Goal: Task Accomplishment & Management: Use online tool/utility

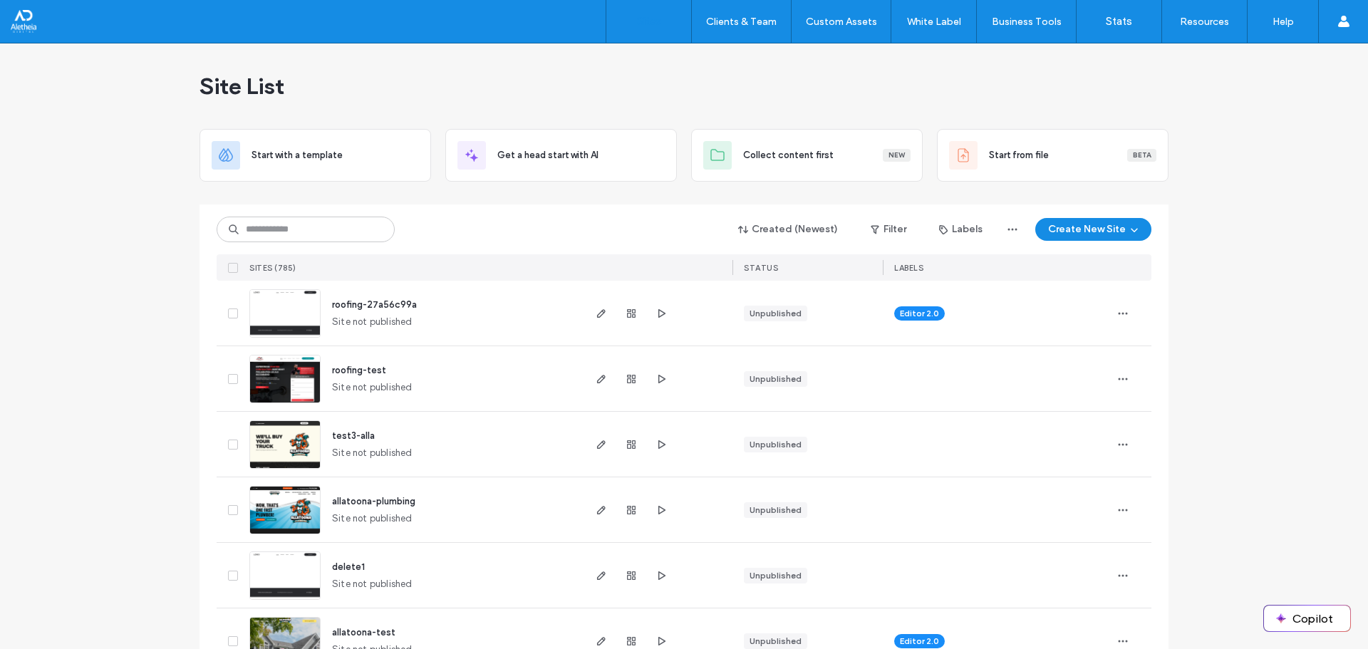
click at [336, 215] on div "Created (Newest) Filter Labels Create New Site SITES (785) STATUS LABELS" at bounding box center [684, 243] width 935 height 76
click at [331, 215] on div "Created (Newest) Filter Labels Create New Site SITES (785) STATUS LABELS" at bounding box center [684, 243] width 935 height 76
click at [326, 227] on input at bounding box center [306, 230] width 178 height 26
click at [362, 105] on div "Site List" at bounding box center [684, 86] width 969 height 86
click at [329, 234] on input at bounding box center [306, 230] width 178 height 26
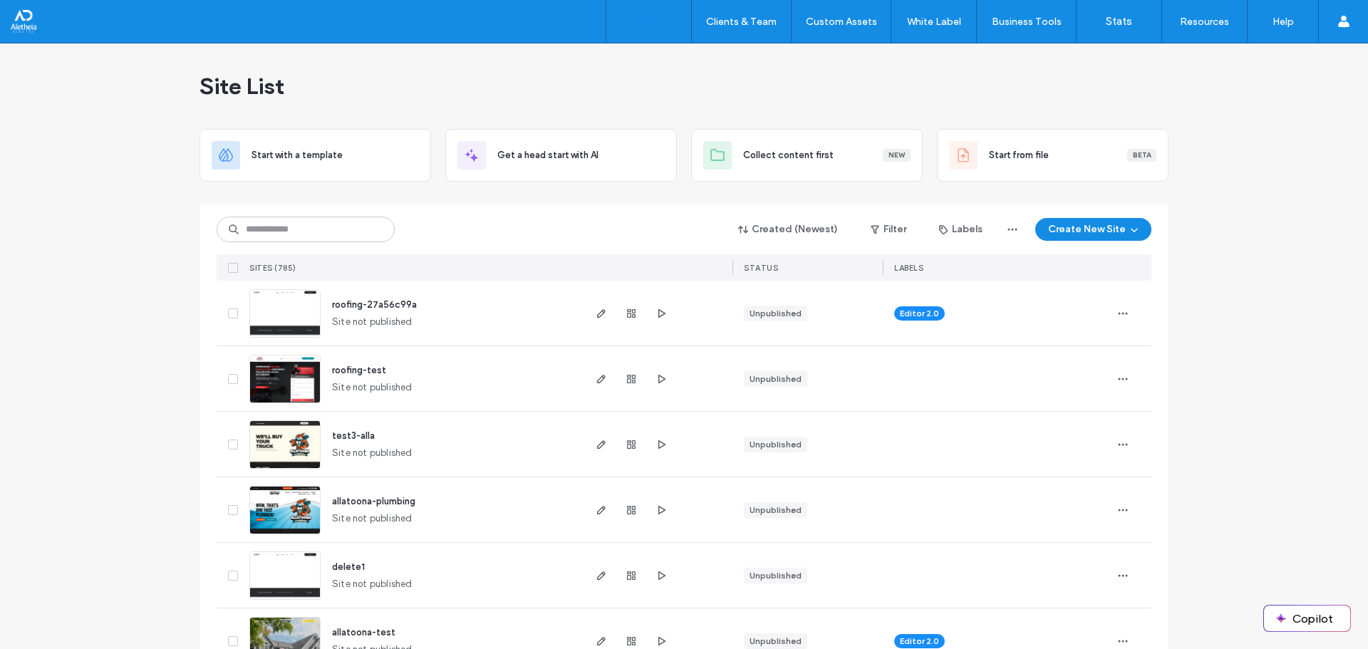
click at [470, 224] on div "Created (Newest) Filter Labels Create New Site" at bounding box center [684, 229] width 935 height 27
click at [677, 116] on div "Site List" at bounding box center [684, 86] width 969 height 86
click at [296, 216] on div "Created (Newest) Filter Labels Create New Site" at bounding box center [684, 229] width 935 height 27
click at [282, 232] on input at bounding box center [306, 230] width 178 height 26
click at [280, 197] on div at bounding box center [684, 198] width 969 height 11
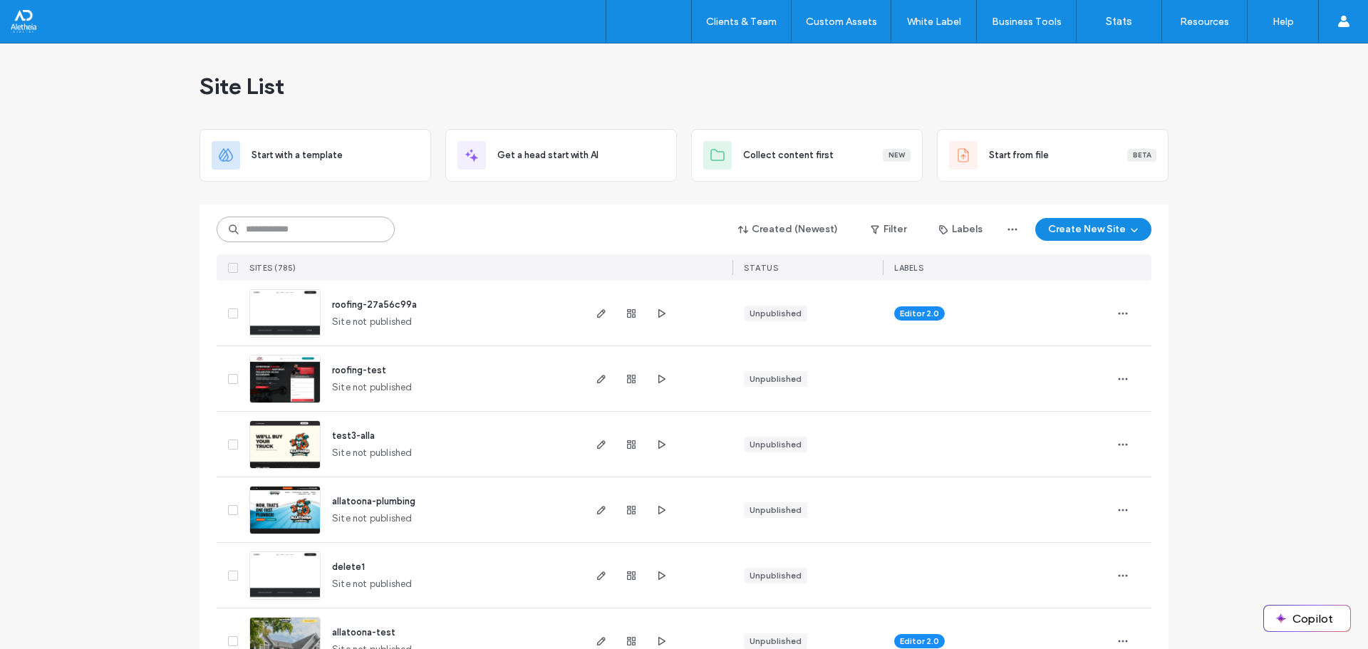
click at [316, 231] on input at bounding box center [306, 230] width 178 height 26
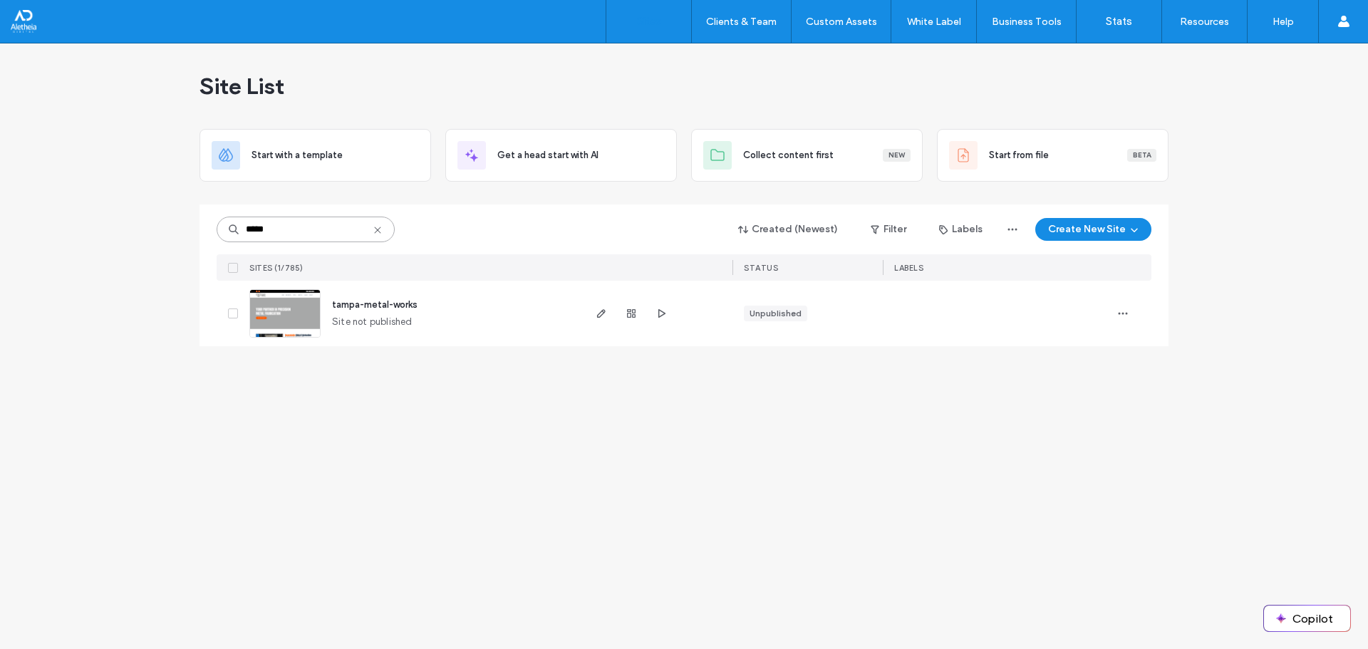
type input "*****"
click at [334, 304] on span "tampa-metal-works" at bounding box center [375, 304] width 86 height 11
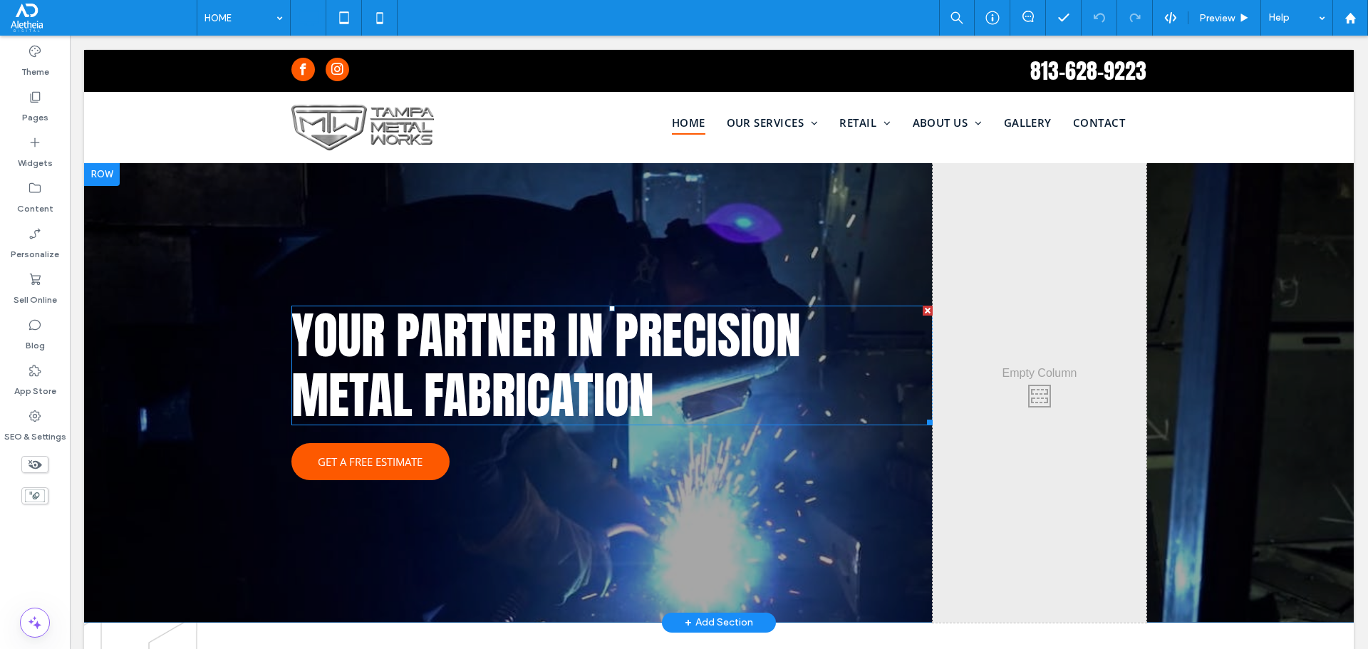
click at [564, 364] on span "Your Partner in Precision Metal Fabrication" at bounding box center [546, 365] width 510 height 135
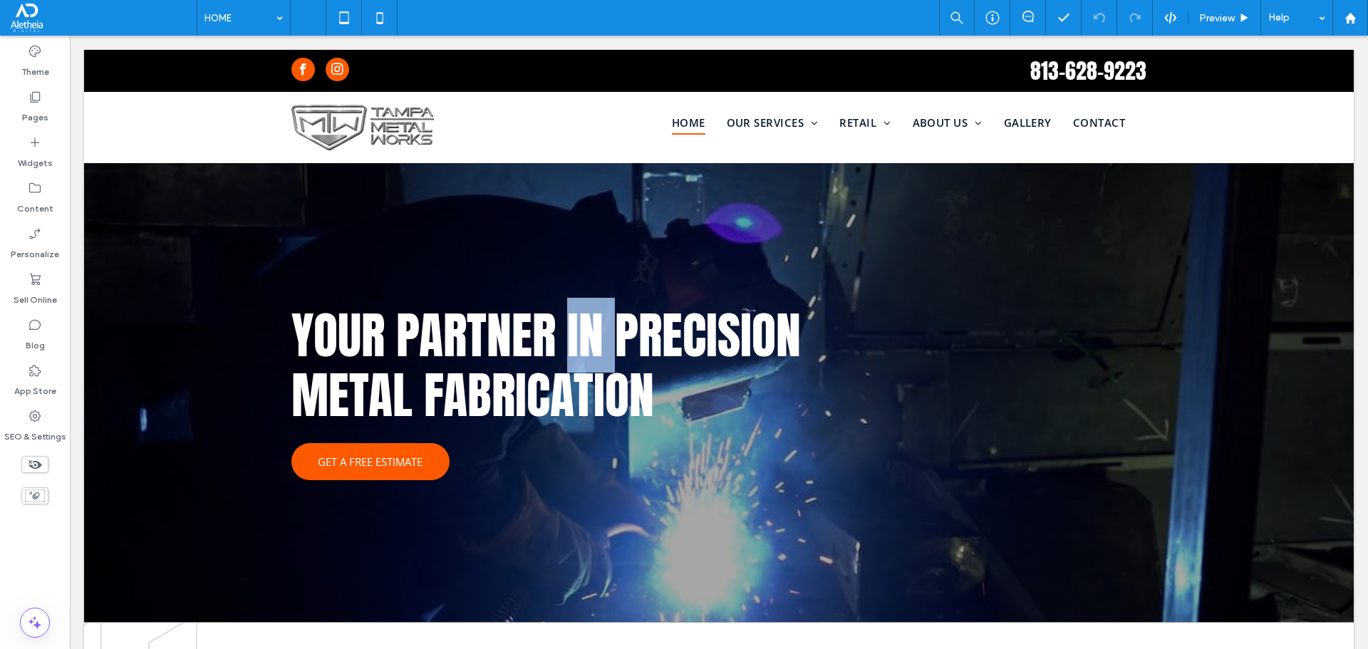
click at [564, 364] on span "Your Partner in Precision Metal Fabrication" at bounding box center [546, 365] width 510 height 135
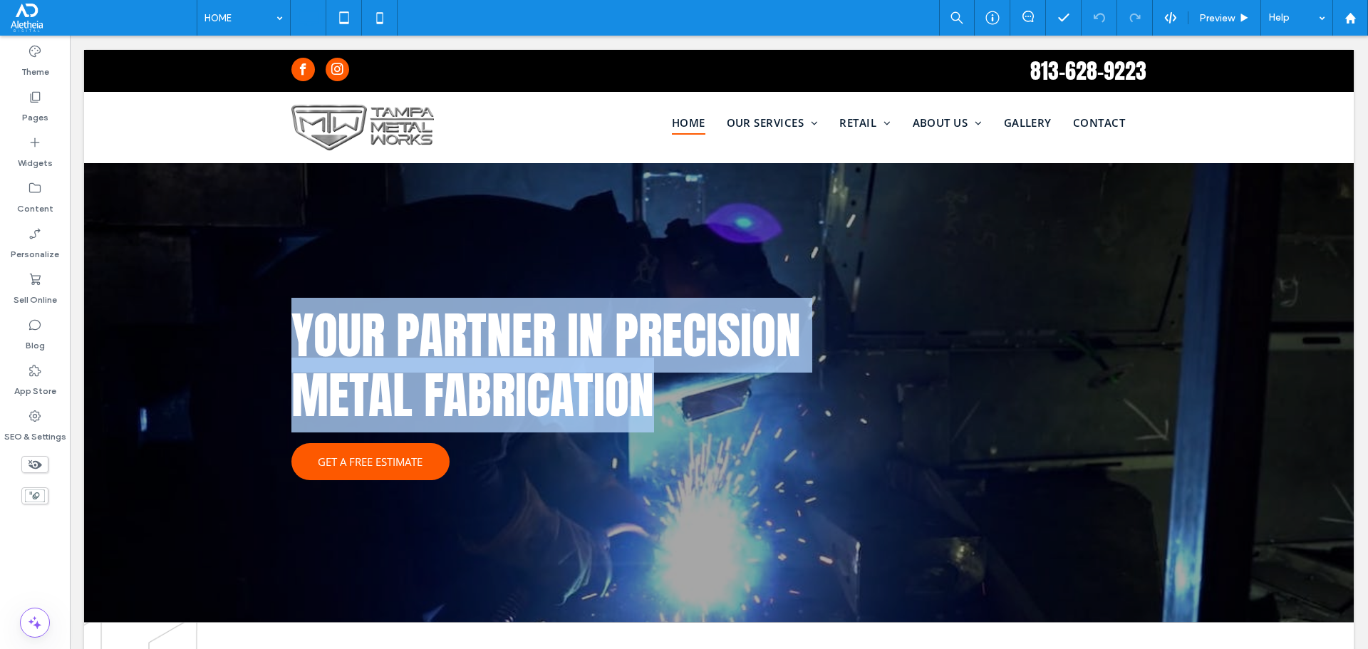
click at [564, 364] on span "Your Partner in Precision Metal Fabrication" at bounding box center [546, 365] width 510 height 135
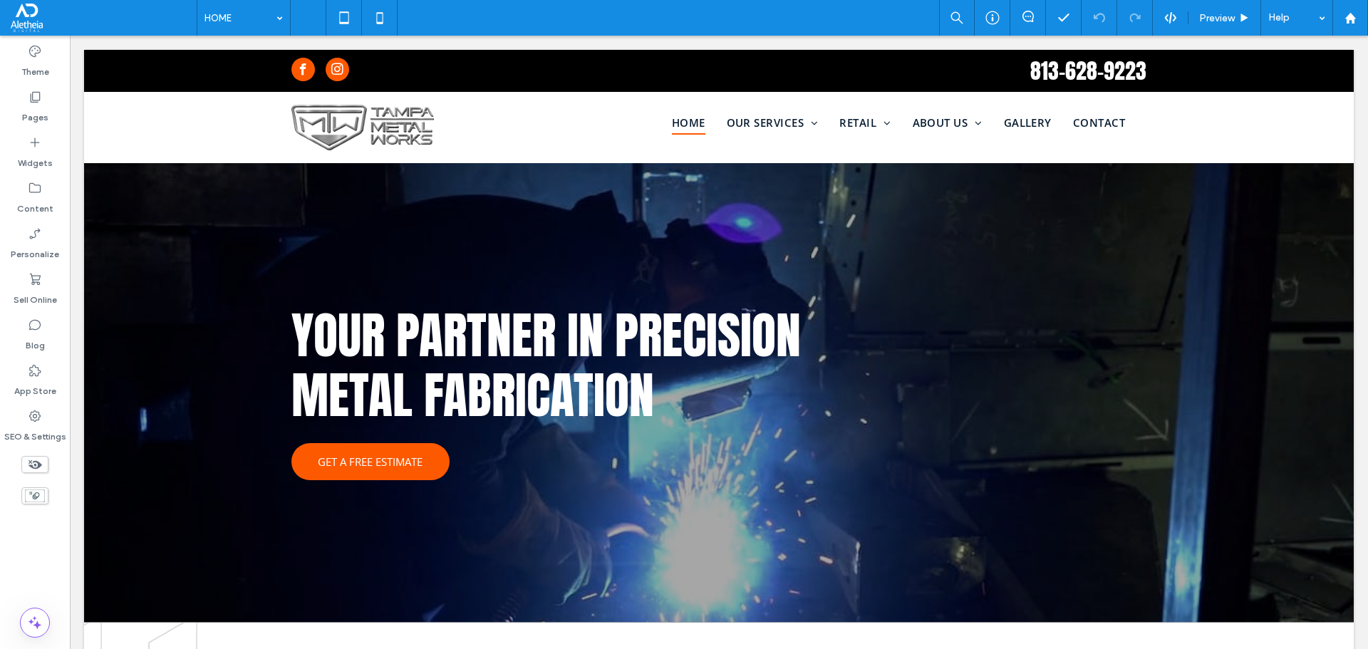
click at [1068, 197] on div "Click To Paste" at bounding box center [1040, 393] width 214 height 460
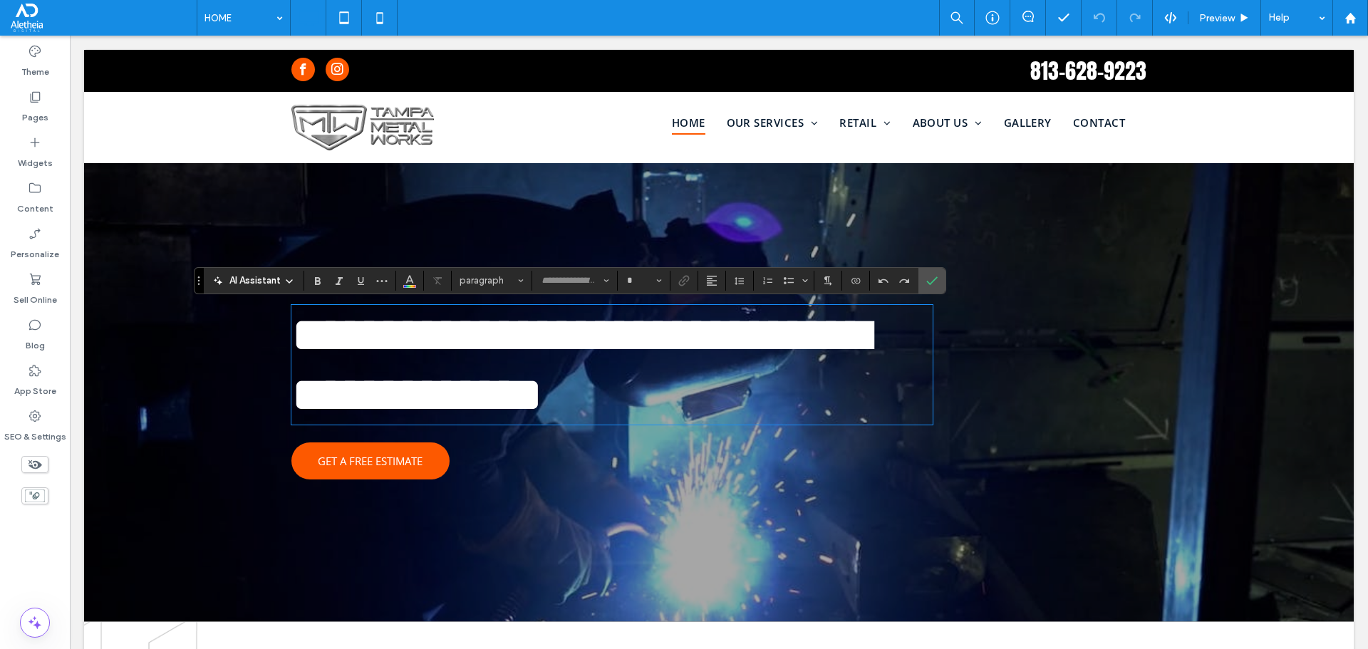
type input "*****"
type input "**"
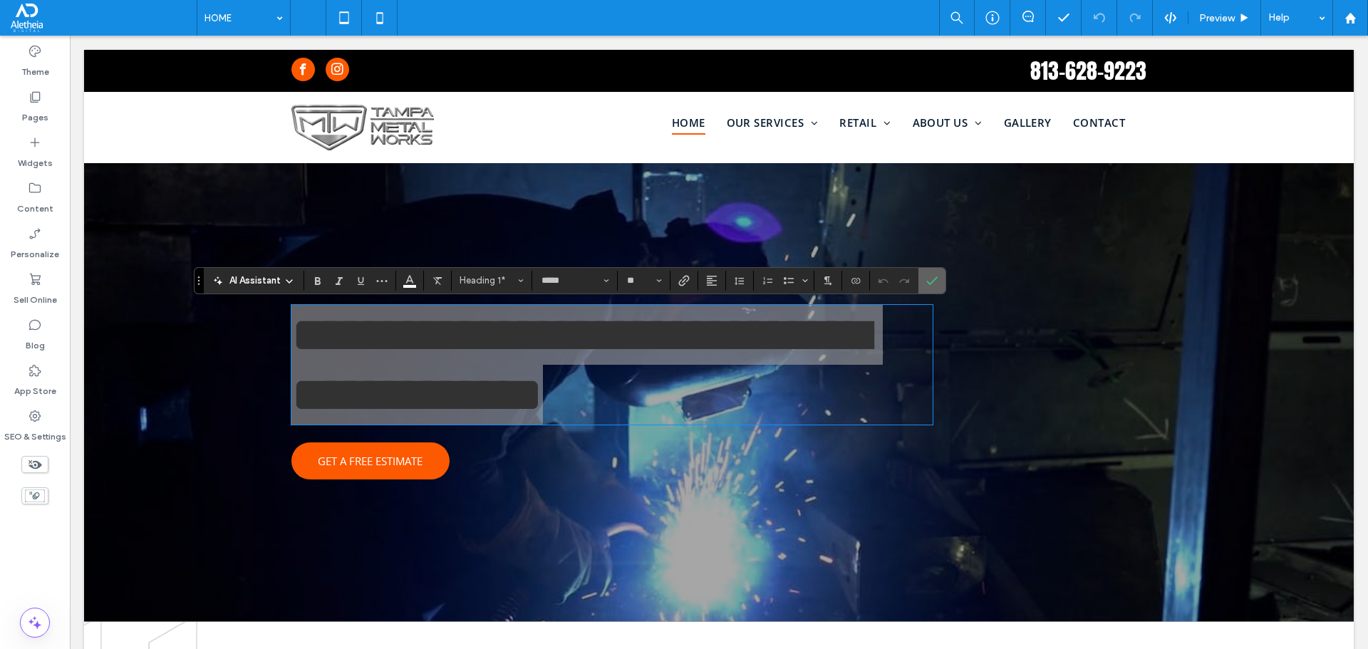
click at [932, 273] on span "Confirm" at bounding box center [929, 281] width 6 height 26
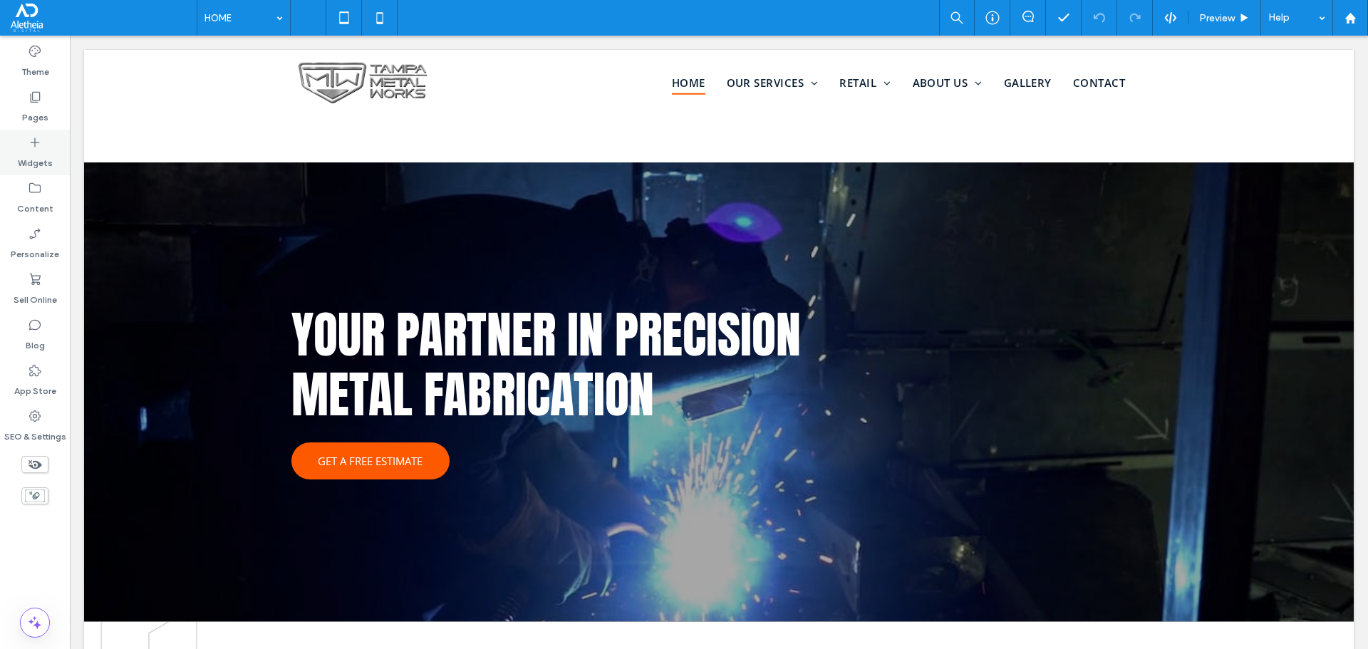
scroll to position [214, 0]
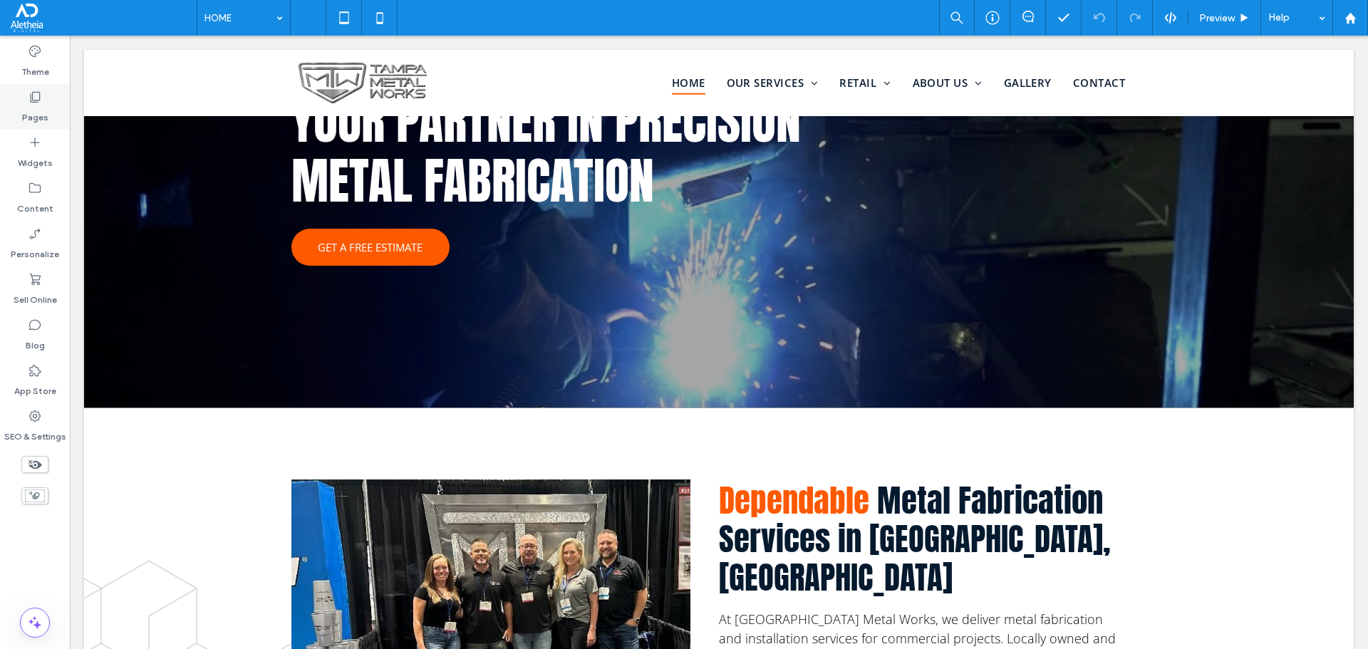
click at [19, 96] on div "Pages" at bounding box center [35, 107] width 70 height 46
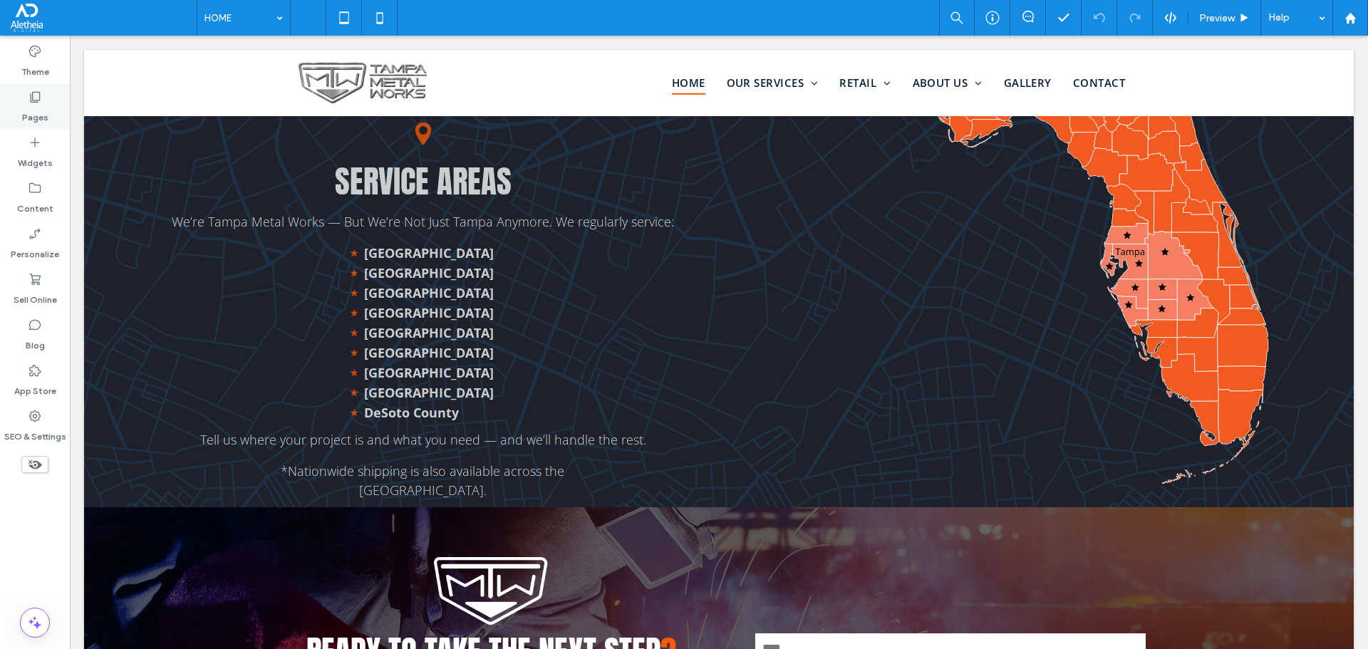
click at [30, 115] on label "Pages" at bounding box center [35, 114] width 26 height 20
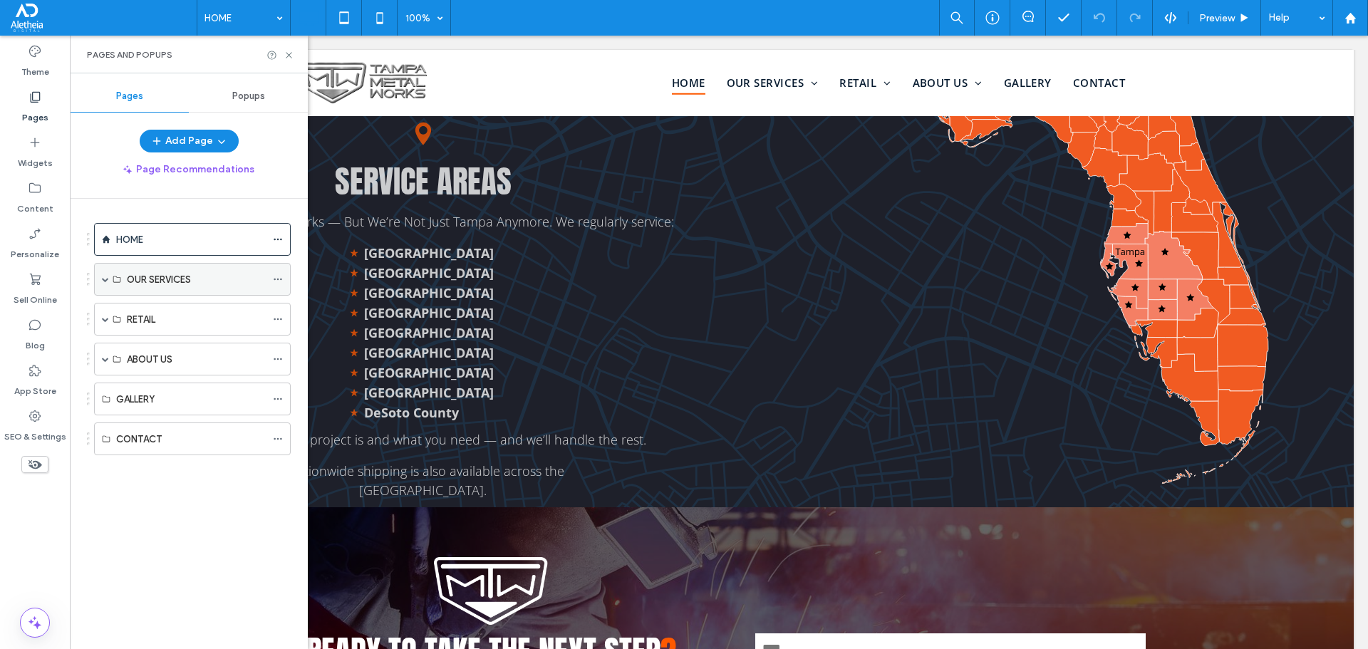
click at [104, 278] on span at bounding box center [105, 279] width 7 height 7
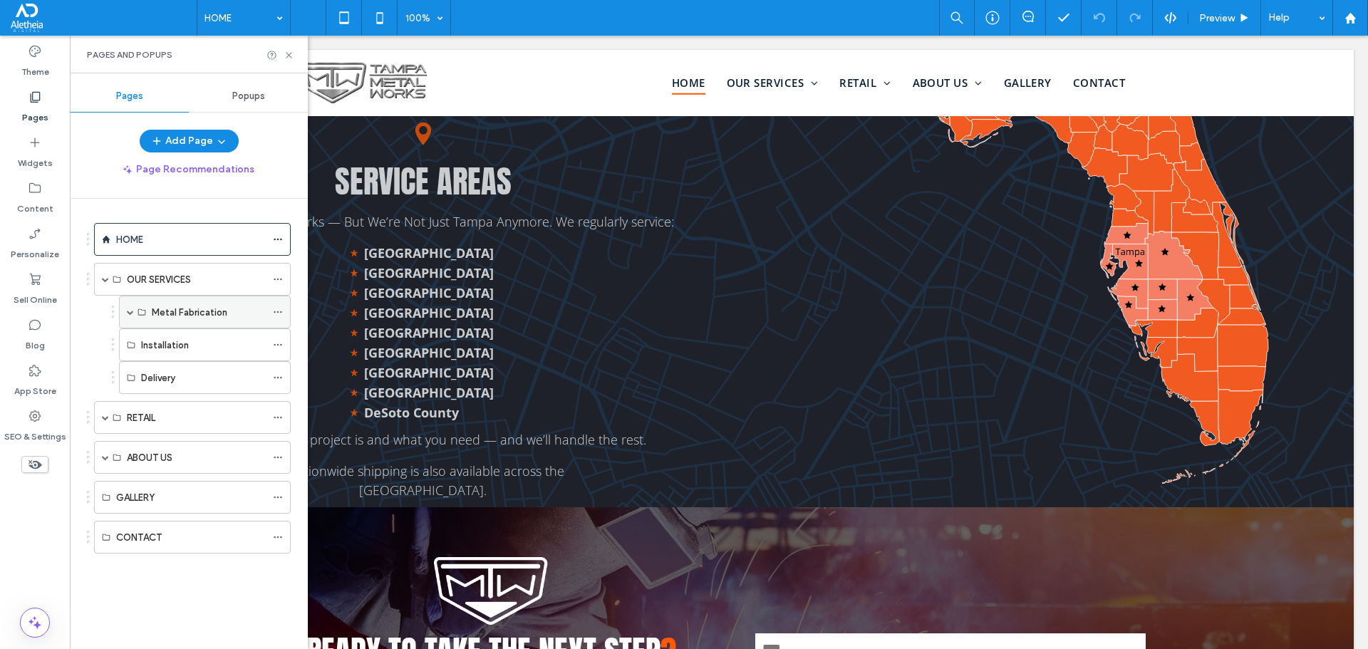
click at [133, 316] on span at bounding box center [130, 311] width 7 height 31
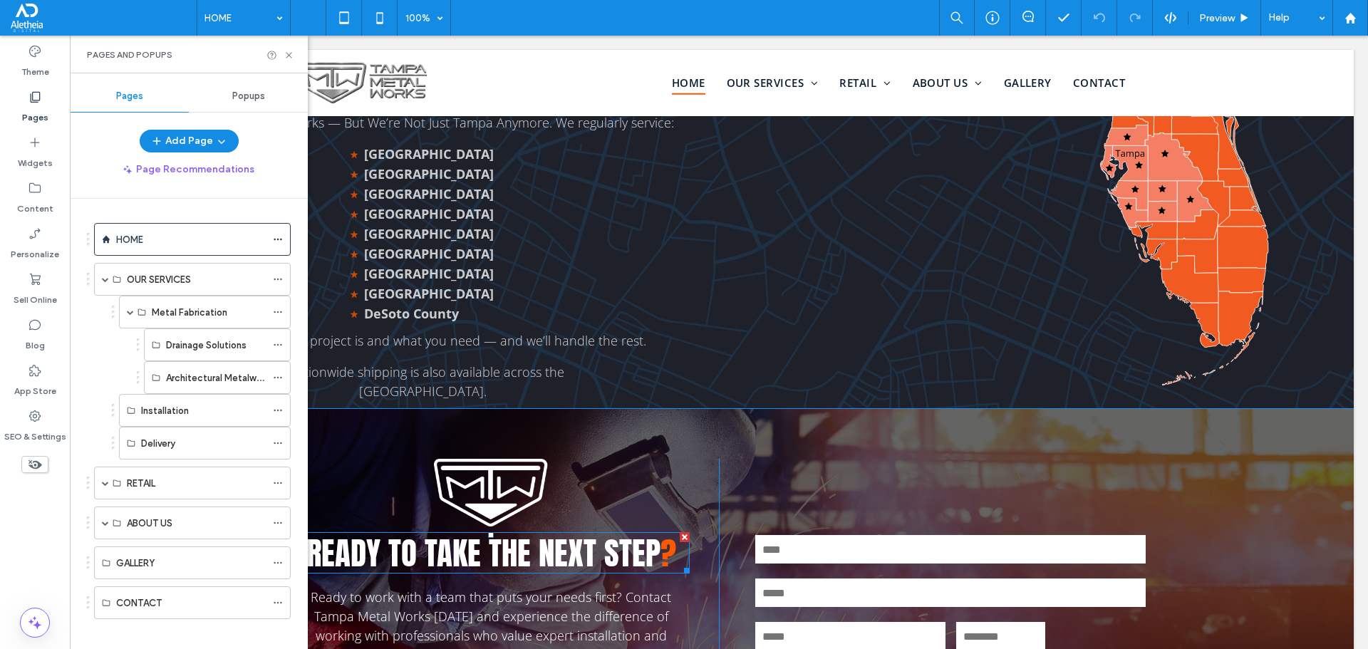
scroll to position [2494, 0]
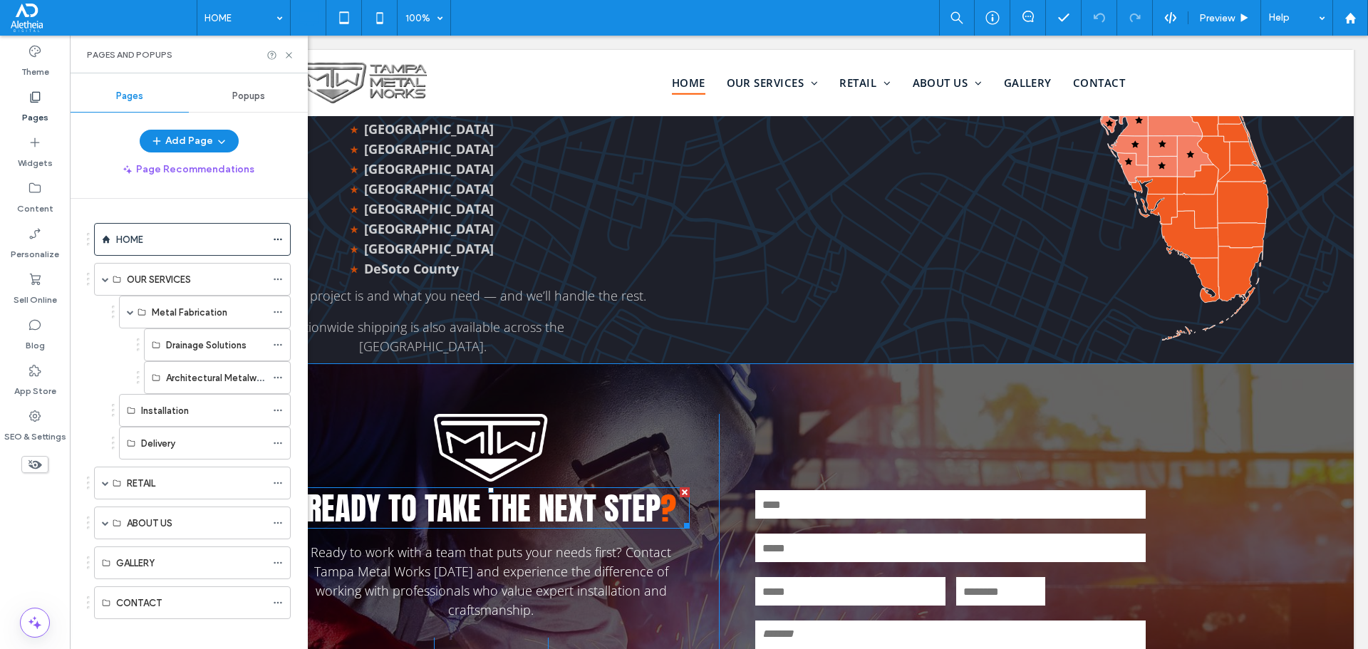
click at [556, 501] on span "Ready to take the next step" at bounding box center [483, 508] width 354 height 48
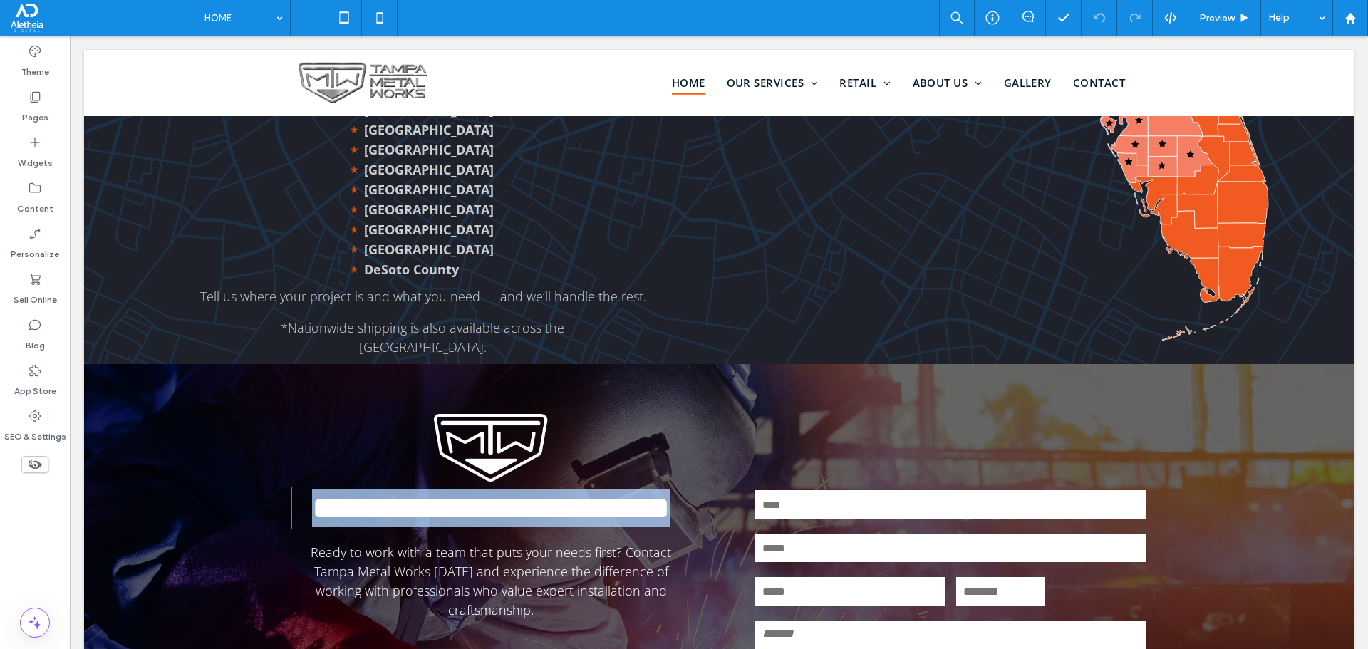
scroll to position [0, 0]
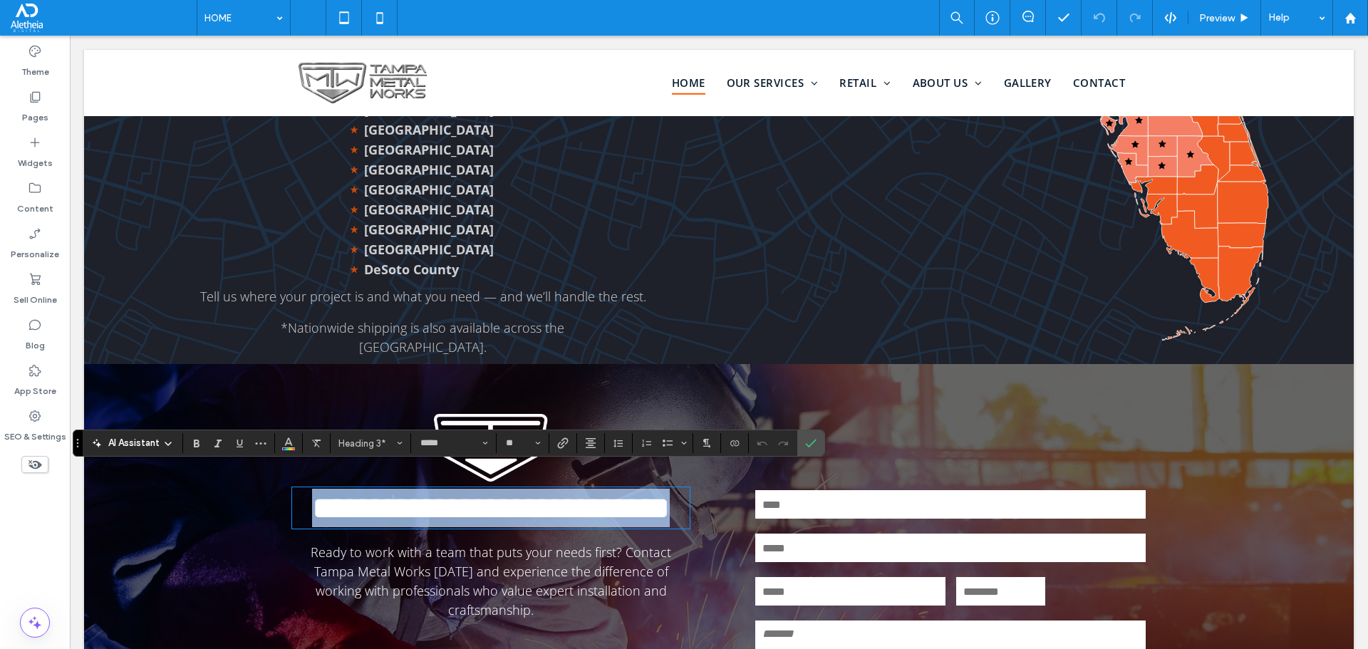
click at [556, 501] on span "**********" at bounding box center [491, 507] width 358 height 31
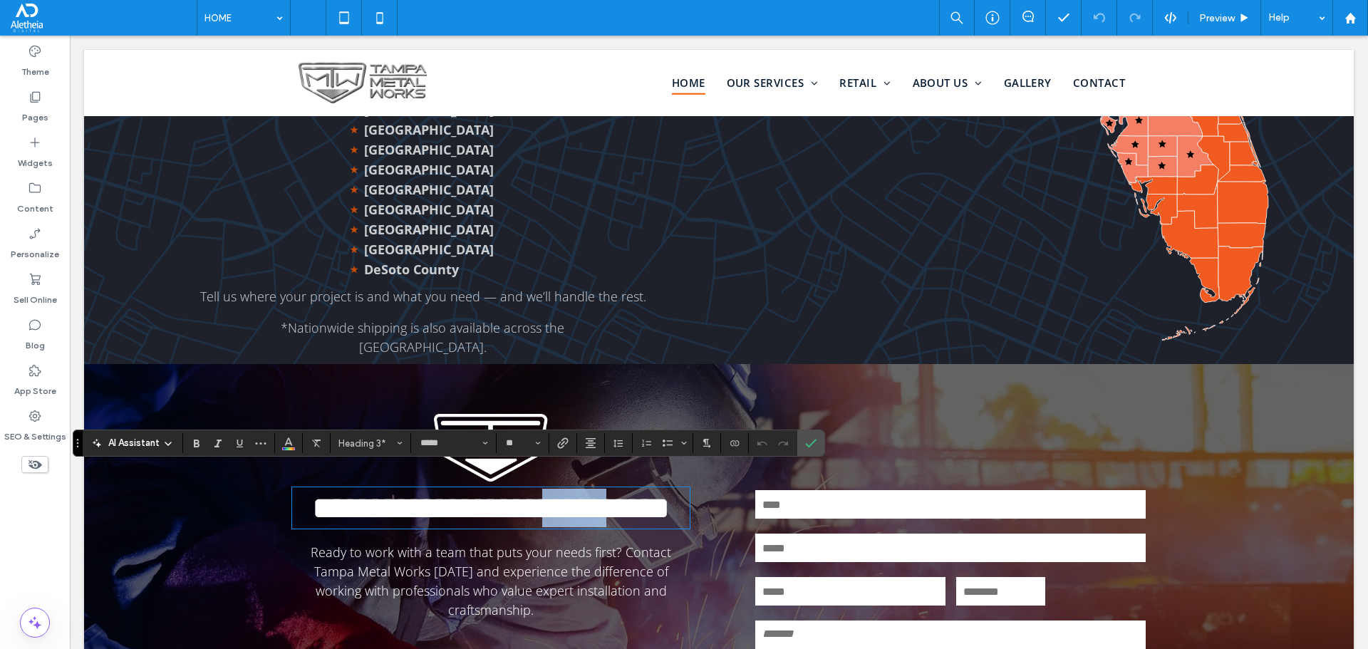
click at [556, 501] on span "**********" at bounding box center [491, 507] width 358 height 31
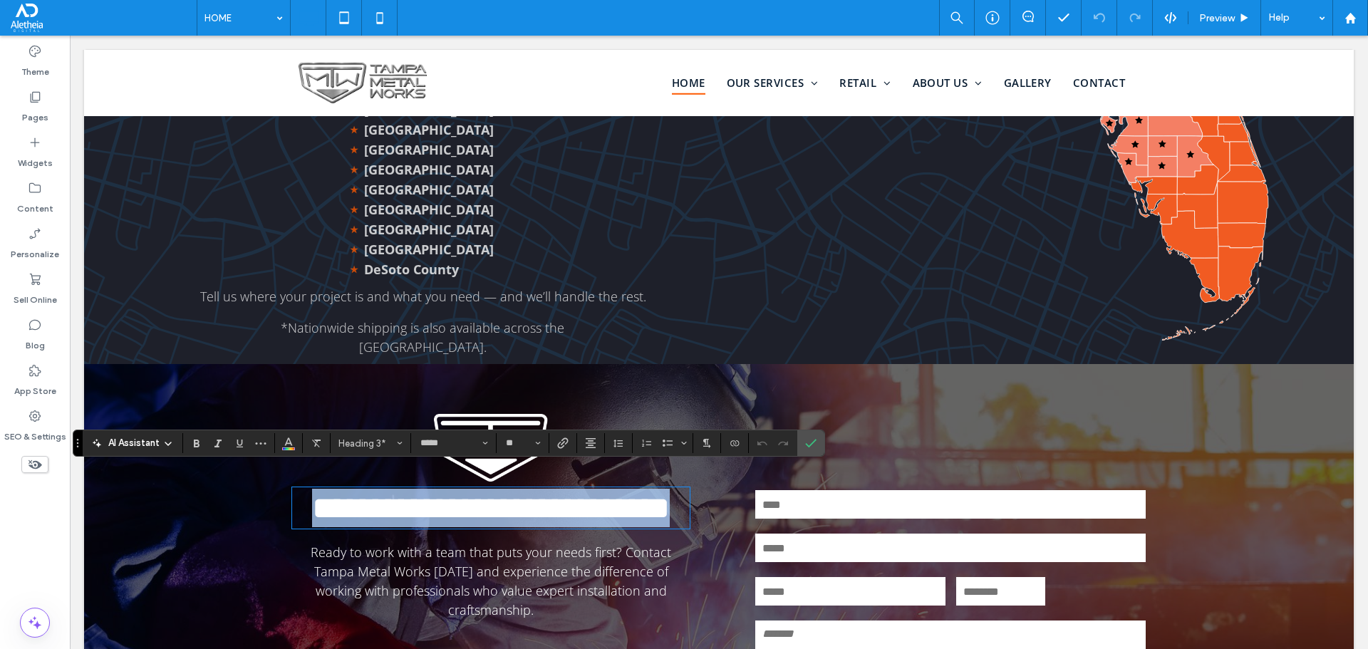
click at [556, 501] on span "**********" at bounding box center [491, 507] width 358 height 31
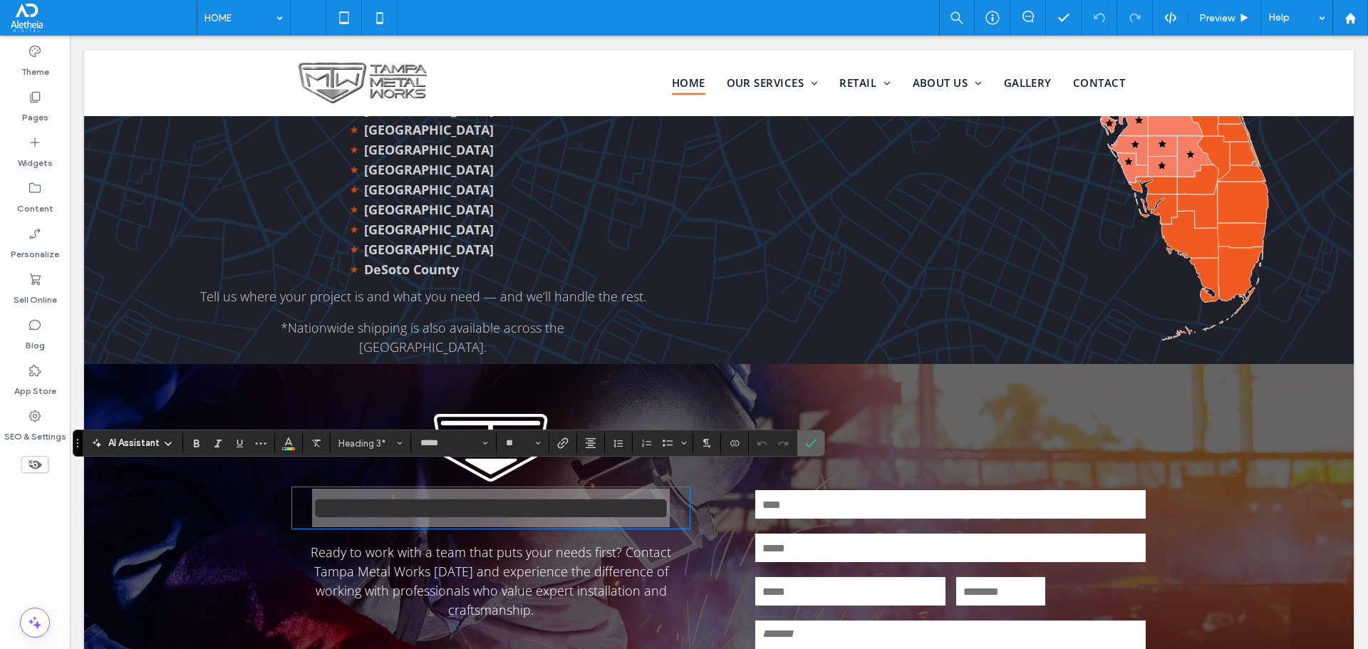
click at [816, 441] on icon "Confirm" at bounding box center [810, 443] width 11 height 11
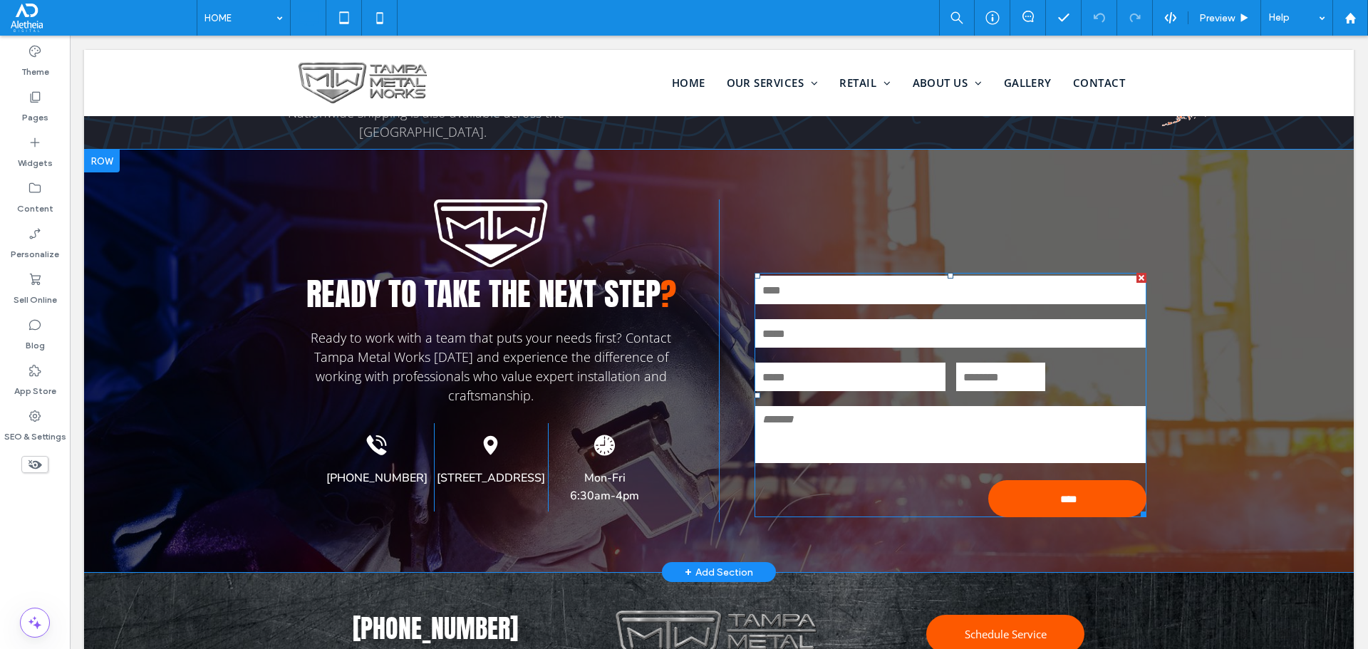
scroll to position [2938, 0]
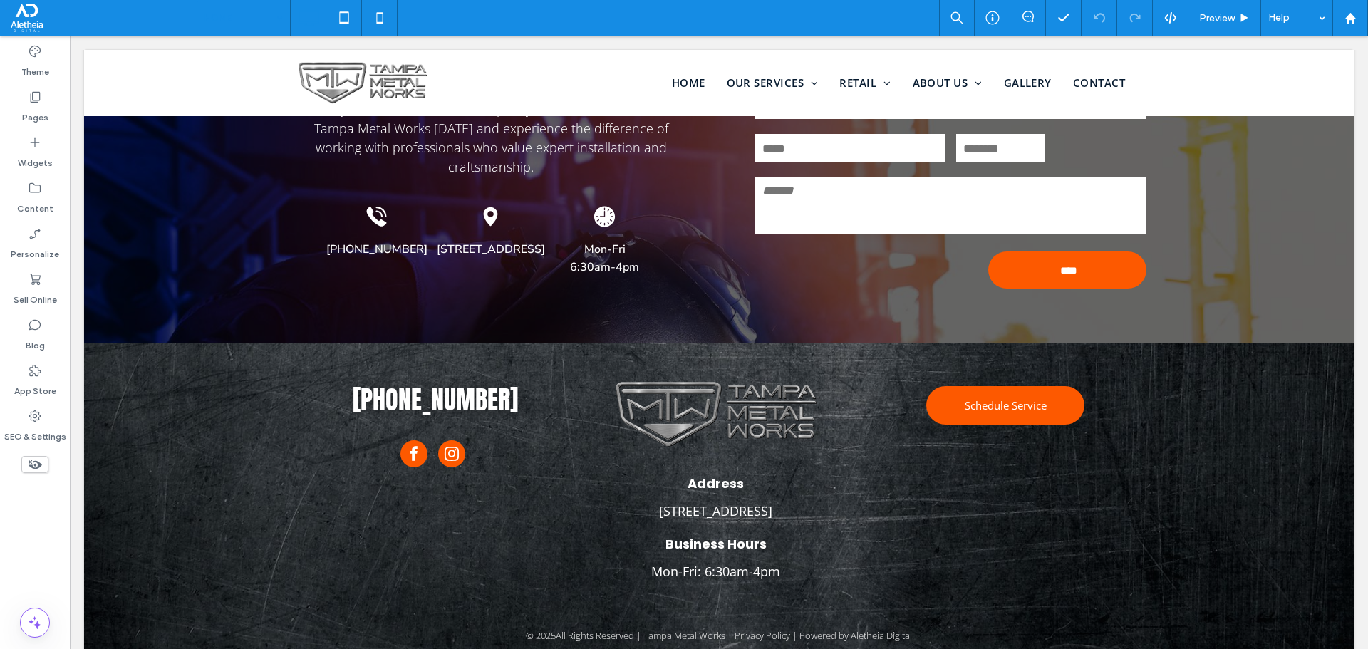
click at [461, 16] on div "HOME Preview Help" at bounding box center [783, 18] width 1172 height 36
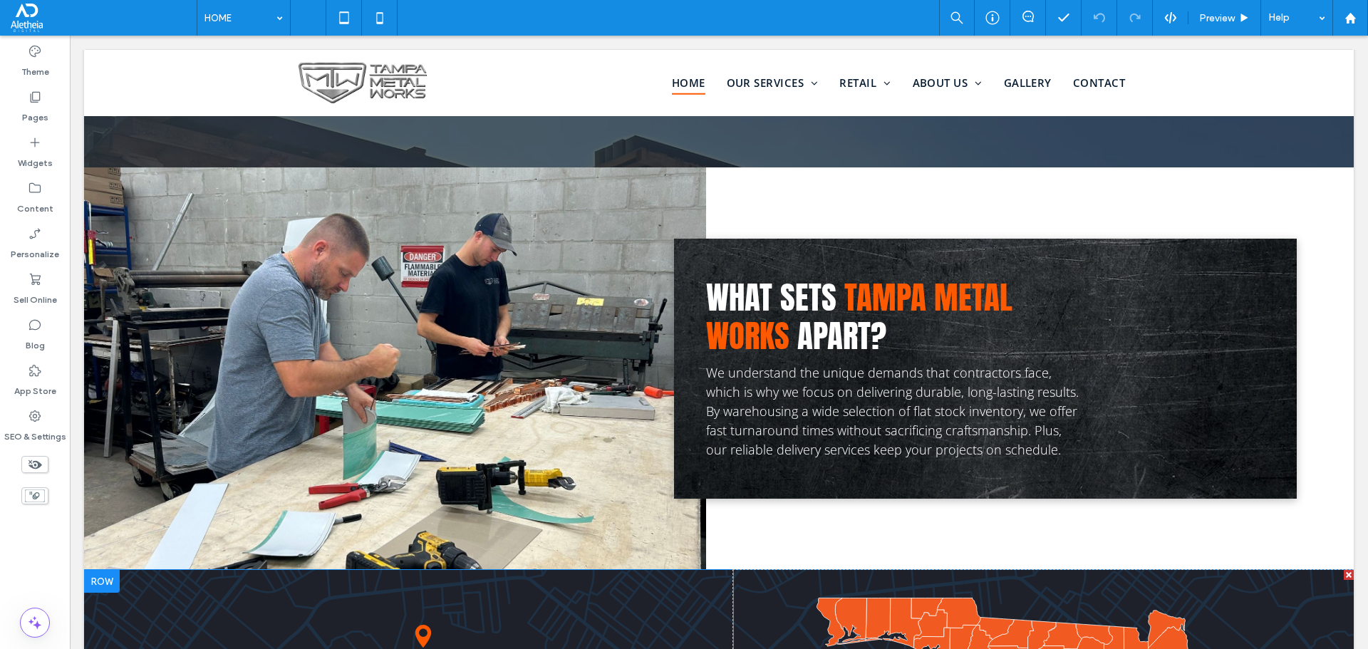
scroll to position [2154, 0]
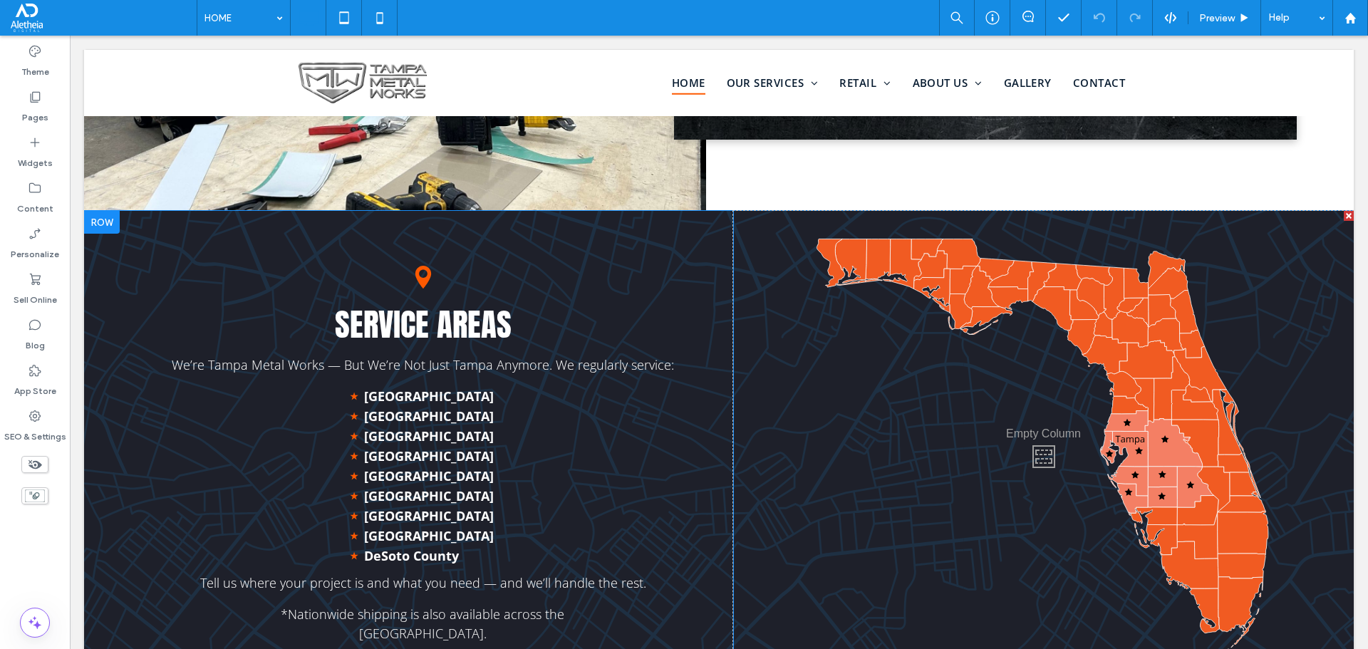
click at [373, 648] on div "Service Areas We’re Tampa Metal Works — But We’re Not Just Tampa Anymore. We re…" at bounding box center [423, 453] width 621 height 484
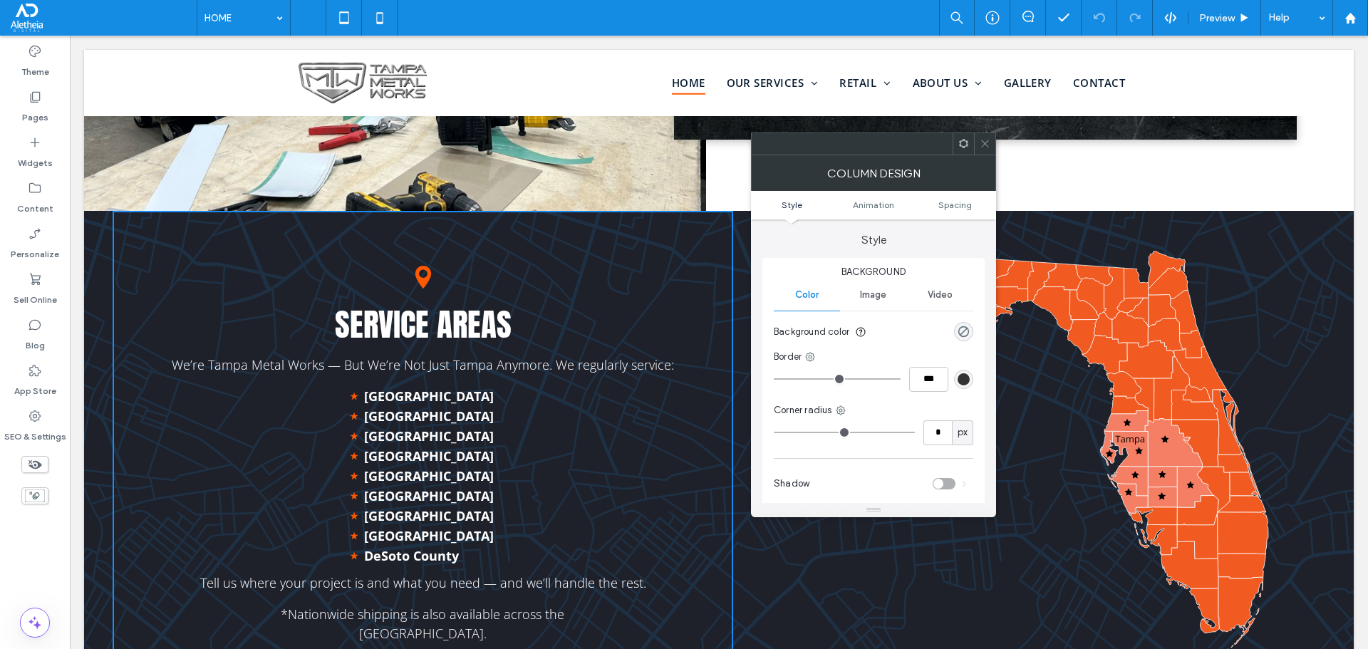
click at [984, 145] on use at bounding box center [984, 143] width 7 height 7
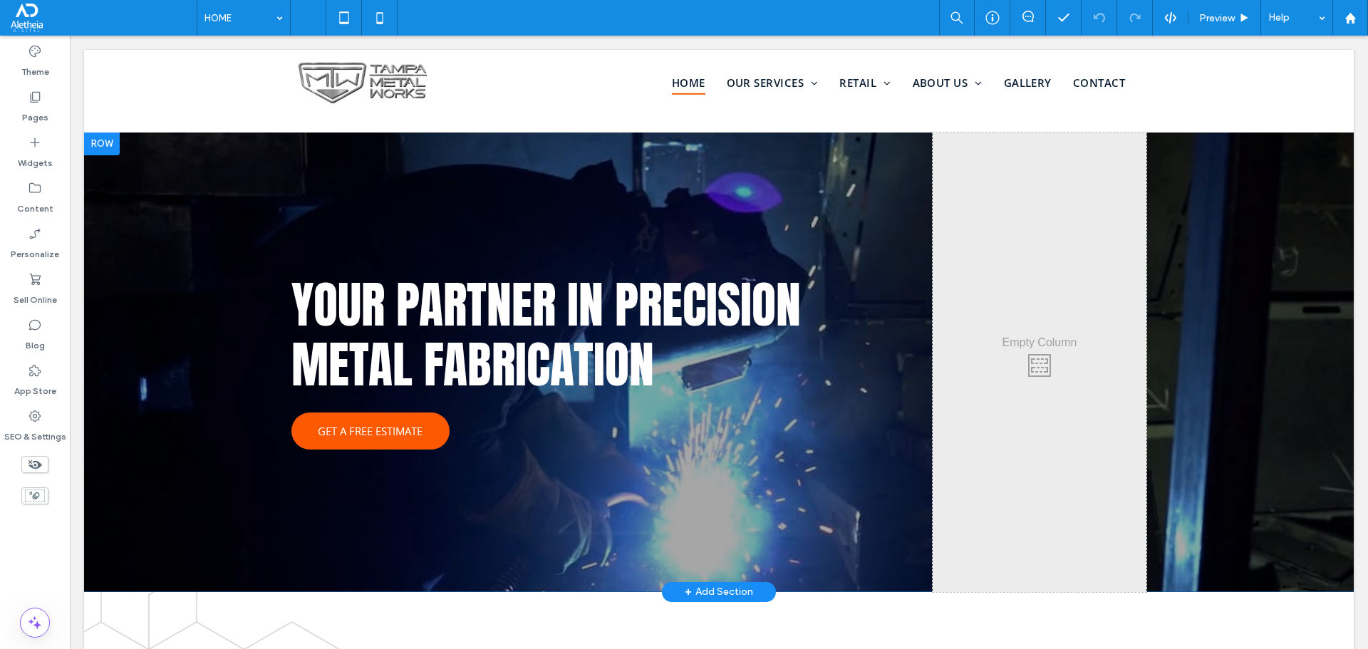
scroll to position [0, 0]
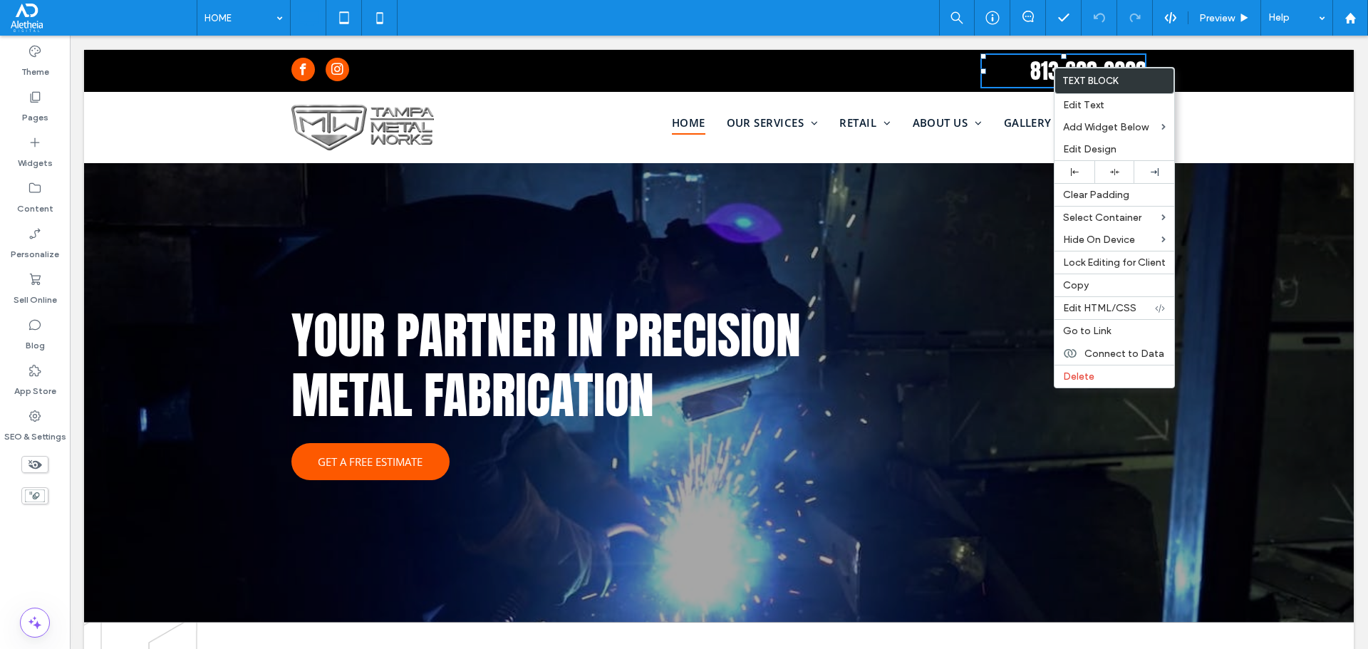
click at [714, 145] on div "HOME OUR SERVICES Metal Fabrication Drainage Solutions Architectural Metalwork …" at bounding box center [790, 128] width 713 height 50
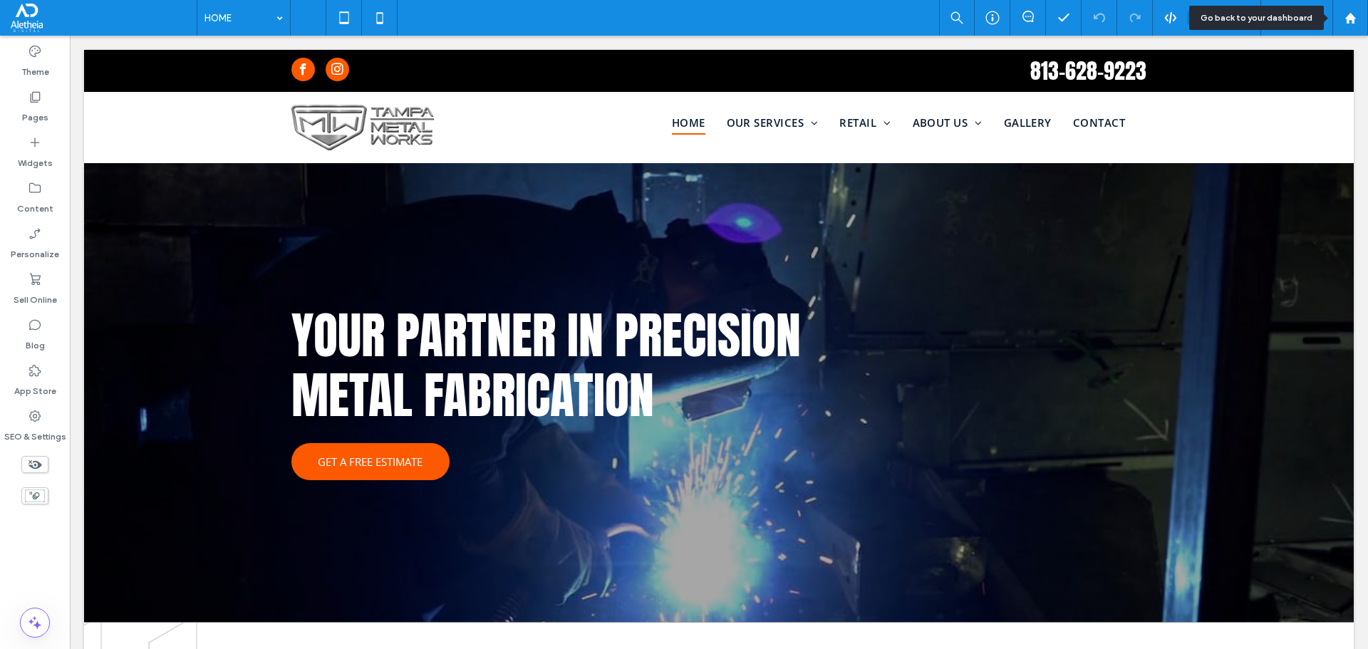
drag, startPoint x: 1360, startPoint y: 22, endPoint x: 1330, endPoint y: 30, distance: 30.9
click at [1330, 30] on div "Help" at bounding box center [1296, 18] width 71 height 36
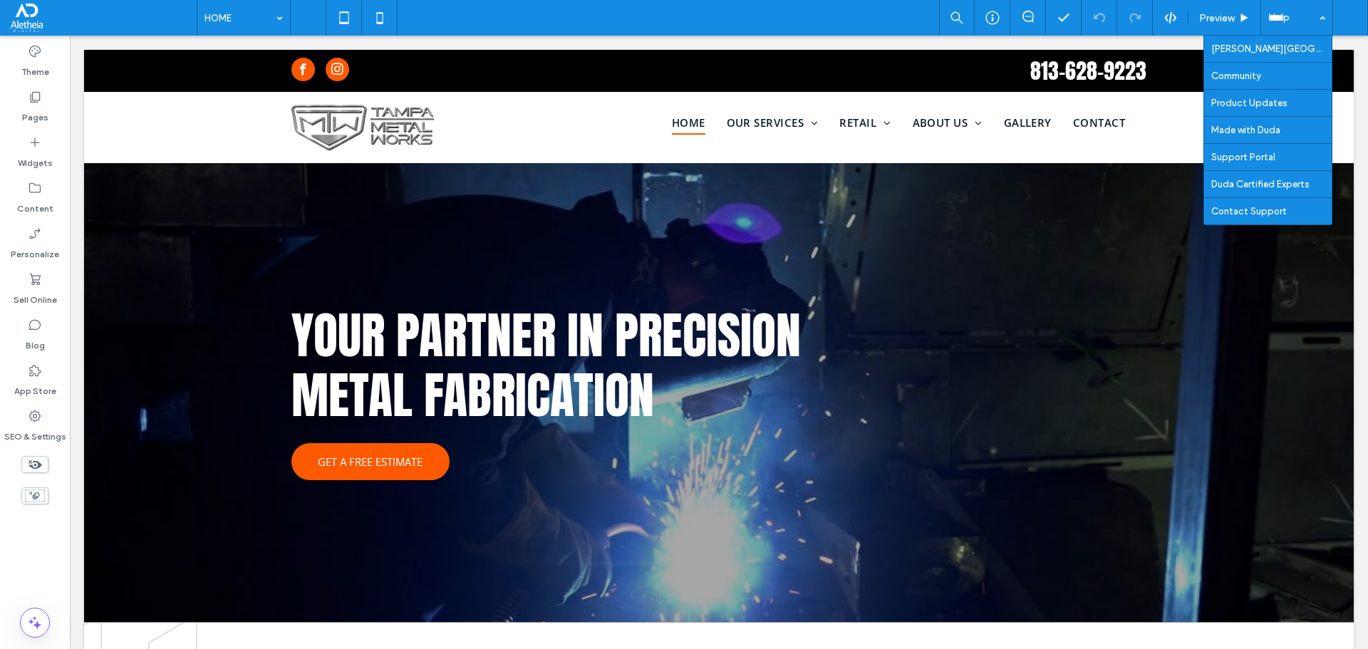
drag, startPoint x: 1313, startPoint y: 46, endPoint x: 1362, endPoint y: 22, distance: 54.2
click at [1362, 22] on div at bounding box center [1350, 18] width 34 height 12
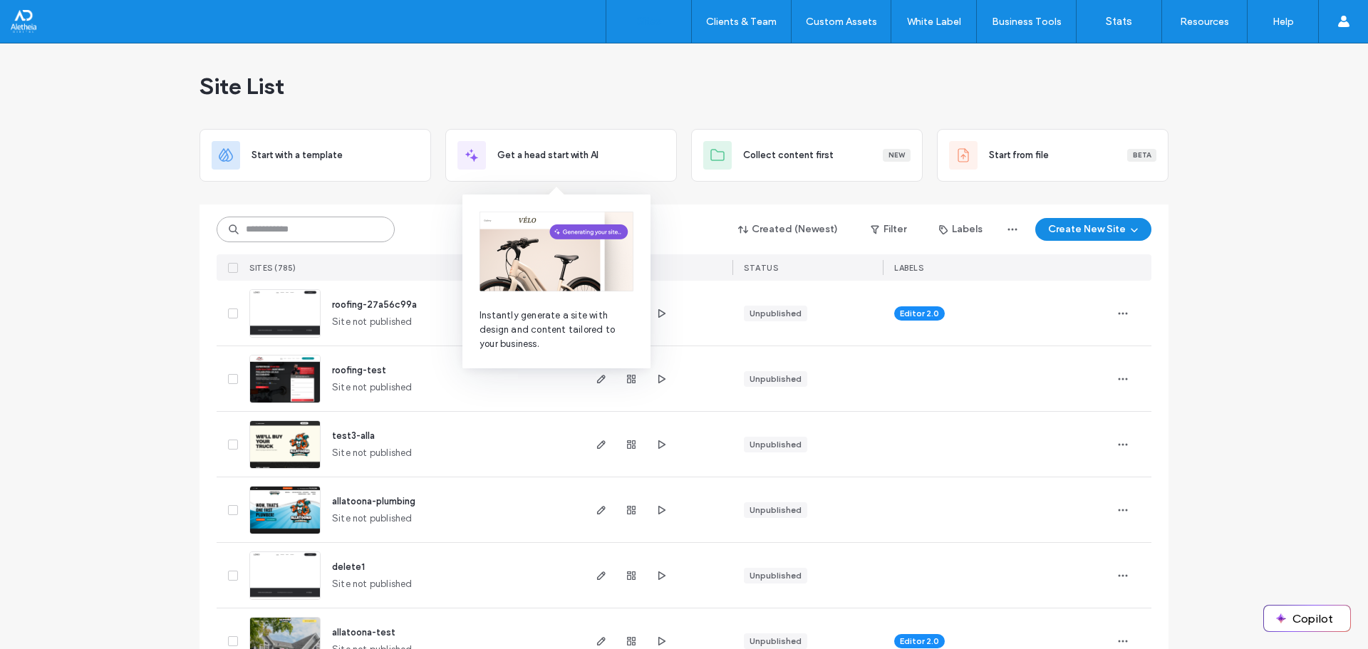
click at [326, 232] on input at bounding box center [306, 230] width 178 height 26
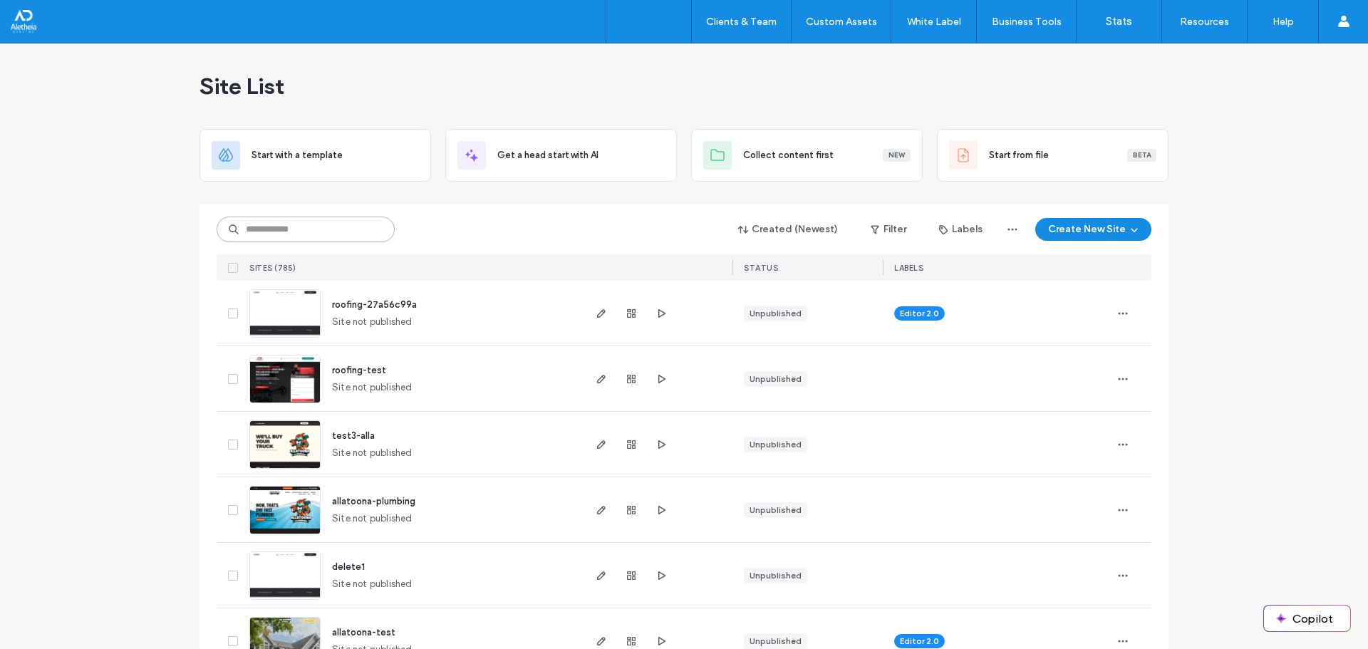
click at [356, 237] on input at bounding box center [306, 230] width 178 height 26
click at [468, 220] on div "Created (Newest) Filter Labels Create New Site" at bounding box center [684, 229] width 935 height 27
click at [257, 228] on input at bounding box center [306, 230] width 178 height 26
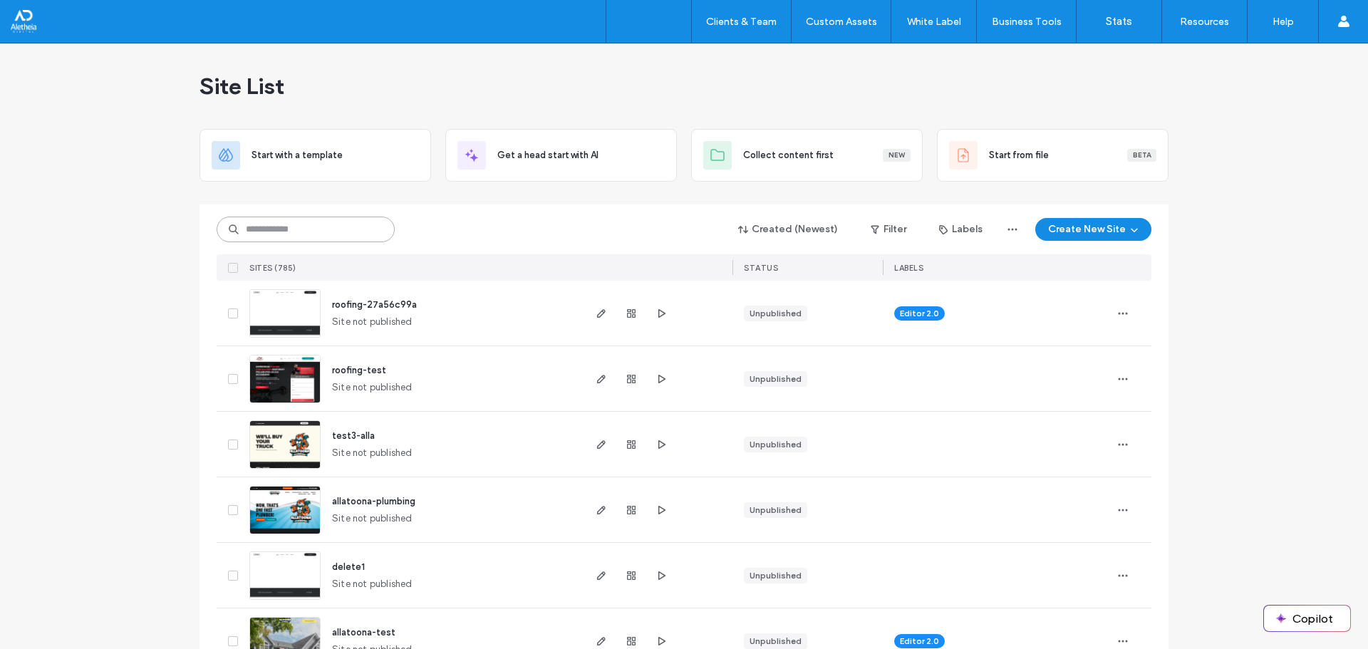
click at [257, 228] on input at bounding box center [306, 230] width 178 height 26
click at [256, 229] on input at bounding box center [306, 230] width 178 height 26
click at [257, 229] on input at bounding box center [306, 230] width 178 height 26
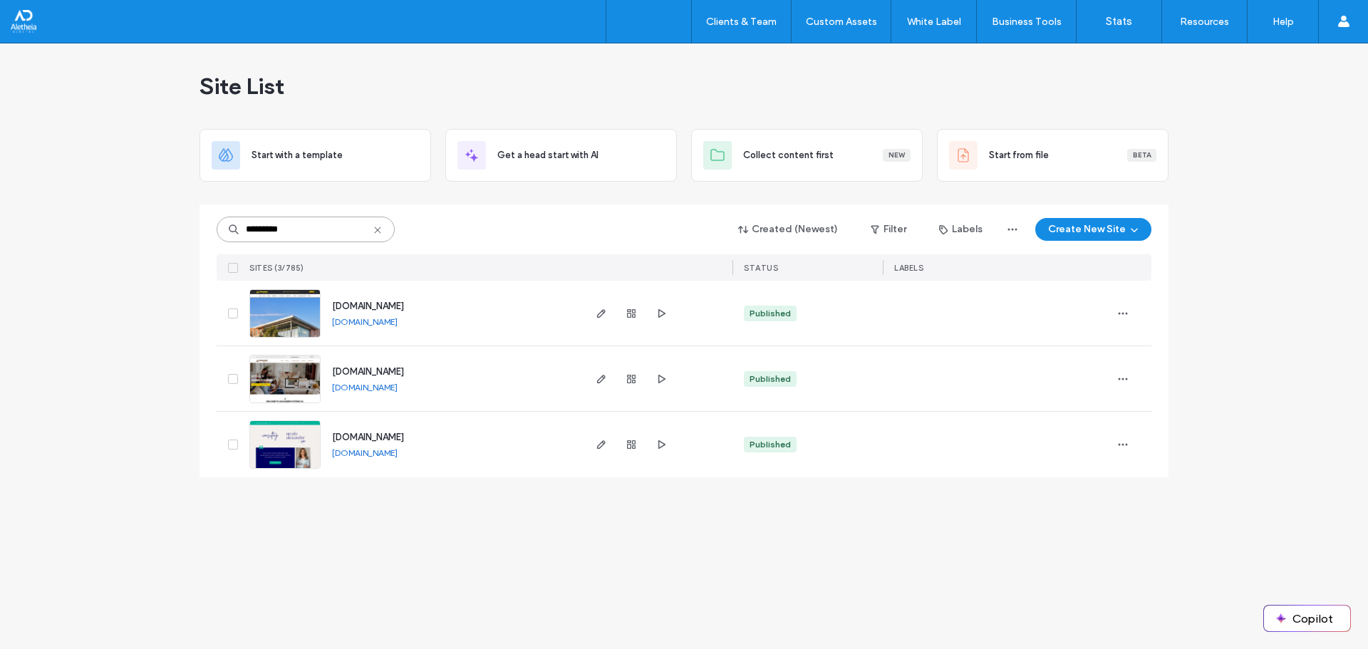
type input "*********"
click at [308, 224] on input "*********" at bounding box center [306, 230] width 178 height 26
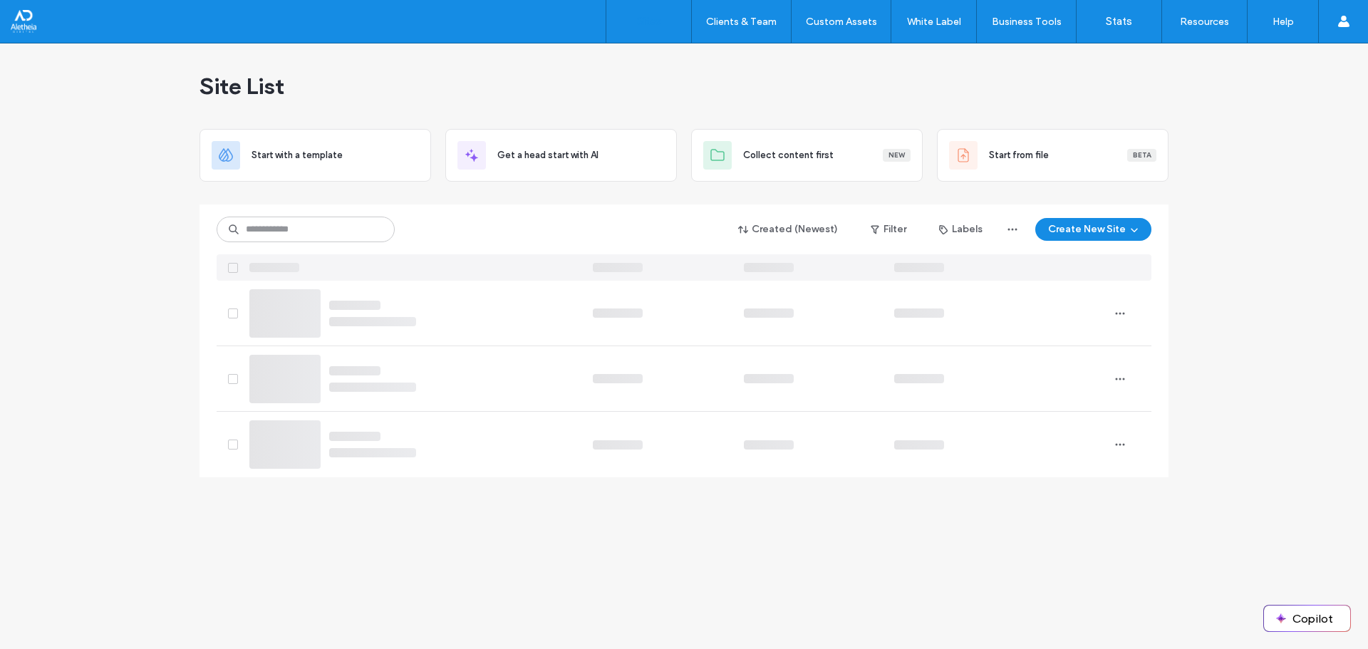
click at [470, 231] on div "Created (Newest) Filter Labels Create New Site" at bounding box center [684, 229] width 935 height 27
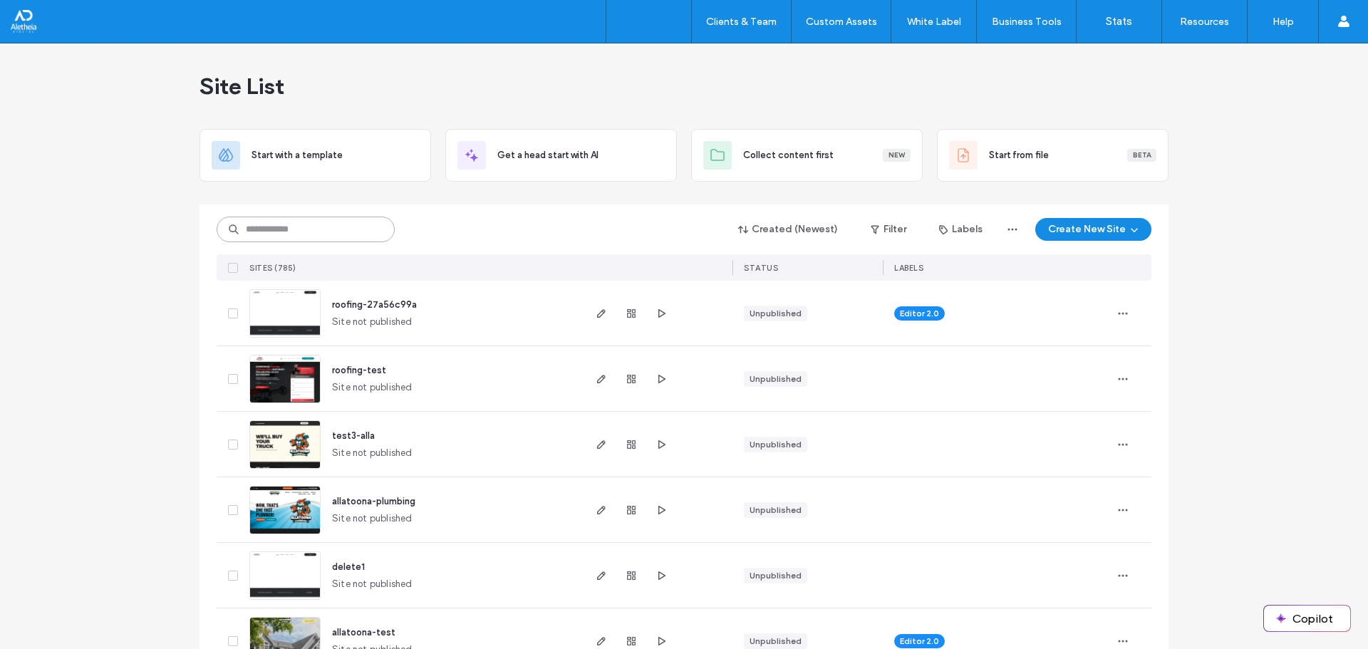
click at [371, 225] on input at bounding box center [306, 230] width 178 height 26
click at [403, 220] on div "Created (Newest) Filter Labels Create New Site" at bounding box center [684, 229] width 935 height 27
click at [316, 234] on input at bounding box center [306, 230] width 178 height 26
click at [340, 224] on input at bounding box center [306, 230] width 178 height 26
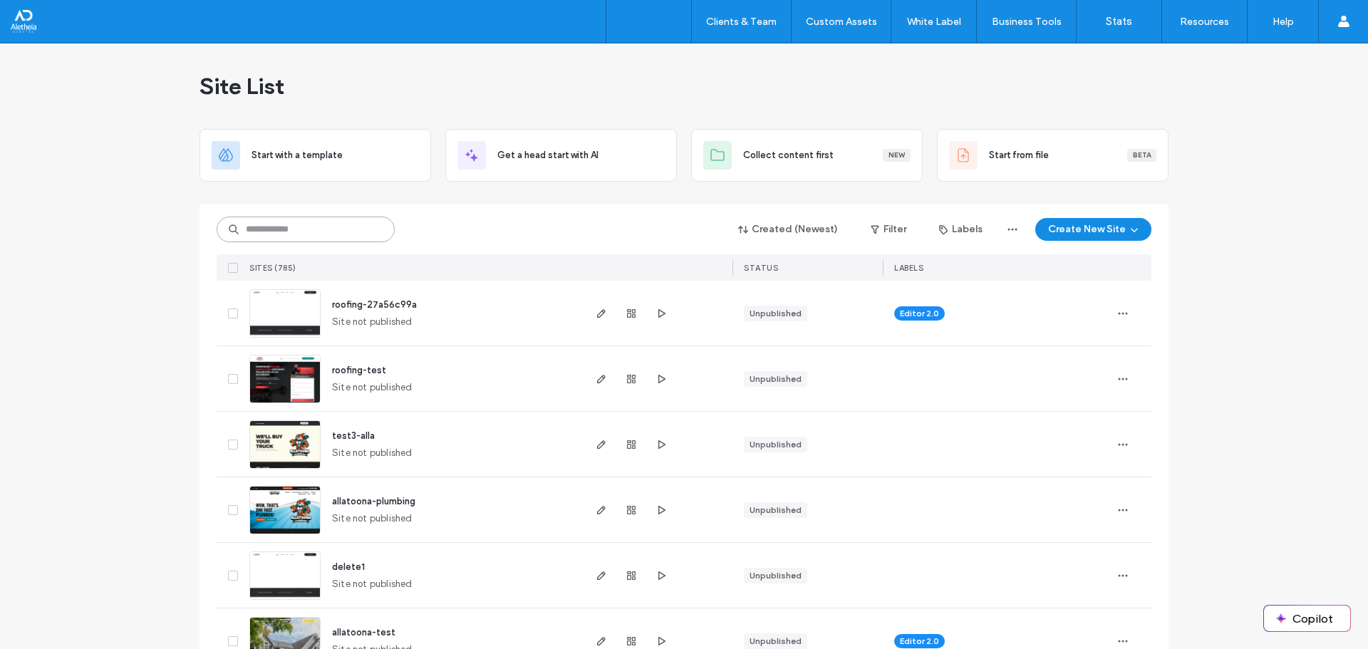
click at [340, 224] on input at bounding box center [306, 230] width 178 height 26
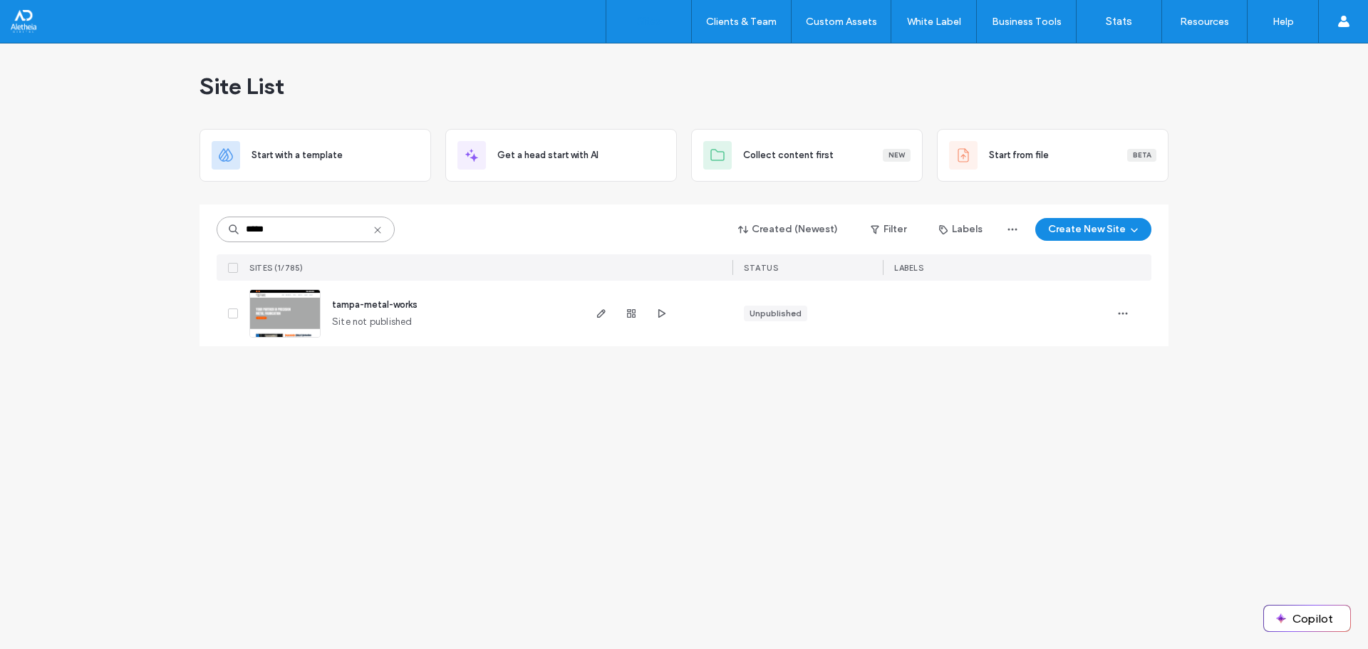
type input "*****"
click at [356, 309] on span "tampa-metal-works" at bounding box center [375, 304] width 86 height 11
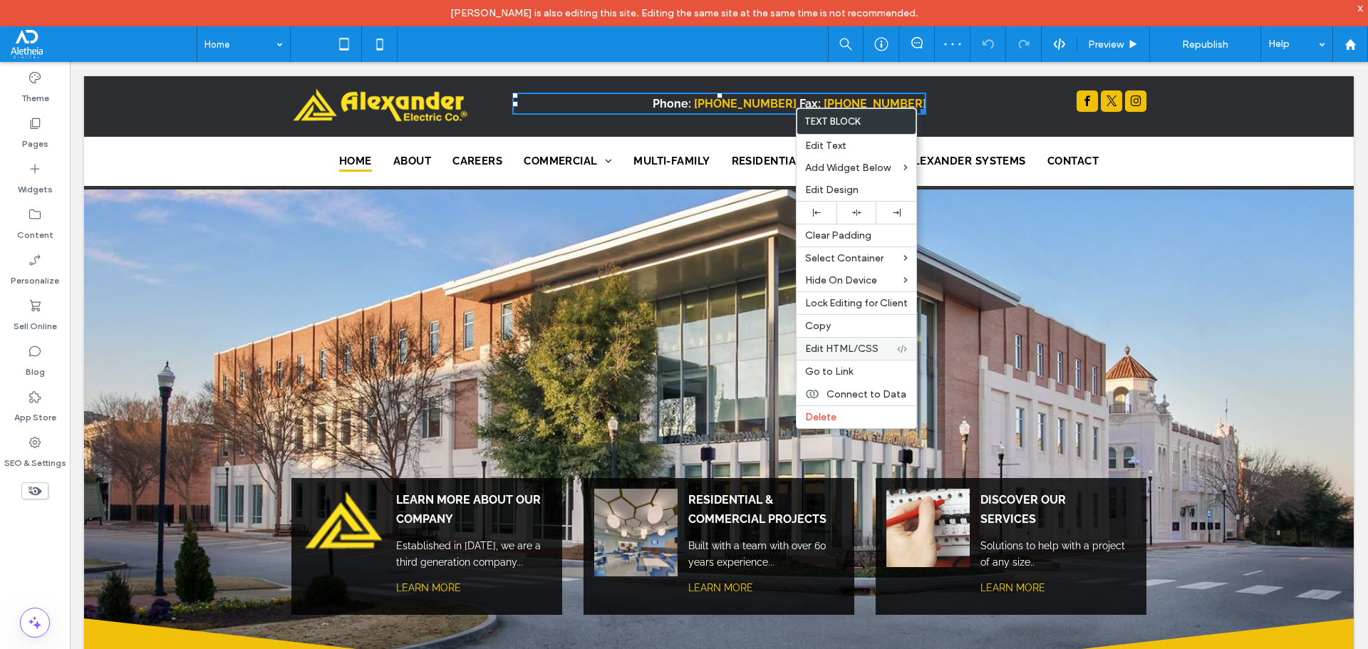
click at [859, 349] on span "Edit HTML/CSS" at bounding box center [841, 349] width 73 height 12
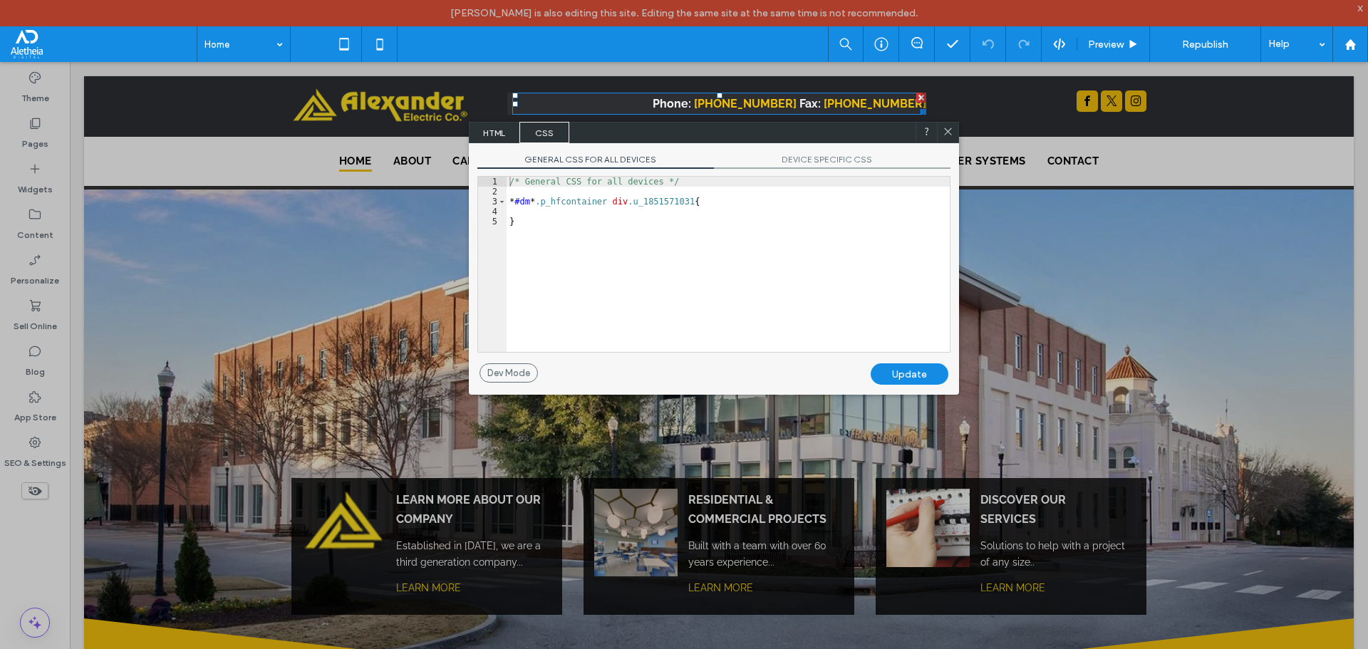
click at [505, 136] on span "HTML" at bounding box center [495, 132] width 50 height 21
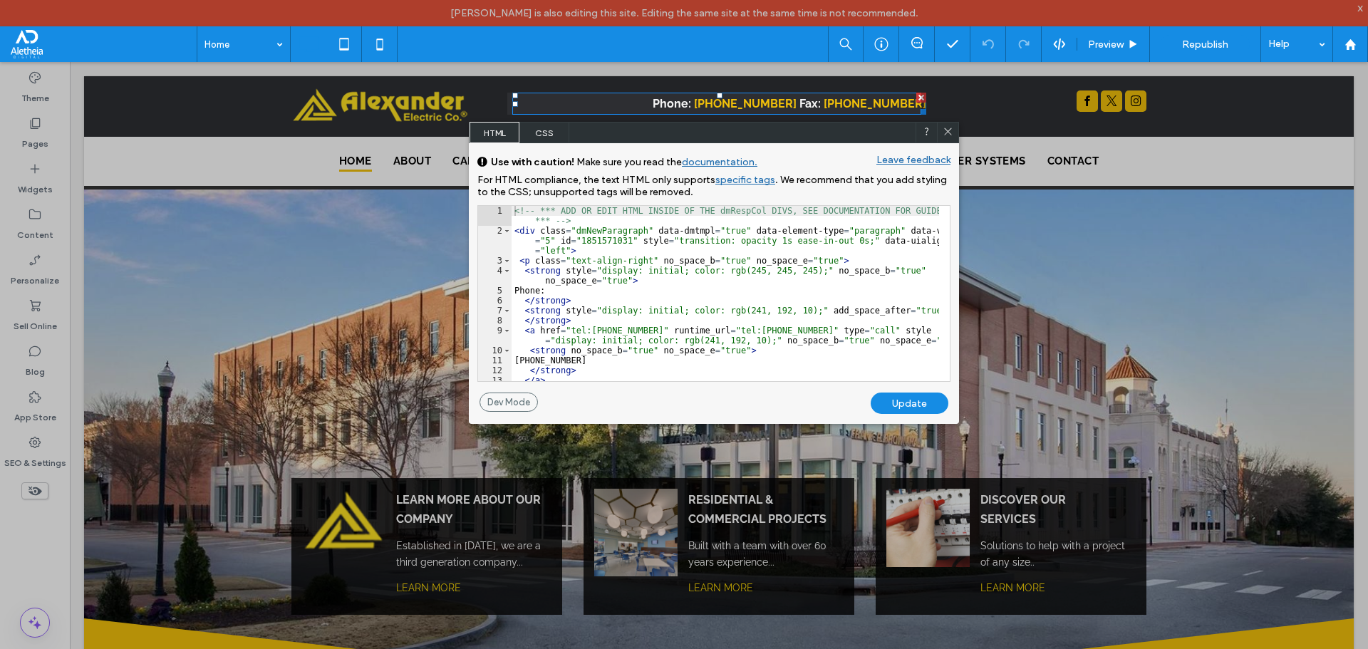
click at [947, 132] on icon at bounding box center [948, 131] width 11 height 11
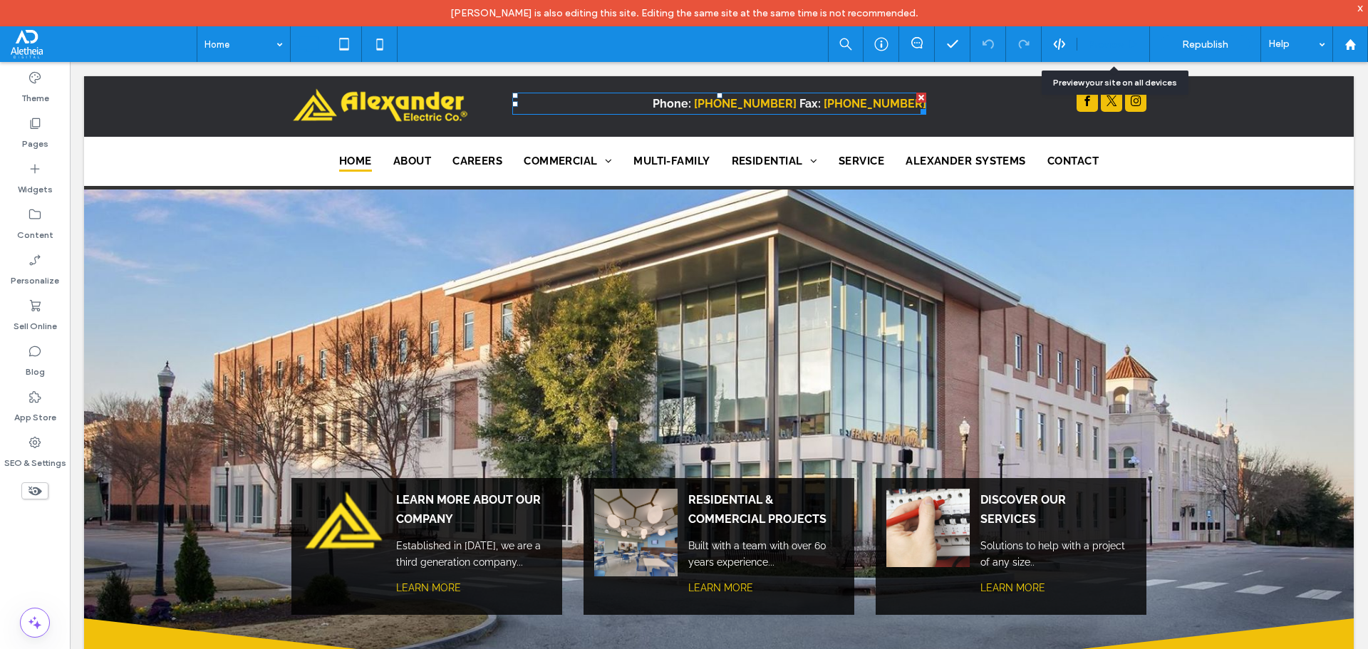
click at [1117, 49] on span "Preview" at bounding box center [1106, 44] width 36 height 12
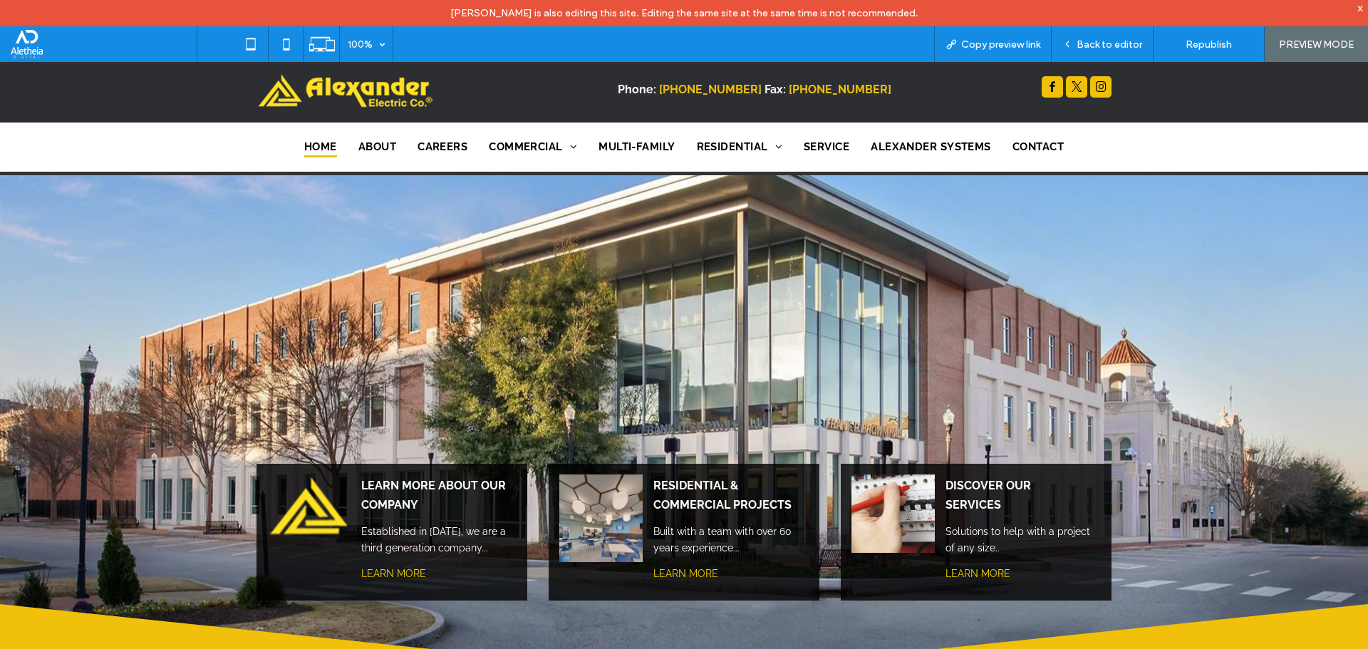
click at [865, 90] on strong "(706) 596-0403" at bounding box center [840, 90] width 103 height 14
click at [841, 92] on strong "(706) 596-0403" at bounding box center [840, 90] width 103 height 14
click at [842, 89] on strong "(706) 596-0403" at bounding box center [840, 90] width 103 height 14
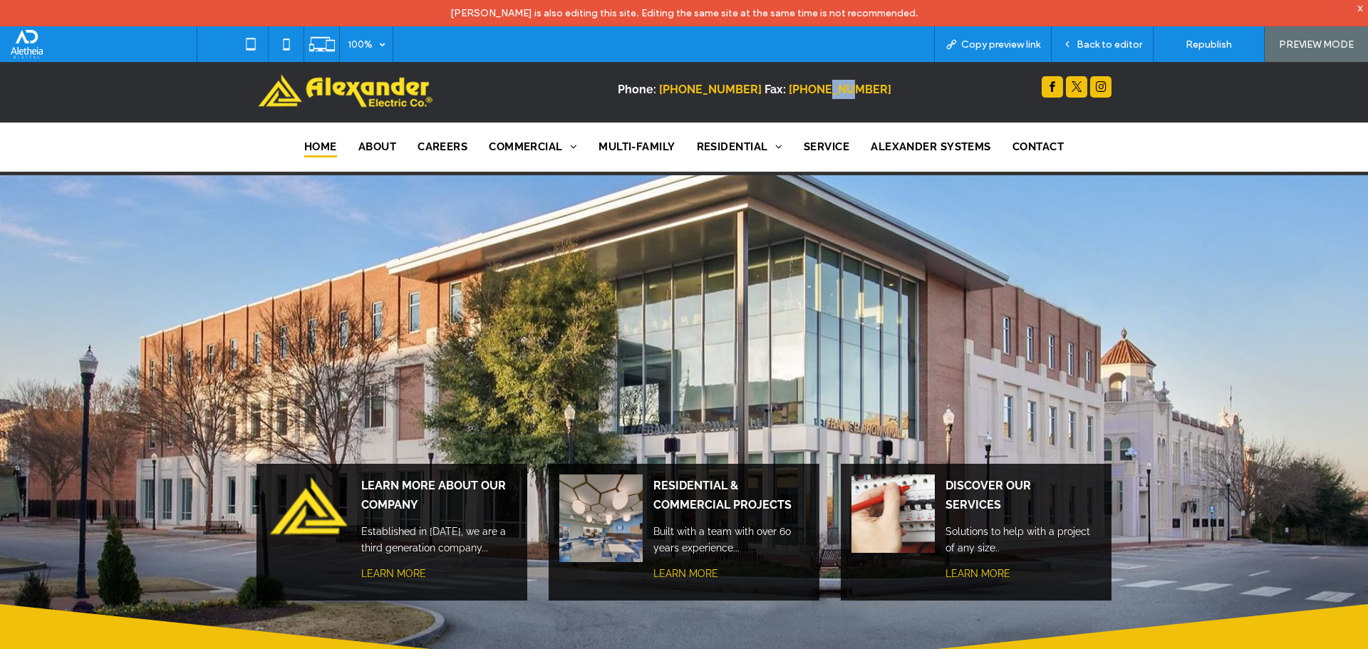
click at [842, 89] on strong "(706) 596-0403" at bounding box center [840, 90] width 103 height 14
click at [898, 95] on div at bounding box center [1005, 88] width 214 height 25
click at [871, 91] on strong "(706) 596-0403" at bounding box center [840, 90] width 103 height 14
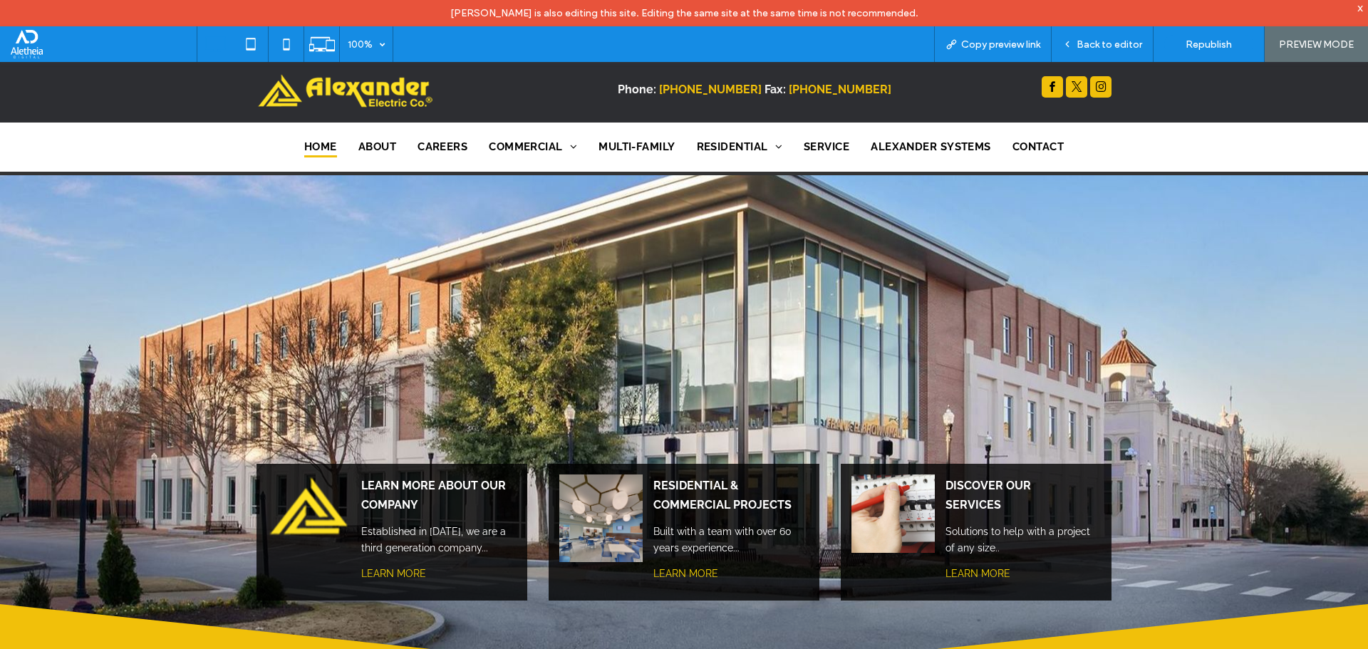
drag, startPoint x: 800, startPoint y: 134, endPoint x: 768, endPoint y: 104, distance: 43.9
click at [800, 134] on div "Home About Careers Commercial Commercial Audio Visual Commercial Security Alarm…" at bounding box center [684, 149] width 1368 height 53
click at [749, 89] on strong "(706) 641-7038" at bounding box center [710, 90] width 103 height 14
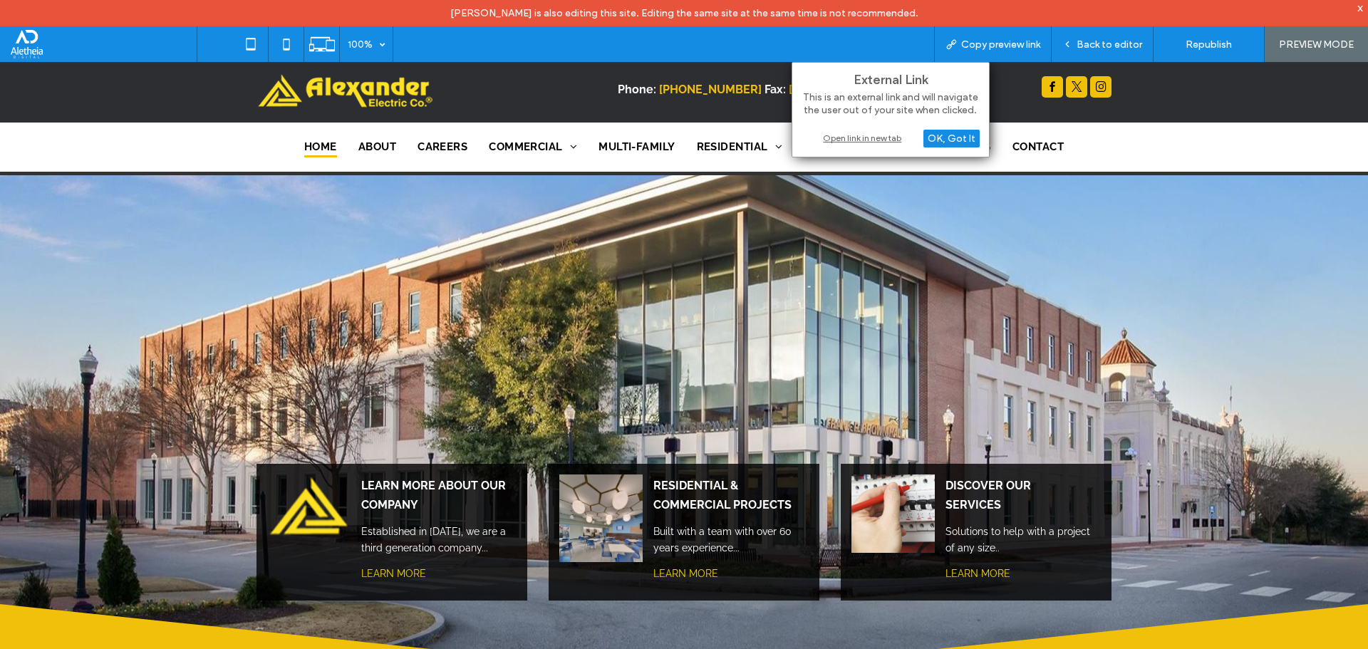
click at [870, 134] on div "Open link in new tab" at bounding box center [891, 137] width 178 height 15
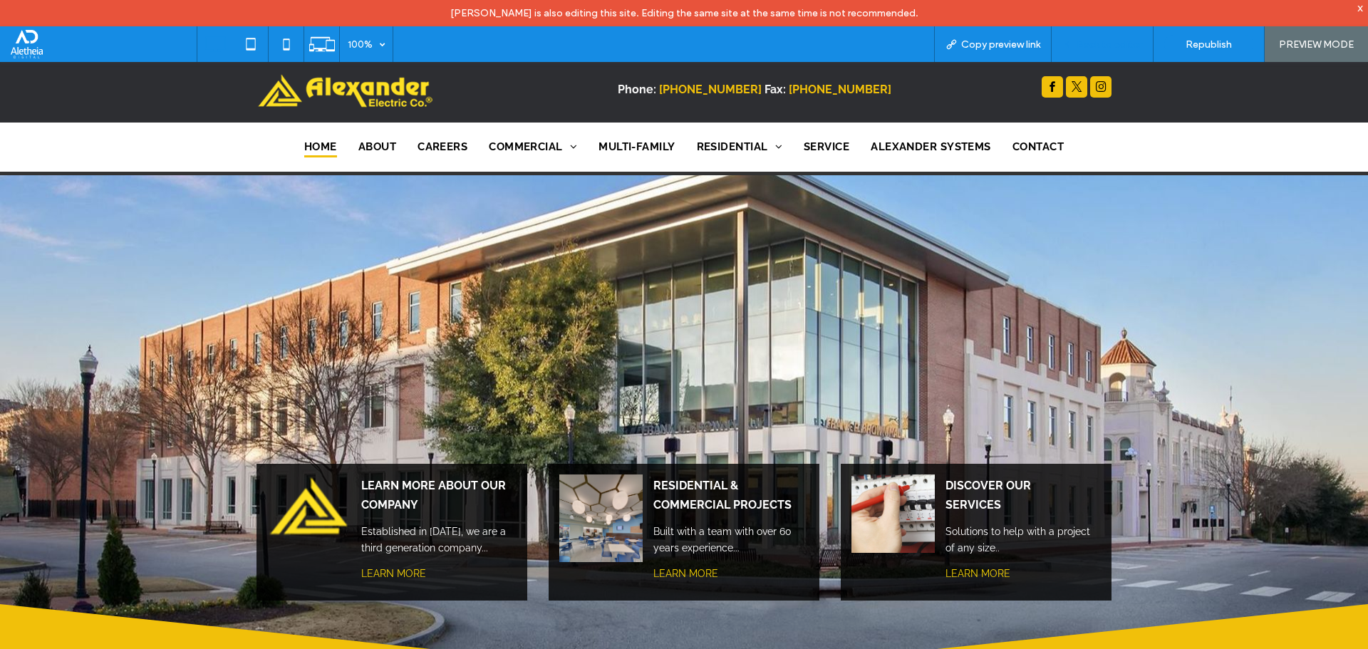
click at [1080, 43] on span "Back to editor" at bounding box center [1110, 44] width 66 height 12
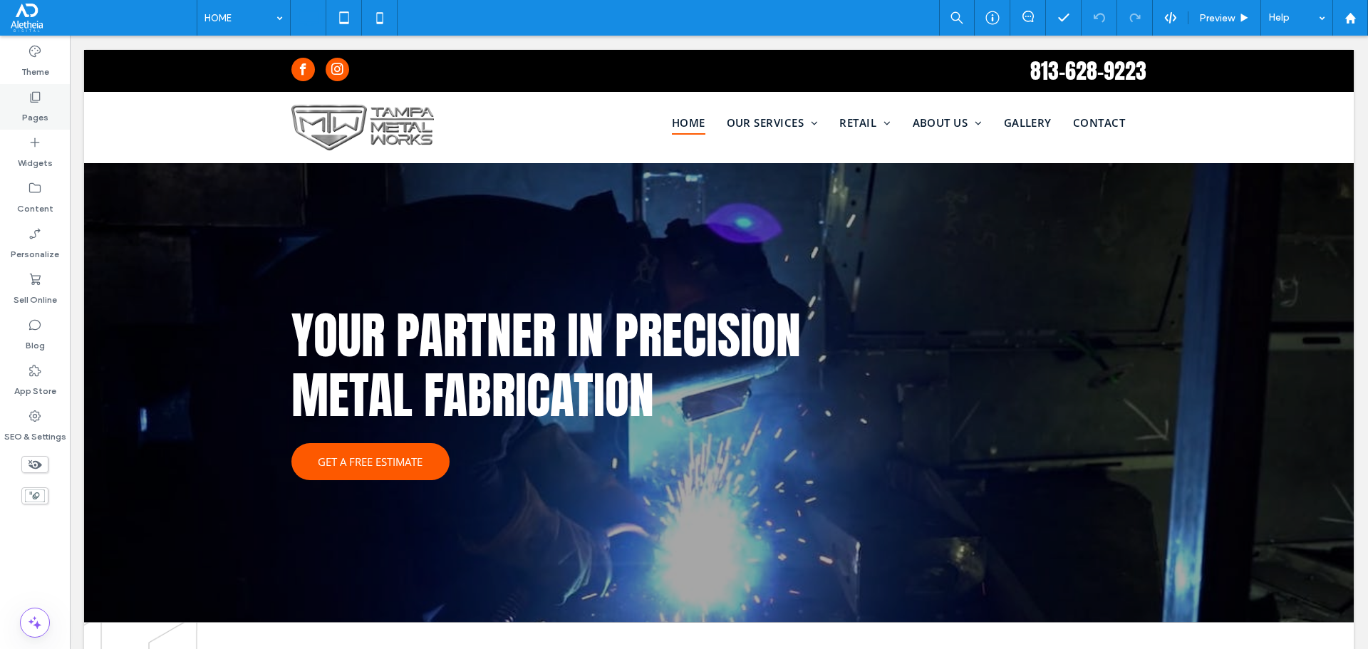
click at [30, 106] on label "Pages" at bounding box center [35, 114] width 26 height 20
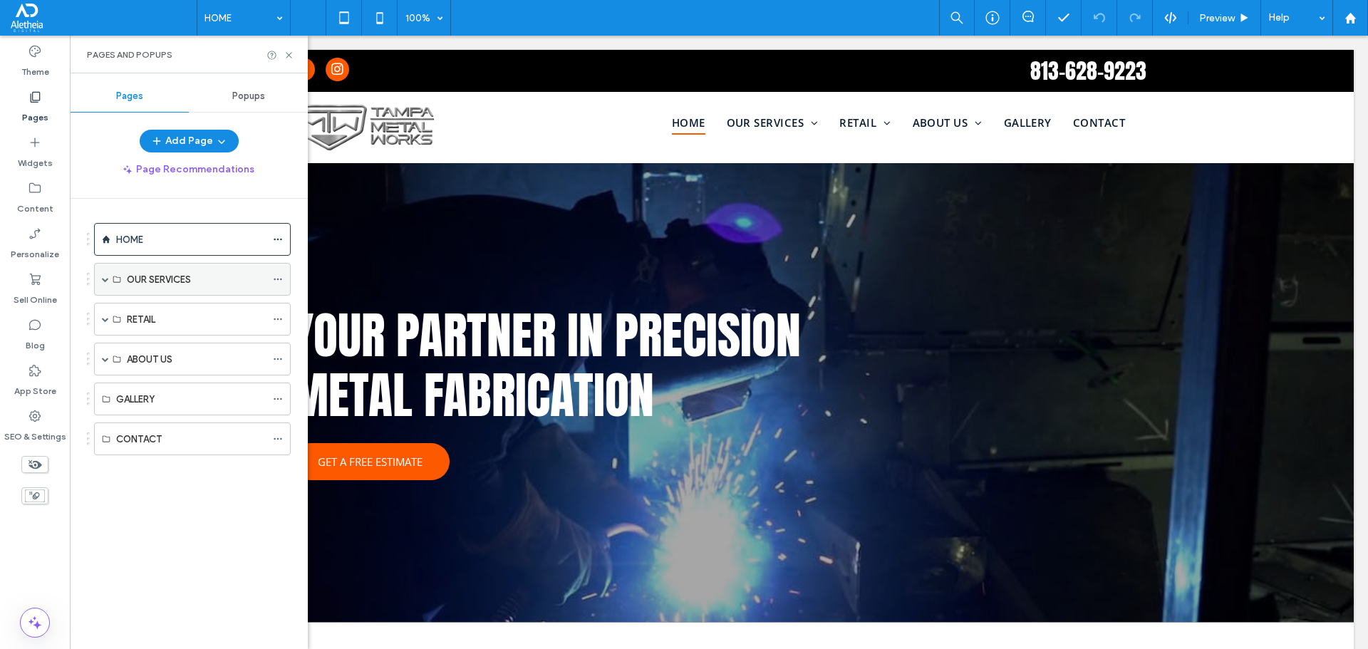
click at [98, 279] on div "OUR SERVICES" at bounding box center [192, 279] width 197 height 33
click at [108, 279] on span at bounding box center [105, 279] width 7 height 7
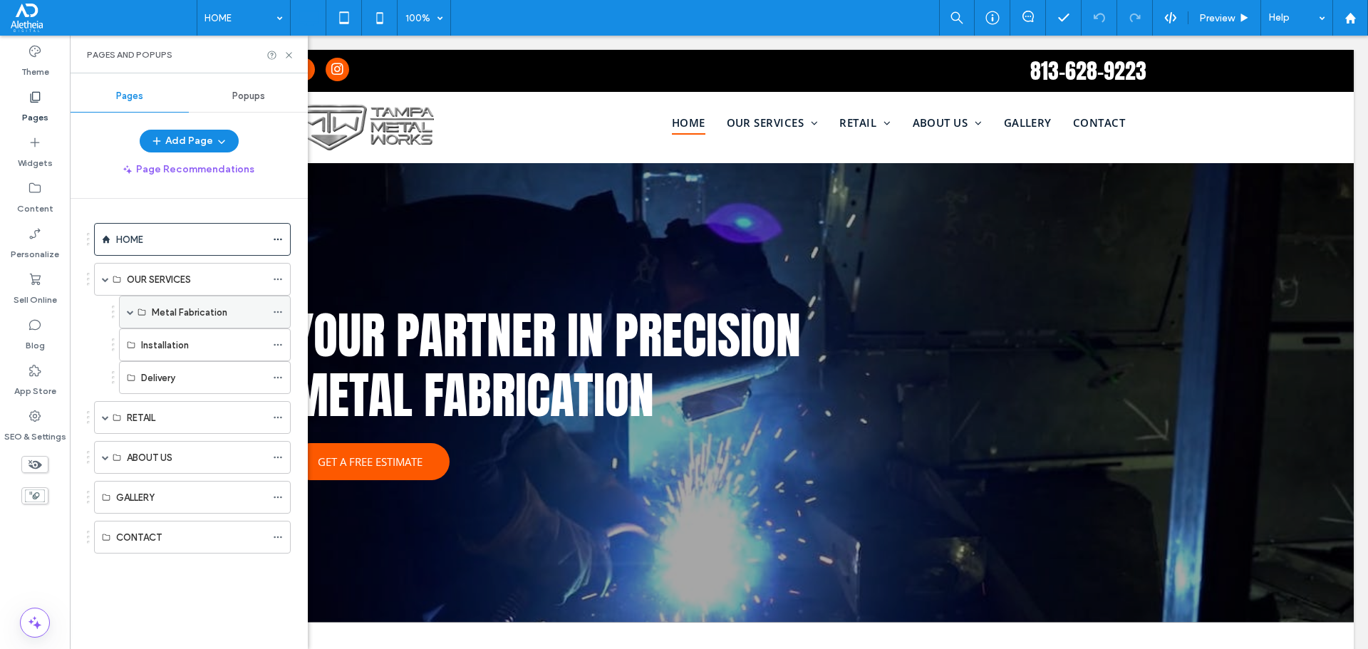
click at [131, 311] on span at bounding box center [130, 312] width 7 height 7
click at [192, 319] on label "Metal Fabrication" at bounding box center [190, 312] width 76 height 25
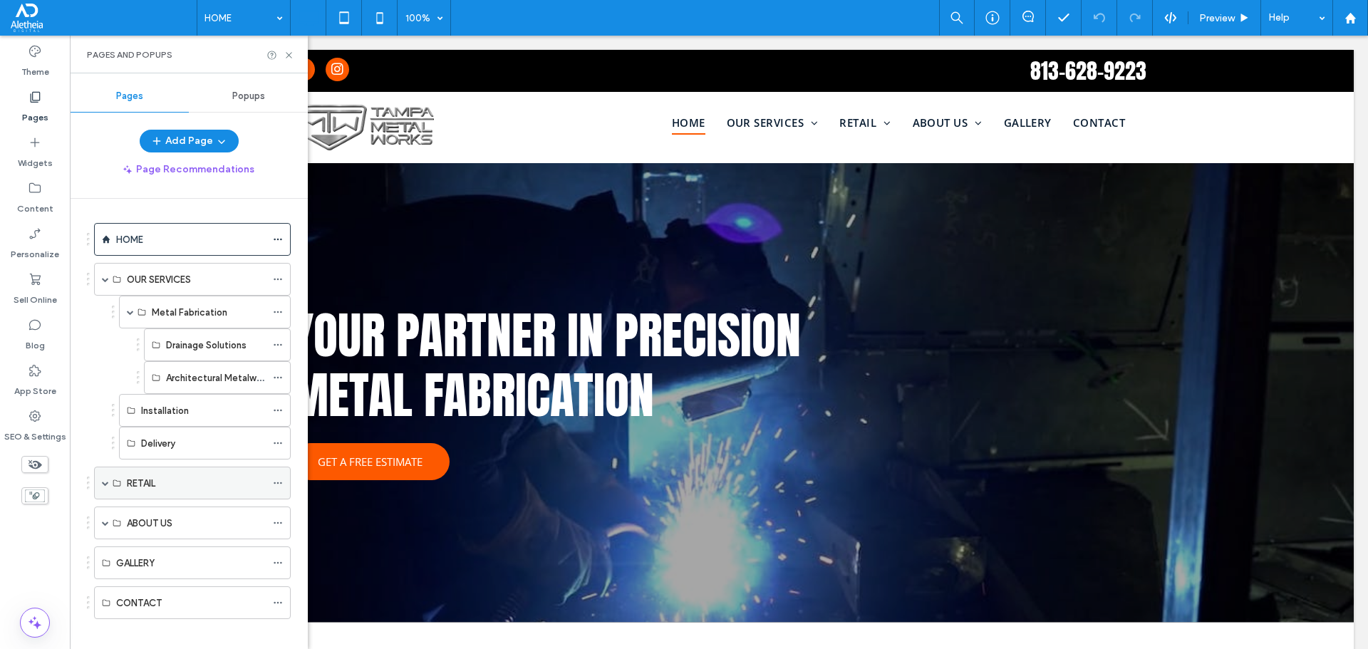
click at [103, 484] on span at bounding box center [105, 483] width 7 height 7
click at [205, 337] on label "Drainage Solutions" at bounding box center [206, 345] width 81 height 25
click at [216, 383] on label "Architectural Metalwork" at bounding box center [217, 378] width 103 height 25
click at [239, 331] on div "Drainage Solutions" at bounding box center [216, 344] width 100 height 31
click at [230, 311] on div "Metal Fabrication" at bounding box center [209, 312] width 114 height 15
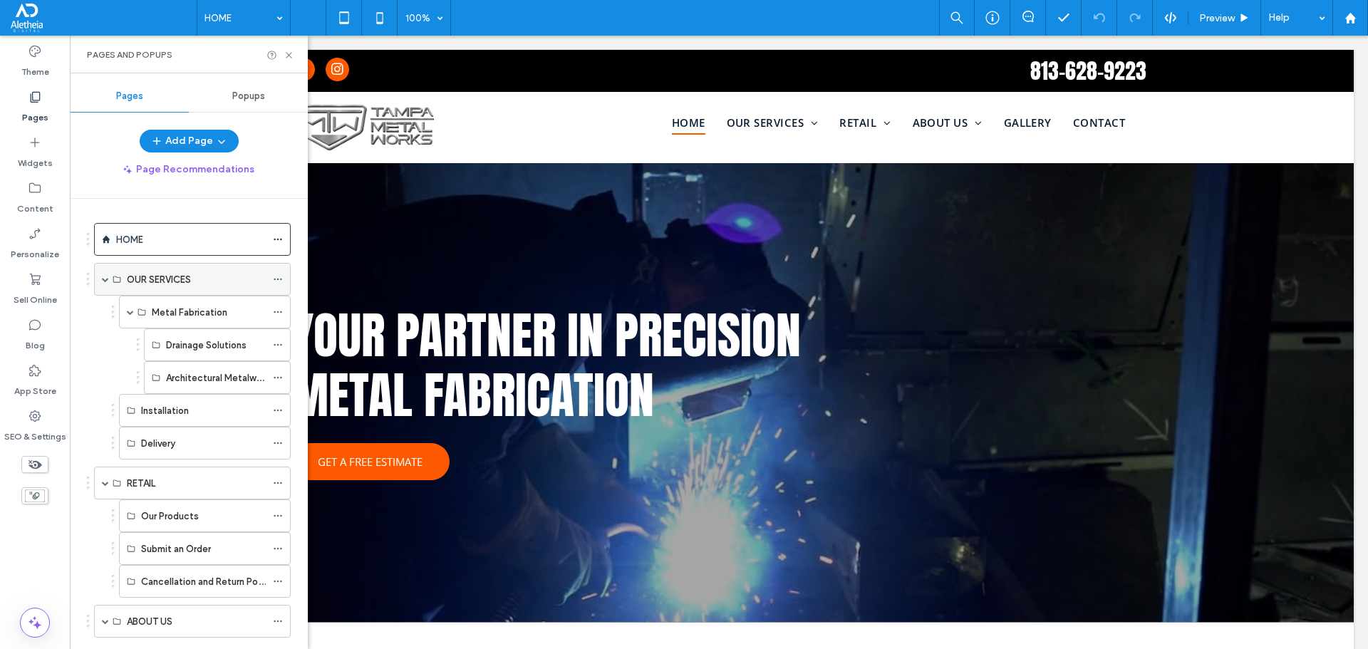
click at [225, 282] on div "OUR SERVICES" at bounding box center [196, 279] width 139 height 15
click at [222, 283] on div "OUR SERVICES" at bounding box center [196, 279] width 139 height 15
click at [290, 51] on icon at bounding box center [289, 55] width 11 height 11
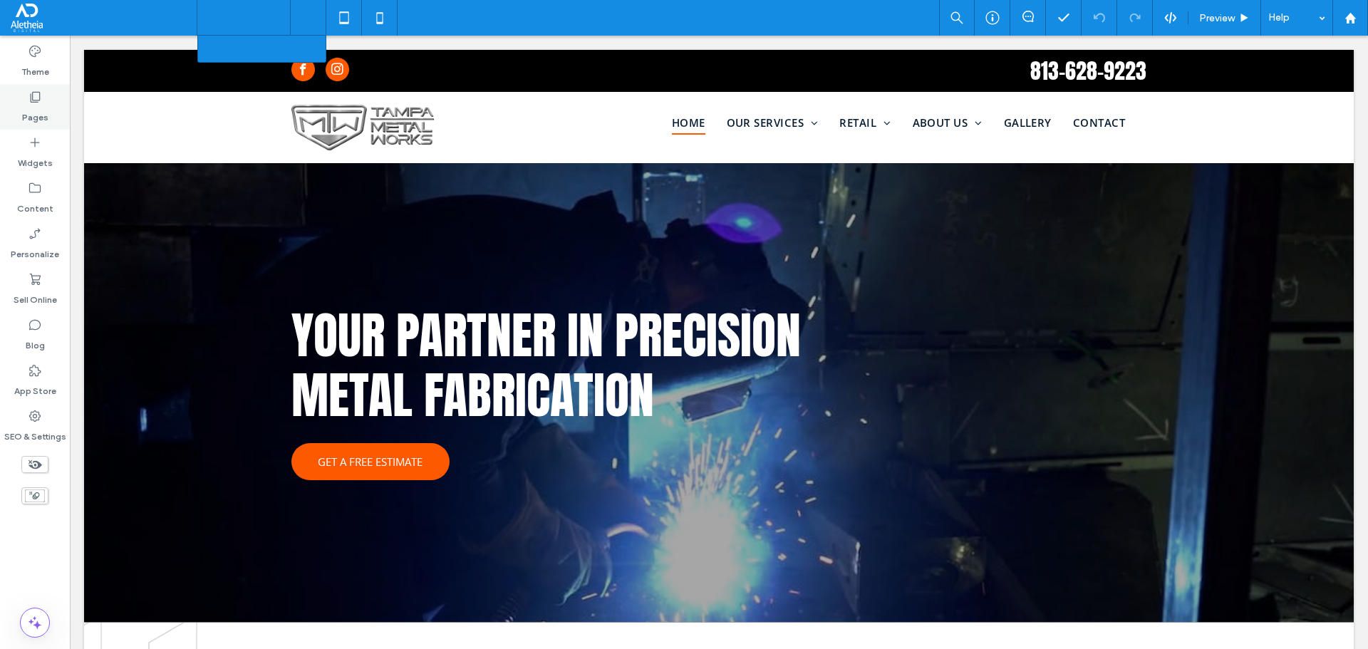
click at [38, 115] on label "Pages" at bounding box center [35, 114] width 26 height 20
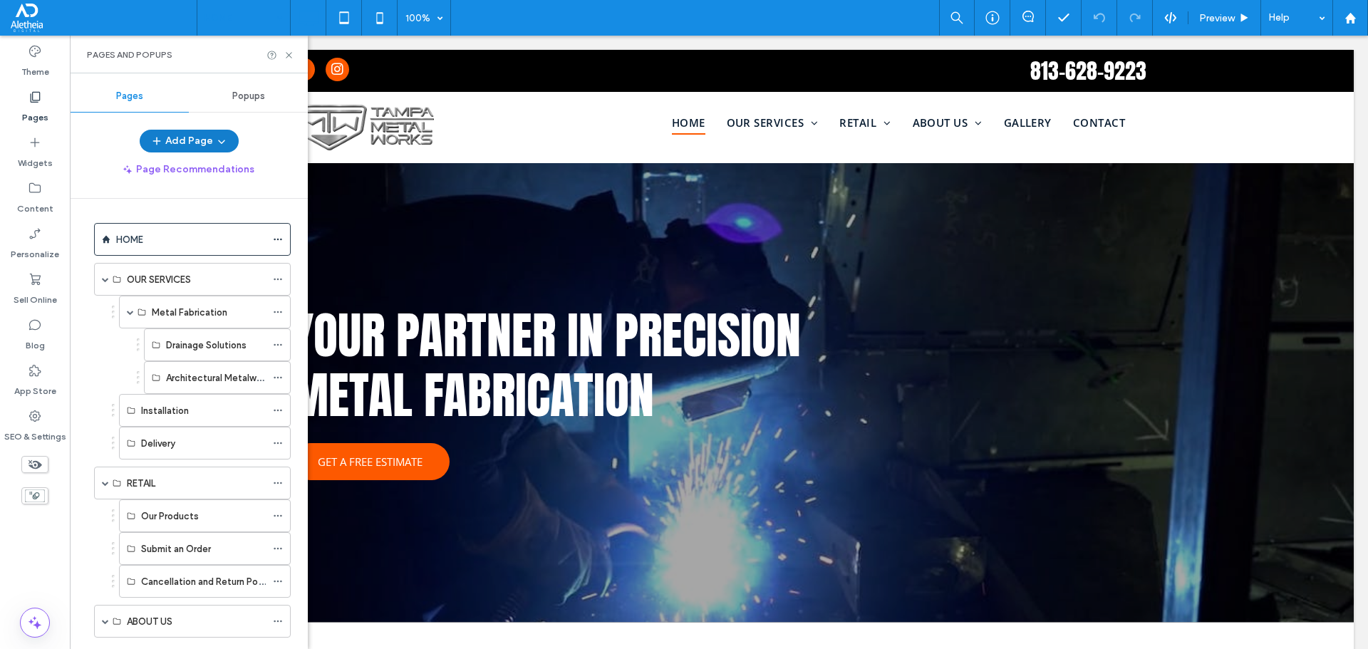
click at [207, 142] on button "Add Page" at bounding box center [189, 141] width 99 height 23
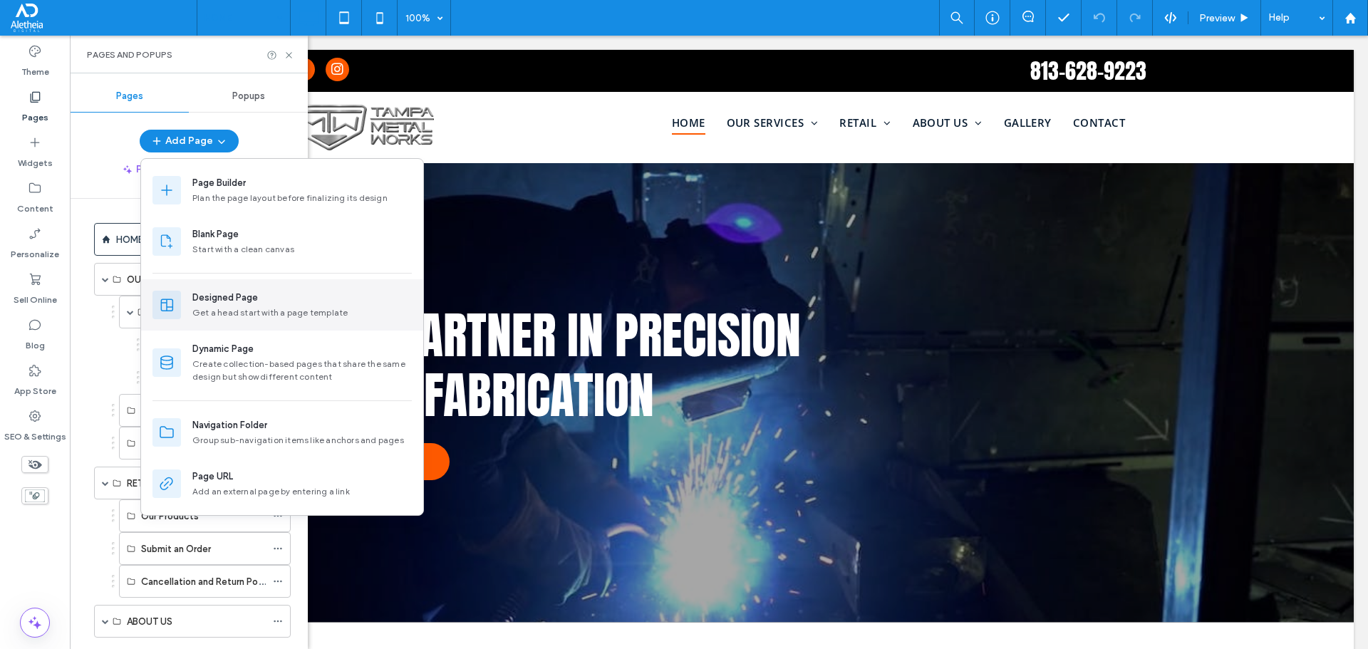
click at [223, 311] on div "Get a head start with a page template" at bounding box center [302, 312] width 220 height 13
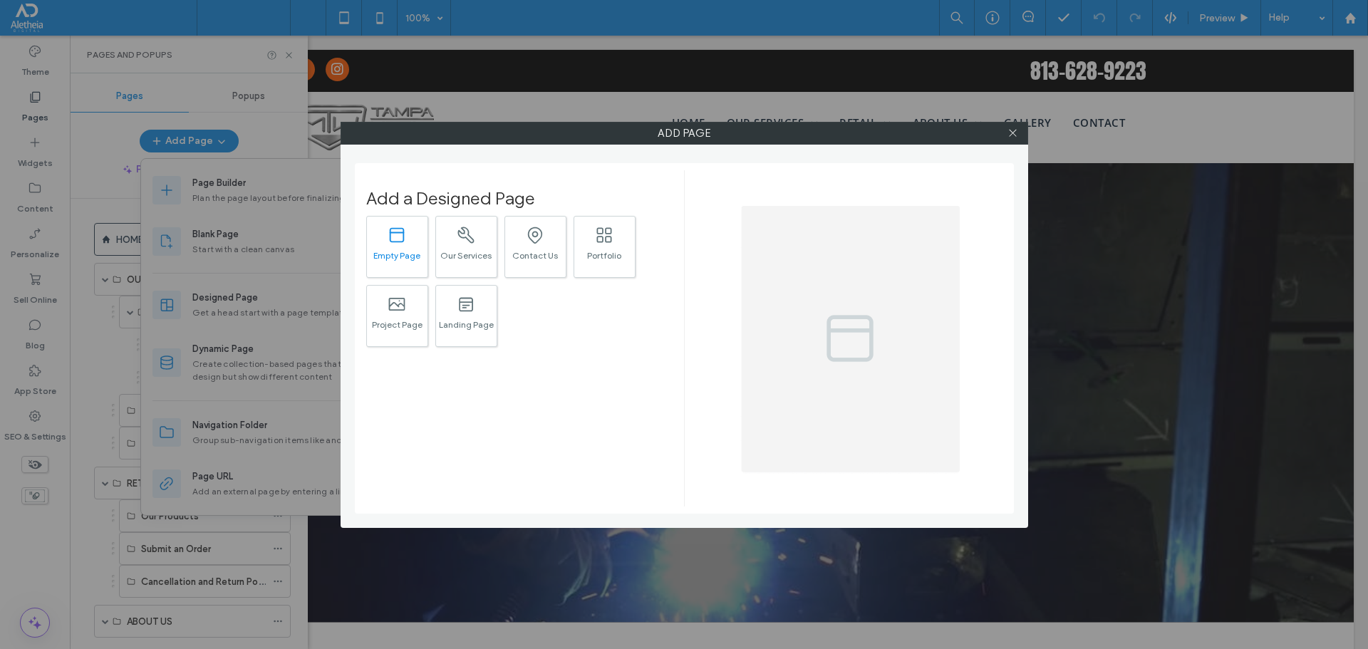
click at [393, 246] on div ".st0{fill:#currentColor;}" at bounding box center [397, 235] width 20 height 30
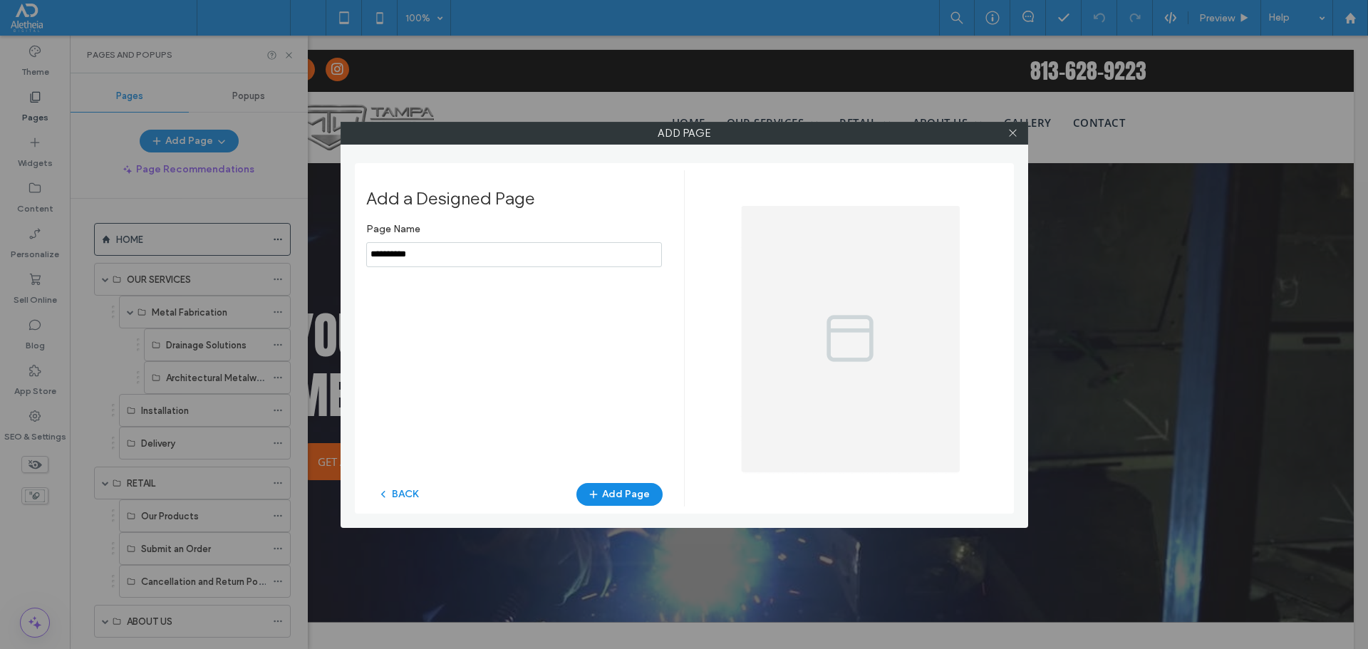
click at [458, 255] on input "notEmpty" at bounding box center [514, 254] width 296 height 25
type input "*"
type input "**********"
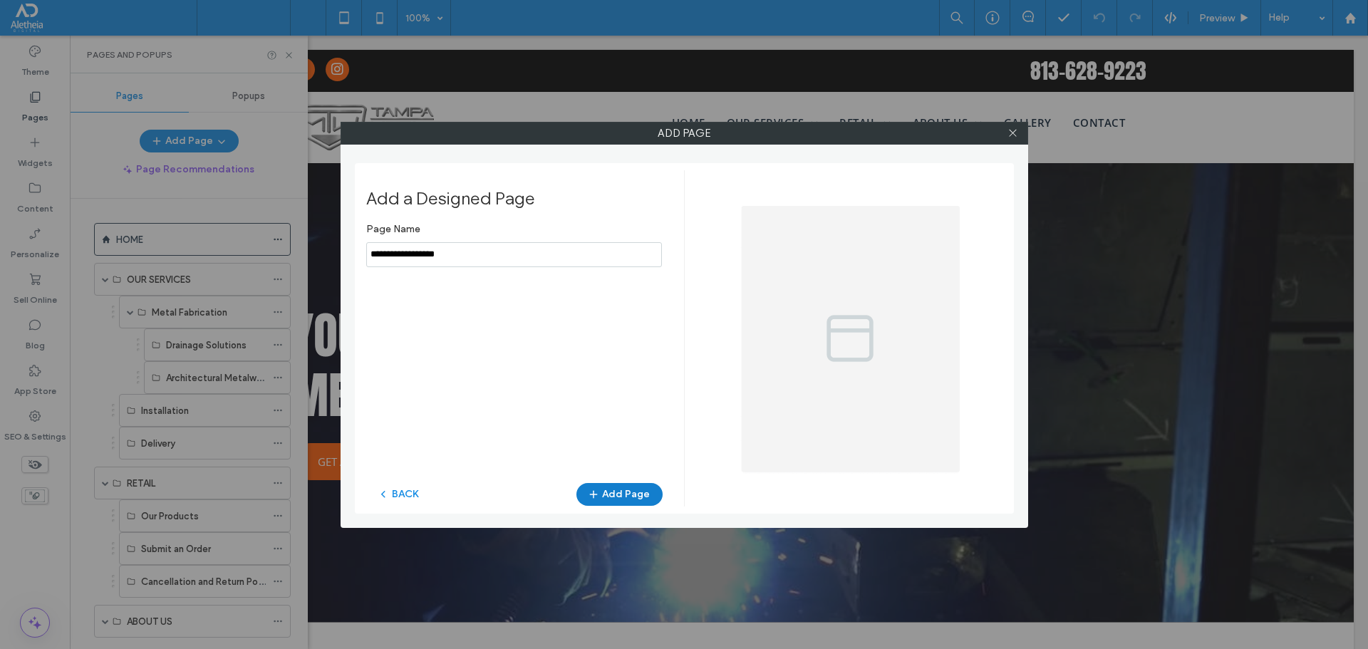
click at [626, 501] on button "Add Page" at bounding box center [620, 494] width 86 height 23
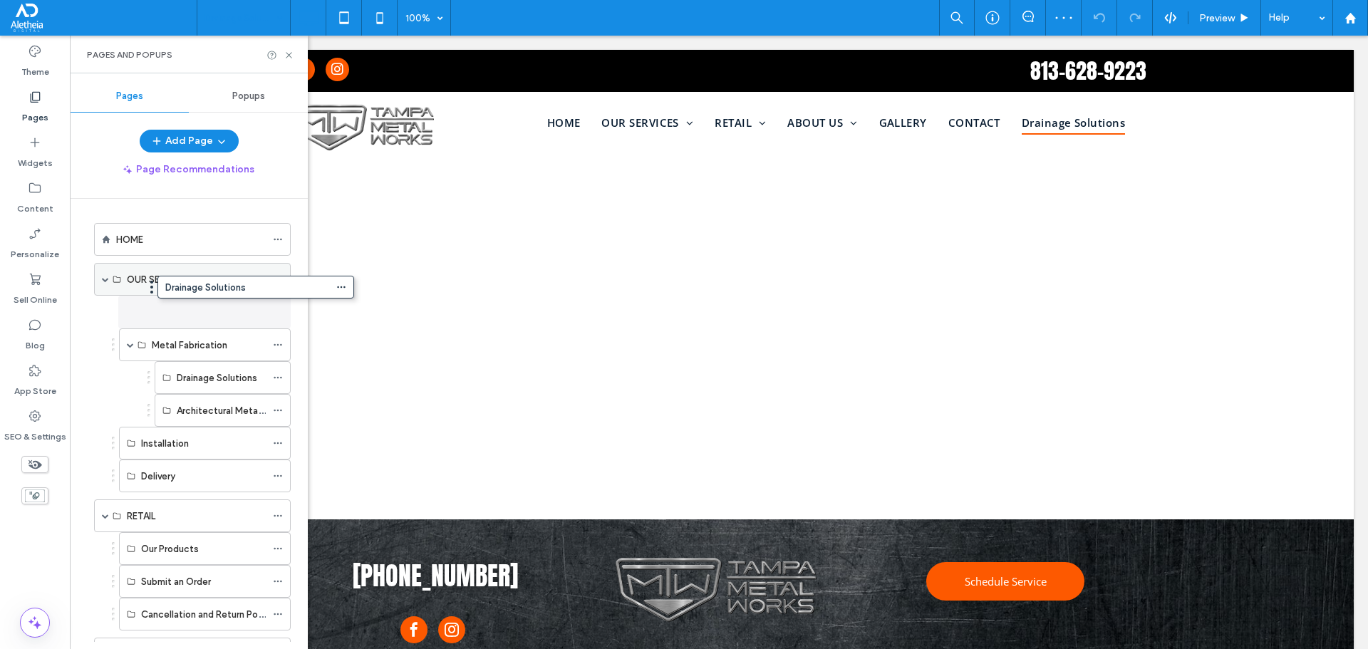
drag, startPoint x: 238, startPoint y: 322, endPoint x: 244, endPoint y: 291, distance: 31.9
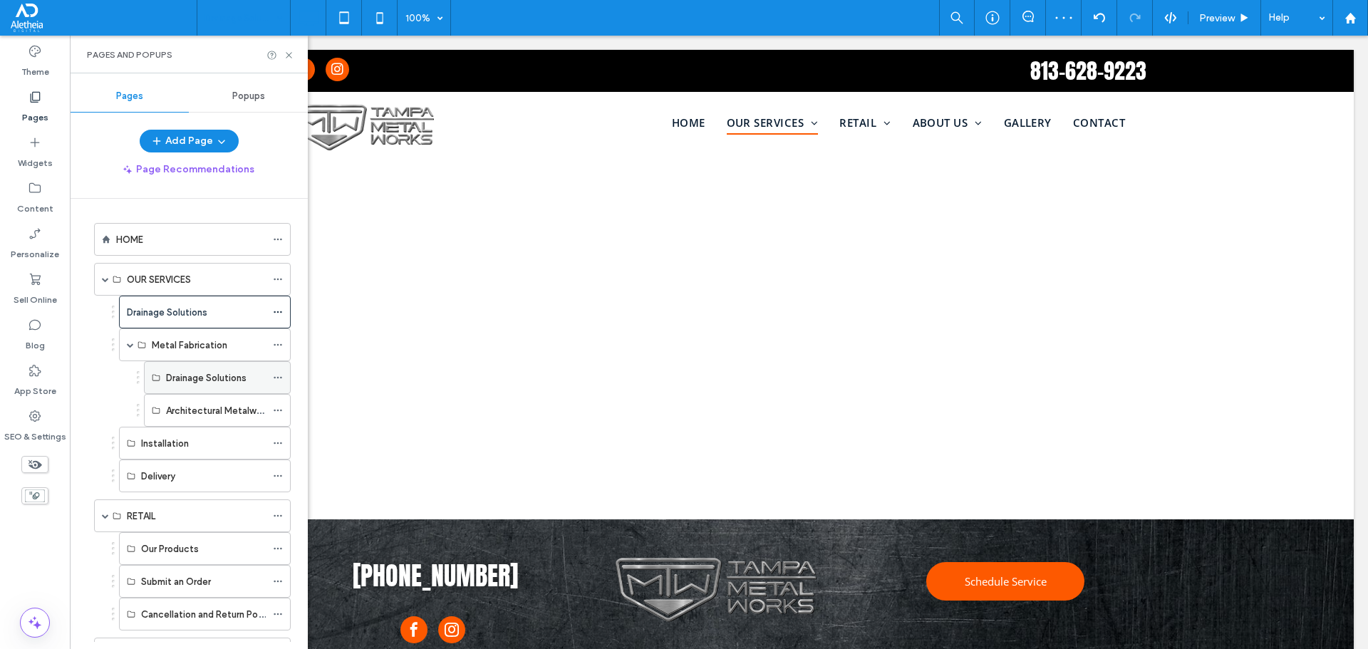
drag, startPoint x: 244, startPoint y: 291, endPoint x: 210, endPoint y: 374, distance: 90.1
click at [210, 374] on label "Drainage Solutions" at bounding box center [206, 378] width 81 height 25
drag, startPoint x: 187, startPoint y: 306, endPoint x: 208, endPoint y: 329, distance: 30.7
click at [185, 376] on label "Drainage Solutions" at bounding box center [206, 378] width 81 height 25
click at [279, 375] on icon at bounding box center [278, 378] width 10 height 10
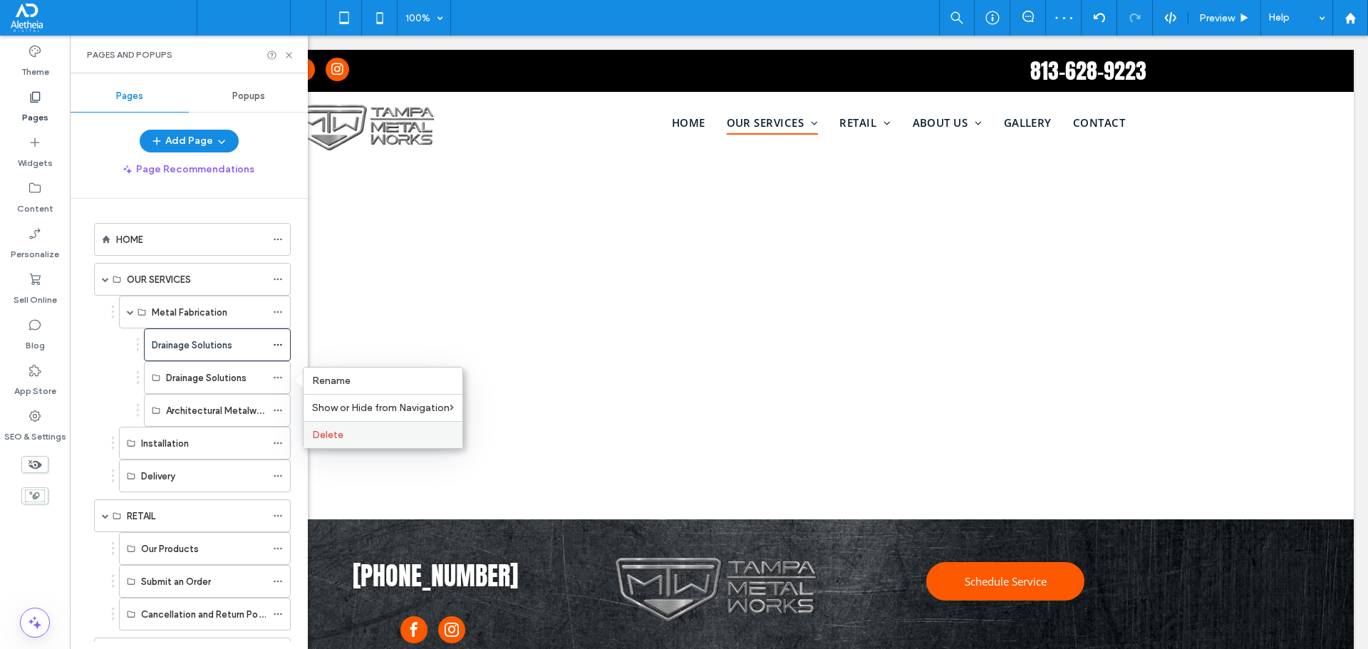
click at [336, 433] on span "Delete" at bounding box center [327, 435] width 31 height 12
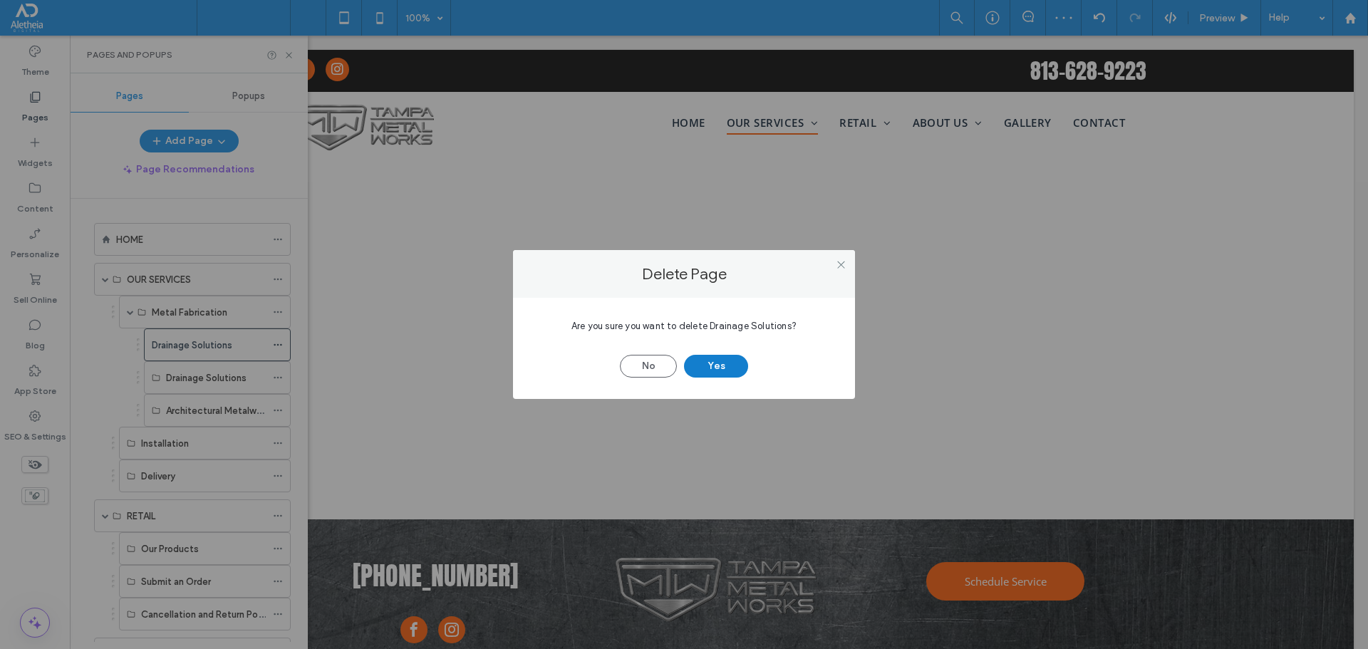
click at [721, 367] on button "Yes" at bounding box center [716, 366] width 64 height 23
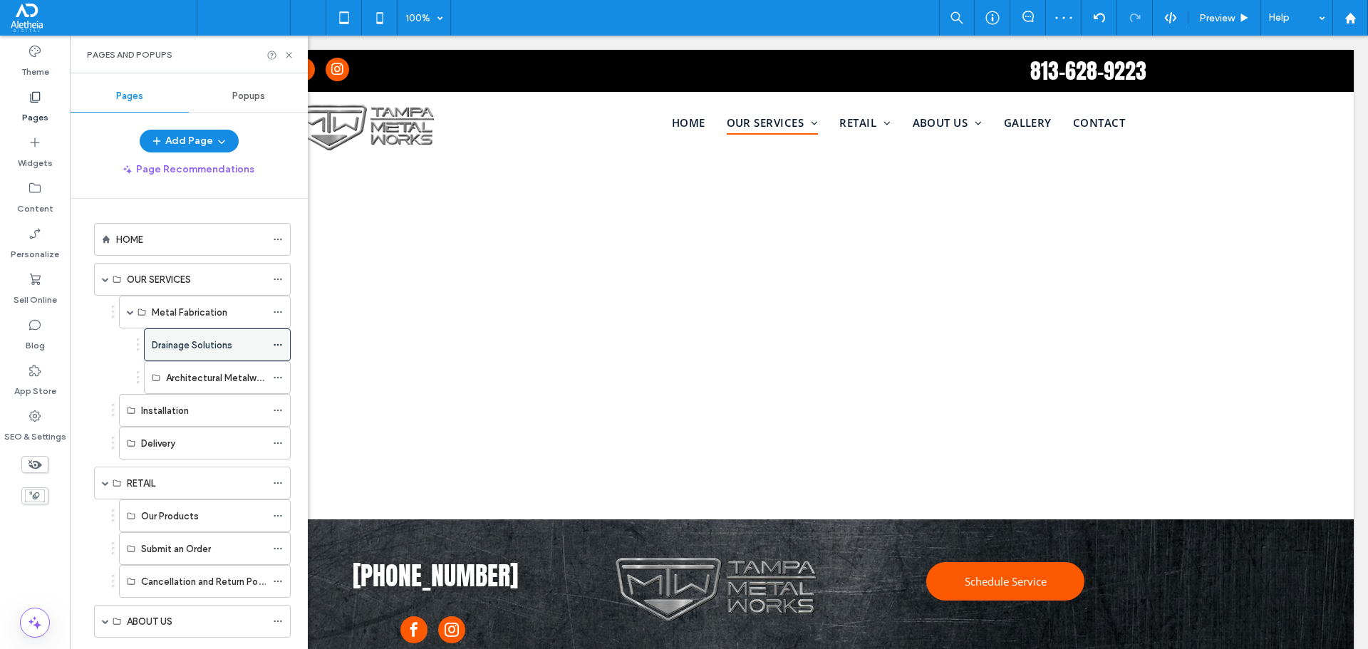
click at [278, 344] on use at bounding box center [278, 345] width 8 height 2
click at [291, 60] on div "Pages and Popups" at bounding box center [189, 55] width 238 height 38
click at [290, 53] on icon at bounding box center [289, 55] width 11 height 11
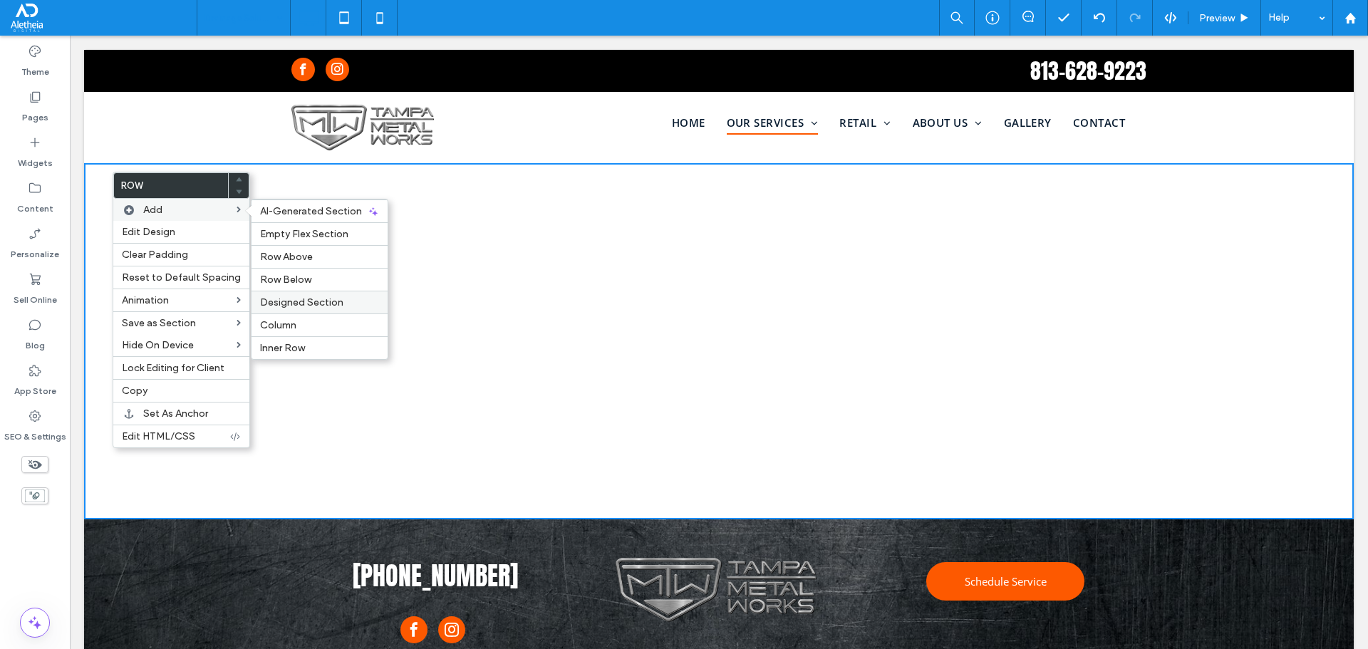
click at [290, 309] on div "Designed Section" at bounding box center [320, 302] width 136 height 23
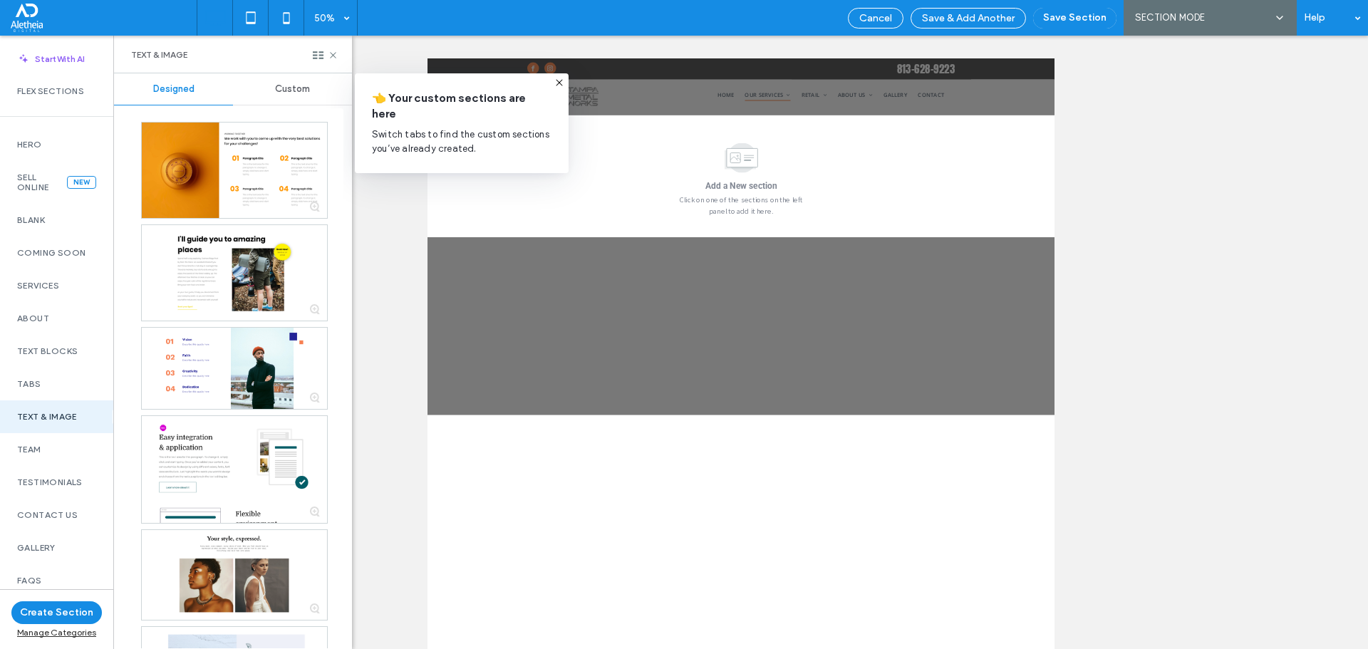
click at [557, 82] on icon at bounding box center [559, 82] width 11 height 11
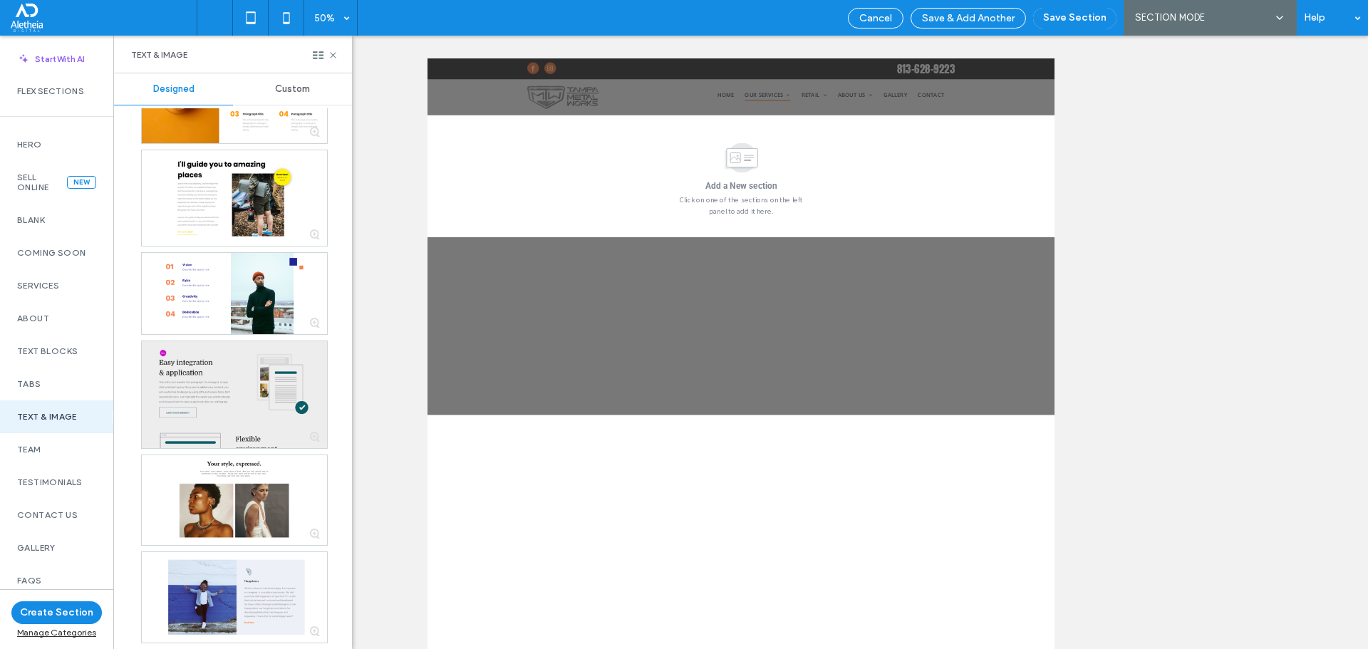
scroll to position [285, 0]
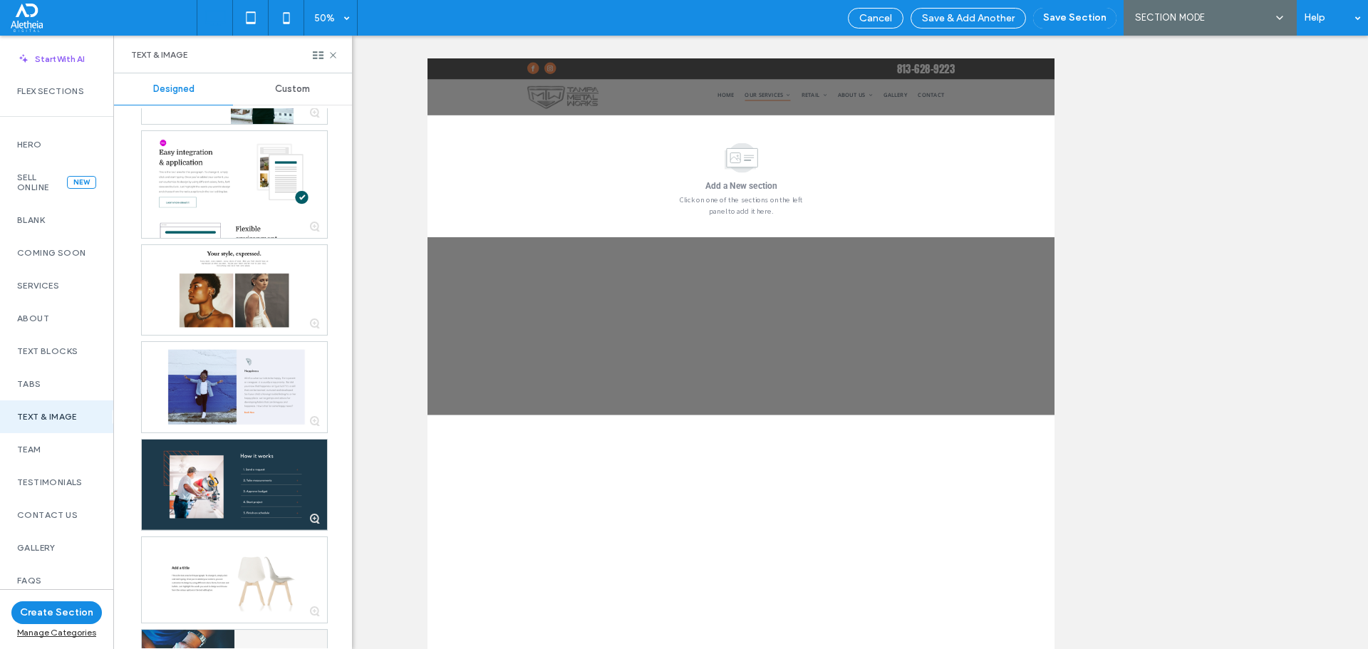
drag, startPoint x: 312, startPoint y: 492, endPoint x: 280, endPoint y: 434, distance: 66.0
click at [280, 434] on div at bounding box center [234, 636] width 187 height 1612
click at [123, 387] on div at bounding box center [228, 636] width 228 height 1626
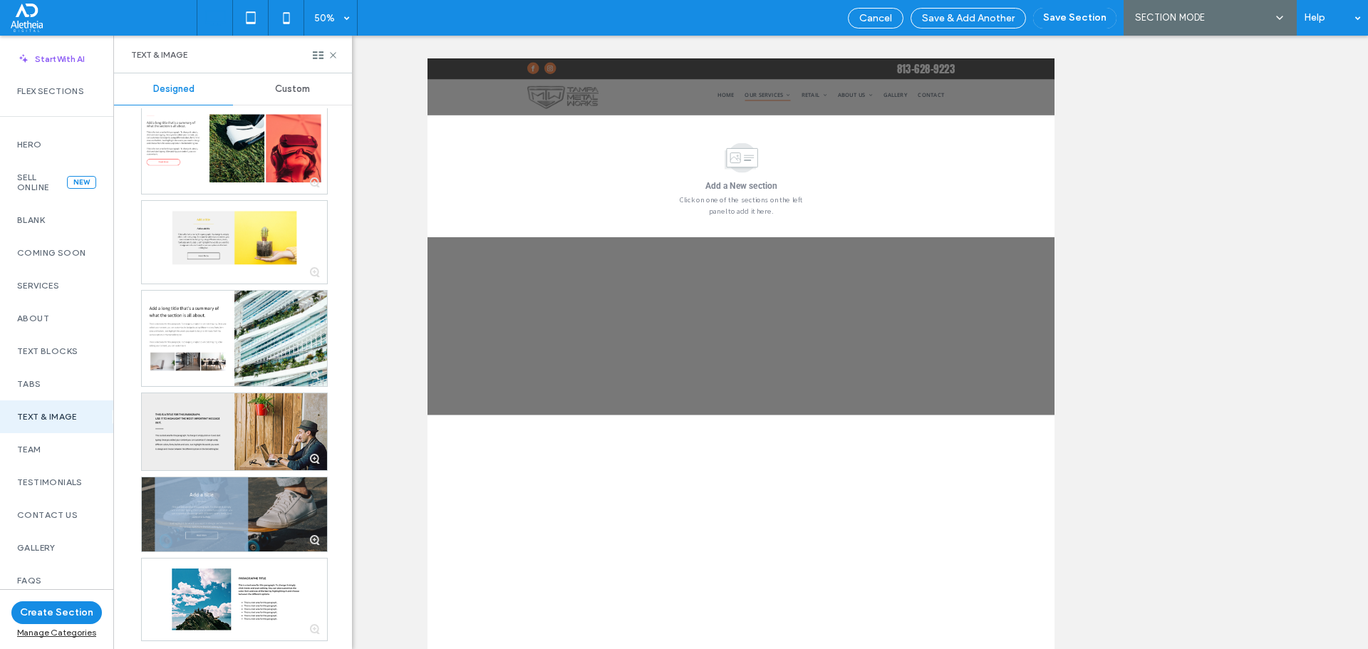
scroll to position [1088, 0]
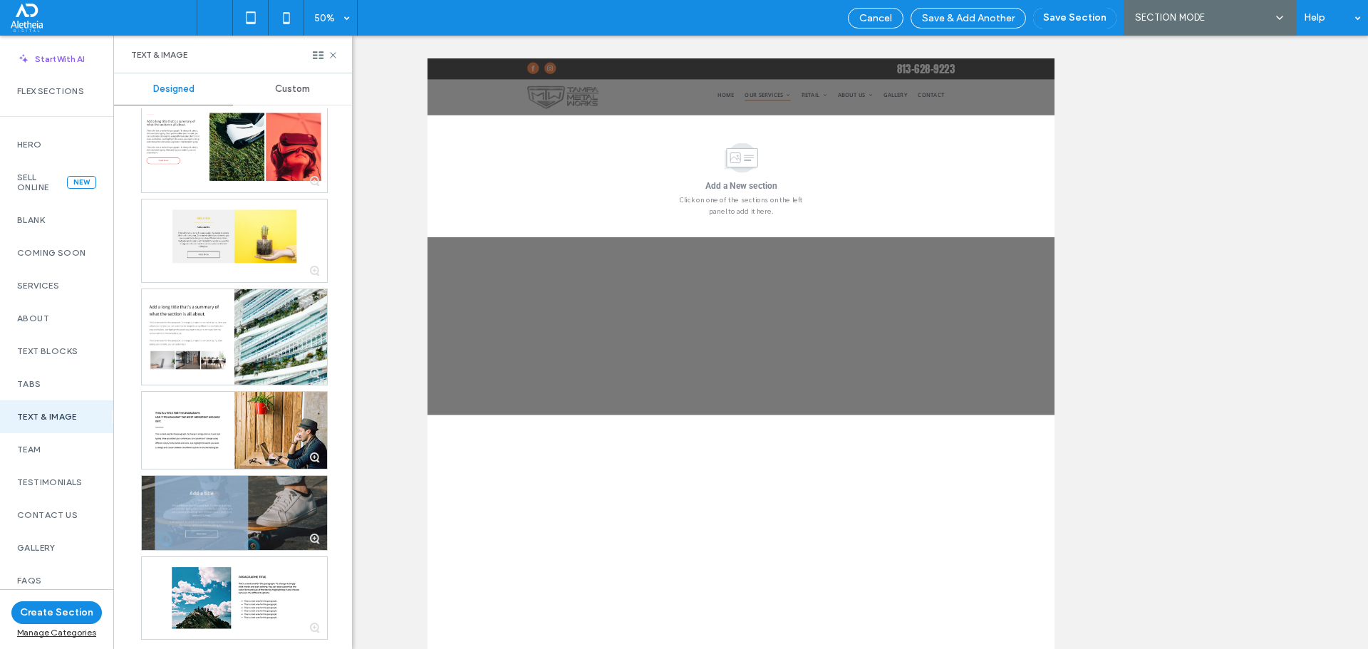
click at [296, 85] on span "Custom" at bounding box center [292, 88] width 35 height 11
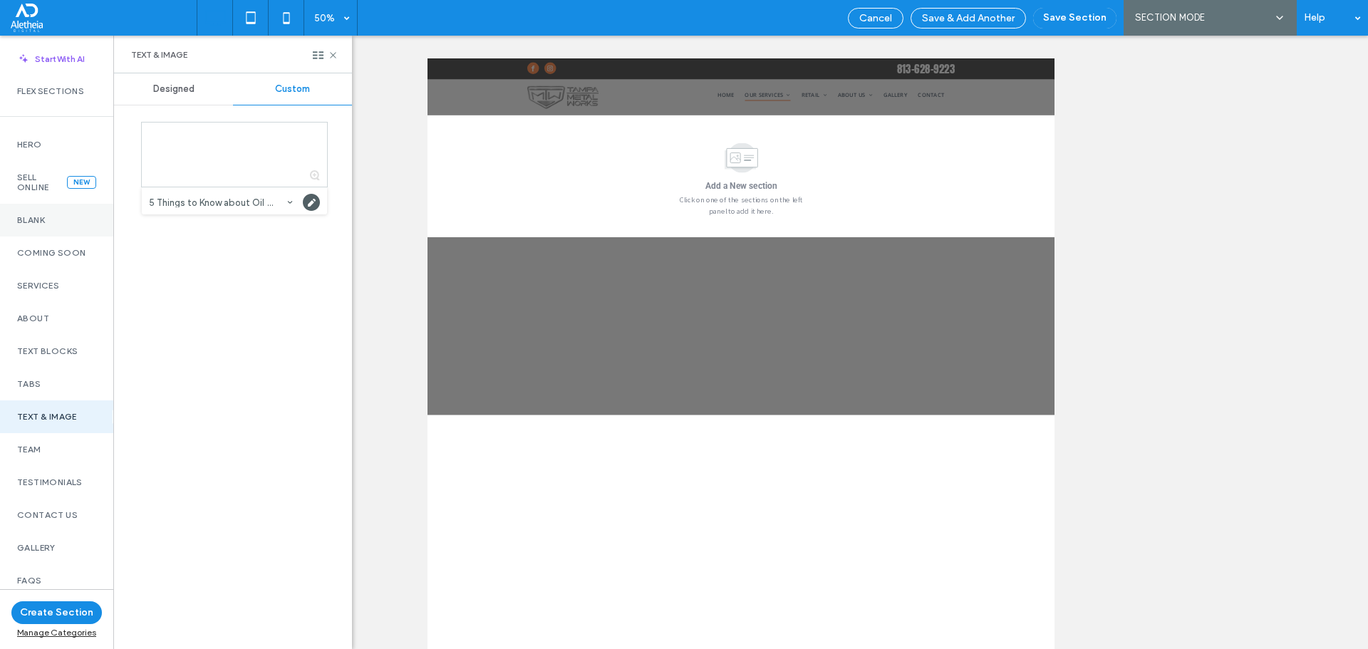
click at [52, 215] on label "Blank" at bounding box center [56, 220] width 79 height 10
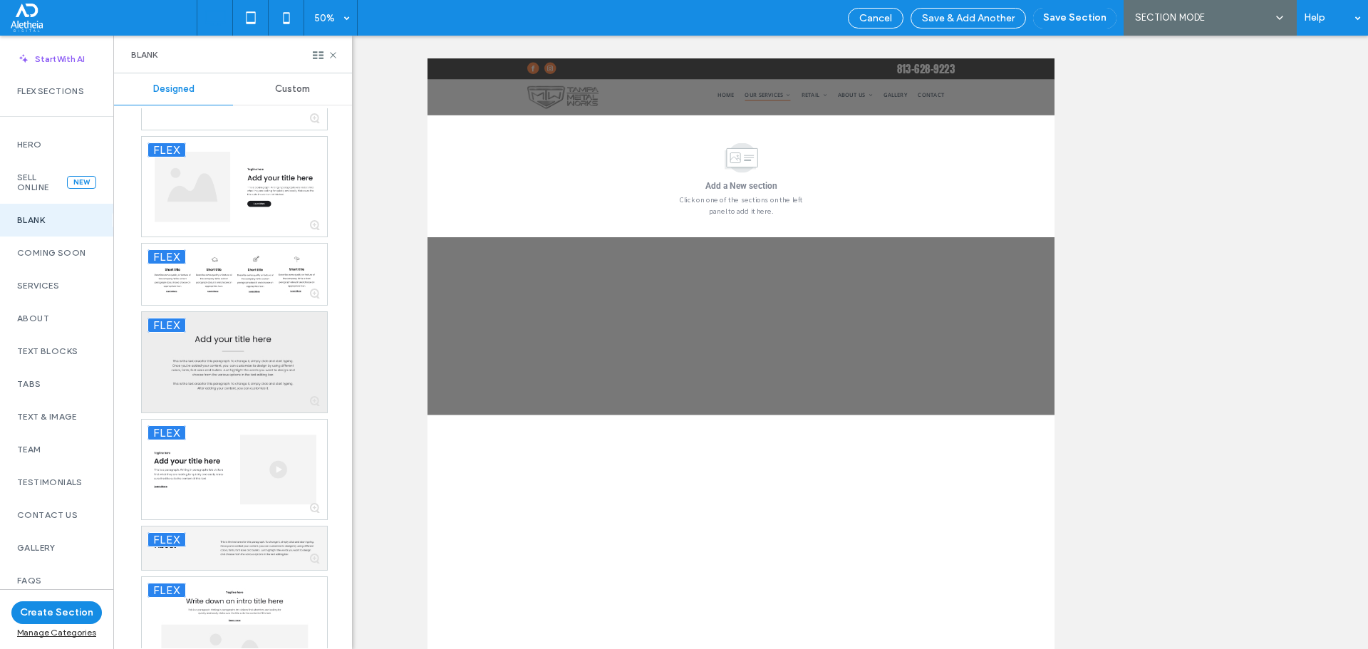
scroll to position [750, 0]
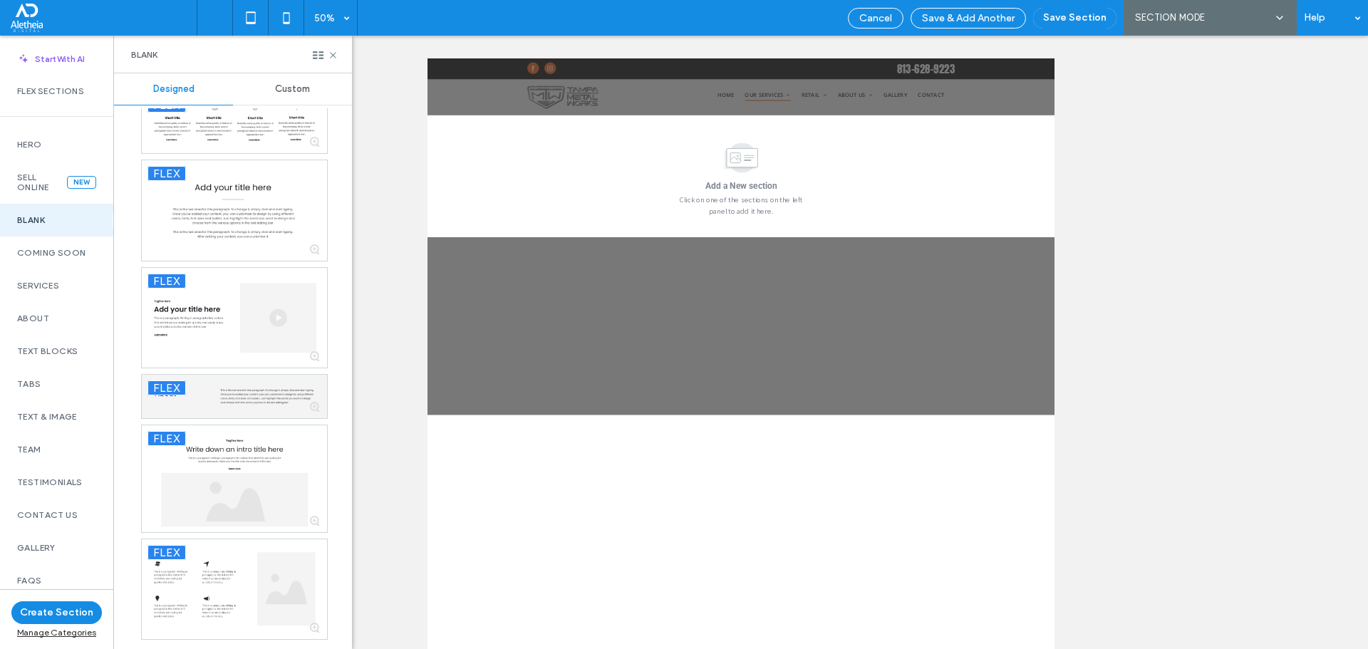
click at [282, 81] on div "Custom" at bounding box center [292, 88] width 119 height 31
click at [279, 92] on span "Custom" at bounding box center [292, 88] width 35 height 11
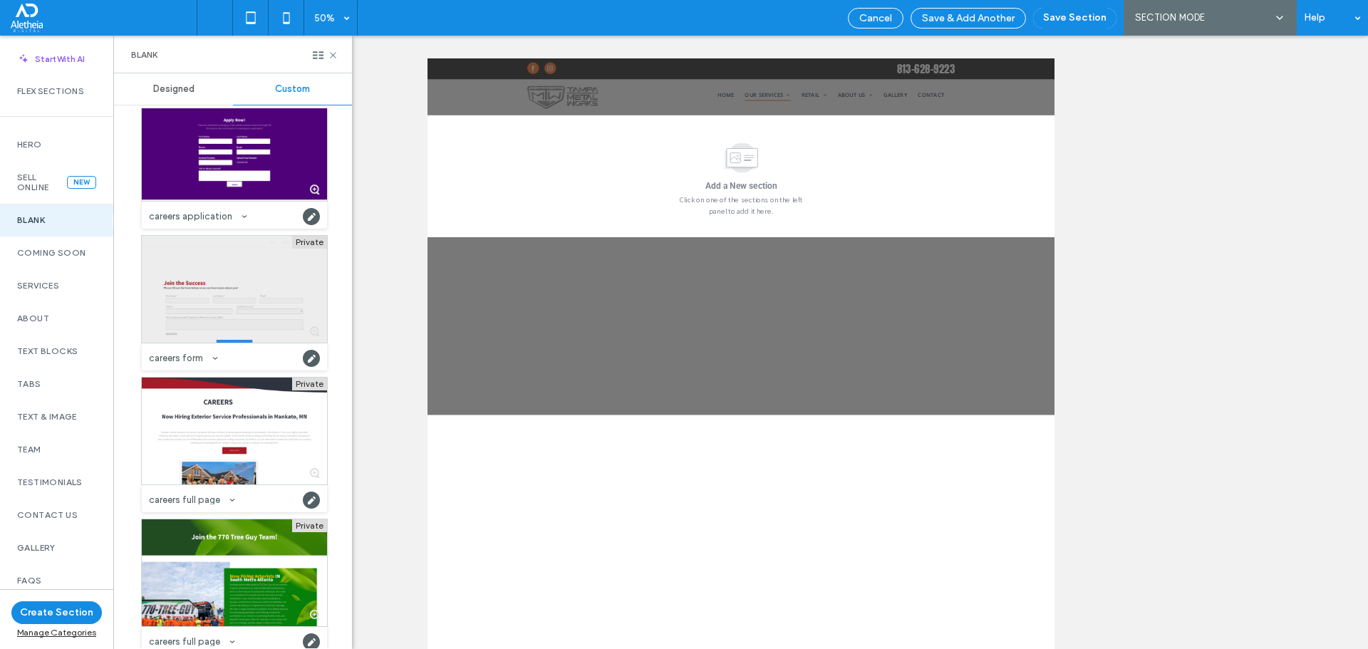
scroll to position [10015, 0]
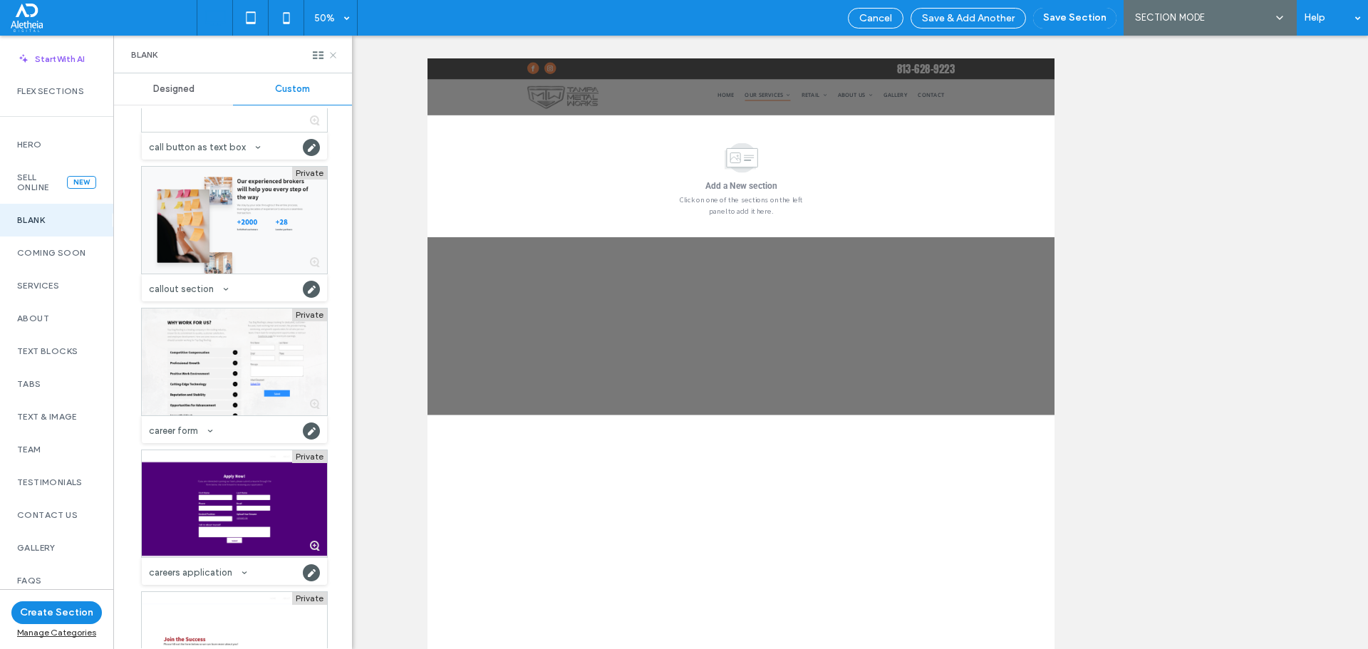
click at [331, 56] on use at bounding box center [333, 55] width 6 height 6
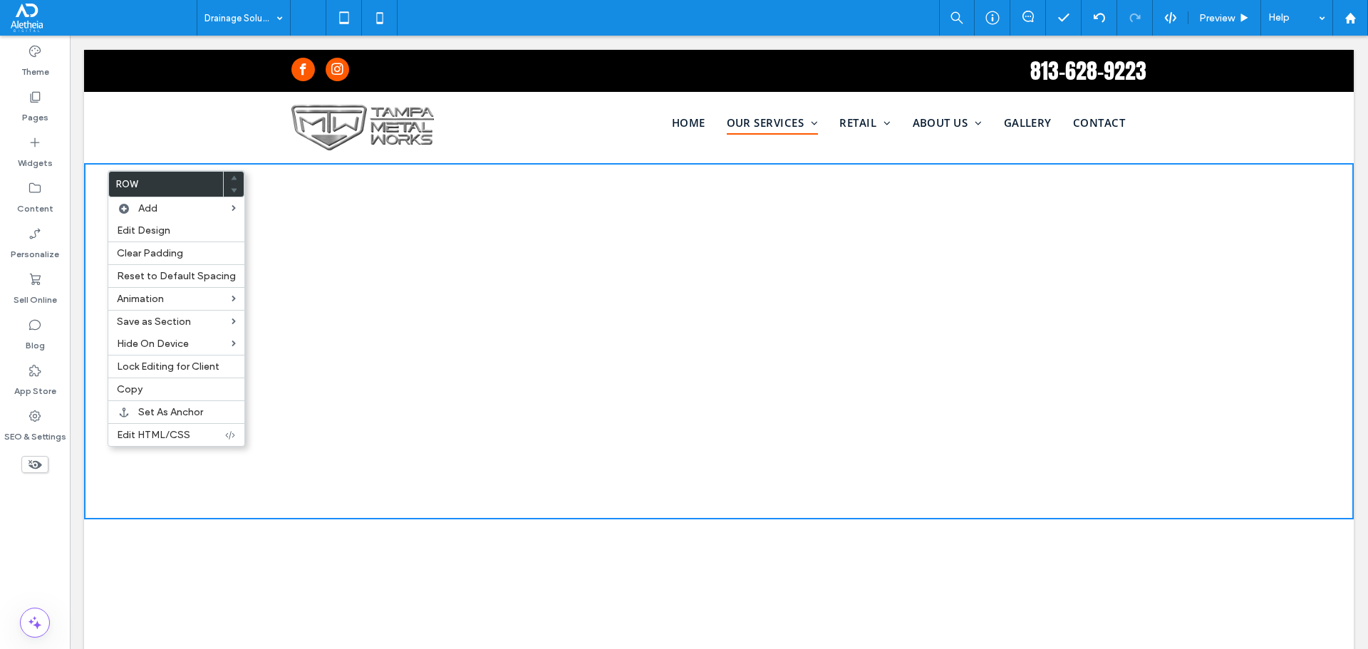
click at [579, 320] on div "Click To Paste Click To Paste" at bounding box center [718, 341] width 855 height 71
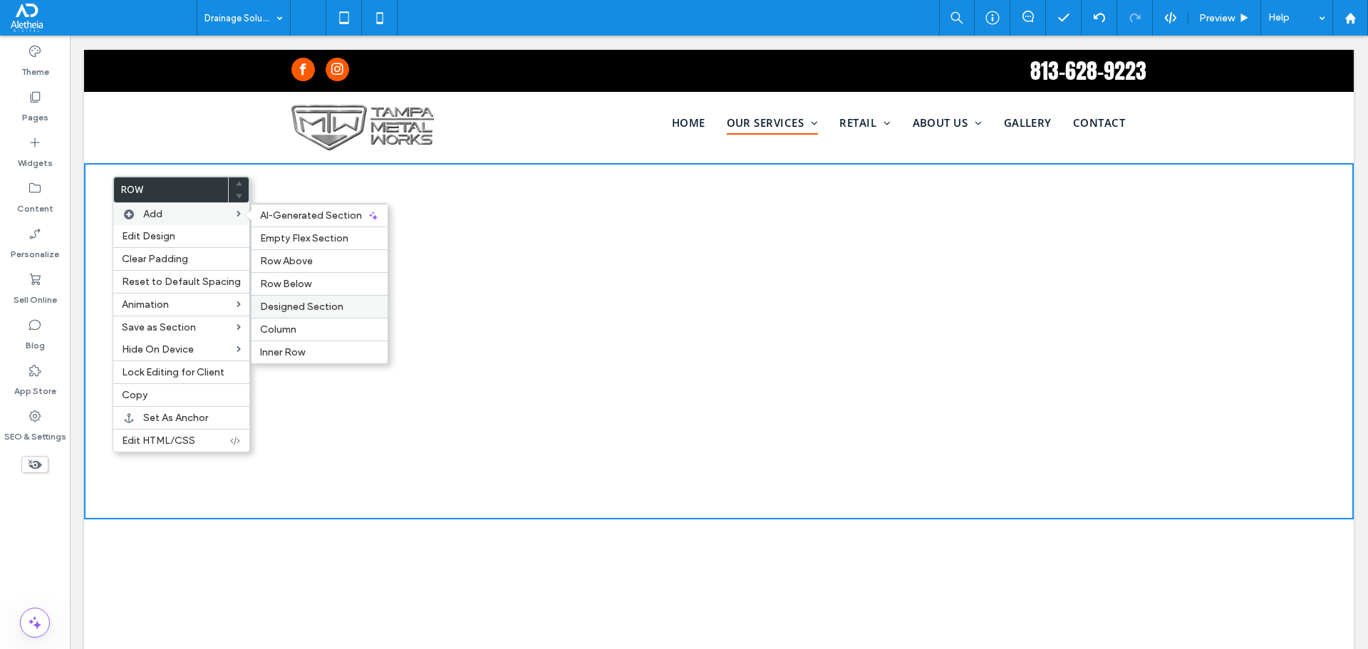
click at [304, 301] on span "Designed Section" at bounding box center [301, 307] width 83 height 12
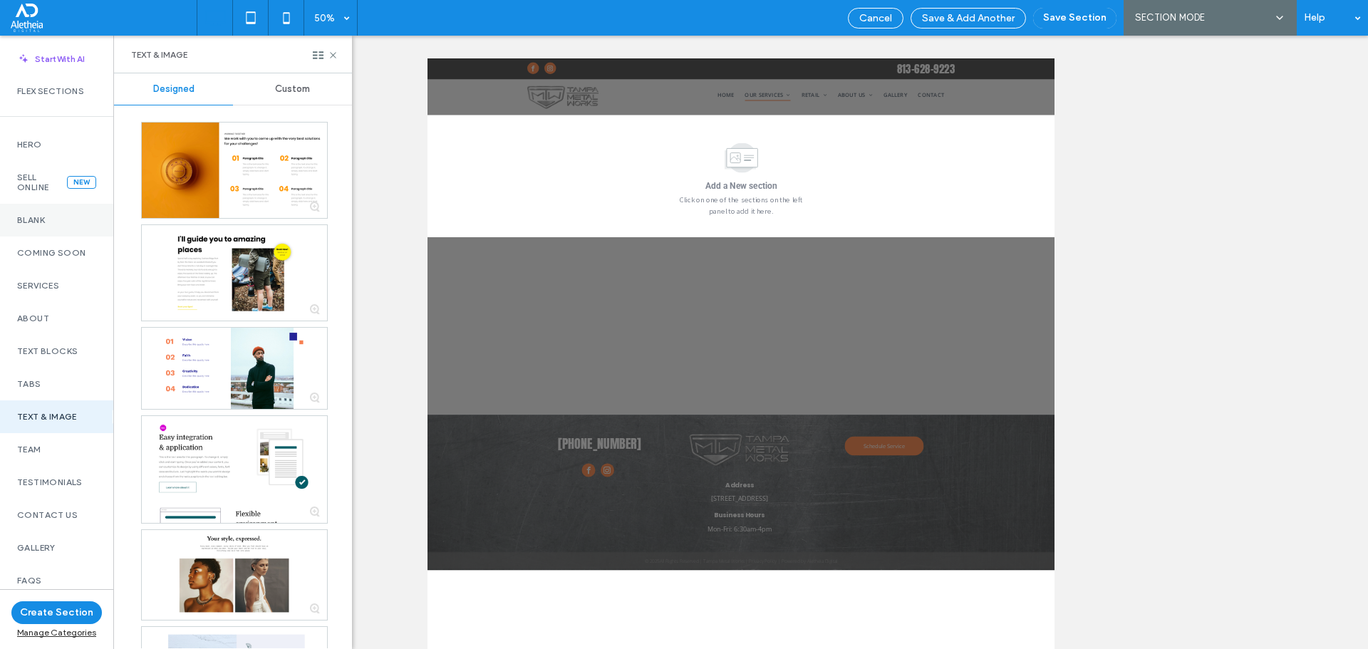
click at [51, 222] on label "Blank" at bounding box center [56, 220] width 79 height 10
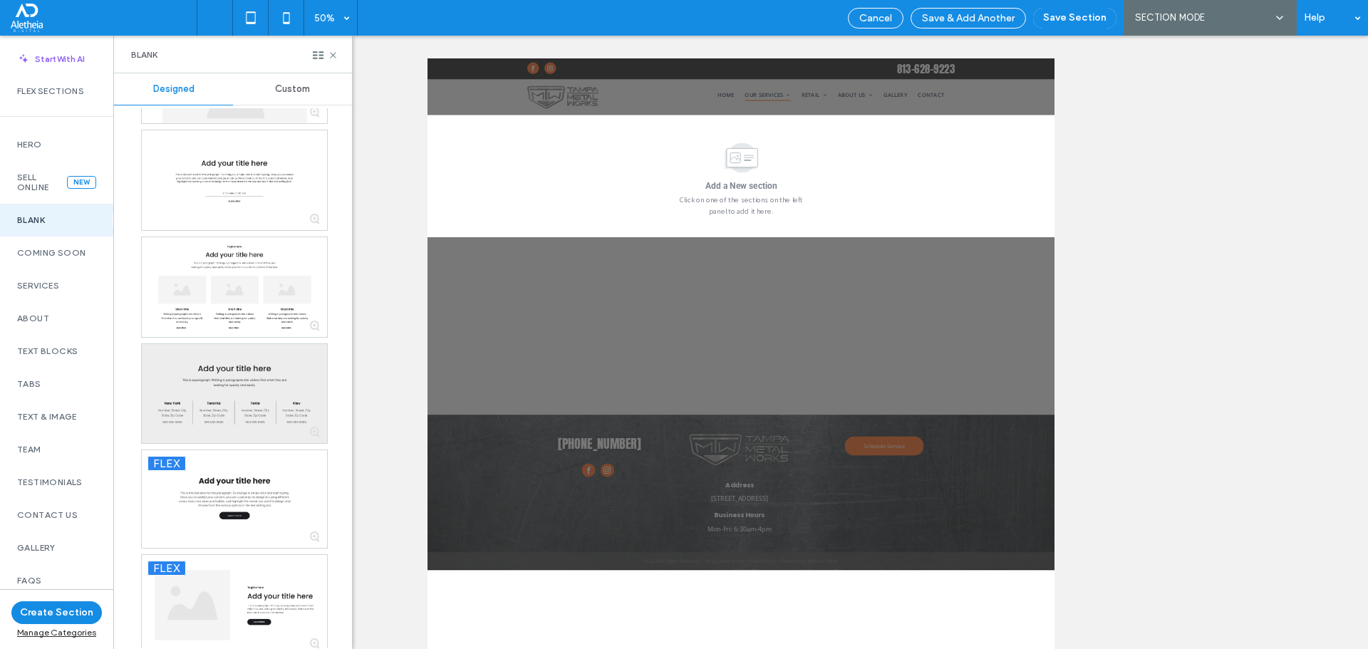
scroll to position [0, 0]
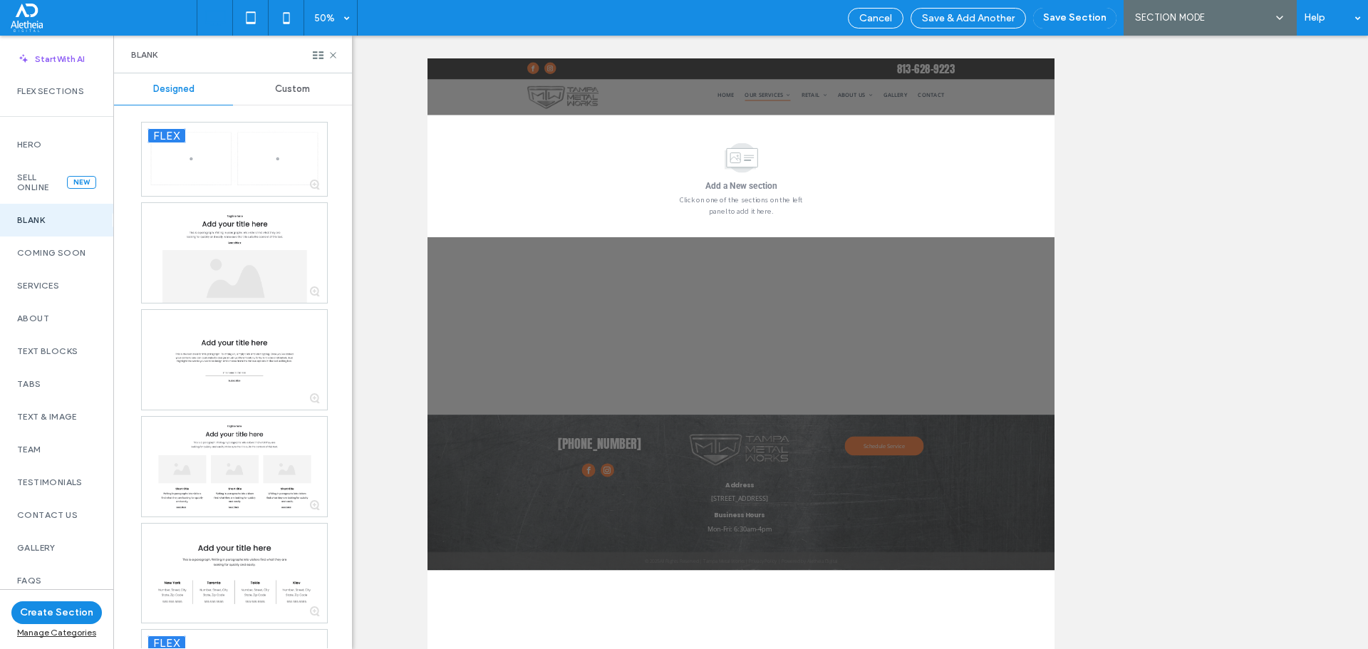
click at [290, 90] on span "Custom" at bounding box center [292, 88] width 35 height 11
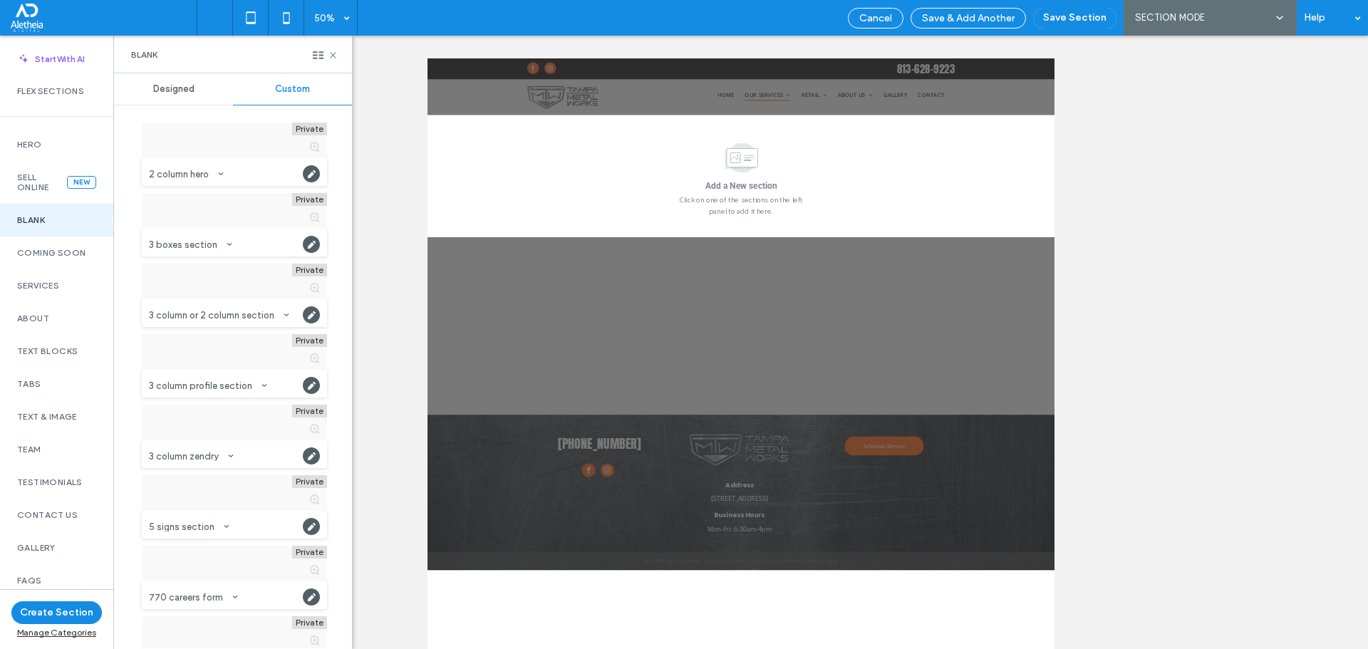
click at [290, 90] on span "Custom" at bounding box center [292, 88] width 35 height 11
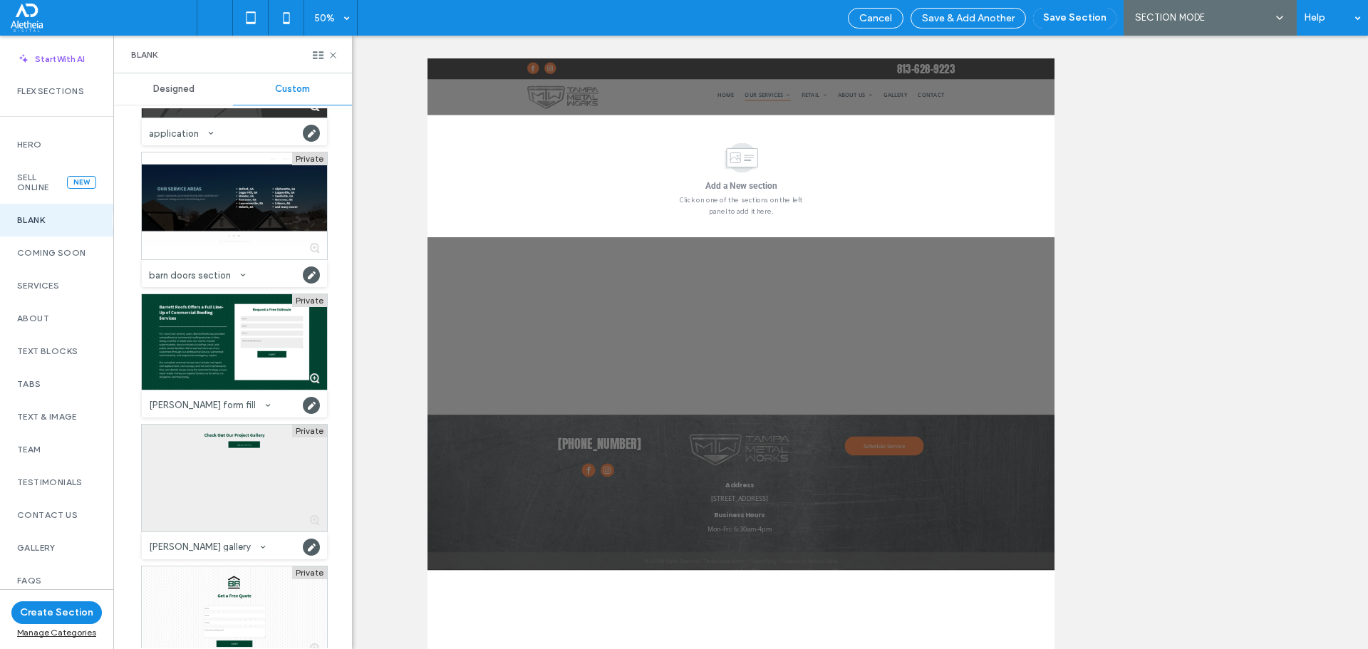
scroll to position [5773, 0]
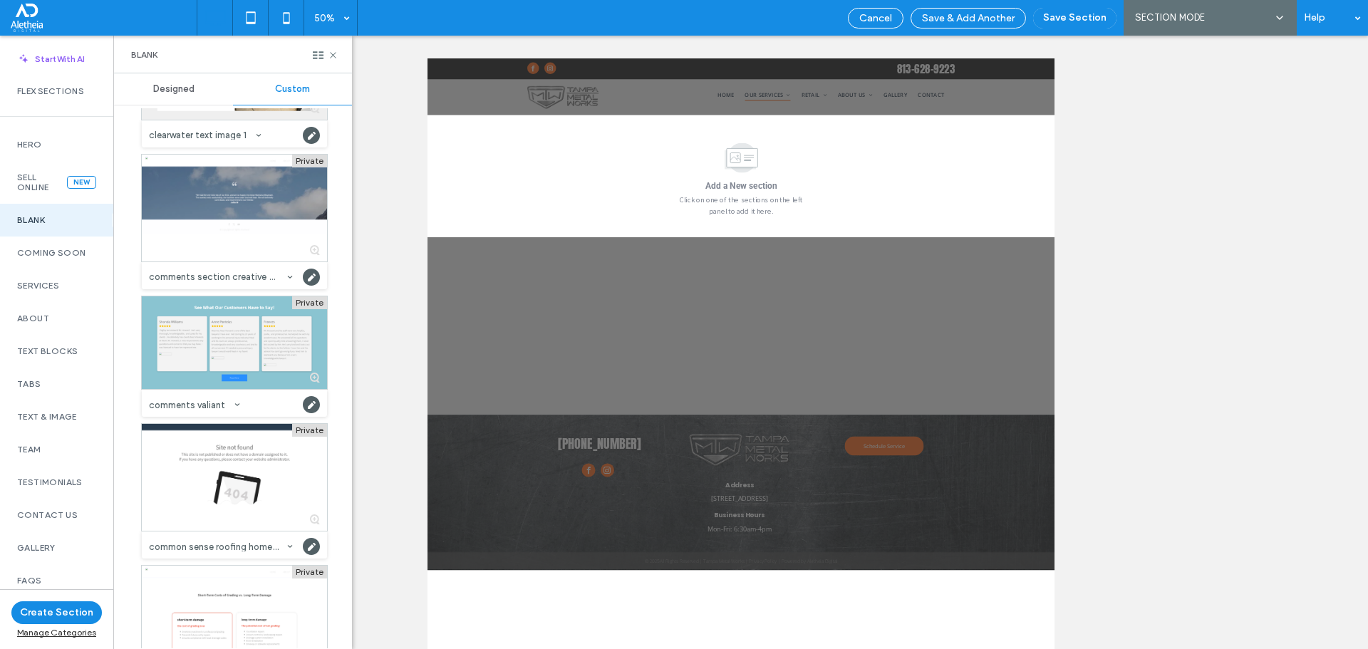
drag, startPoint x: 260, startPoint y: 269, endPoint x: 277, endPoint y: 460, distance: 191.1
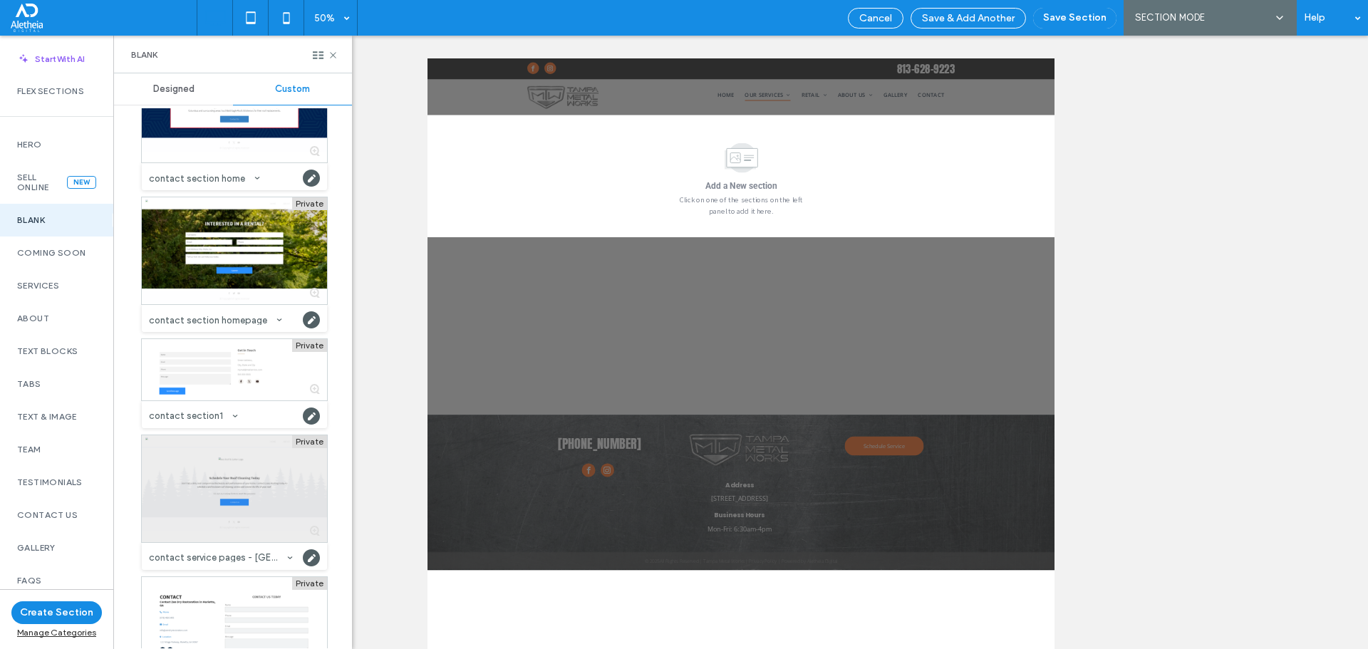
scroll to position [16788, 0]
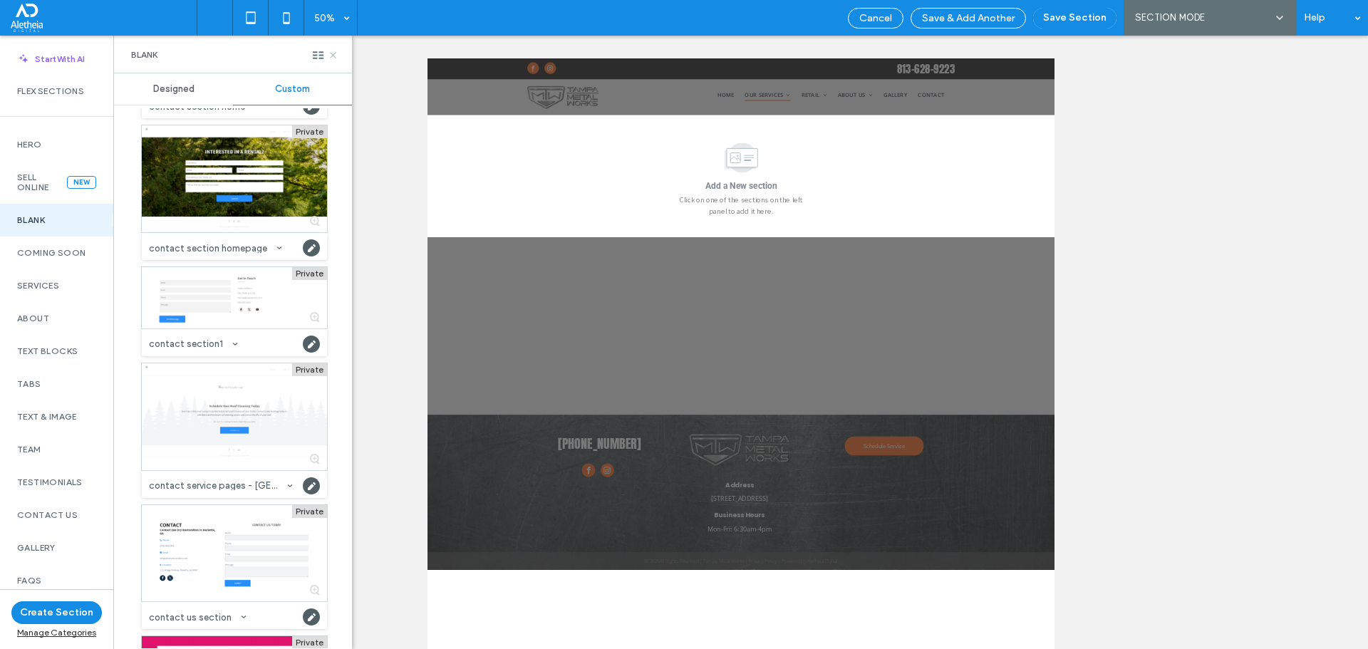
click at [336, 56] on icon at bounding box center [333, 55] width 11 height 11
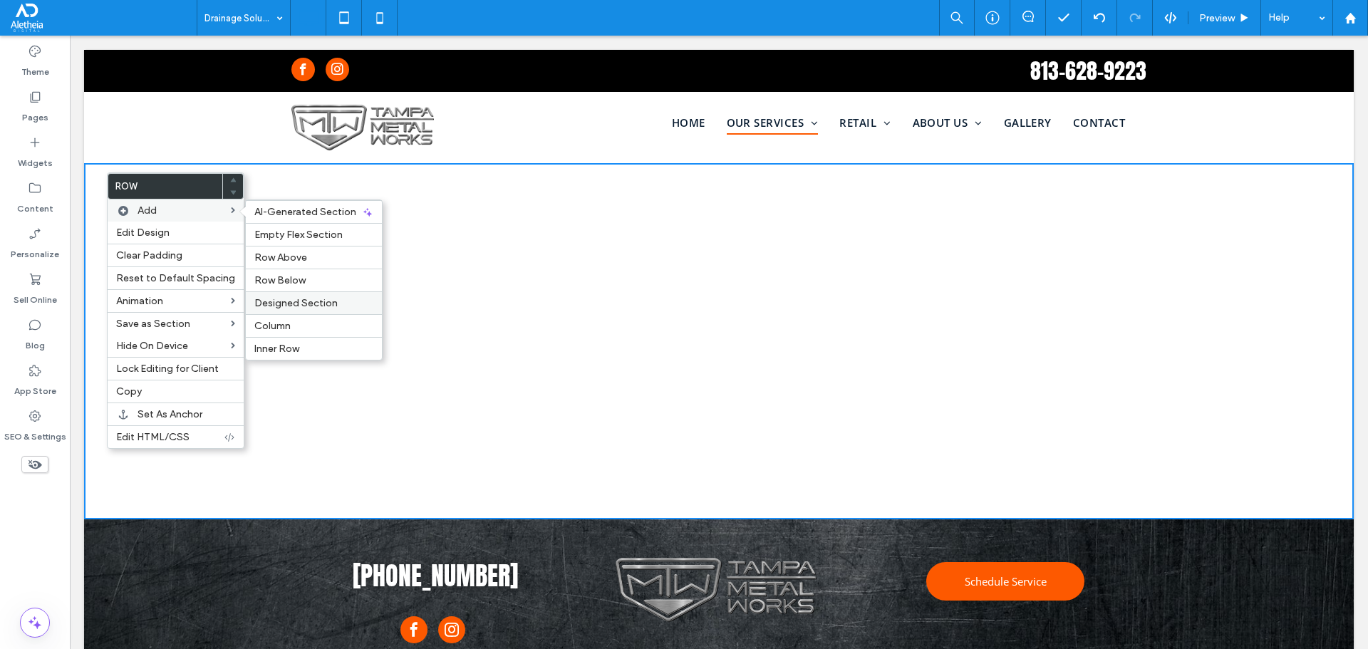
click at [298, 299] on span "Designed Section" at bounding box center [295, 303] width 83 height 12
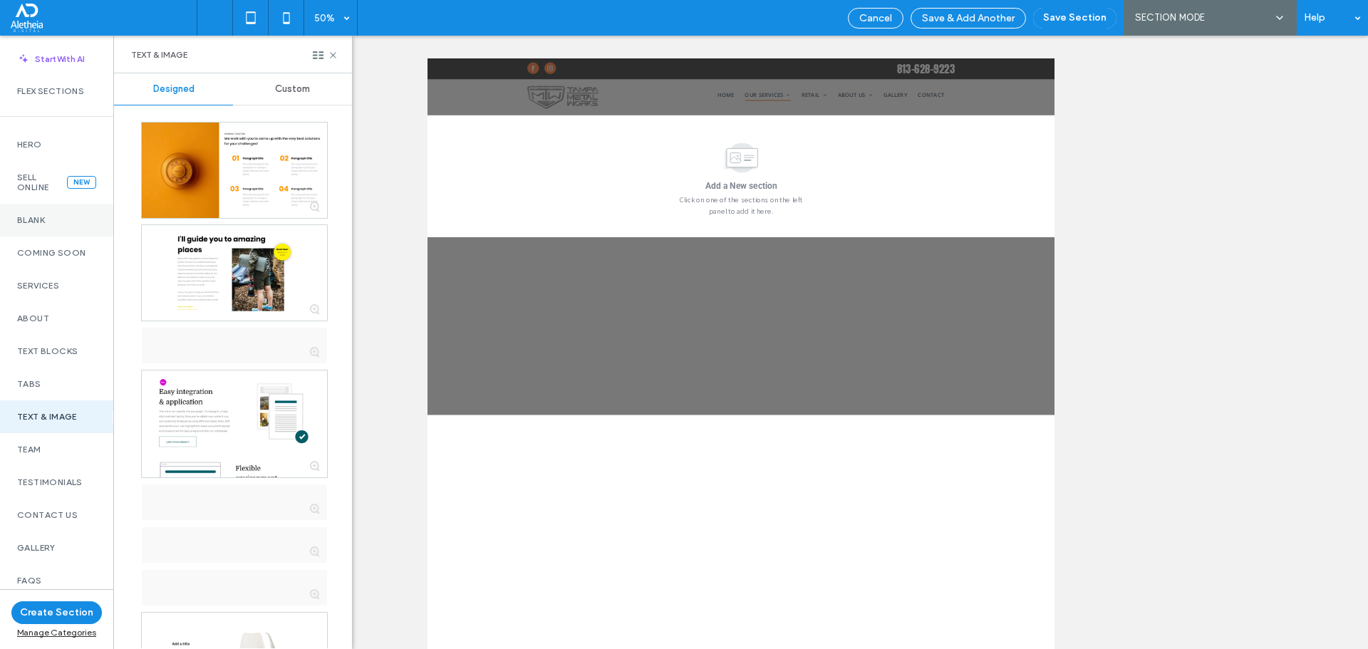
click at [45, 220] on label "Blank" at bounding box center [56, 220] width 79 height 10
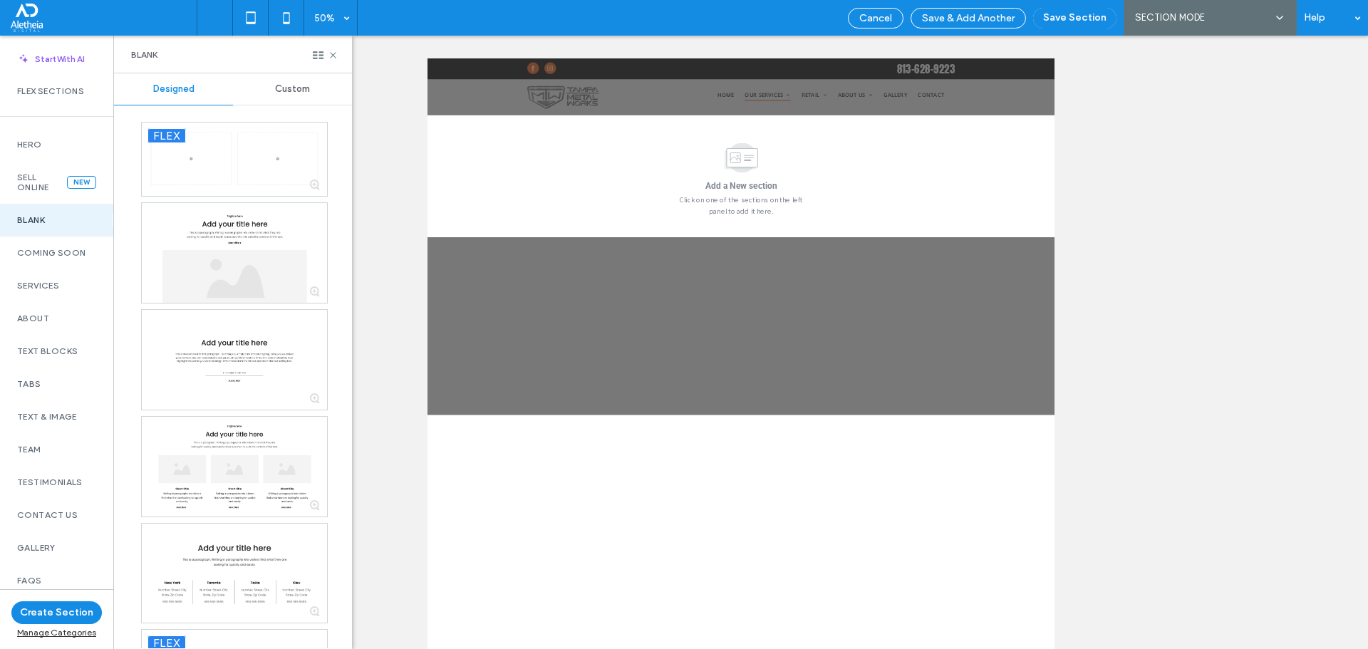
scroll to position [750, 0]
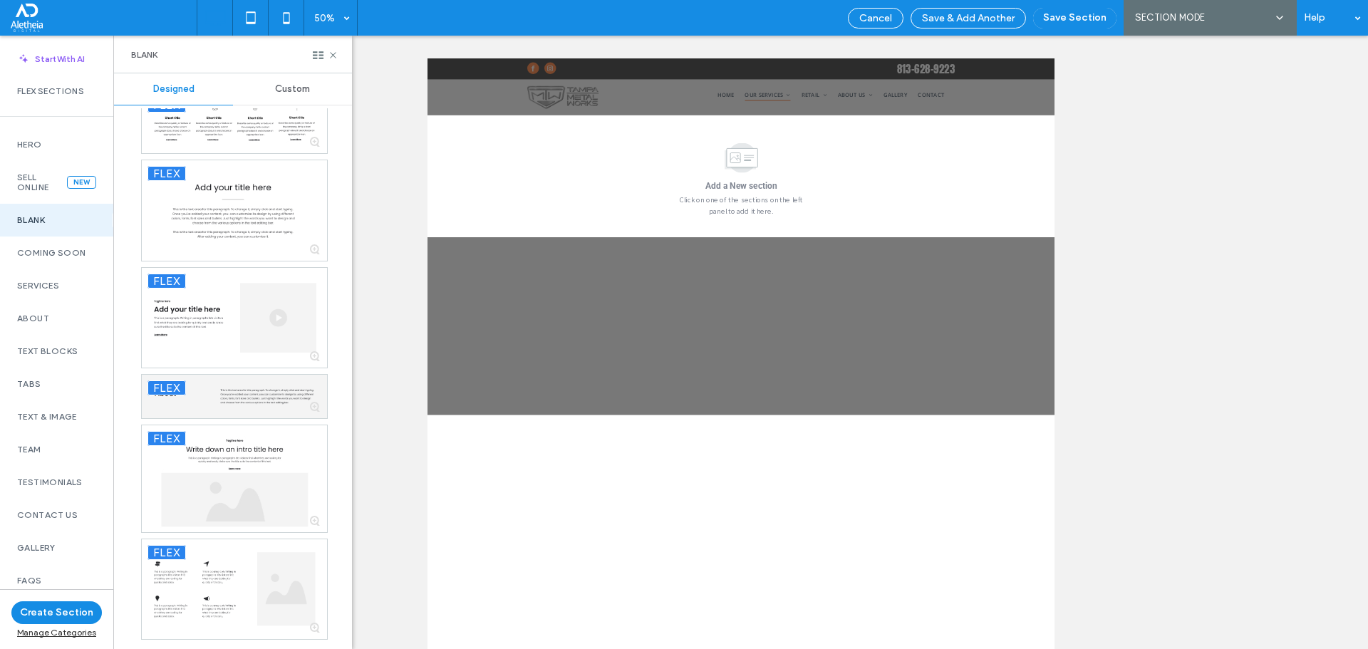
drag, startPoint x: 275, startPoint y: 92, endPoint x: 284, endPoint y: 87, distance: 10.5
click at [275, 93] on span "Custom" at bounding box center [292, 88] width 35 height 11
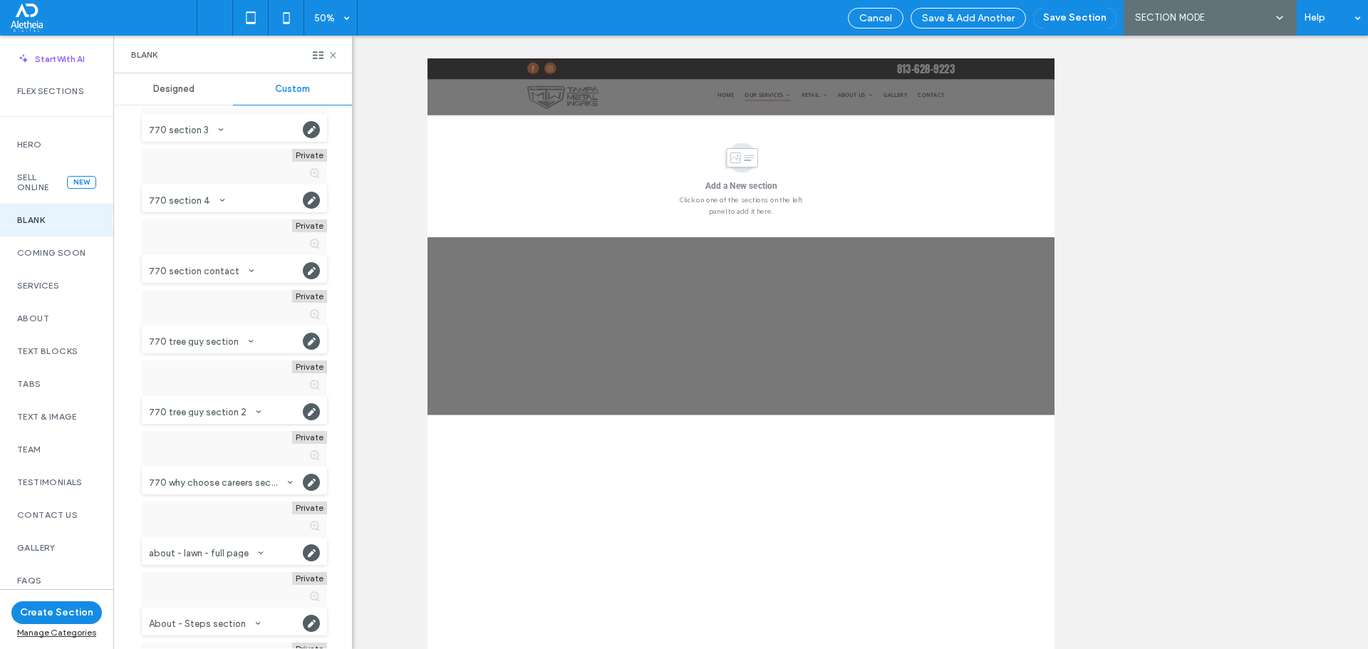
click at [284, 87] on span "Custom" at bounding box center [292, 88] width 35 height 11
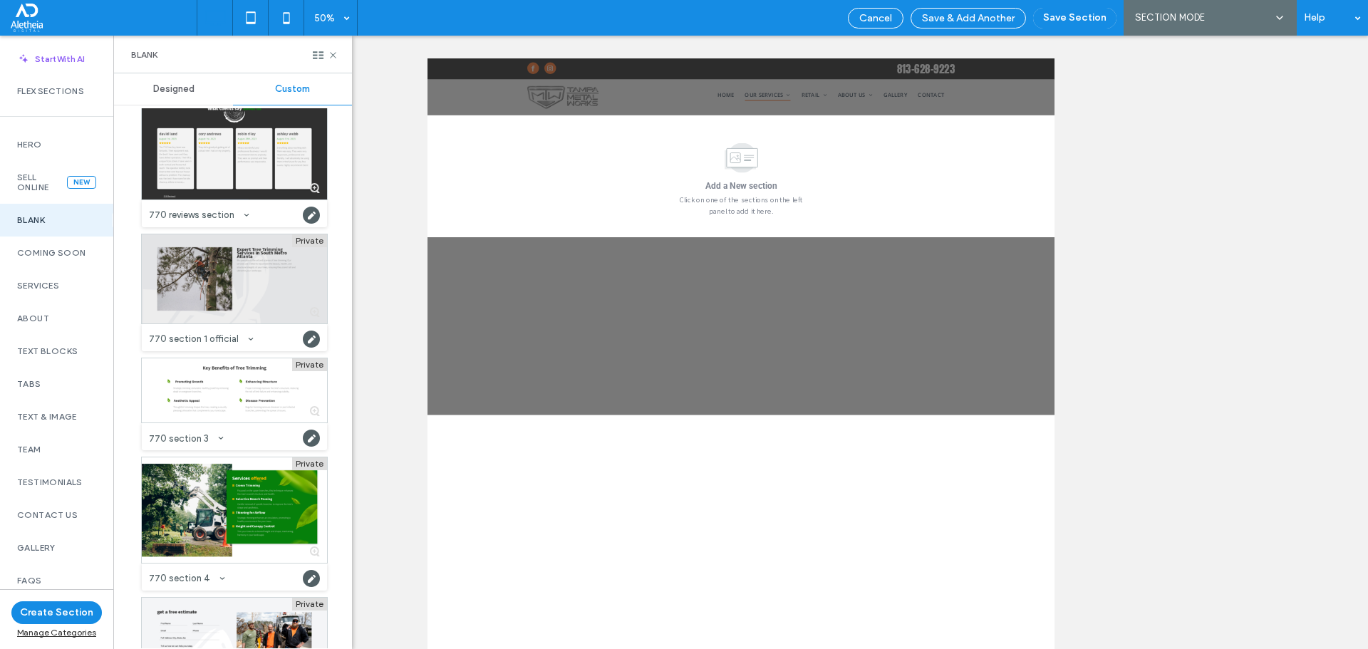
scroll to position [1177, 0]
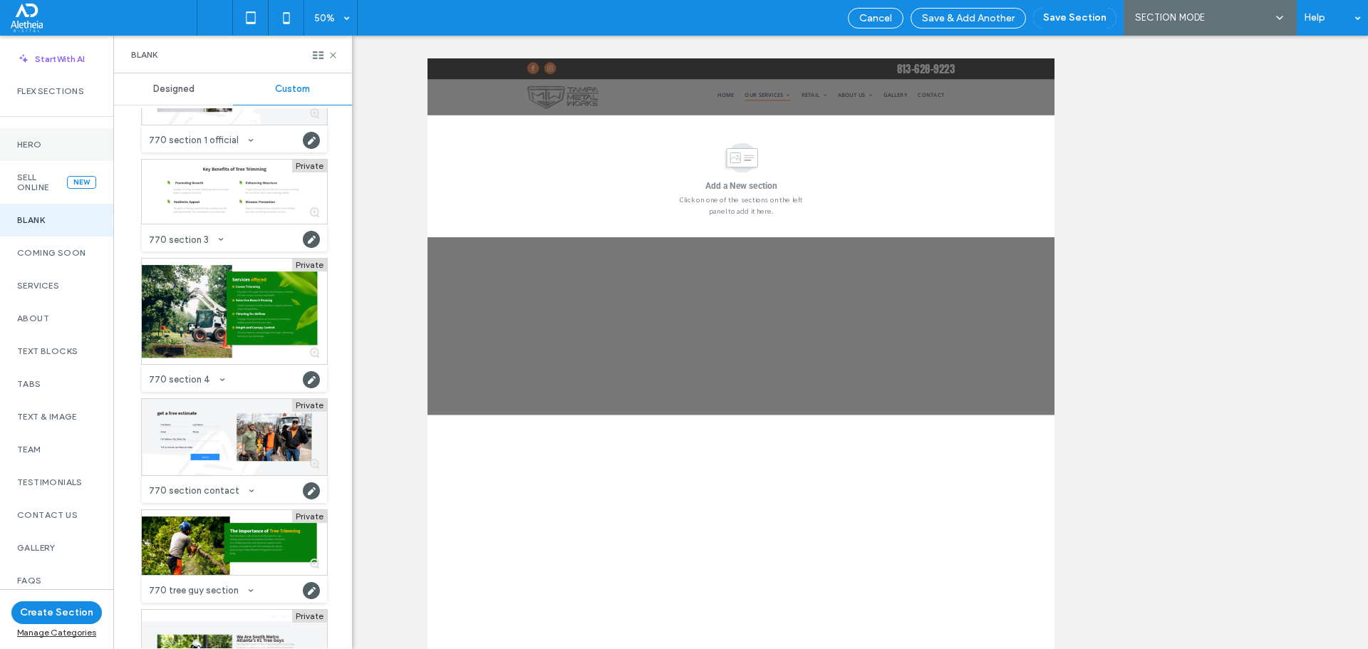
click at [41, 145] on label "Hero" at bounding box center [56, 145] width 79 height 10
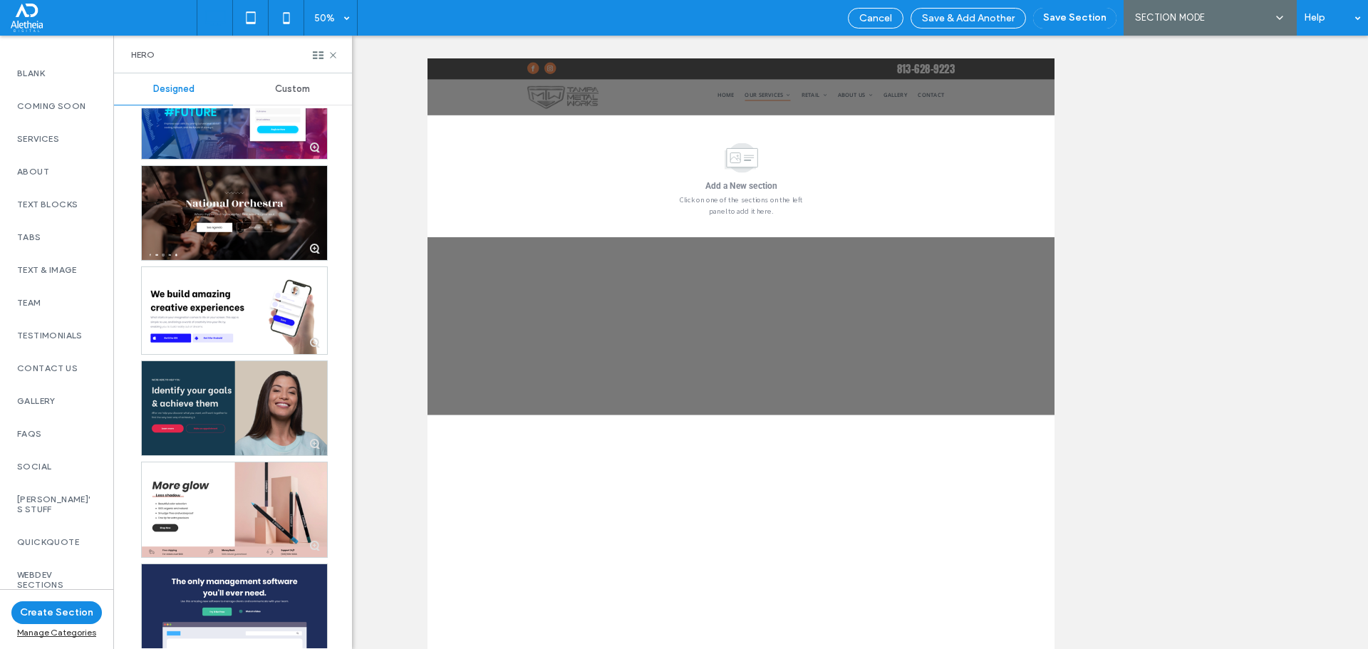
scroll to position [998, 0]
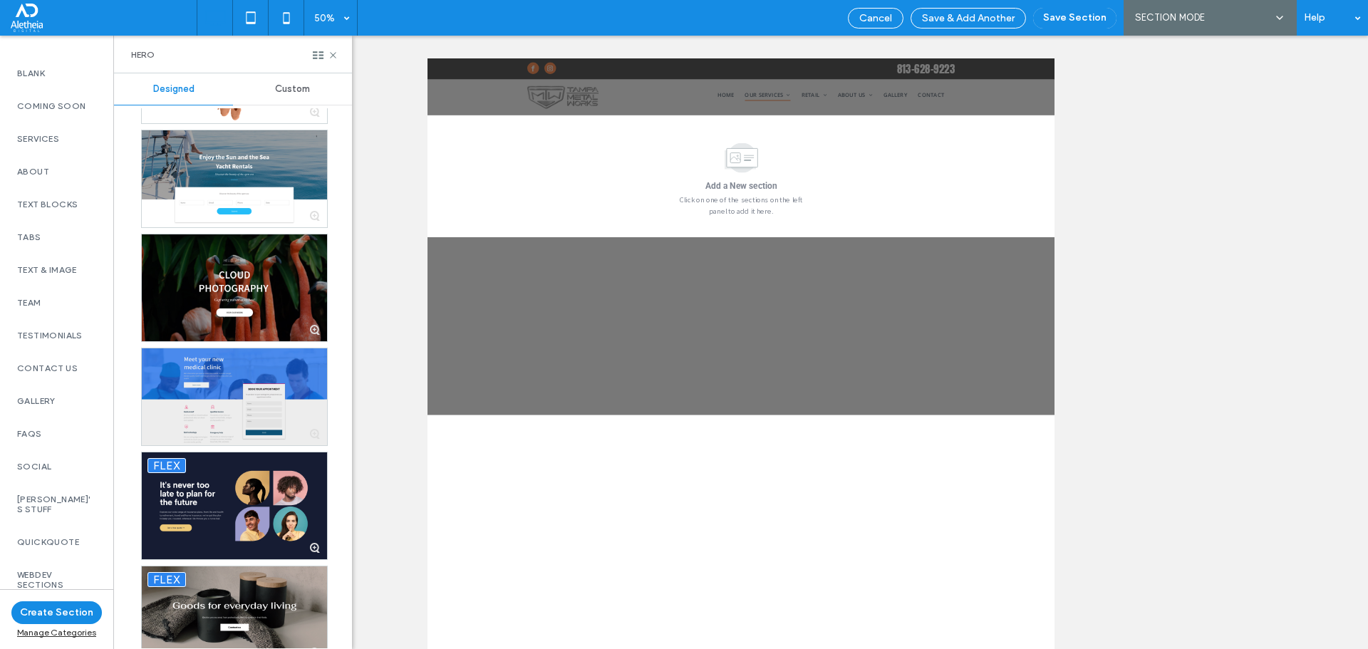
scroll to position [3563, 0]
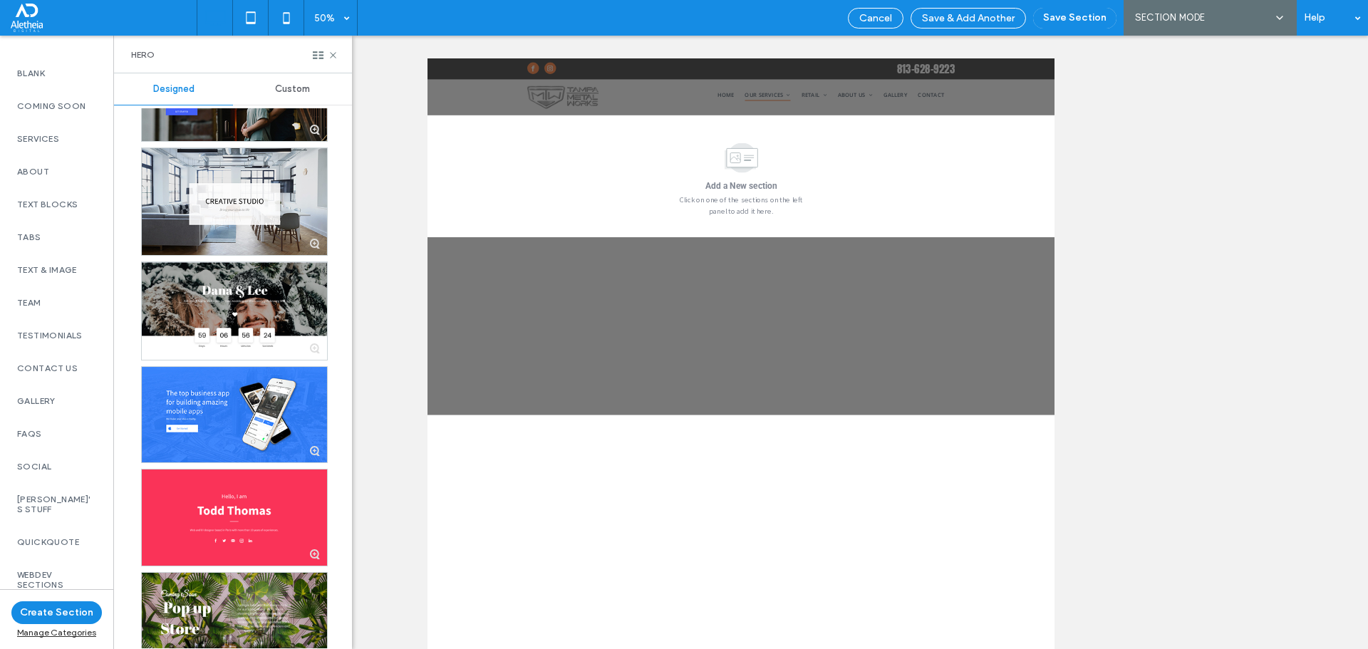
click at [301, 86] on span "Custom" at bounding box center [292, 88] width 35 height 11
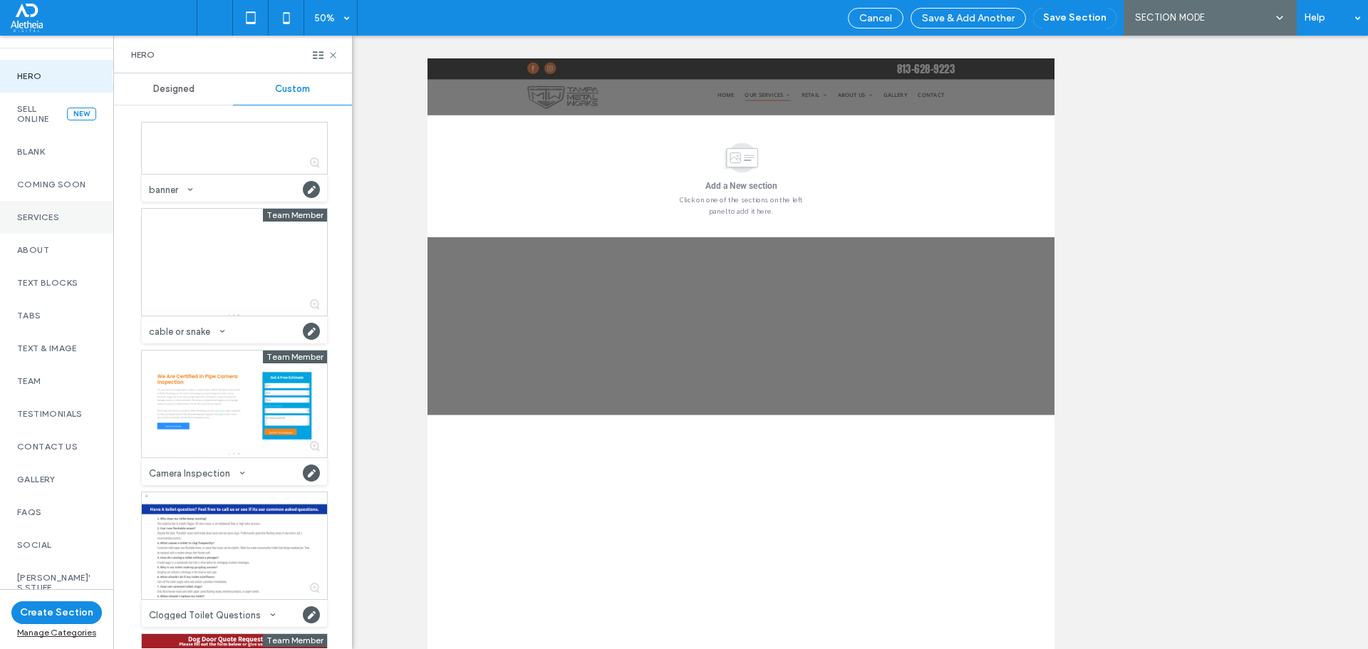
scroll to position [0, 0]
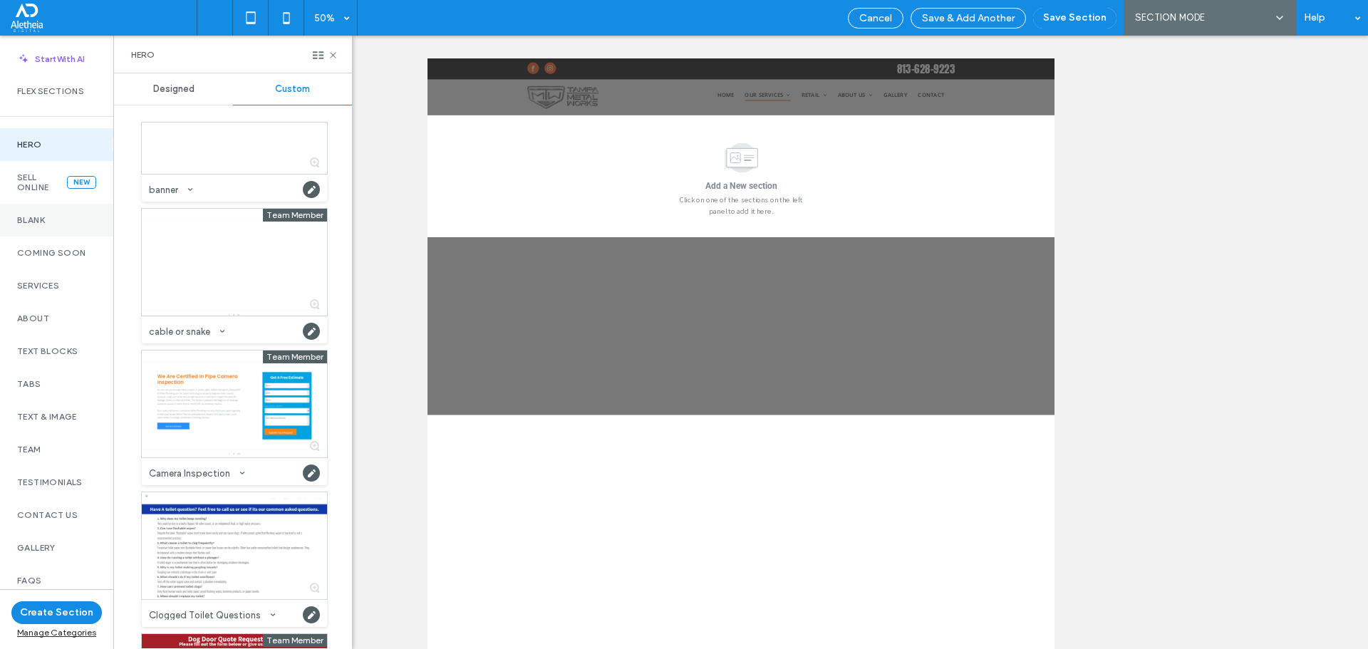
click at [64, 224] on label "Blank" at bounding box center [56, 220] width 79 height 10
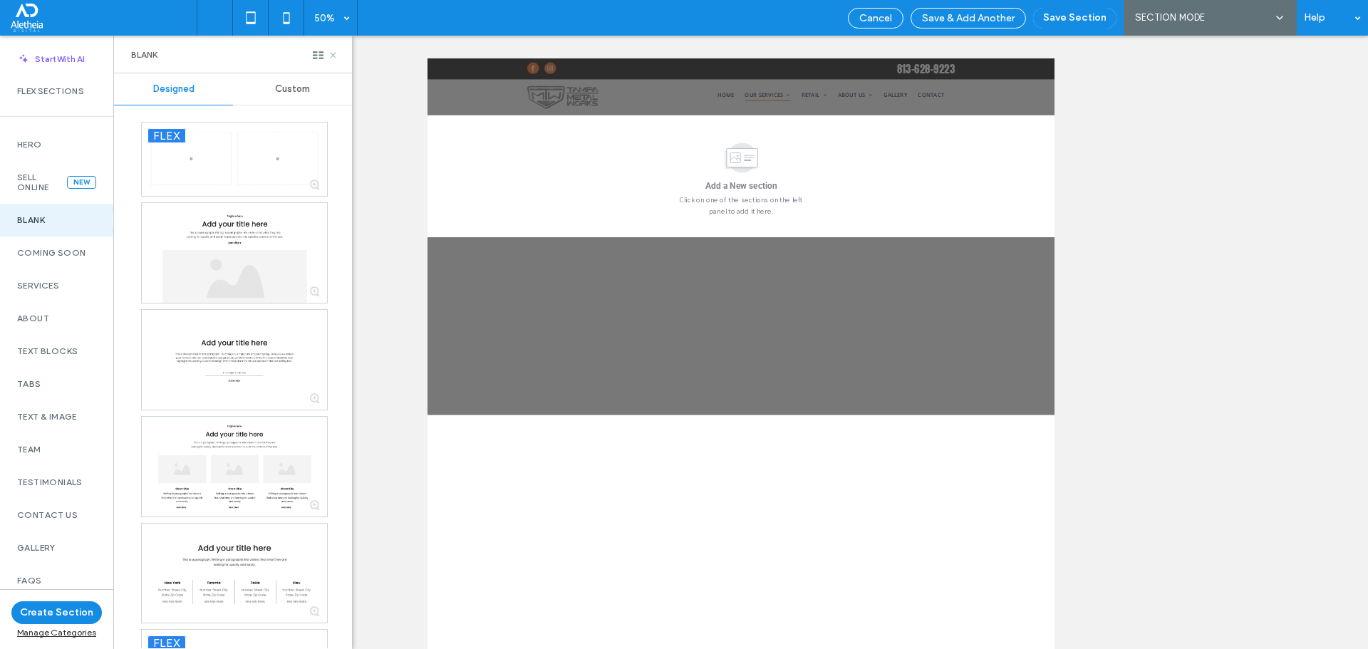
click at [330, 50] on icon at bounding box center [333, 55] width 11 height 11
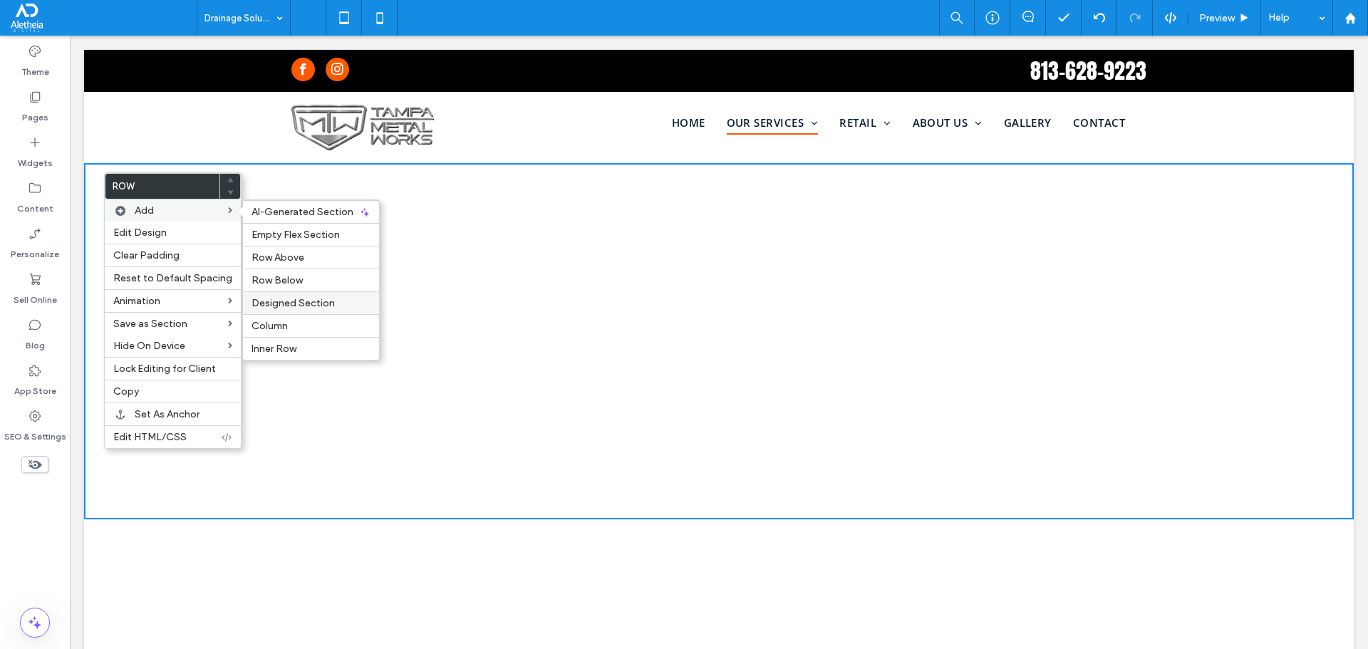
click at [329, 304] on span "Designed Section" at bounding box center [293, 303] width 83 height 12
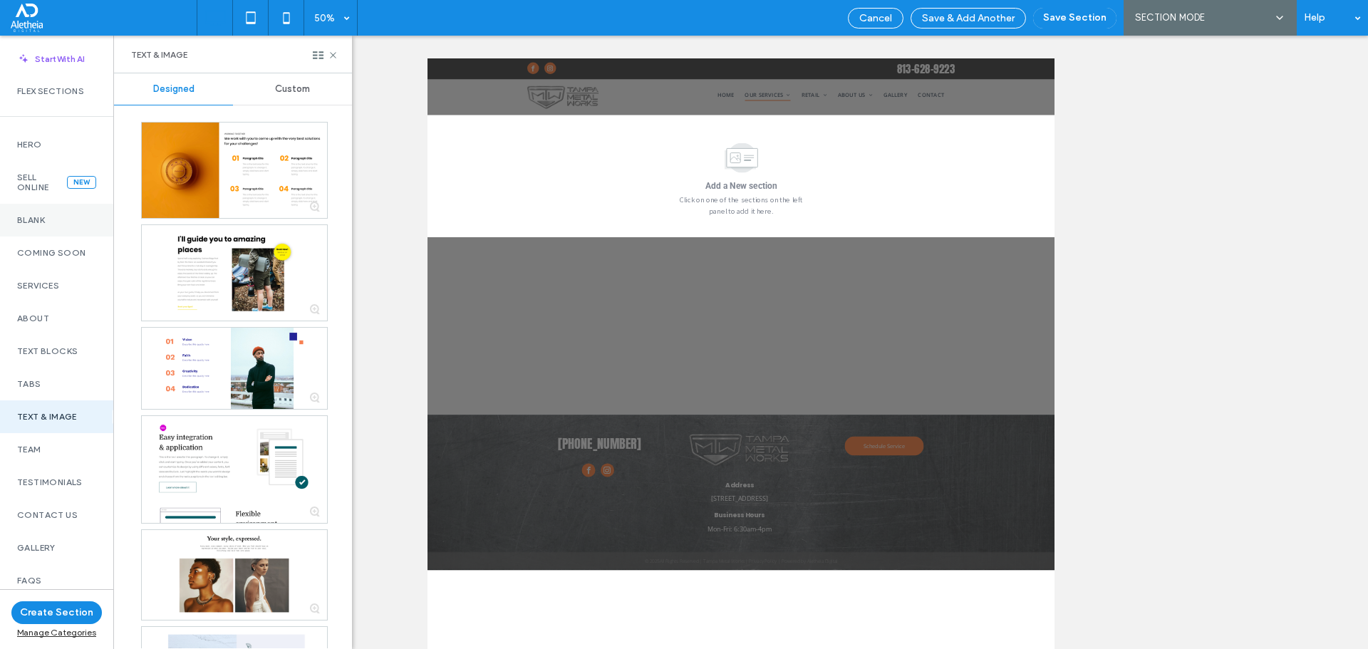
click at [74, 225] on div "Blank" at bounding box center [56, 220] width 113 height 33
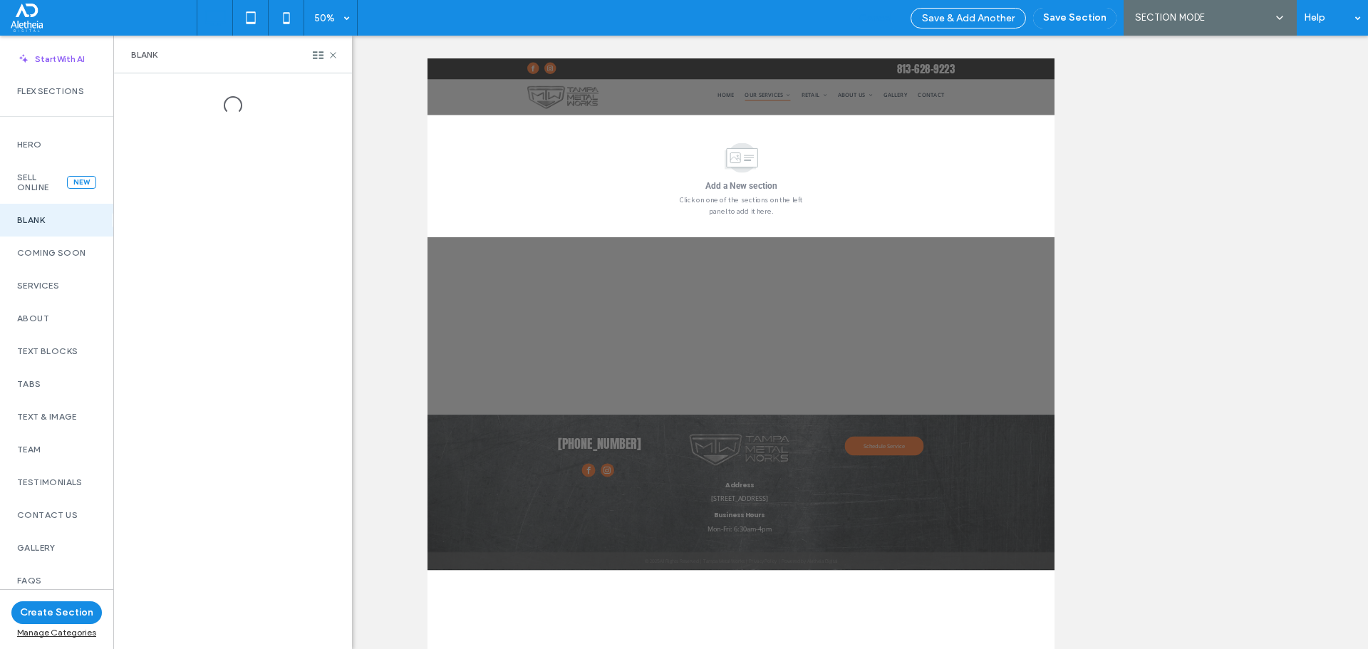
click at [881, 19] on span "Cancel" at bounding box center [875, 18] width 33 height 12
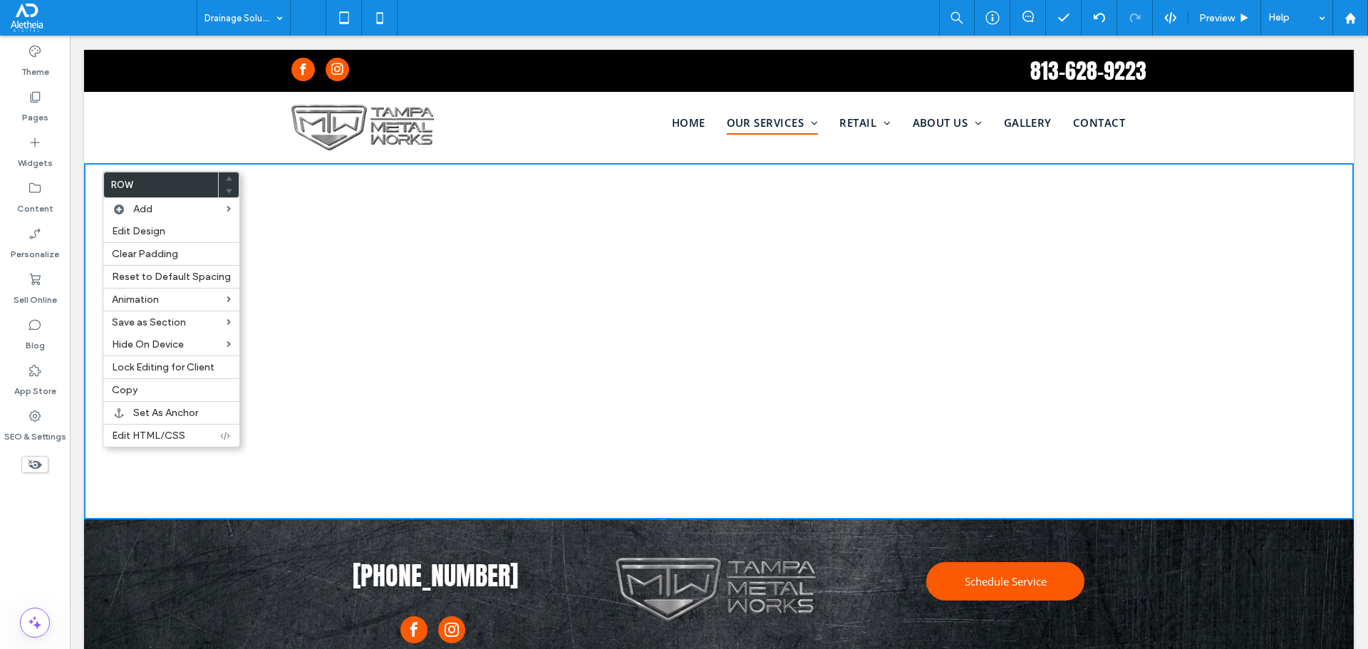
click at [356, 241] on div "Click To Paste Click To Paste Click To Paste Click To Paste Click To Paste Row …" at bounding box center [719, 341] width 1270 height 356
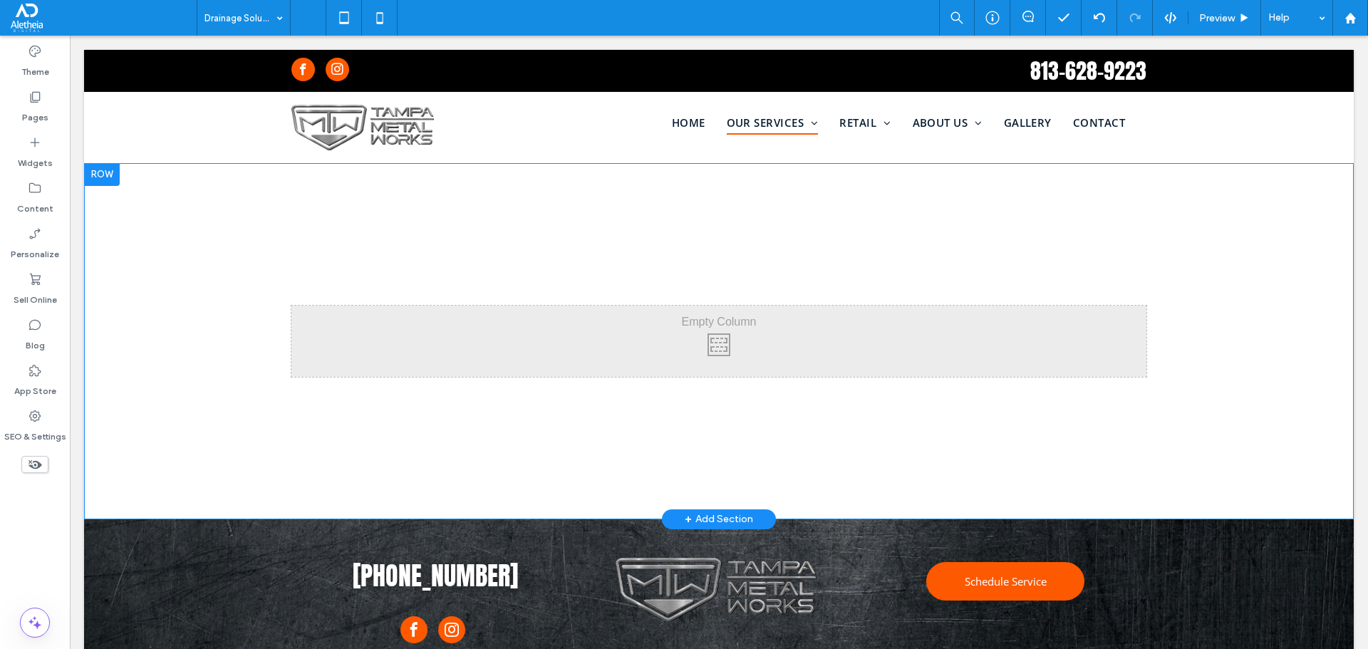
click at [100, 176] on div at bounding box center [102, 174] width 36 height 23
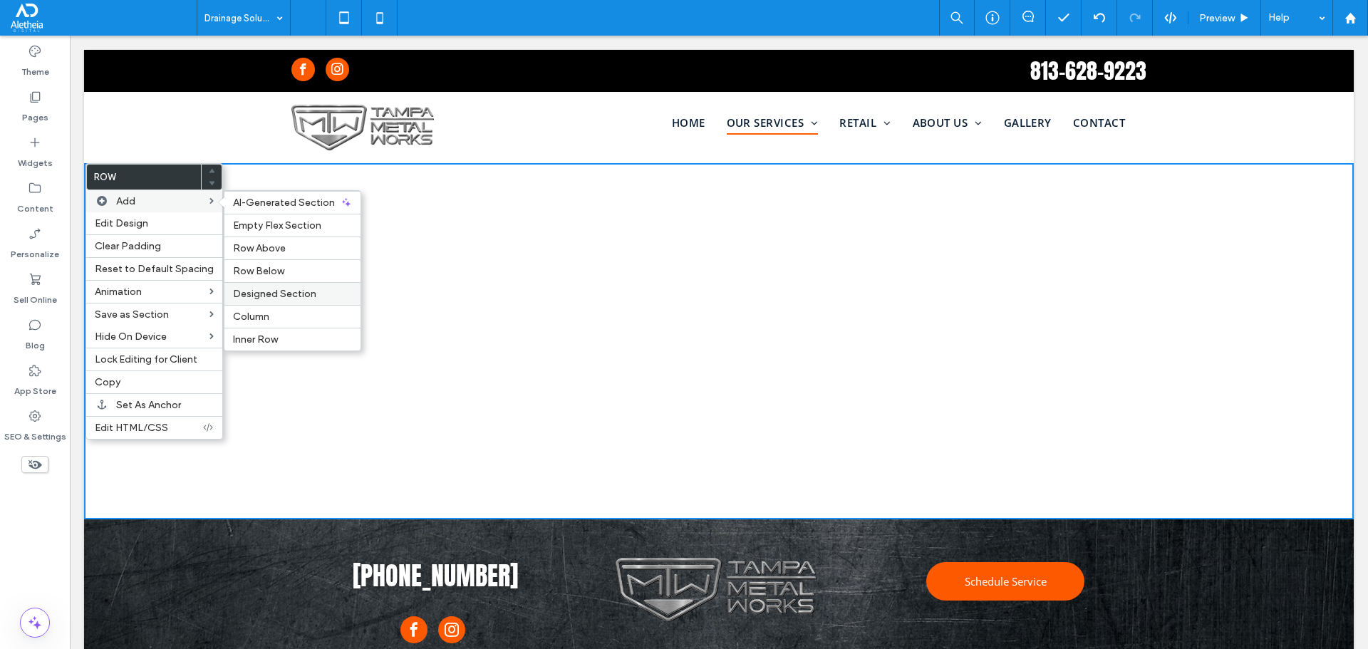
click at [291, 294] on span "Designed Section" at bounding box center [274, 294] width 83 height 12
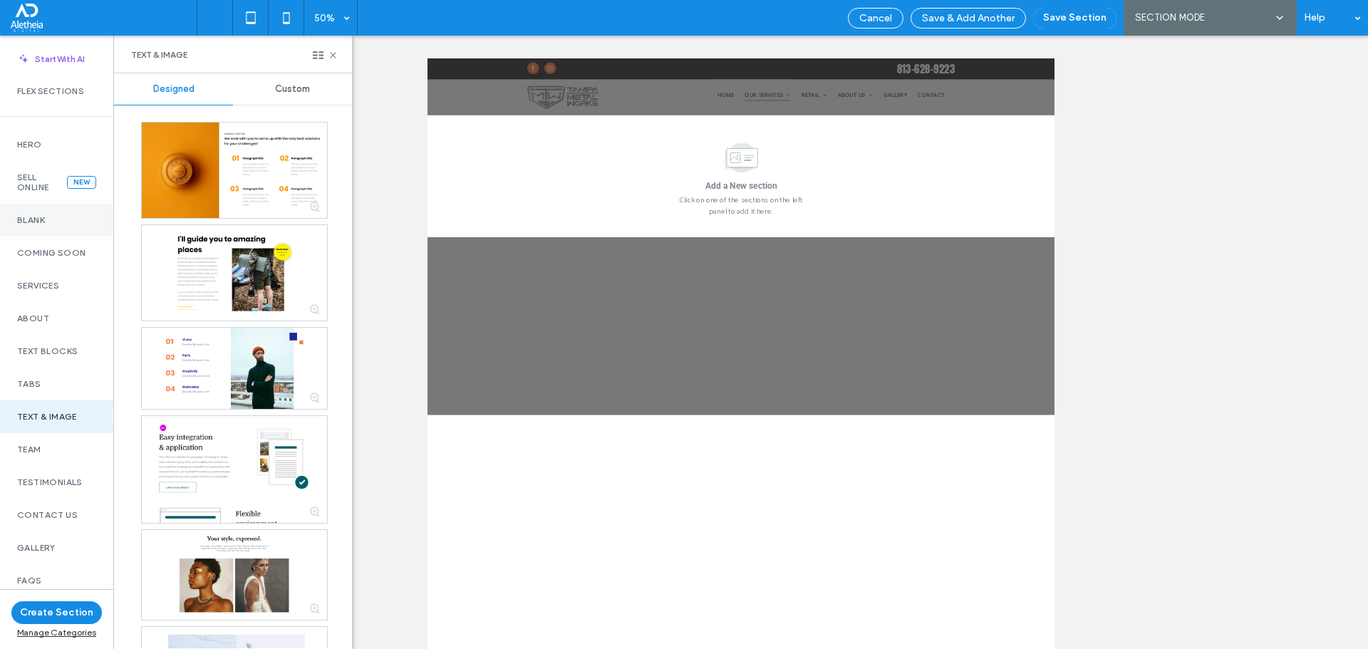
click at [42, 205] on div "Blank" at bounding box center [56, 220] width 113 height 33
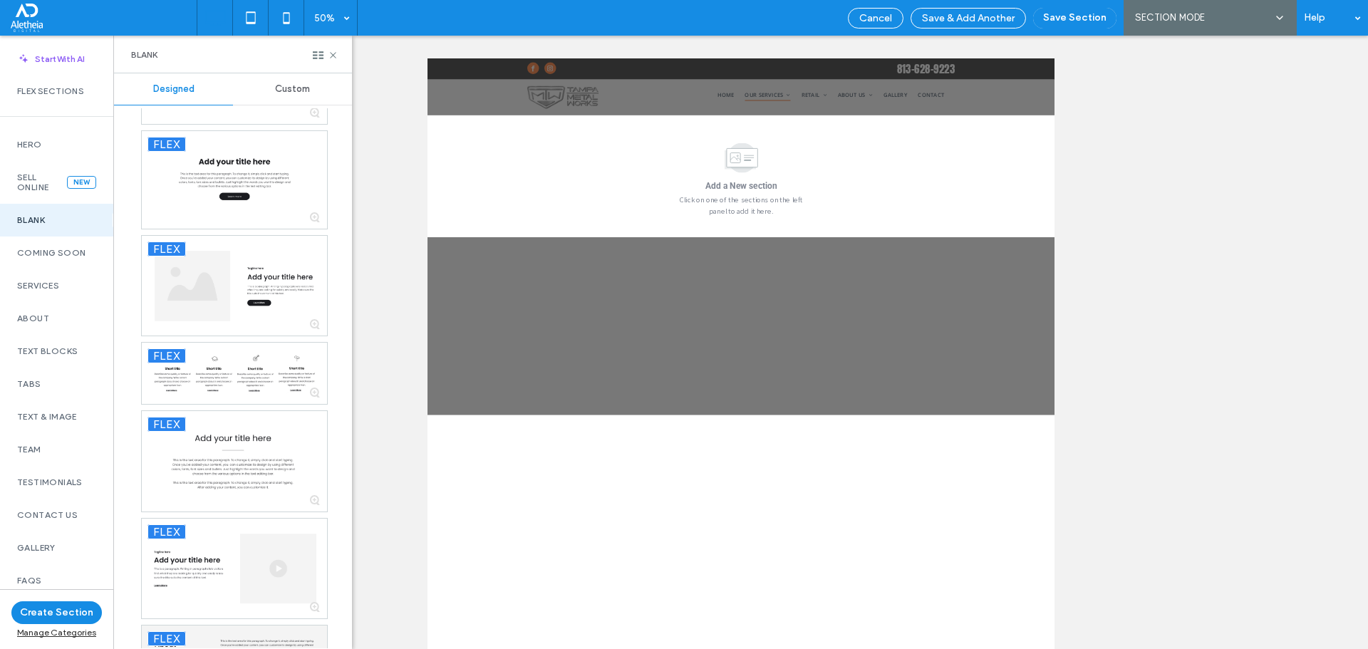
scroll to position [750, 0]
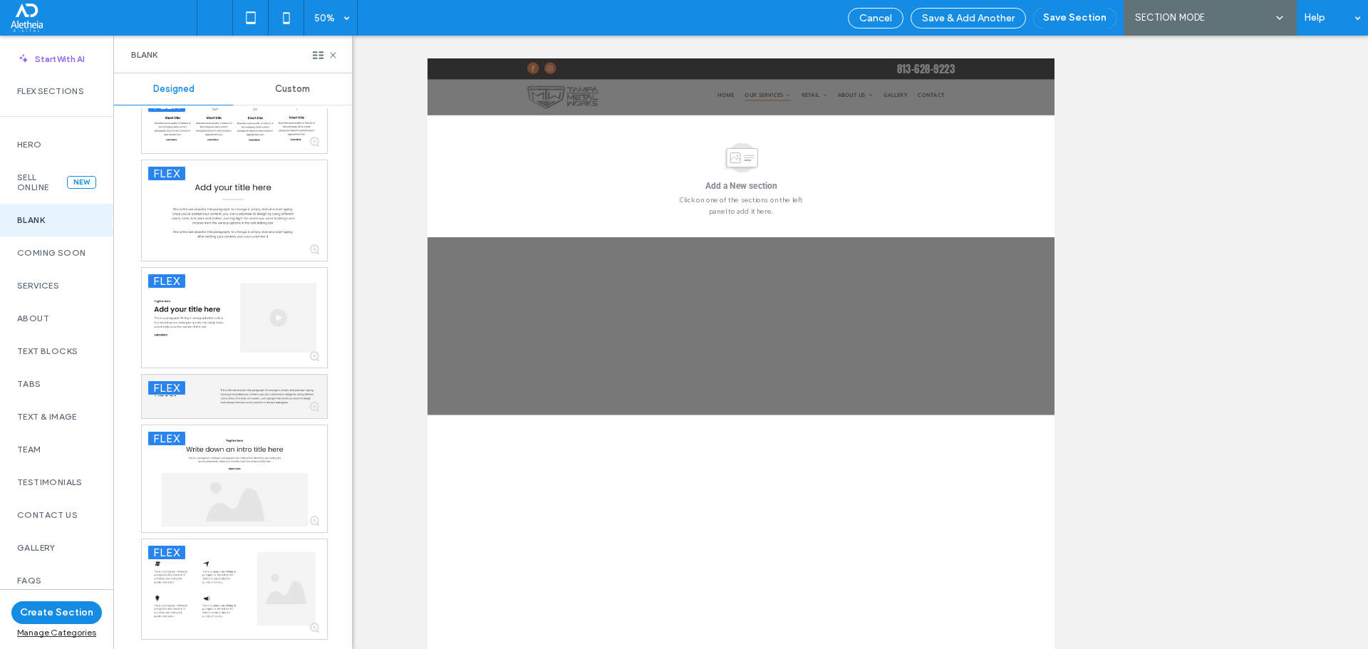
click at [289, 82] on div "Custom" at bounding box center [292, 88] width 119 height 31
click at [282, 88] on span "Custom" at bounding box center [292, 88] width 35 height 11
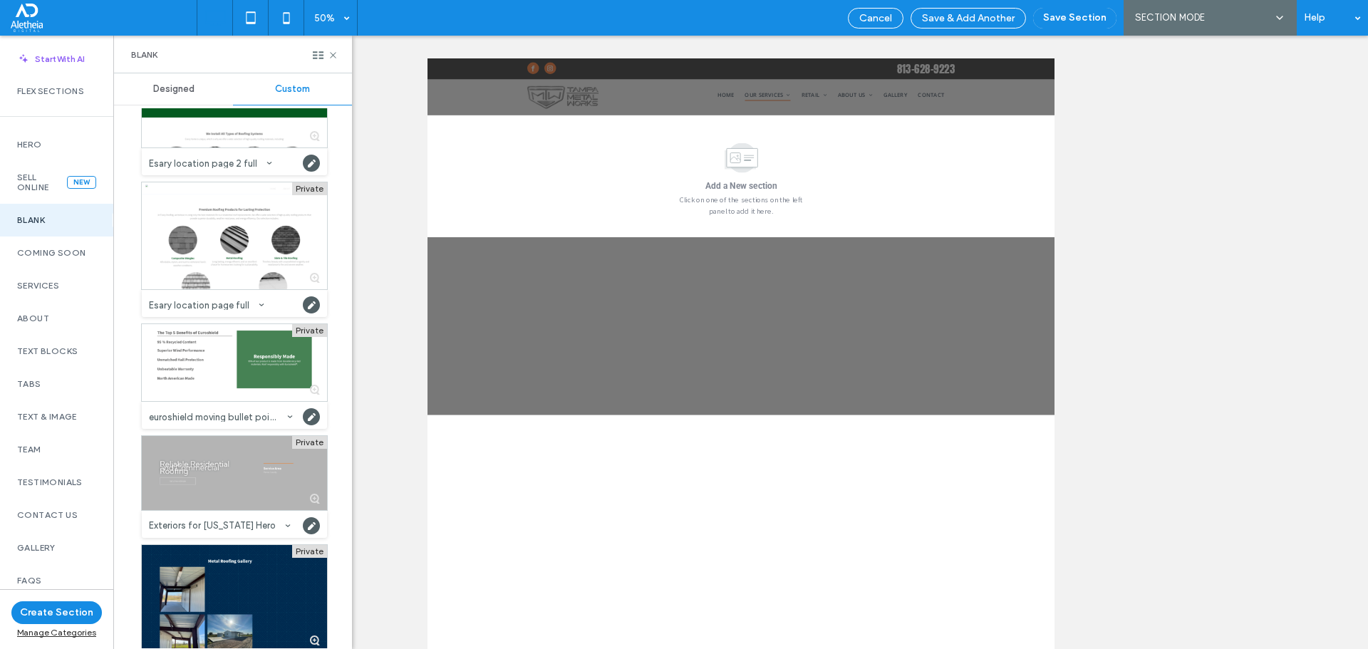
scroll to position [19707, 0]
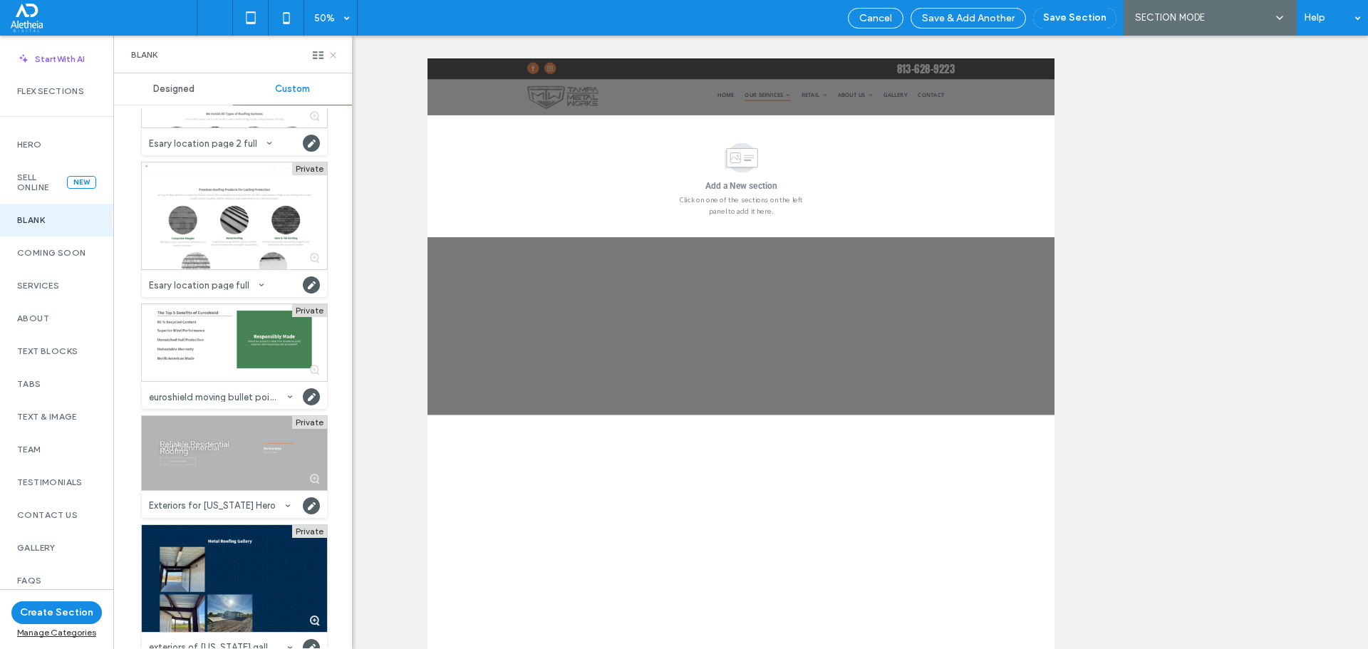
click at [335, 56] on icon at bounding box center [333, 55] width 11 height 11
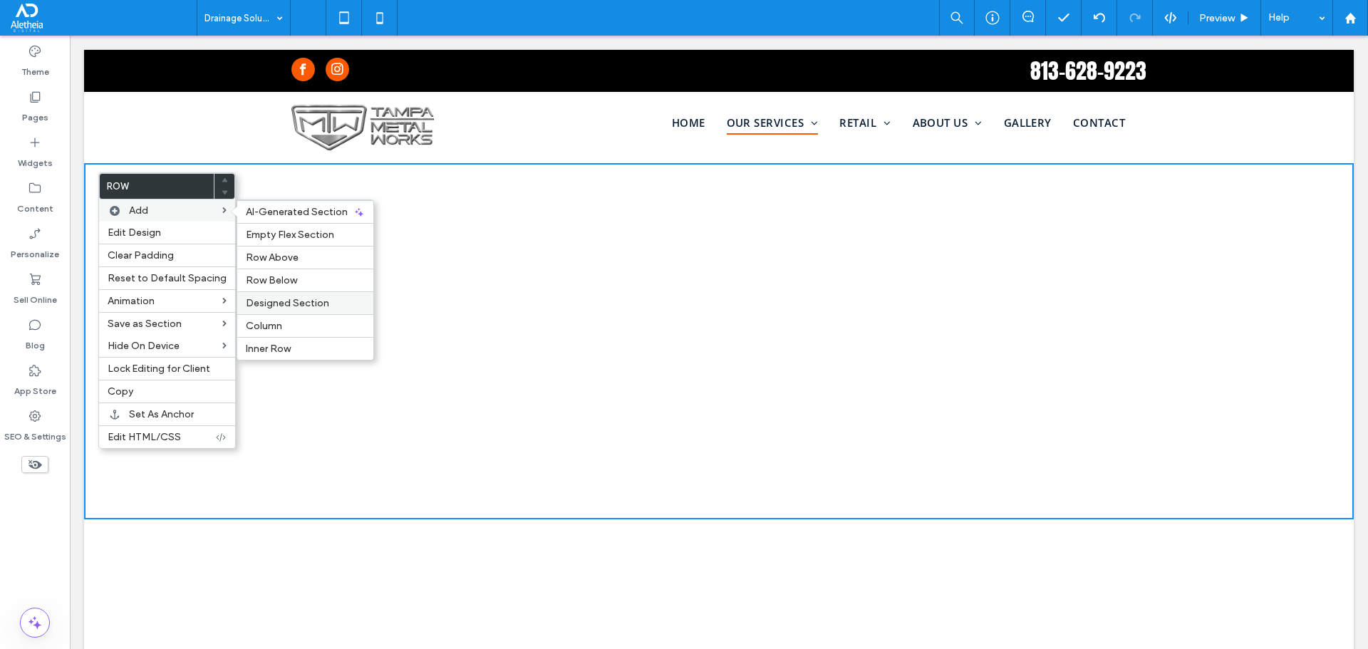
click at [301, 301] on span "Designed Section" at bounding box center [287, 303] width 83 height 12
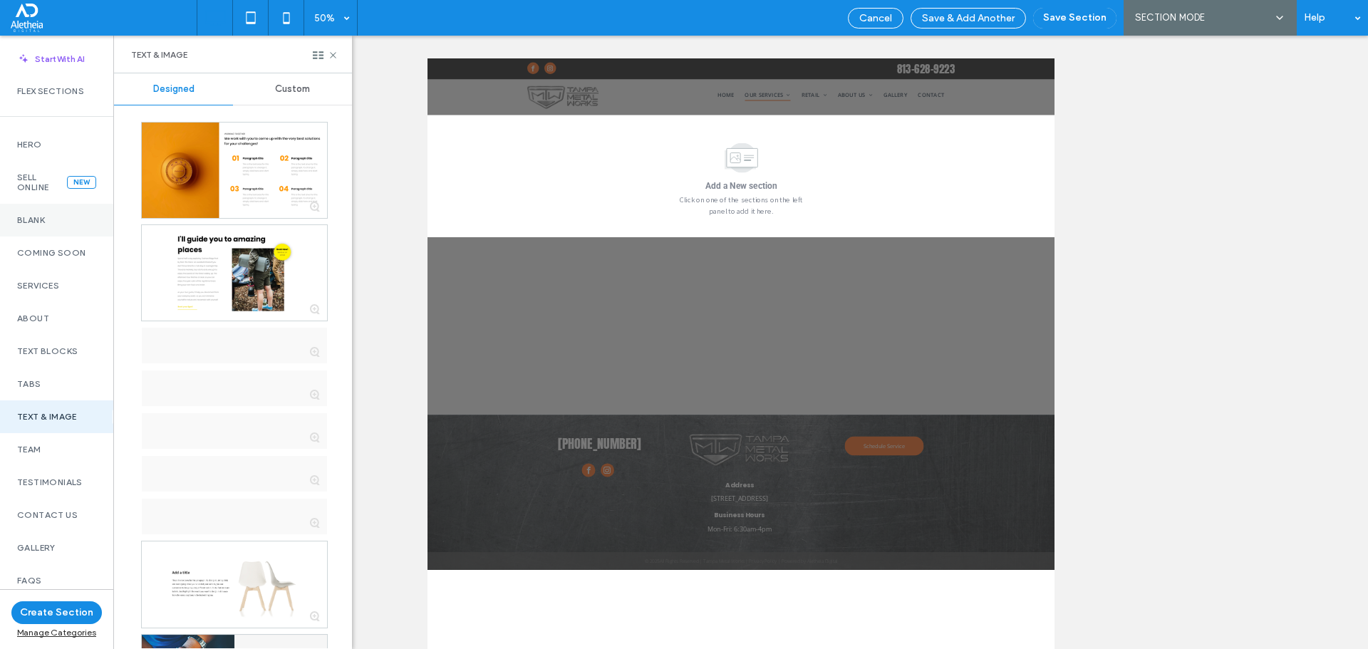
click at [74, 216] on label "Blank" at bounding box center [56, 220] width 79 height 10
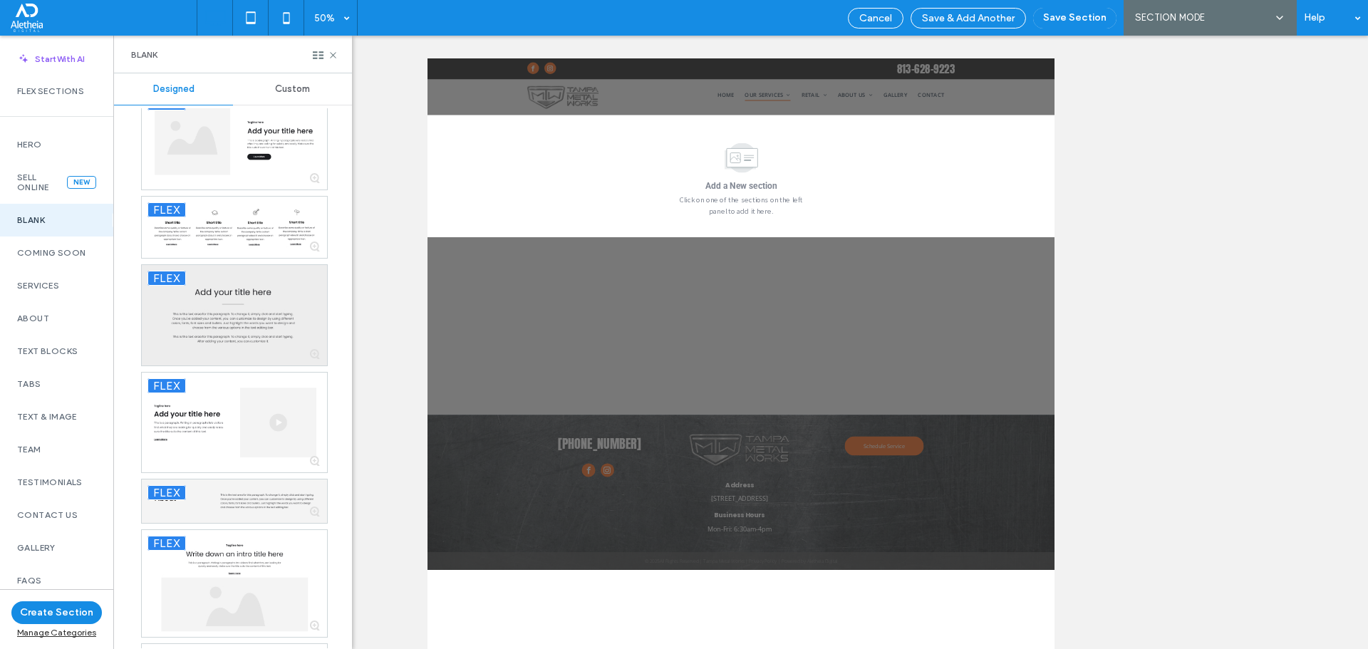
scroll to position [750, 0]
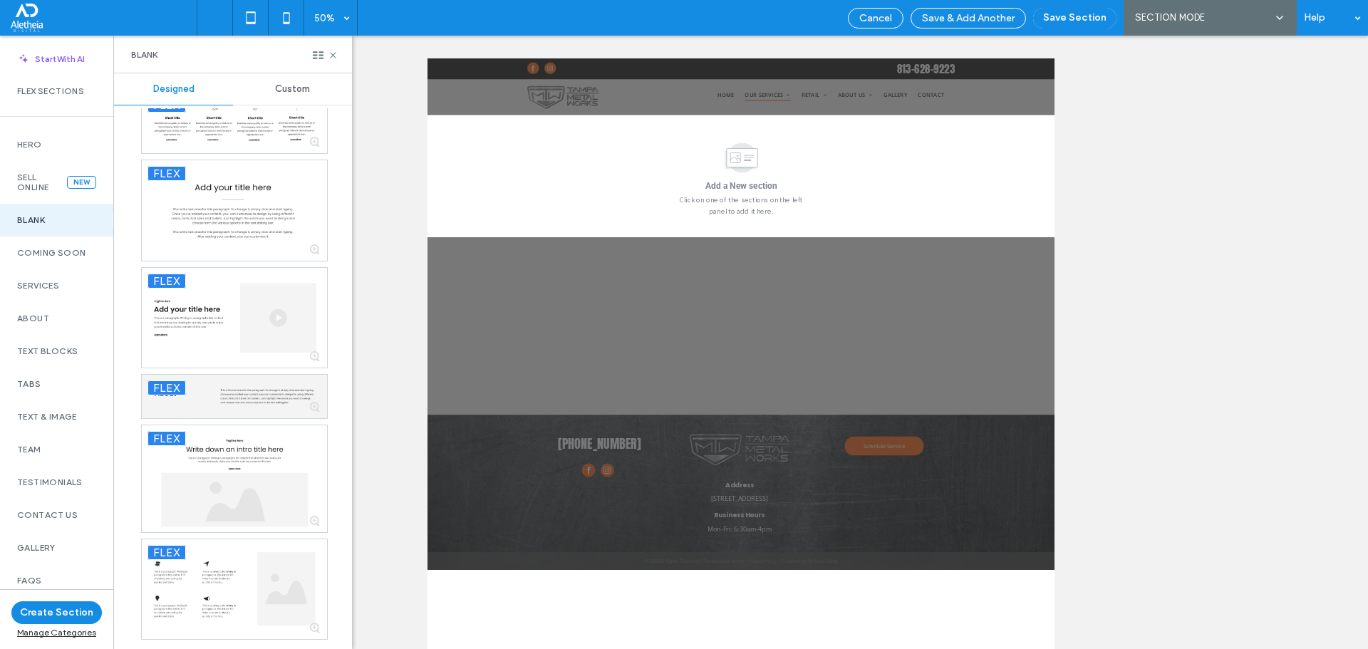
click at [284, 87] on span "Custom" at bounding box center [292, 88] width 35 height 11
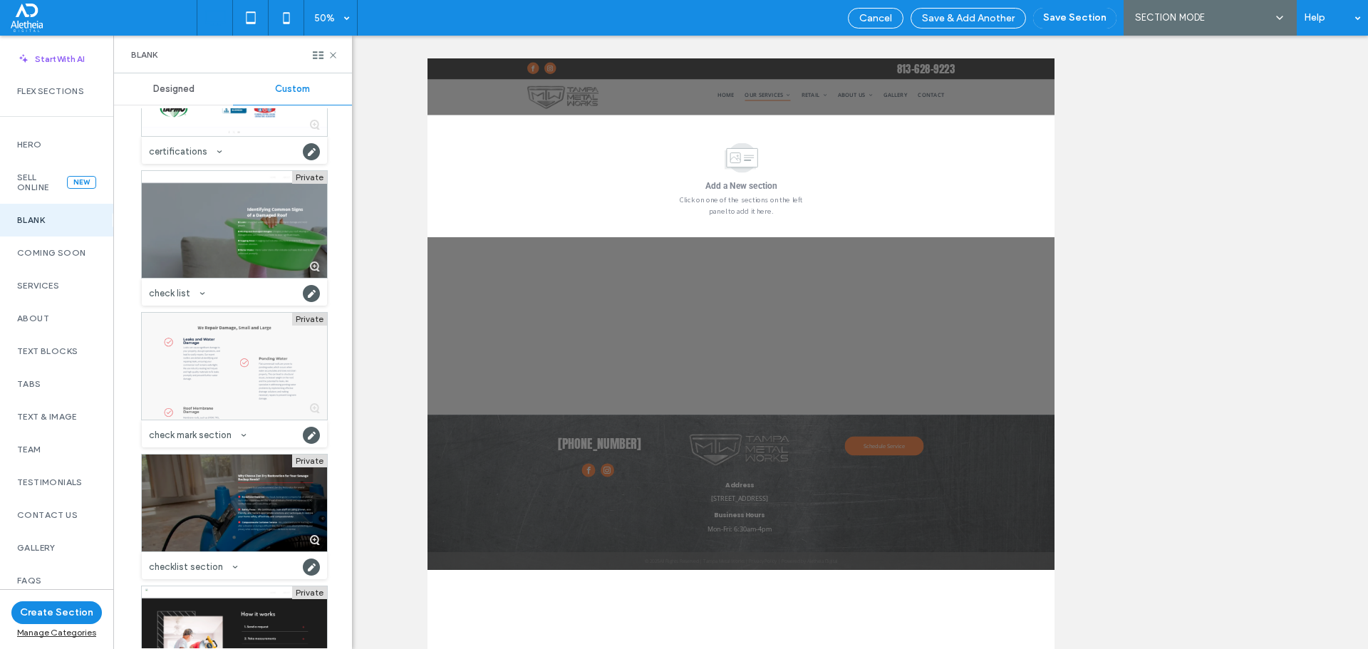
scroll to position [11654, 0]
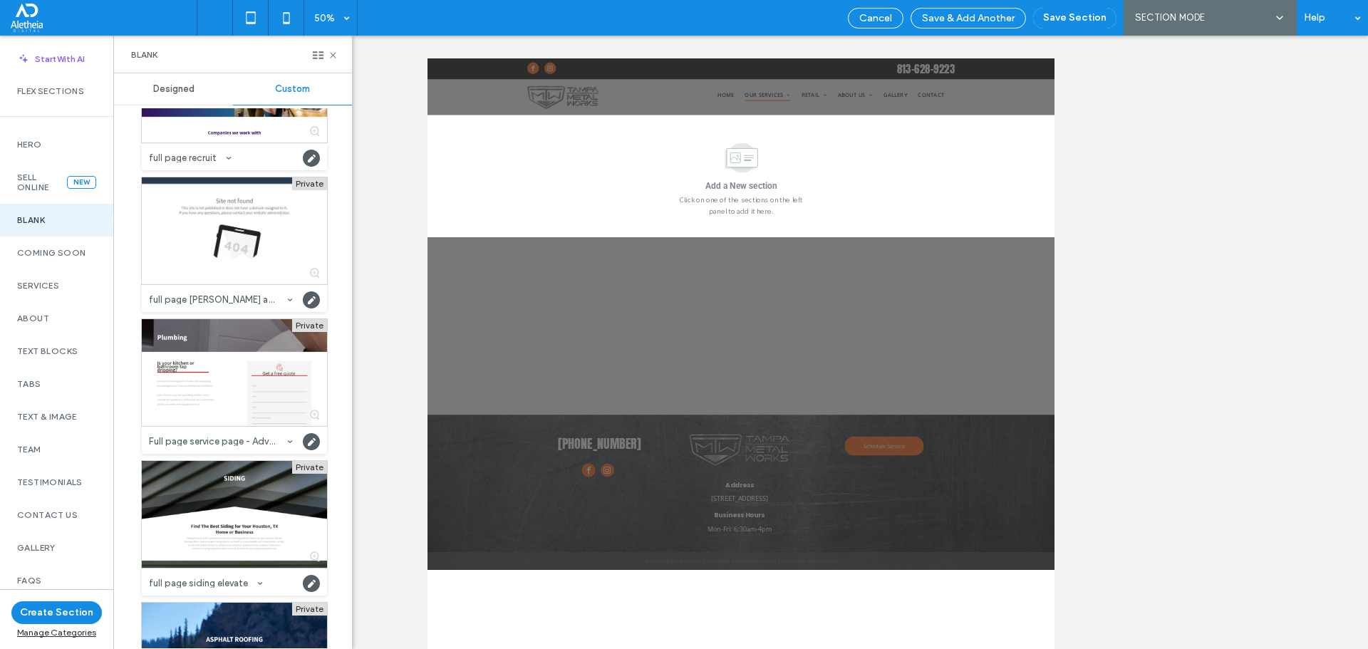
drag, startPoint x: 282, startPoint y: 339, endPoint x: 211, endPoint y: 477, distance: 155.5
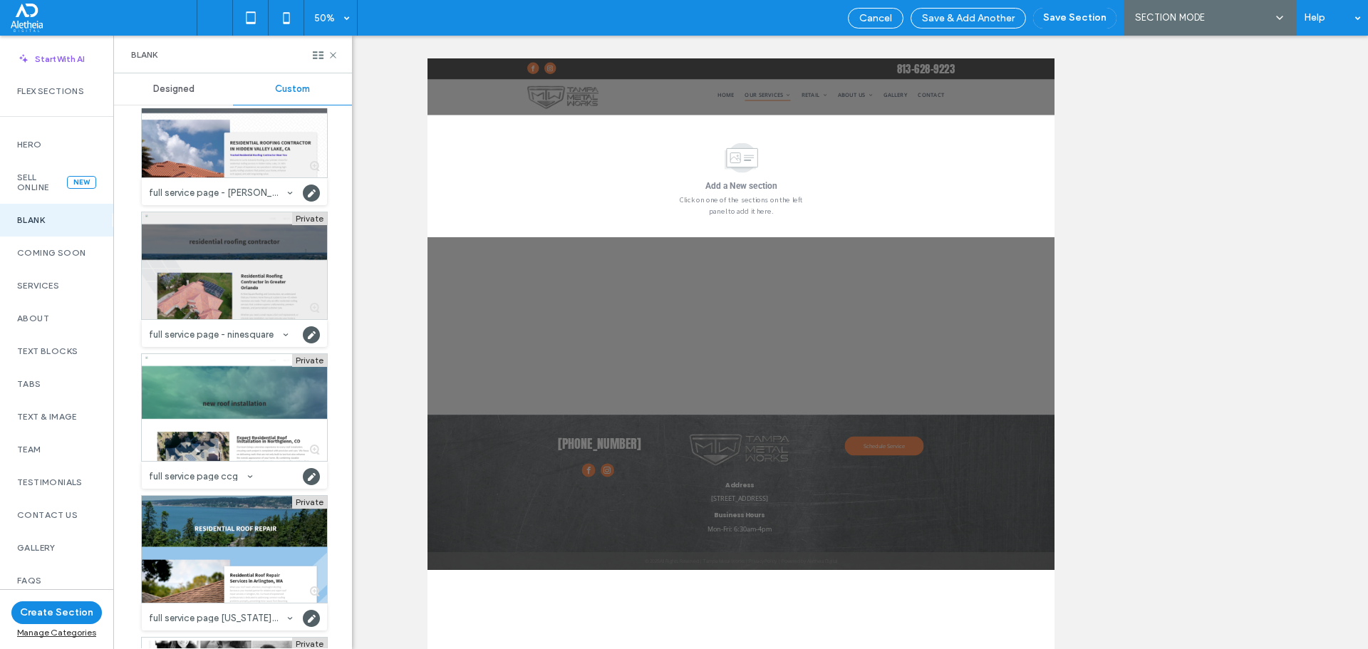
scroll to position [25131, 0]
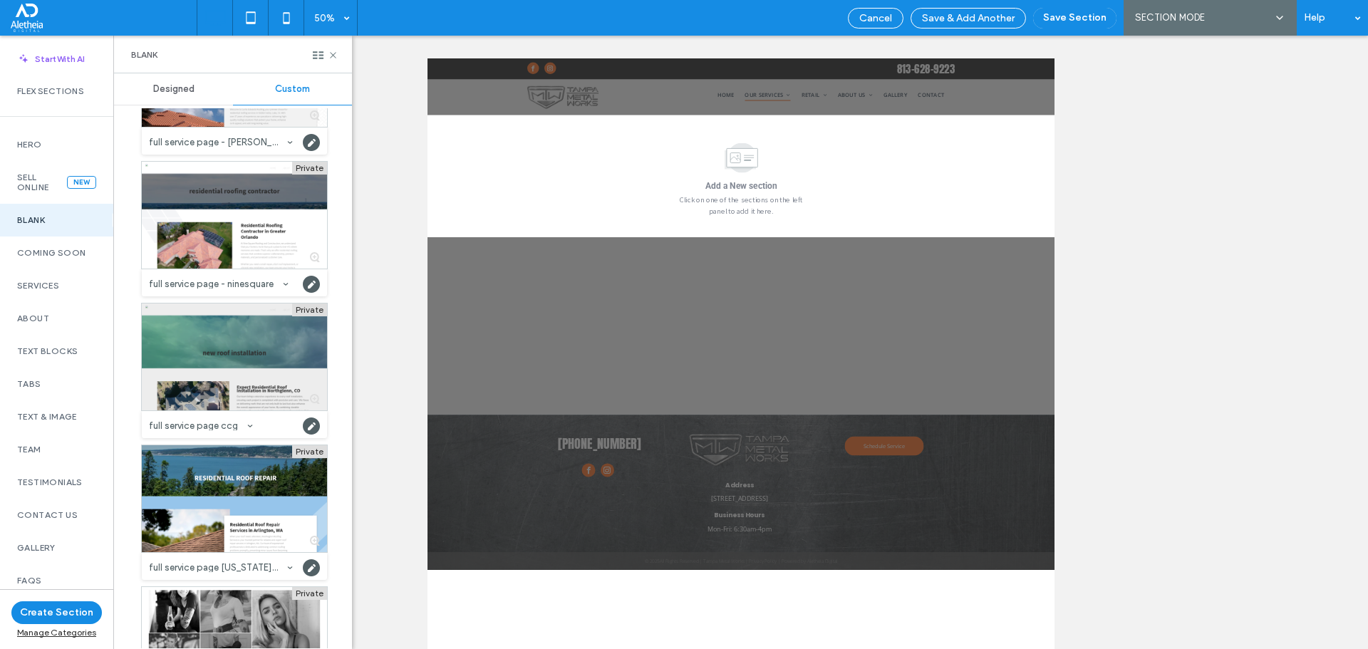
drag, startPoint x: 275, startPoint y: 357, endPoint x: 257, endPoint y: 357, distance: 18.5
click at [257, 357] on div at bounding box center [234, 357] width 185 height 107
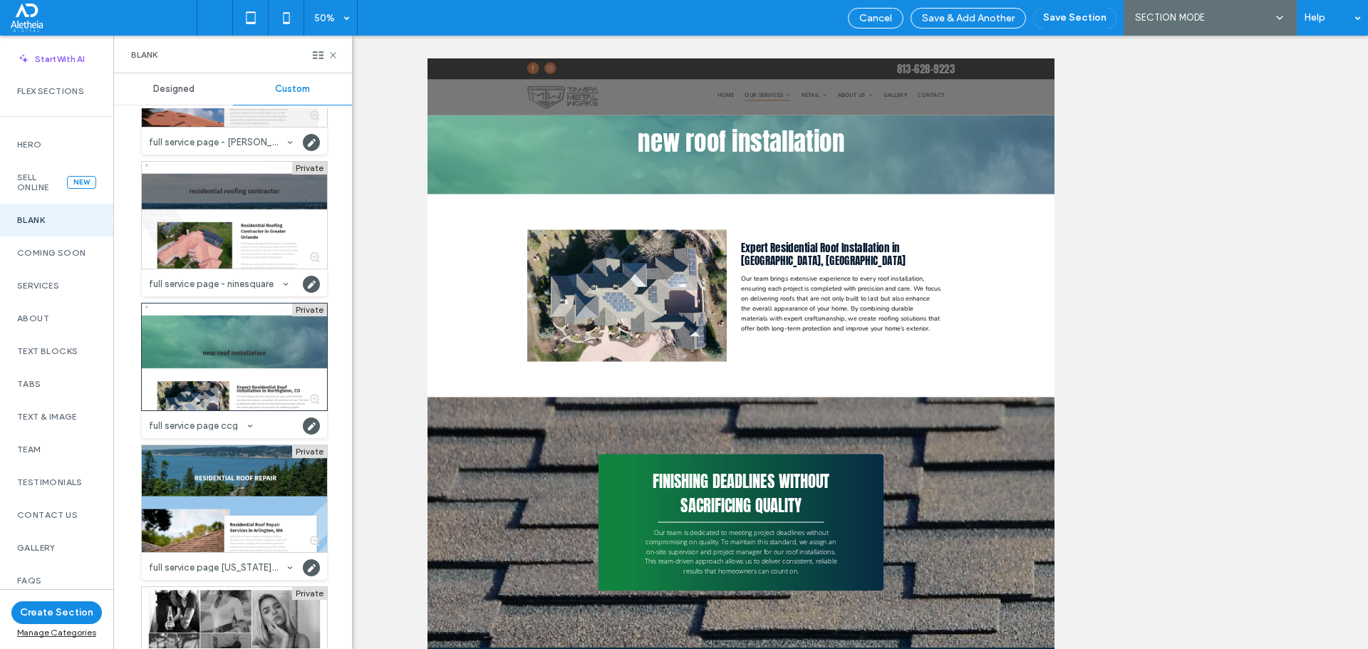
scroll to position [356, 0]
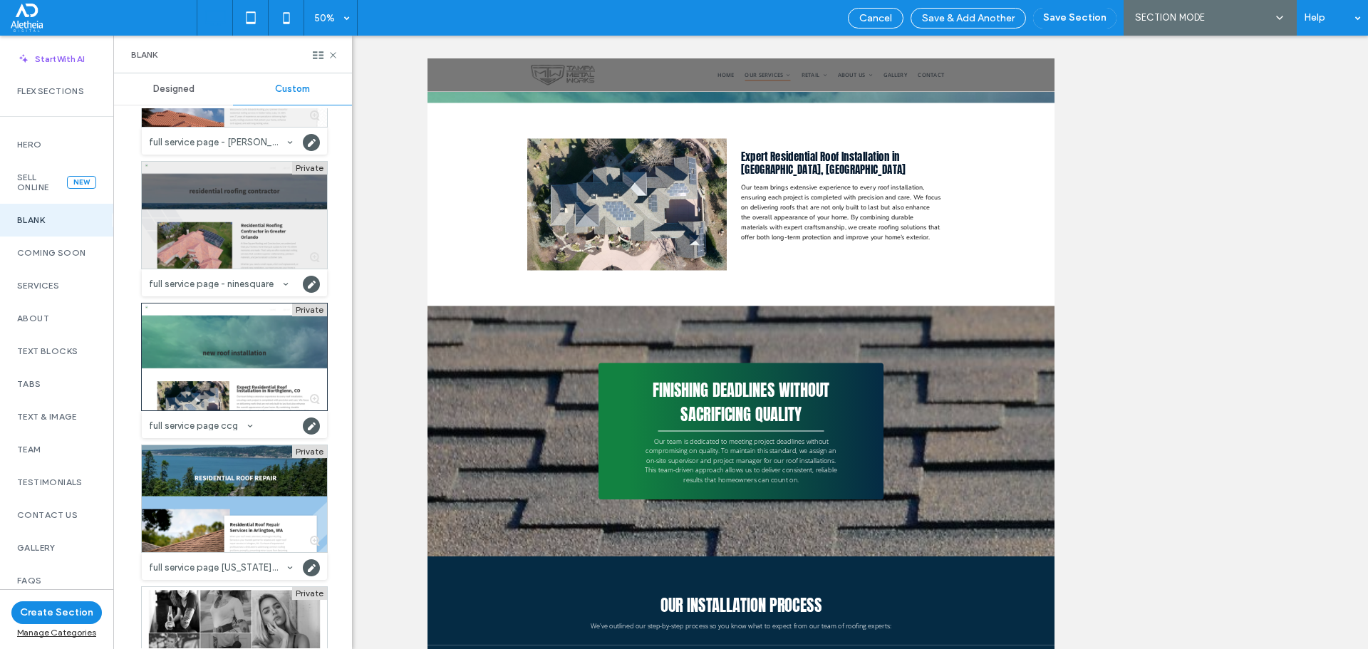
click at [264, 249] on div at bounding box center [234, 215] width 185 height 107
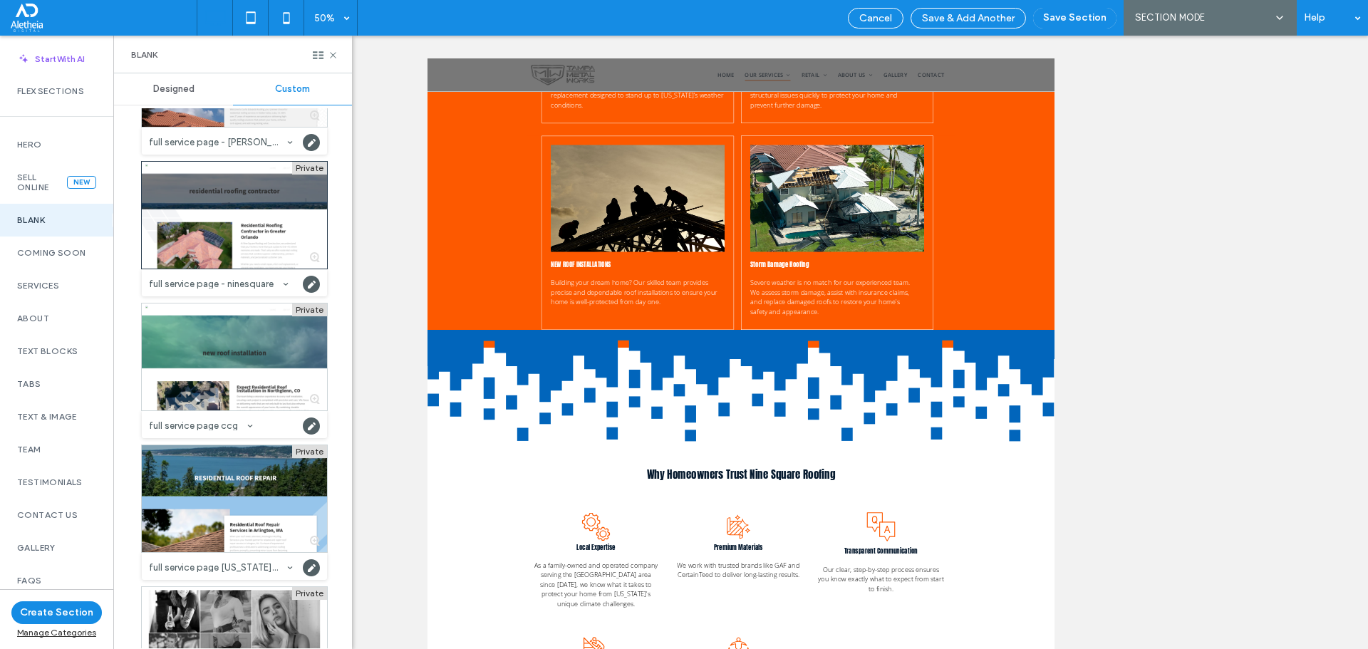
scroll to position [1332, 0]
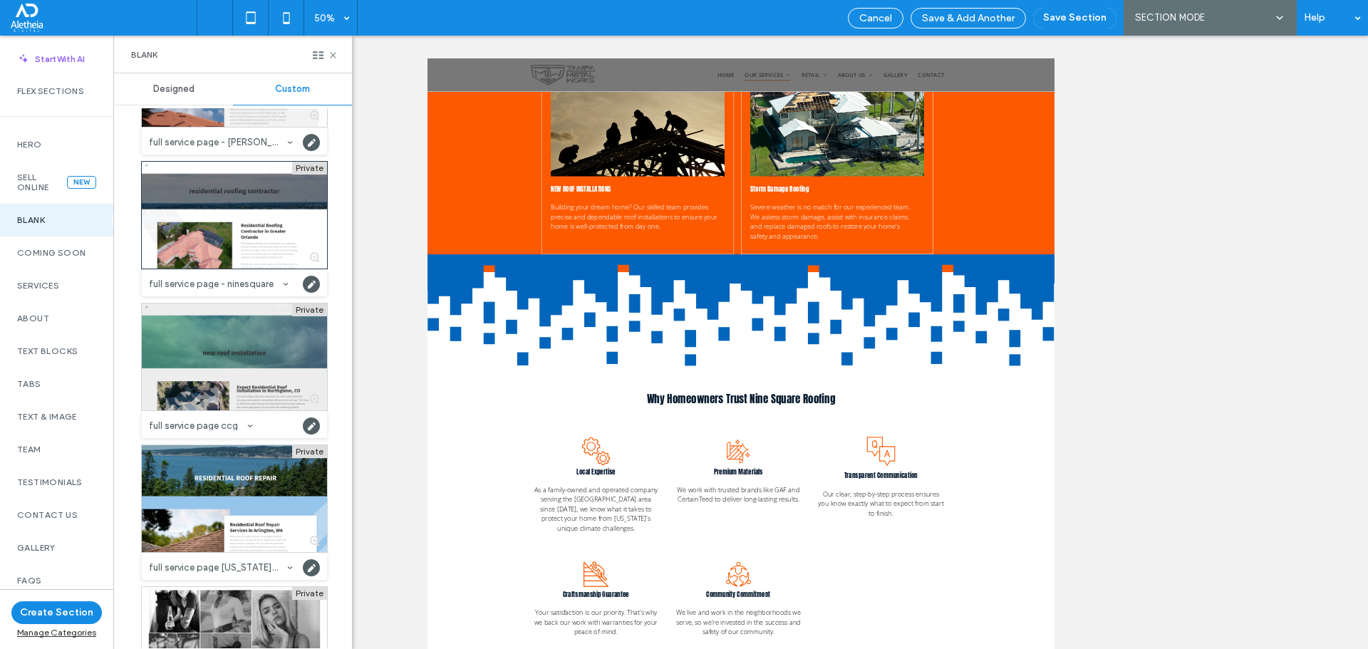
click at [221, 358] on div at bounding box center [234, 357] width 185 height 107
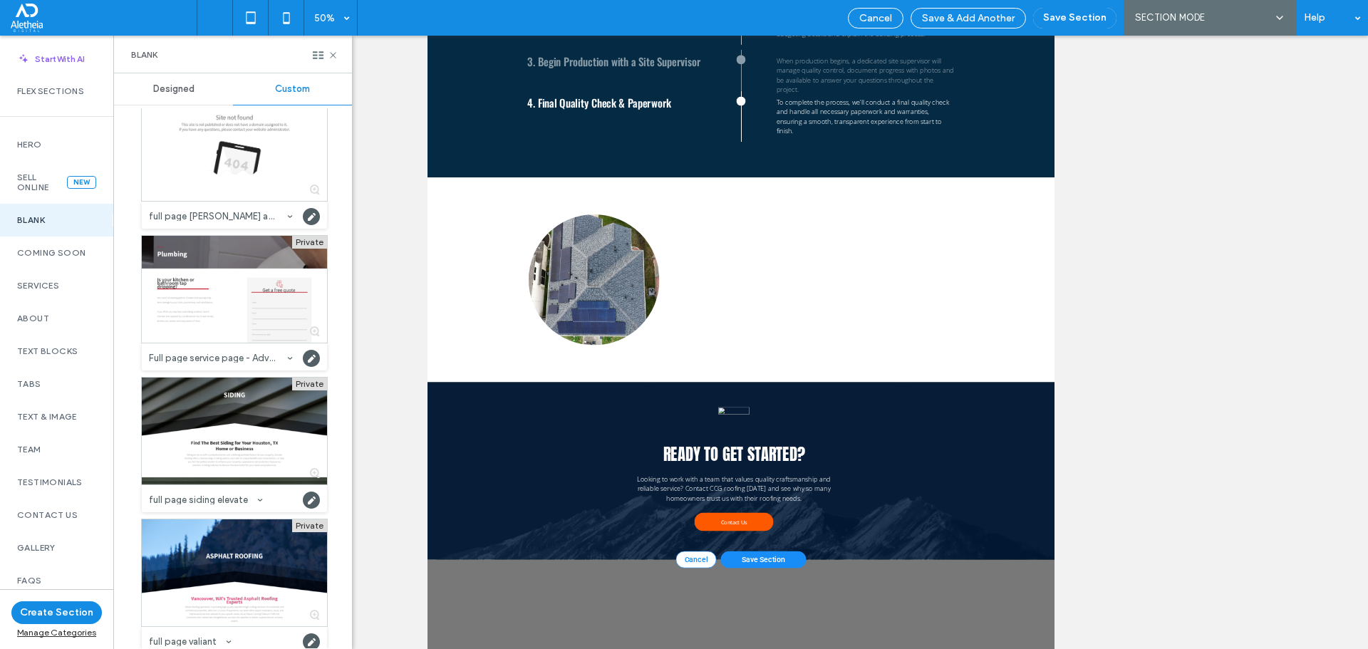
scroll to position [143, 0]
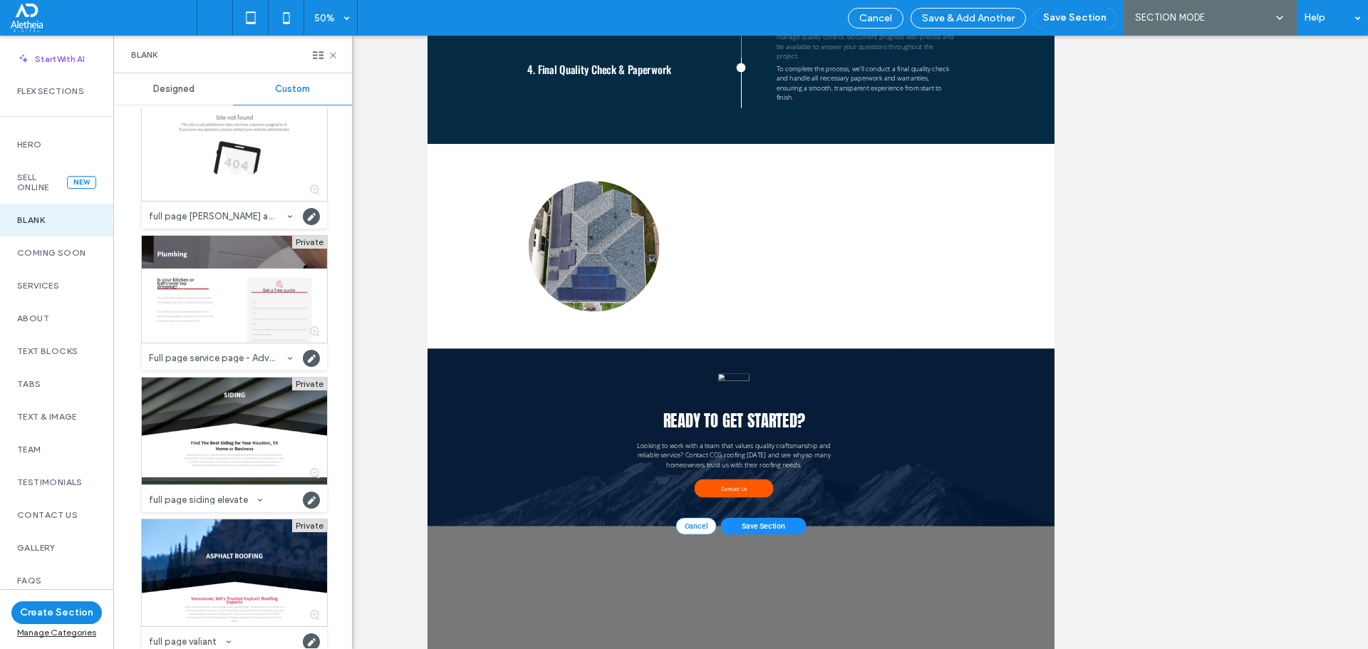
drag, startPoint x: 1124, startPoint y: 1098, endPoint x: 1199, endPoint y: 418, distance: 683.4
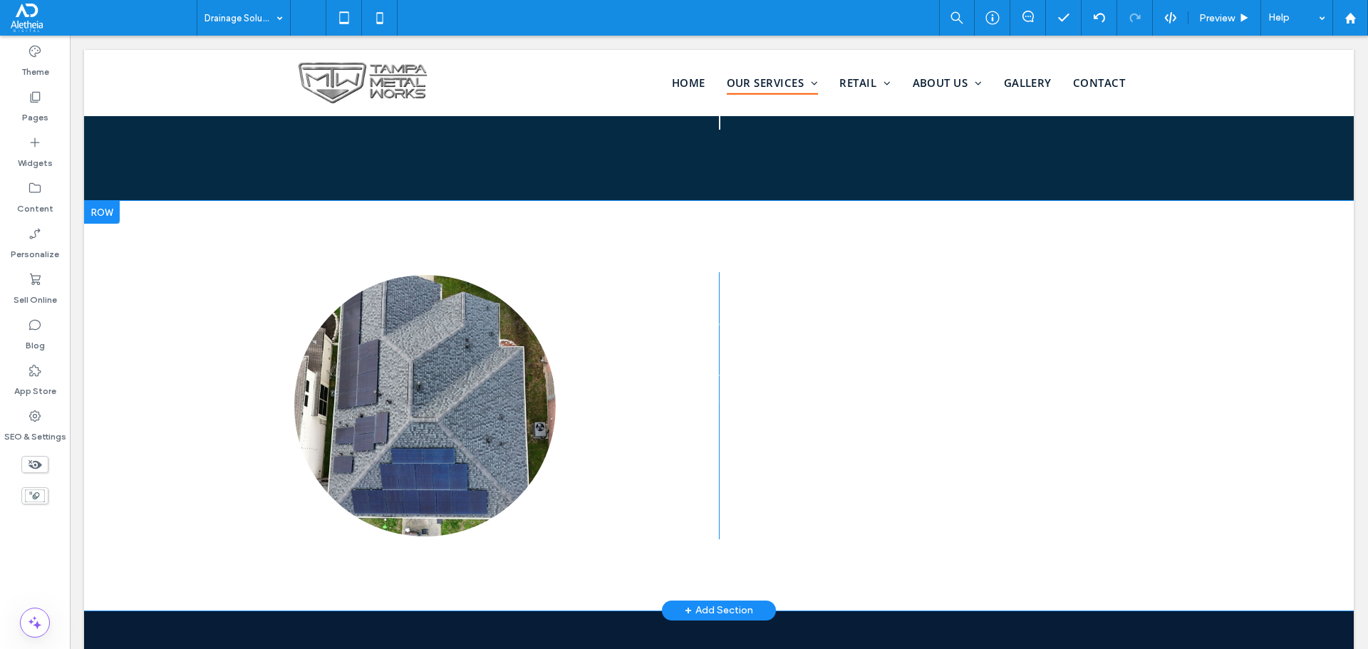
scroll to position [1886, 0]
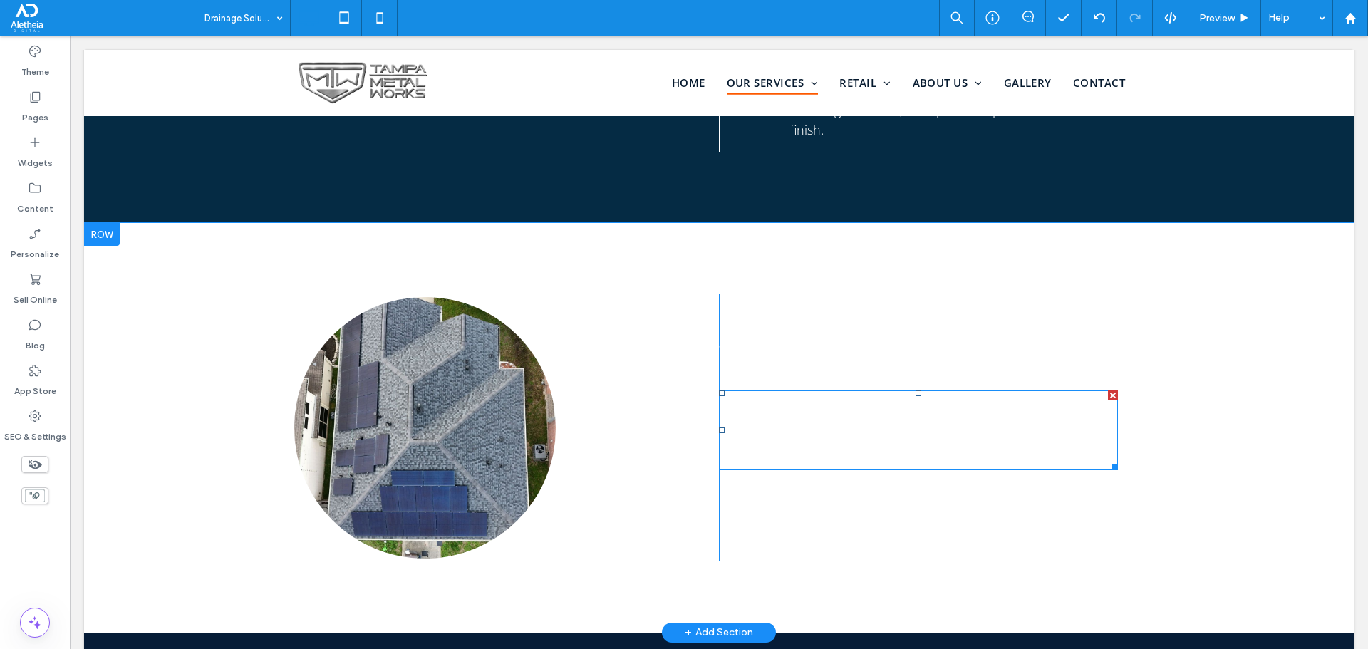
click at [845, 403] on span "With nearly 20 years of industry experience, we bring expertise and attention t…" at bounding box center [915, 430] width 393 height 75
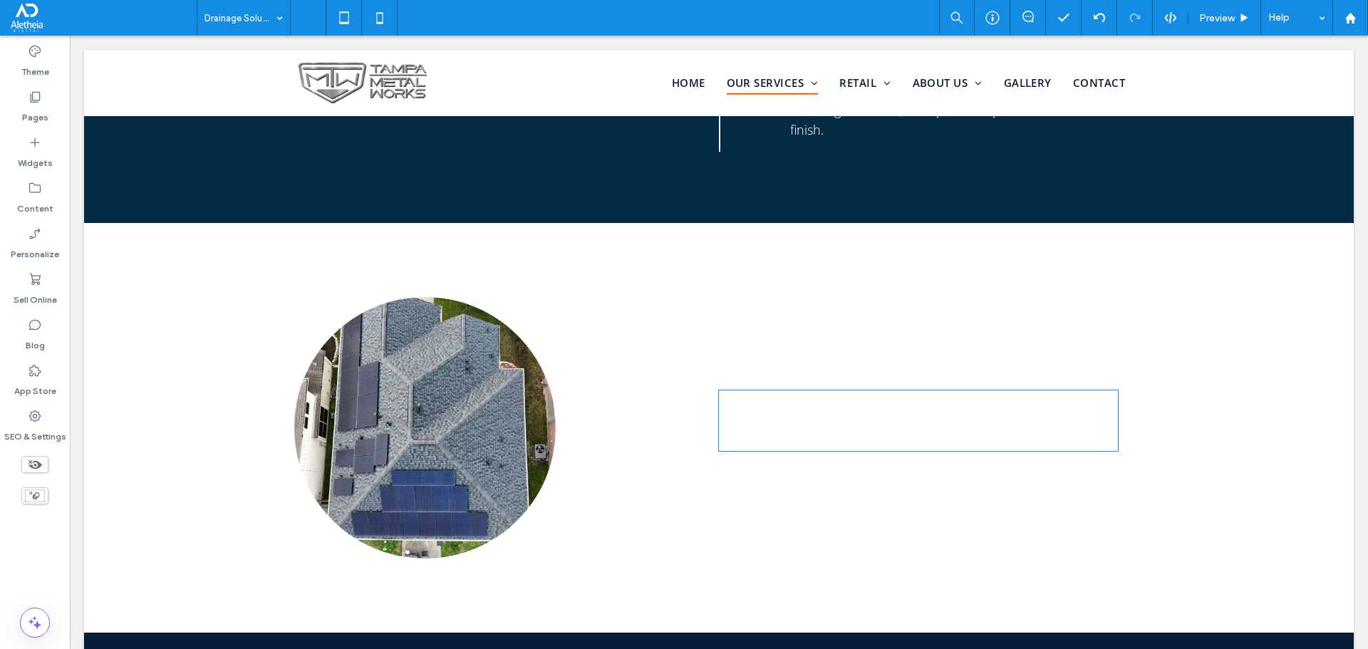
click at [845, 403] on span "**********" at bounding box center [918, 420] width 399 height 51
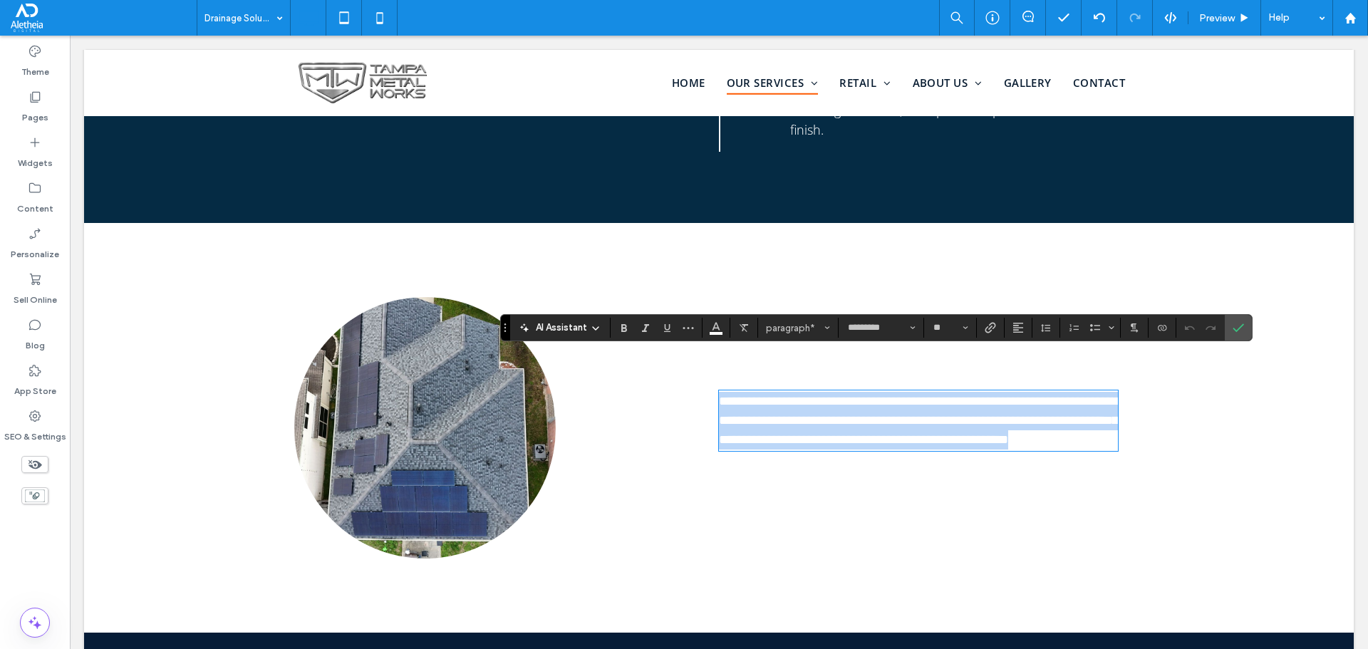
click at [845, 403] on span "**********" at bounding box center [918, 420] width 399 height 51
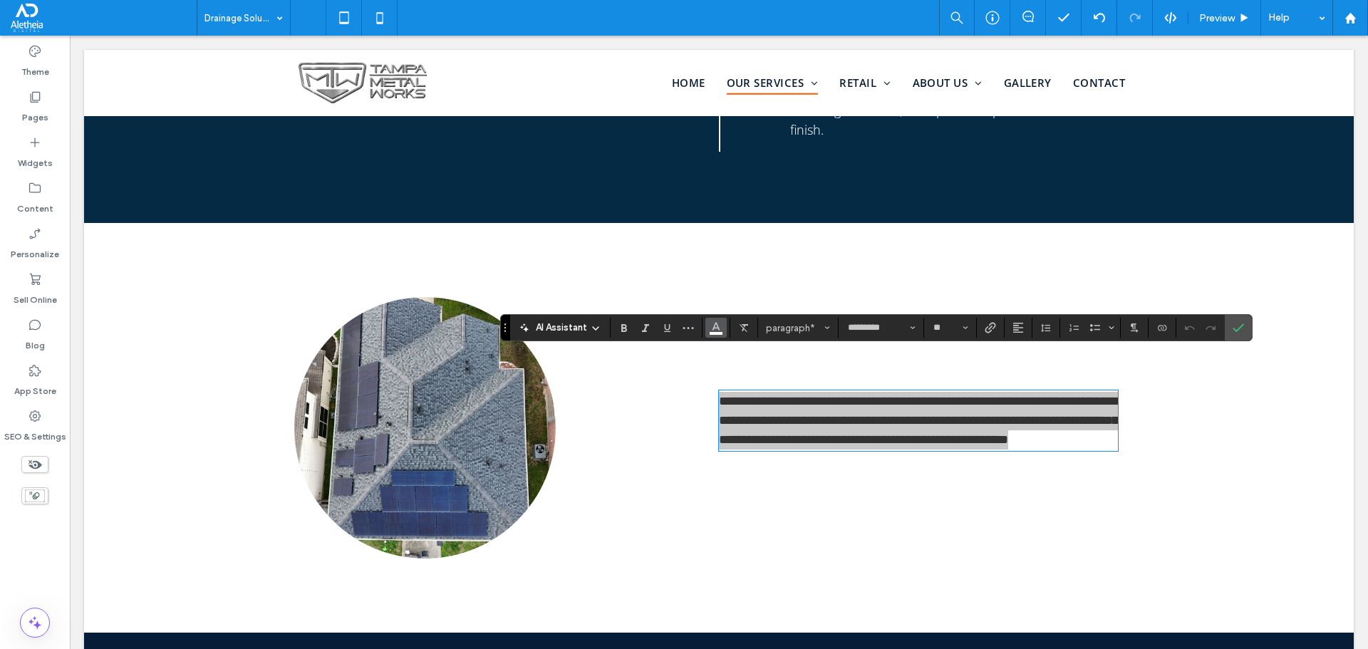
click at [720, 328] on icon "Color" at bounding box center [716, 326] width 11 height 11
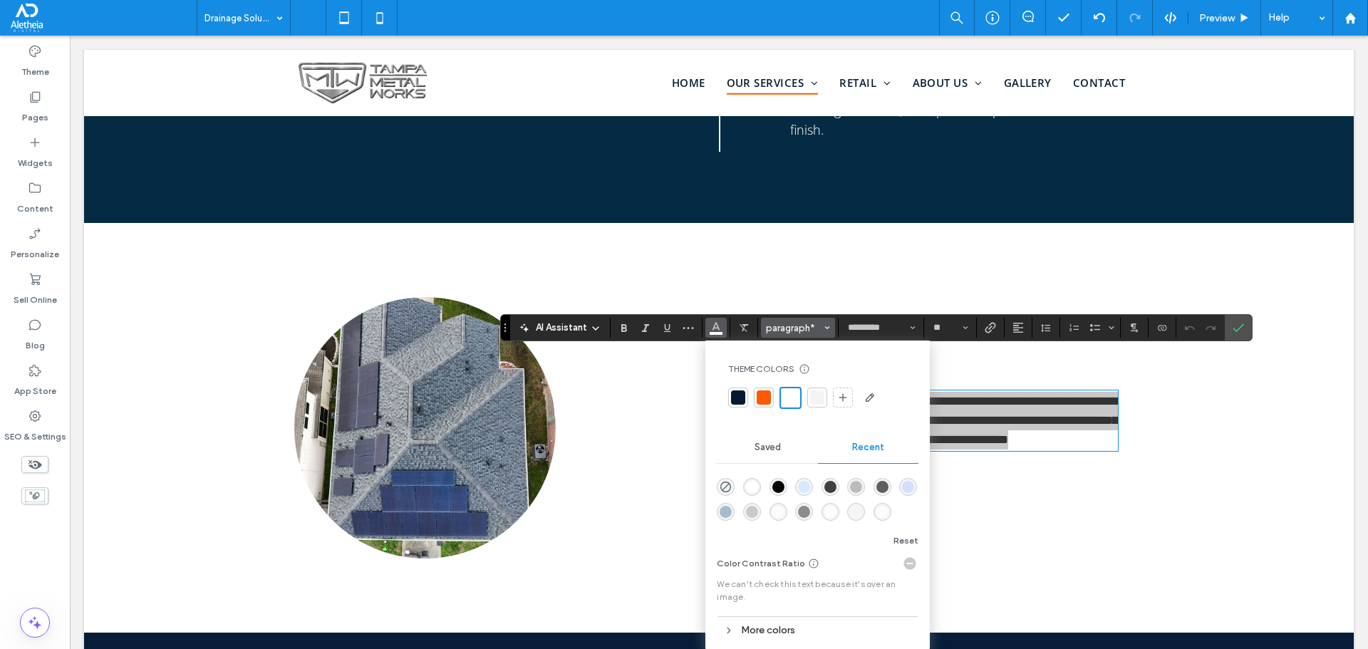
click at [778, 326] on span "paragraph*" at bounding box center [794, 328] width 56 height 11
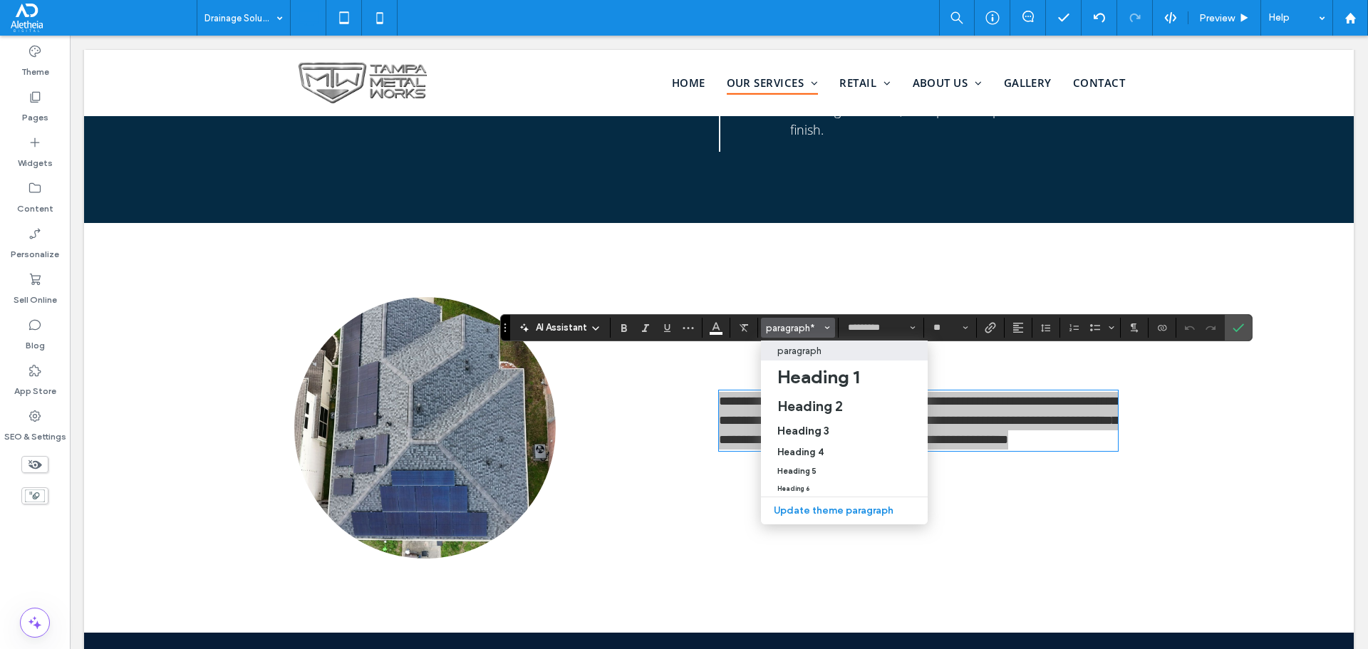
click at [797, 349] on p "paragraph" at bounding box center [800, 351] width 44 height 11
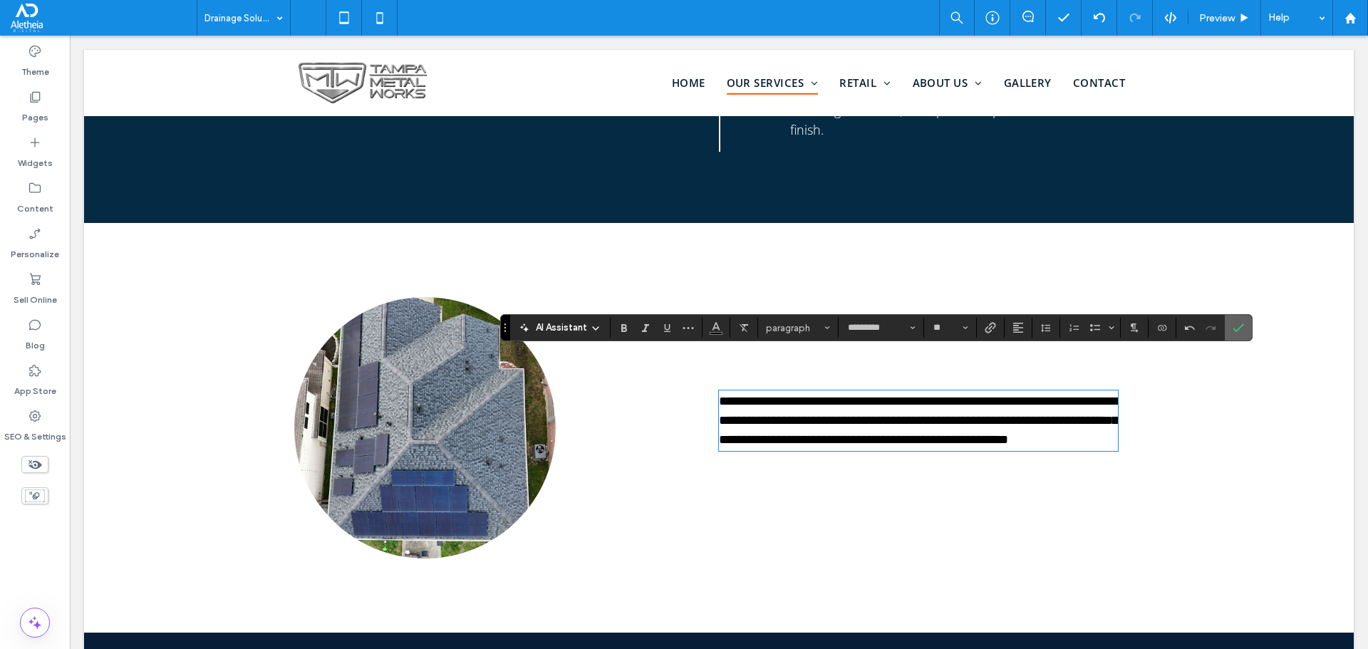
click at [1237, 339] on span "Confirm" at bounding box center [1236, 328] width 6 height 26
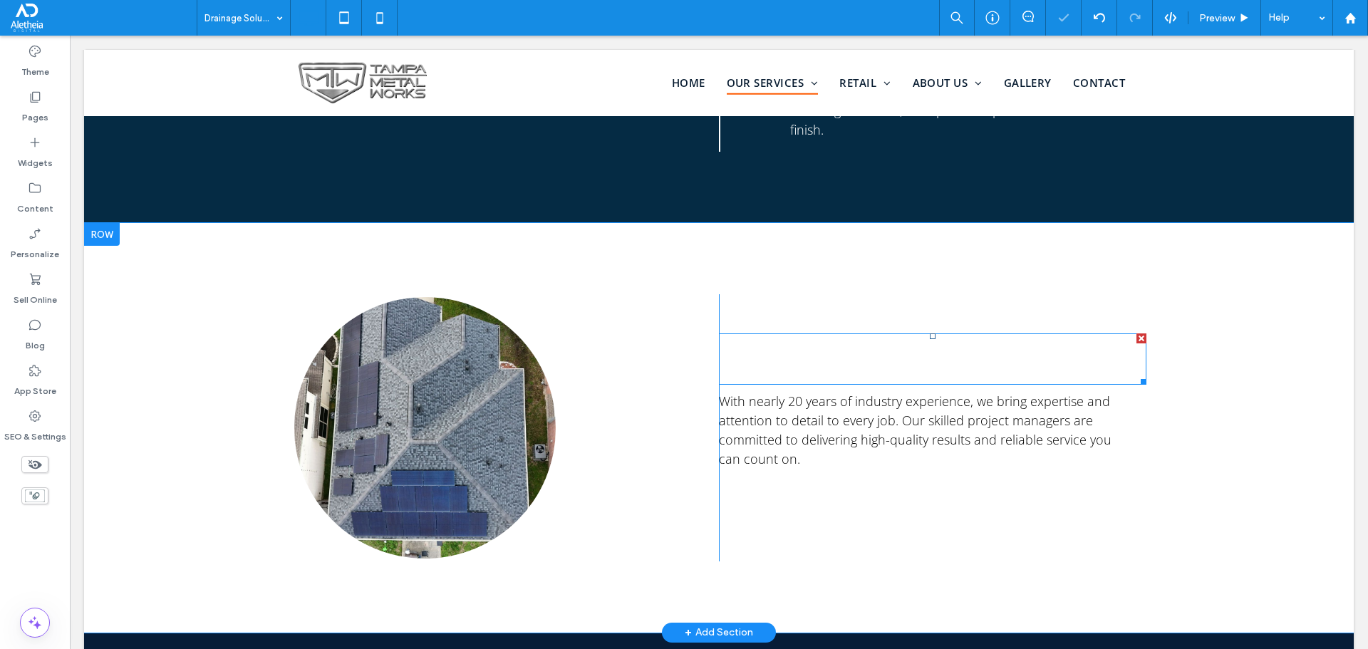
click at [810, 335] on span "What sets CCG Roofing apart?" at bounding box center [912, 359] width 386 height 48
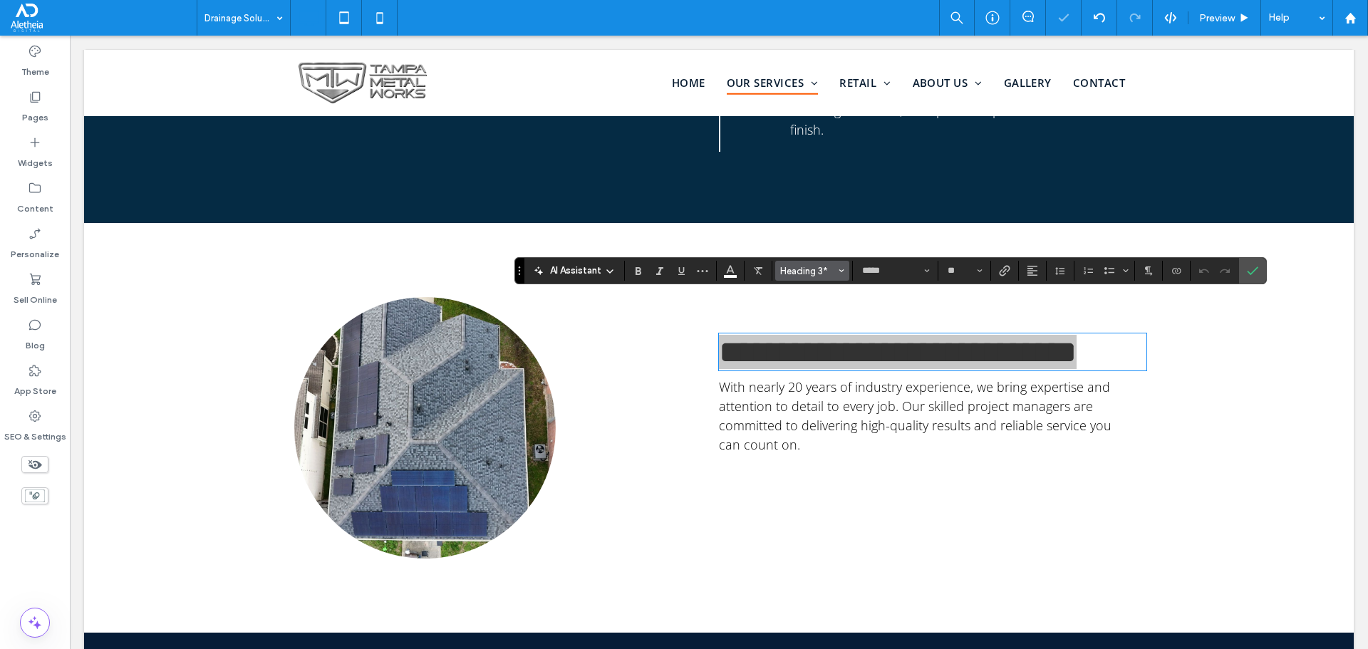
click at [813, 272] on span "Heading 3*" at bounding box center [808, 271] width 56 height 11
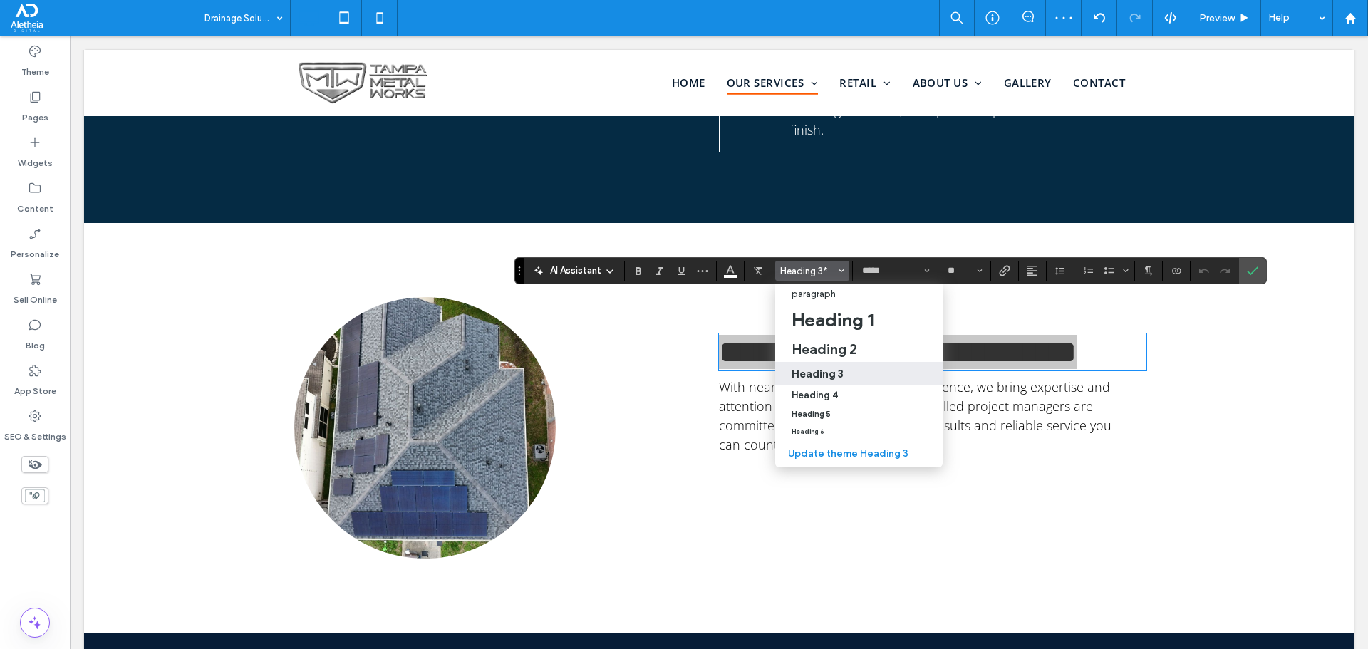
click at [844, 373] on div "Heading 3" at bounding box center [860, 374] width 136 height 14
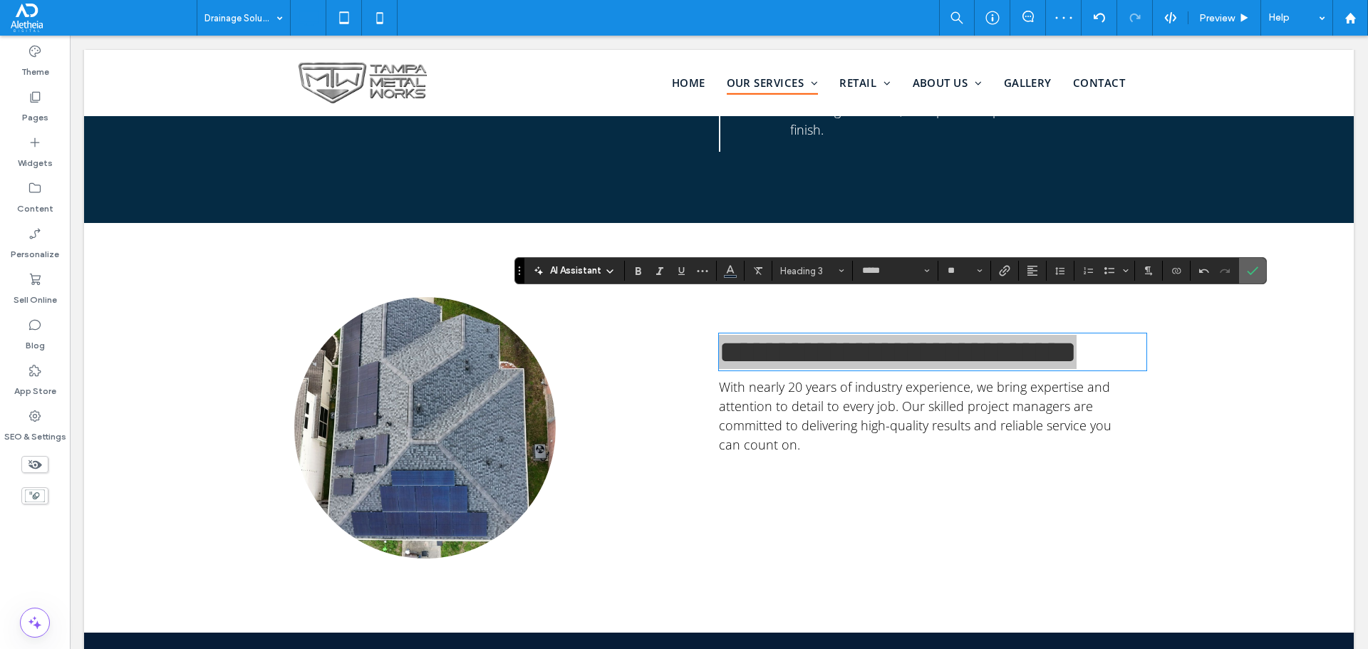
click at [1242, 270] on label "Confirm" at bounding box center [1252, 271] width 21 height 26
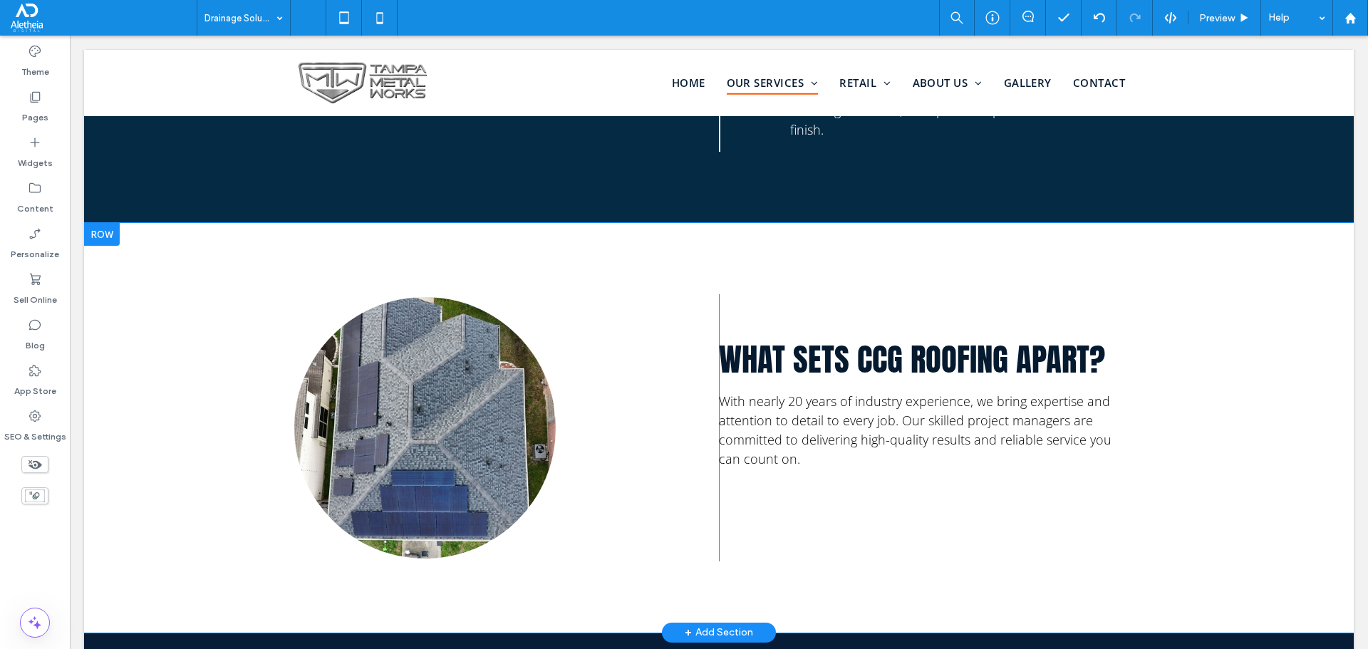
click at [184, 223] on div "Click To Paste What sets CCG Roofing apart? With nearly 20 years of industry ex…" at bounding box center [719, 428] width 1270 height 410
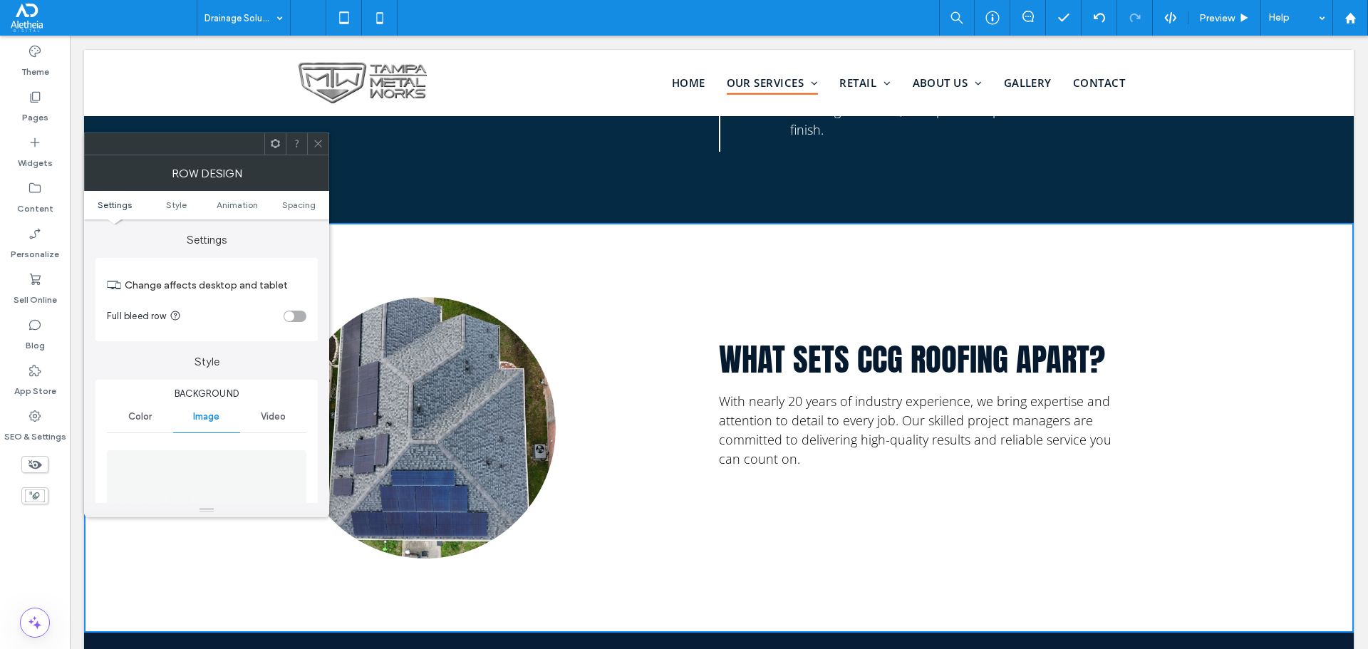
scroll to position [143, 0]
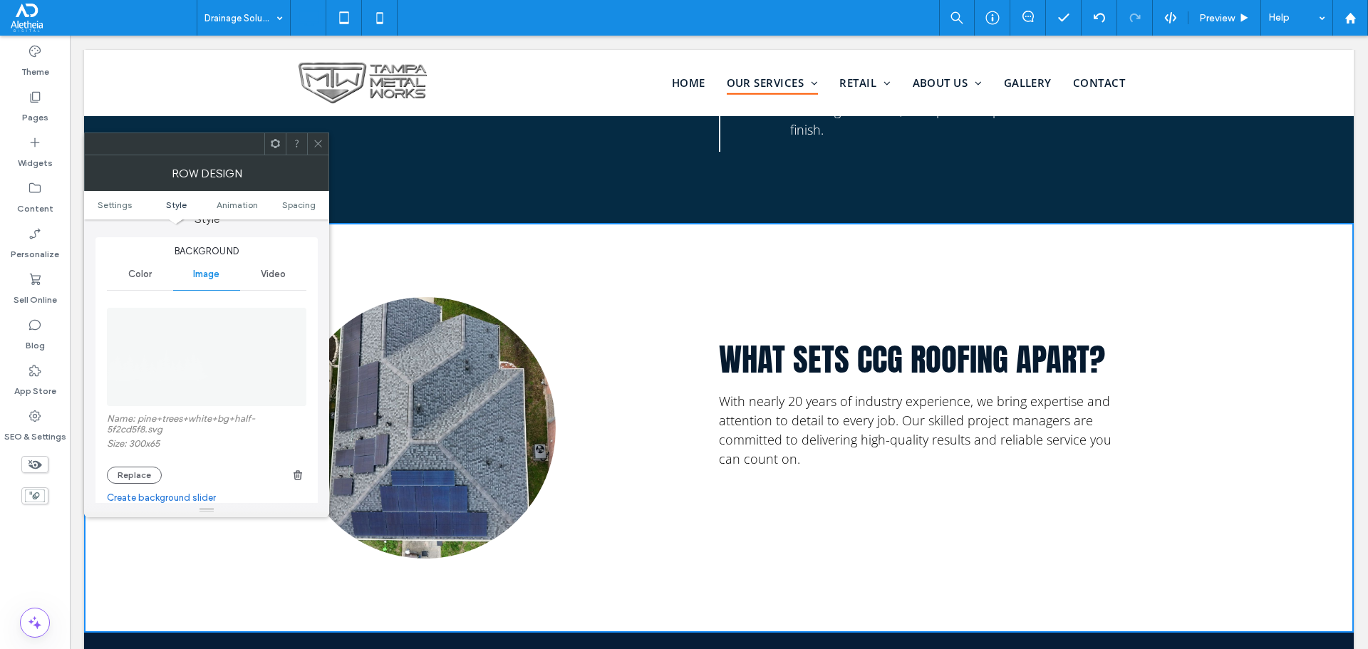
click at [146, 274] on span "Color" at bounding box center [140, 274] width 24 height 11
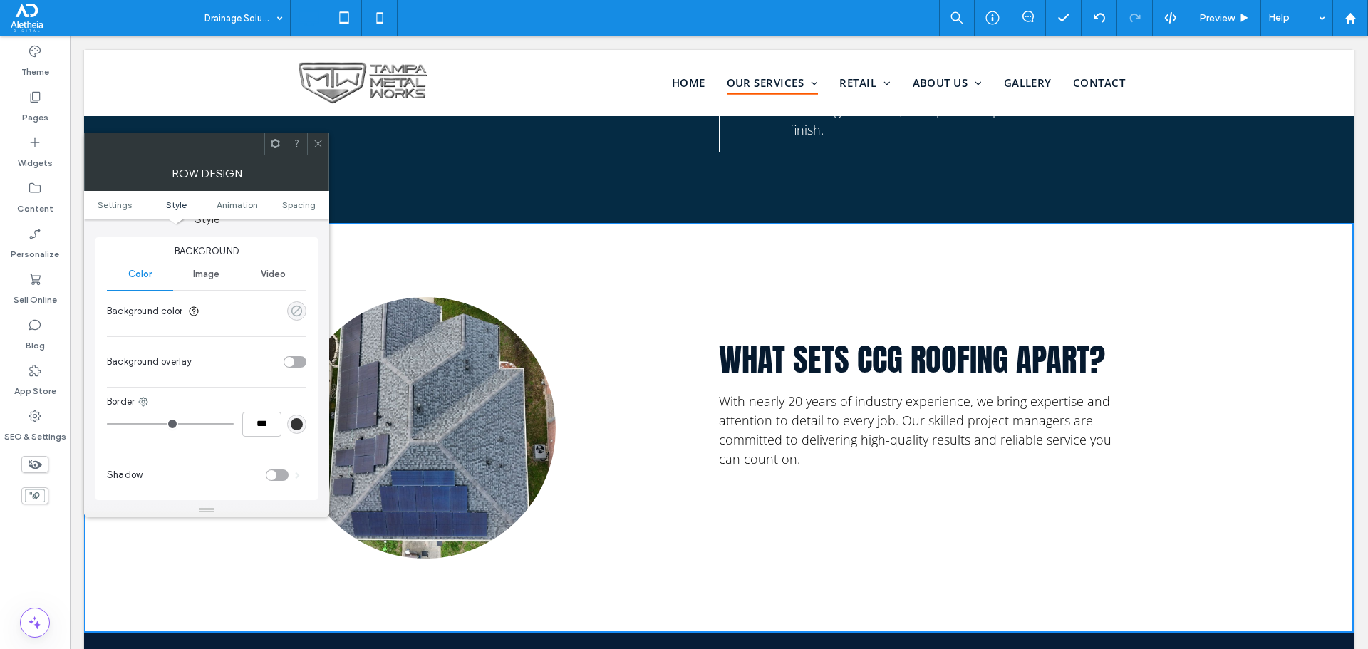
click at [291, 316] on icon "rgba(0, 0, 0, 0)" at bounding box center [297, 311] width 12 height 12
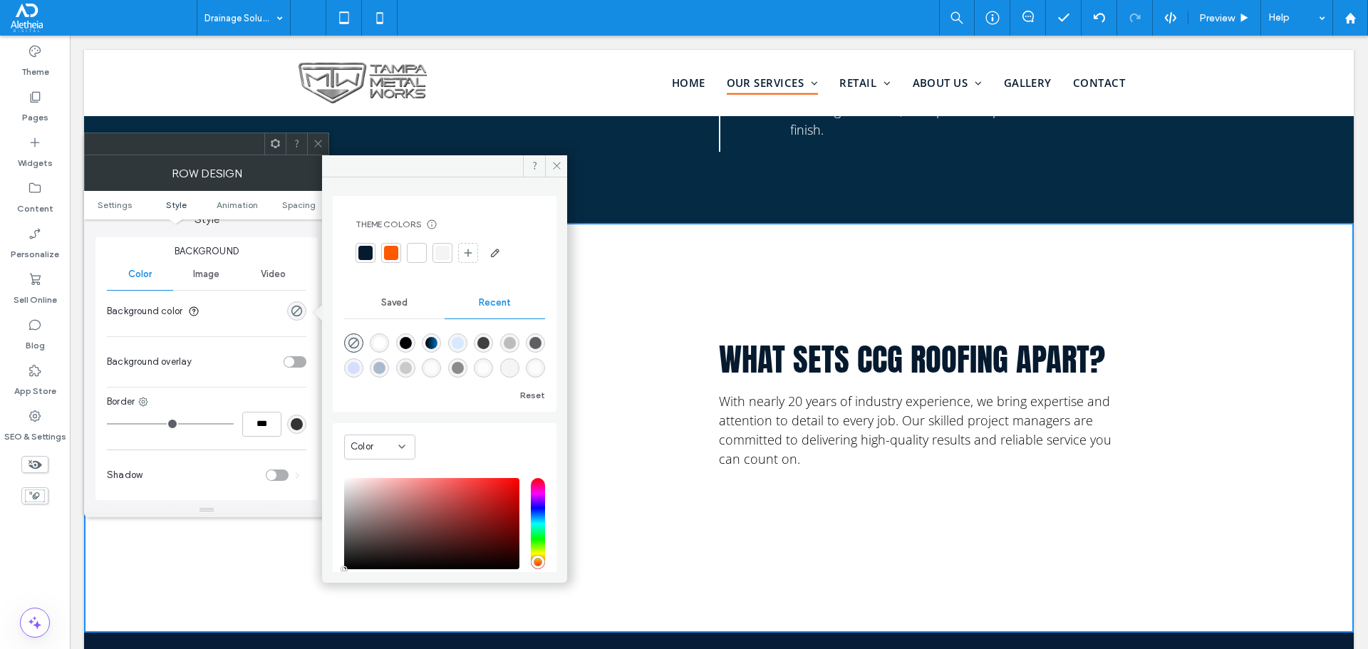
click at [483, 301] on span "Recent" at bounding box center [495, 302] width 32 height 11
click at [438, 339] on div "linear-gradient(450deg, rgba(0, 0, 0, 1) 0%, rgba(0, 112, 189, 1) 100%)" at bounding box center [431, 343] width 12 height 12
type input "***"
type input "****"
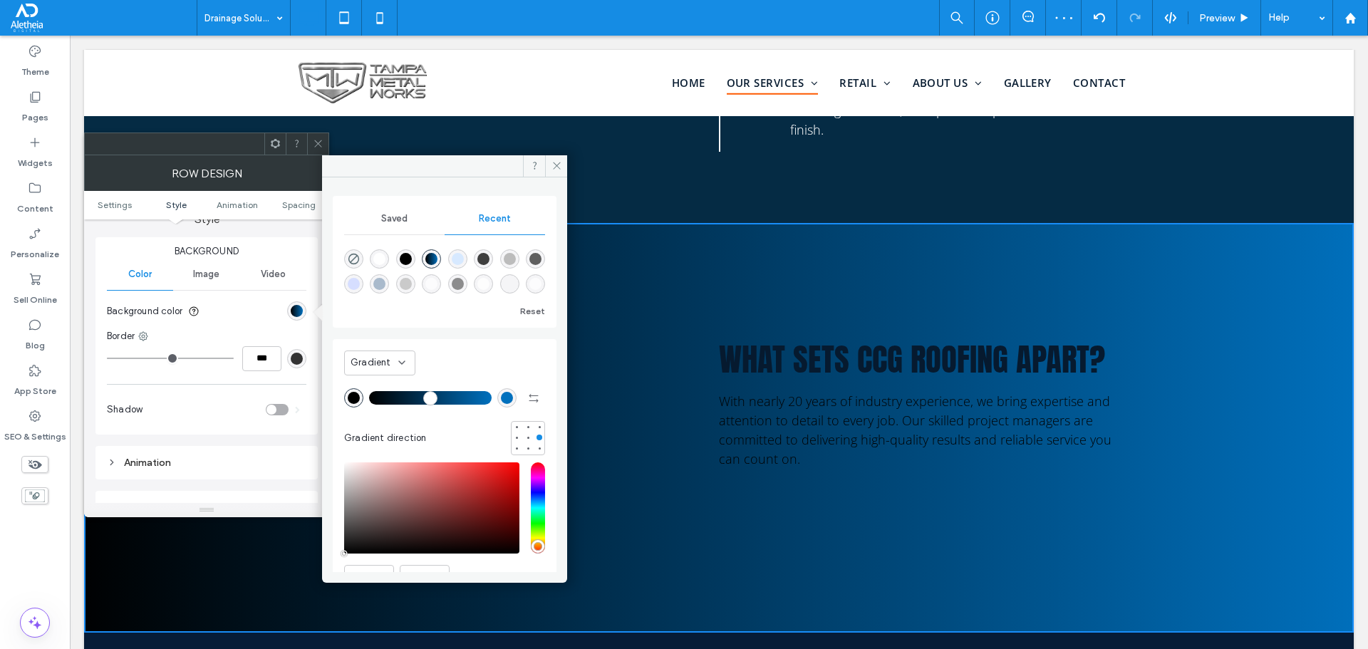
click at [321, 148] on icon at bounding box center [318, 143] width 11 height 11
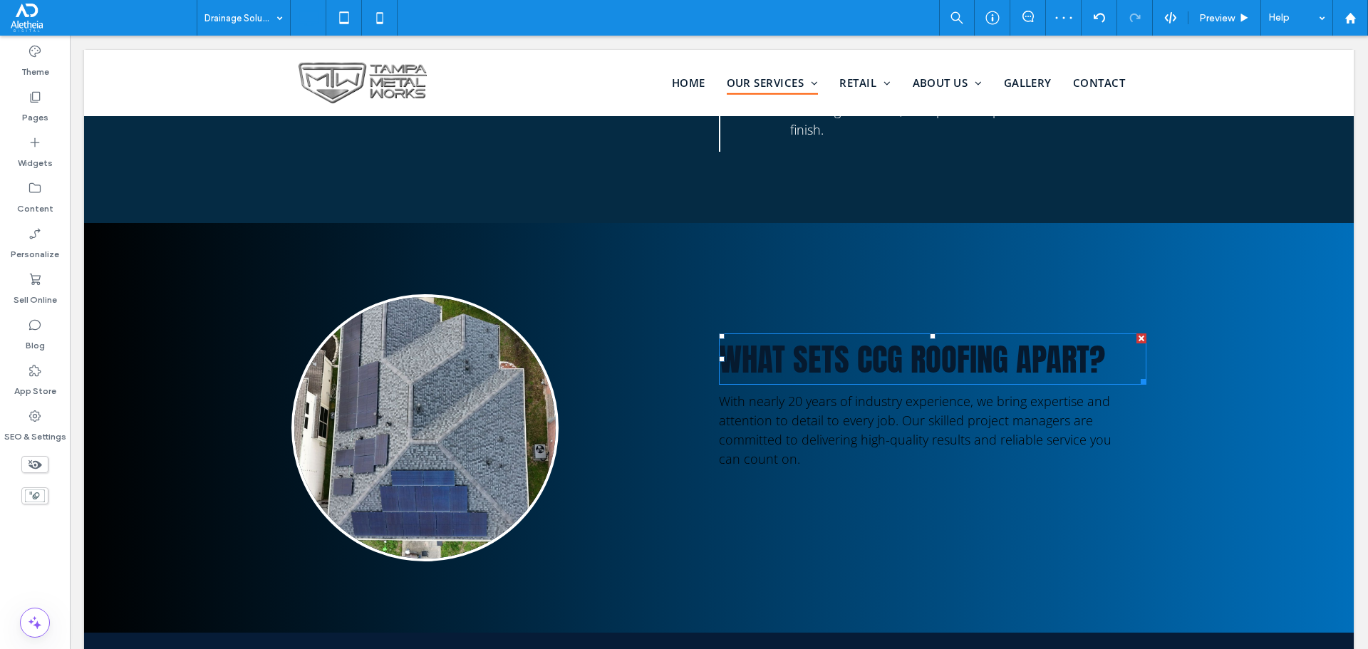
click at [915, 335] on span "What sets CCG Roofing apart?" at bounding box center [912, 359] width 386 height 48
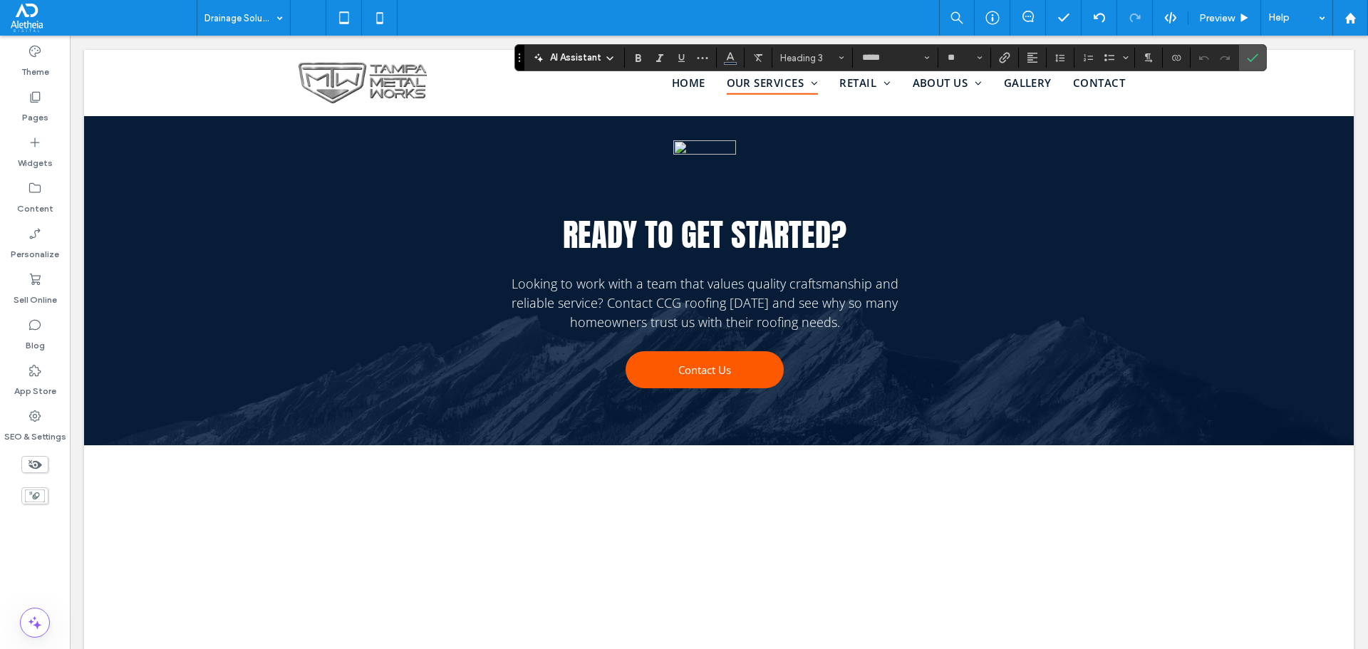
scroll to position [2296, 0]
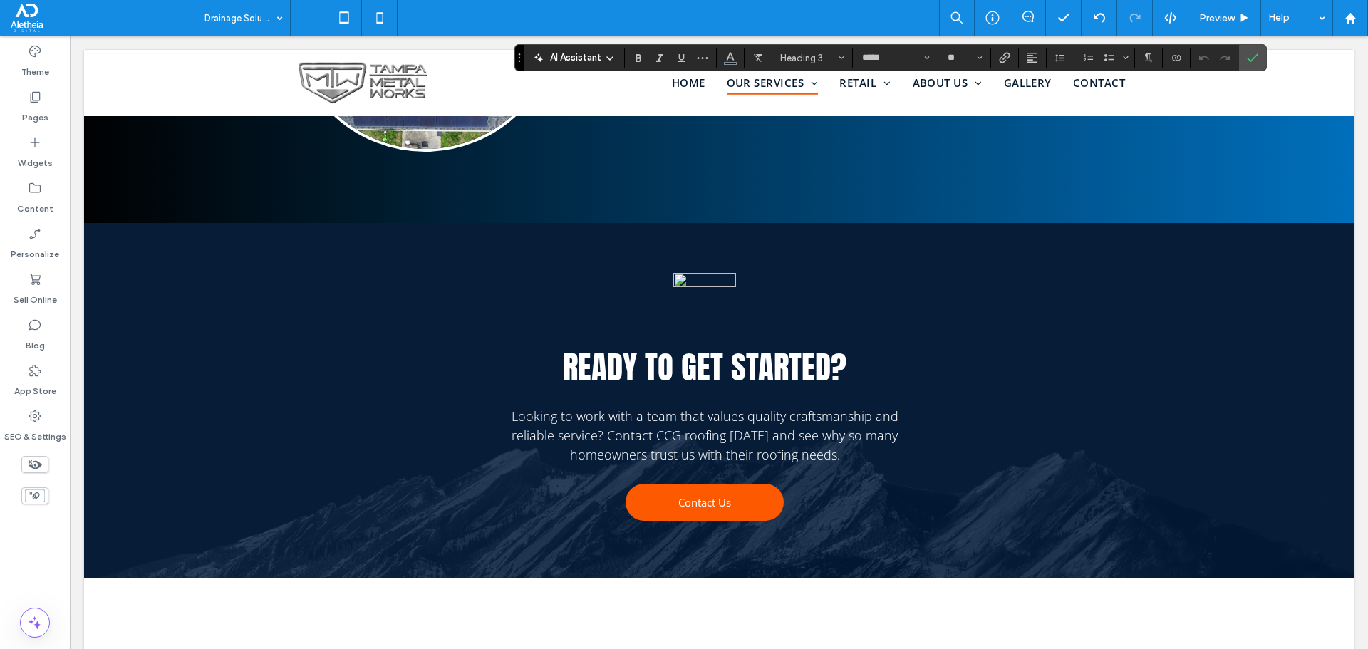
click at [648, 343] on span "Ready to get started?" at bounding box center [705, 367] width 284 height 48
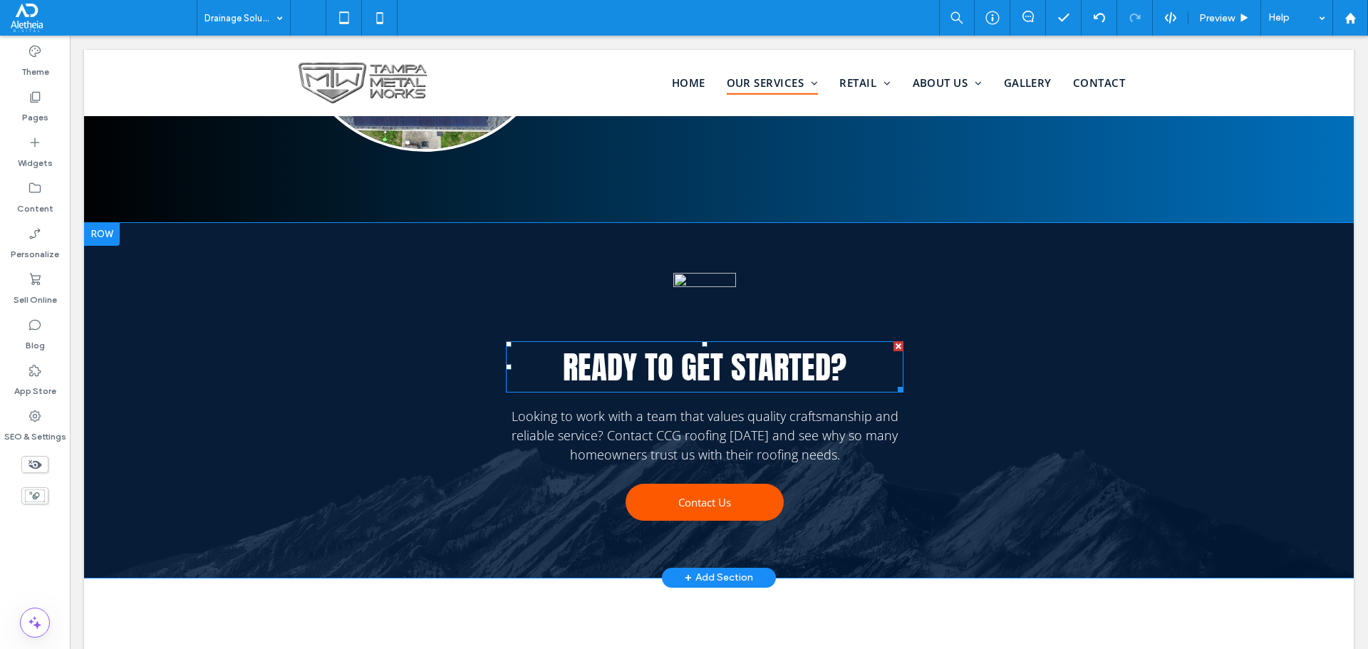
click at [648, 343] on span "Ready to get started?" at bounding box center [705, 367] width 284 height 48
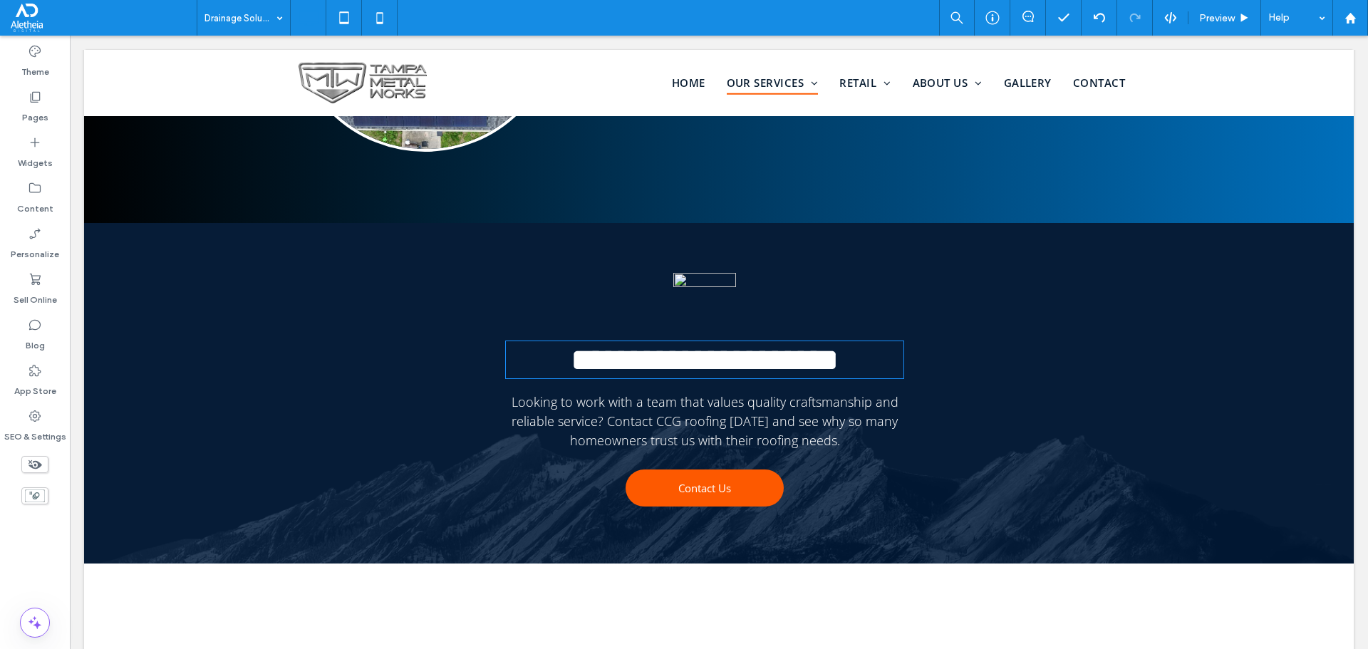
click at [648, 344] on span "**********" at bounding box center [705, 359] width 268 height 31
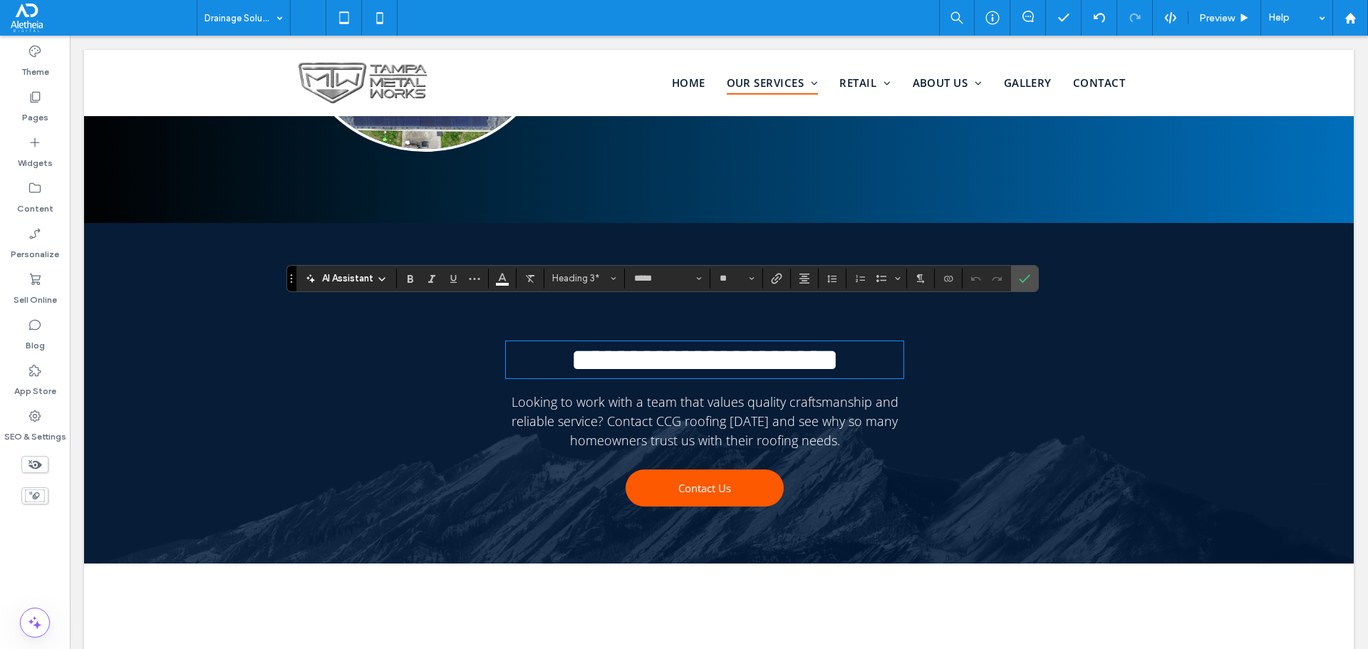
type input "*********"
type input "**"
click at [1019, 275] on icon "Confirm" at bounding box center [1024, 278] width 11 height 11
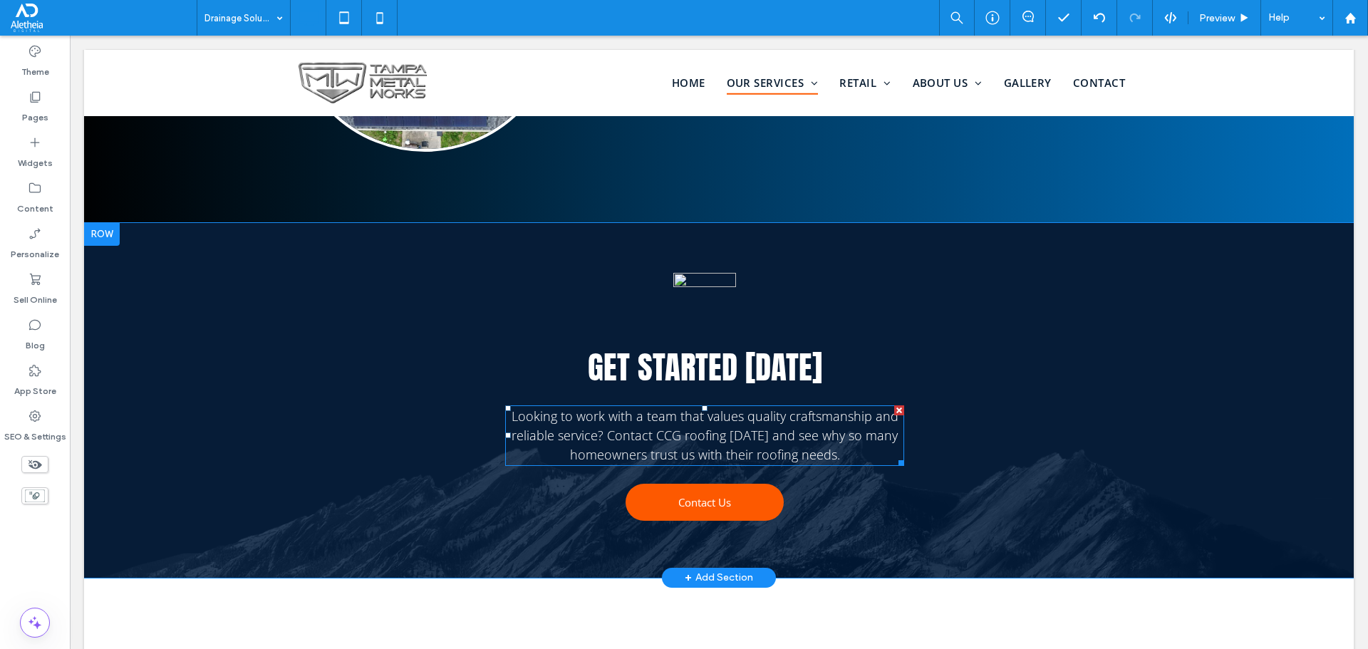
click at [723, 408] on span "Looking to work with a team that values quality craftsmanship and reliable serv…" at bounding box center [705, 436] width 387 height 56
type input "*********"
type input "**"
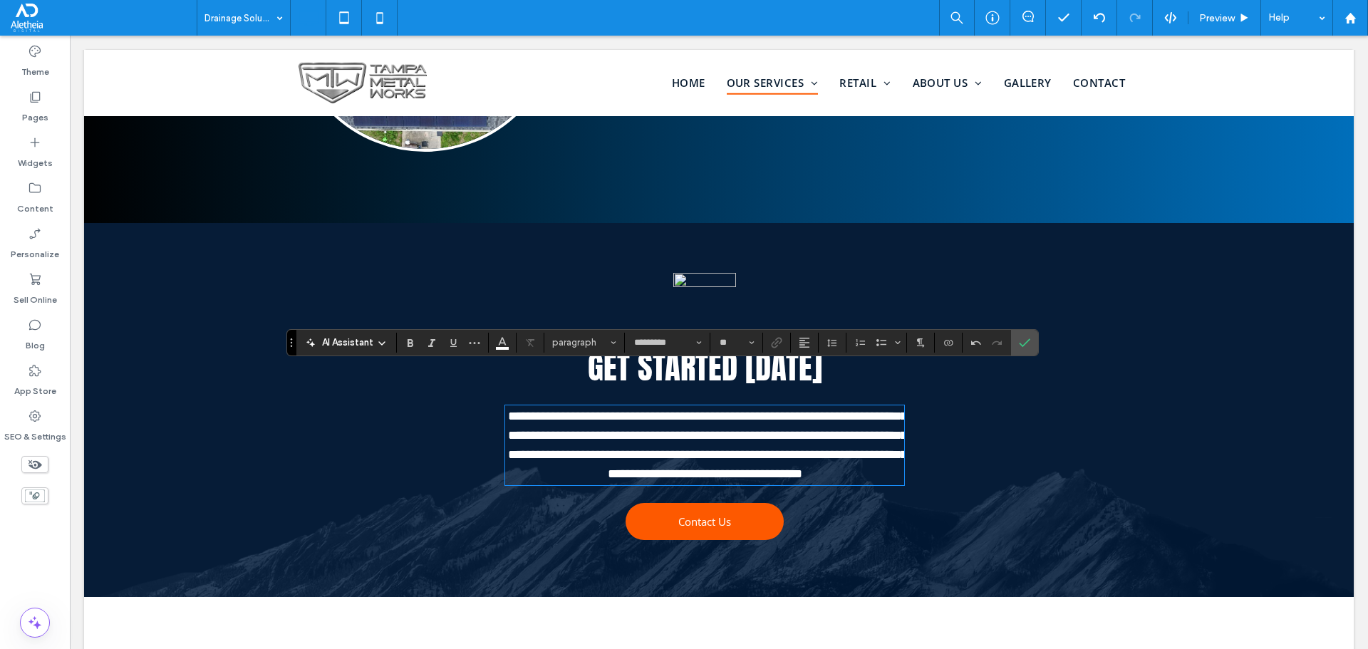
scroll to position [0, 0]
click at [810, 407] on p "**********" at bounding box center [704, 445] width 399 height 77
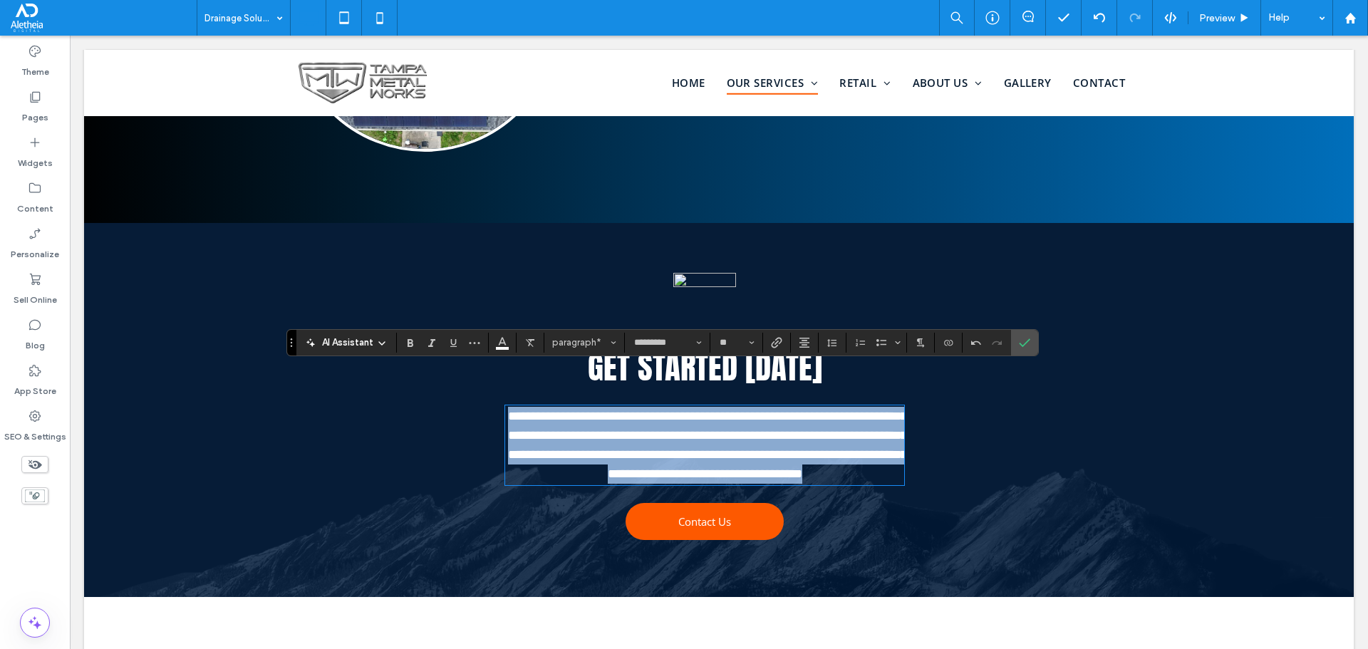
click at [810, 407] on p "**********" at bounding box center [704, 445] width 399 height 77
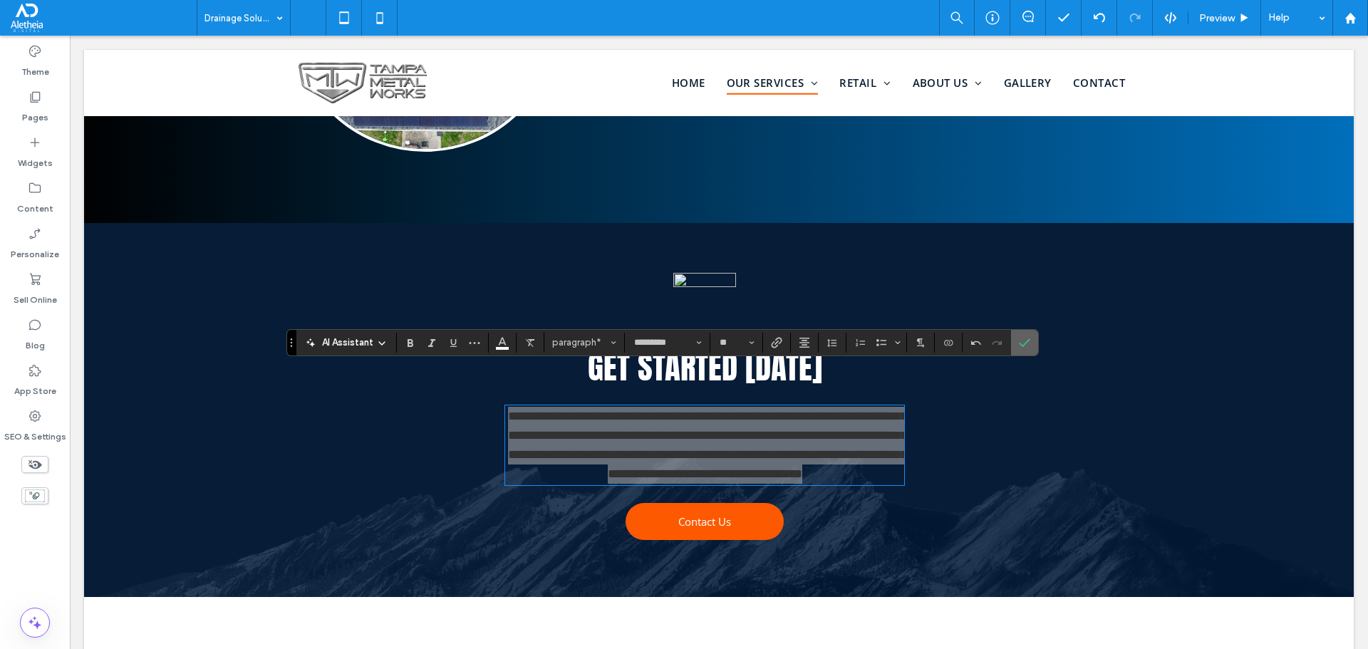
click at [1026, 339] on icon "Confirm" at bounding box center [1024, 342] width 11 height 11
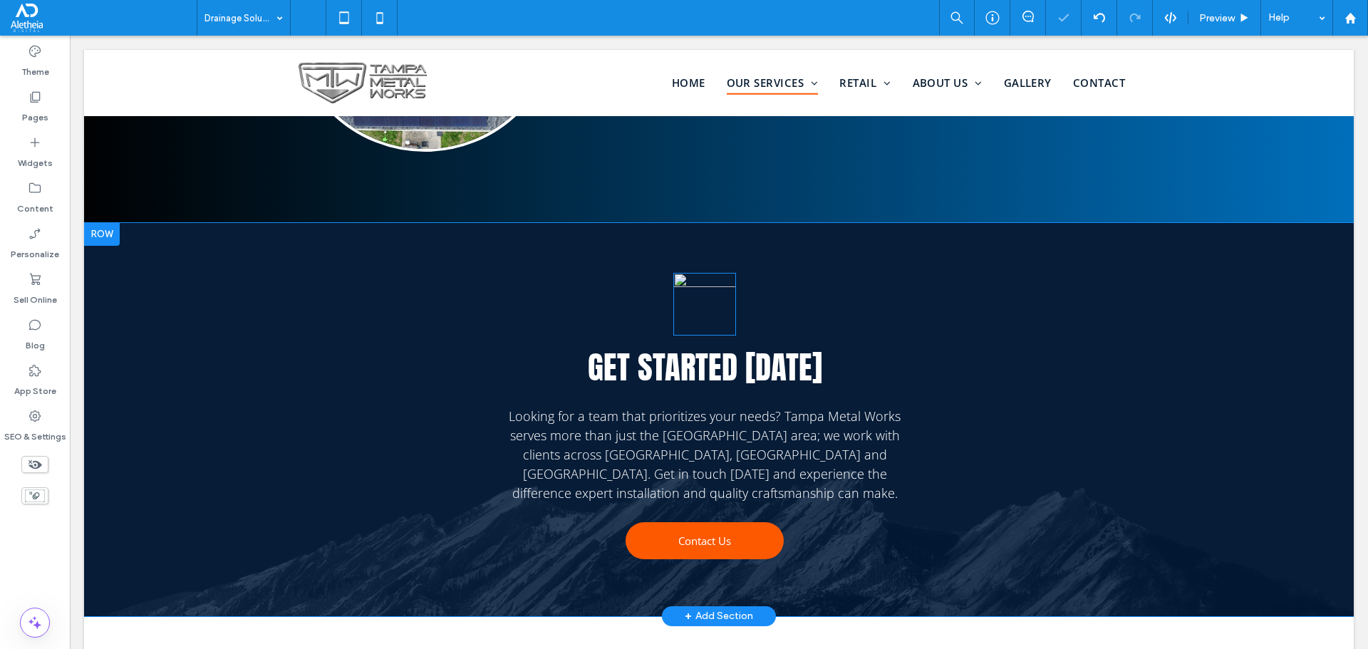
click at [682, 273] on img at bounding box center [704, 304] width 63 height 63
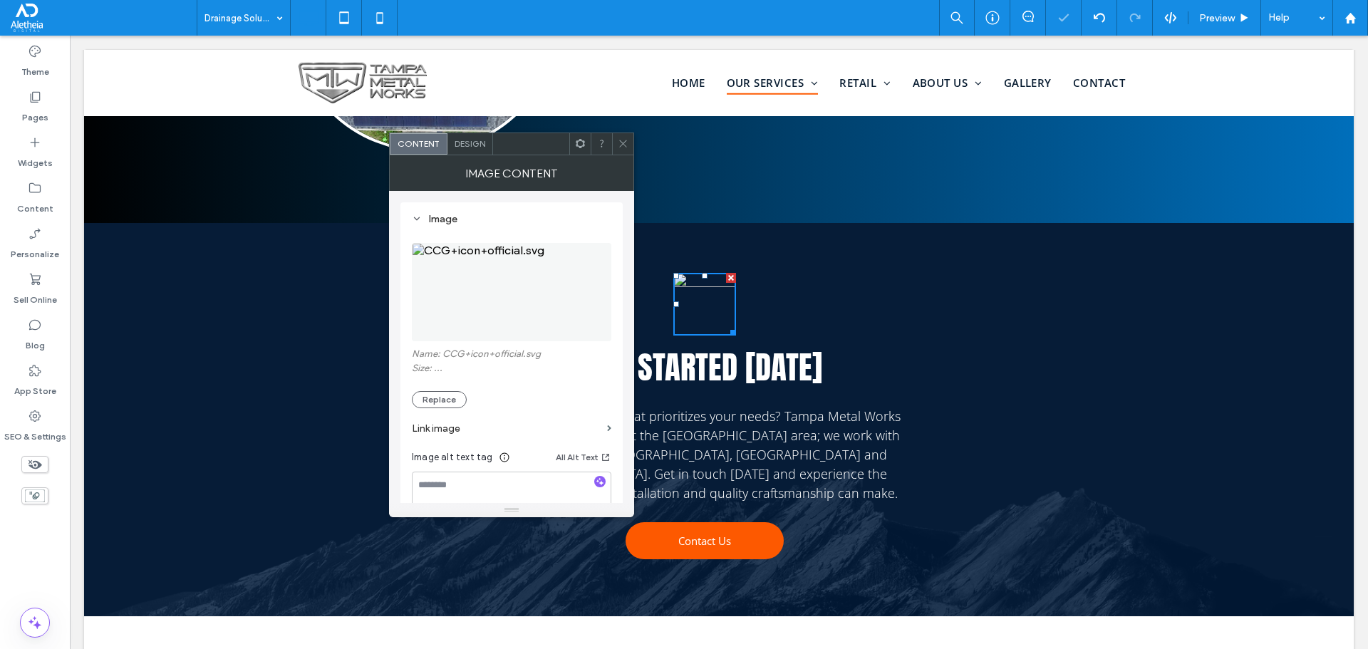
click at [489, 307] on img at bounding box center [512, 292] width 200 height 98
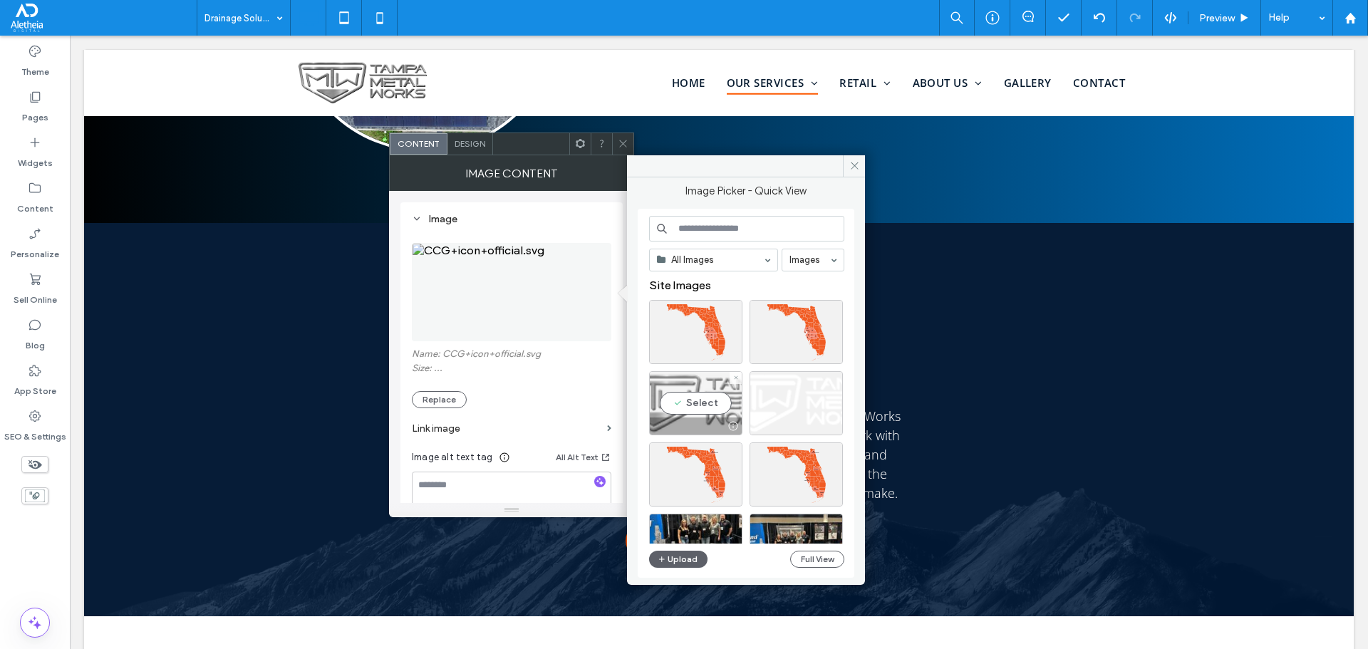
click at [702, 375] on div "Select" at bounding box center [695, 403] width 93 height 64
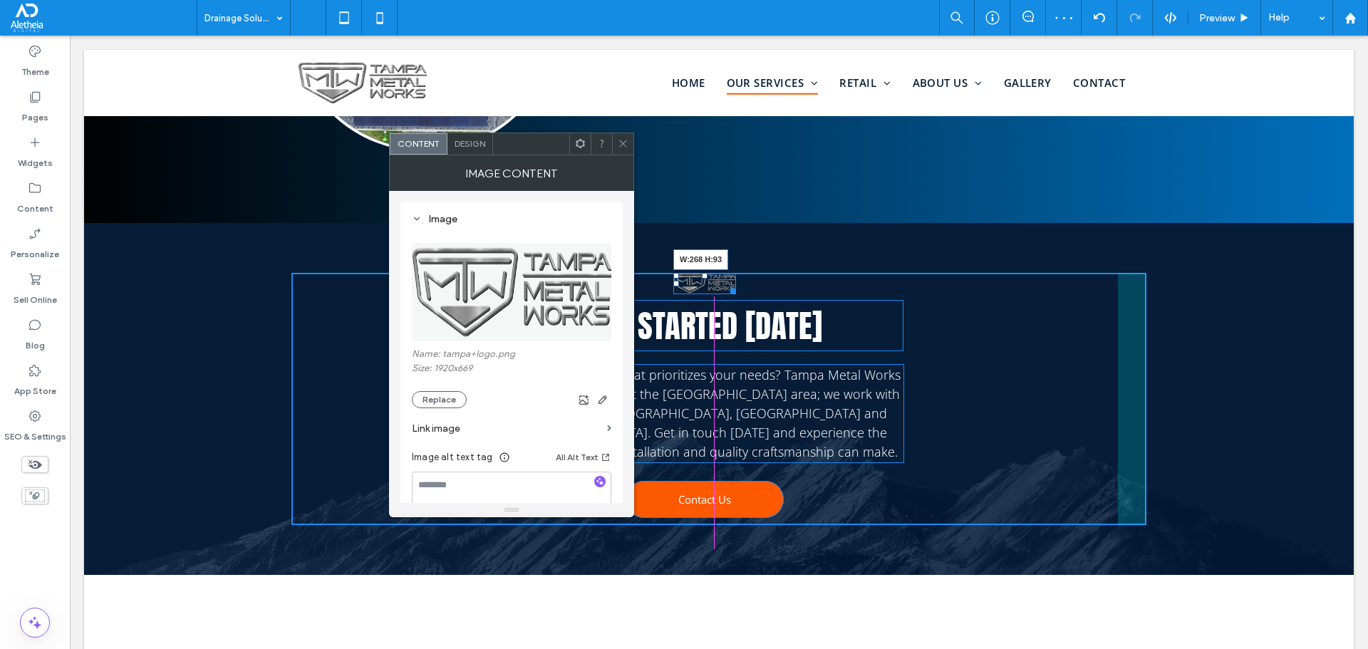
drag, startPoint x: 723, startPoint y: 255, endPoint x: 788, endPoint y: 329, distance: 98.0
click at [788, 329] on div "W:268 H:93 Get started today Looking for a team that prioritizes your needs? Ta…" at bounding box center [718, 399] width 855 height 253
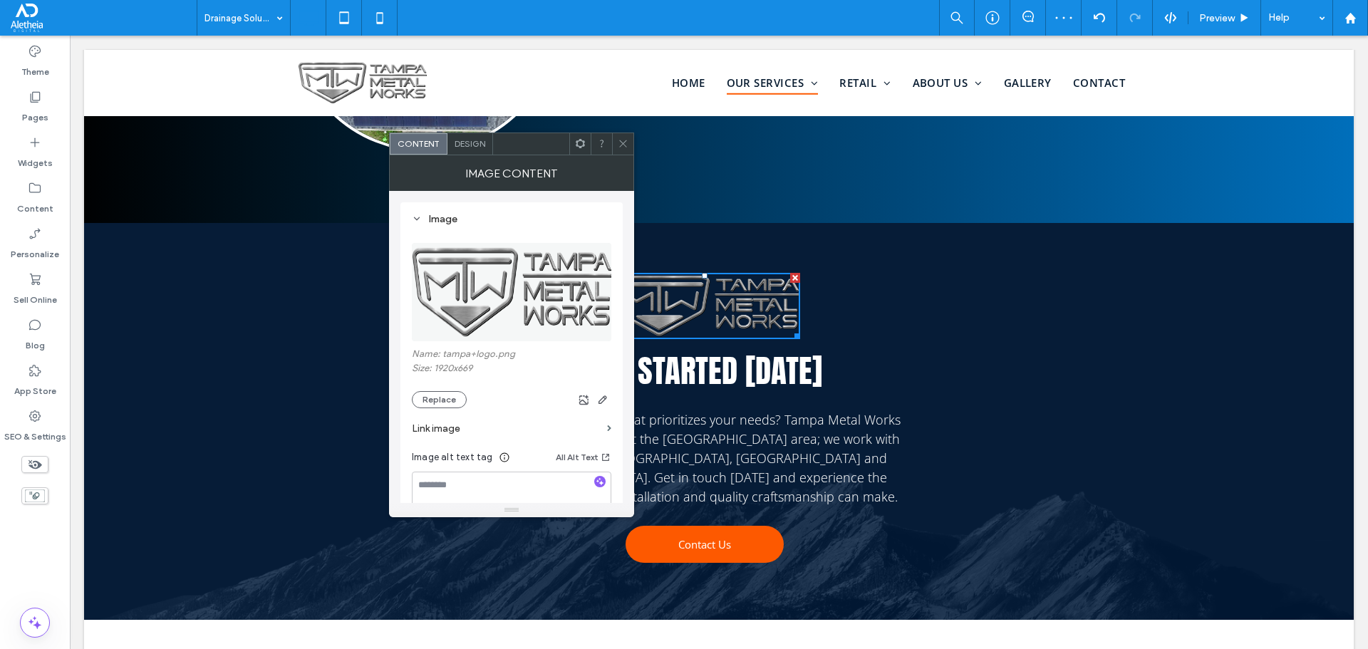
click at [631, 148] on div at bounding box center [622, 143] width 21 height 21
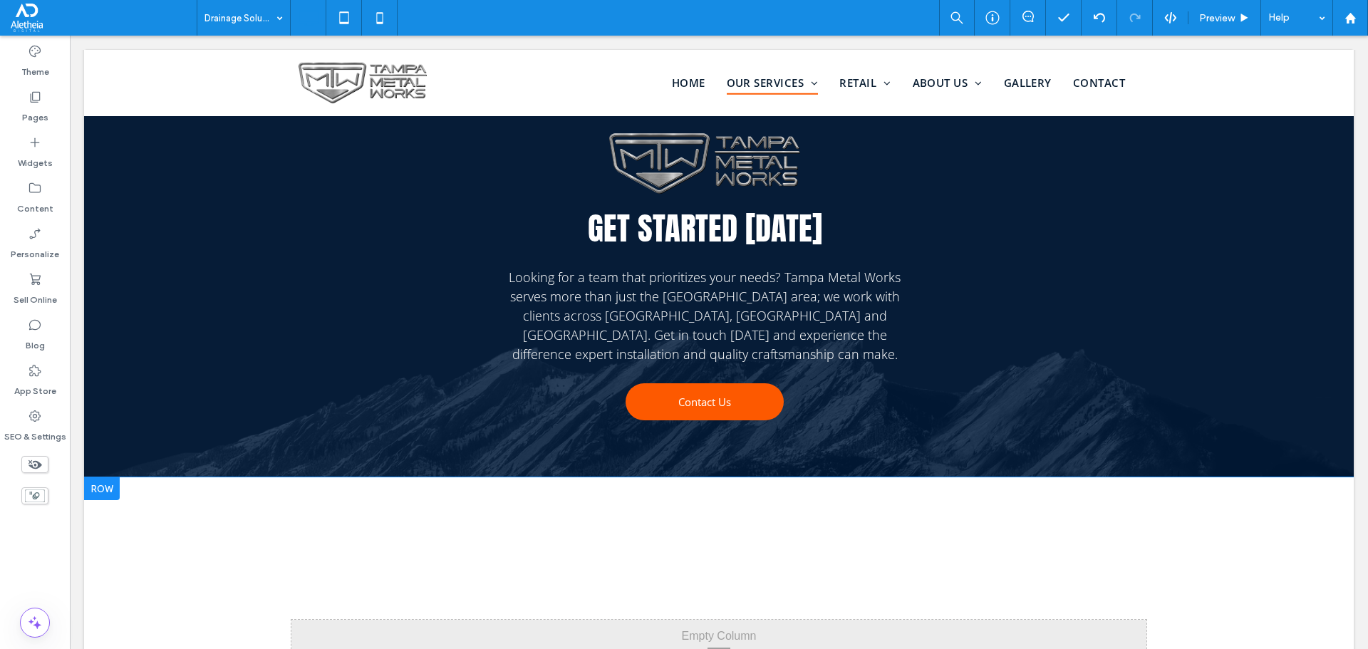
scroll to position [2510, 0]
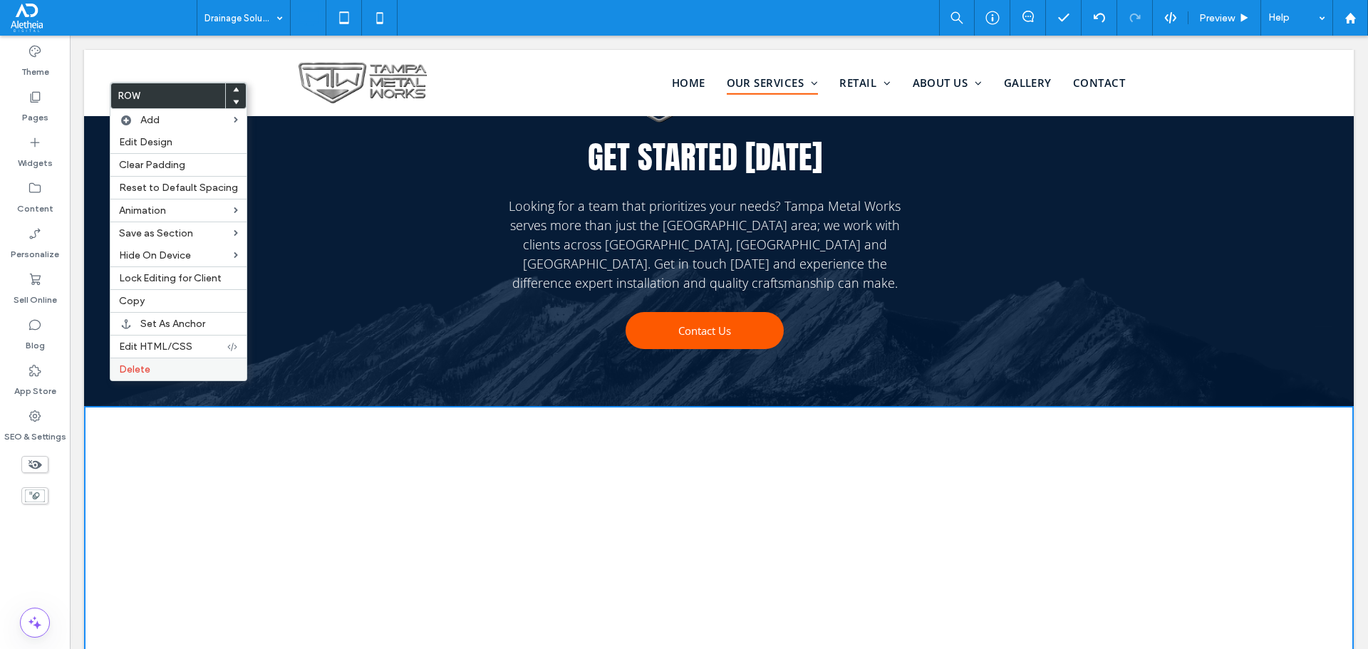
click at [140, 368] on span "Delete" at bounding box center [134, 369] width 31 height 12
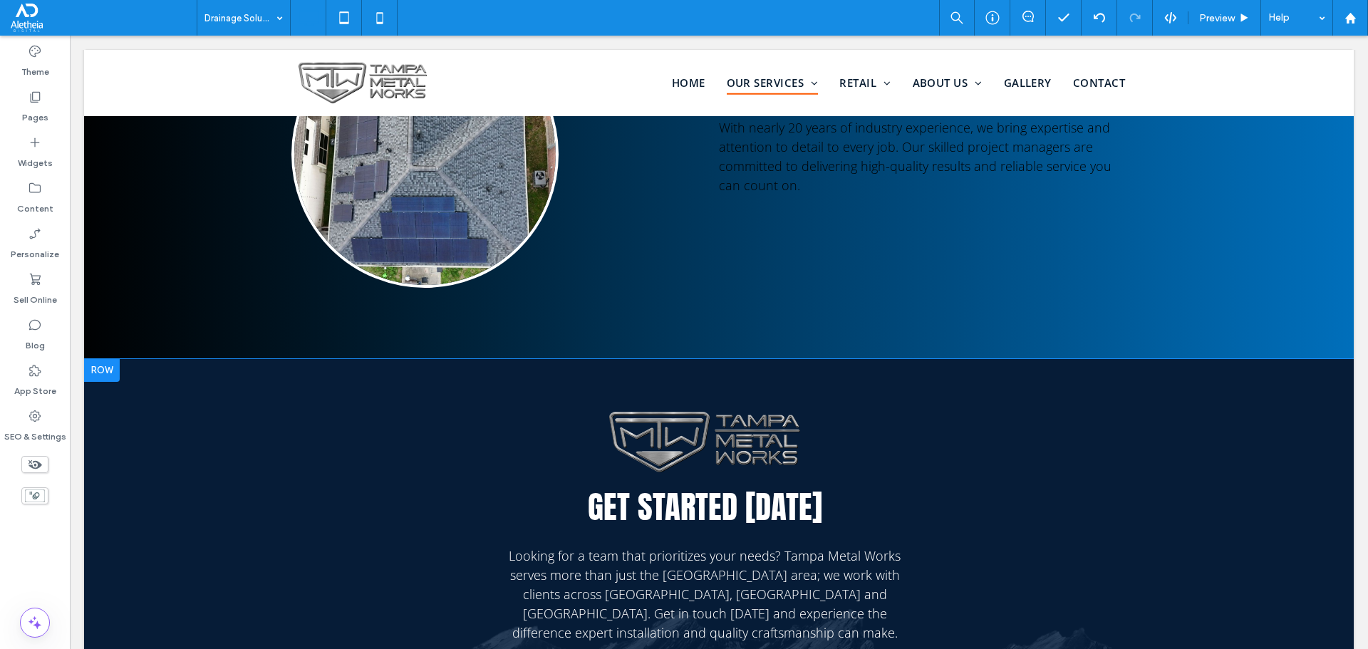
scroll to position [10, 0]
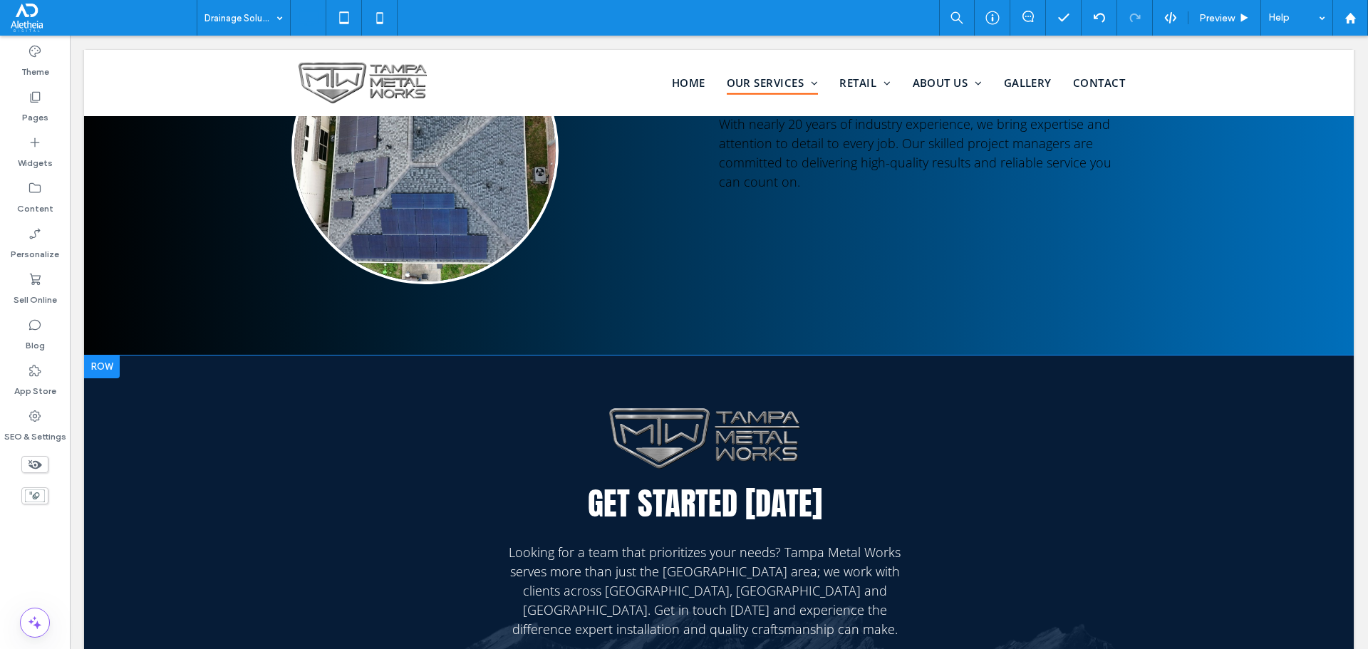
click at [200, 381] on div "Get started today Looking for a team that prioritizes your needs? Tampa Metal W…" at bounding box center [719, 554] width 1270 height 397
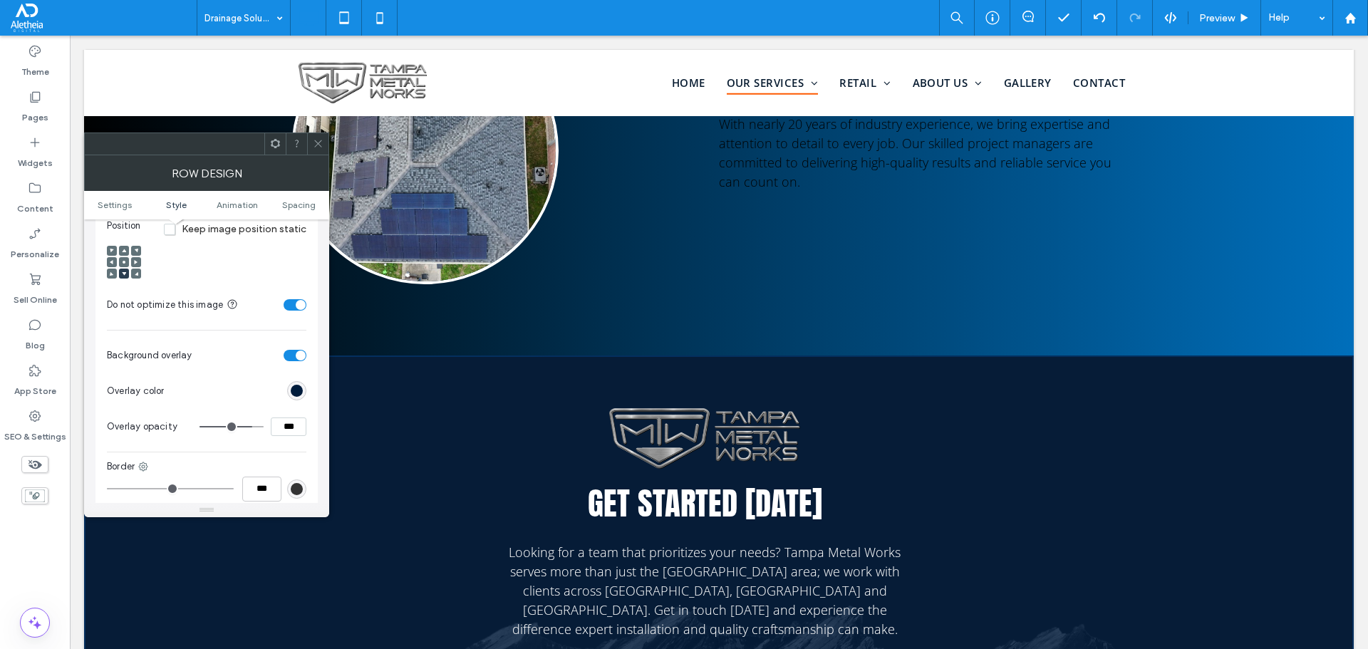
scroll to position [570, 0]
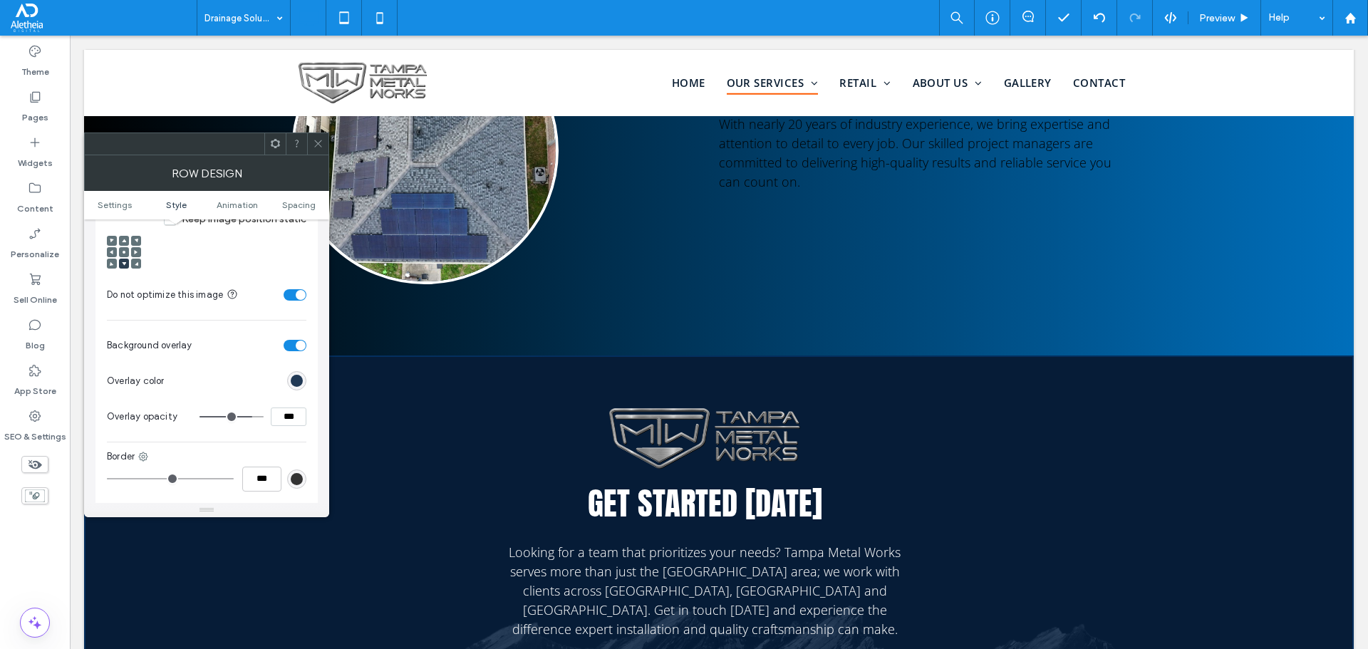
click at [293, 375] on div "rgb(0, 28, 60)" at bounding box center [297, 381] width 12 height 12
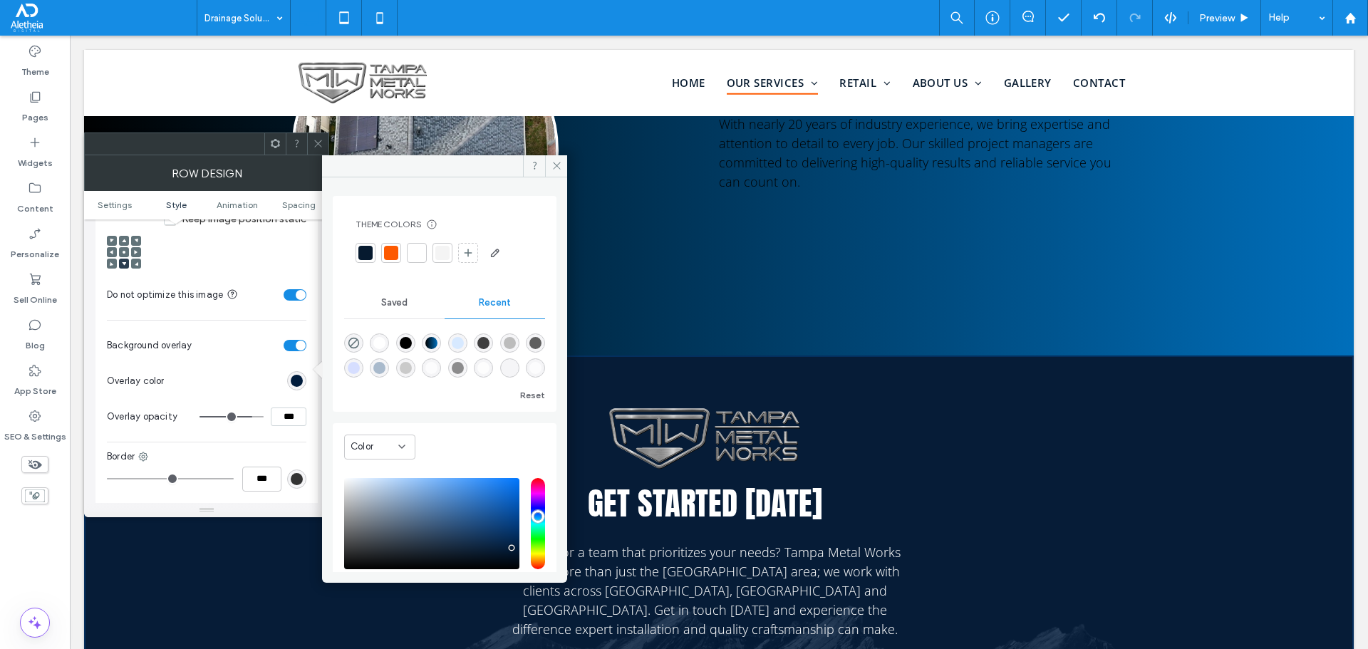
click at [438, 342] on div "linear-gradient(450deg, rgba(0, 0, 0, 1) 0%, rgba(0, 112, 189, 1) 100%)" at bounding box center [431, 343] width 12 height 12
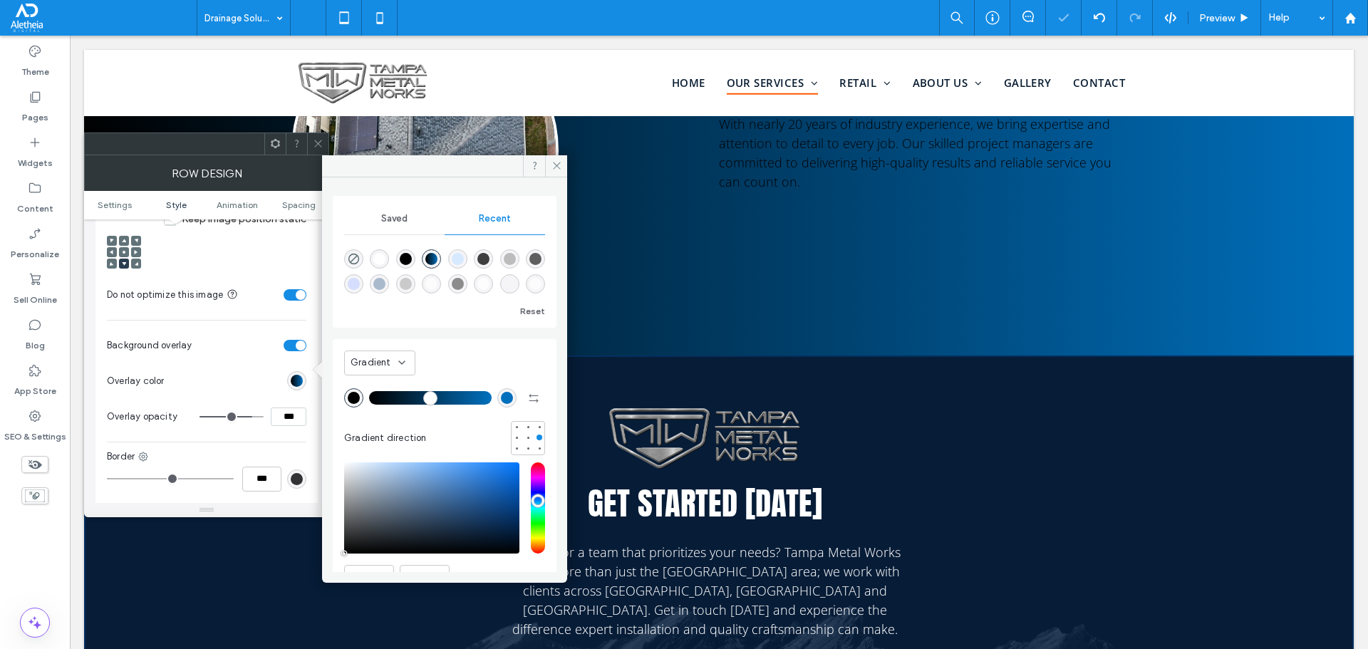
type input "*******"
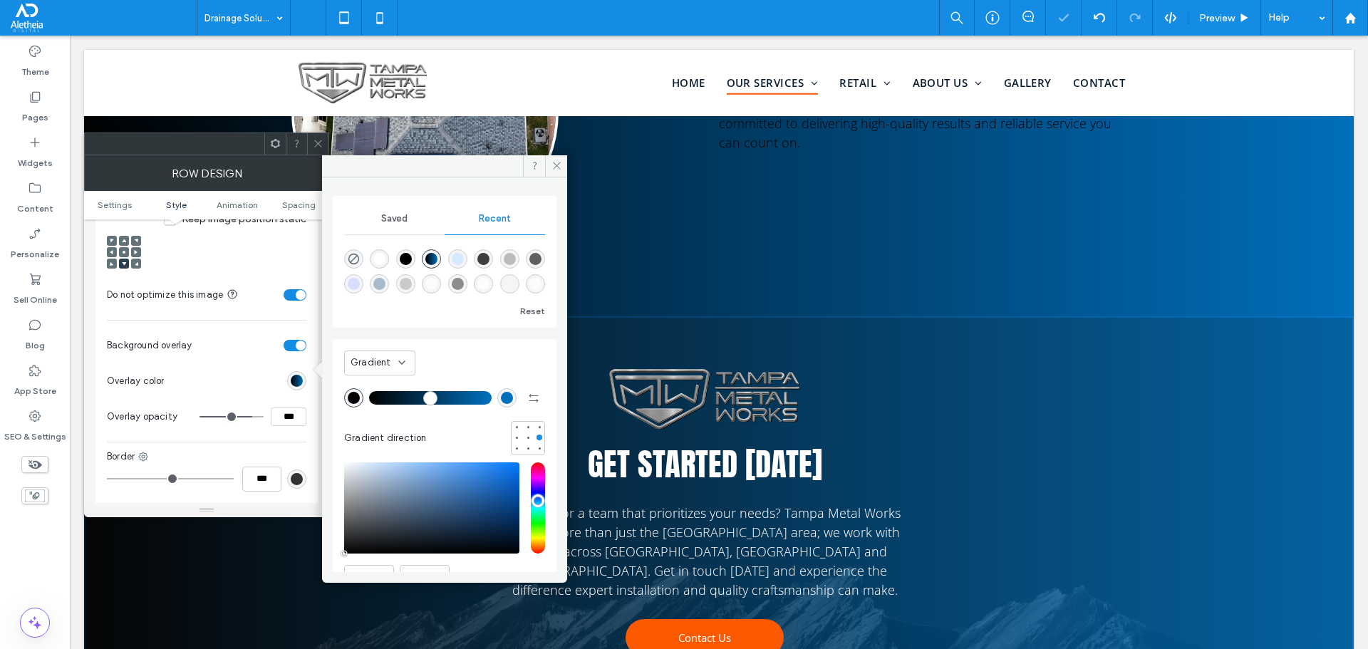
scroll to position [2296, 0]
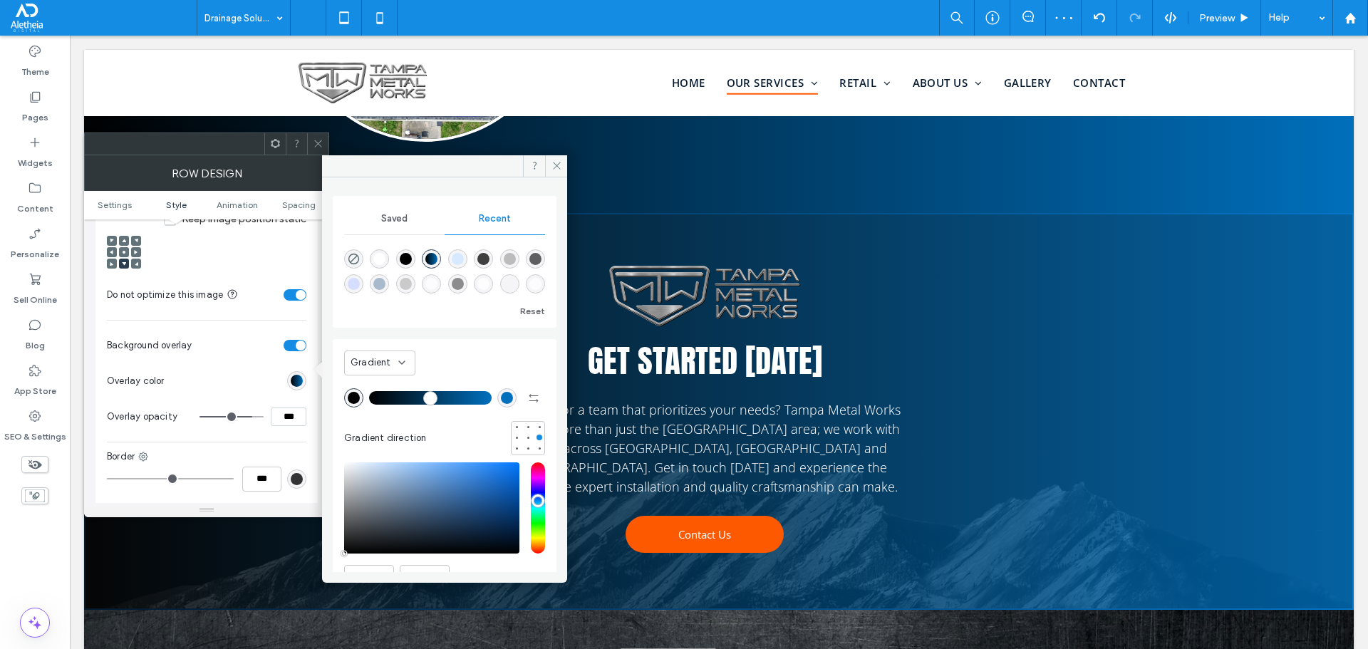
click at [309, 143] on div at bounding box center [317, 143] width 21 height 21
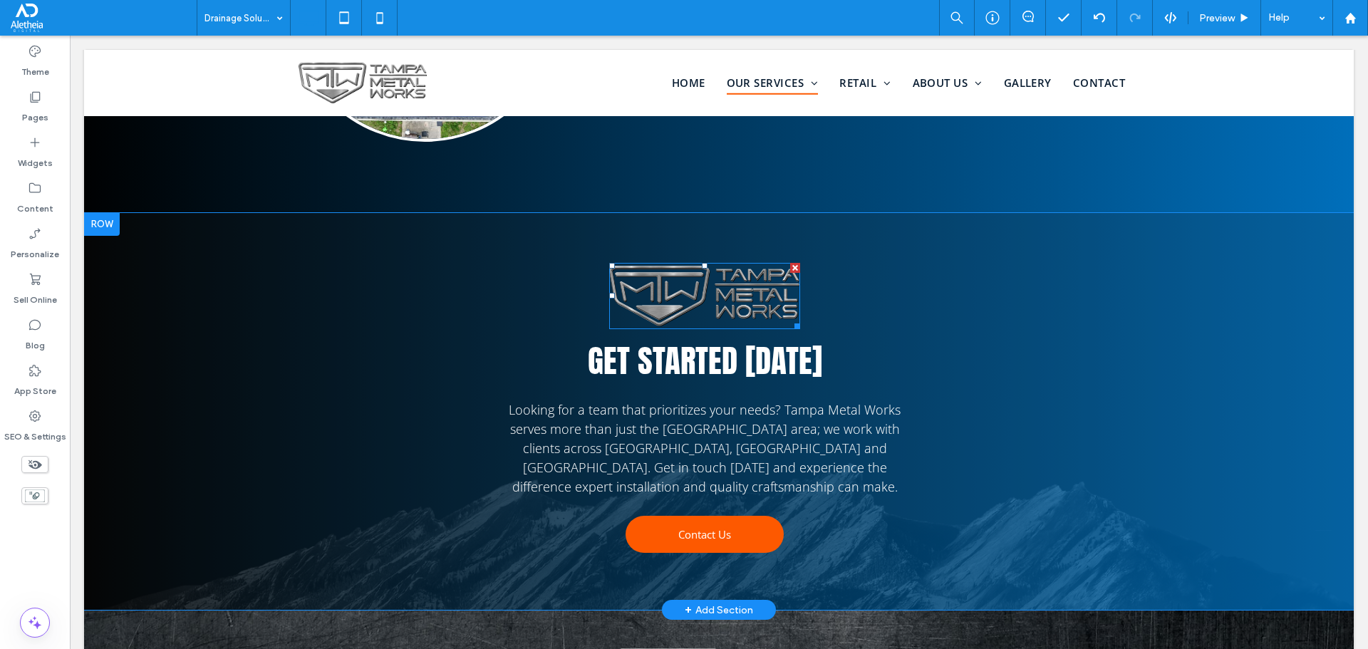
click at [726, 263] on img at bounding box center [704, 296] width 191 height 66
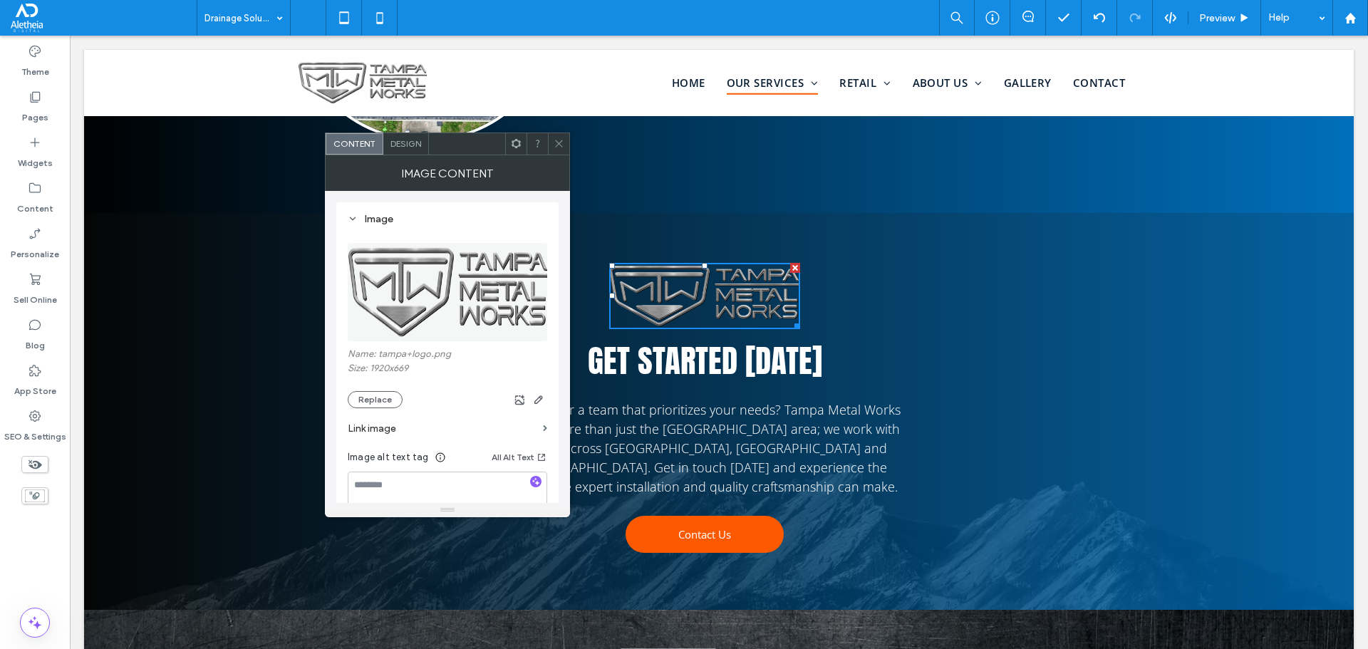
click at [415, 269] on img at bounding box center [448, 292] width 201 height 98
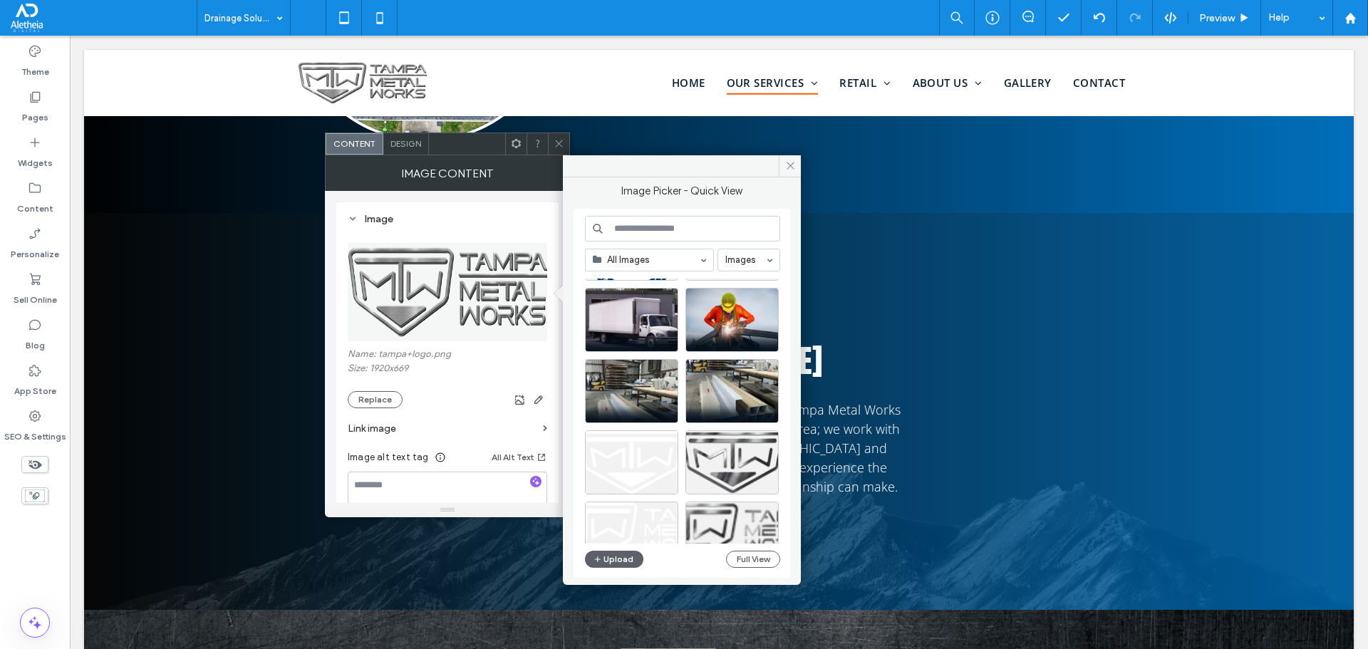
scroll to position [1068, 0]
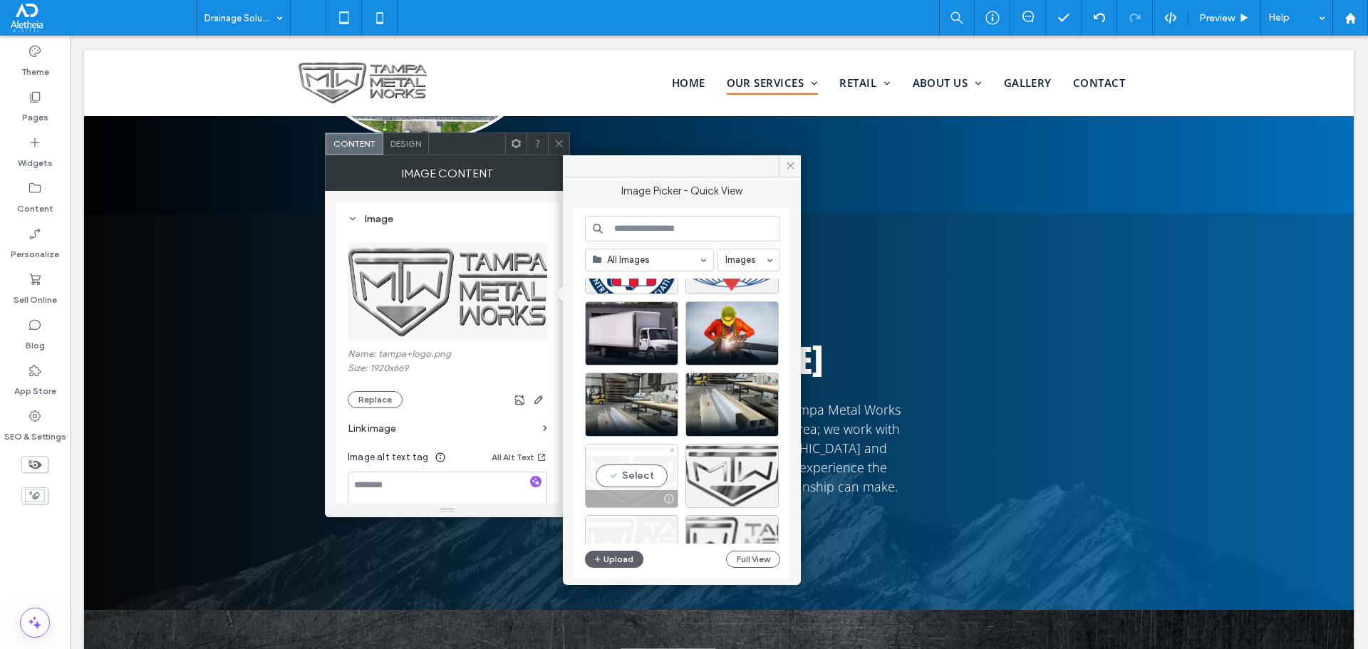
click at [636, 458] on div "Select" at bounding box center [631, 476] width 93 height 64
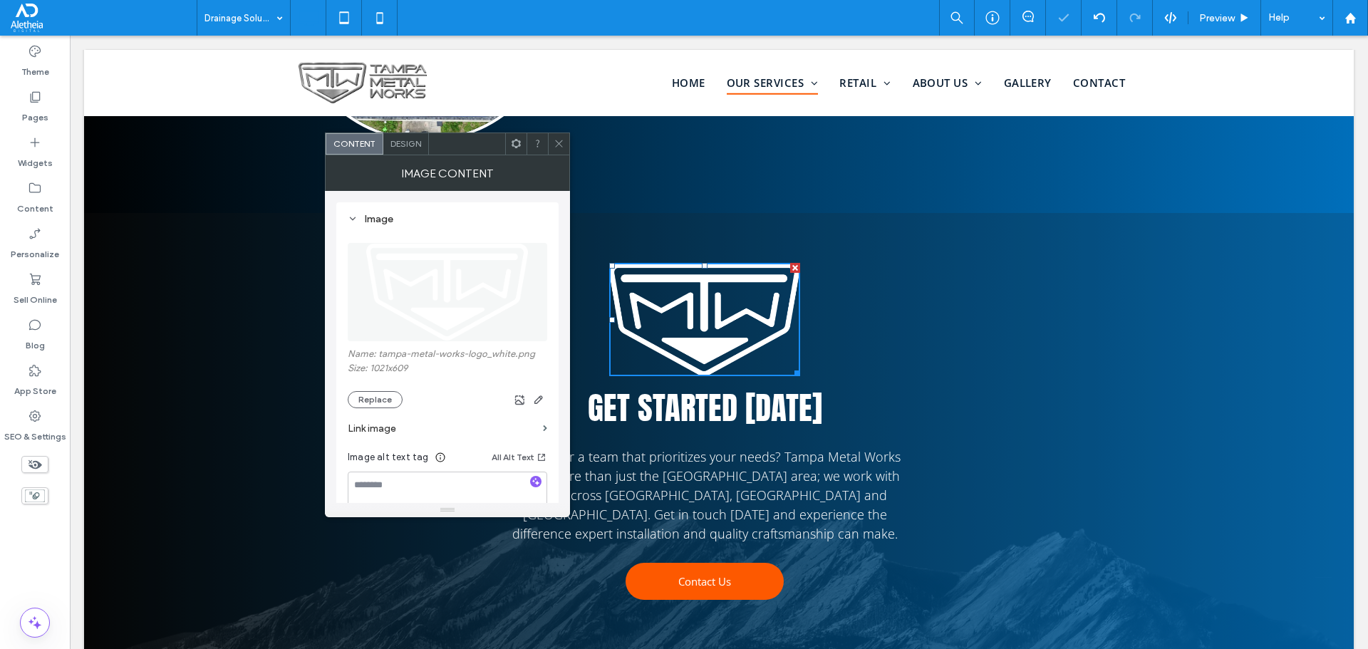
click at [560, 134] on span at bounding box center [559, 143] width 11 height 21
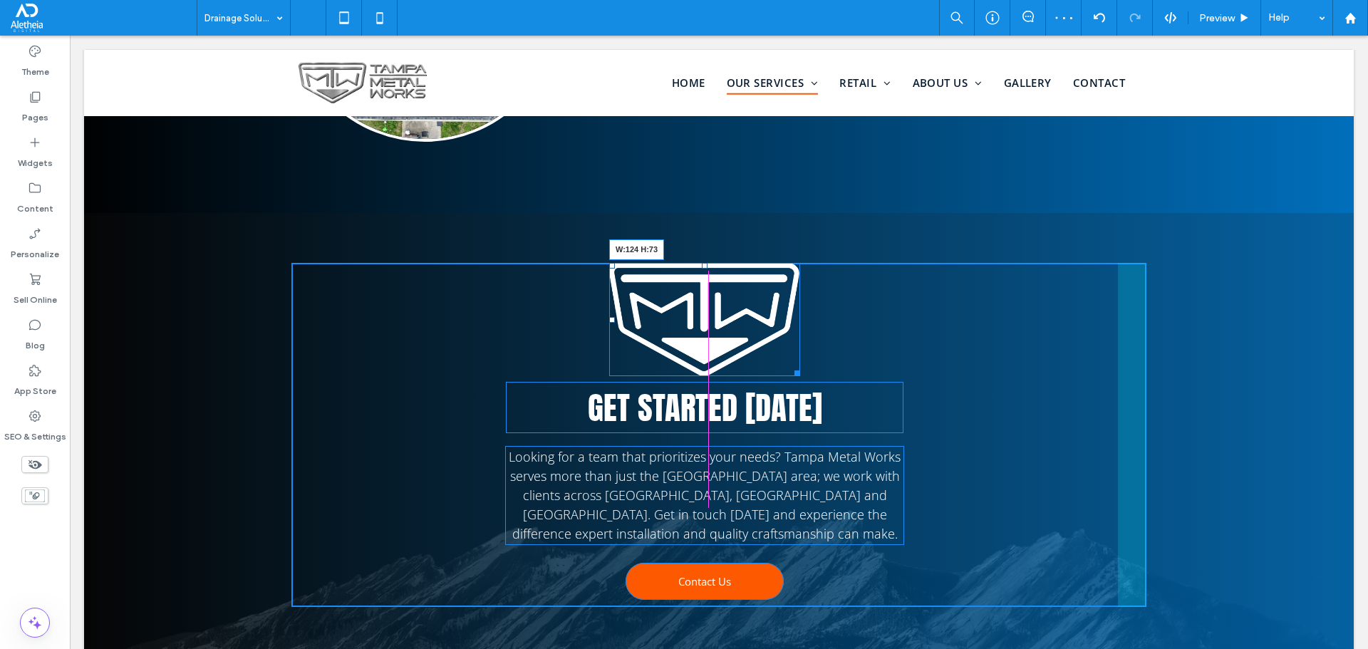
drag, startPoint x: 785, startPoint y: 334, endPoint x: 803, endPoint y: 320, distance: 22.4
click at [734, 284] on div "W:124 H:73 Get started today Looking for a team that prioritizes your needs? Ta…" at bounding box center [718, 435] width 855 height 345
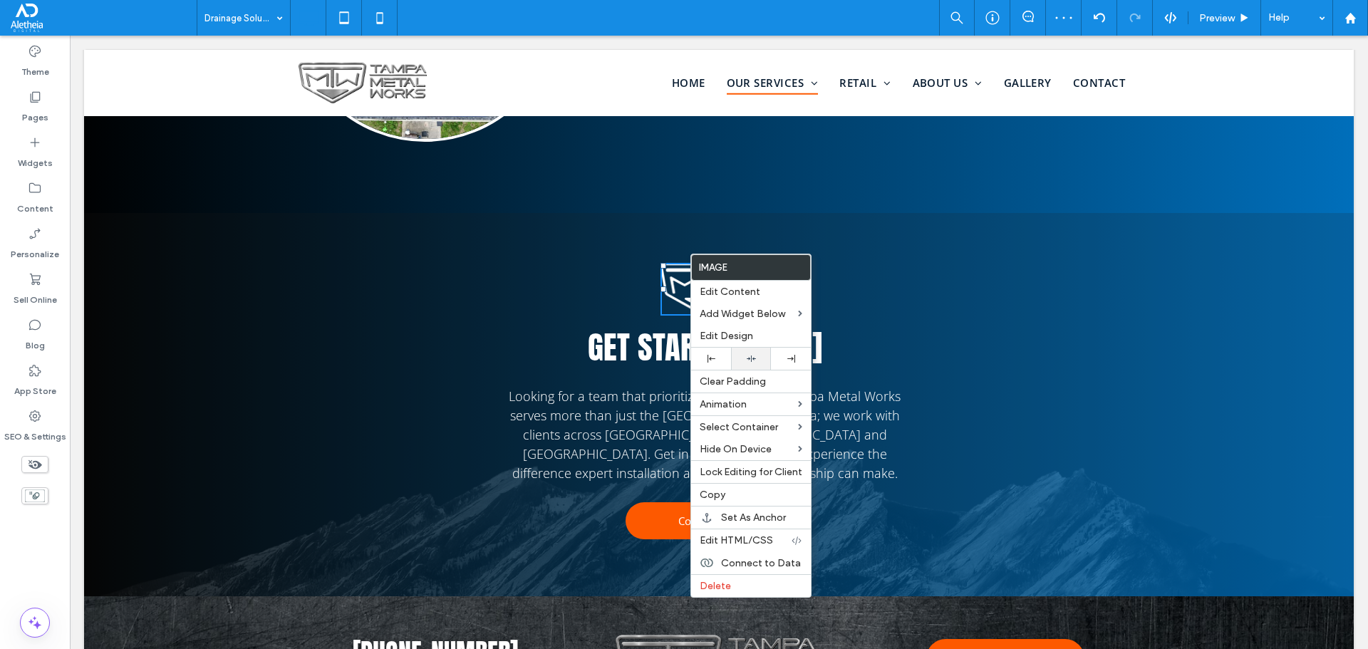
click at [753, 358] on icon at bounding box center [751, 358] width 9 height 9
click at [1023, 341] on div "Get started today Looking for a team that prioritizes your needs? Tampa Metal W…" at bounding box center [718, 405] width 855 height 284
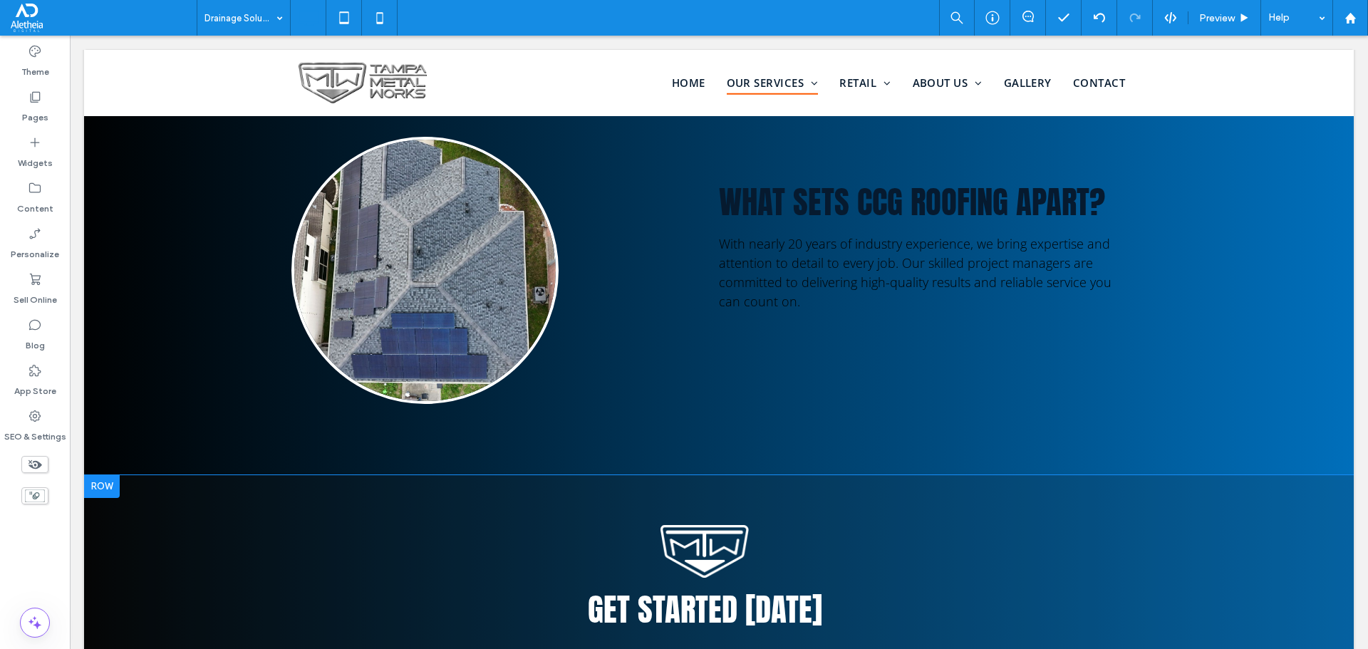
scroll to position [1940, 0]
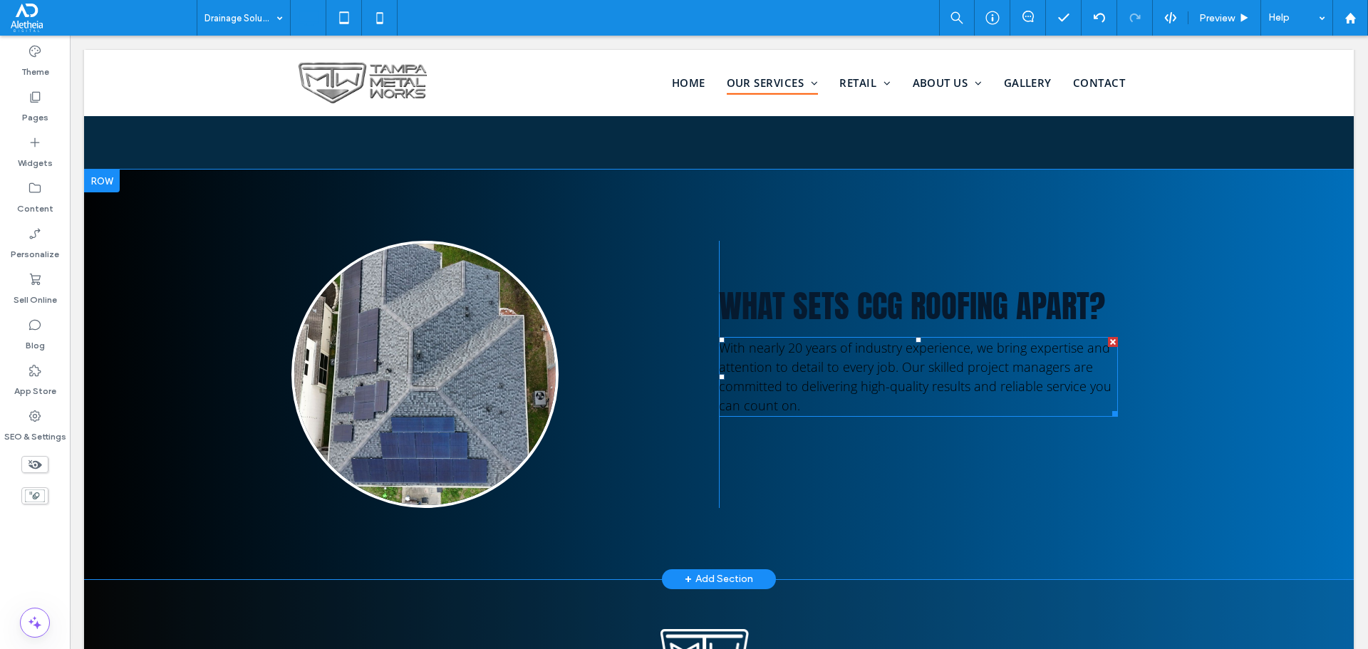
click at [958, 339] on span "With nearly 20 years of industry experience, we bring expertise and attention t…" at bounding box center [915, 376] width 393 height 75
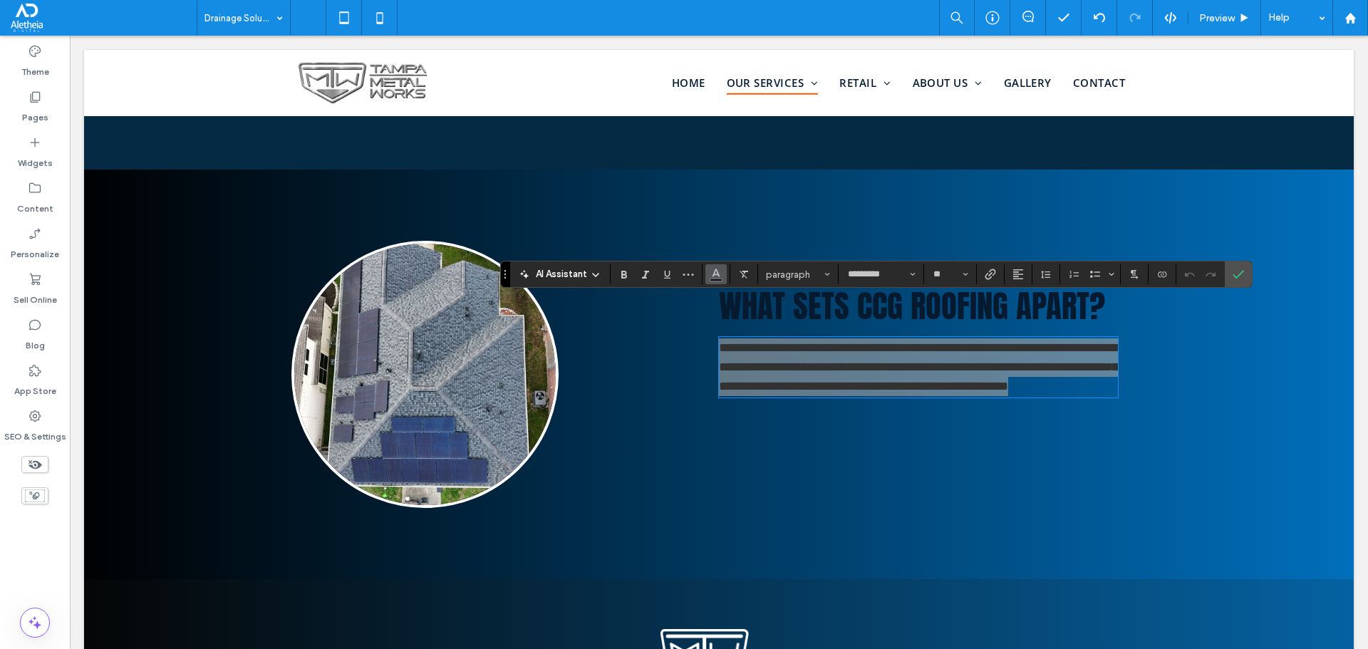
click at [713, 272] on icon "Color" at bounding box center [716, 272] width 11 height 11
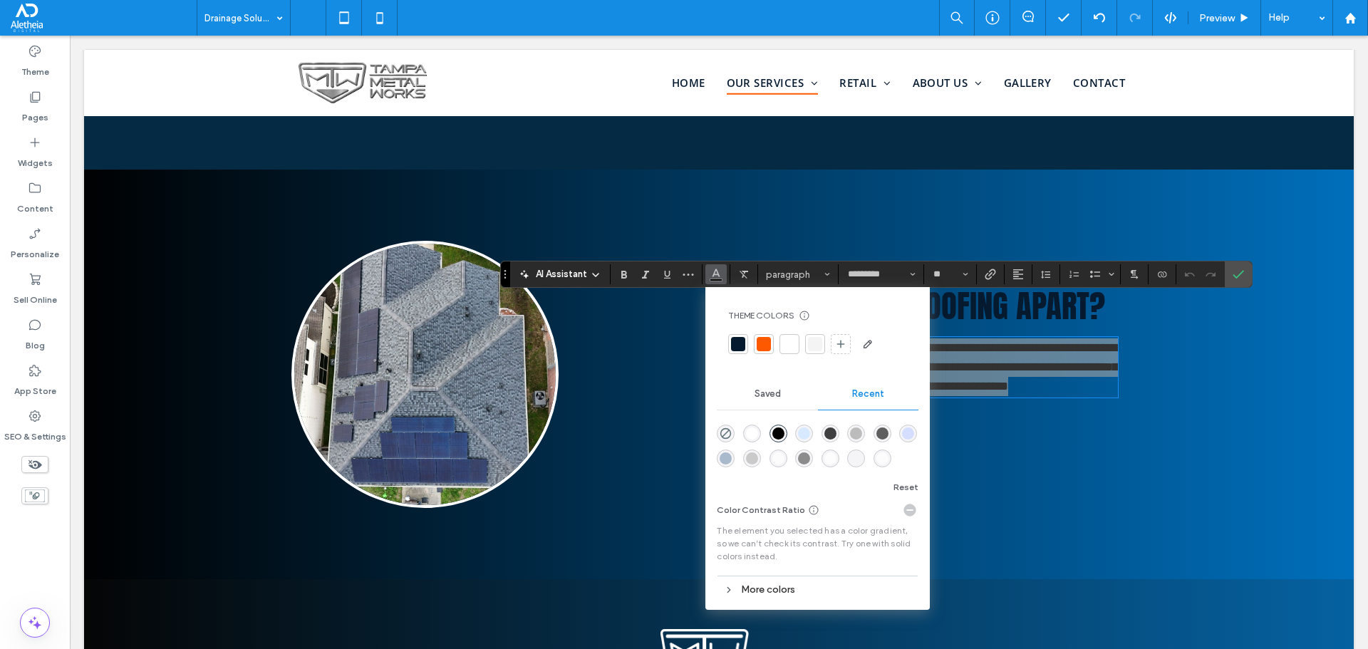
click at [799, 346] on div at bounding box center [790, 344] width 20 height 20
click at [1236, 272] on icon "Confirm" at bounding box center [1238, 274] width 11 height 11
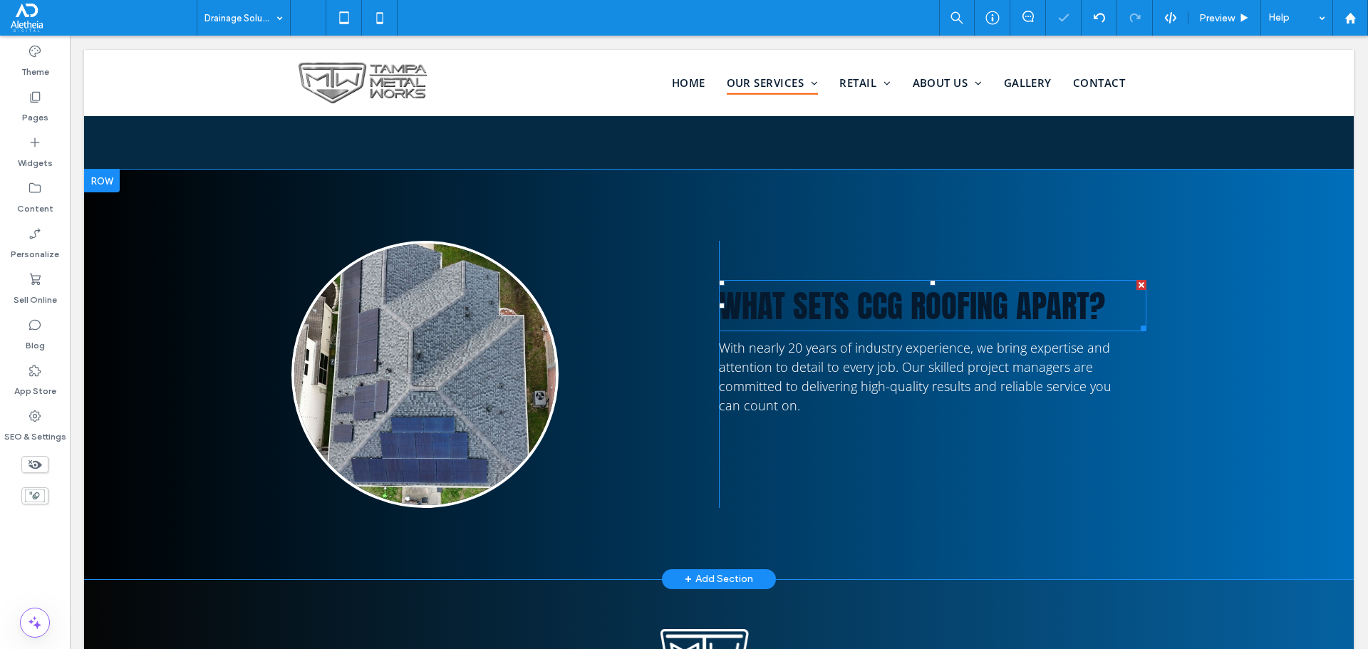
click at [881, 282] on span "What sets CCG Roofing apart?" at bounding box center [912, 306] width 386 height 48
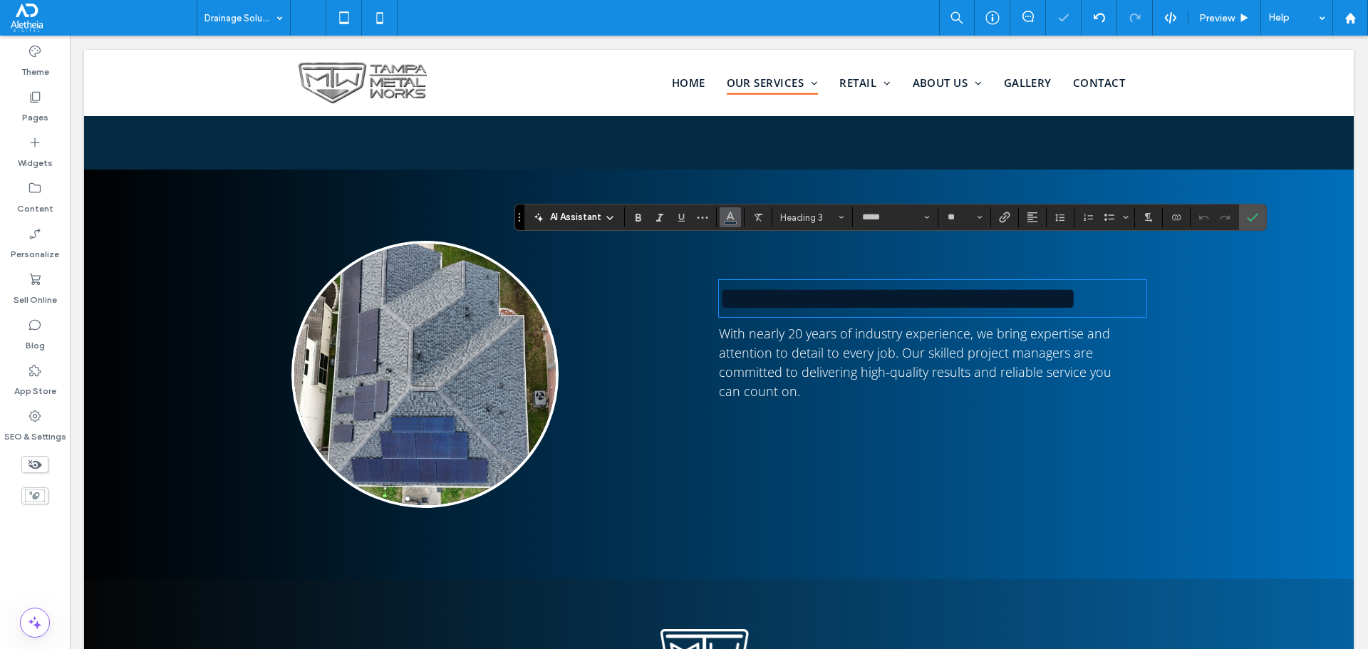
click at [731, 217] on icon "Color" at bounding box center [730, 215] width 11 height 11
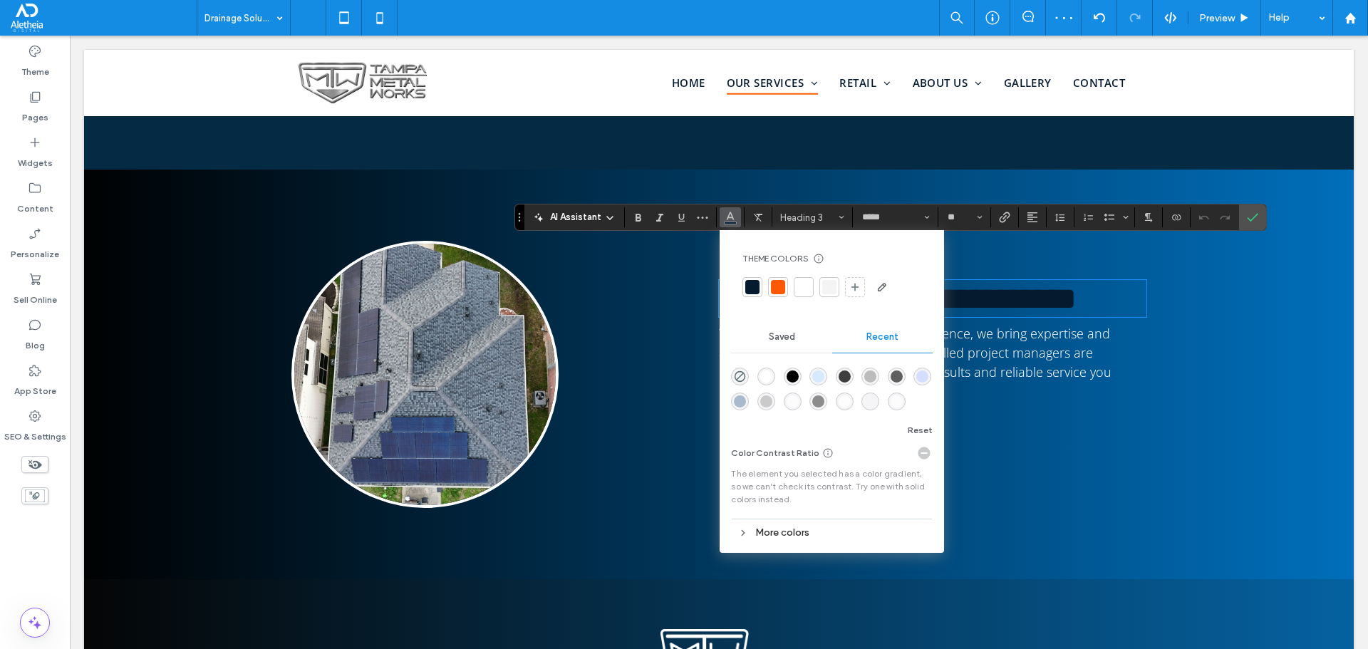
click at [809, 285] on div at bounding box center [804, 287] width 14 height 14
click at [1255, 205] on label "Confirm" at bounding box center [1252, 218] width 21 height 26
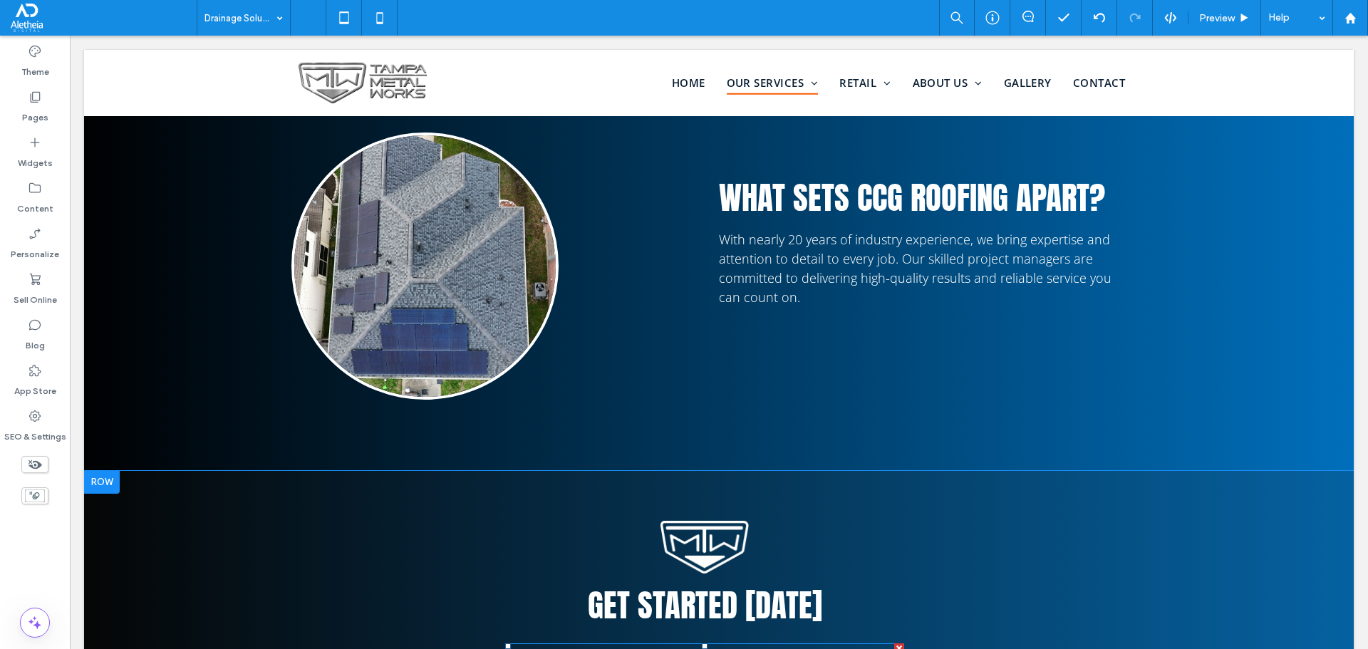
scroll to position [2225, 0]
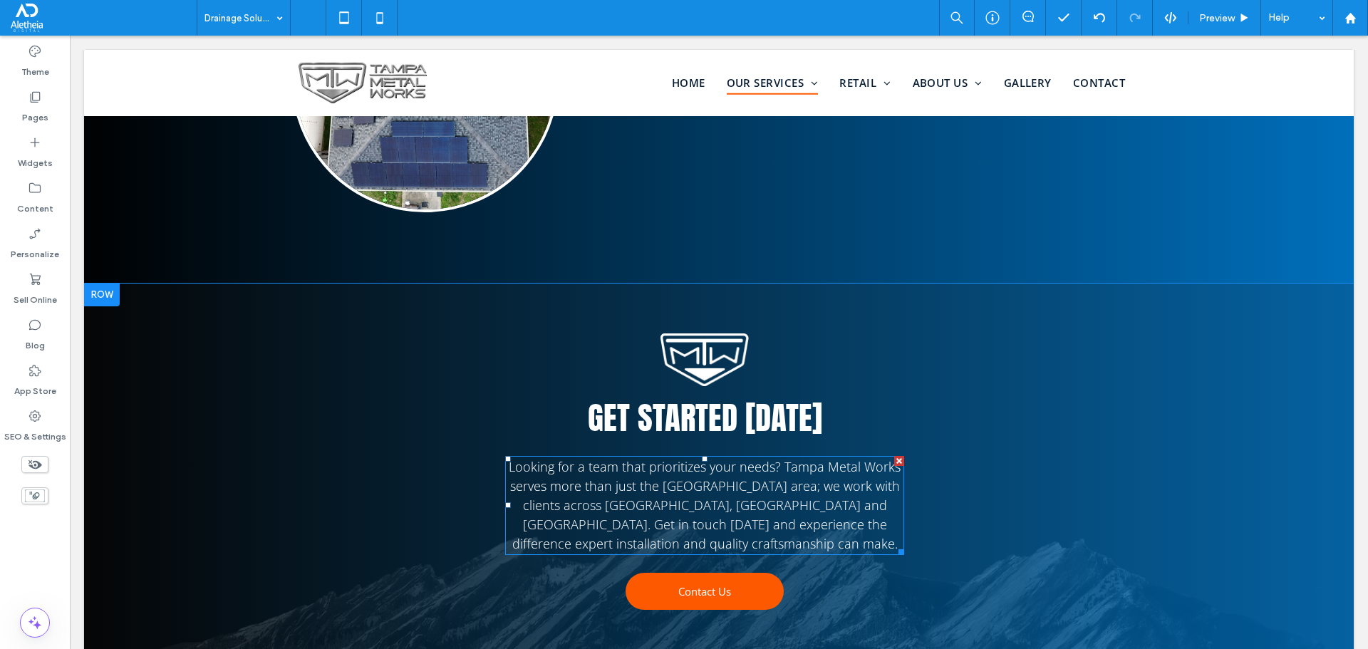
click at [785, 464] on span "Looking for a team that prioritizes your needs? Tampa Metal Works serves more t…" at bounding box center [705, 505] width 392 height 94
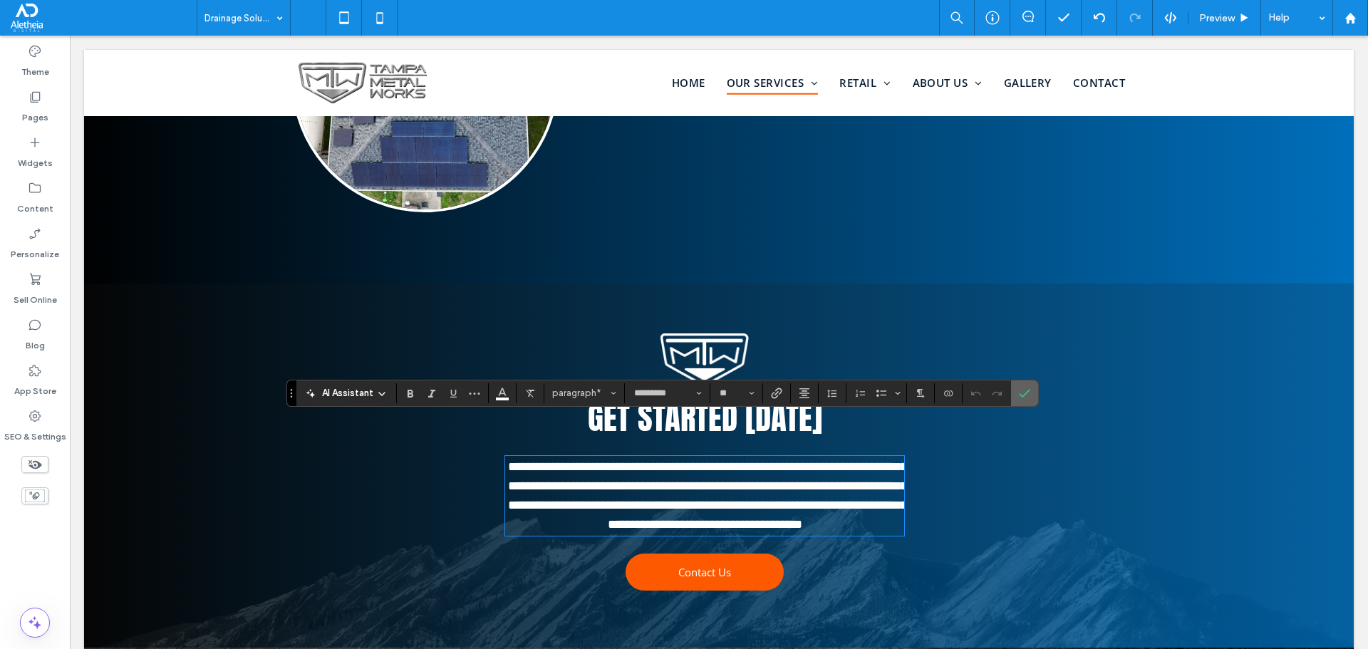
click at [1033, 386] on label "Confirm" at bounding box center [1024, 394] width 21 height 26
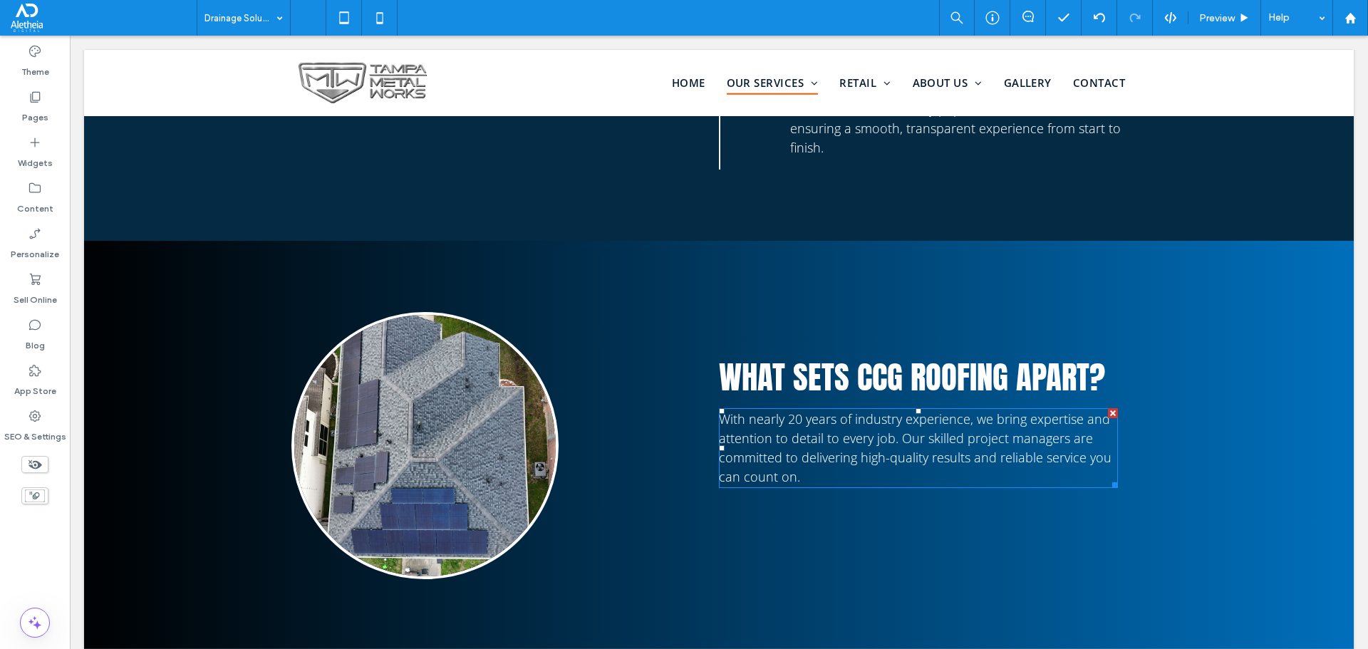
scroll to position [1797, 0]
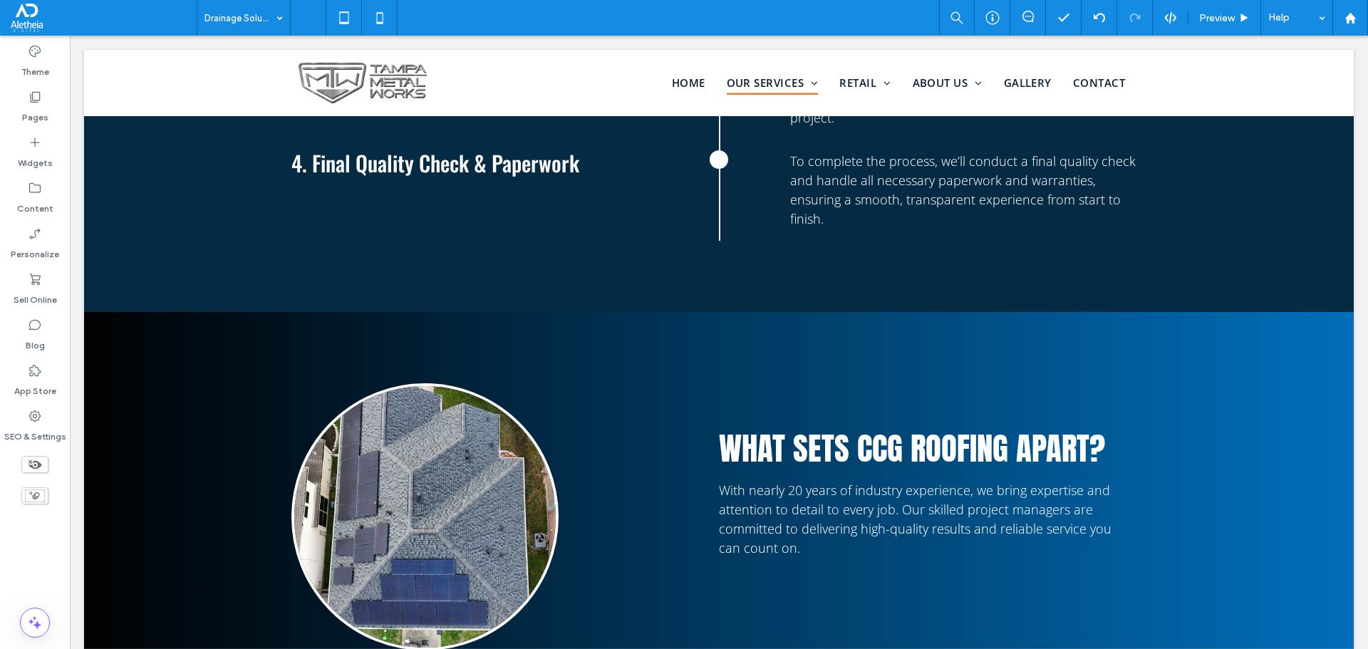
click at [268, 319] on div "Click To Paste What sets CCG Roofing apart? With nearly 20 years of industry ex…" at bounding box center [719, 517] width 1270 height 410
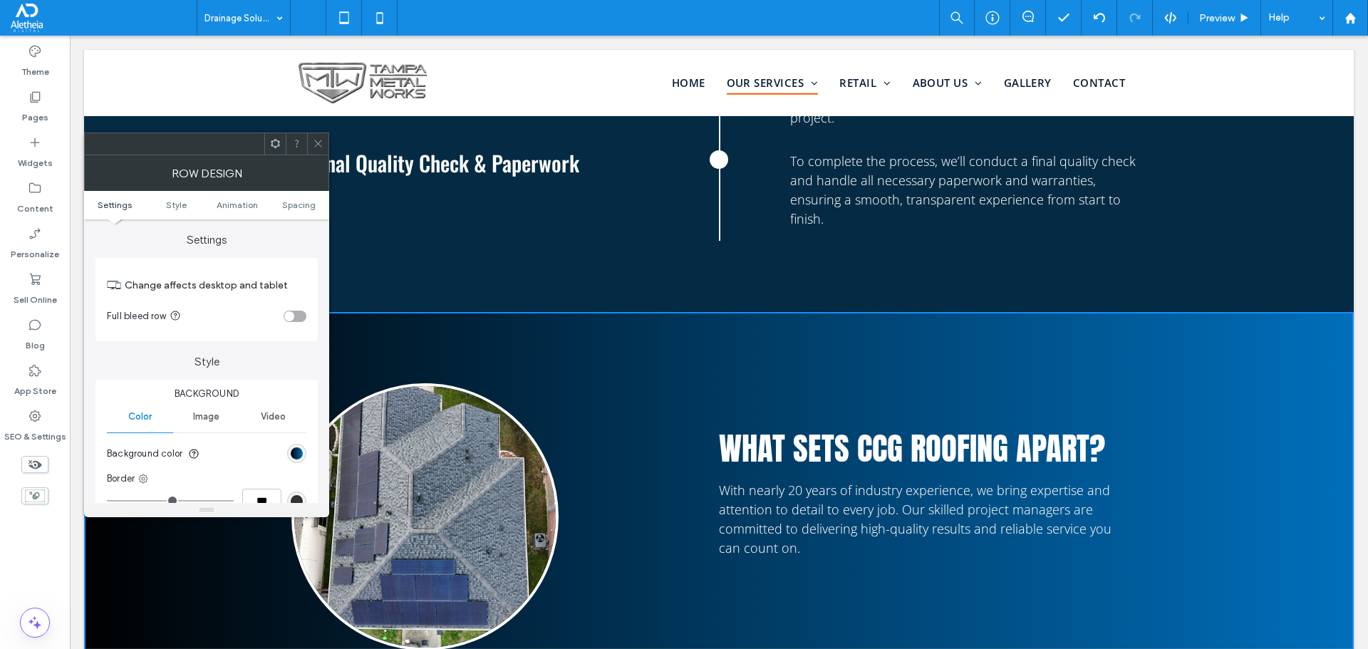
click at [314, 142] on icon at bounding box center [318, 143] width 11 height 11
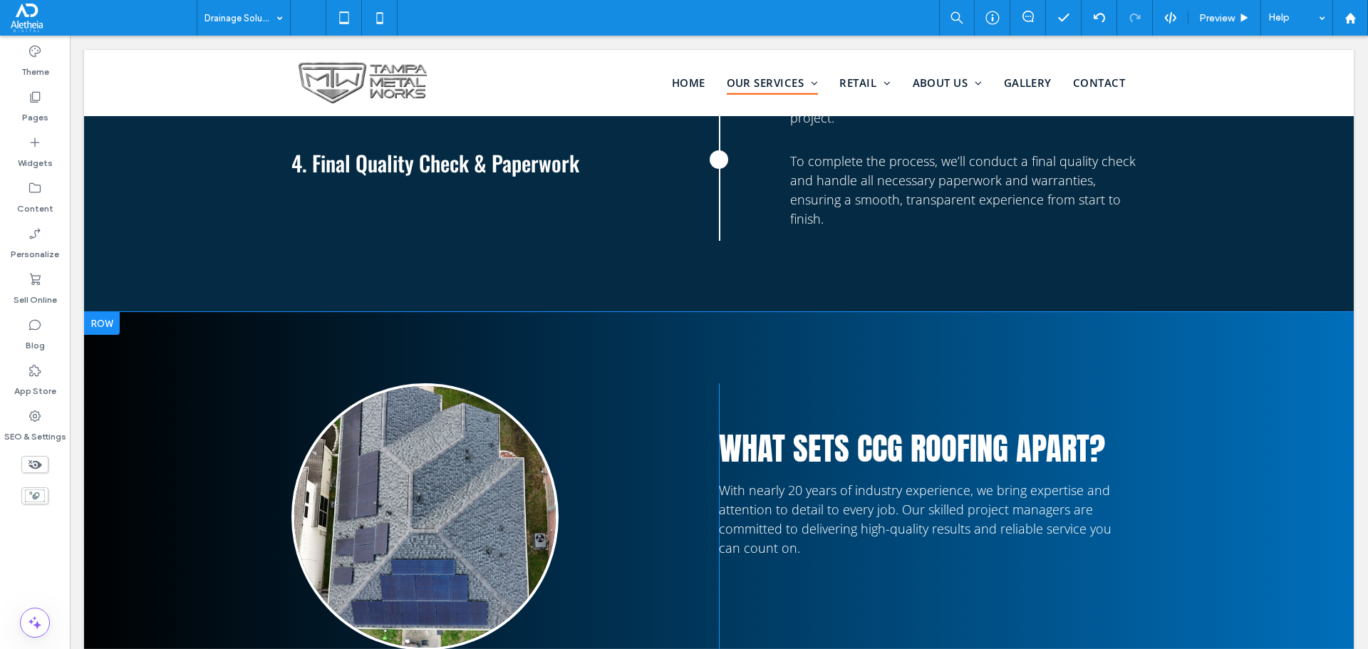
click at [208, 312] on div "Click To Paste What sets CCG Roofing apart? With nearly 20 years of industry ex…" at bounding box center [719, 517] width 1270 height 410
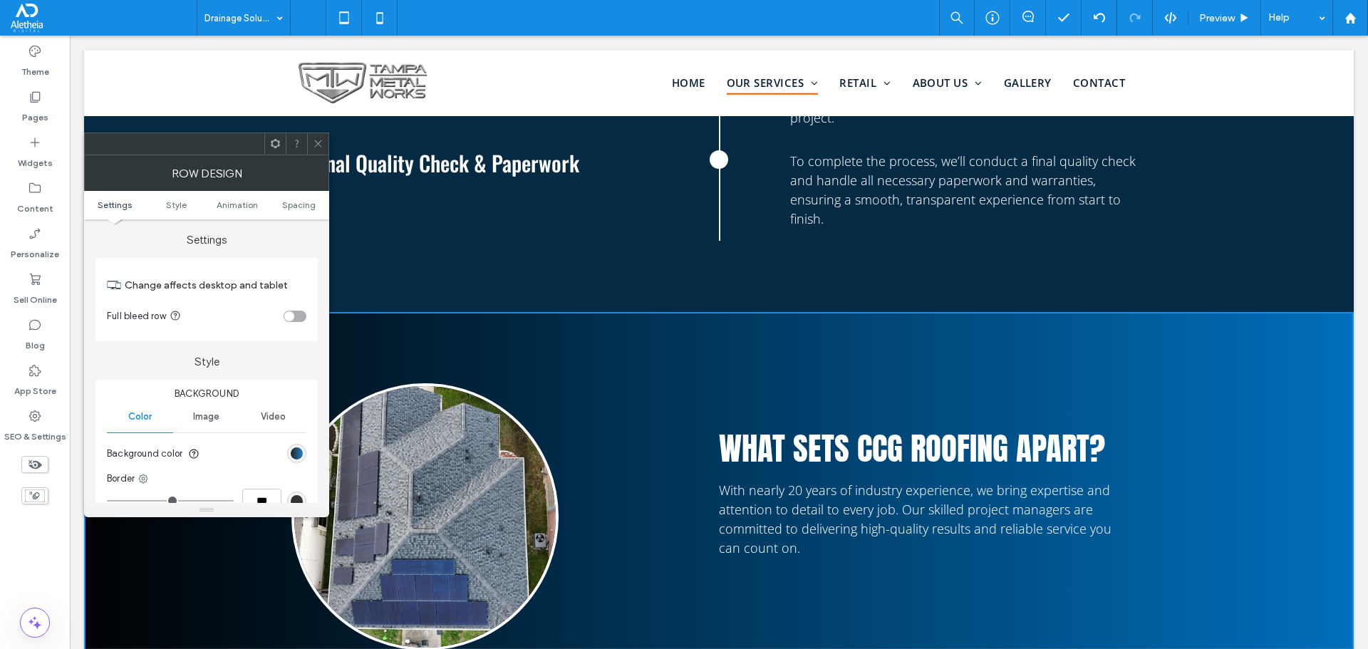
click at [298, 459] on div "linear-gradient(450deg, rgb(0, 0, 0) 0%, rgb(0, 112, 189) 100%)" at bounding box center [297, 454] width 12 height 12
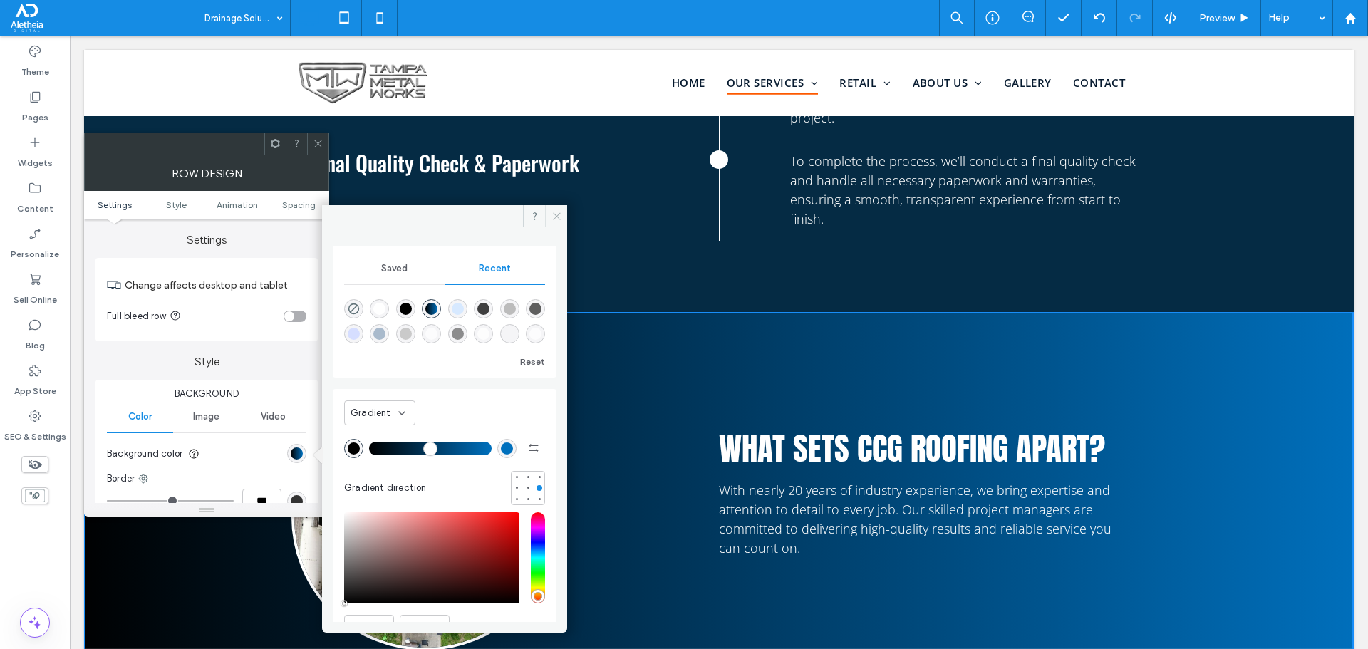
drag, startPoint x: 563, startPoint y: 220, endPoint x: 274, endPoint y: 138, distance: 299.9
click at [563, 220] on span at bounding box center [556, 215] width 22 height 21
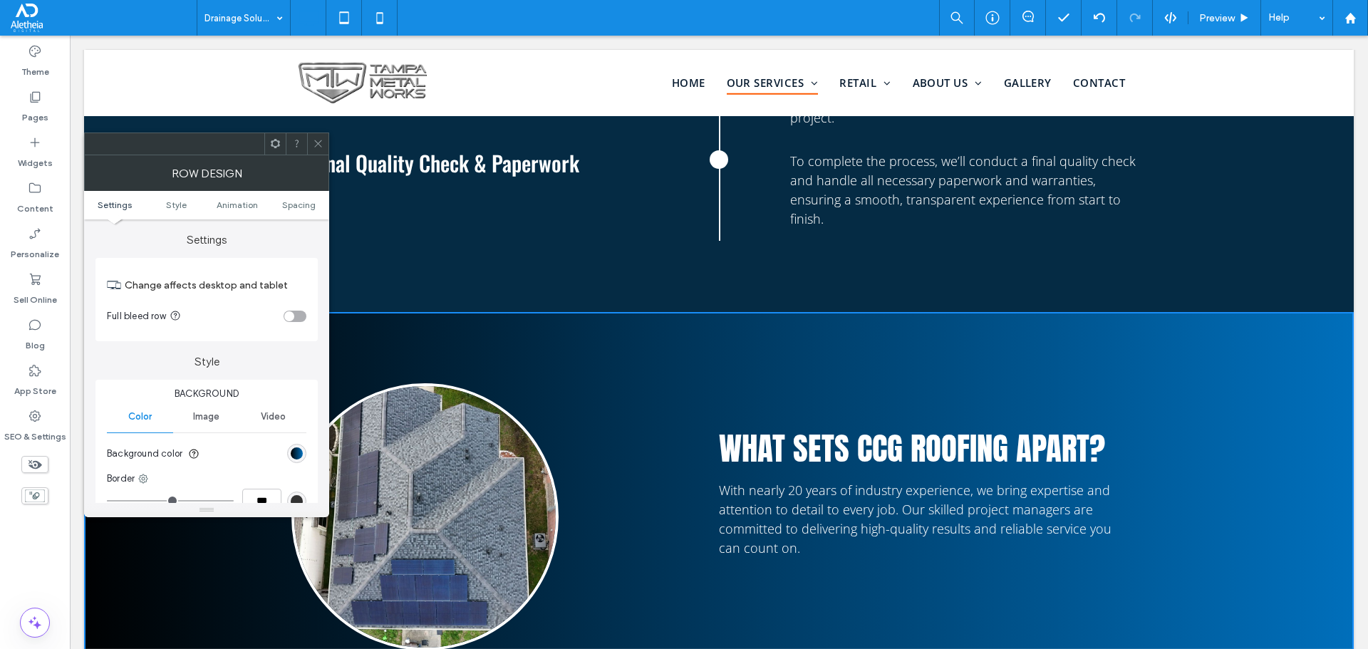
click at [311, 146] on div at bounding box center [317, 143] width 21 height 21
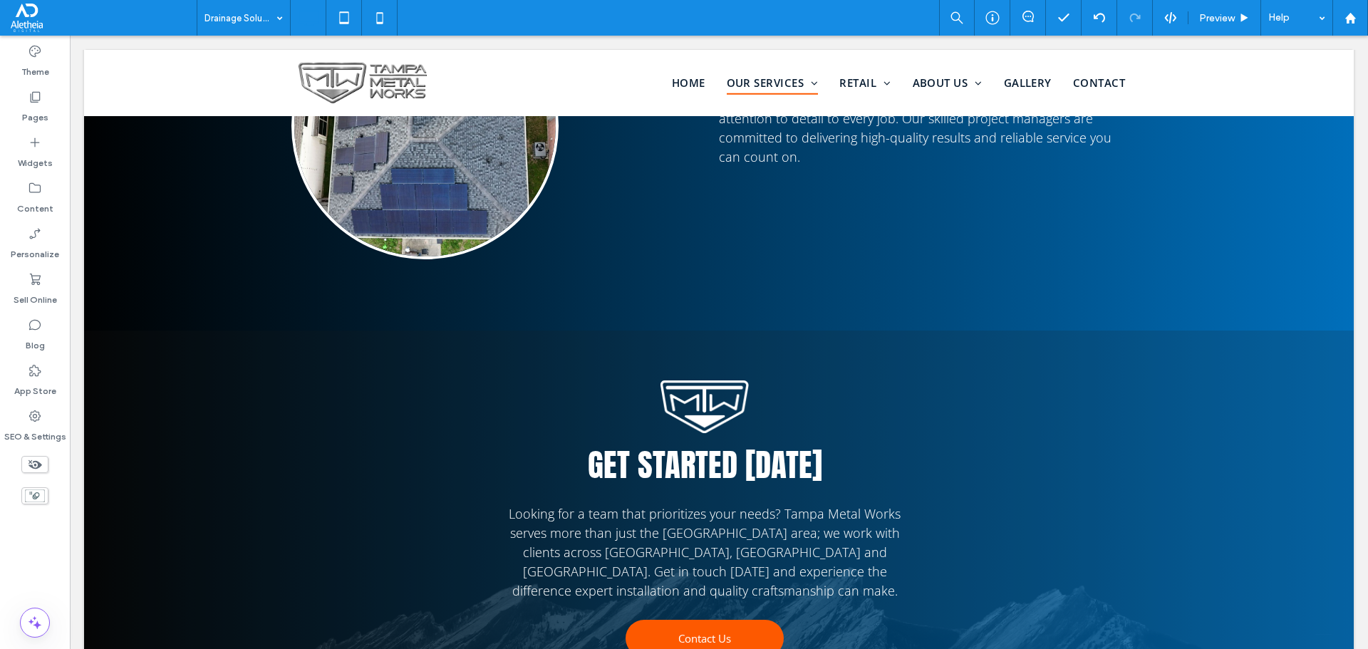
scroll to position [2154, 0]
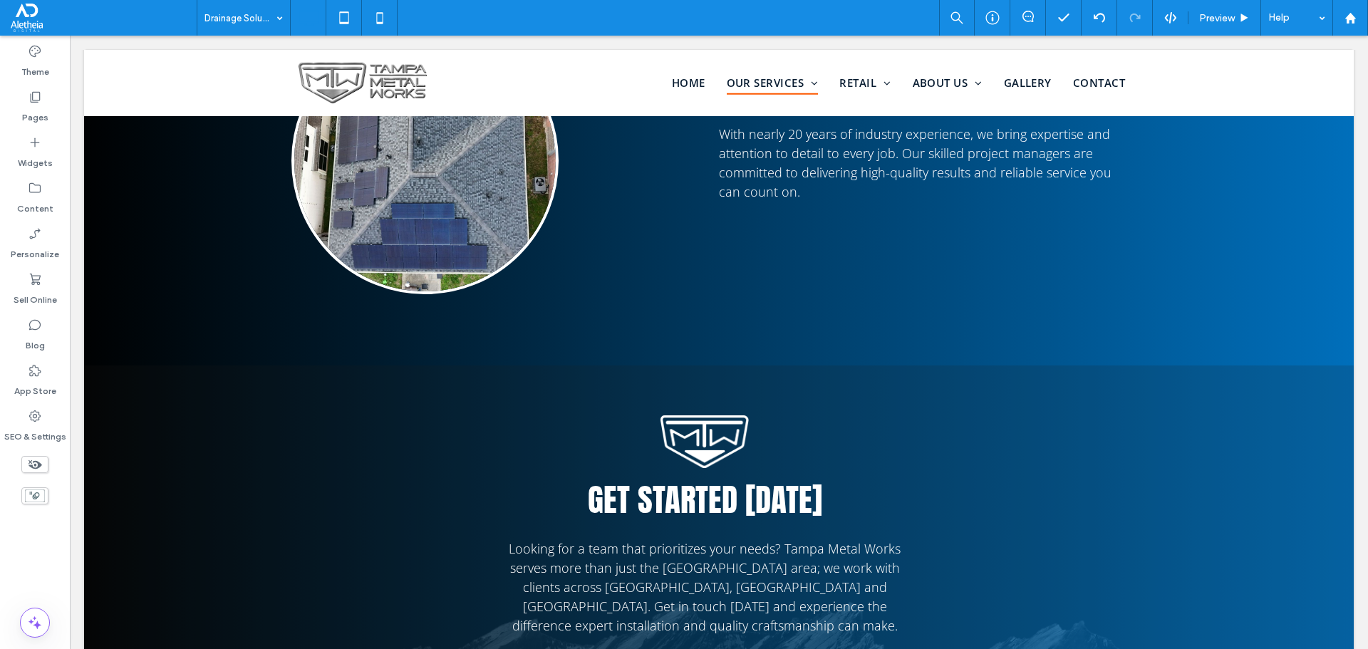
click at [242, 397] on div "Get started today Looking for a team that prioritizes your needs? Tampa Metal W…" at bounding box center [719, 557] width 1270 height 383
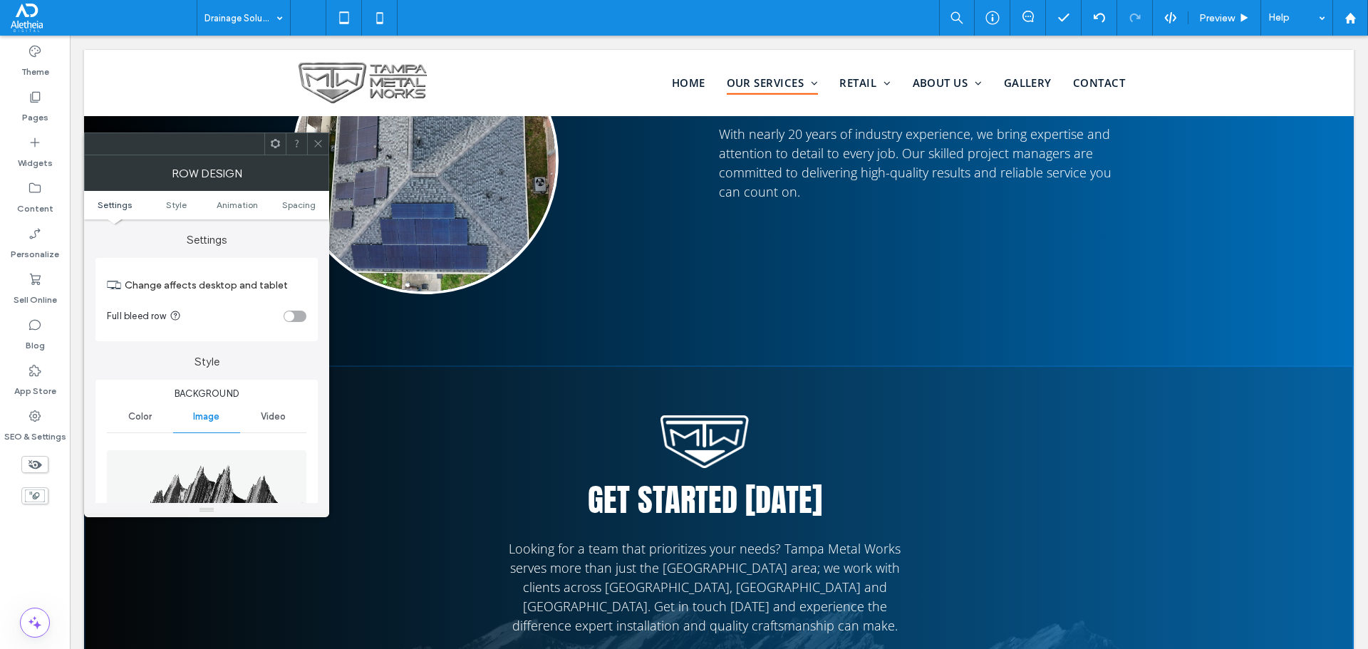
click at [203, 506] on div at bounding box center [206, 510] width 245 height 14
click at [208, 490] on img at bounding box center [207, 499] width 201 height 98
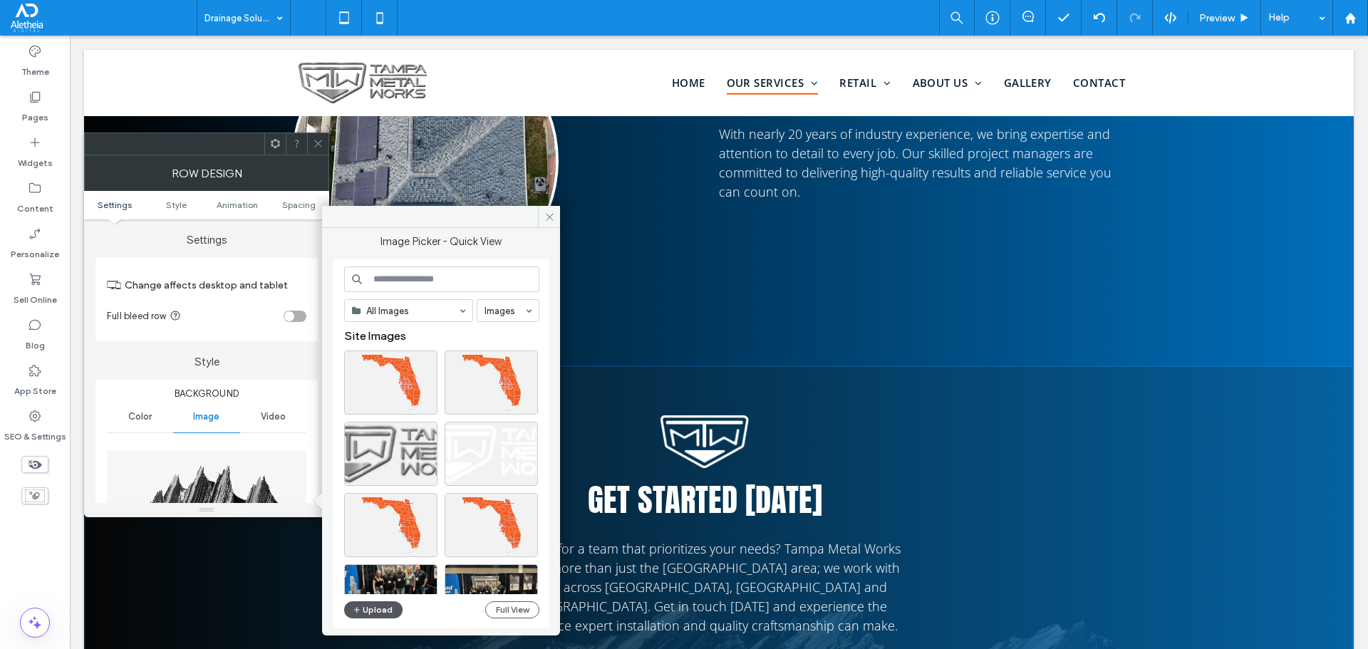
click at [376, 606] on button "Upload" at bounding box center [373, 610] width 58 height 17
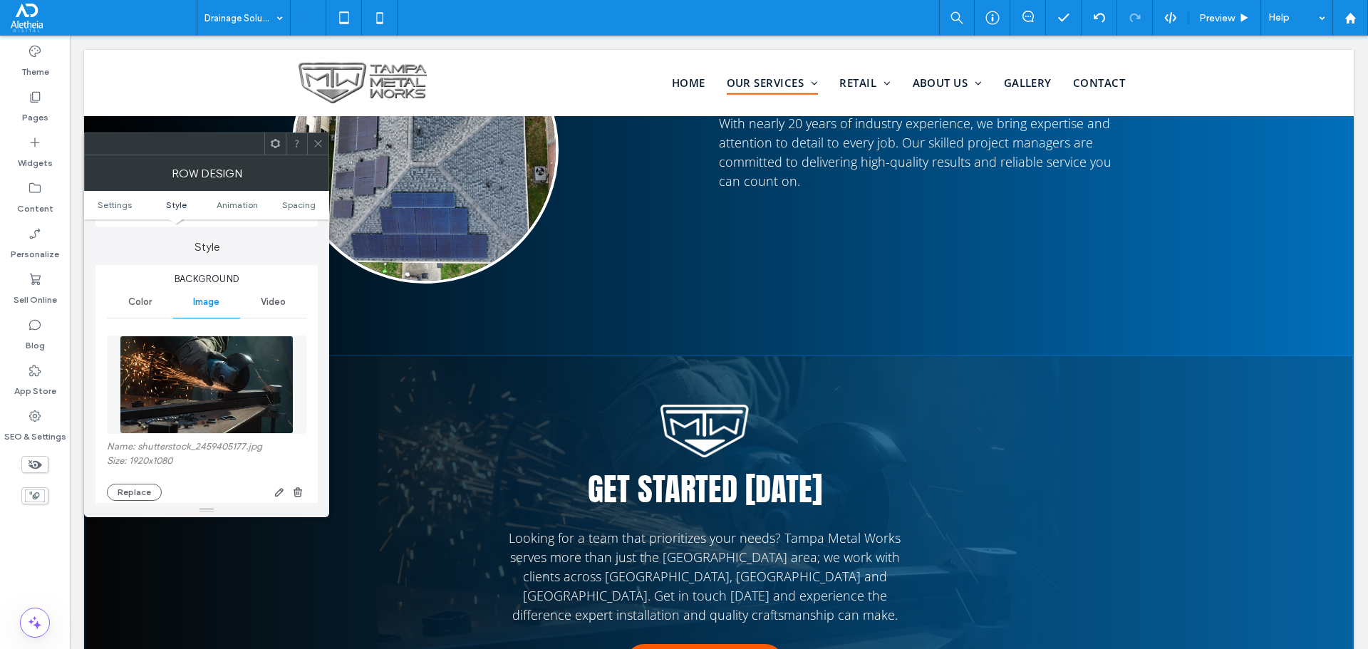
scroll to position [285, 0]
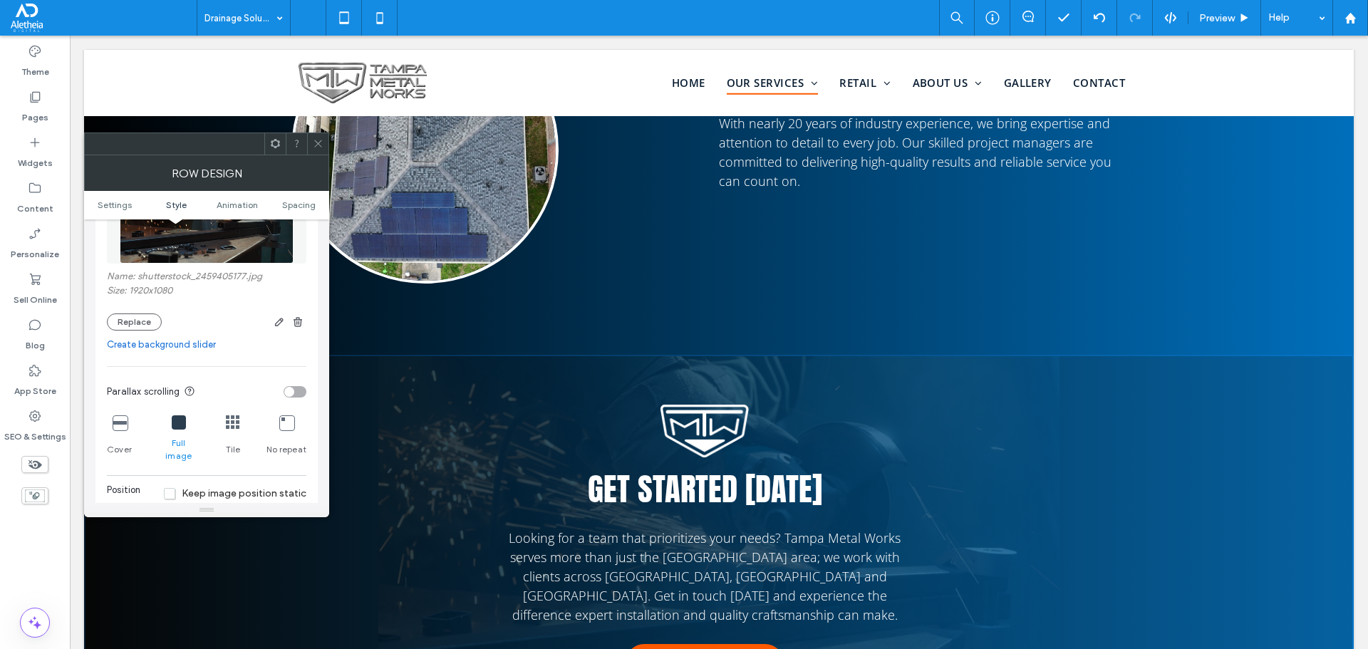
click at [180, 418] on icon at bounding box center [179, 422] width 14 height 14
click at [118, 420] on icon at bounding box center [120, 422] width 14 height 14
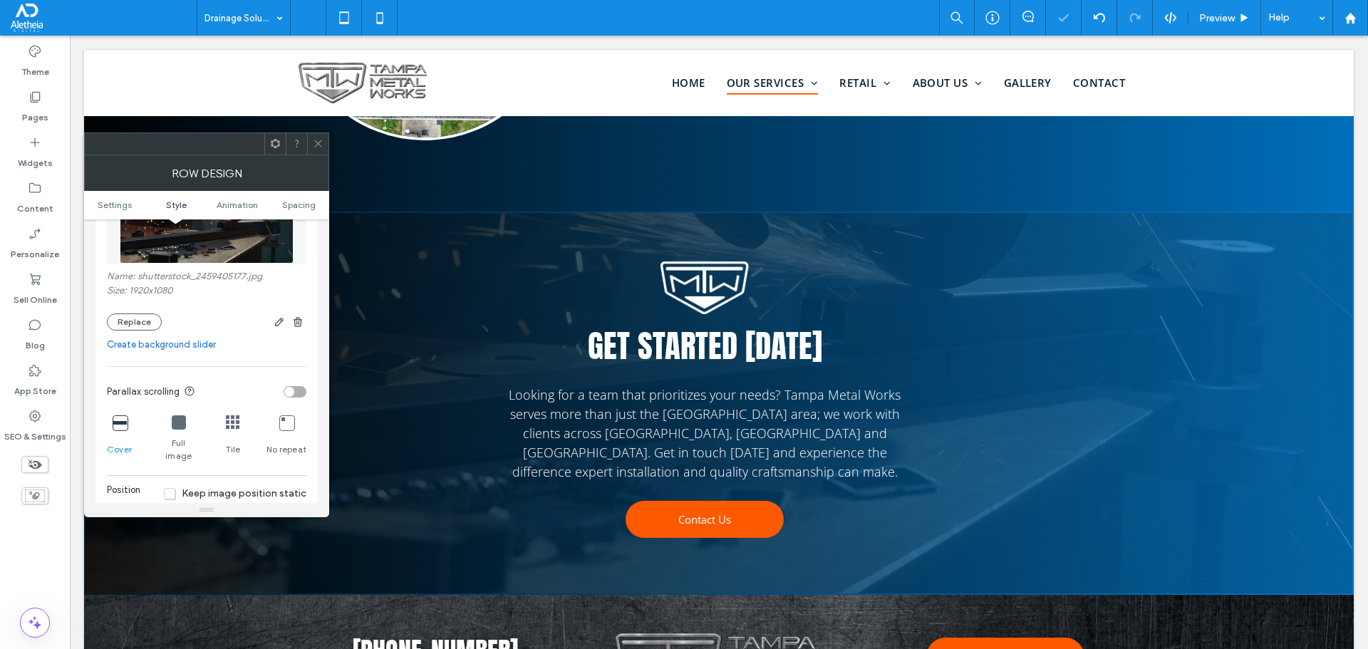
scroll to position [2368, 0]
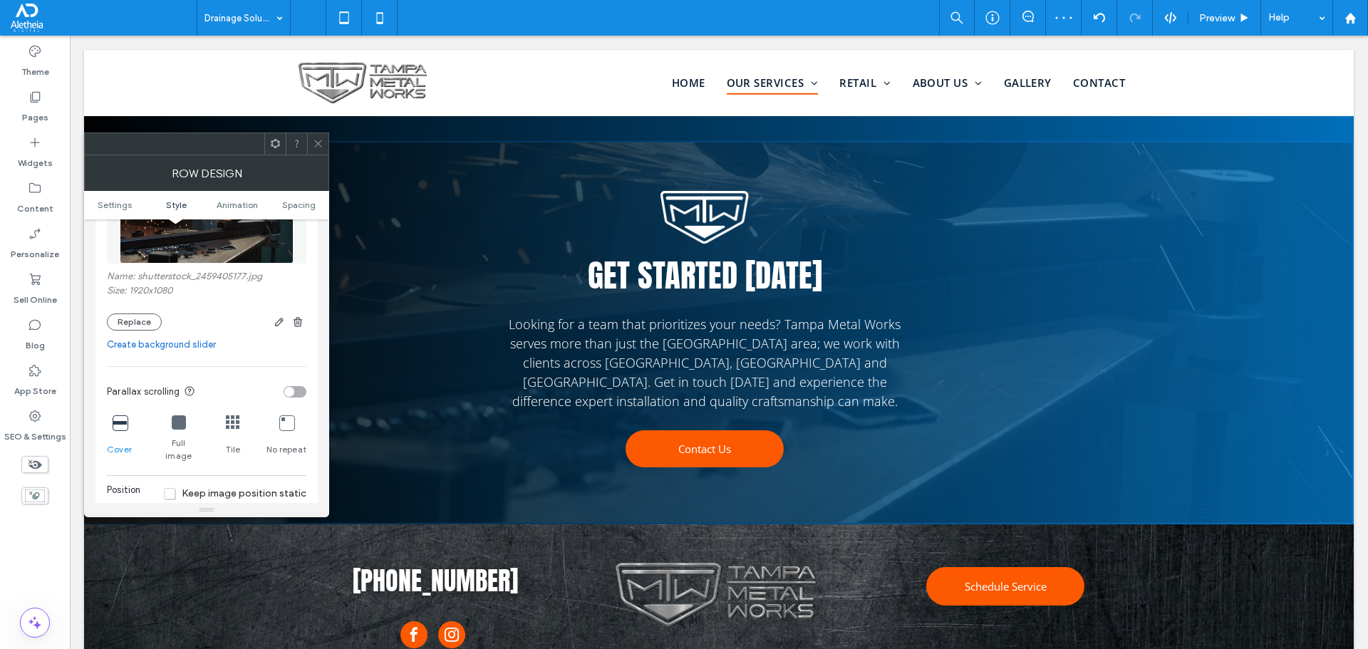
click at [296, 391] on div "toggle" at bounding box center [295, 391] width 23 height 11
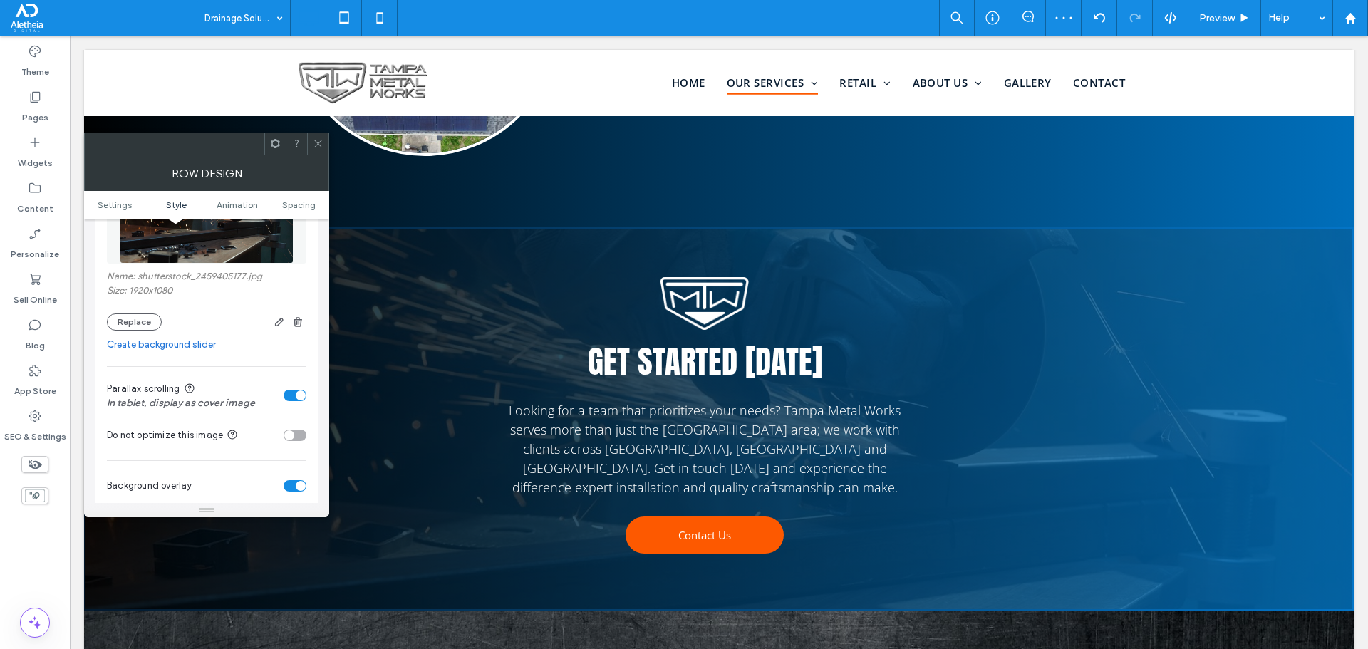
scroll to position [2225, 0]
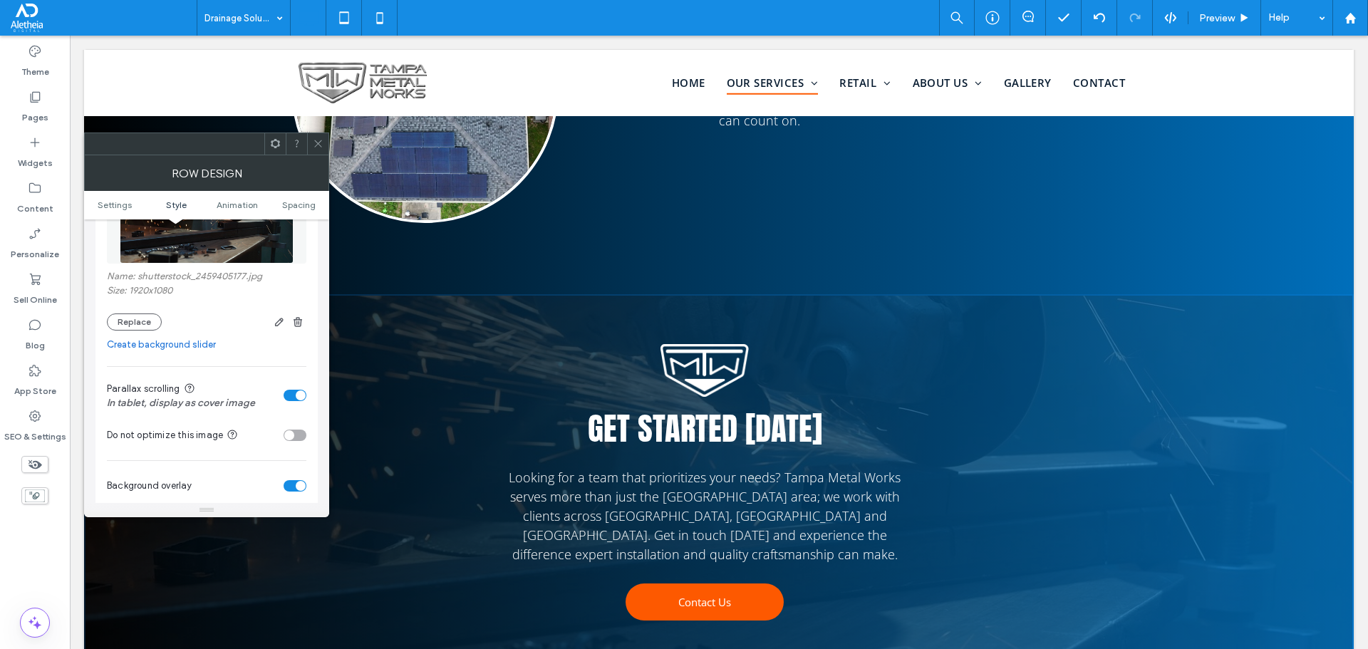
click at [315, 147] on use at bounding box center [317, 143] width 7 height 7
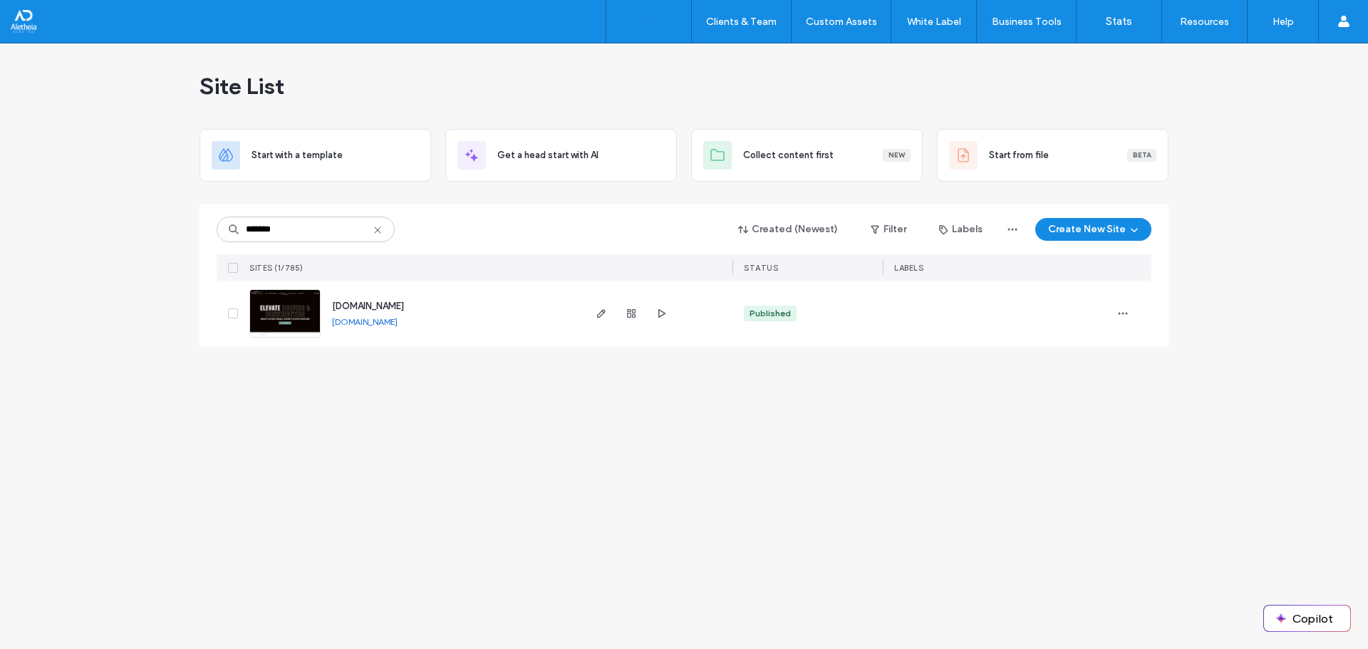
type input "*******"
click at [339, 309] on span "[DOMAIN_NAME]" at bounding box center [368, 306] width 72 height 11
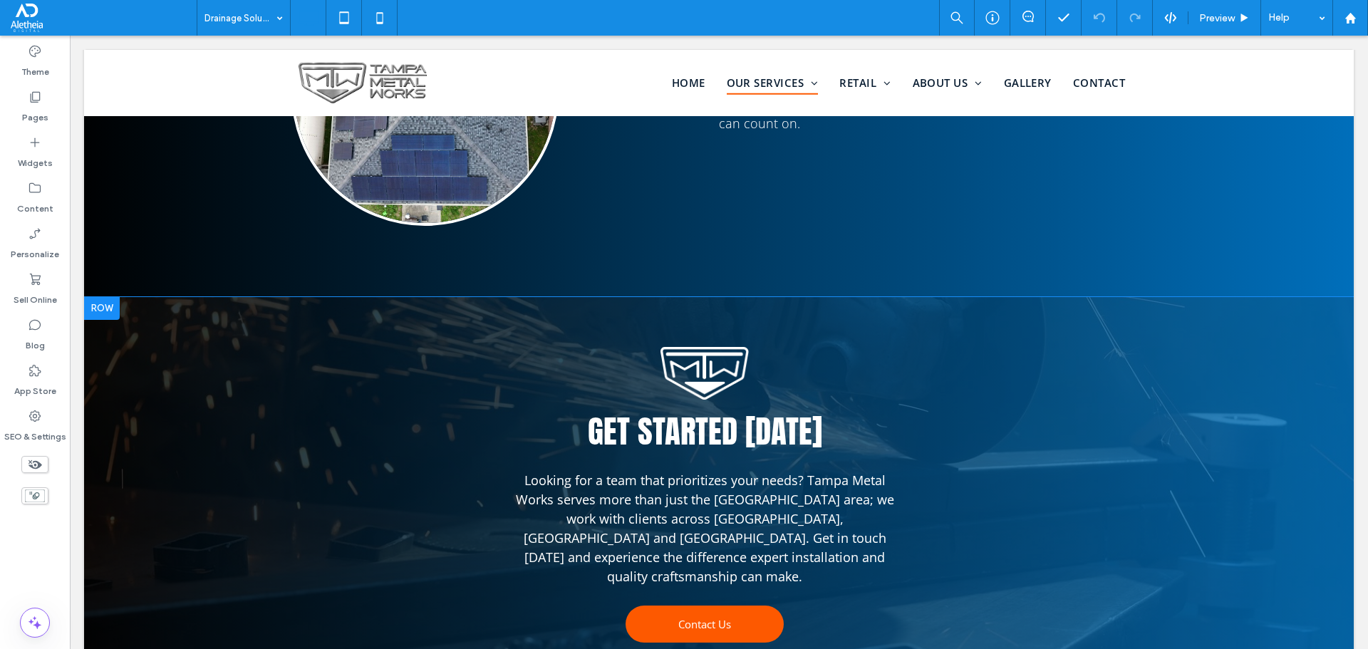
scroll to position [2209, 0]
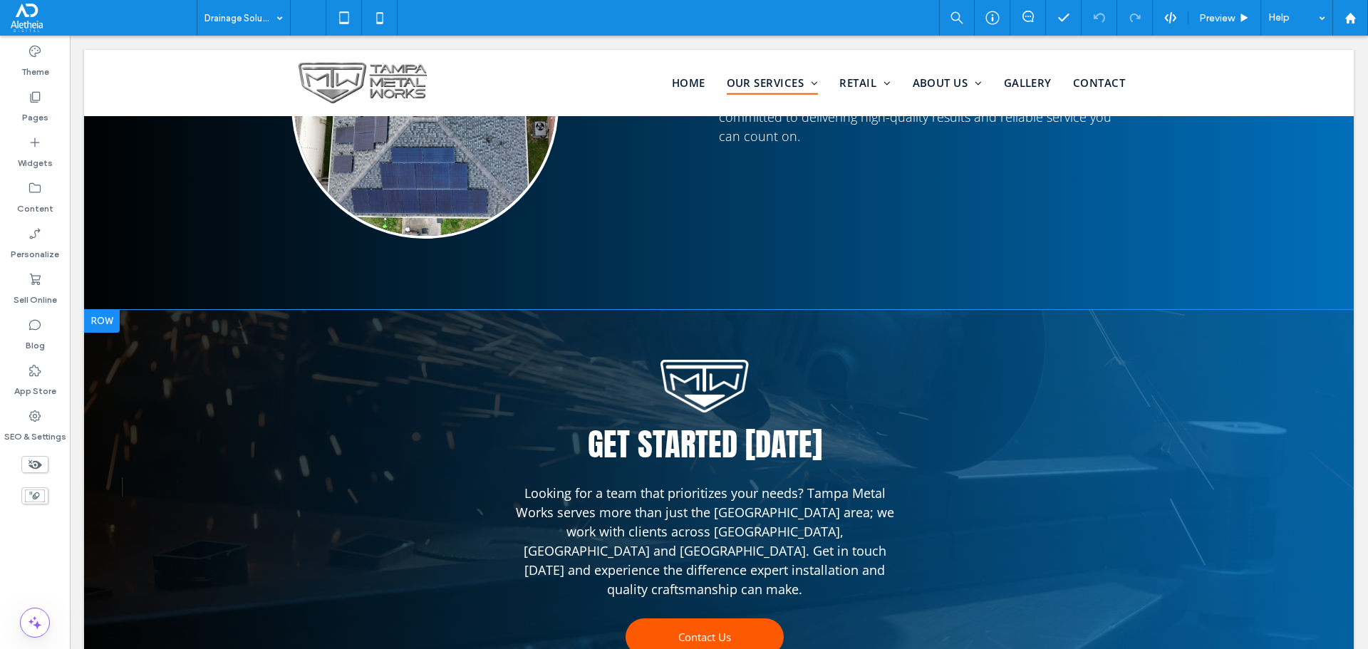
click at [158, 310] on div "Get started [DATE] Looking for a team that prioritizes your needs? Tampa Metal …" at bounding box center [719, 511] width 1270 height 403
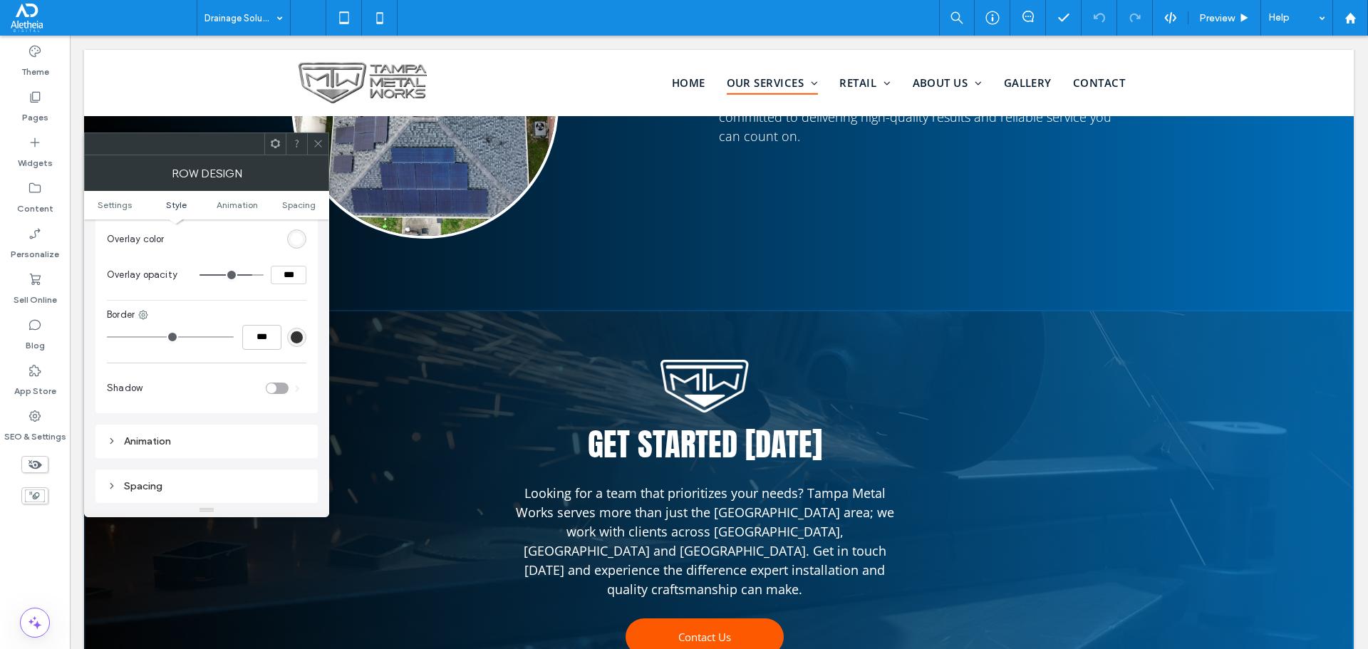
scroll to position [570, 0]
click at [137, 307] on div "Border" at bounding box center [207, 312] width 200 height 14
click at [141, 309] on use at bounding box center [143, 311] width 9 height 9
click at [245, 403] on div "Bottom border" at bounding box center [203, 397] width 127 height 27
click at [301, 329] on div "rgb(51, 51, 51)" at bounding box center [297, 335] width 12 height 12
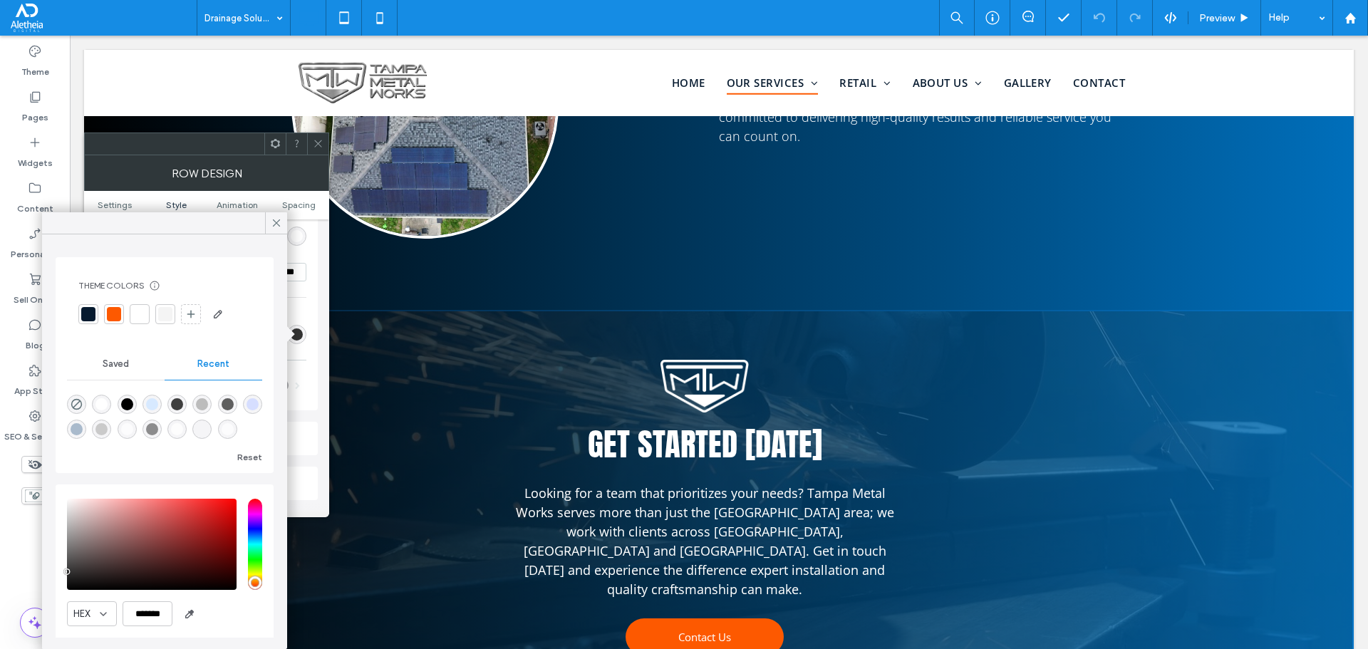
click at [143, 309] on div at bounding box center [140, 314] width 14 height 14
type input "*"
type input "***"
click at [309, 297] on div "Background Color Image Video Name: shutterstock_2459405177.jpg Size: 1920x1080 …" at bounding box center [206, 110] width 222 height 601
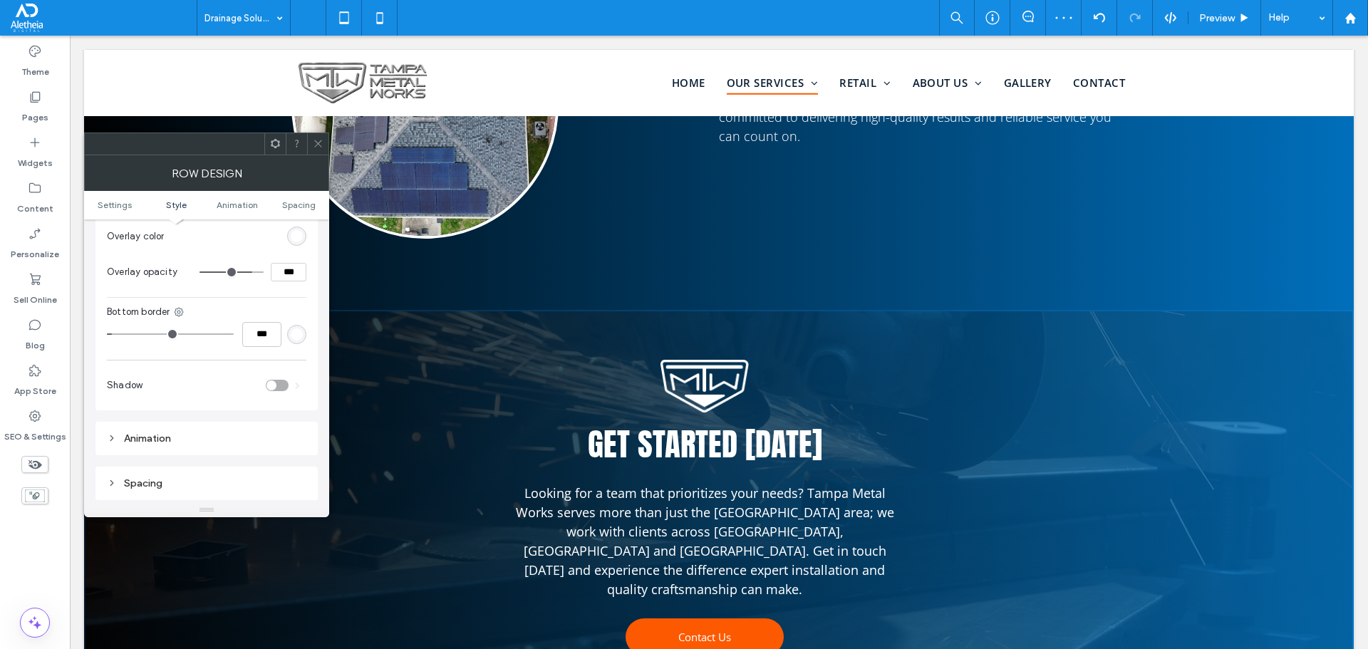
click at [325, 143] on div at bounding box center [317, 143] width 21 height 21
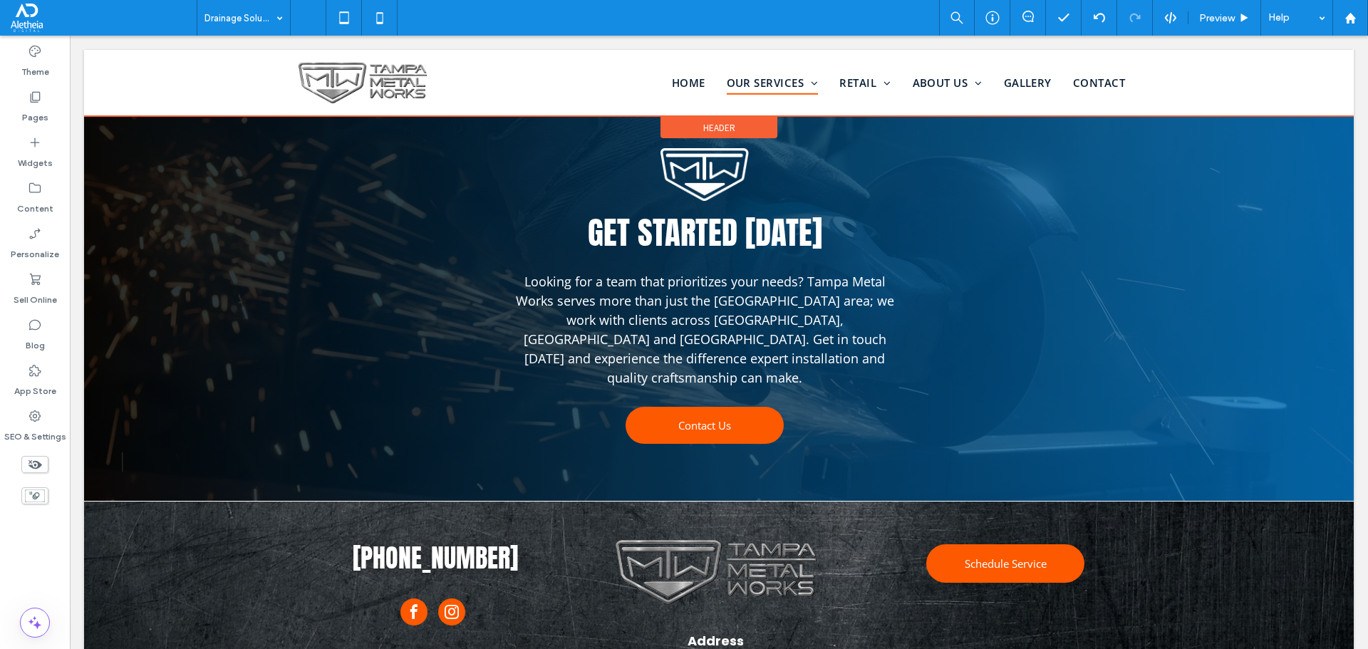
scroll to position [2423, 0]
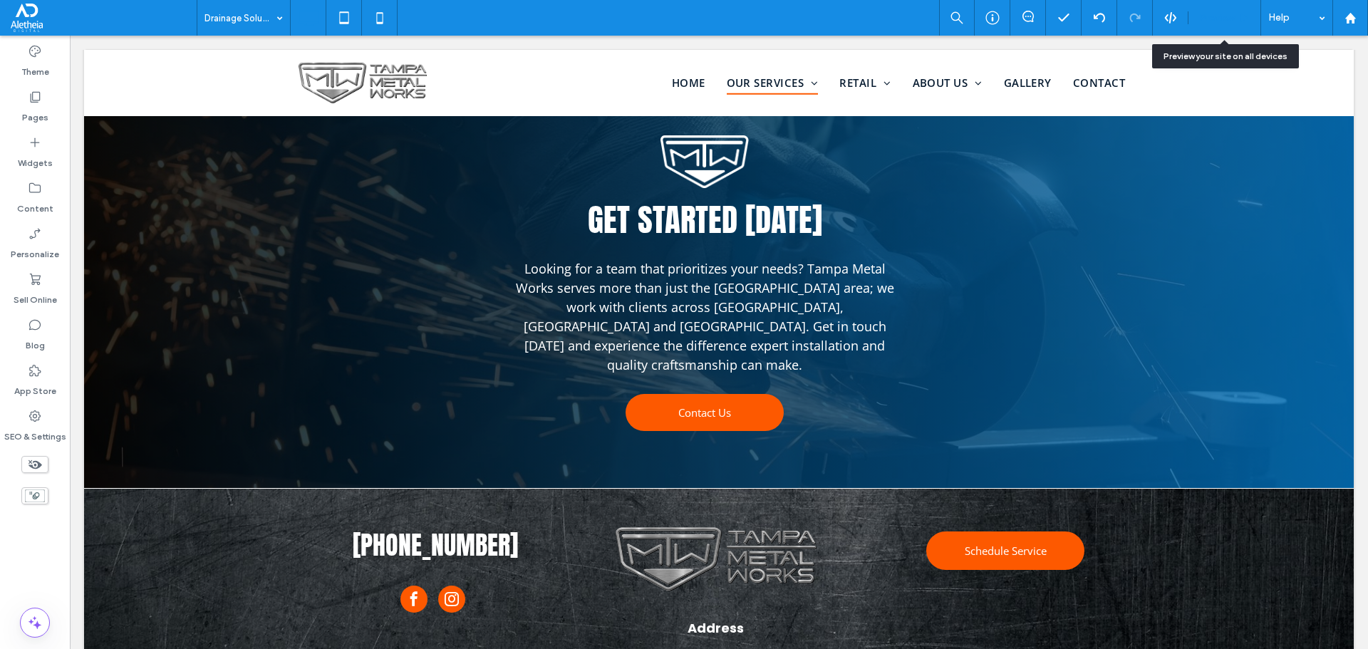
click at [1229, 14] on span "Preview" at bounding box center [1217, 18] width 36 height 12
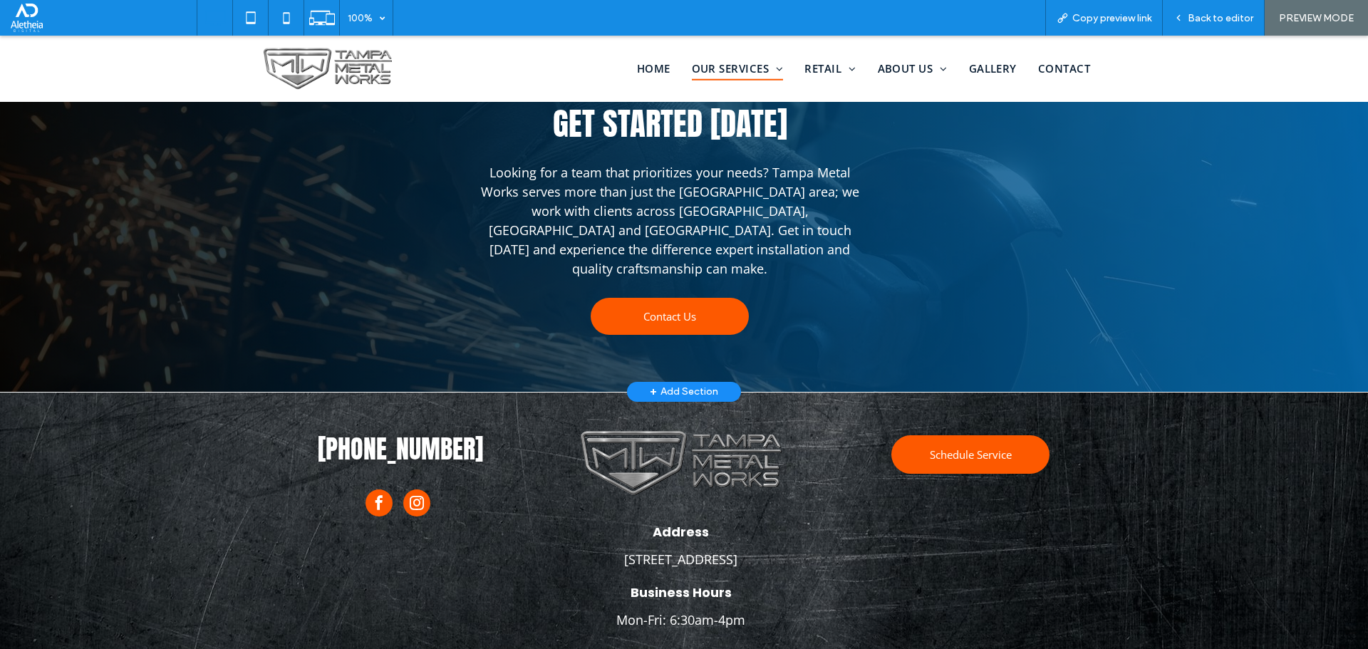
scroll to position [2511, 0]
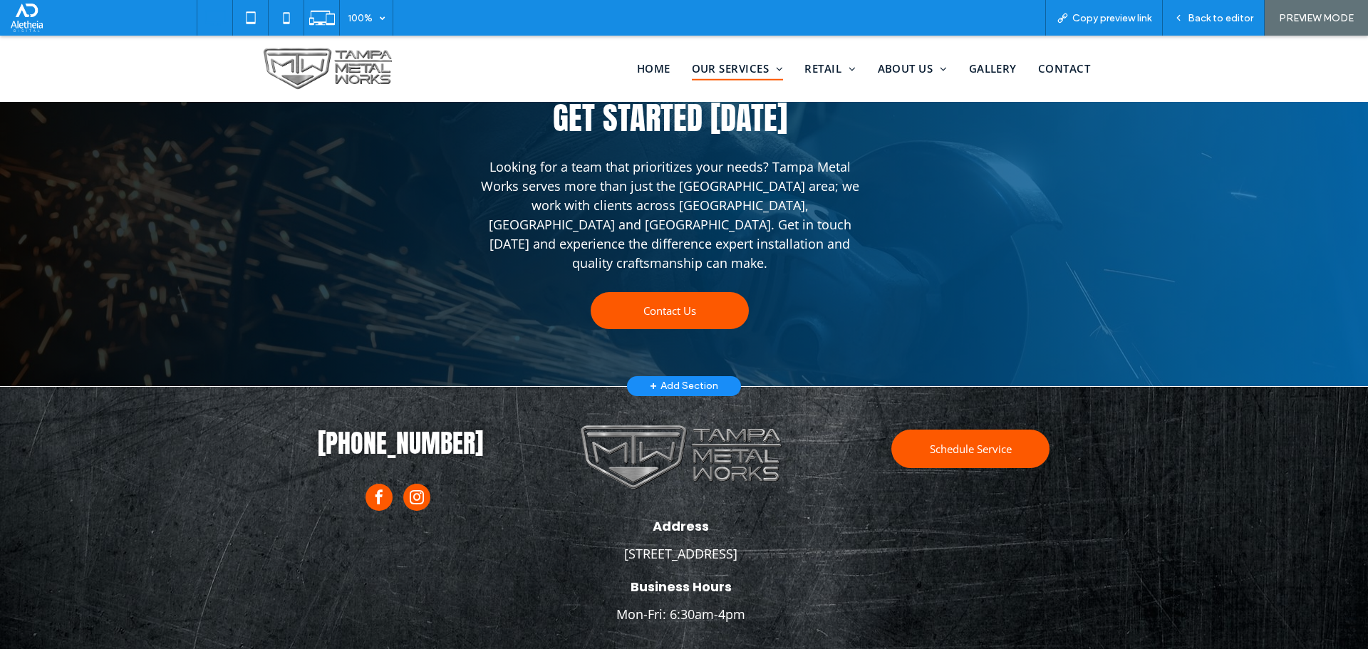
click at [93, 275] on div "Get started today Looking for a team that prioritizes your needs? Tampa Metal W…" at bounding box center [684, 185] width 1368 height 403
click at [1207, 20] on span "Back to editor" at bounding box center [1221, 18] width 66 height 12
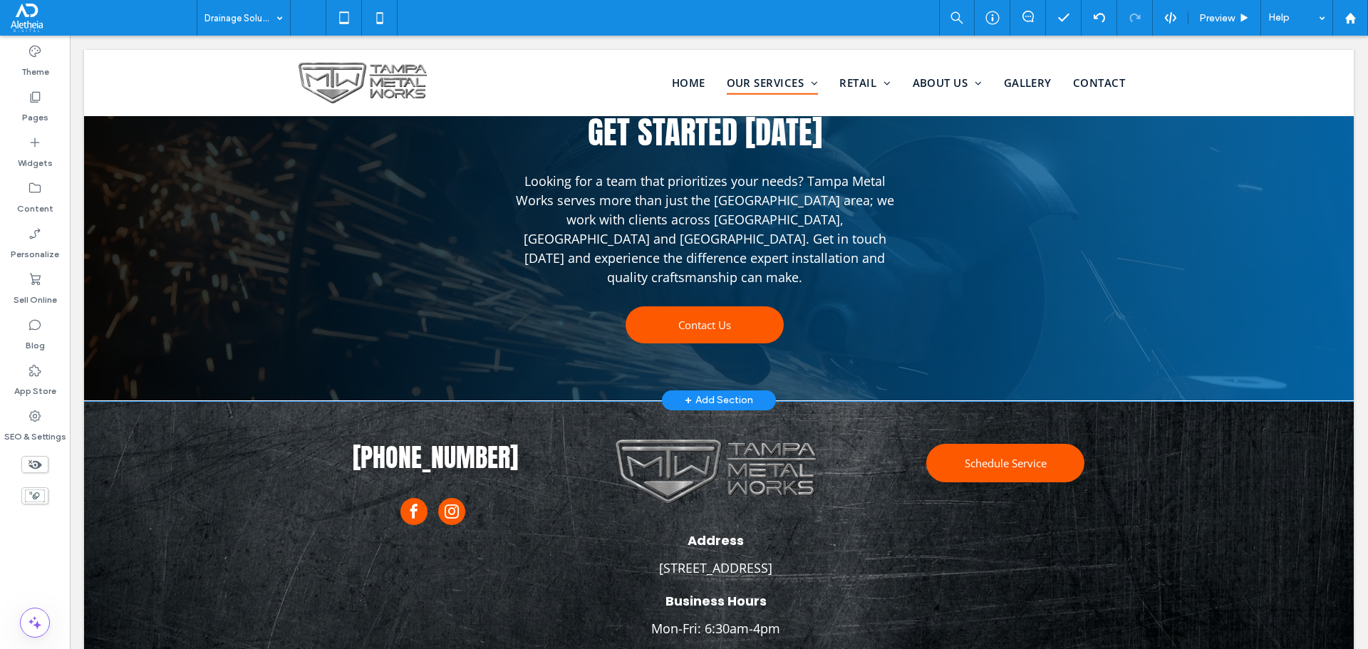
click at [137, 257] on div "Get started today Looking for a team that prioritizes your needs? Tampa Metal W…" at bounding box center [719, 199] width 1270 height 403
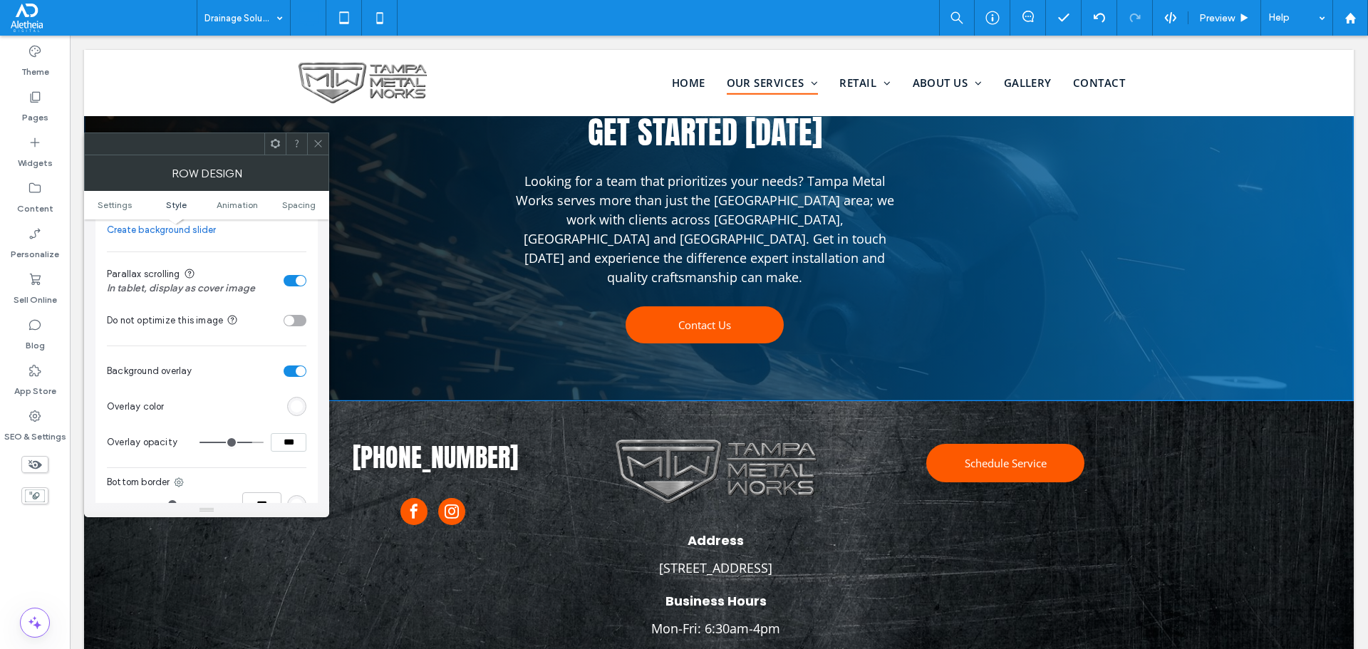
scroll to position [499, 0]
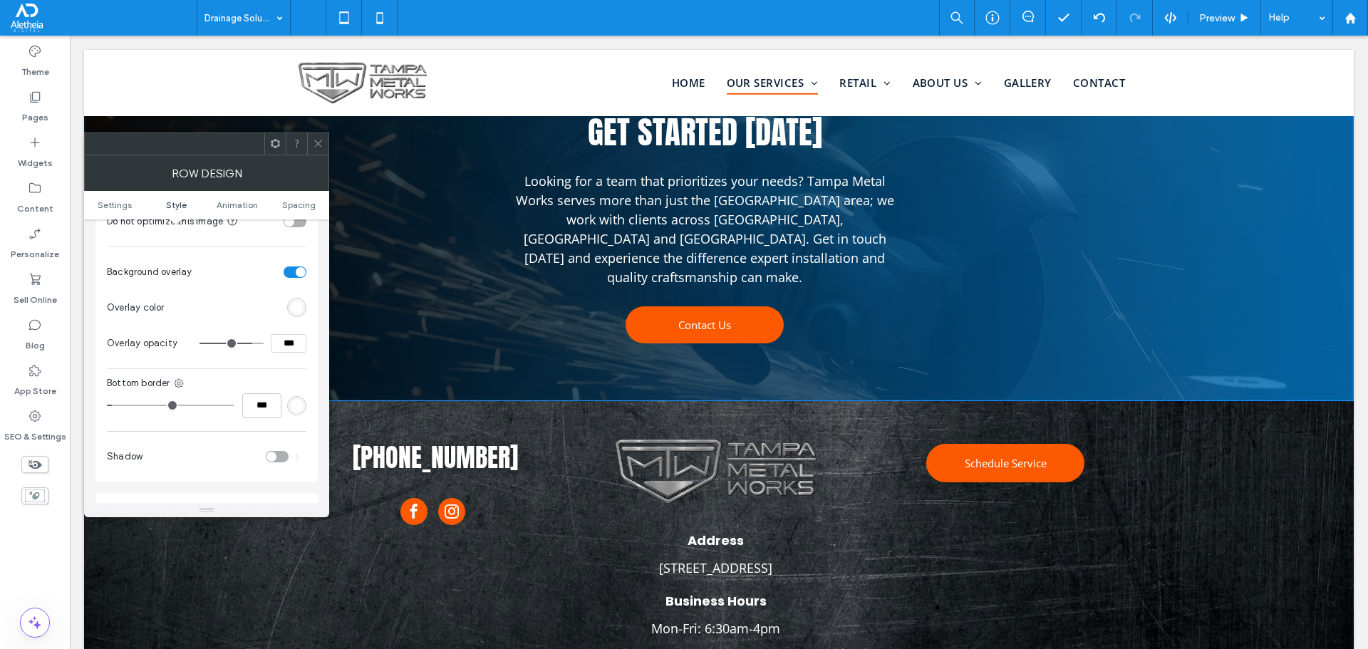
click at [295, 307] on div "rgb(255, 255, 255)" at bounding box center [297, 307] width 12 height 12
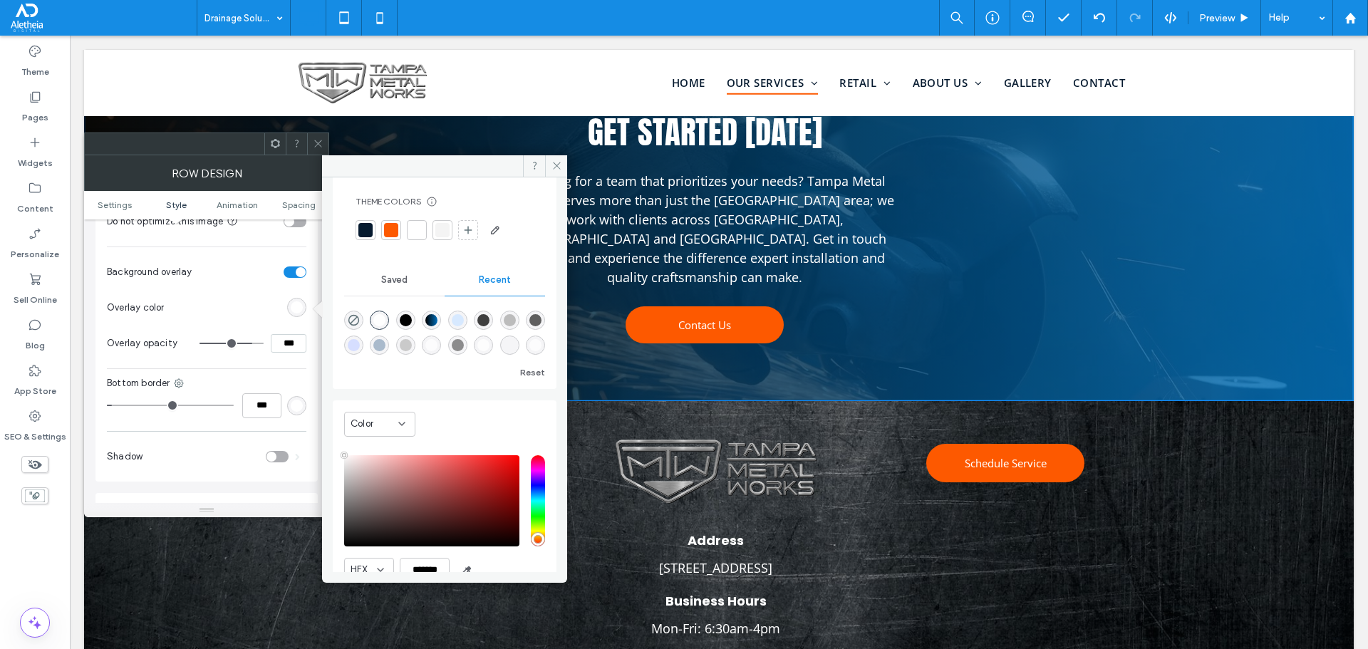
scroll to position [51, 0]
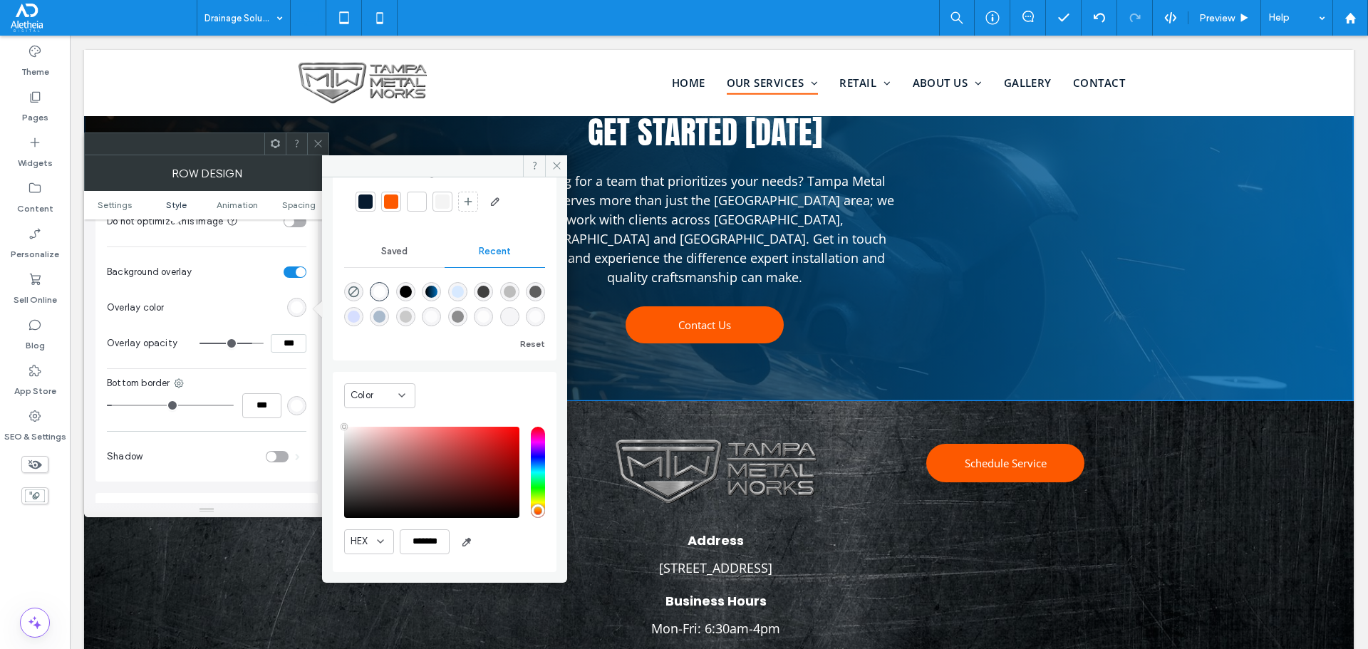
click at [412, 317] on div "rgba(202, 202, 202, 1)" at bounding box center [406, 317] width 12 height 12
type input "*******"
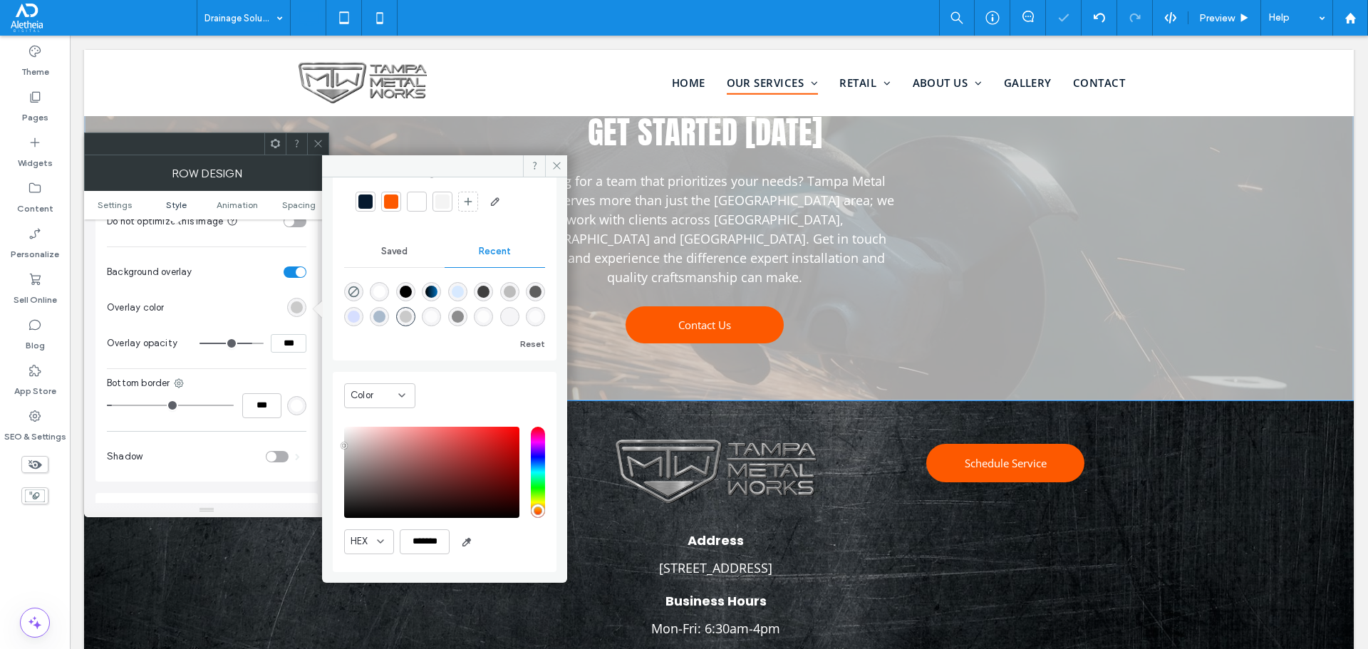
click at [321, 142] on icon at bounding box center [318, 143] width 11 height 11
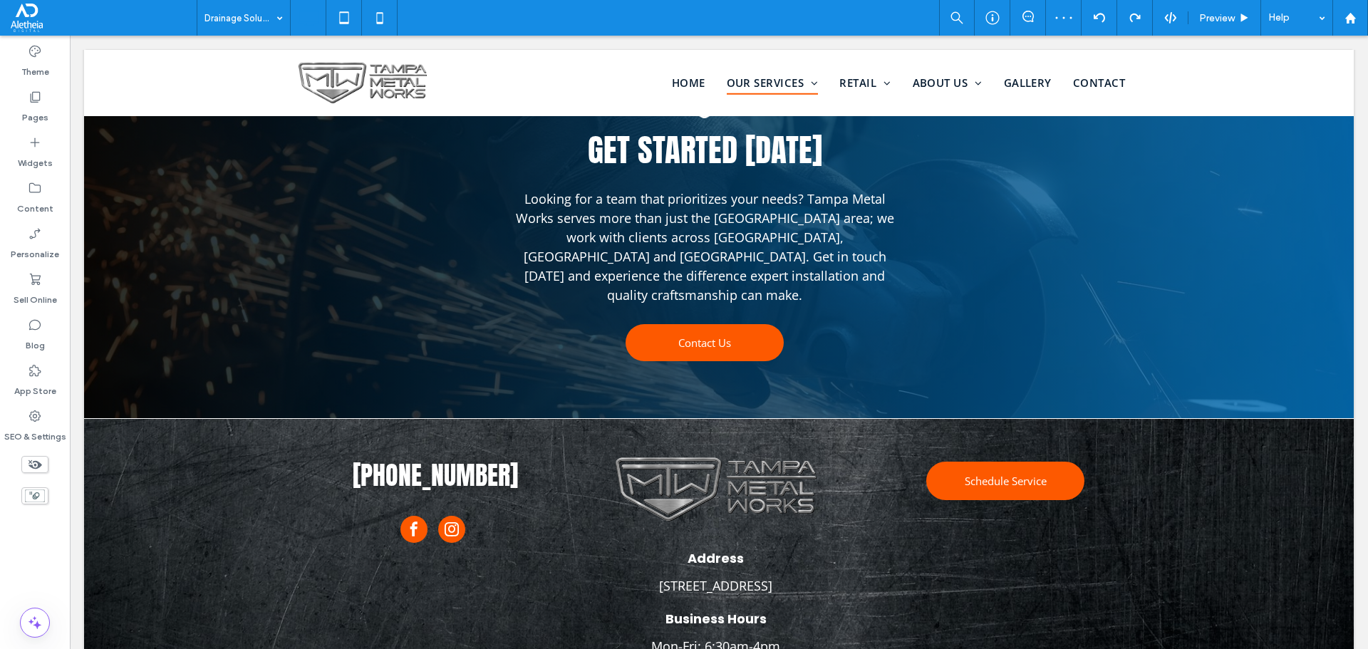
scroll to position [2539, 0]
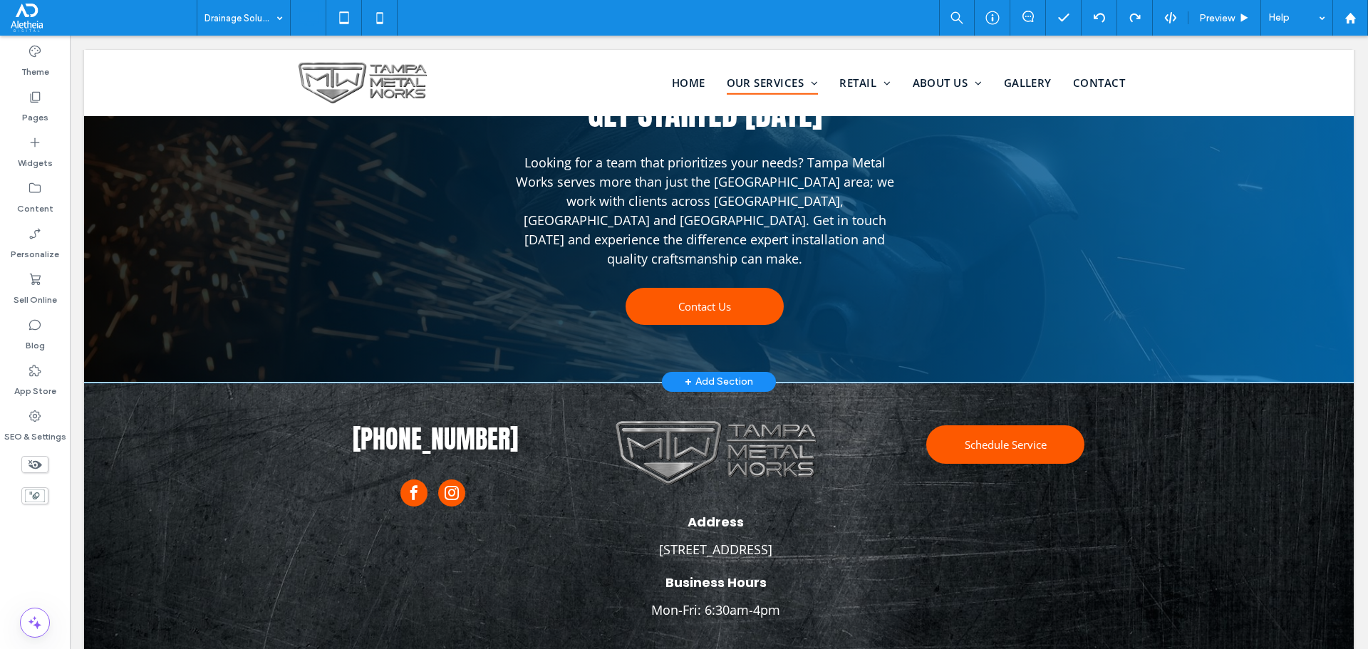
click at [175, 259] on div "Get started today Looking for a team that prioritizes your needs? Tampa Metal W…" at bounding box center [719, 180] width 1270 height 403
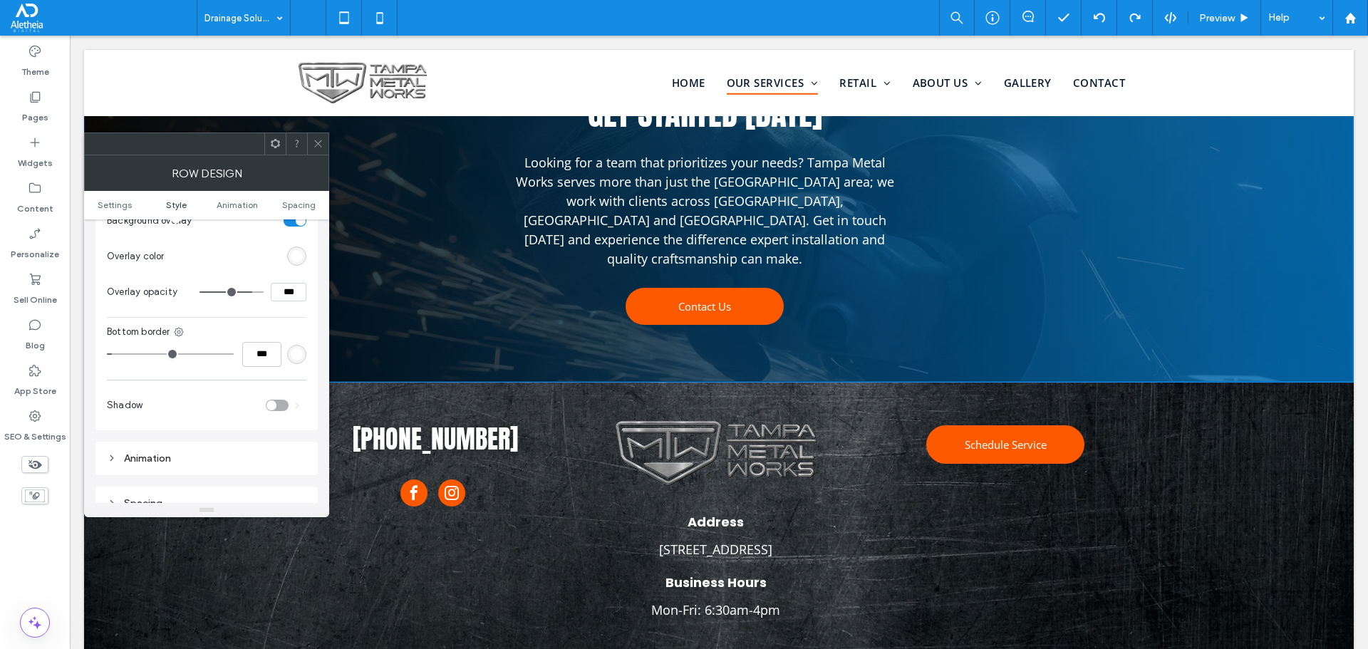
scroll to position [570, 0]
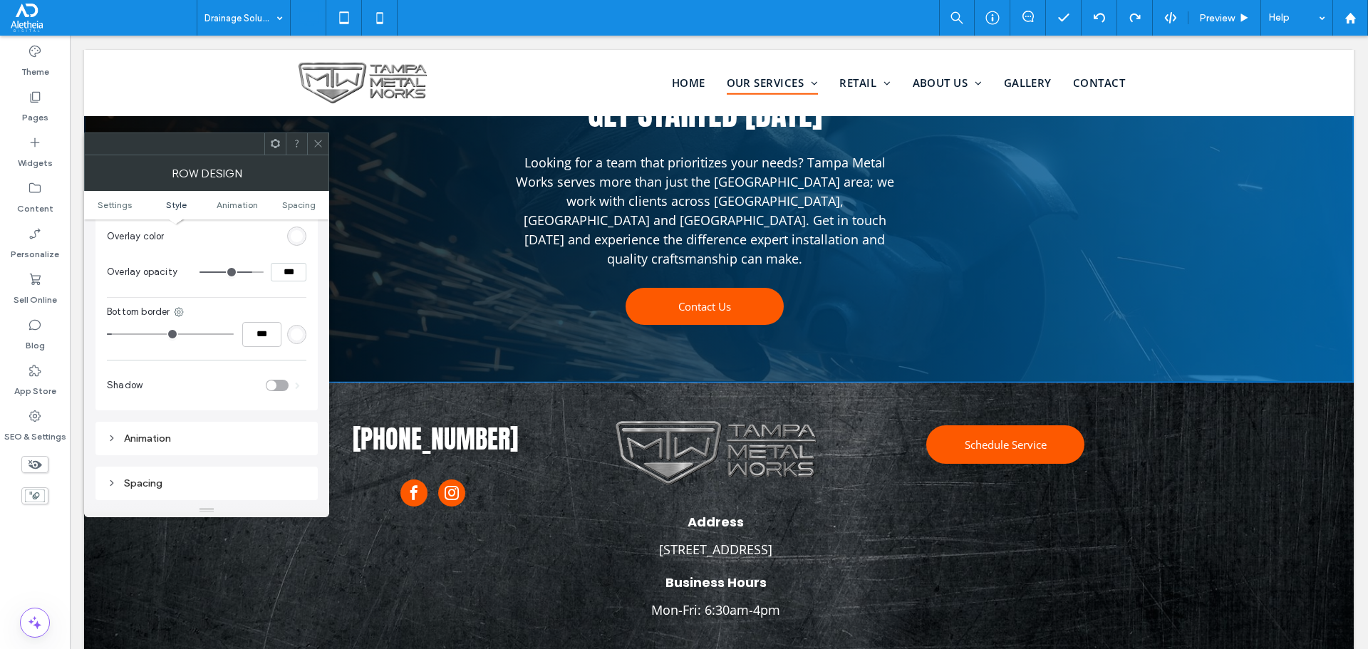
click at [296, 325] on div at bounding box center [296, 334] width 19 height 19
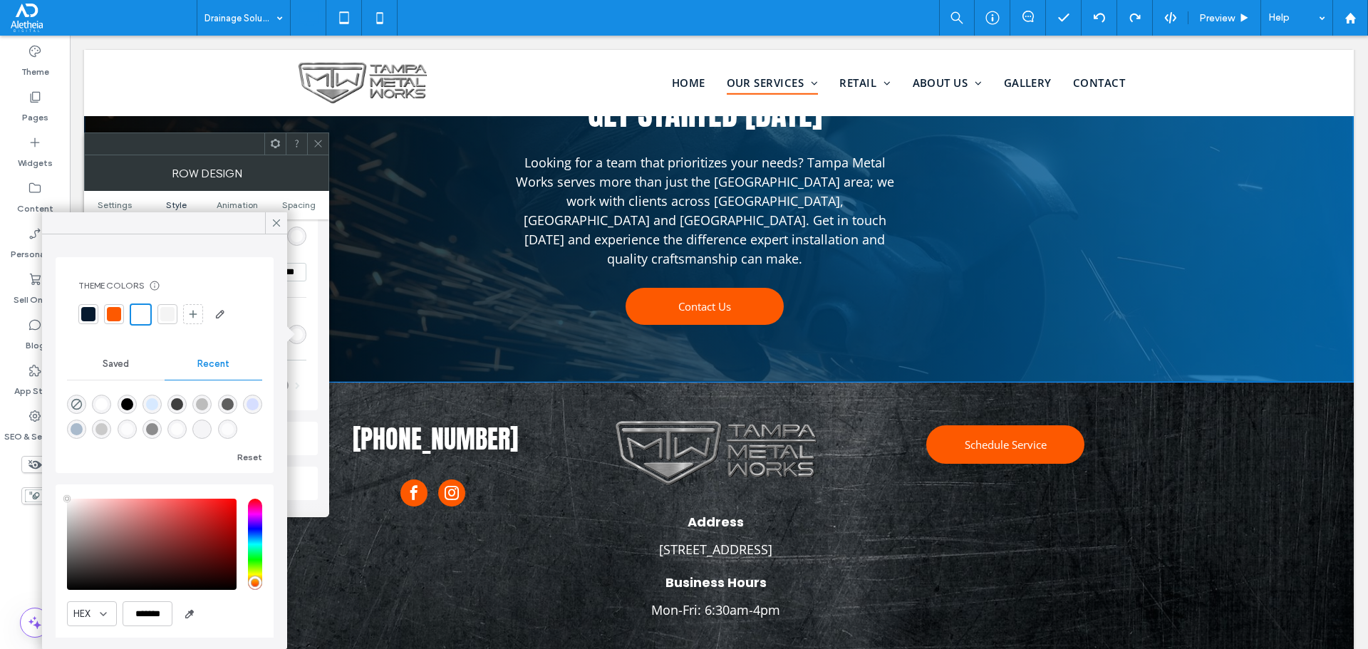
click at [208, 435] on div "rgba(255, 255, 255, 0.07)" at bounding box center [202, 429] width 12 height 12
type input "*"
type input "**"
click at [108, 429] on div "rgba(202, 202, 202, 1)" at bounding box center [101, 429] width 12 height 12
type input "*******"
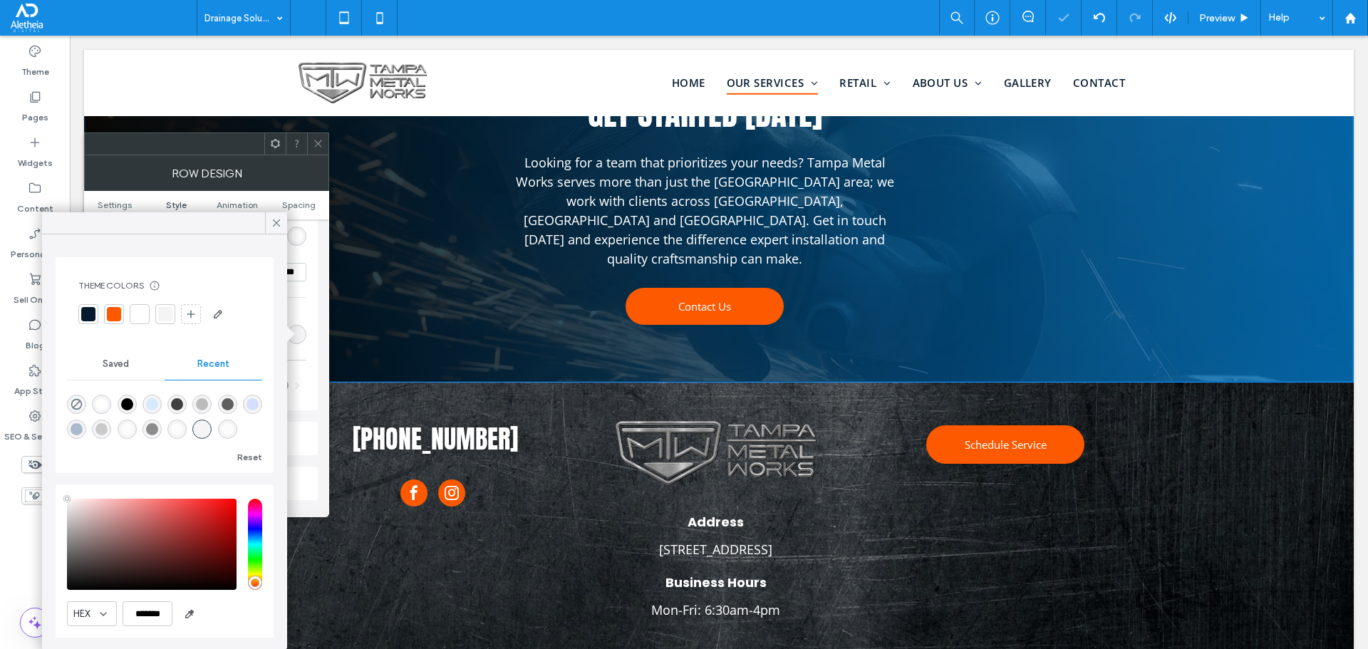
type input "***"
type input "****"
click at [276, 219] on icon at bounding box center [276, 223] width 13 height 13
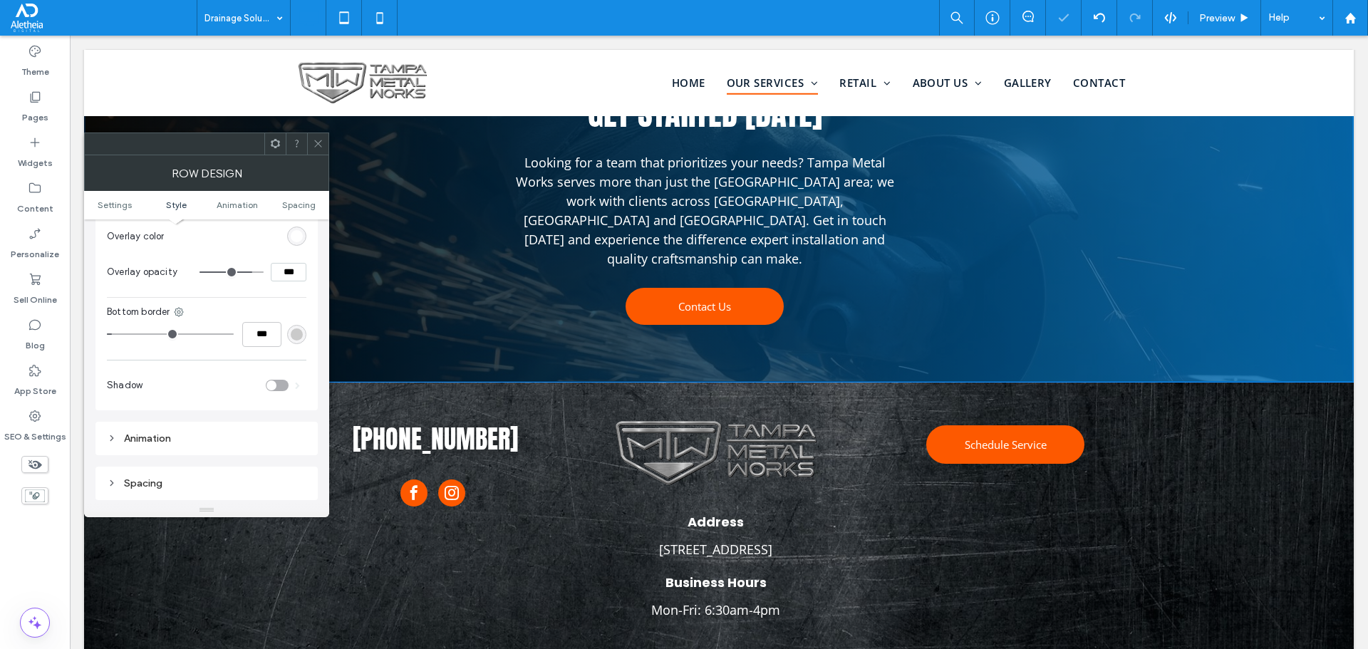
click at [316, 145] on icon at bounding box center [318, 143] width 11 height 11
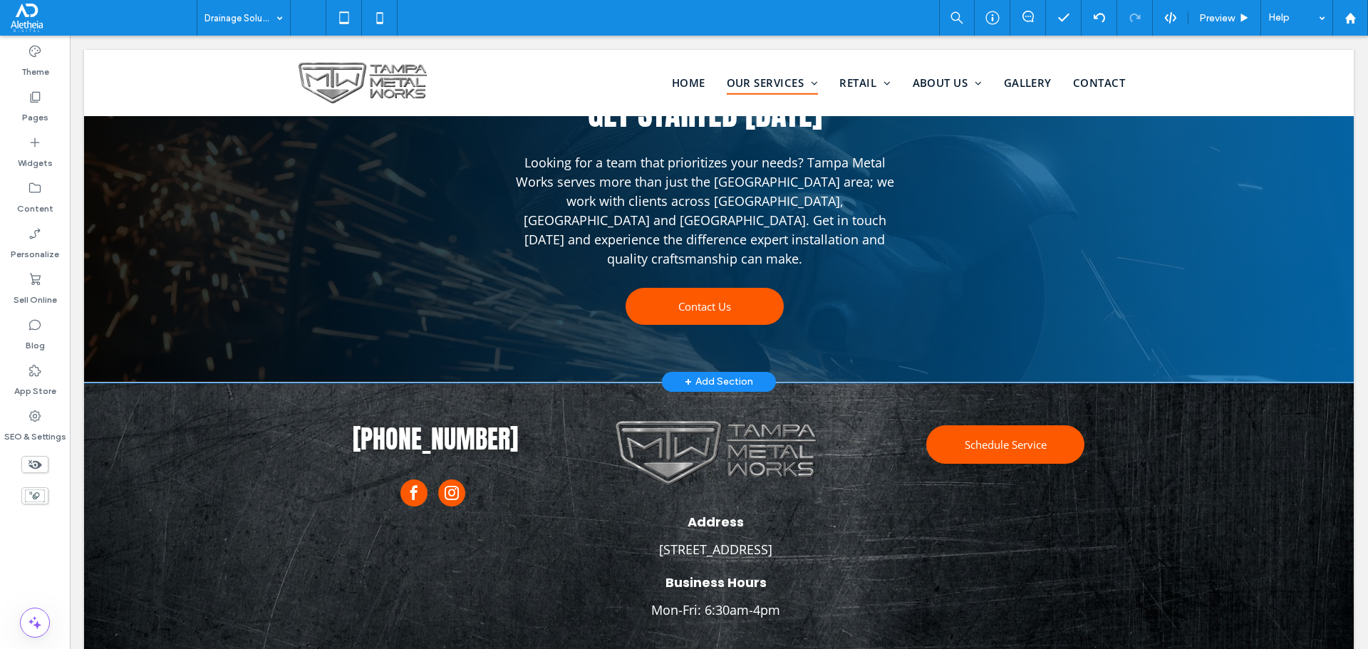
click at [146, 289] on div "Get started today Looking for a team that prioritizes your needs? Tampa Metal W…" at bounding box center [719, 180] width 1270 height 403
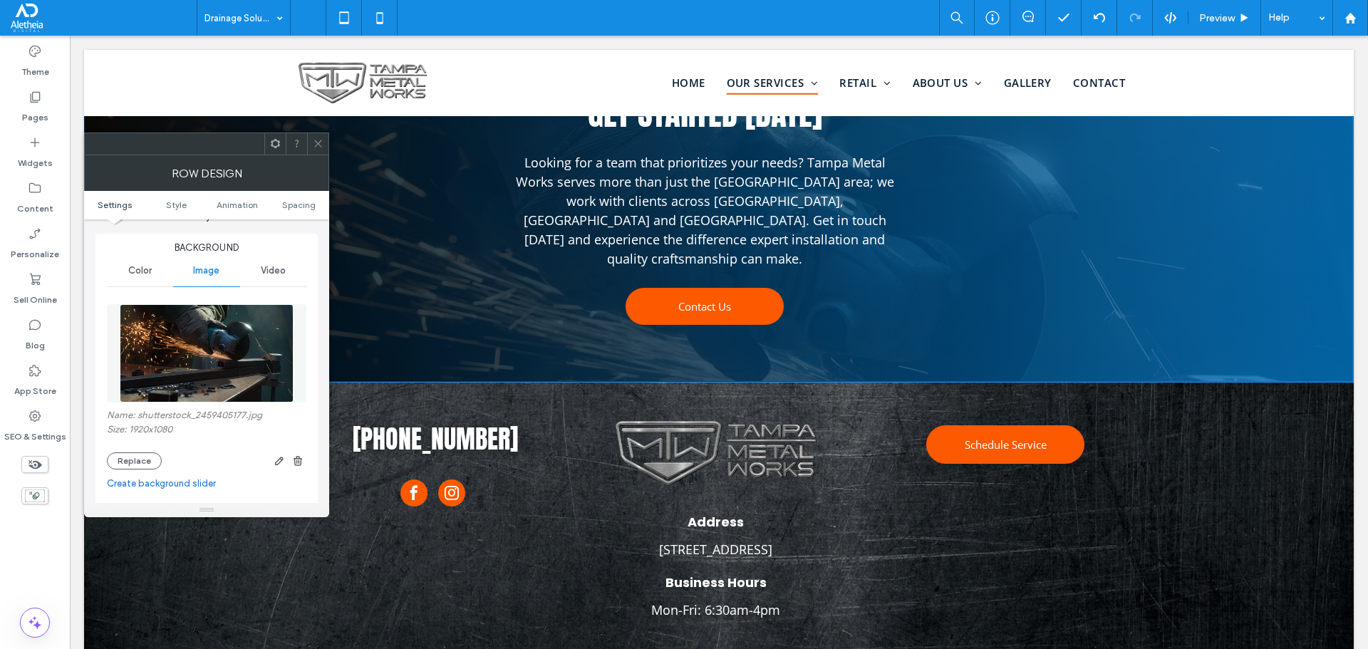
scroll to position [356, 0]
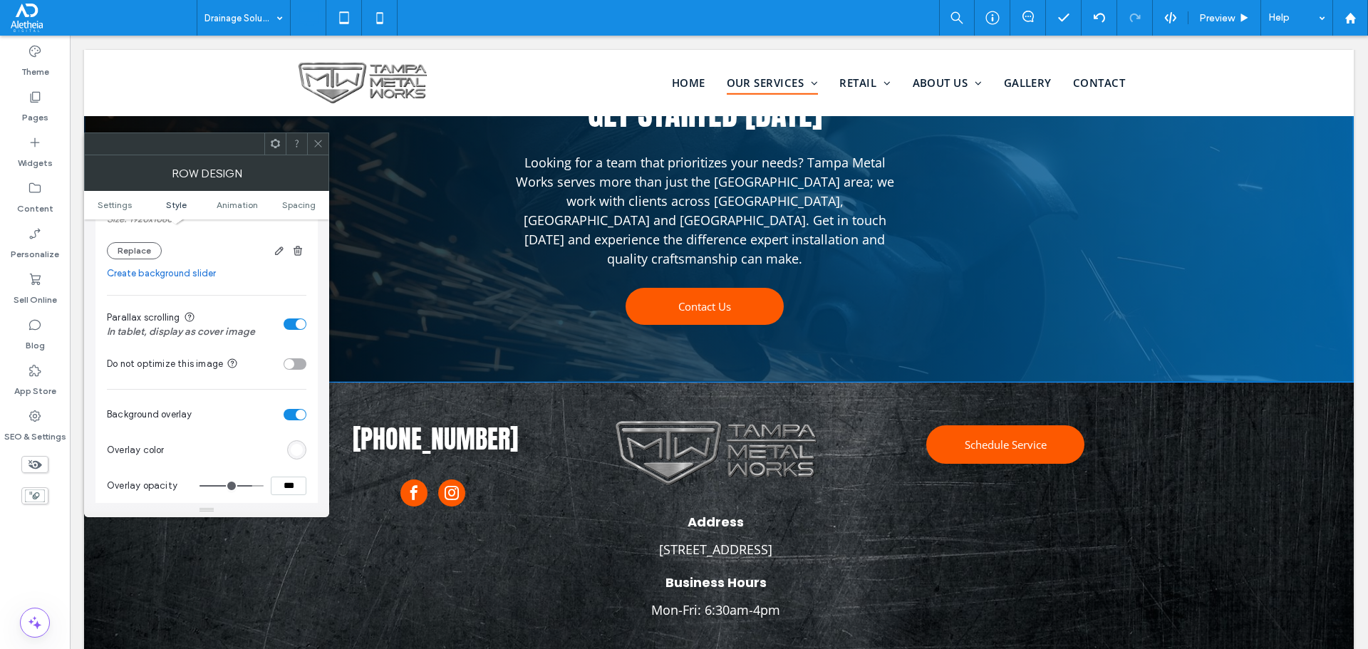
click at [292, 455] on div "rgb(255, 255, 255)" at bounding box center [297, 450] width 12 height 12
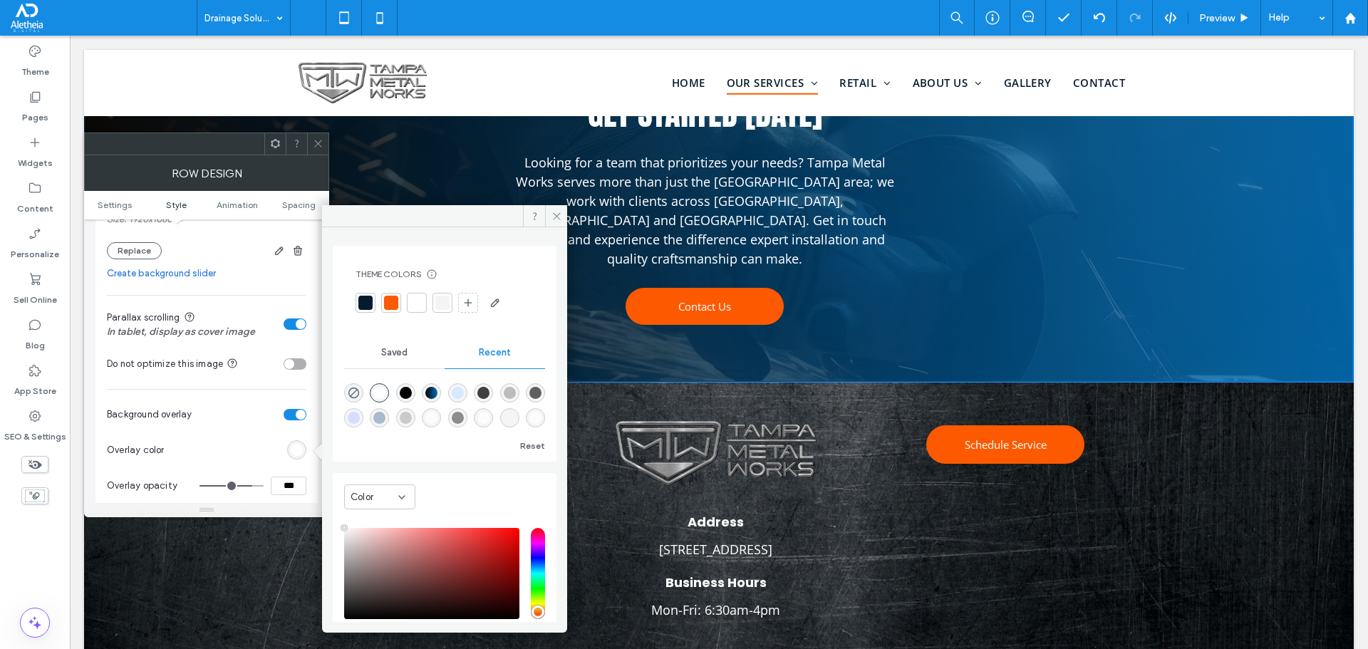
click at [255, 440] on section "Overlay color" at bounding box center [207, 451] width 200 height 36
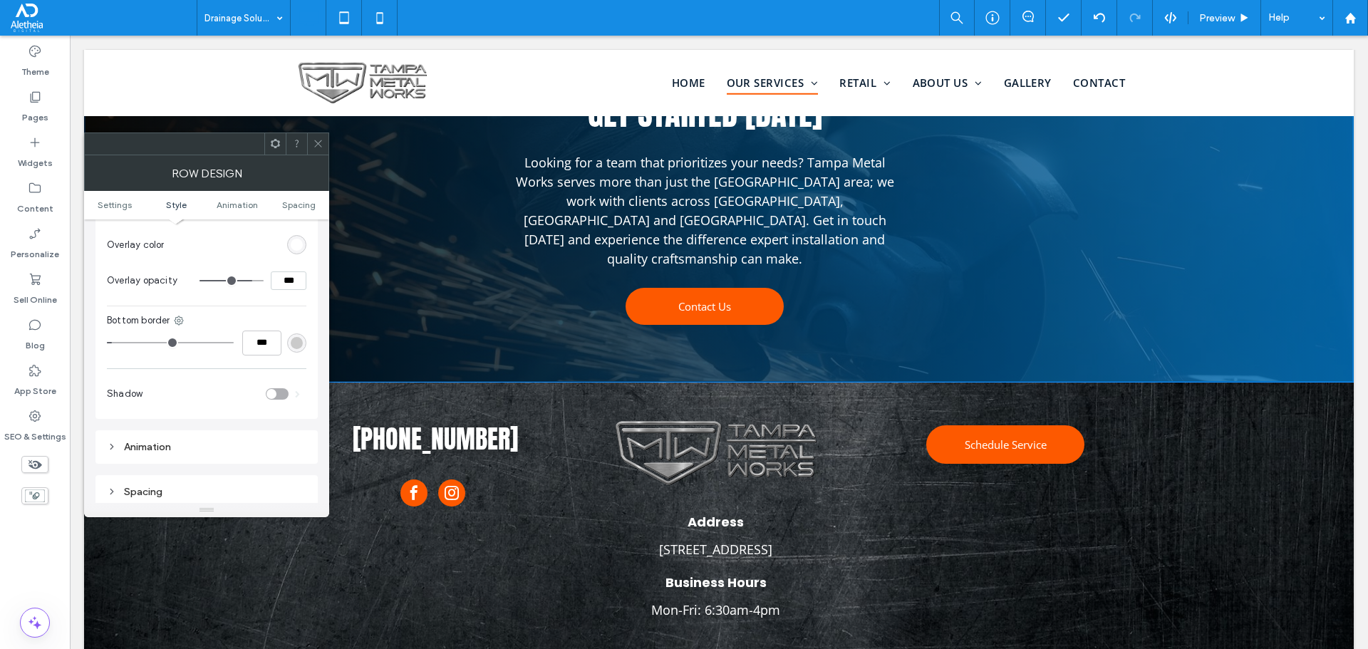
scroll to position [570, 0]
click at [304, 333] on div "rgb(202, 202, 202)" at bounding box center [296, 334] width 19 height 19
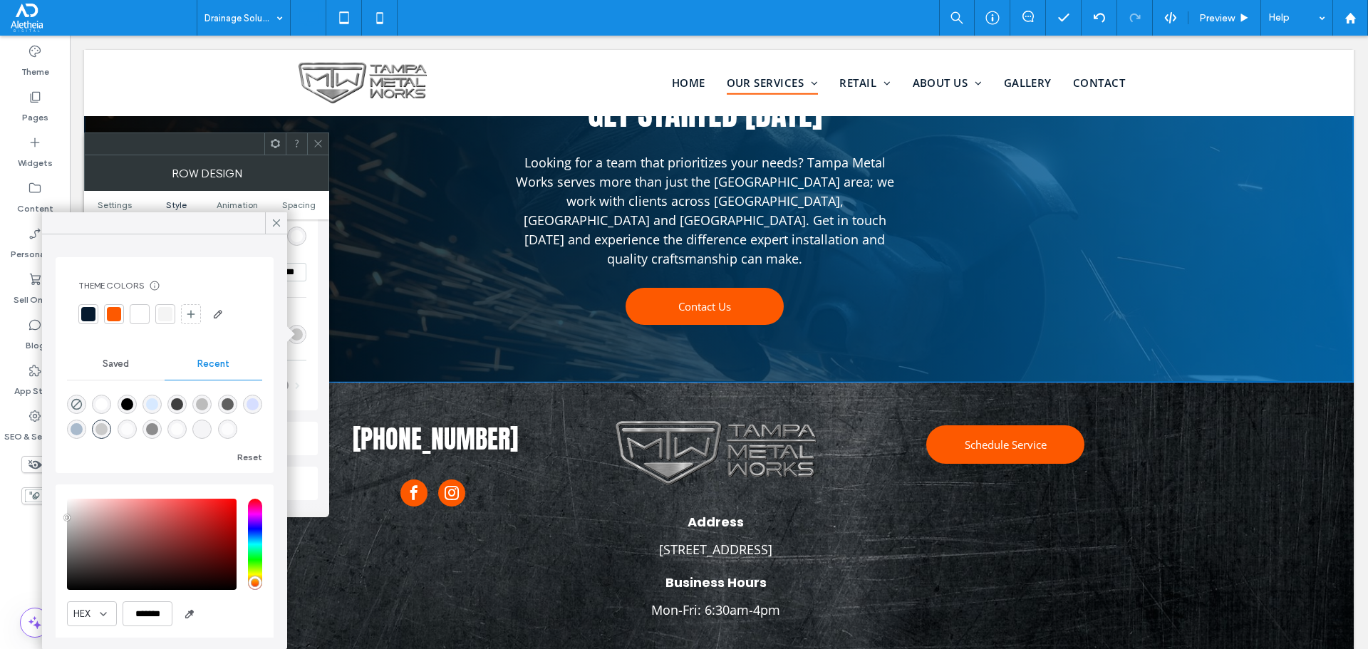
click at [208, 404] on div "rgba(188, 188, 188, 1)" at bounding box center [202, 404] width 12 height 12
type input "*******"
drag, startPoint x: 268, startPoint y: 223, endPoint x: 281, endPoint y: 212, distance: 16.7
click at [269, 223] on div at bounding box center [276, 222] width 22 height 21
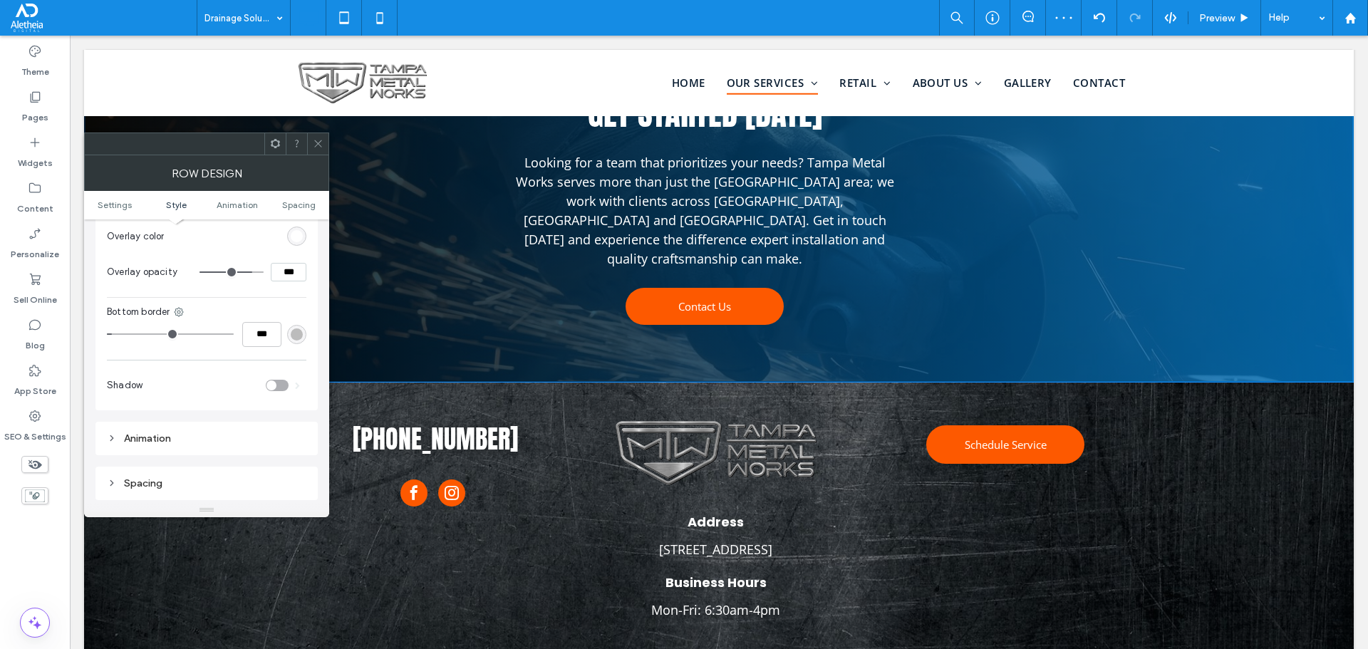
click at [308, 142] on div at bounding box center [317, 143] width 21 height 21
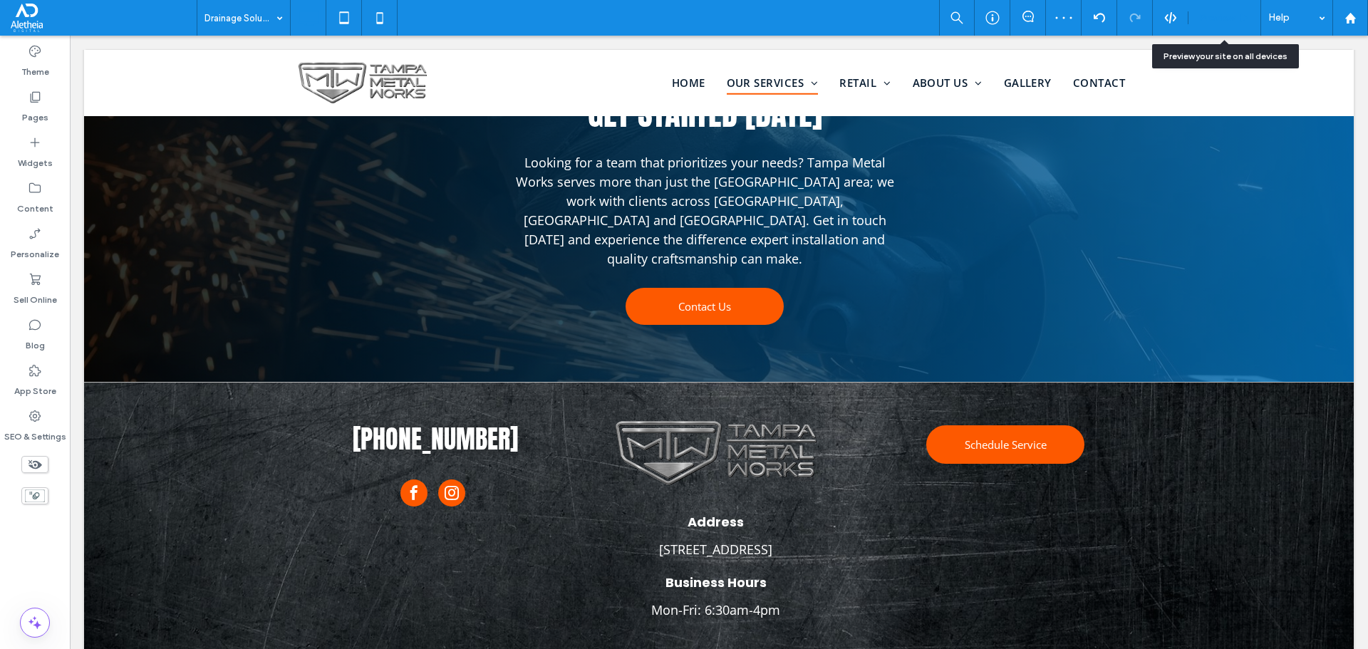
click at [1200, 31] on div "Preview" at bounding box center [1225, 18] width 73 height 36
click at [1216, 16] on span "Preview" at bounding box center [1217, 18] width 36 height 12
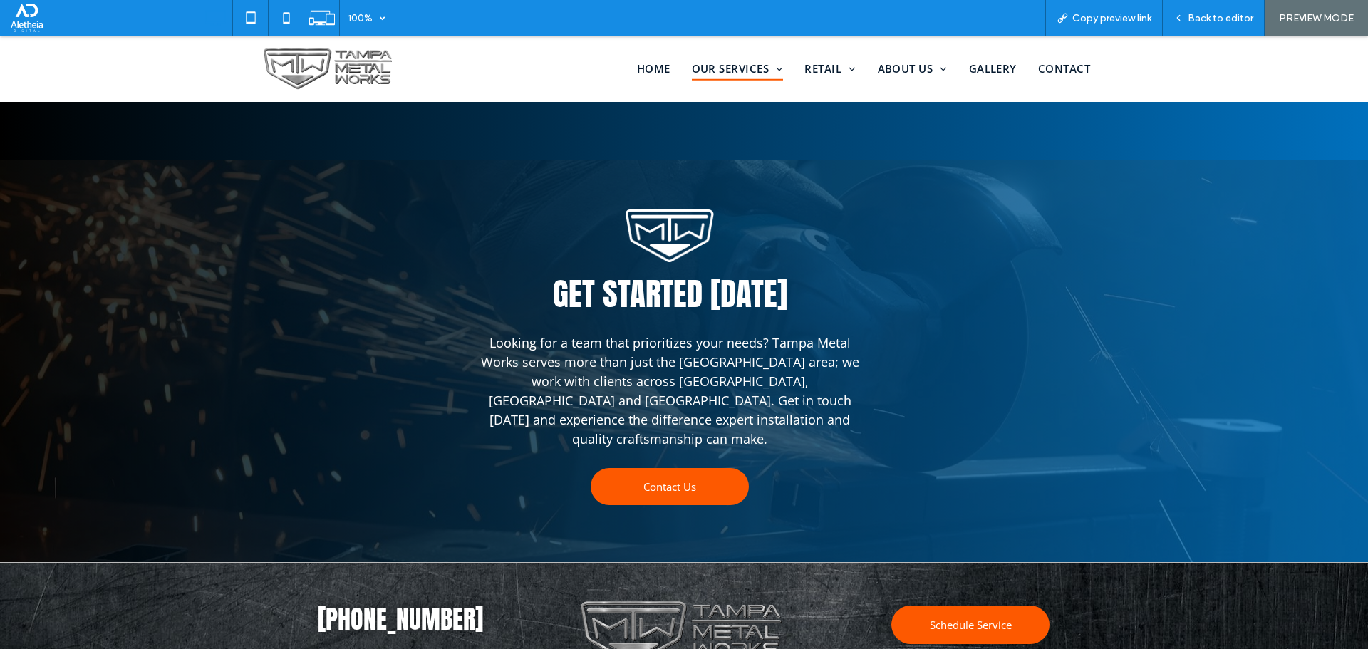
scroll to position [2368, 0]
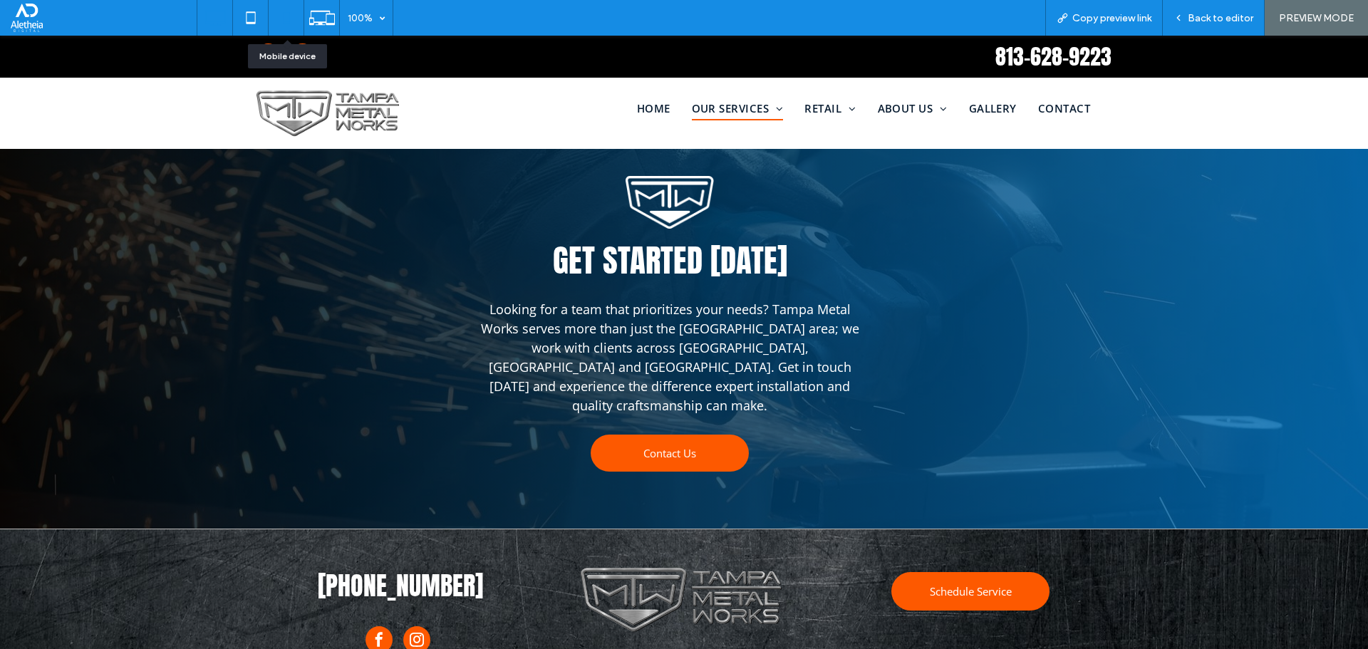
click at [282, 19] on icon at bounding box center [286, 18] width 29 height 29
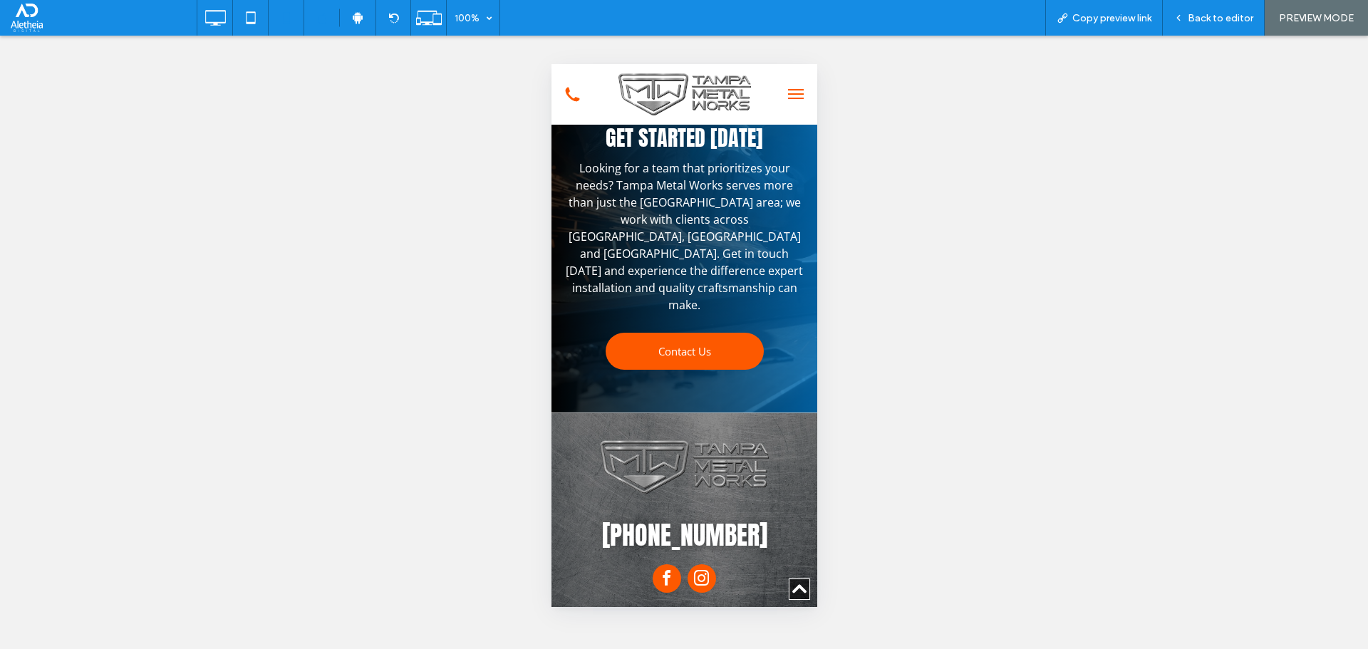
scroll to position [3421, 0]
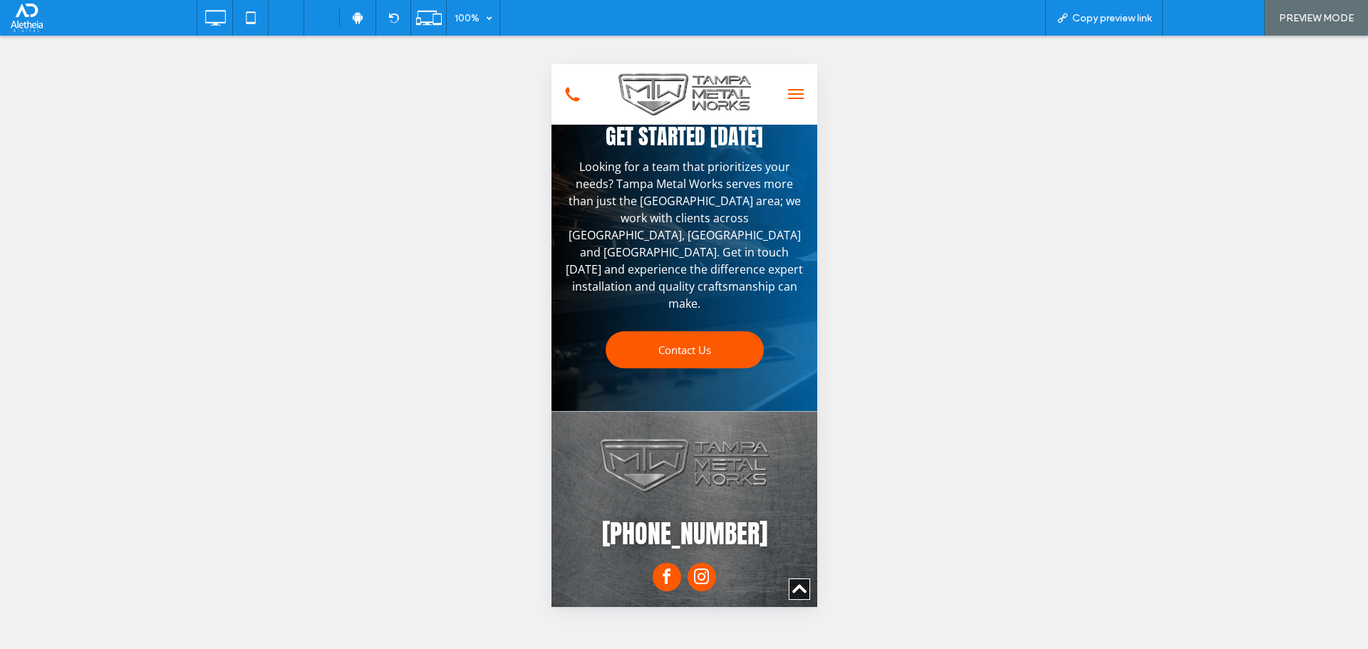
click at [1227, 16] on span "Back to editor" at bounding box center [1221, 18] width 66 height 12
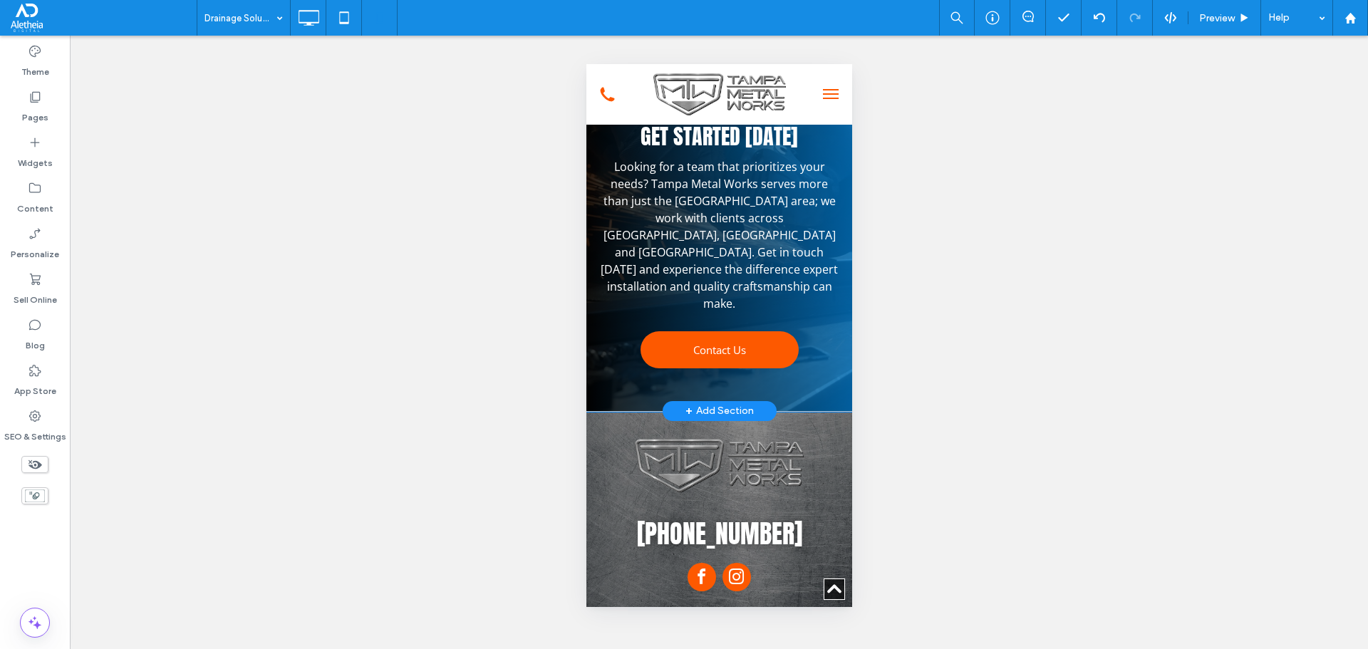
click at [739, 223] on div "Get started today Looking for a team that prioritizes your needs? Tampa Metal W…" at bounding box center [719, 232] width 266 height 358
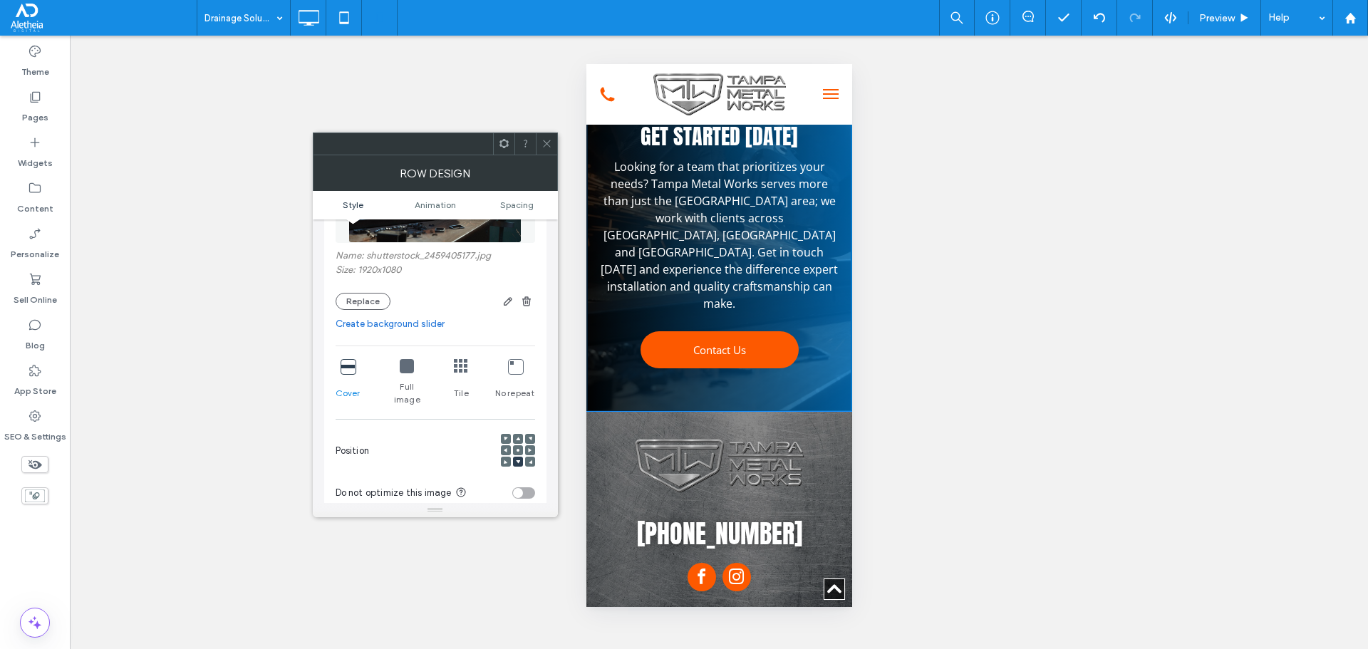
scroll to position [214, 0]
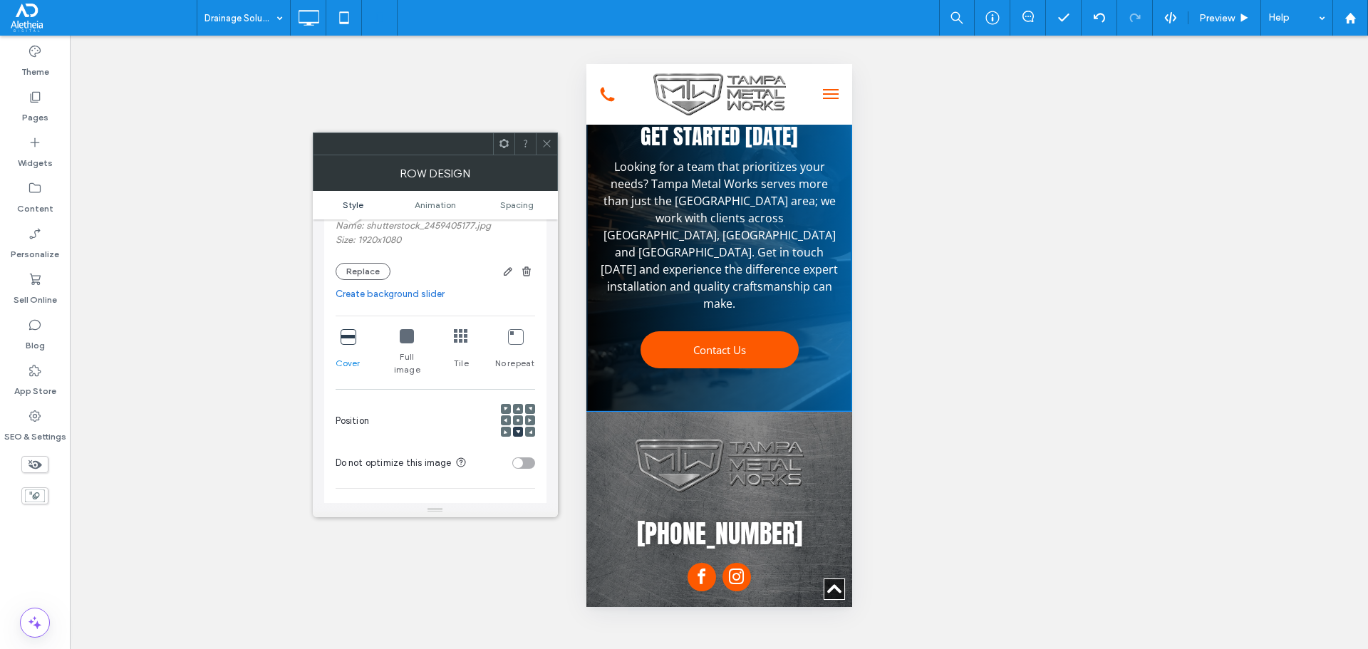
click at [411, 335] on icon at bounding box center [407, 336] width 14 height 14
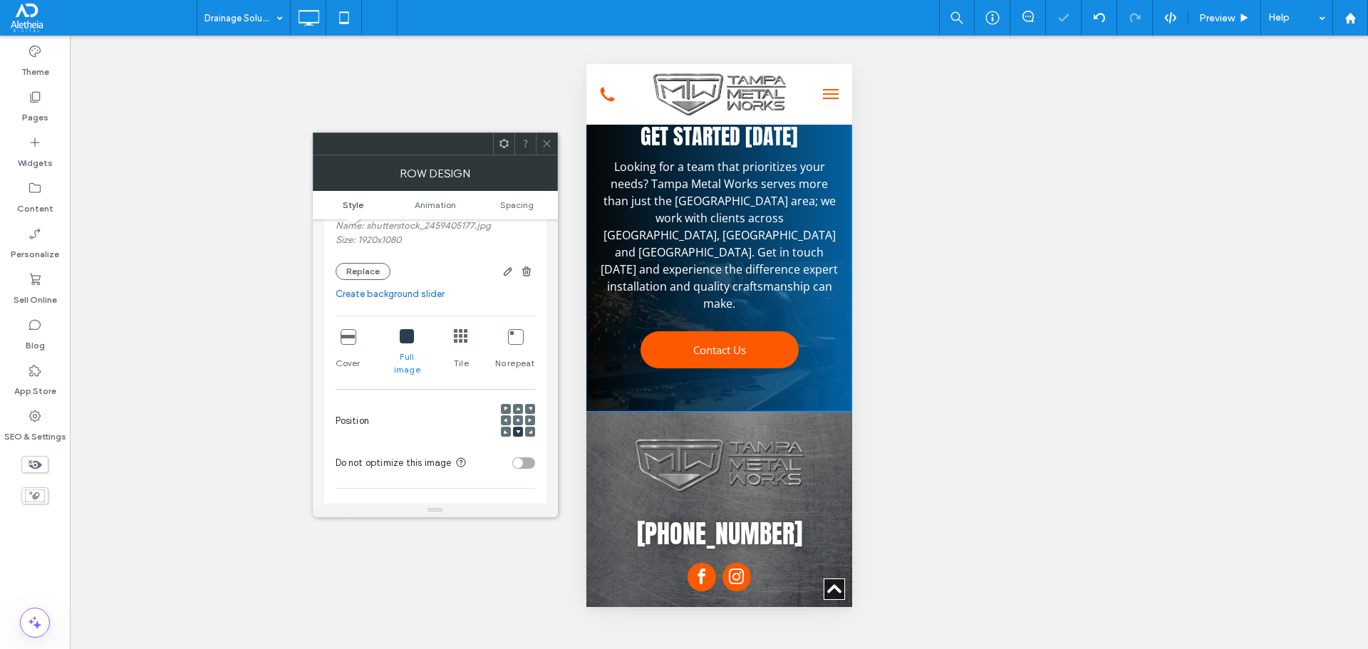
click at [343, 338] on icon at bounding box center [348, 336] width 14 height 14
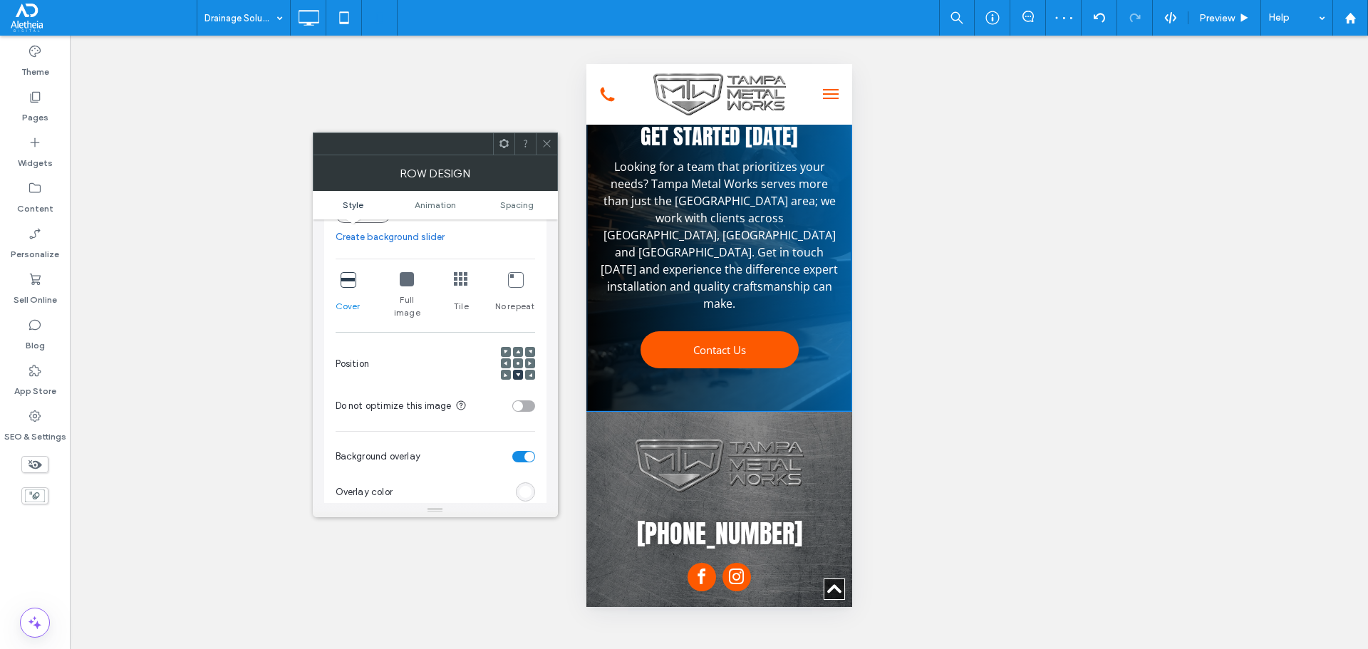
scroll to position [356, 0]
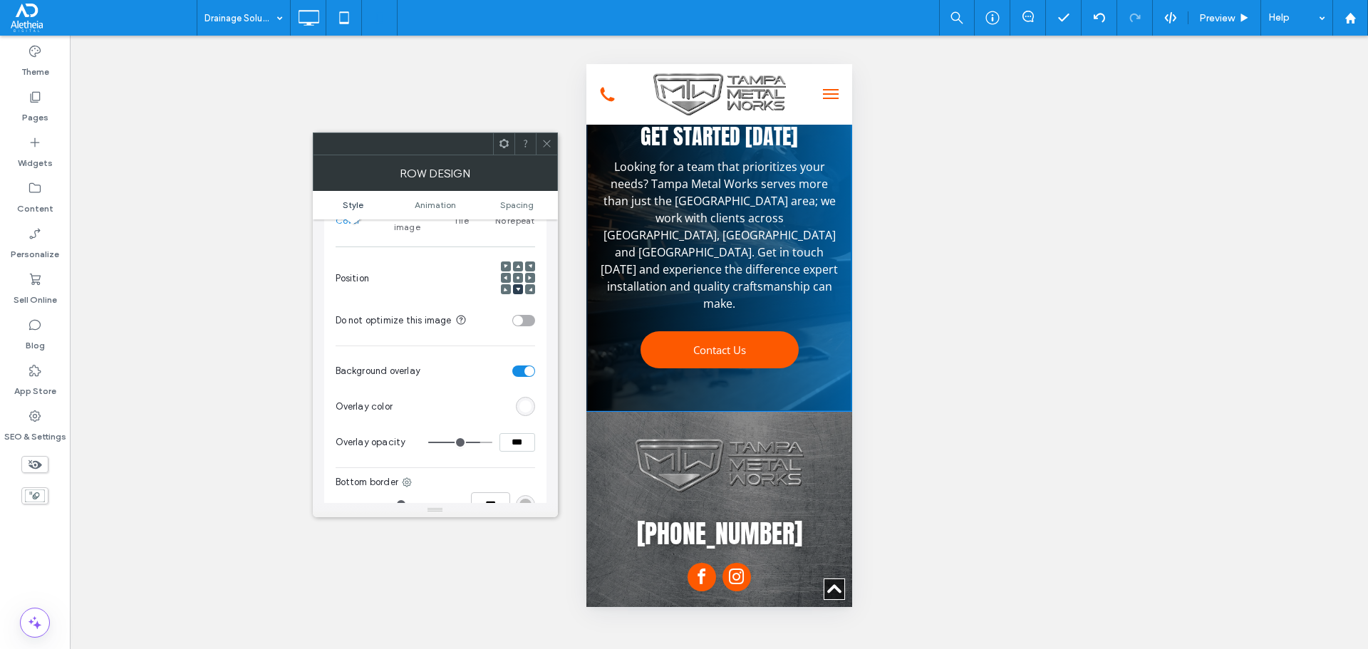
click at [526, 315] on div "toggle" at bounding box center [523, 320] width 23 height 11
click at [531, 276] on icon at bounding box center [530, 278] width 4 height 4
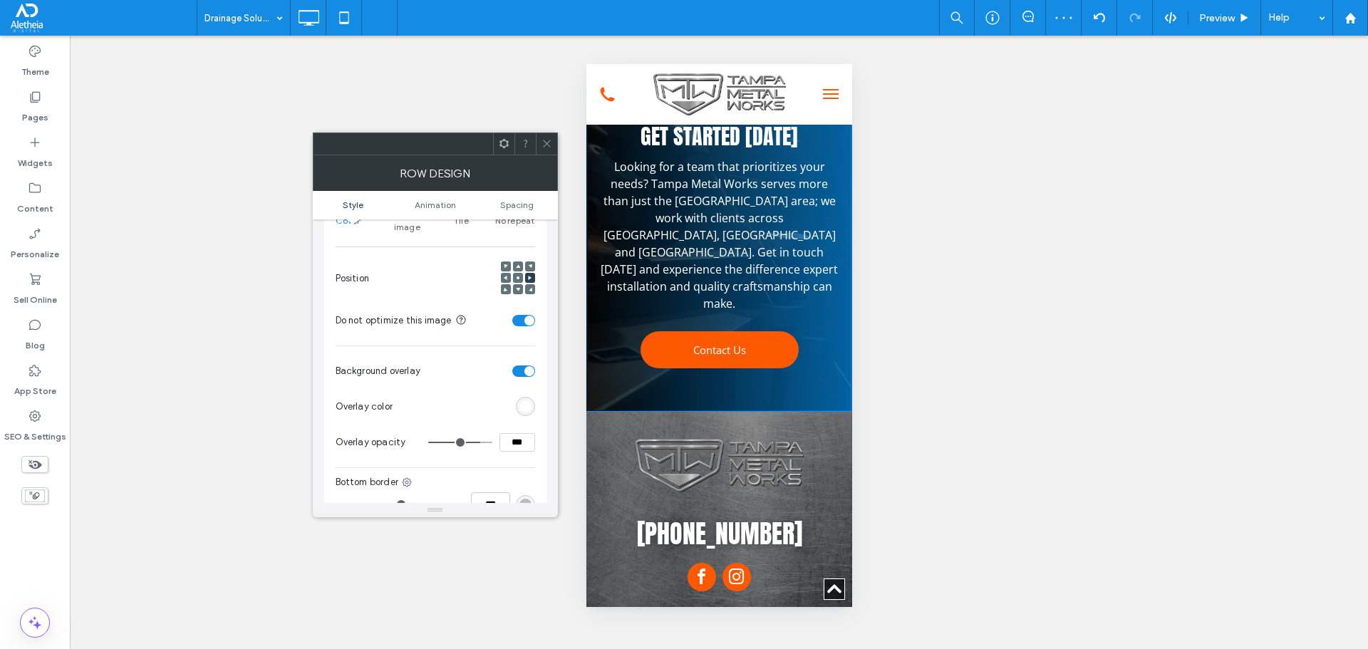
scroll to position [285, 0]
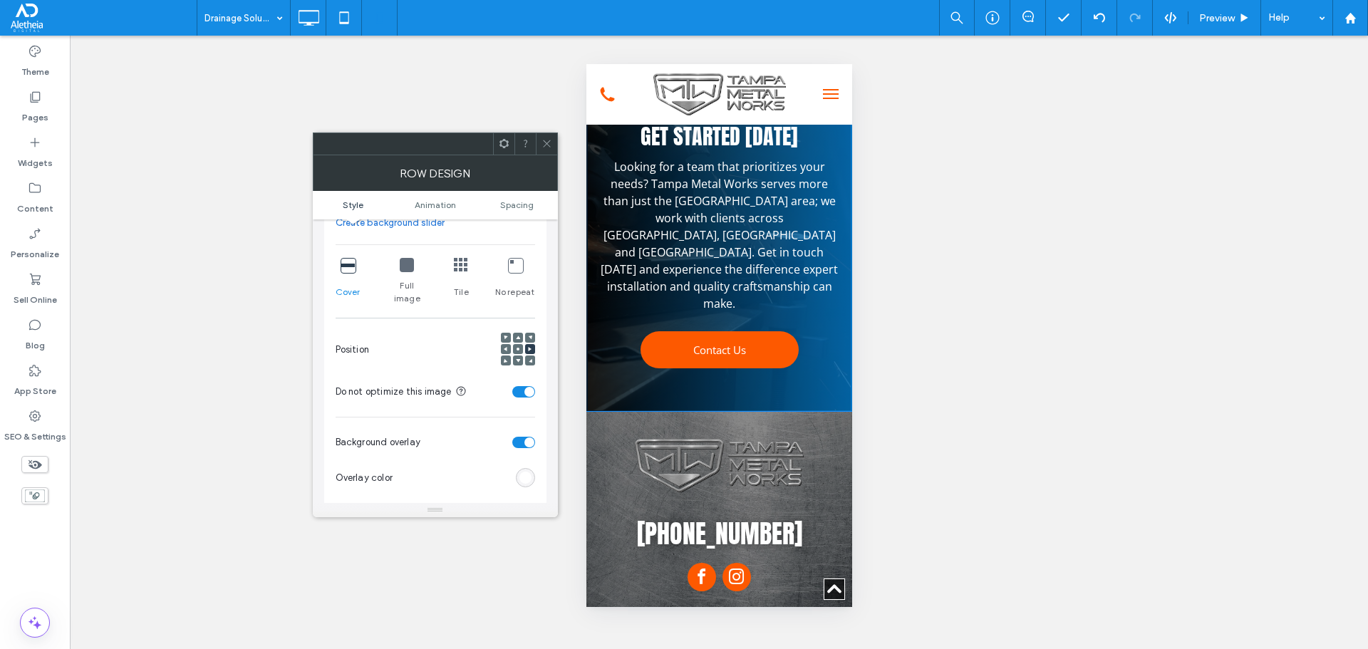
click at [407, 263] on icon at bounding box center [407, 265] width 14 height 14
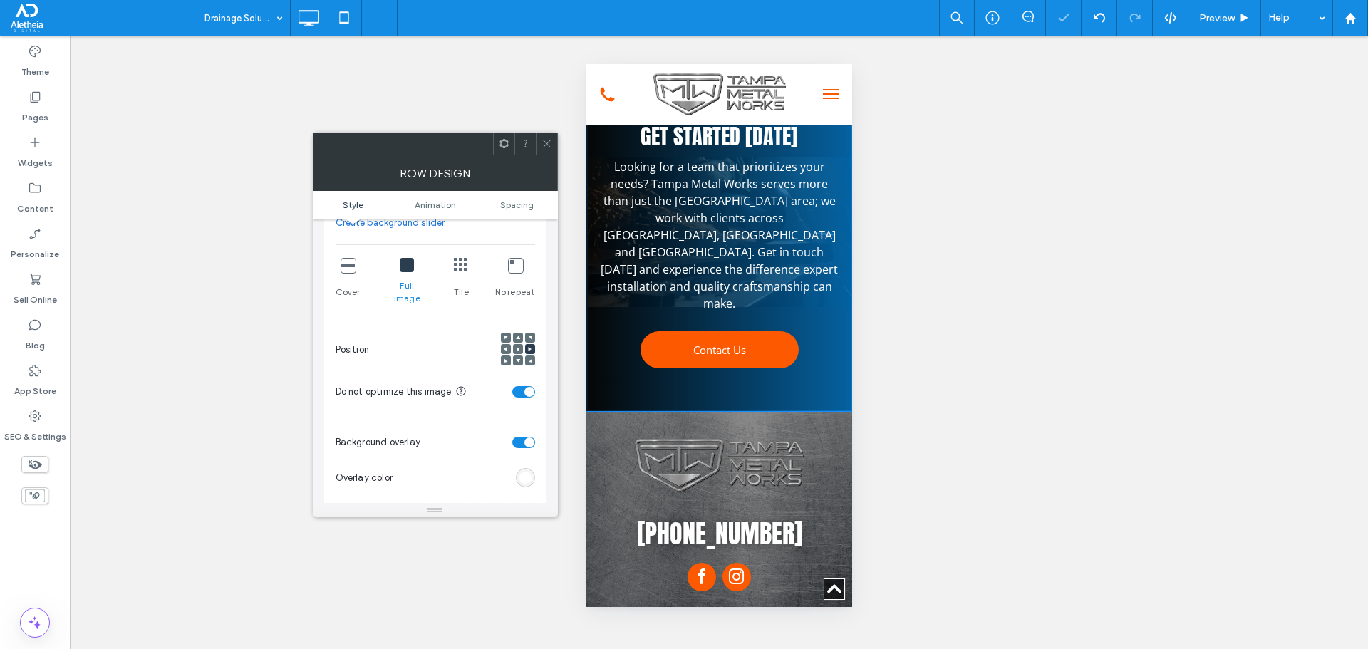
click at [362, 266] on div "Cover Full image Tile No repeat" at bounding box center [436, 281] width 200 height 58
click at [347, 262] on icon at bounding box center [348, 265] width 14 height 14
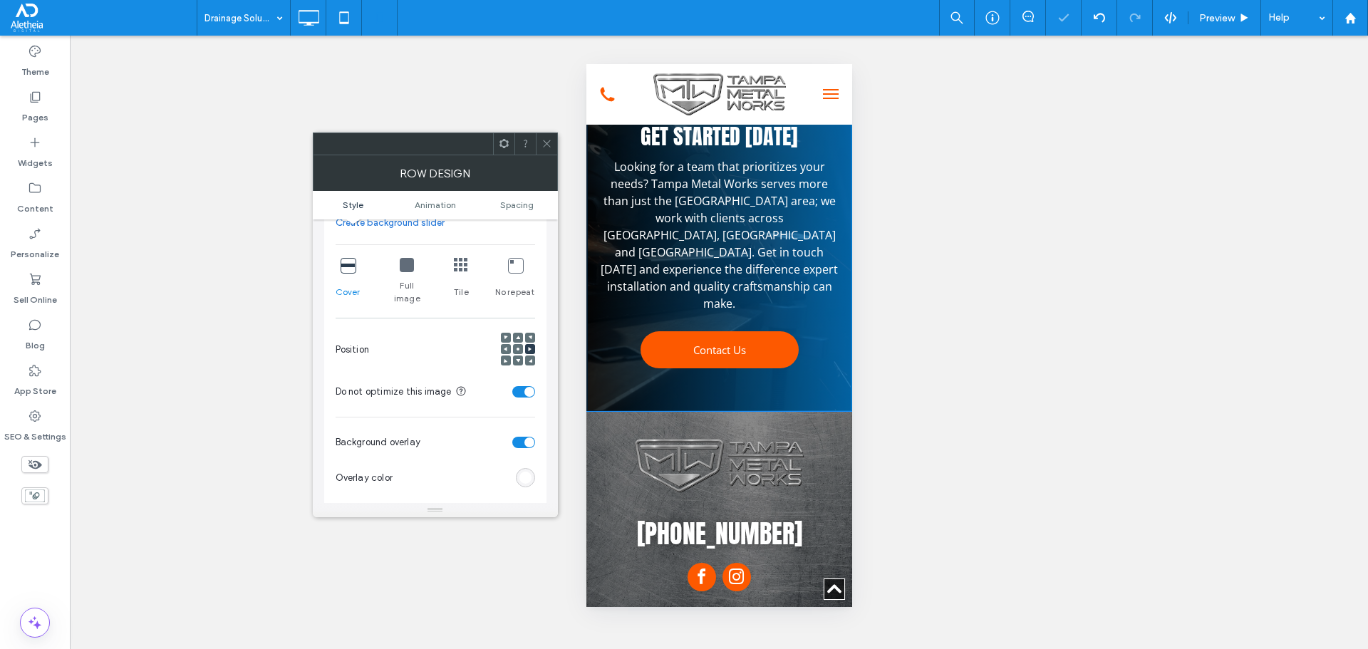
click at [516, 347] on icon at bounding box center [518, 349] width 4 height 4
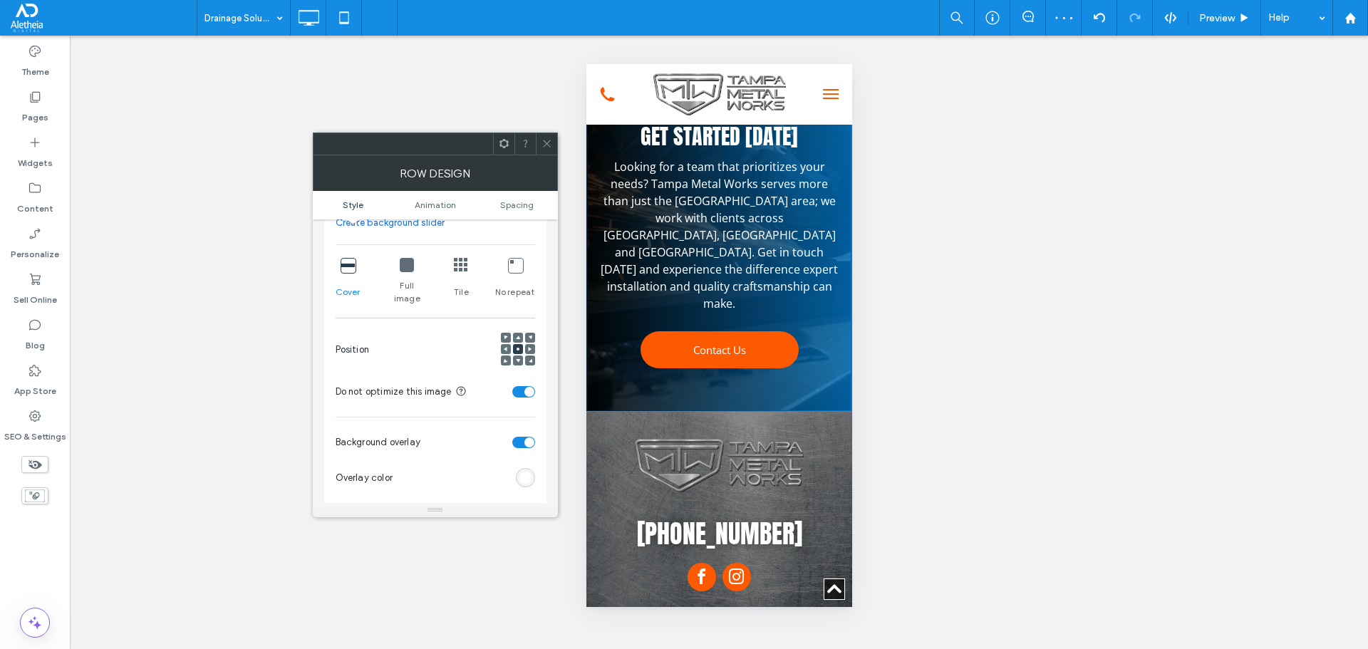
click at [547, 143] on icon at bounding box center [547, 143] width 11 height 11
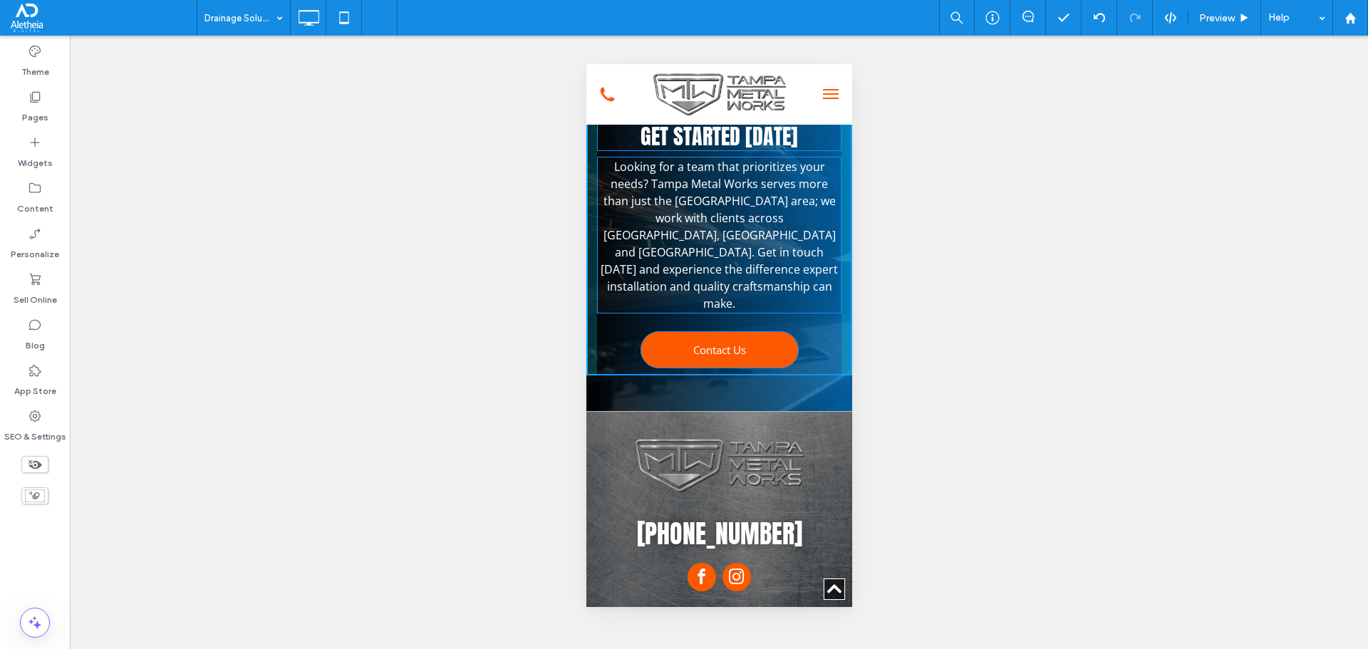
drag, startPoint x: 730, startPoint y: 272, endPoint x: 751, endPoint y: 299, distance: 34.1
click at [743, 117] on div at bounding box center [737, 111] width 11 height 11
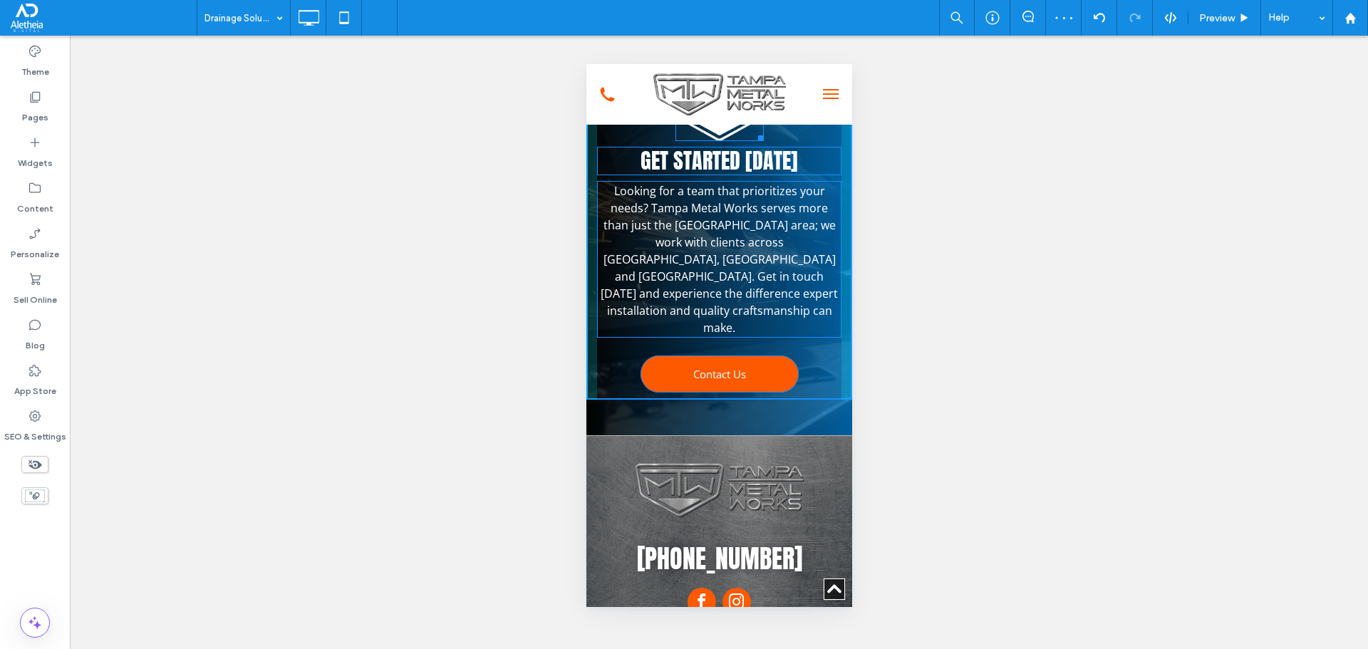
drag, startPoint x: 754, startPoint y: 294, endPoint x: 1378, endPoint y: 368, distance: 628.8
click at [753, 141] on div at bounding box center [758, 135] width 11 height 11
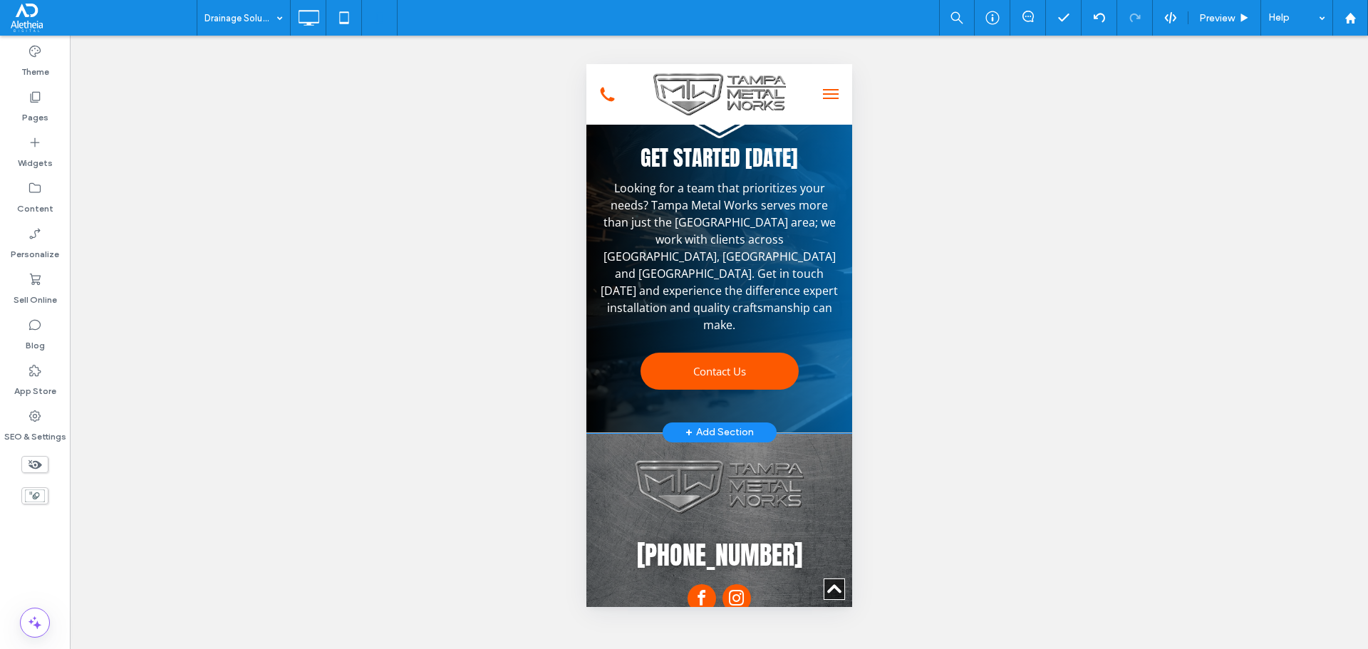
click at [793, 228] on div "Get started today Looking for a team that prioritizes your needs? Tampa Metal W…" at bounding box center [719, 243] width 266 height 380
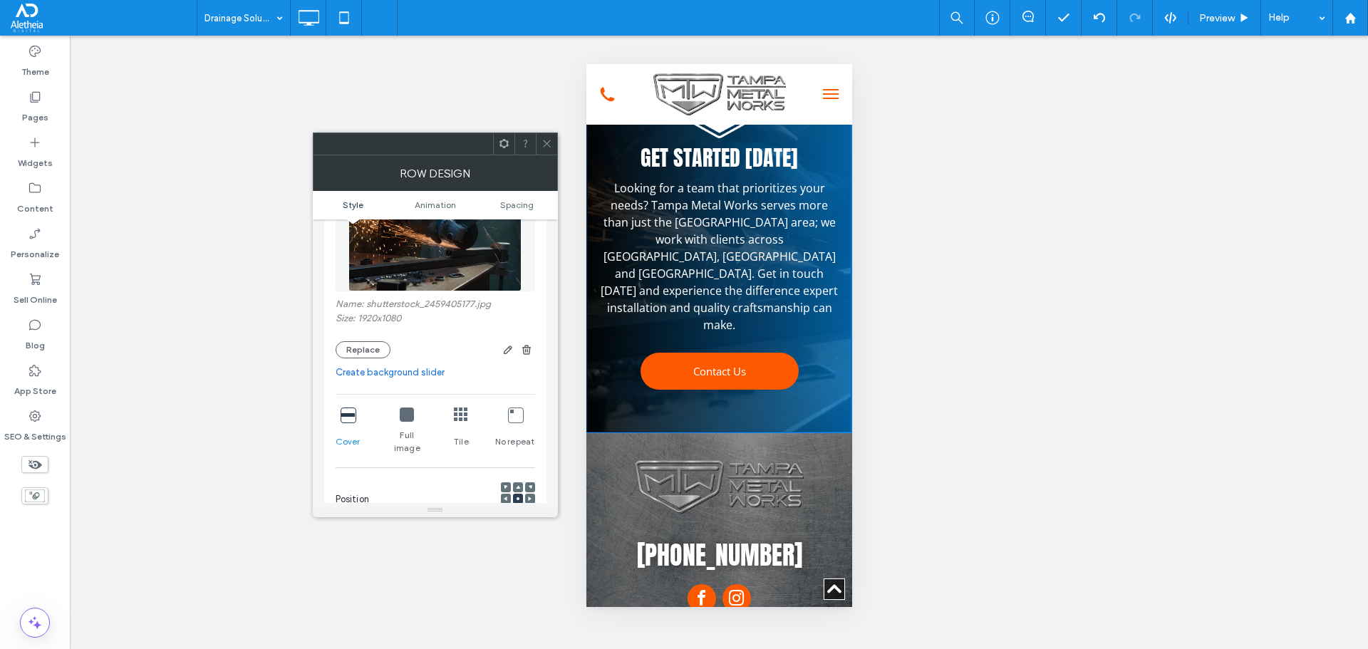
scroll to position [428, 0]
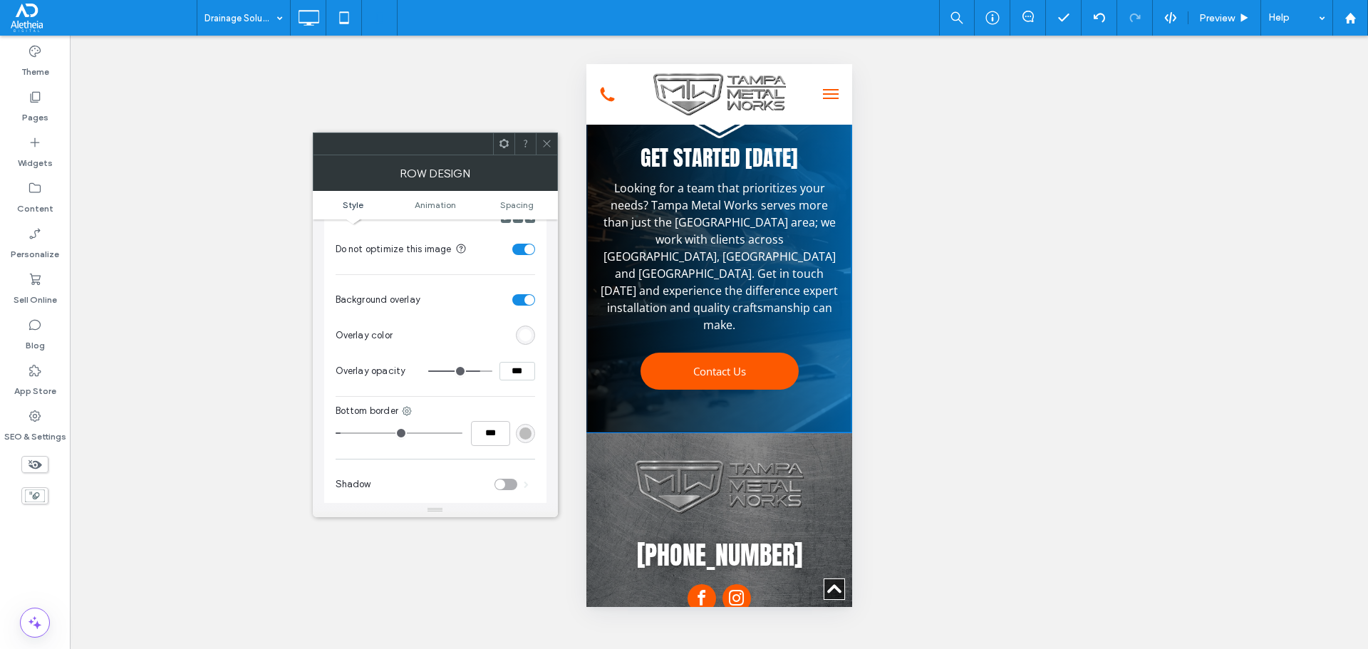
click at [521, 362] on input "***" at bounding box center [518, 371] width 36 height 19
type input "***"
click at [487, 384] on div "Background Color Image Video Name: shutterstock_2459405177.jpg Size: 1920x1080 …" at bounding box center [436, 145] width 200 height 614
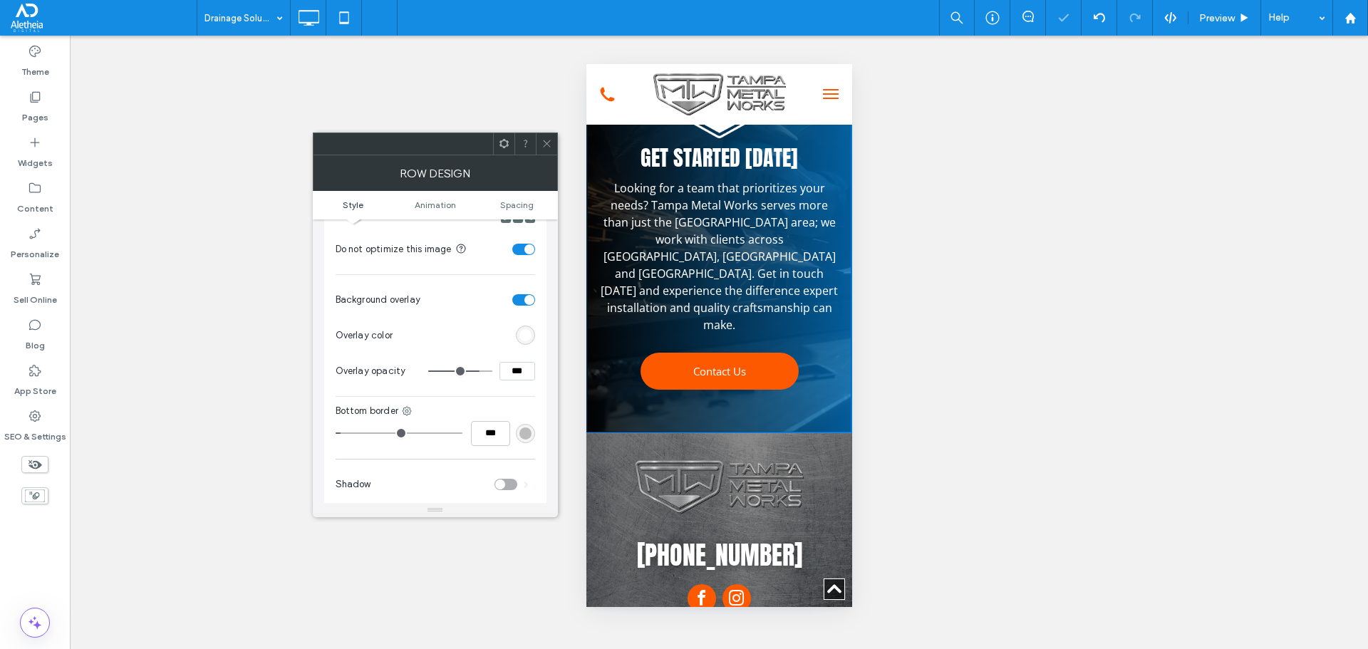
type input "**"
type input "***"
type input "**"
click at [465, 371] on input "range" at bounding box center [460, 371] width 64 height 1
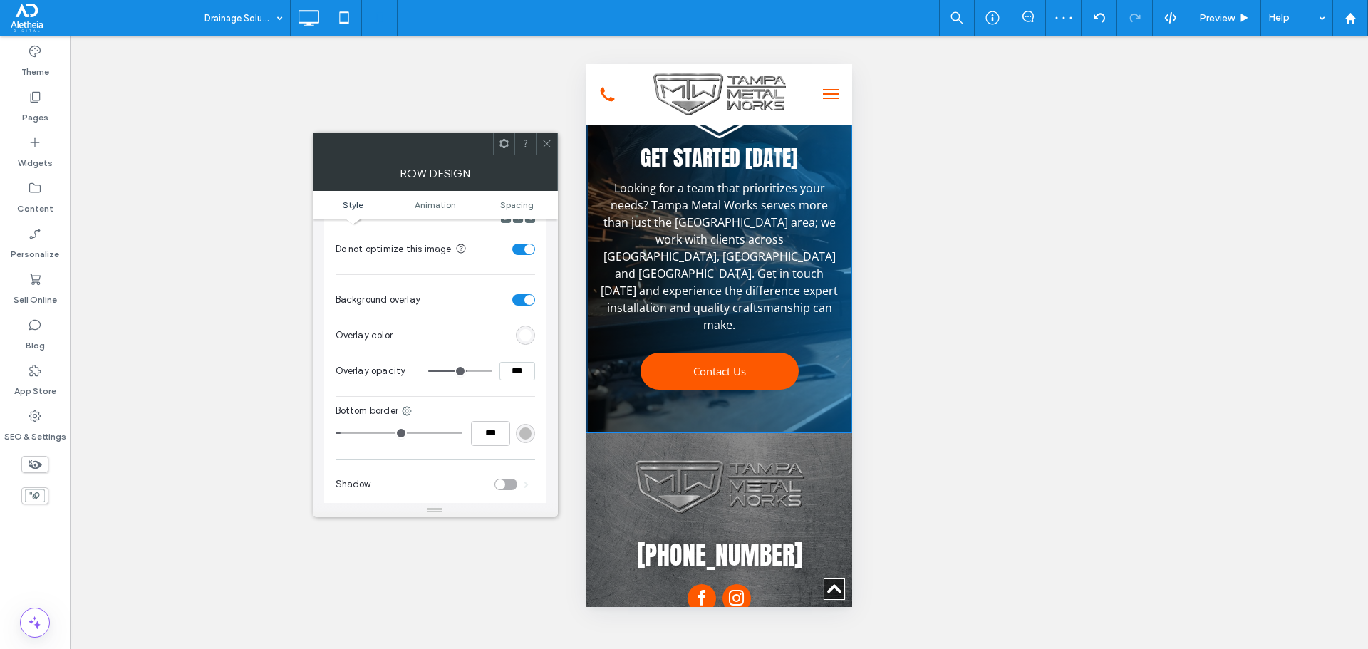
click at [518, 362] on input "***" at bounding box center [518, 371] width 36 height 19
type input "***"
type input "**"
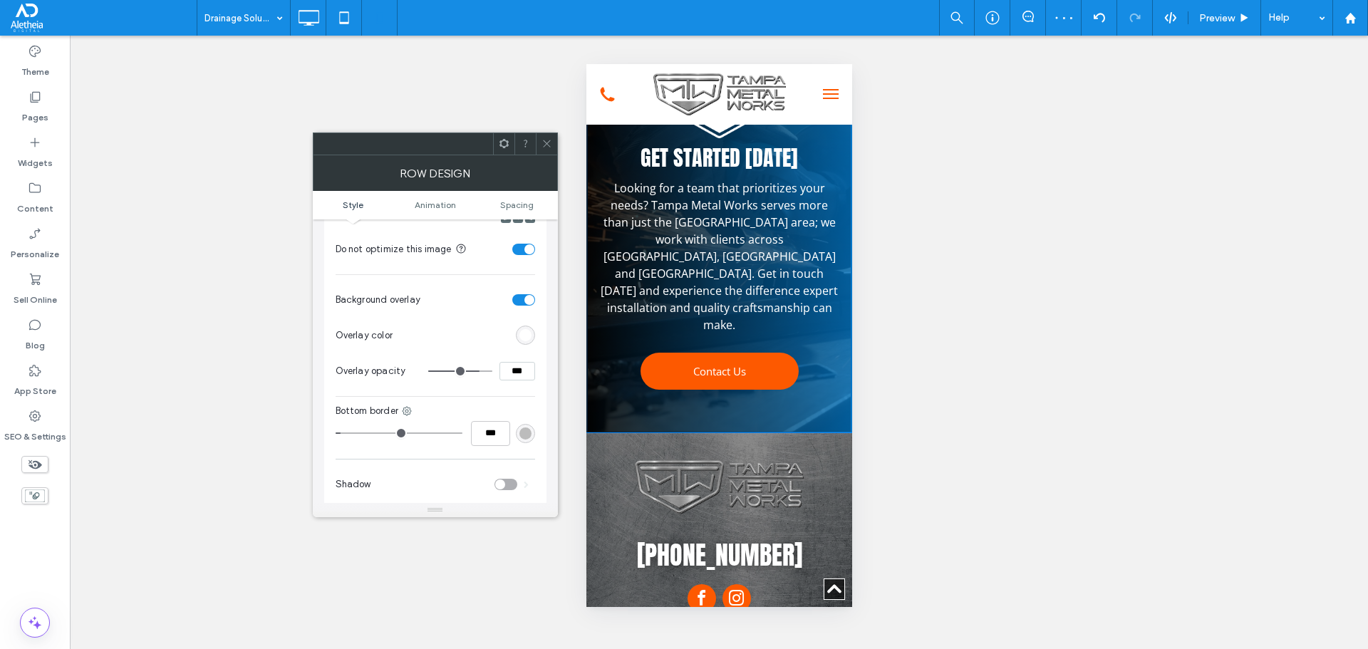
click at [524, 329] on div "rgb(255, 255, 255)" at bounding box center [526, 335] width 12 height 12
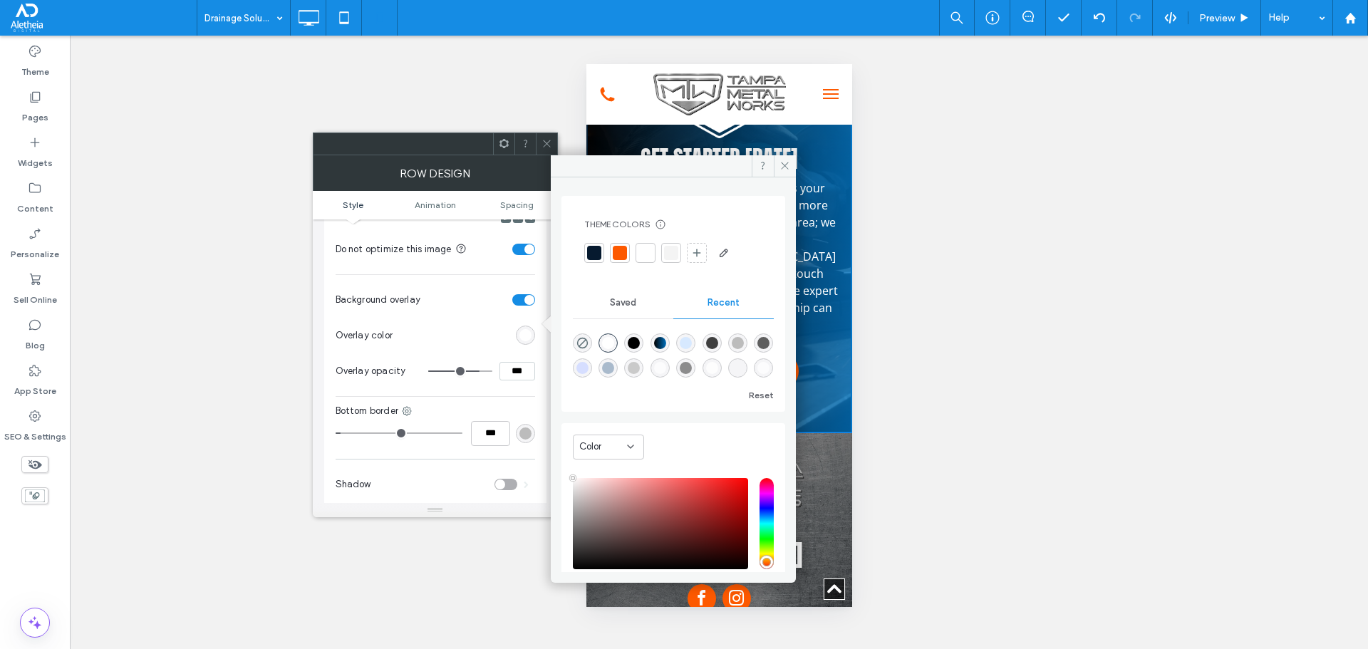
click at [666, 343] on div "linear-gradient(450deg, rgba(0, 0, 0, 1) 0%, rgba(0, 112, 189, 1) 100%)" at bounding box center [660, 343] width 12 height 12
type input "*******"
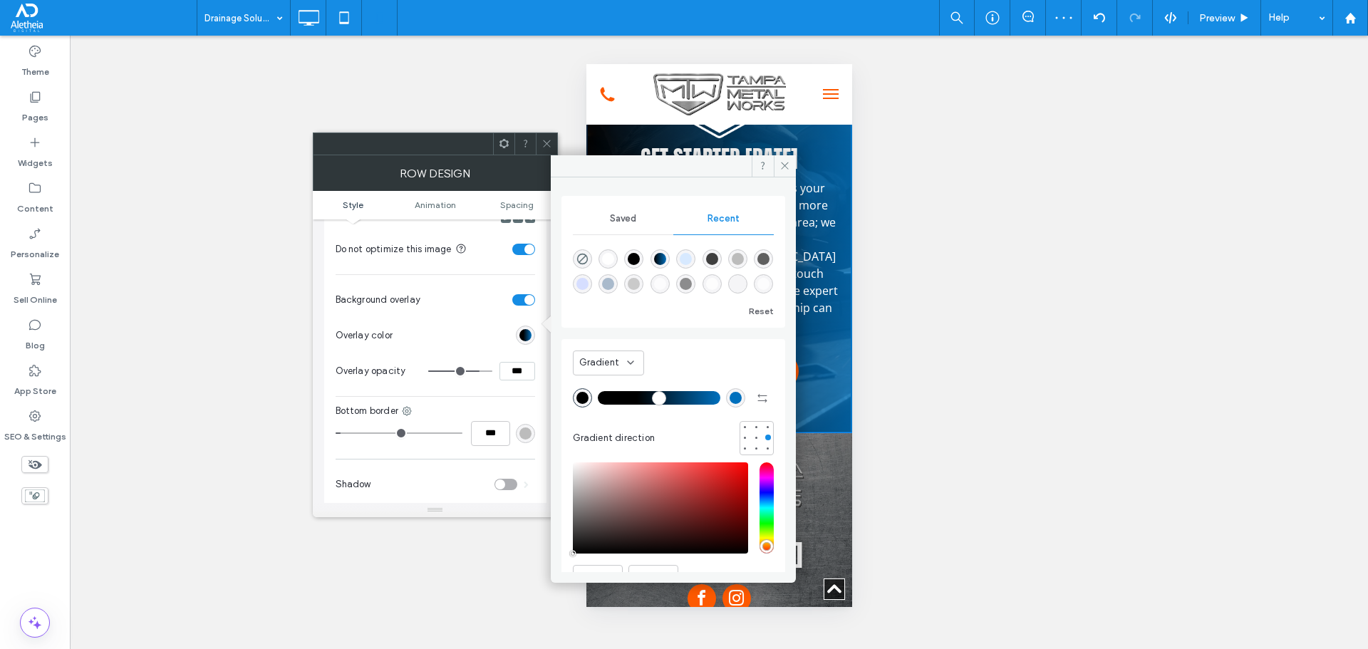
drag, startPoint x: 609, startPoint y: 396, endPoint x: 637, endPoint y: 398, distance: 27.8
click at [637, 398] on input "range" at bounding box center [659, 398] width 123 height 1
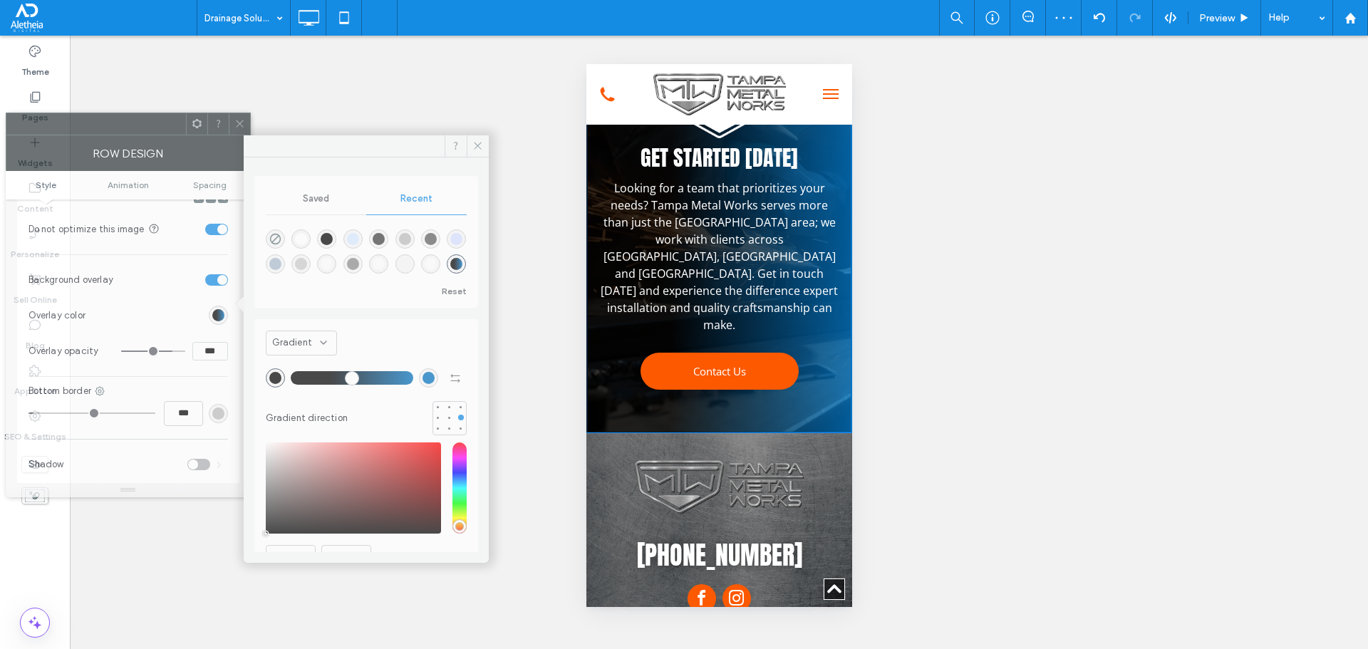
drag, startPoint x: 455, startPoint y: 148, endPoint x: 148, endPoint y: 128, distance: 307.8
click at [148, 128] on div at bounding box center [96, 123] width 180 height 21
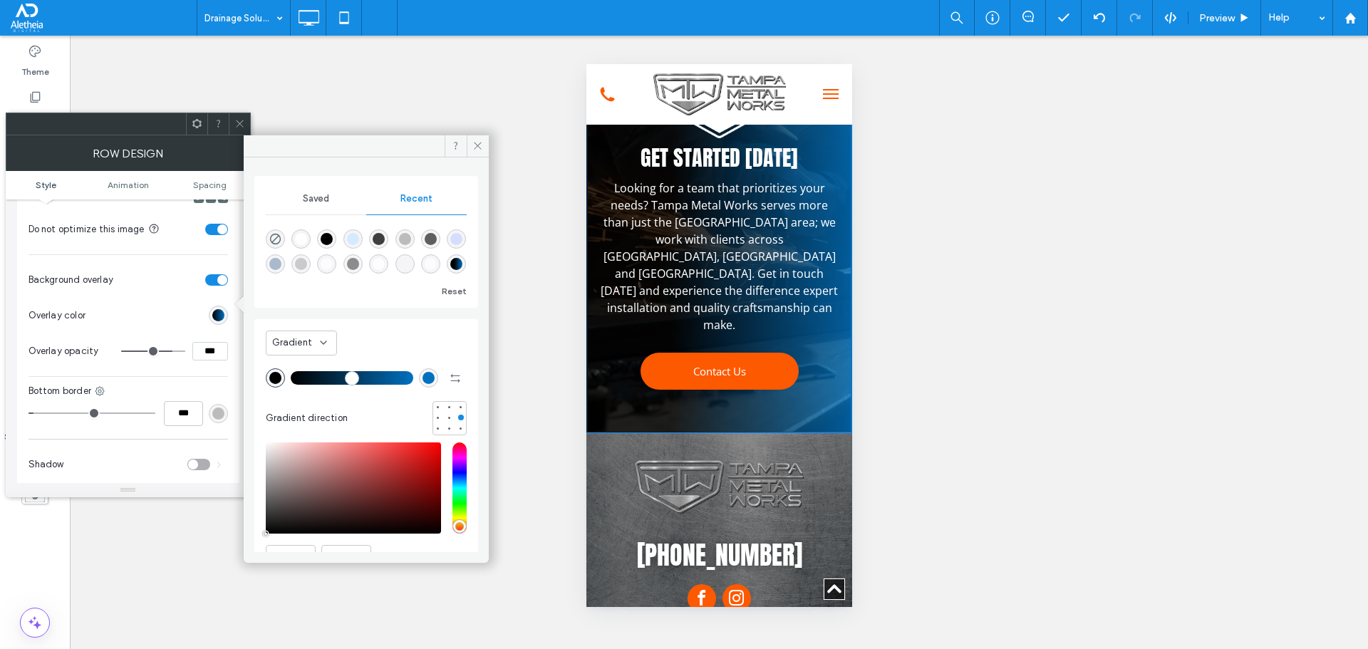
drag, startPoint x: 335, startPoint y: 383, endPoint x: 263, endPoint y: 378, distance: 72.2
type input "*"
click at [291, 378] on input "range" at bounding box center [352, 378] width 123 height 1
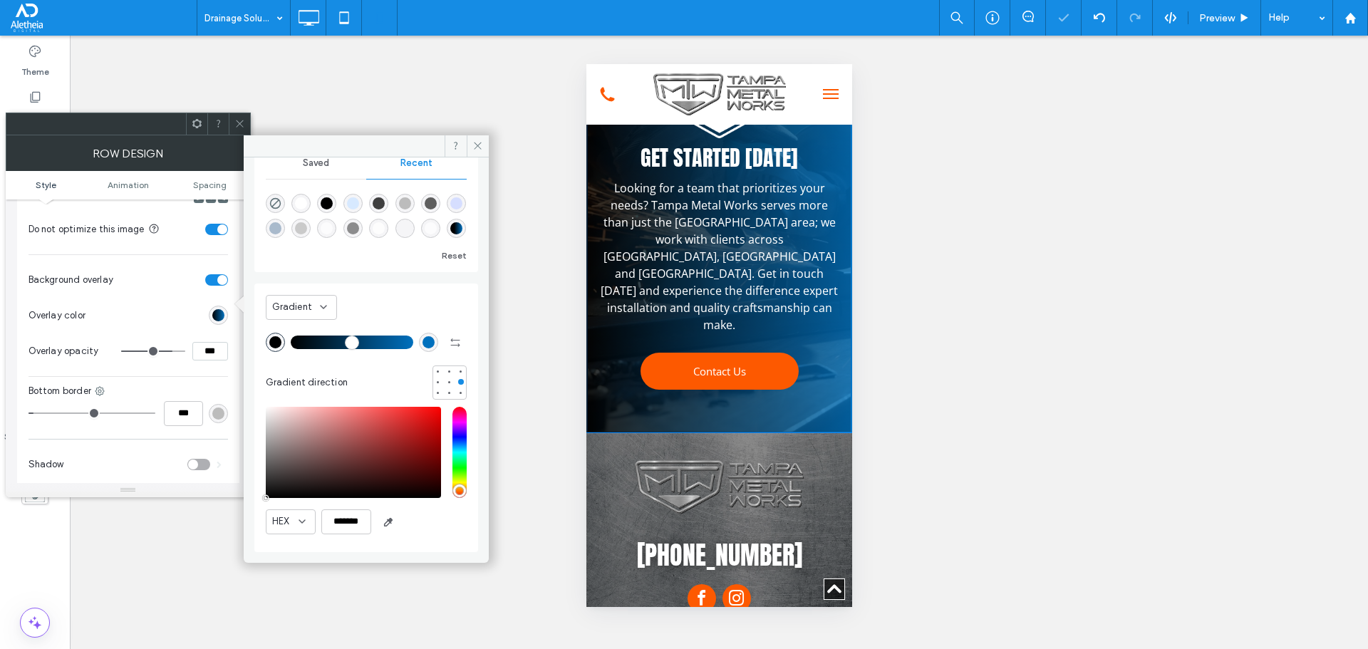
scroll to position [0, 0]
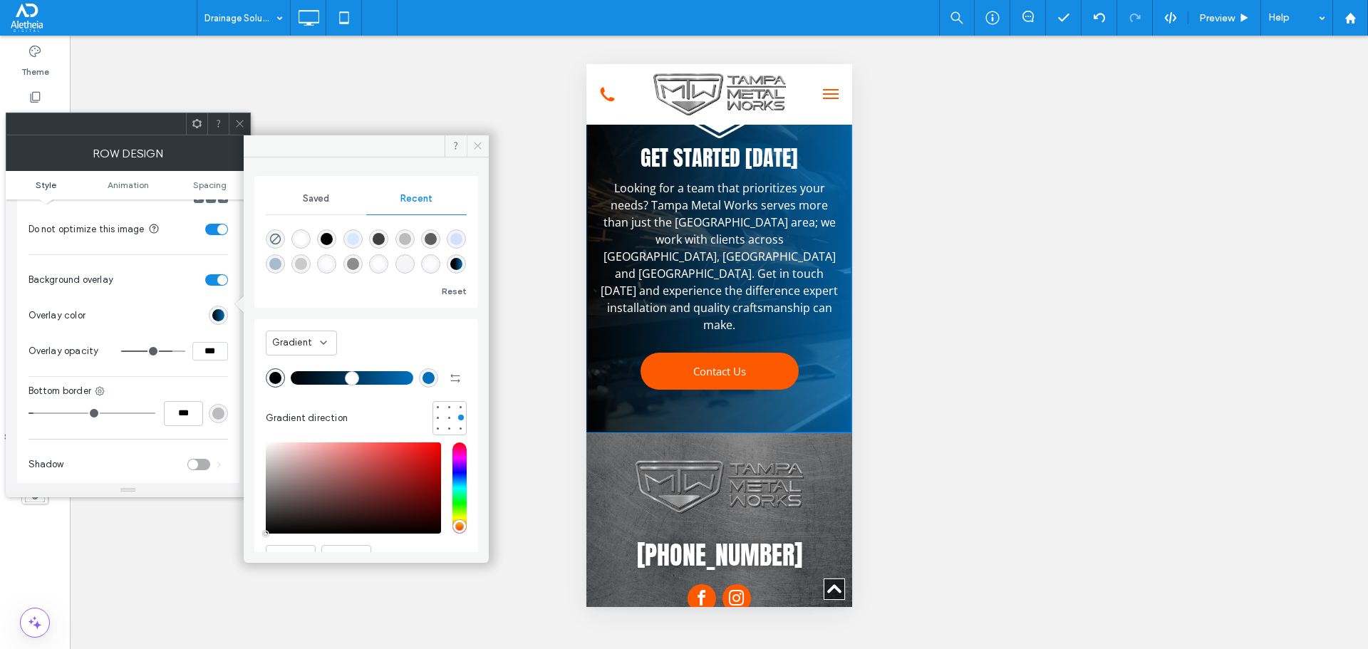
click at [475, 147] on icon at bounding box center [478, 145] width 11 height 11
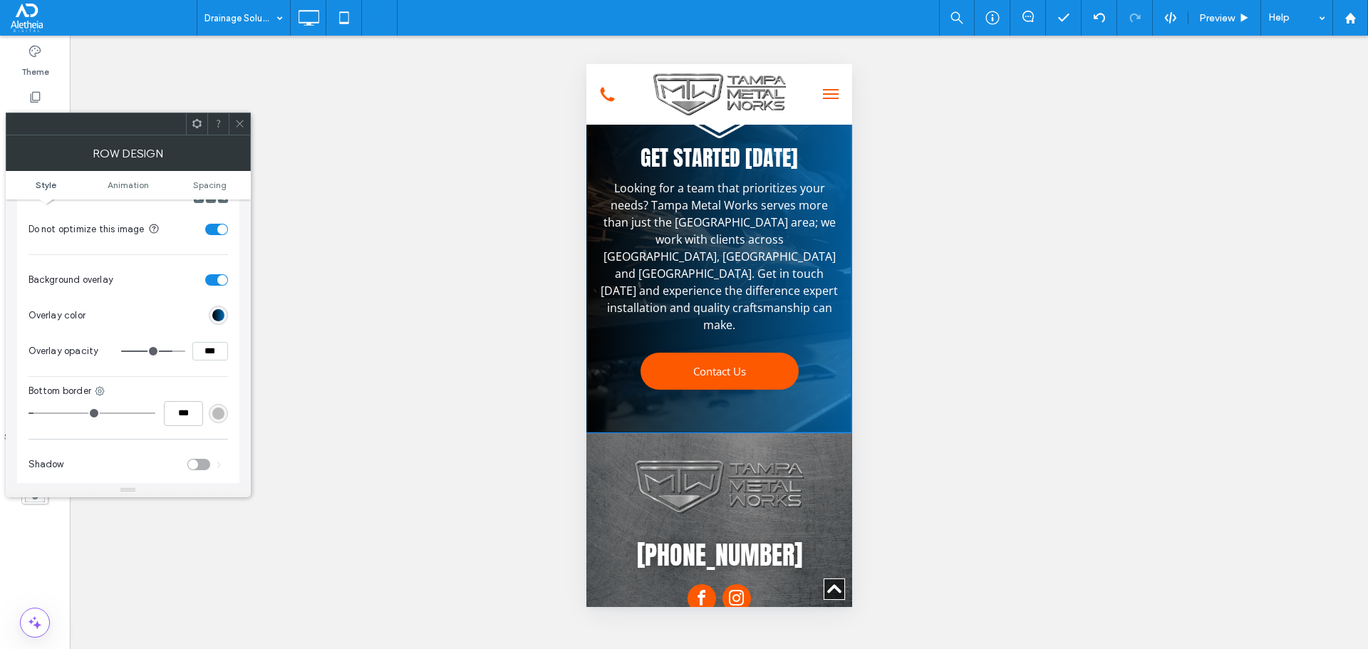
click at [234, 122] on icon at bounding box center [239, 123] width 11 height 11
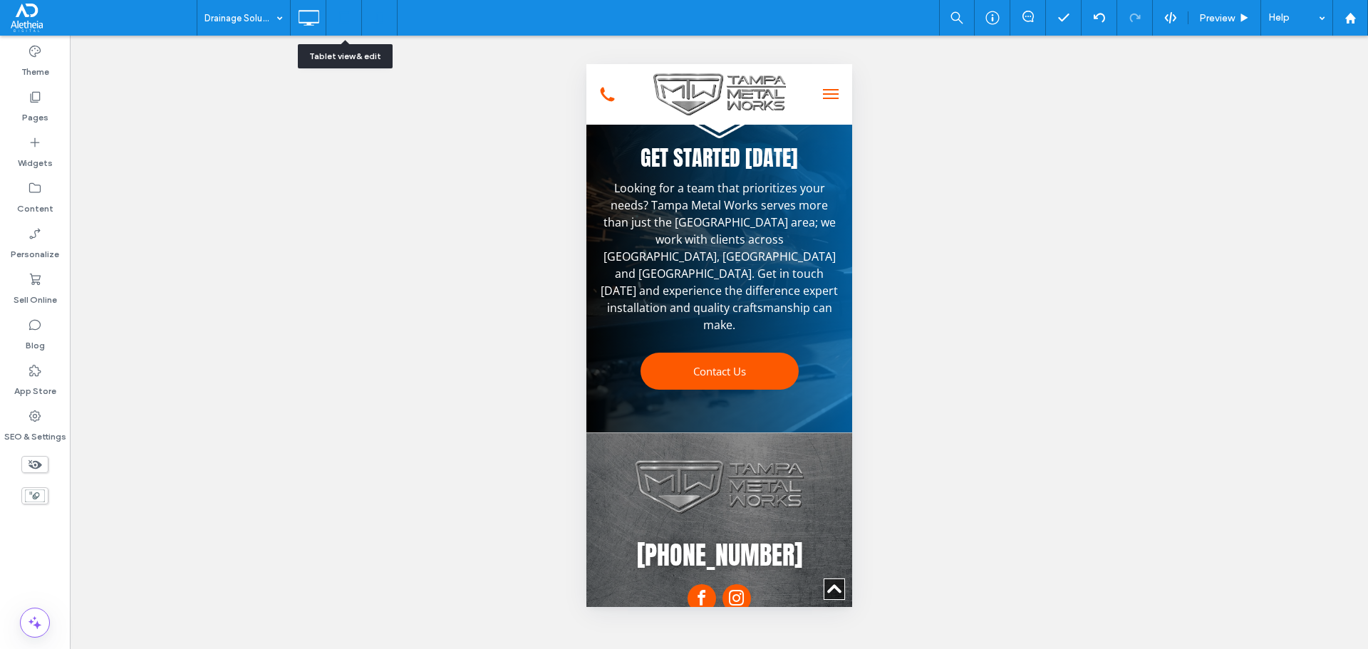
click at [356, 16] on icon at bounding box center [344, 18] width 29 height 29
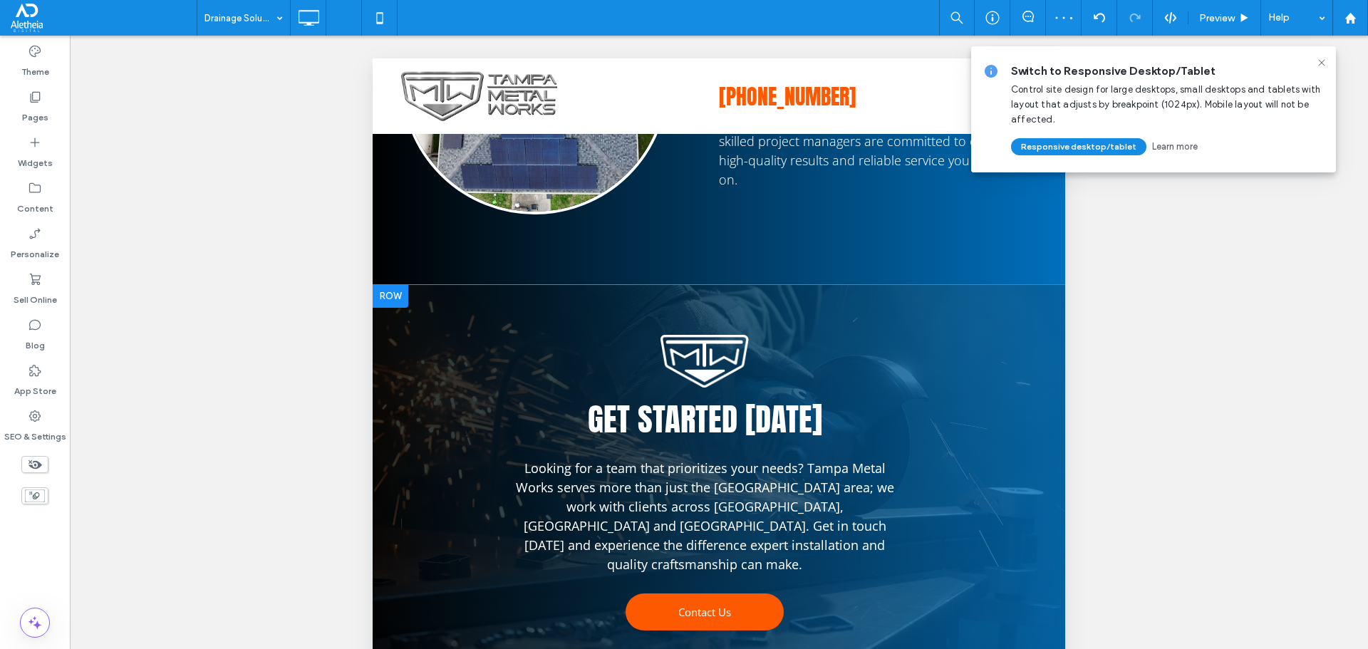
scroll to position [71, 0]
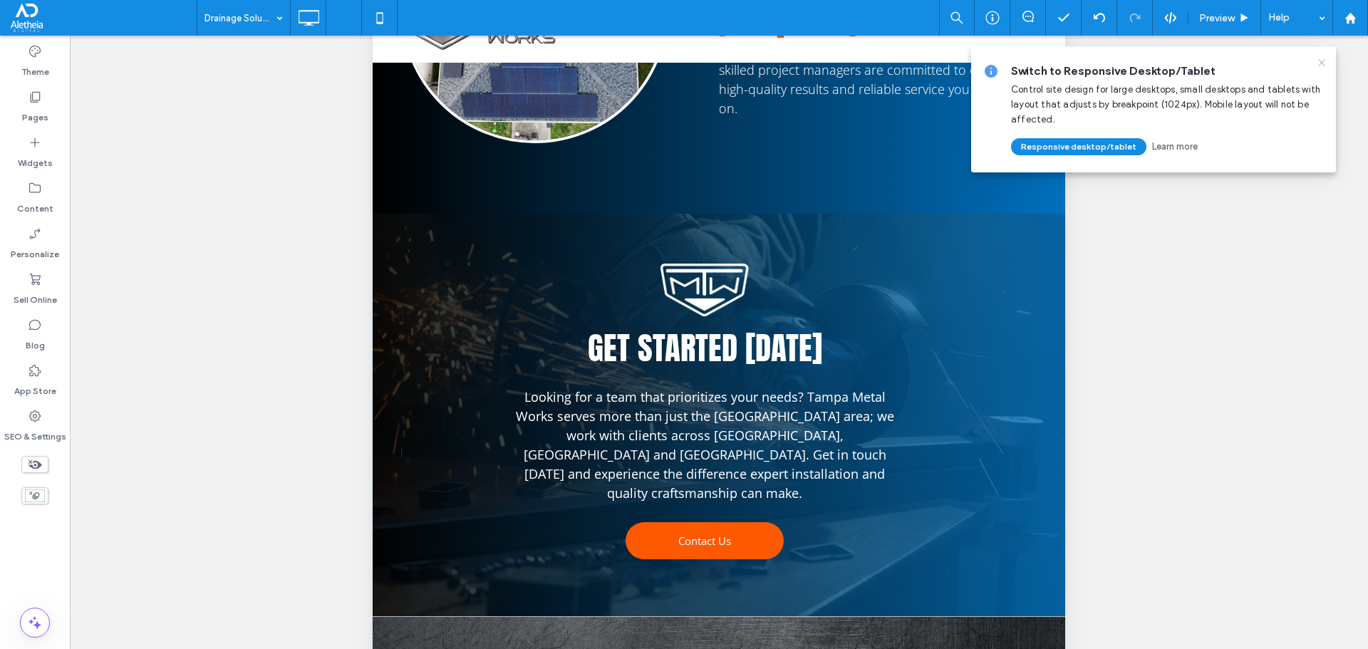
click at [1321, 58] on icon at bounding box center [1321, 62] width 11 height 11
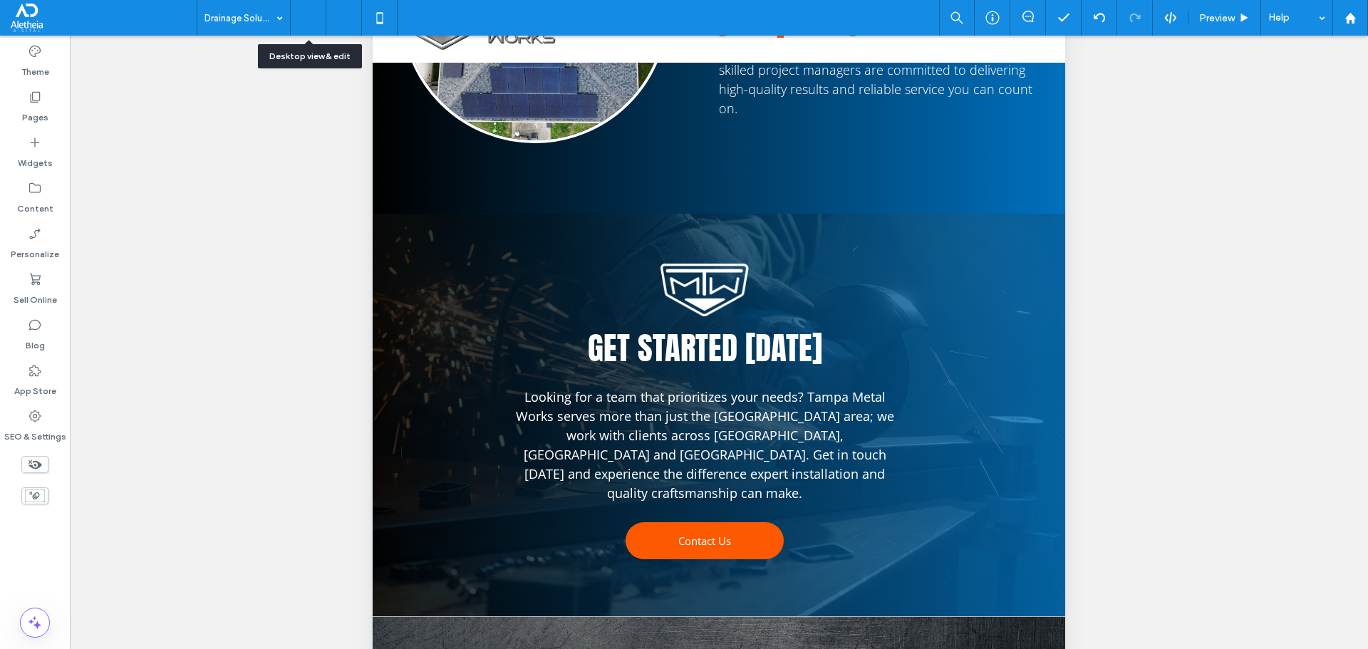
click at [303, 24] on icon at bounding box center [308, 18] width 29 height 29
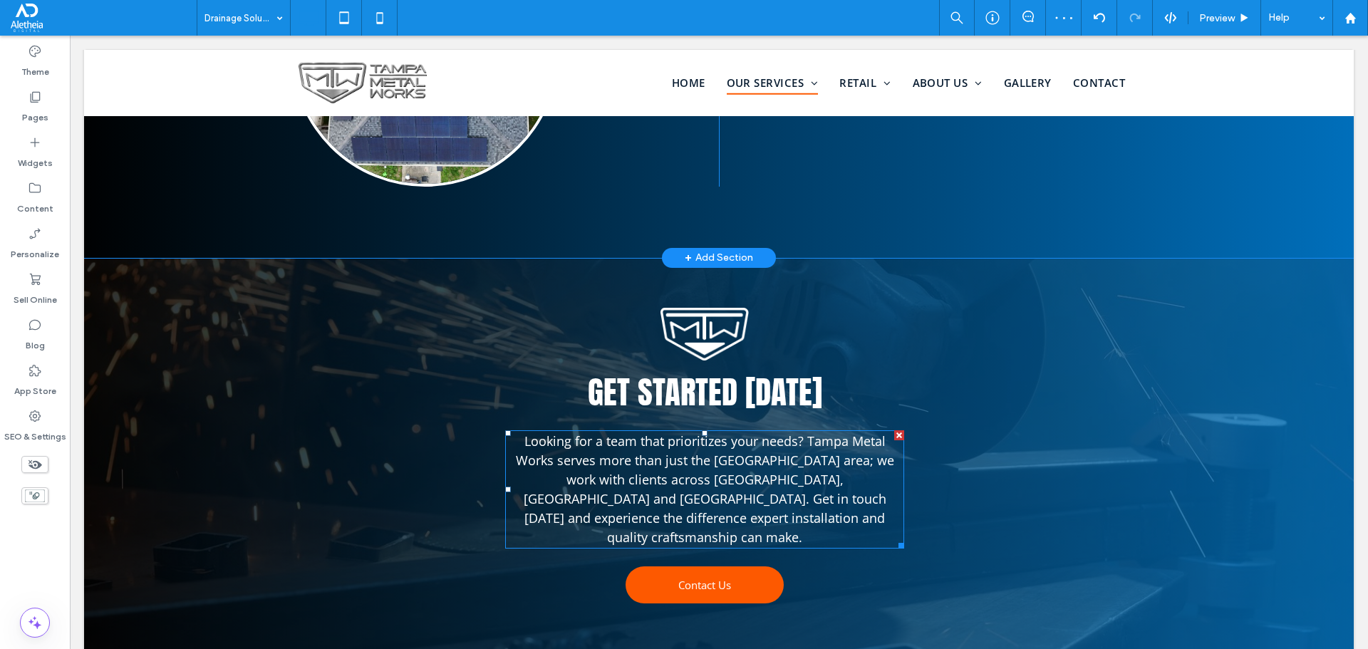
scroll to position [2281, 0]
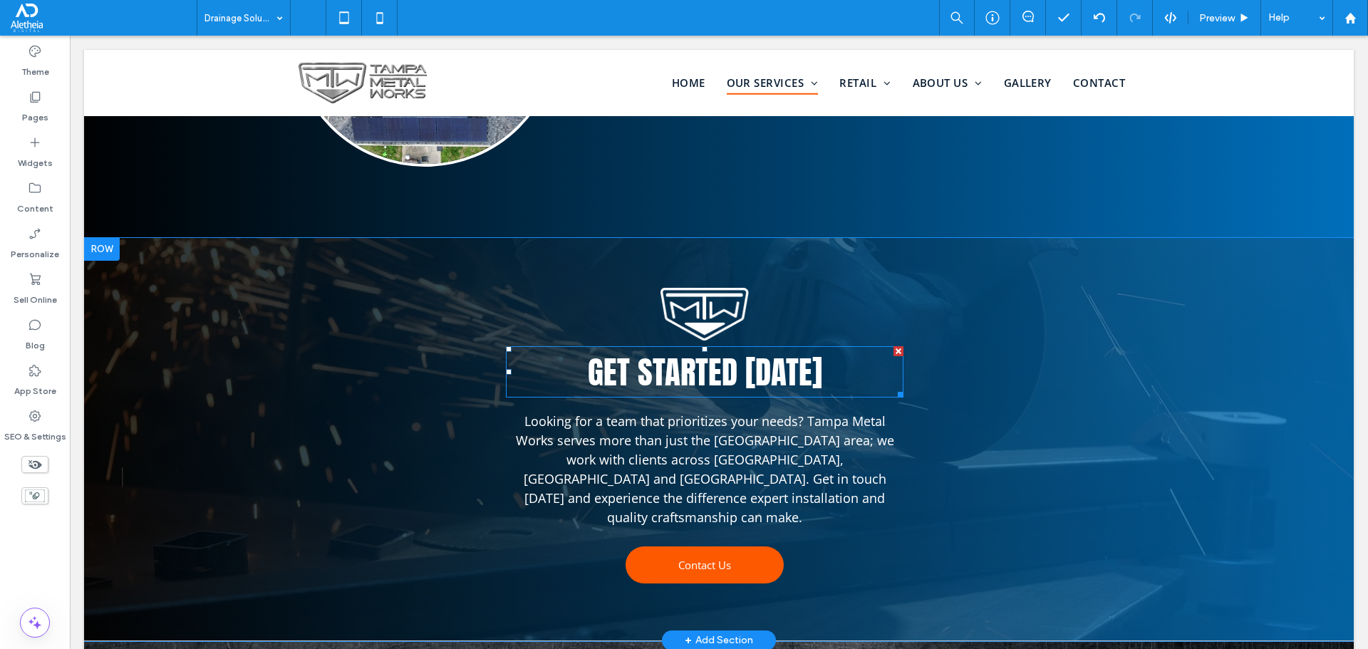
click at [721, 348] on span "Get started [DATE]" at bounding box center [705, 372] width 234 height 48
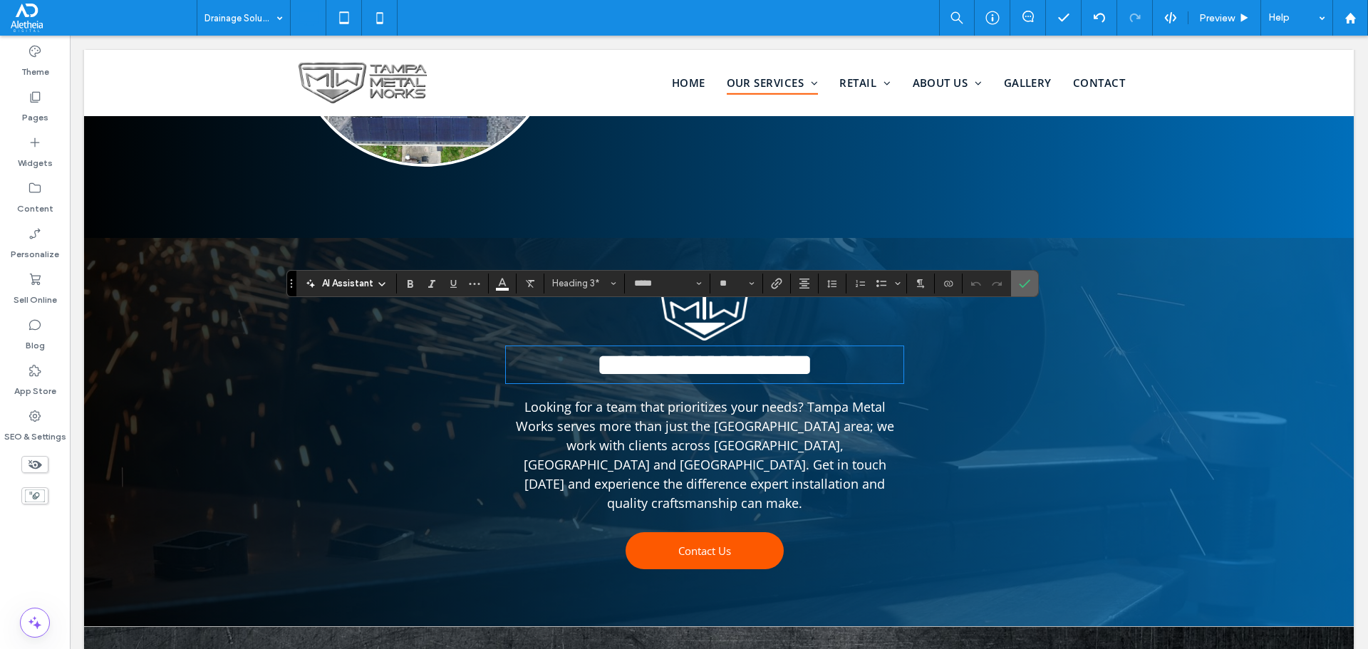
click at [1031, 286] on label "Confirm" at bounding box center [1024, 284] width 21 height 26
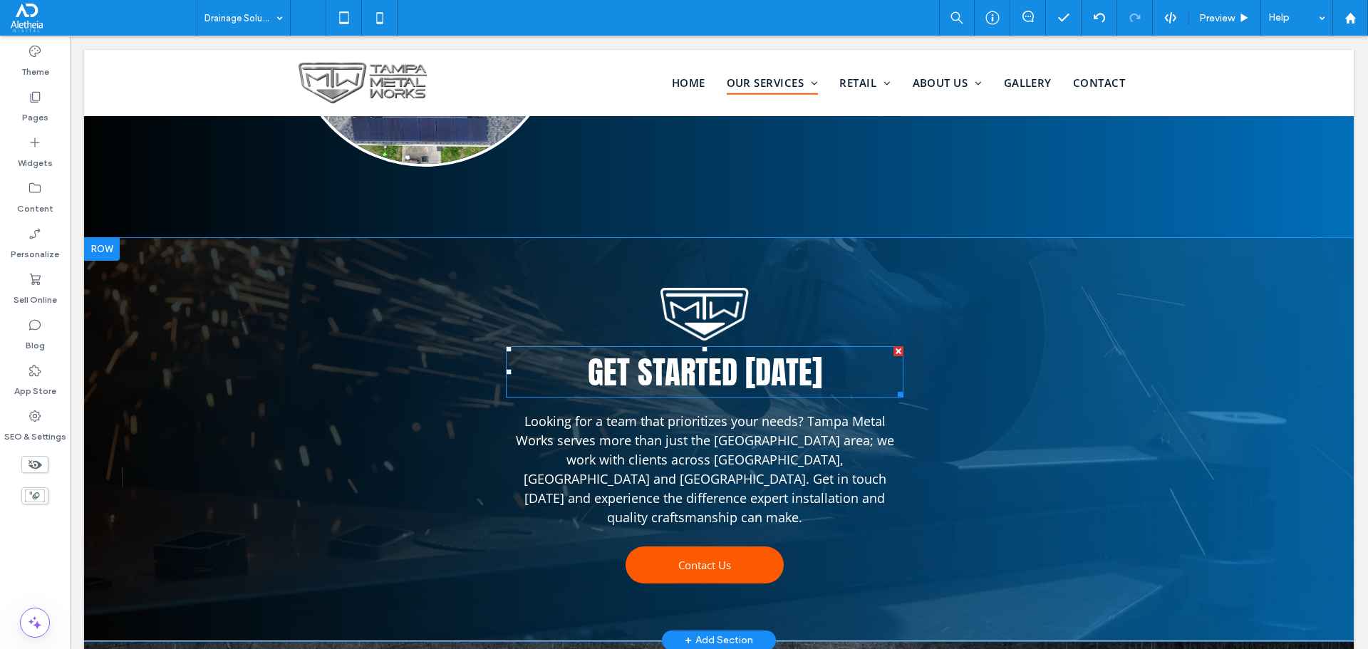
click at [719, 348] on span "Get started [DATE]" at bounding box center [705, 372] width 234 height 48
type input "*****"
type input "**"
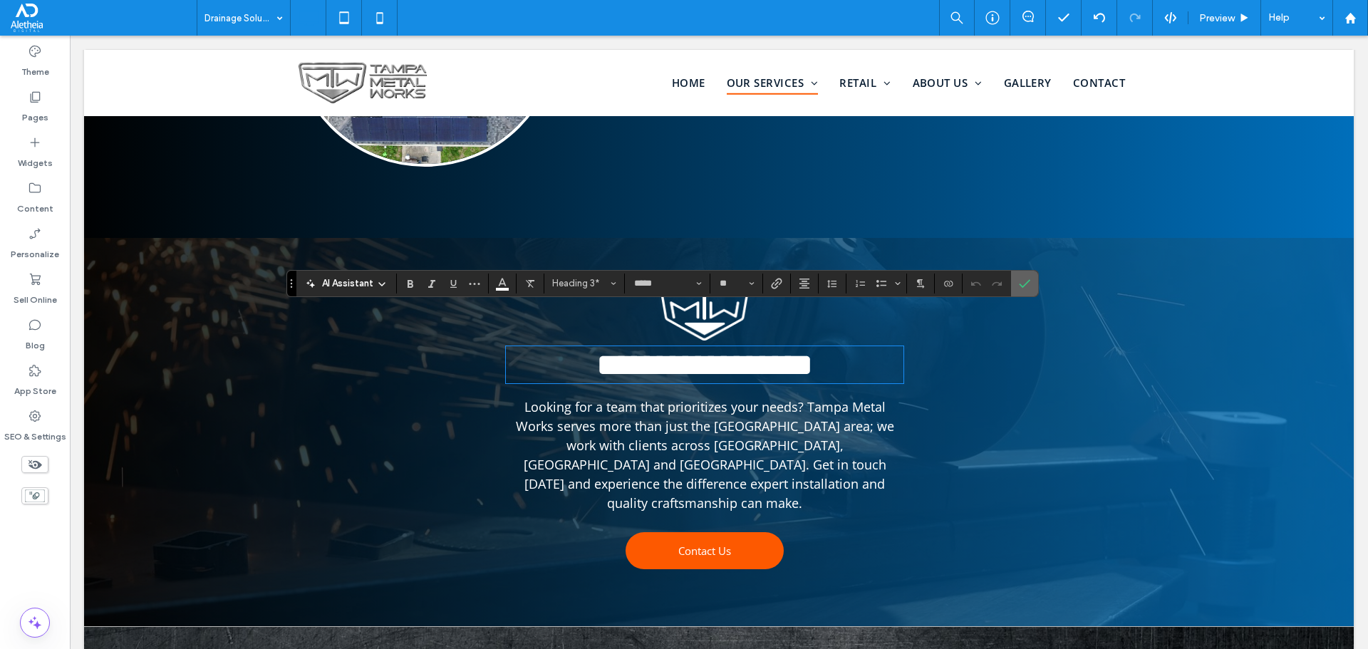
click at [1025, 277] on span "Confirm" at bounding box center [1022, 284] width 6 height 26
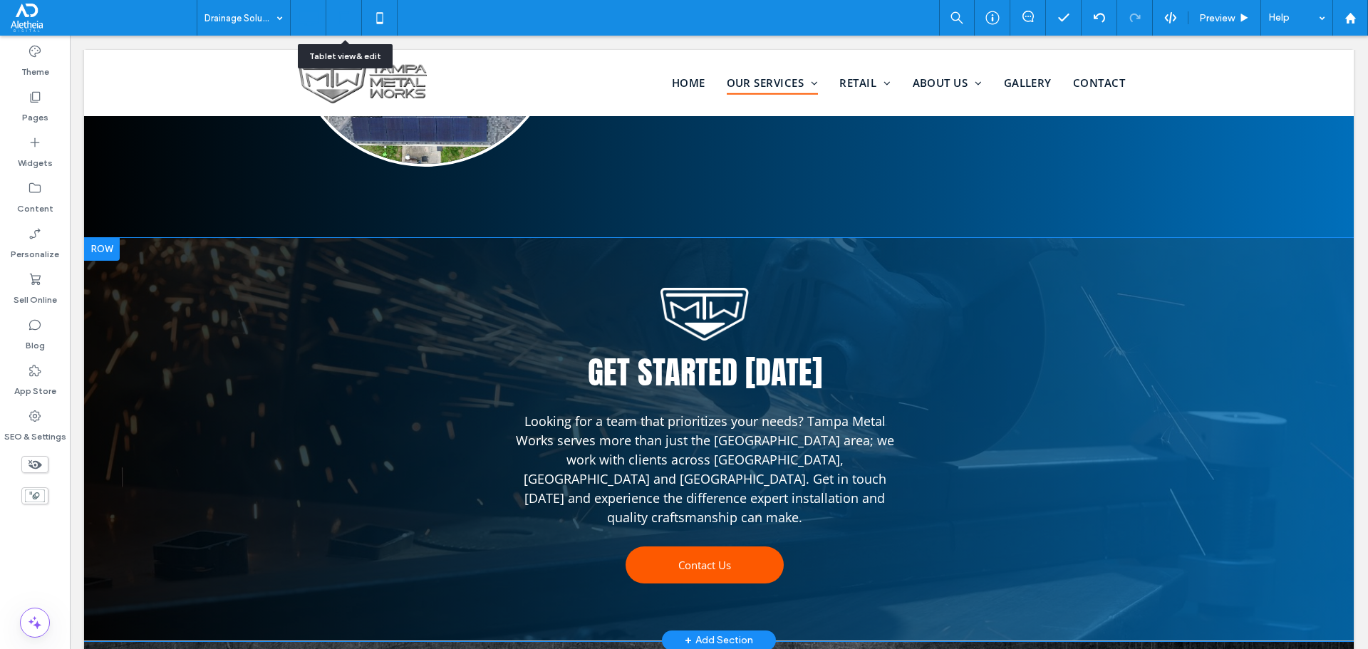
click at [330, 11] on icon at bounding box center [344, 18] width 29 height 29
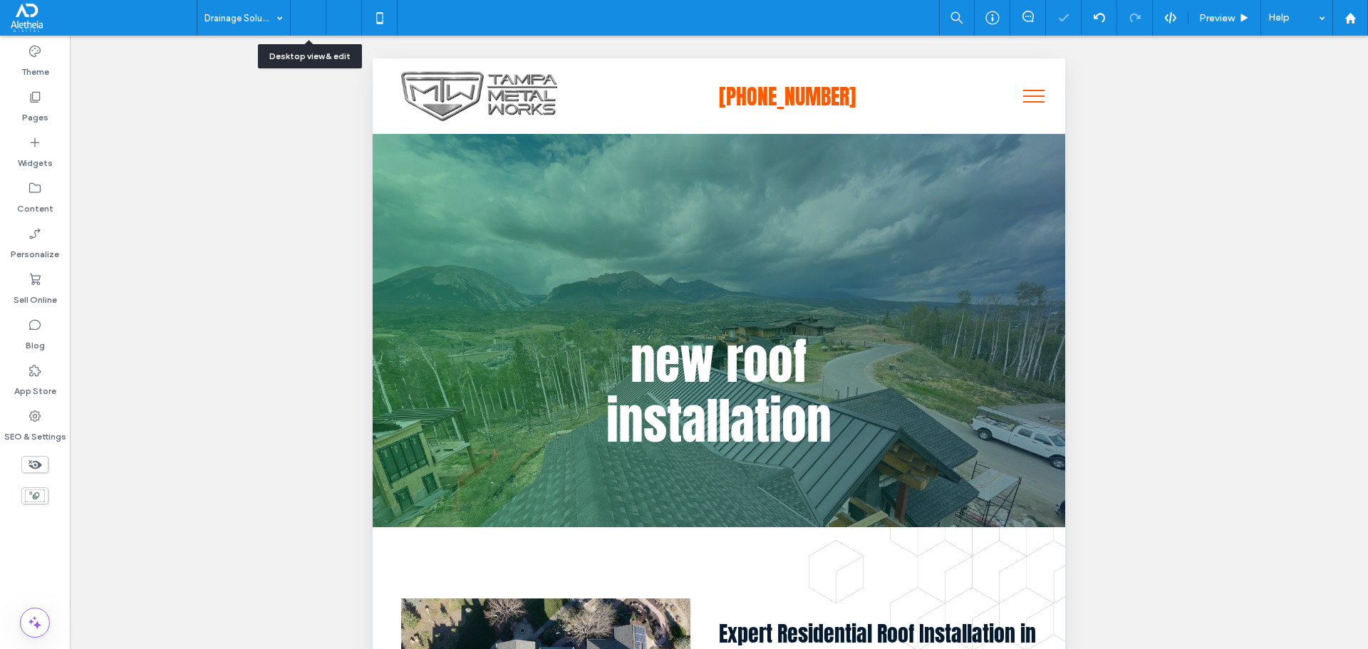
scroll to position [0, 0]
click at [311, 13] on icon at bounding box center [308, 18] width 29 height 29
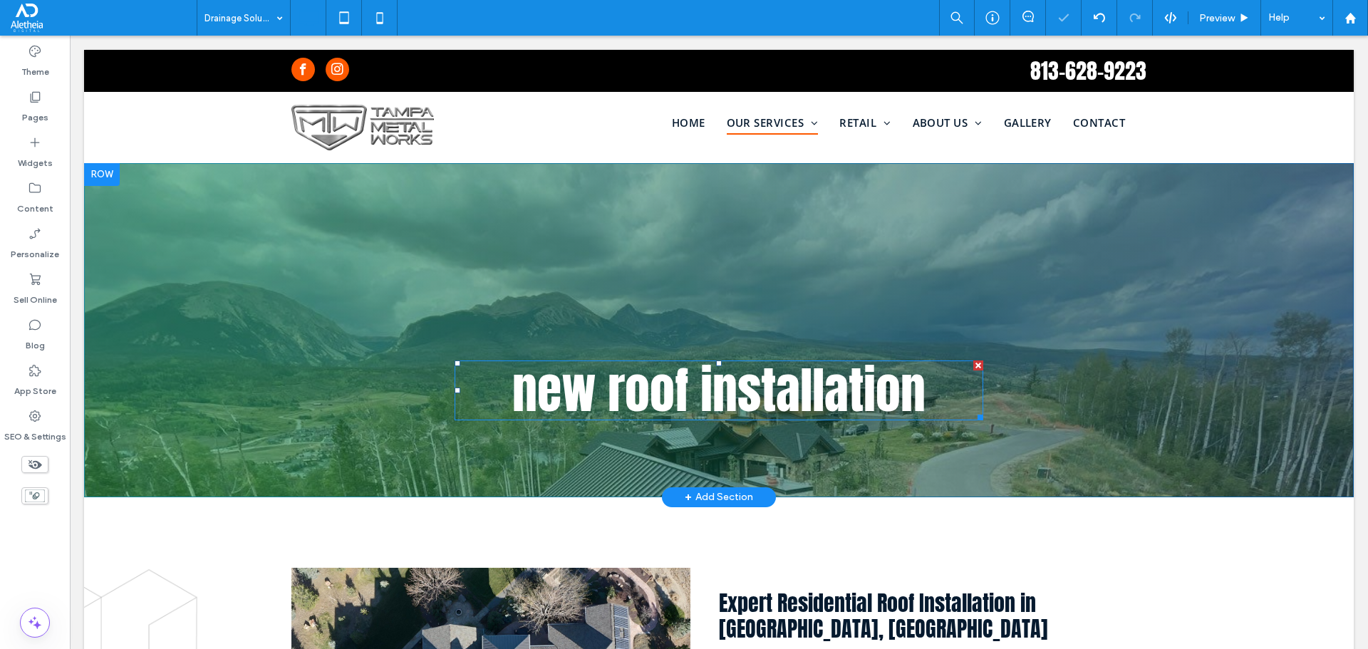
click at [717, 408] on span "new roof installation" at bounding box center [718, 390] width 413 height 75
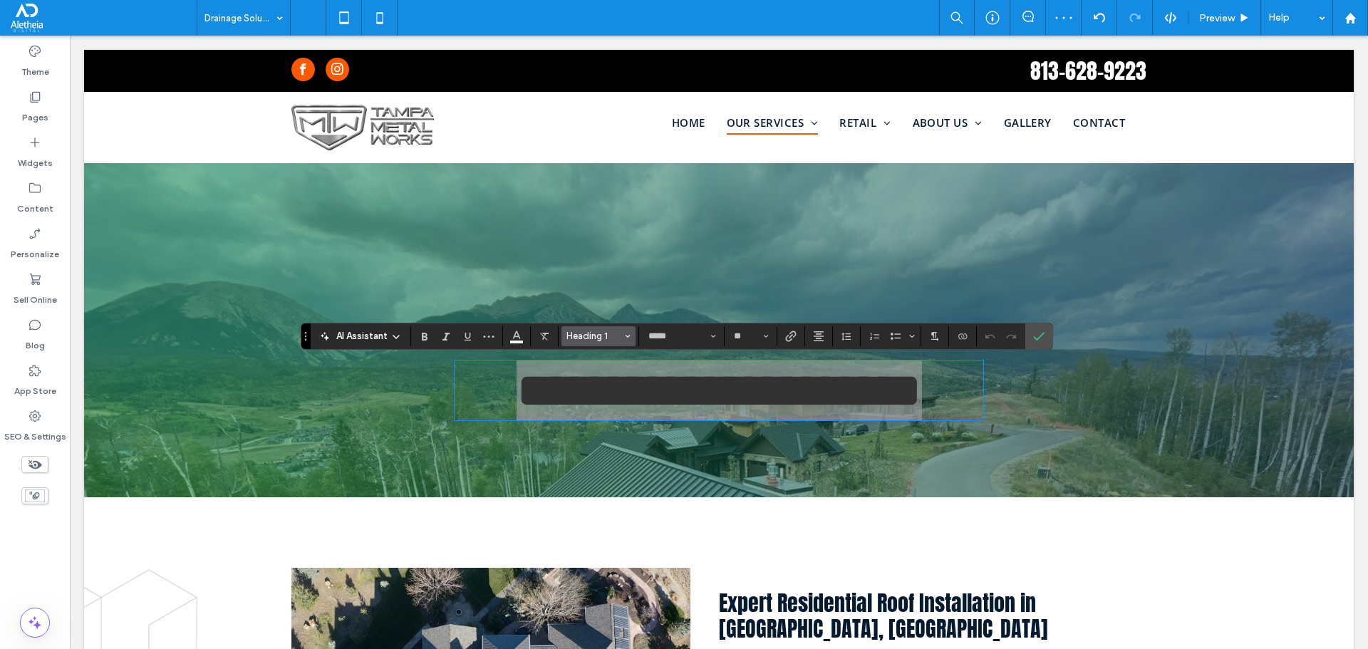
click at [582, 331] on span "Heading 1" at bounding box center [595, 336] width 56 height 11
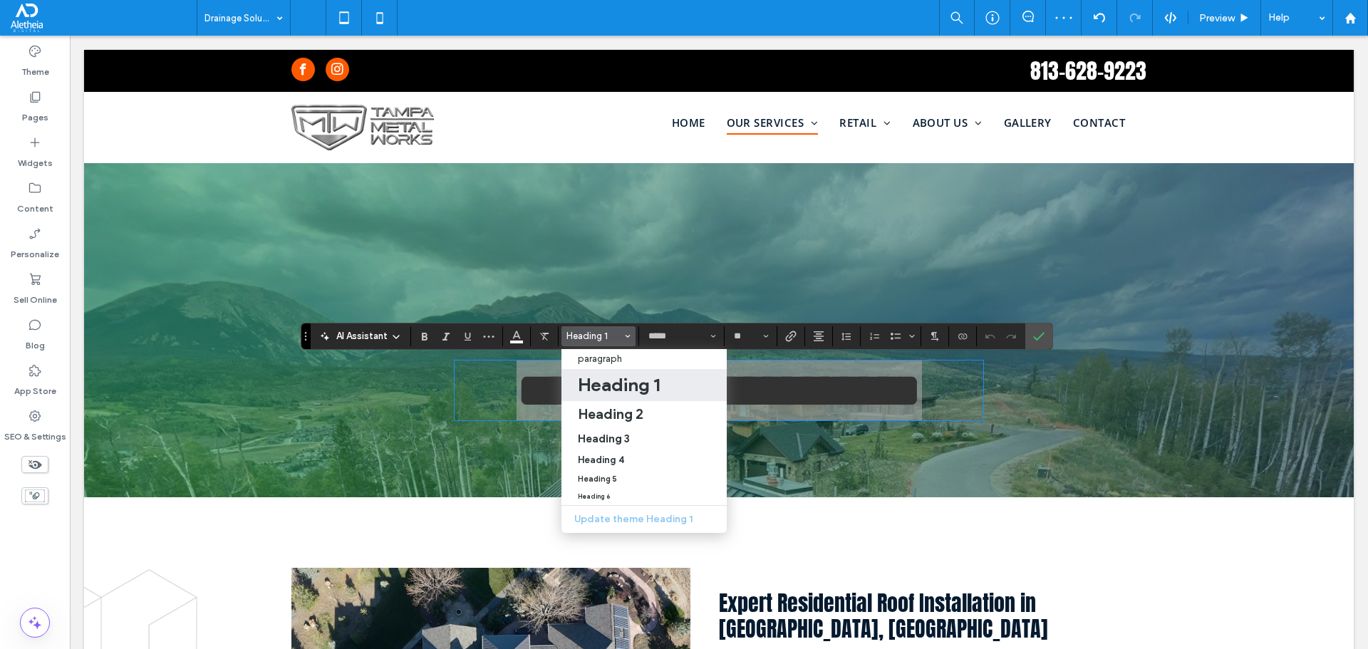
click at [619, 385] on h1 "Heading 1" at bounding box center [619, 384] width 82 height 23
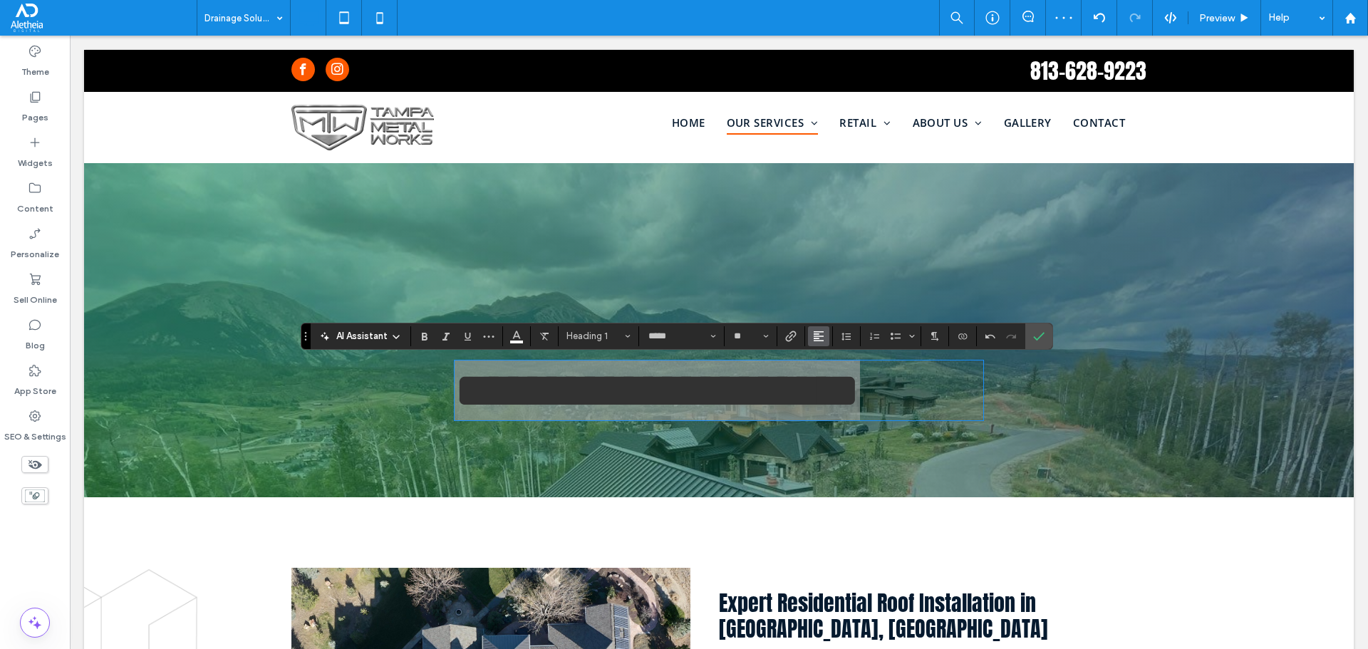
click at [822, 333] on icon "Alignment" at bounding box center [818, 336] width 11 height 11
click at [831, 372] on label "ui.textEditor.alignment.center" at bounding box center [833, 380] width 50 height 21
click at [1034, 333] on icon "Confirm" at bounding box center [1038, 336] width 11 height 11
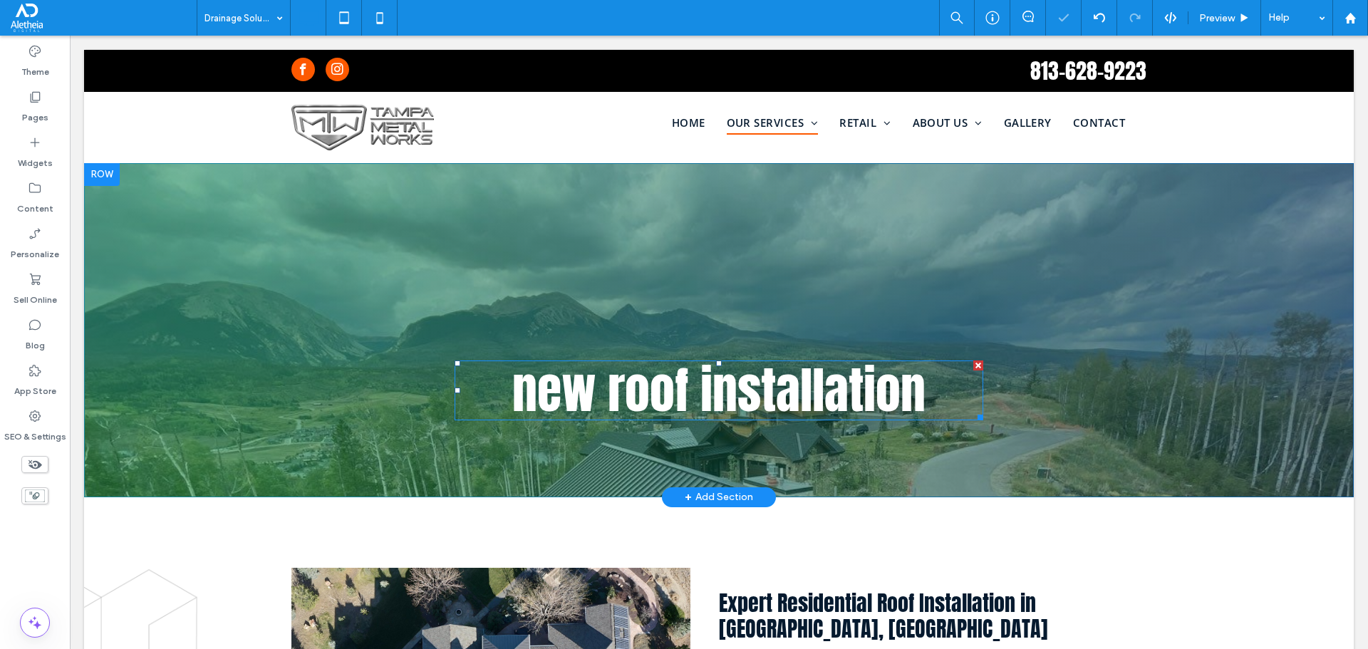
click at [632, 396] on span "new roof installation" at bounding box center [718, 390] width 413 height 75
type input "*****"
type input "**"
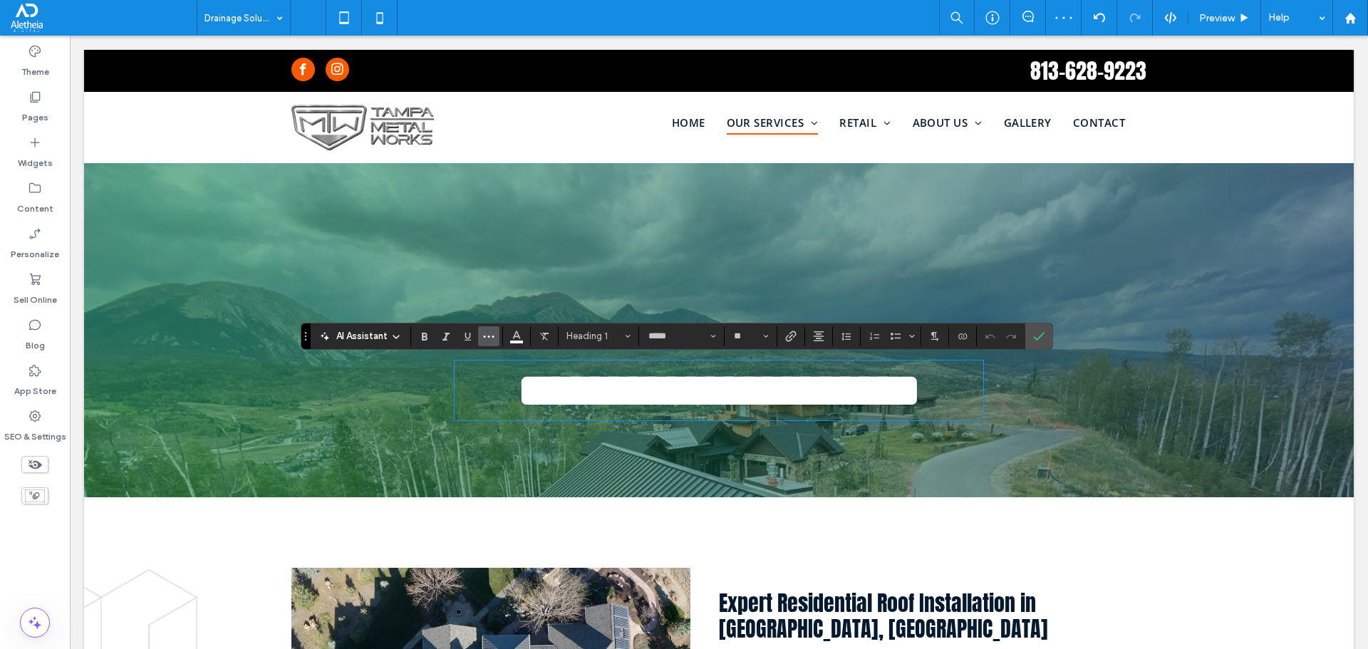
click at [494, 331] on icon "More" at bounding box center [488, 336] width 11 height 11
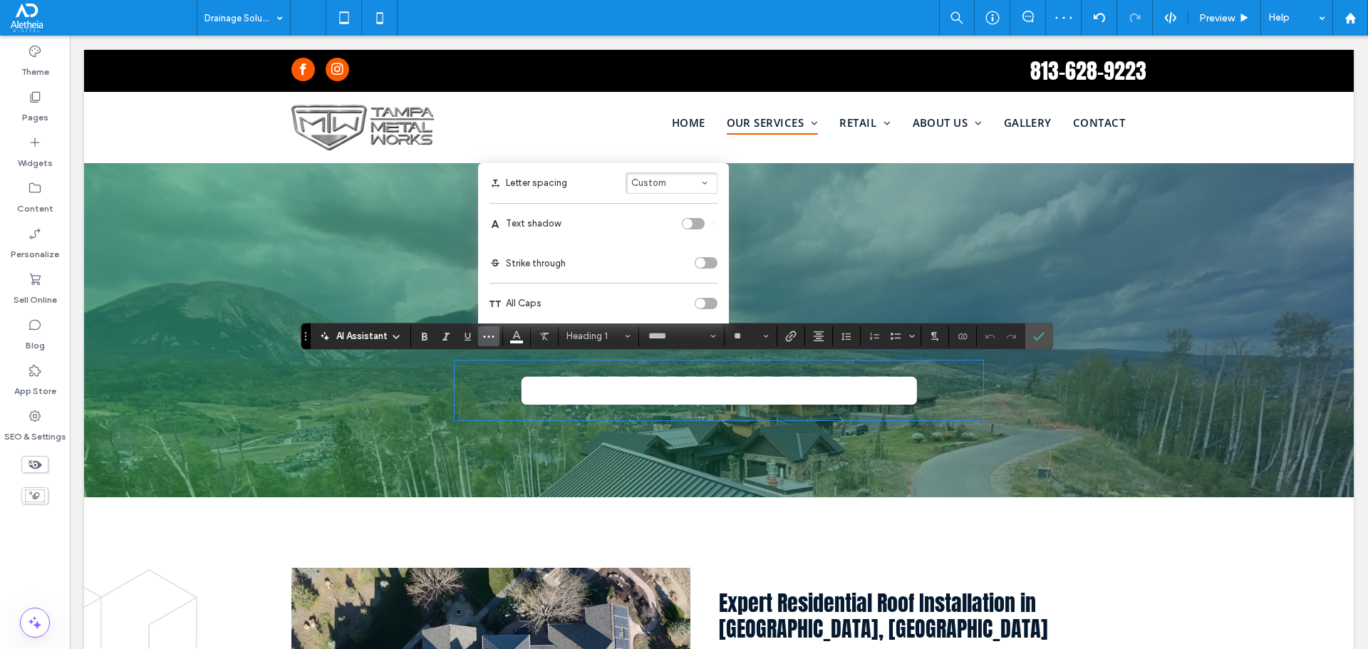
click at [708, 304] on div "toggle" at bounding box center [706, 303] width 23 height 11
click at [1045, 339] on label "Confirm" at bounding box center [1038, 337] width 21 height 26
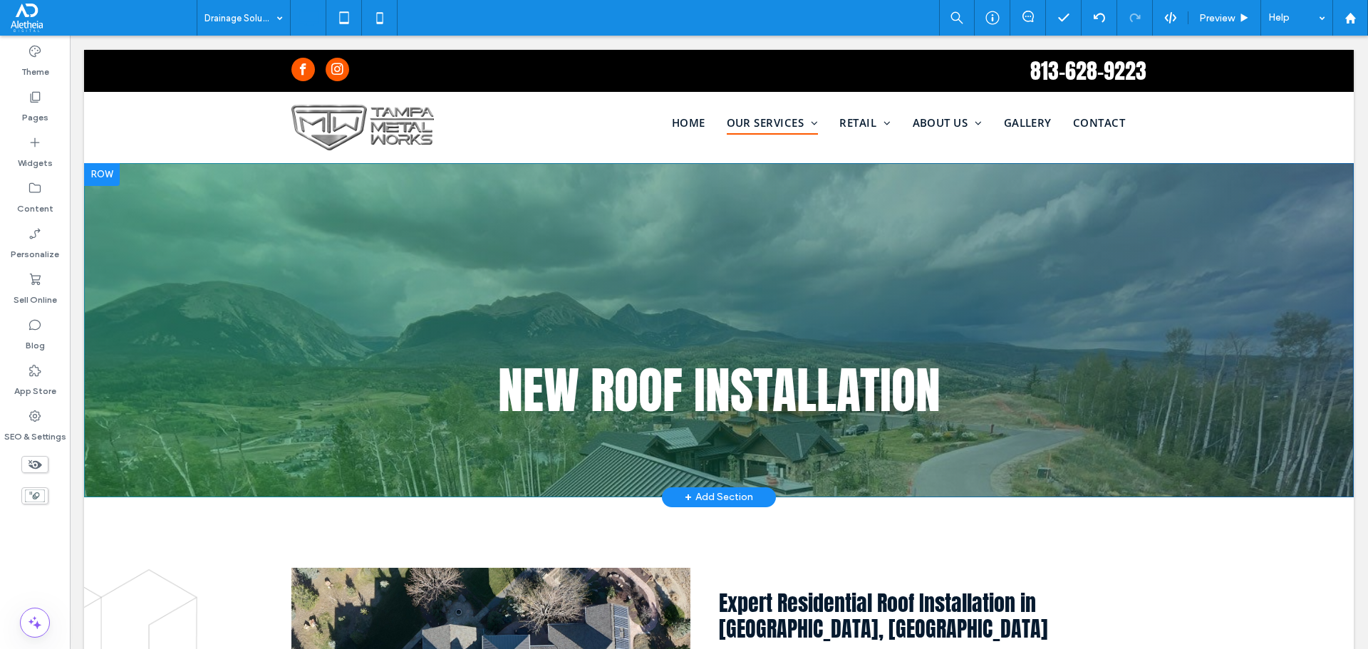
click at [502, 255] on div "new roof installation Click To Paste Row + Add Section" at bounding box center [719, 330] width 1270 height 334
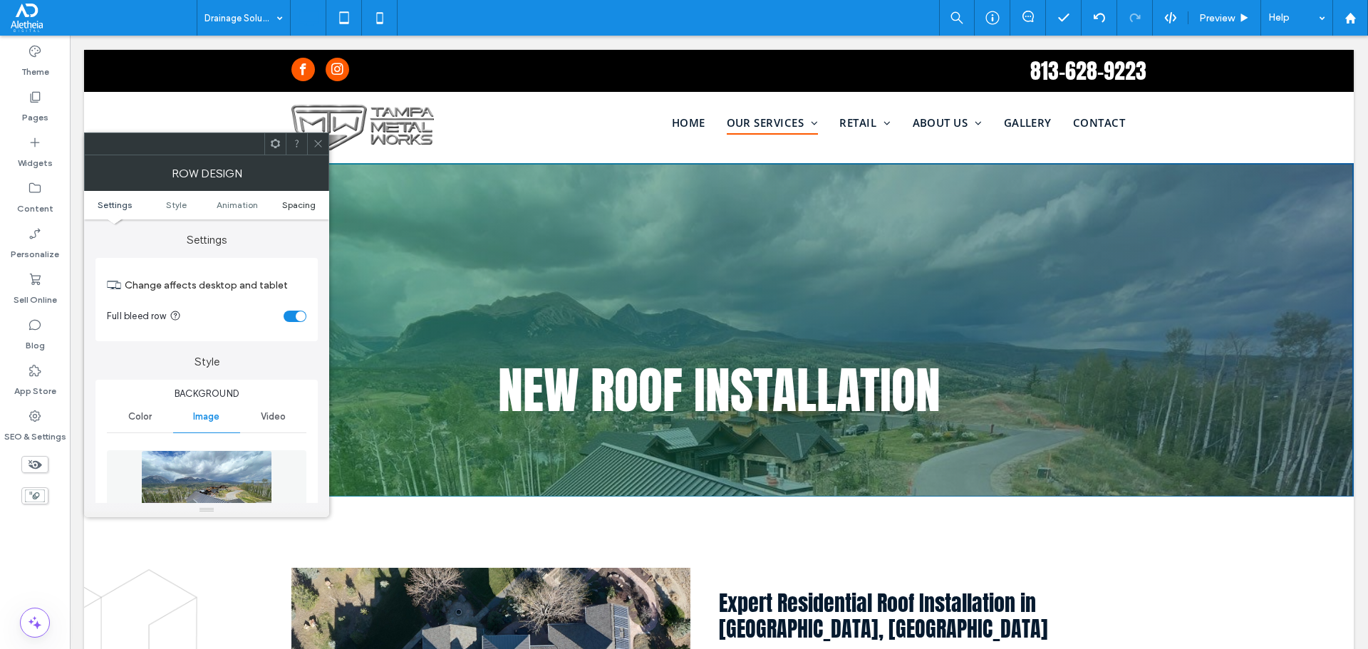
click at [299, 202] on span "Spacing" at bounding box center [298, 205] width 33 height 11
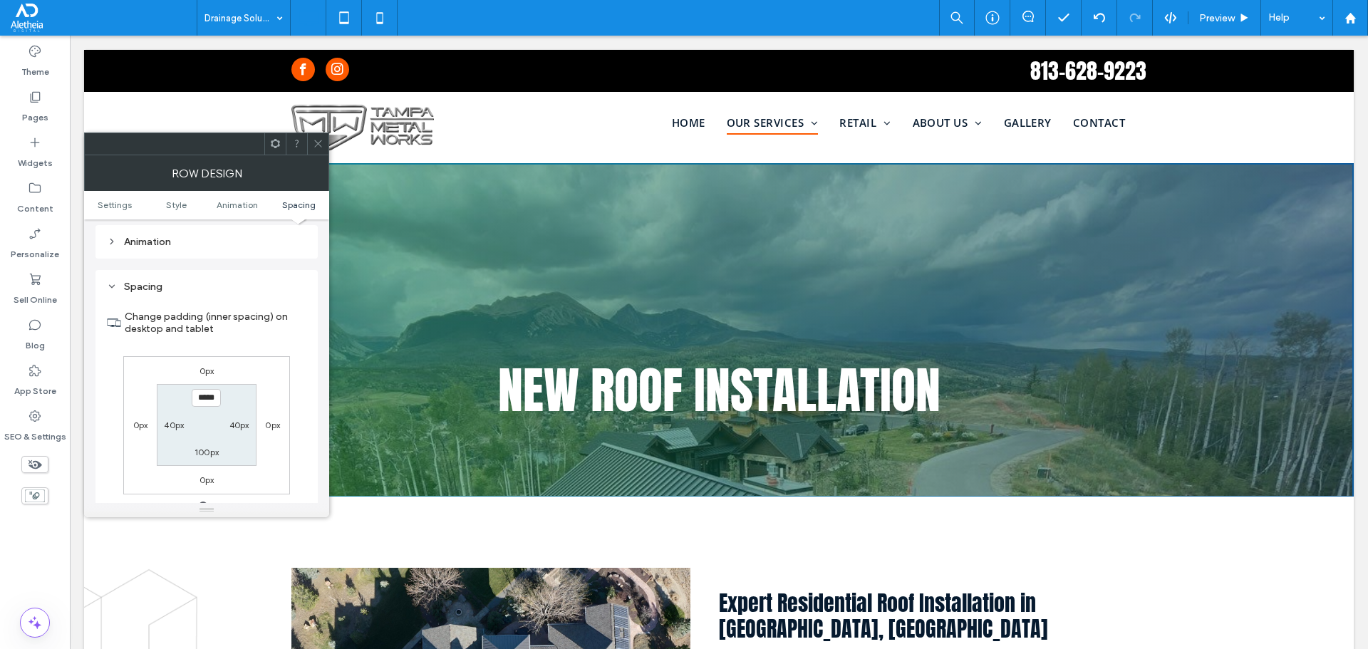
scroll to position [806, 0]
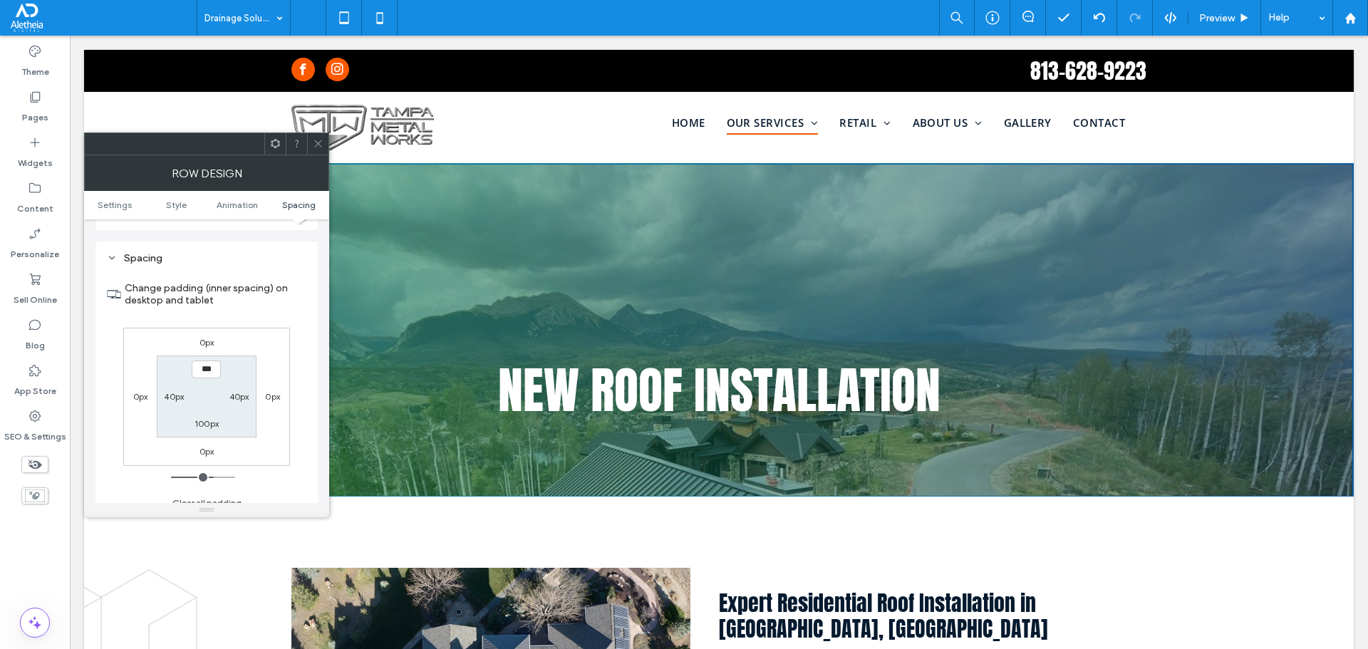
type input "*****"
type input "***"
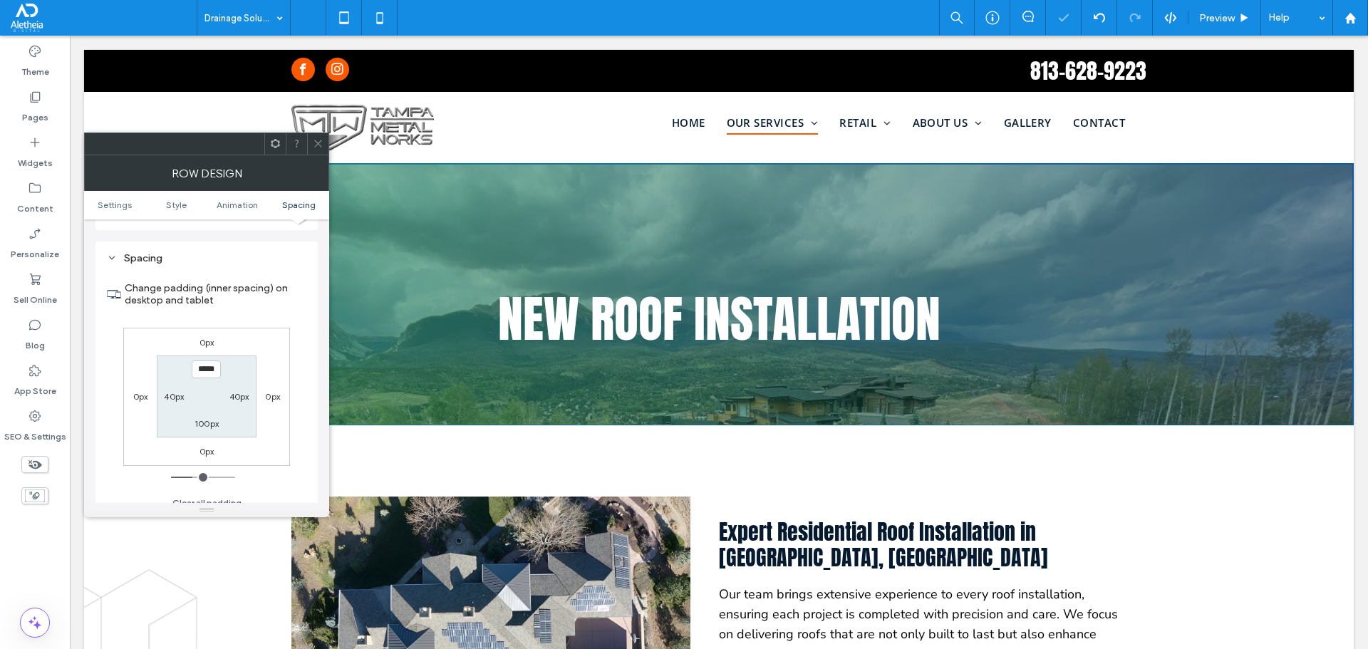
click at [319, 145] on icon at bounding box center [318, 143] width 11 height 11
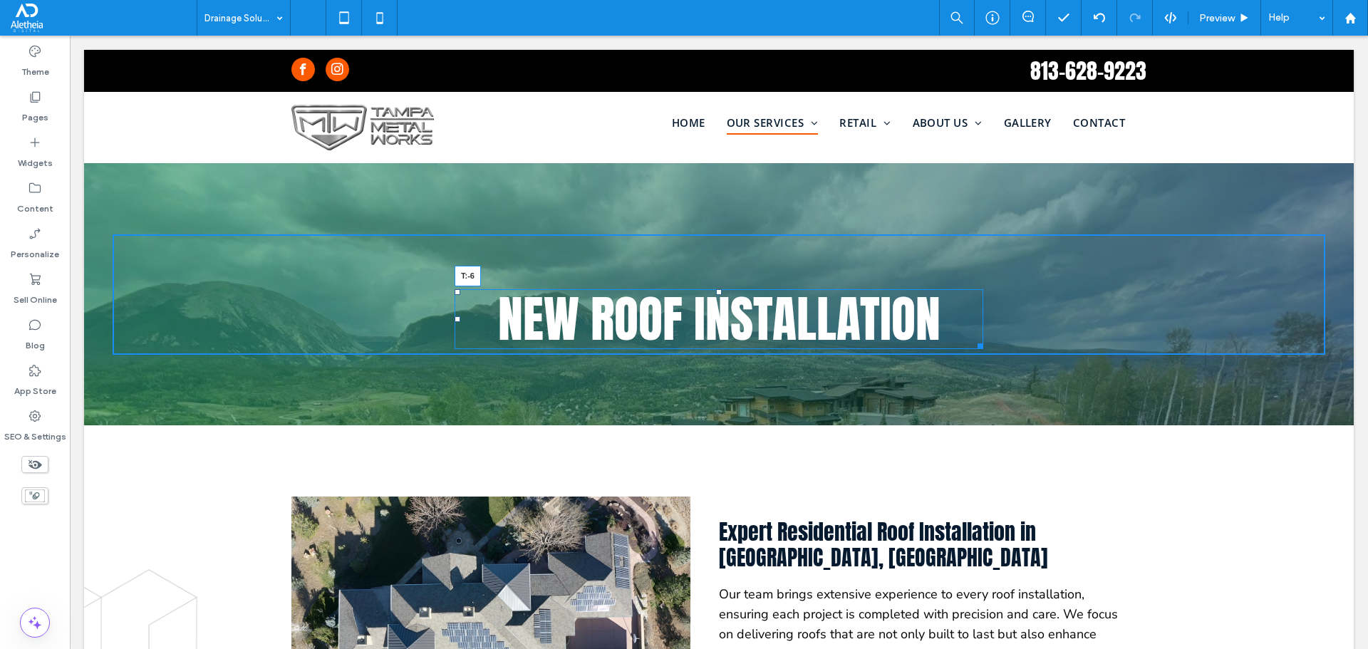
drag, startPoint x: 709, startPoint y: 289, endPoint x: 715, endPoint y: 229, distance: 60.8
click at [716, 289] on div at bounding box center [719, 292] width 6 height 6
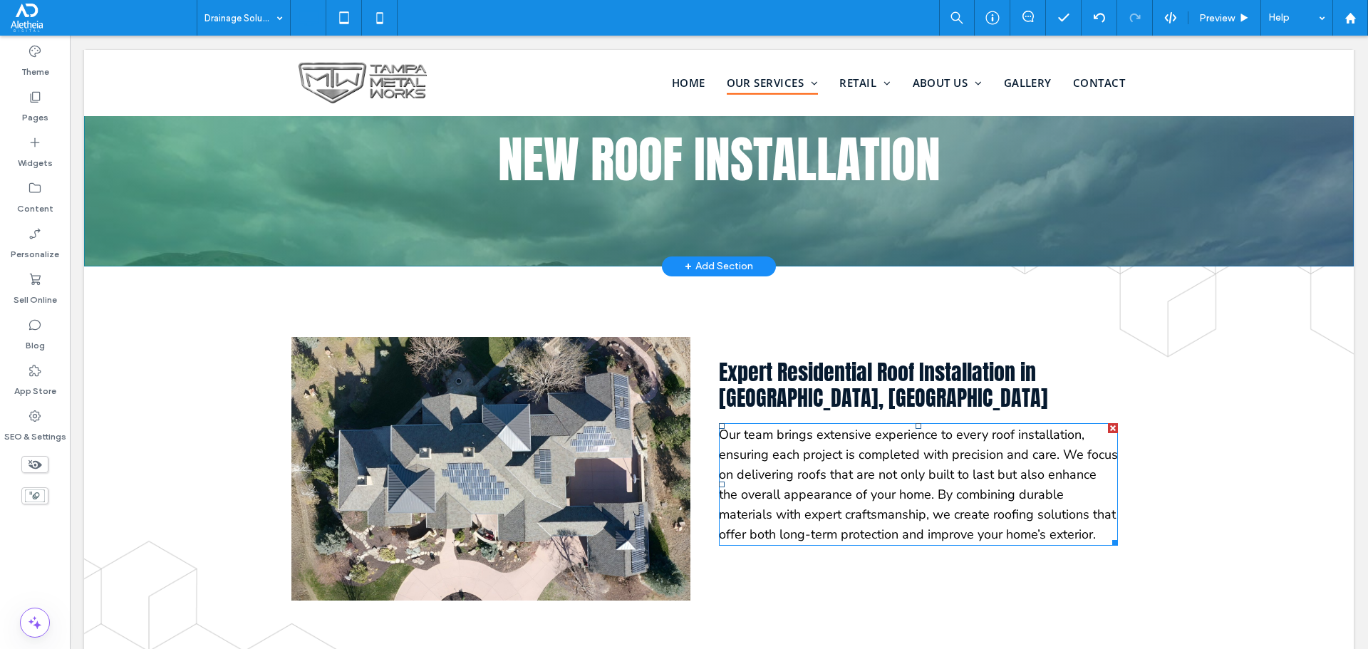
scroll to position [0, 0]
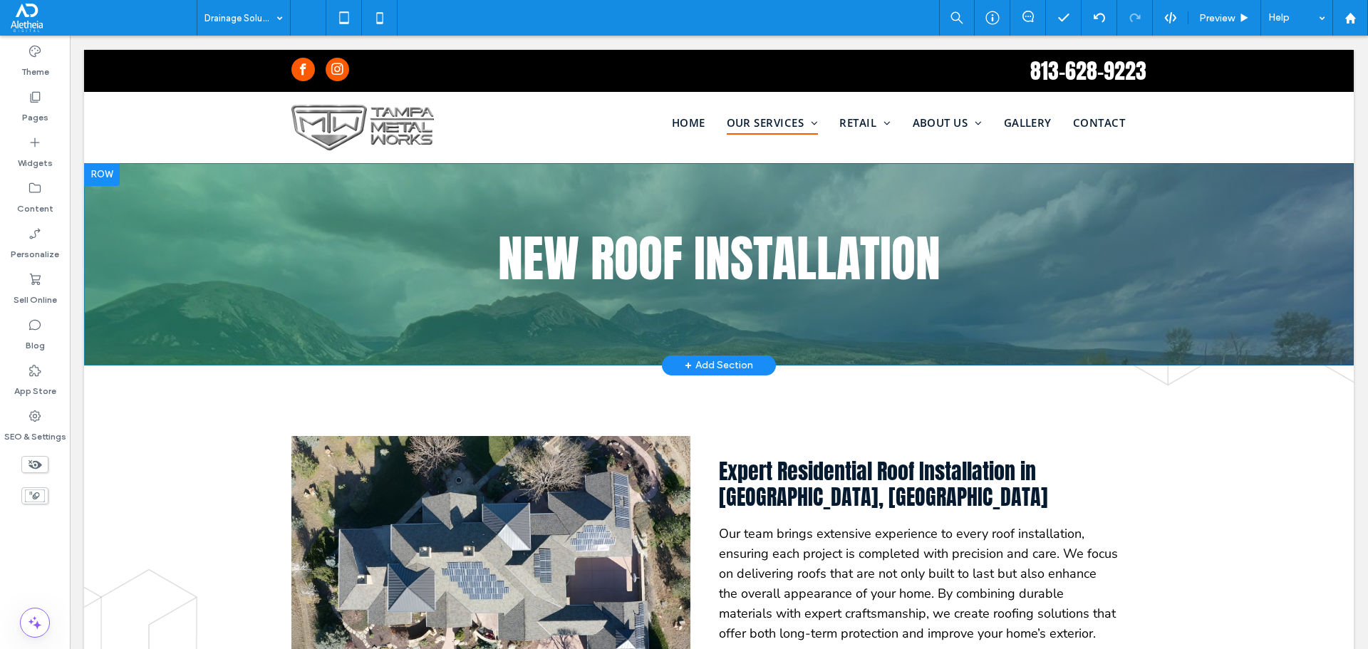
click at [317, 173] on div "new roof installation Click To Paste Row + Add Section" at bounding box center [719, 264] width 1270 height 202
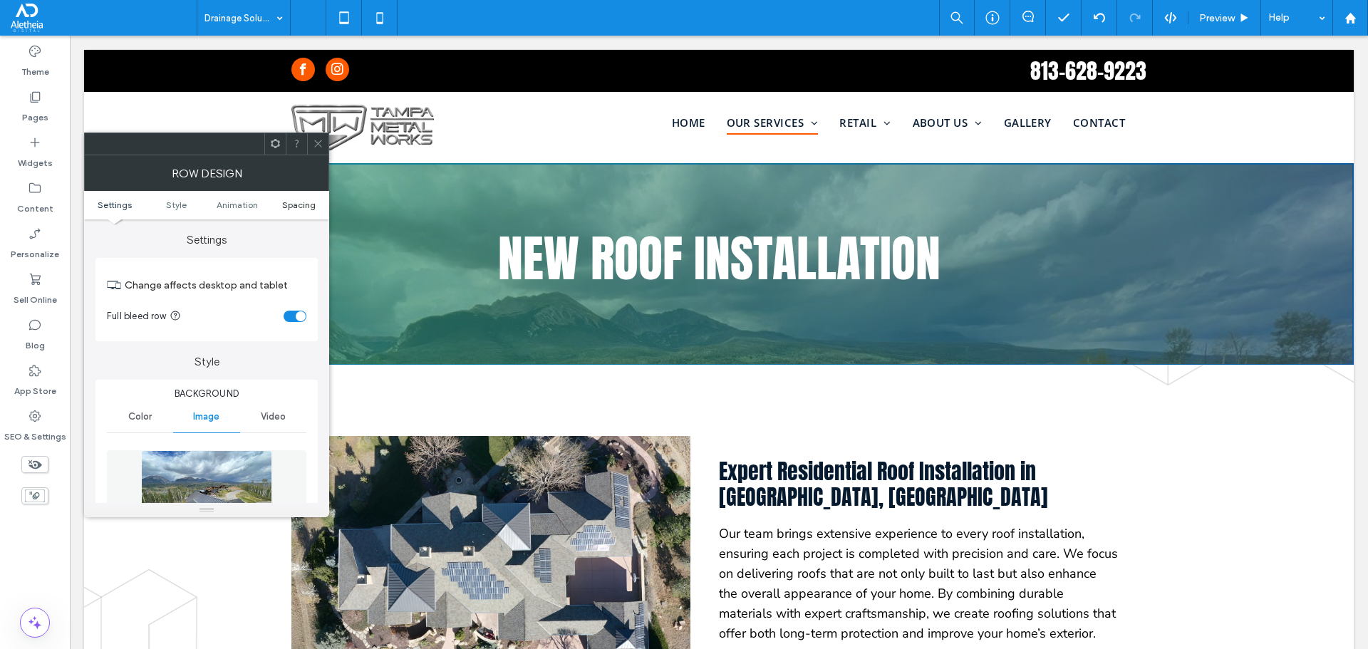
click at [301, 207] on span "Spacing" at bounding box center [298, 205] width 33 height 11
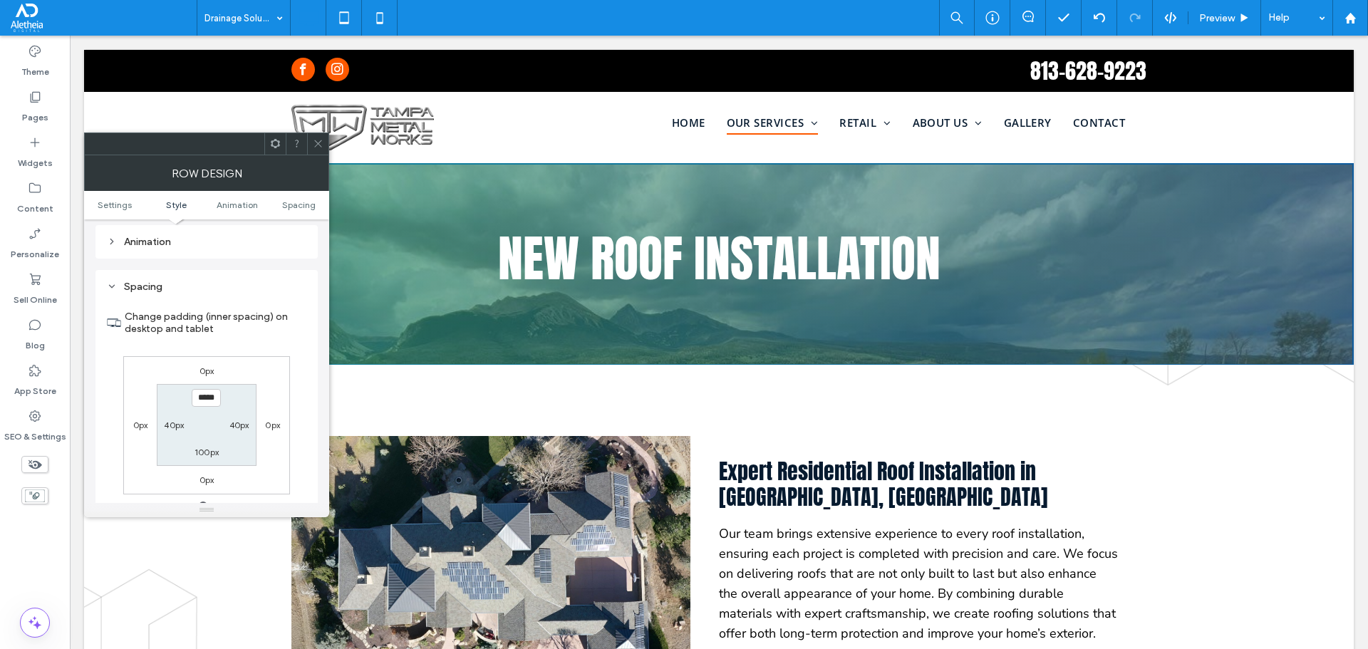
scroll to position [806, 0]
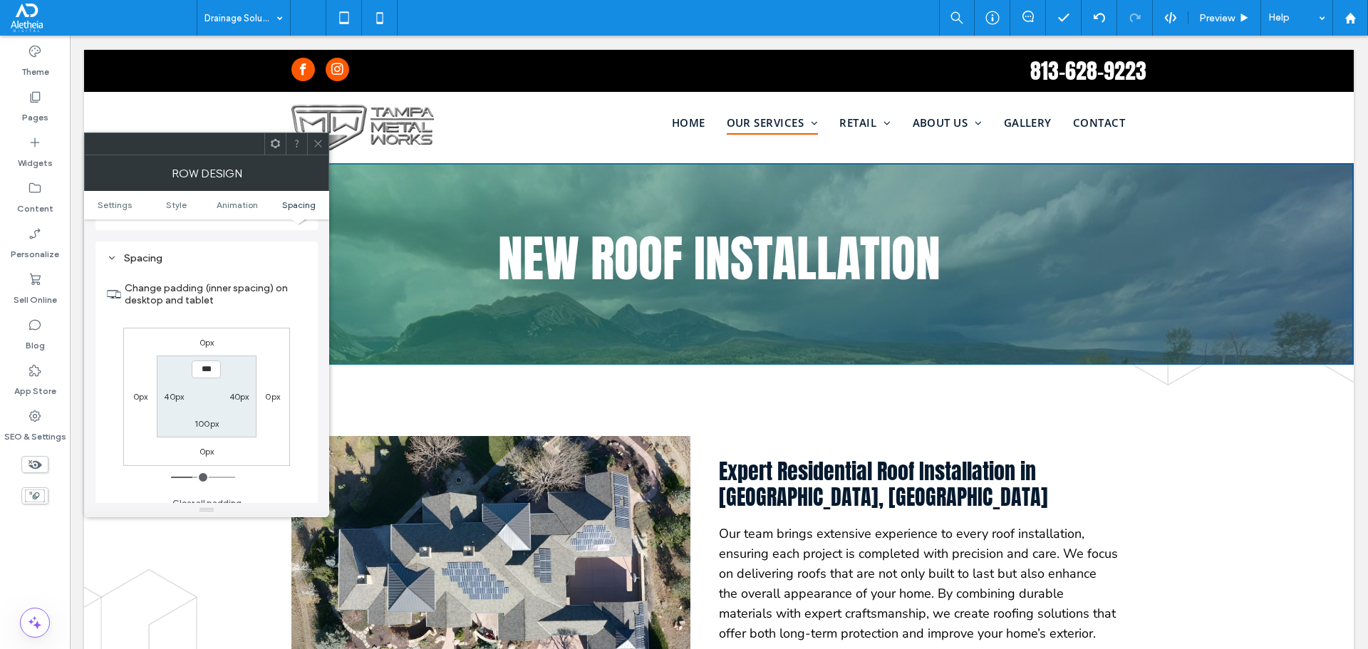
type input "*****"
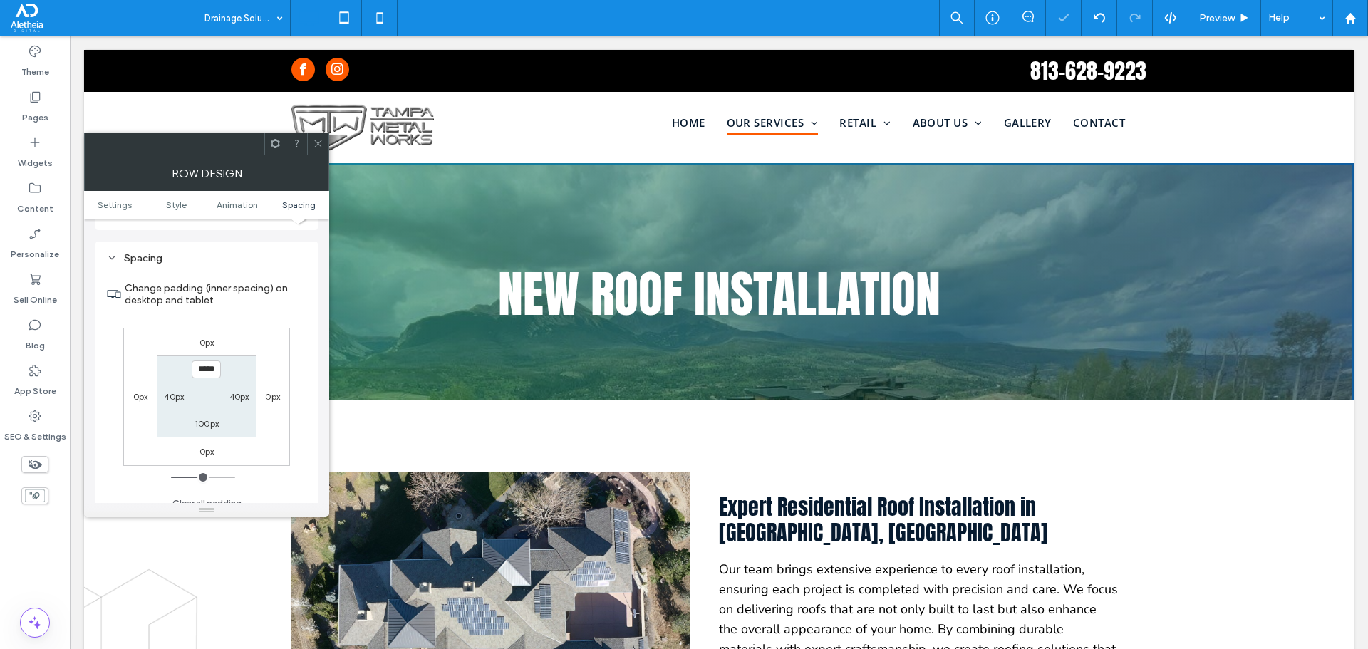
click at [203, 418] on label "100px" at bounding box center [207, 423] width 24 height 11
type input "***"
type input "*****"
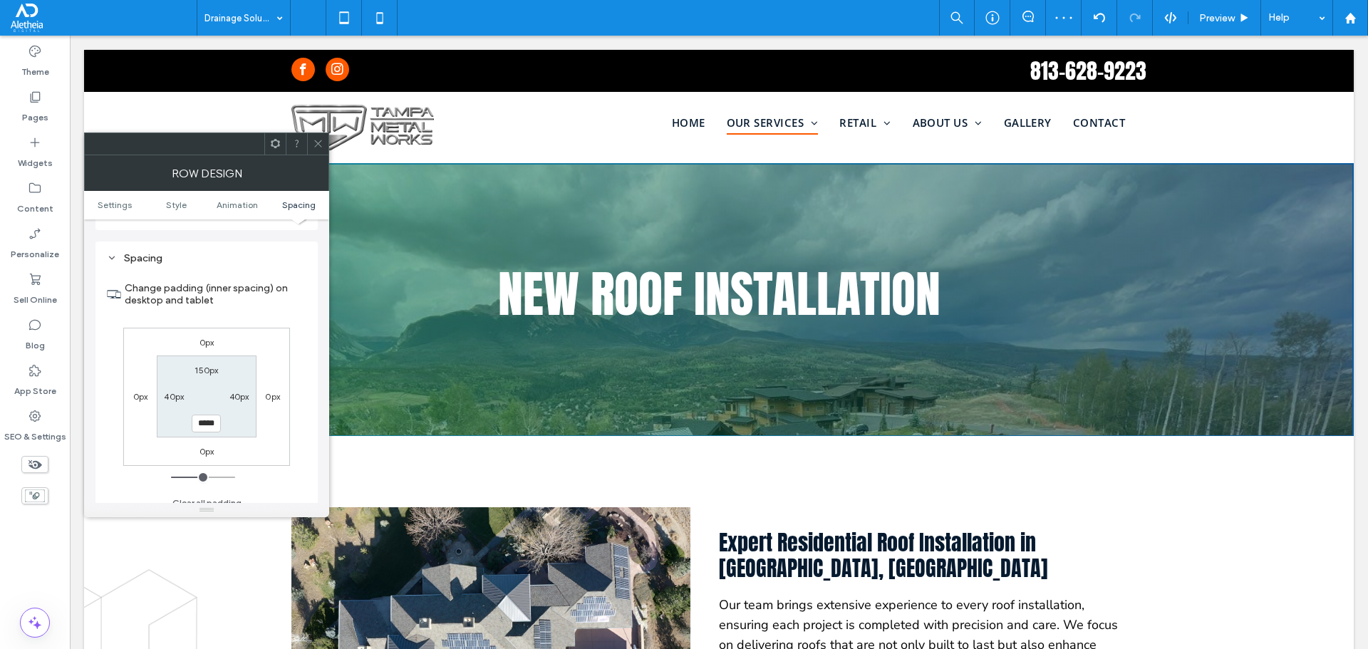
click at [309, 140] on div at bounding box center [317, 143] width 21 height 21
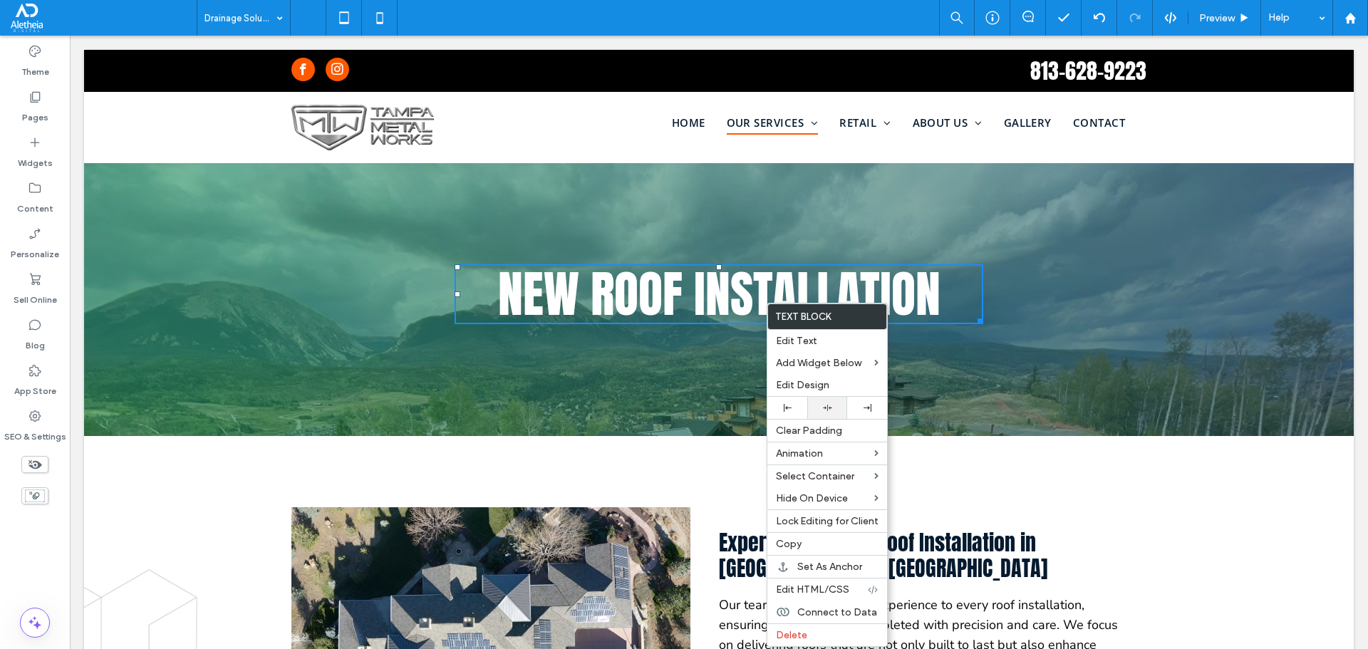
click at [825, 403] on div at bounding box center [827, 408] width 40 height 22
click at [349, 14] on use at bounding box center [343, 17] width 9 height 12
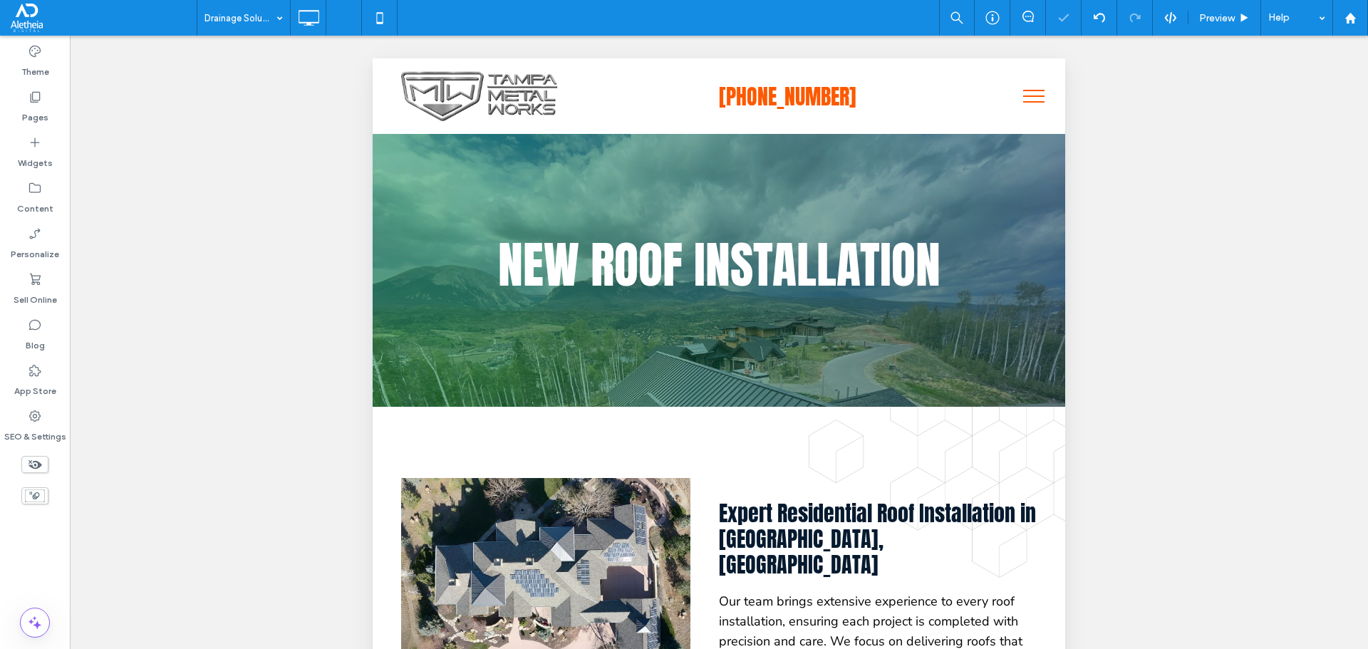
scroll to position [0, 0]
click at [376, 21] on icon at bounding box center [380, 18] width 29 height 29
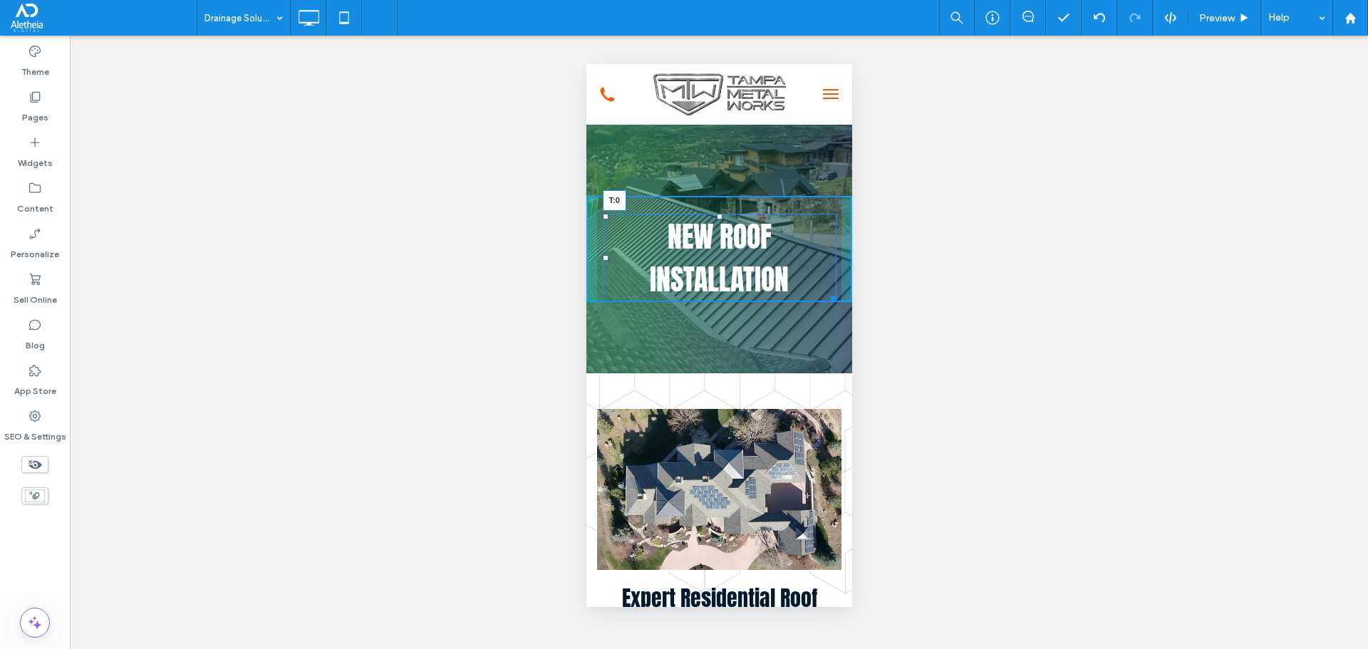
drag, startPoint x: 714, startPoint y: 216, endPoint x: 728, endPoint y: 199, distance: 21.8
click at [728, 214] on div "new roof installation T:0" at bounding box center [719, 258] width 234 height 88
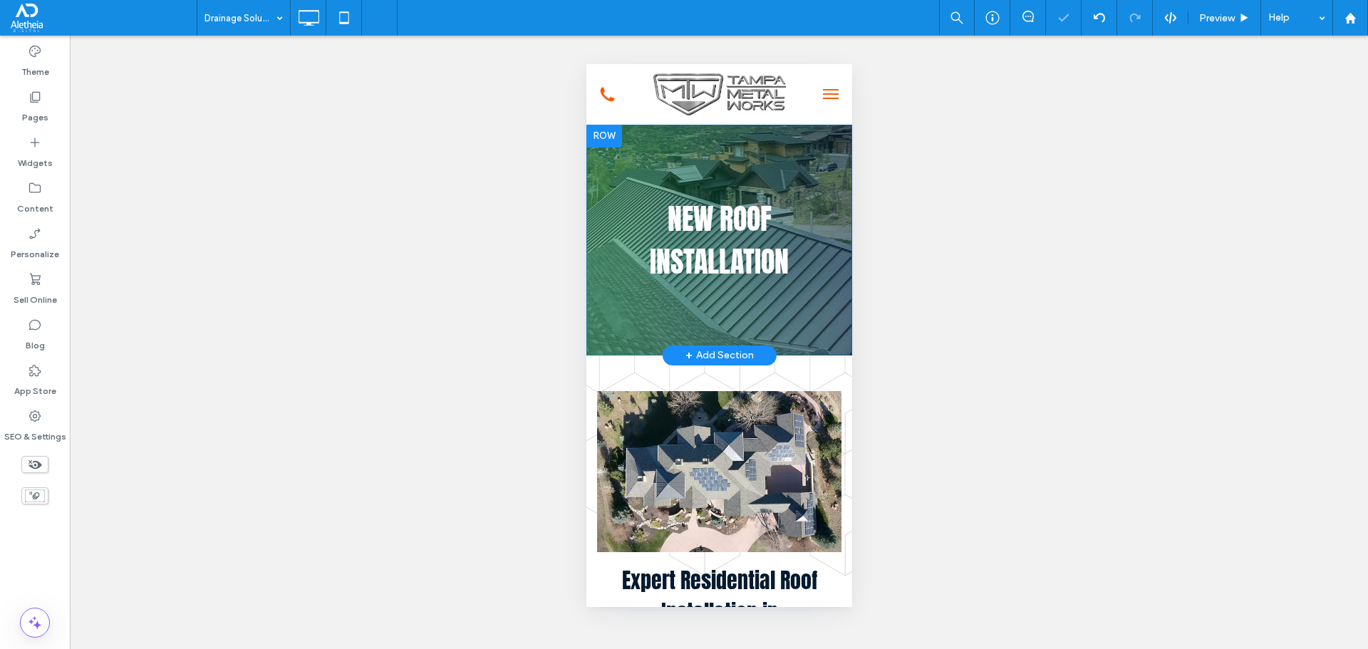
click at [731, 163] on div "new roof installation Click To Paste Row + Add Section" at bounding box center [719, 240] width 266 height 231
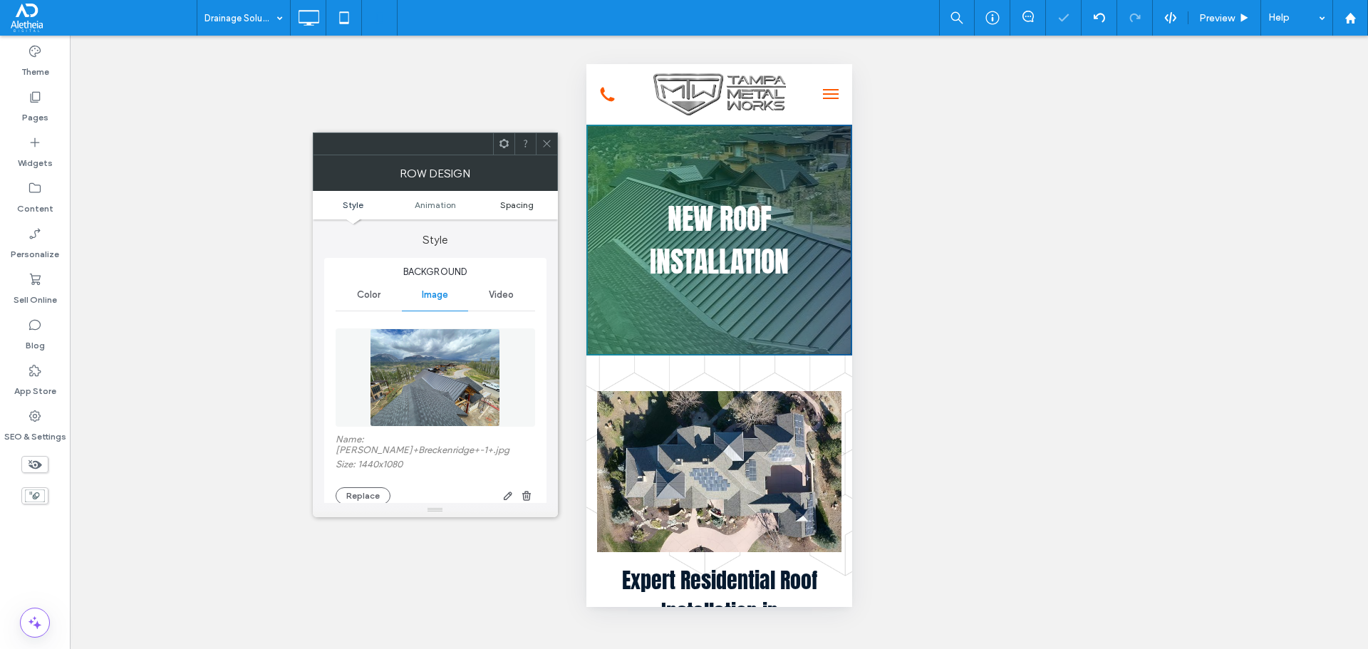
click at [537, 203] on link "Spacing" at bounding box center [517, 205] width 82 height 11
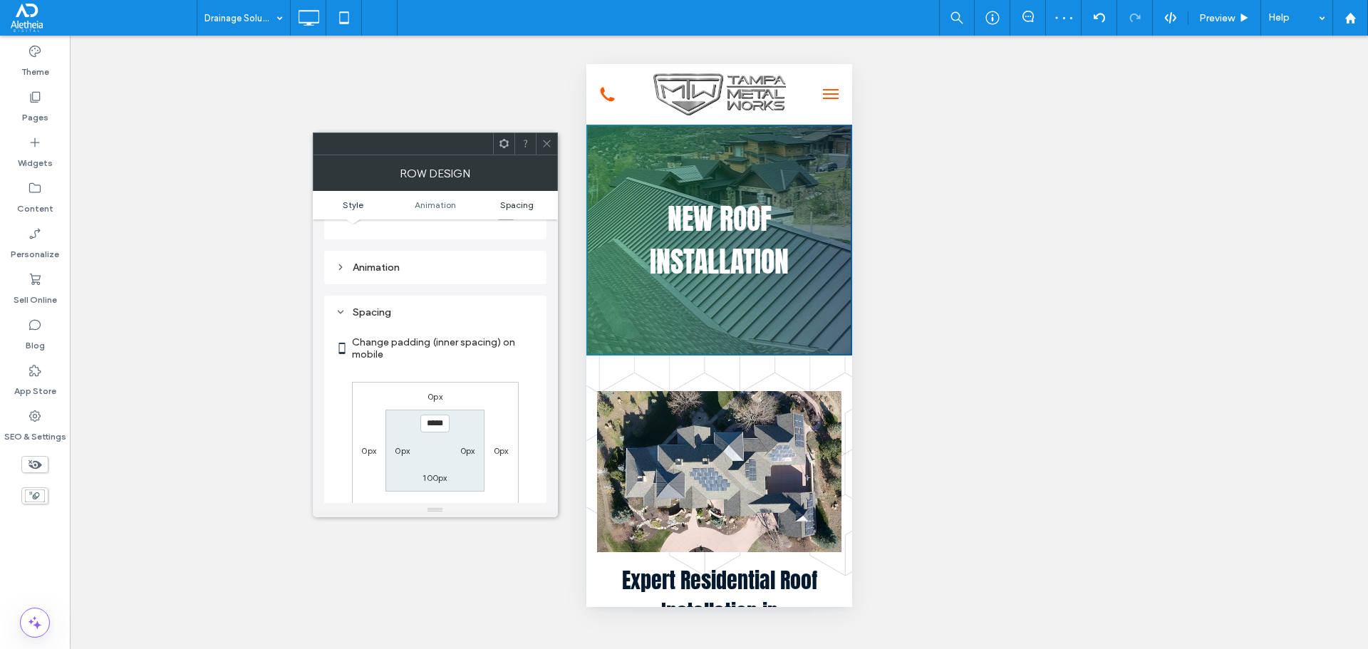
scroll to position [750, 0]
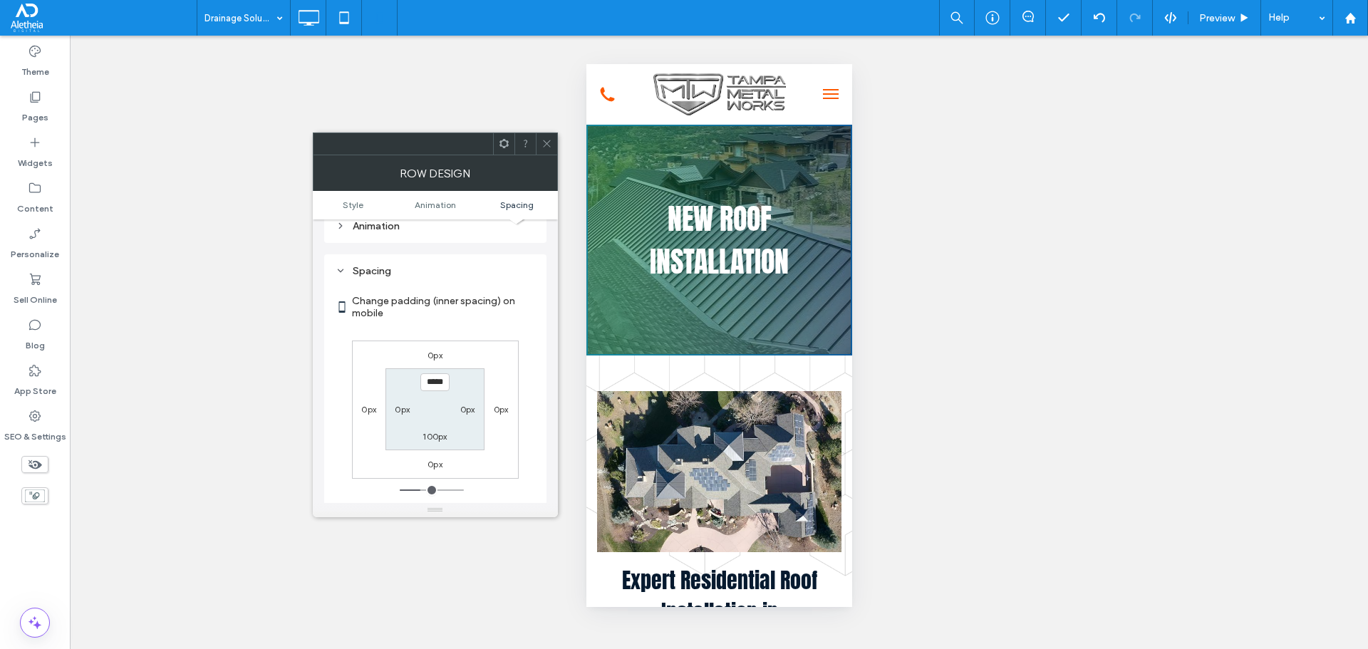
click at [544, 145] on icon at bounding box center [547, 143] width 11 height 11
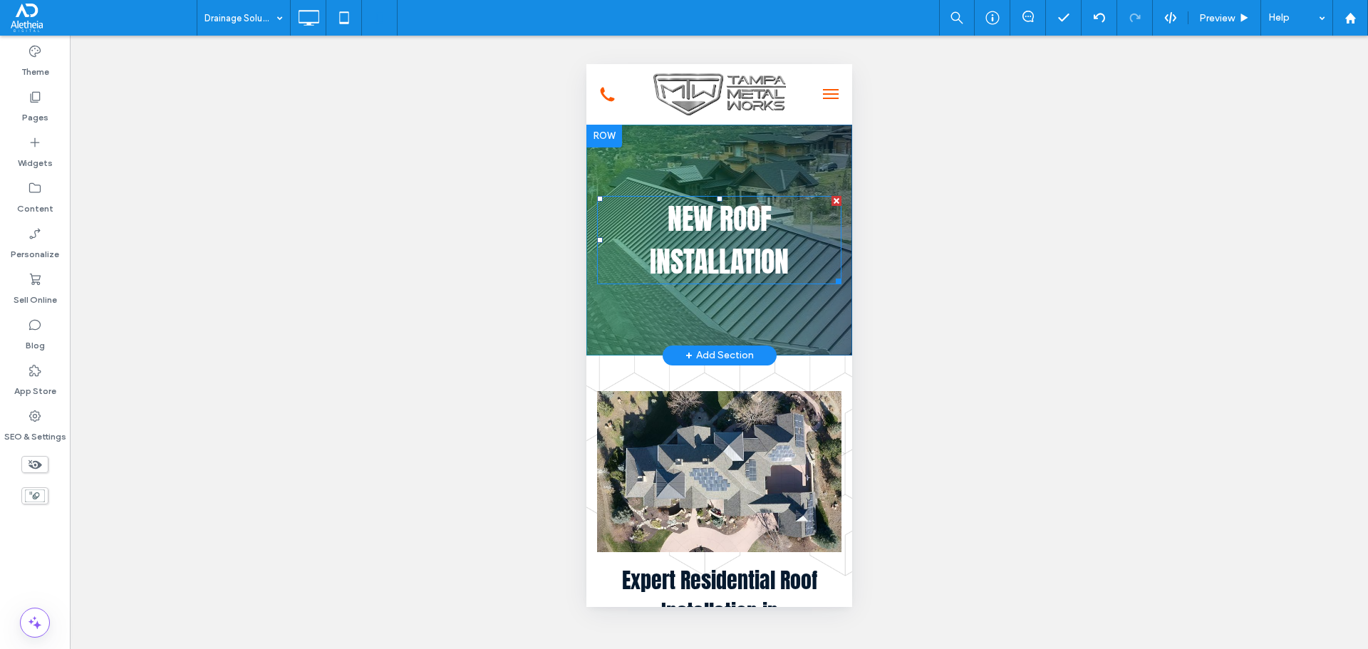
click at [775, 264] on span "new roof installation" at bounding box center [718, 240] width 139 height 86
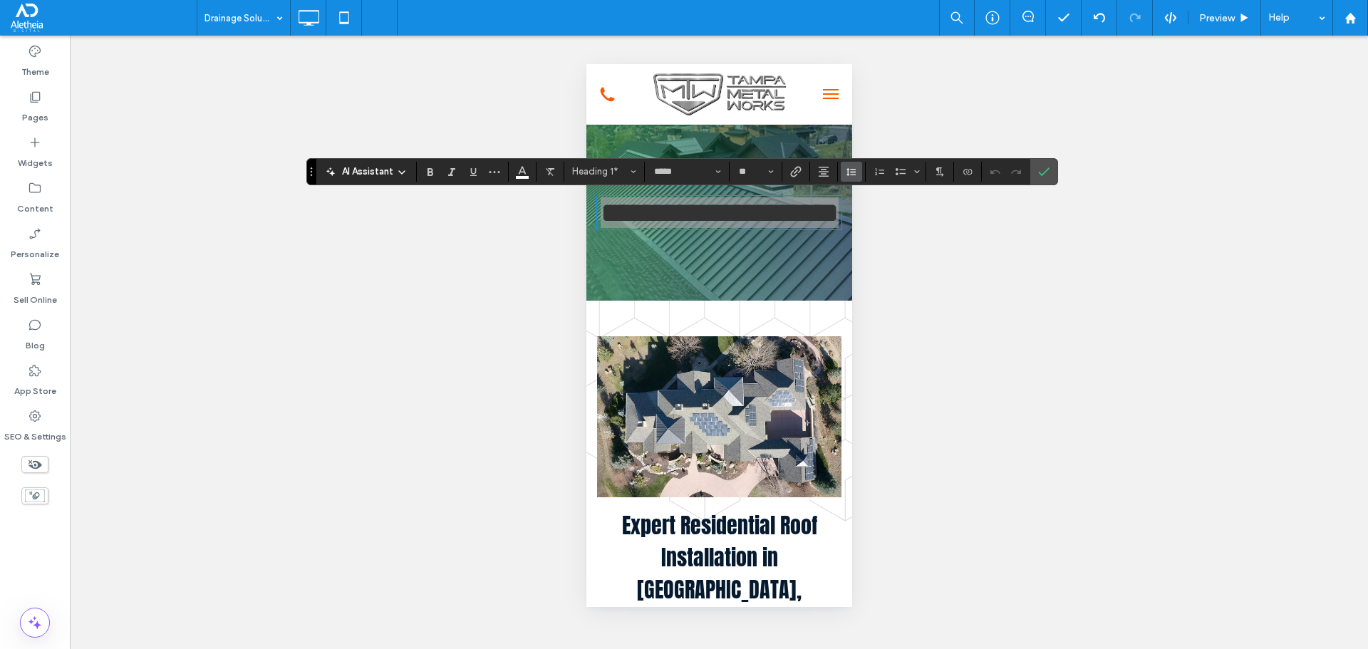
click at [858, 175] on button "Line Height" at bounding box center [851, 172] width 21 height 20
type input "***"
type input "*"
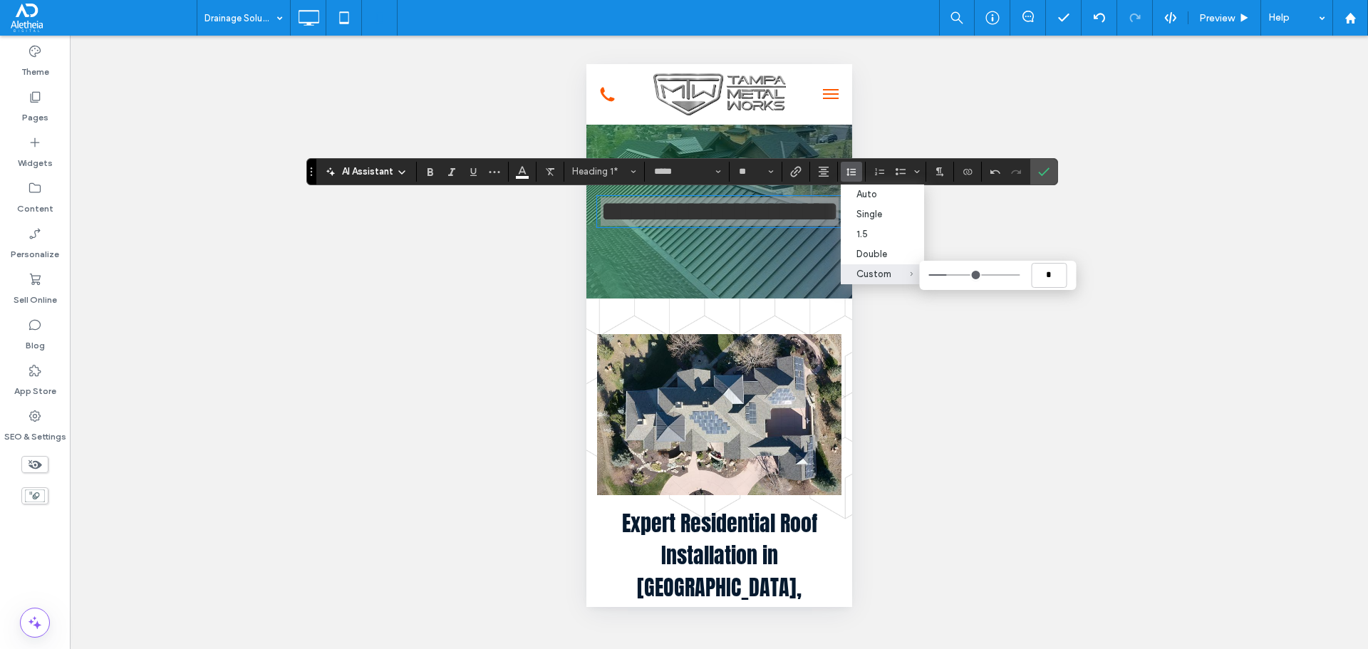
type input "***"
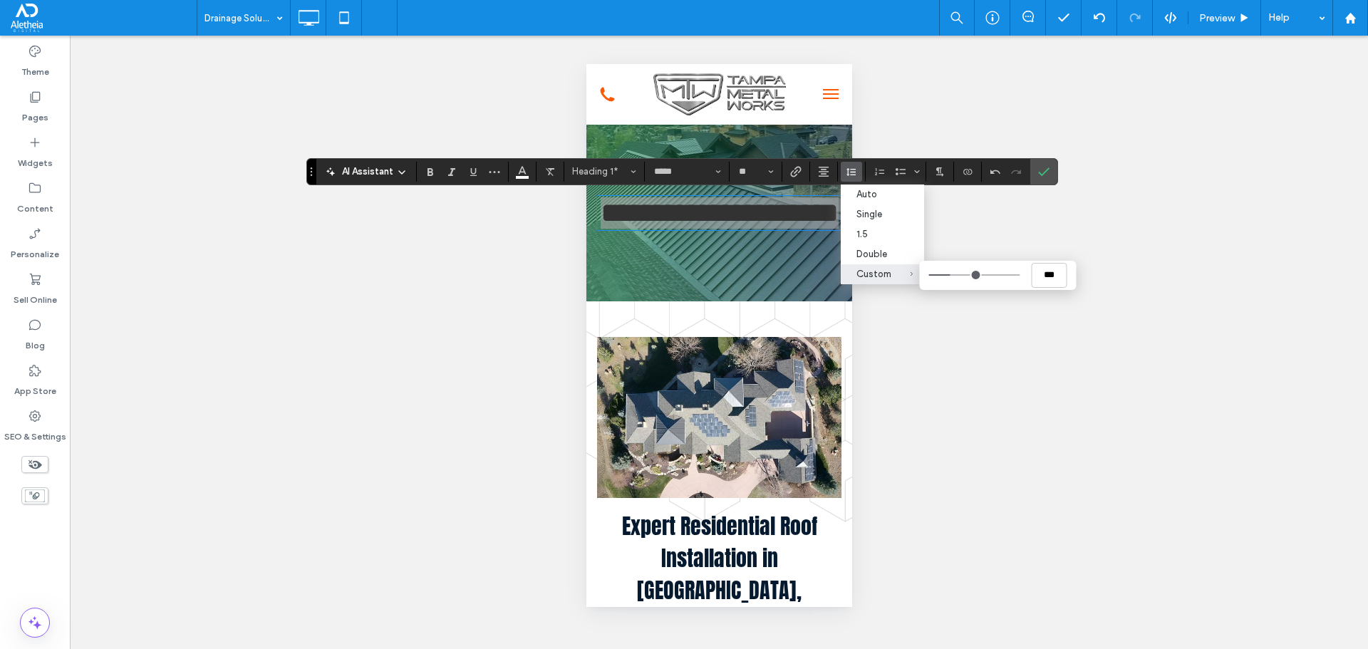
type input "***"
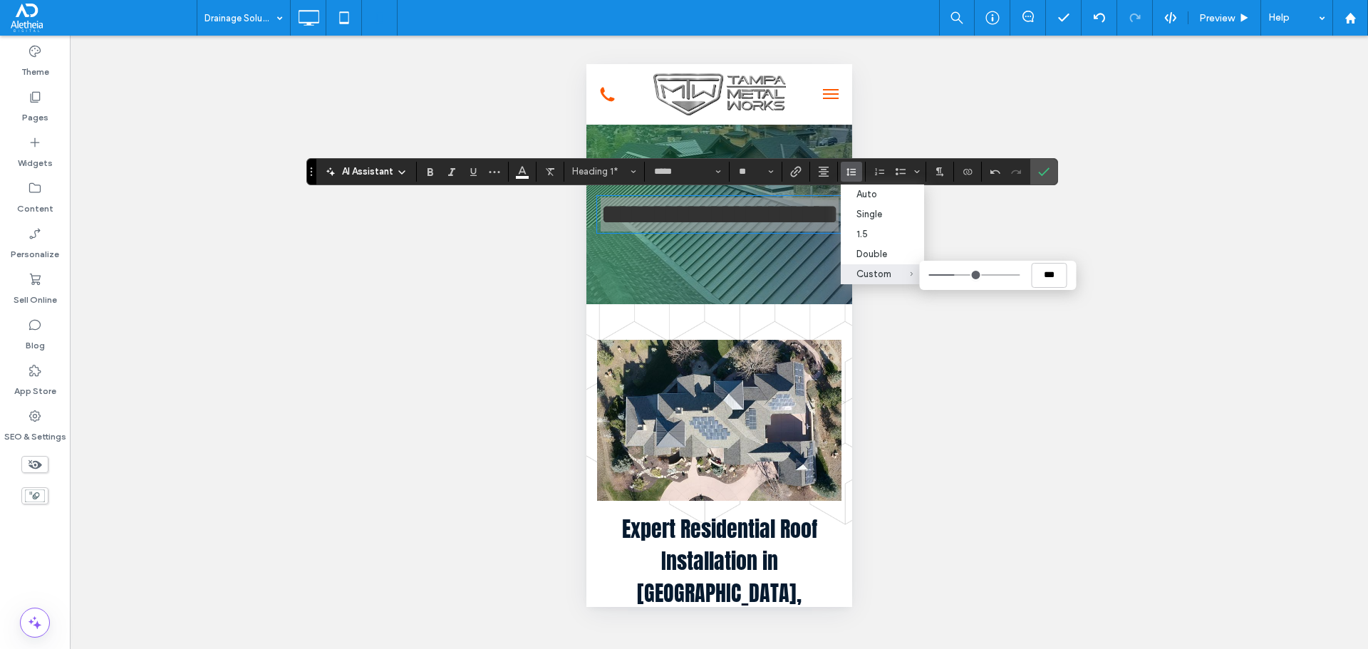
drag, startPoint x: 947, startPoint y: 273, endPoint x: 956, endPoint y: 271, distance: 8.8
type input "***"
click at [956, 274] on input "Custom ***" at bounding box center [974, 274] width 91 height 1
click at [1046, 175] on icon "Confirm" at bounding box center [1043, 171] width 11 height 11
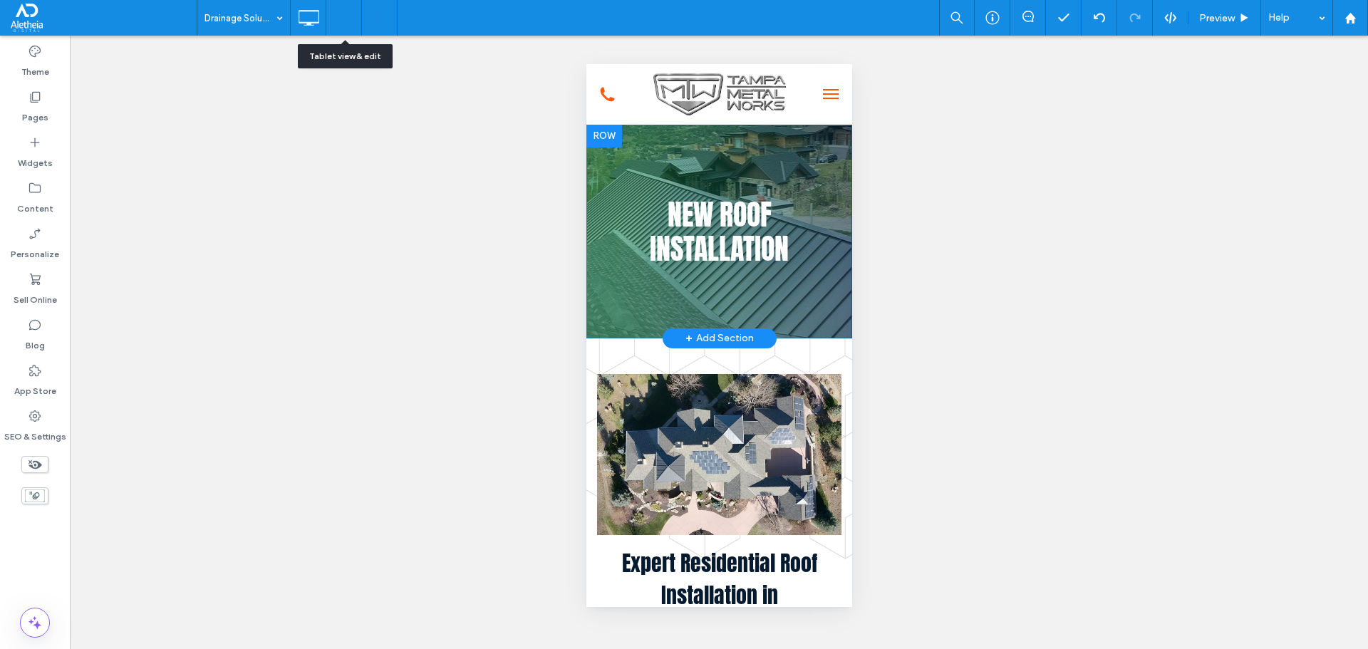
click at [344, 23] on use at bounding box center [343, 17] width 9 height 12
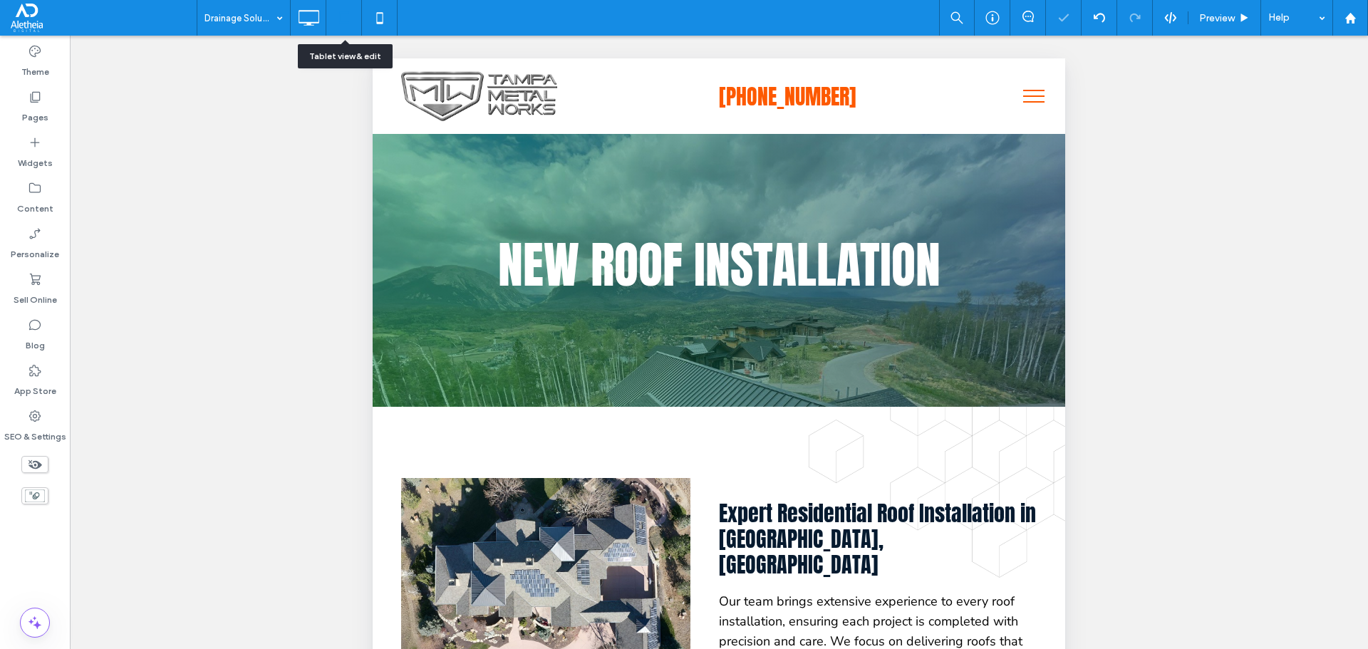
scroll to position [0, 0]
click at [307, 26] on icon at bounding box center [308, 18] width 29 height 29
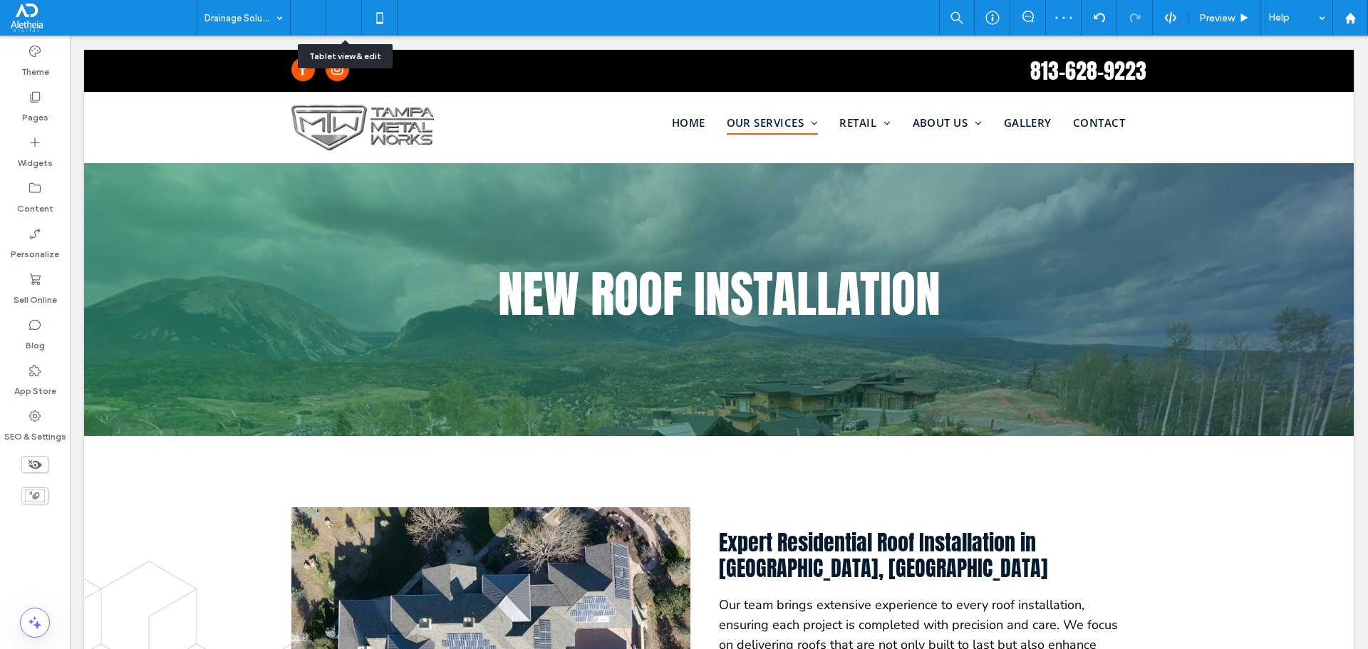
click at [345, 21] on icon at bounding box center [344, 18] width 29 height 29
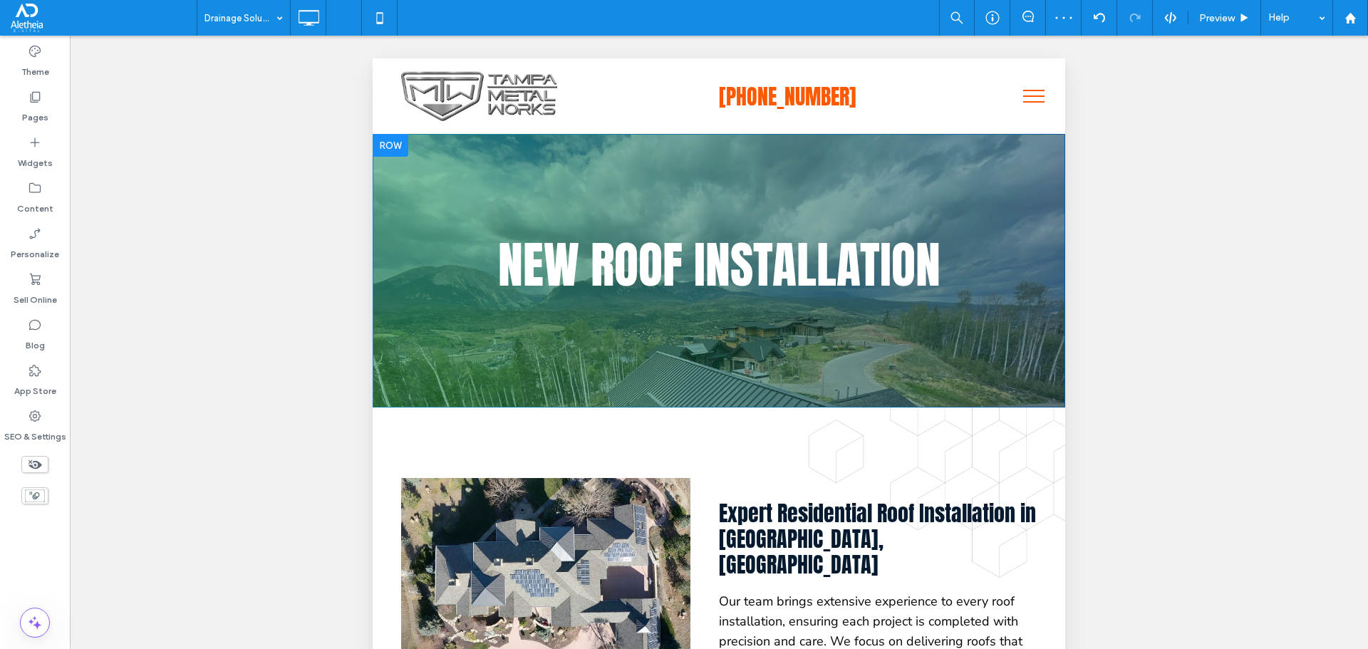
click at [770, 272] on span "new roof installation" at bounding box center [719, 264] width 443 height 75
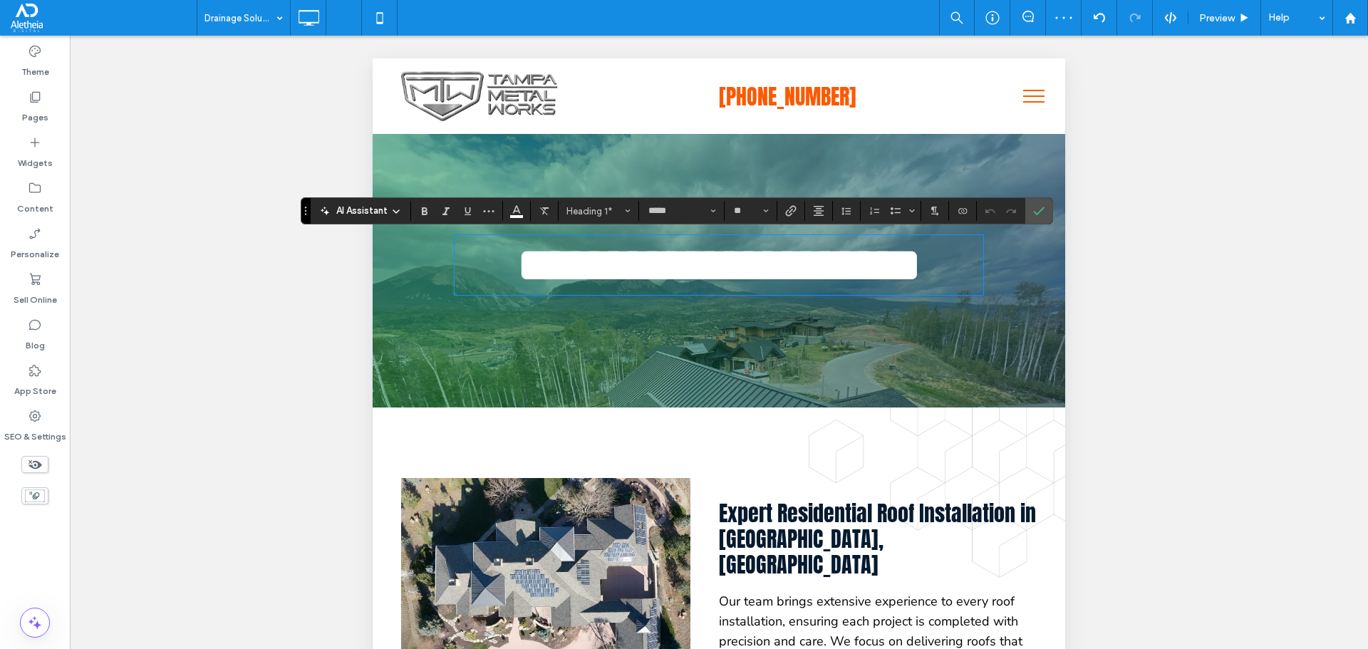
click at [770, 272] on span "**********" at bounding box center [720, 265] width 406 height 50
click at [1043, 209] on use "Confirm" at bounding box center [1038, 211] width 11 height 9
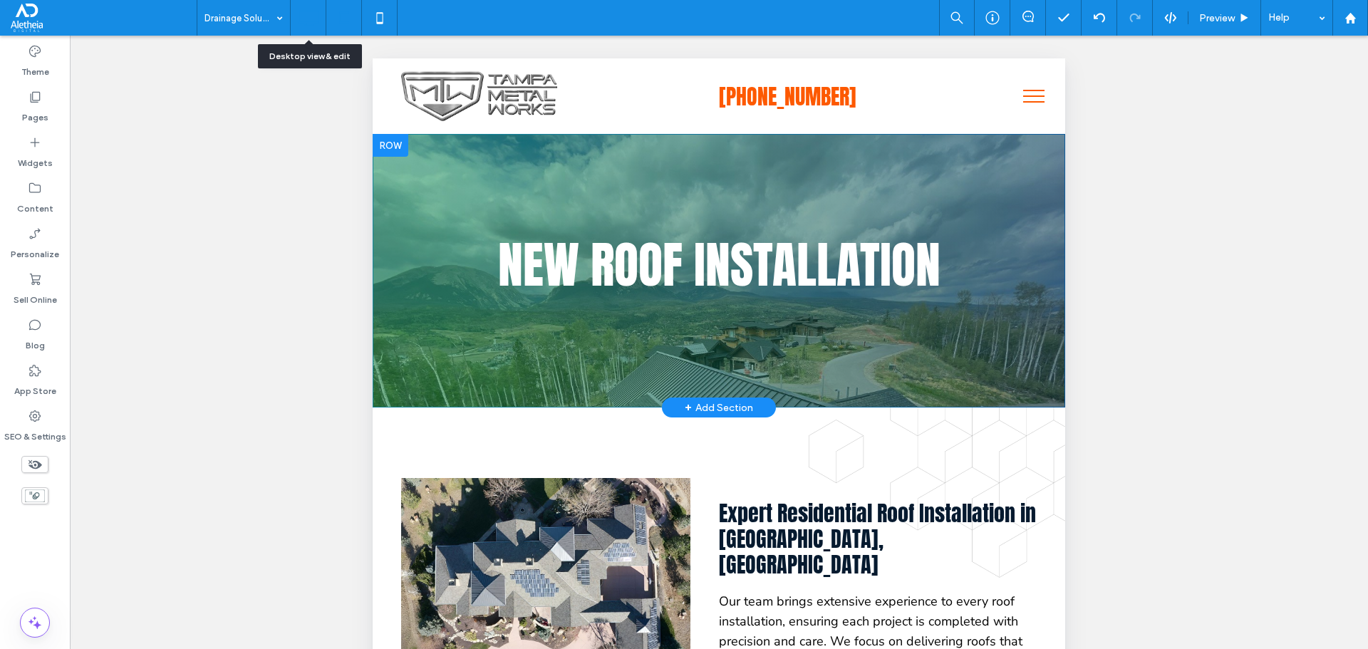
click at [302, 19] on icon at bounding box center [308, 18] width 29 height 29
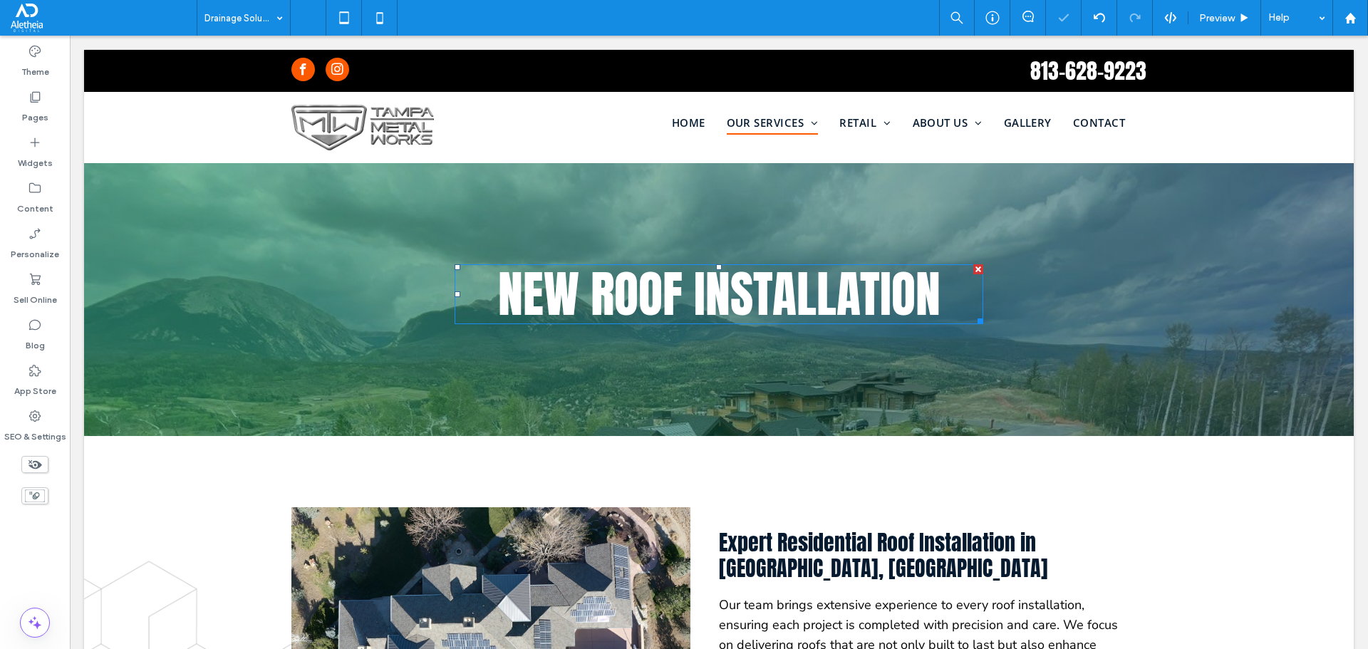
click at [761, 295] on span "new roof installation" at bounding box center [719, 294] width 443 height 75
type input "*****"
type input "**"
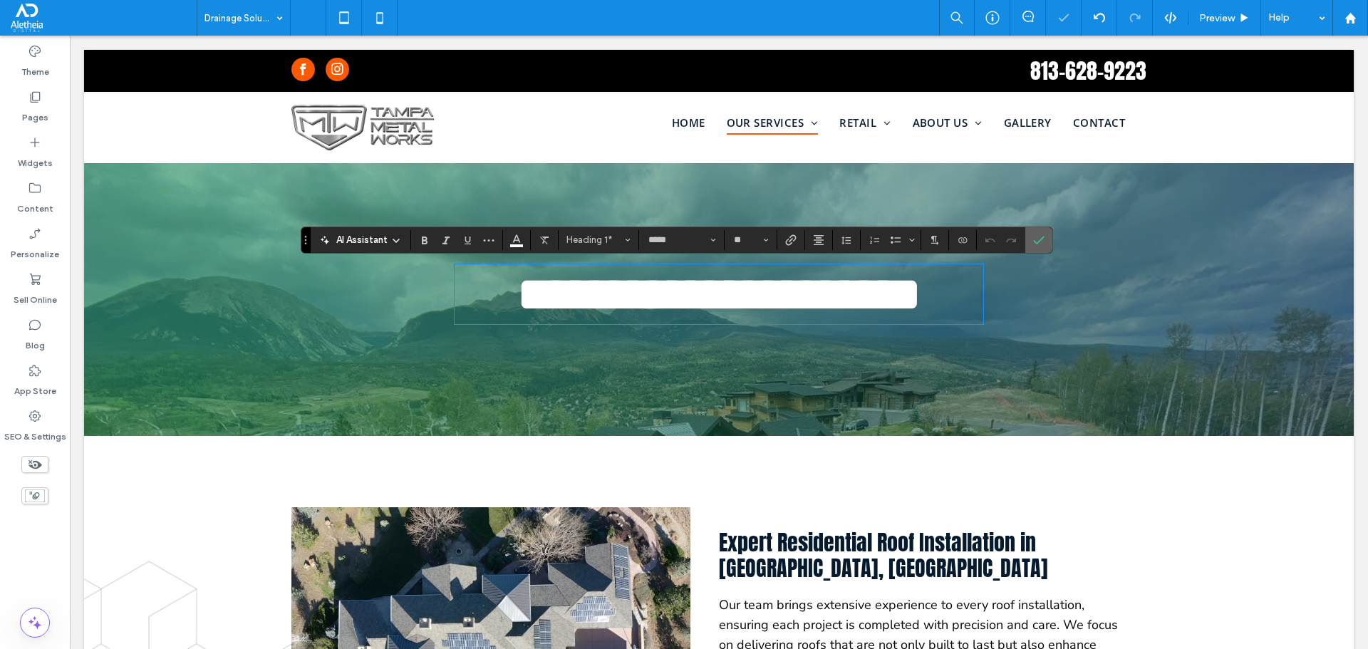
click at [1036, 243] on use "Confirm" at bounding box center [1038, 240] width 11 height 9
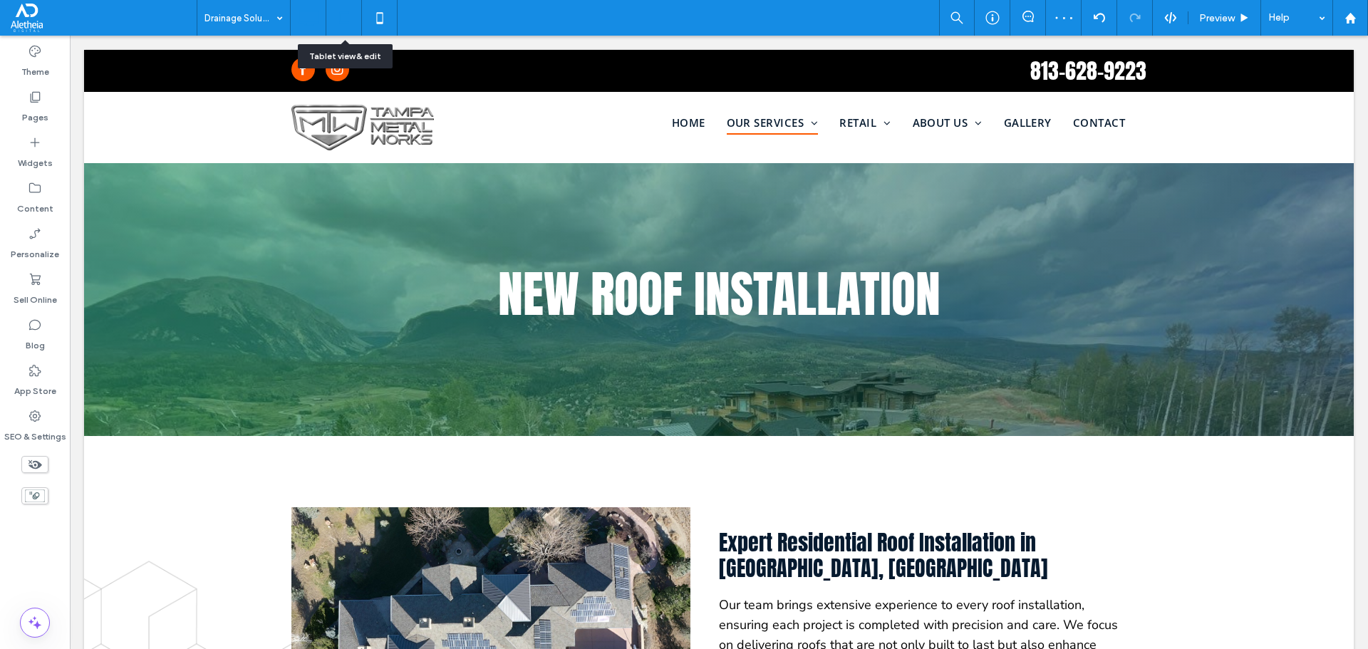
click at [344, 19] on icon at bounding box center [344, 18] width 29 height 29
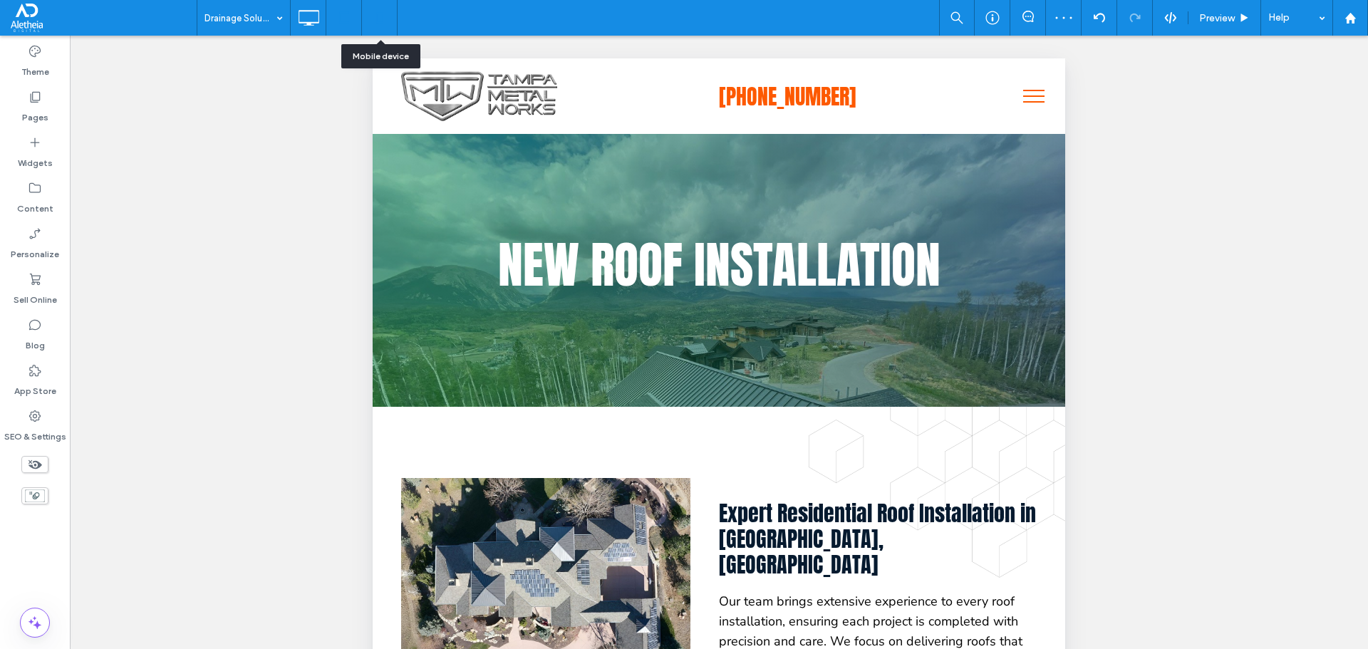
click at [384, 15] on icon at bounding box center [380, 18] width 29 height 29
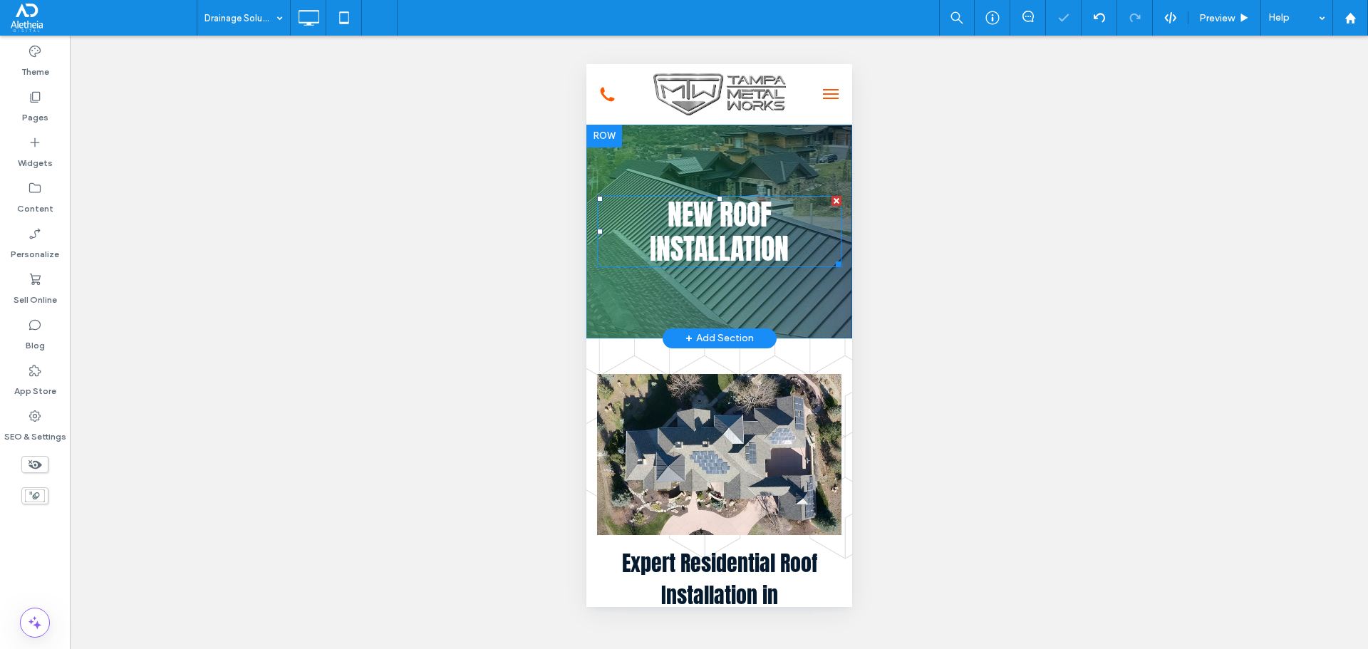
click at [727, 236] on span "new roof installation" at bounding box center [718, 231] width 139 height 77
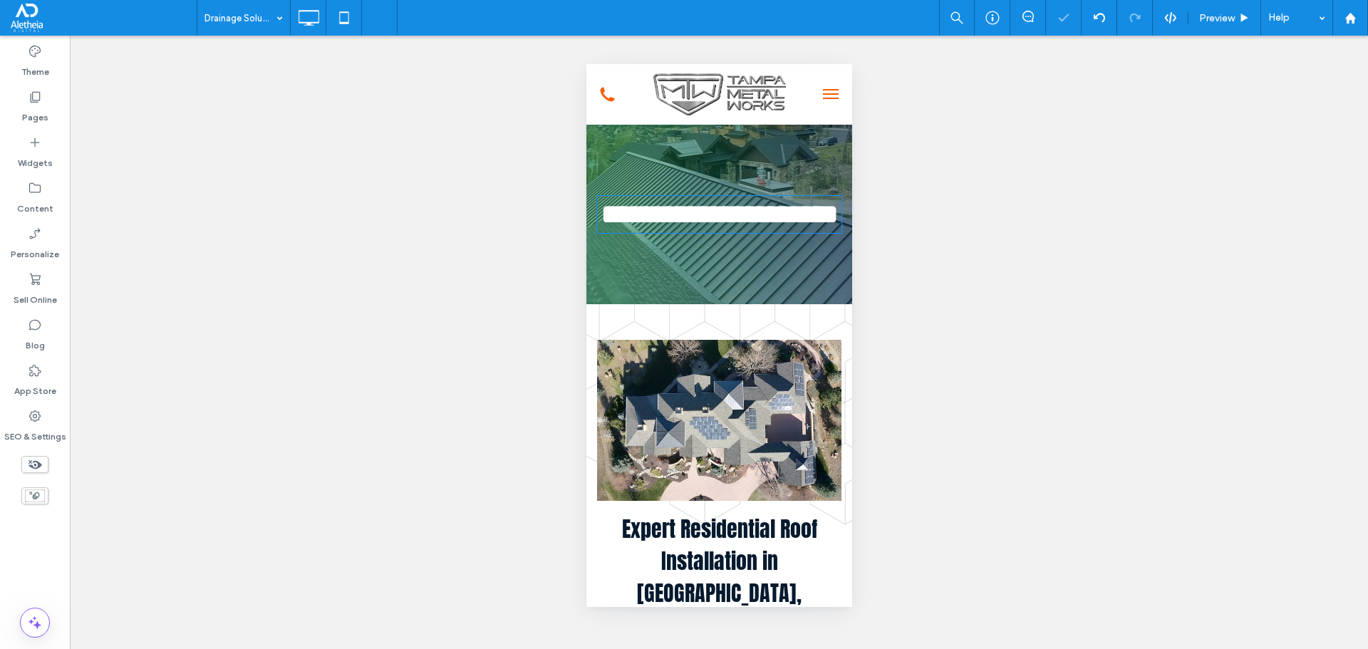
type input "*****"
type input "**"
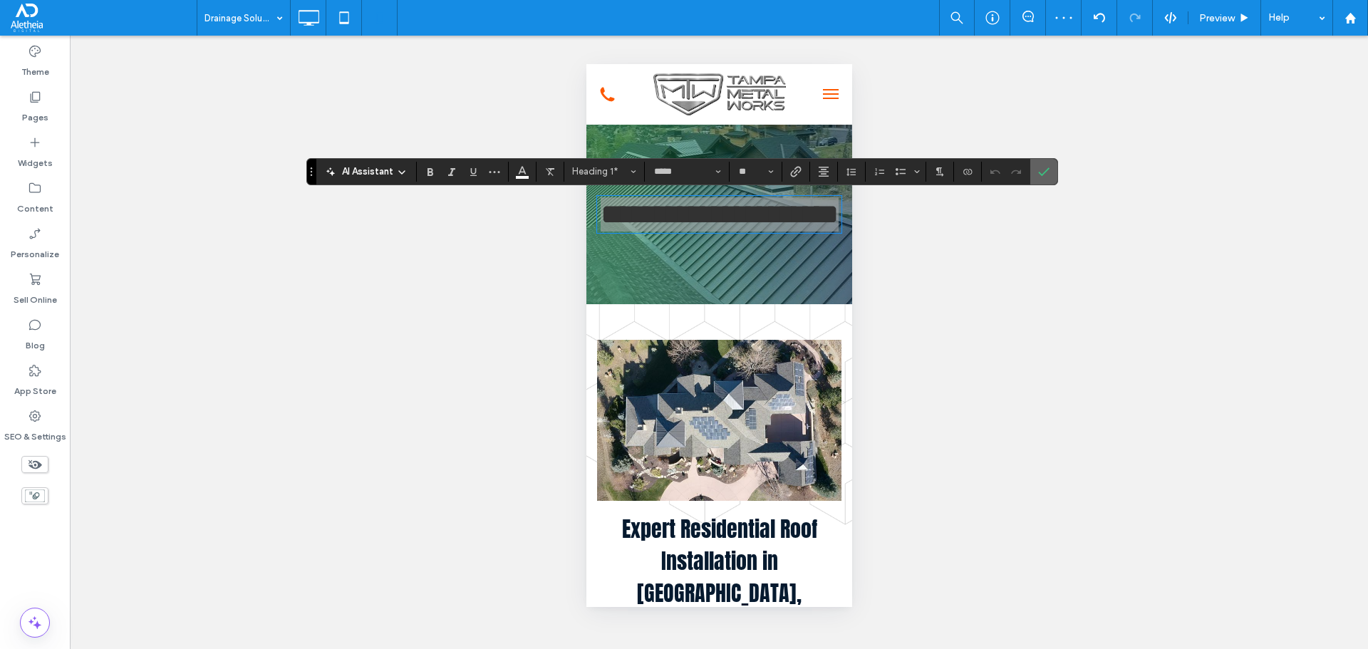
click at [1051, 169] on label "Confirm" at bounding box center [1043, 172] width 21 height 26
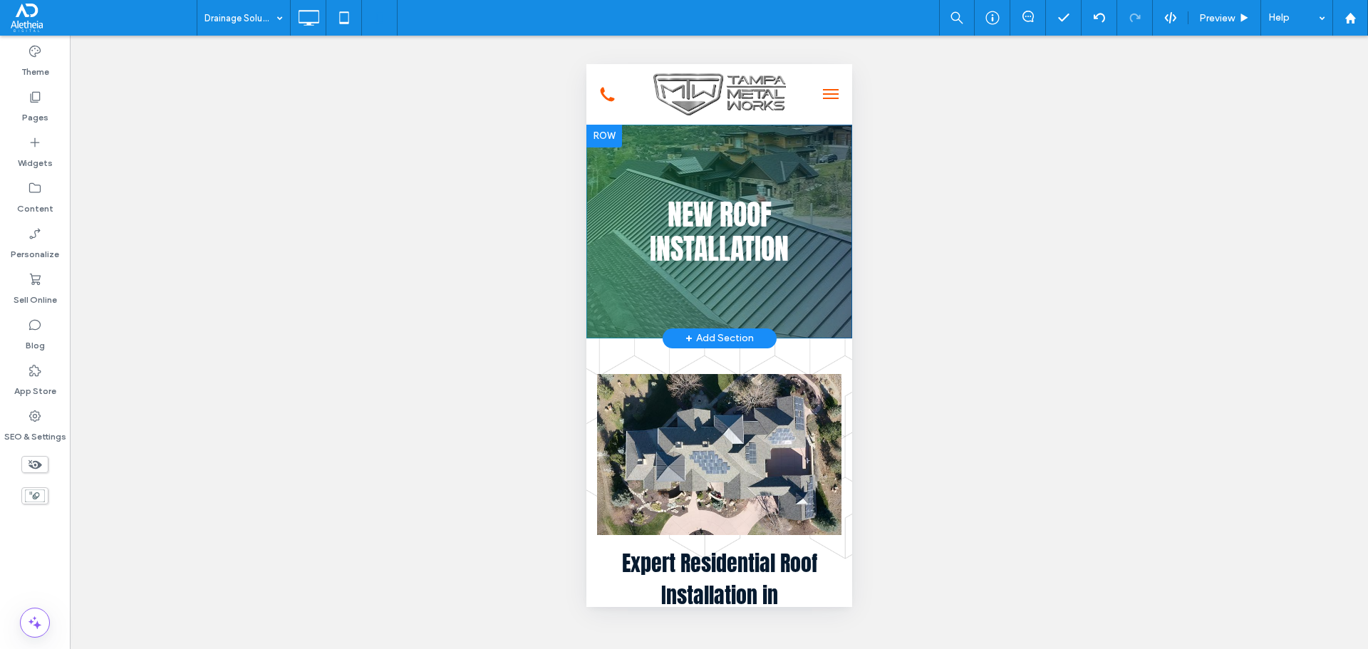
click at [824, 98] on span "menu" at bounding box center [830, 98] width 16 height 1
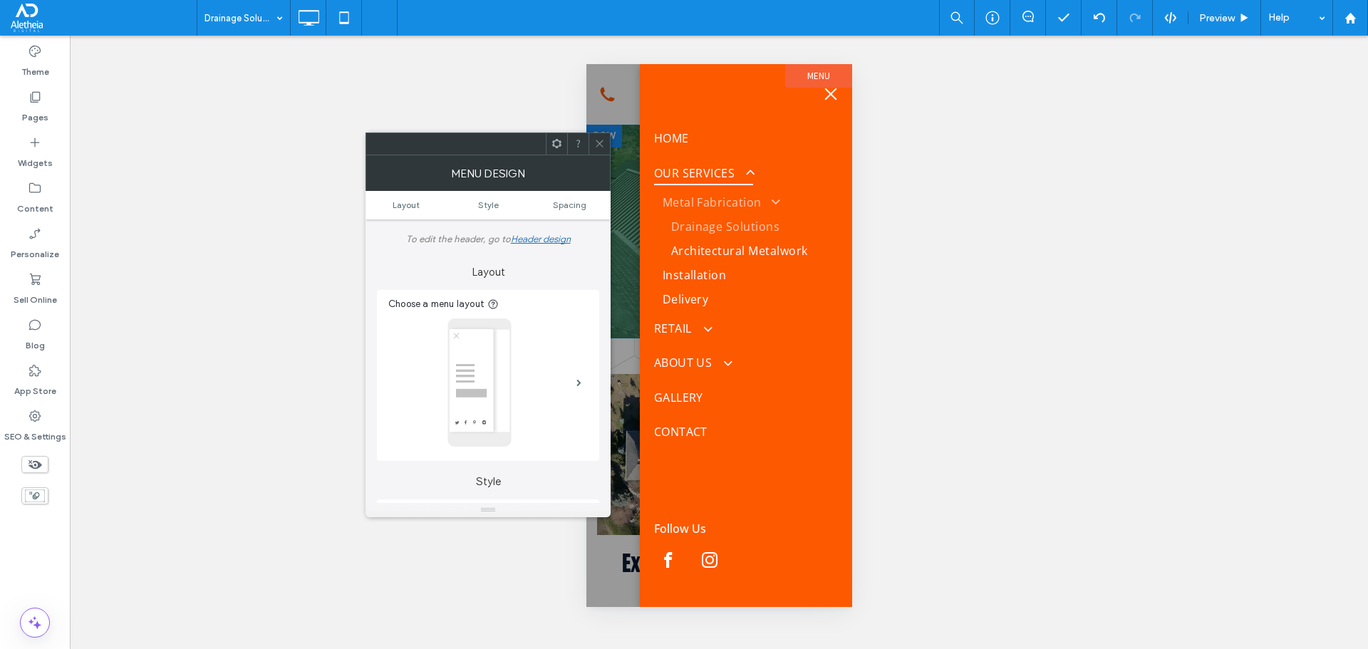
click at [824, 98] on button "menu" at bounding box center [830, 94] width 29 height 29
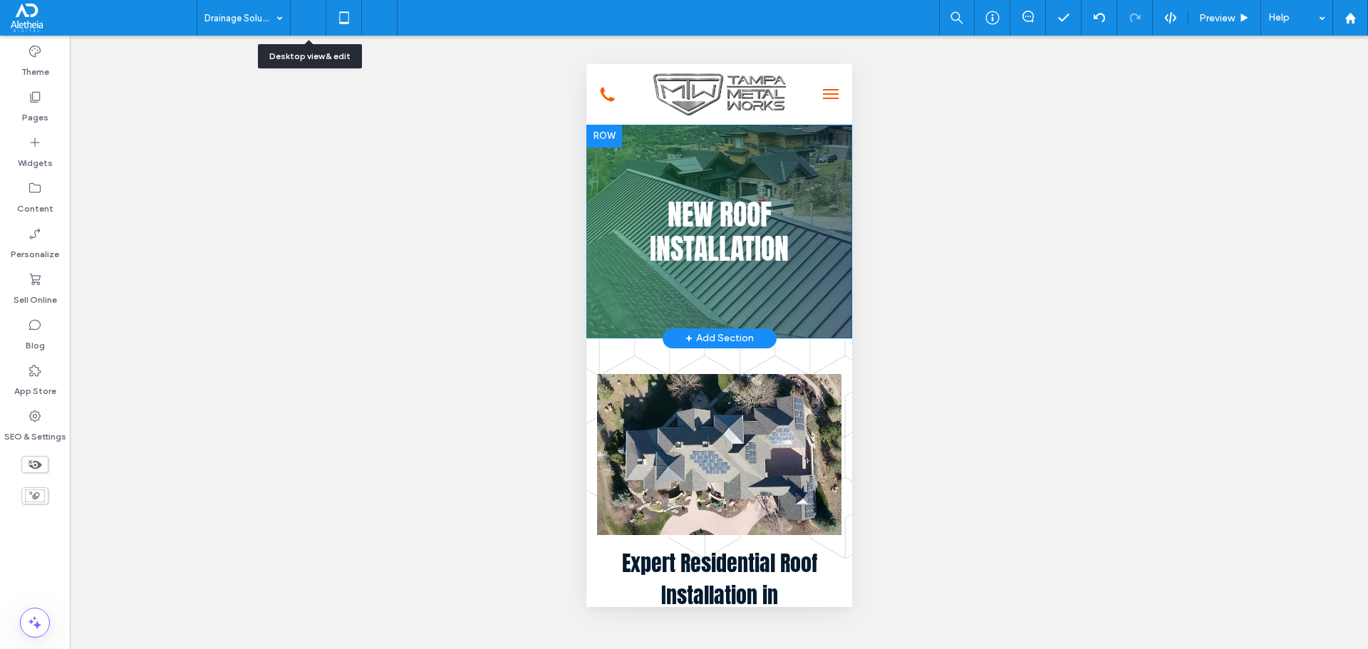
click at [306, 16] on icon at bounding box center [308, 18] width 29 height 29
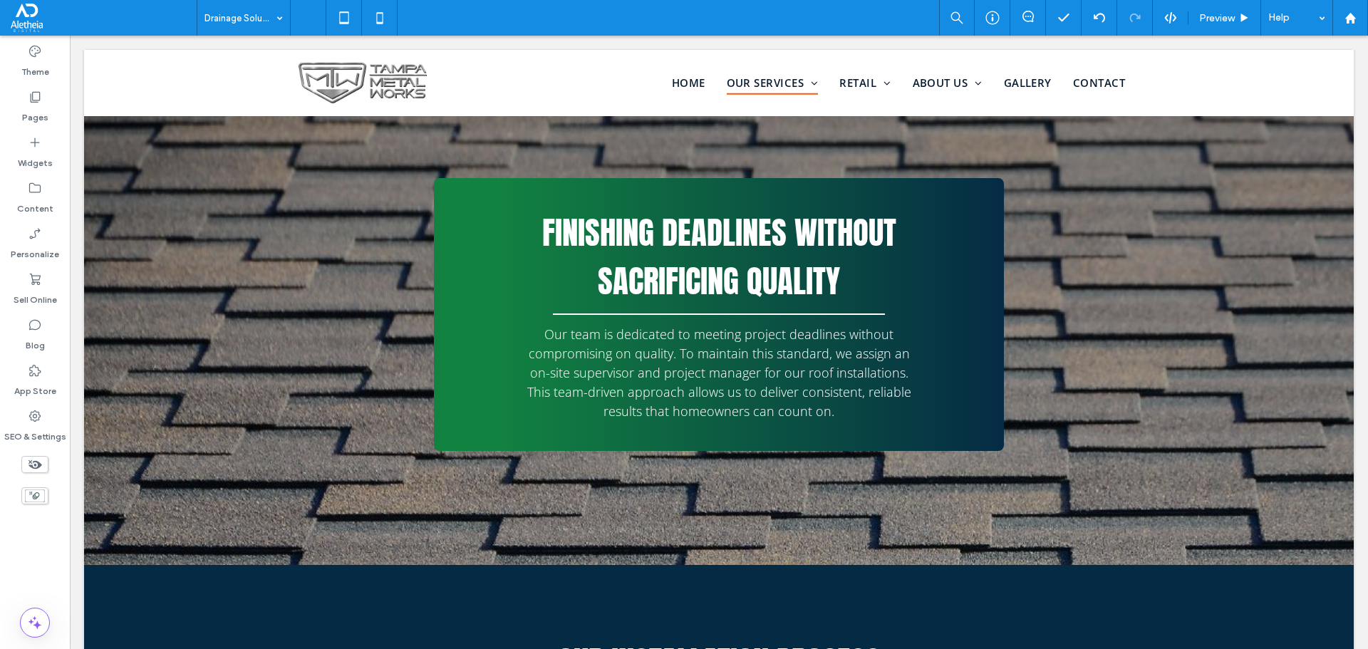
scroll to position [784, 0]
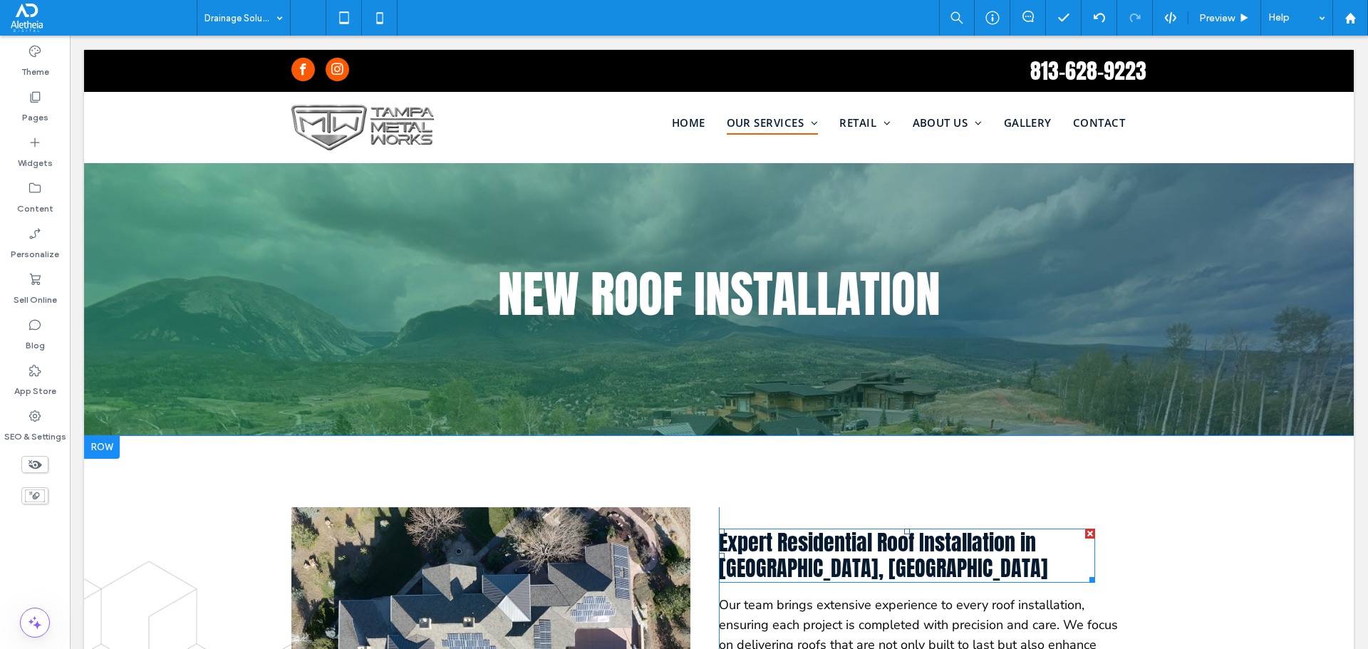
click at [841, 559] on h2 "Expert Residential Roof Installation in [GEOGRAPHIC_DATA], [GEOGRAPHIC_DATA]" at bounding box center [907, 555] width 376 height 51
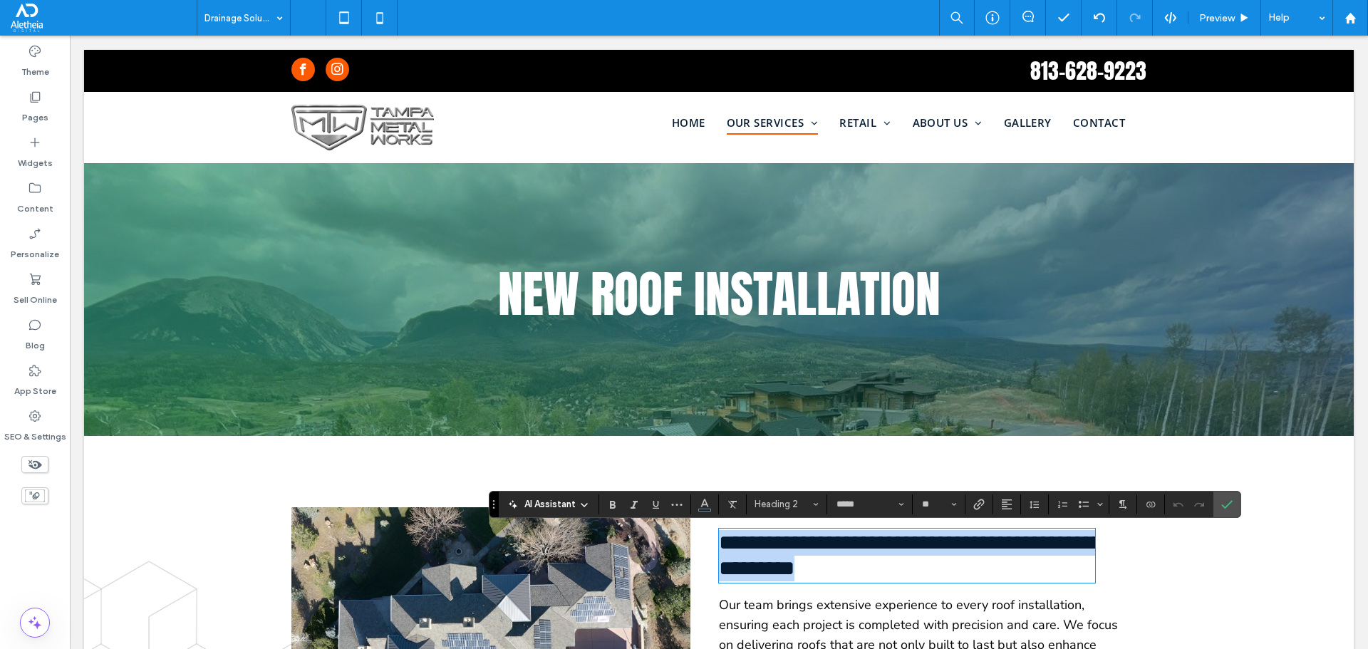
type input "*********"
type input "**"
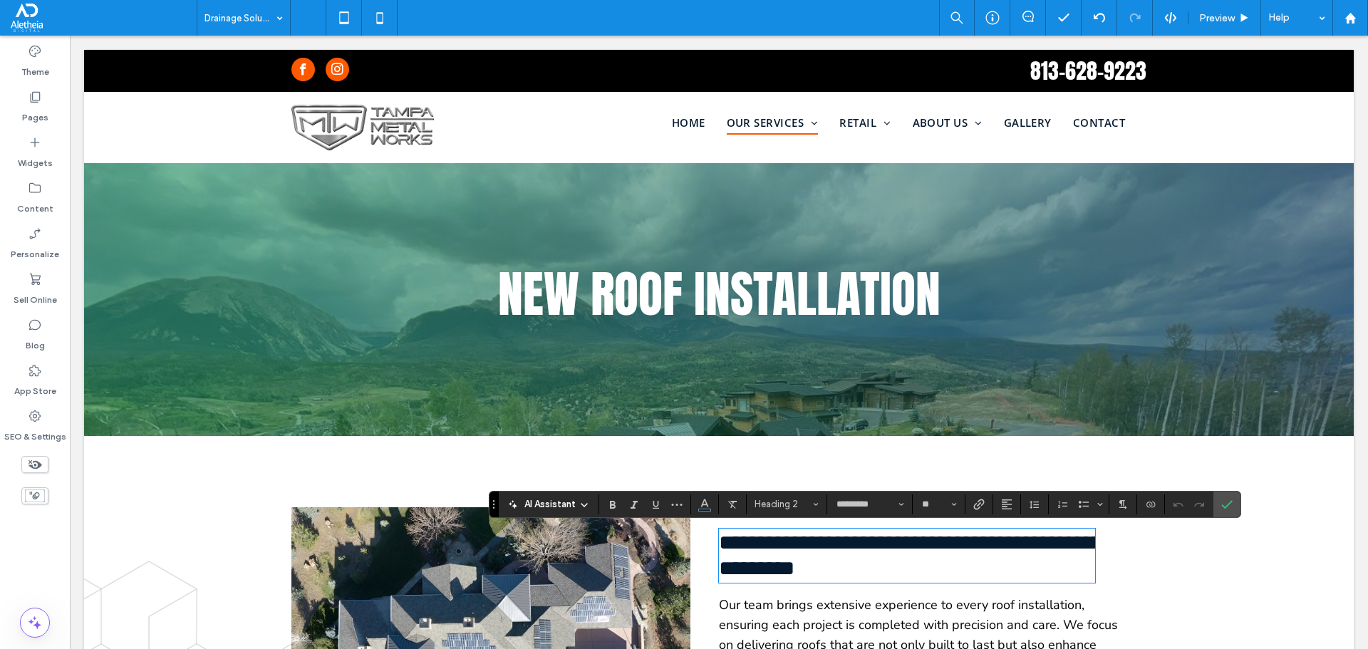
scroll to position [3, 0]
type input "*****"
type input "**"
click at [907, 549] on span "**********" at bounding box center [906, 542] width 375 height 21
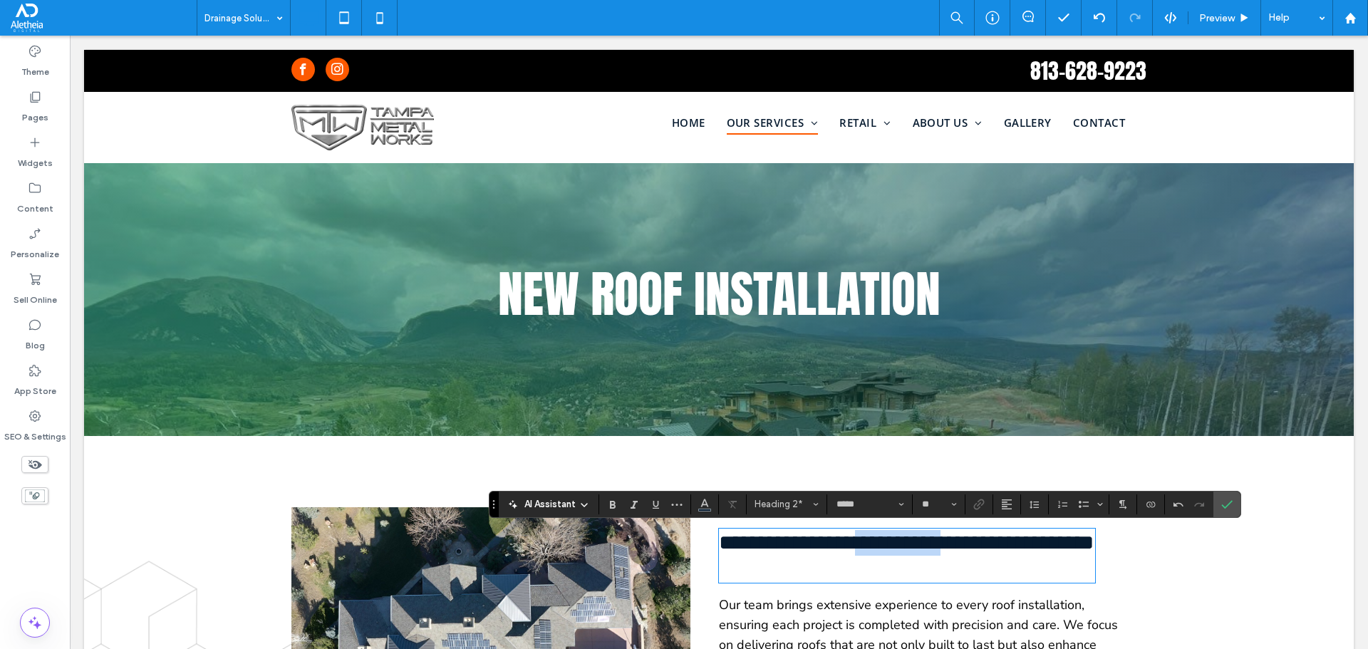
click at [907, 549] on span "**********" at bounding box center [906, 542] width 375 height 21
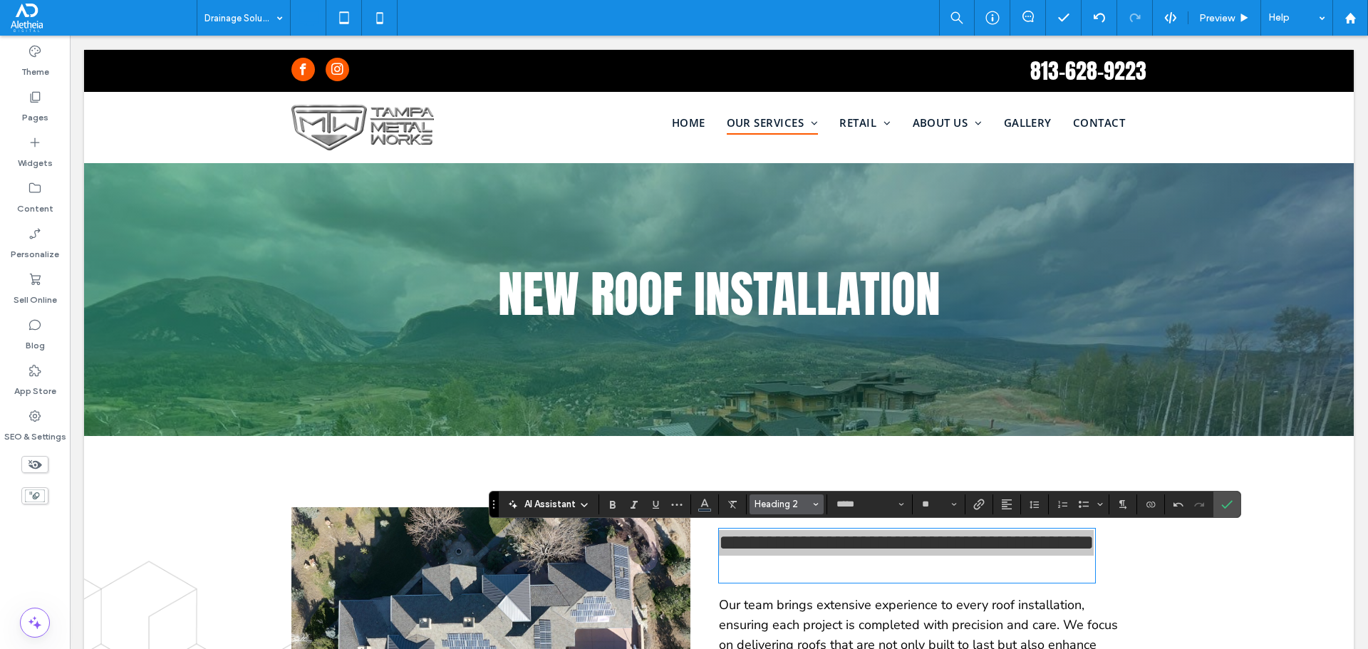
click at [801, 510] on span "Heading 2" at bounding box center [783, 504] width 56 height 11
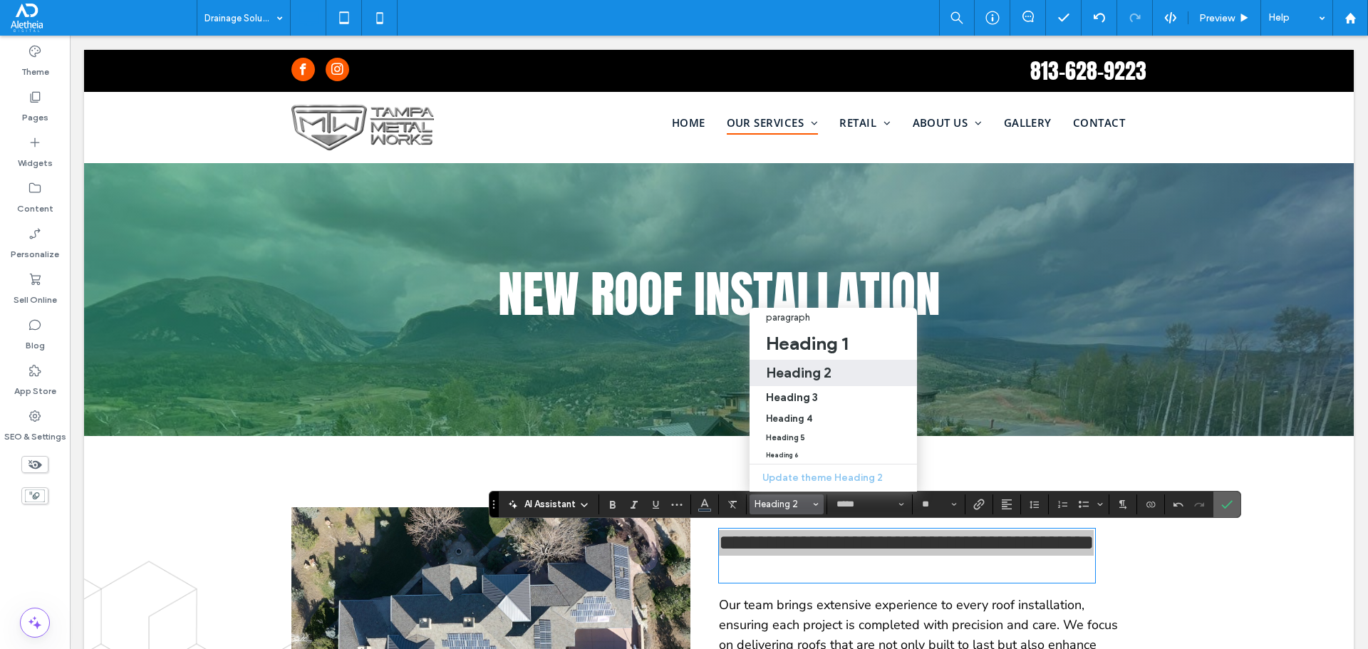
click at [1223, 492] on span "Confirm" at bounding box center [1225, 505] width 6 height 26
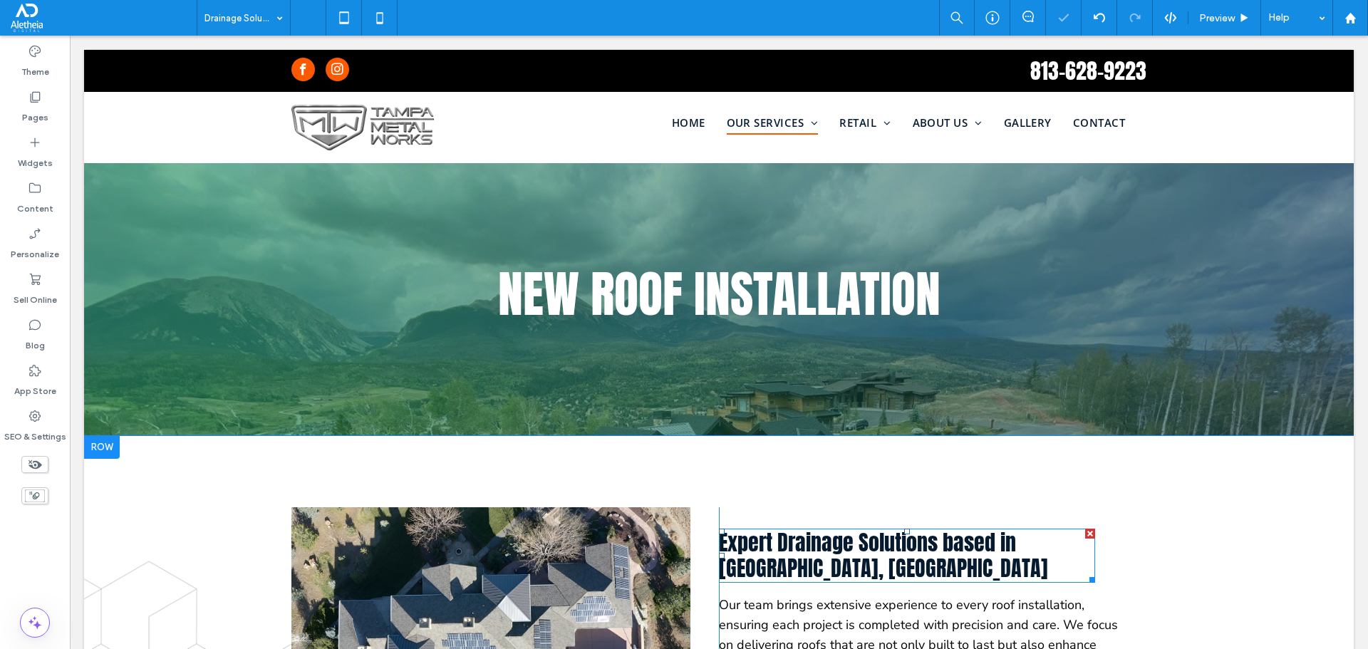
click at [847, 552] on span "Expert Drainage Solutions based in Tampa, FL" at bounding box center [883, 556] width 329 height 58
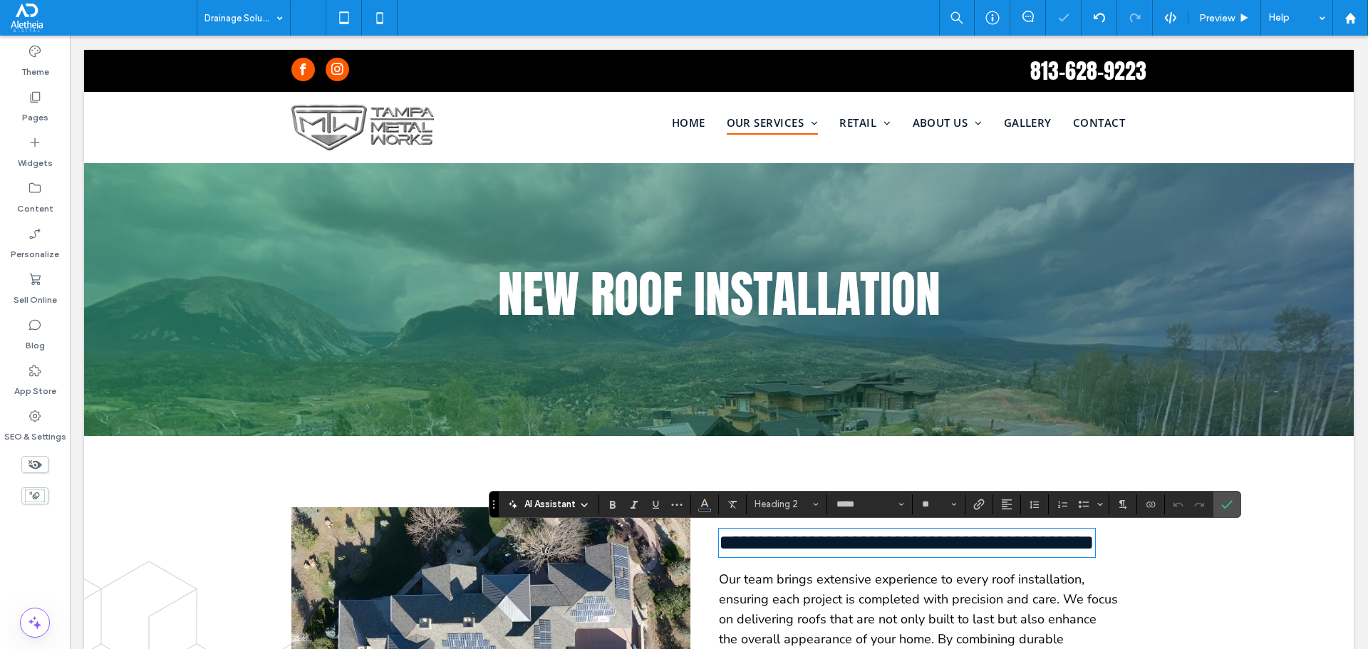
click at [847, 552] on span "**********" at bounding box center [906, 542] width 375 height 21
click at [1230, 504] on icon "Confirm" at bounding box center [1227, 504] width 11 height 11
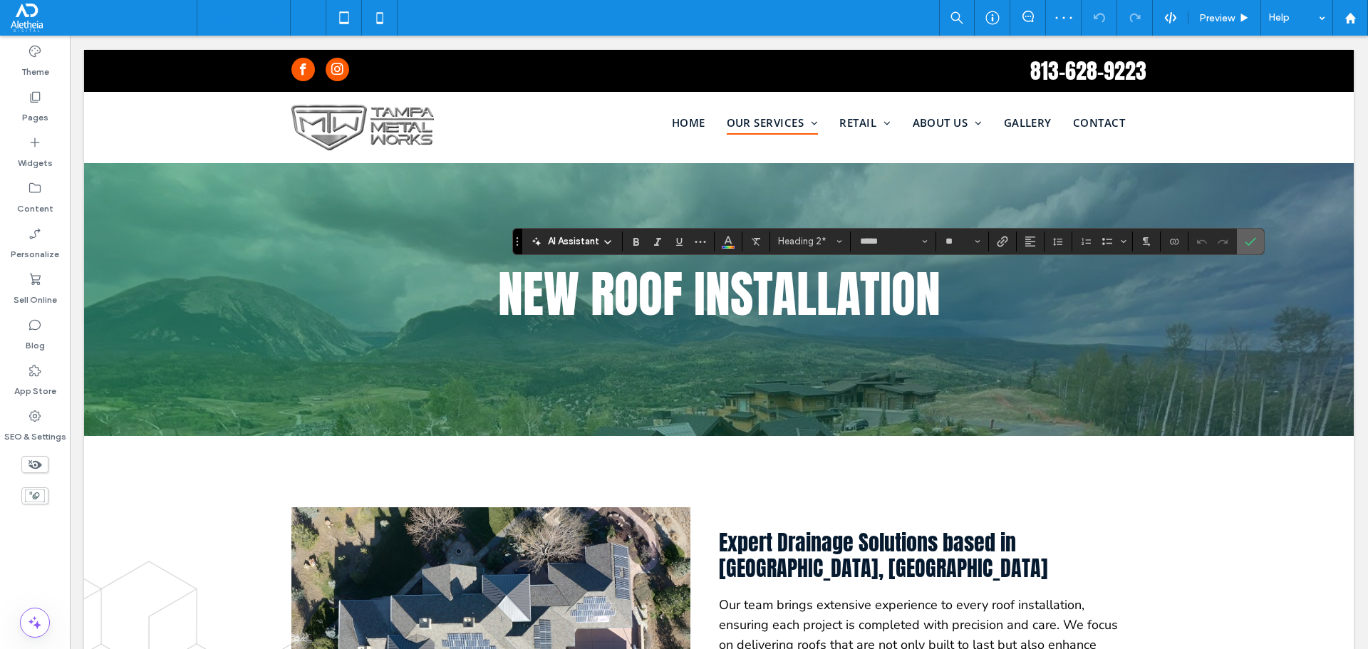
click at [1251, 242] on use "Confirm" at bounding box center [1250, 241] width 11 height 9
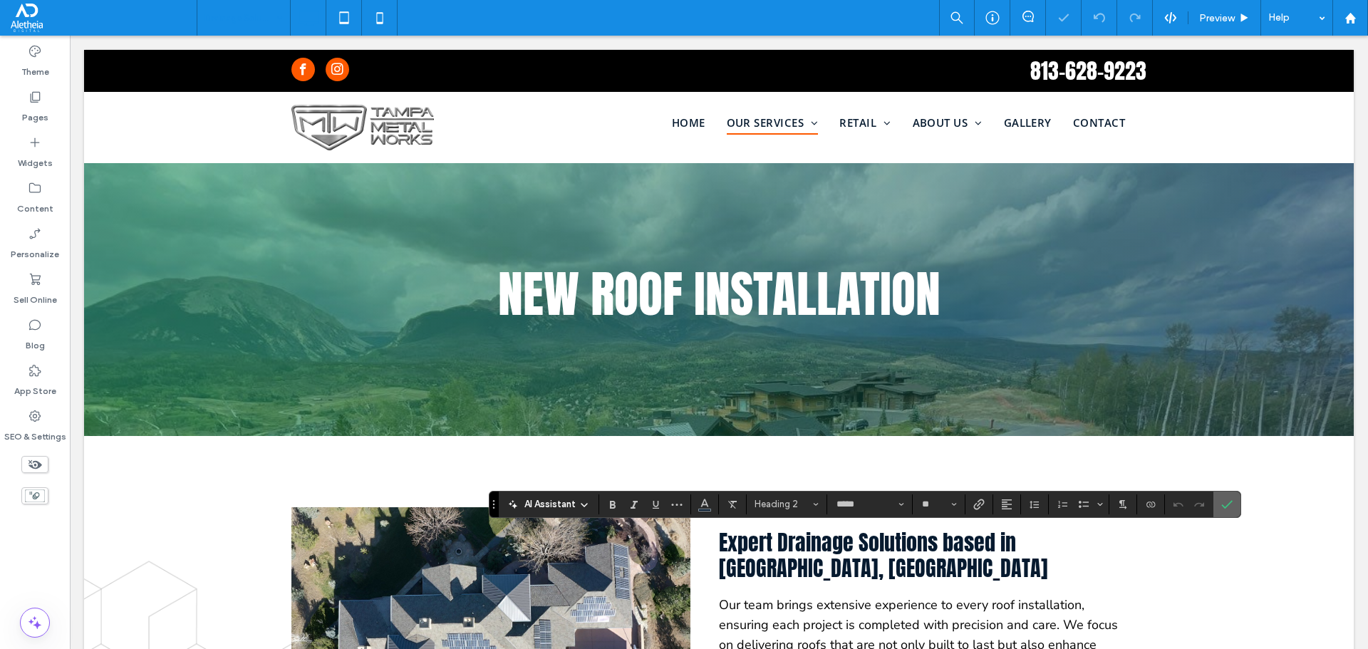
click at [1226, 500] on icon "Confirm" at bounding box center [1227, 504] width 11 height 11
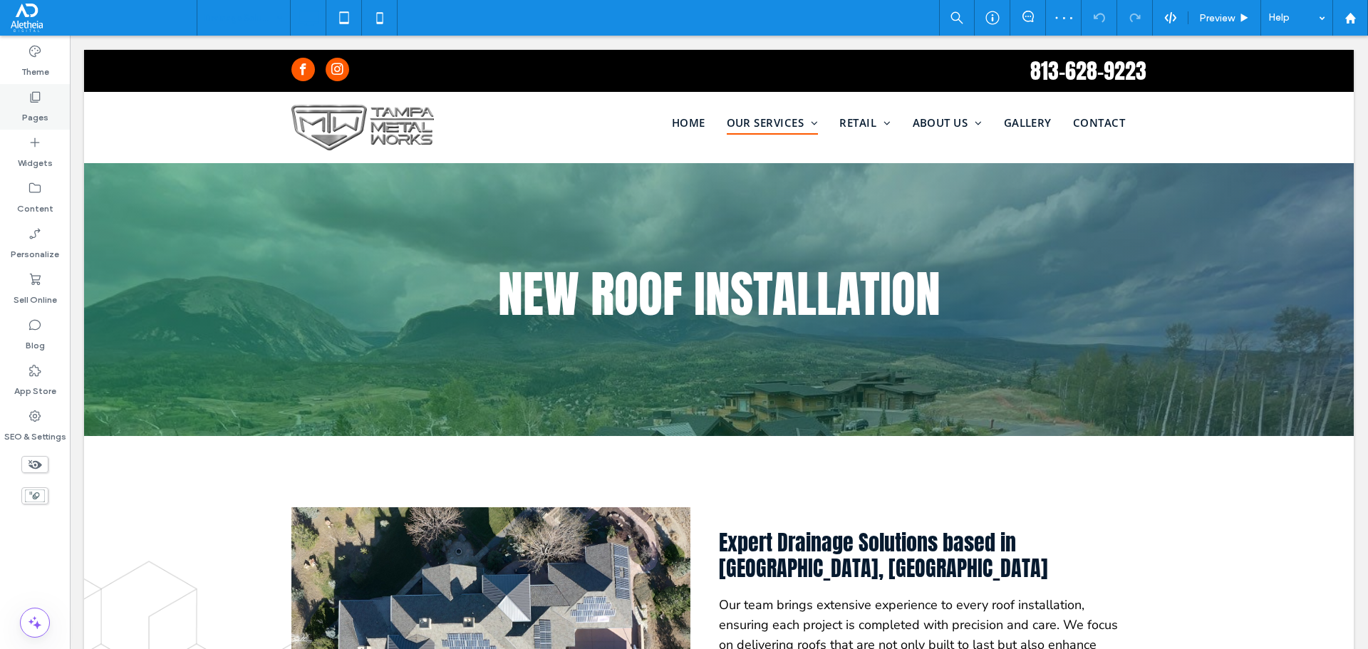
click at [41, 105] on label "Pages" at bounding box center [35, 114] width 26 height 20
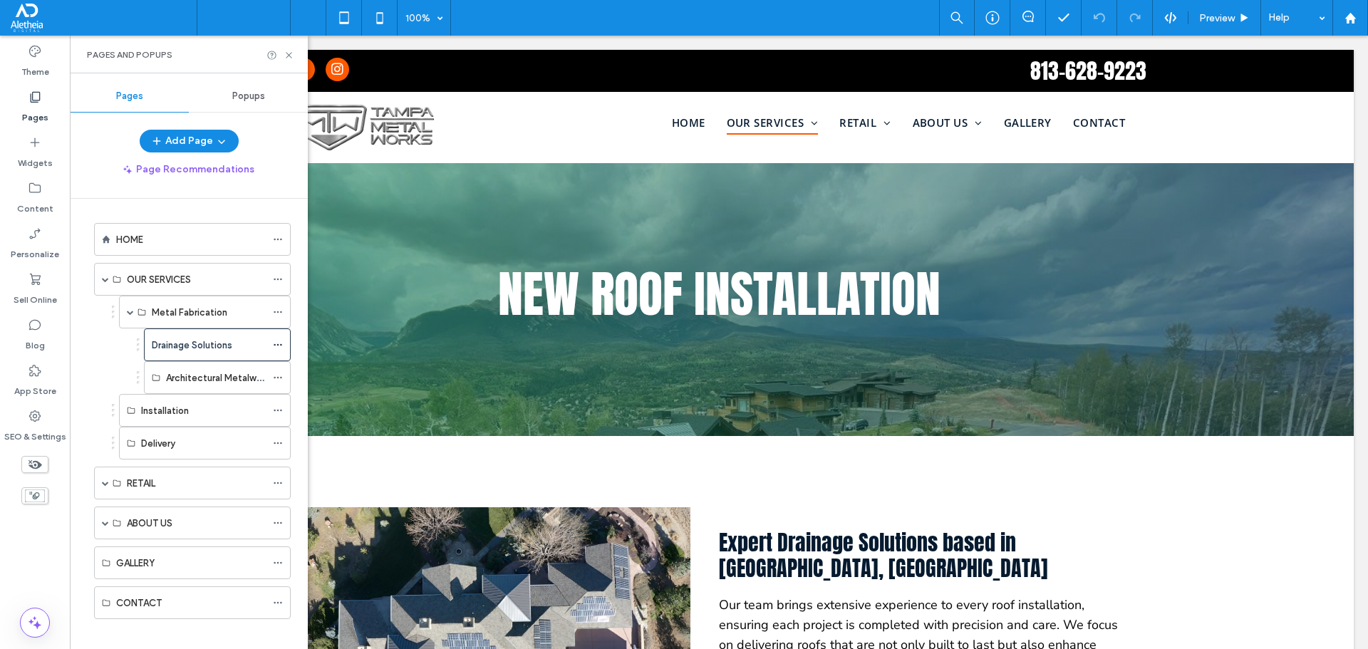
click at [31, 96] on use at bounding box center [36, 97] width 10 height 11
click at [45, 141] on div "Widgets" at bounding box center [35, 153] width 70 height 46
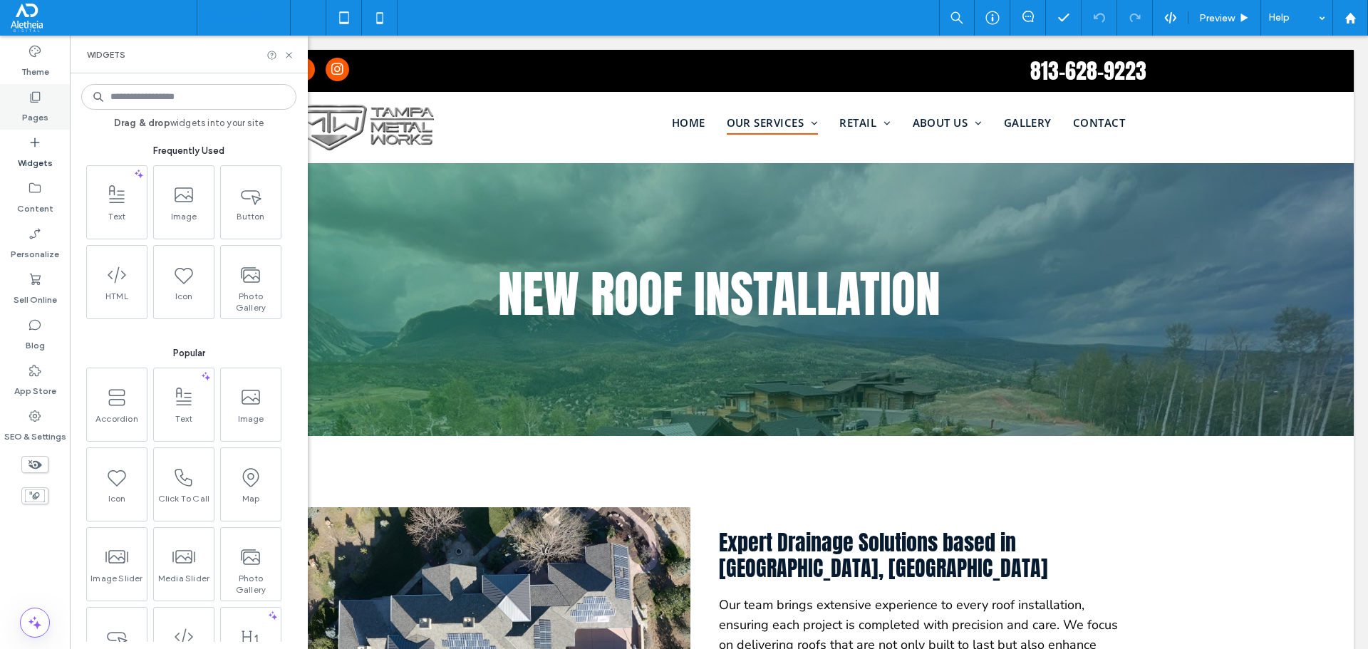
click at [34, 110] on label "Pages" at bounding box center [35, 114] width 26 height 20
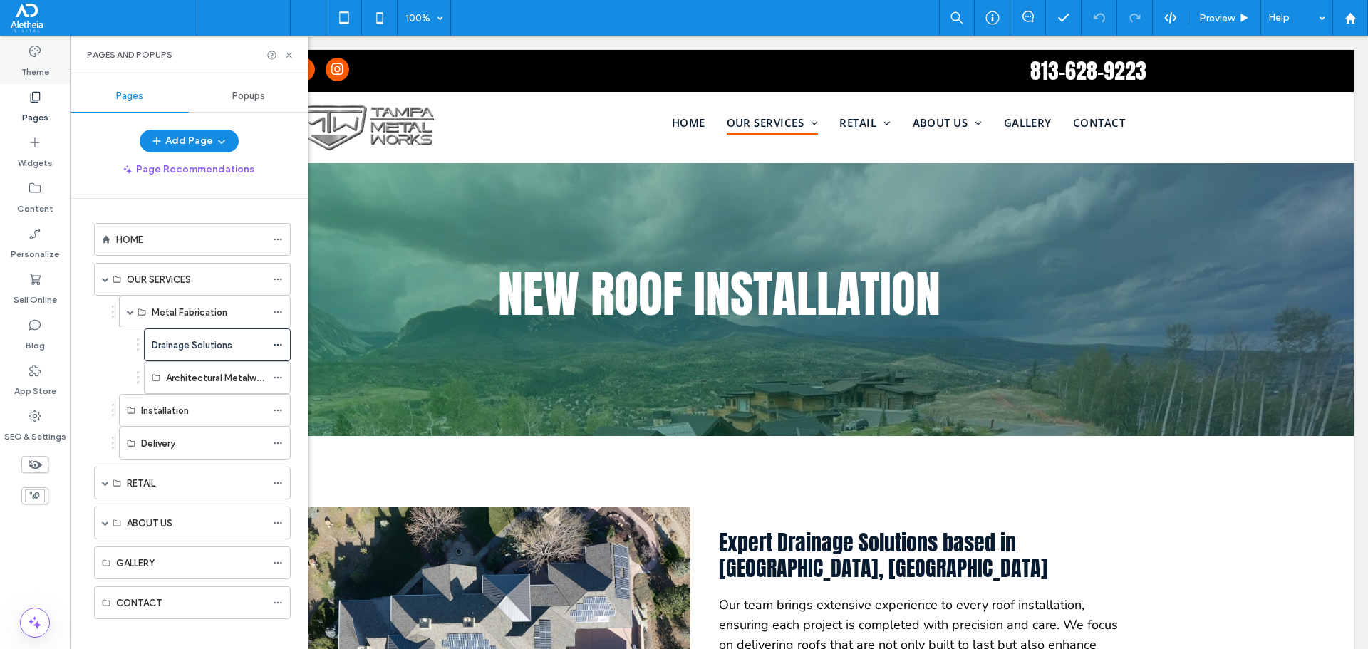
click at [38, 61] on label "Theme" at bounding box center [35, 68] width 28 height 20
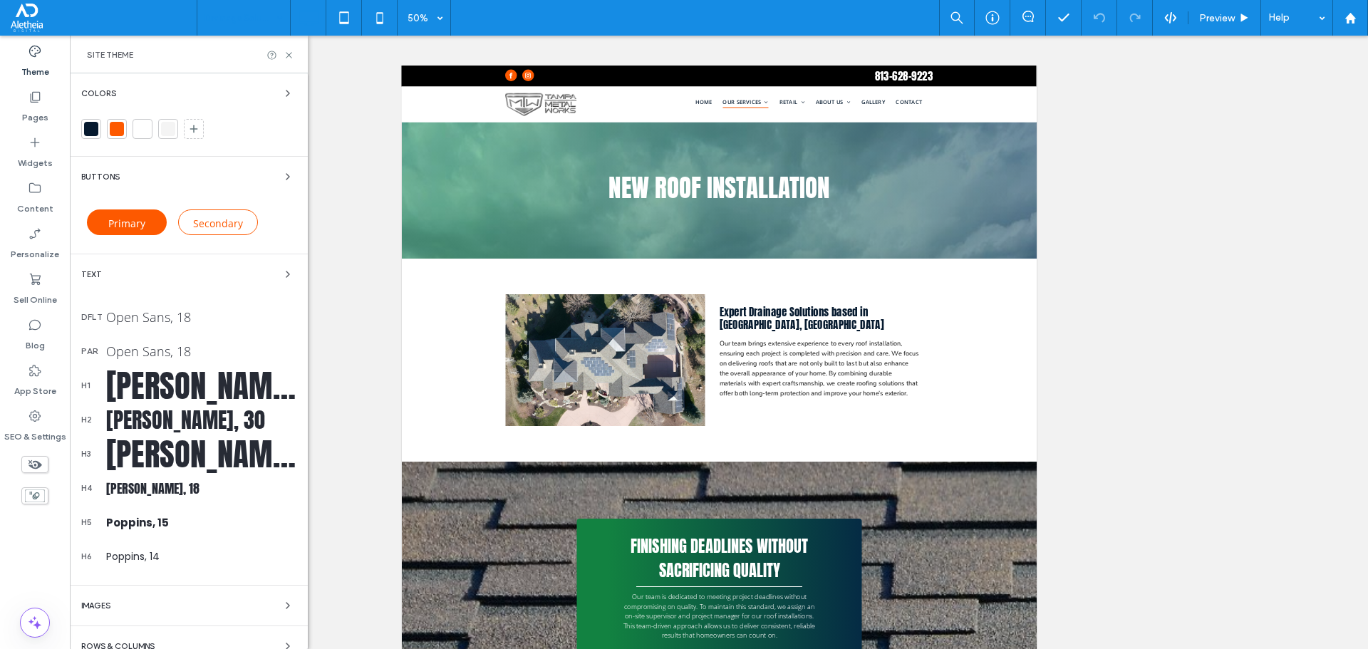
click at [267, 270] on div "Text" at bounding box center [188, 274] width 215 height 17
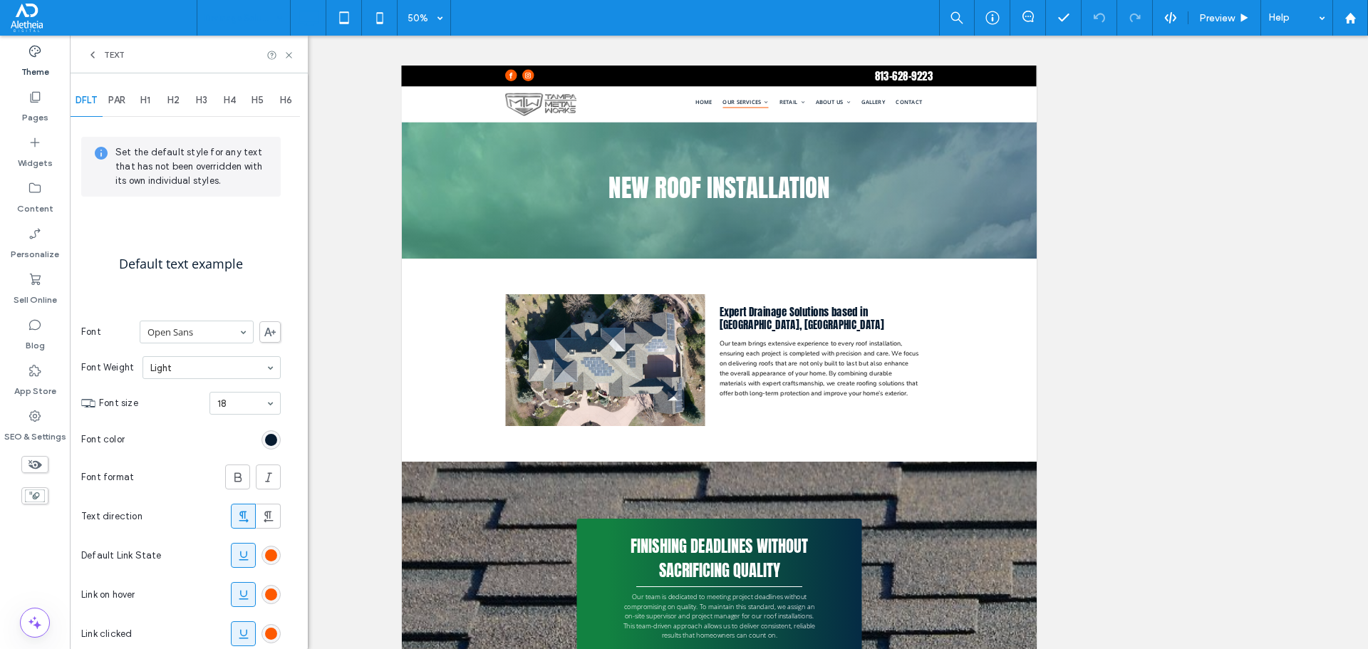
click at [180, 98] on span "H2" at bounding box center [173, 100] width 12 height 11
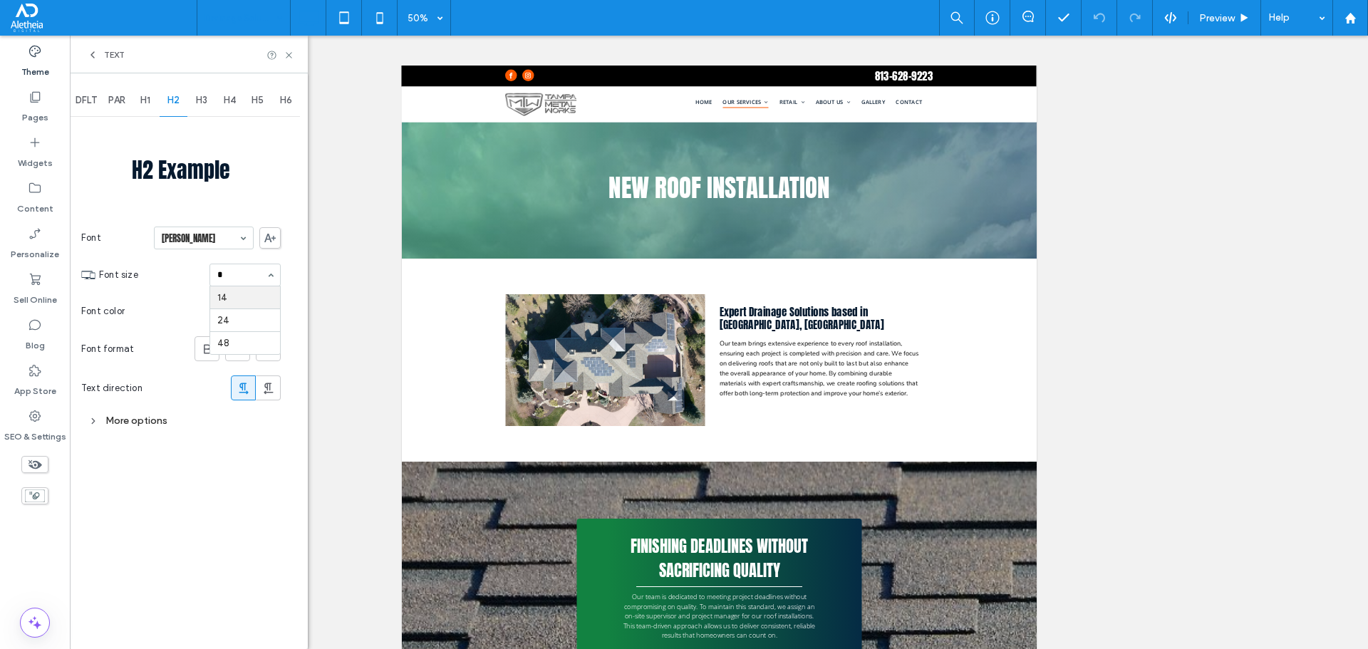
type input "**"
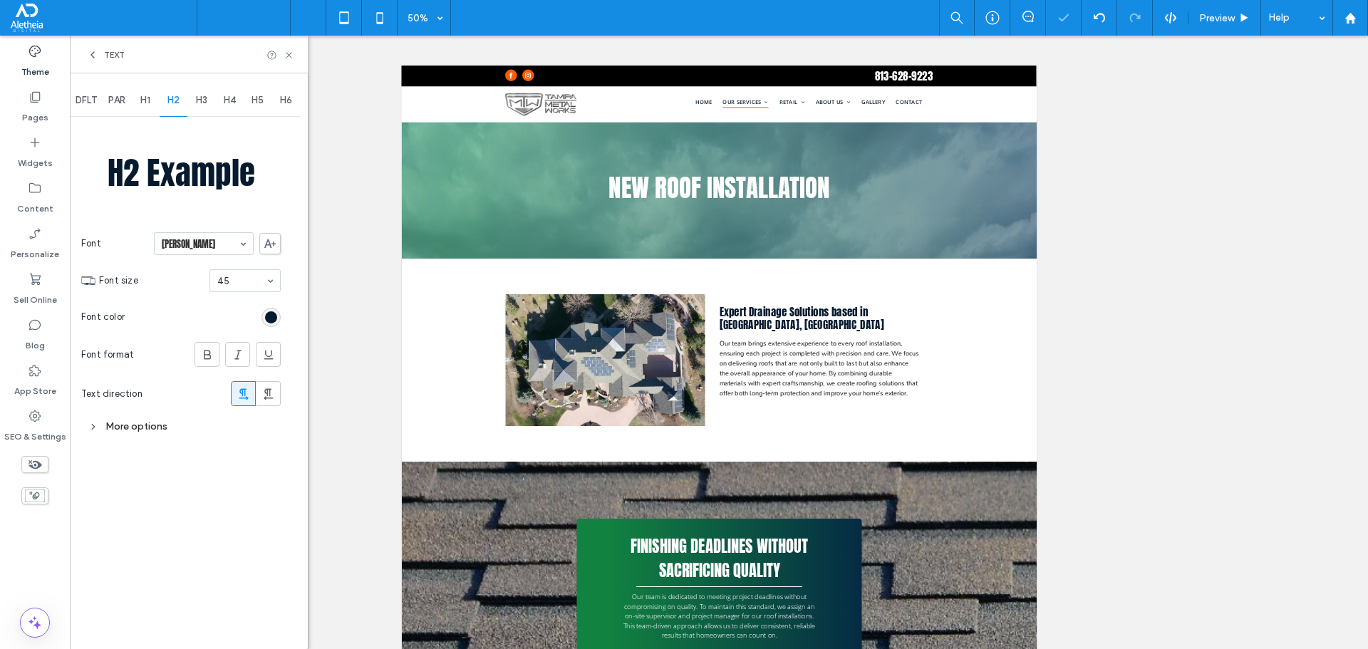
click at [197, 102] on span "H3" at bounding box center [201, 100] width 11 height 11
click at [289, 52] on icon at bounding box center [289, 55] width 11 height 11
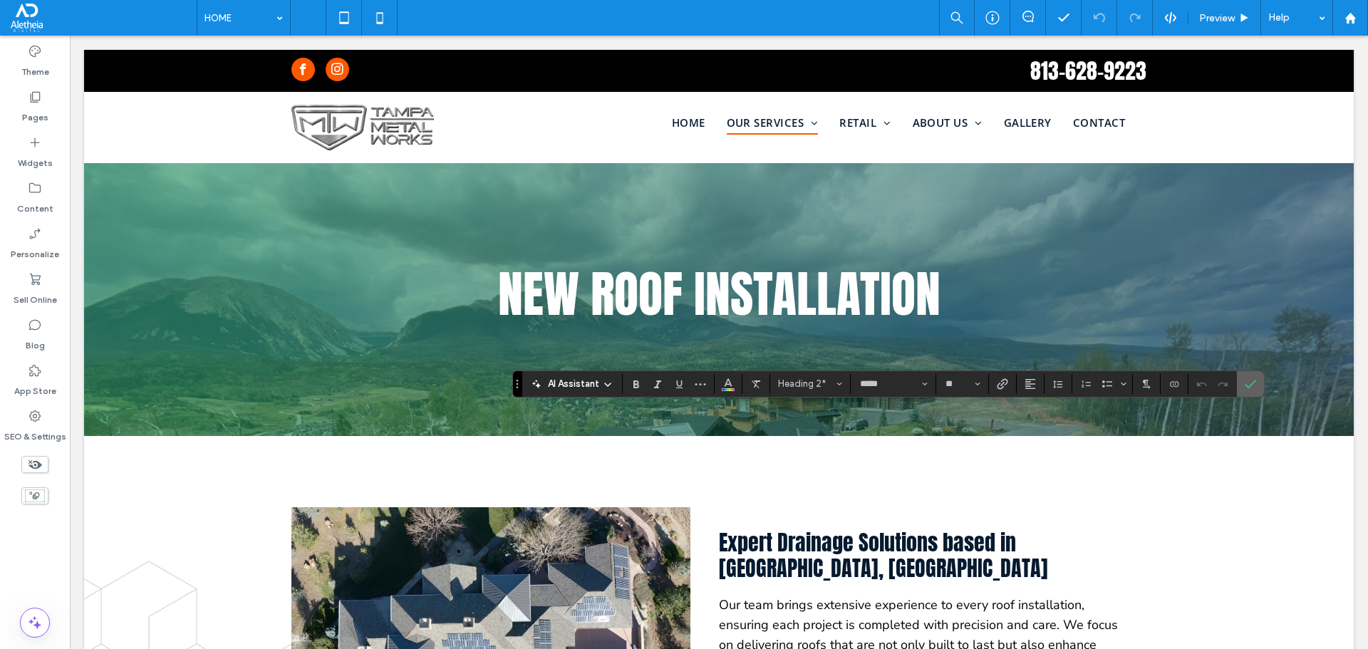
click at [1246, 382] on icon "Confirm" at bounding box center [1250, 383] width 11 height 11
click at [1251, 386] on icon "Confirm" at bounding box center [1250, 383] width 11 height 11
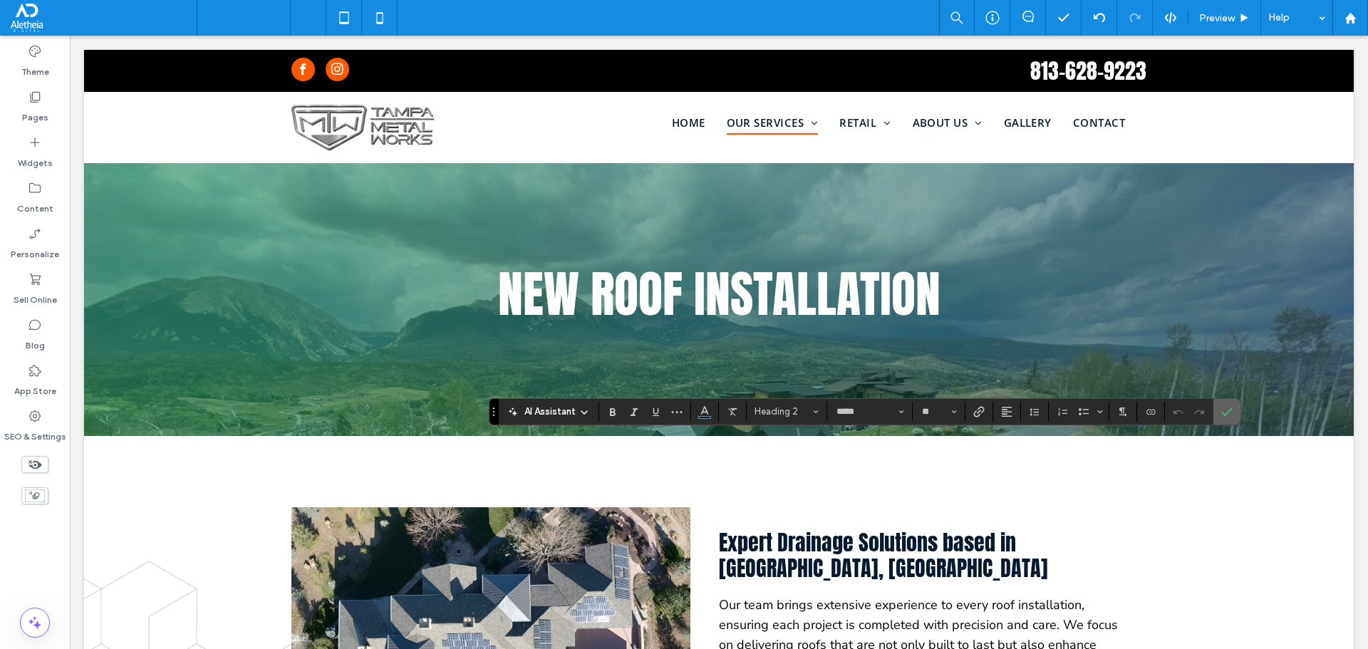
click at [1236, 411] on label "Confirm" at bounding box center [1227, 412] width 21 height 26
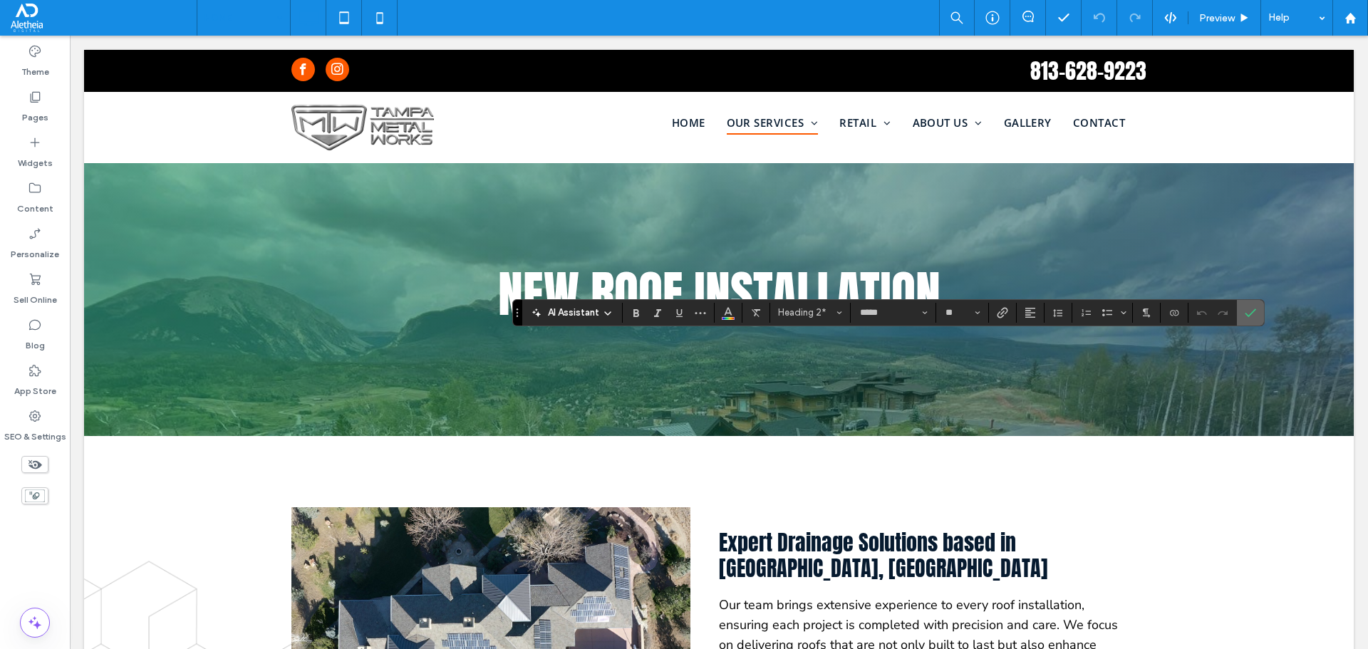
click at [1249, 314] on icon "Confirm" at bounding box center [1250, 312] width 11 height 11
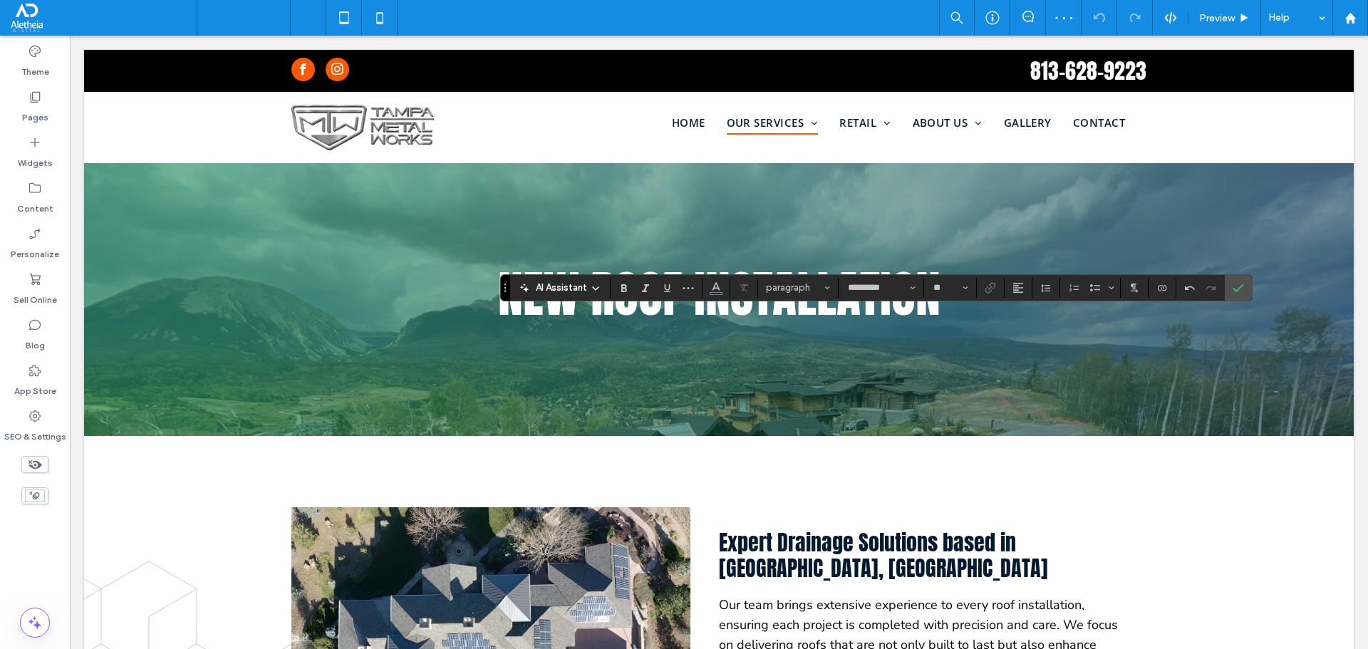
type input "**********"
click at [1234, 288] on use "Confirm" at bounding box center [1238, 288] width 11 height 9
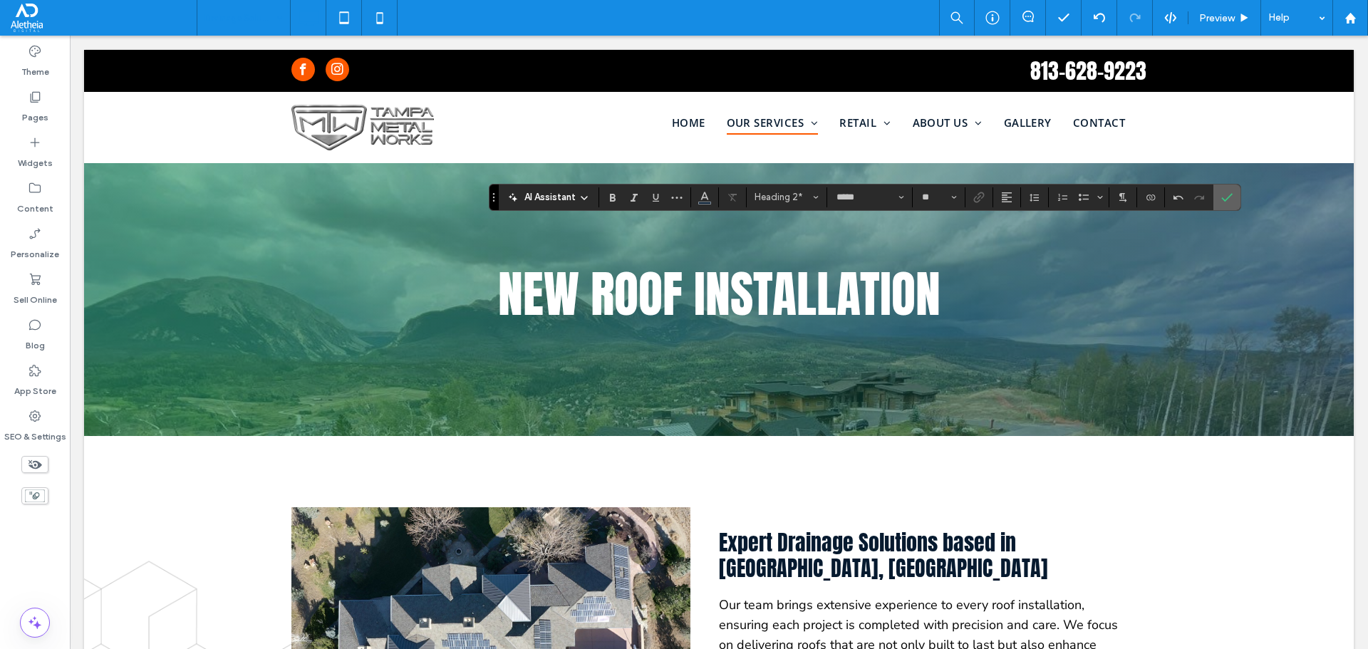
click at [1227, 196] on icon "Confirm" at bounding box center [1227, 197] width 11 height 11
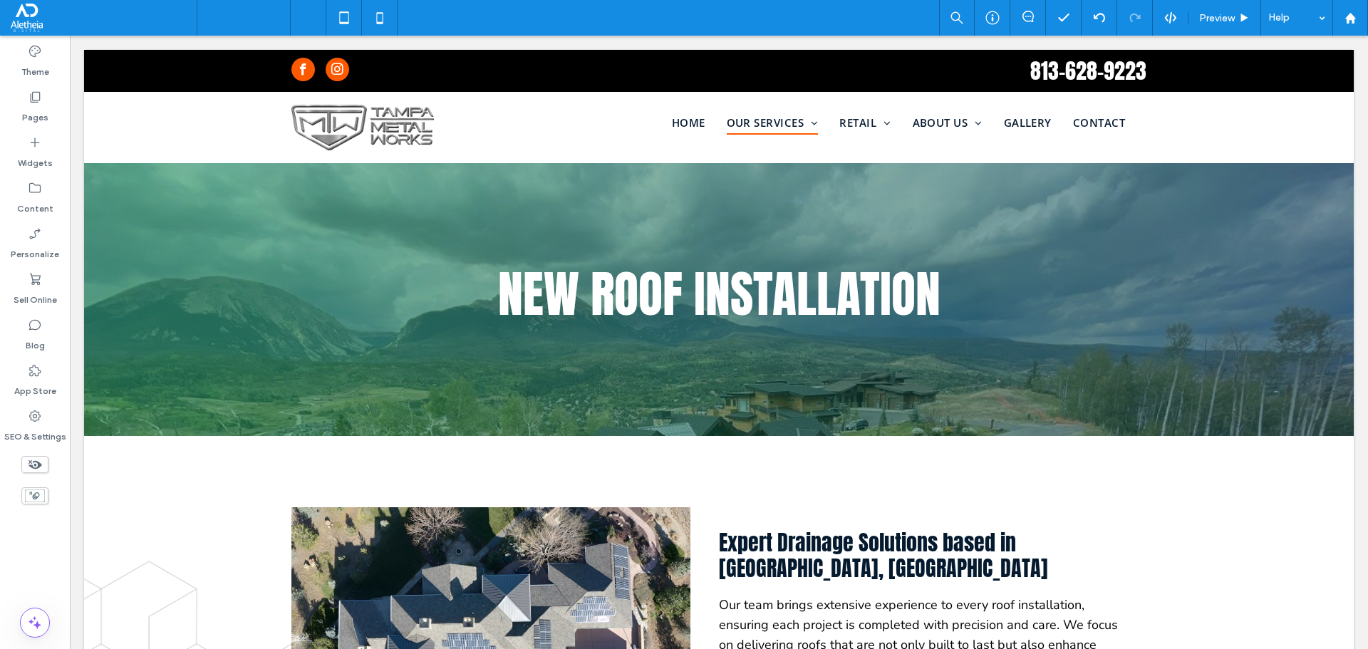
type input "**********"
type input "**"
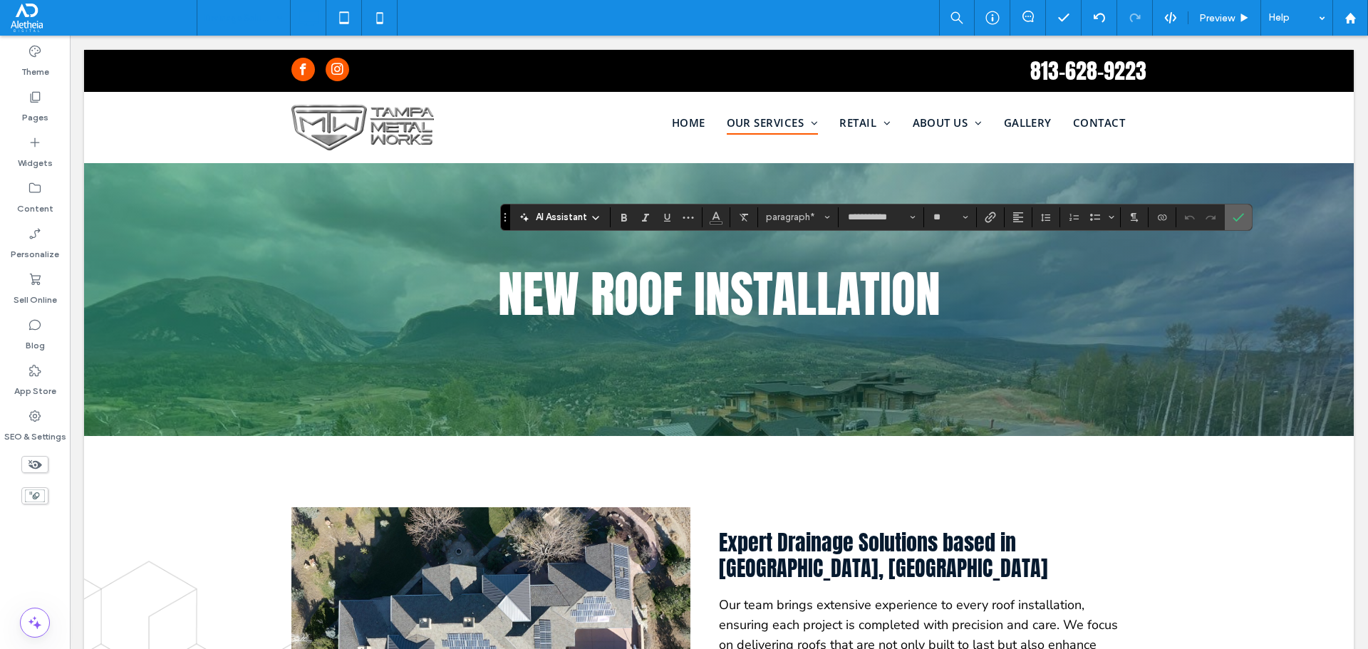
click at [1244, 215] on icon "Confirm" at bounding box center [1238, 217] width 11 height 11
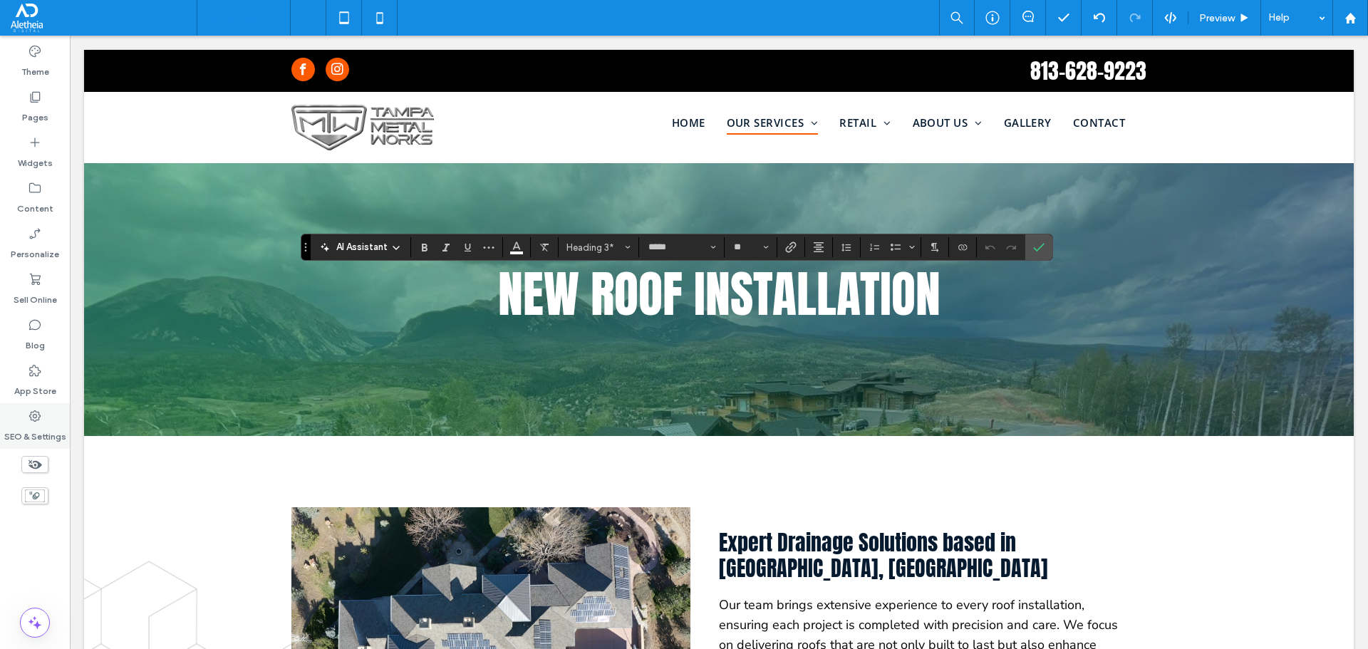
type input "*********"
type input "**"
click at [1038, 242] on icon "Confirm" at bounding box center [1038, 247] width 11 height 11
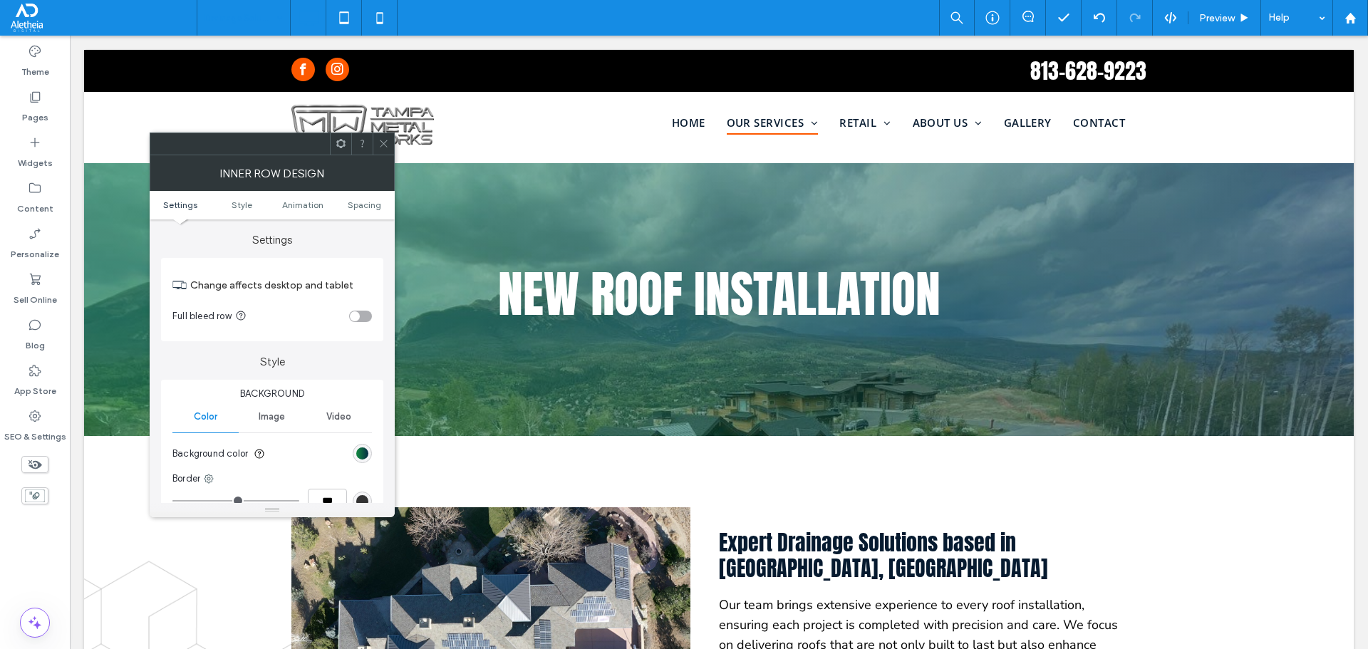
click at [388, 150] on span at bounding box center [383, 143] width 11 height 21
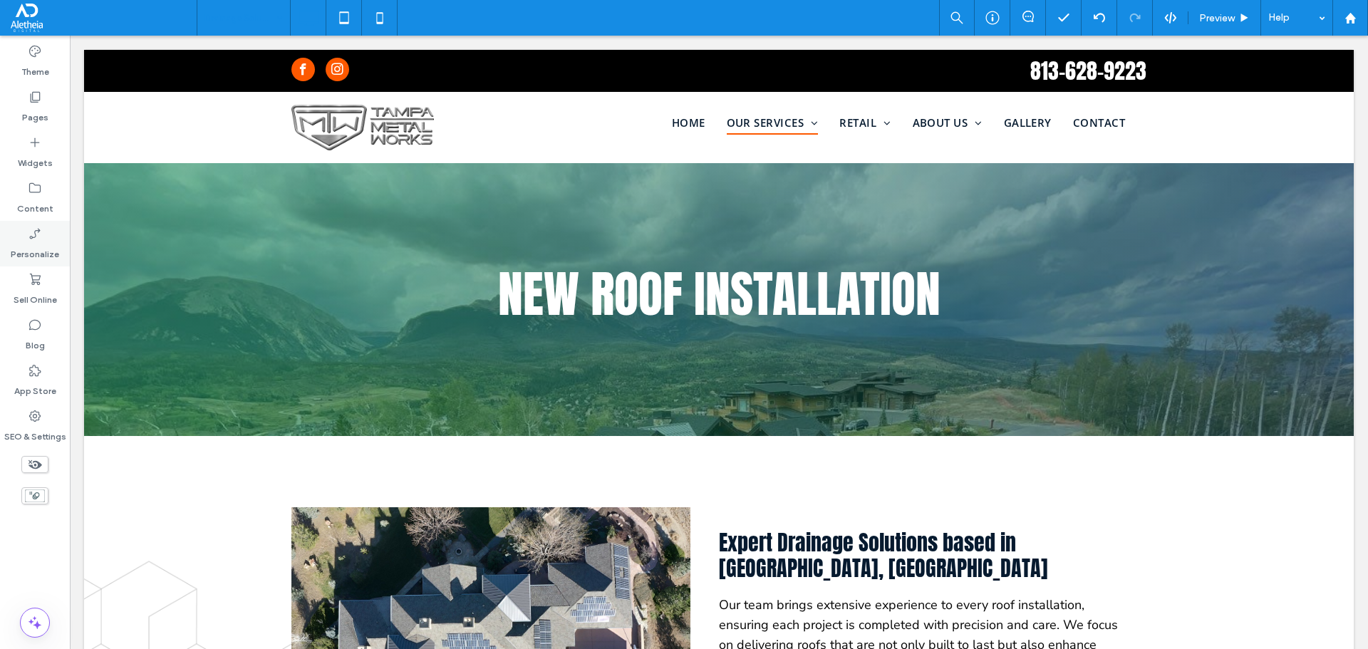
type input "*********"
type input "**"
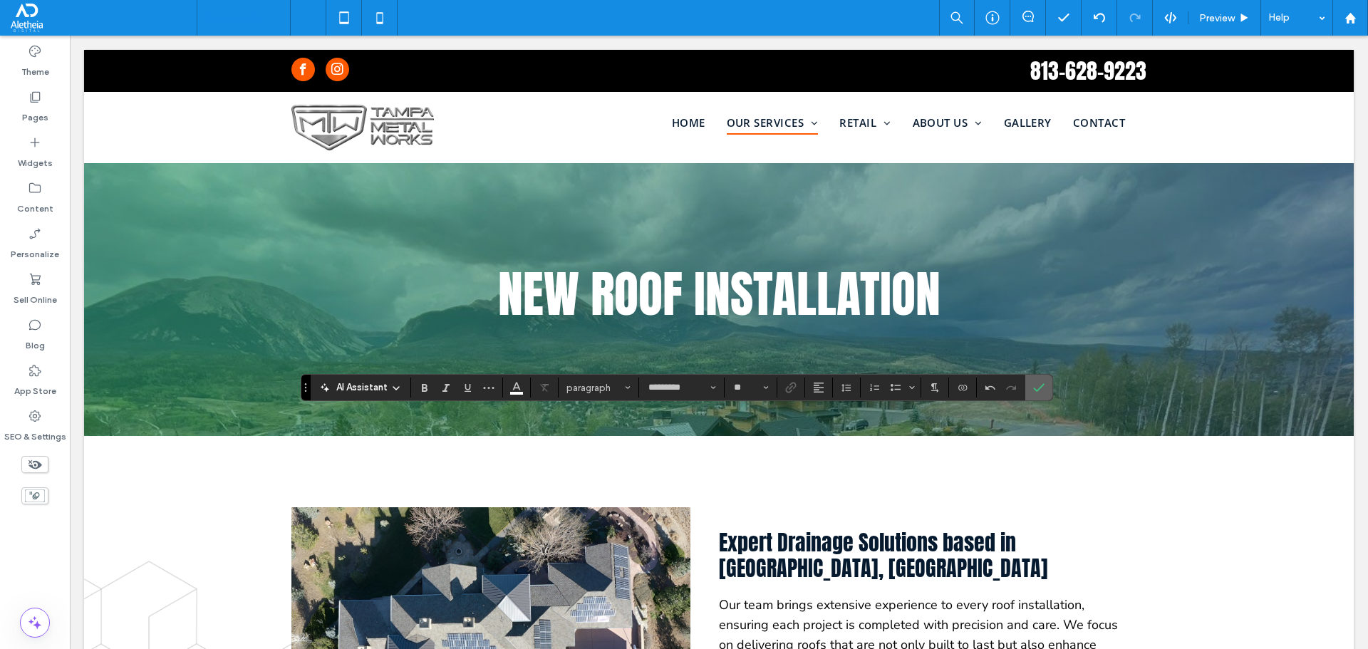
click at [1038, 388] on icon "Confirm" at bounding box center [1038, 387] width 11 height 11
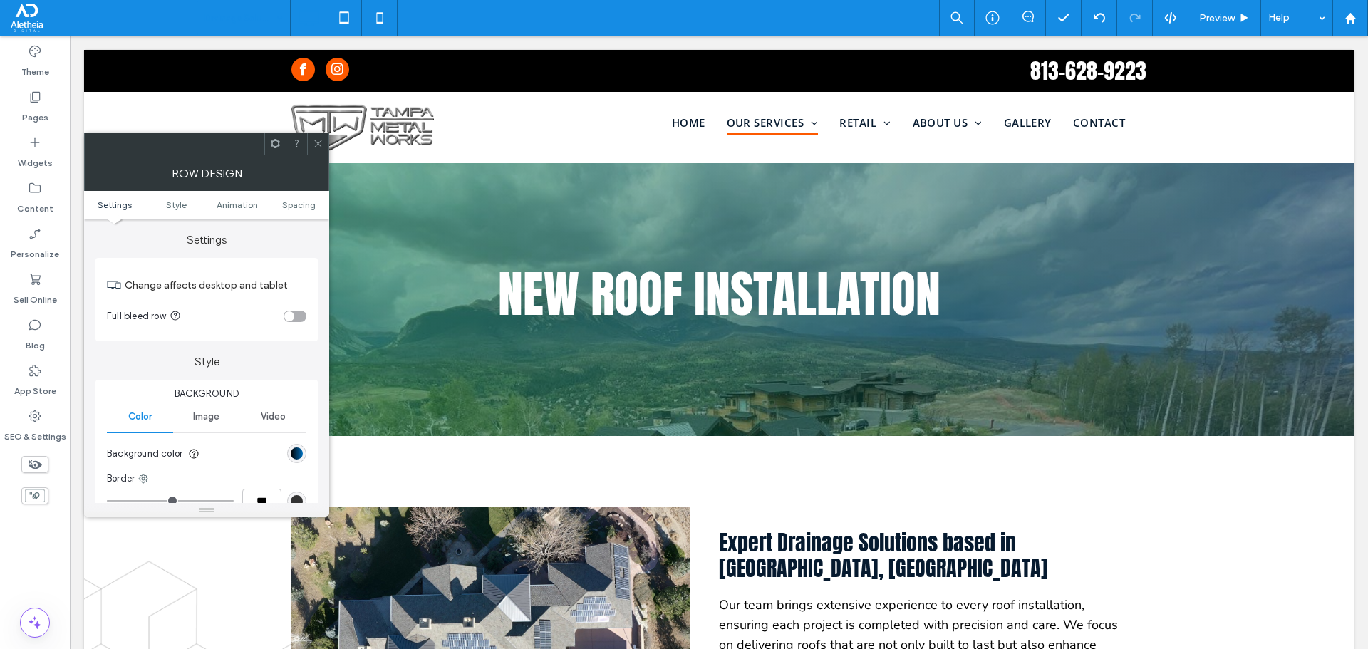
click at [289, 455] on div "linear-gradient(450deg, rgb(0, 0, 0) 0%, rgb(0, 112, 189) 100%)" at bounding box center [296, 453] width 19 height 19
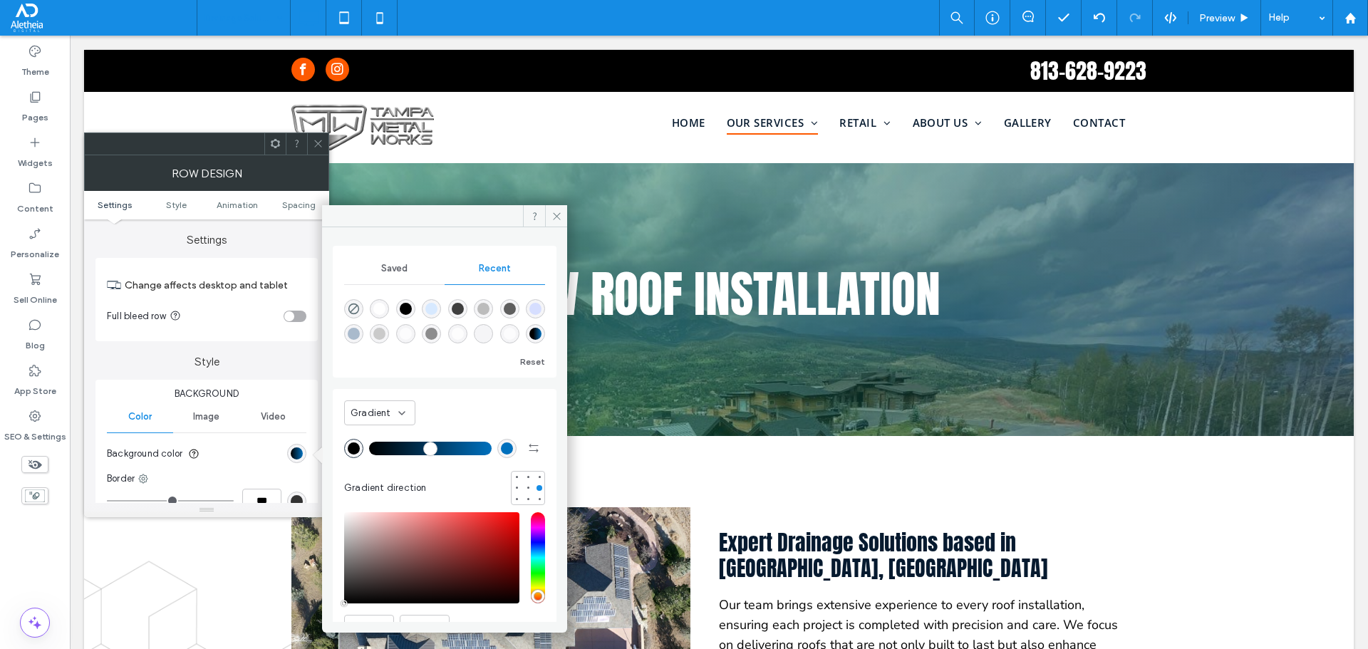
click at [386, 304] on div "rgba(255, 255, 255, 1)" at bounding box center [379, 309] width 12 height 12
type input "*******"
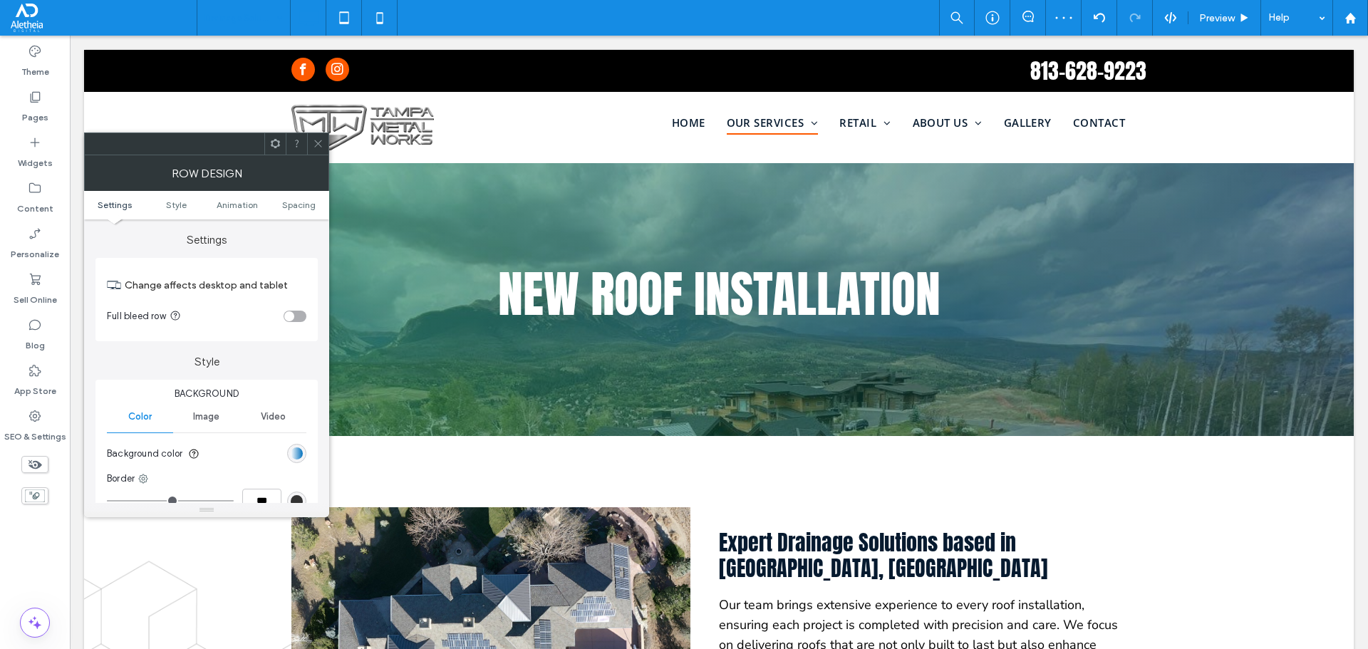
click at [212, 426] on div "Image" at bounding box center [206, 416] width 66 height 31
click at [115, 421] on div "Color" at bounding box center [140, 416] width 66 height 31
click at [294, 455] on div "linear-gradient(450deg, rgba(255, 255, 255, 1) 0%, rgba(0, 112, 189, 1) 100%)" at bounding box center [297, 454] width 12 height 12
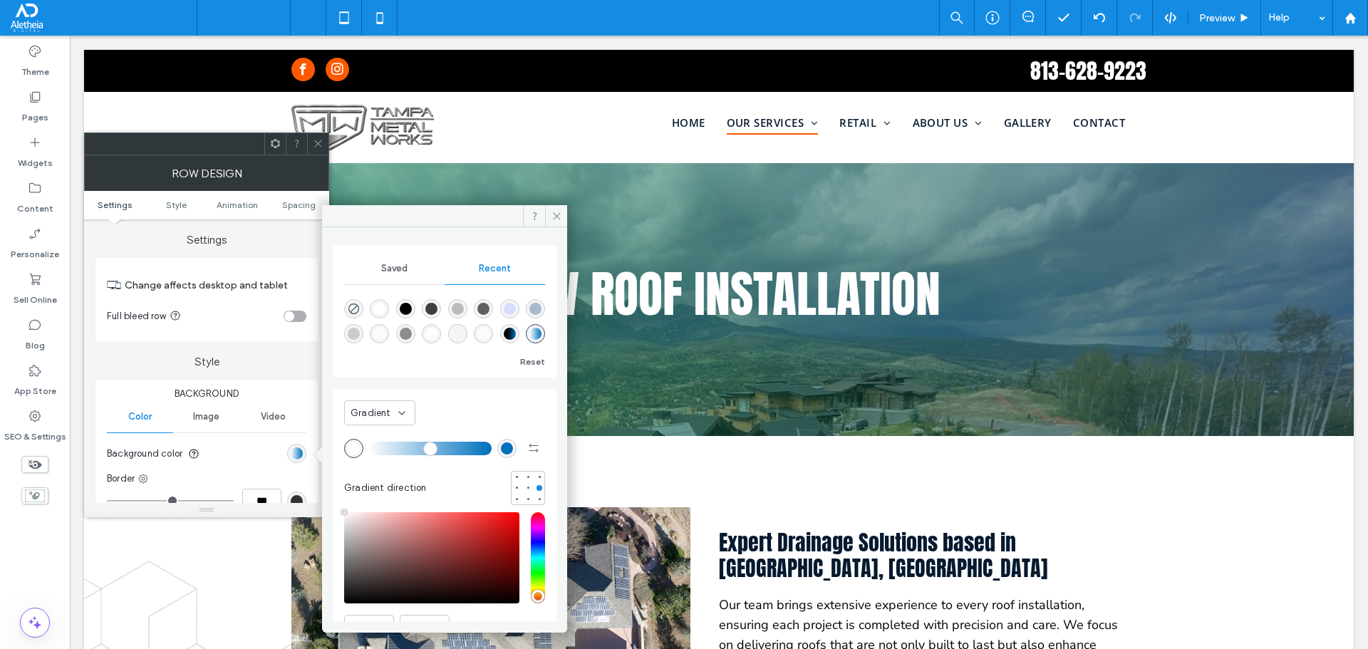
click at [368, 427] on div "Gradient Gradient direction" at bounding box center [444, 450] width 201 height 109
click at [368, 422] on div "Gradient" at bounding box center [379, 413] width 71 height 25
click at [378, 438] on div "Color" at bounding box center [380, 437] width 70 height 25
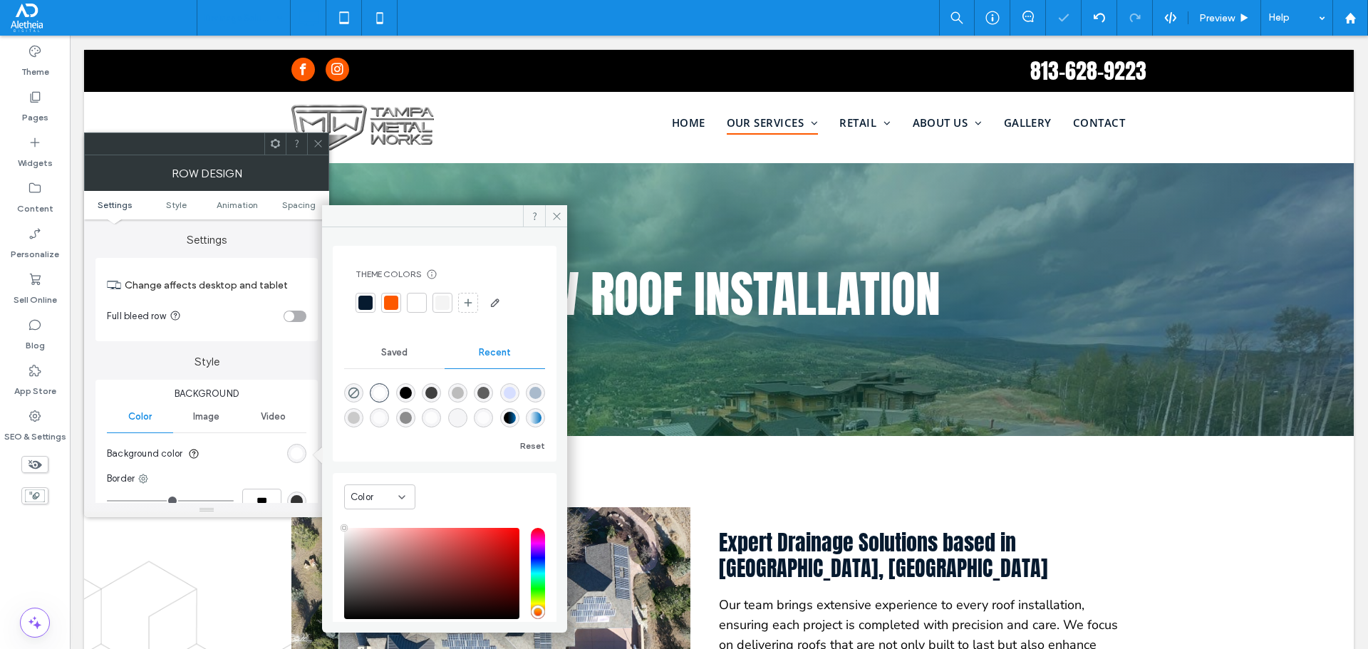
click at [421, 299] on div at bounding box center [417, 303] width 14 height 14
click at [321, 138] on span at bounding box center [318, 143] width 11 height 21
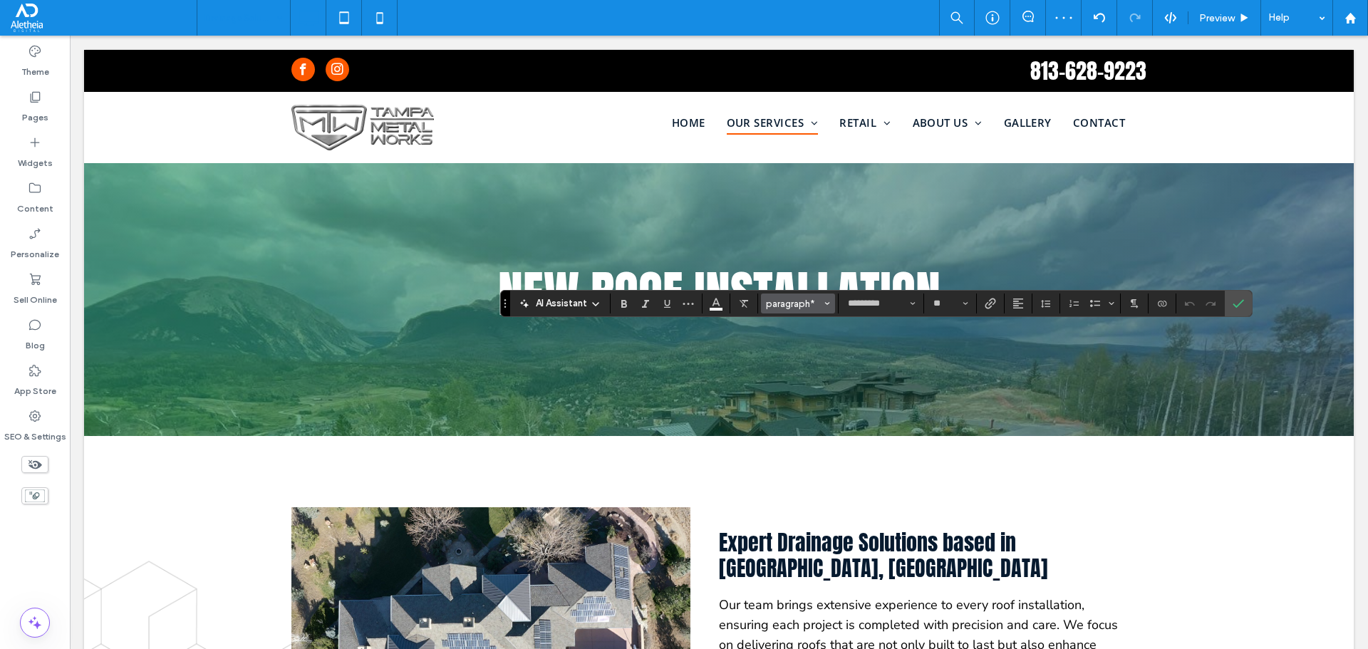
click at [790, 295] on button "paragraph*" at bounding box center [798, 304] width 74 height 20
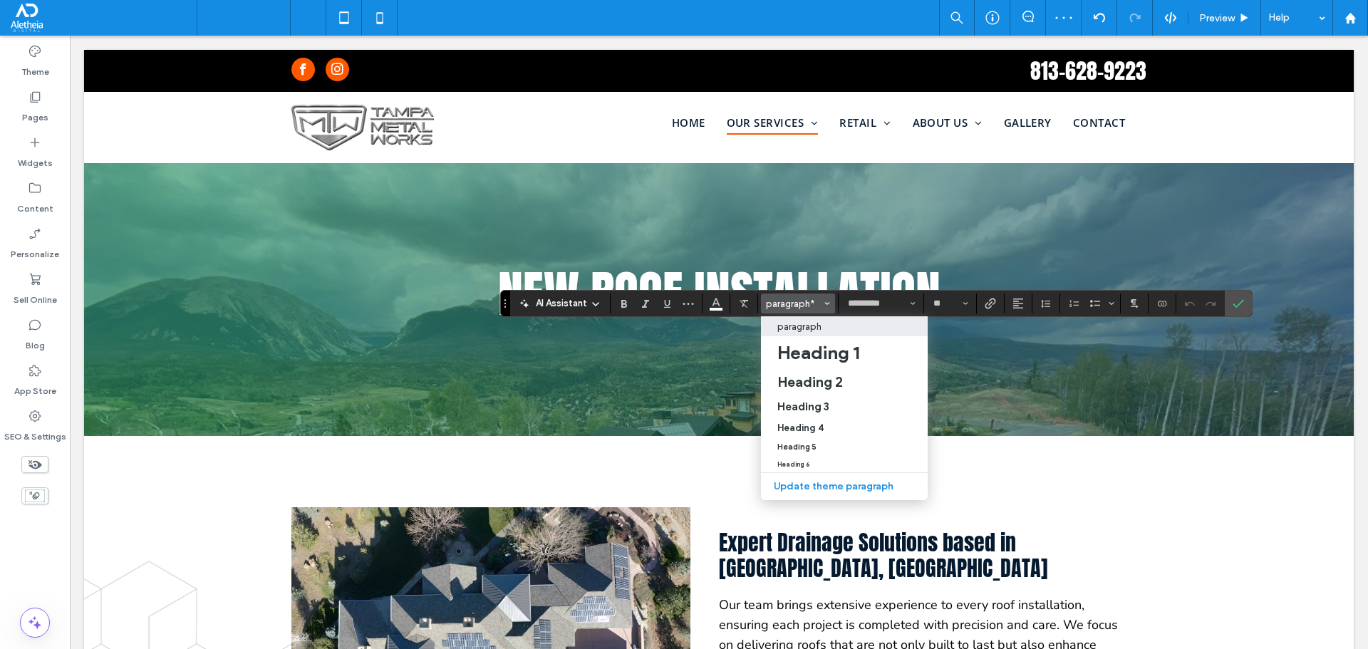
click at [806, 324] on p "paragraph" at bounding box center [800, 326] width 44 height 11
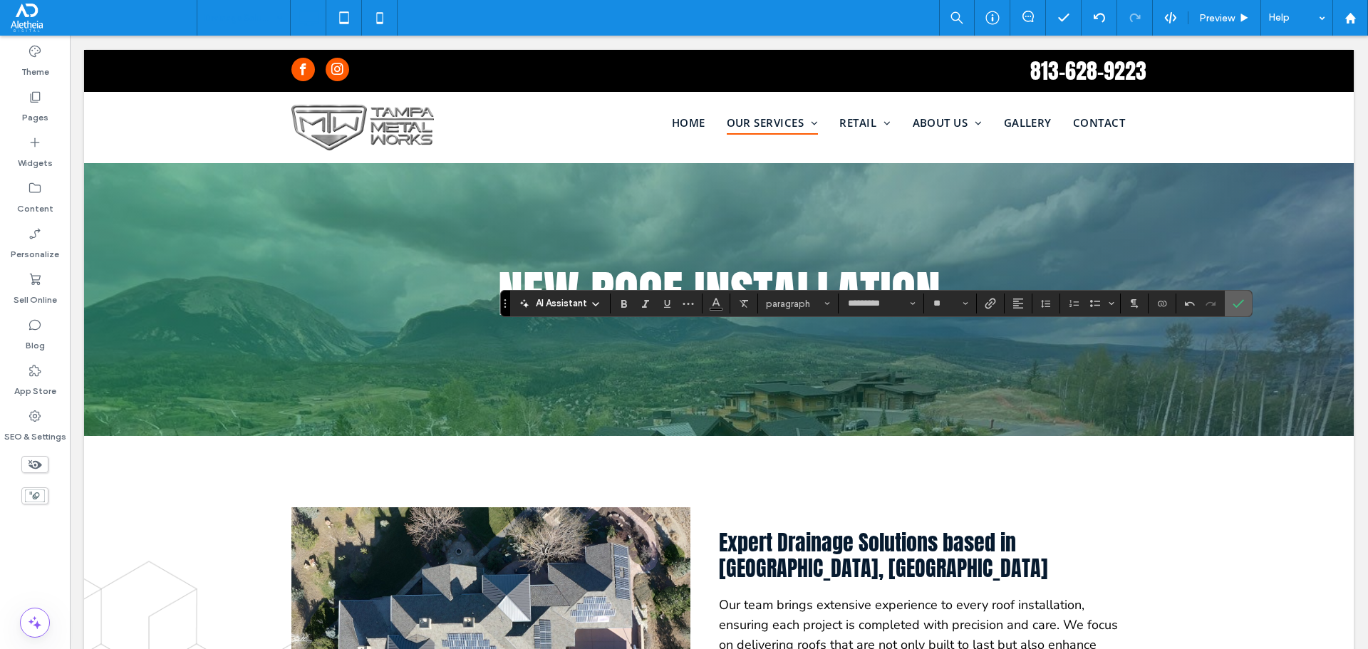
click at [1239, 306] on icon "Confirm" at bounding box center [1238, 303] width 11 height 11
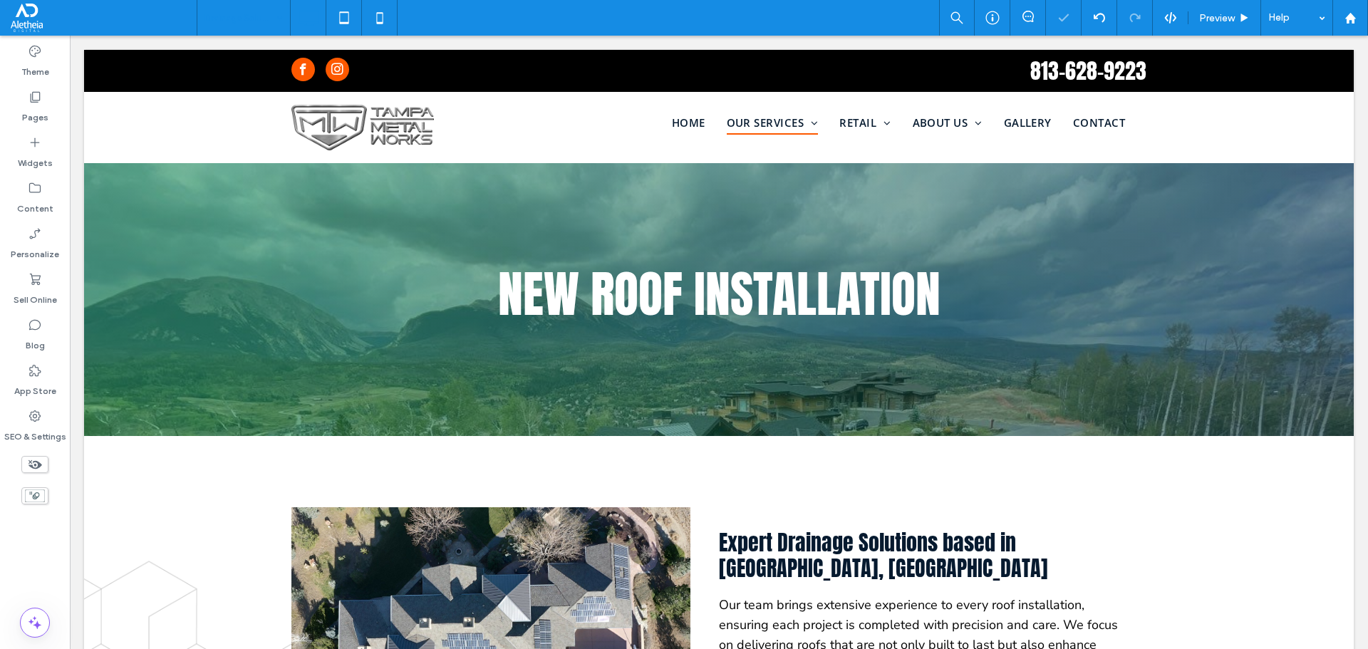
type input "*****"
type input "**"
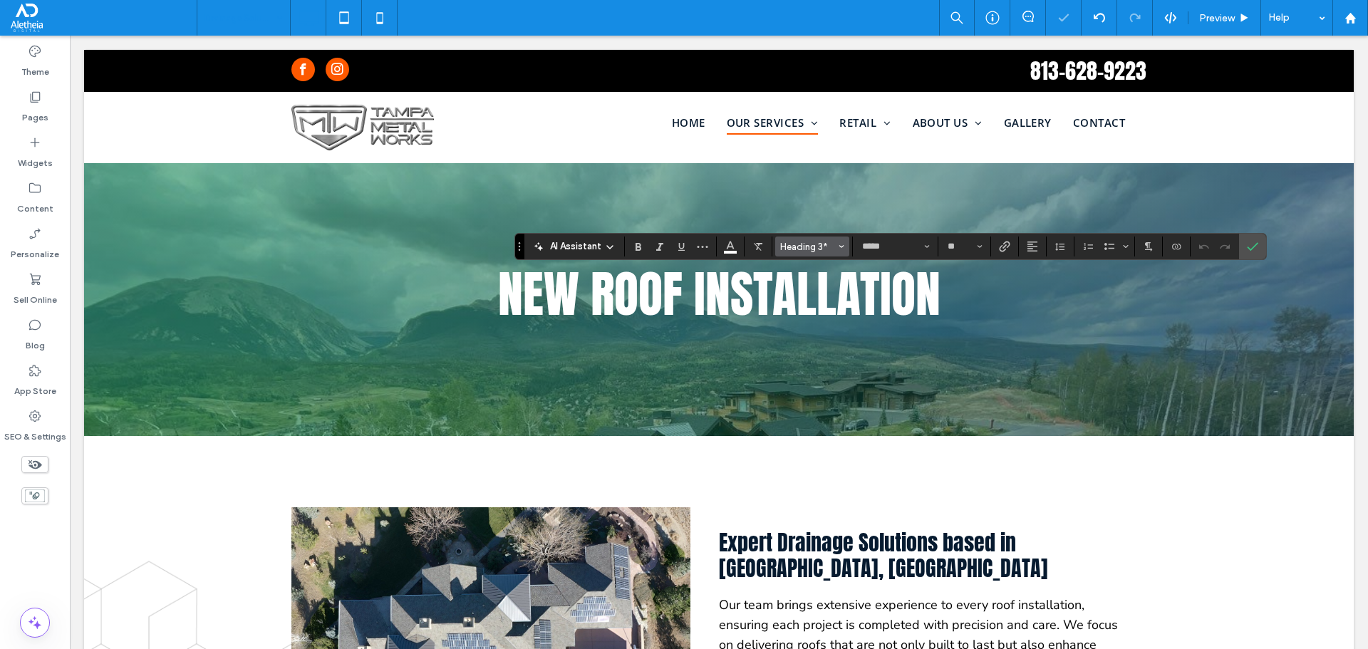
click at [796, 244] on span "Heading 3*" at bounding box center [808, 247] width 56 height 11
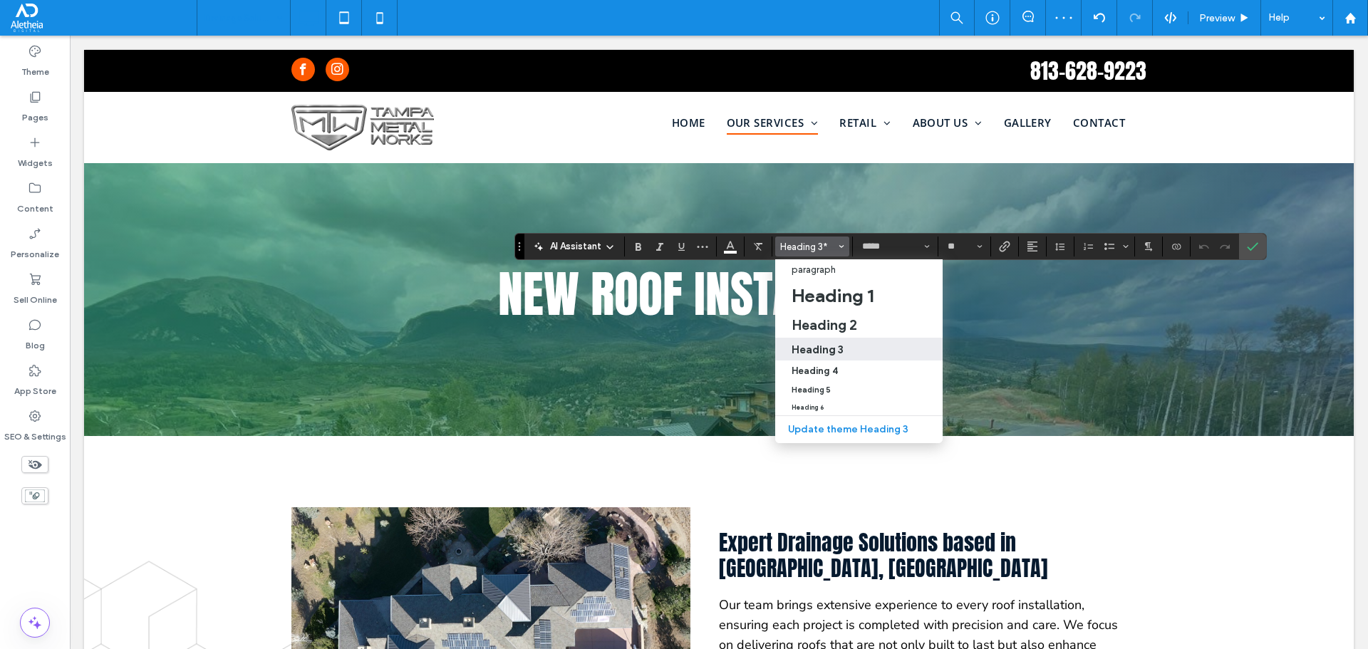
click at [828, 352] on h3 "Heading 3" at bounding box center [818, 350] width 52 height 14
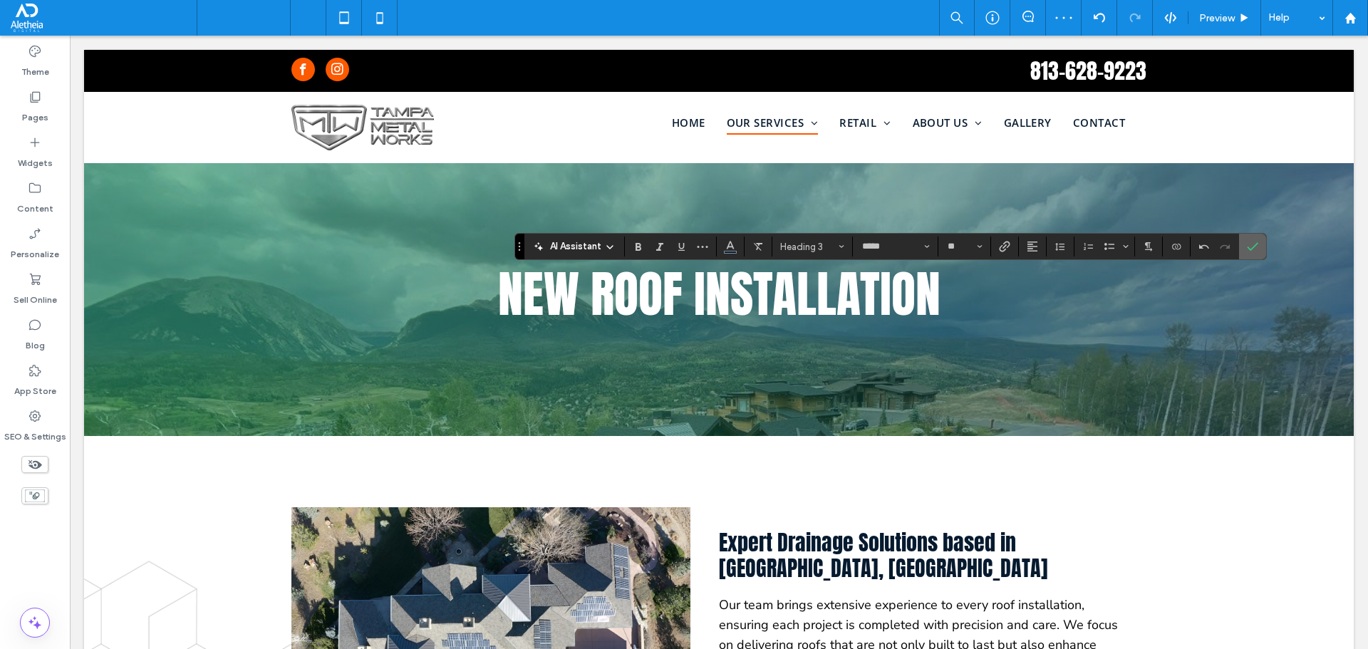
click at [1256, 242] on icon "Confirm" at bounding box center [1252, 246] width 11 height 11
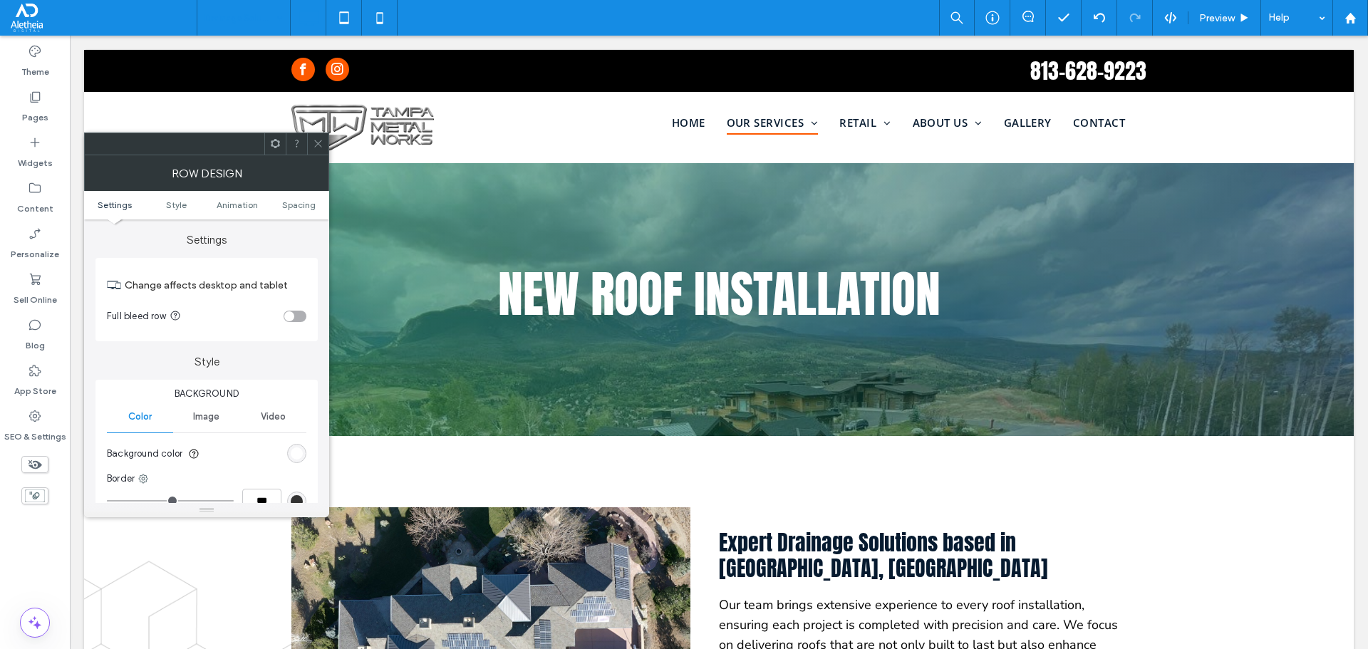
click at [202, 425] on div "Image" at bounding box center [206, 416] width 66 height 31
click at [244, 468] on div "Add multiple images for a background slider" at bounding box center [207, 492] width 198 height 94
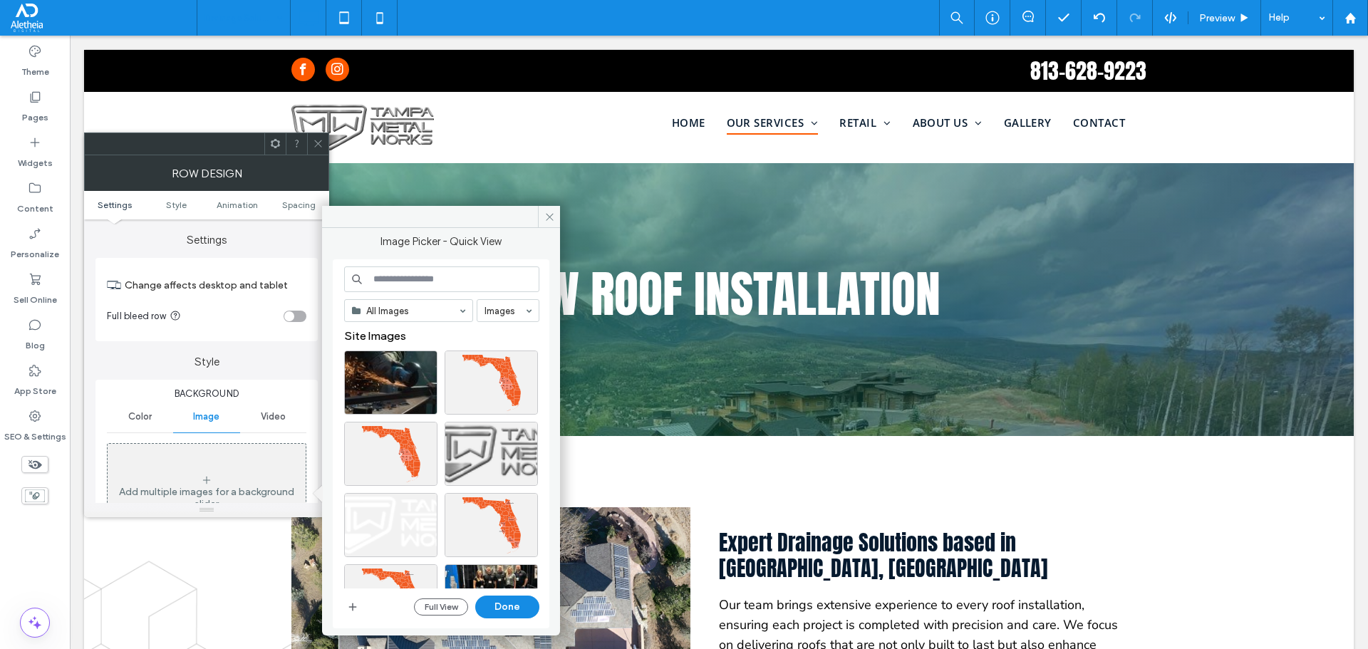
click at [398, 268] on input at bounding box center [441, 280] width 195 height 26
click at [351, 608] on icon "button" at bounding box center [352, 607] width 11 height 11
click at [544, 212] on icon at bounding box center [549, 217] width 11 height 11
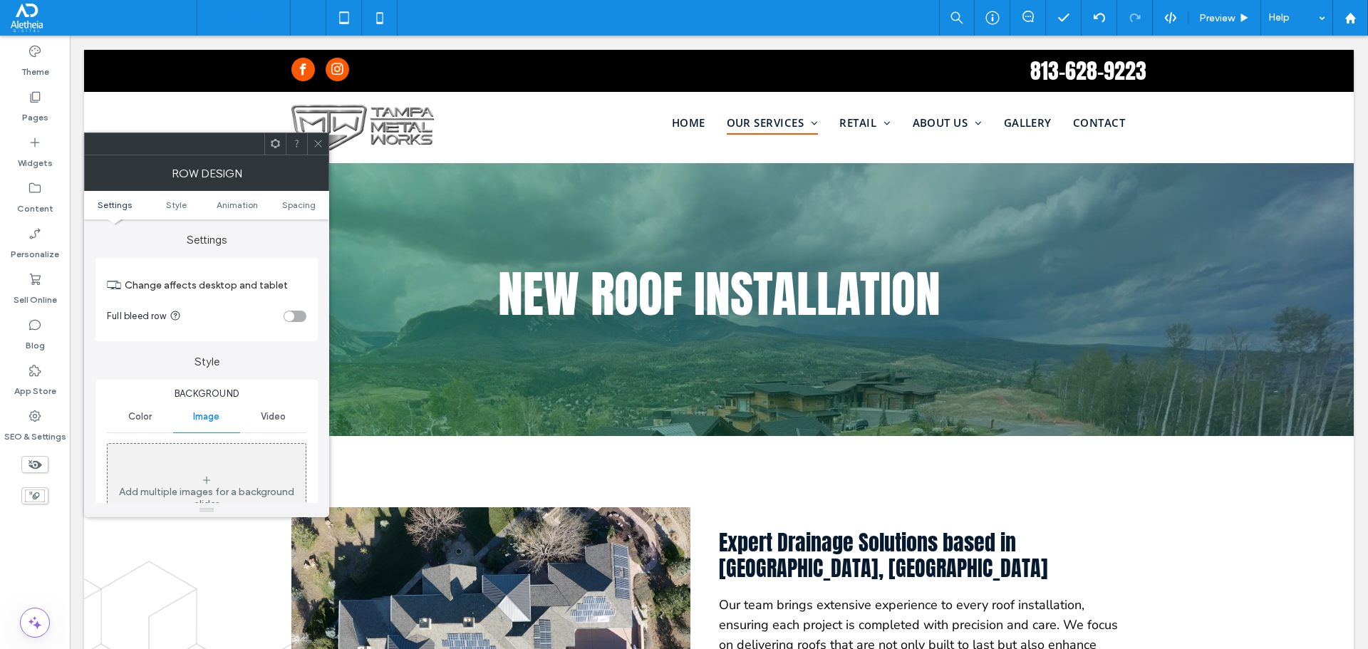
click at [316, 143] on icon at bounding box center [318, 143] width 11 height 11
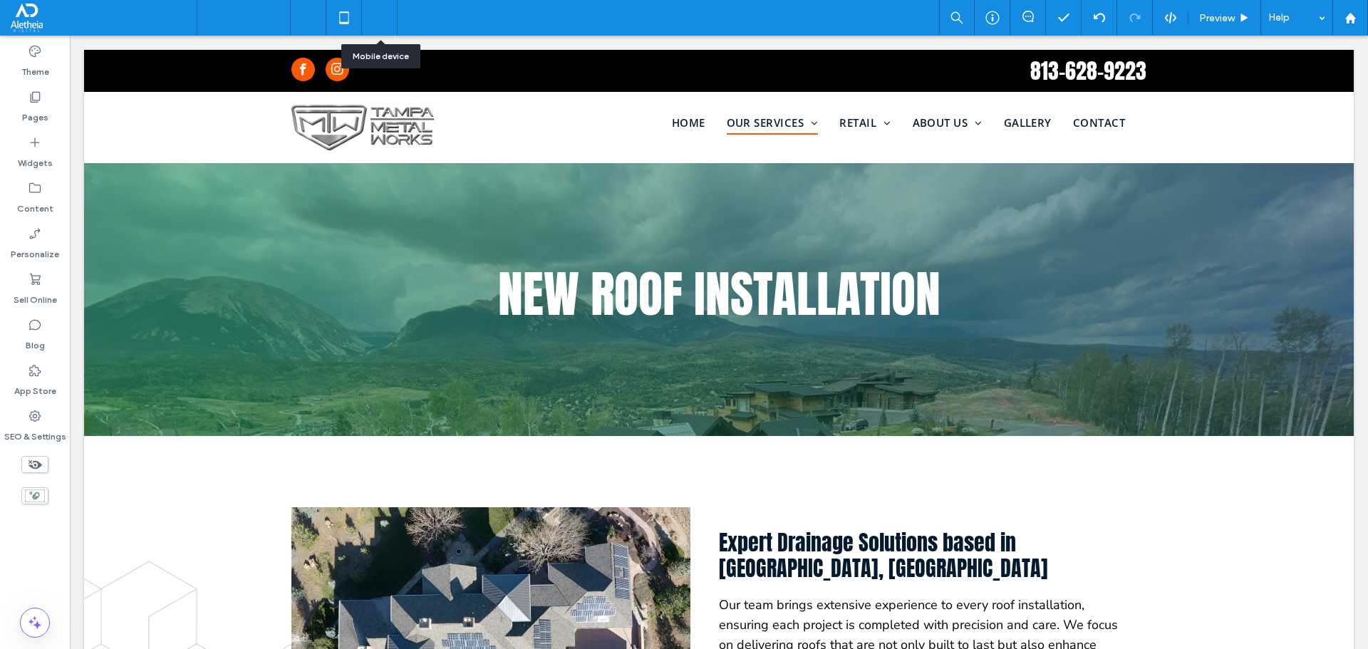
click at [376, 11] on icon at bounding box center [380, 18] width 29 height 29
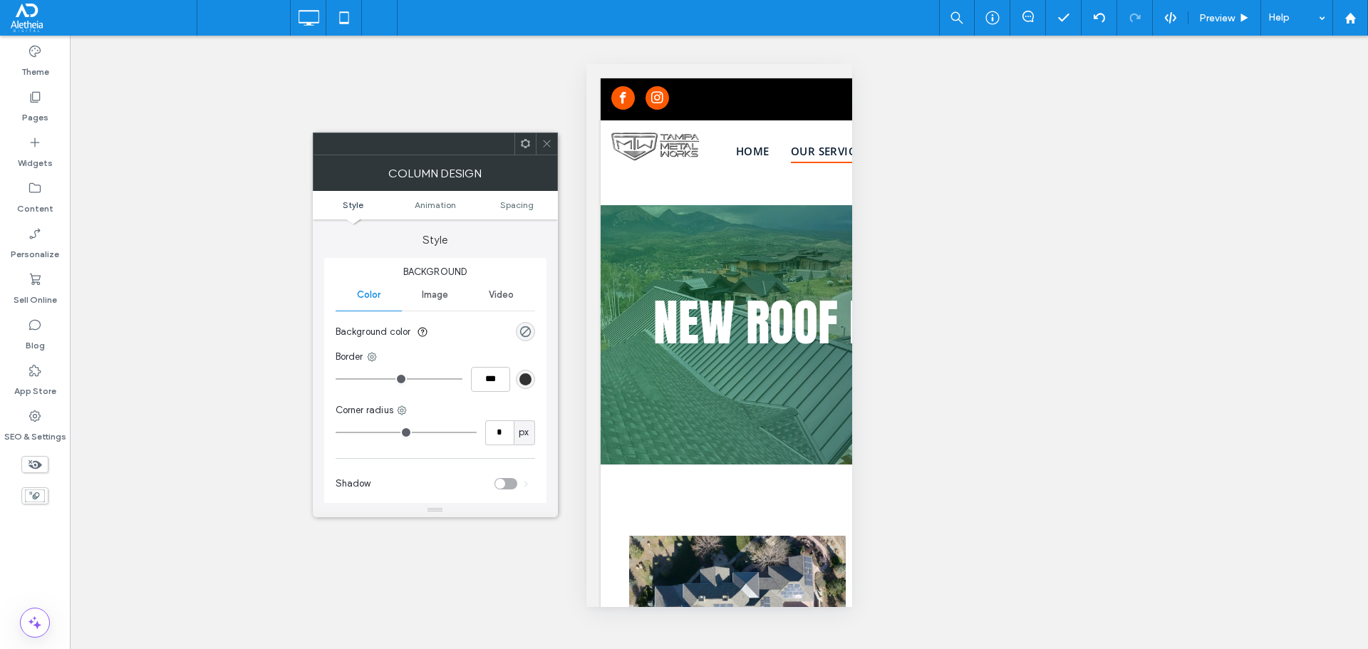
click at [547, 138] on icon at bounding box center [547, 143] width 11 height 11
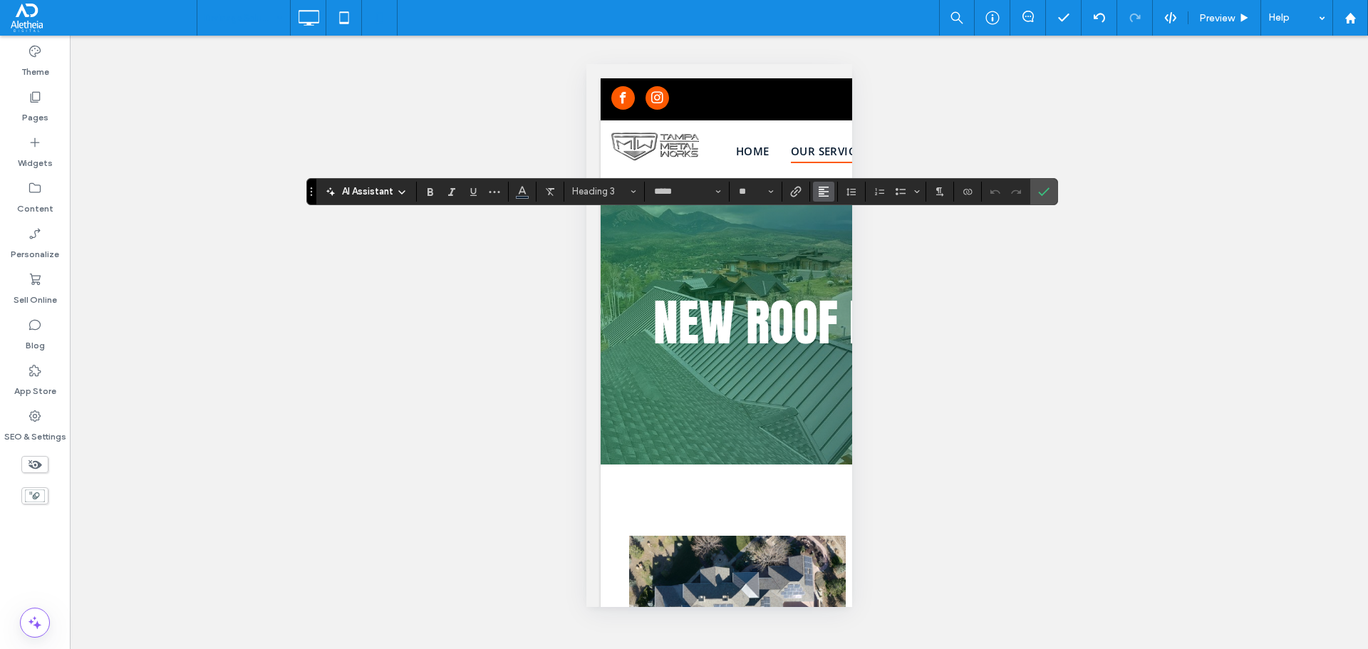
click at [825, 189] on icon "Alignment" at bounding box center [823, 191] width 11 height 11
click at [832, 229] on label "ui.textEditor.alignment.center" at bounding box center [838, 235] width 50 height 21
click at [1046, 187] on icon "Confirm" at bounding box center [1043, 191] width 11 height 11
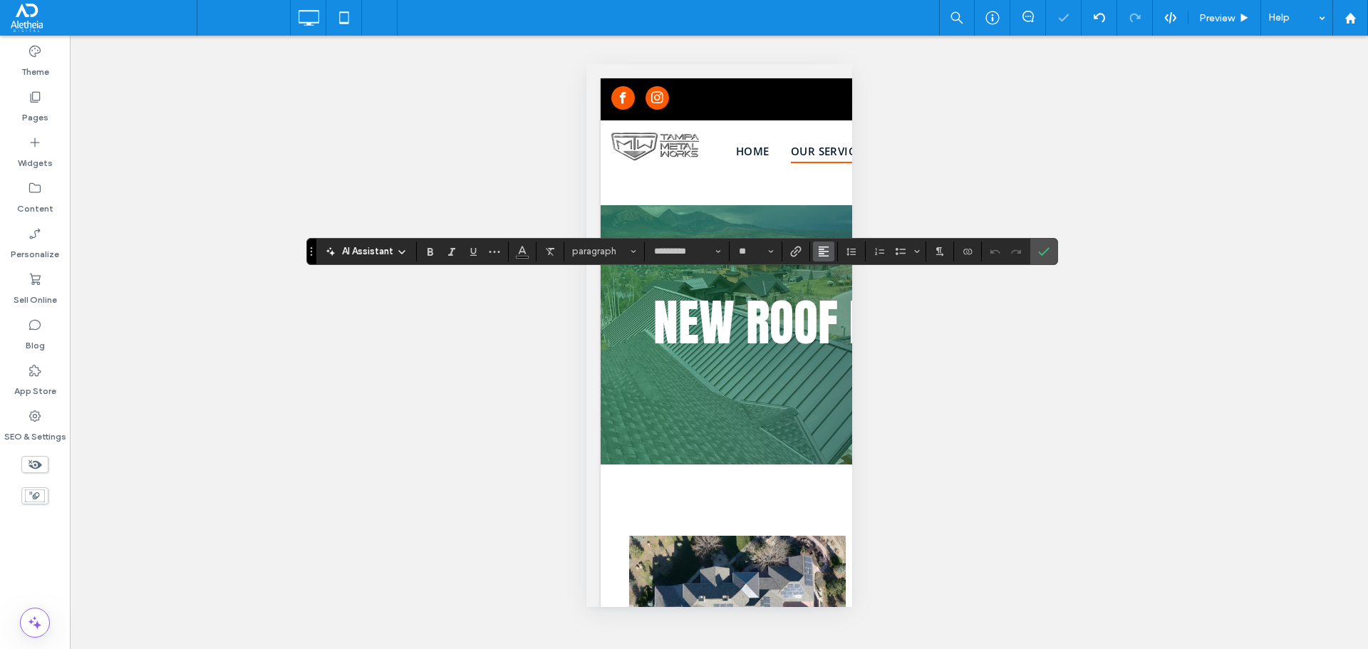
click at [829, 254] on icon "Alignment" at bounding box center [823, 251] width 11 height 11
click at [847, 297] on label "ui.textEditor.alignment.center" at bounding box center [838, 295] width 50 height 21
click at [1048, 243] on span "Confirm" at bounding box center [1043, 251] width 11 height 24
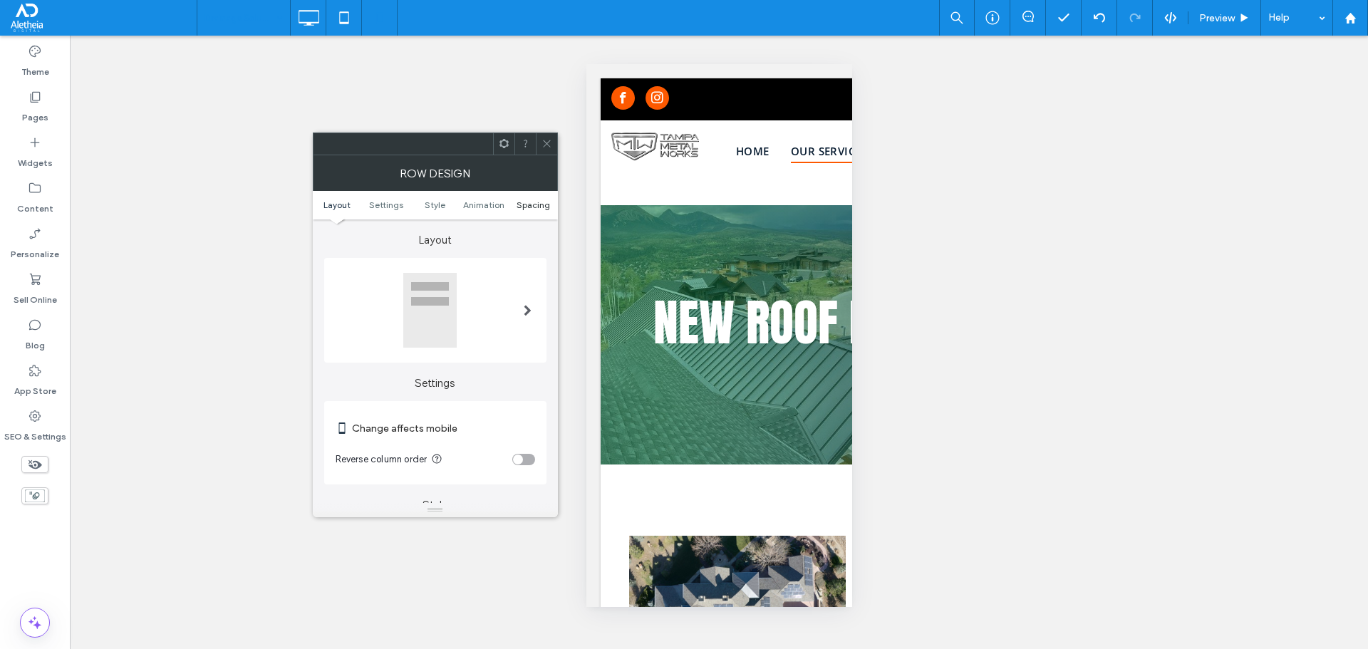
click at [527, 207] on span "Spacing" at bounding box center [533, 205] width 33 height 11
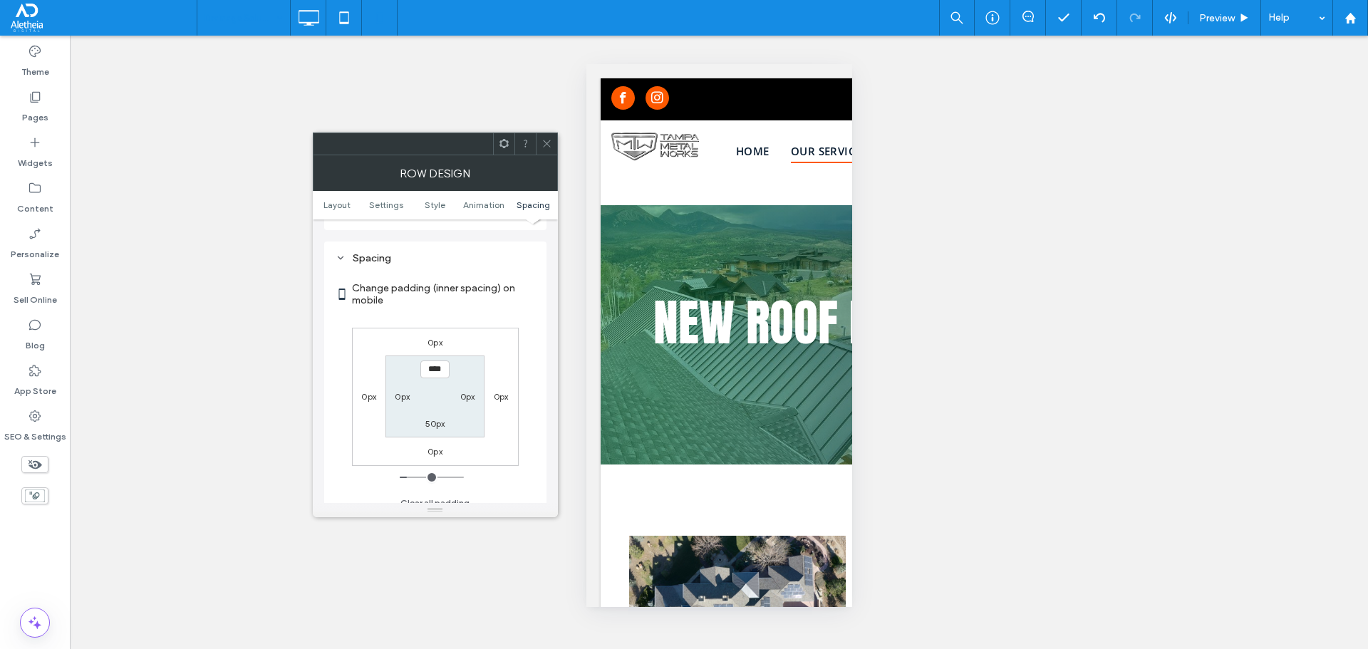
scroll to position [546, 0]
click at [443, 412] on label "50px" at bounding box center [435, 413] width 20 height 11
type input "**"
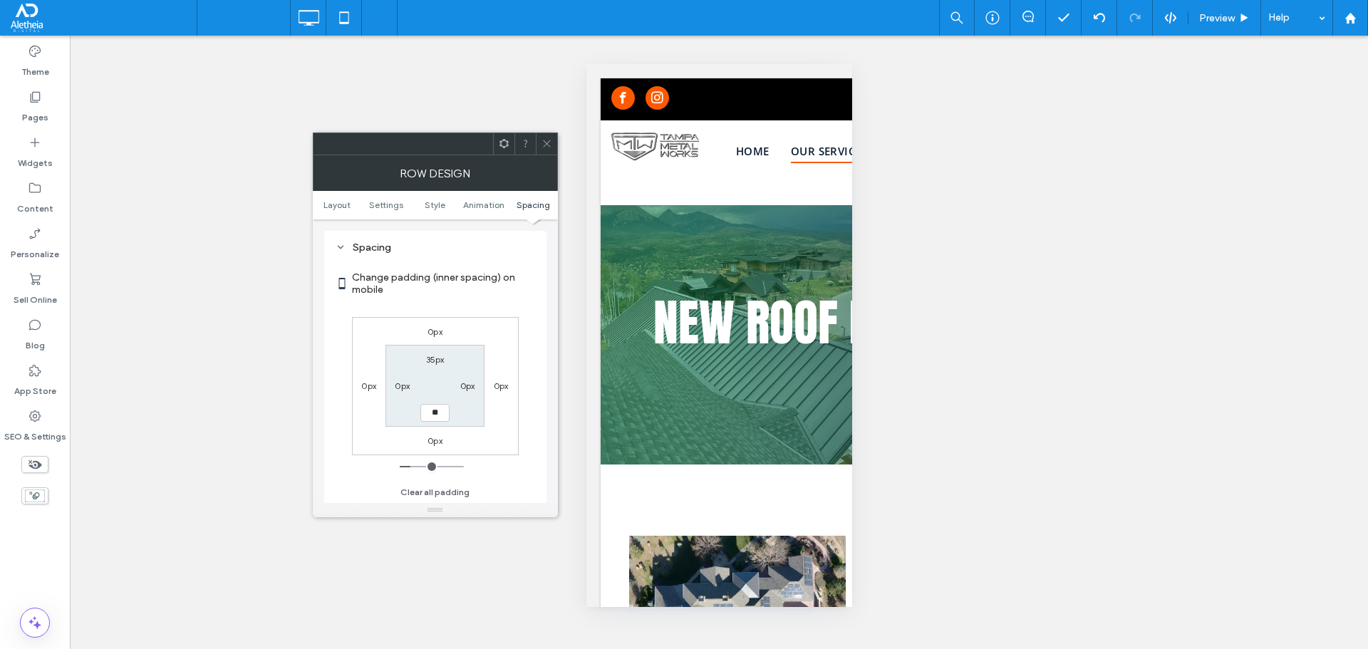
type input "****"
click at [551, 143] on icon at bounding box center [547, 143] width 11 height 11
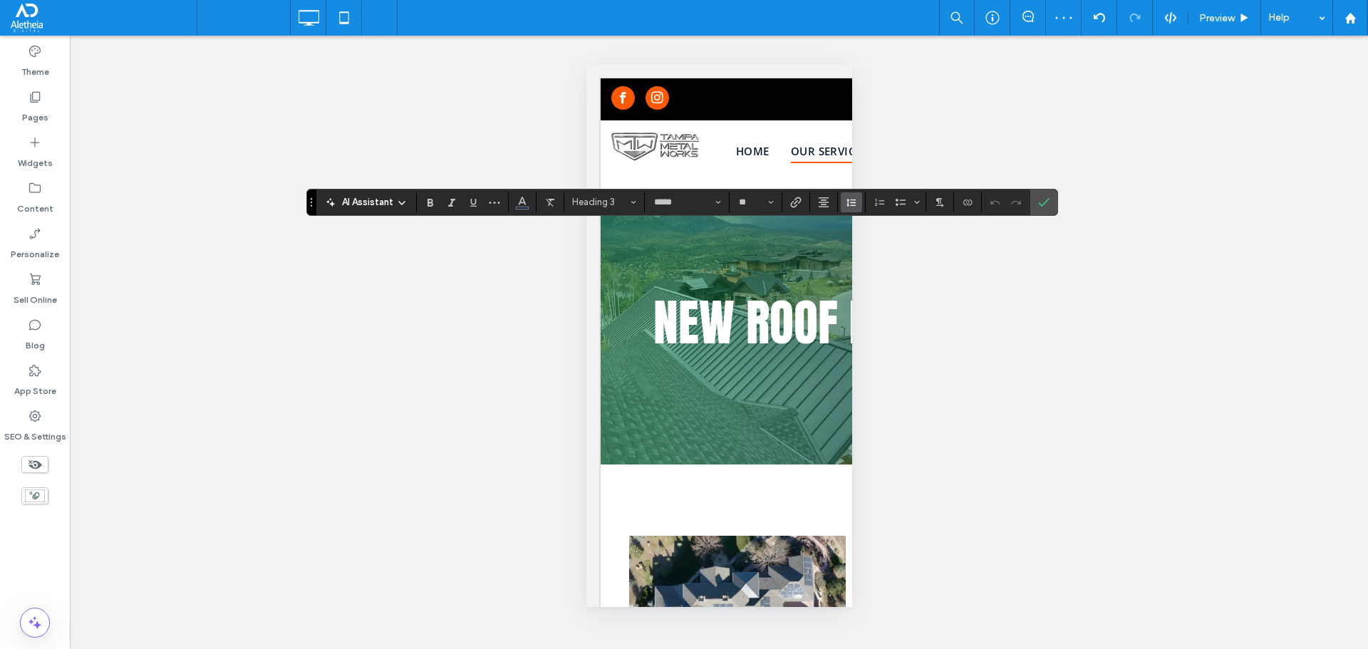
click at [851, 200] on icon "Line Height" at bounding box center [851, 202] width 11 height 11
click at [1040, 199] on icon "Confirm" at bounding box center [1043, 202] width 11 height 11
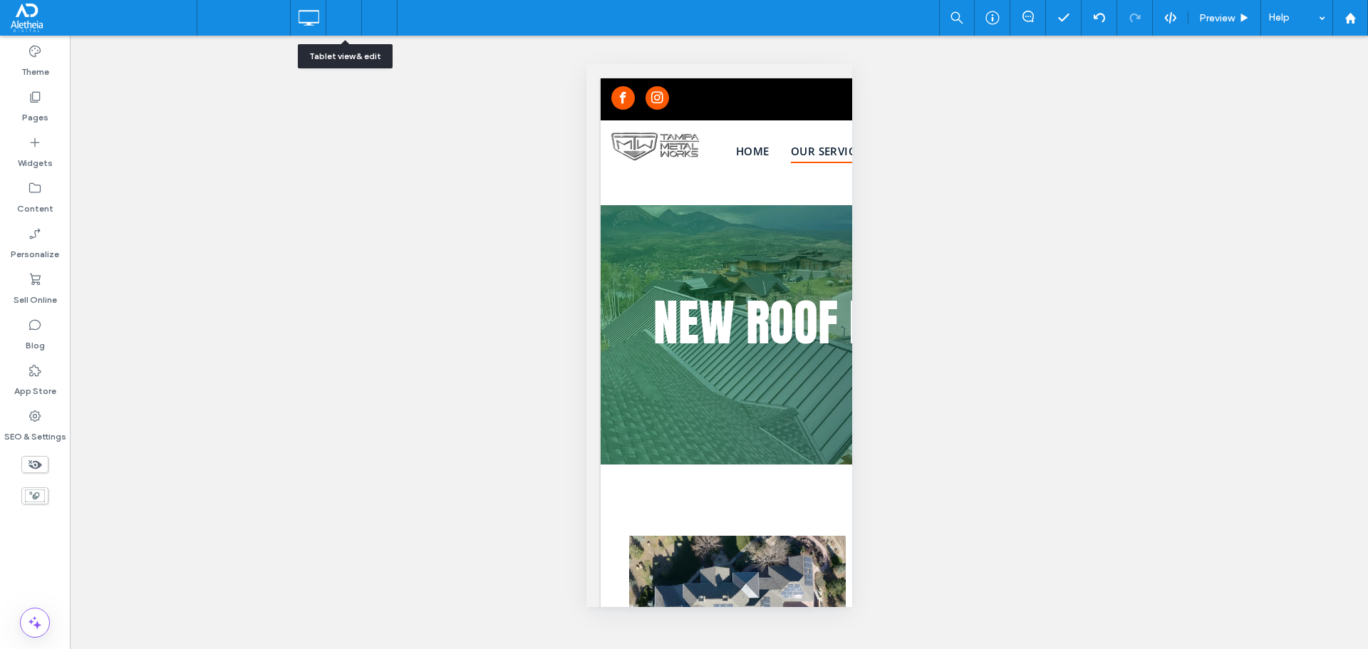
click at [348, 27] on icon at bounding box center [344, 18] width 29 height 29
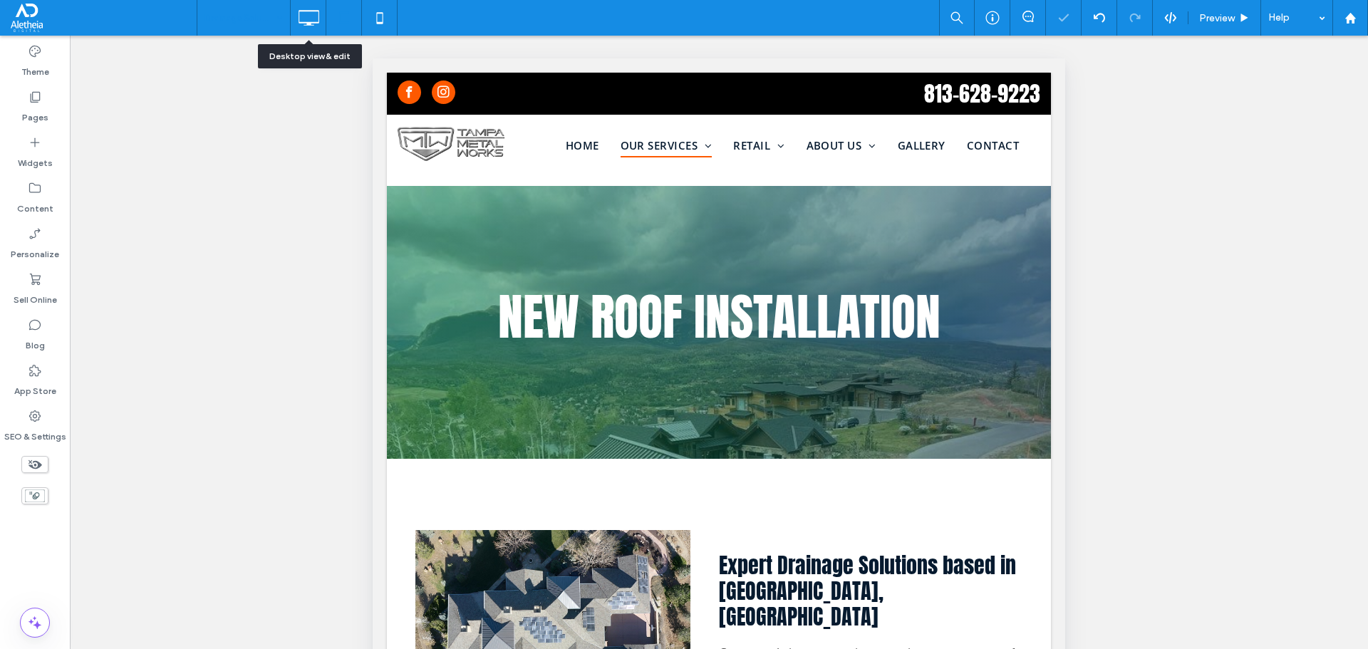
click at [311, 16] on icon at bounding box center [308, 18] width 29 height 29
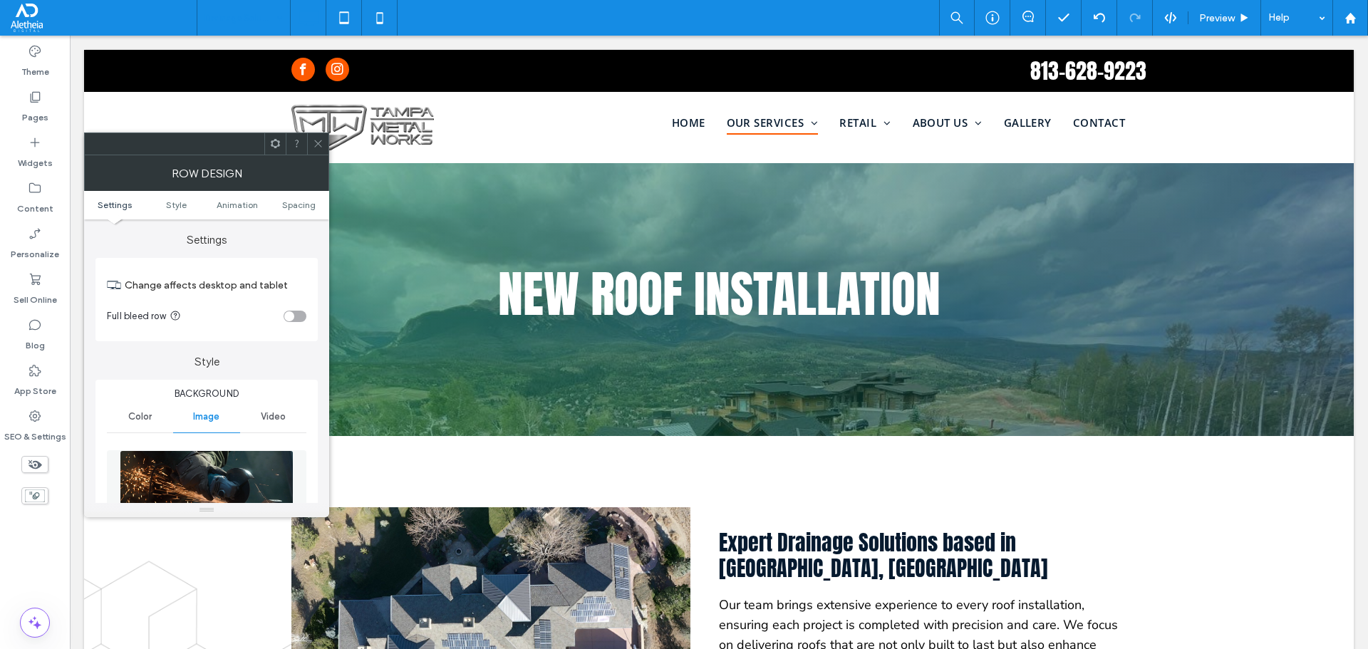
click at [316, 143] on icon at bounding box center [318, 143] width 11 height 11
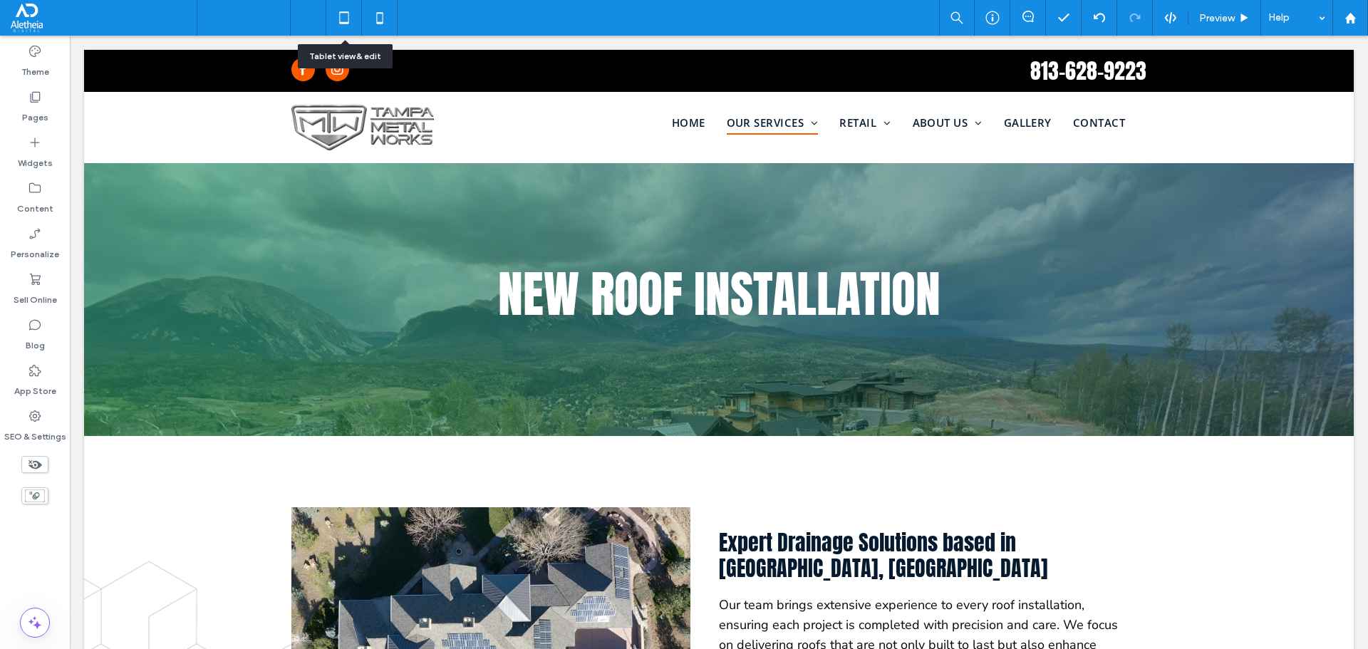
click at [339, 19] on icon at bounding box center [344, 18] width 29 height 29
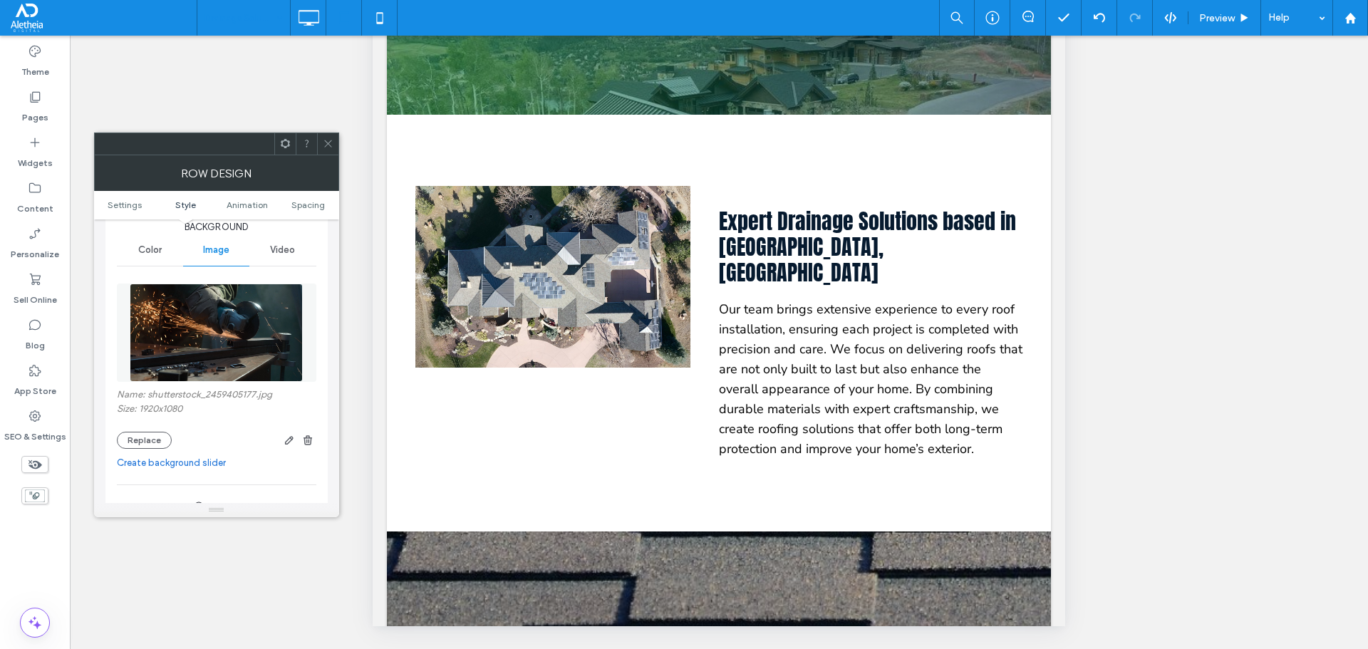
scroll to position [499, 0]
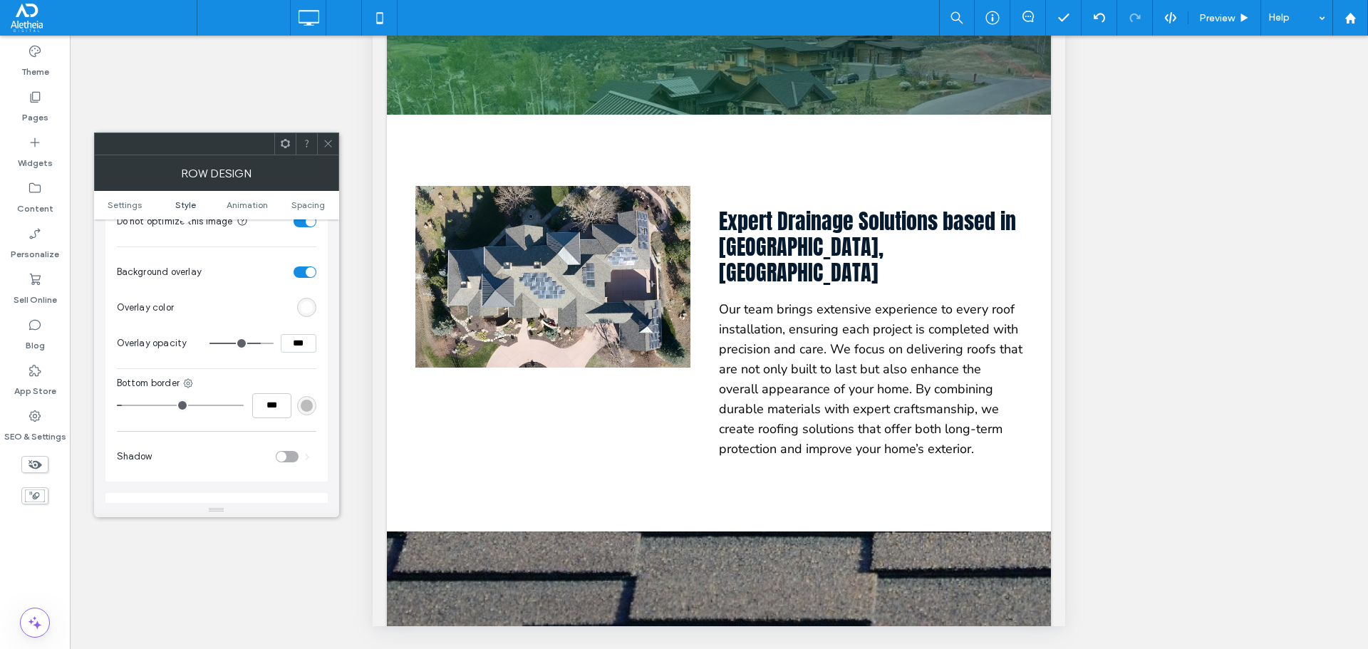
click at [309, 409] on div "rgb(188, 188, 188)" at bounding box center [307, 406] width 12 height 12
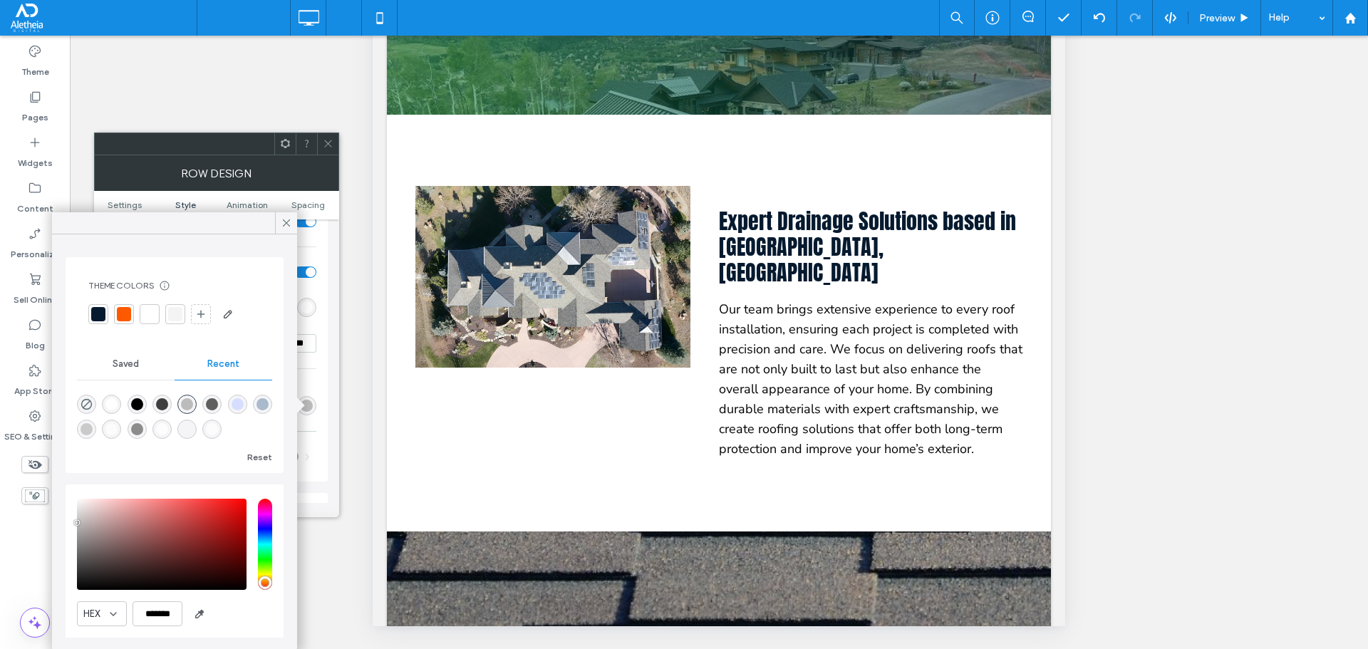
click at [143, 429] on div "rgba(100, 100, 100, 0.72)" at bounding box center [137, 429] width 12 height 12
type input "*******"
type input "**"
type input "***"
click at [285, 220] on icon at bounding box center [286, 223] width 13 height 13
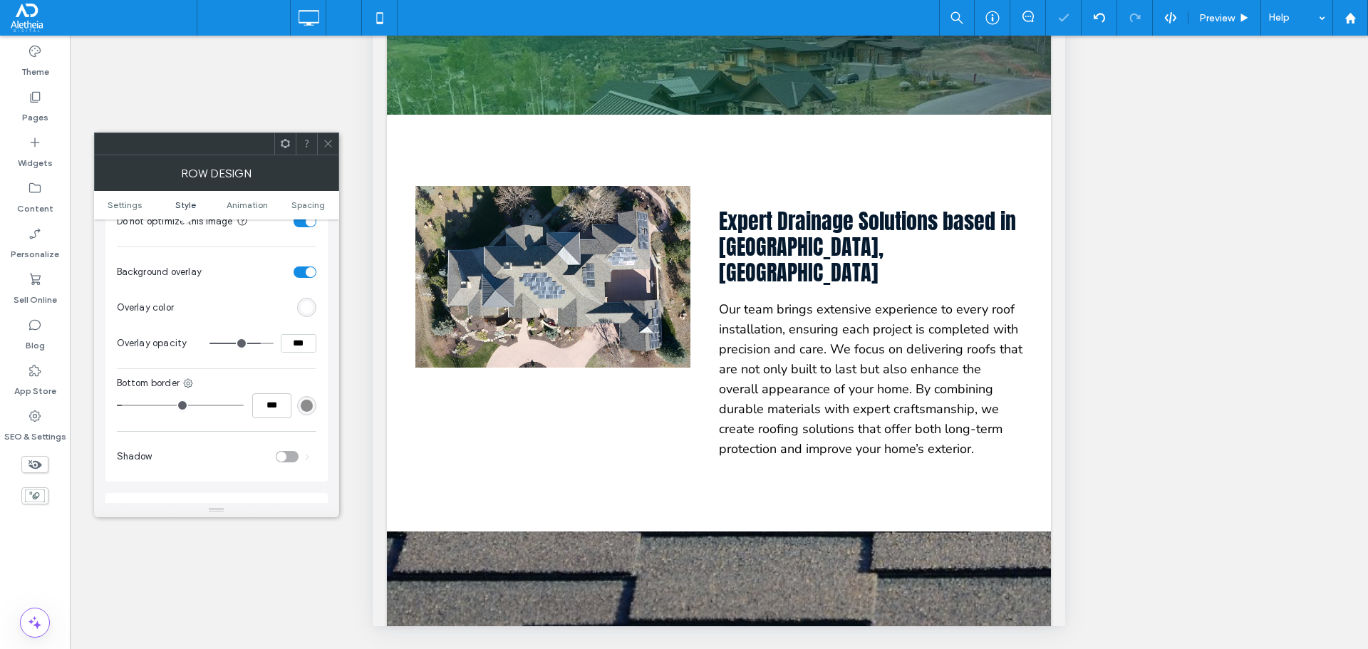
click at [329, 147] on icon at bounding box center [328, 143] width 11 height 11
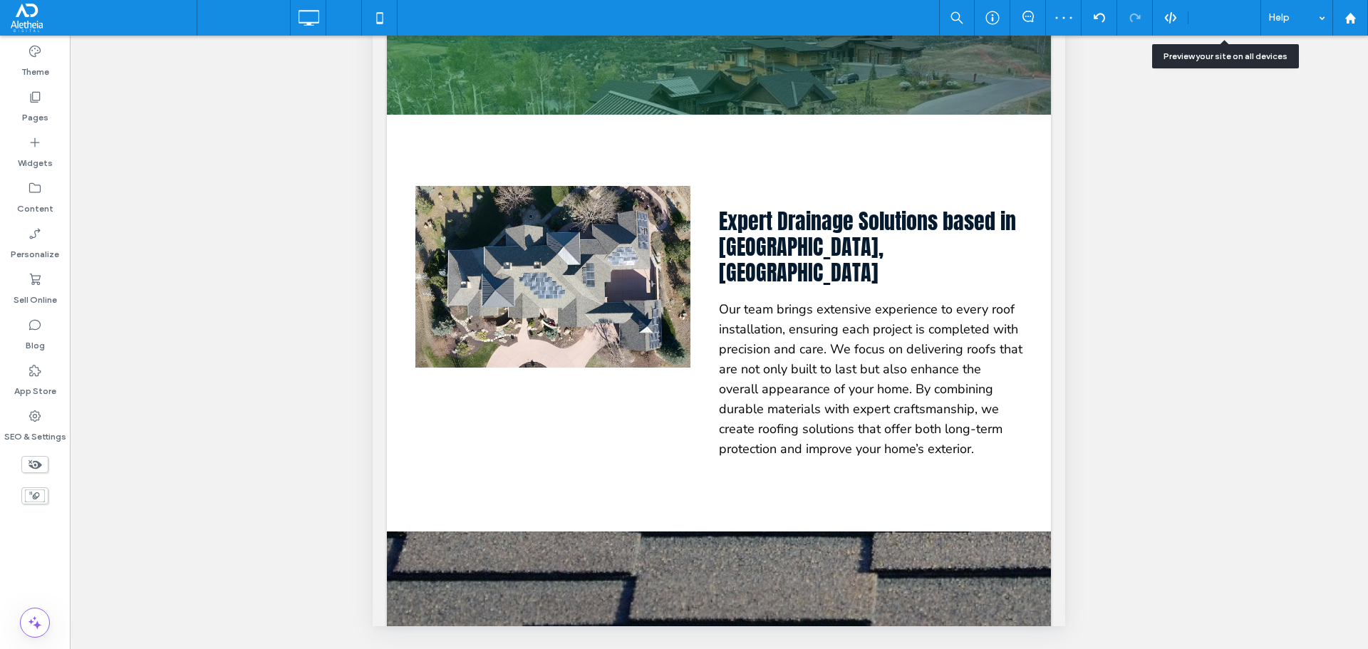
click at [1205, 17] on span "Preview" at bounding box center [1217, 18] width 36 height 12
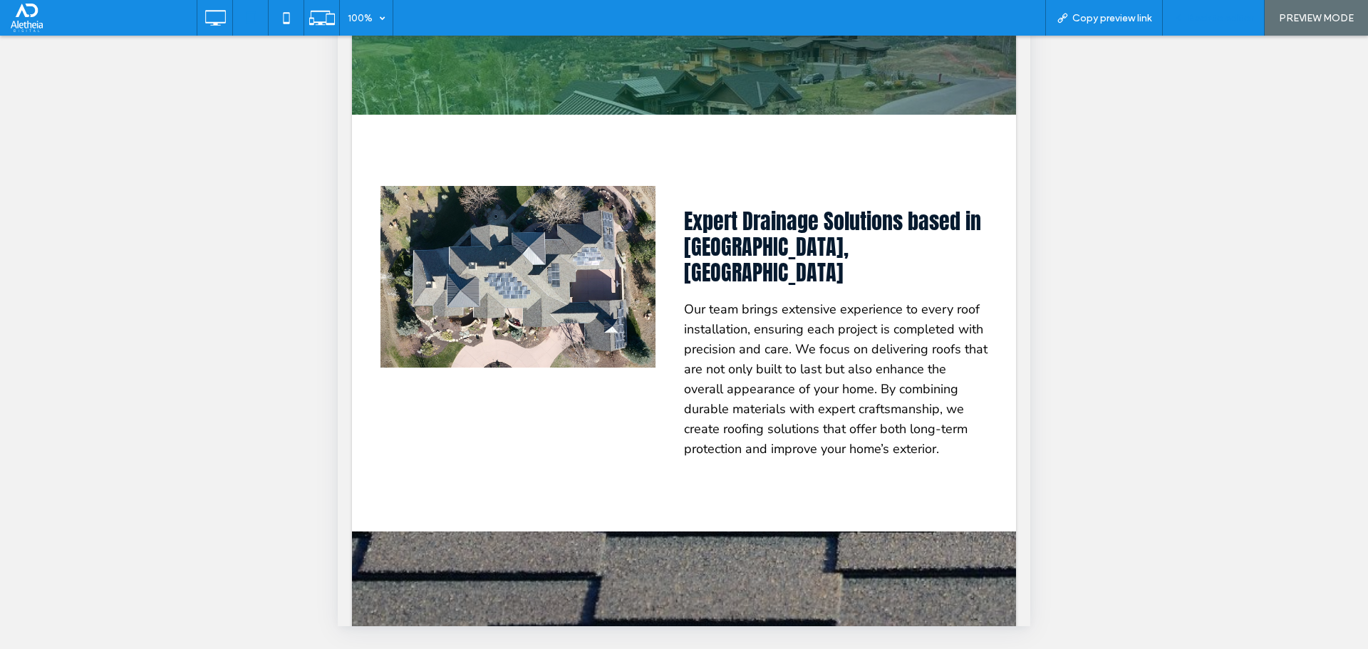
click at [1202, 19] on span "Back to editor" at bounding box center [1221, 18] width 66 height 12
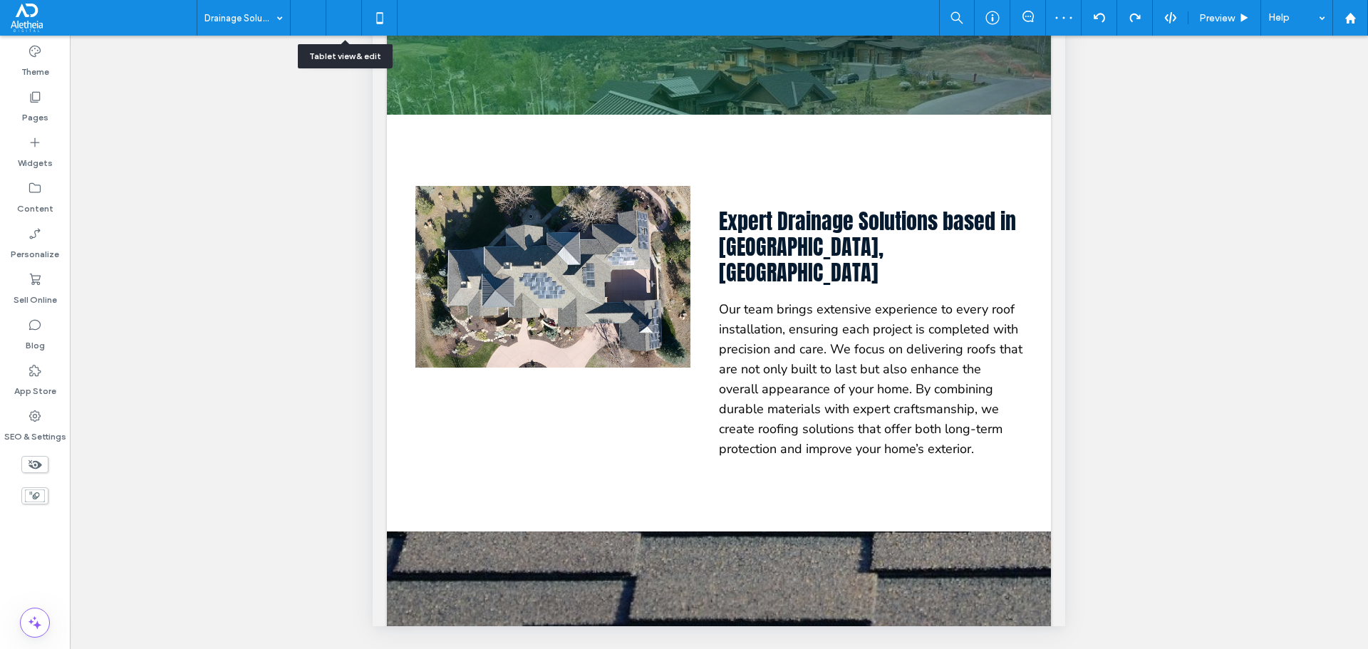
click at [305, 12] on icon at bounding box center [308, 18] width 29 height 29
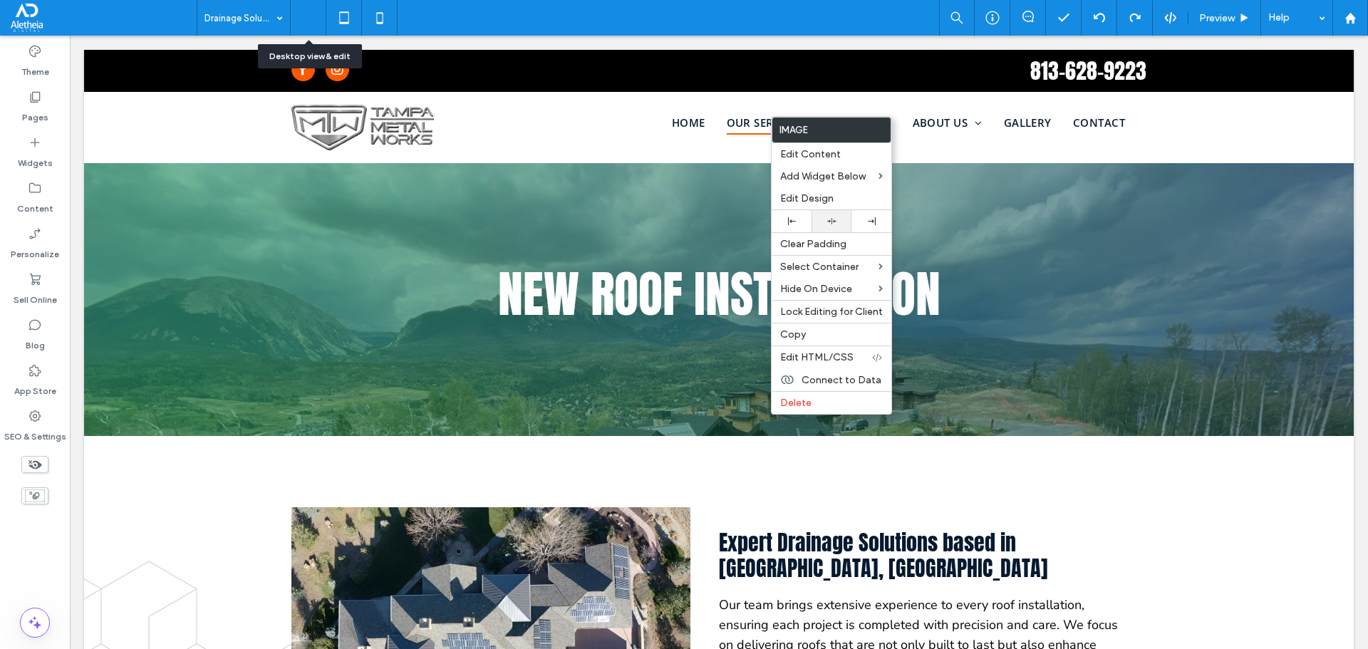
click at [832, 217] on icon at bounding box center [831, 221] width 9 height 9
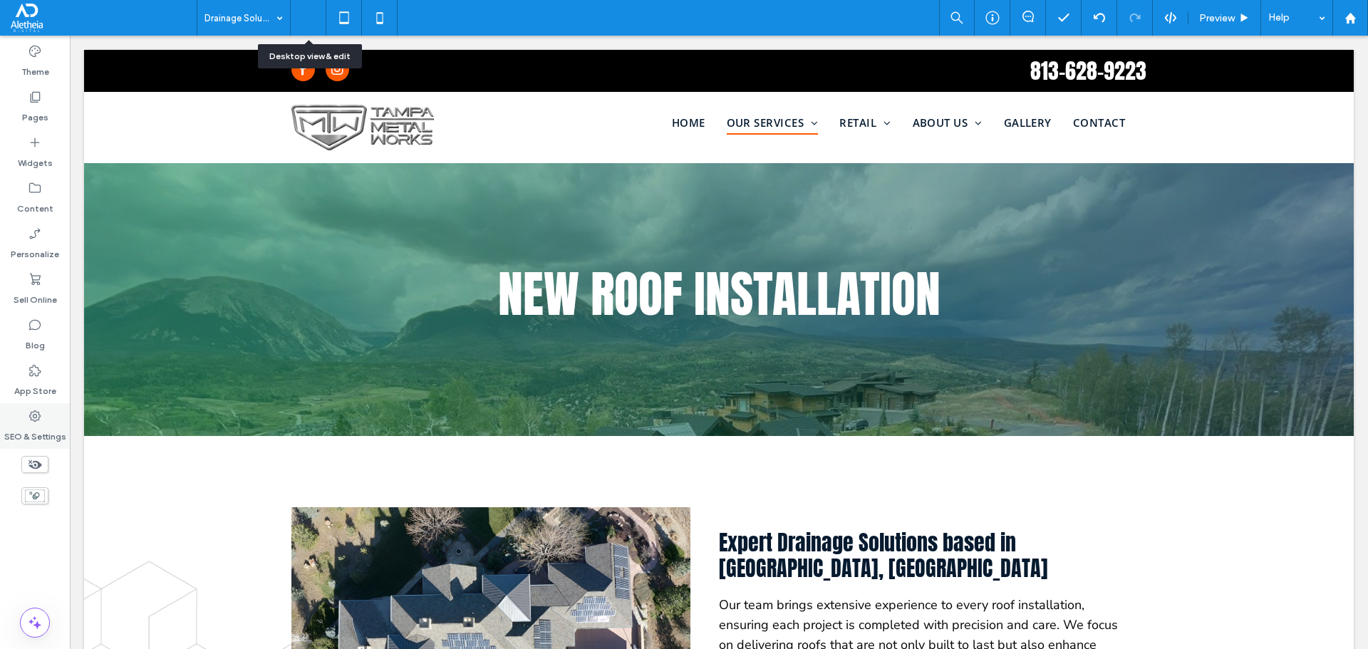
type input "*****"
type input "**"
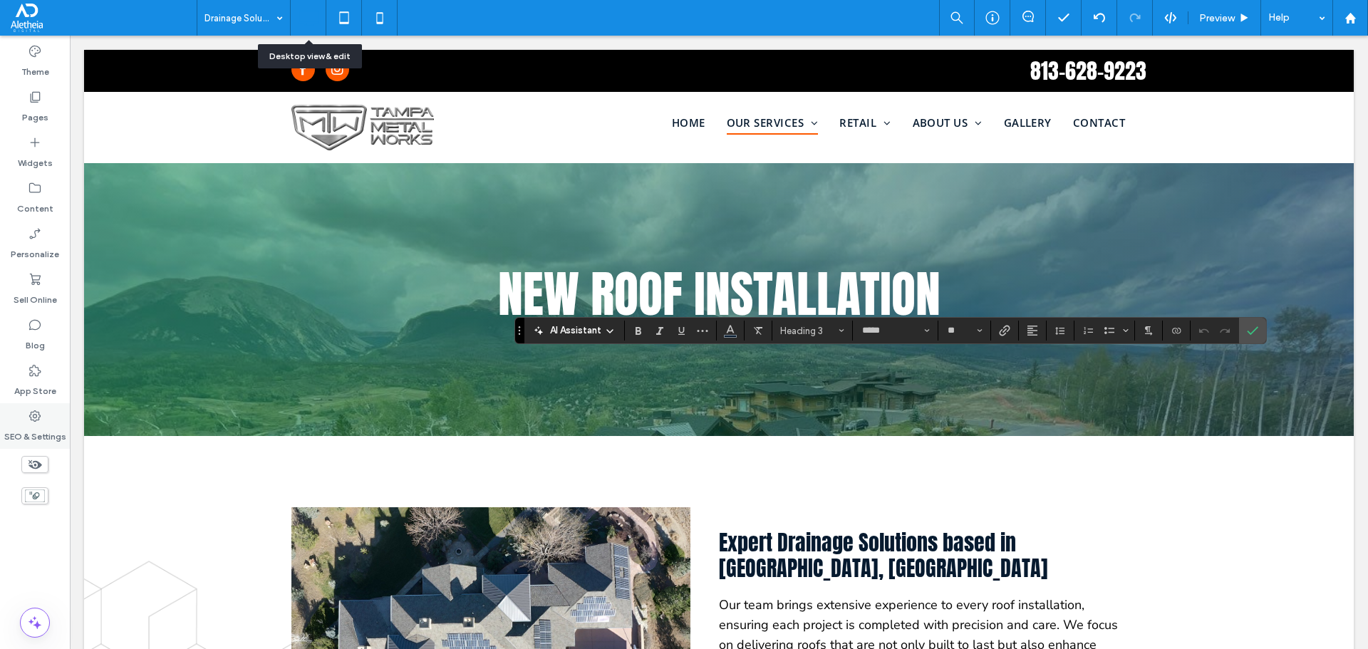
type input "*********"
type input "**"
click at [1259, 326] on label "Confirm" at bounding box center [1252, 331] width 21 height 26
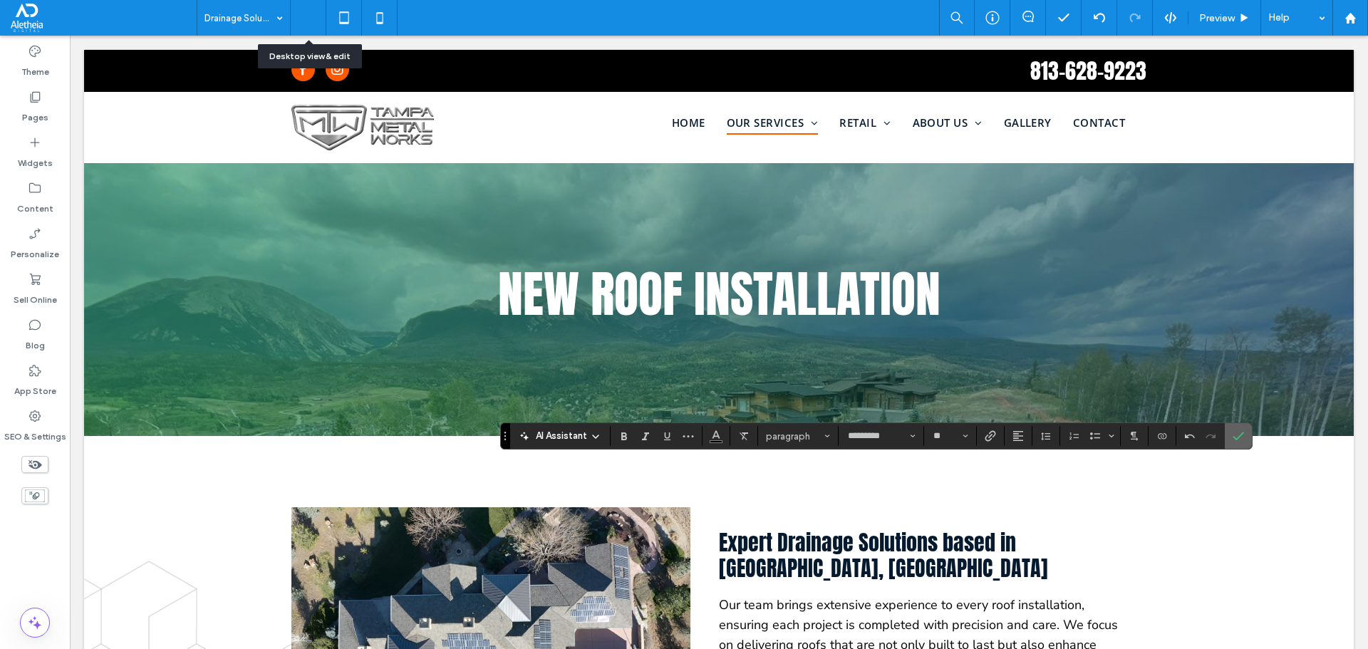
click at [1237, 427] on span "Confirm" at bounding box center [1236, 436] width 6 height 26
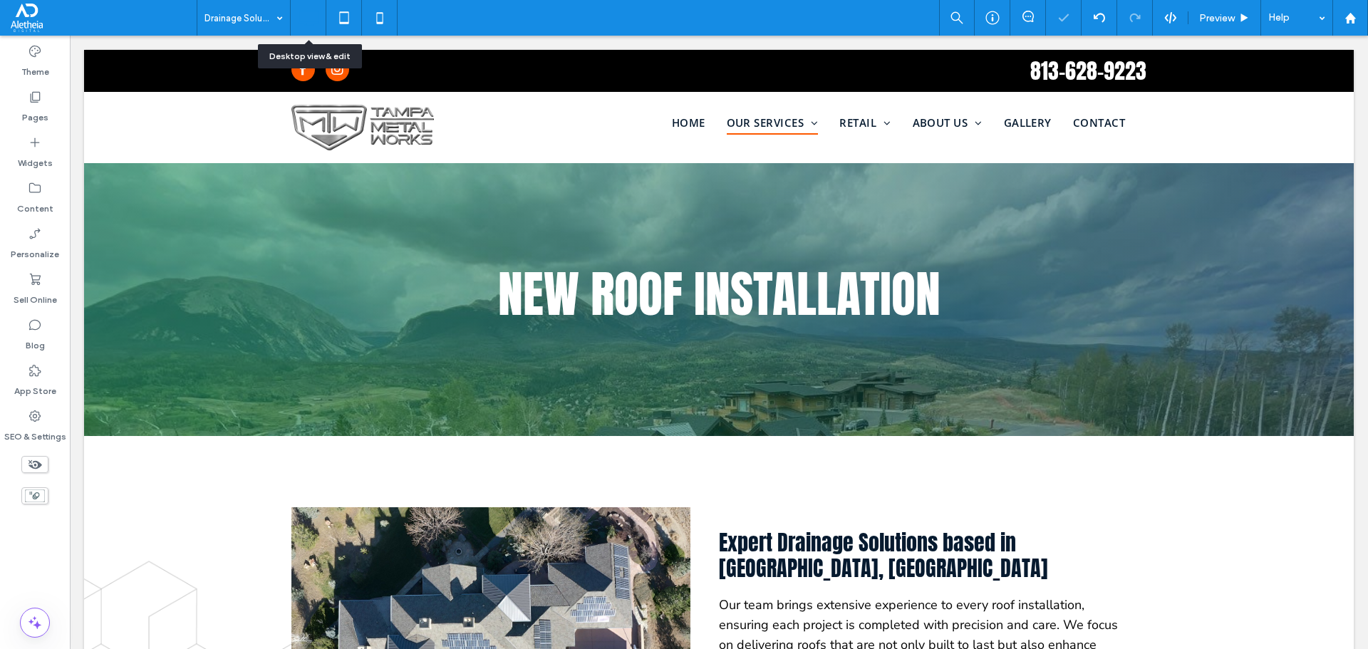
type input "*****"
type input "**"
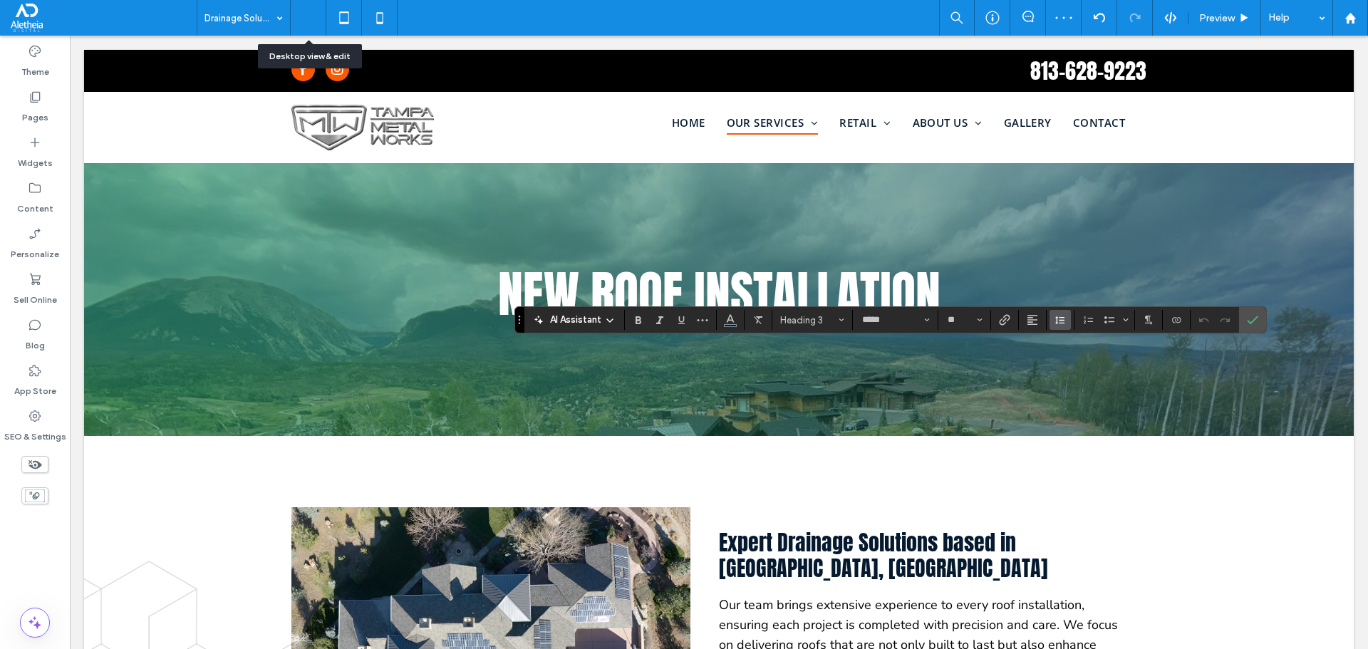
click at [1062, 324] on use "Line Height" at bounding box center [1059, 320] width 9 height 8
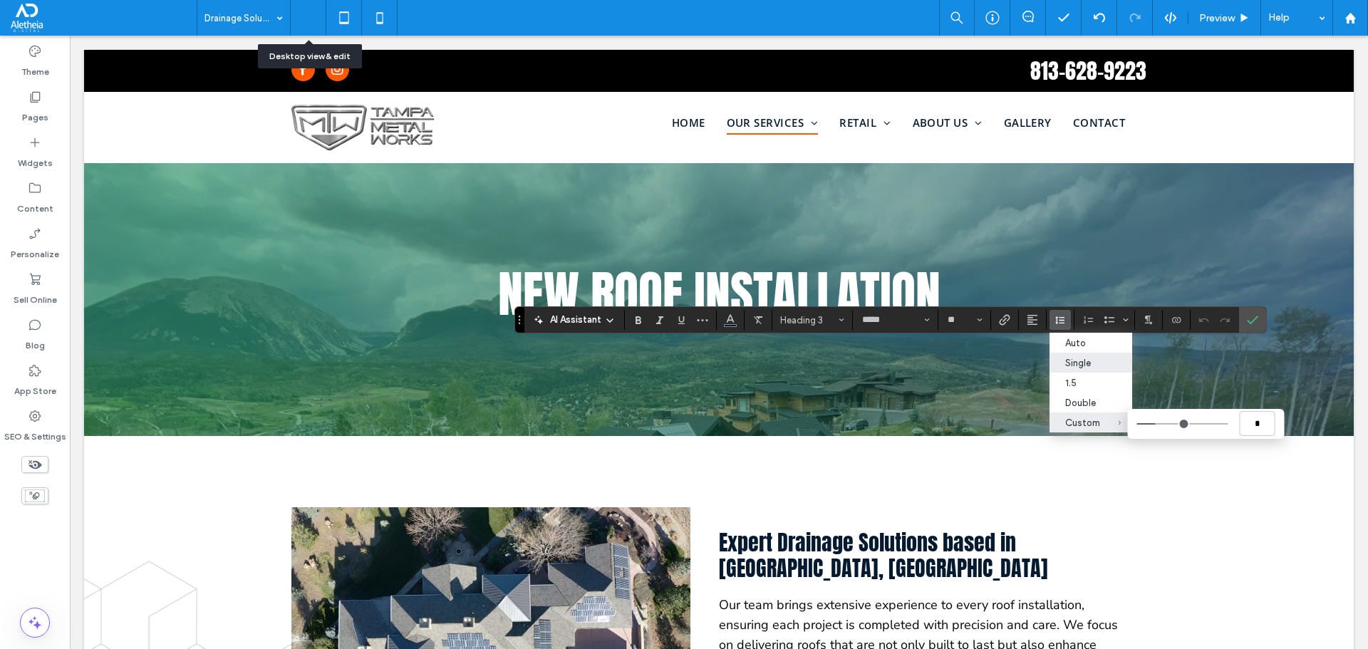
type input "***"
type input "*"
type input "***"
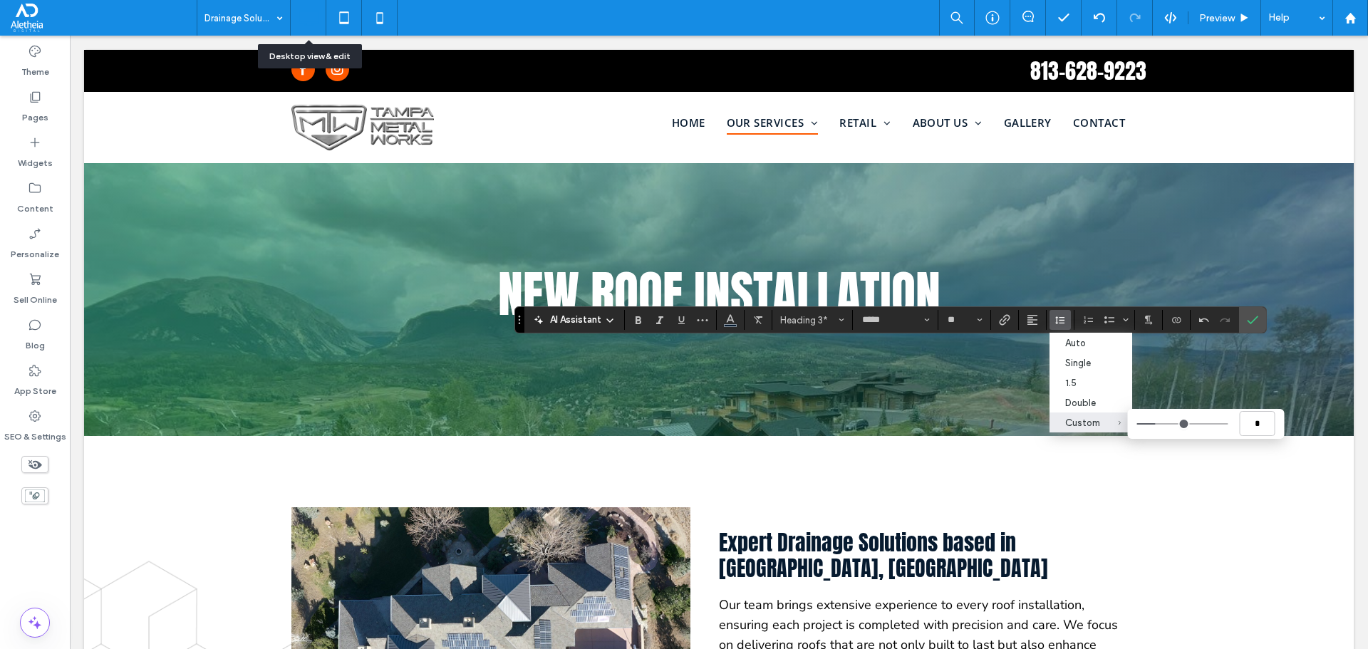
type input "***"
drag, startPoint x: 1155, startPoint y: 423, endPoint x: 1164, endPoint y: 422, distance: 8.6
type input "***"
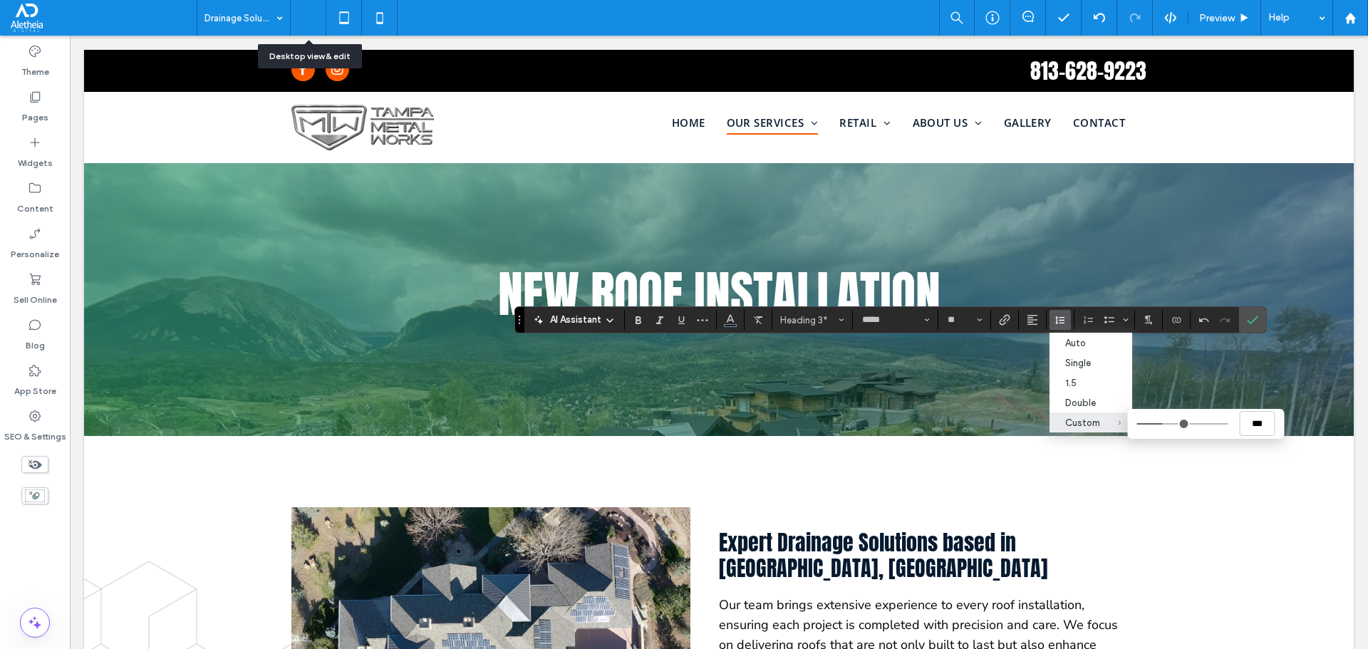
click at [1164, 423] on input "Custom ***" at bounding box center [1182, 423] width 91 height 1
click at [1256, 320] on icon "Confirm" at bounding box center [1252, 319] width 11 height 11
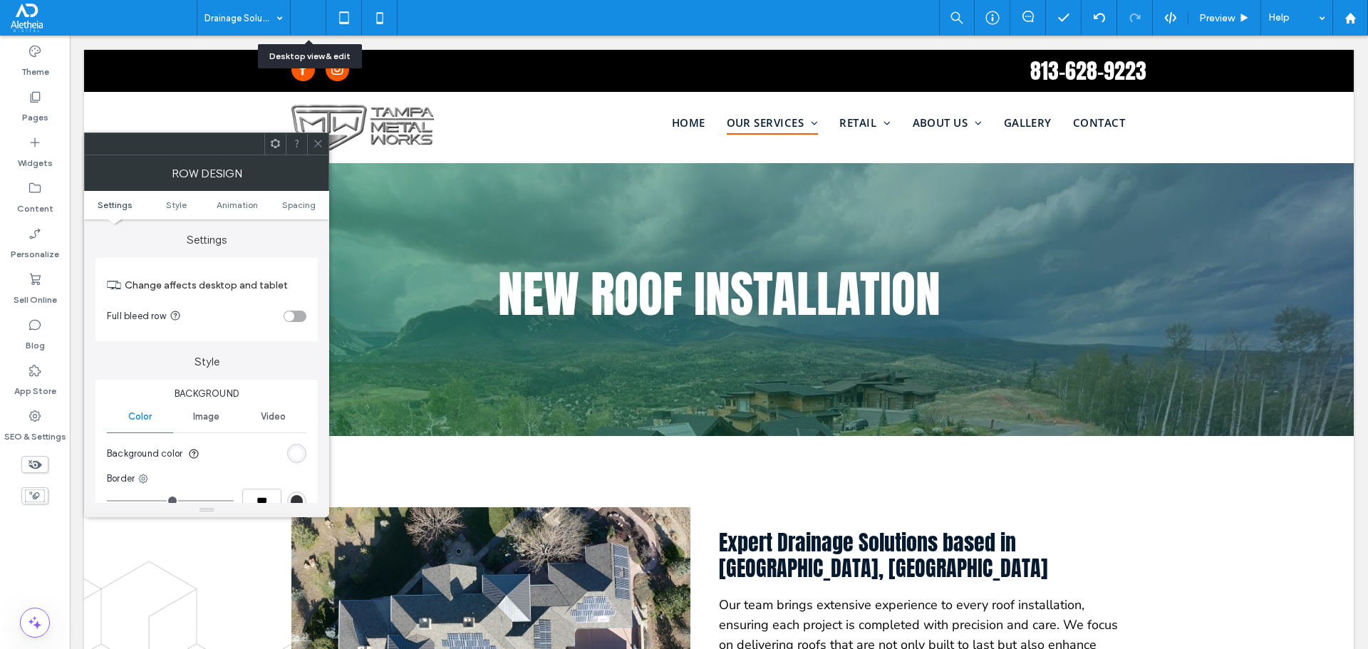
click at [314, 153] on span at bounding box center [318, 143] width 11 height 21
click at [312, 143] on div at bounding box center [317, 143] width 21 height 21
click at [197, 409] on div "Image" at bounding box center [206, 416] width 66 height 31
click at [214, 449] on div "Add multiple images for a background slider" at bounding box center [207, 492] width 198 height 94
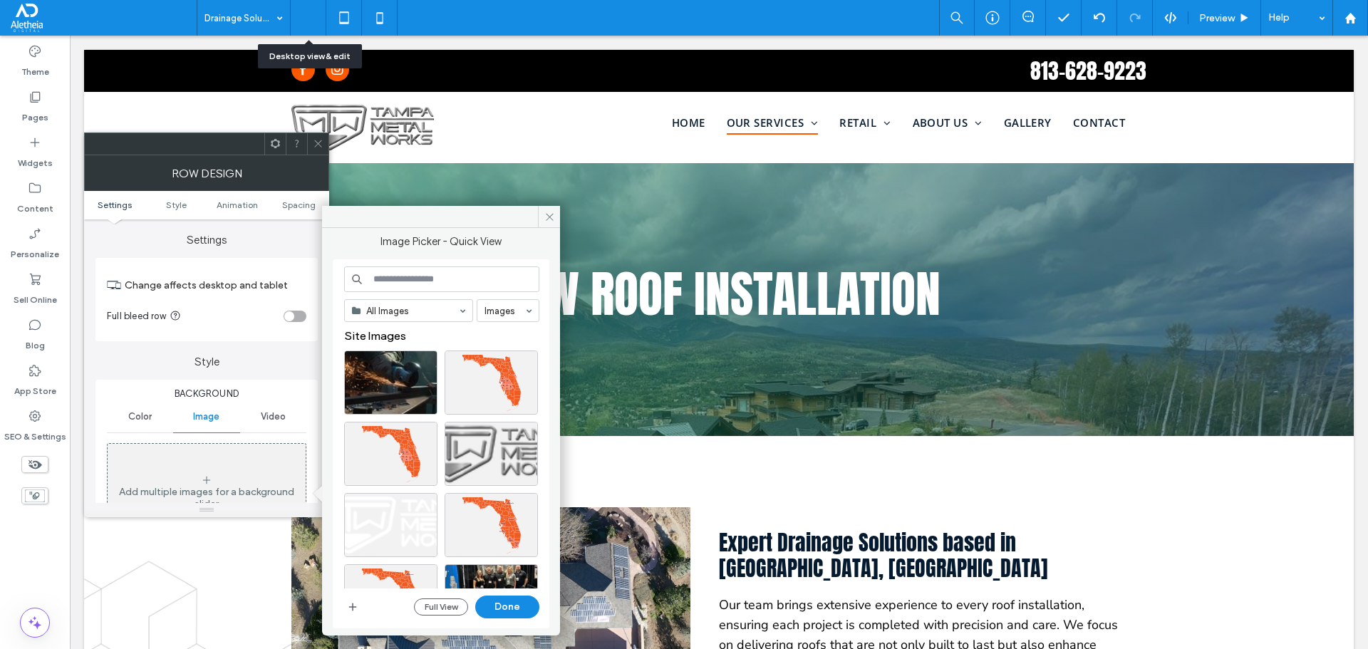
click at [316, 145] on use at bounding box center [317, 143] width 7 height 7
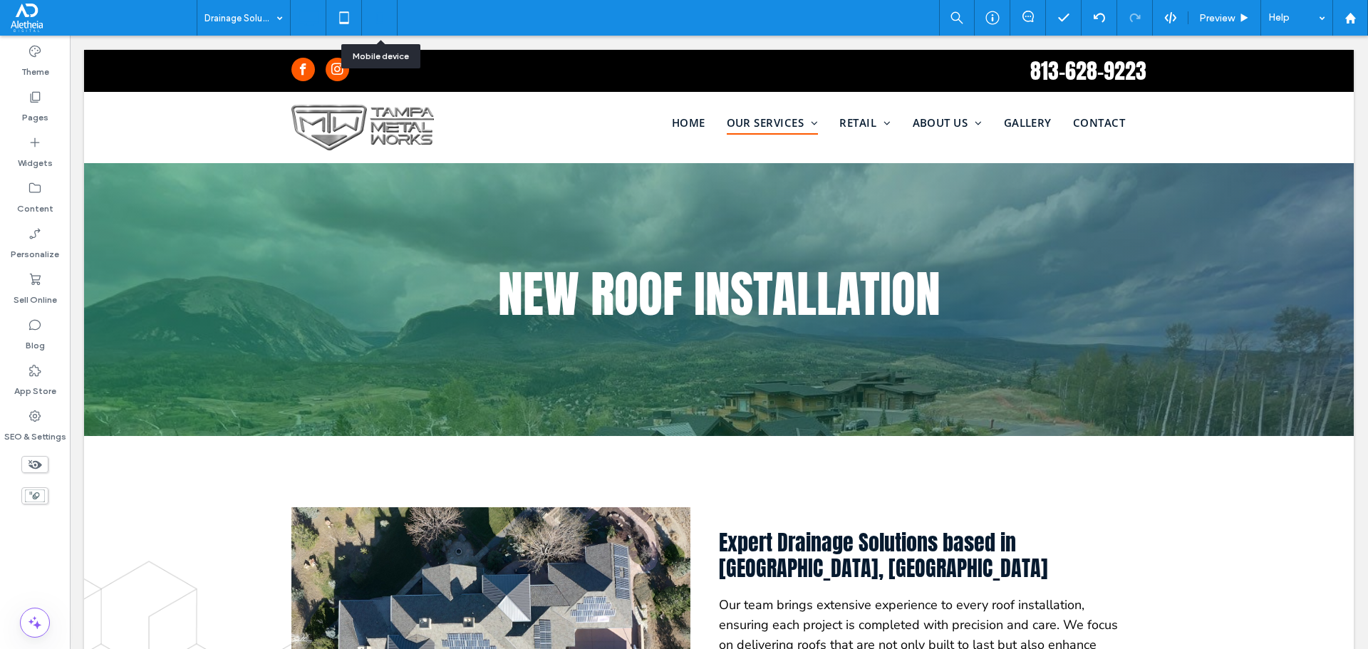
click at [369, 15] on icon at bounding box center [380, 18] width 29 height 29
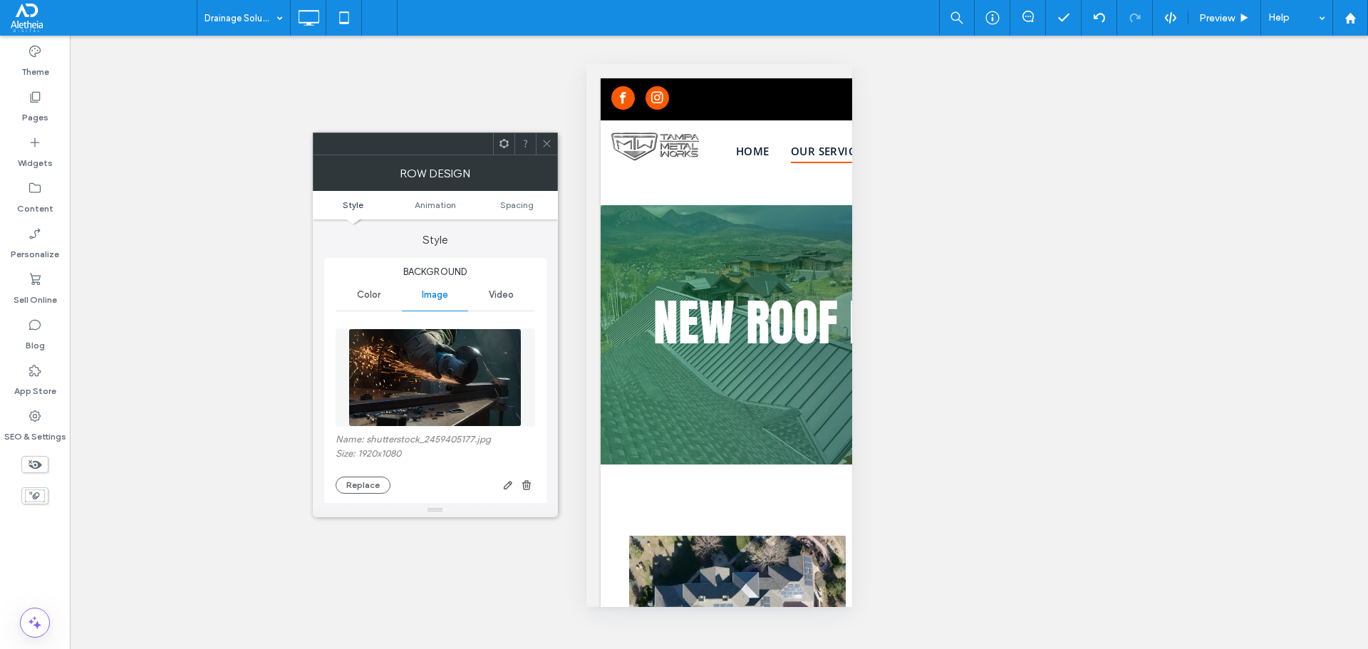
click at [545, 147] on icon at bounding box center [547, 143] width 11 height 11
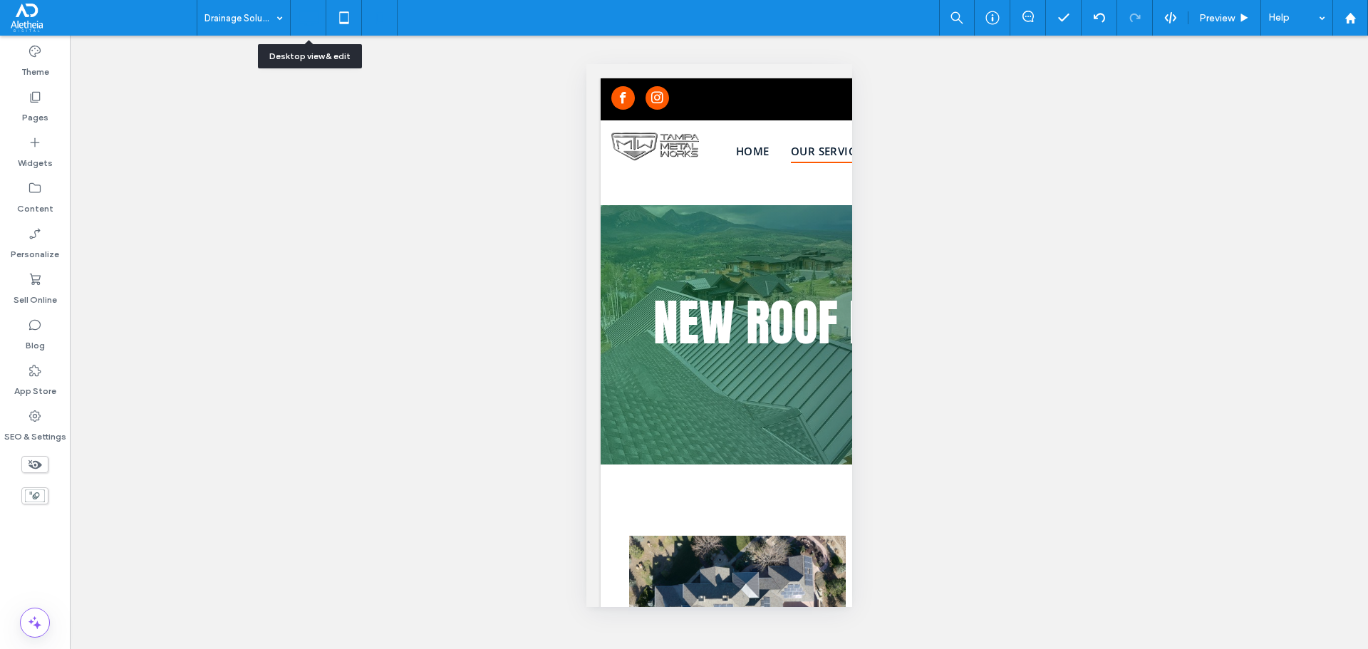
click at [304, 9] on icon at bounding box center [308, 18] width 29 height 29
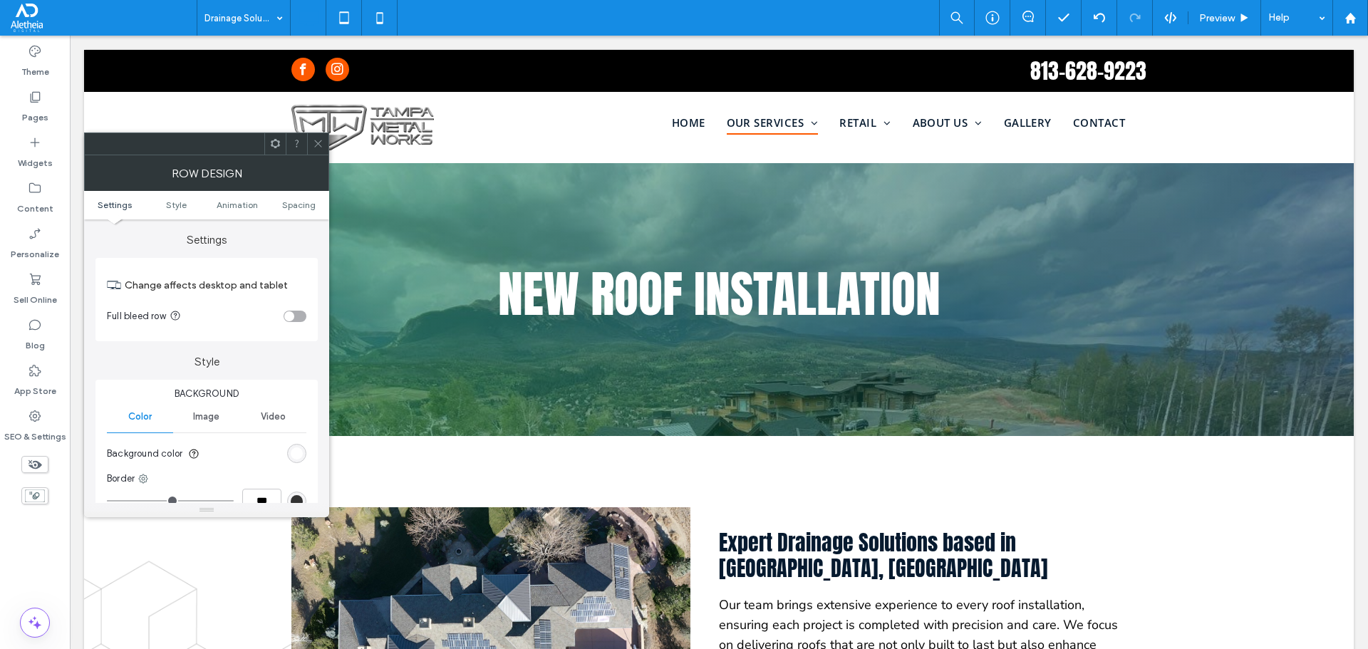
click at [213, 428] on div "Image" at bounding box center [206, 416] width 66 height 31
click at [215, 462] on div "Add multiple images for a background slider" at bounding box center [207, 492] width 198 height 94
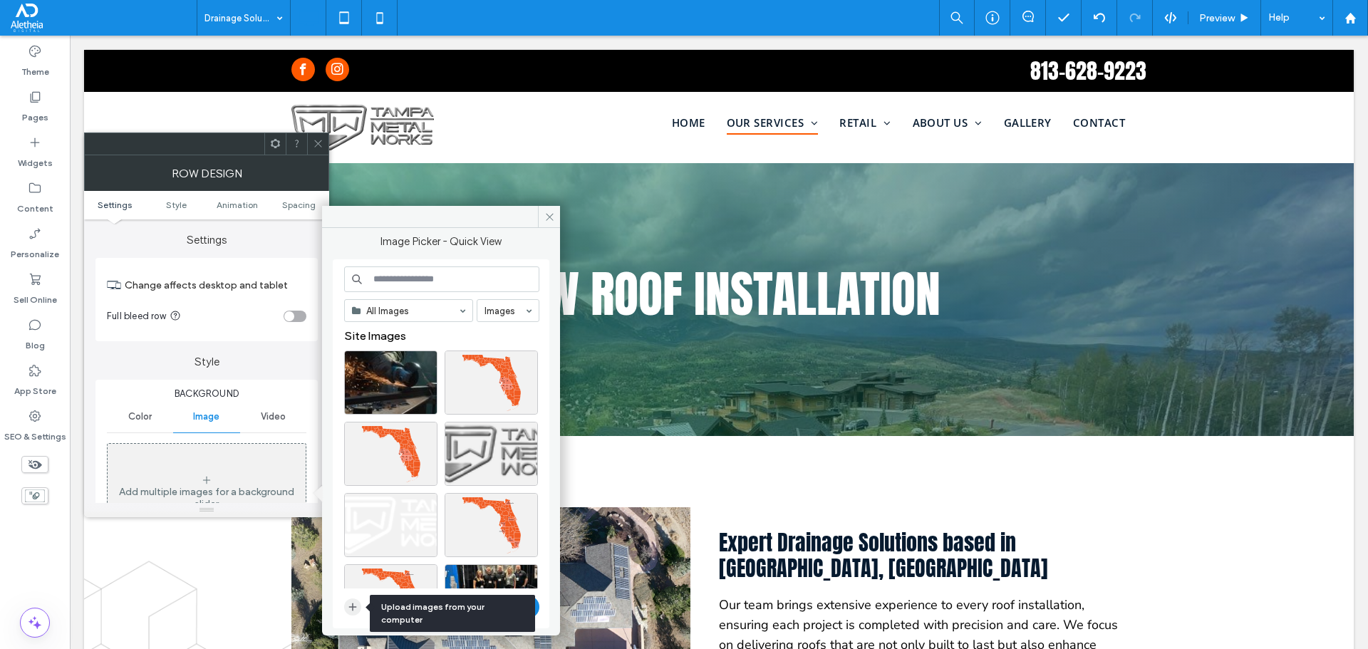
click at [353, 609] on icon "button" at bounding box center [352, 607] width 11 height 11
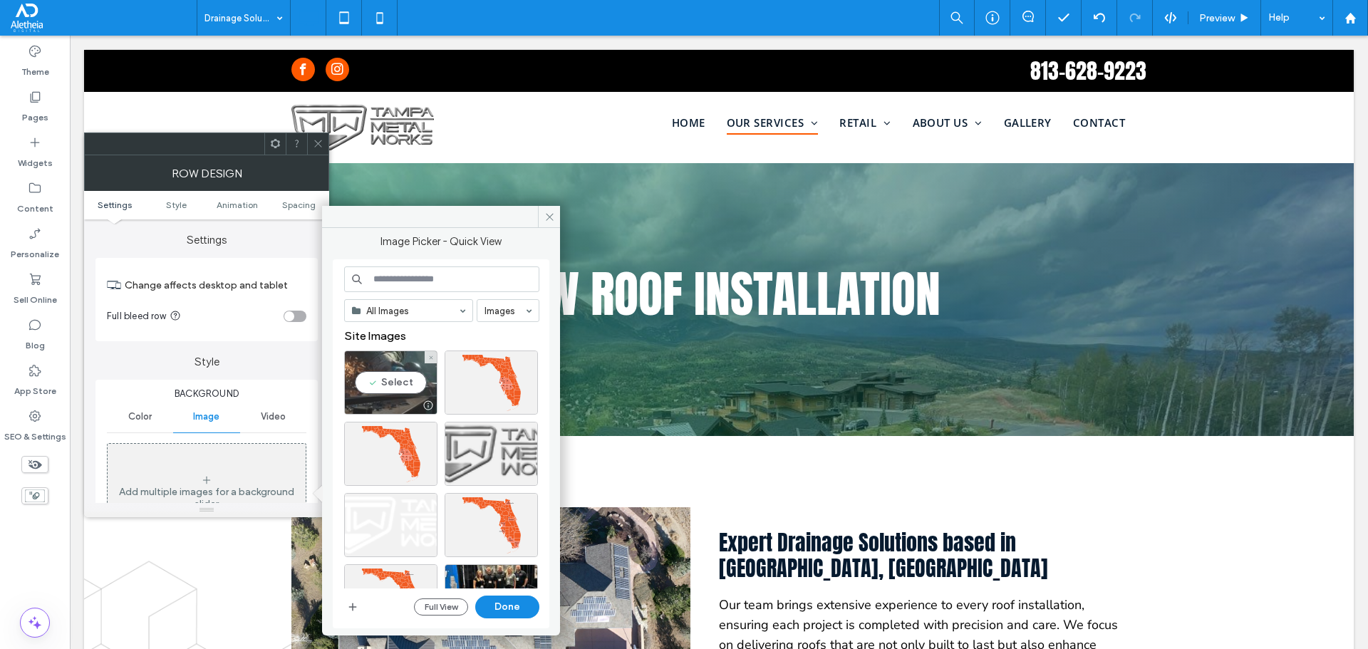
click at [395, 375] on div "Select" at bounding box center [390, 383] width 93 height 64
click at [521, 604] on button "Done" at bounding box center [507, 607] width 64 height 23
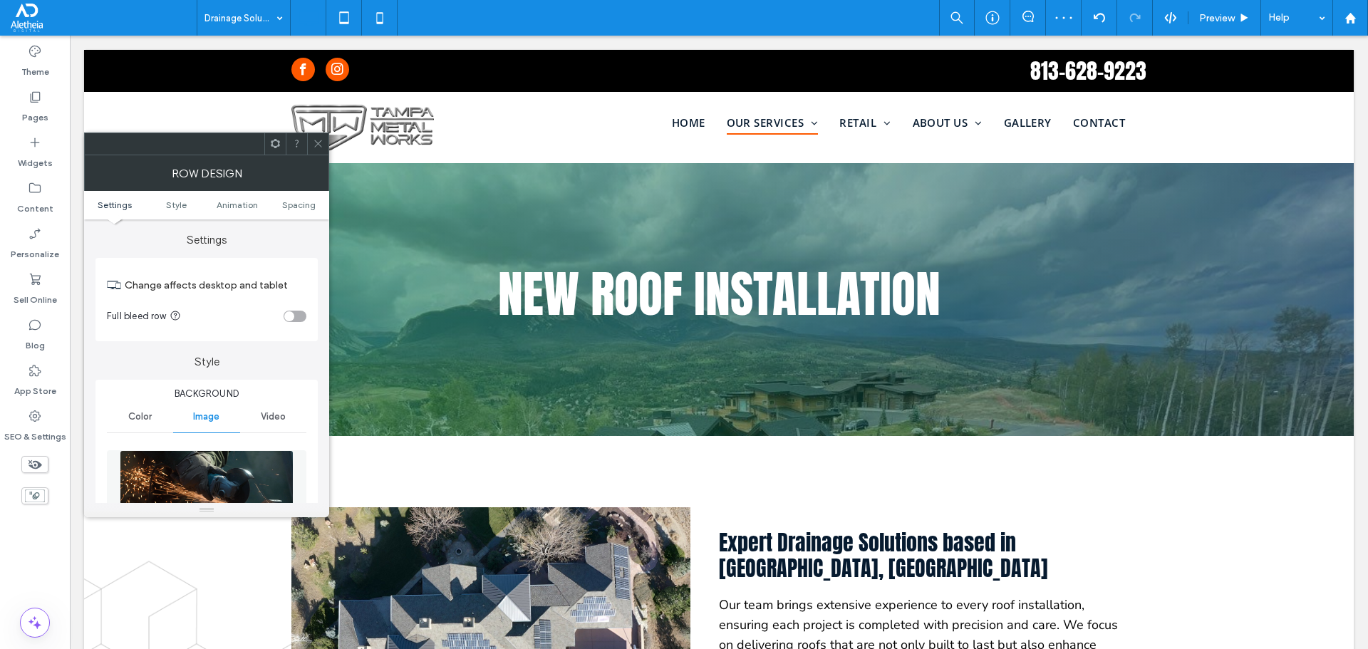
click at [314, 142] on icon at bounding box center [318, 143] width 11 height 11
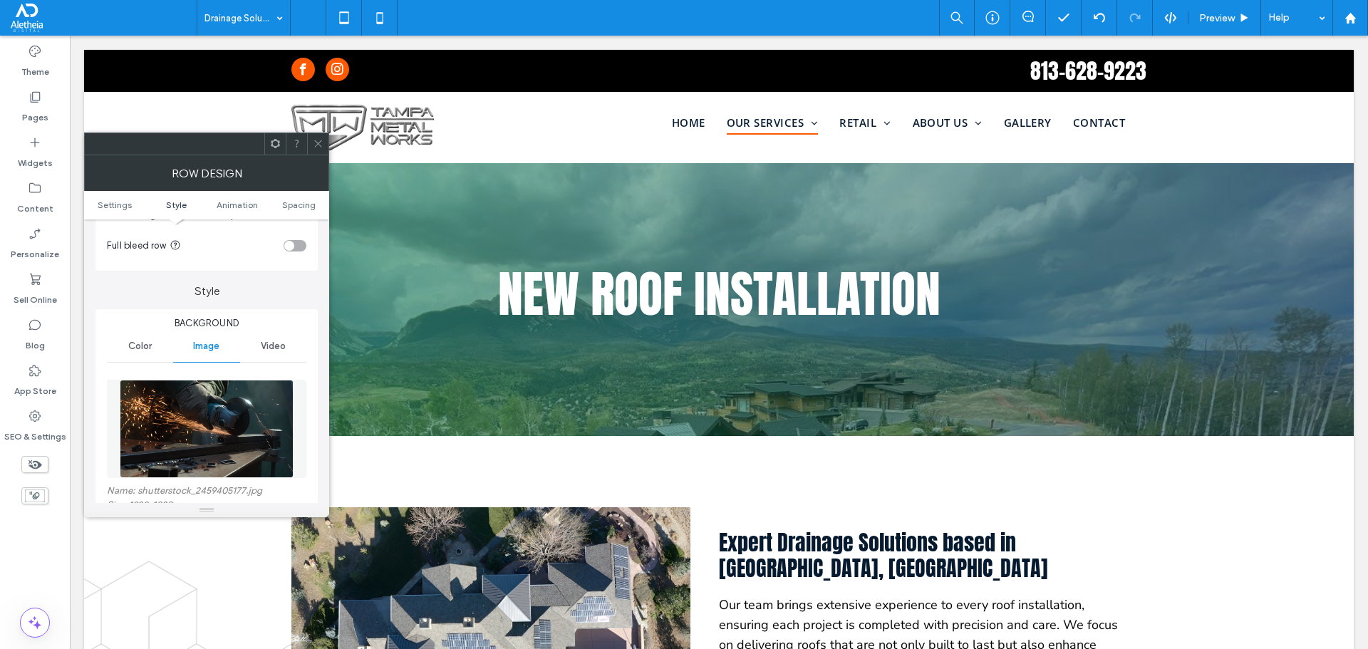
scroll to position [285, 0]
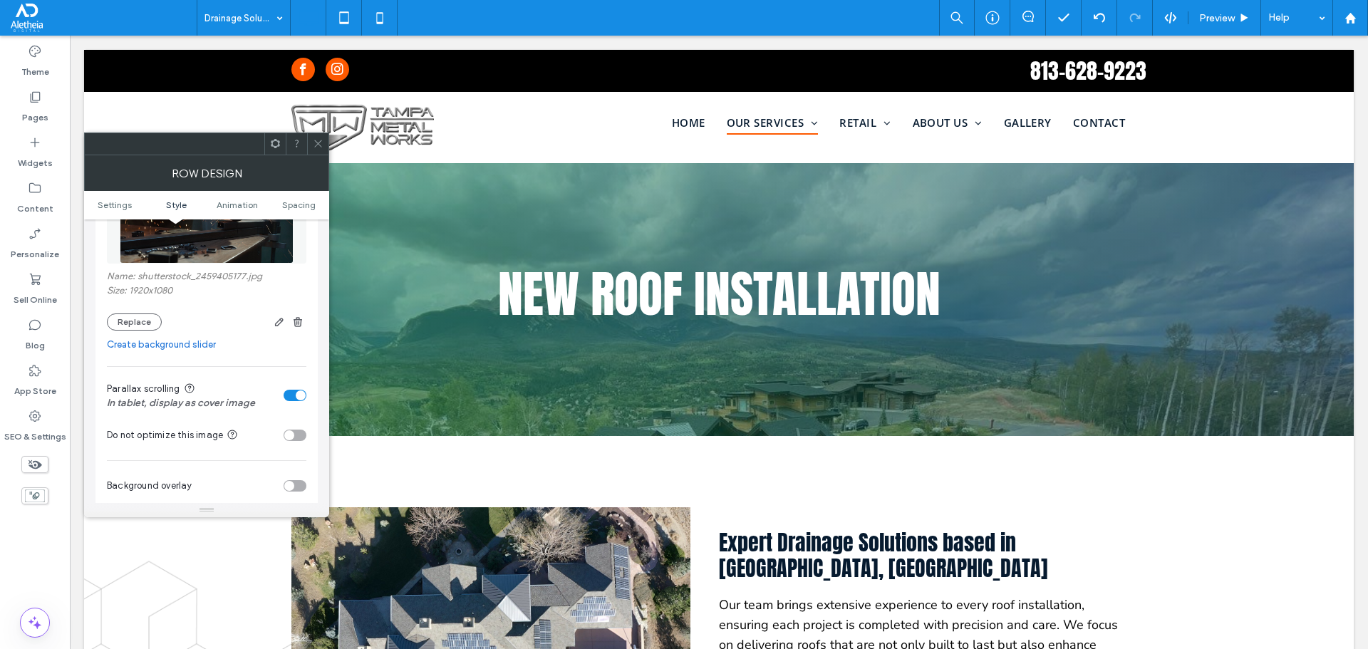
click at [301, 396] on div "toggle" at bounding box center [301, 396] width 10 height 10
click at [304, 395] on div "toggle" at bounding box center [295, 391] width 23 height 11
click at [296, 318] on use "button" at bounding box center [298, 321] width 9 height 9
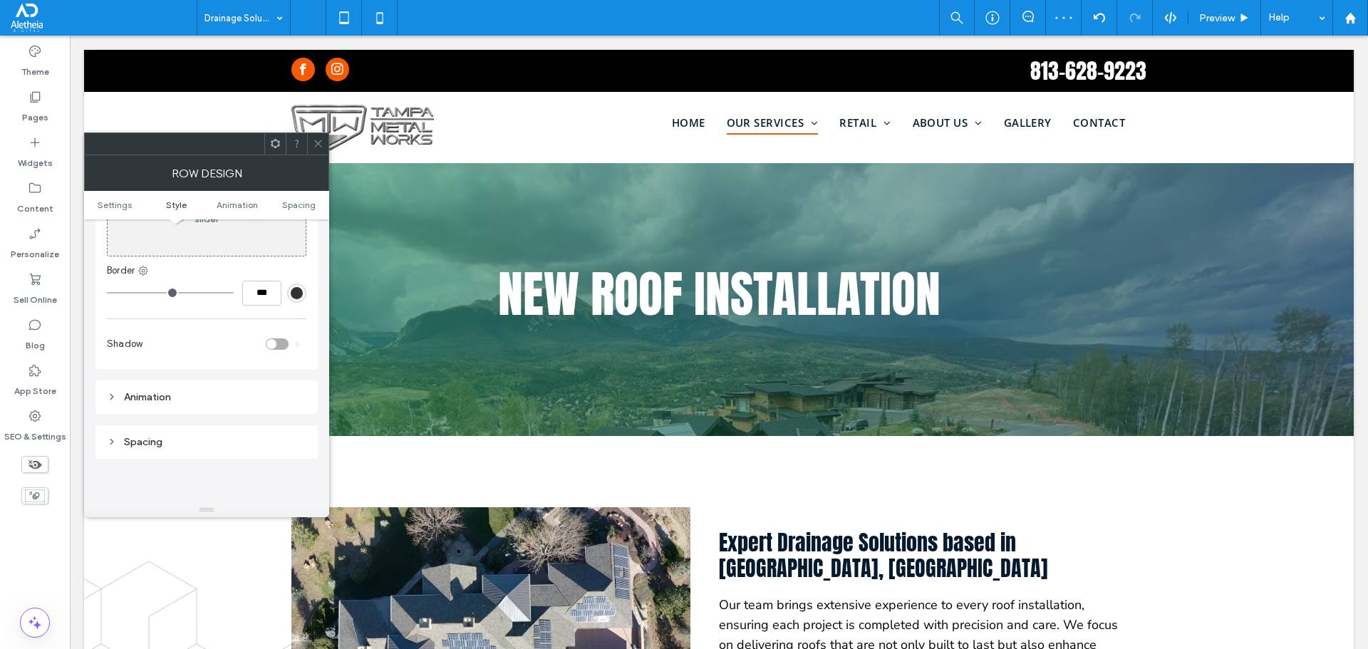
click at [323, 137] on span at bounding box center [318, 143] width 11 height 21
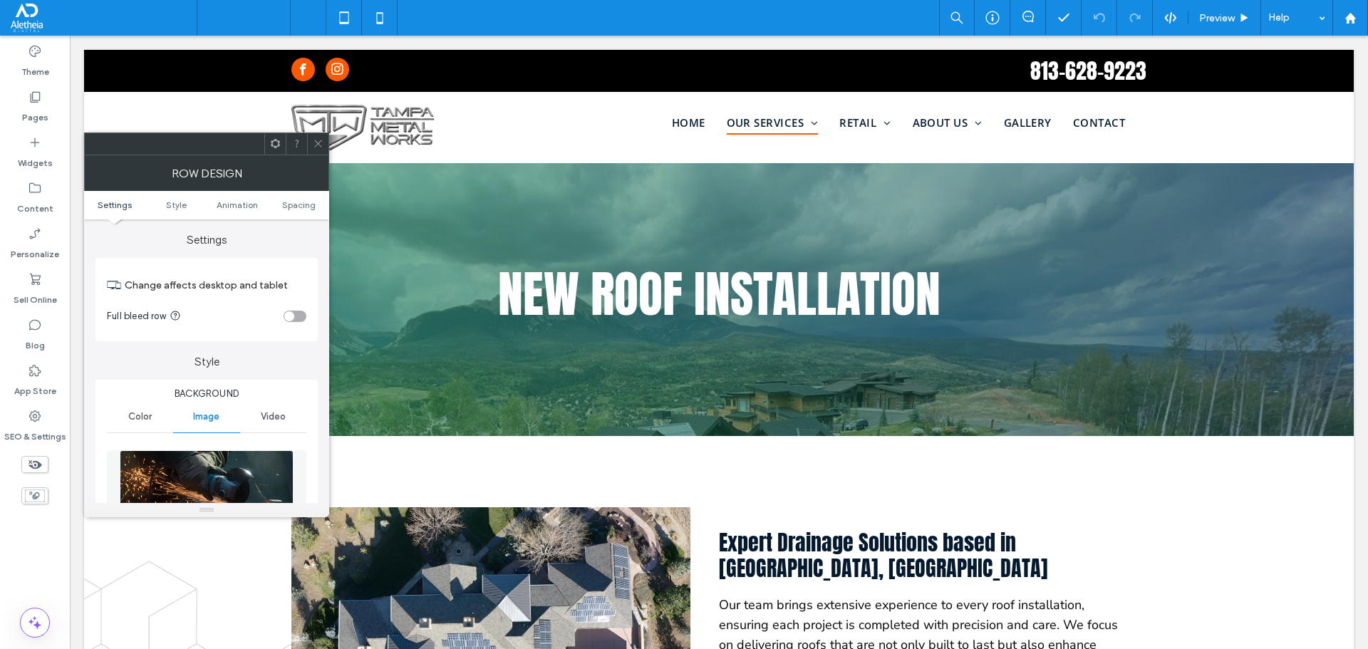
click at [235, 495] on img at bounding box center [207, 499] width 174 height 98
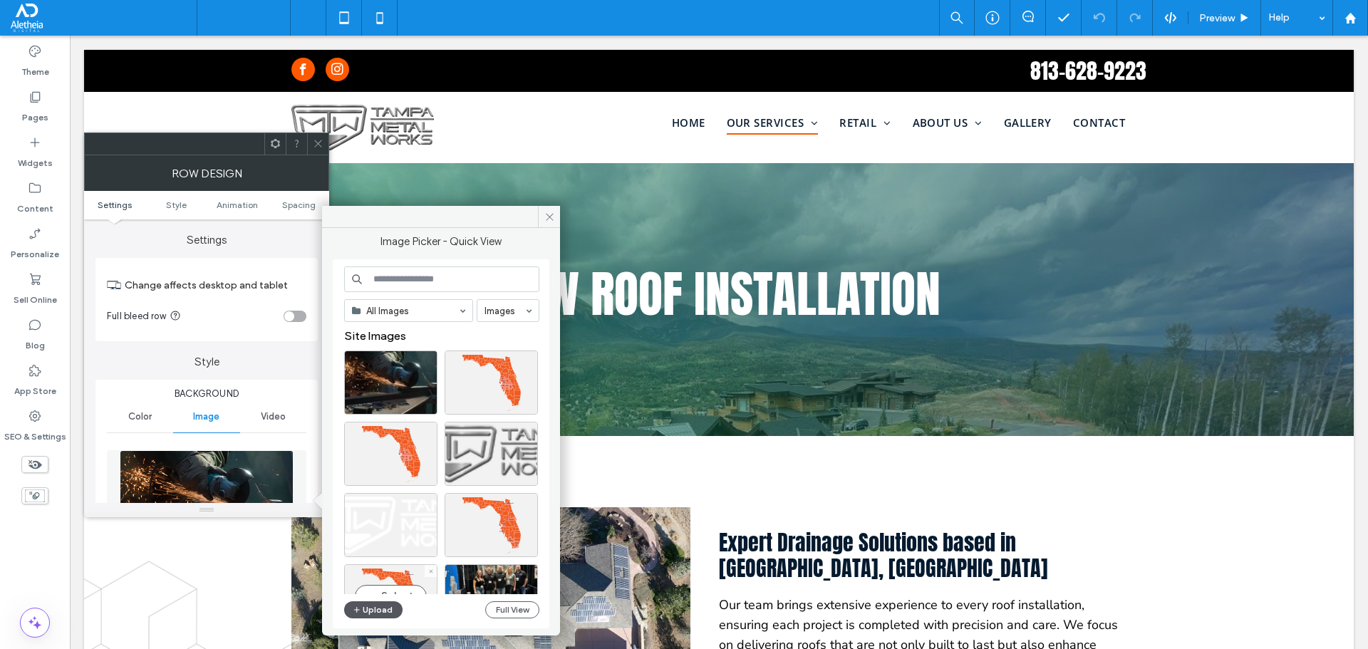
click at [375, 611] on button "Upload" at bounding box center [373, 610] width 58 height 17
click at [546, 213] on icon at bounding box center [549, 217] width 11 height 11
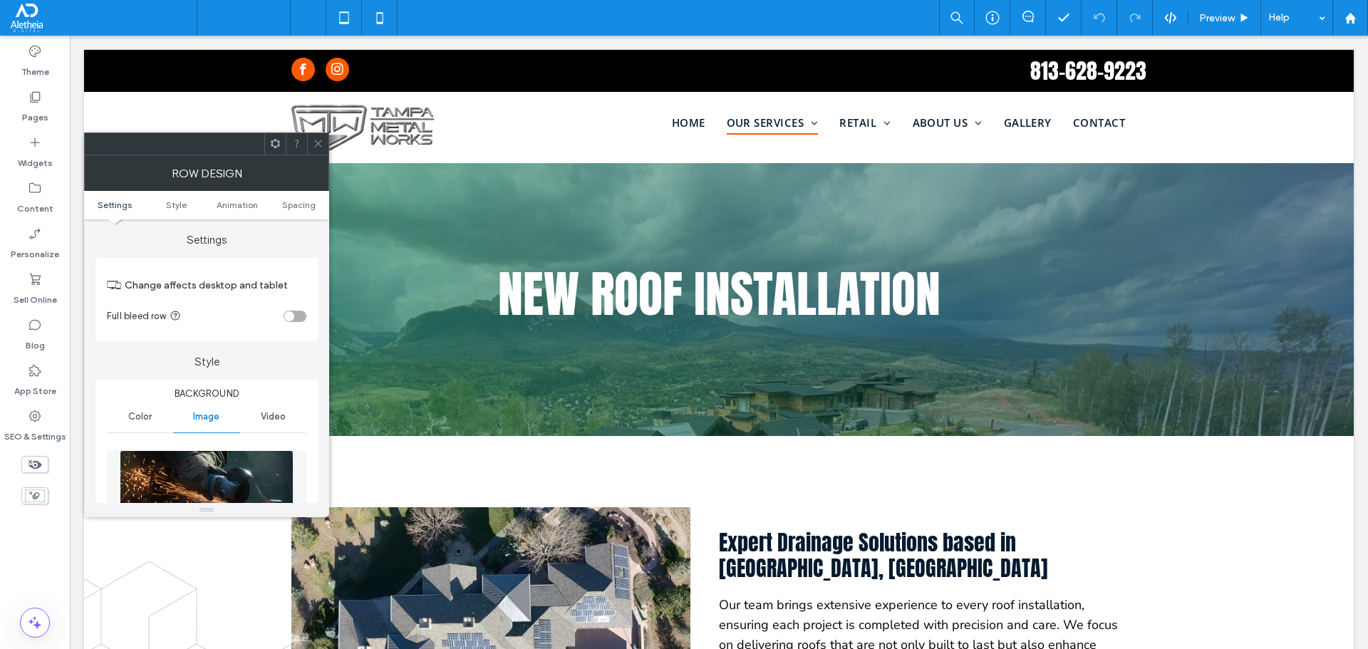
click at [315, 143] on icon at bounding box center [318, 143] width 11 height 11
click at [195, 443] on div at bounding box center [207, 499] width 200 height 113
click at [186, 461] on img at bounding box center [207, 499] width 174 height 98
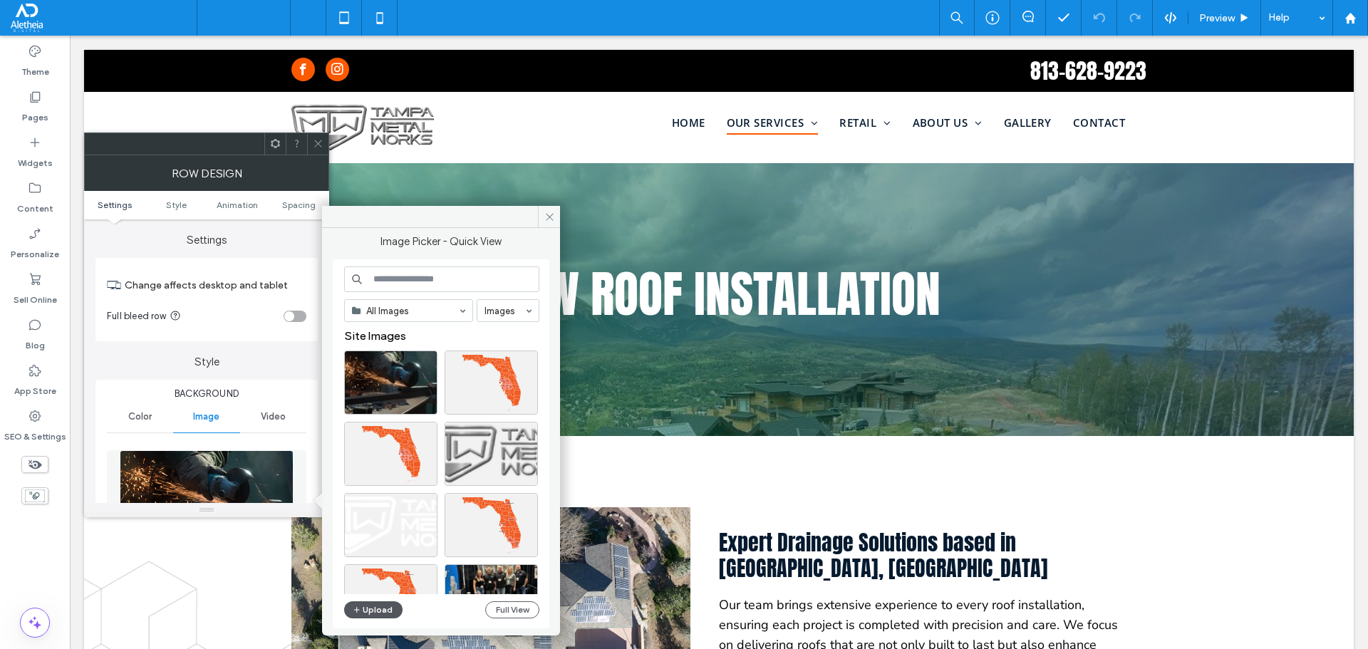
click at [376, 607] on button "Upload" at bounding box center [373, 610] width 58 height 17
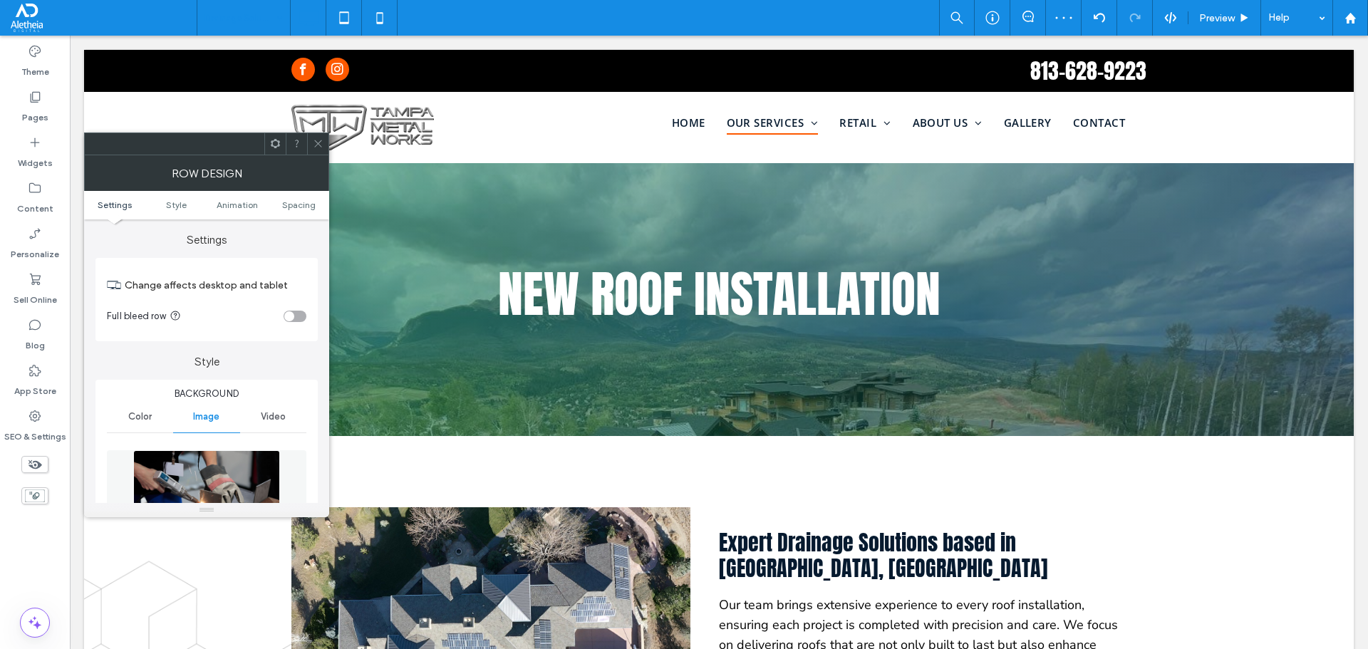
click at [158, 472] on img at bounding box center [206, 499] width 147 height 98
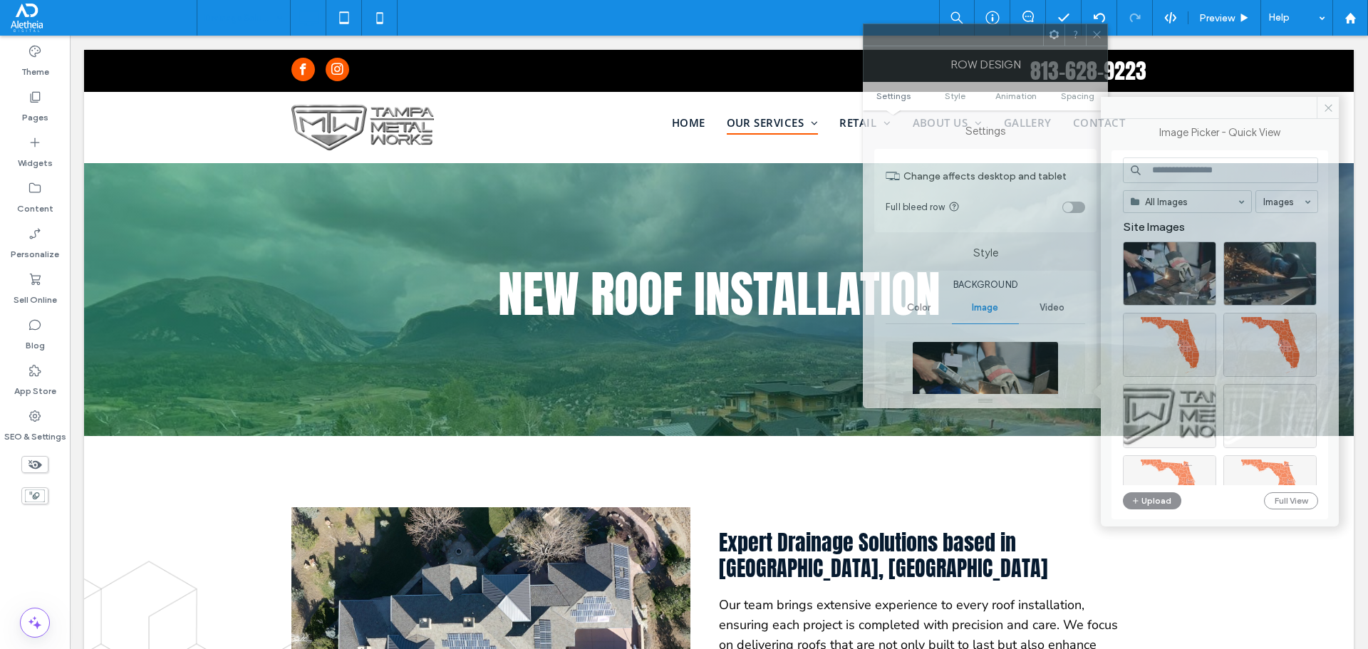
drag, startPoint x: 215, startPoint y: 141, endPoint x: 994, endPoint y: 32, distance: 786.6
click at [994, 32] on div at bounding box center [954, 34] width 180 height 21
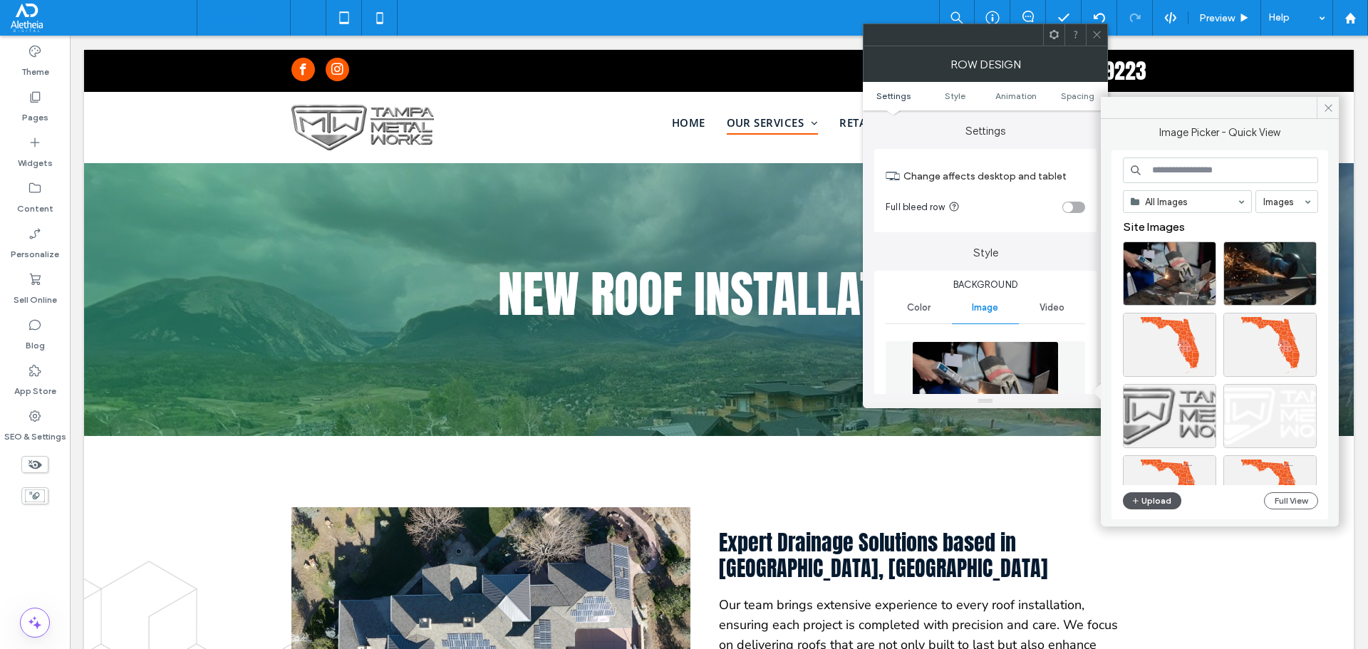
click at [1160, 502] on button "Upload" at bounding box center [1152, 500] width 58 height 17
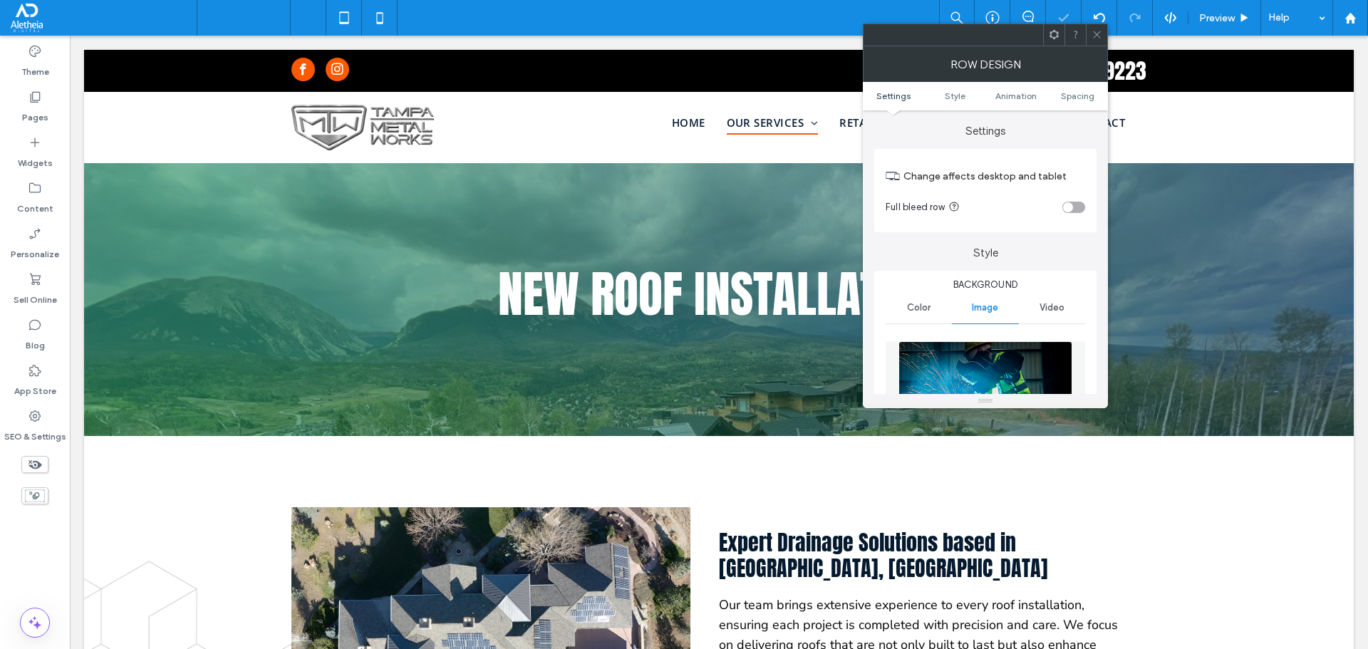
click at [1094, 30] on icon at bounding box center [1097, 34] width 11 height 11
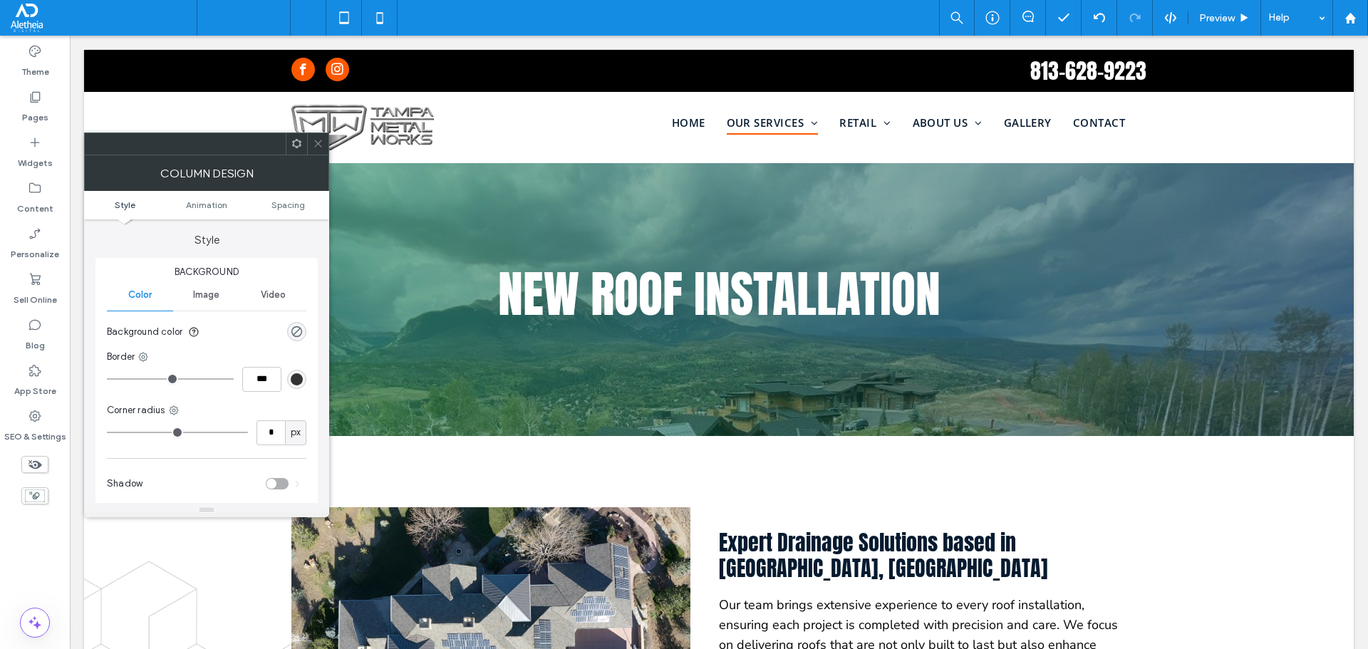
click at [314, 143] on icon at bounding box center [318, 143] width 11 height 11
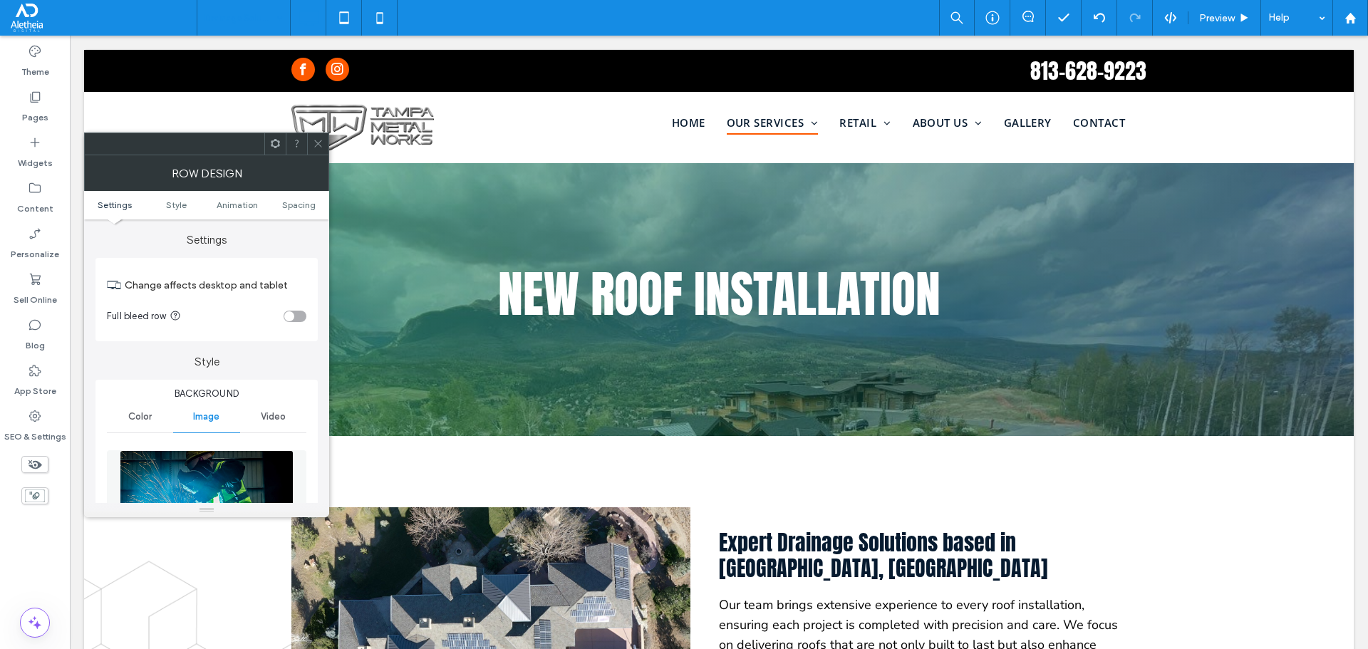
click at [238, 500] on img at bounding box center [207, 499] width 175 height 98
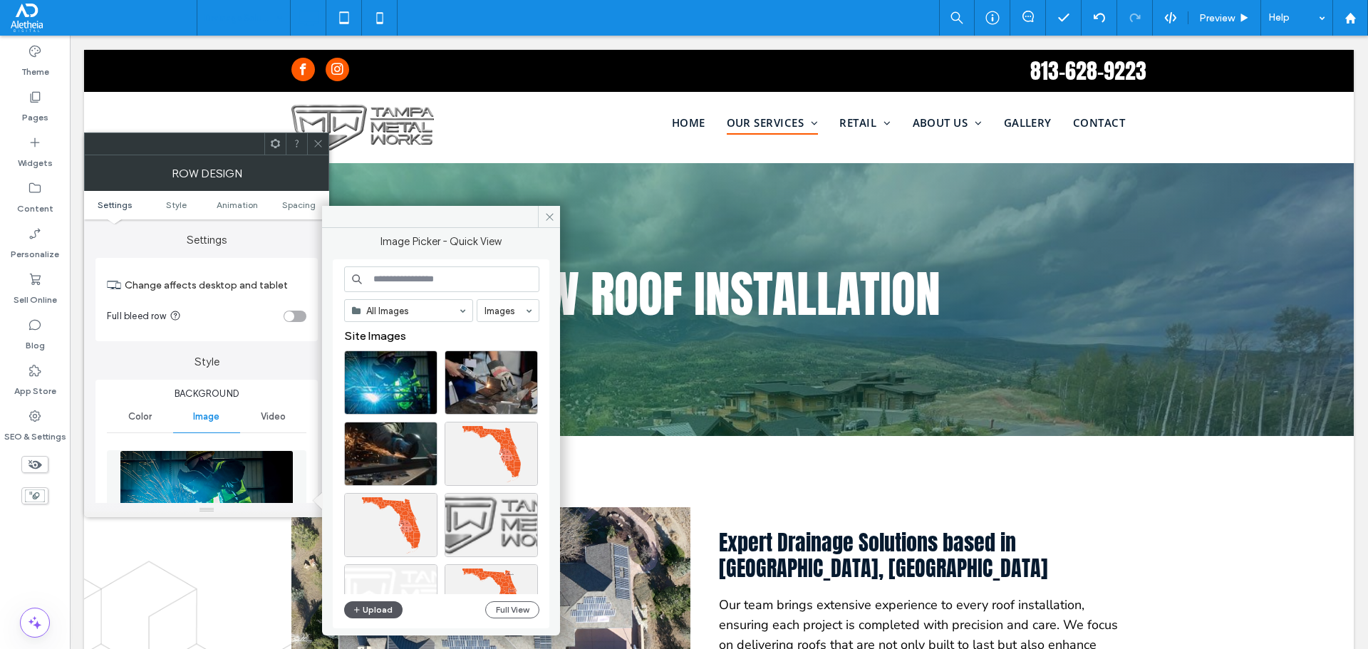
click at [375, 609] on button "Upload" at bounding box center [373, 610] width 58 height 17
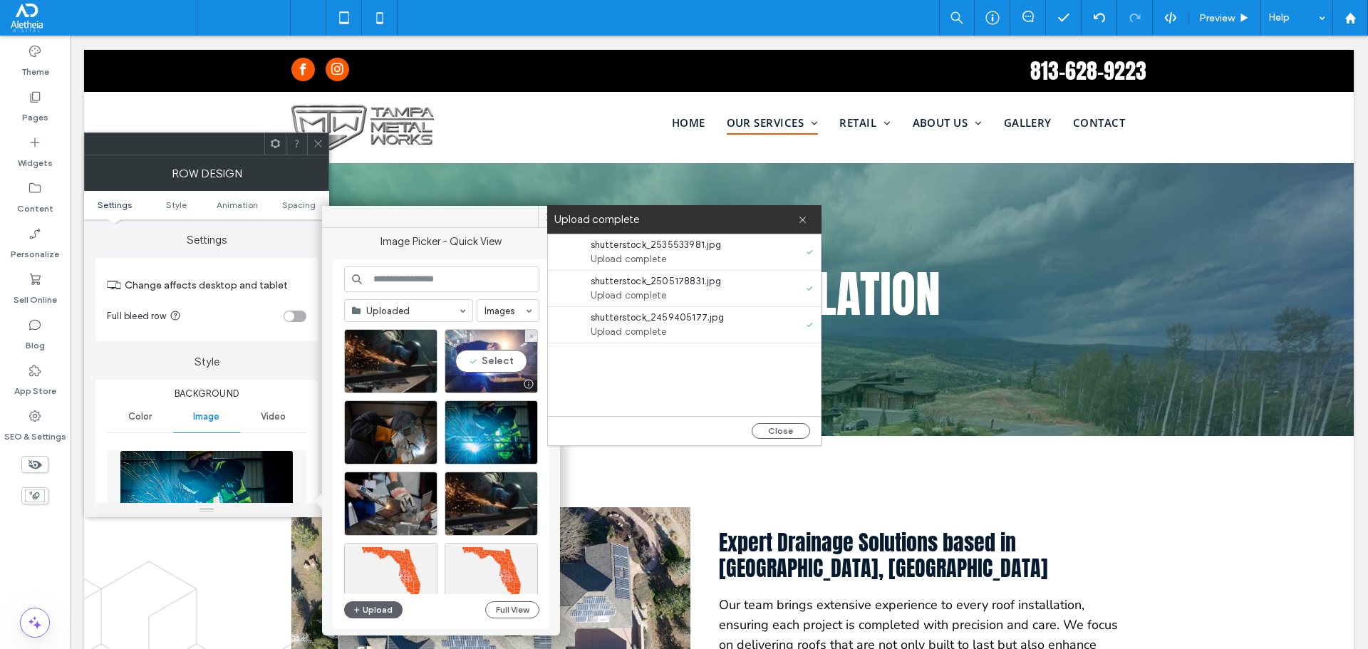
click at [460, 337] on div "Select" at bounding box center [491, 361] width 93 height 64
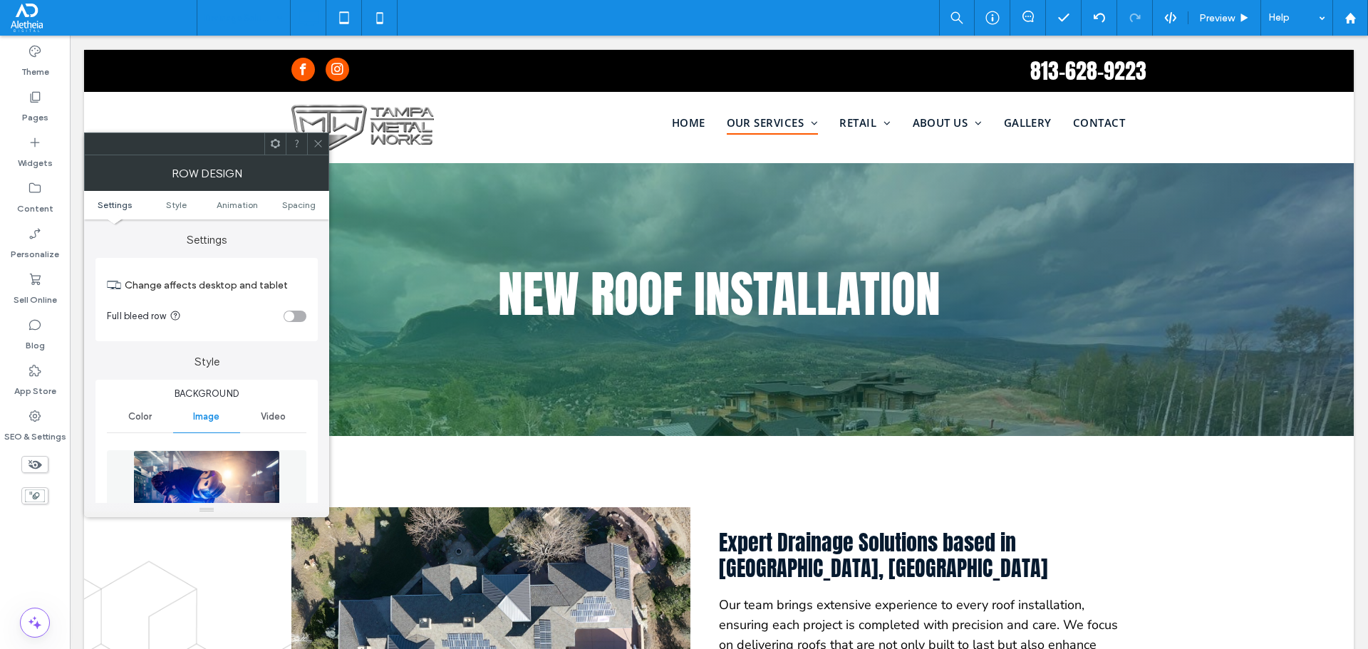
click at [226, 482] on img at bounding box center [206, 499] width 147 height 98
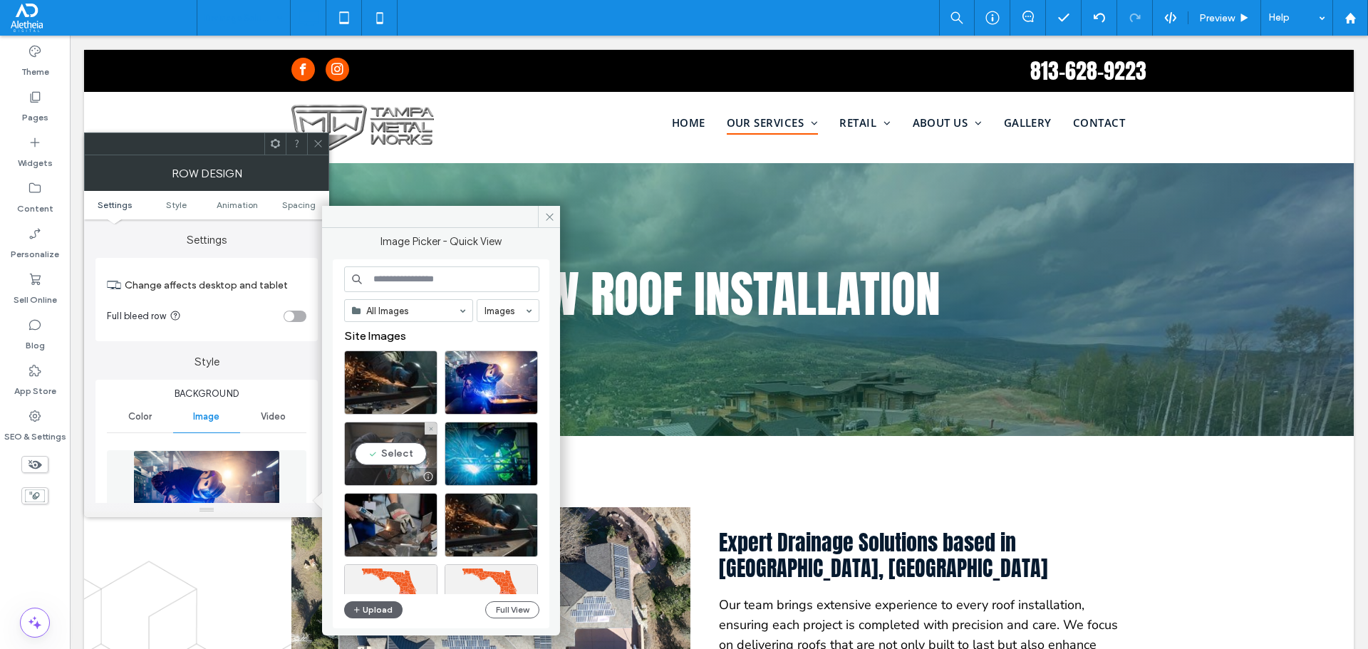
click at [396, 434] on div "Select" at bounding box center [390, 454] width 93 height 64
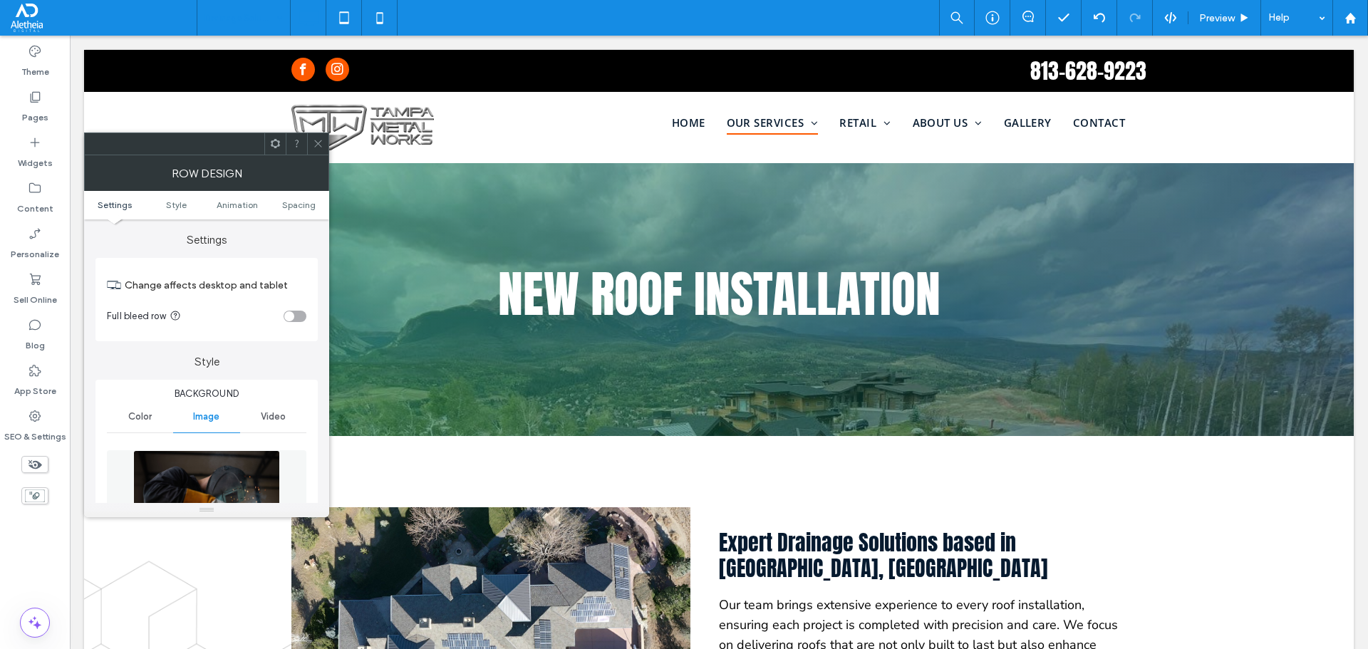
click at [168, 466] on img at bounding box center [206, 499] width 147 height 98
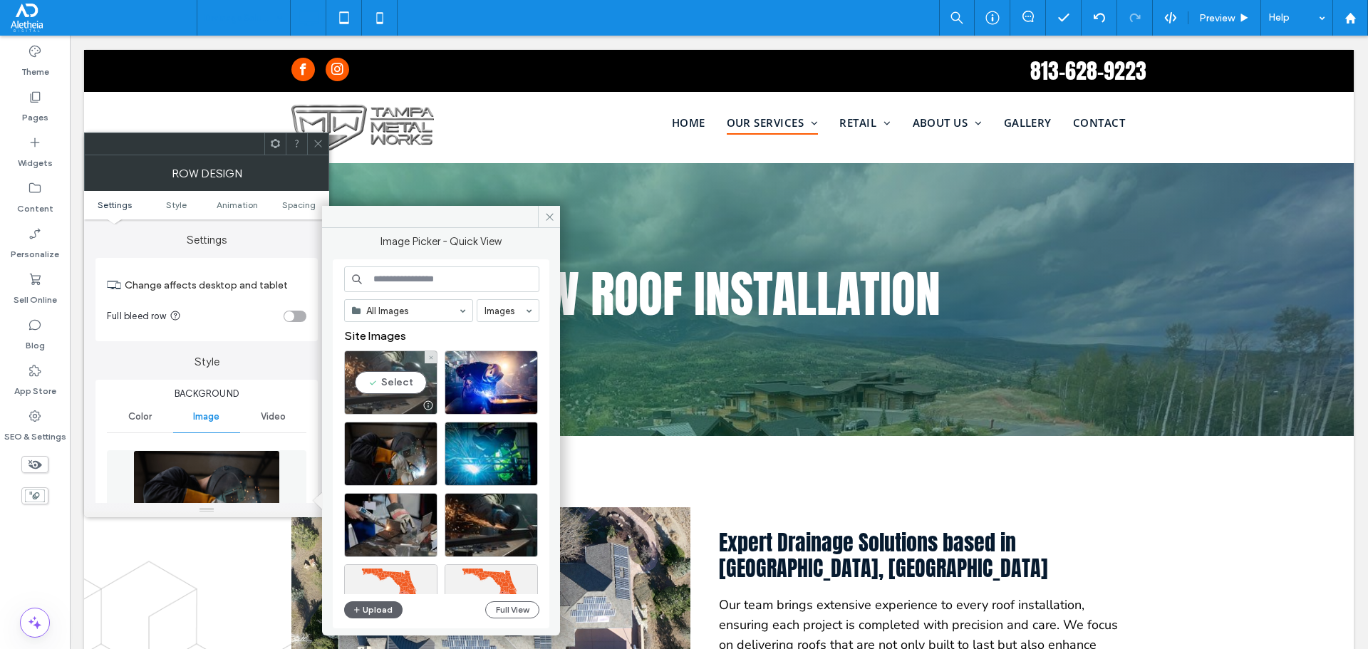
click at [364, 361] on div "Select" at bounding box center [390, 383] width 93 height 64
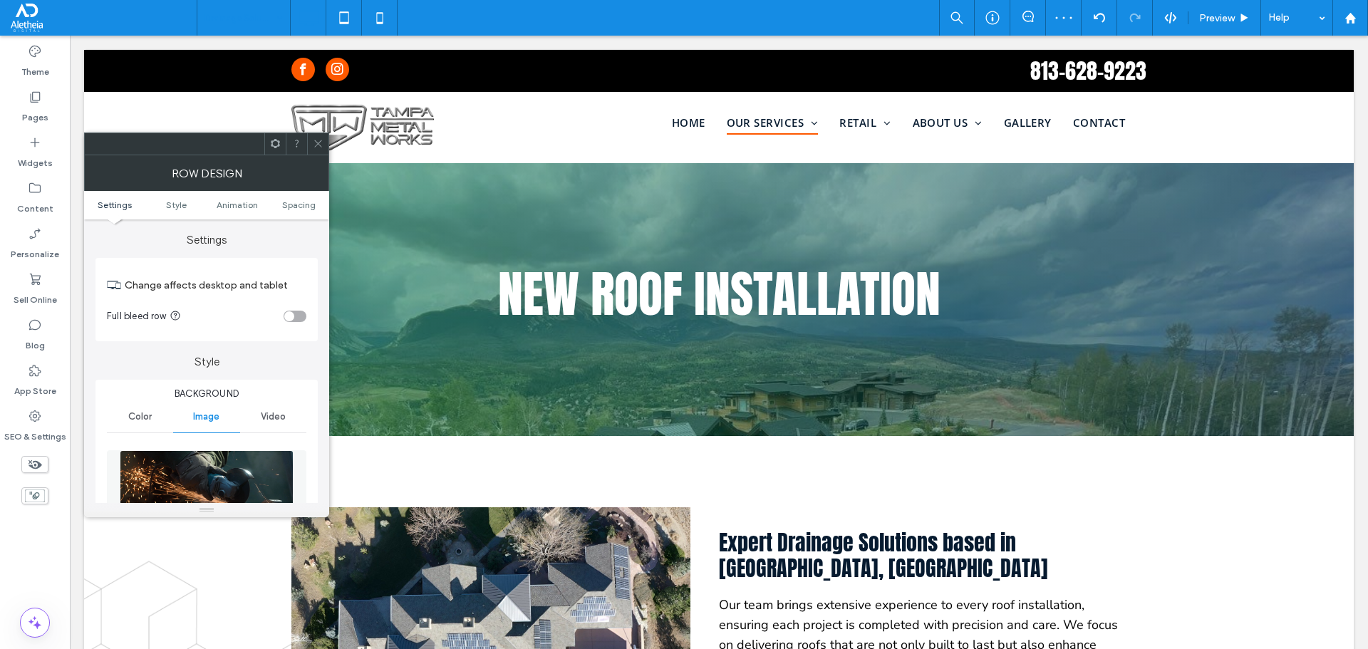
click at [217, 467] on img at bounding box center [207, 499] width 174 height 98
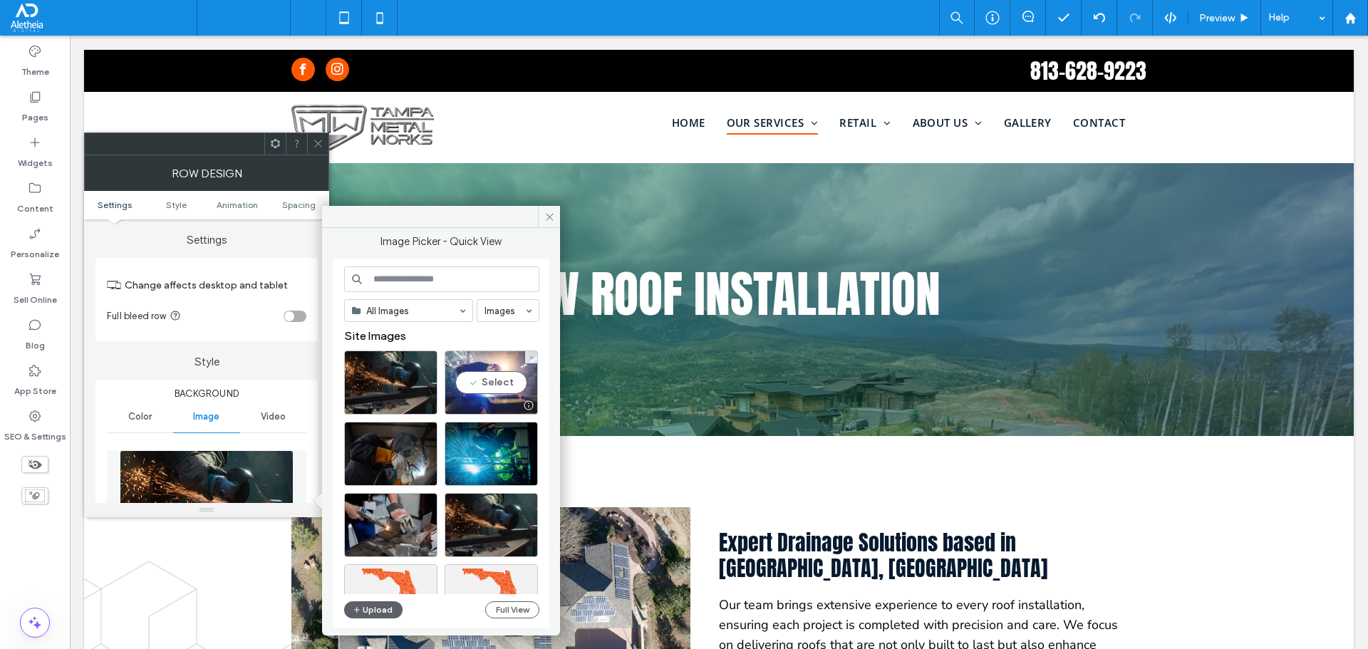
click at [487, 362] on div "Select" at bounding box center [491, 383] width 93 height 64
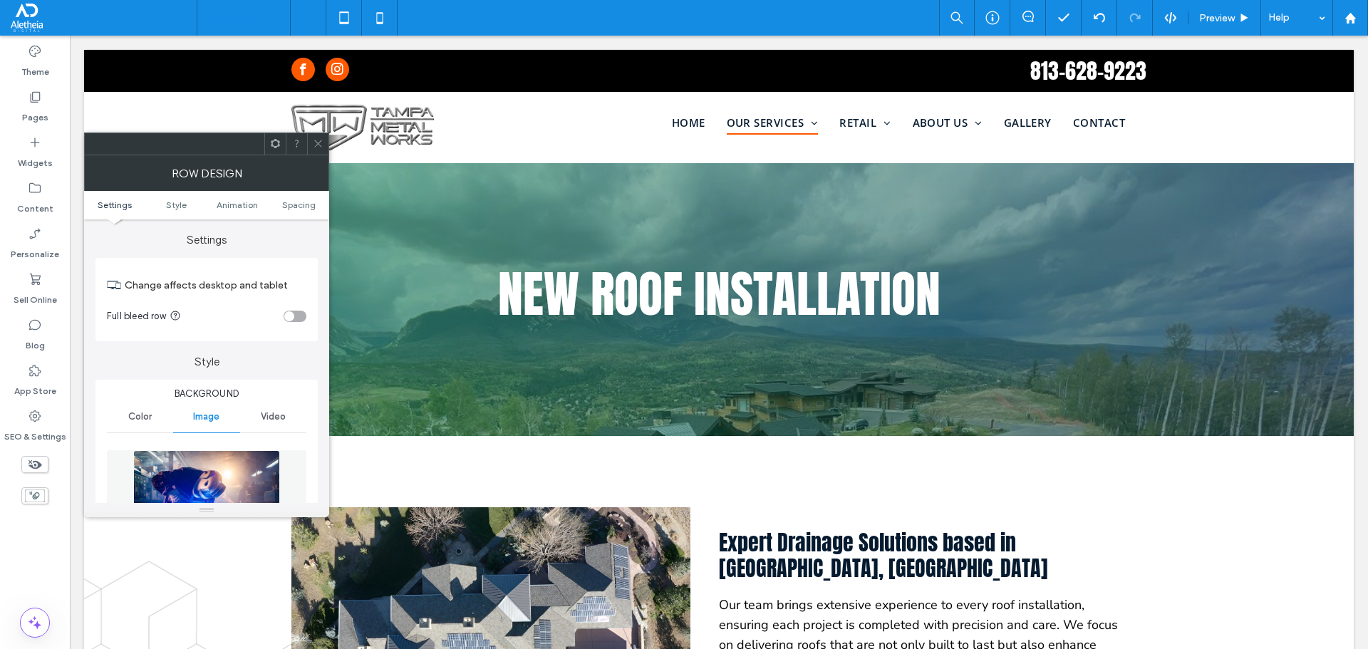
click at [315, 145] on icon at bounding box center [318, 143] width 11 height 11
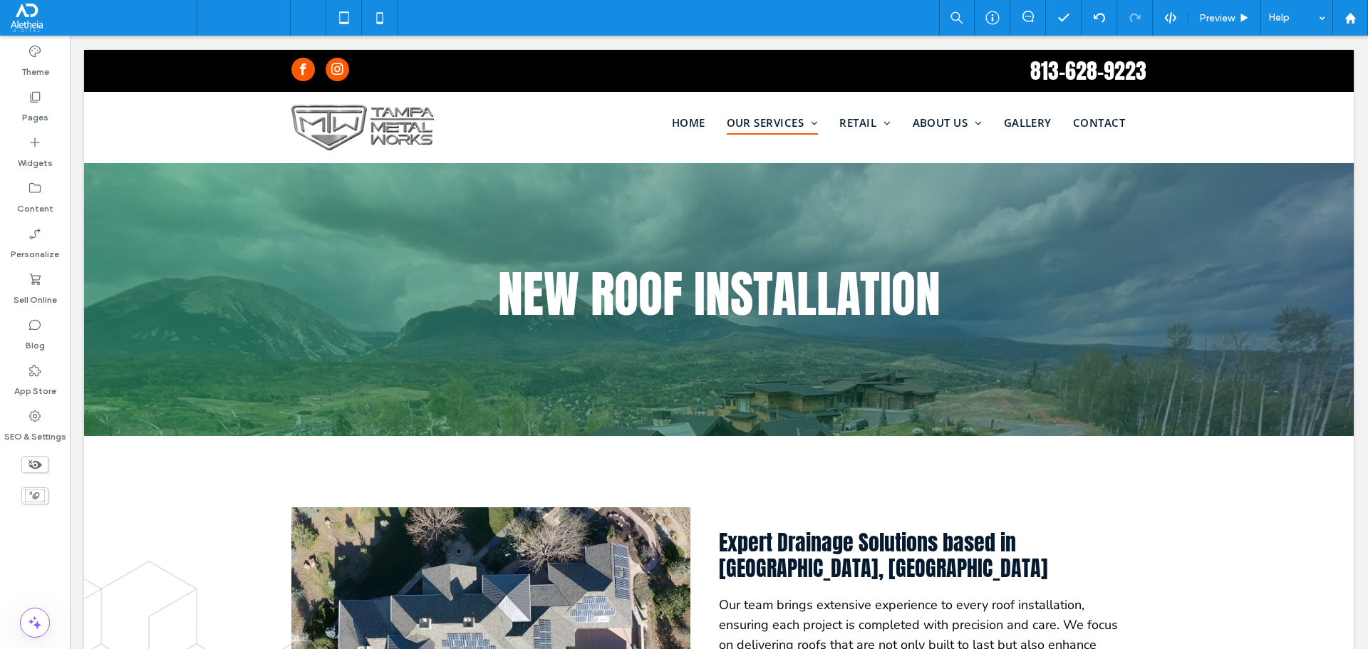
type input "*********"
type input "**"
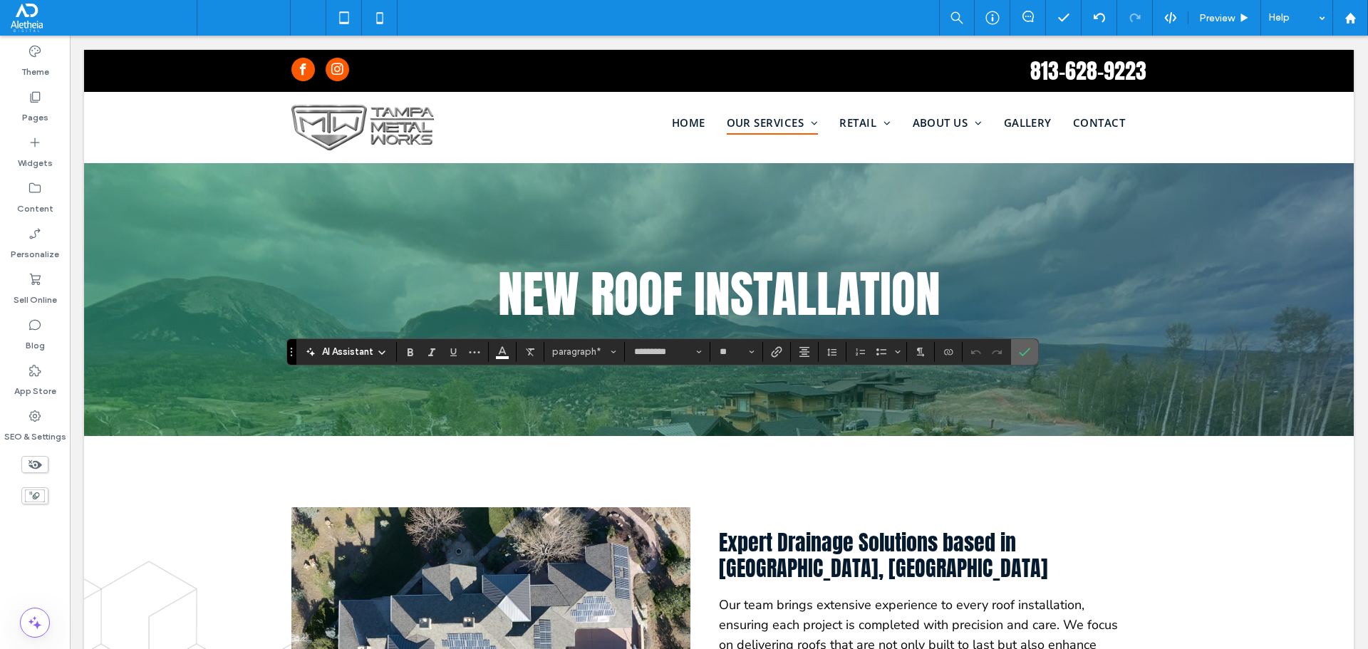
click at [1020, 347] on icon "Confirm" at bounding box center [1024, 351] width 11 height 11
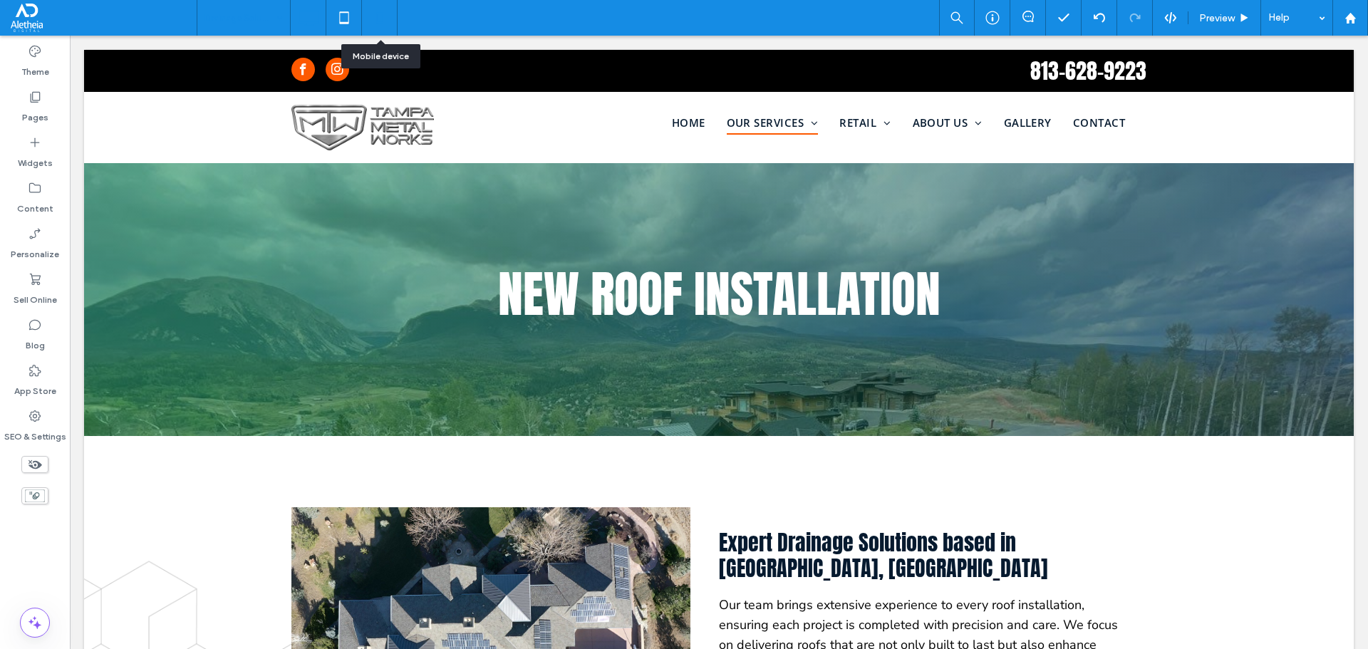
click at [376, 16] on icon at bounding box center [380, 18] width 29 height 29
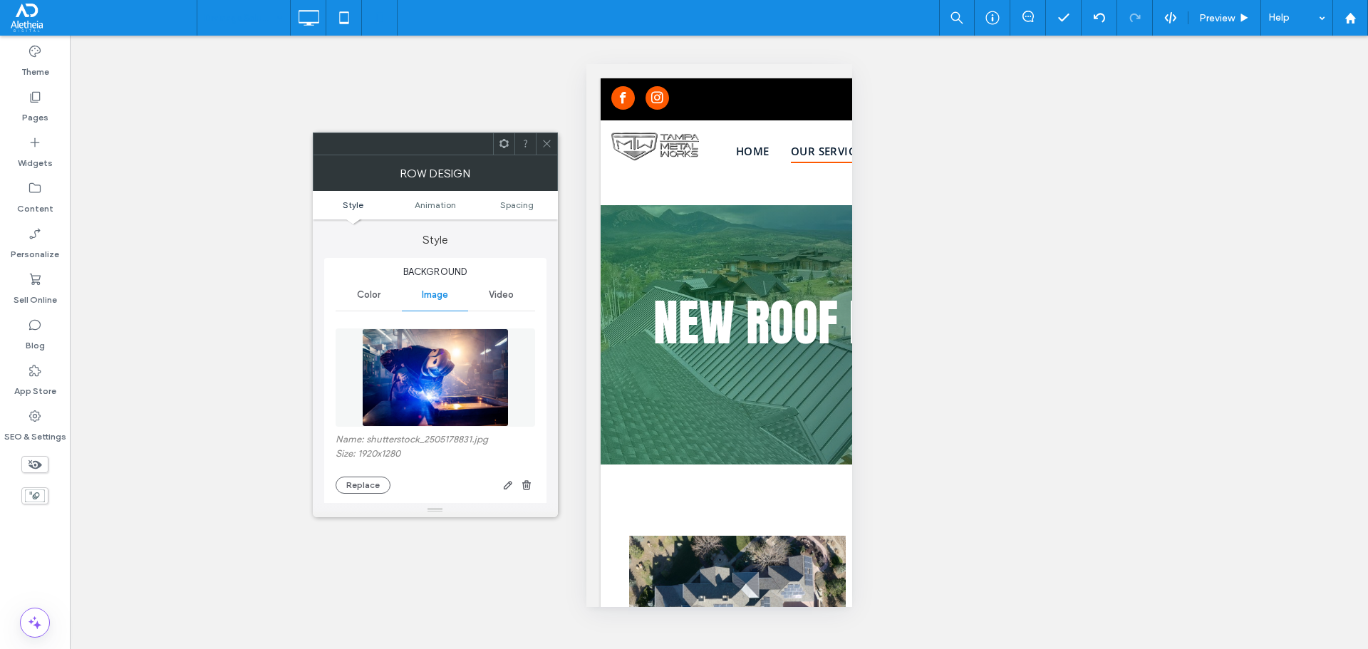
click at [547, 144] on icon at bounding box center [547, 143] width 11 height 11
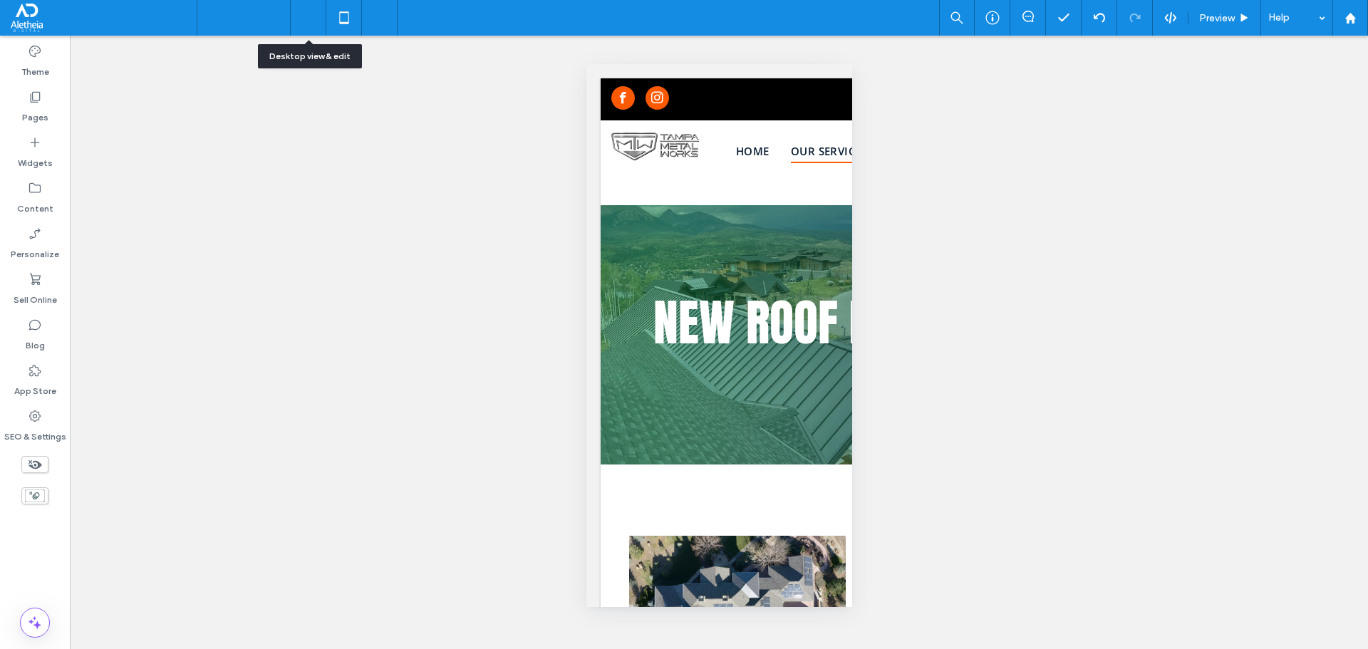
click at [304, 9] on icon at bounding box center [308, 18] width 29 height 29
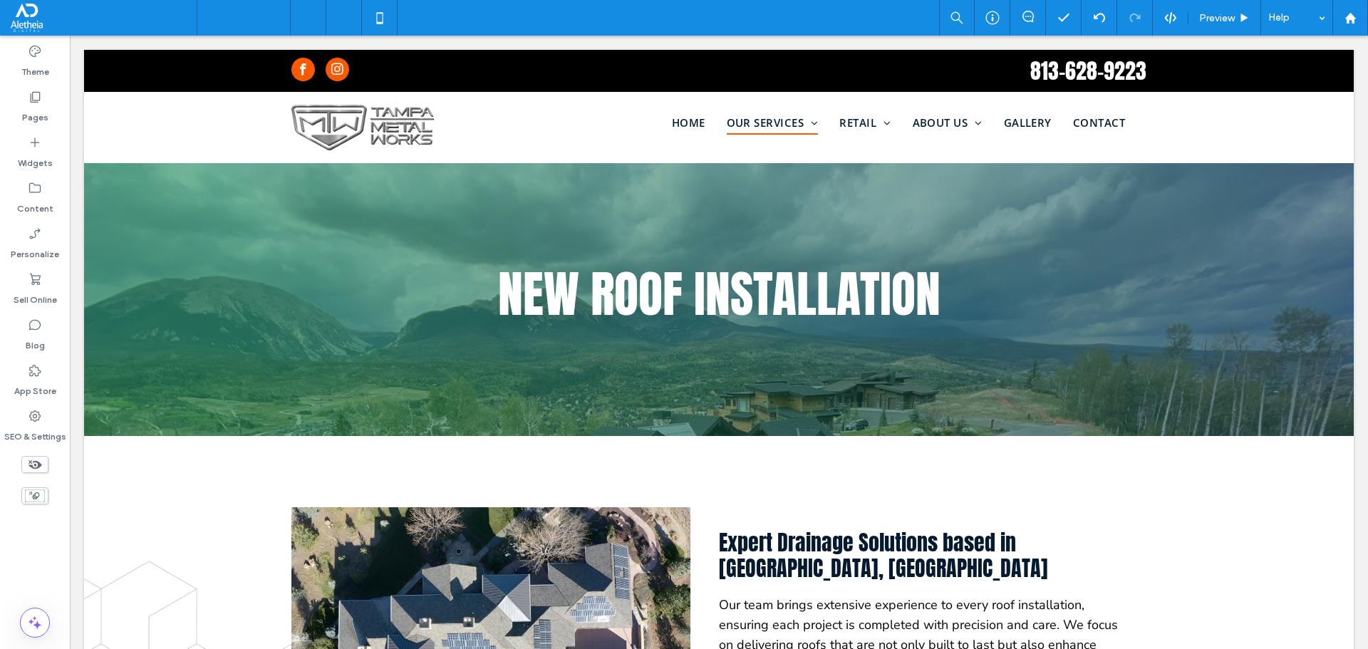
click at [342, 12] on use at bounding box center [343, 17] width 9 height 12
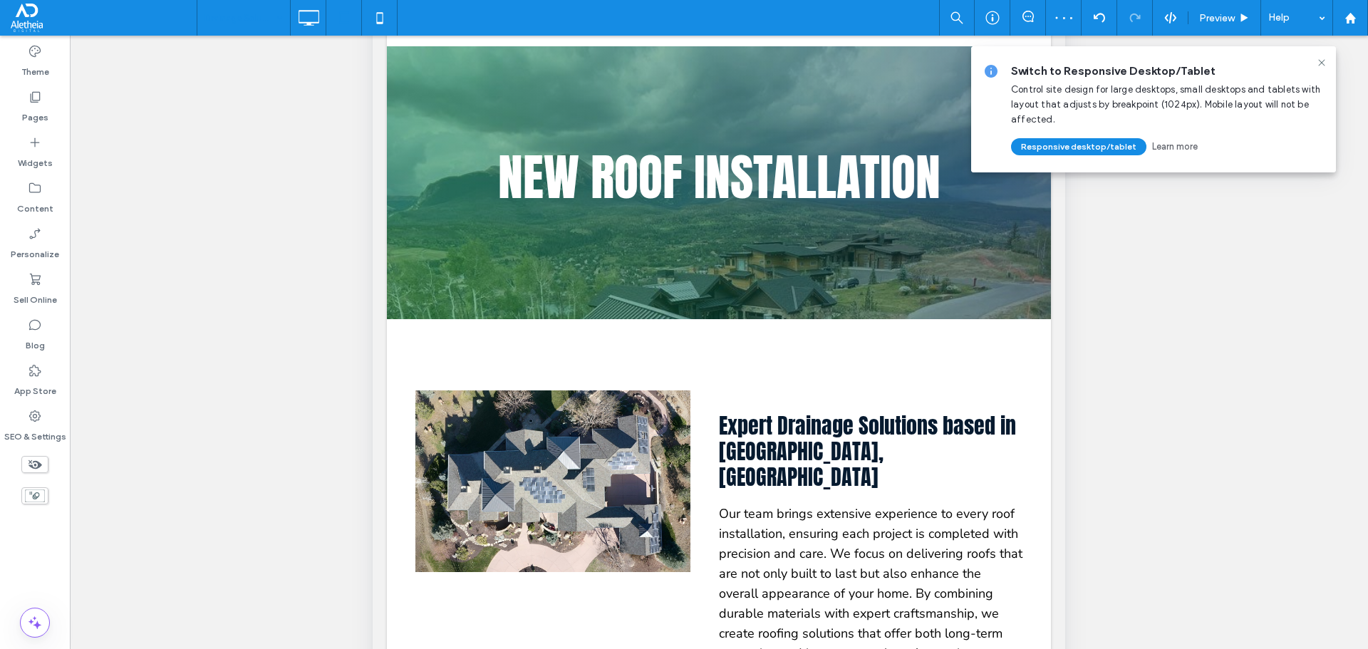
scroll to position [143, 0]
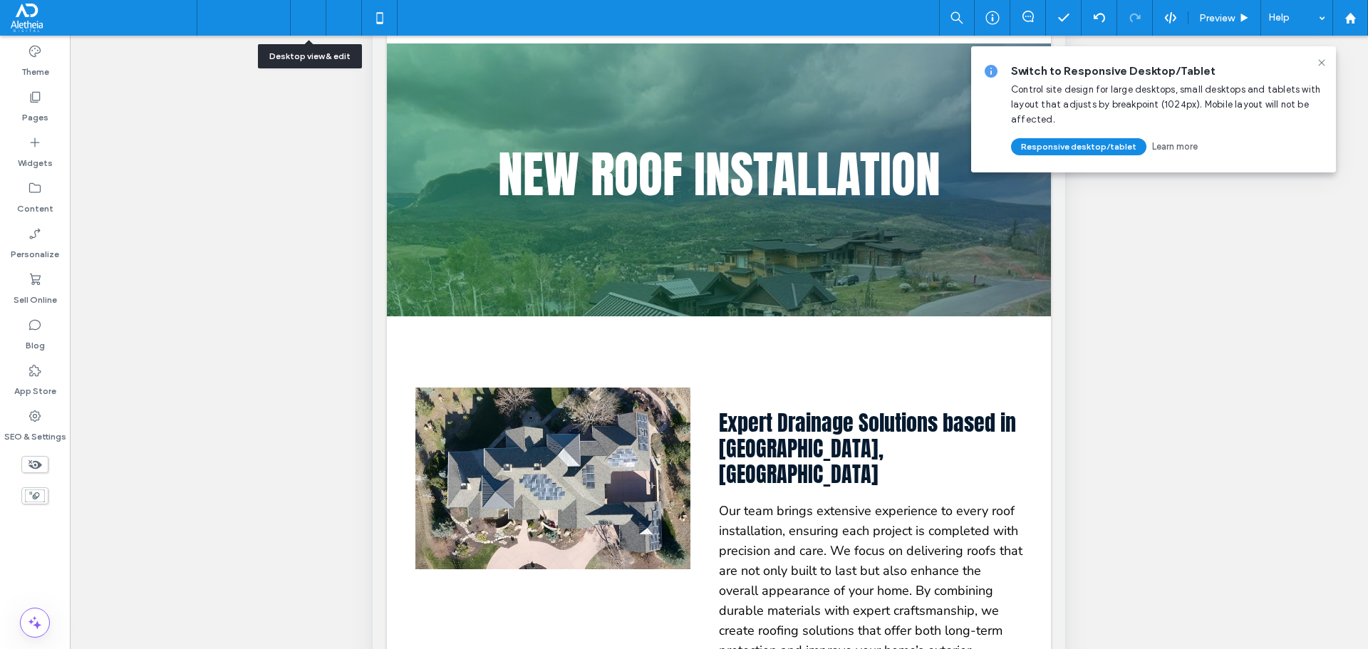
click at [296, 11] on icon at bounding box center [308, 18] width 29 height 29
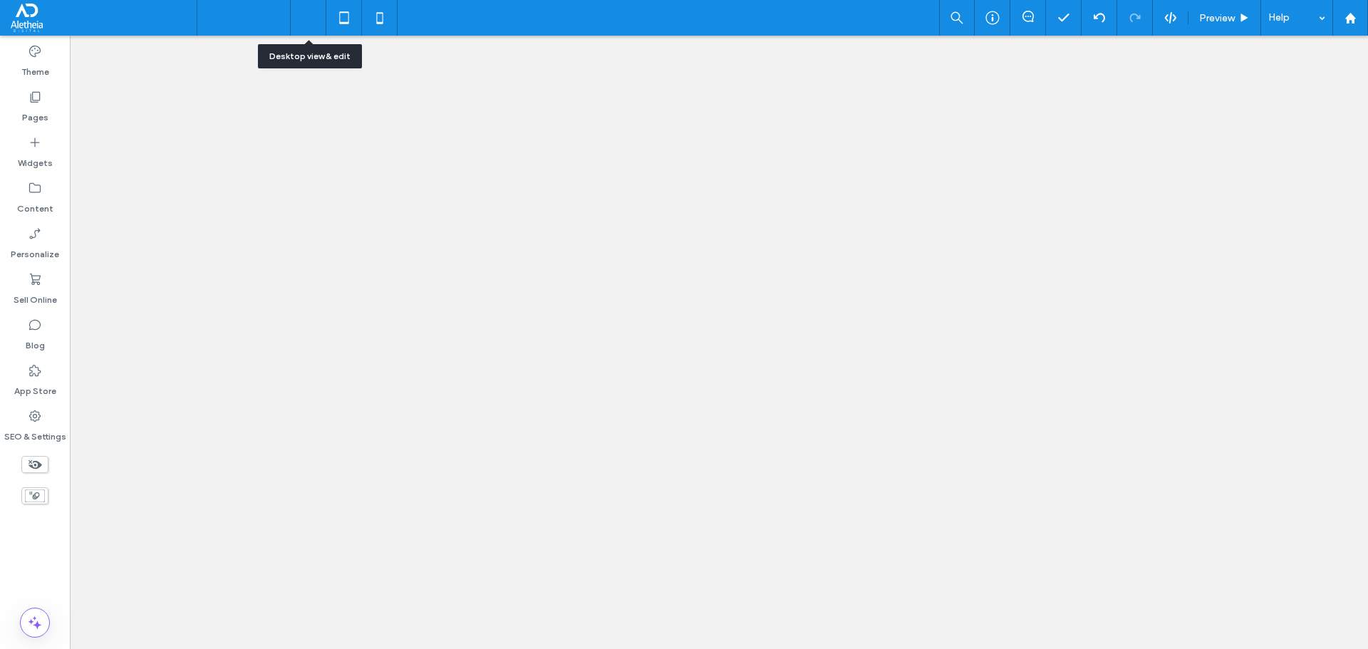
scroll to position [0, 0]
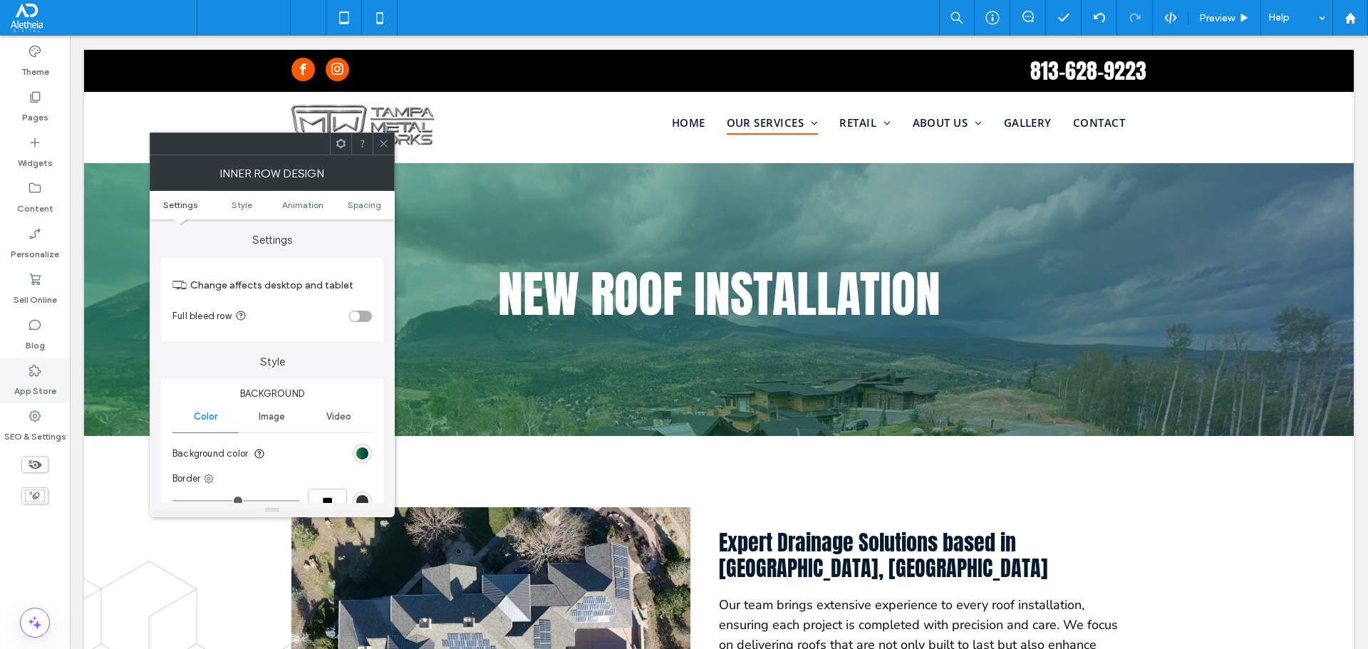
type input "*"
click at [382, 140] on icon at bounding box center [383, 143] width 11 height 11
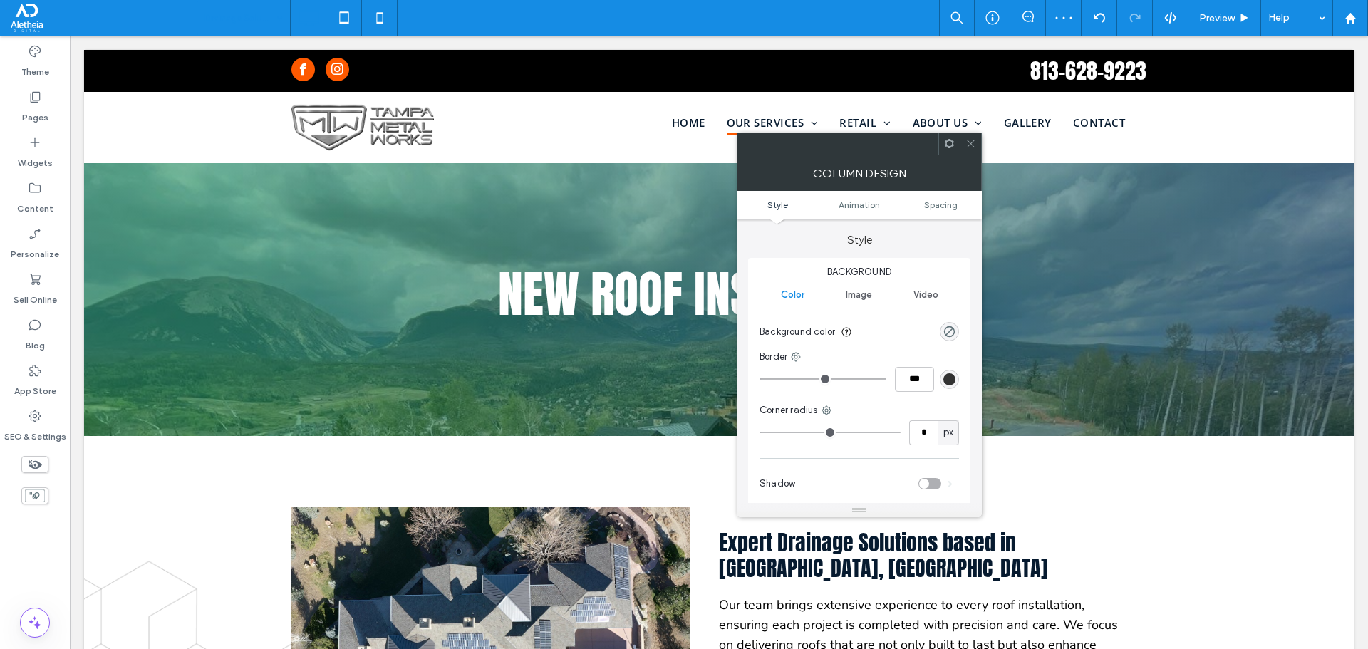
click at [975, 146] on icon at bounding box center [971, 143] width 11 height 11
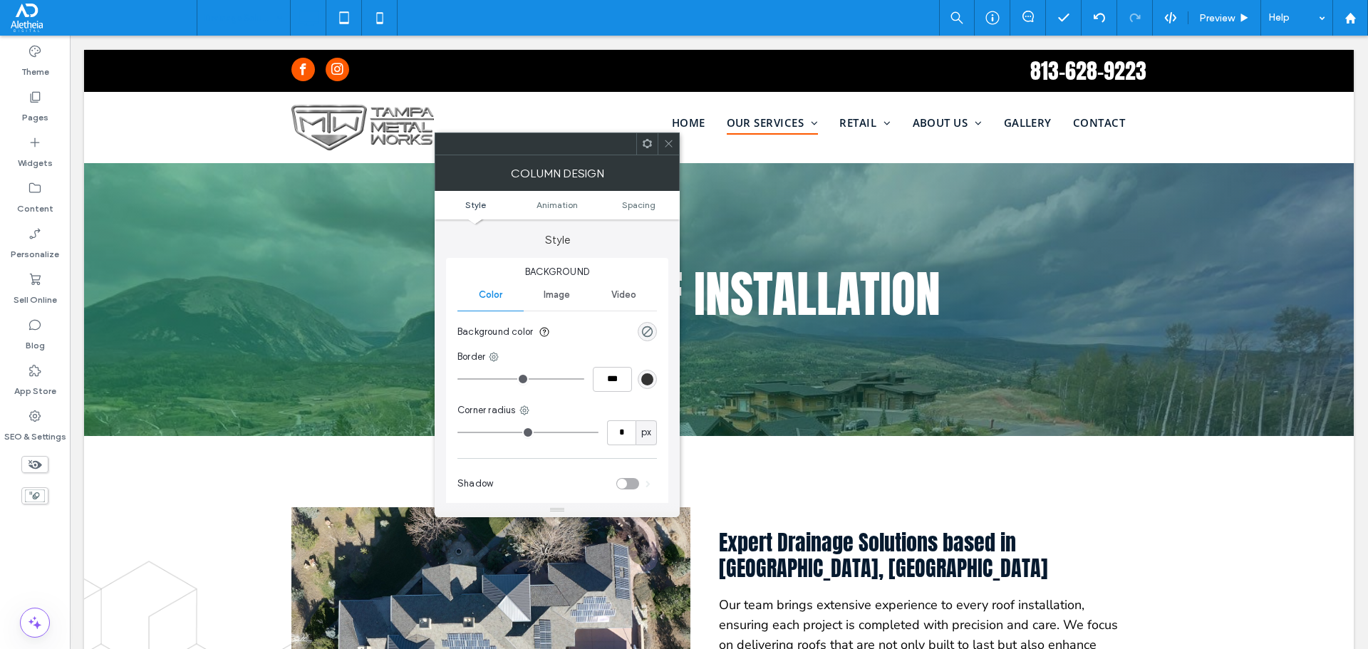
click at [670, 144] on icon at bounding box center [669, 143] width 11 height 11
click at [668, 136] on span at bounding box center [669, 143] width 11 height 21
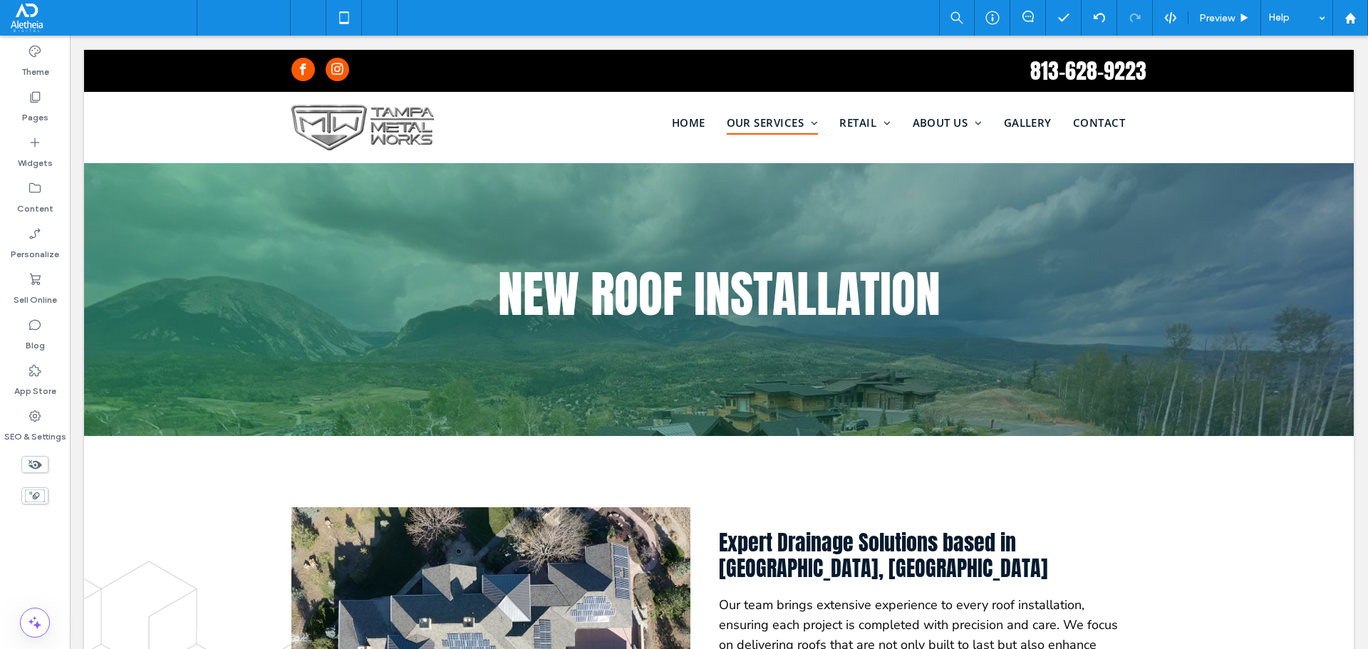
click at [386, 11] on icon at bounding box center [380, 18] width 29 height 29
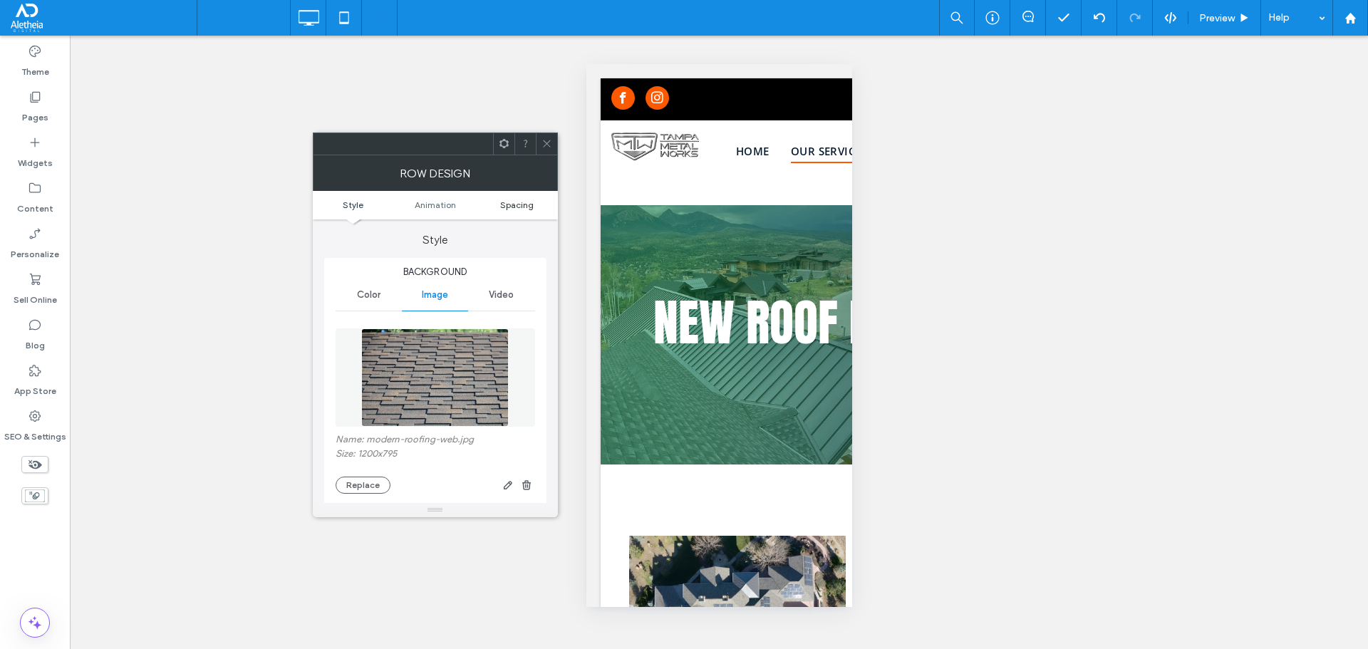
click at [521, 202] on span "Spacing" at bounding box center [516, 205] width 33 height 11
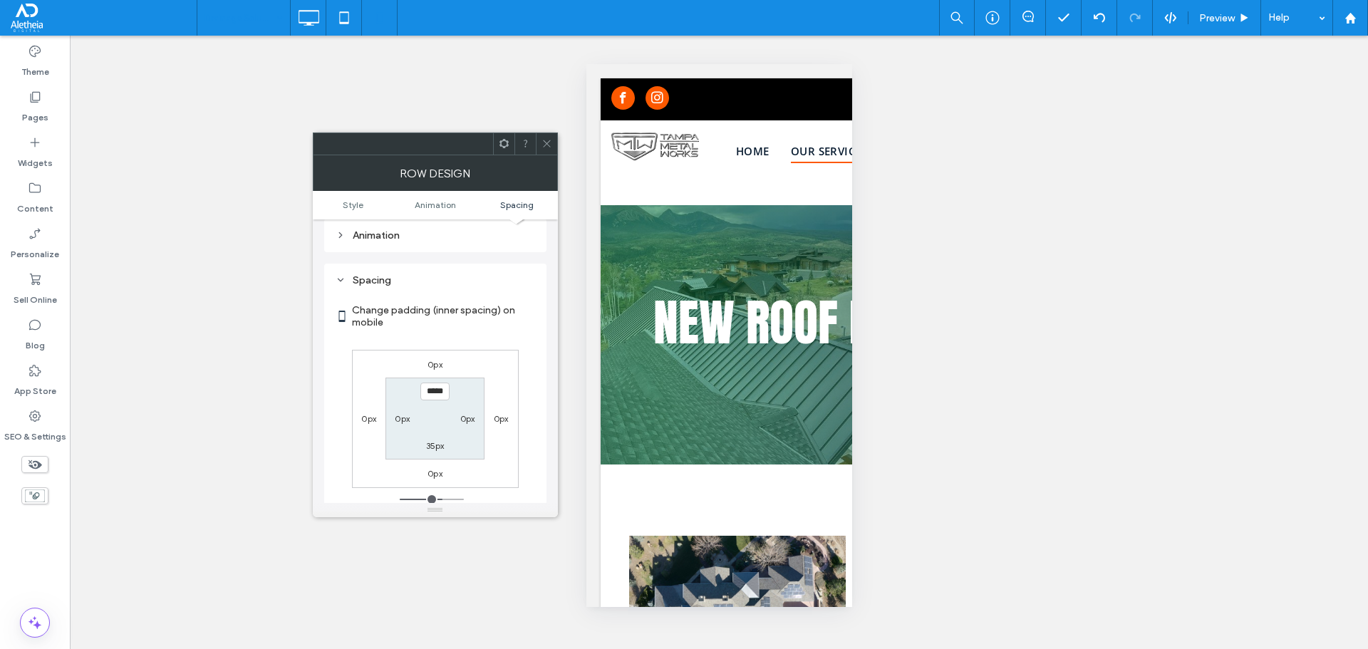
scroll to position [750, 0]
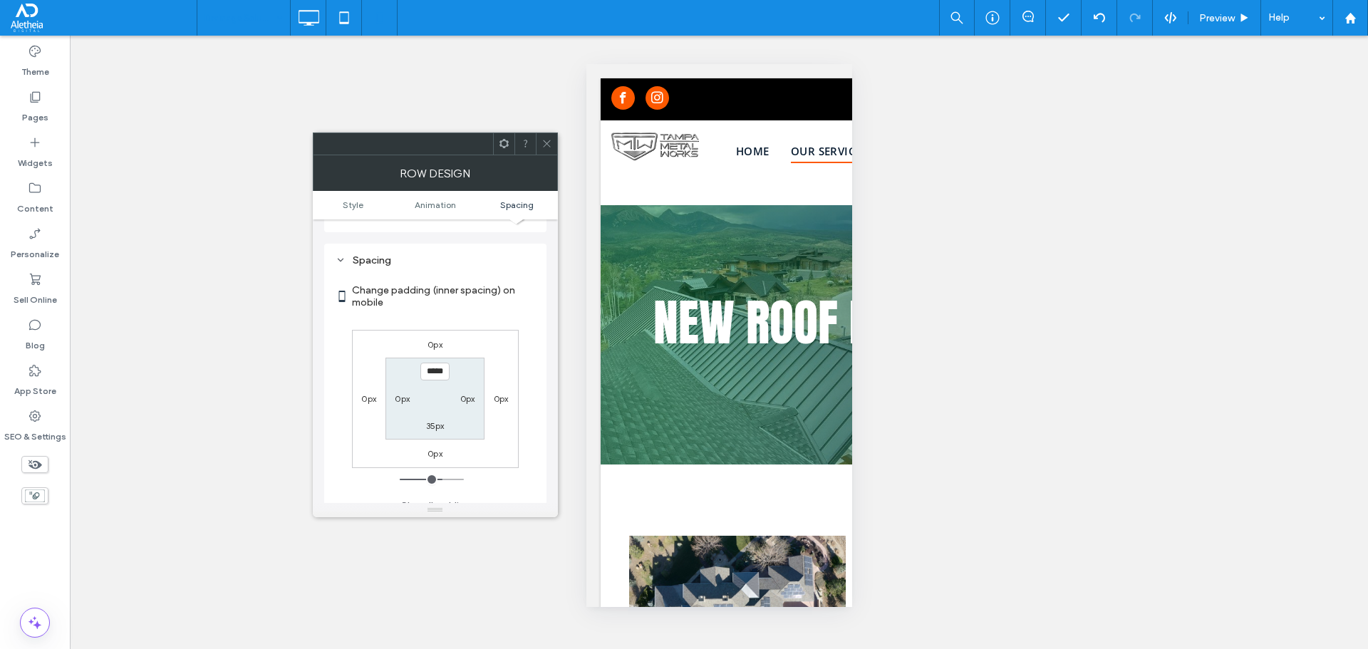
click at [430, 420] on label "35px" at bounding box center [435, 425] width 19 height 11
type input "**"
type input "****"
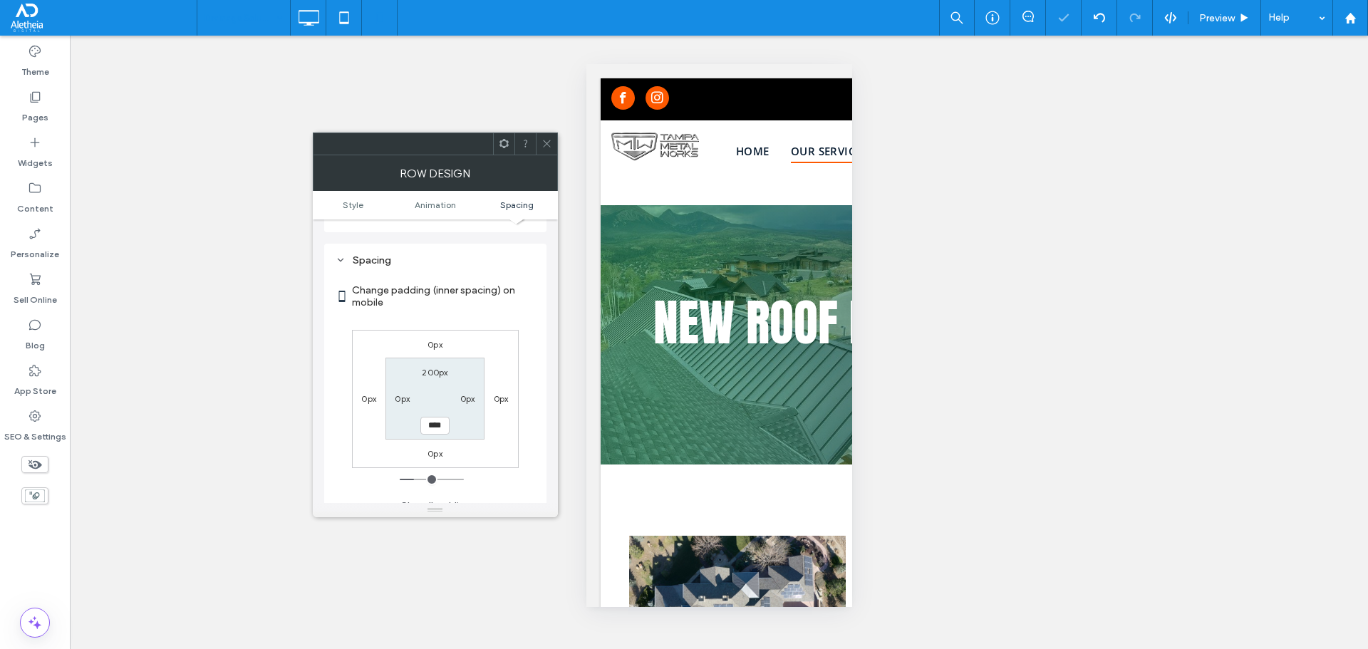
click at [432, 367] on label "200px" at bounding box center [435, 372] width 26 height 11
type input "***"
type input "****"
type input "**"
click at [544, 144] on icon at bounding box center [547, 143] width 11 height 11
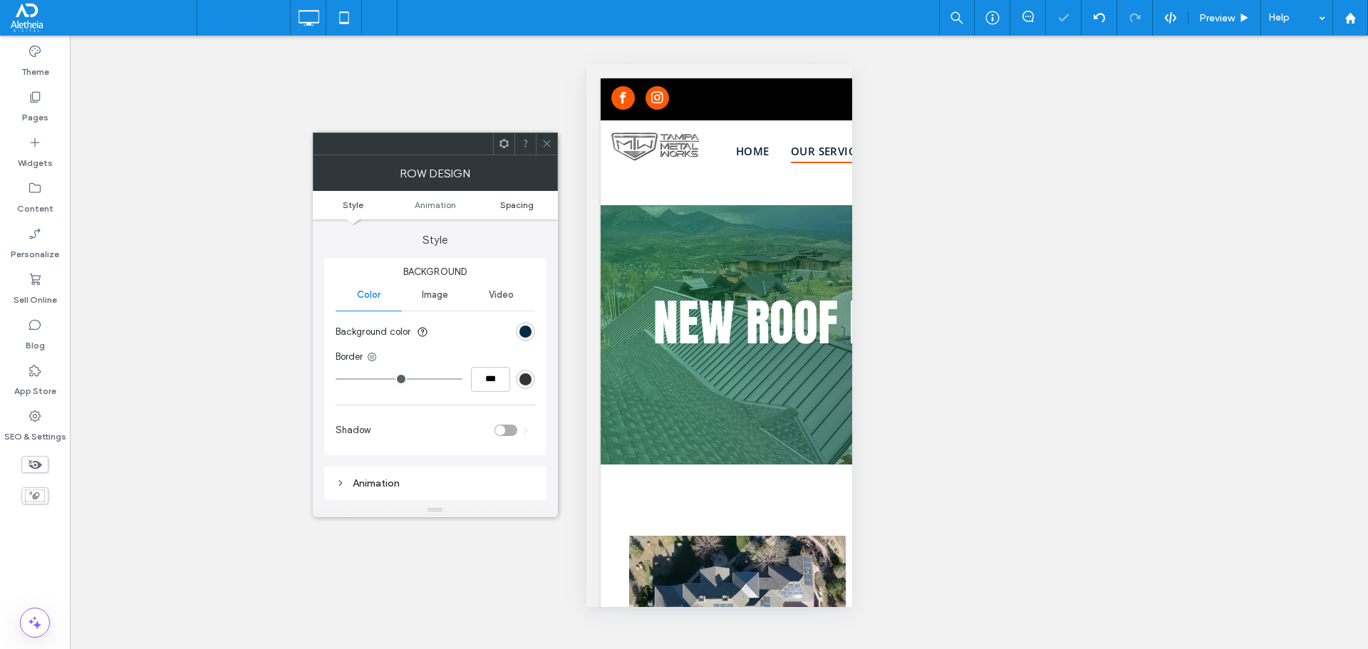
click at [511, 208] on span "Spacing" at bounding box center [516, 205] width 33 height 11
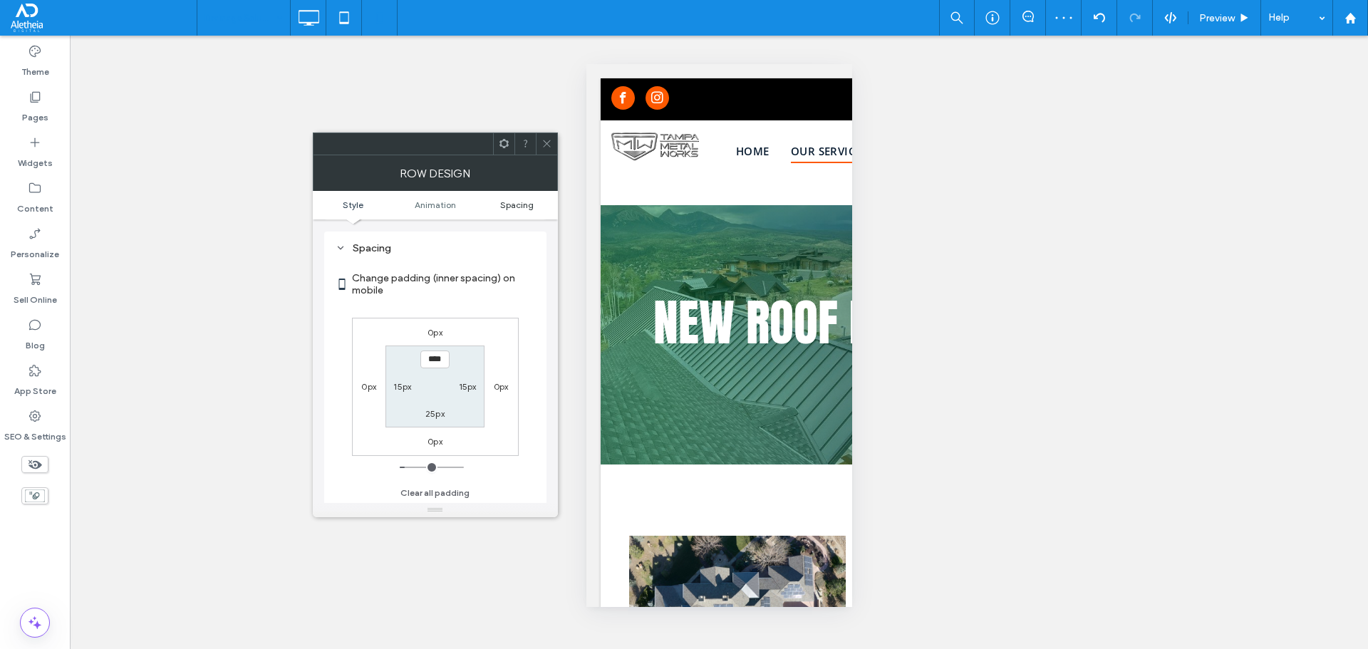
scroll to position [281, 0]
type input "****"
type input "**"
click at [539, 138] on div at bounding box center [546, 143] width 21 height 21
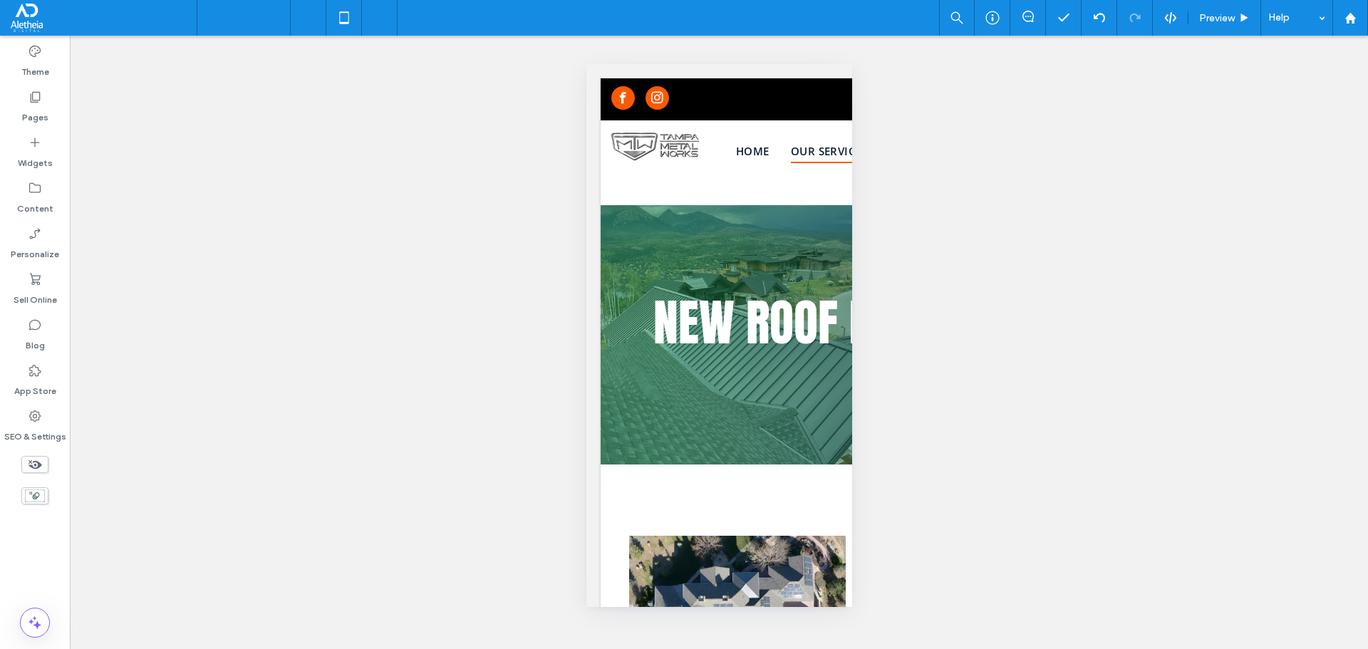
click at [309, 28] on icon at bounding box center [308, 18] width 29 height 29
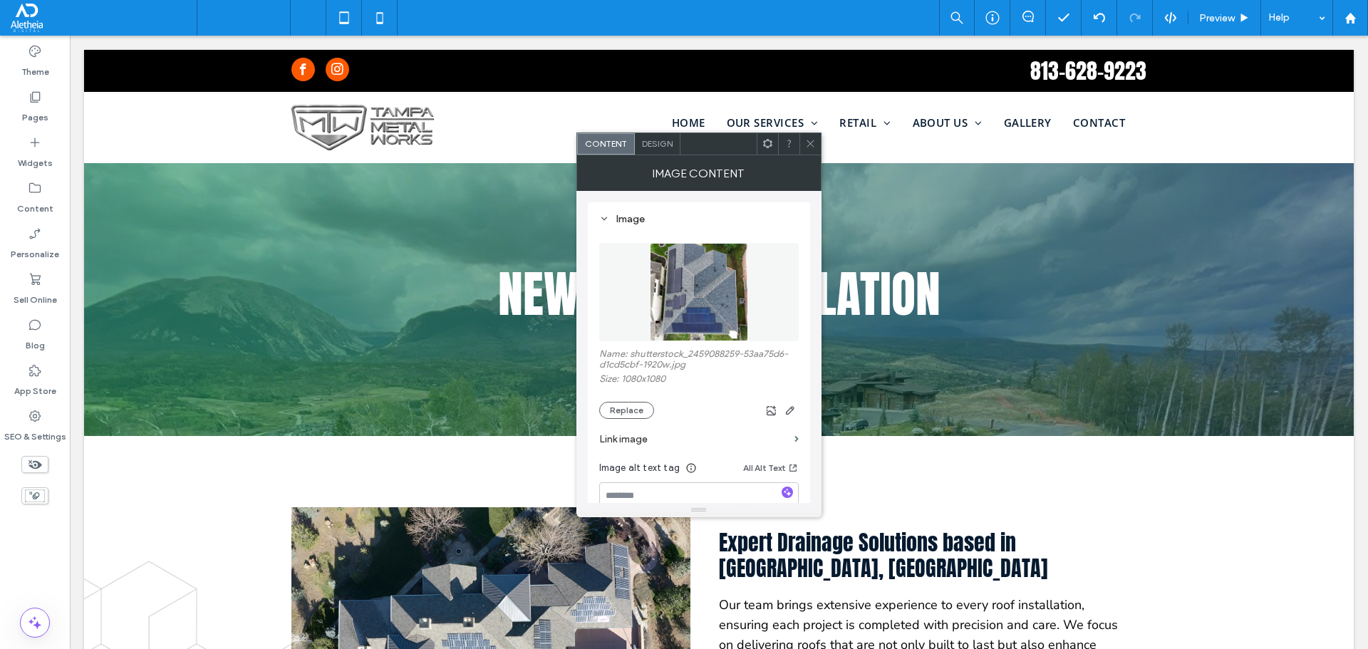
click at [747, 321] on img at bounding box center [699, 292] width 98 height 98
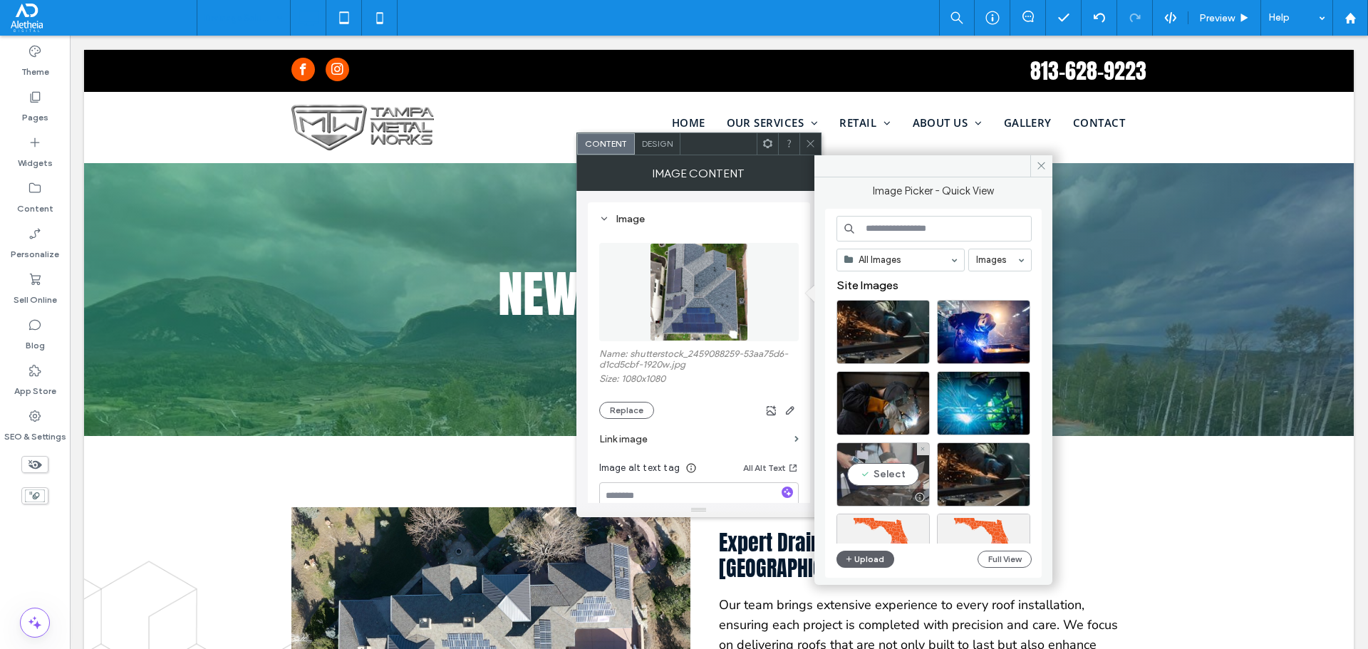
click at [889, 455] on div "Select" at bounding box center [883, 475] width 93 height 64
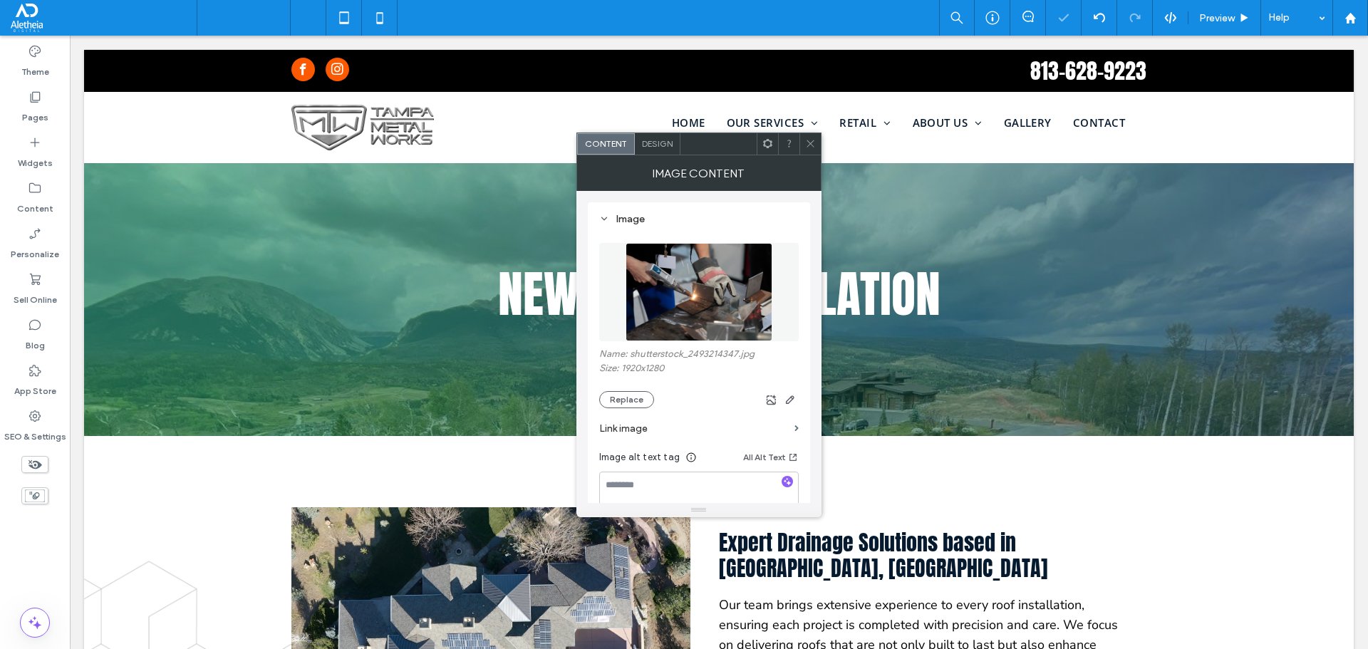
click at [621, 409] on section "Link image" at bounding box center [699, 428] width 200 height 41
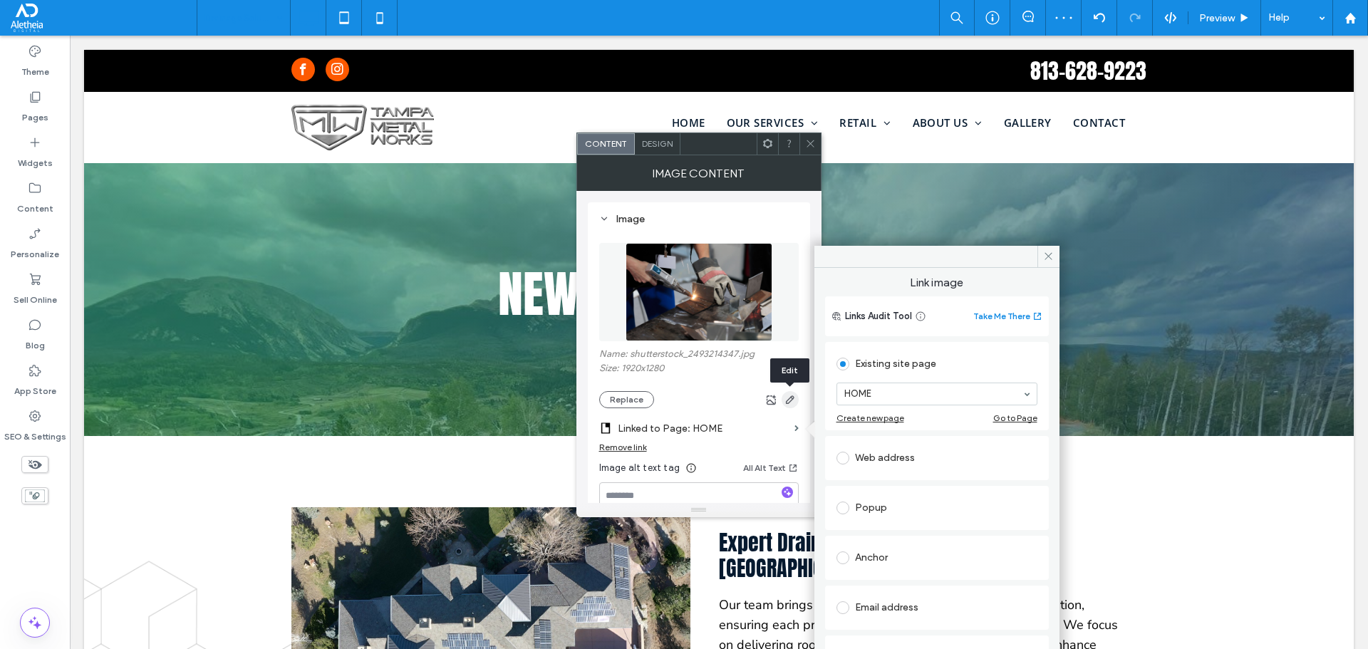
click at [788, 400] on use "button" at bounding box center [789, 400] width 9 height 9
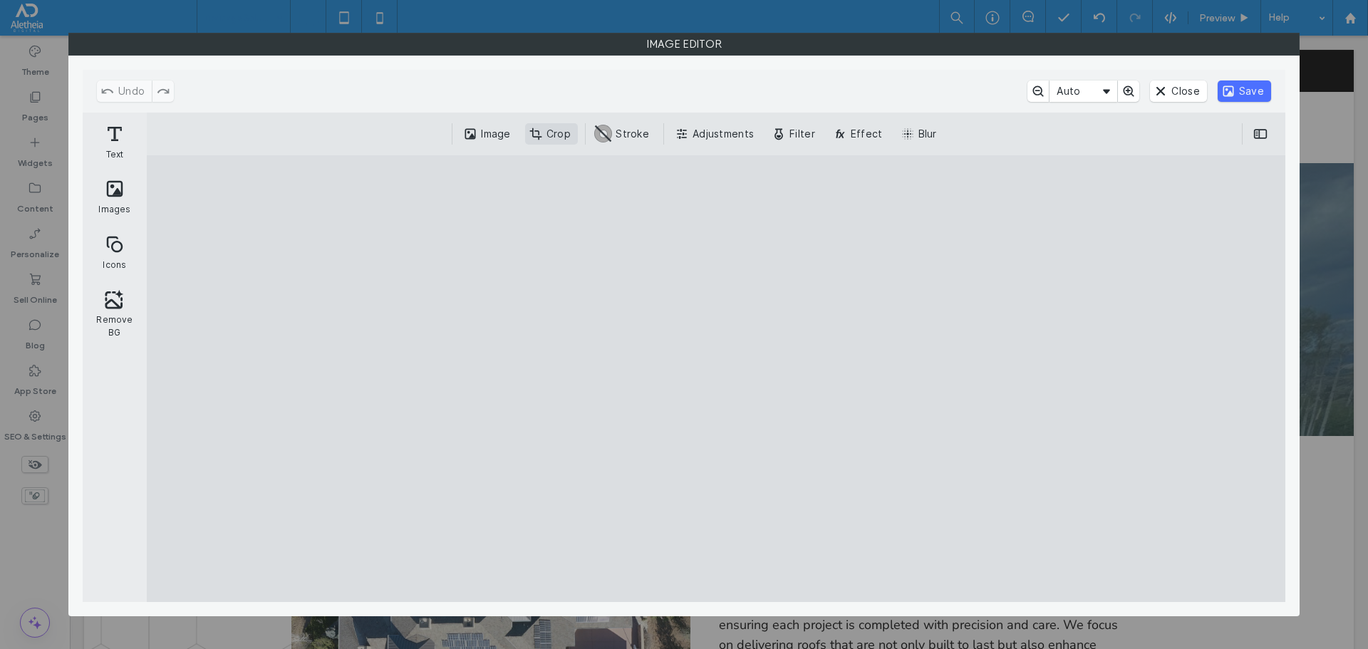
click at [567, 125] on button "Crop" at bounding box center [551, 133] width 53 height 21
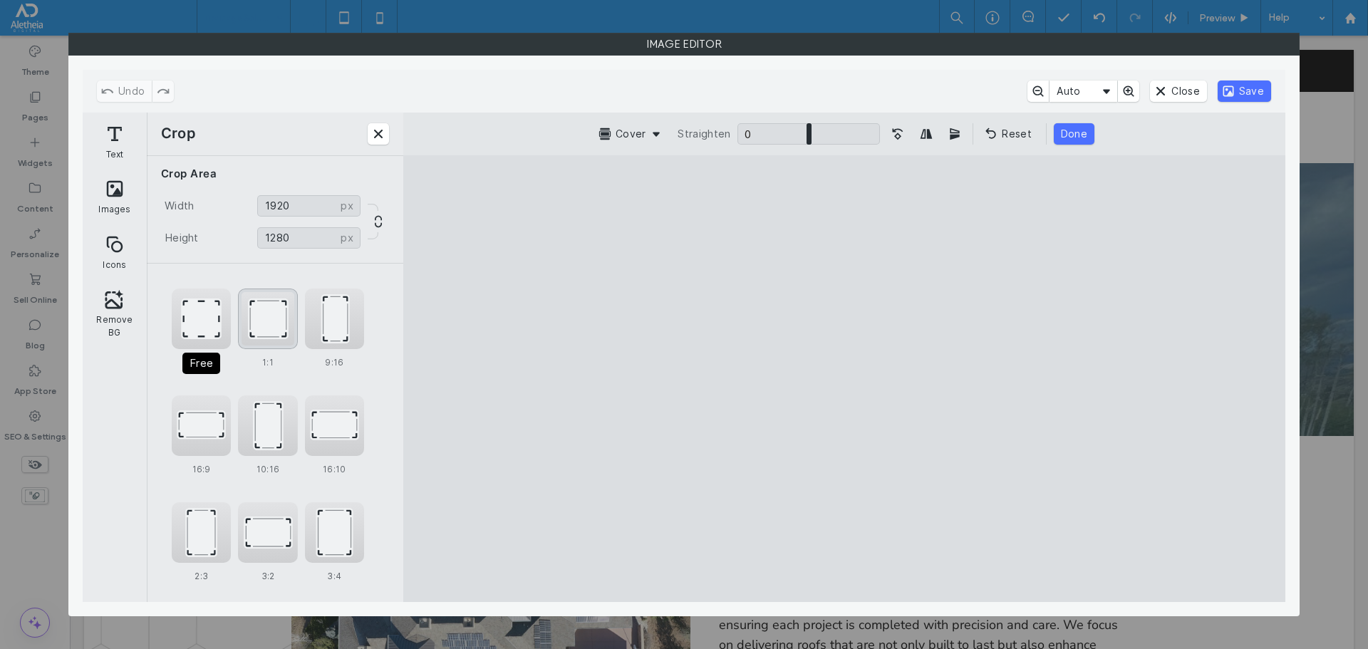
click at [259, 320] on div "1:1" at bounding box center [267, 319] width 59 height 61
type input "****"
drag, startPoint x: 906, startPoint y: 333, endPoint x: 935, endPoint y: 368, distance: 45.5
click at [845, 378] on cesdk-canvas "Editor canvas" at bounding box center [845, 378] width 0 height 0
click at [1250, 94] on button "Save" at bounding box center [1244, 91] width 53 height 21
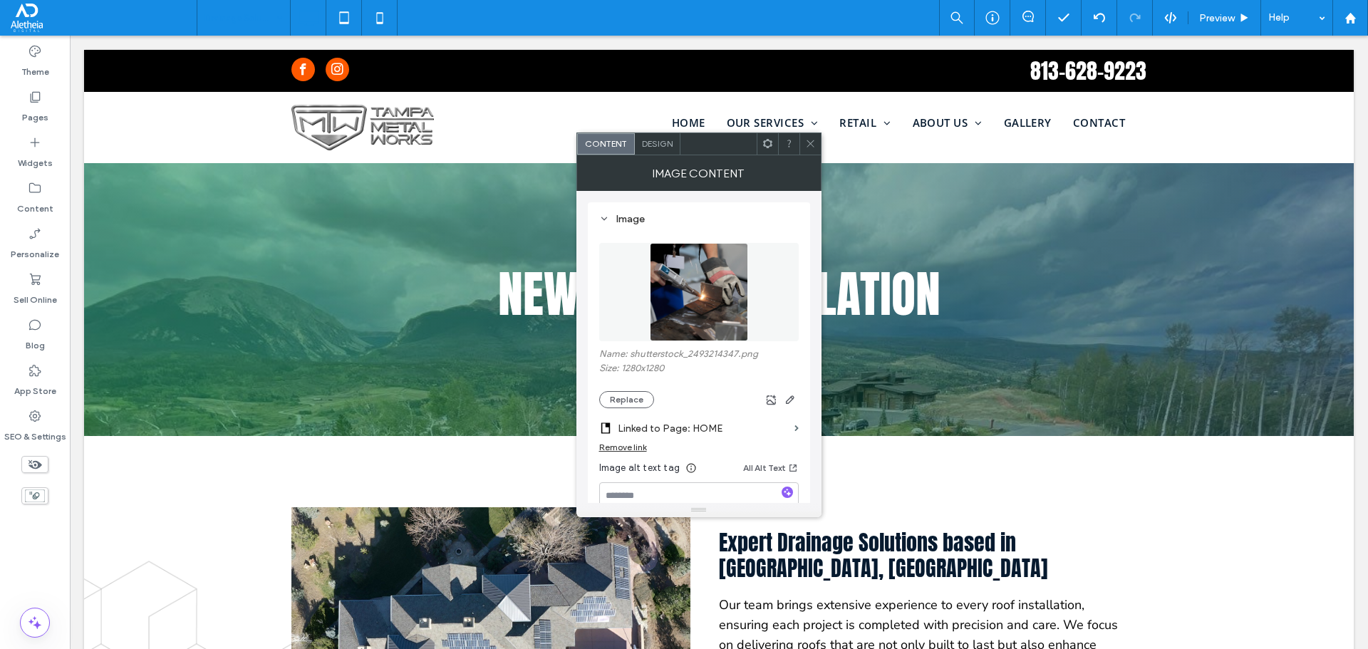
click at [812, 144] on icon at bounding box center [810, 143] width 11 height 11
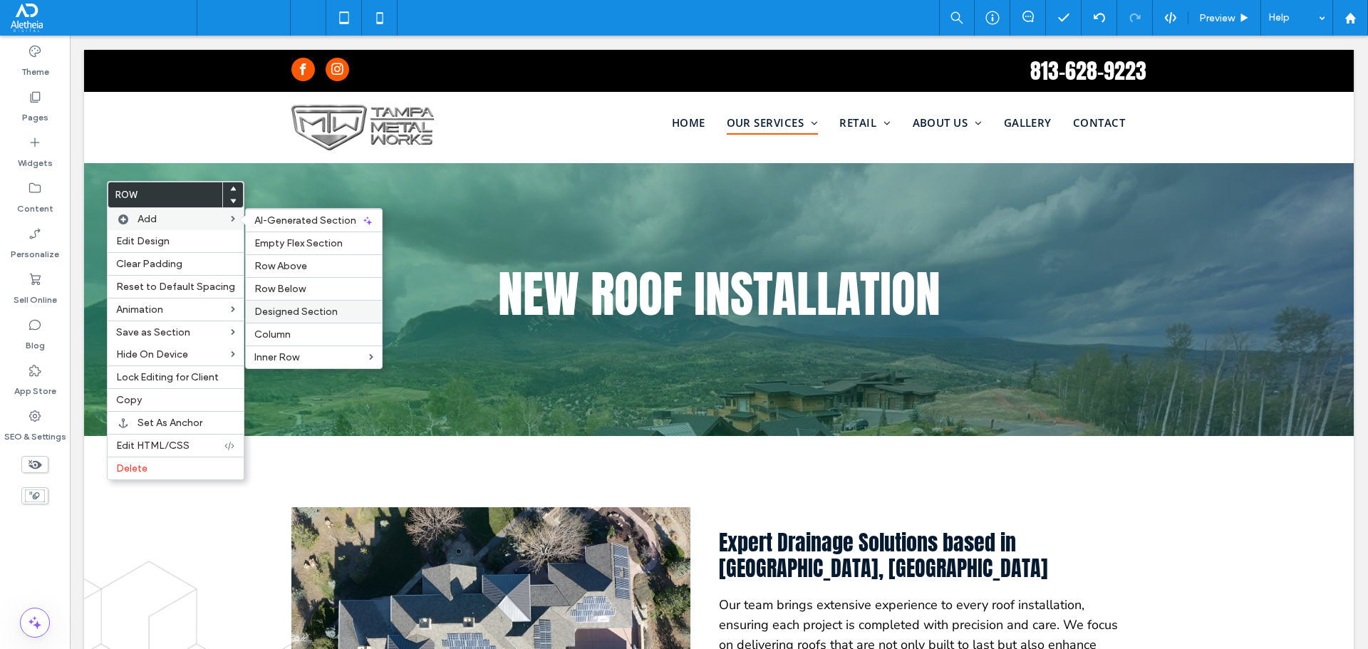
click at [305, 311] on span "Designed Section" at bounding box center [295, 312] width 83 height 12
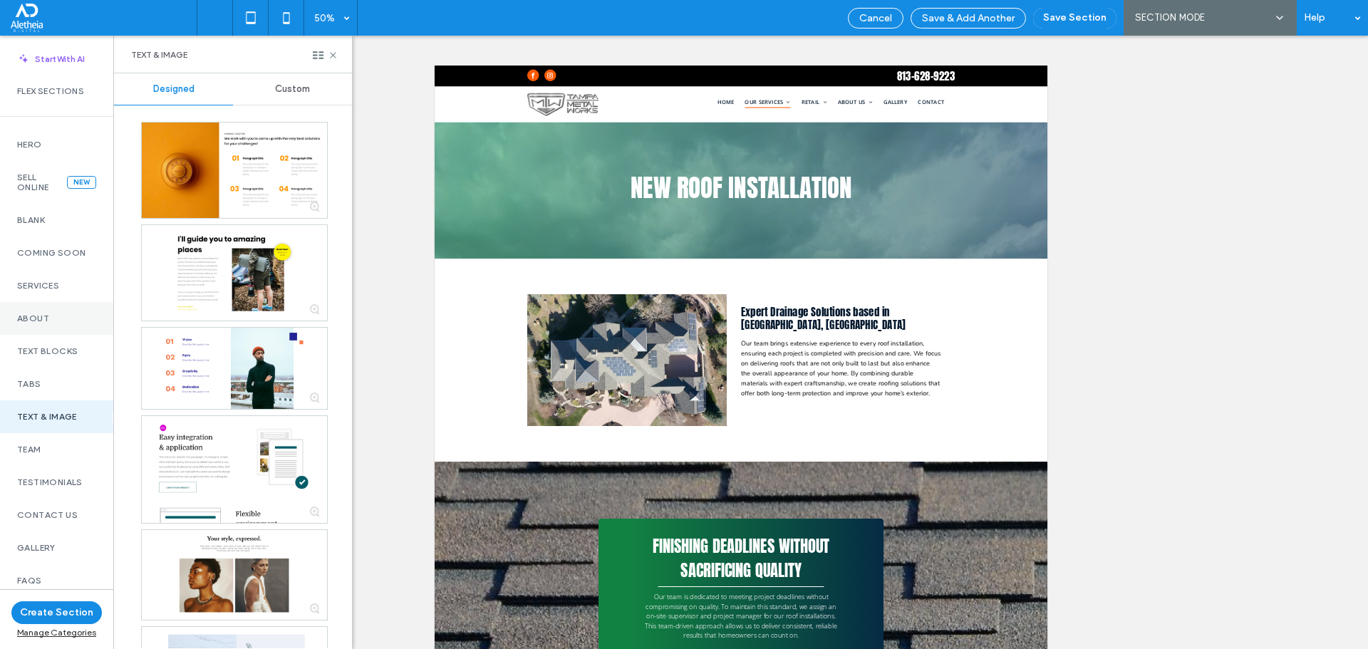
click at [40, 323] on label "About" at bounding box center [56, 319] width 79 height 10
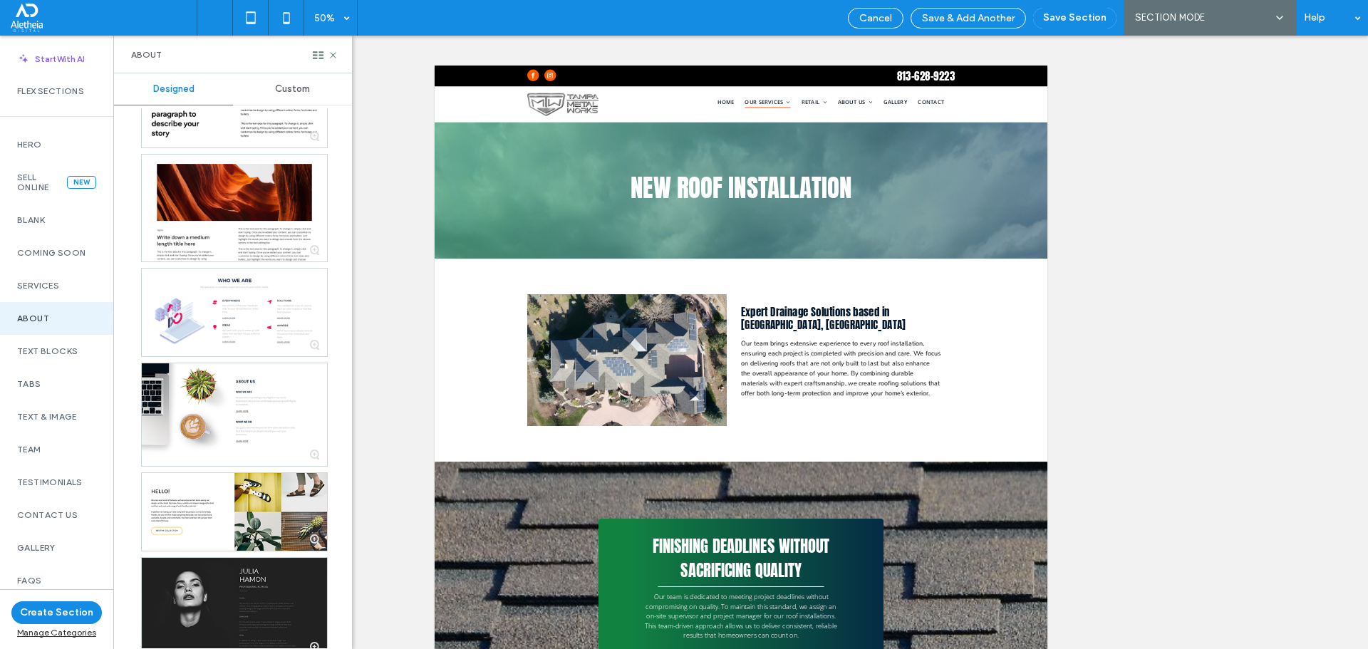
scroll to position [1658, 0]
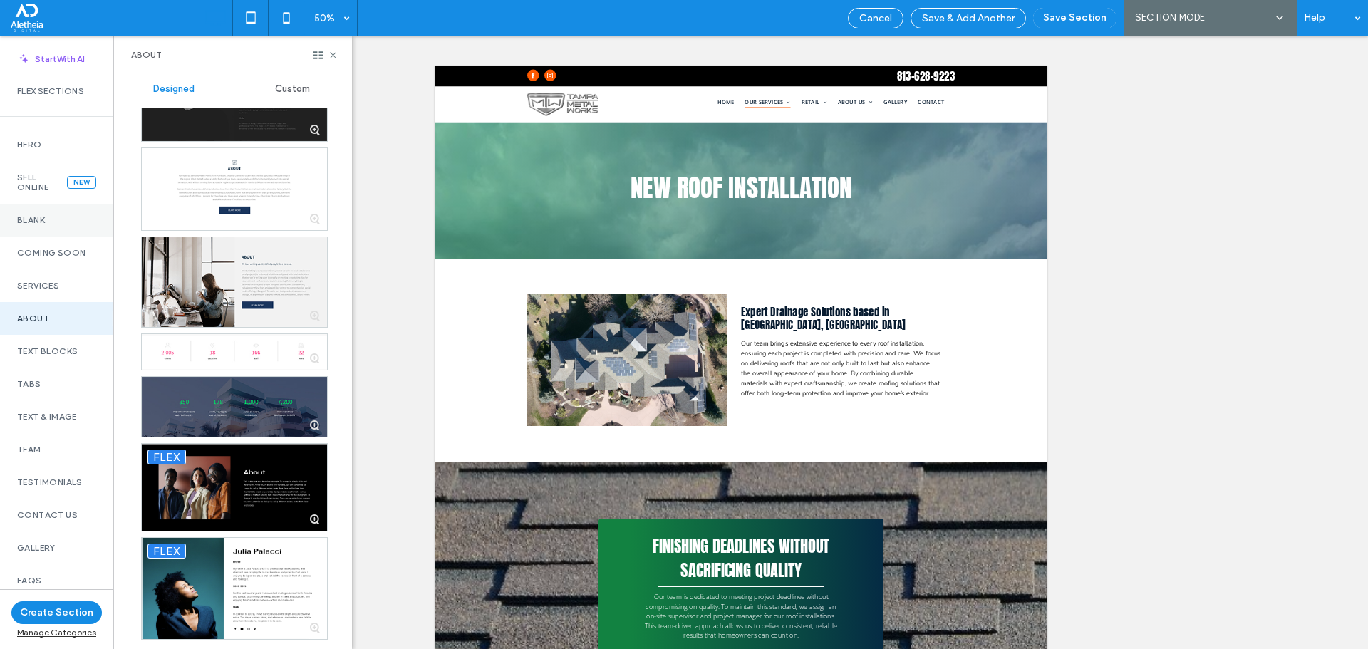
click at [47, 222] on label "Blank" at bounding box center [56, 220] width 79 height 10
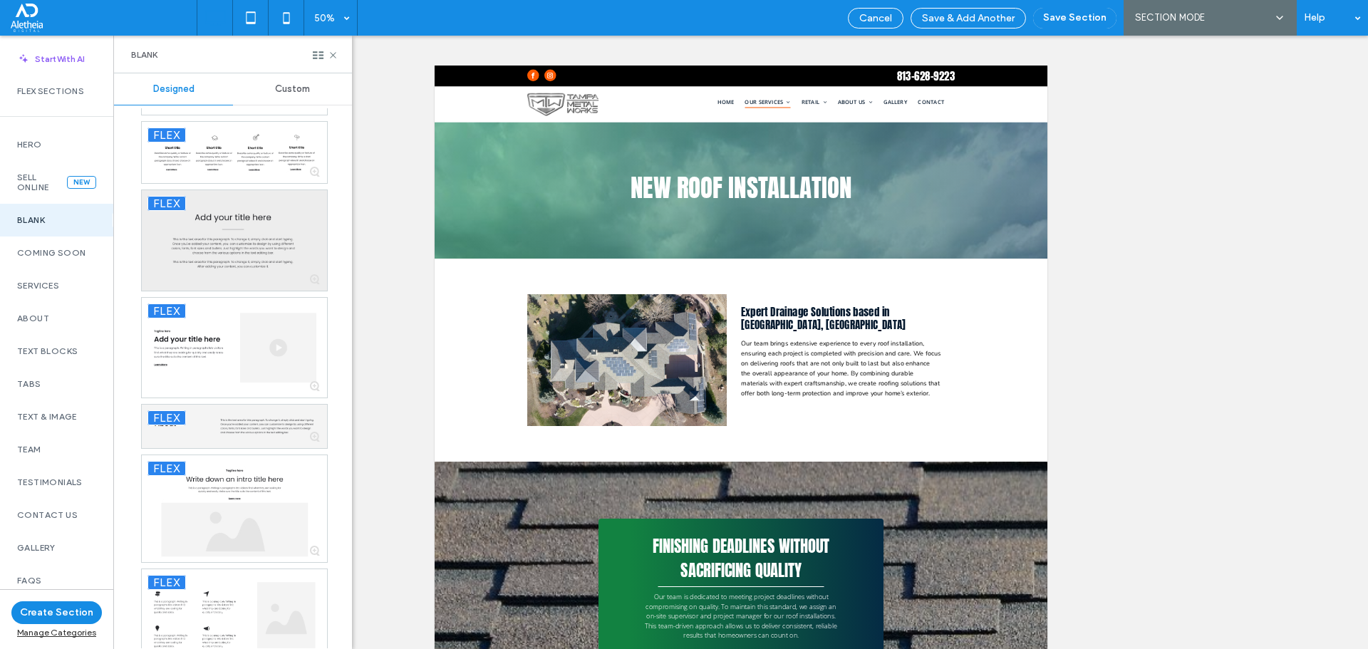
scroll to position [750, 0]
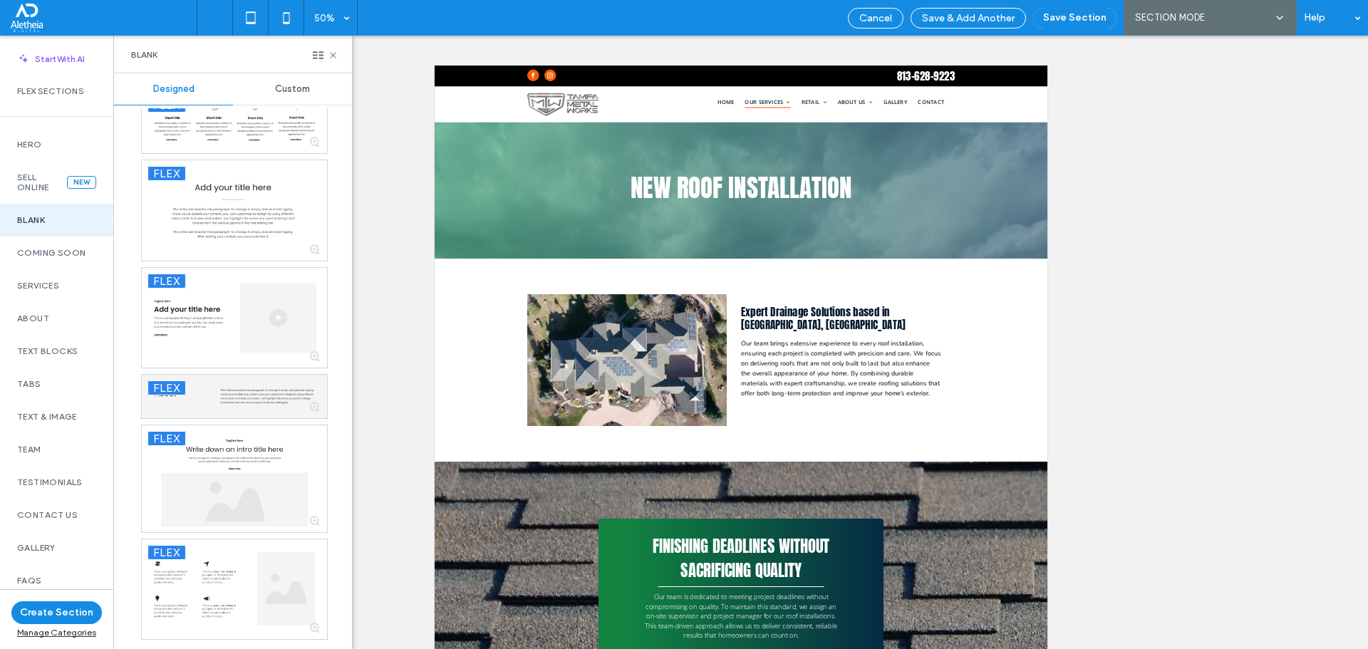
click at [281, 83] on span "Custom" at bounding box center [292, 88] width 35 height 11
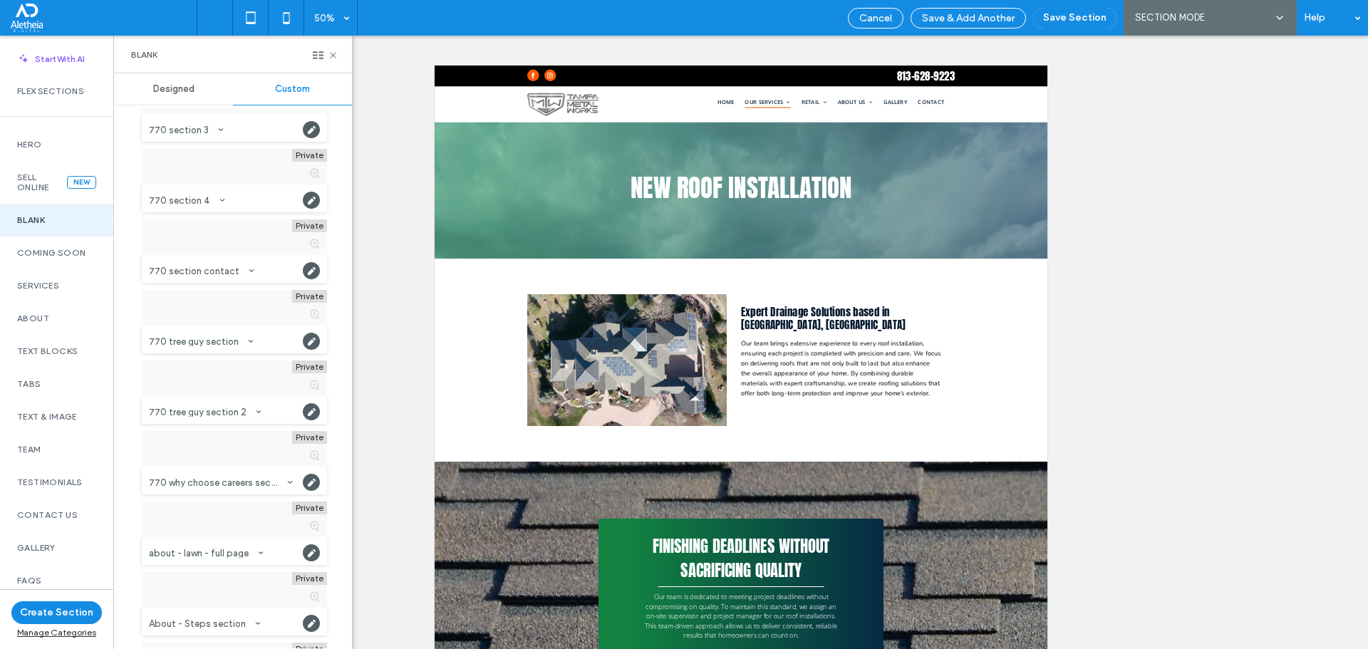
click at [278, 92] on span "Custom" at bounding box center [292, 88] width 35 height 11
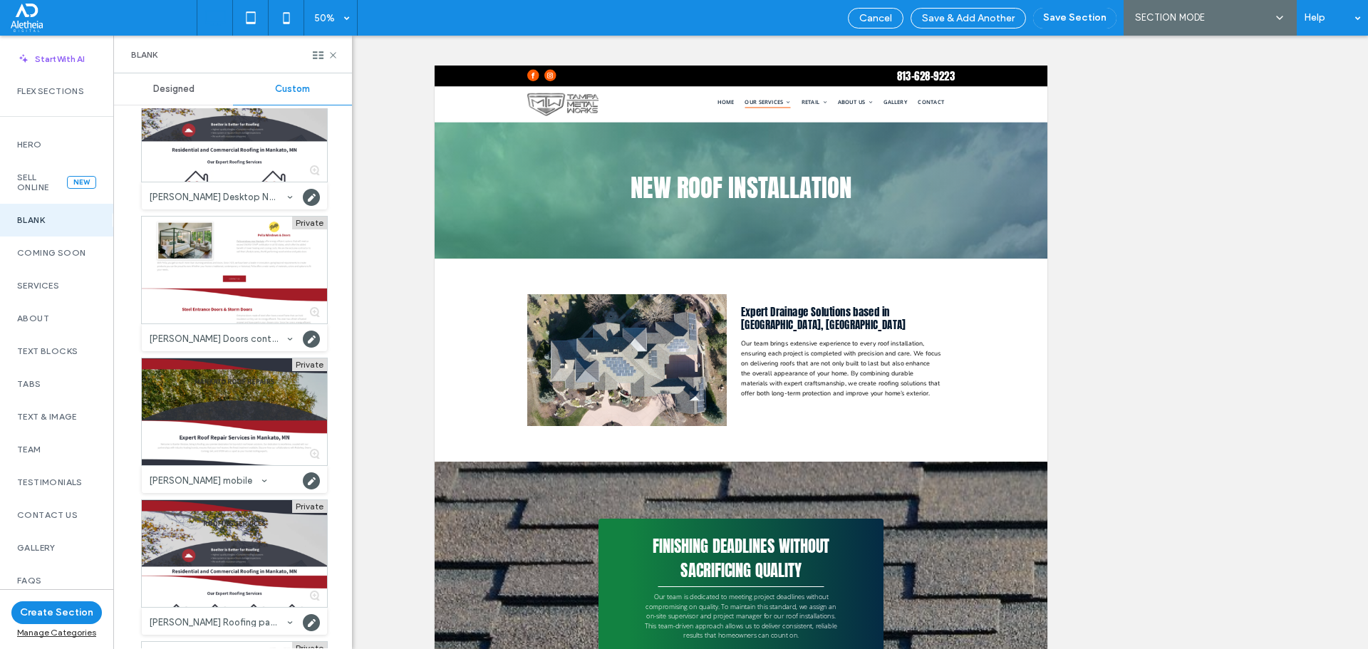
scroll to position [7805, 0]
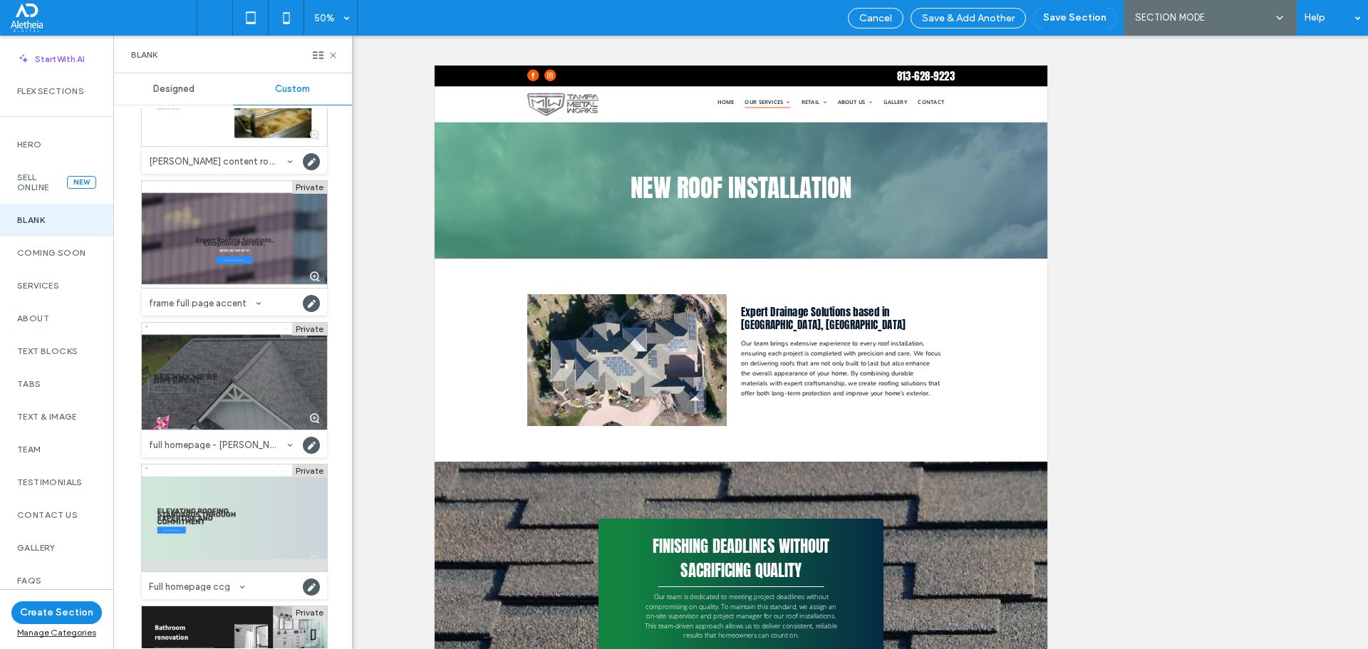
scroll to position [23271, 0]
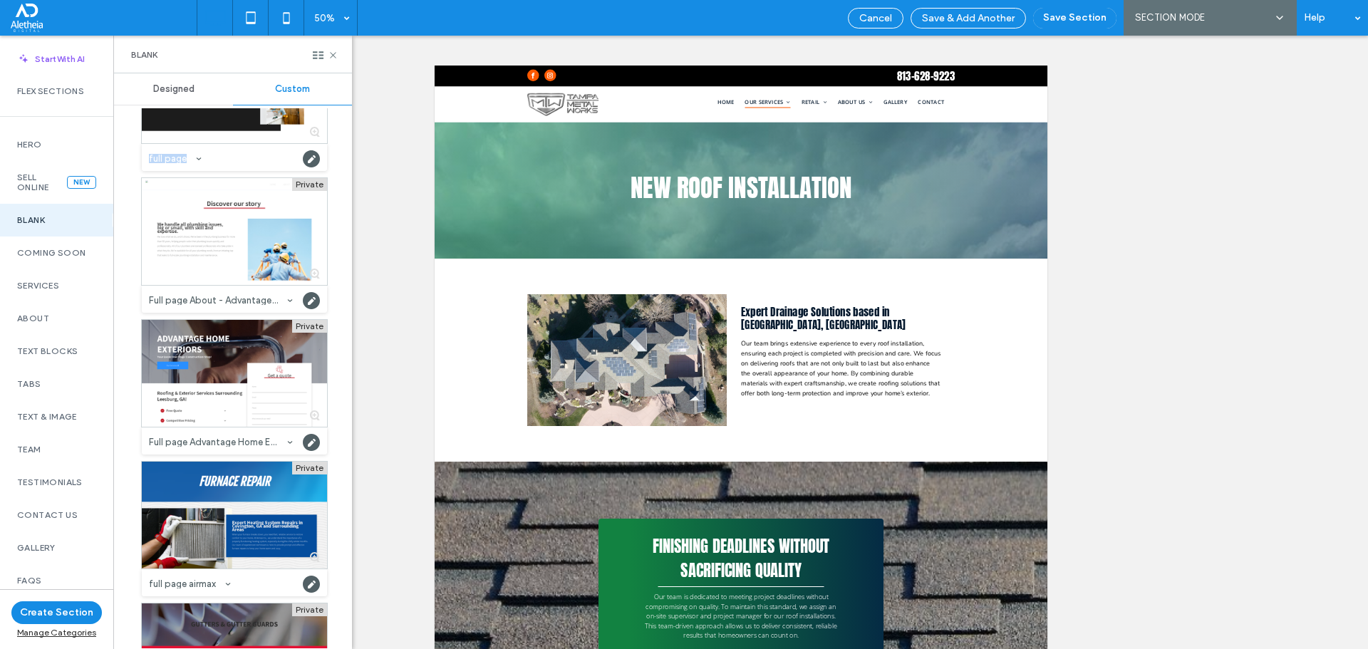
drag, startPoint x: 350, startPoint y: 135, endPoint x: 349, endPoint y: 217, distance: 82.0
click at [349, 217] on div "Designed Custom Private 2 column hero Category: Blank Created by: zach@aletheia…" at bounding box center [233, 361] width 238 height 576
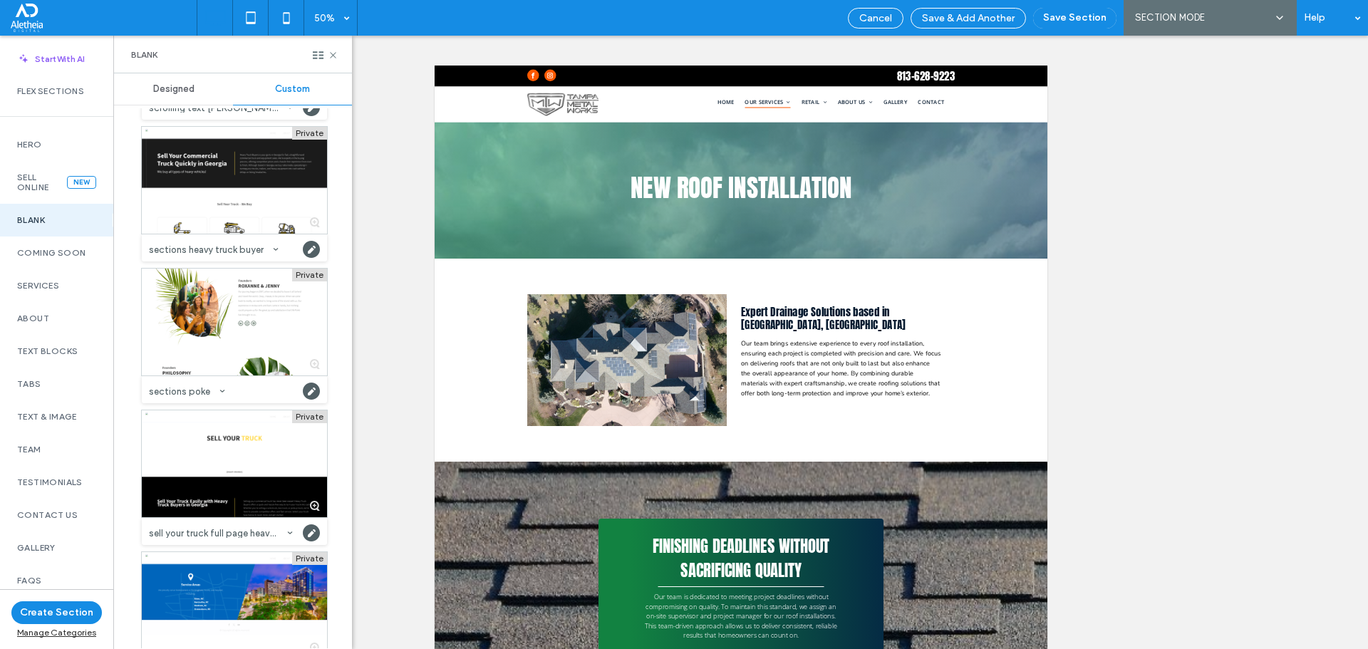
scroll to position [48474, 0]
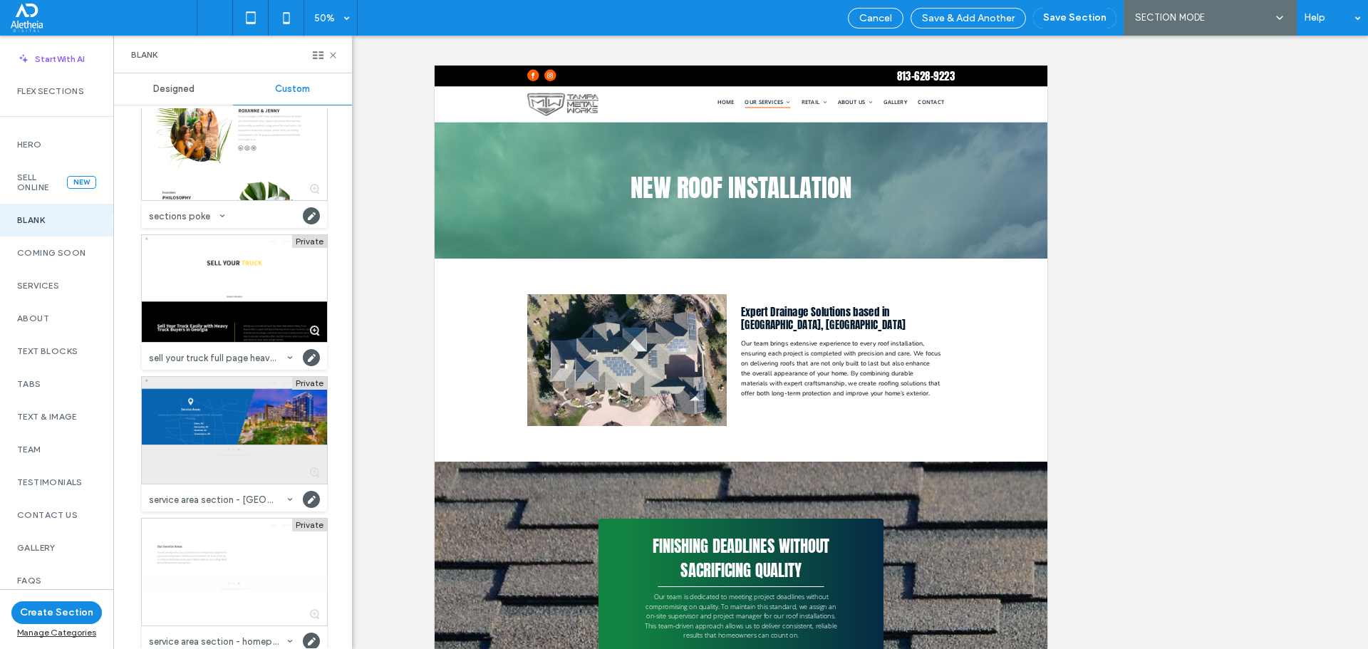
click at [240, 400] on div at bounding box center [234, 430] width 185 height 107
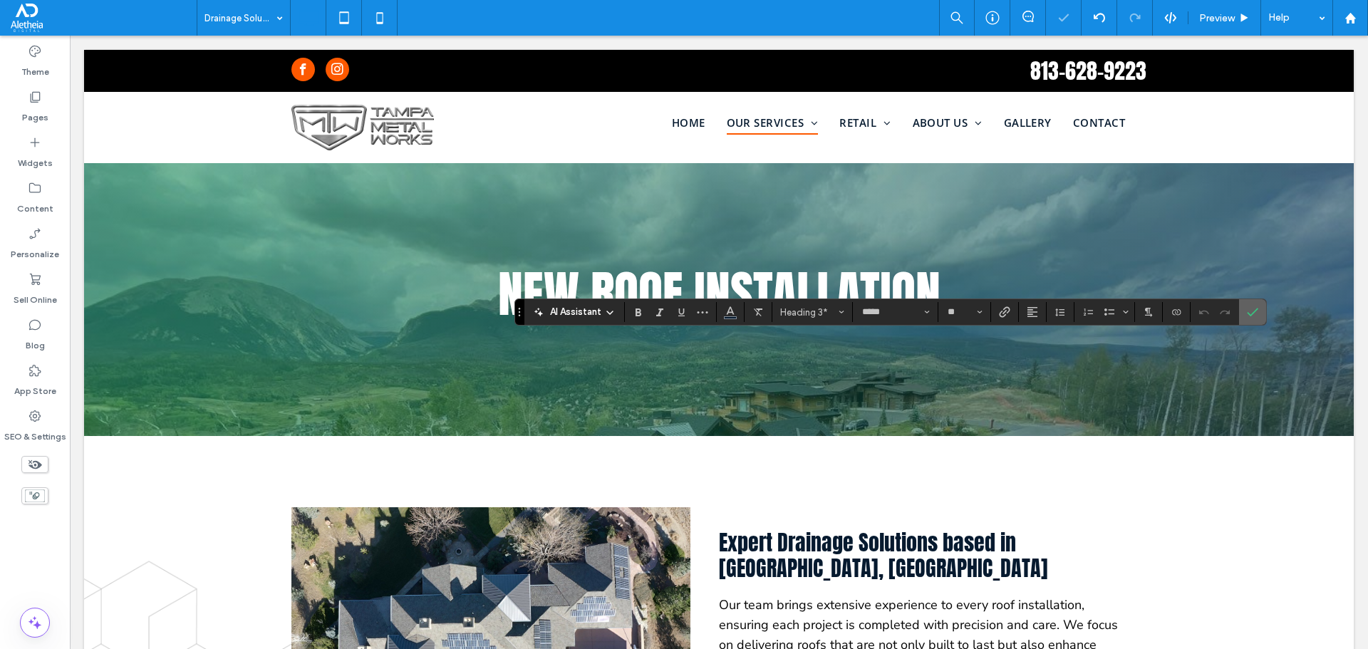
click at [1247, 314] on icon "Confirm" at bounding box center [1252, 311] width 11 height 11
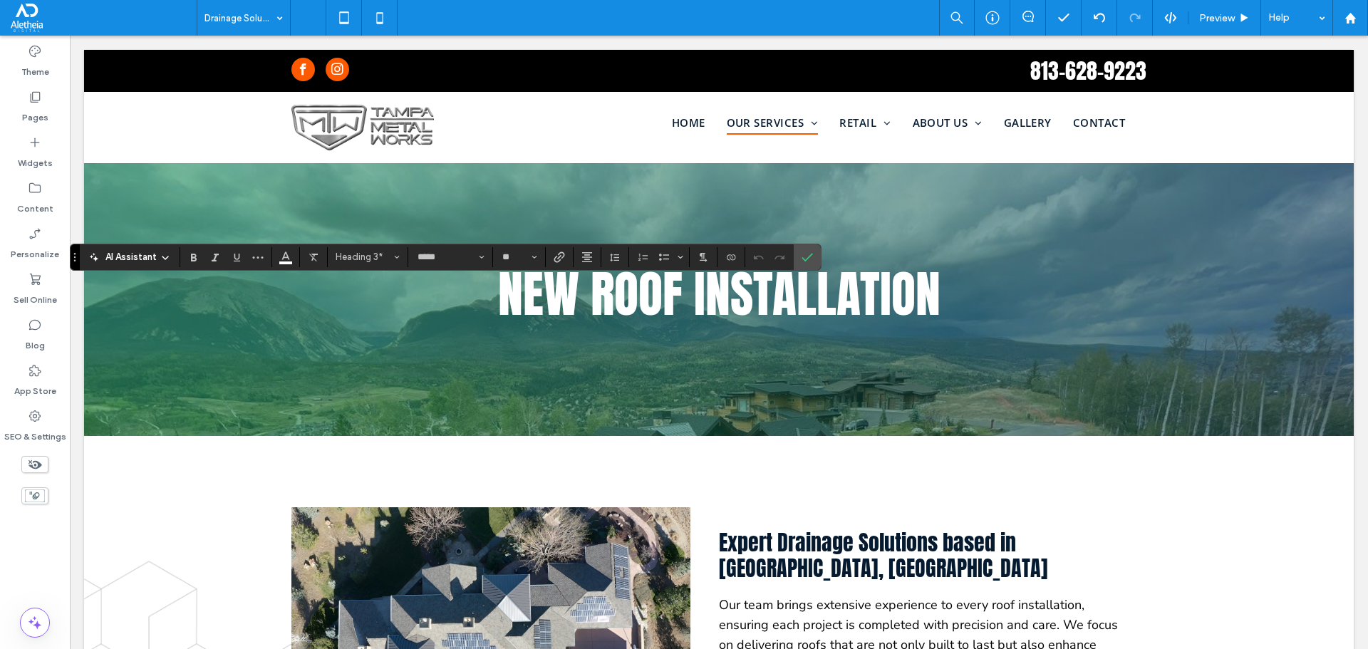
type input "*********"
type input "**"
click at [377, 253] on span "paragraph" at bounding box center [364, 257] width 56 height 11
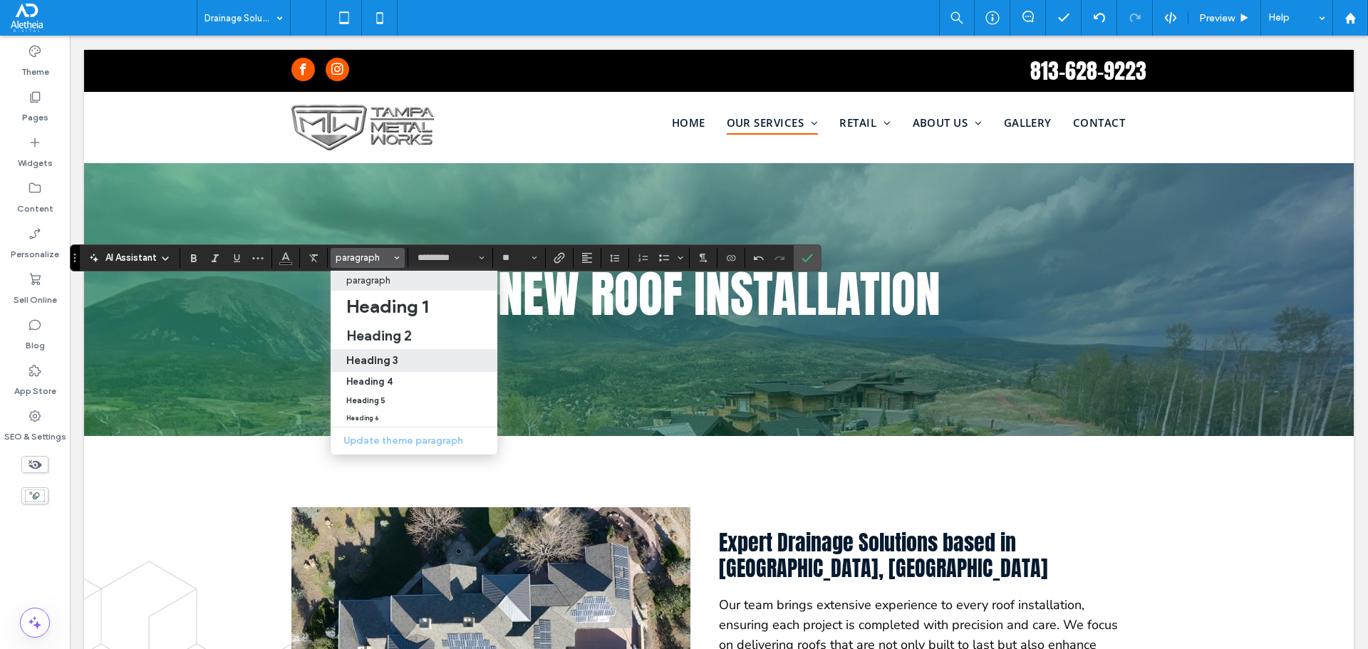
click at [404, 362] on div "Heading 3" at bounding box center [413, 360] width 135 height 14
type input "*****"
type input "**"
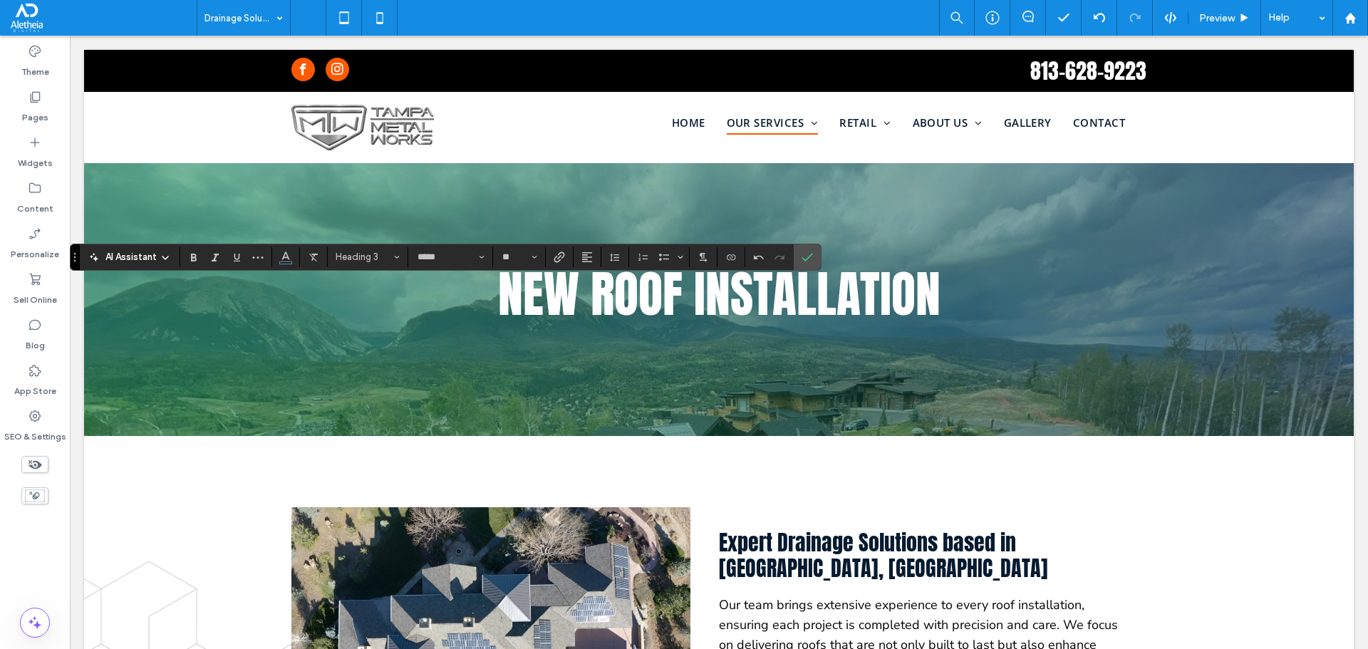
click at [573, 251] on div "AI Assistant Heading 3 ***** **" at bounding box center [446, 257] width 752 height 27
click at [590, 254] on icon "Alignment" at bounding box center [587, 257] width 11 height 11
click at [611, 296] on label "ui.textEditor.alignment.center" at bounding box center [602, 301] width 50 height 21
click at [794, 259] on section at bounding box center [807, 257] width 27 height 26
click at [812, 254] on use "Confirm" at bounding box center [807, 257] width 11 height 9
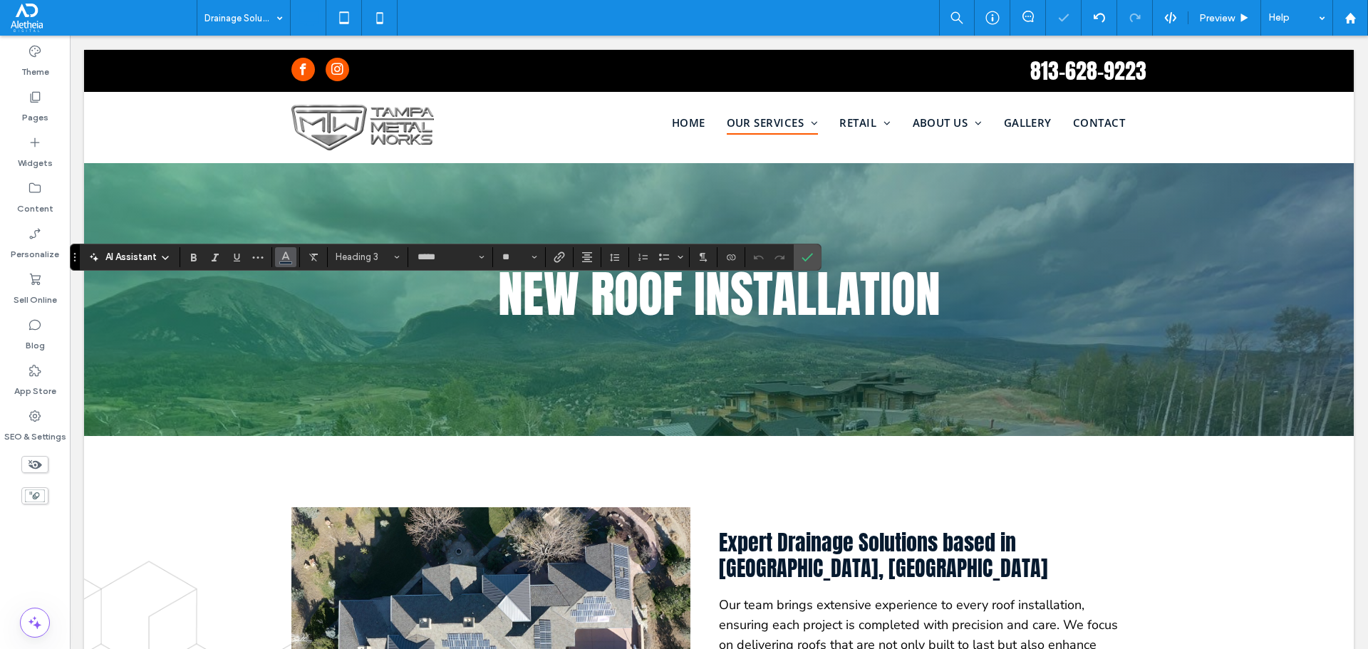
click at [292, 256] on button "Color" at bounding box center [285, 257] width 21 height 20
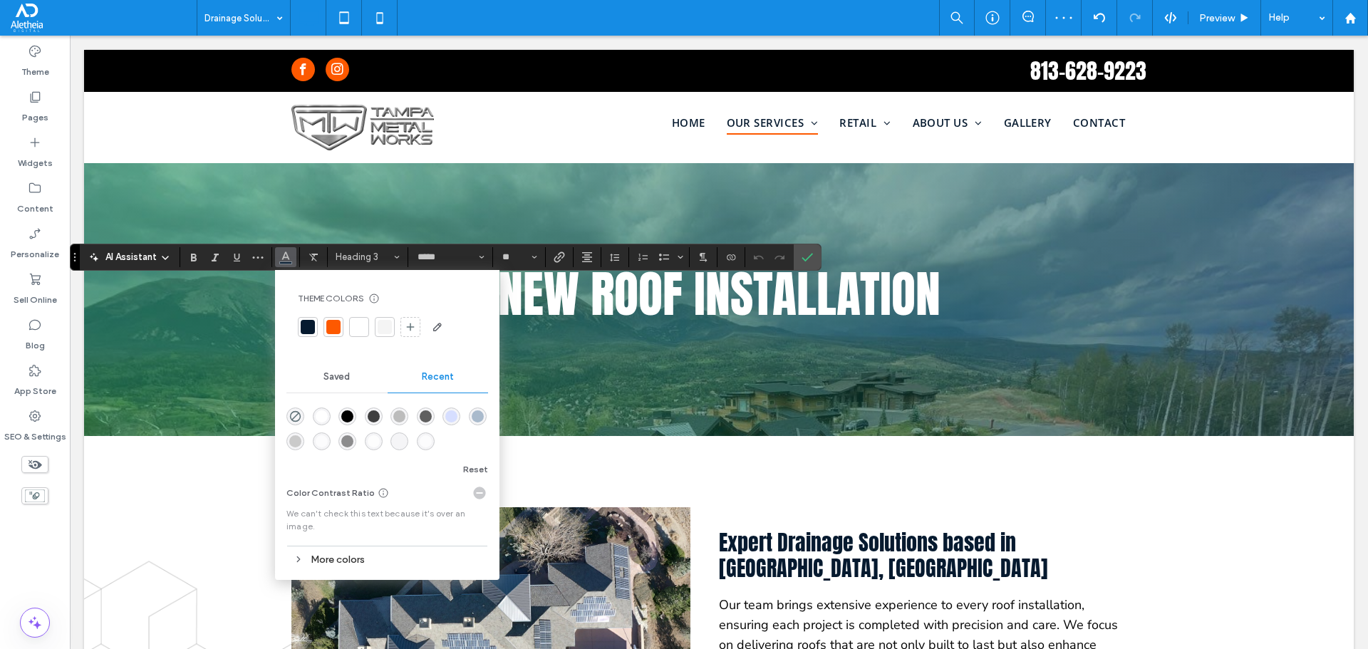
click at [358, 332] on div at bounding box center [359, 327] width 14 height 14
click at [810, 259] on icon "Confirm" at bounding box center [807, 257] width 11 height 11
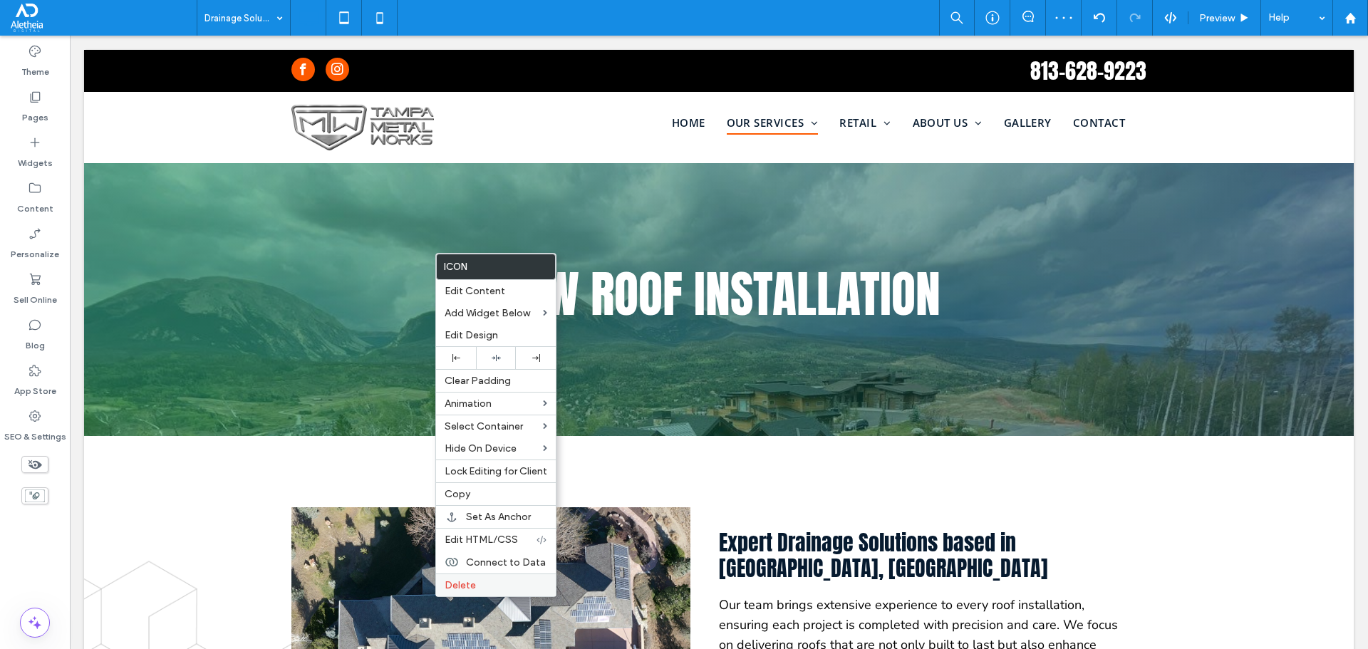
click at [475, 586] on label "Delete" at bounding box center [496, 585] width 103 height 12
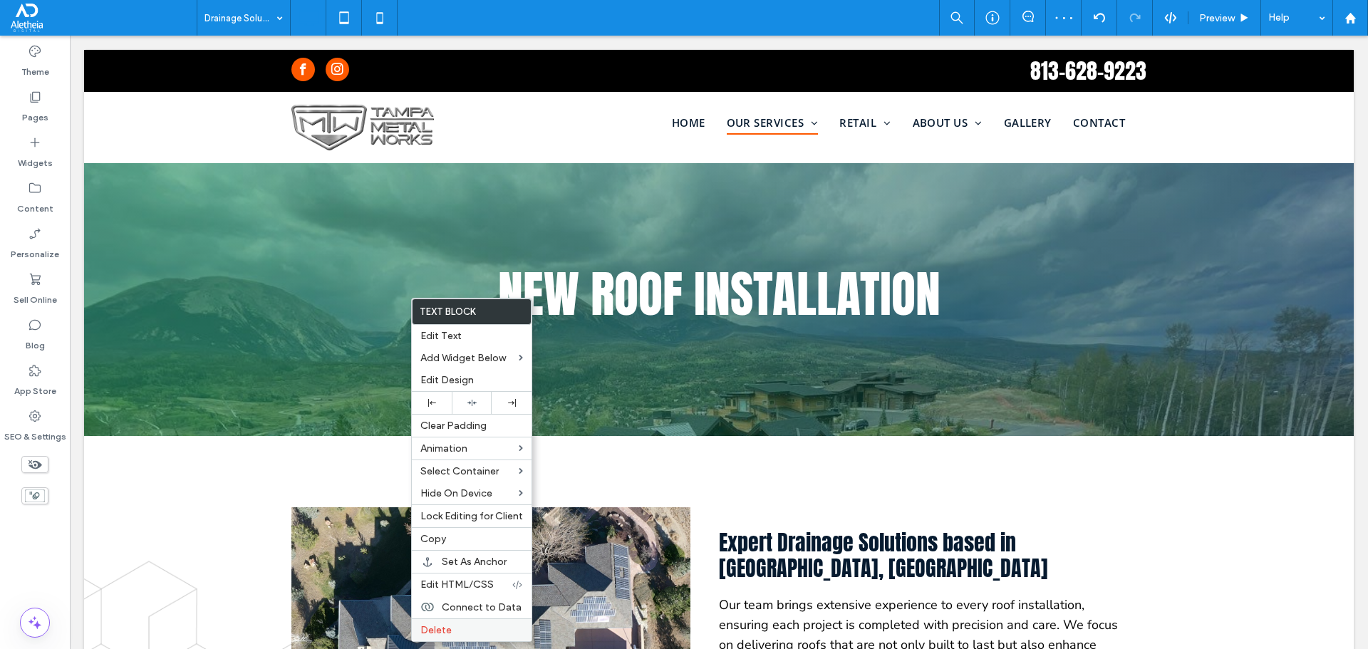
click at [452, 630] on label "Delete" at bounding box center [471, 630] width 103 height 12
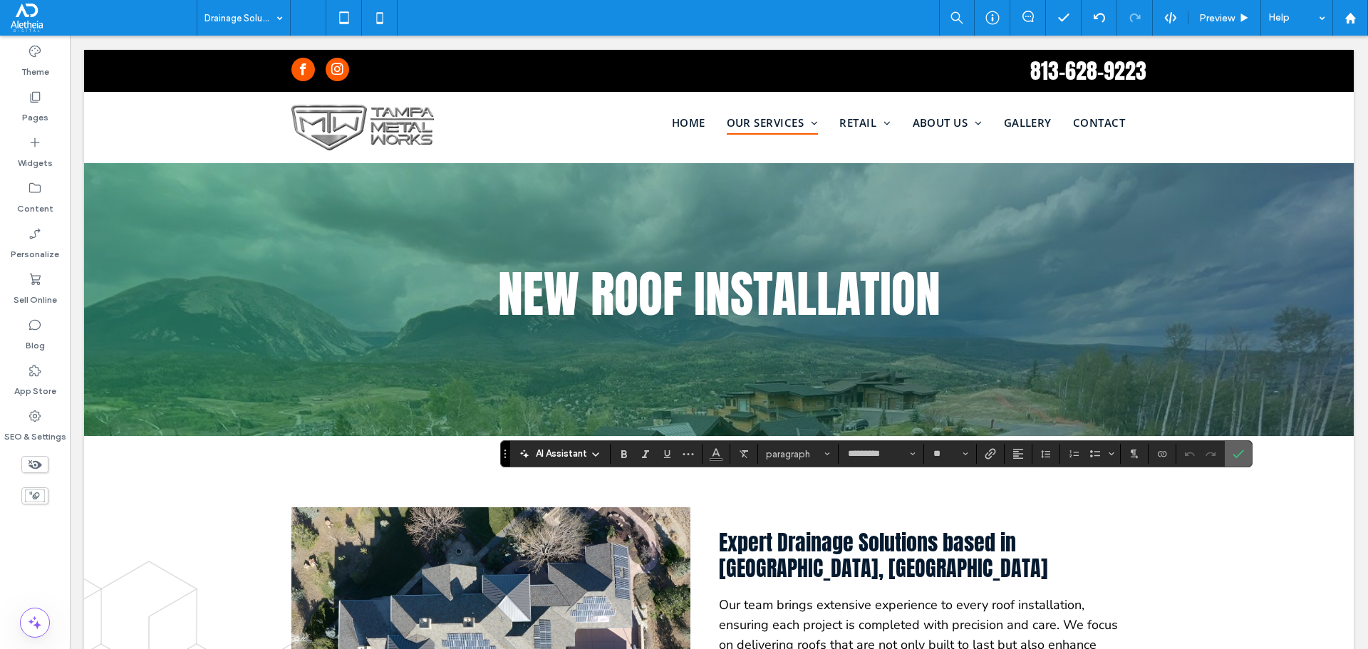
click at [1238, 447] on span "Confirm" at bounding box center [1236, 454] width 6 height 26
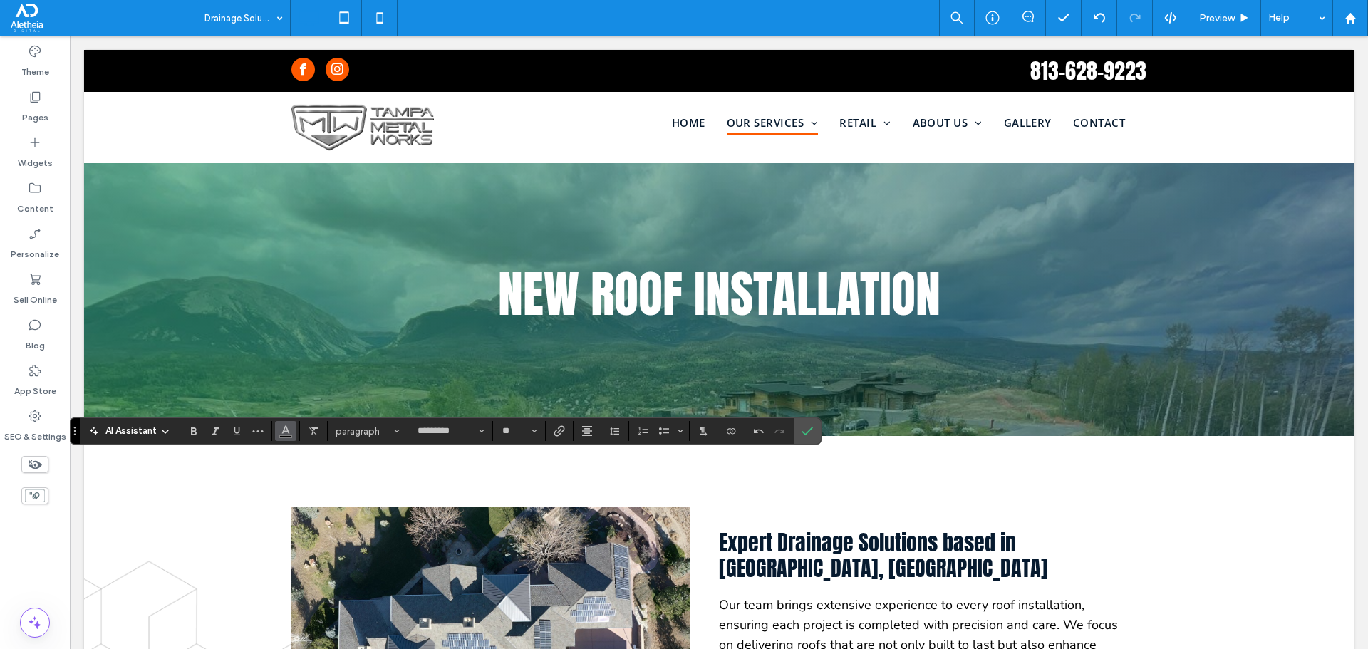
click at [289, 438] on span "Color" at bounding box center [285, 429] width 11 height 19
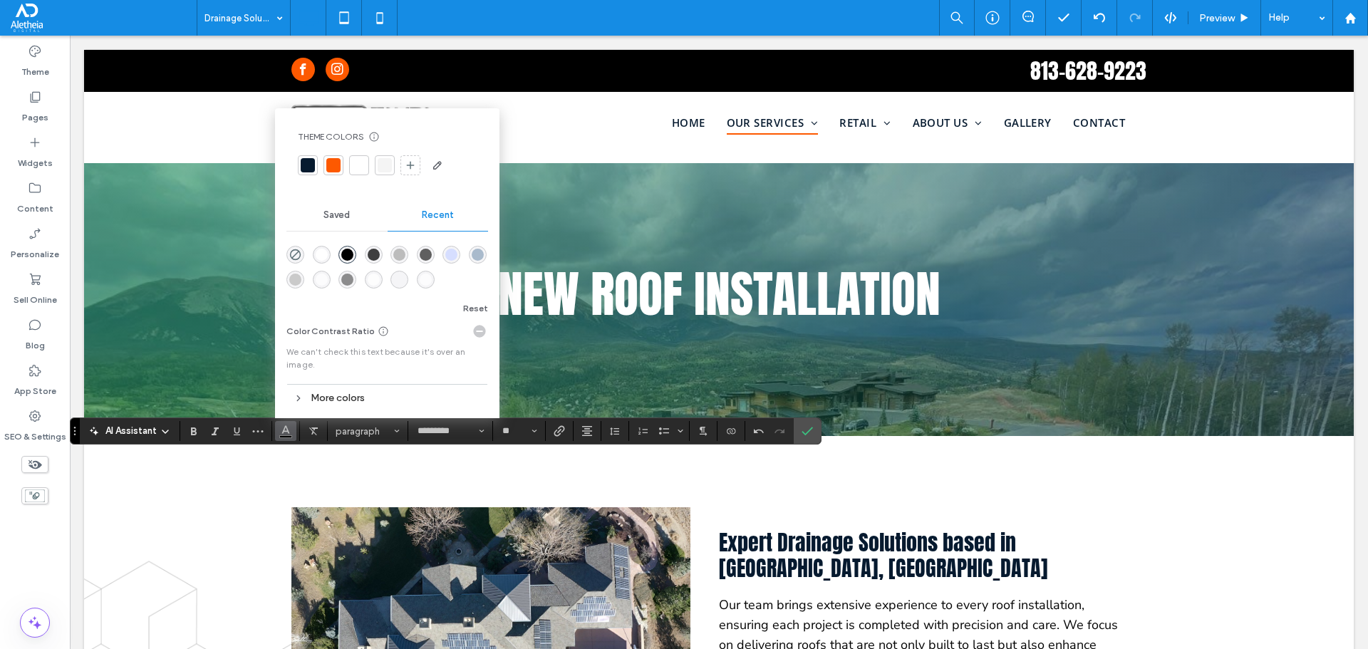
click at [353, 170] on div at bounding box center [359, 165] width 14 height 14
click at [807, 429] on icon "Confirm" at bounding box center [807, 430] width 11 height 11
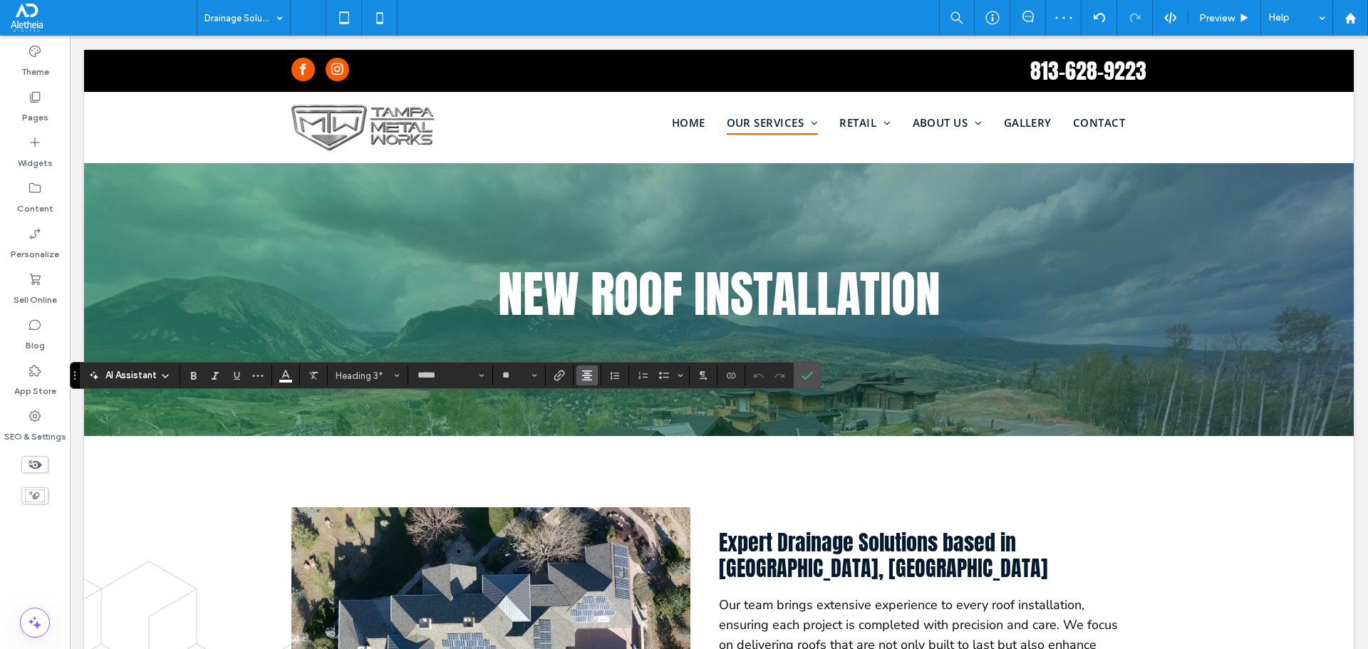
click at [593, 372] on button "Alignment" at bounding box center [587, 376] width 21 height 20
click at [815, 379] on label "Confirm" at bounding box center [807, 376] width 21 height 26
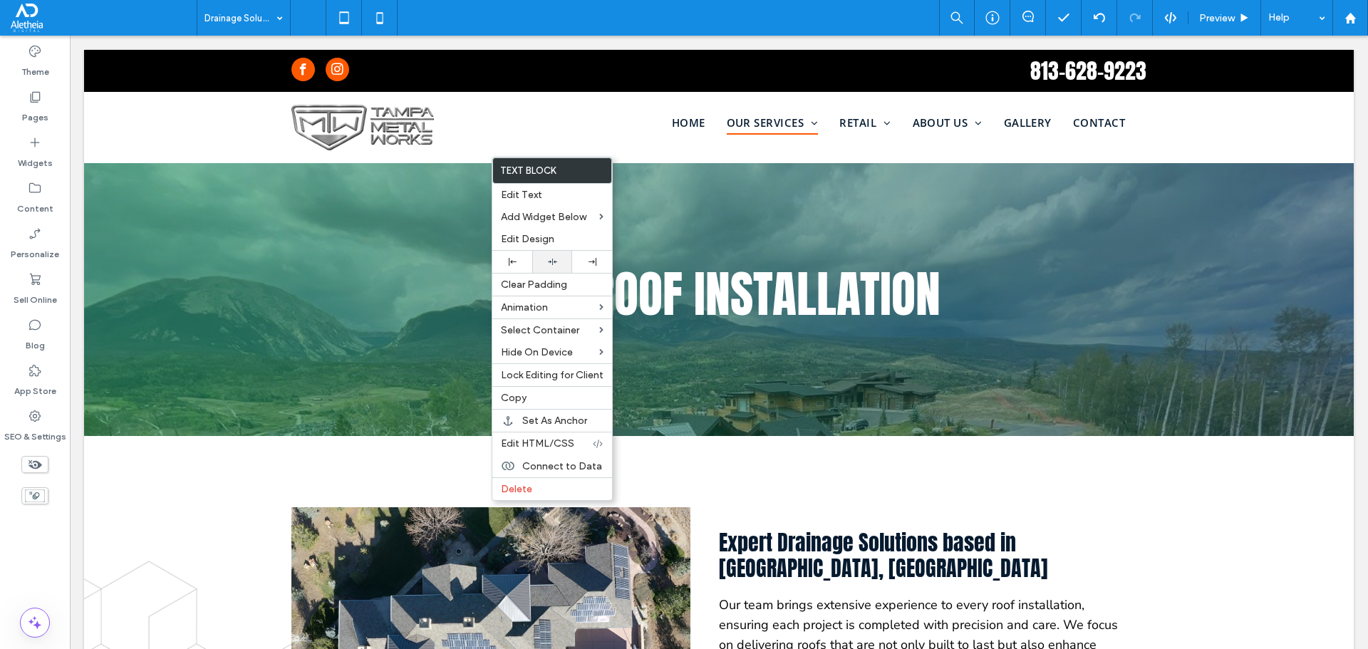
click at [556, 265] on icon at bounding box center [552, 261] width 9 height 9
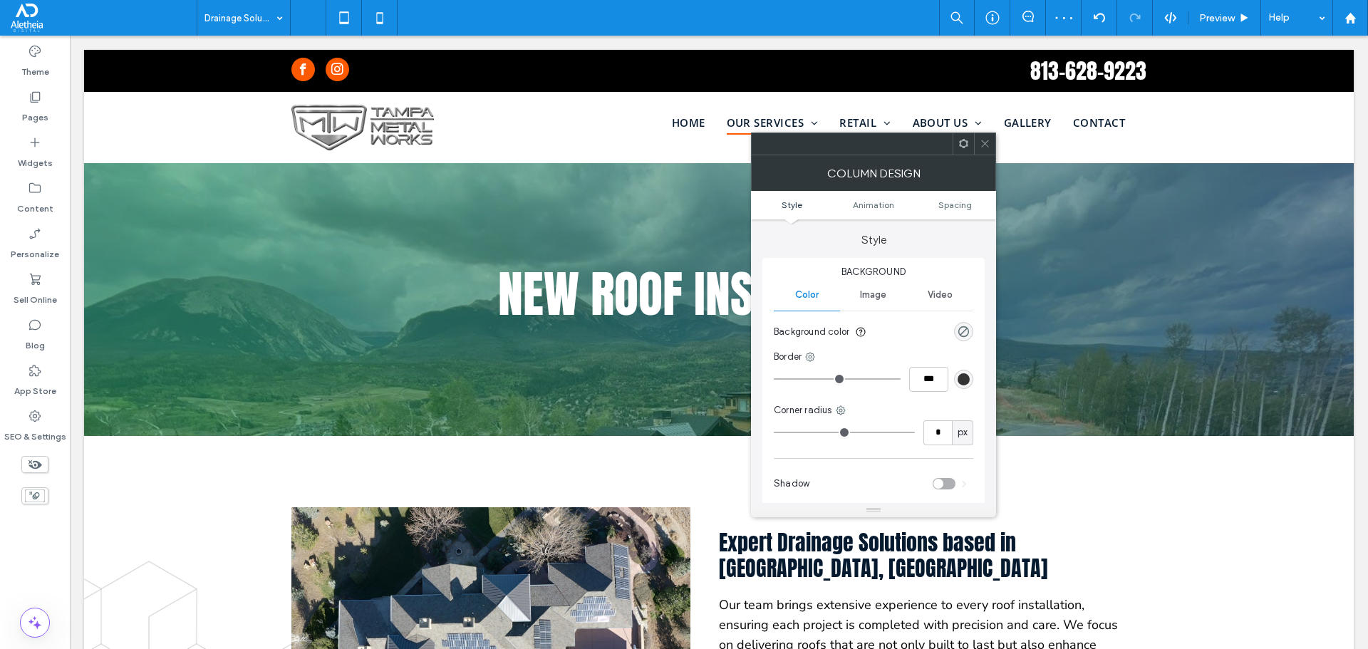
click at [988, 145] on icon at bounding box center [985, 143] width 11 height 11
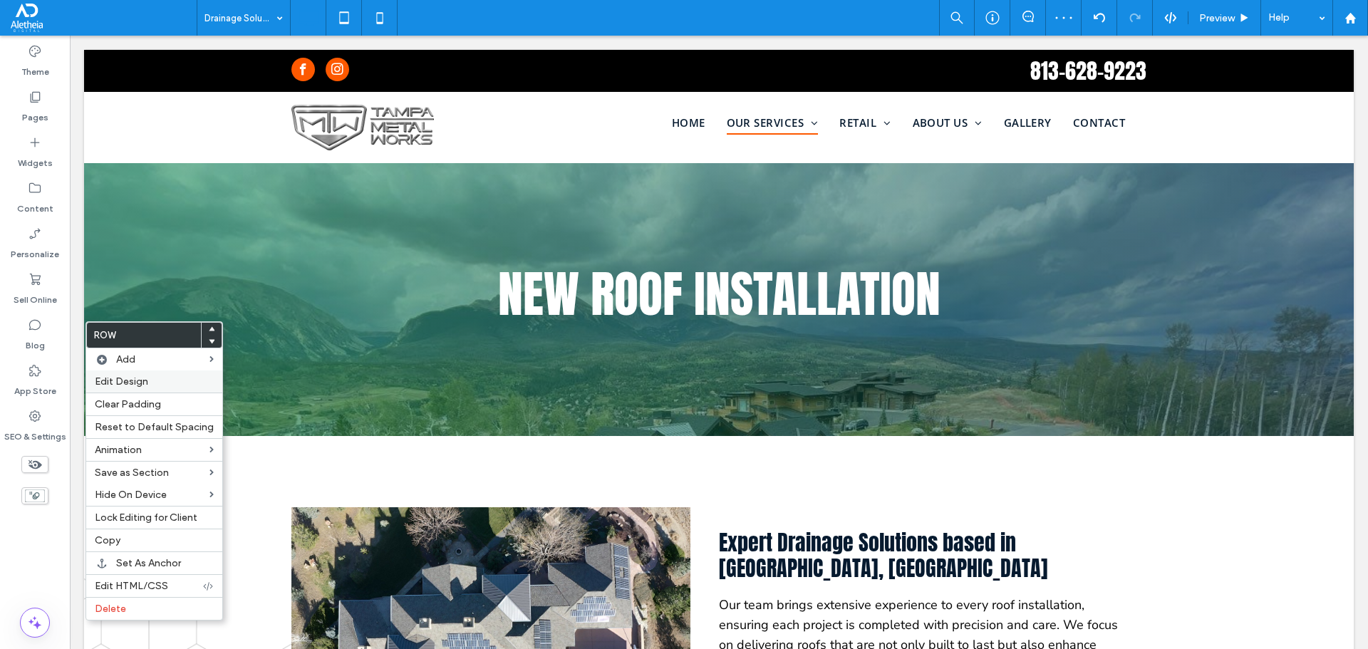
click at [116, 379] on span "Edit Design" at bounding box center [121, 382] width 53 height 12
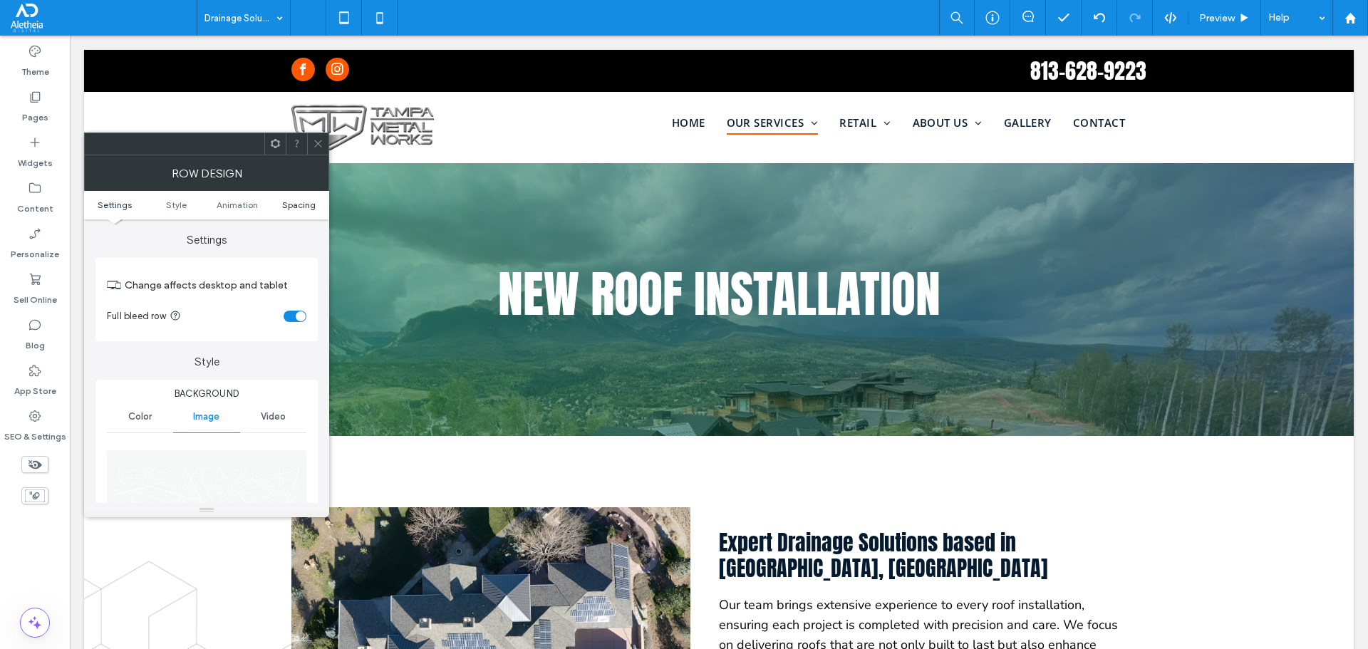
click at [302, 200] on span "Spacing" at bounding box center [298, 205] width 33 height 11
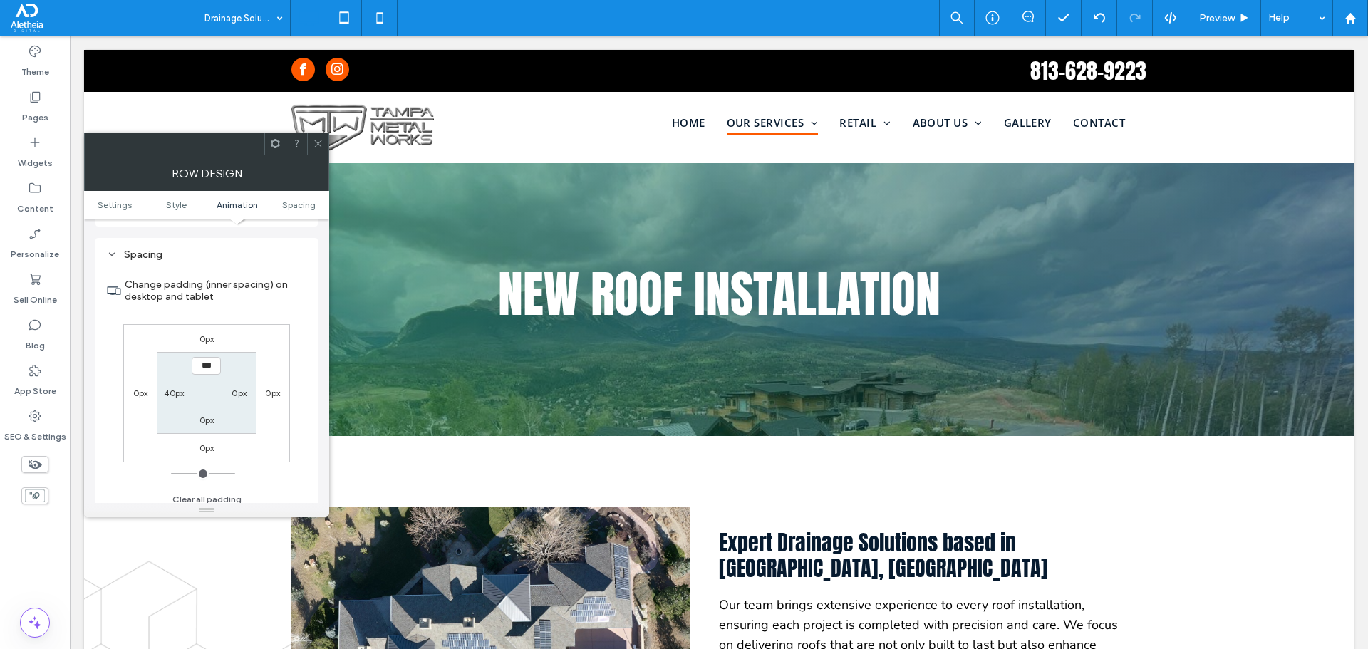
scroll to position [806, 0]
click at [206, 418] on label "0px" at bounding box center [207, 413] width 15 height 11
type input "***"
type input "*****"
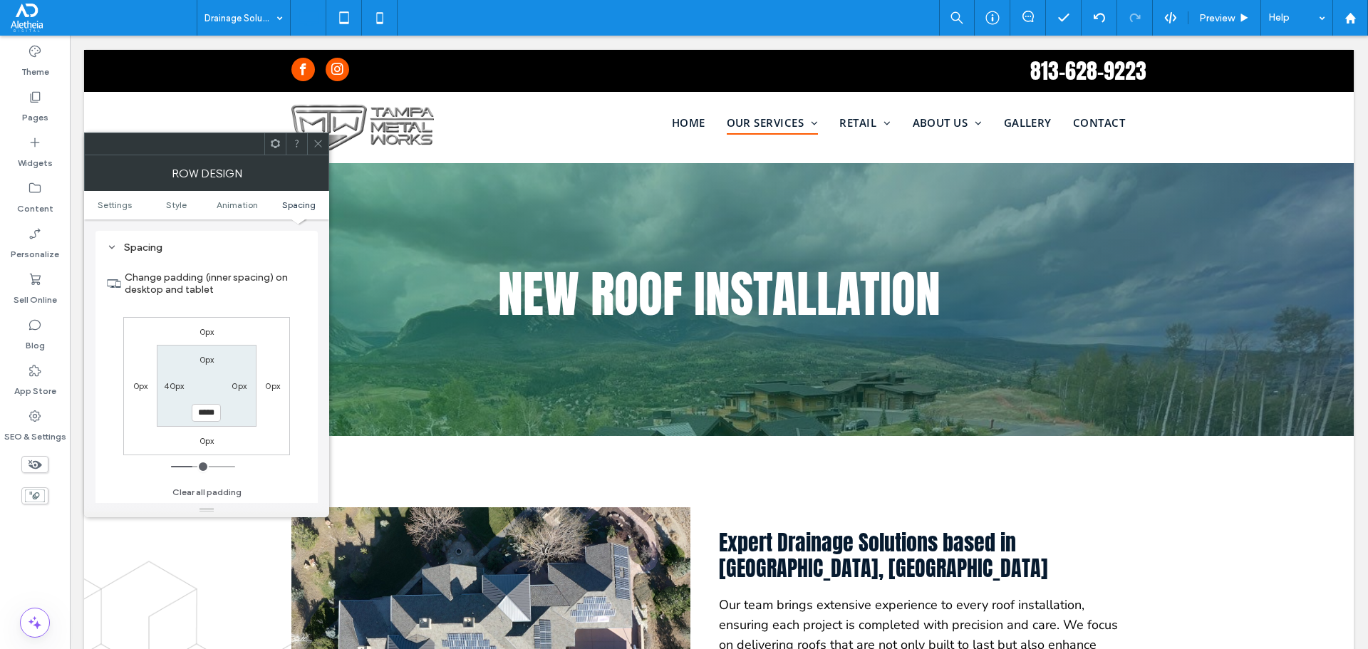
click at [319, 138] on span at bounding box center [318, 143] width 11 height 21
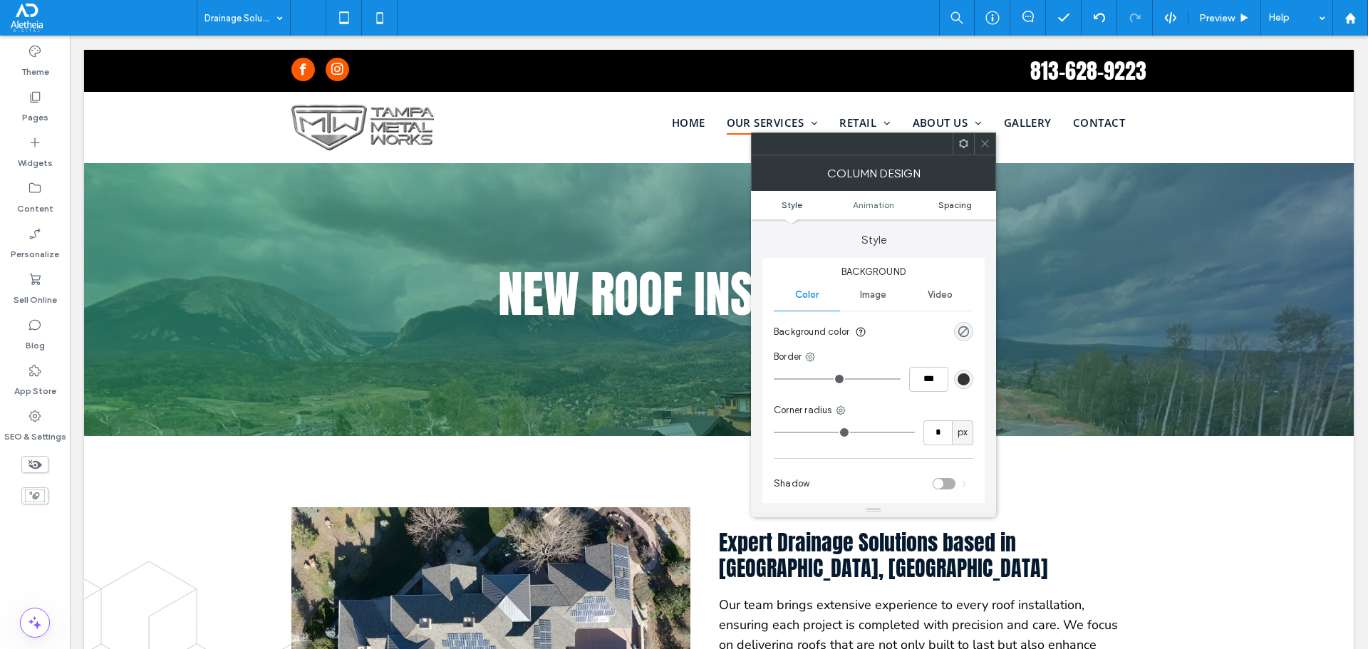
click at [956, 202] on span "Spacing" at bounding box center [955, 205] width 33 height 11
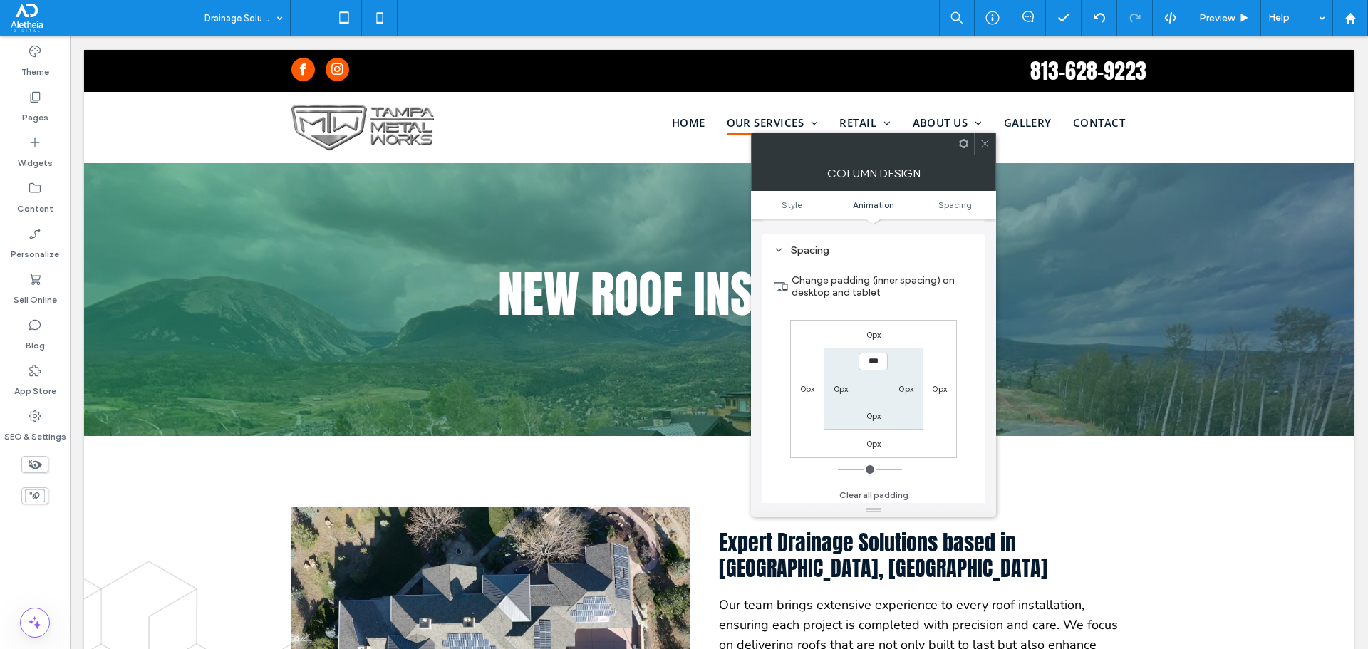
scroll to position [334, 0]
click at [878, 413] on label "0px" at bounding box center [874, 413] width 15 height 11
type input "***"
type input "*****"
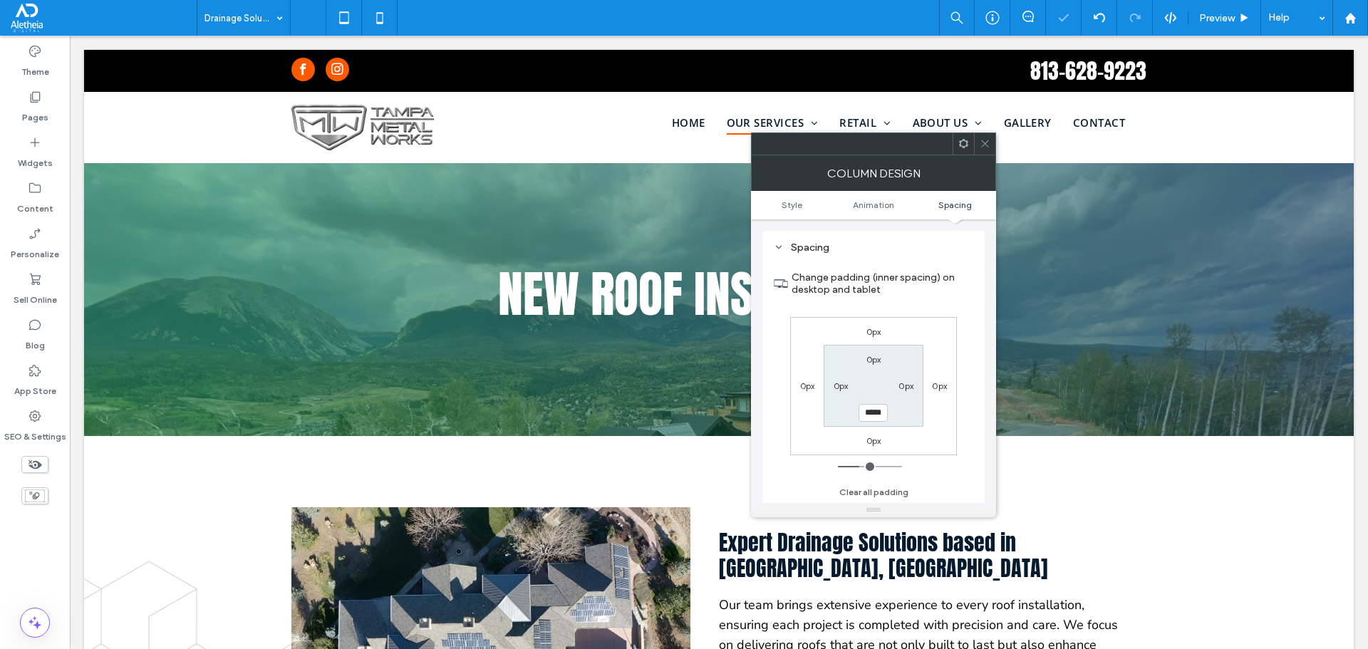
click at [990, 138] on icon at bounding box center [985, 143] width 11 height 11
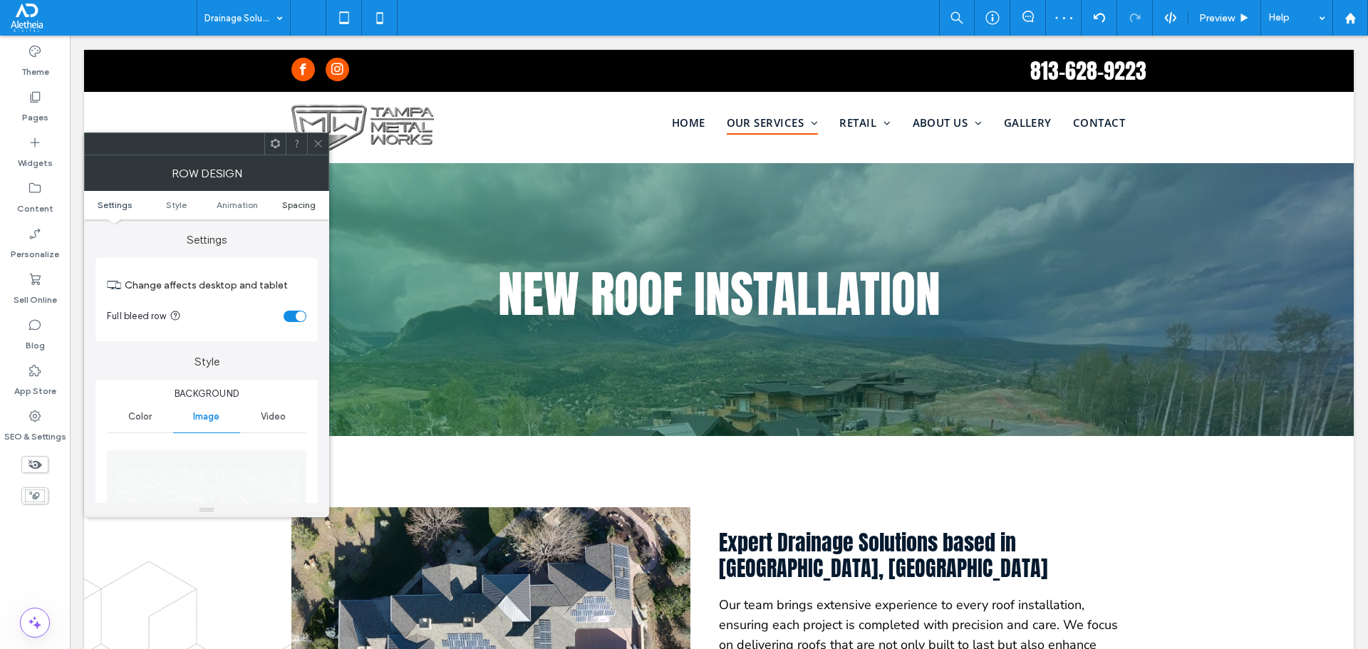
click at [305, 208] on span "Spacing" at bounding box center [298, 205] width 33 height 11
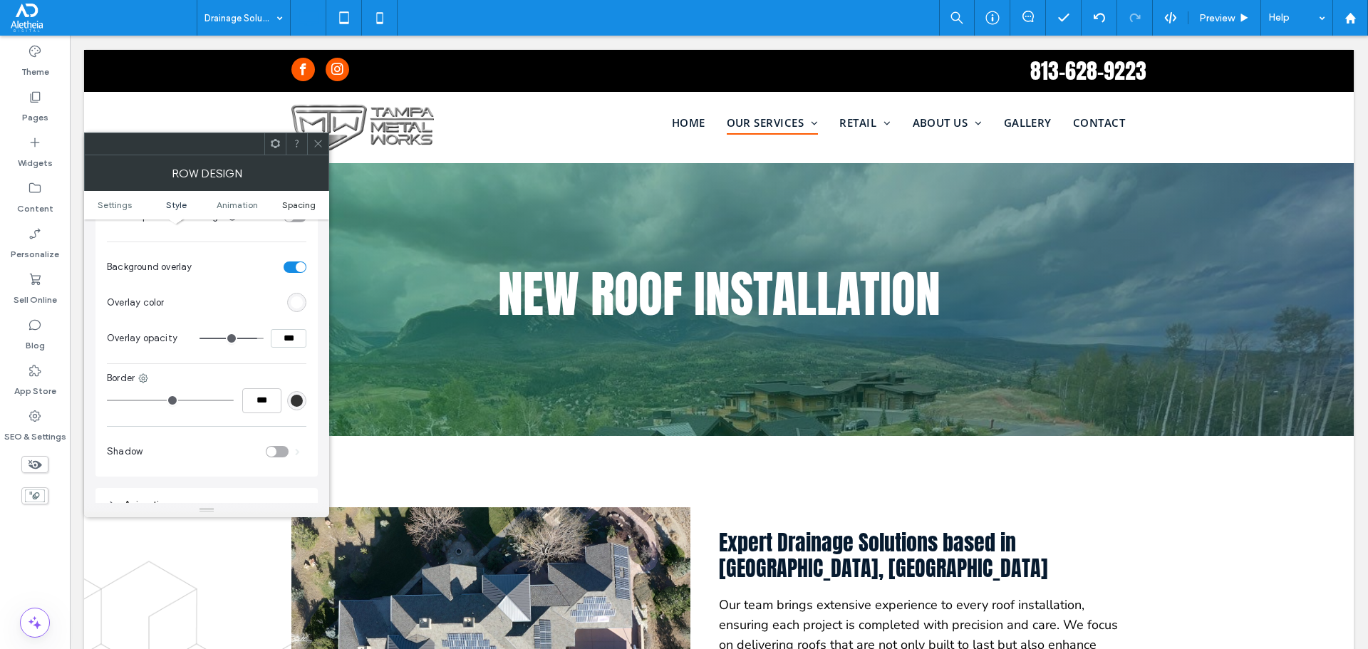
scroll to position [806, 0]
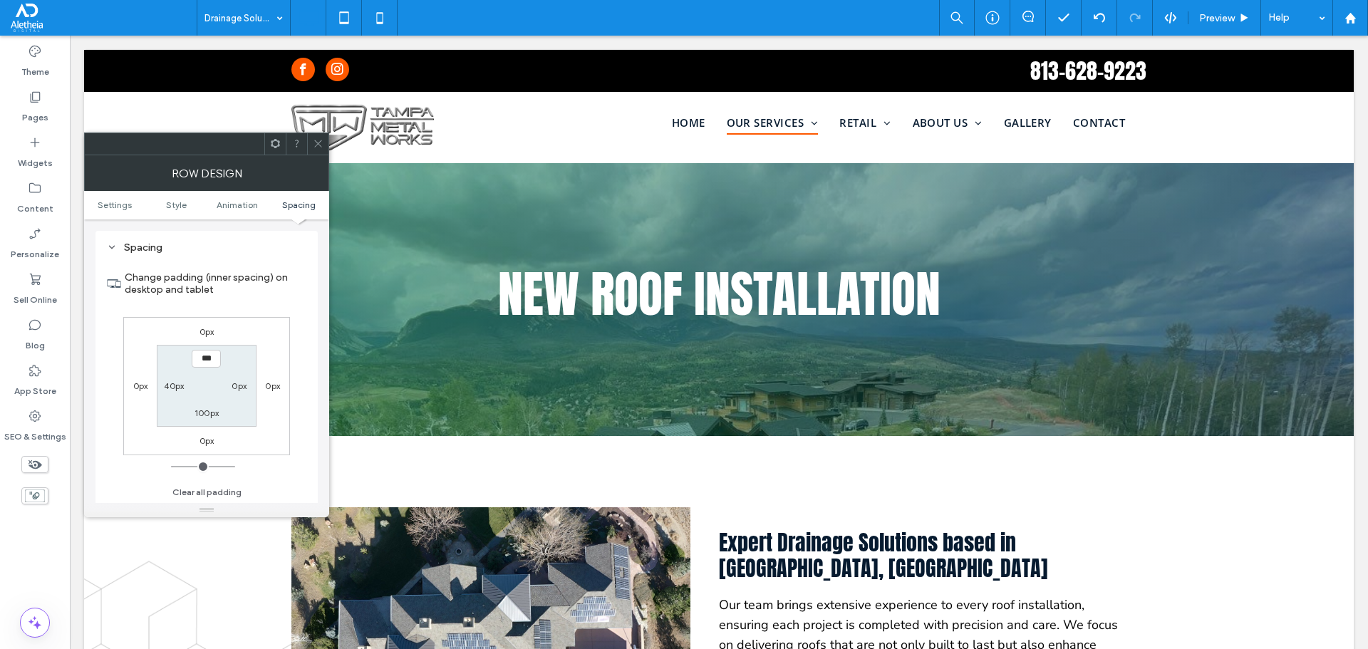
click at [220, 411] on div "100px" at bounding box center [206, 413] width 33 height 14
click at [210, 414] on label "100px" at bounding box center [207, 413] width 24 height 11
type input "***"
type input "*"
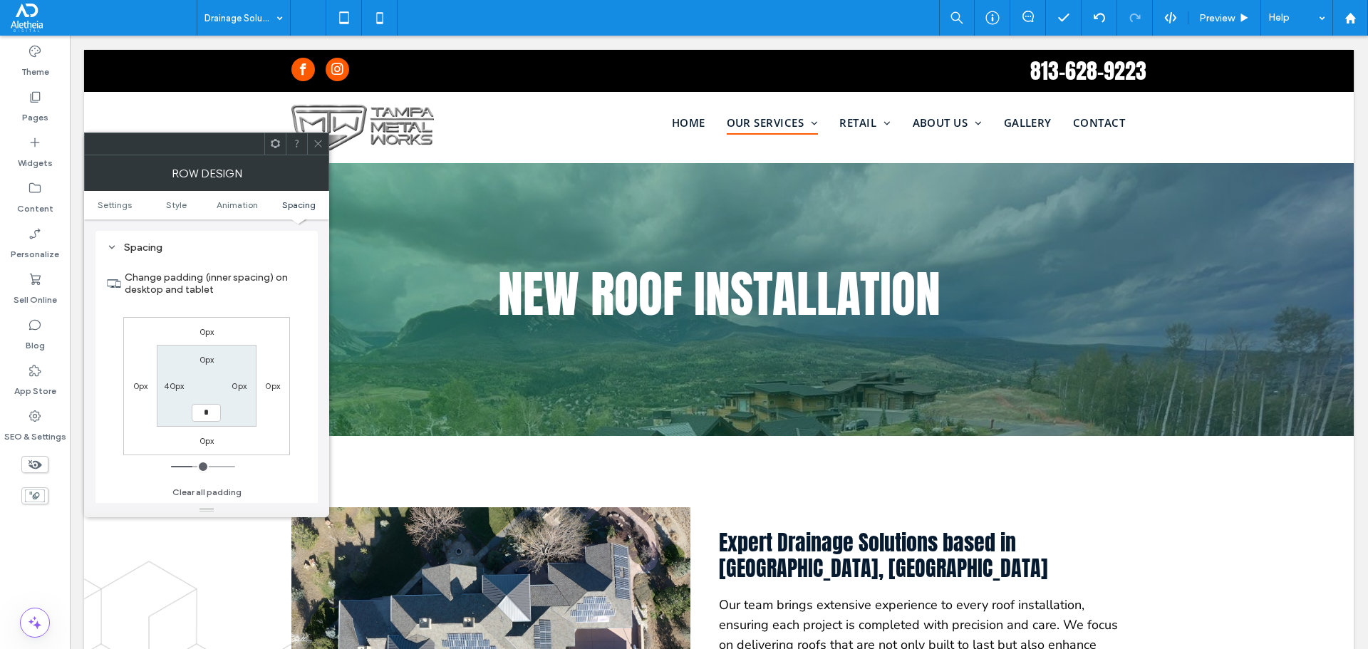
type input "***"
click at [312, 150] on div at bounding box center [317, 143] width 21 height 21
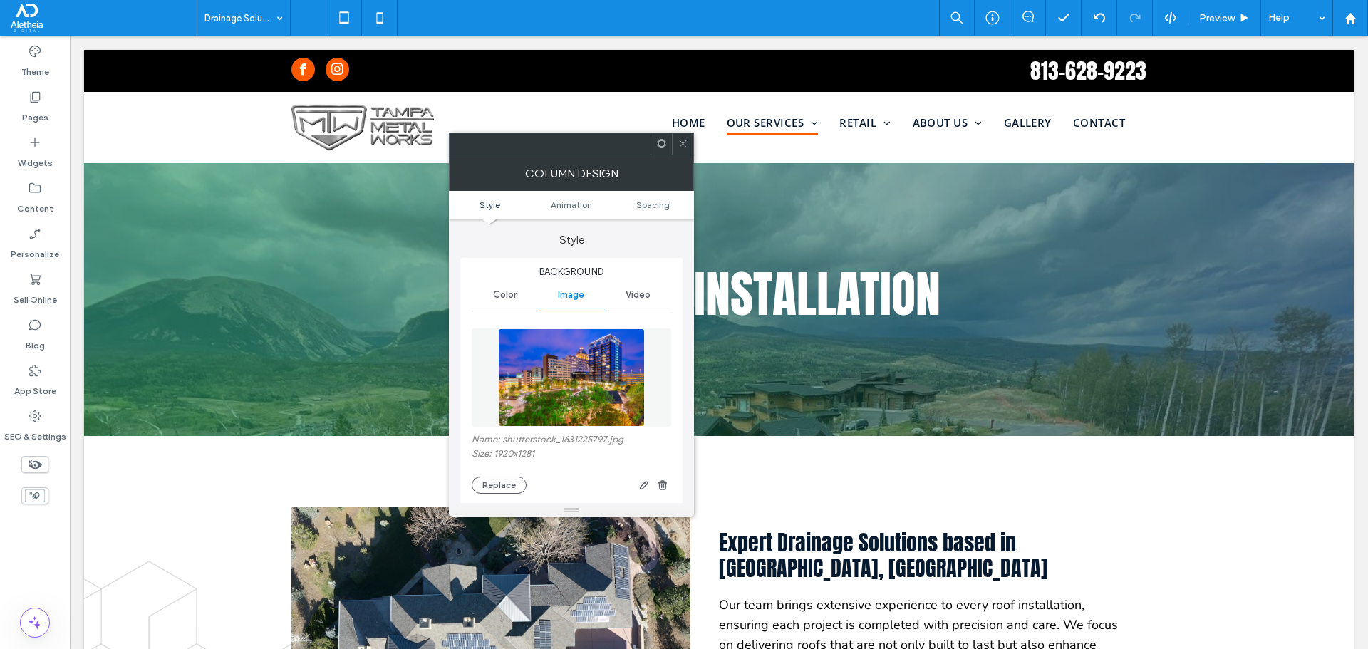
click at [553, 435] on label "Name: shutterstock_1631225797.jpg" at bounding box center [572, 441] width 200 height 14
click at [564, 401] on img at bounding box center [571, 378] width 147 height 98
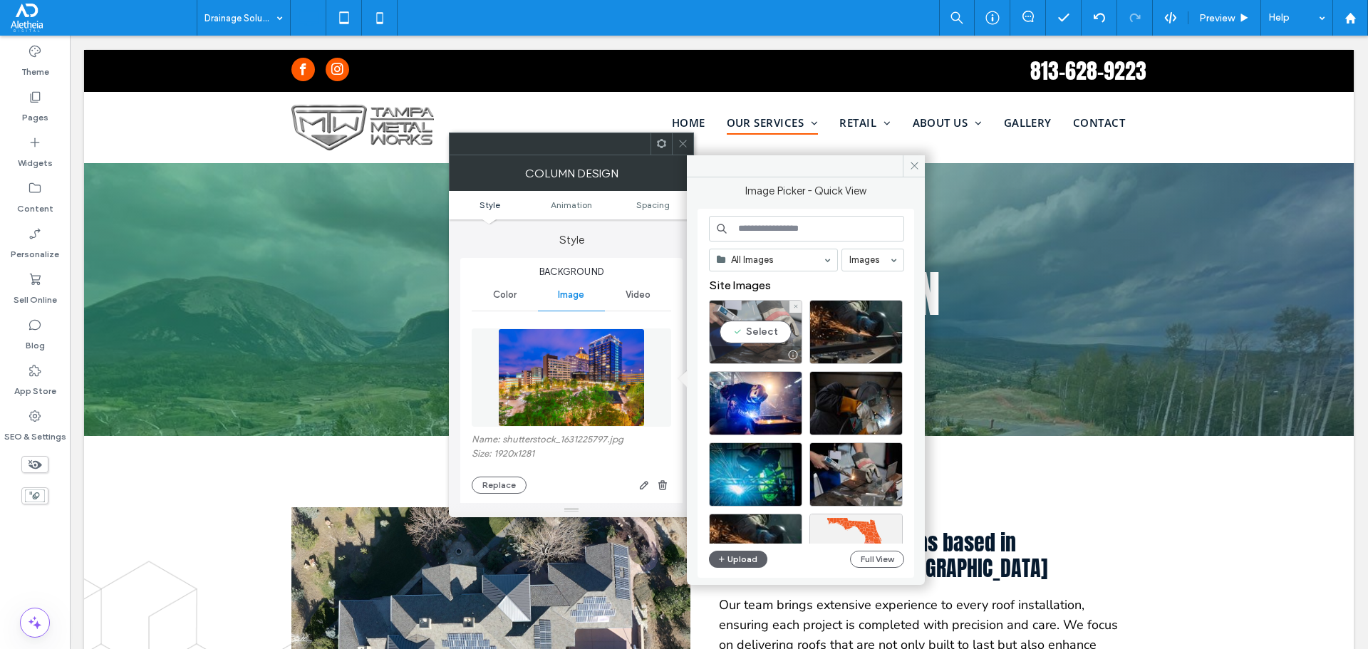
click at [745, 307] on div "Select" at bounding box center [755, 332] width 93 height 64
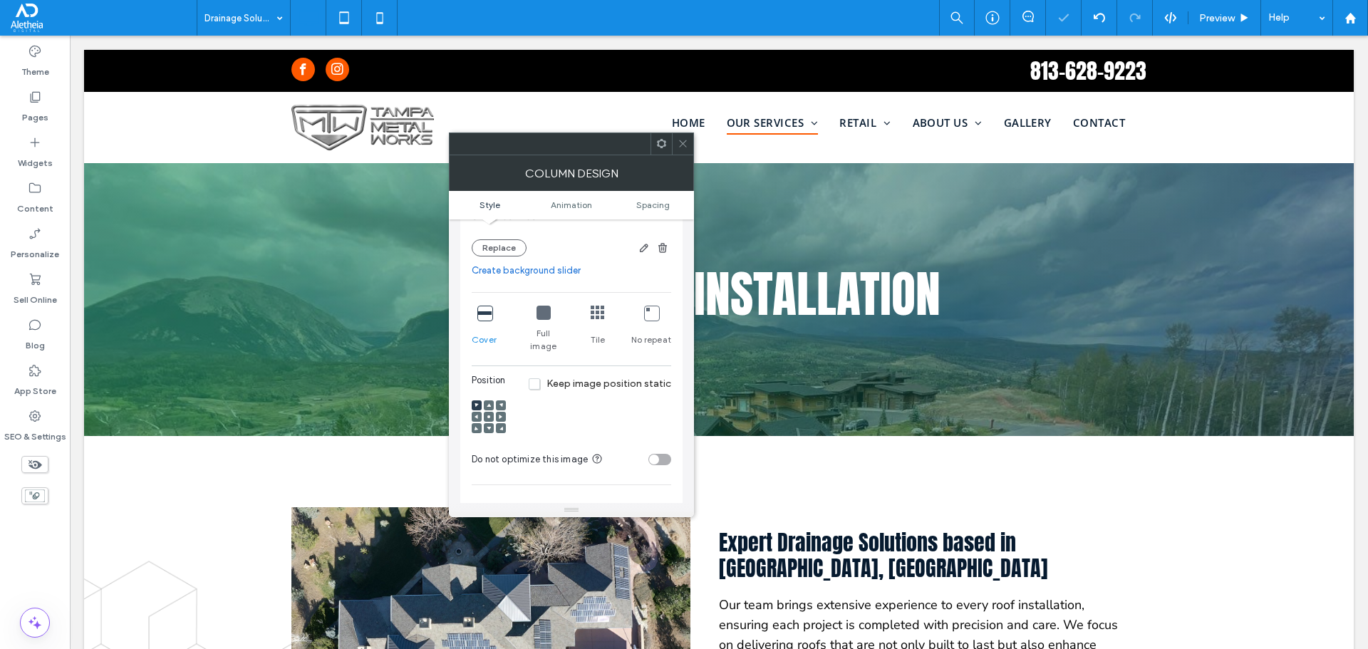
scroll to position [285, 0]
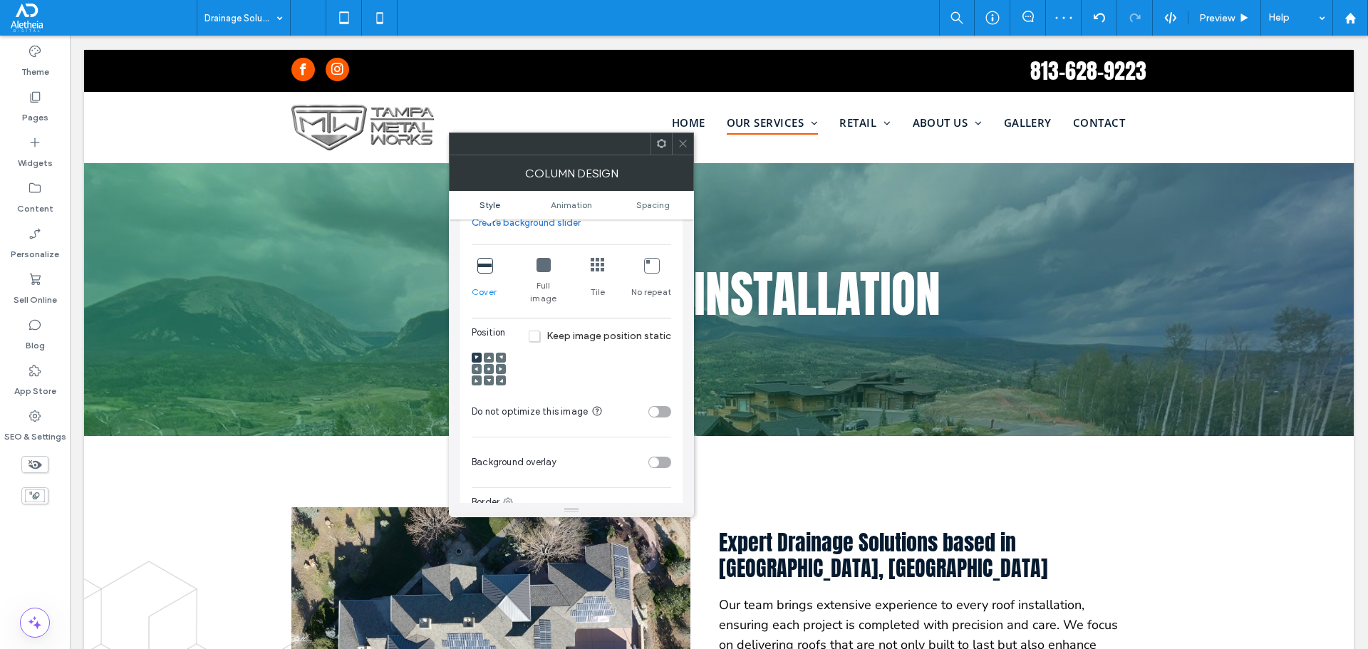
click at [489, 367] on icon at bounding box center [489, 369] width 4 height 4
click at [683, 145] on icon at bounding box center [683, 143] width 11 height 11
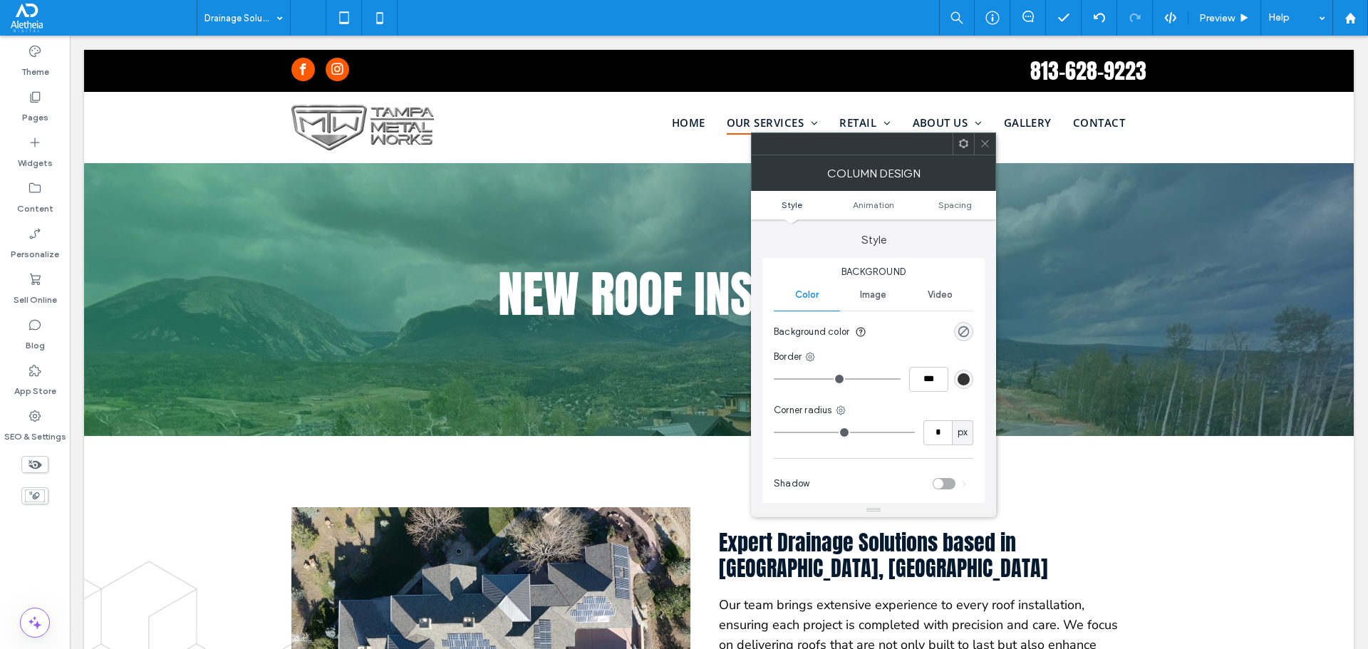
click at [982, 143] on icon at bounding box center [985, 143] width 11 height 11
click at [984, 142] on use at bounding box center [984, 143] width 7 height 7
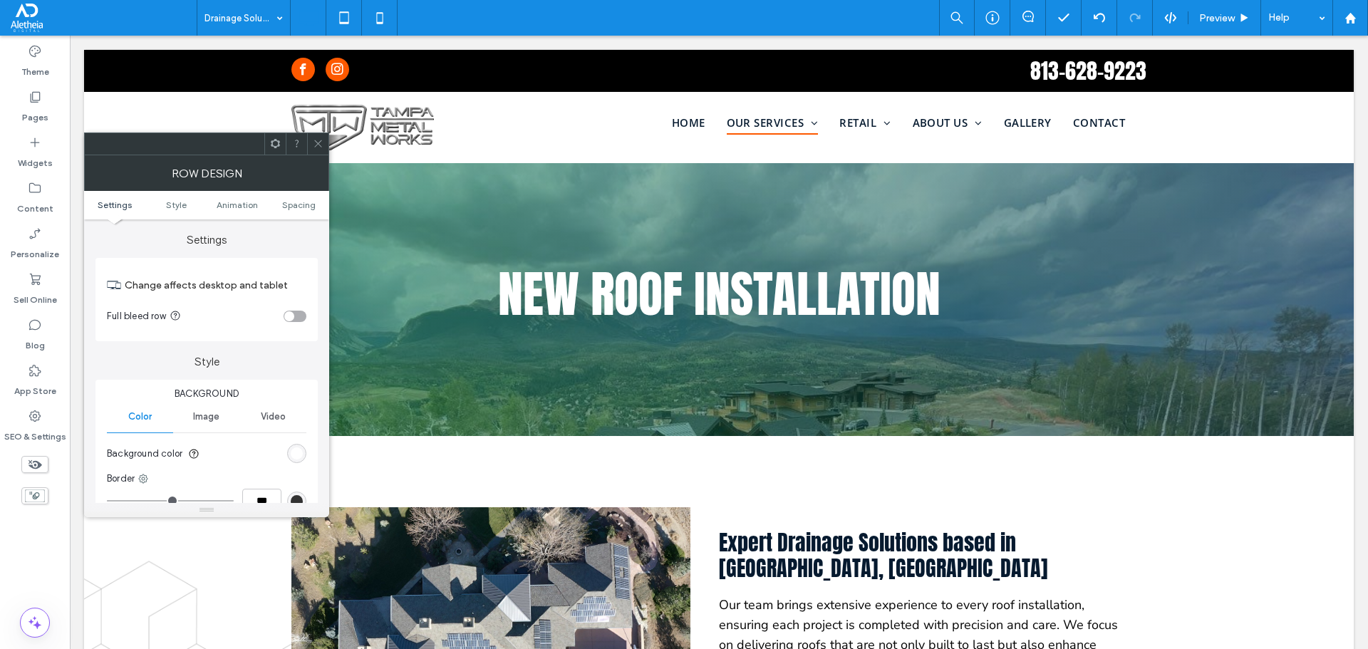
click at [318, 136] on span at bounding box center [318, 143] width 11 height 21
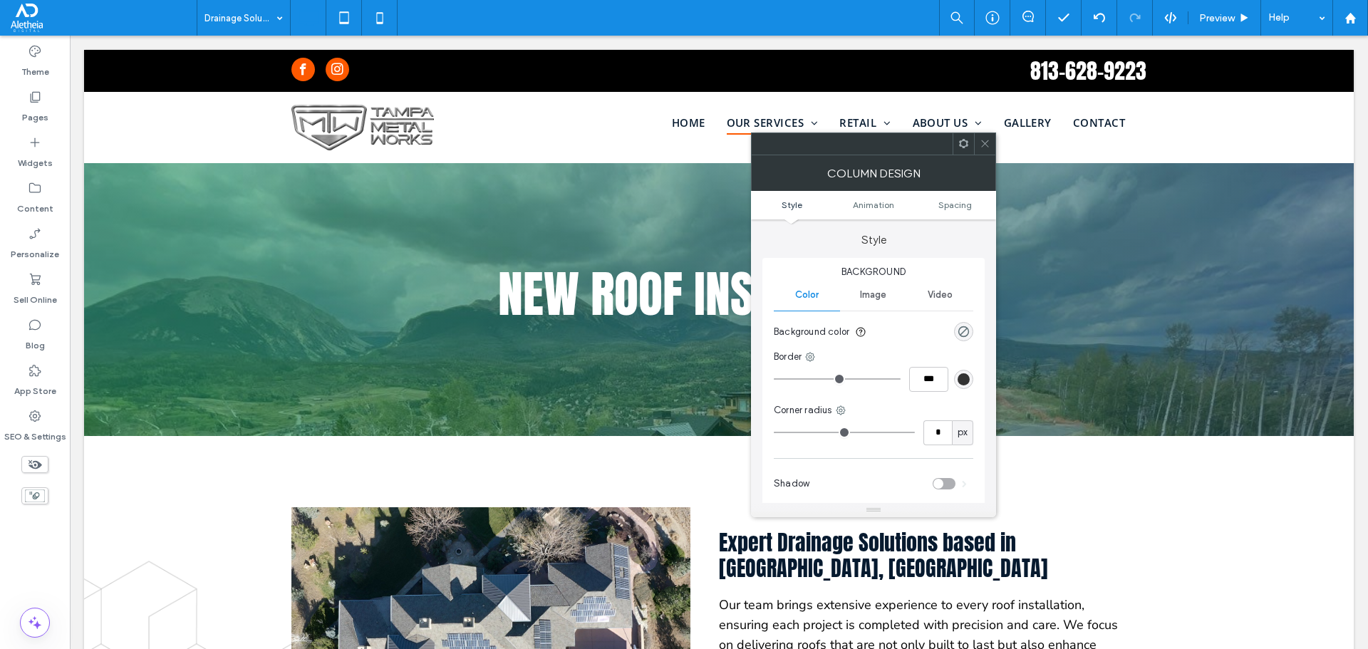
click at [990, 143] on icon at bounding box center [985, 143] width 11 height 11
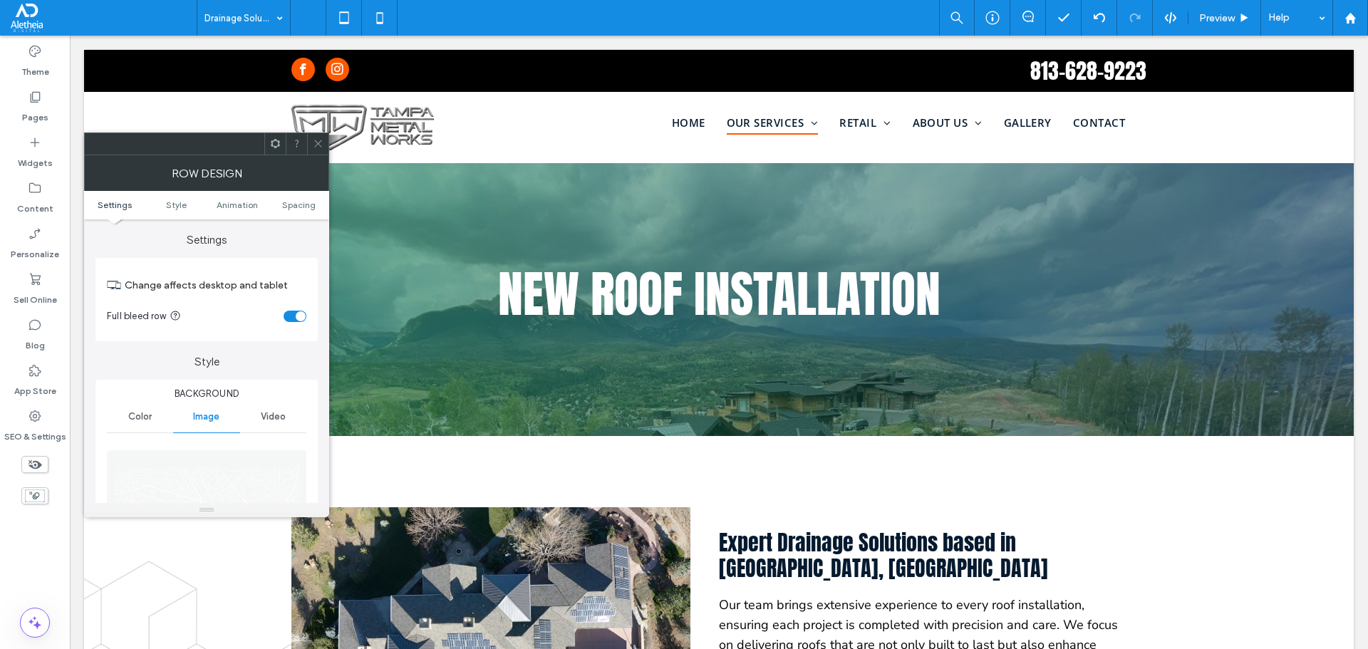
click at [172, 480] on img at bounding box center [207, 499] width 201 height 98
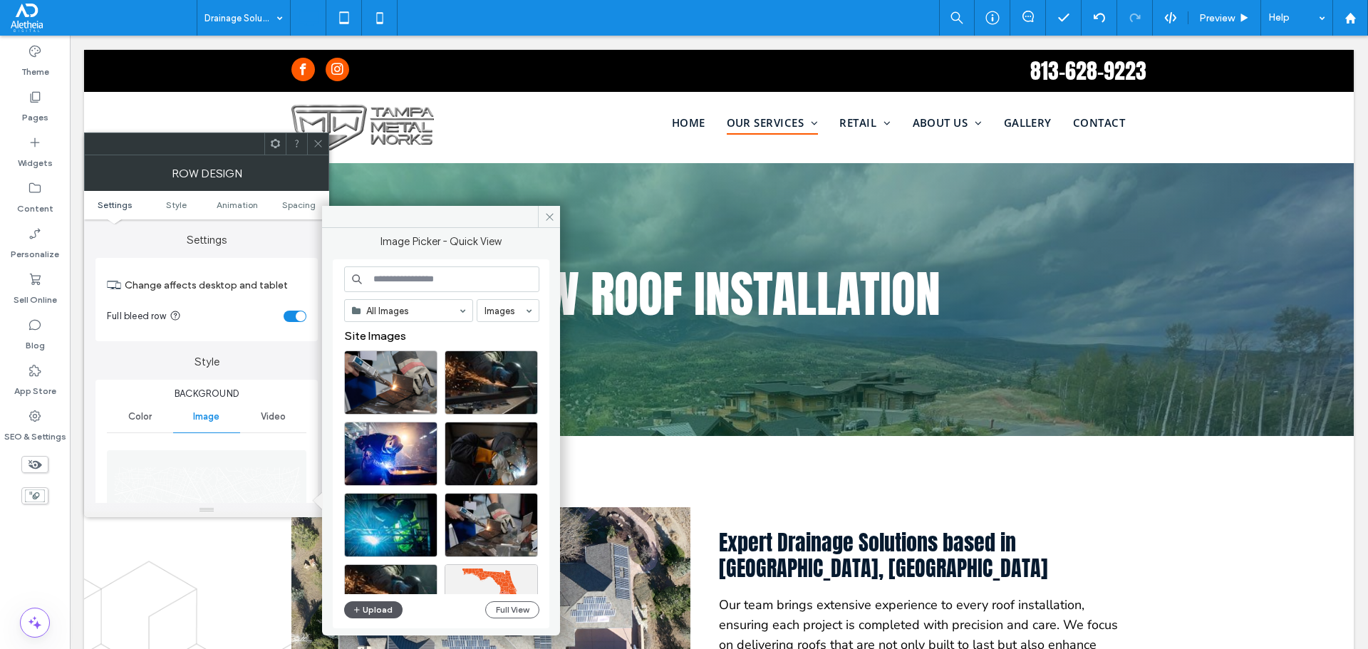
click at [368, 606] on button "Upload" at bounding box center [373, 610] width 58 height 17
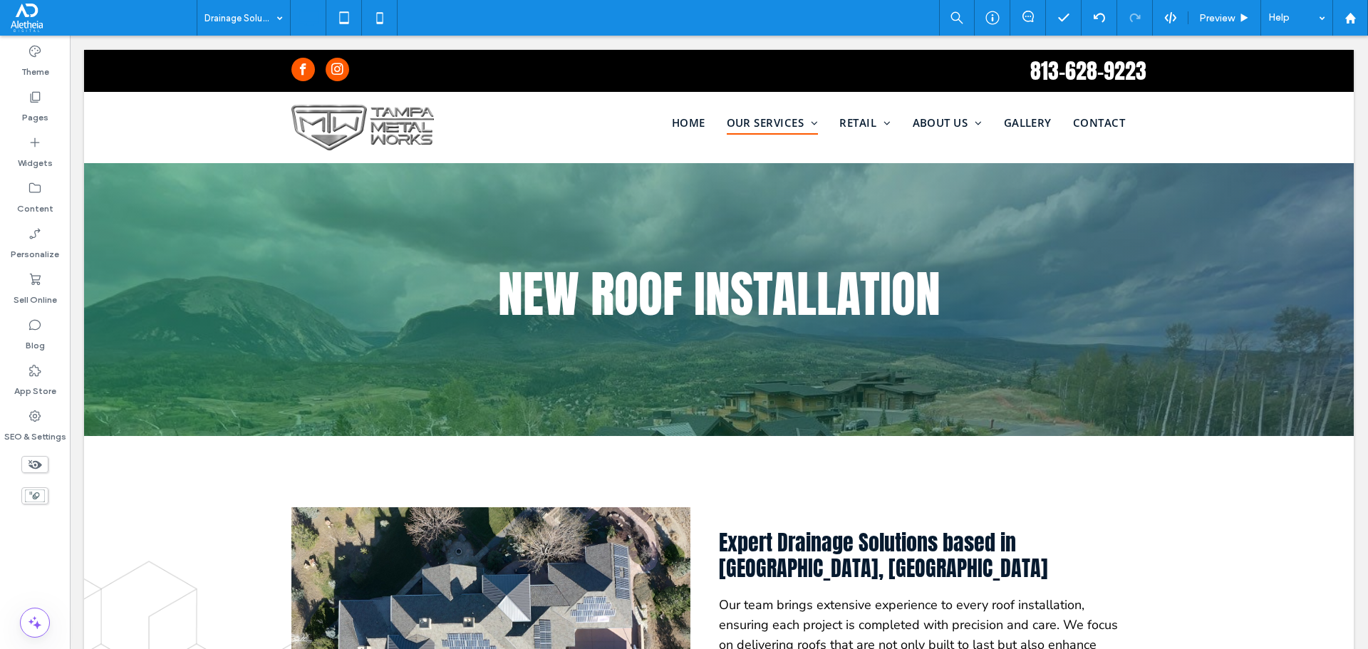
type input "******"
type input "**"
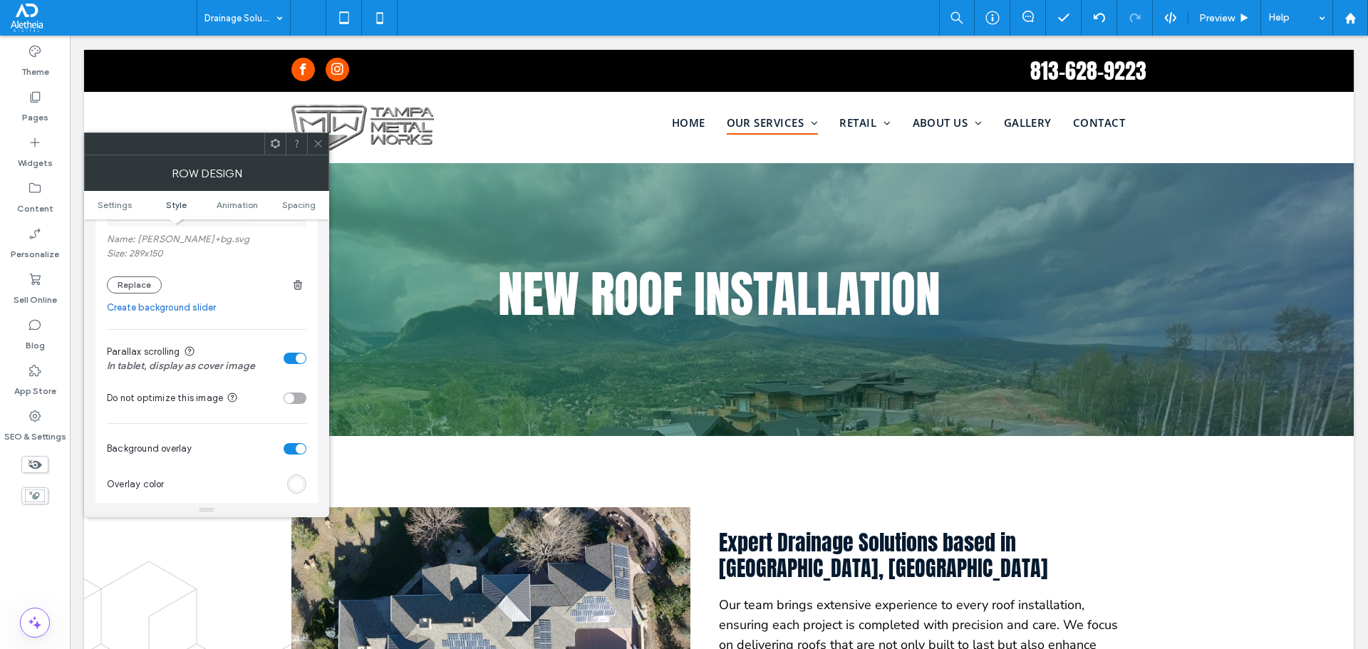
scroll to position [356, 0]
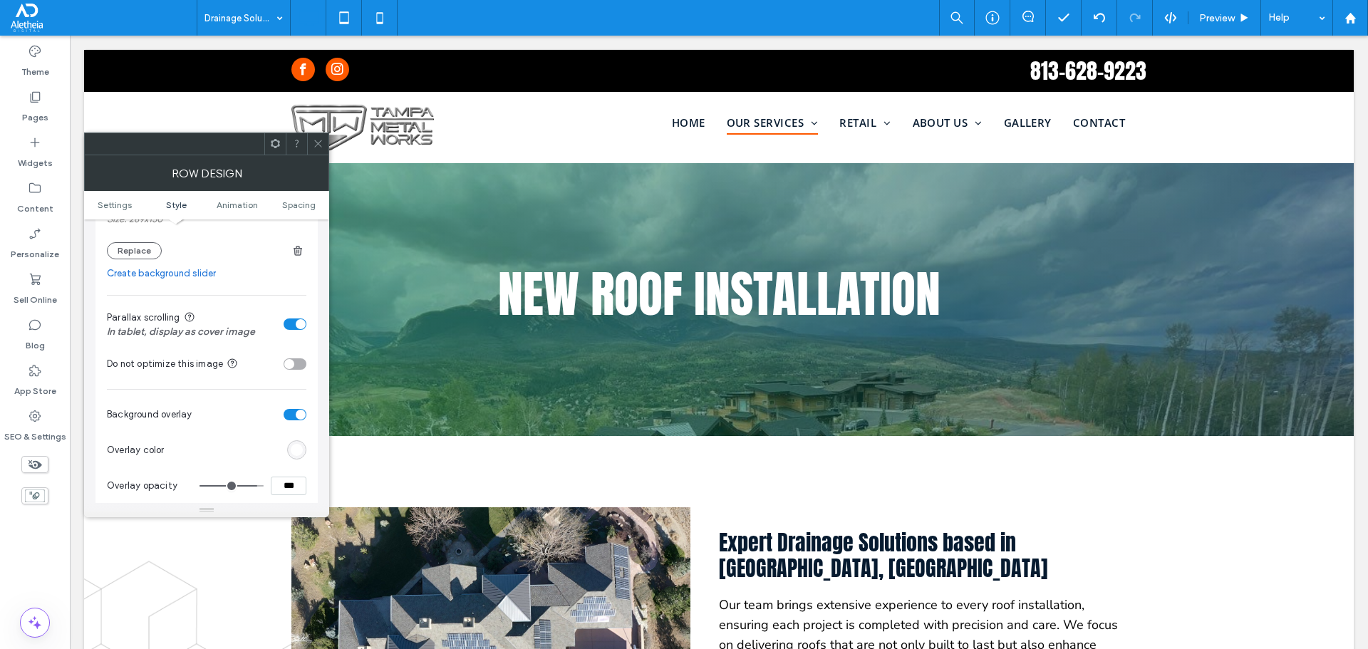
click at [295, 321] on div "toggle" at bounding box center [295, 324] width 23 height 11
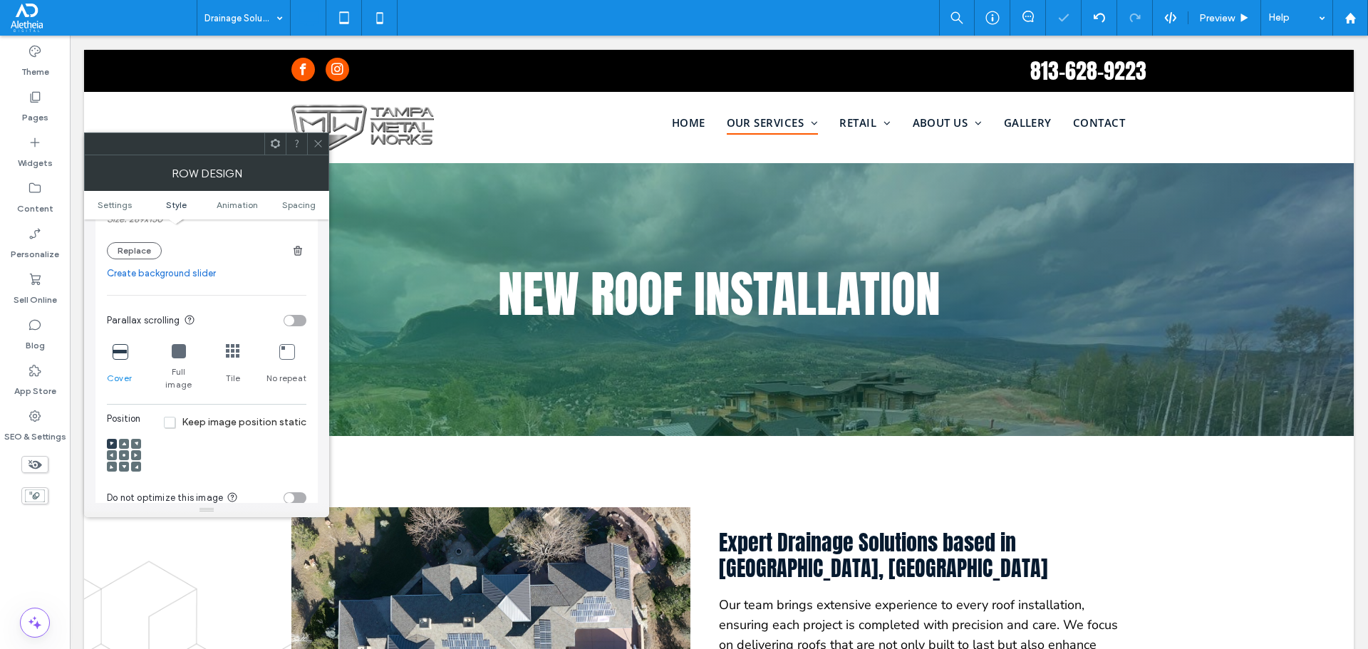
click at [175, 351] on icon at bounding box center [179, 351] width 14 height 14
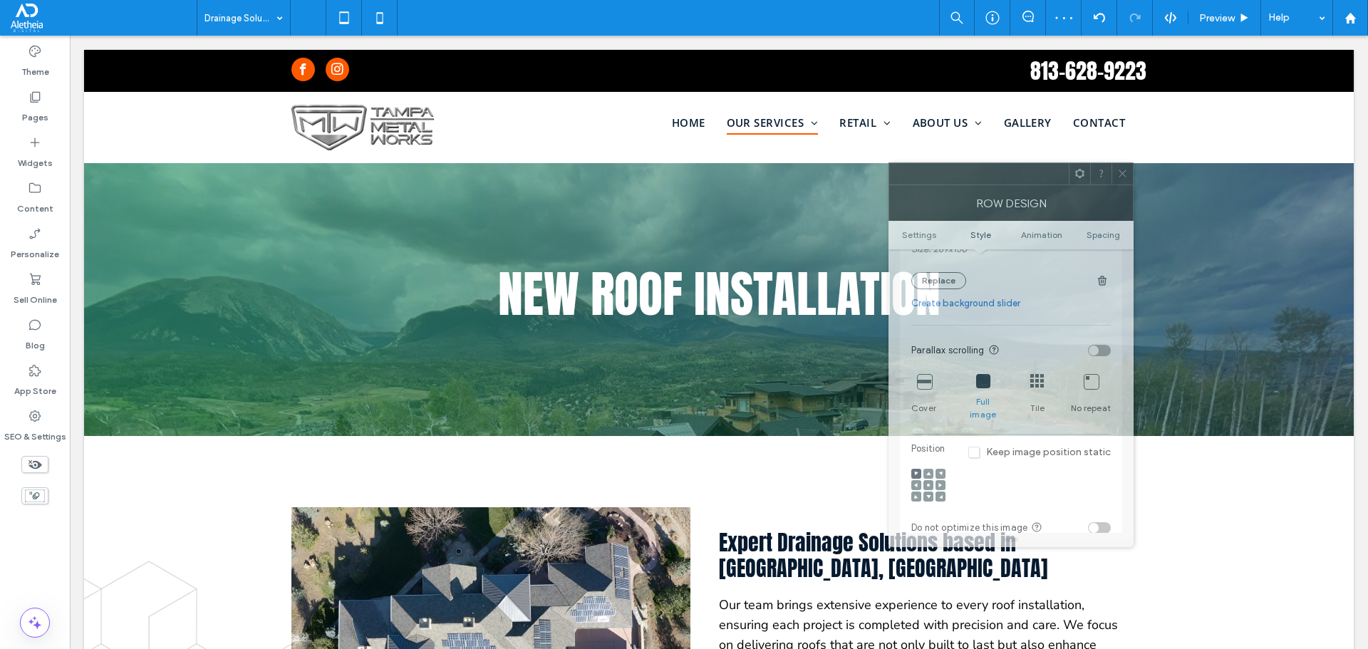
drag, startPoint x: 209, startPoint y: 153, endPoint x: 1013, endPoint y: 182, distance: 805.2
click at [1013, 182] on div at bounding box center [979, 173] width 180 height 21
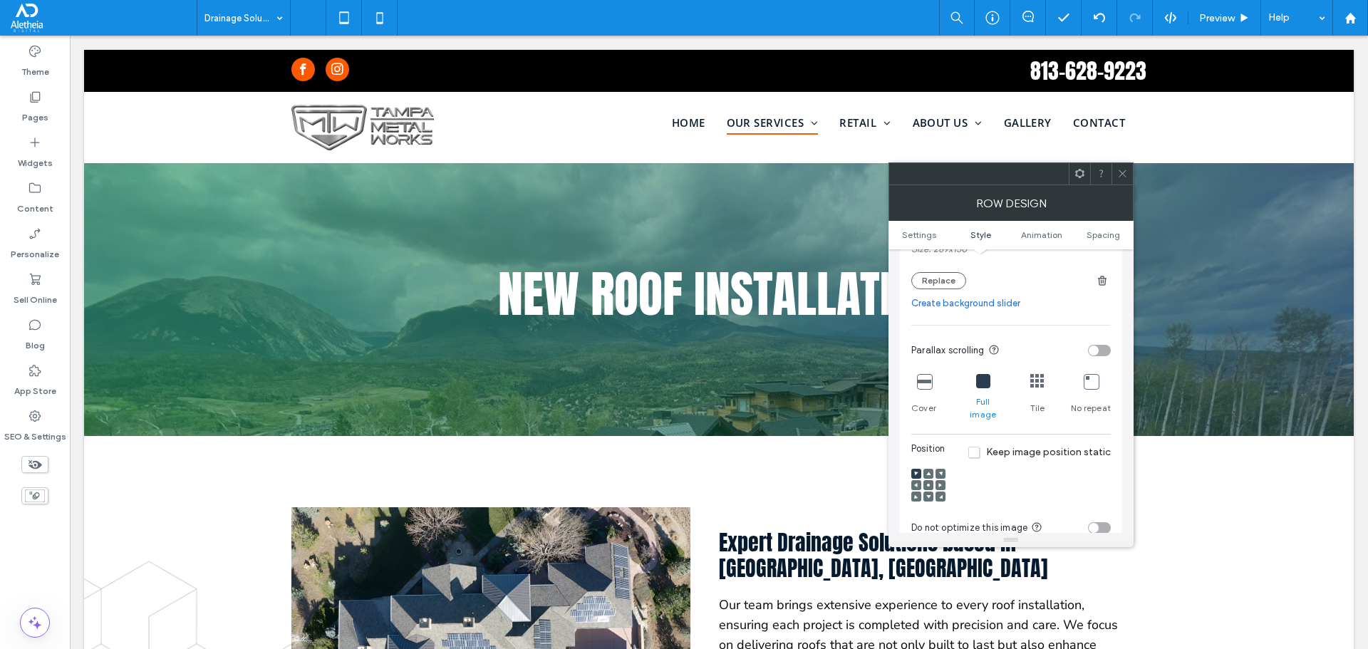
click at [929, 483] on icon at bounding box center [928, 485] width 4 height 4
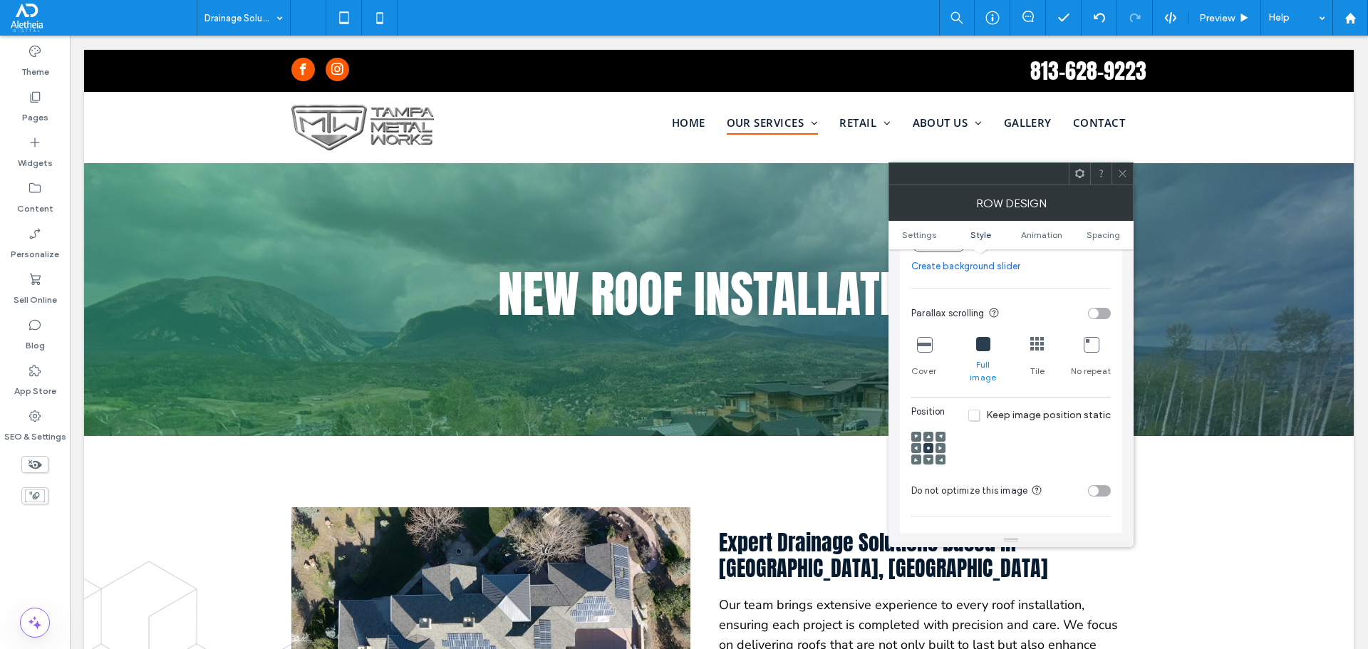
scroll to position [570, 0]
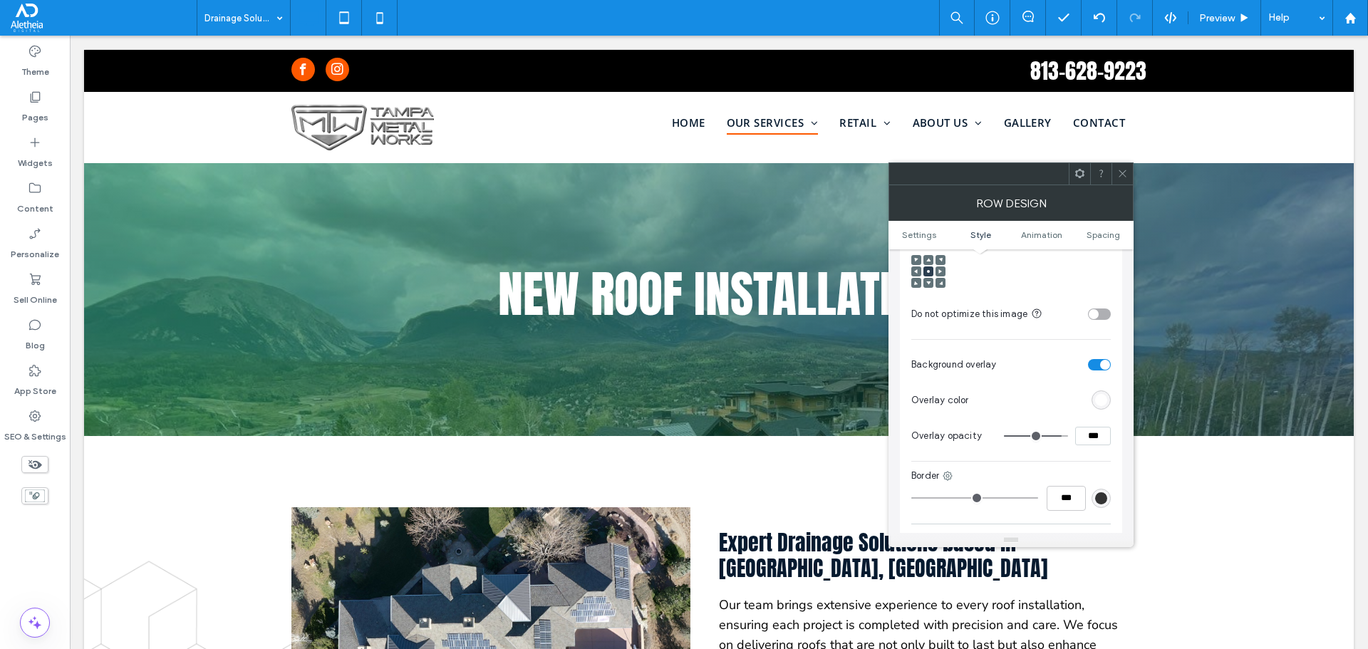
click at [1103, 429] on input "***" at bounding box center [1093, 436] width 36 height 19
click at [1101, 427] on input "***" at bounding box center [1093, 436] width 36 height 19
type input "***"
type input "**"
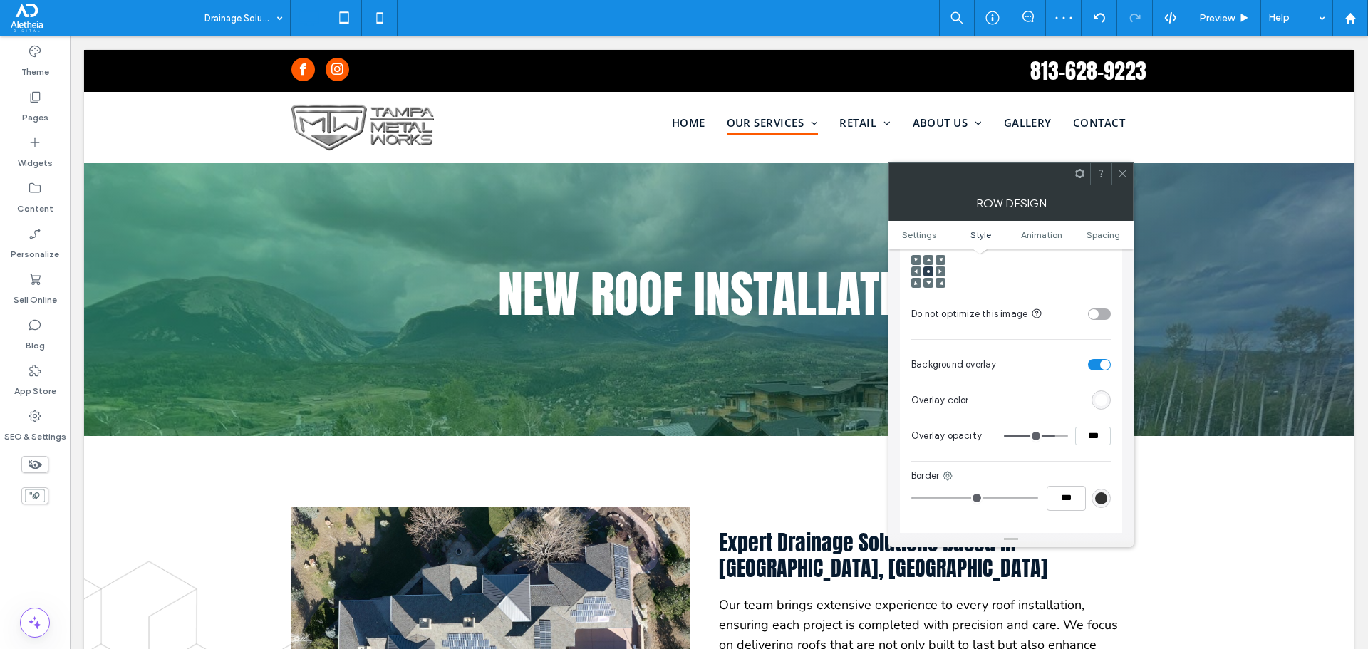
click at [1085, 432] on input "***" at bounding box center [1093, 436] width 36 height 19
type input "***"
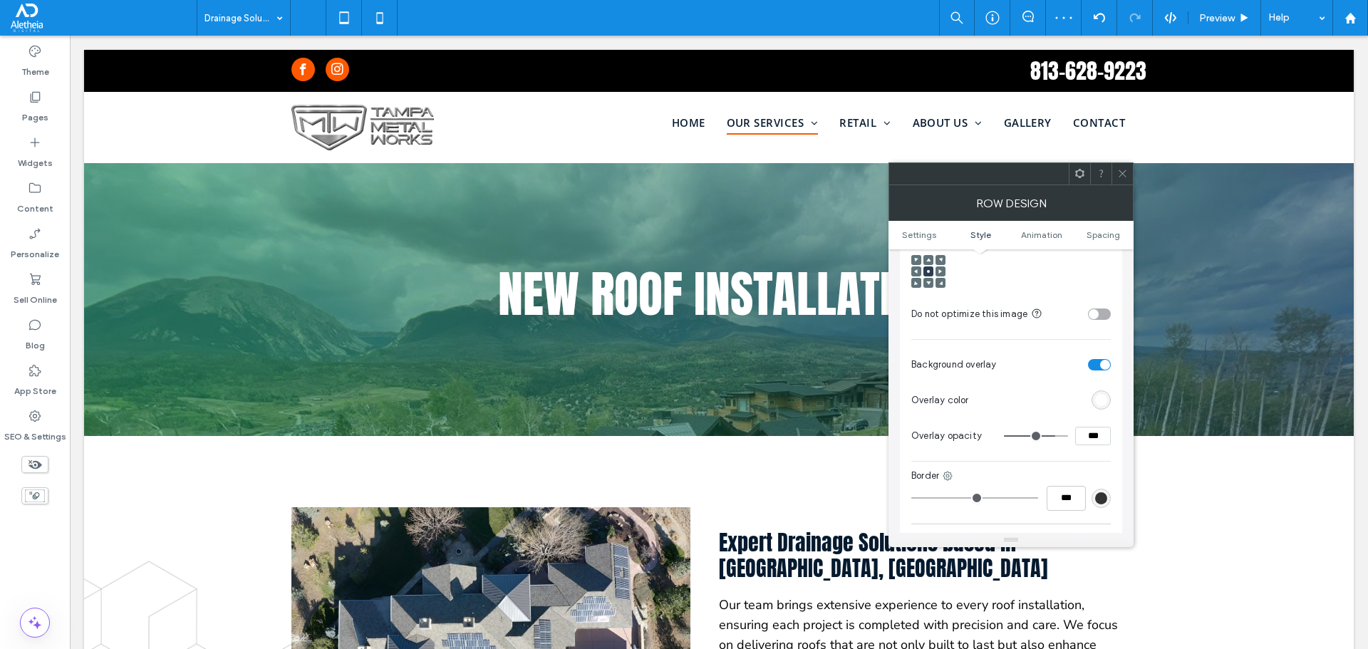
type input "**"
click at [1120, 171] on use at bounding box center [1122, 173] width 7 height 7
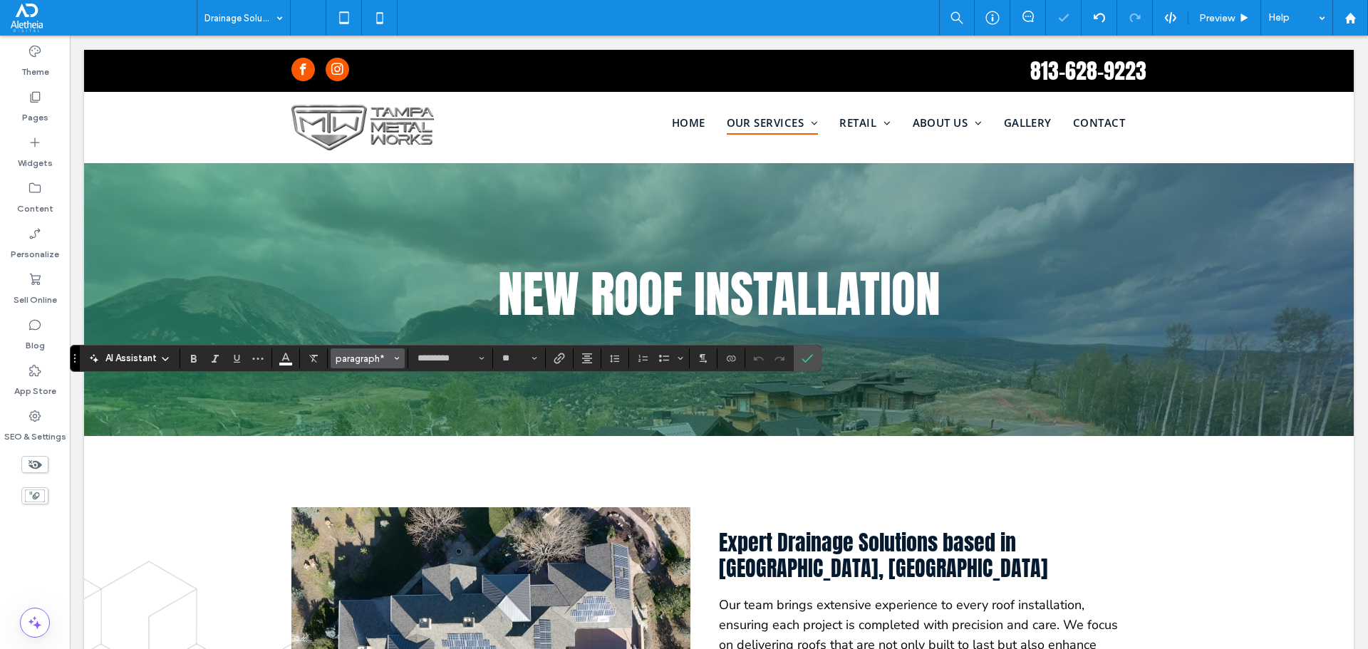
click at [358, 360] on span "paragraph*" at bounding box center [364, 358] width 56 height 11
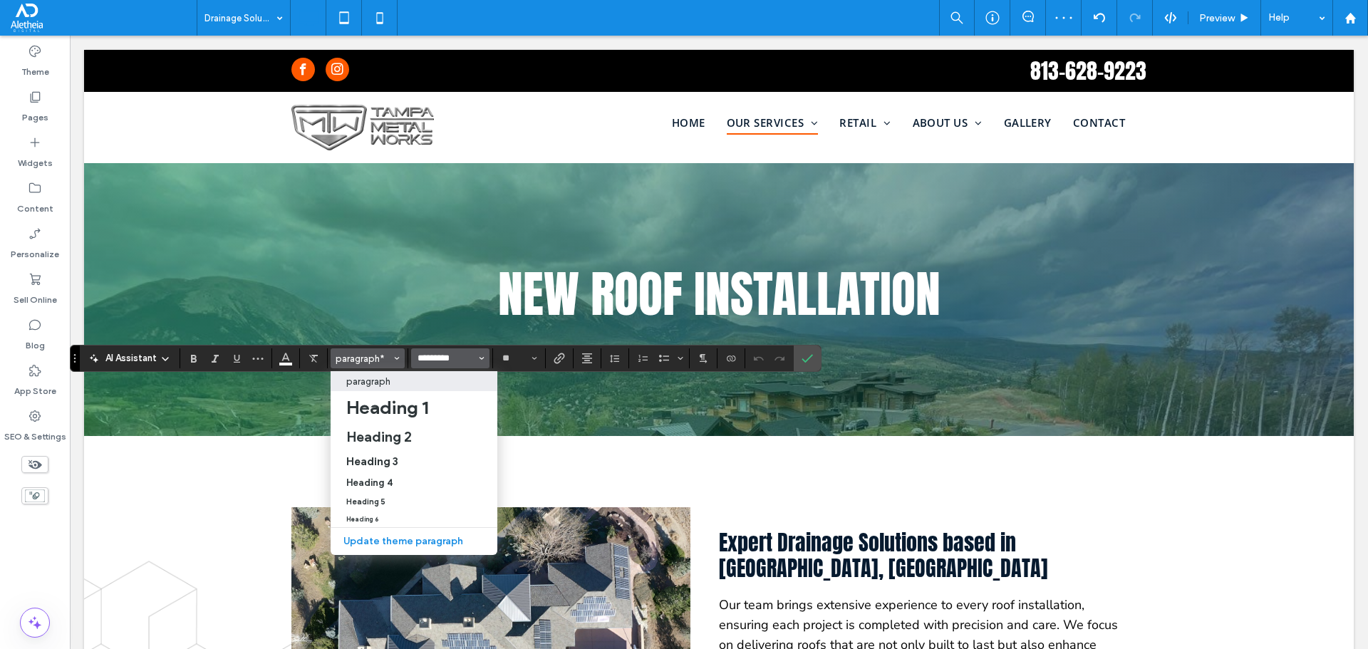
click at [458, 359] on input "*********" at bounding box center [446, 358] width 61 height 11
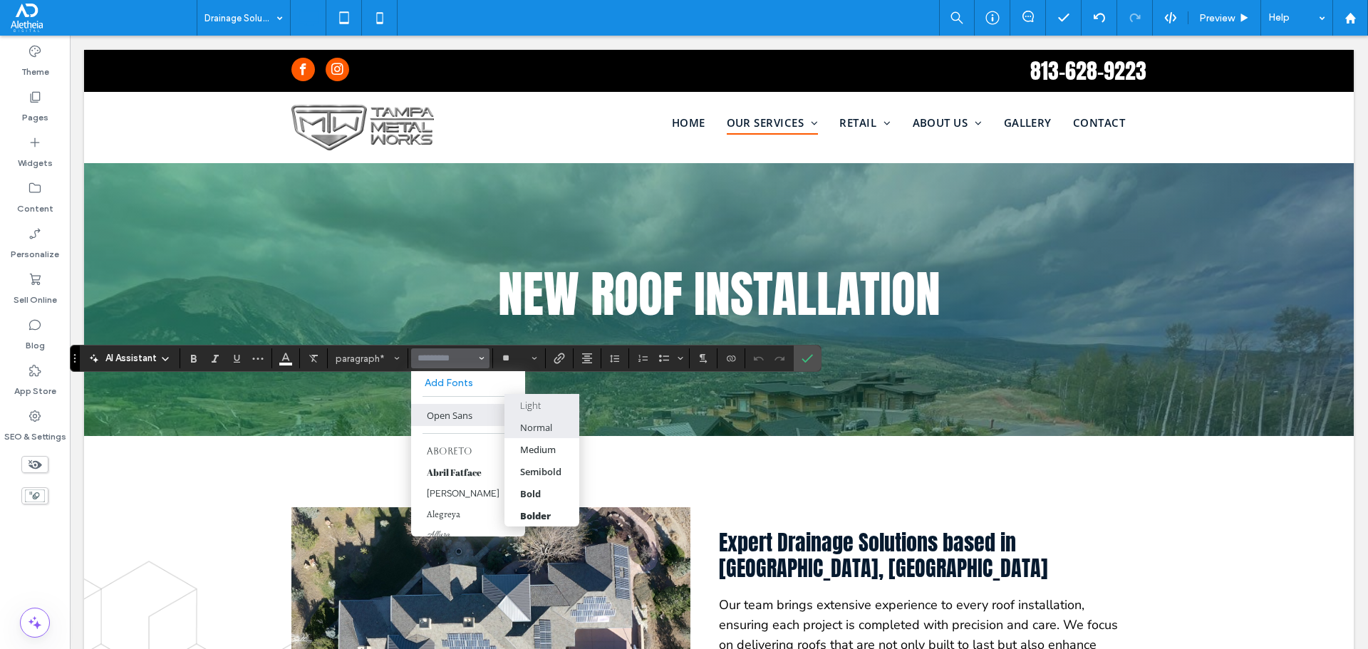
click at [546, 424] on div "Normal" at bounding box center [536, 427] width 32 height 13
type input "*********"
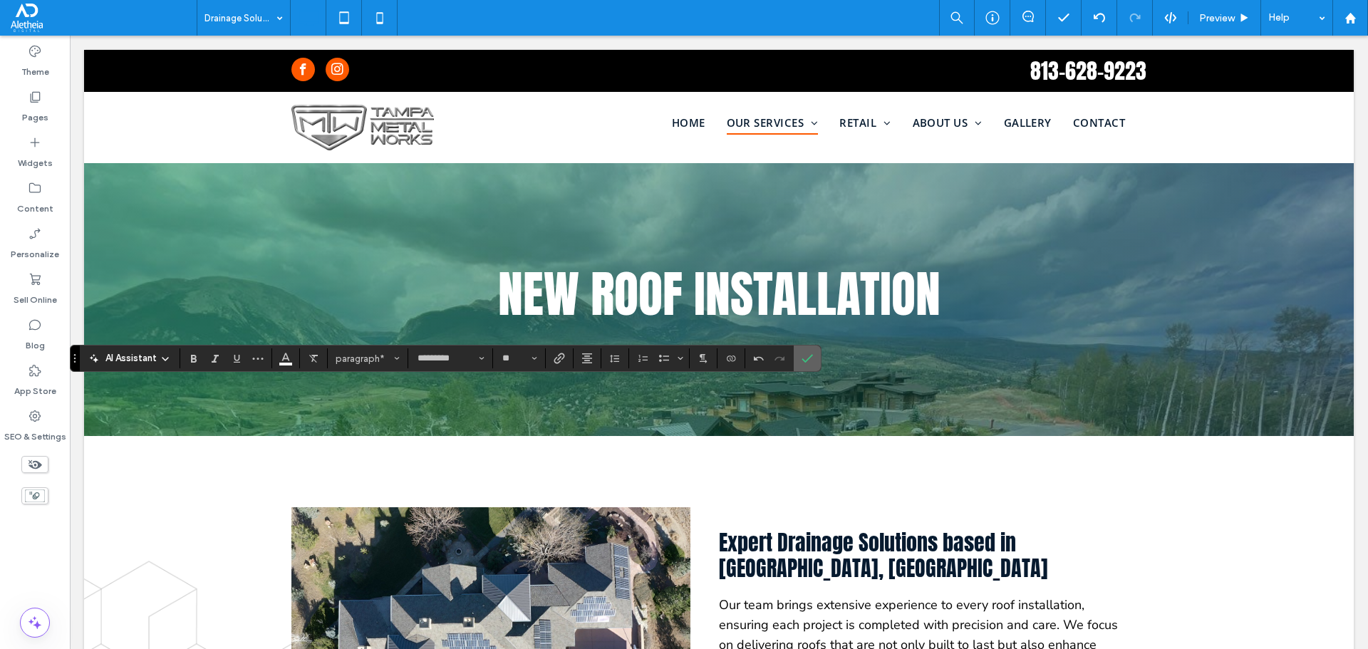
click at [810, 359] on icon "Confirm" at bounding box center [807, 358] width 11 height 11
click at [595, 361] on button "Alignment" at bounding box center [587, 359] width 21 height 20
click at [598, 380] on use "ui.textEditor.alignment.left" at bounding box center [598, 382] width 10 height 10
click at [817, 352] on label "Confirm" at bounding box center [807, 359] width 21 height 26
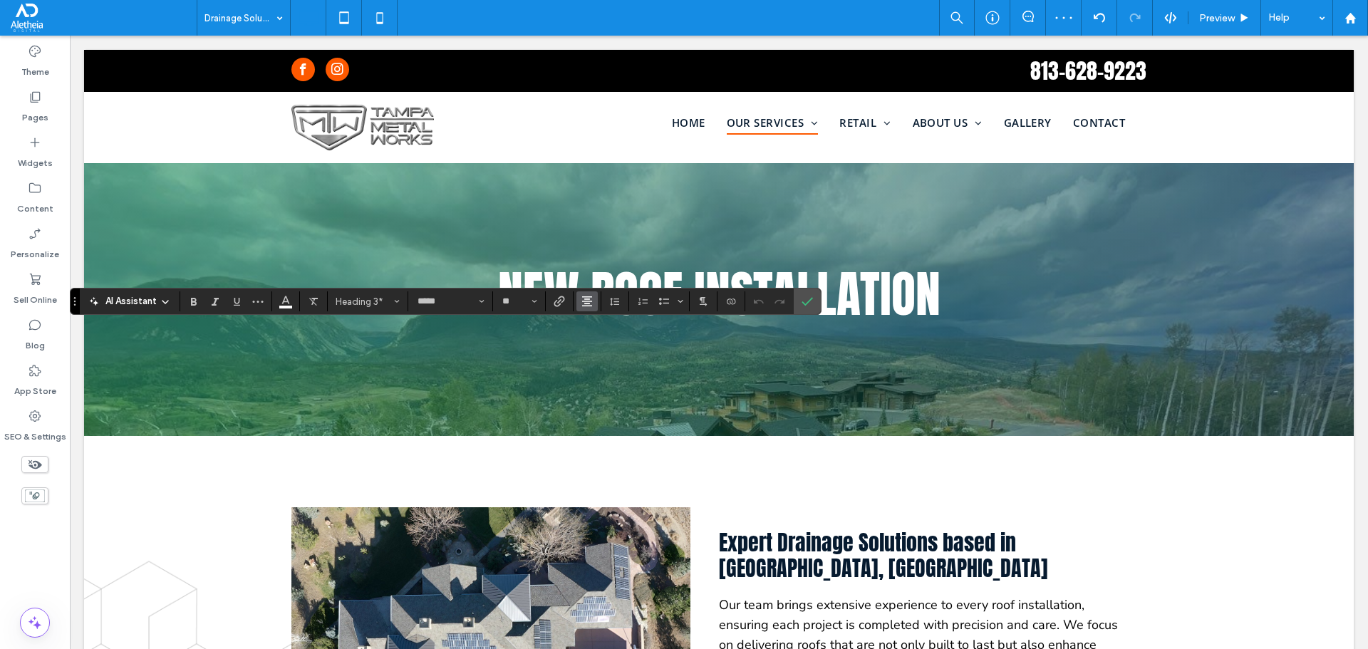
click at [587, 299] on icon "Alignment" at bounding box center [587, 301] width 11 height 11
click at [595, 321] on use "ui.textEditor.alignment.left" at bounding box center [598, 325] width 10 height 10
click at [809, 300] on icon "Confirm" at bounding box center [807, 301] width 11 height 11
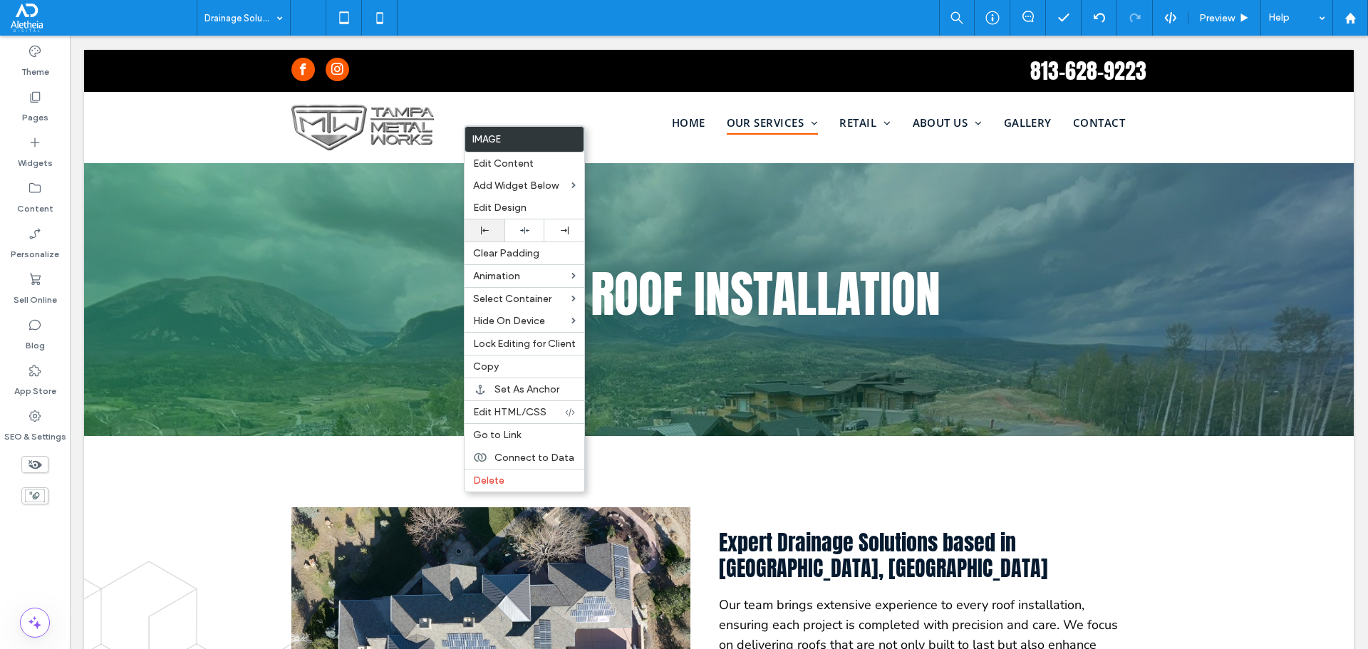
click at [481, 229] on use at bounding box center [485, 231] width 8 height 8
click at [481, 229] on icon at bounding box center [485, 231] width 8 height 8
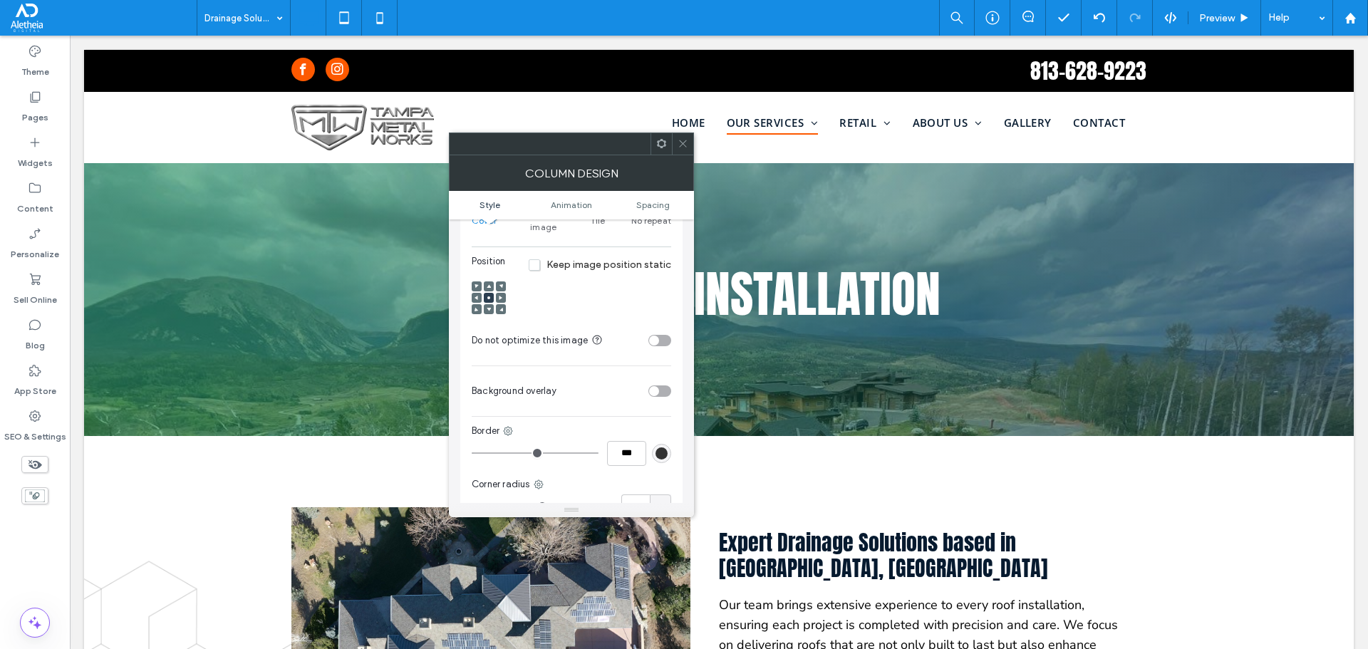
scroll to position [214, 0]
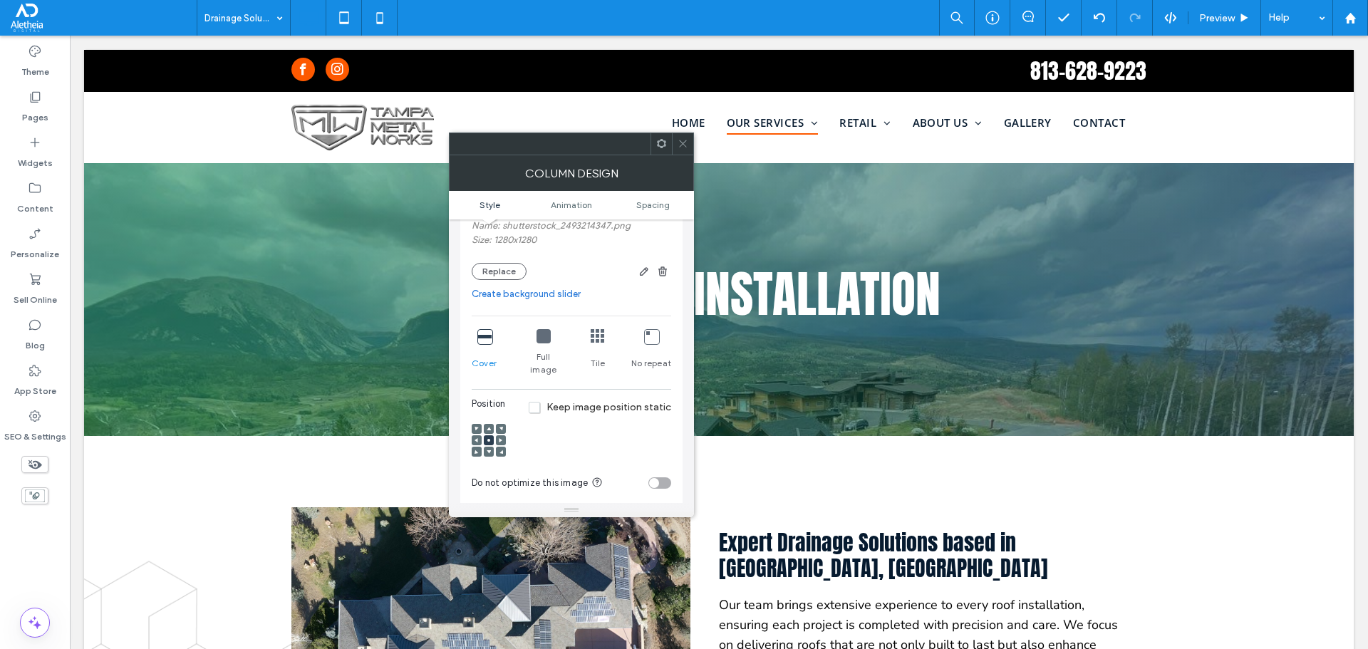
click at [666, 477] on div "toggle" at bounding box center [660, 482] width 23 height 11
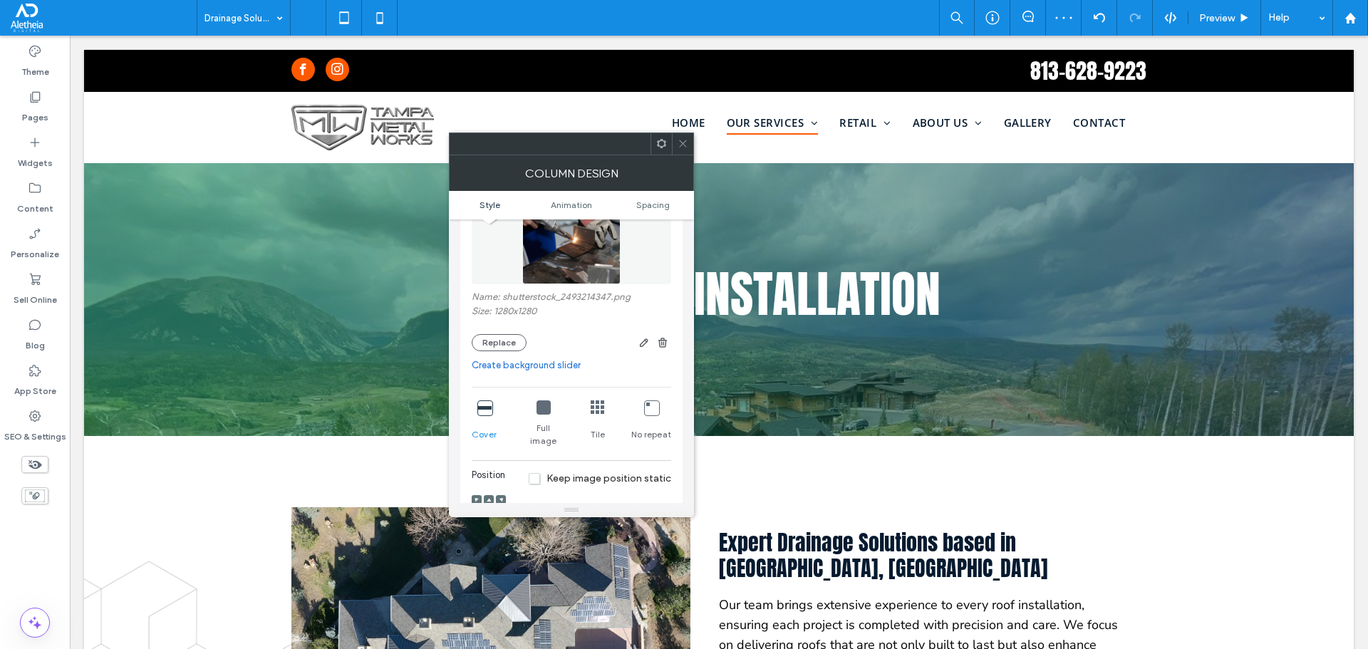
scroll to position [0, 0]
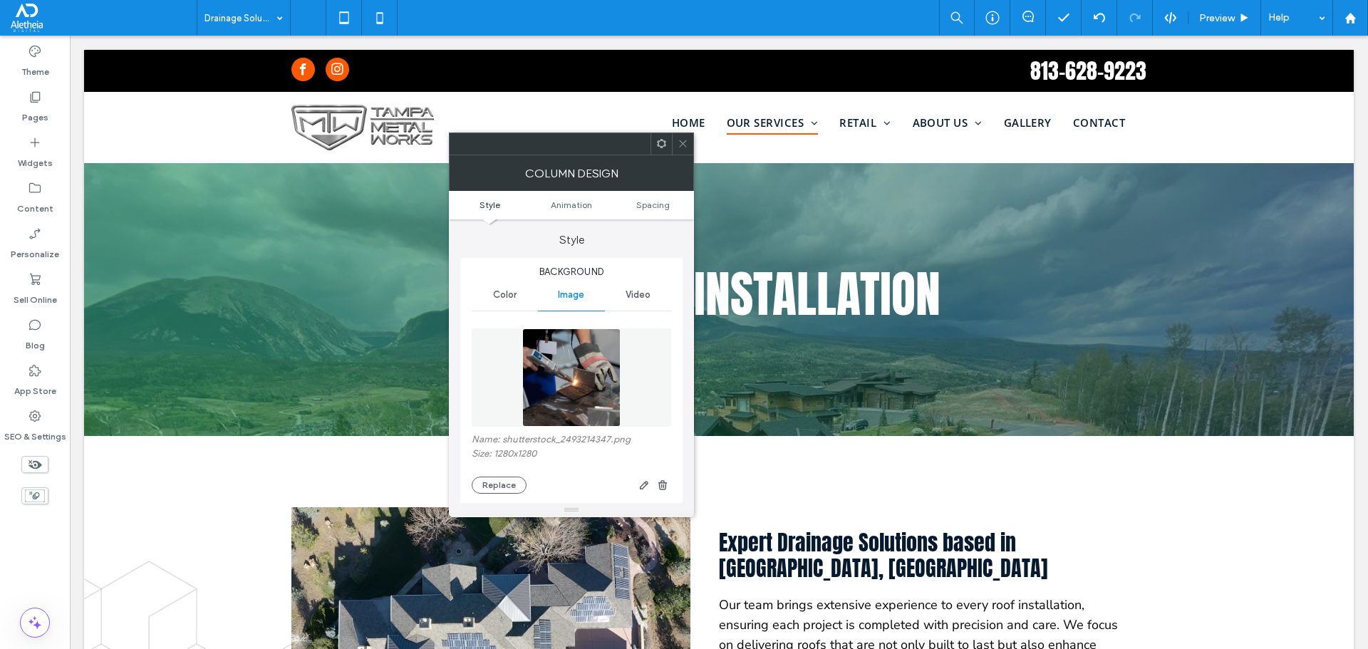
click at [689, 142] on div at bounding box center [682, 143] width 21 height 21
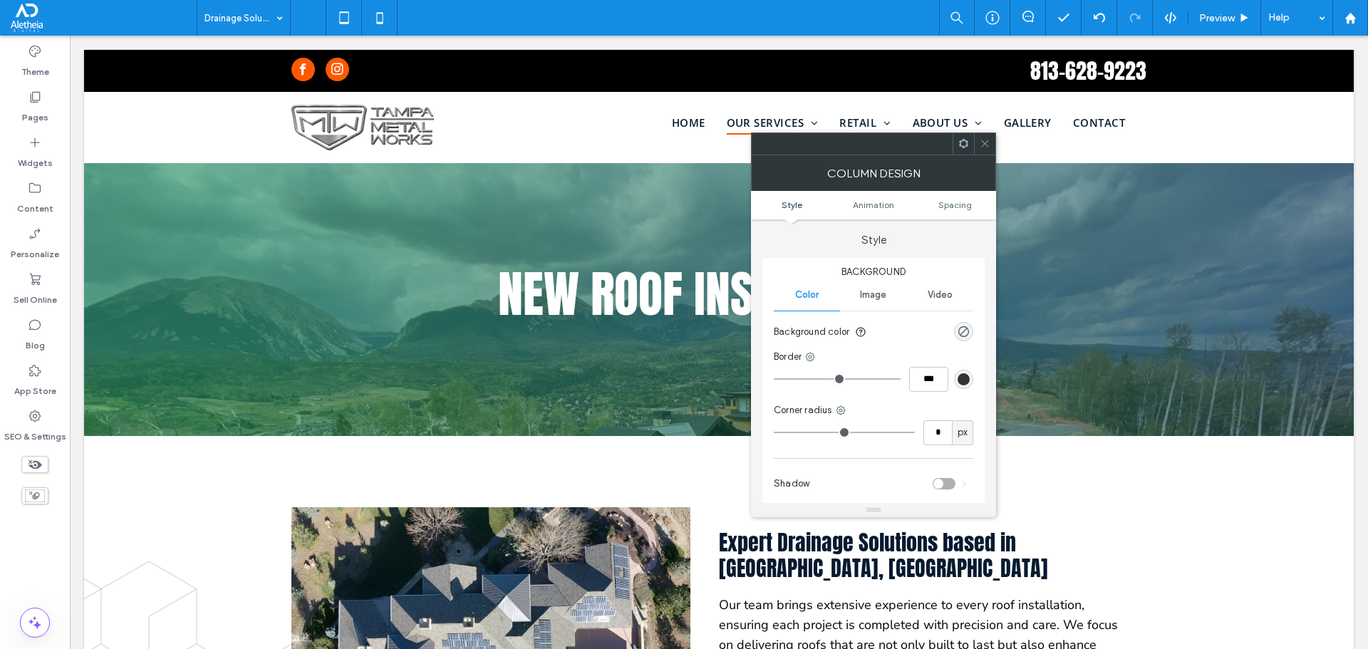
click at [987, 141] on icon at bounding box center [985, 143] width 11 height 11
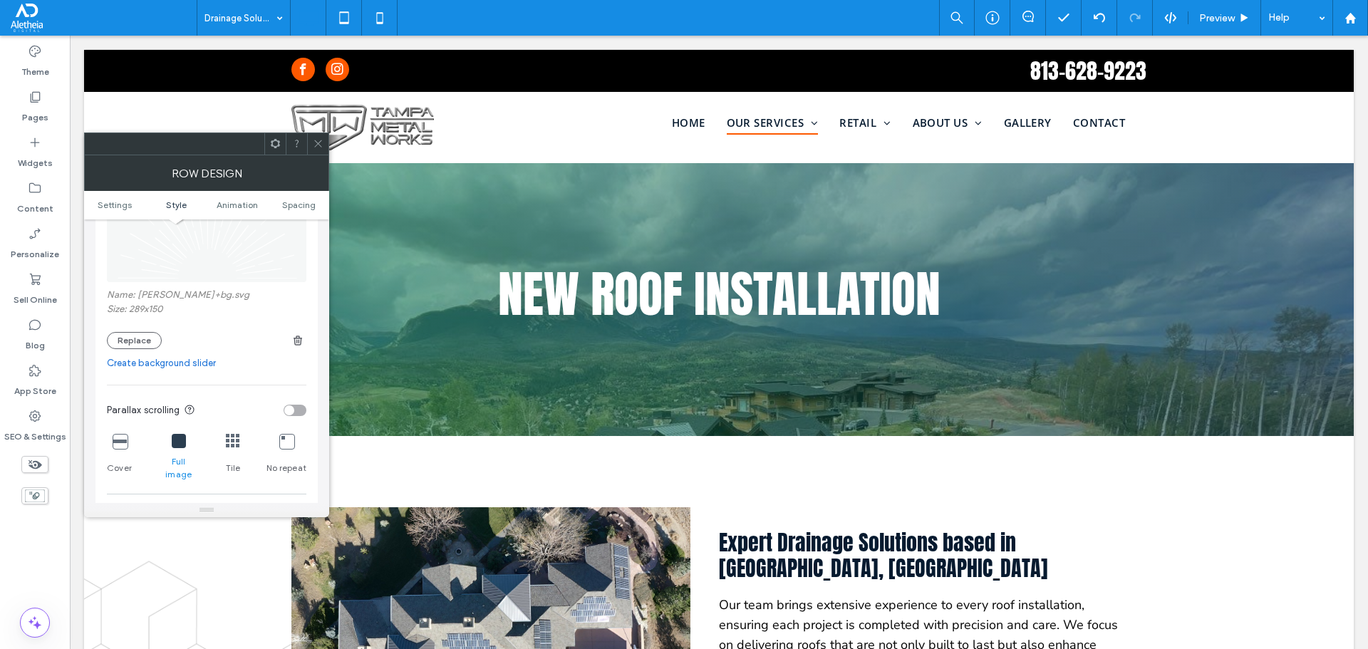
scroll to position [285, 0]
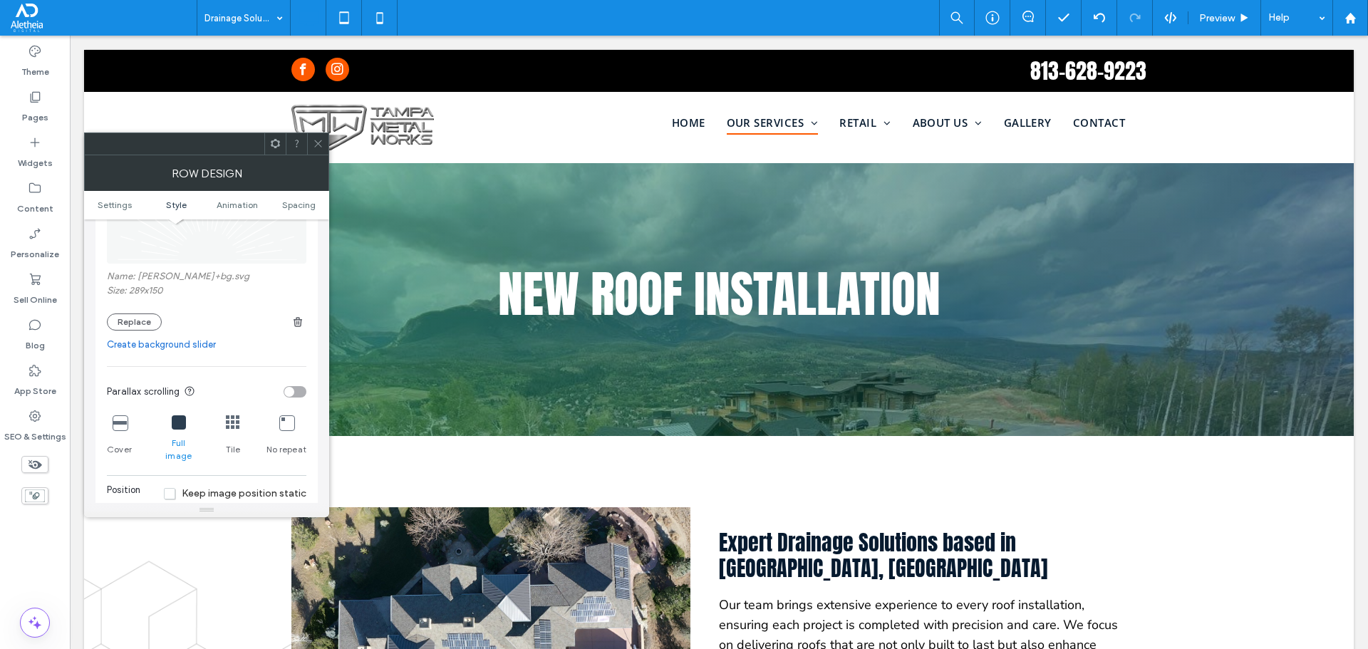
click at [296, 388] on div "toggle" at bounding box center [295, 391] width 23 height 11
click at [321, 140] on use at bounding box center [317, 143] width 7 height 7
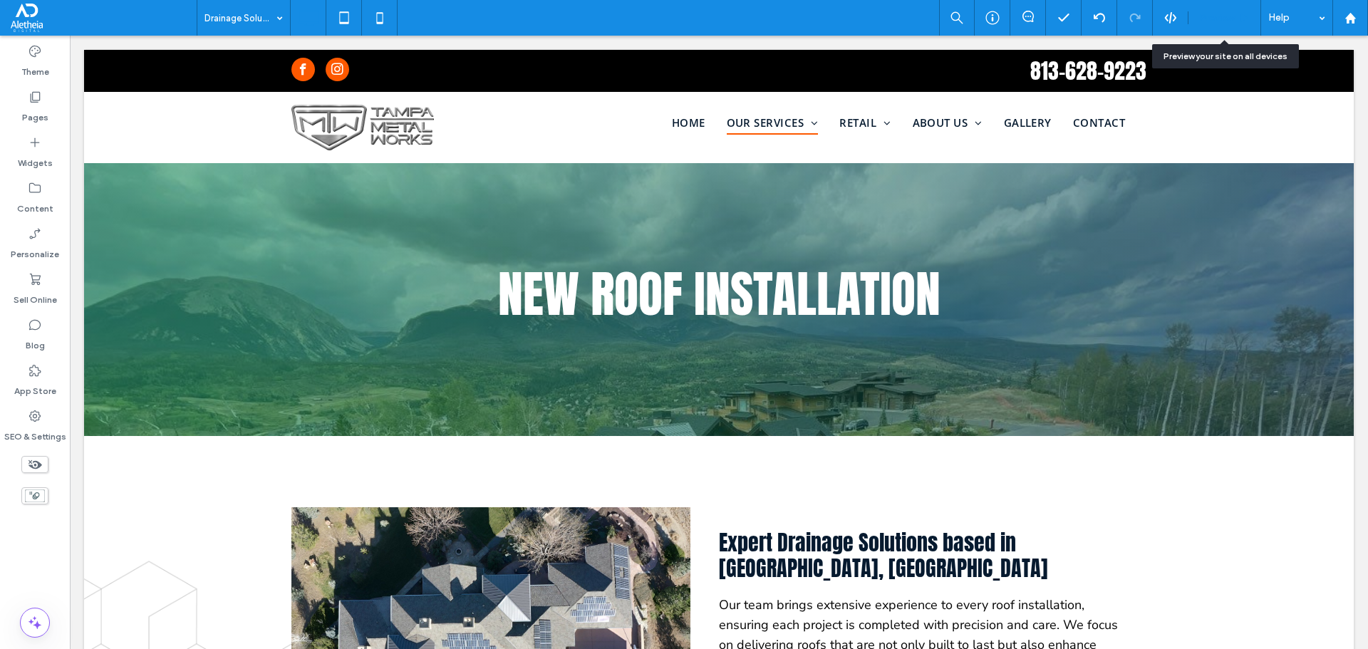
click at [1220, 5] on div "Preview" at bounding box center [1225, 18] width 73 height 36
click at [1219, 17] on span "Preview" at bounding box center [1217, 18] width 36 height 12
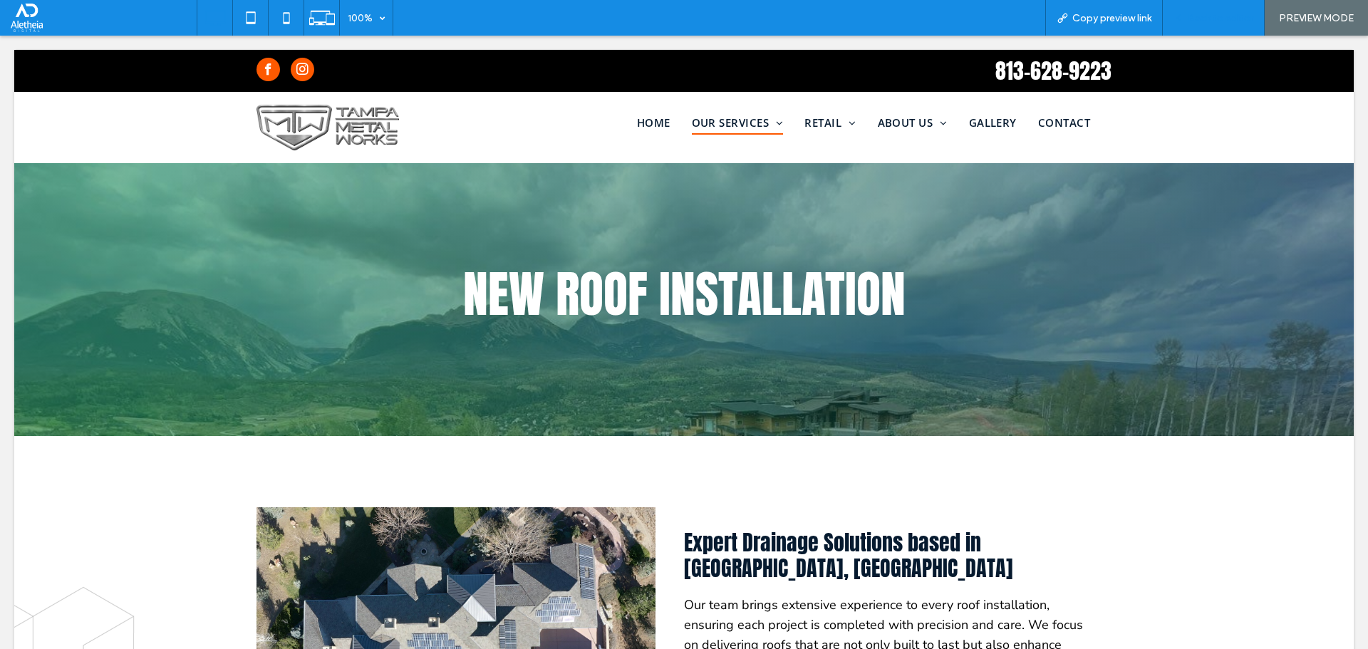
click at [1195, 9] on div "Back to editor" at bounding box center [1214, 18] width 102 height 36
click at [1205, 9] on div "Back to editor" at bounding box center [1214, 18] width 102 height 36
click at [1208, 31] on div "Back to editor" at bounding box center [1214, 18] width 102 height 36
click at [1203, 23] on span "Back to editor" at bounding box center [1221, 18] width 66 height 12
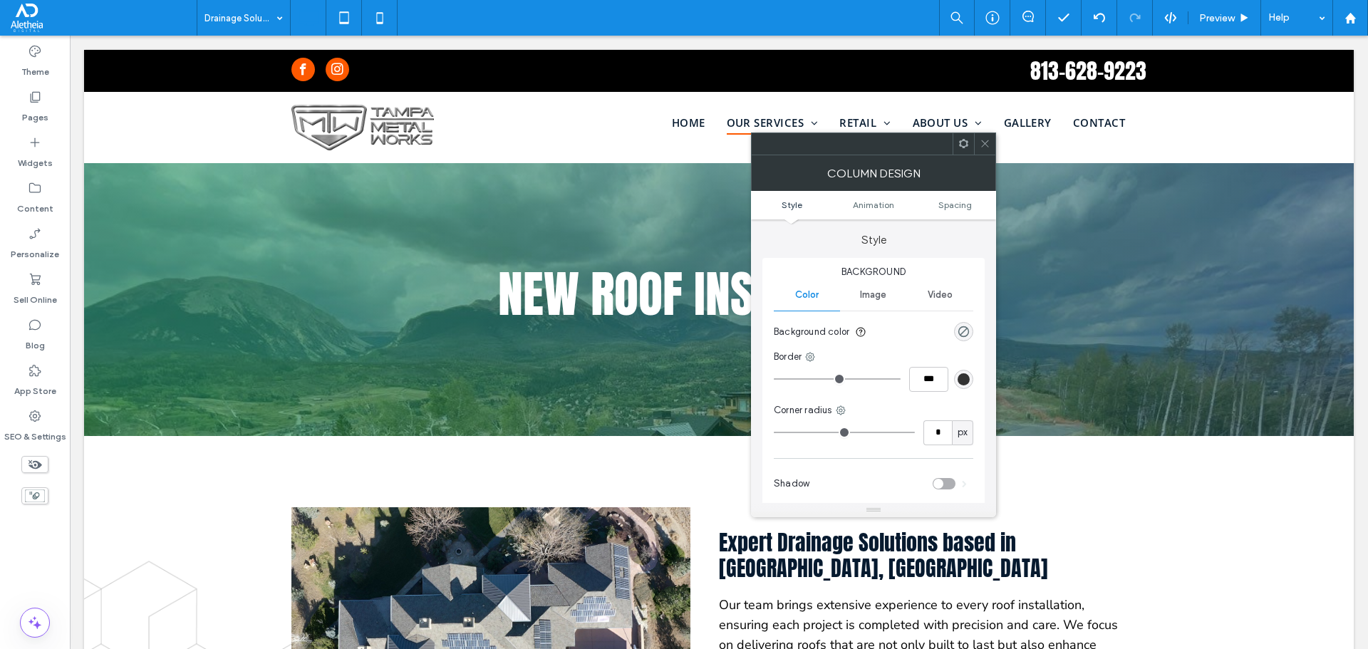
click at [978, 141] on div at bounding box center [984, 143] width 21 height 21
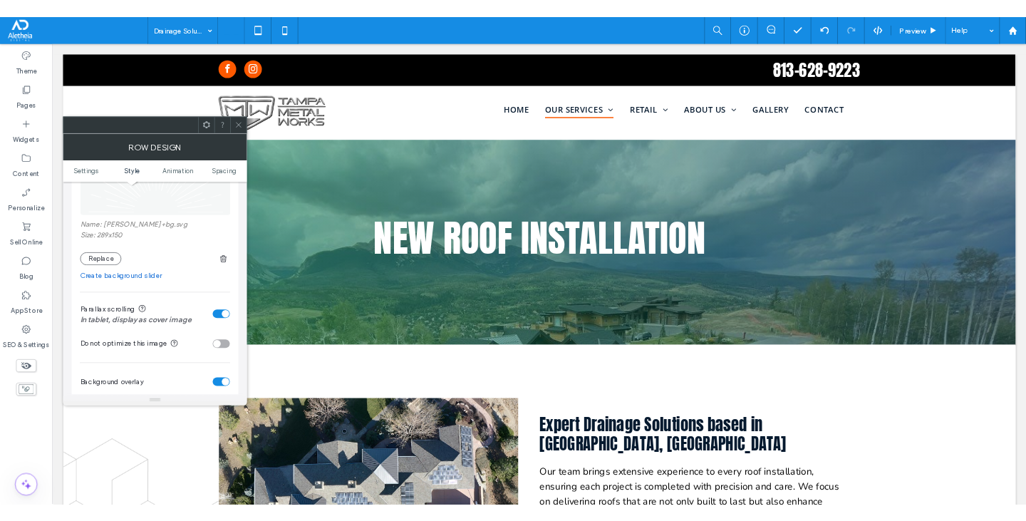
scroll to position [356, 0]
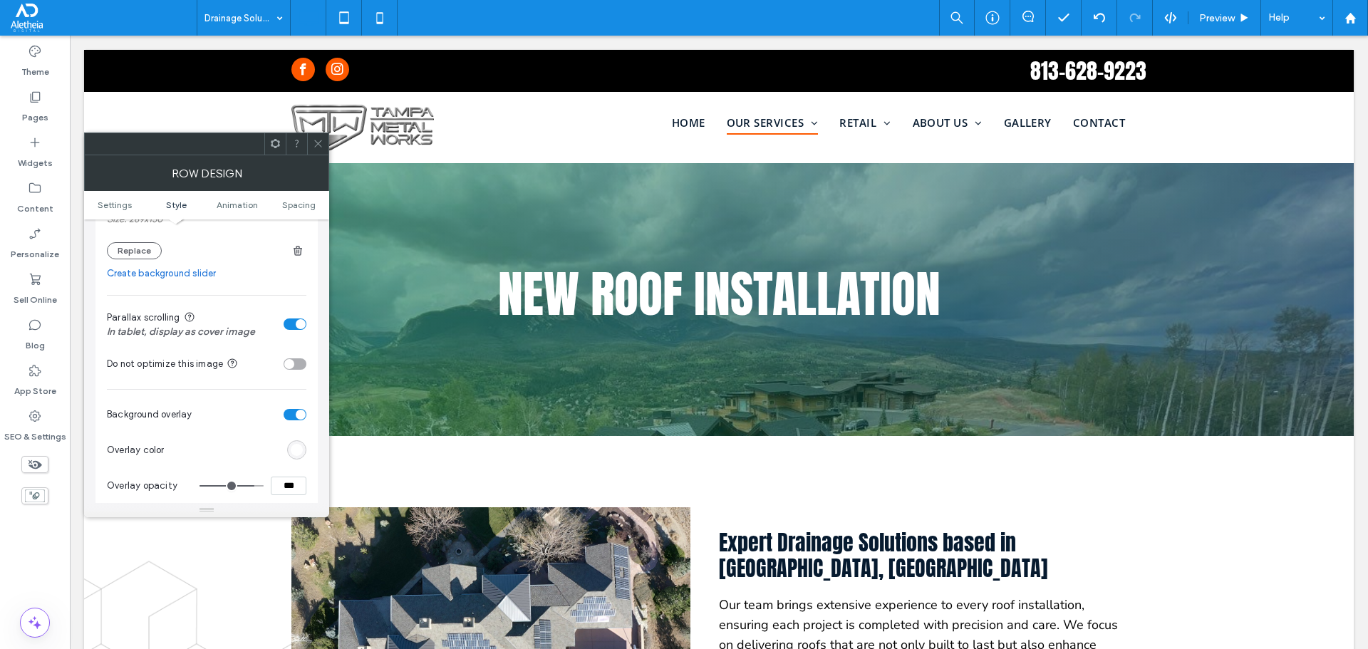
click at [290, 324] on div "toggle" at bounding box center [295, 324] width 23 height 11
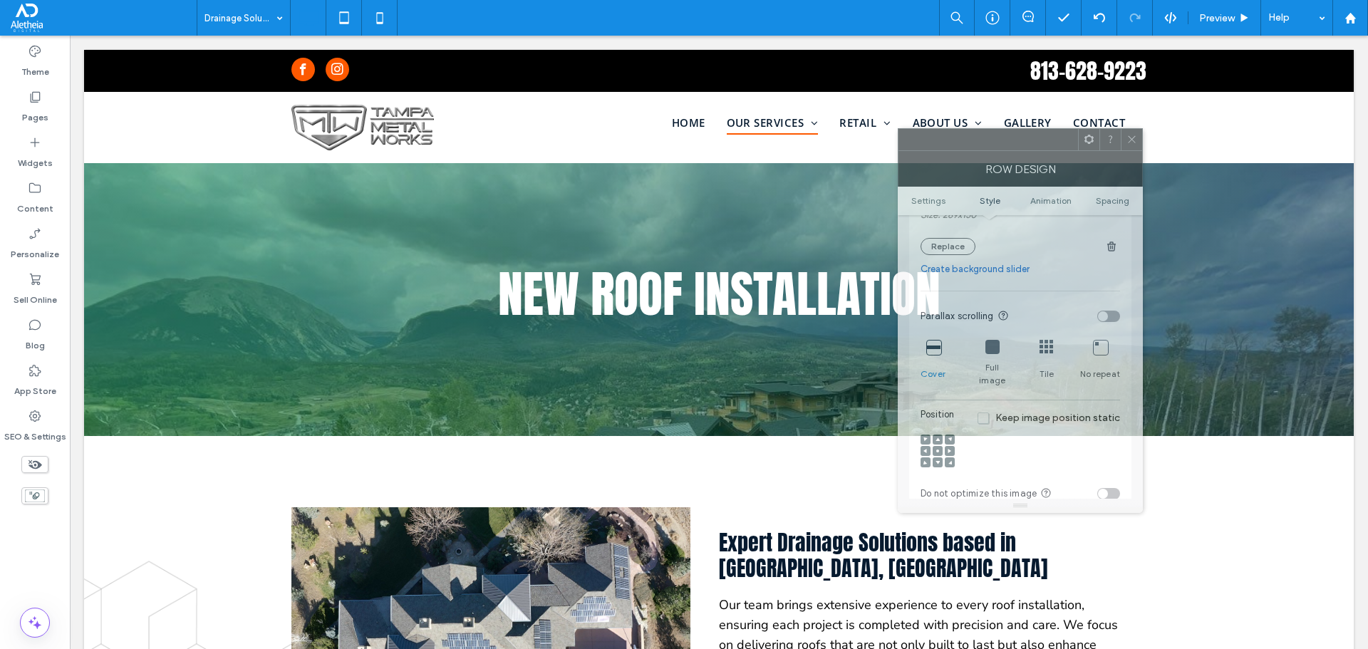
drag, startPoint x: 203, startPoint y: 145, endPoint x: 1017, endPoint y: 141, distance: 813.9
click at [1017, 141] on div at bounding box center [989, 139] width 180 height 21
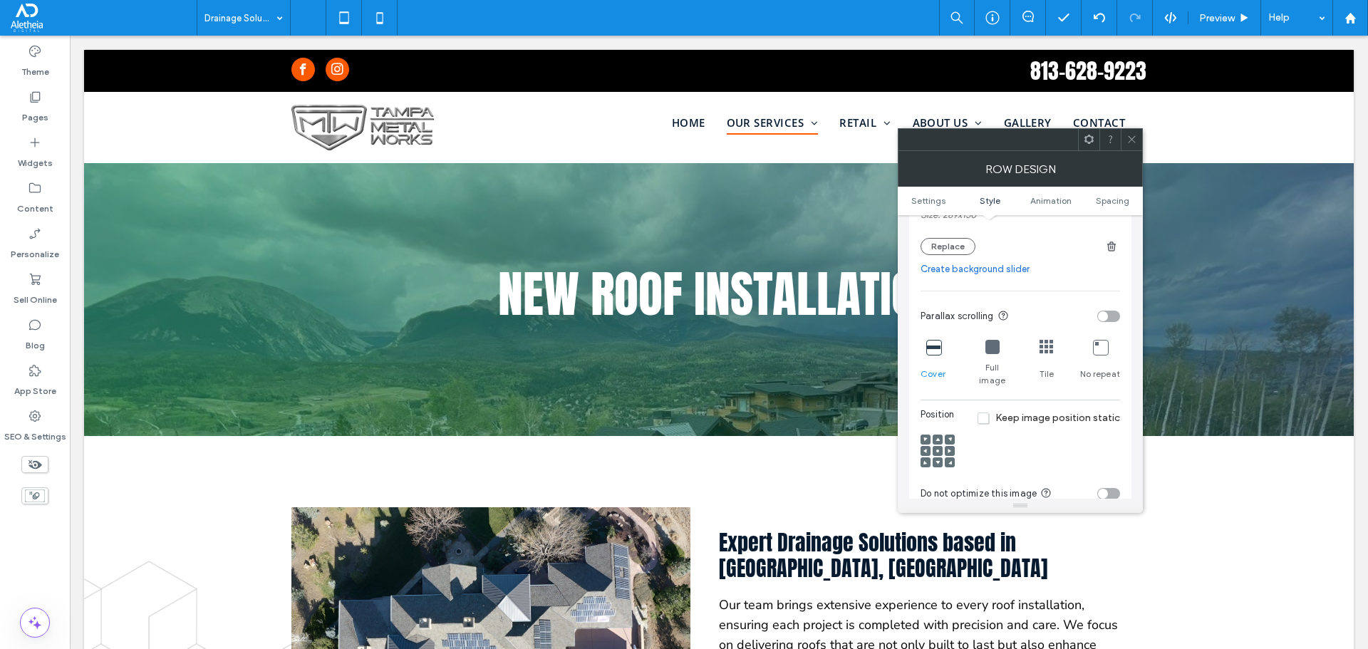
click at [993, 349] on icon at bounding box center [993, 347] width 14 height 14
click at [950, 446] on span at bounding box center [950, 451] width 4 height 10
drag, startPoint x: 934, startPoint y: 444, endPoint x: 941, endPoint y: 436, distance: 11.1
click at [936, 444] on div at bounding box center [938, 452] width 34 height 34
click at [941, 446] on div at bounding box center [938, 451] width 10 height 10
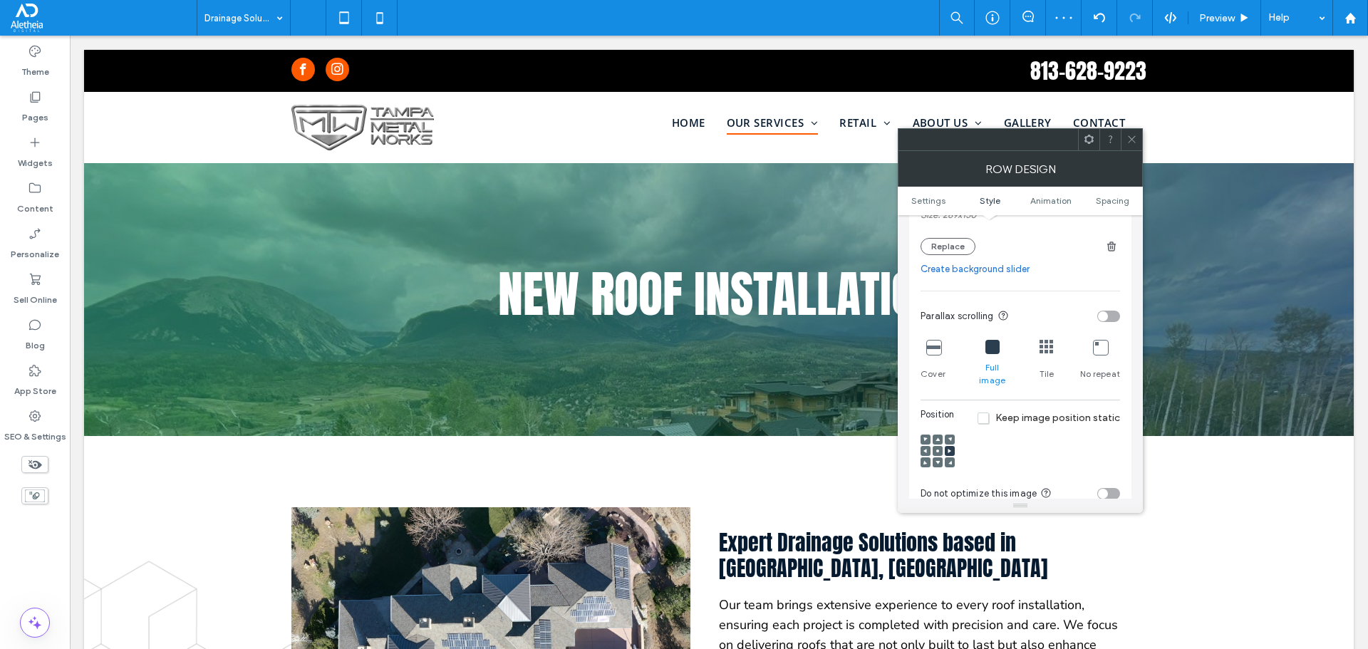
click at [936, 449] on icon at bounding box center [938, 451] width 4 height 4
click at [1129, 138] on icon at bounding box center [1132, 139] width 11 height 11
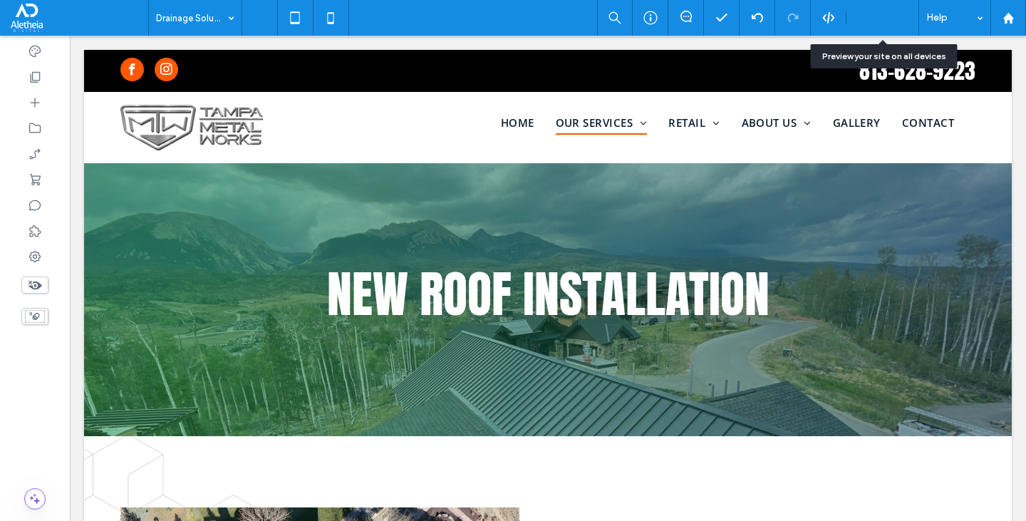
click at [877, 12] on span "Preview" at bounding box center [875, 18] width 36 height 12
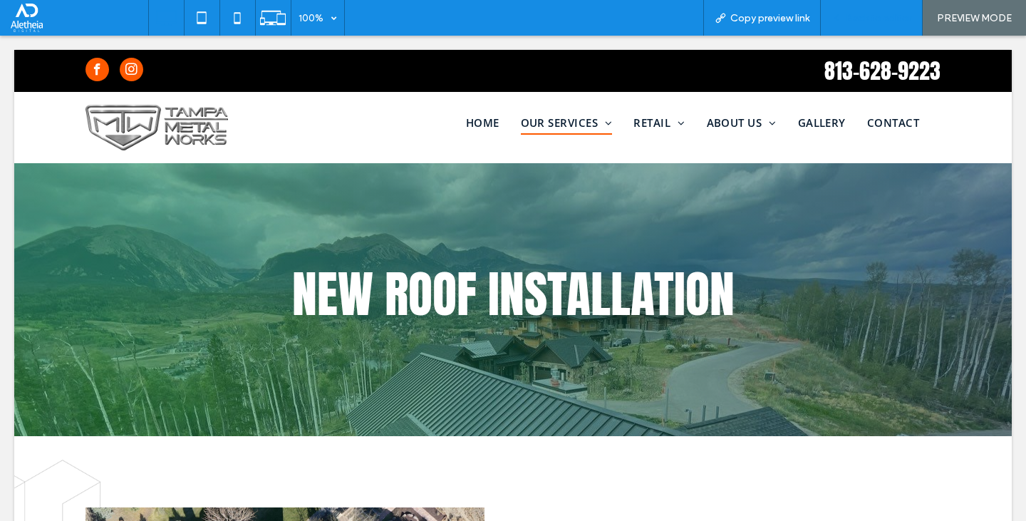
click at [892, 22] on span "Back to editor" at bounding box center [879, 18] width 66 height 12
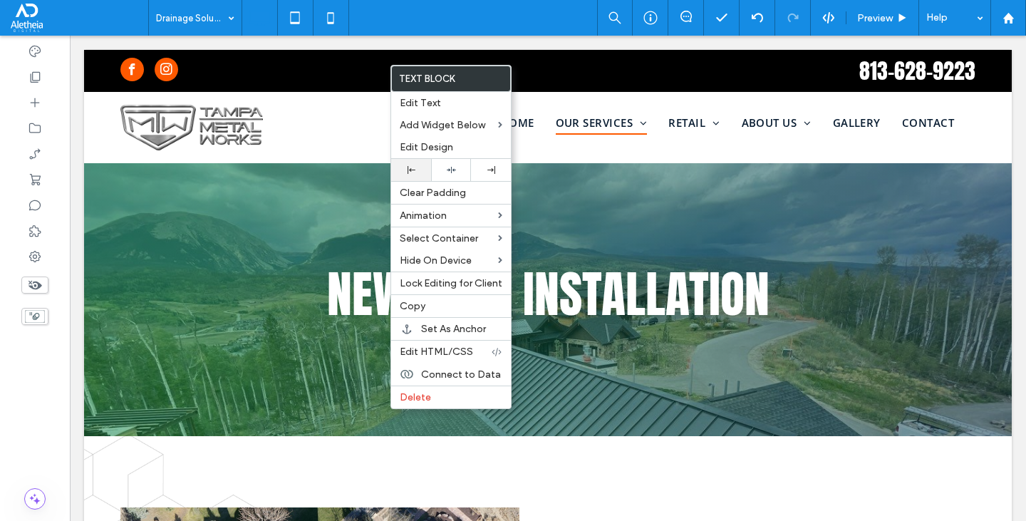
click at [415, 167] on icon at bounding box center [412, 170] width 8 height 8
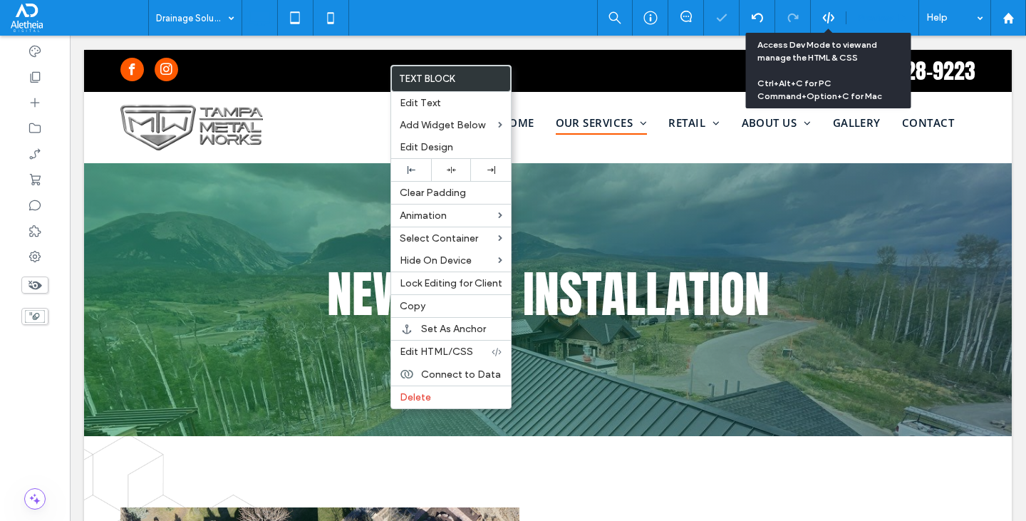
click at [850, 10] on div "Preview" at bounding box center [883, 18] width 73 height 36
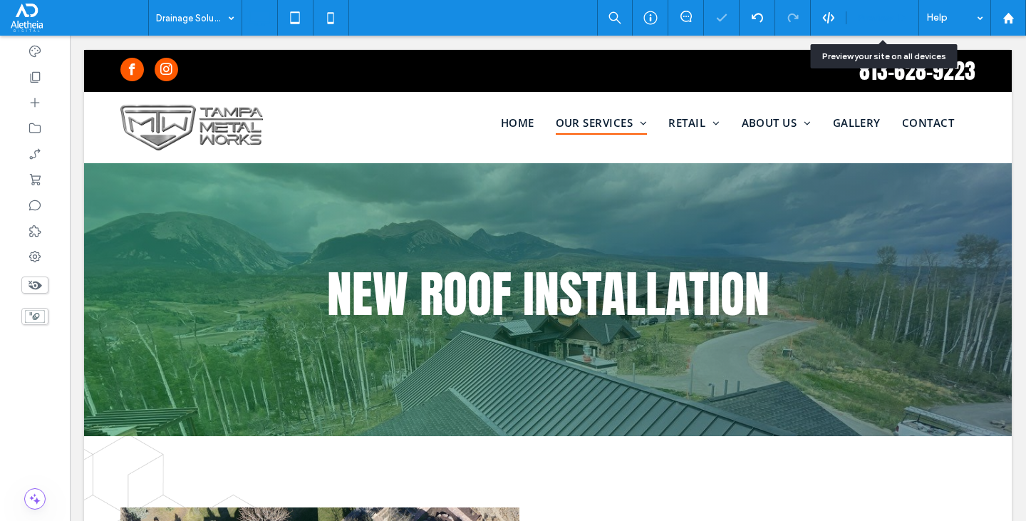
click at [879, 21] on span "Preview" at bounding box center [875, 18] width 36 height 12
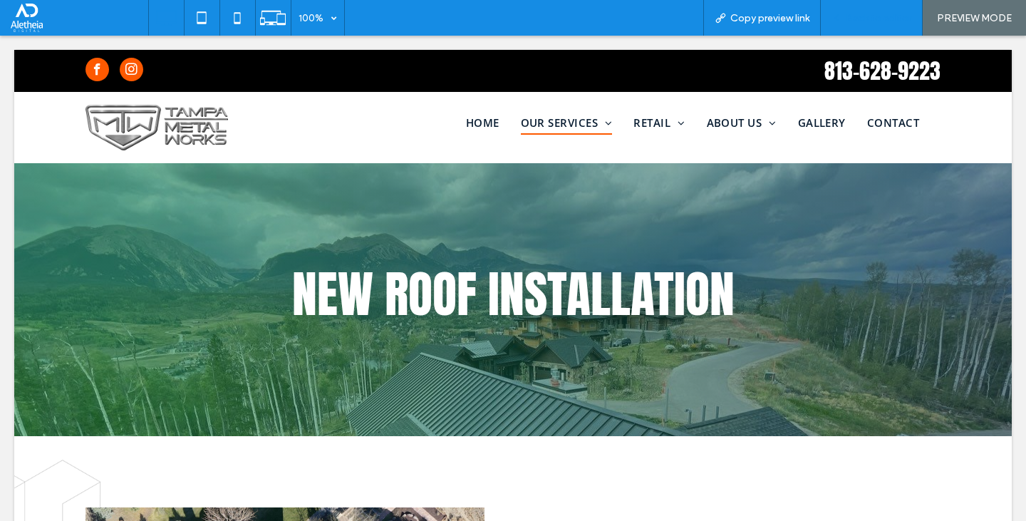
click at [871, 22] on span "Back to editor" at bounding box center [879, 18] width 66 height 12
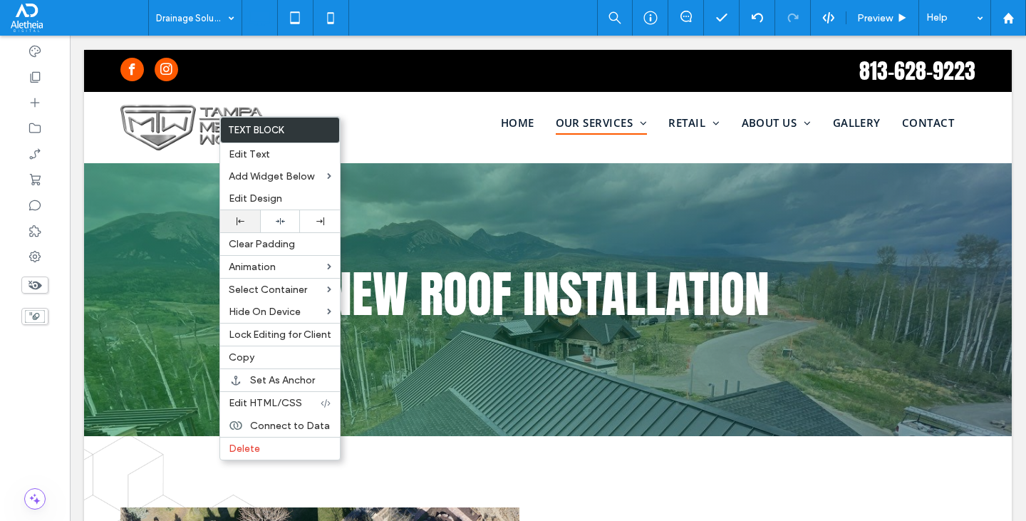
click at [258, 212] on div at bounding box center [240, 221] width 40 height 22
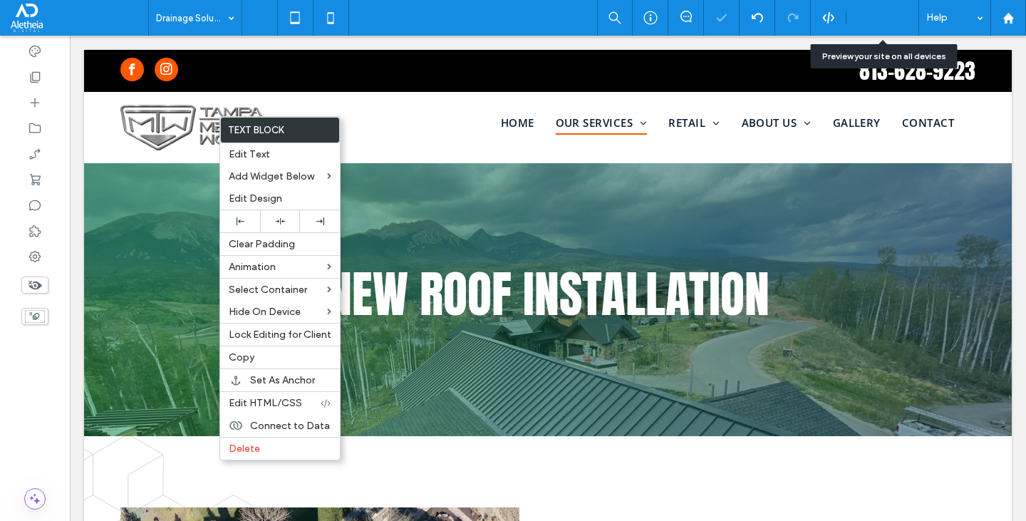
click at [878, 14] on span "Preview" at bounding box center [875, 18] width 36 height 12
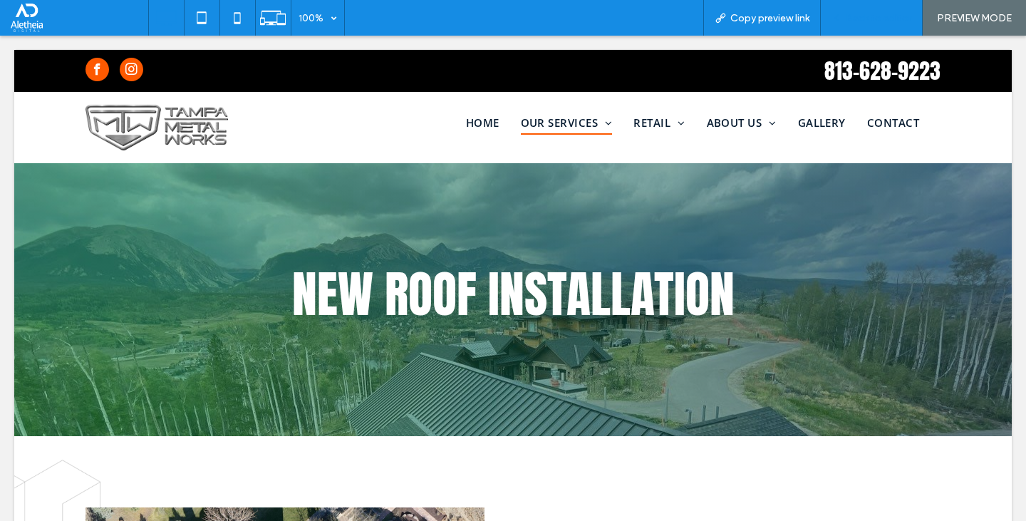
click at [887, 13] on span "Back to editor" at bounding box center [879, 18] width 66 height 12
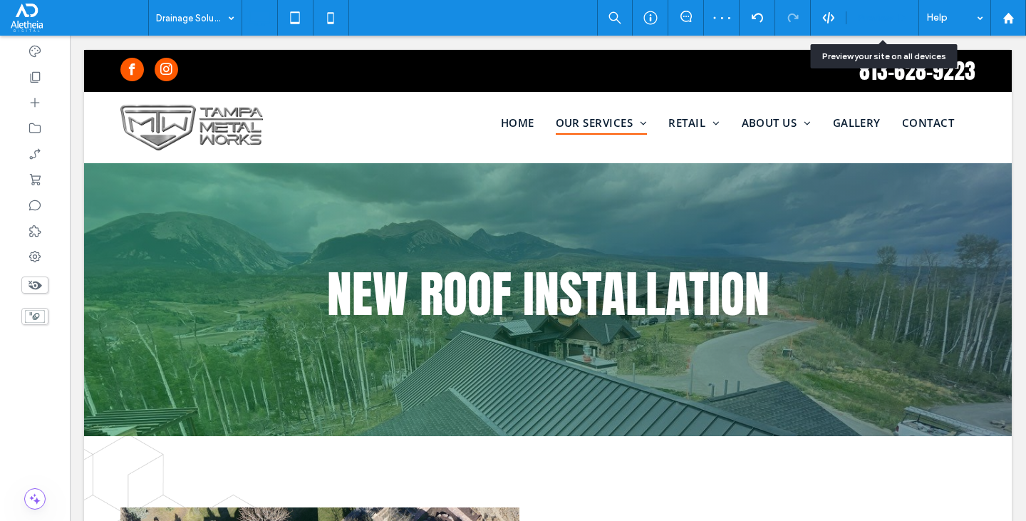
click at [859, 22] on span "Preview" at bounding box center [875, 18] width 36 height 12
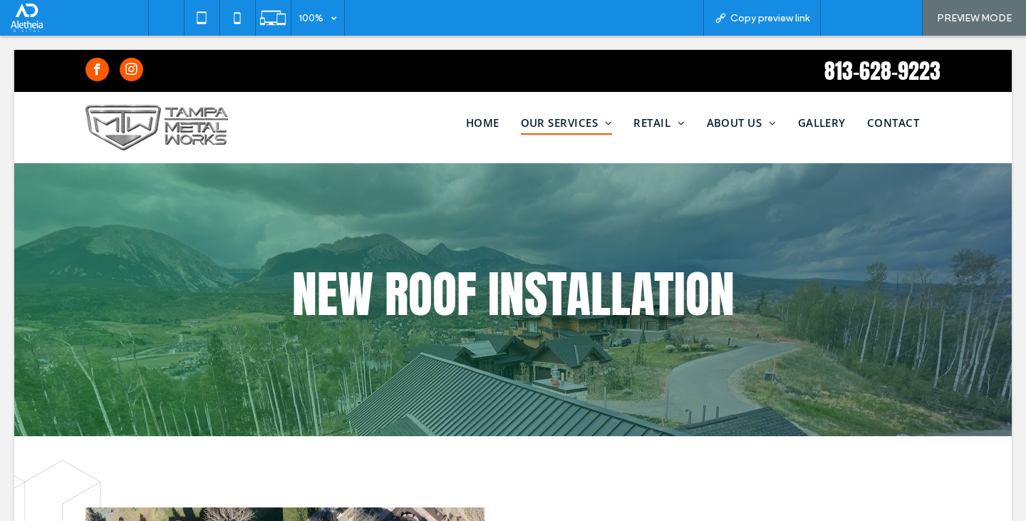
click at [887, 23] on span "Back to editor" at bounding box center [879, 18] width 66 height 12
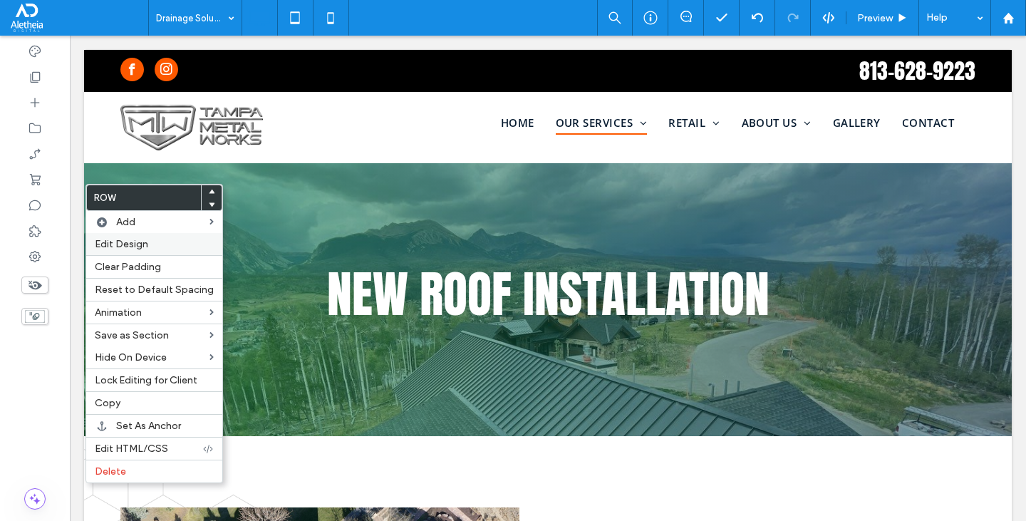
click at [123, 242] on span "Edit Design" at bounding box center [121, 244] width 53 height 12
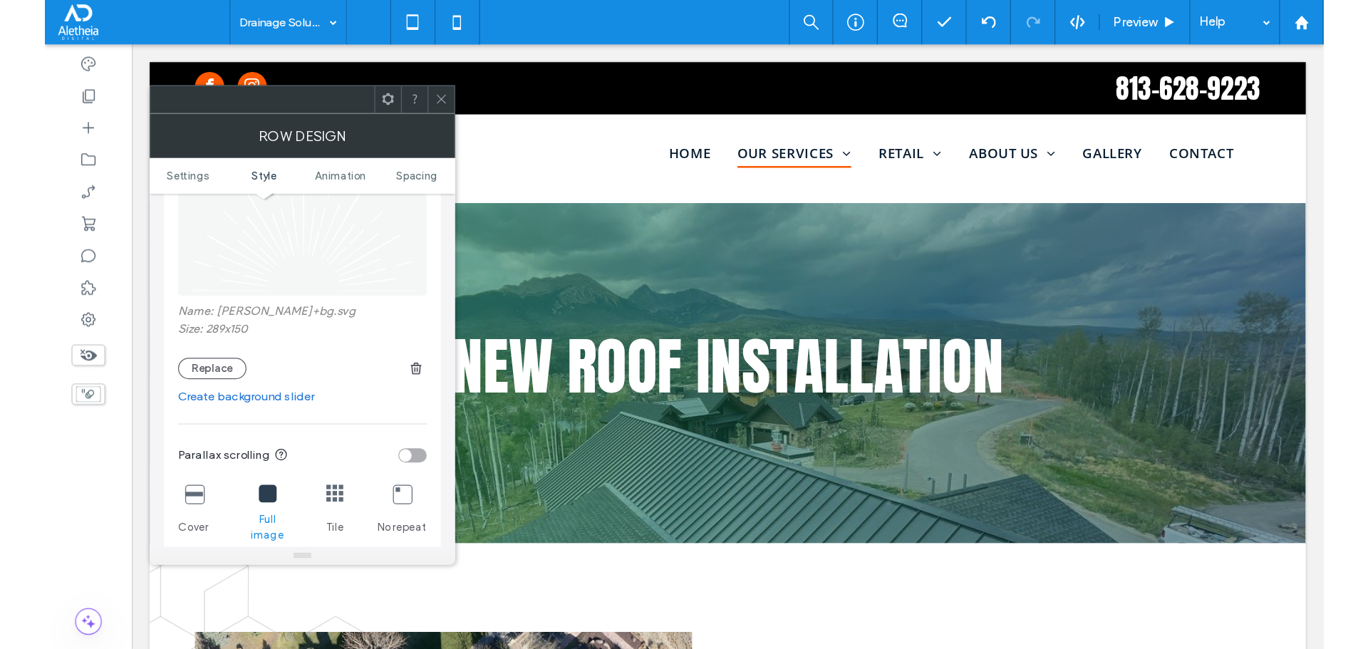
scroll to position [285, 0]
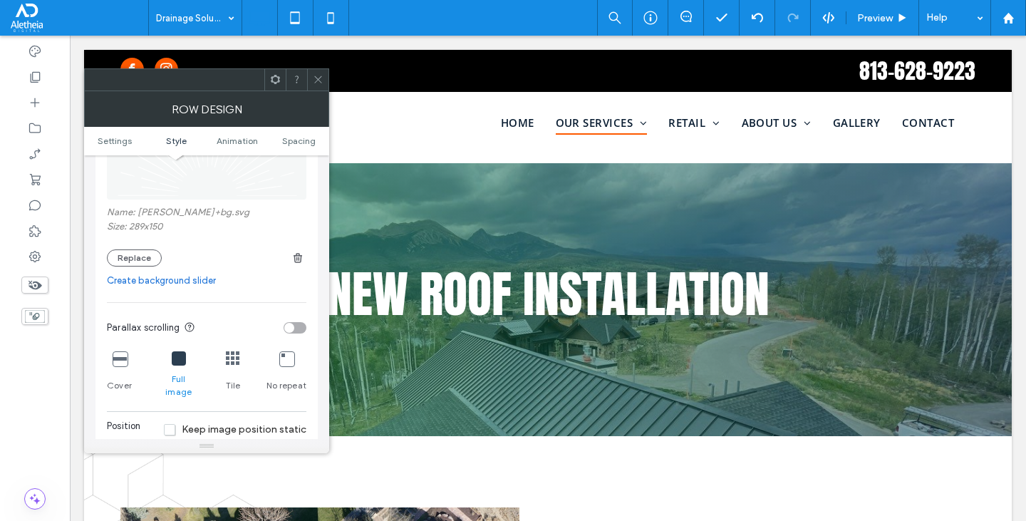
click at [292, 326] on div "toggle" at bounding box center [289, 328] width 10 height 10
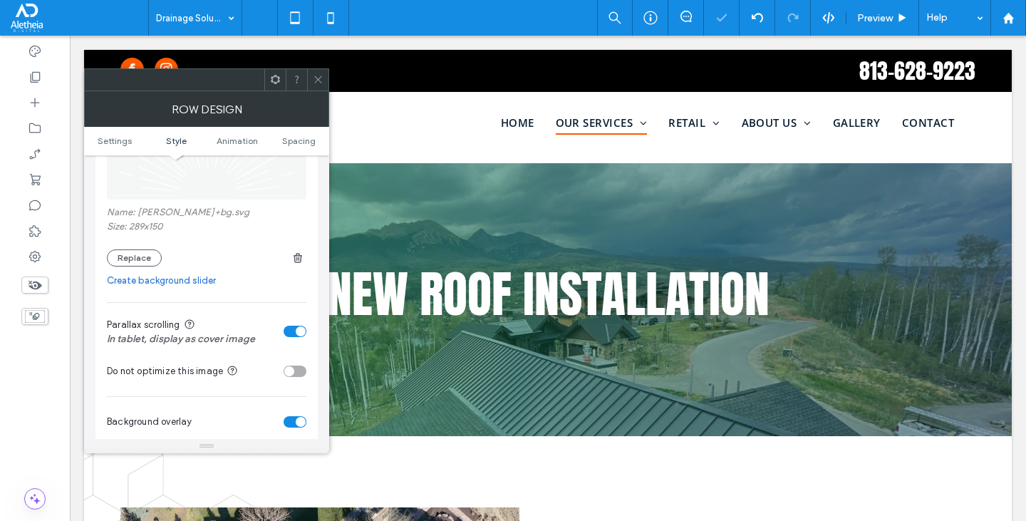
click at [319, 78] on use at bounding box center [317, 79] width 7 height 7
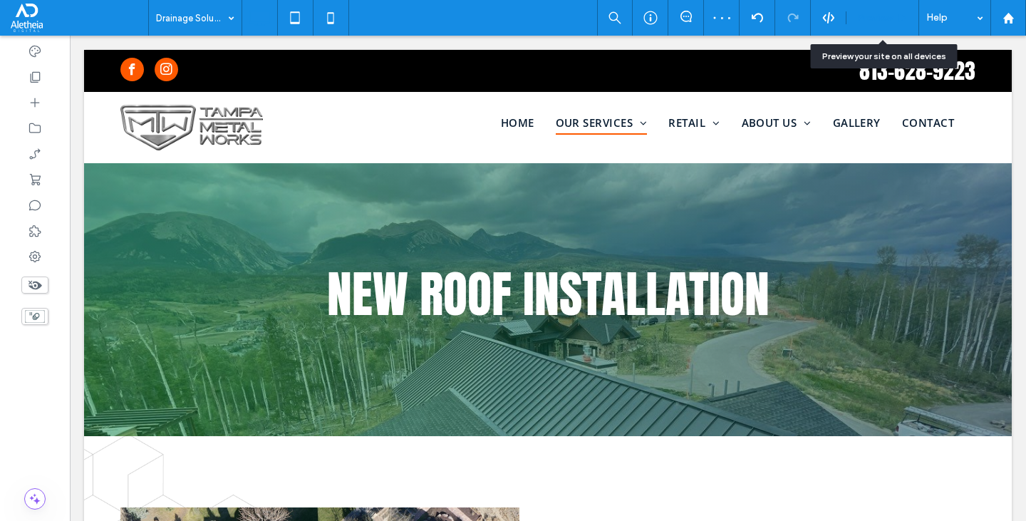
click at [884, 22] on span "Preview" at bounding box center [875, 18] width 36 height 12
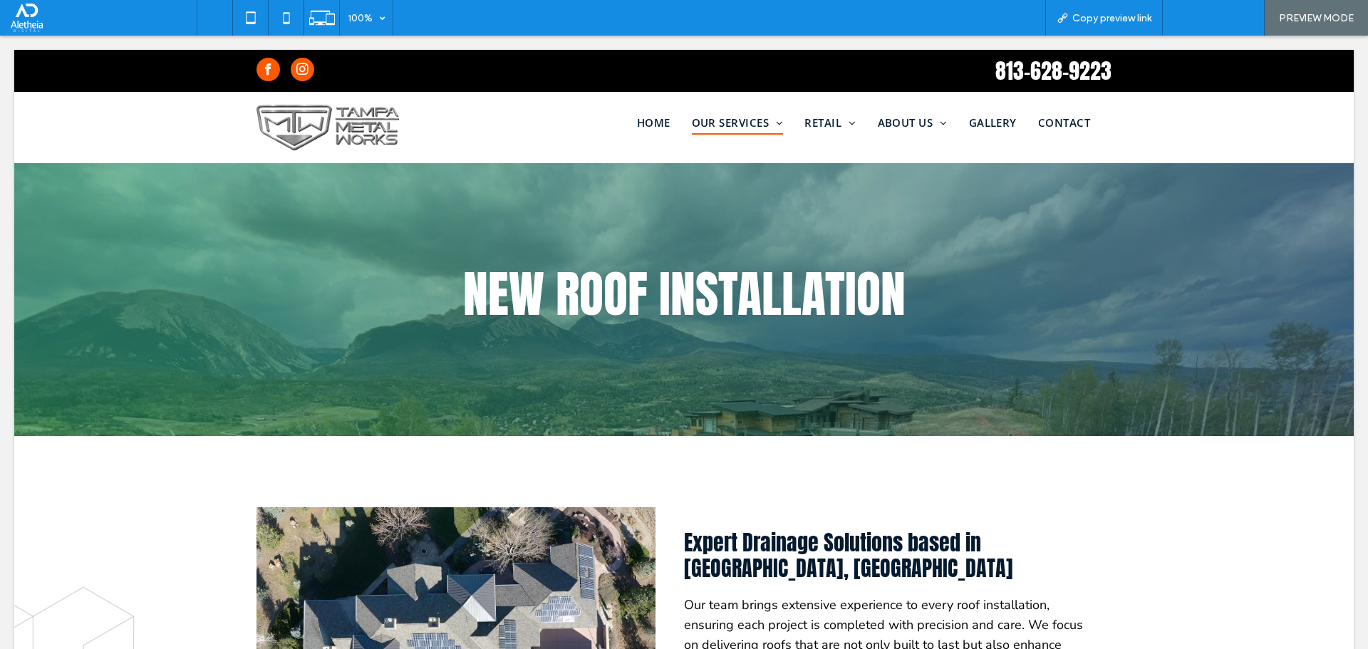
click at [1207, 21] on span "Back to editor" at bounding box center [1221, 18] width 66 height 12
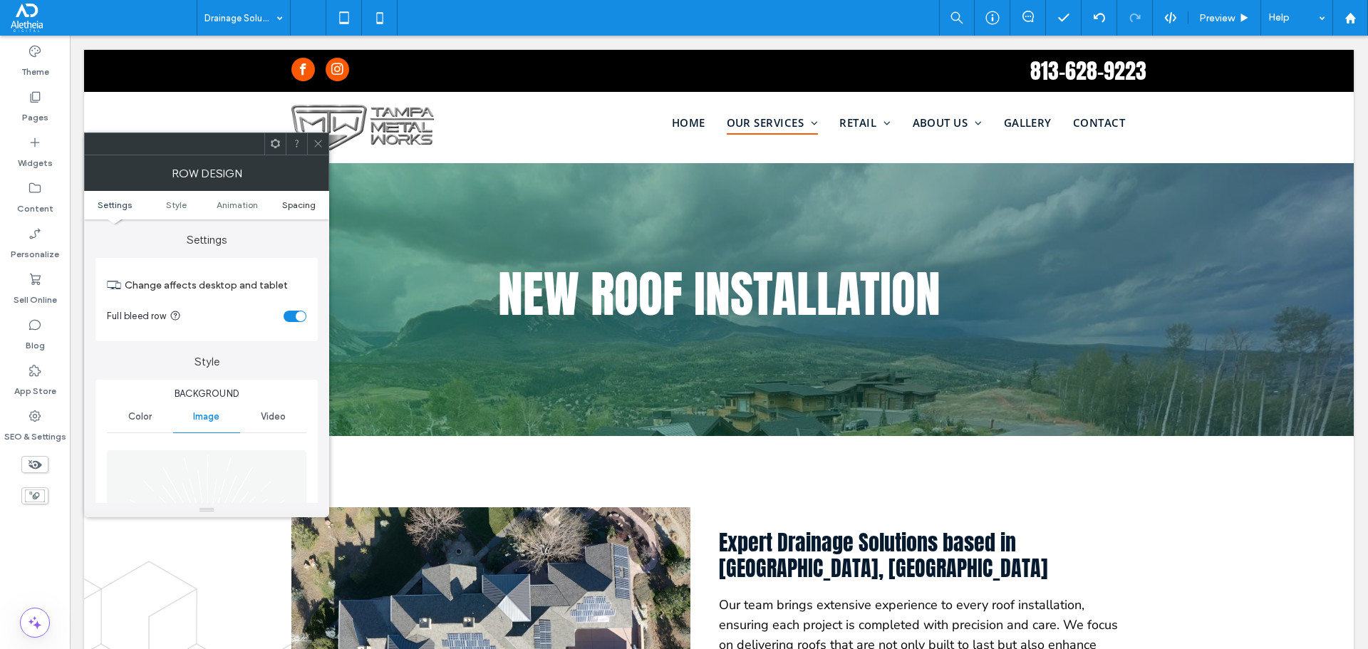
click at [294, 201] on span "Spacing" at bounding box center [298, 205] width 33 height 11
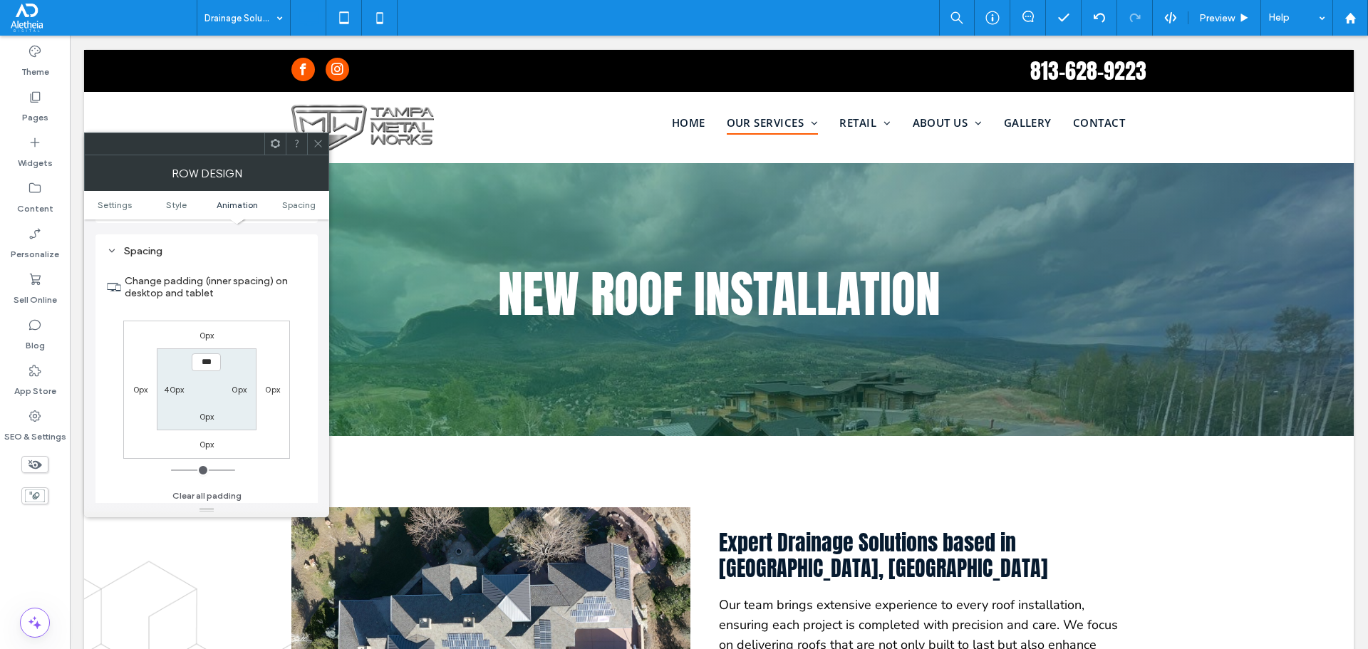
scroll to position [806, 0]
click at [175, 387] on label "40px" at bounding box center [174, 386] width 20 height 11
type input "**"
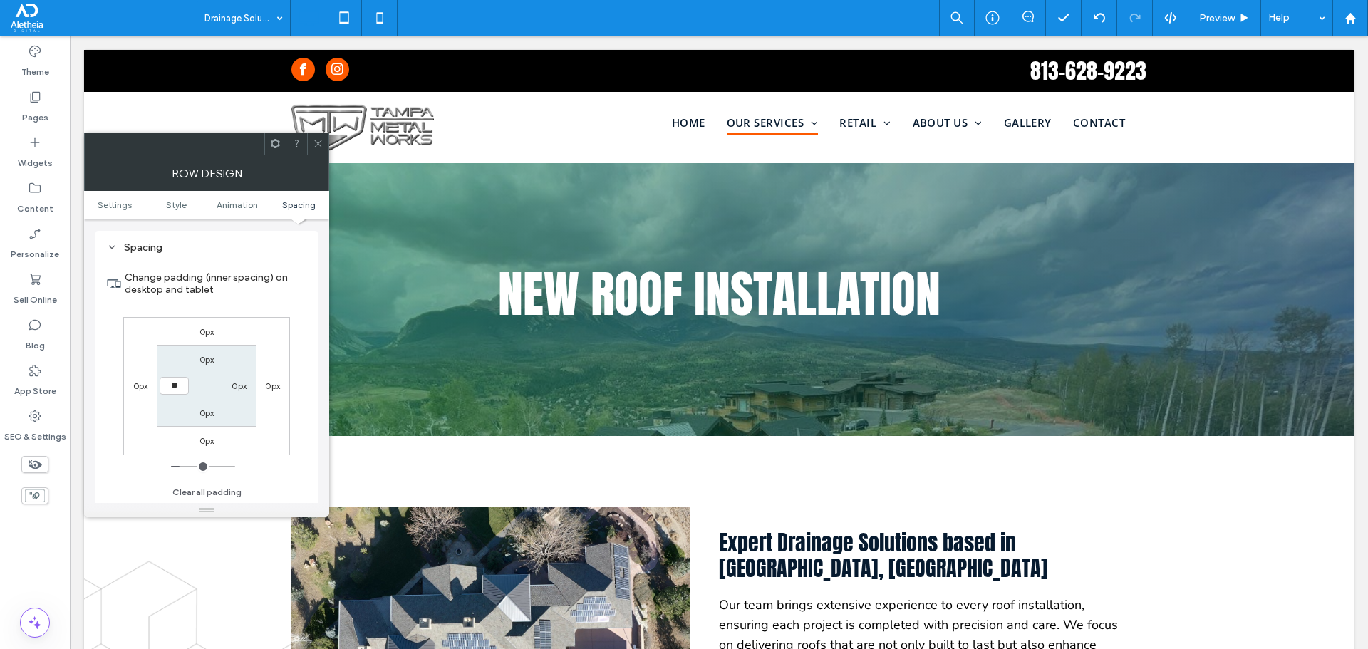
type input "****"
click at [316, 148] on icon at bounding box center [318, 143] width 11 height 11
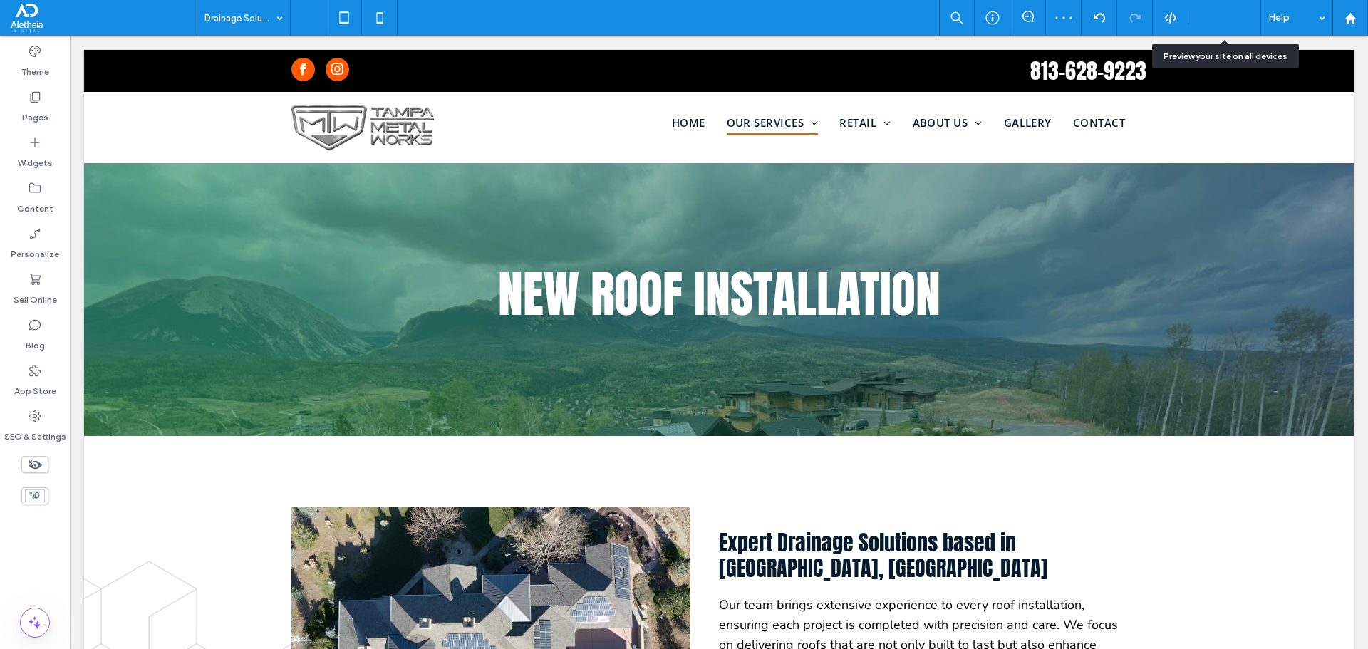
click at [1219, 18] on span "Preview" at bounding box center [1217, 18] width 36 height 12
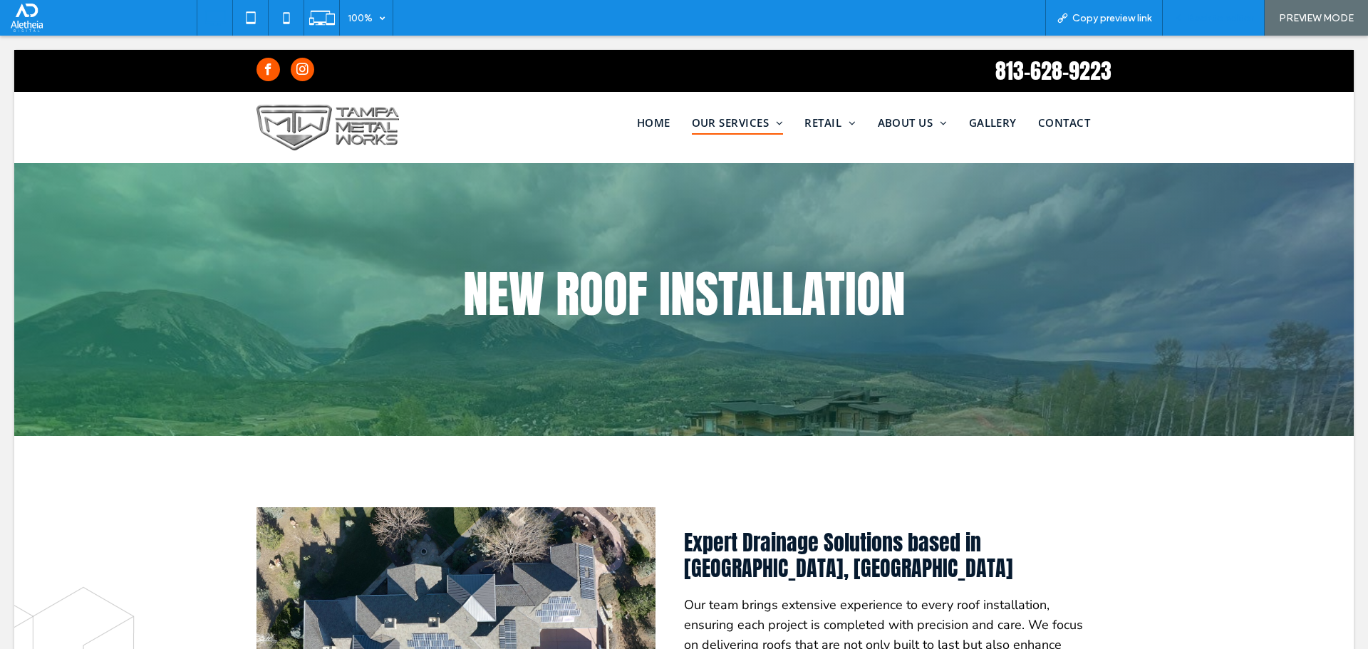
click at [1217, 4] on div "Back to editor" at bounding box center [1214, 18] width 102 height 36
click at [1199, 24] on span "Back to editor" at bounding box center [1221, 18] width 66 height 12
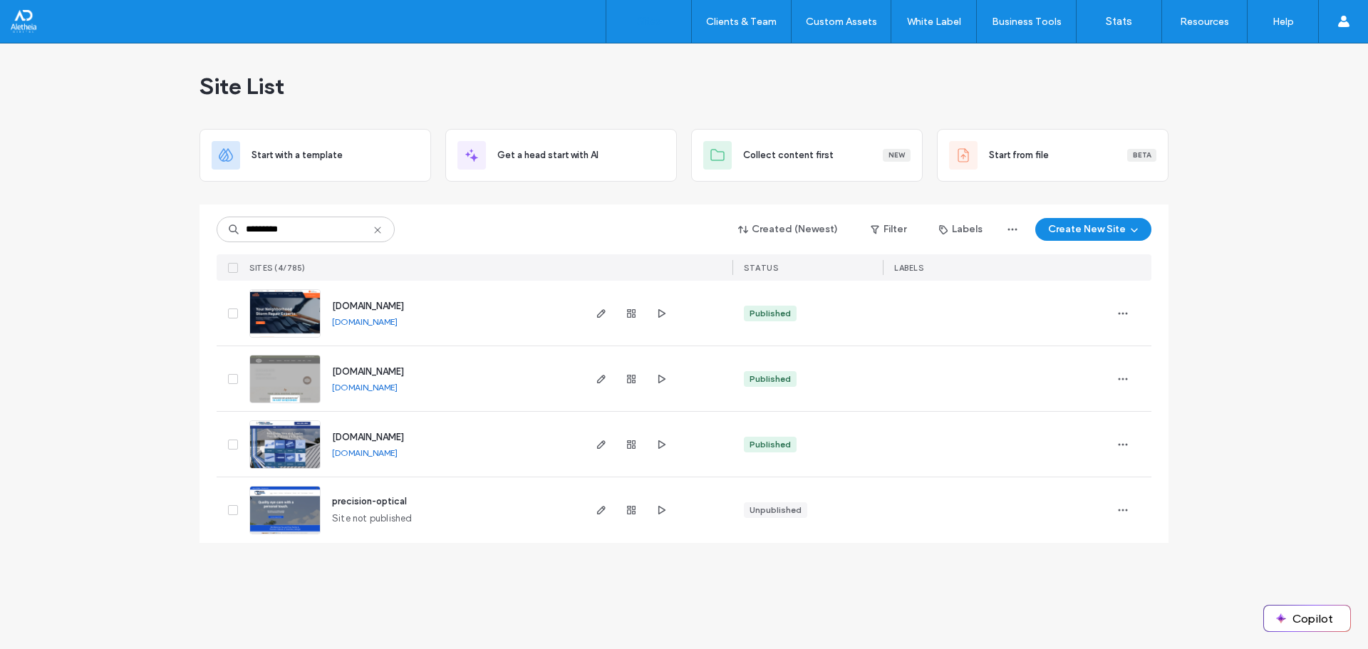
type input "*********"
click at [399, 308] on span "[DOMAIN_NAME]" at bounding box center [368, 306] width 72 height 11
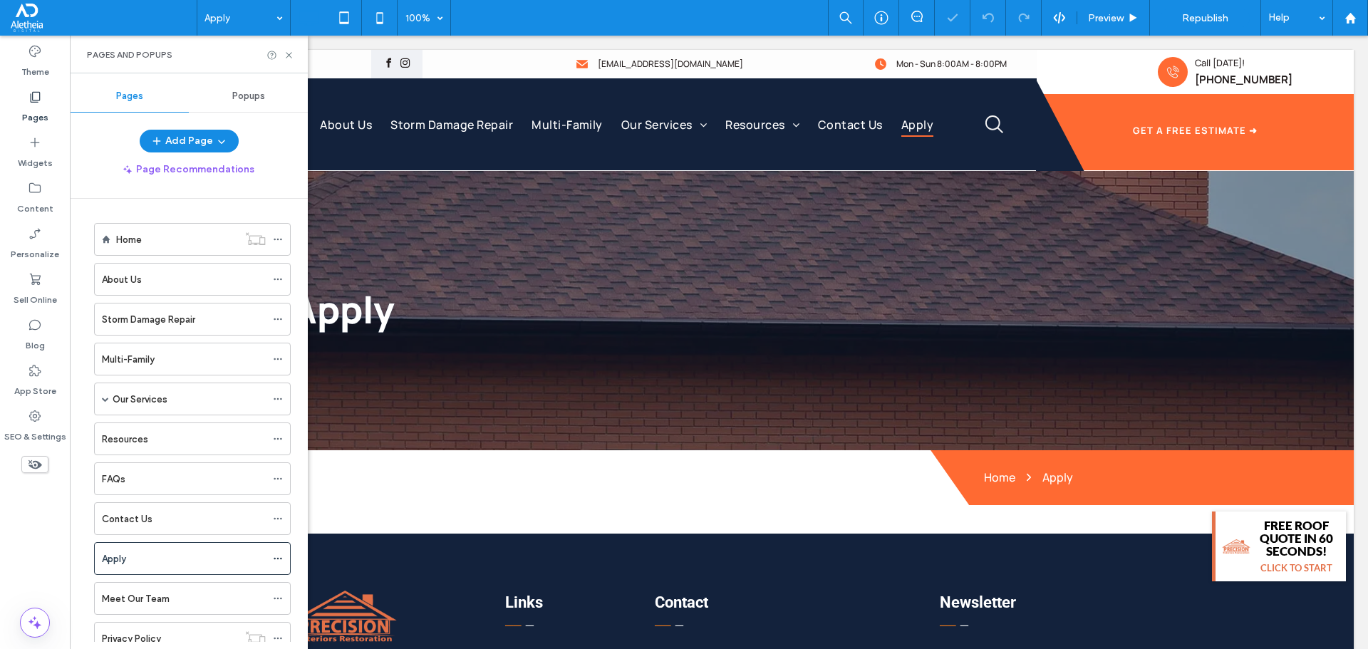
scroll to position [128, 0]
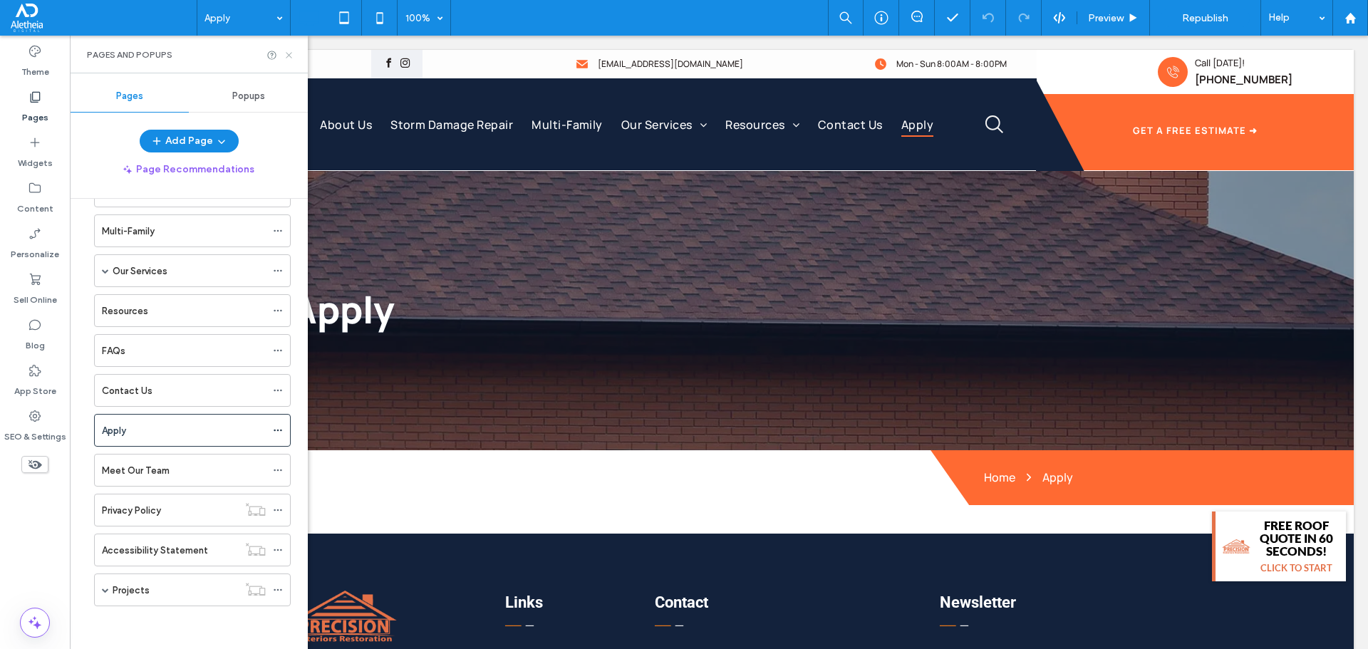
click at [289, 53] on icon at bounding box center [289, 55] width 11 height 11
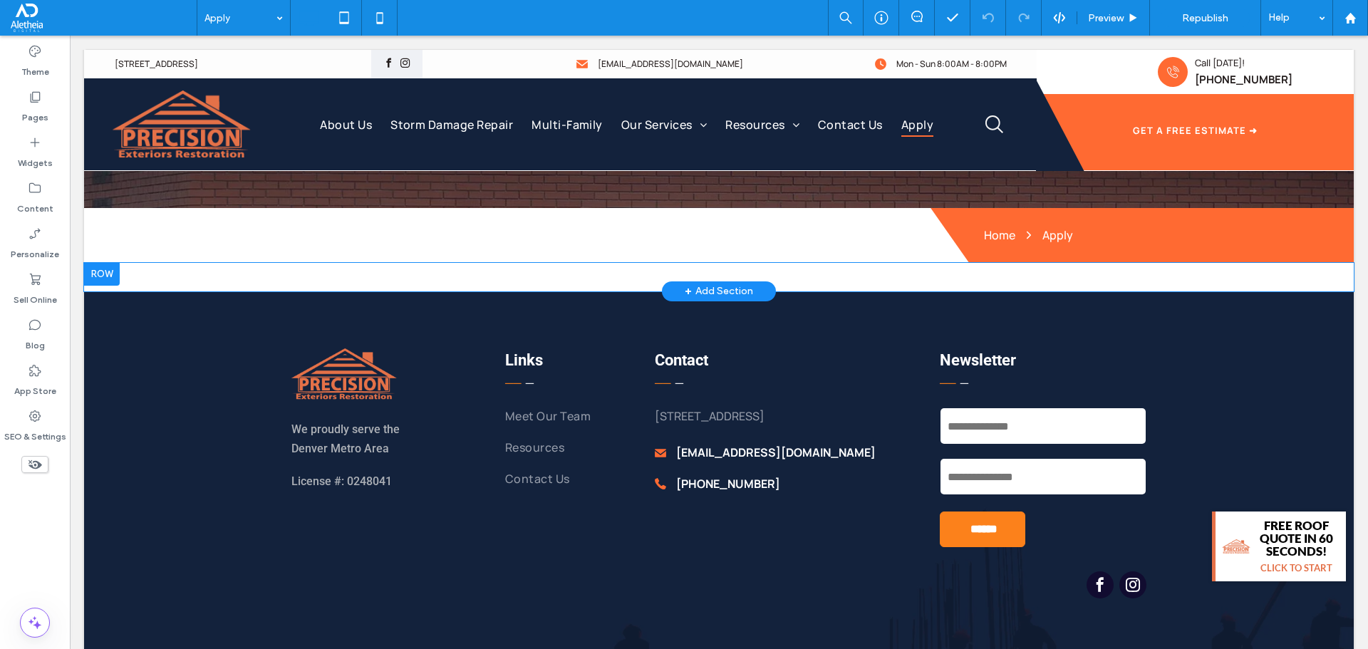
scroll to position [285, 0]
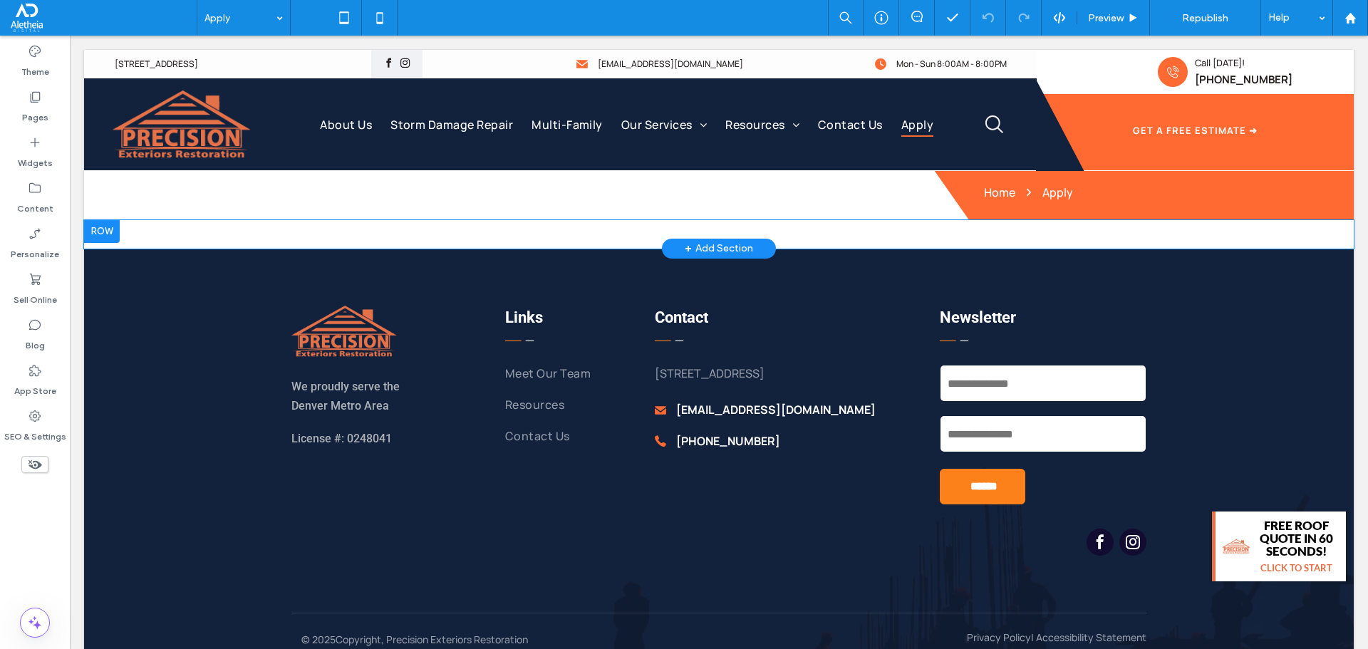
click at [538, 233] on div "Click To Paste" at bounding box center [718, 234] width 855 height 7
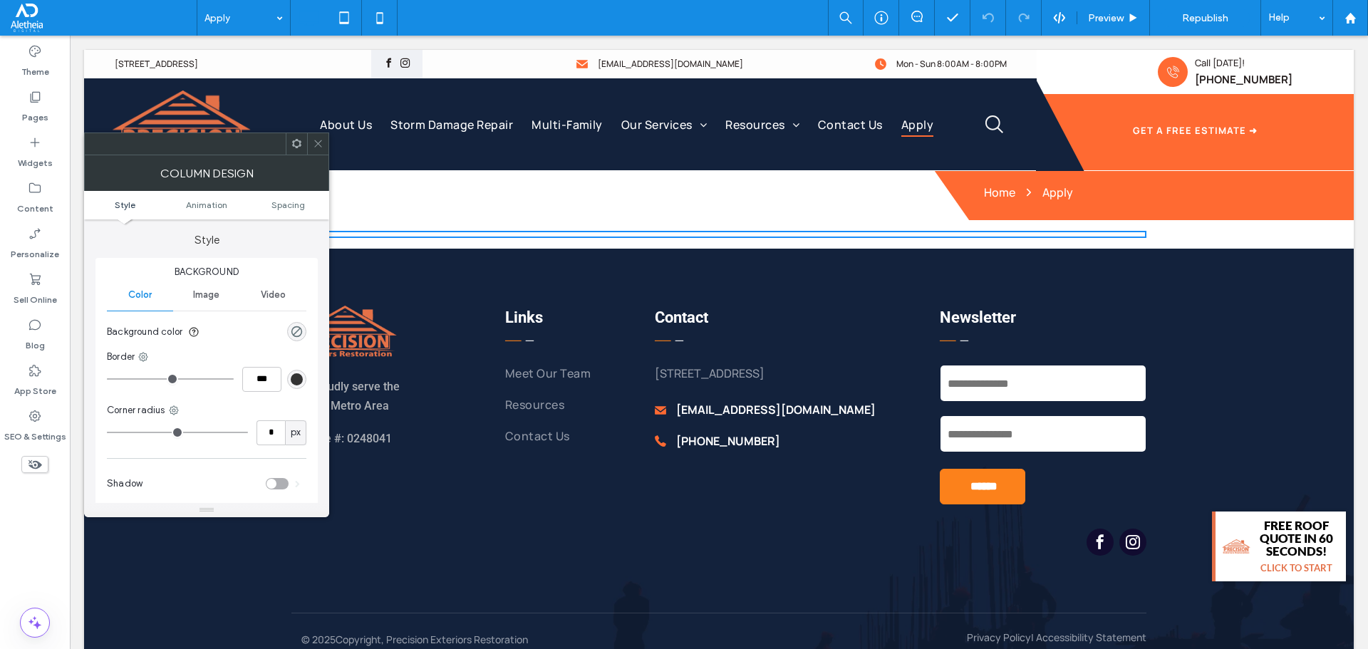
click at [321, 135] on span at bounding box center [318, 143] width 11 height 21
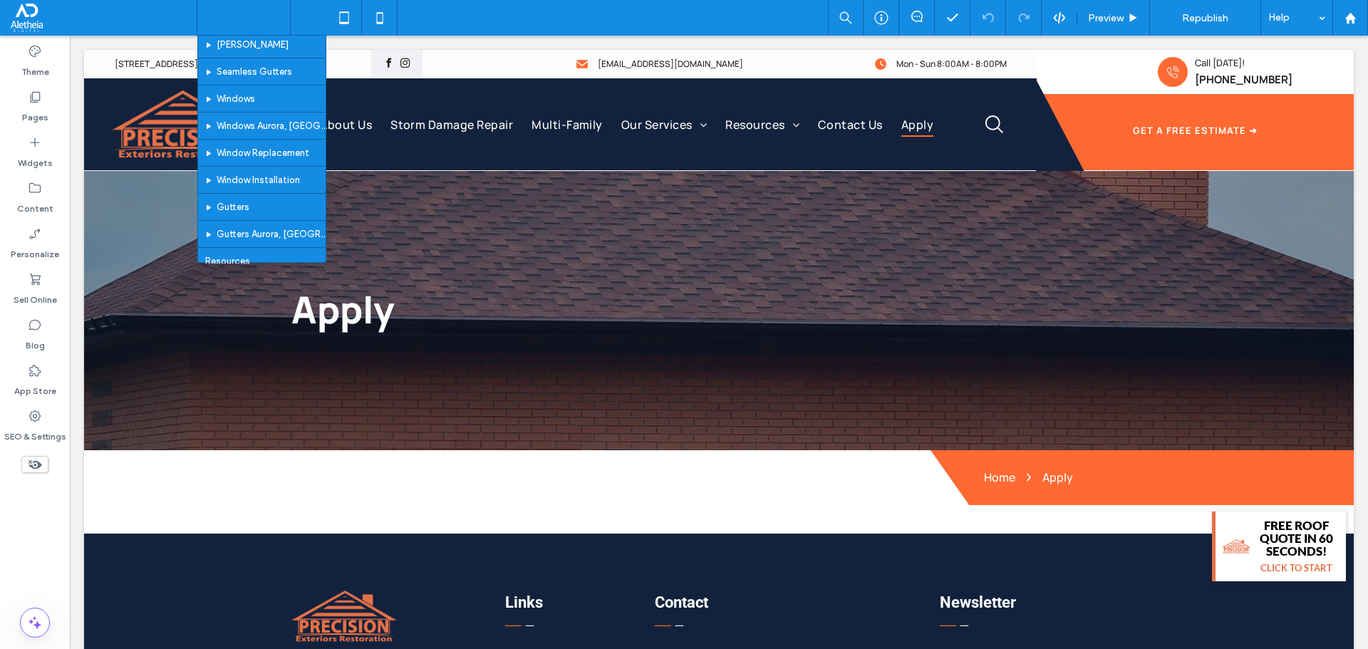
scroll to position [584, 0]
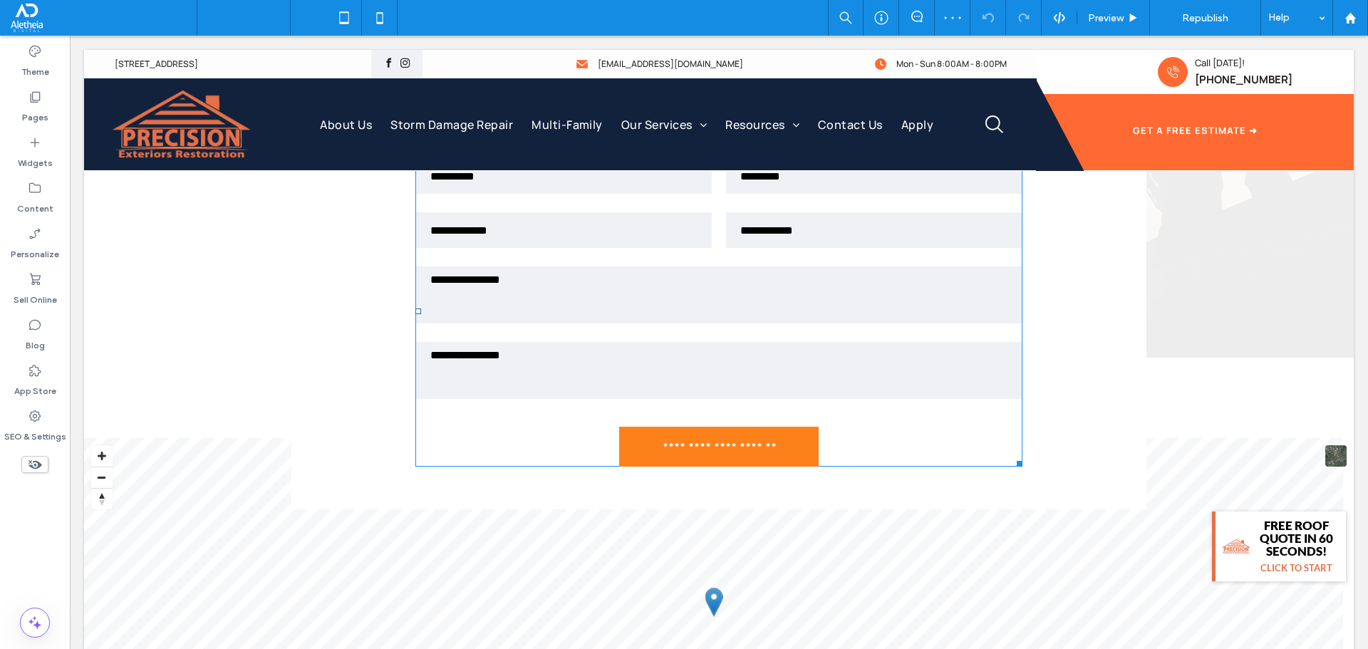
scroll to position [926, 0]
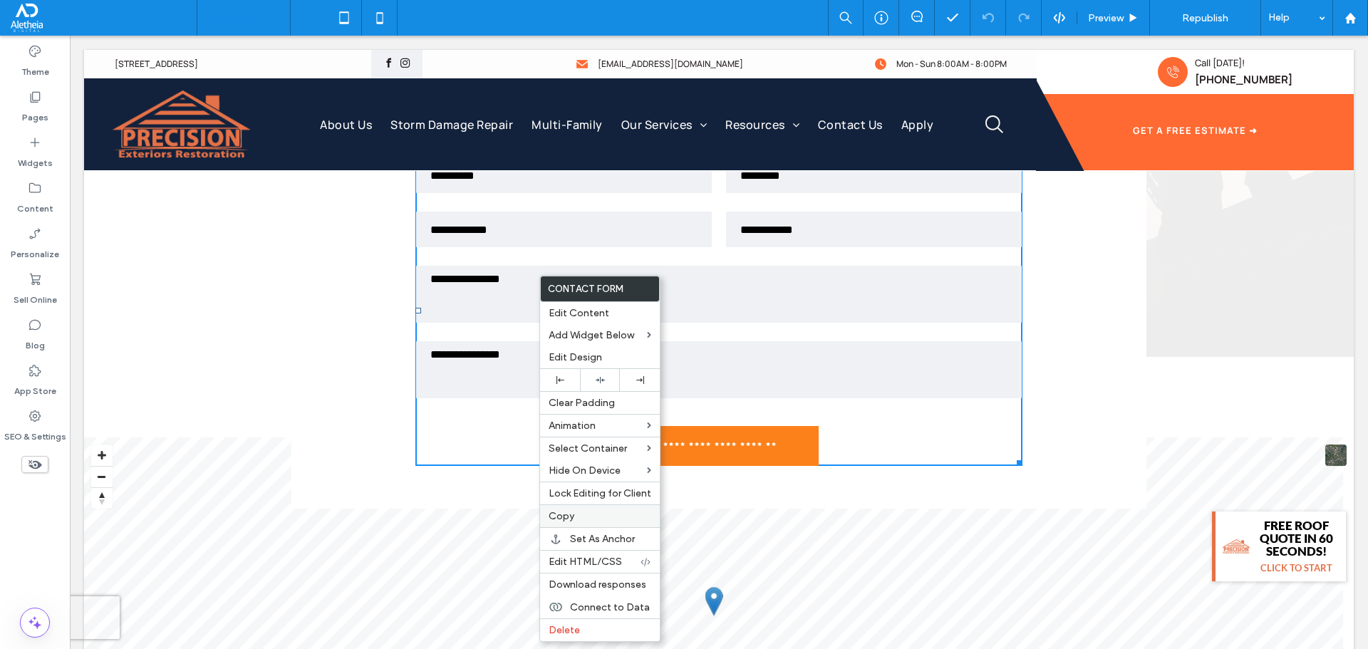
click at [589, 519] on label "Copy" at bounding box center [600, 516] width 103 height 12
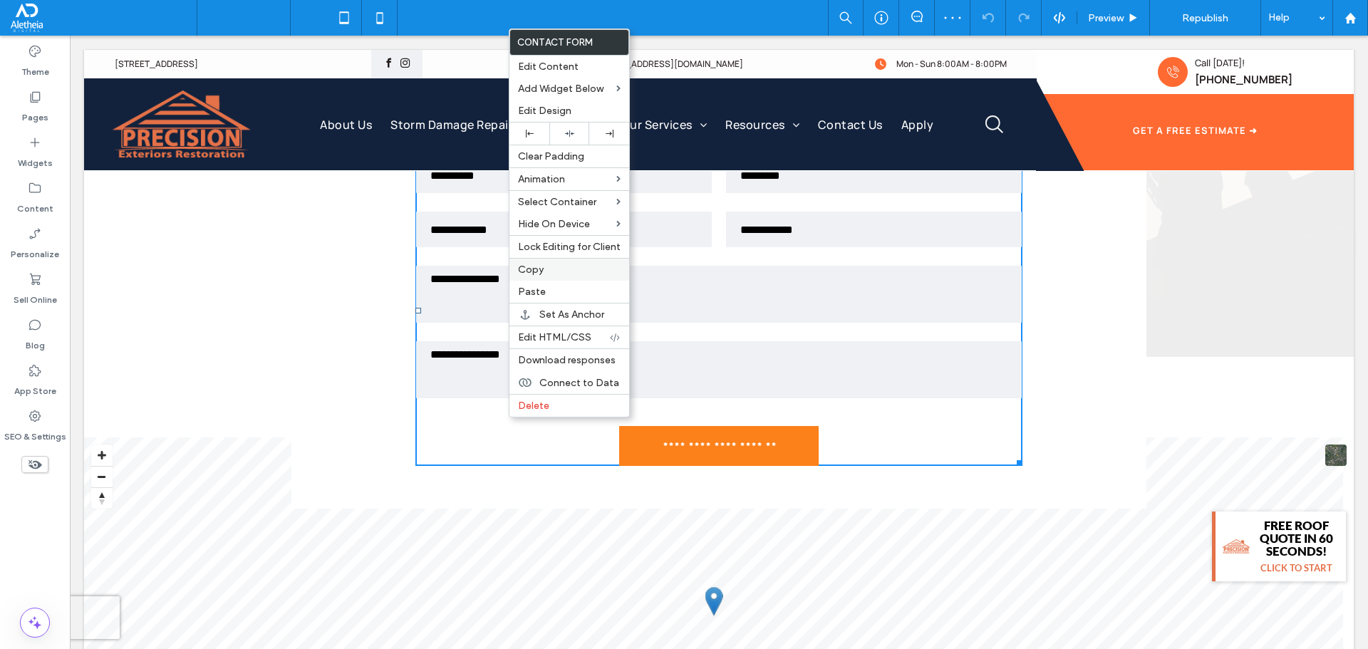
click at [535, 267] on span "Copy" at bounding box center [531, 270] width 26 height 12
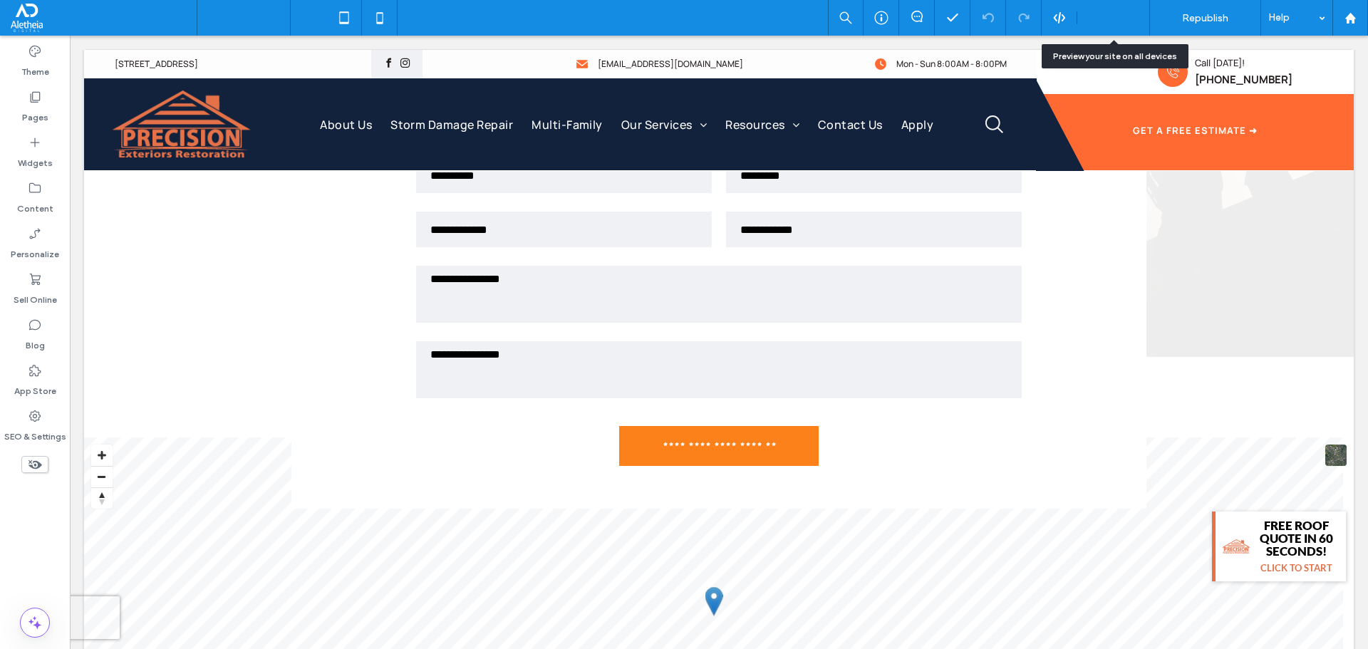
click at [1117, 18] on span "Preview" at bounding box center [1106, 18] width 36 height 12
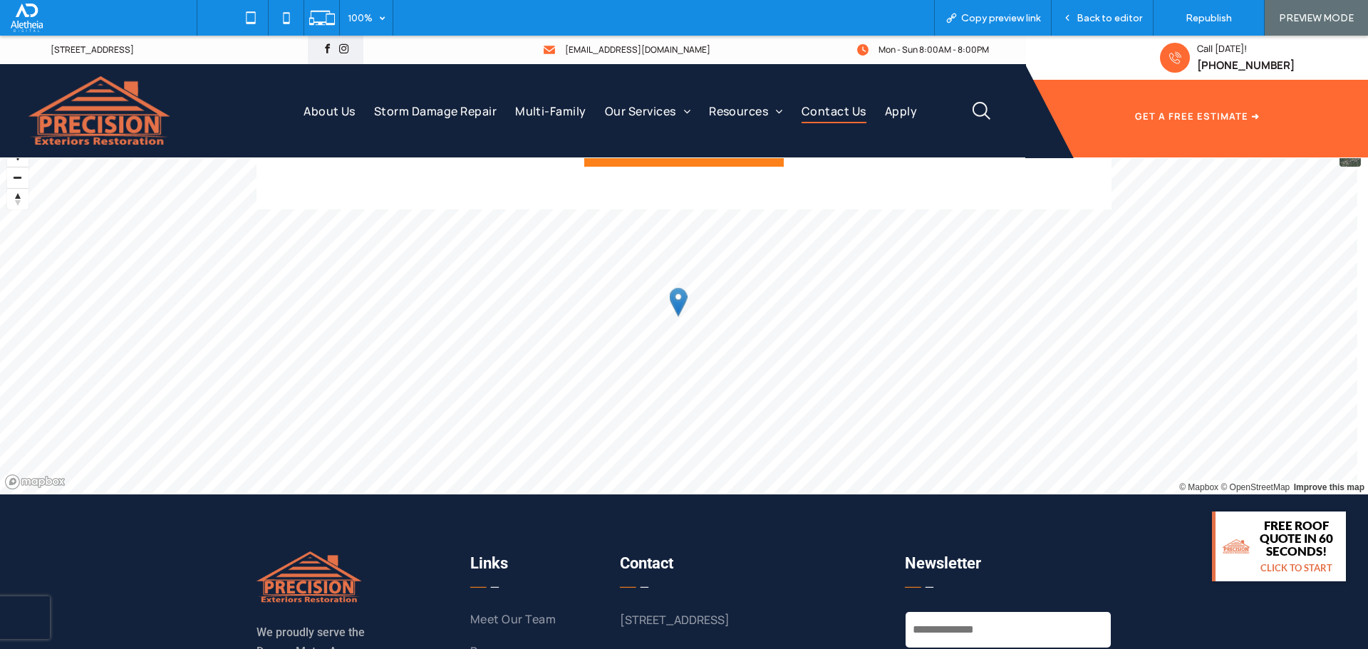
scroll to position [857, 0]
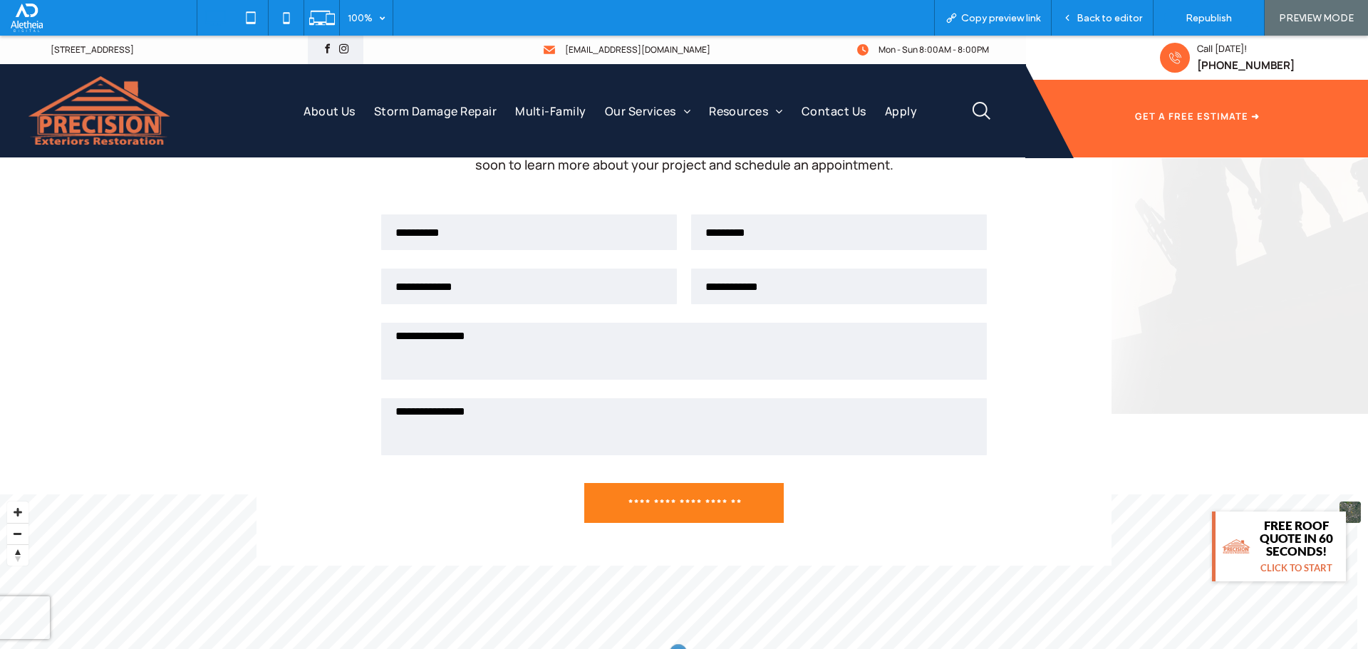
click at [732, 346] on textarea at bounding box center [684, 351] width 606 height 57
click at [1081, 7] on div "Back to editor" at bounding box center [1103, 18] width 102 height 36
click at [1088, 18] on span "Back to editor" at bounding box center [1110, 18] width 66 height 12
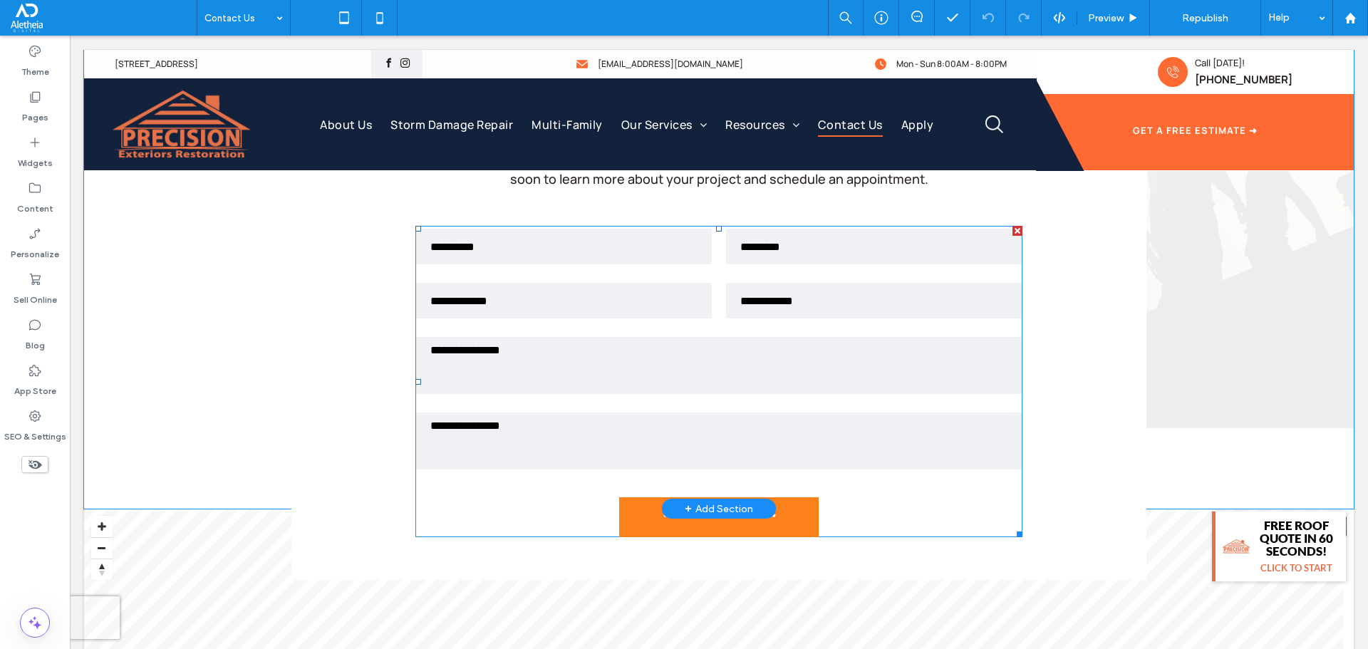
click at [666, 344] on textarea at bounding box center [719, 365] width 606 height 57
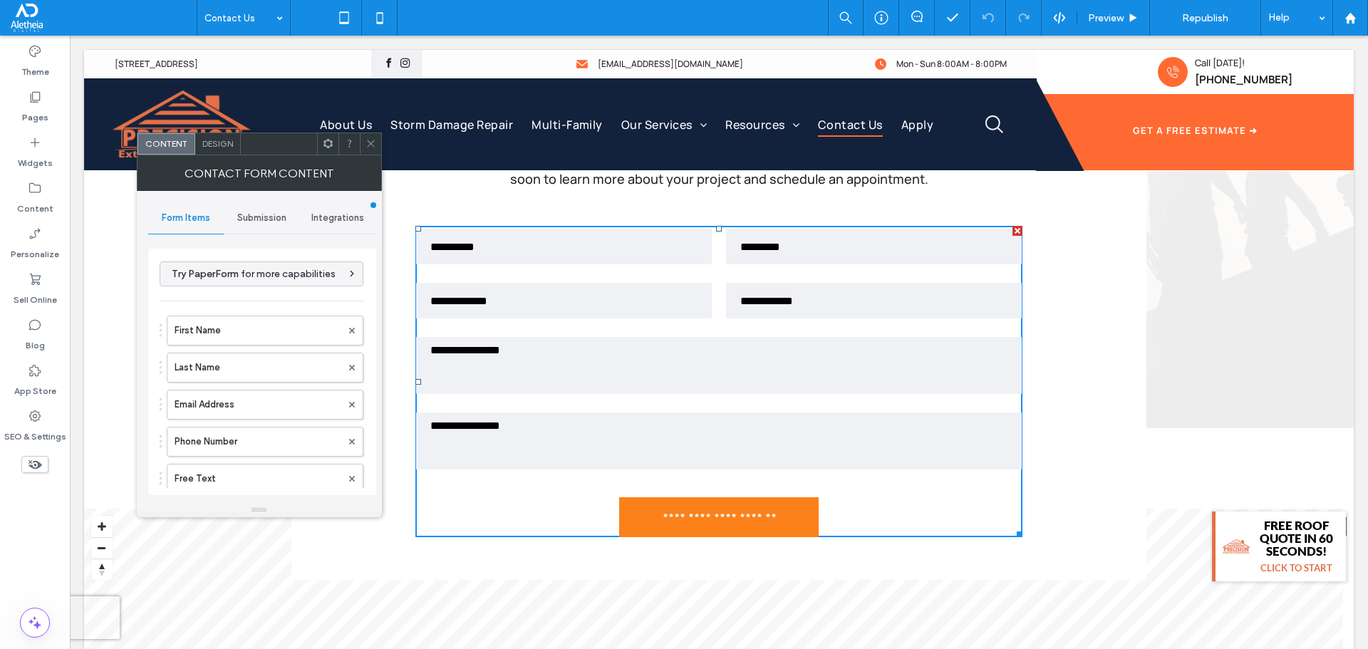
type input "**********"
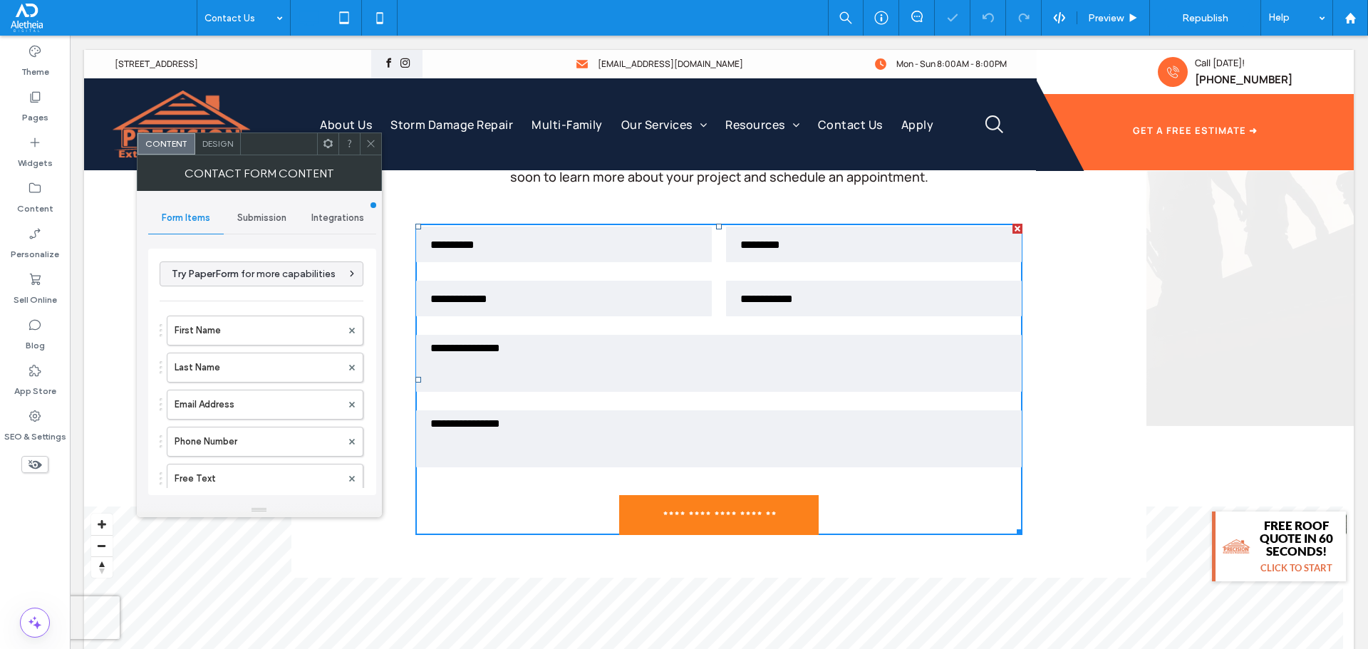
scroll to position [855, 0]
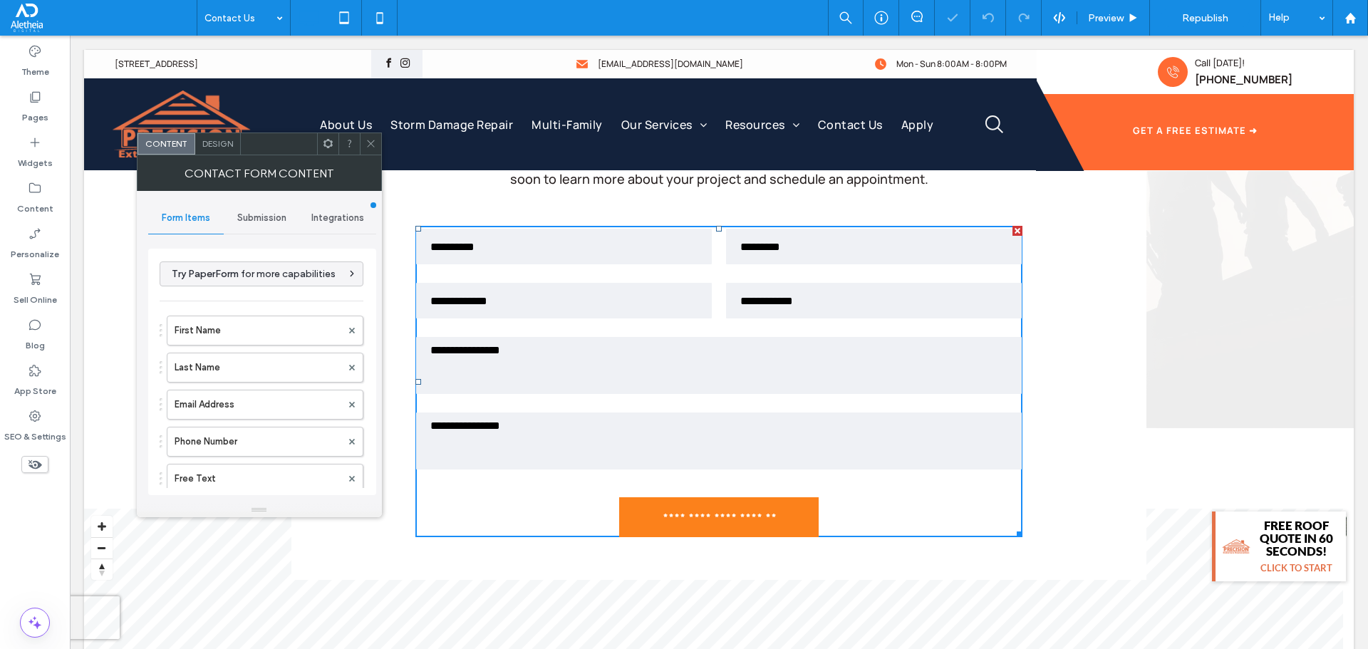
click at [262, 214] on span "Submission" at bounding box center [261, 217] width 49 height 11
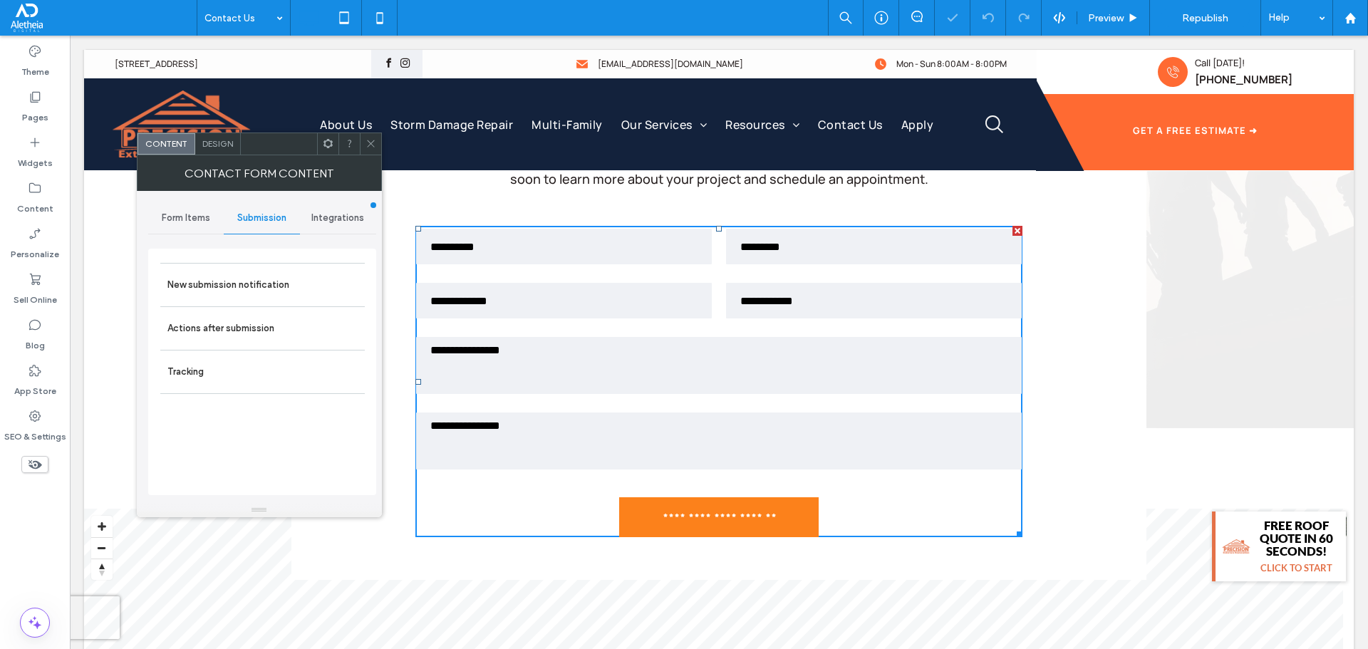
click at [265, 222] on span "Submission" at bounding box center [261, 217] width 49 height 11
click at [259, 294] on label "New submission notification" at bounding box center [262, 285] width 190 height 29
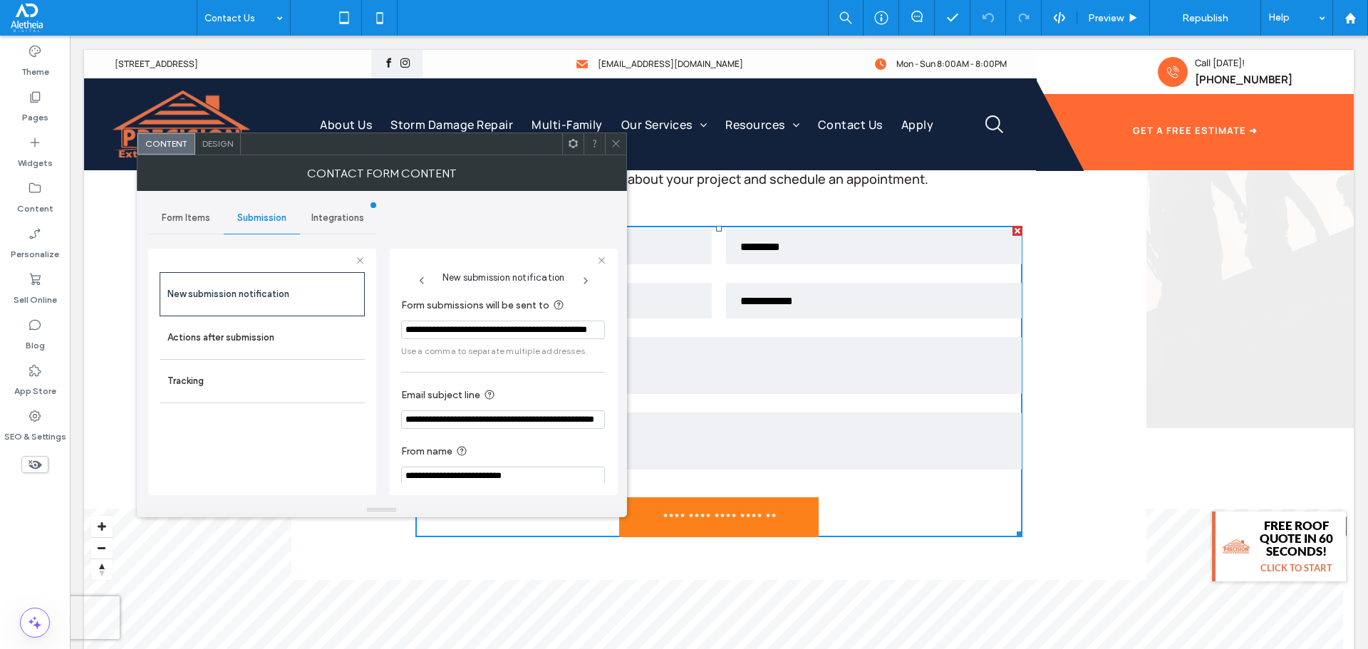
click at [617, 138] on span at bounding box center [616, 143] width 11 height 21
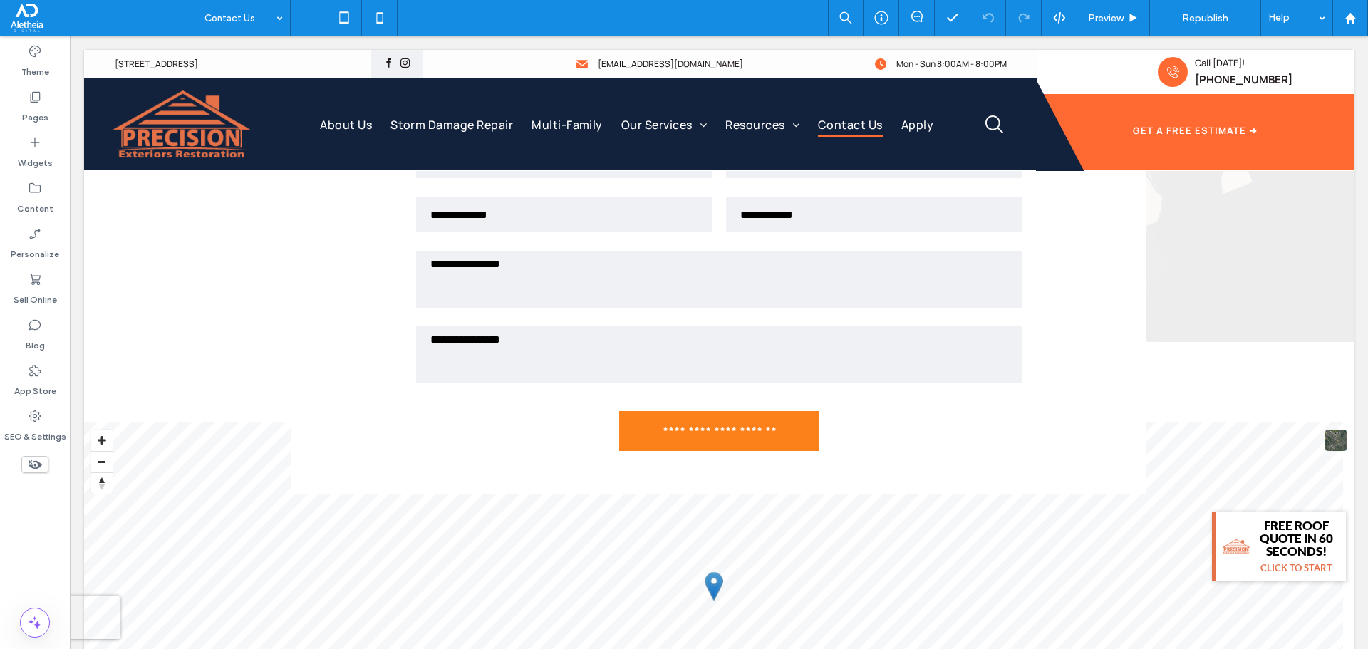
scroll to position [730, 0]
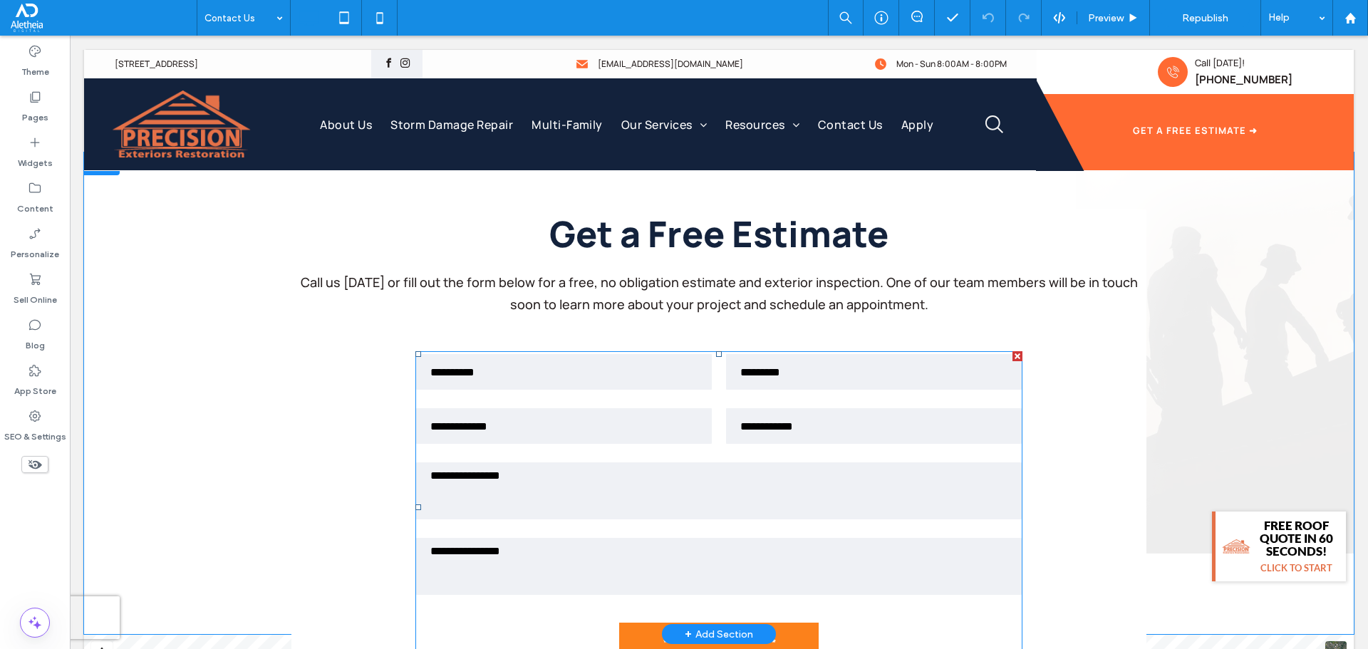
click at [718, 567] on textarea at bounding box center [719, 566] width 606 height 57
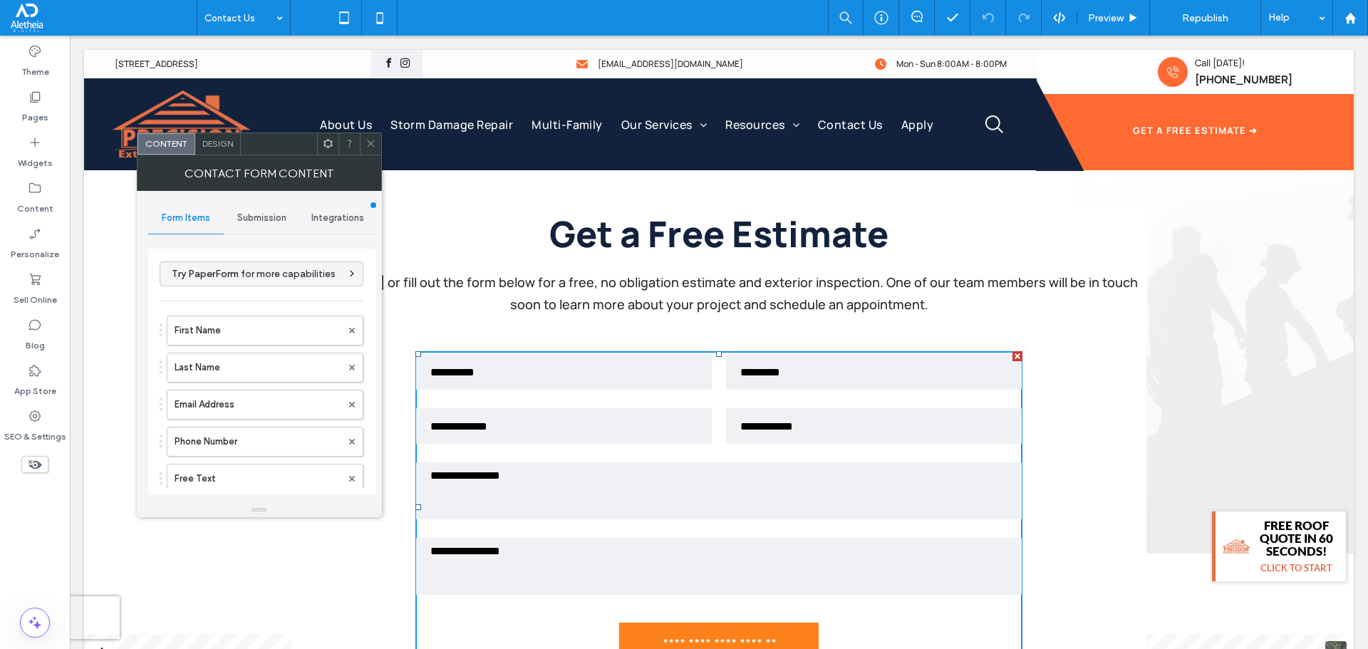
click at [263, 212] on span "Submission" at bounding box center [261, 217] width 49 height 11
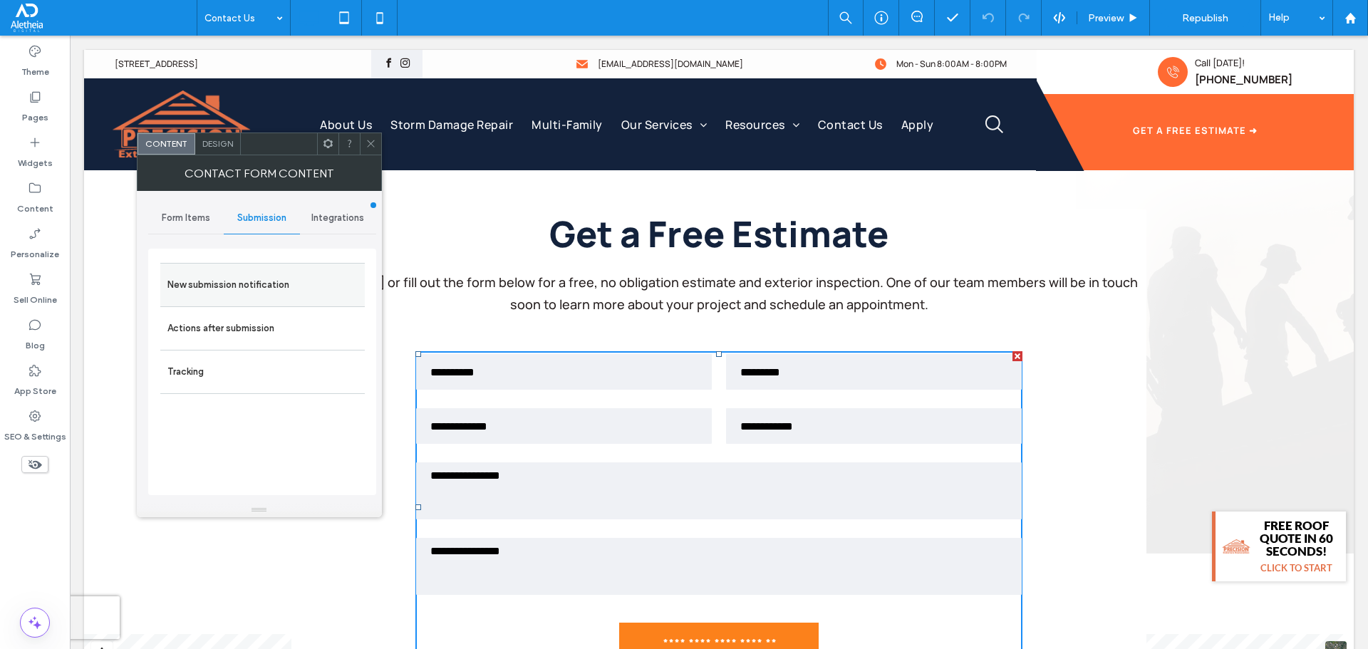
click at [257, 277] on label "New submission notification" at bounding box center [262, 285] width 190 height 29
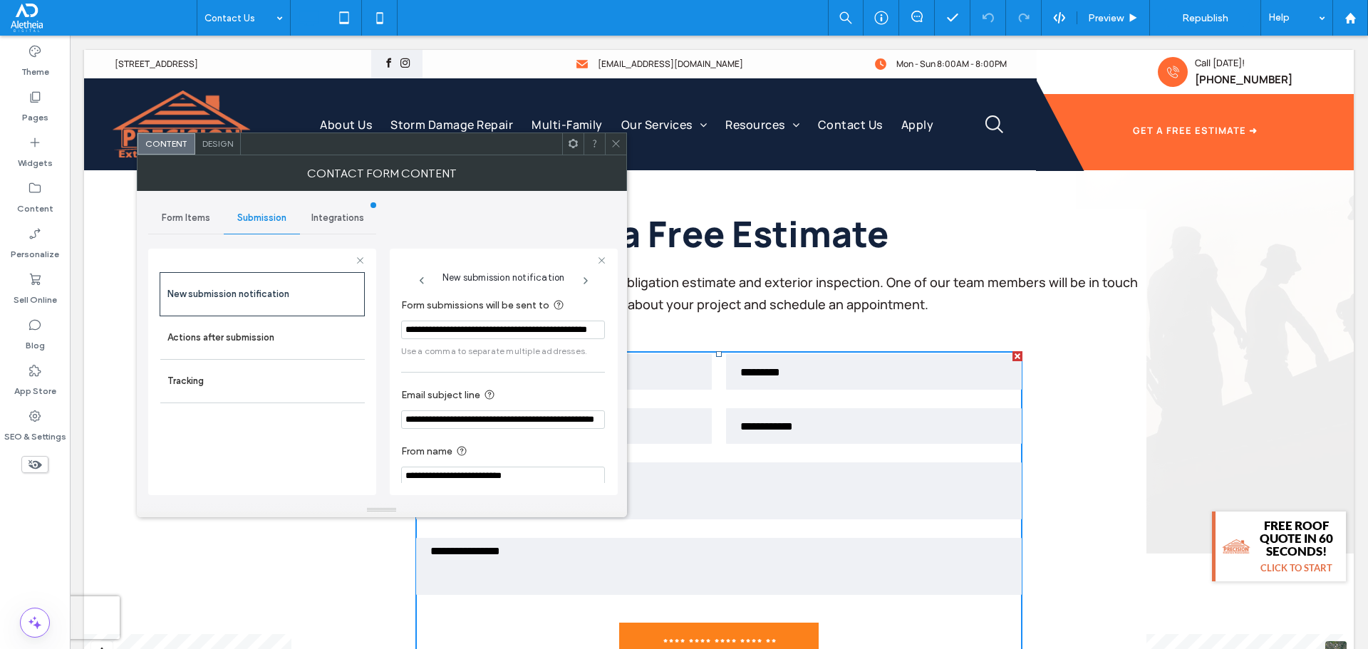
click at [621, 140] on div at bounding box center [615, 143] width 21 height 21
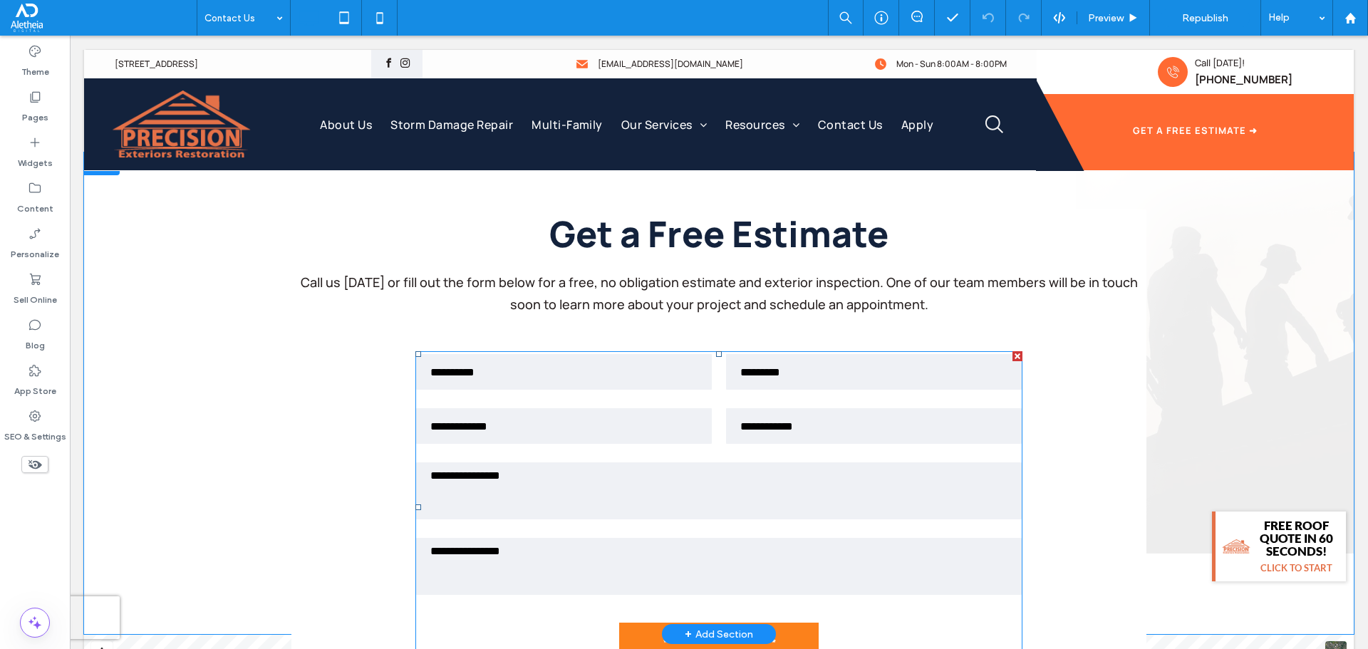
click at [738, 418] on input "text" at bounding box center [874, 426] width 296 height 36
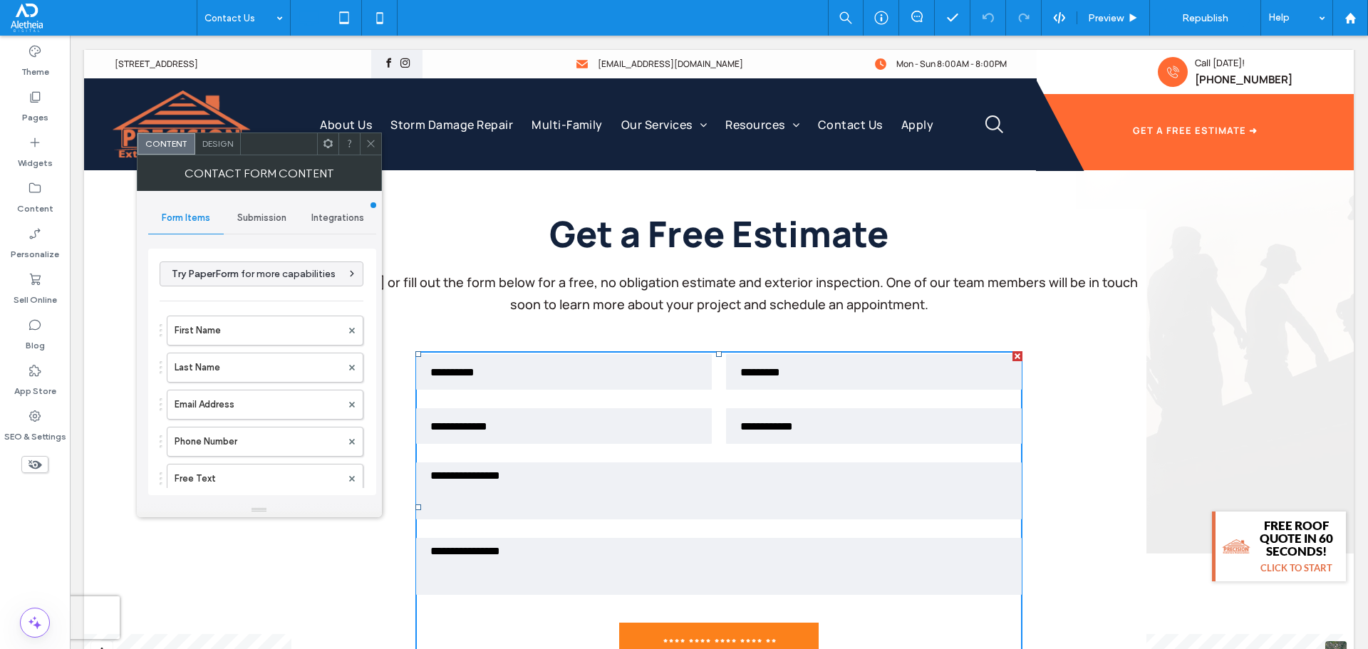
click at [264, 222] on span "Submission" at bounding box center [261, 217] width 49 height 11
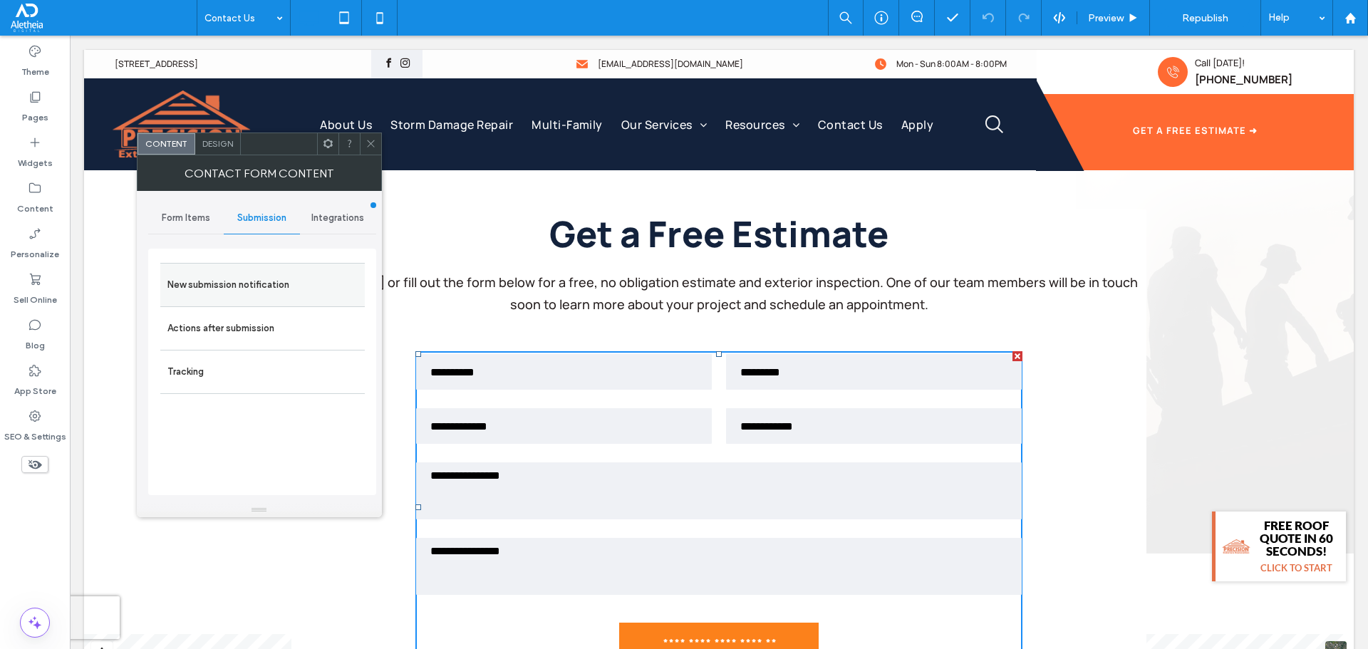
click at [272, 280] on label "New submission notification" at bounding box center [262, 285] width 190 height 29
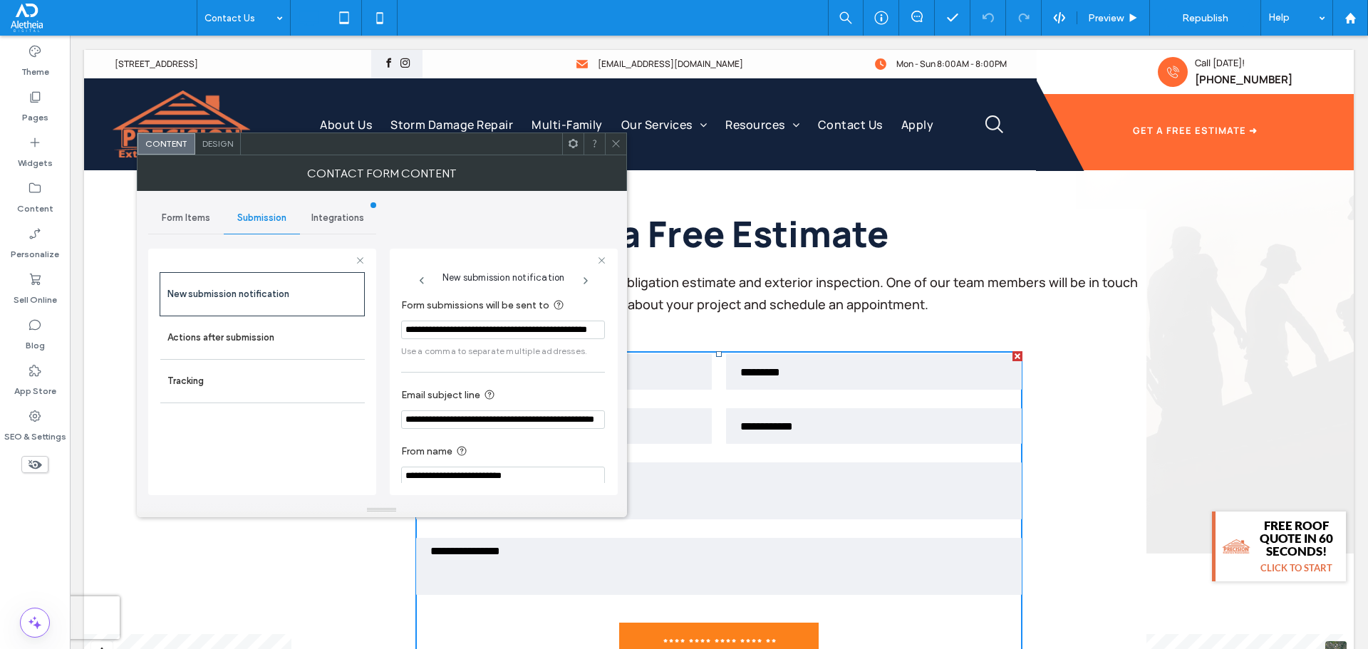
click at [488, 329] on input "**********" at bounding box center [503, 330] width 204 height 19
click at [518, 329] on input "**********" at bounding box center [503, 330] width 204 height 19
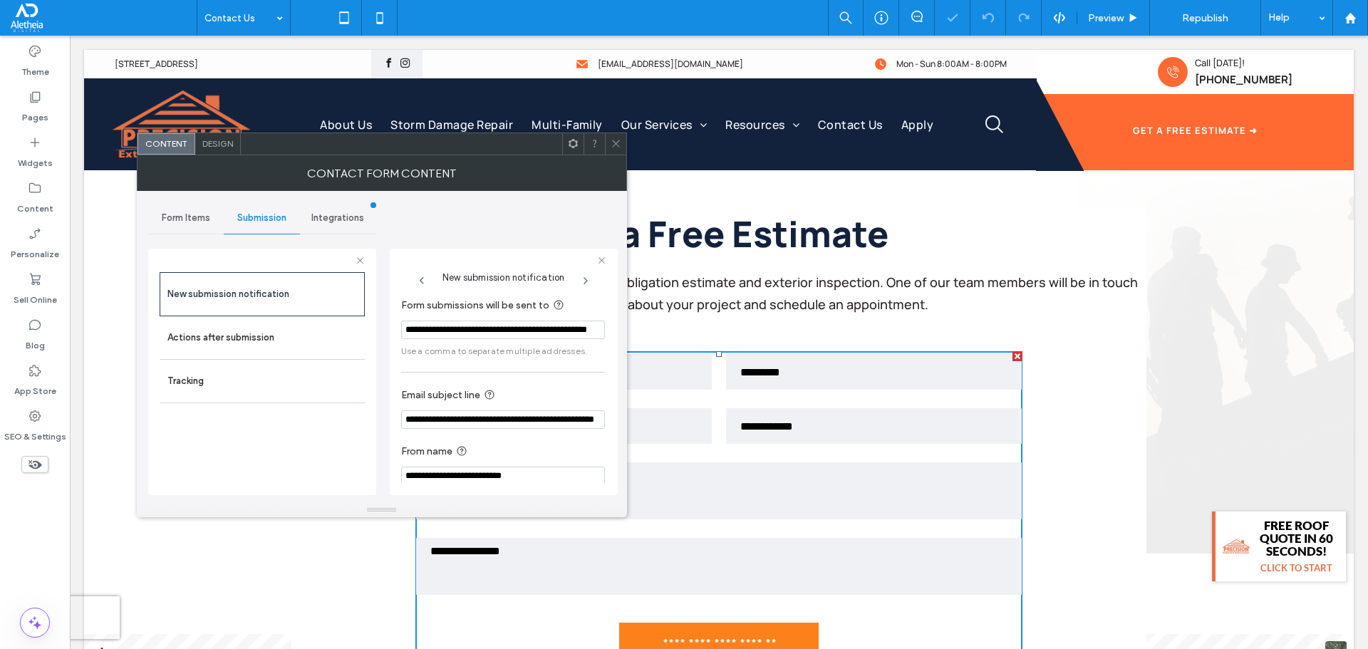
click at [526, 382] on section "**********" at bounding box center [503, 408] width 204 height 56
click at [620, 143] on icon at bounding box center [616, 143] width 11 height 11
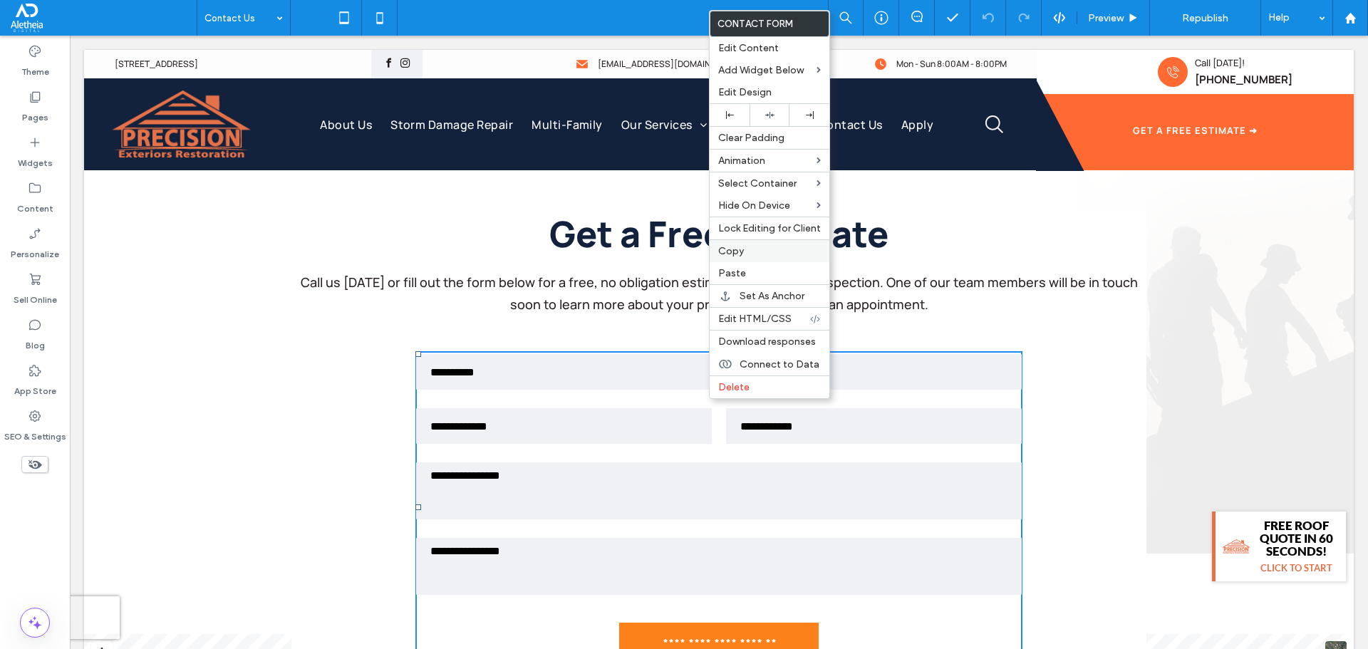
click at [741, 254] on span "Copy" at bounding box center [731, 251] width 26 height 12
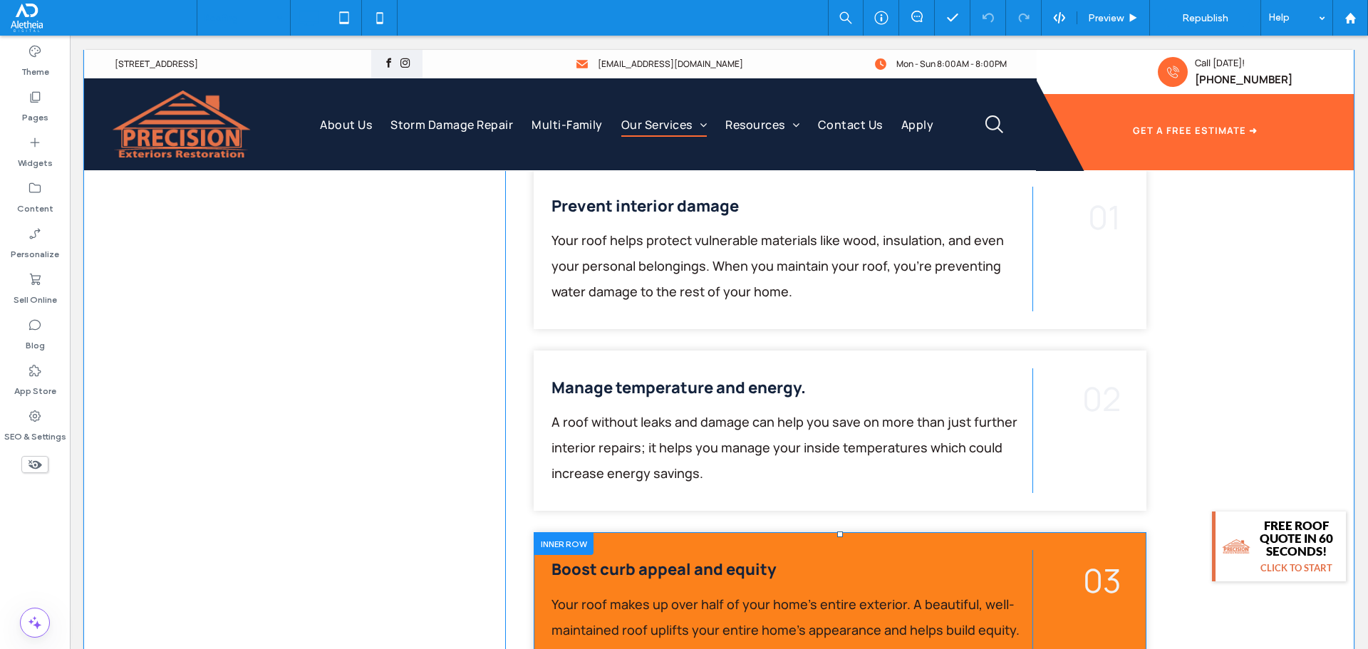
scroll to position [1140, 0]
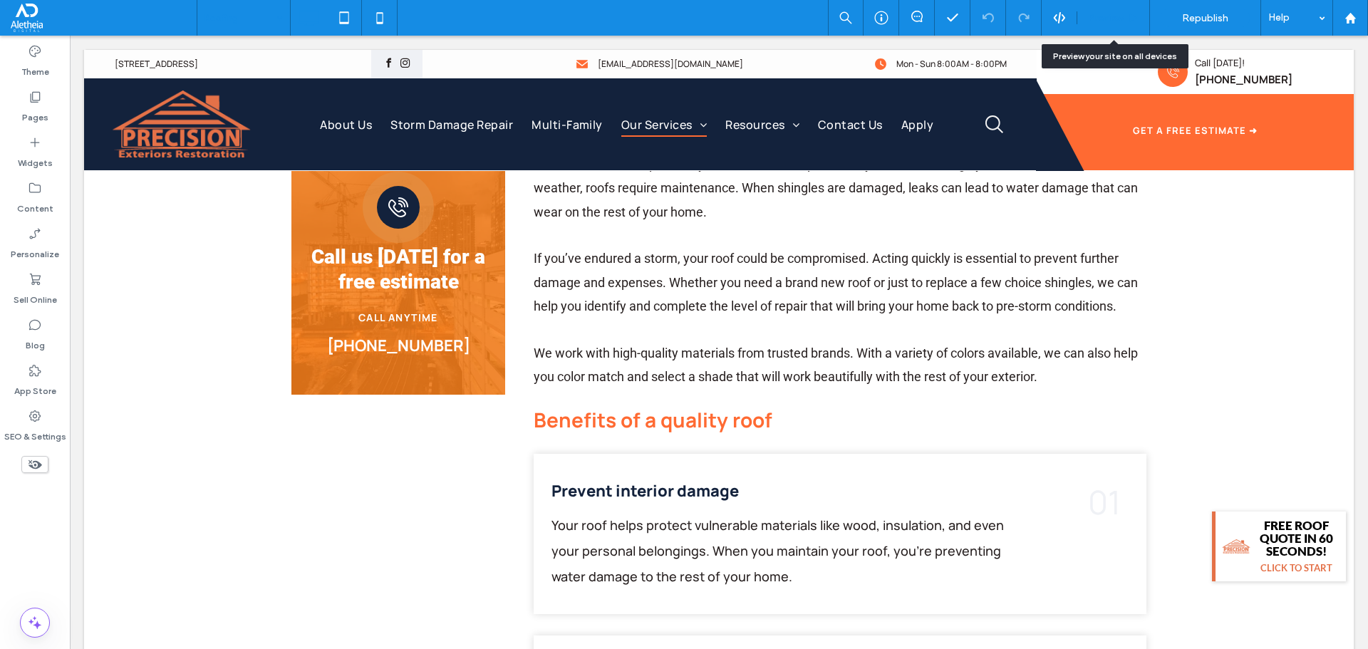
click at [1108, 16] on span "Preview" at bounding box center [1106, 18] width 36 height 12
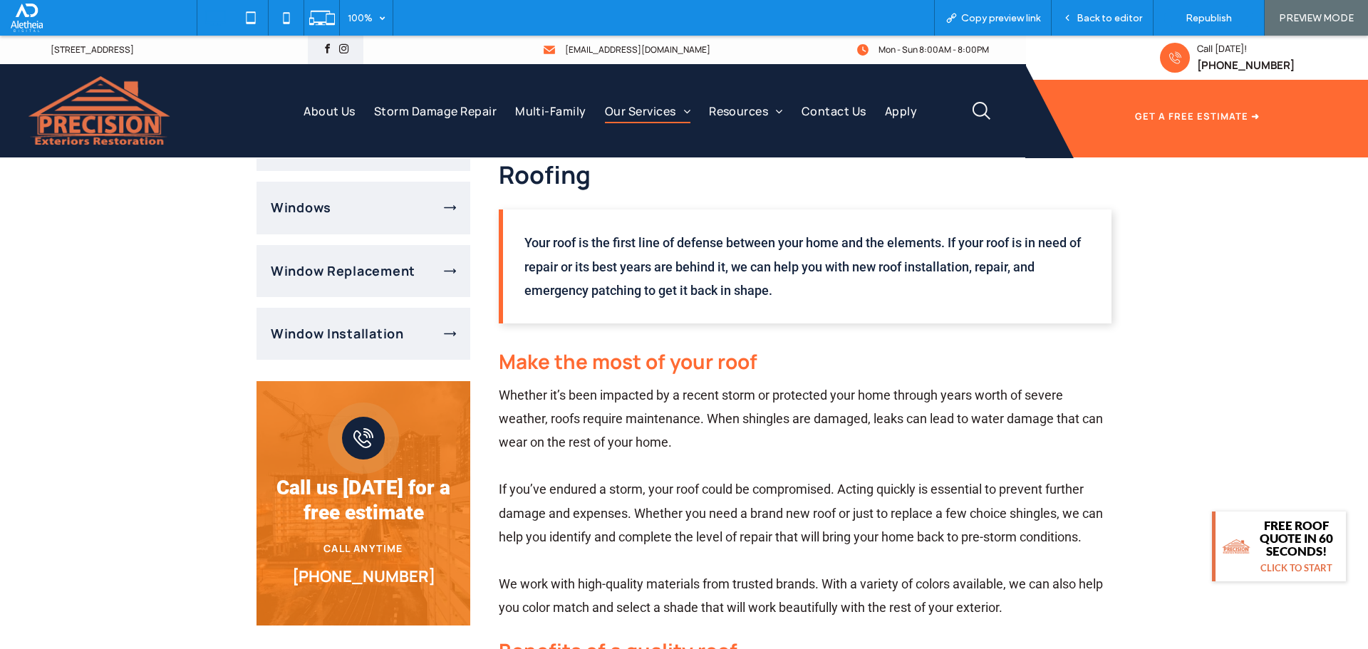
scroll to position [786, 0]
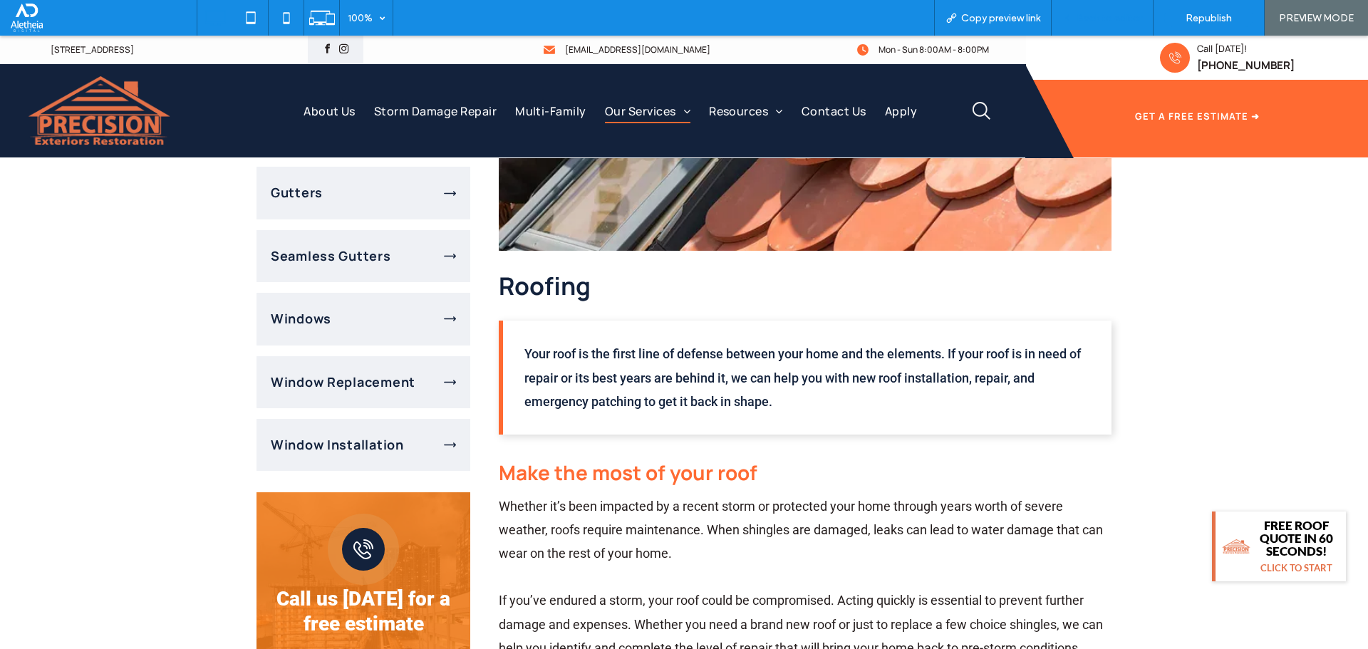
click at [1094, 18] on span "Back to editor" at bounding box center [1110, 18] width 66 height 12
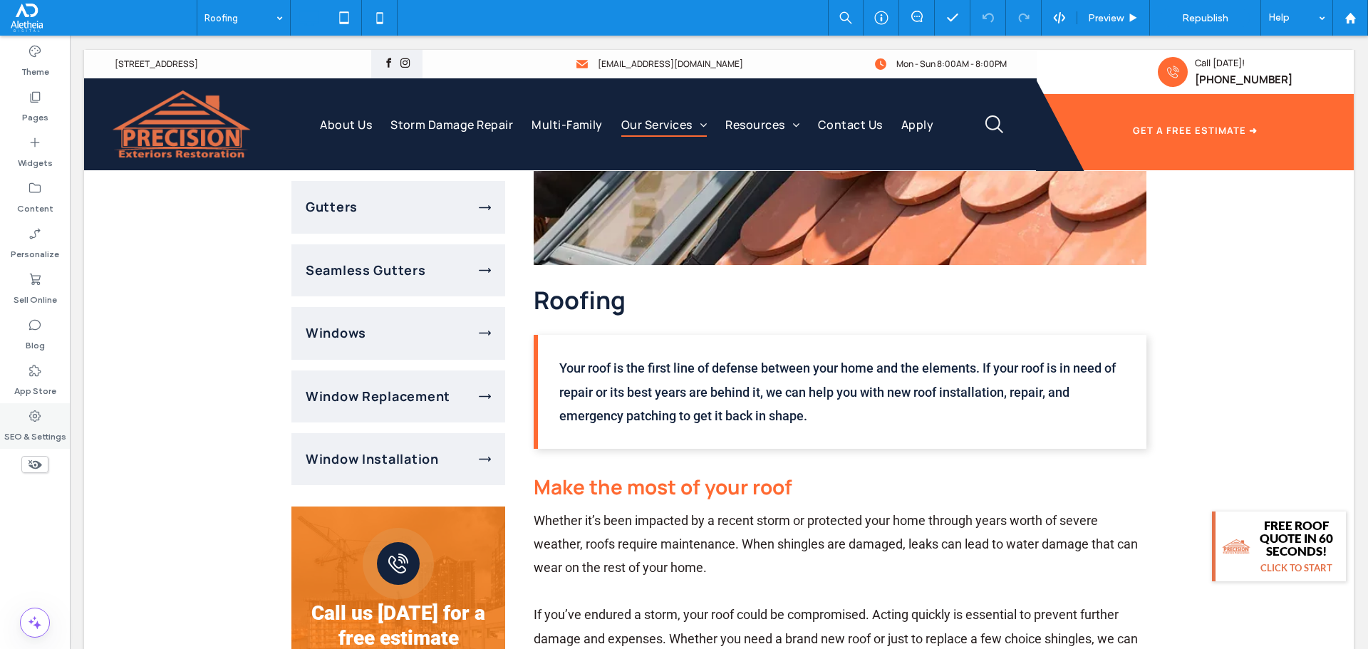
click at [27, 431] on label "SEO & Settings" at bounding box center [35, 433] width 62 height 20
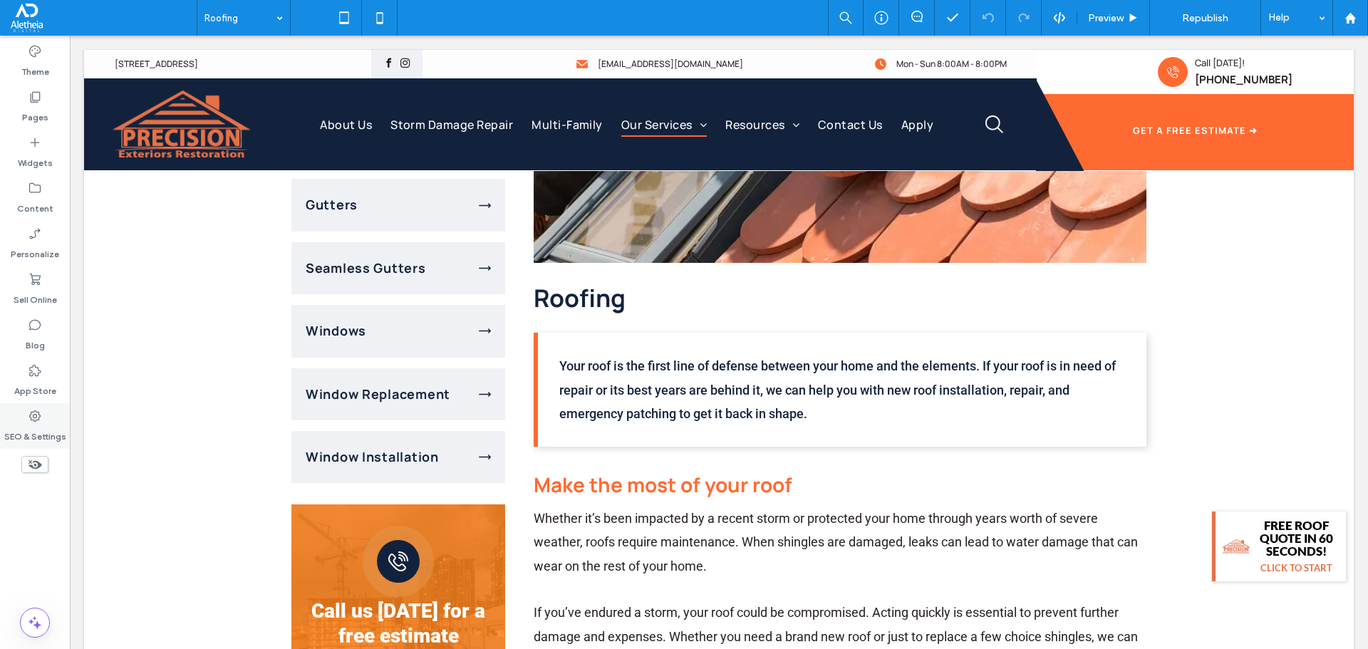
scroll to position [784, 0]
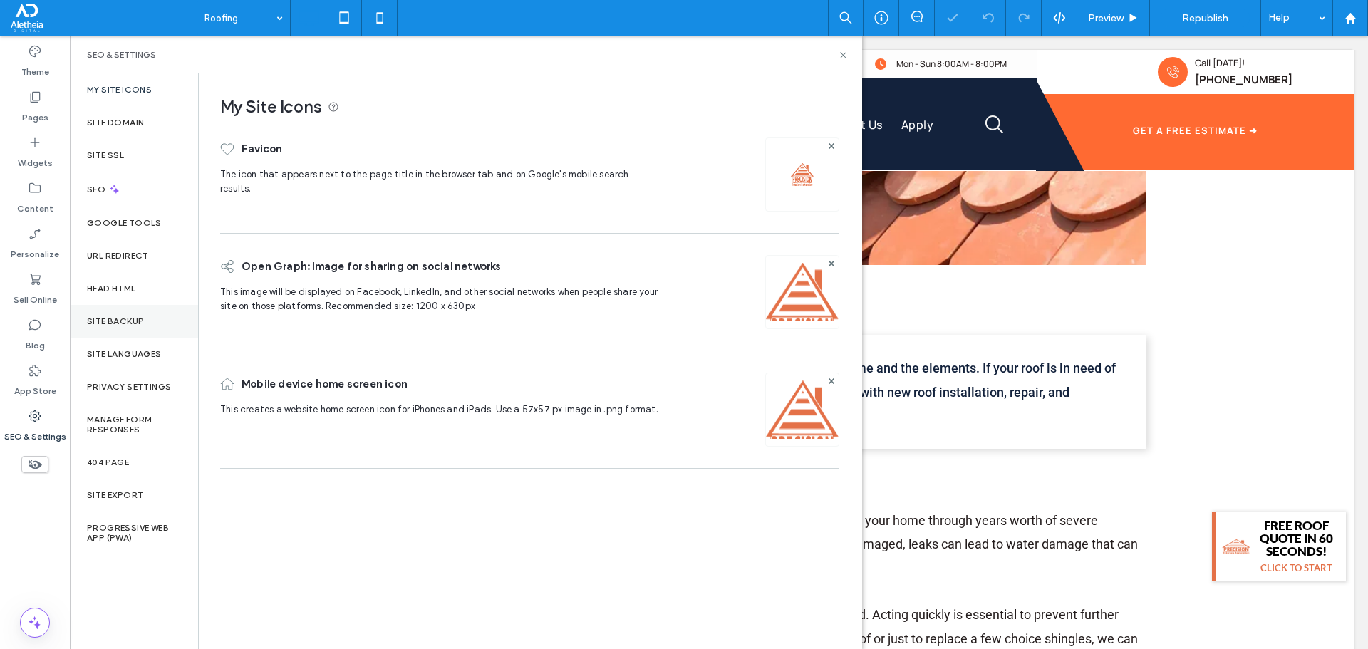
click at [146, 315] on div "Site Backup" at bounding box center [134, 321] width 128 height 33
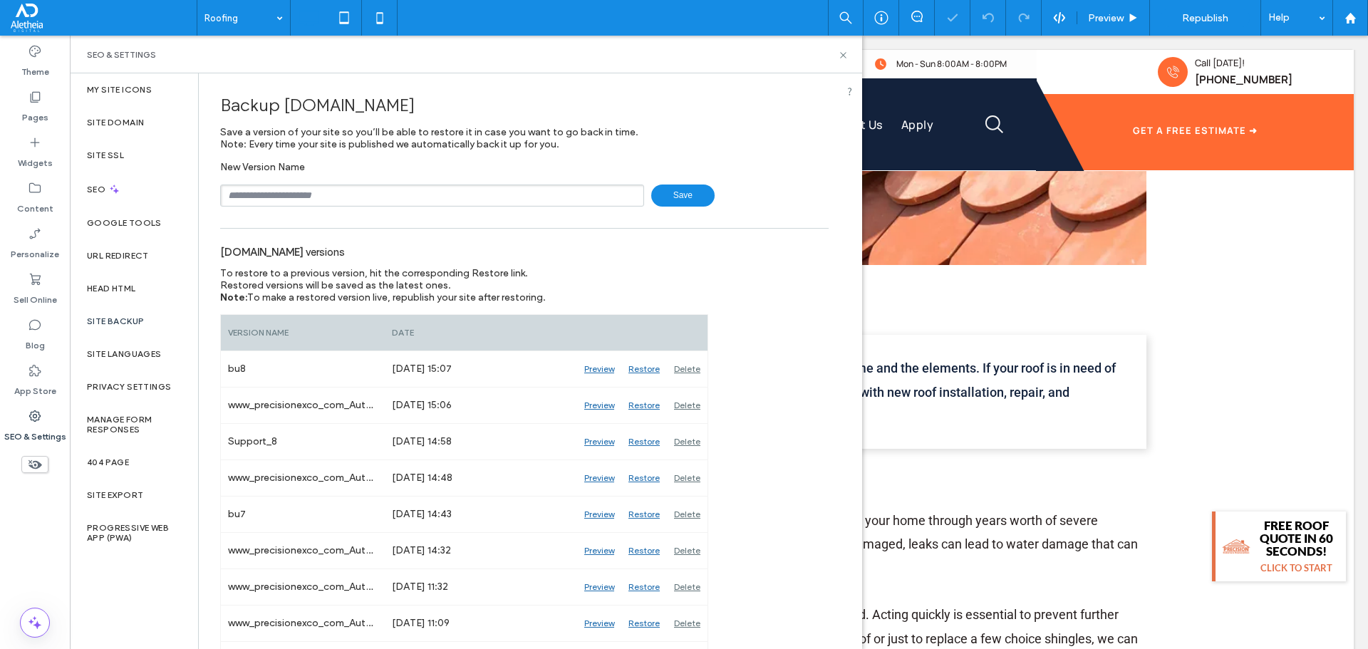
click at [305, 190] on input "text" at bounding box center [432, 196] width 424 height 22
type input "***"
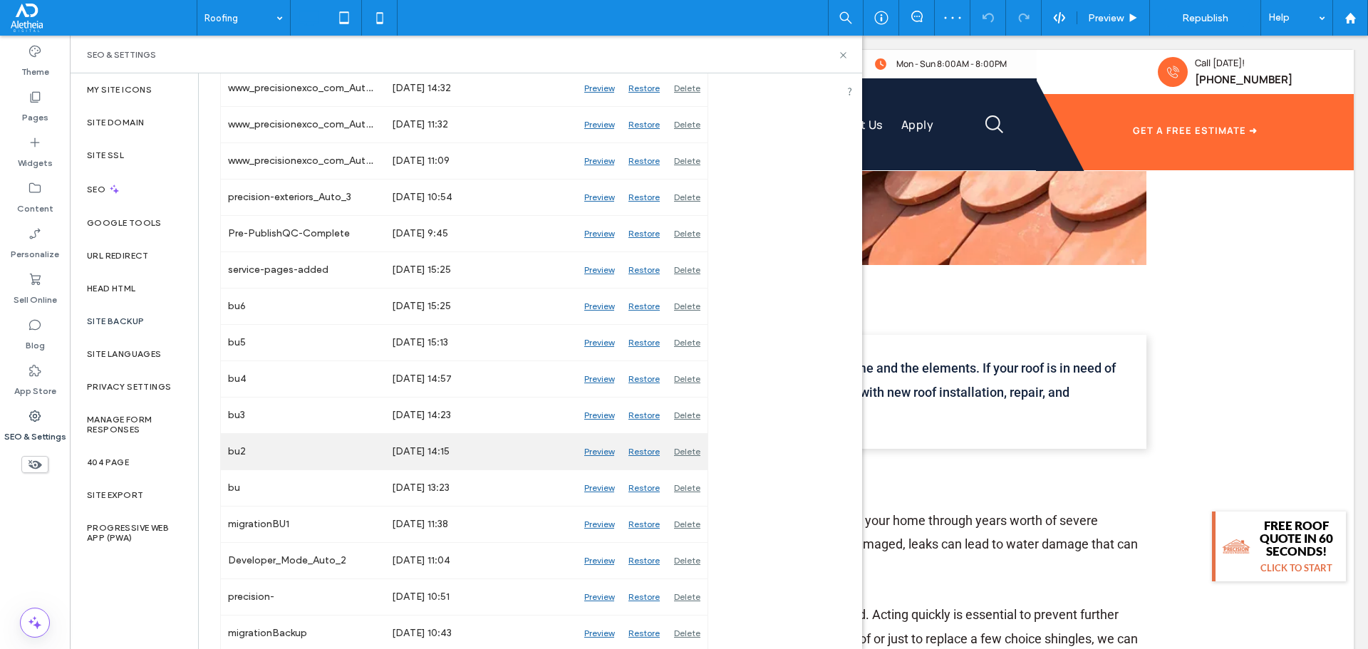
scroll to position [502, 0]
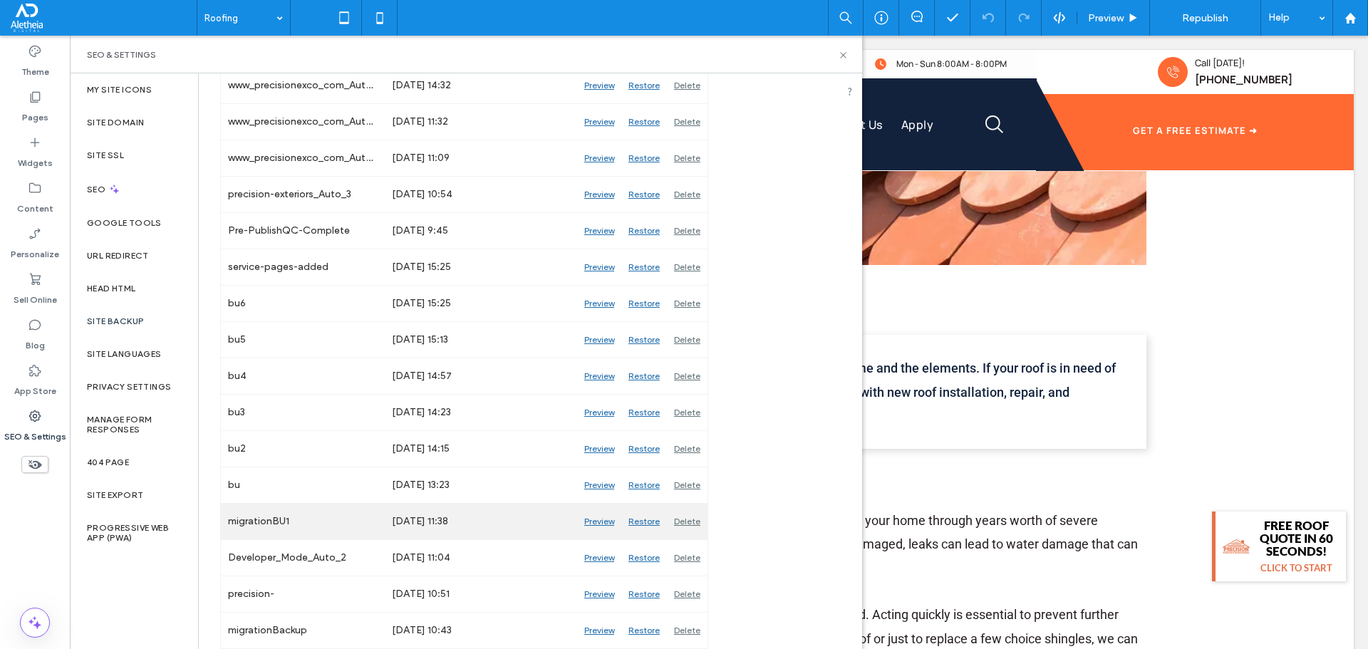
click at [607, 525] on div "Preview" at bounding box center [599, 522] width 44 height 36
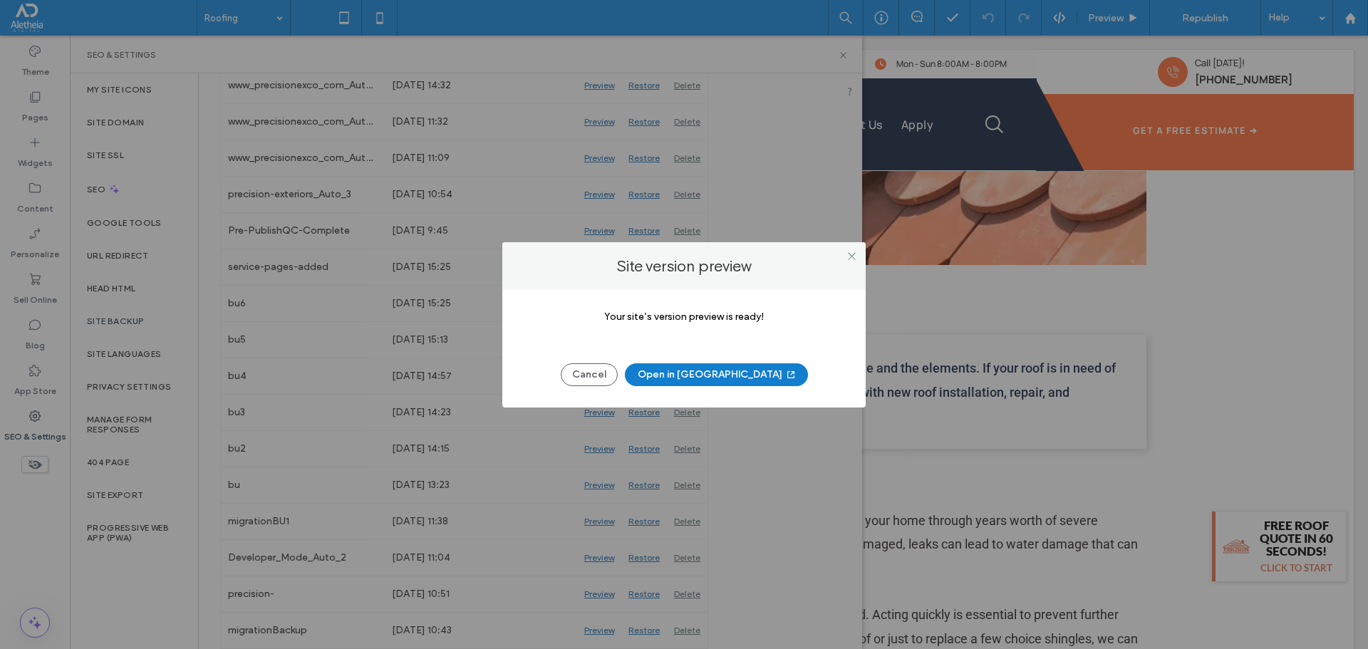
click at [711, 379] on button "Open in New Tab" at bounding box center [716, 374] width 183 height 23
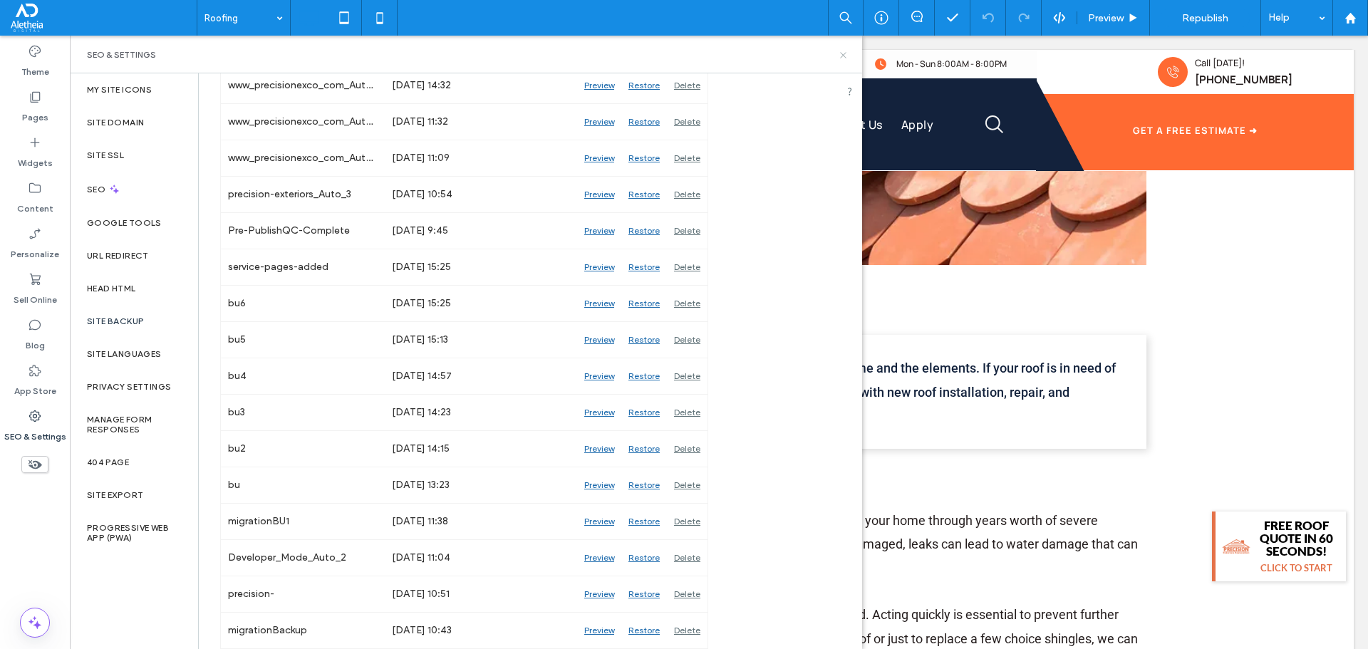
click at [842, 50] on icon at bounding box center [843, 55] width 11 height 11
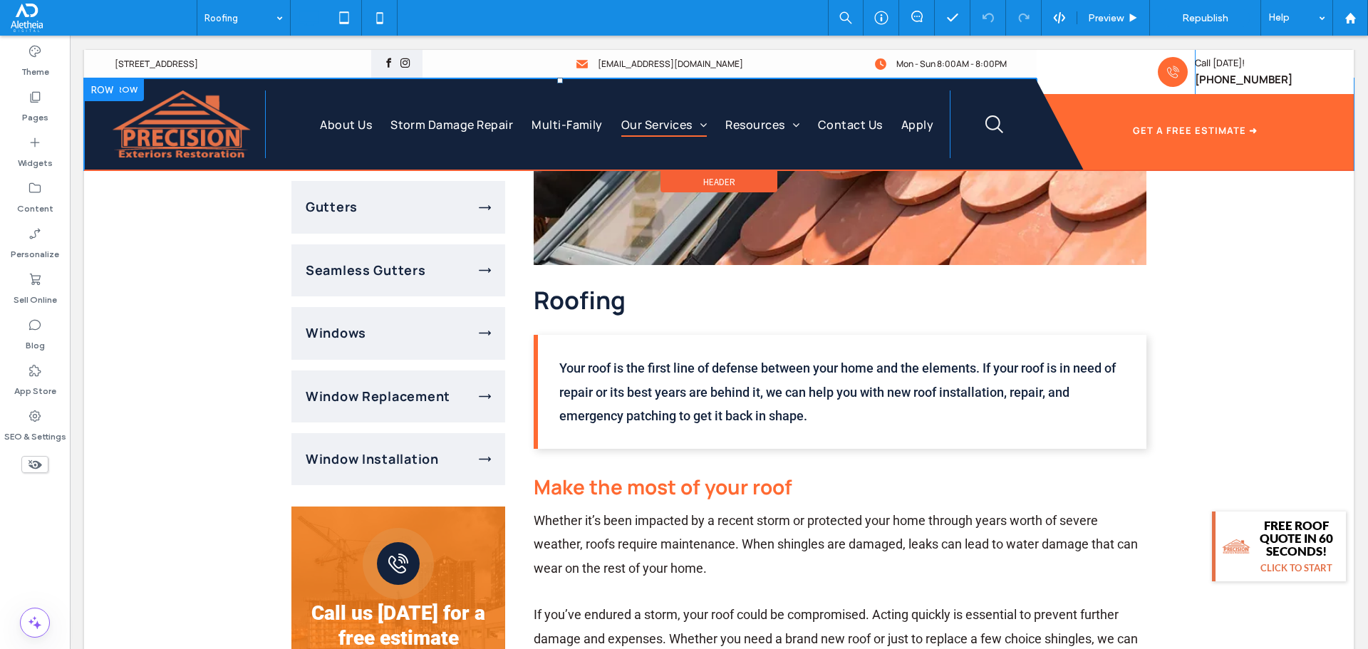
scroll to position [713, 0]
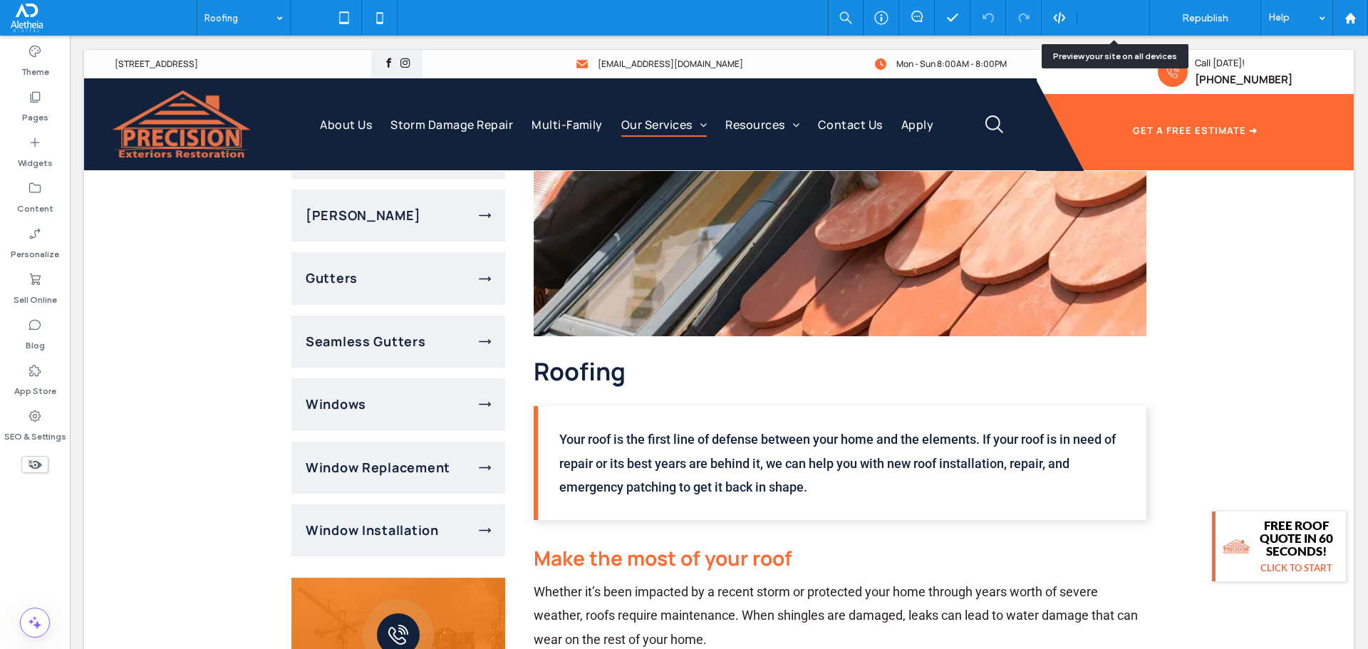
click at [1108, 15] on span "Preview" at bounding box center [1106, 18] width 36 height 12
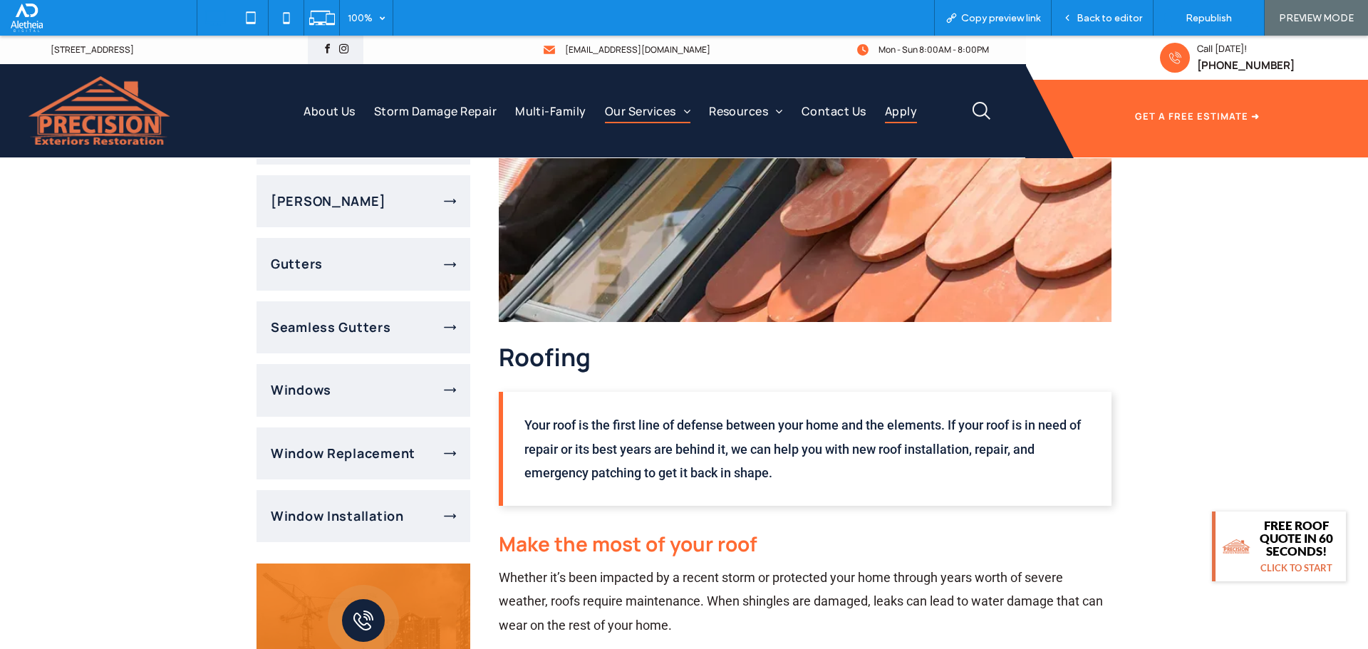
click at [897, 114] on span "Apply" at bounding box center [901, 110] width 32 height 24
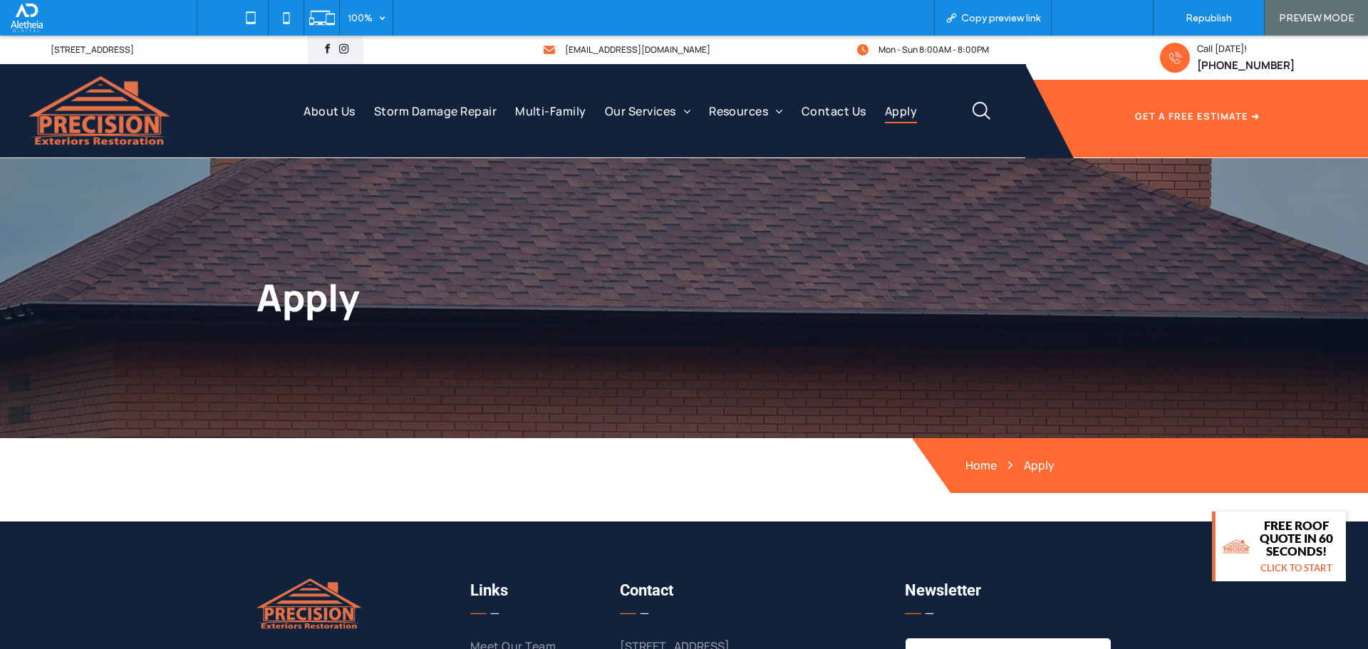
click at [1088, 11] on div "Back to editor" at bounding box center [1103, 18] width 102 height 36
click at [1088, 16] on span "Back to editor" at bounding box center [1110, 18] width 66 height 12
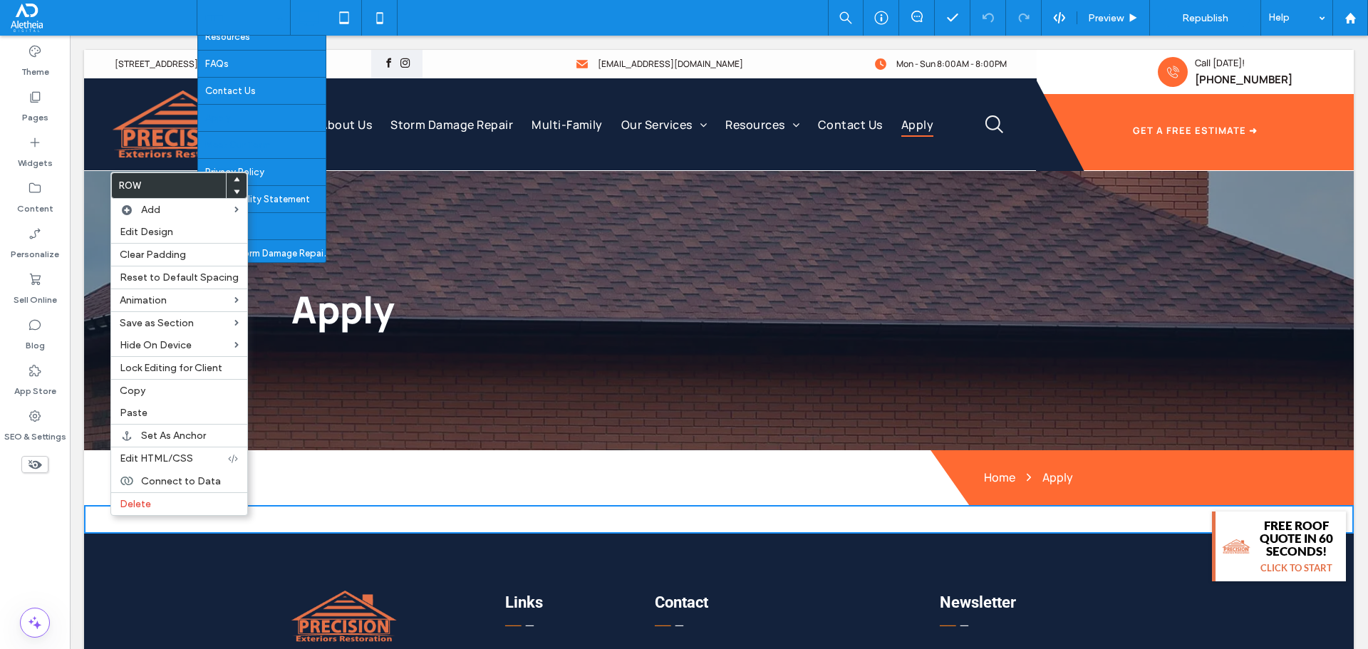
scroll to position [584, 0]
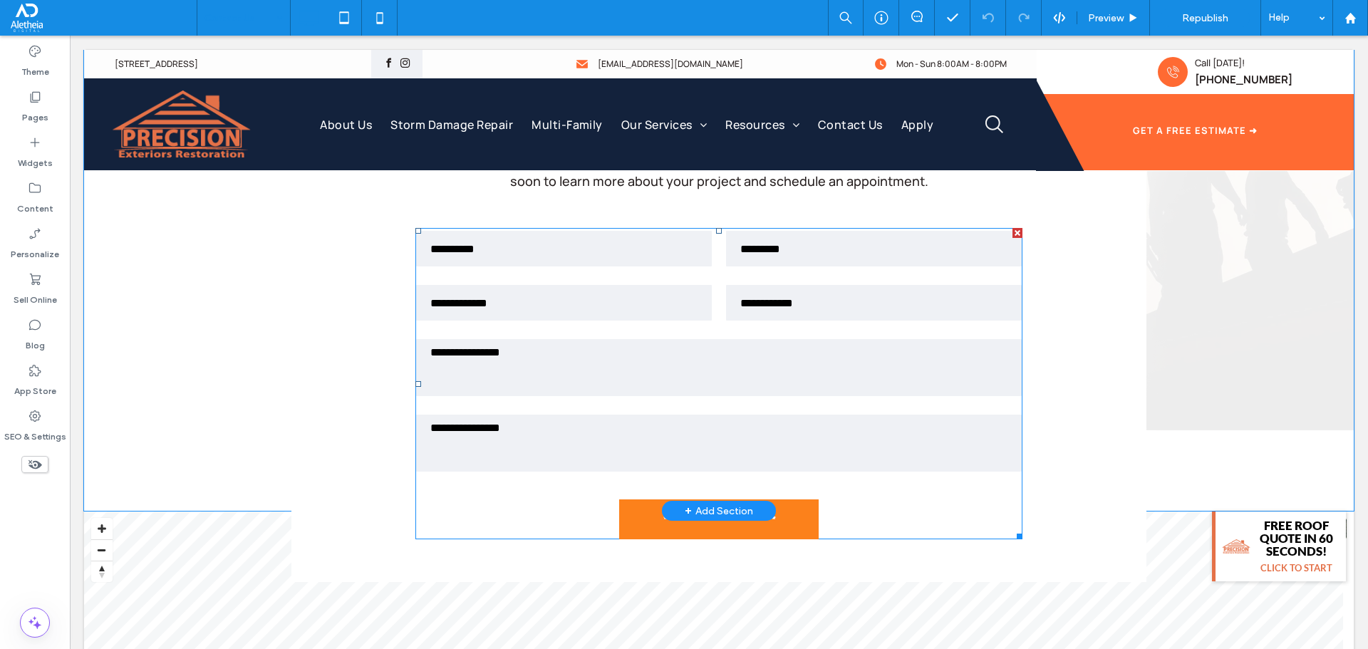
scroll to position [641, 0]
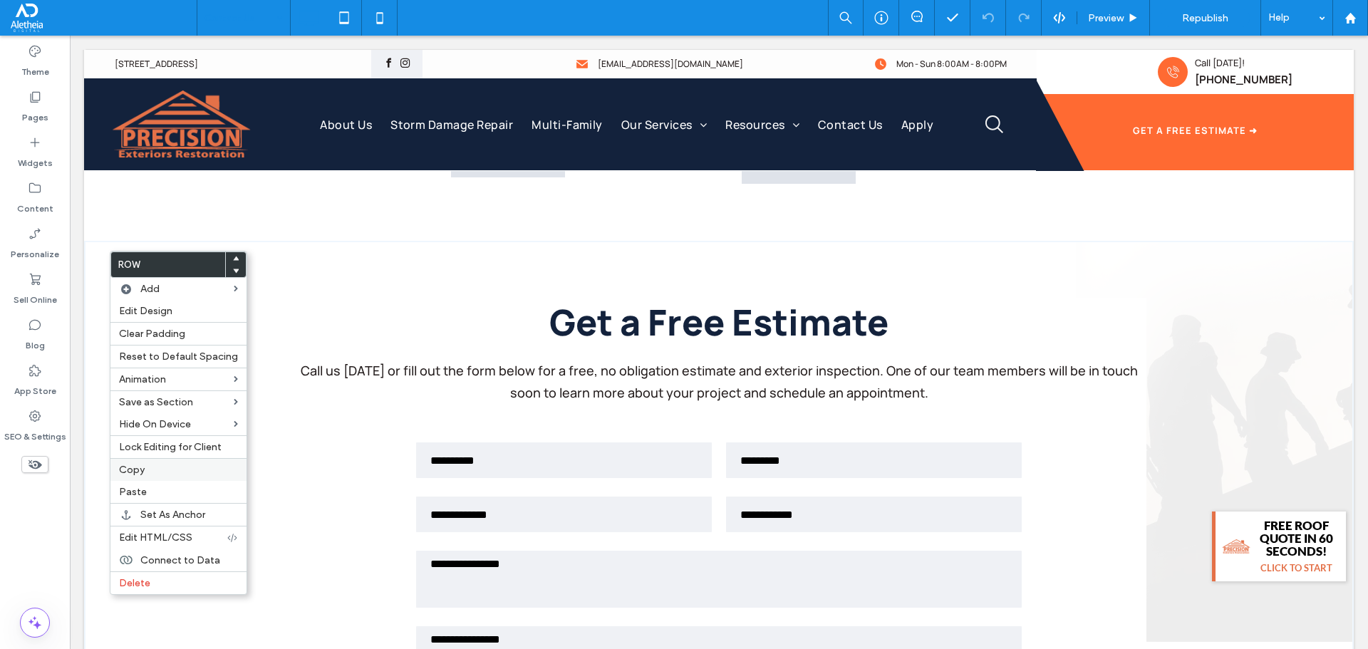
click at [159, 466] on label "Copy" at bounding box center [178, 470] width 119 height 12
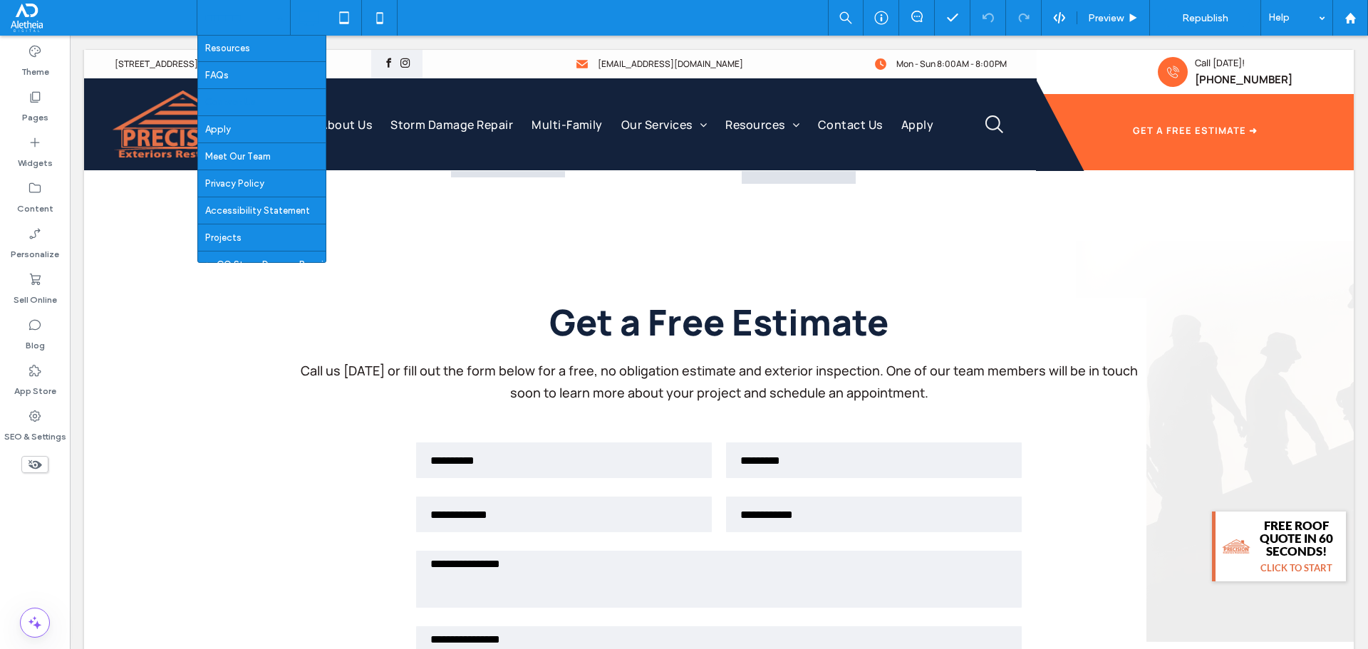
scroll to position [584, 0]
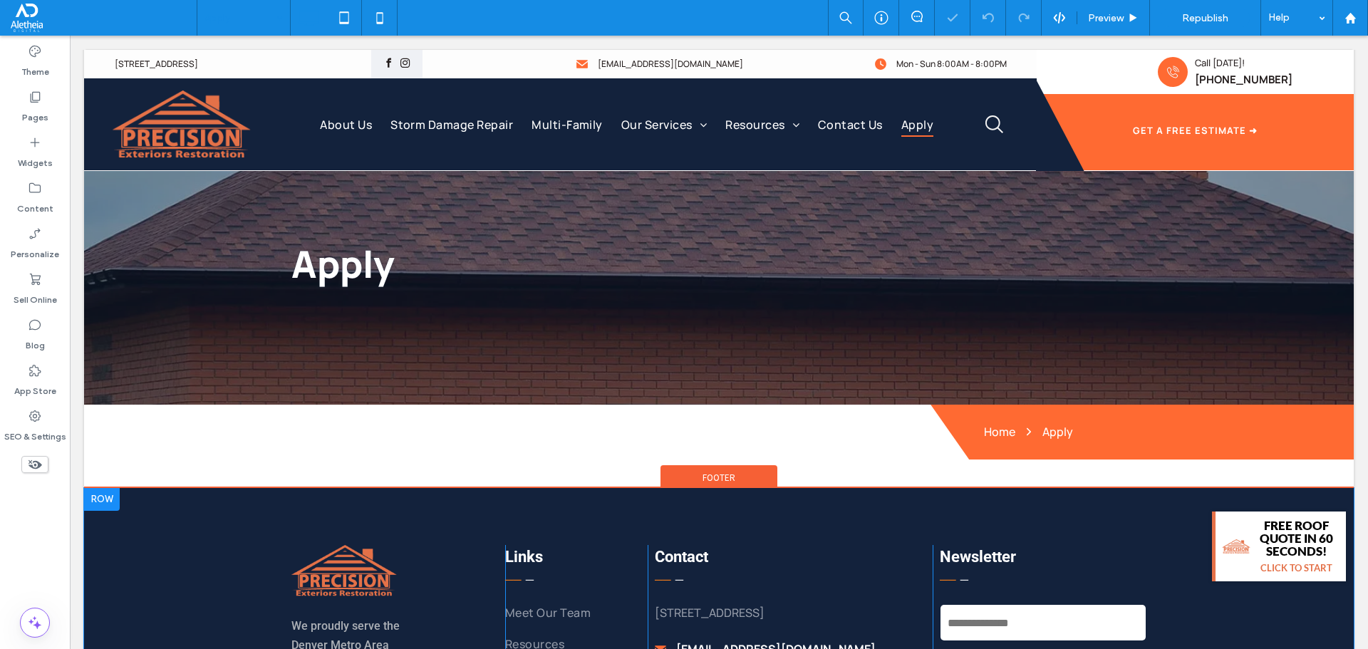
scroll to position [71, 0]
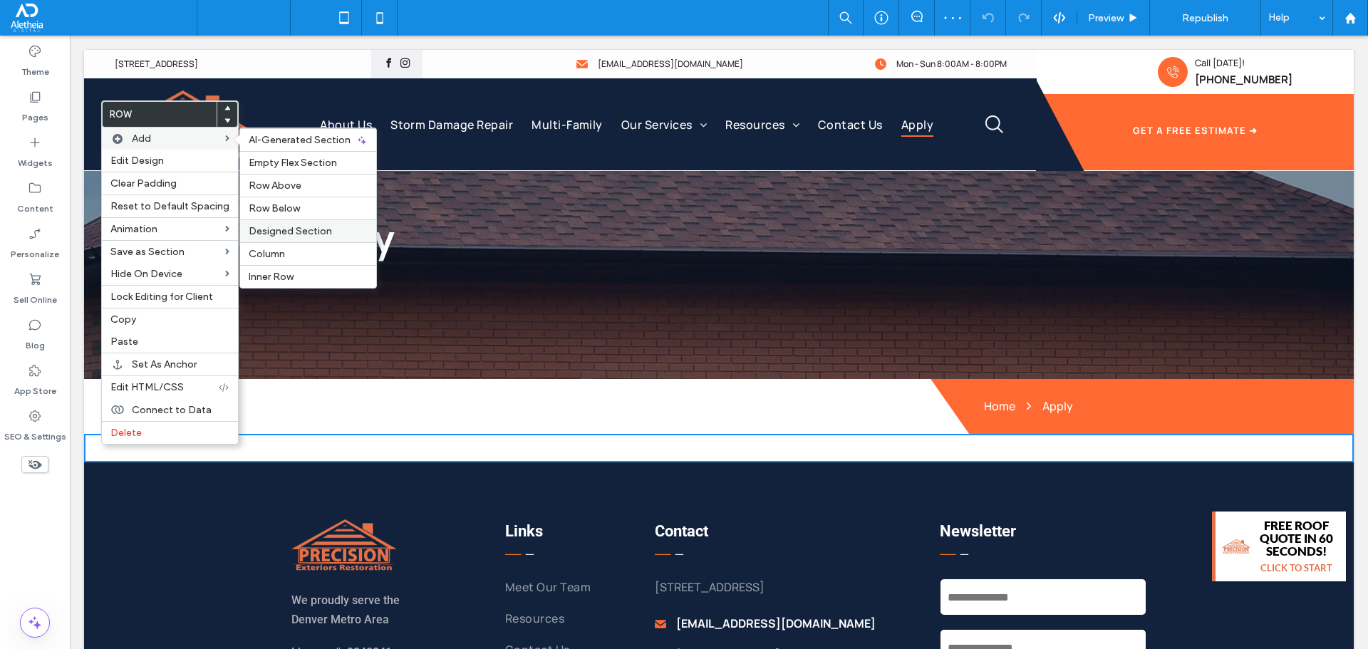
click at [273, 232] on span "Designed Section" at bounding box center [290, 231] width 83 height 12
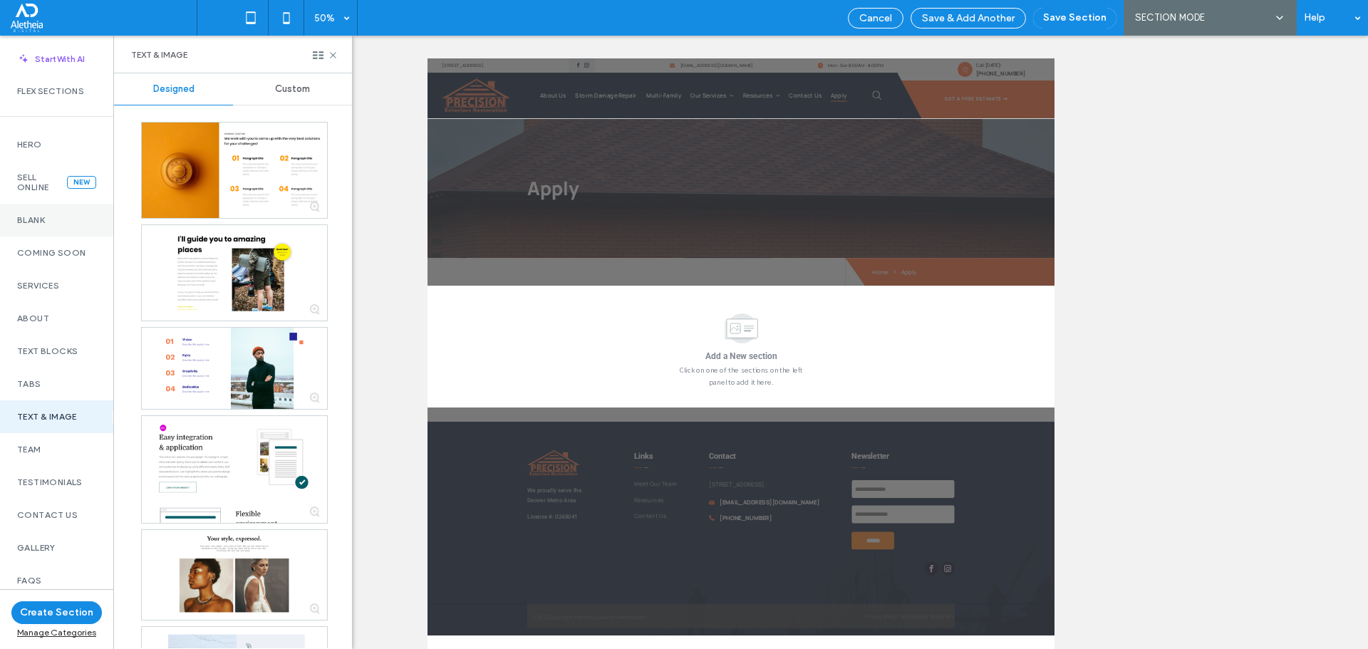
click at [40, 215] on label "Blank" at bounding box center [56, 220] width 79 height 10
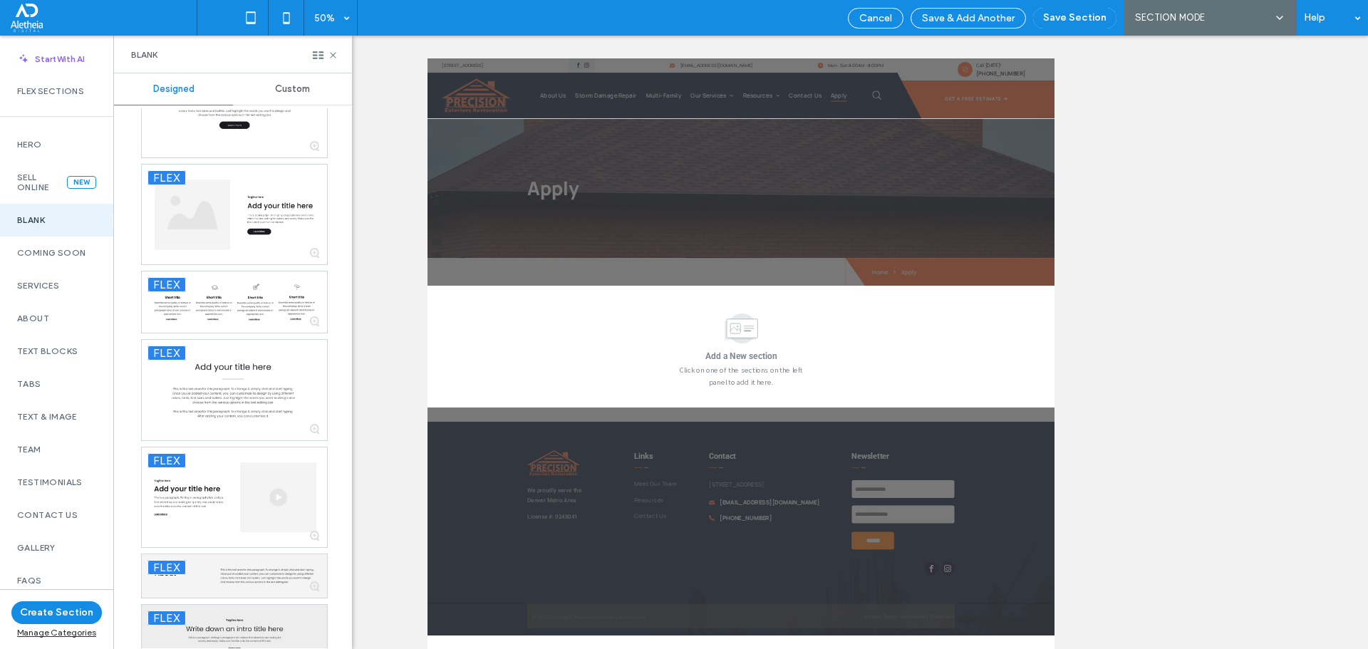
scroll to position [750, 0]
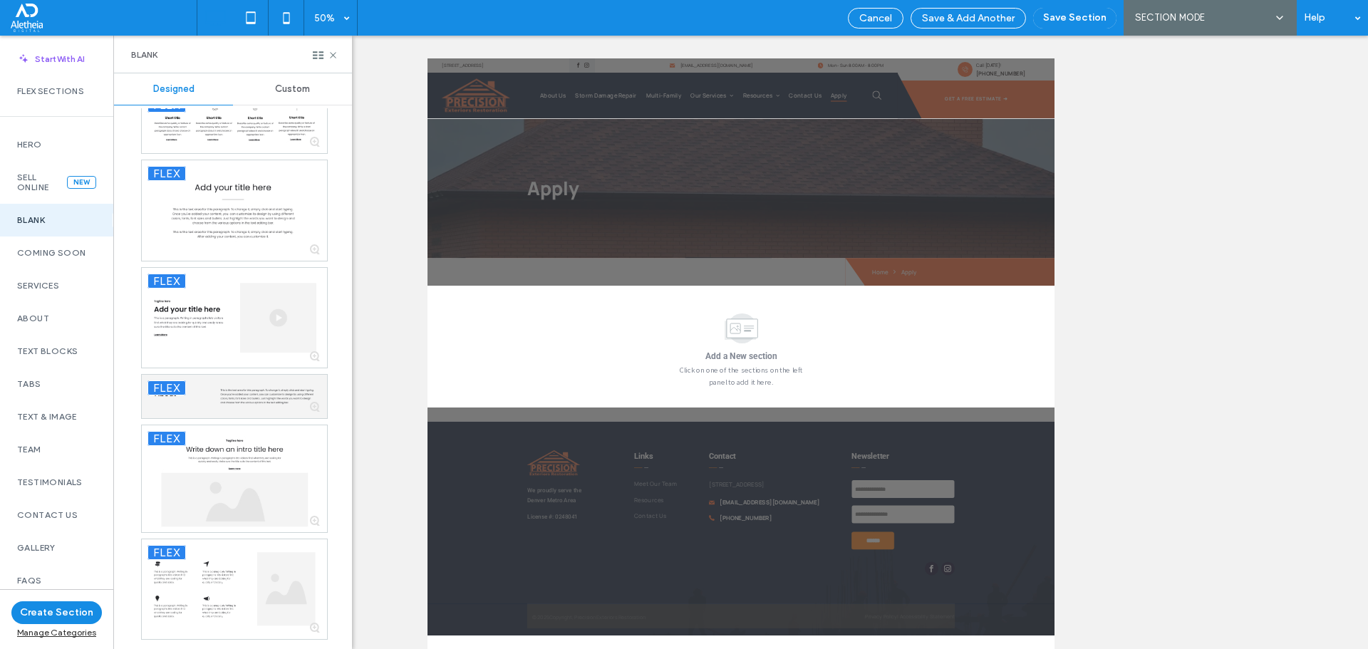
click at [56, 211] on div "Blank" at bounding box center [56, 220] width 113 height 33
click at [289, 91] on span "Custom" at bounding box center [292, 88] width 35 height 11
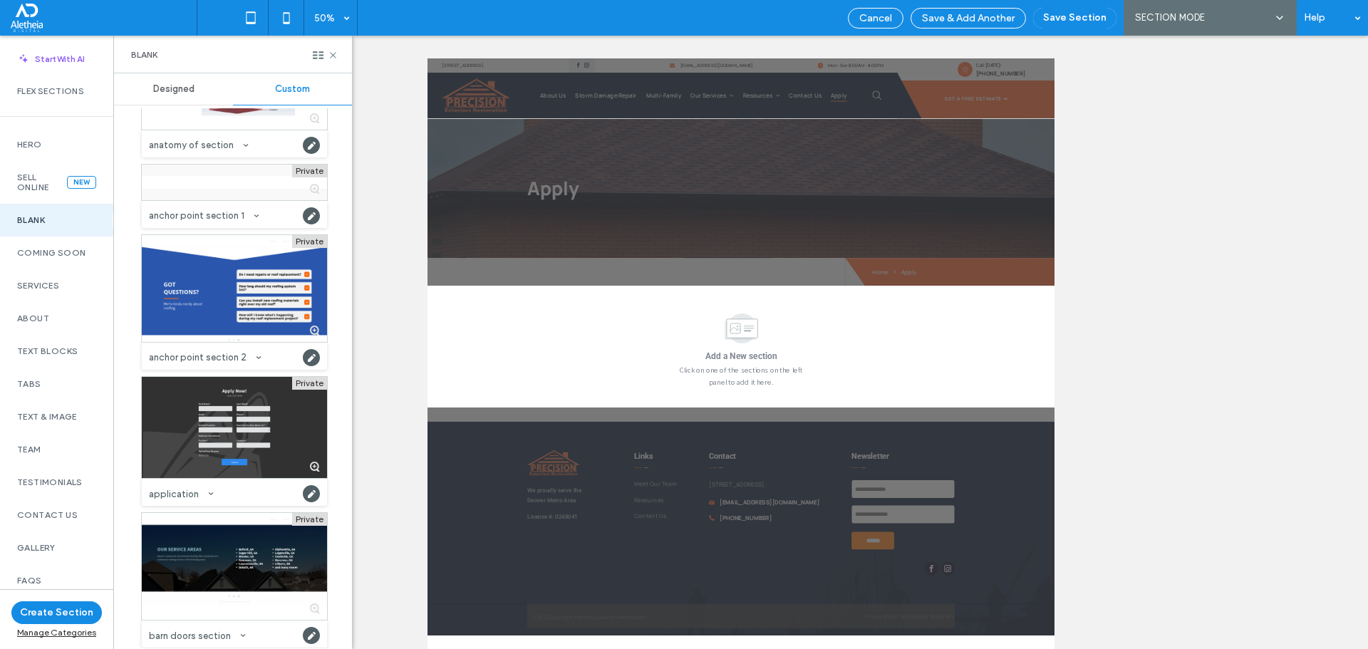
scroll to position [4775, 0]
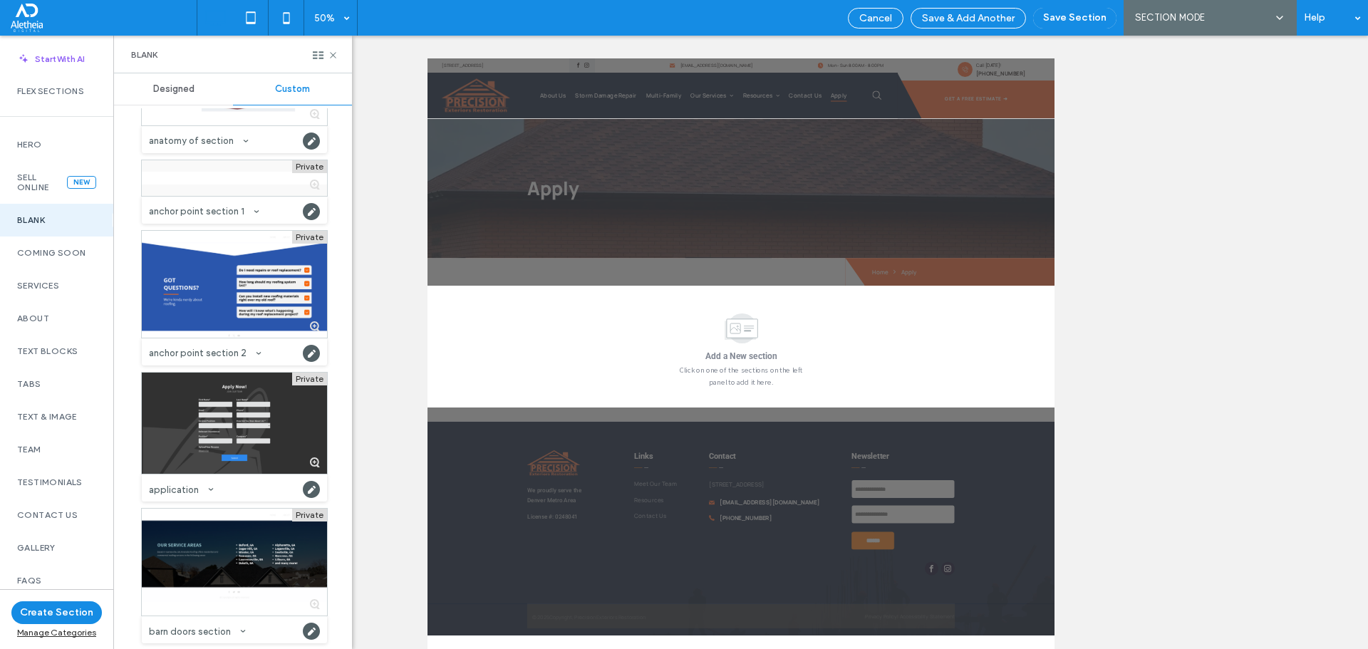
click at [241, 420] on div at bounding box center [234, 423] width 185 height 101
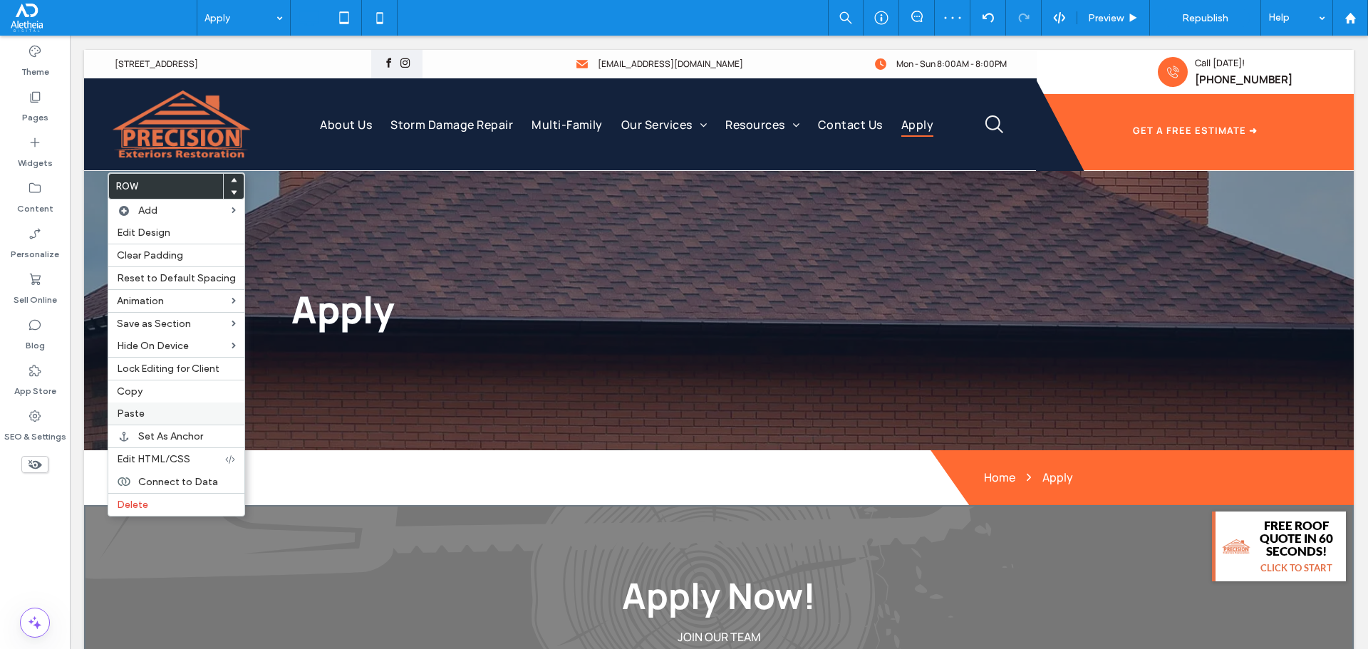
click at [125, 408] on span "Paste" at bounding box center [131, 414] width 28 height 12
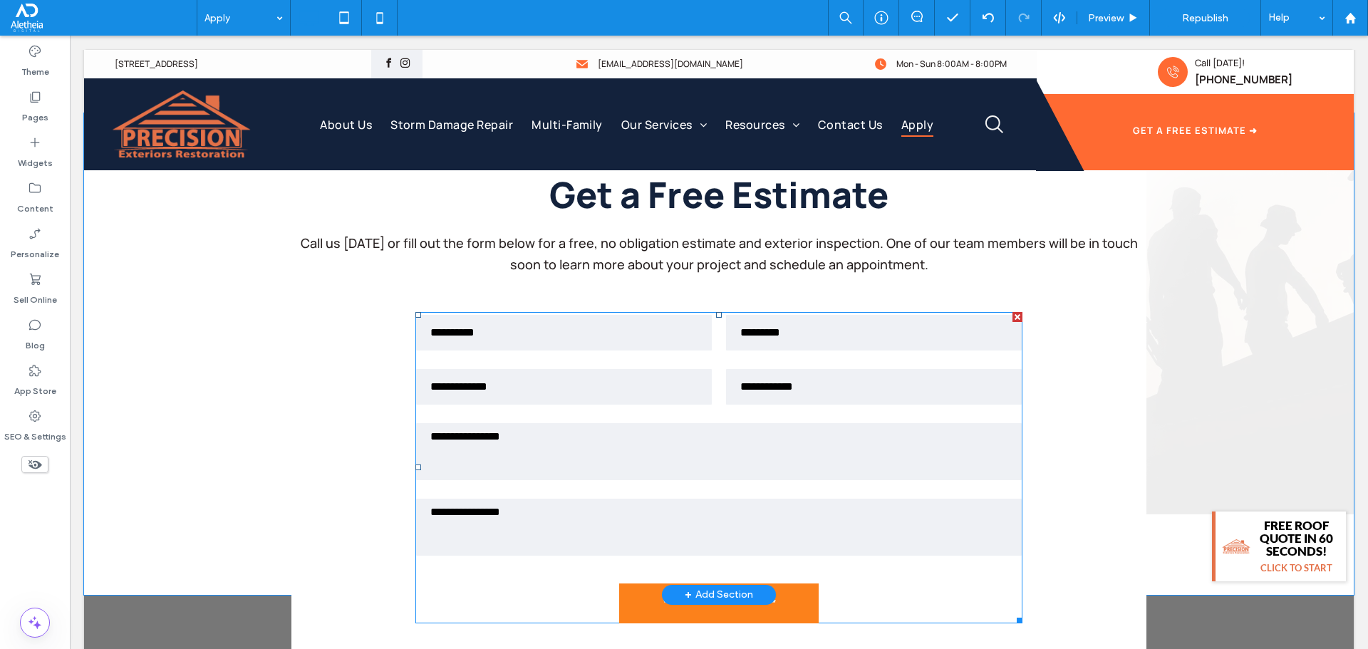
scroll to position [356, 0]
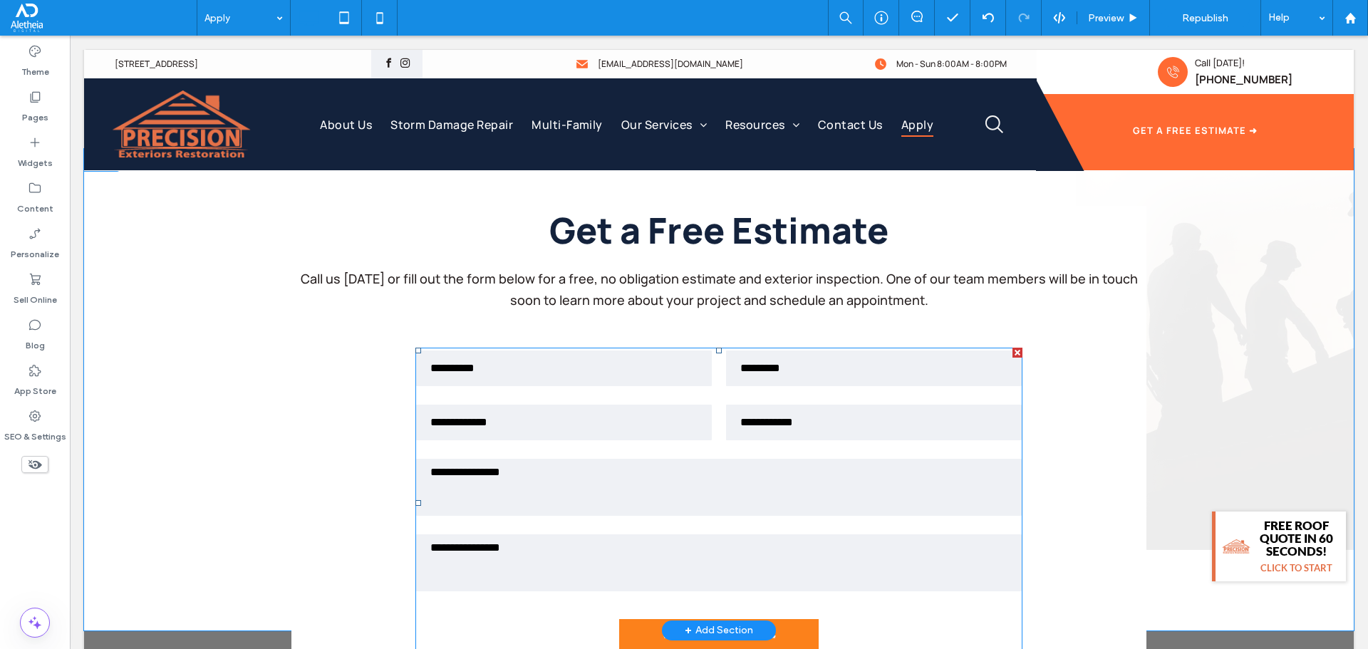
click at [602, 420] on input "text" at bounding box center [564, 423] width 296 height 36
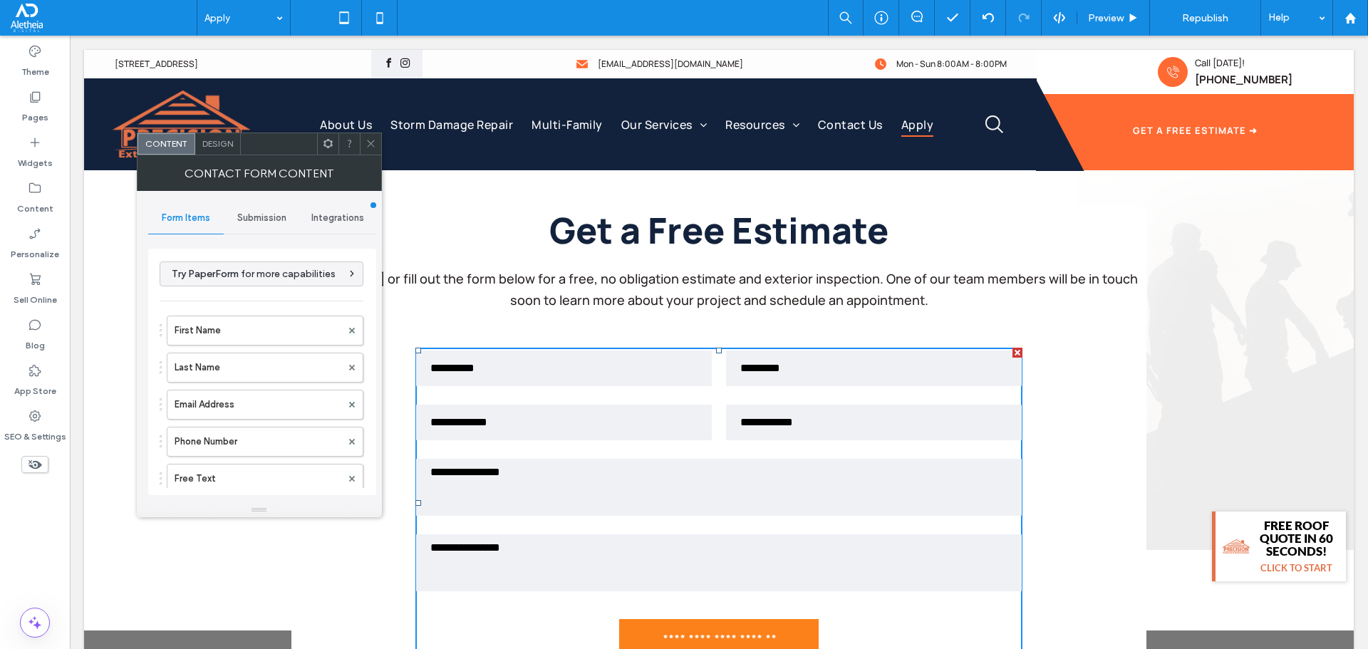
click at [368, 141] on use at bounding box center [370, 143] width 7 height 7
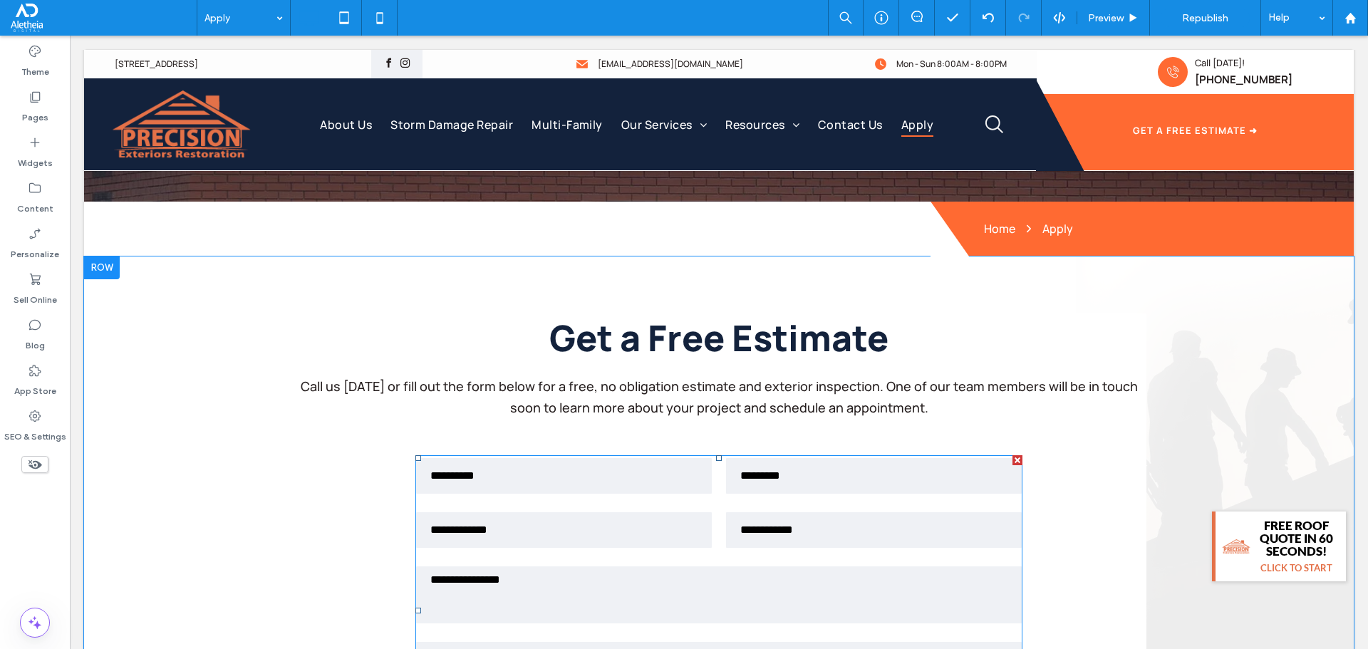
scroll to position [214, 0]
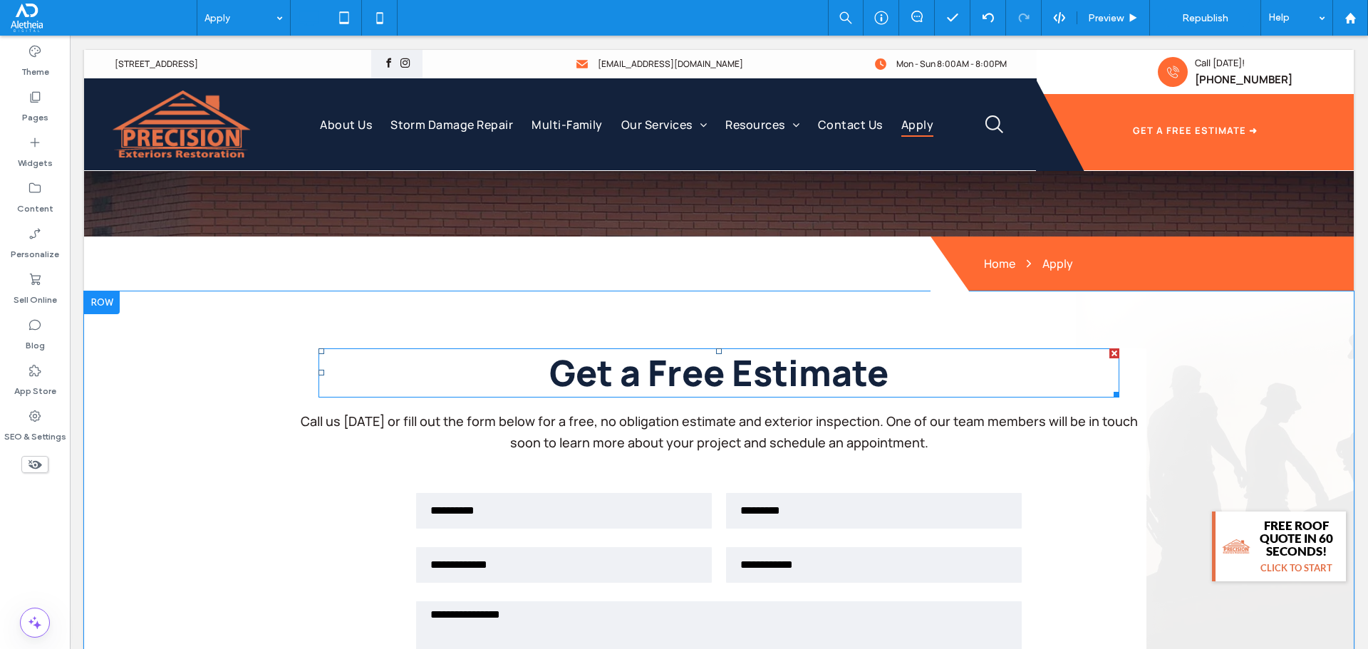
click at [780, 383] on strong "Get a Free Estimate" at bounding box center [718, 373] width 339 height 48
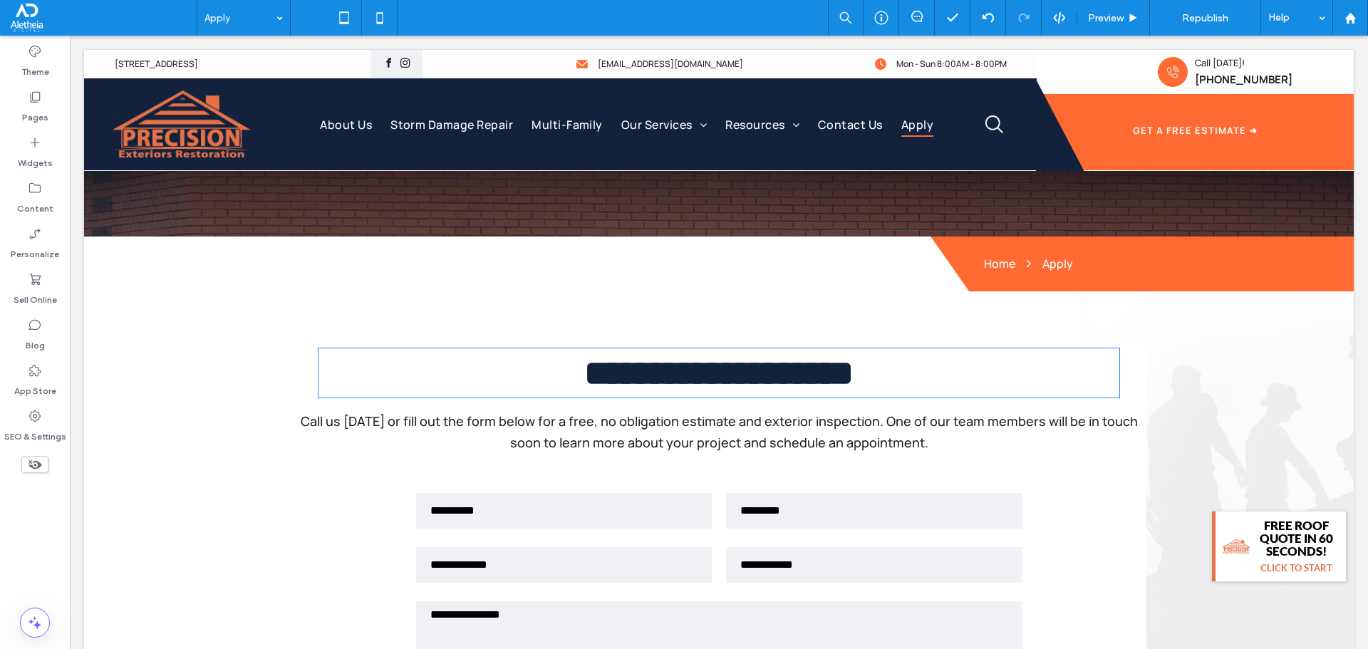
click at [780, 383] on strong "**********" at bounding box center [718, 373] width 269 height 35
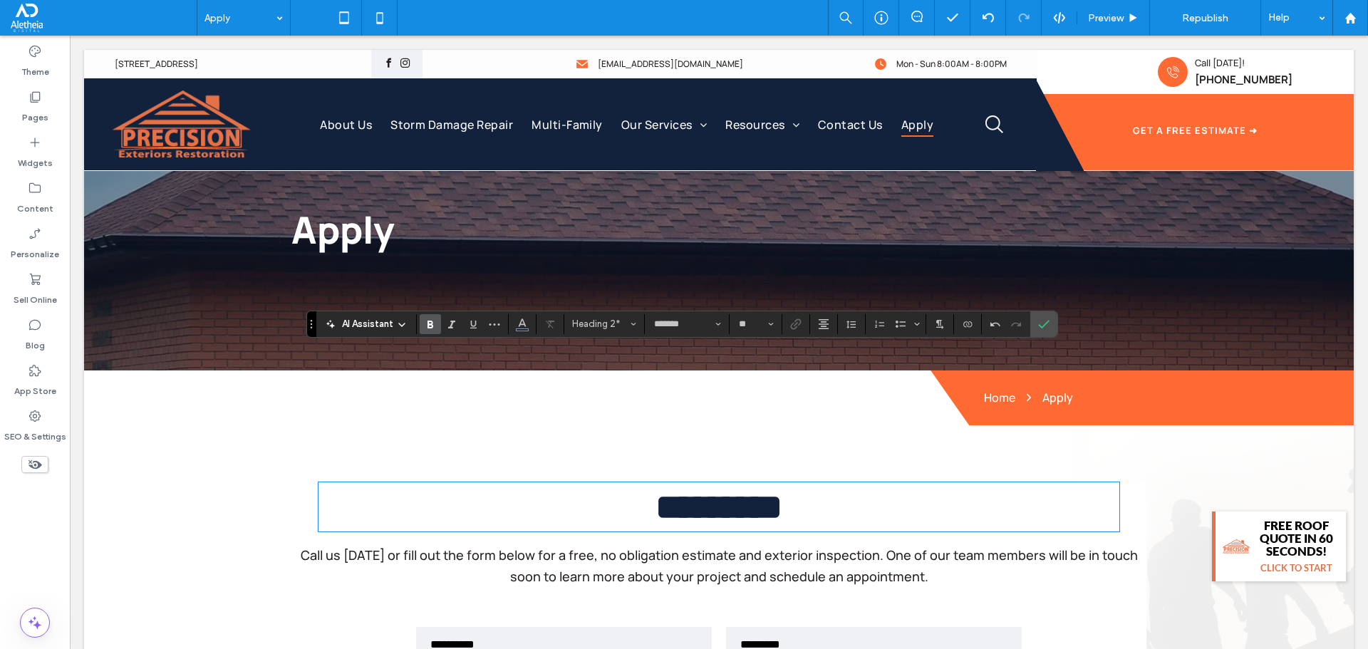
scroll to position [0, 0]
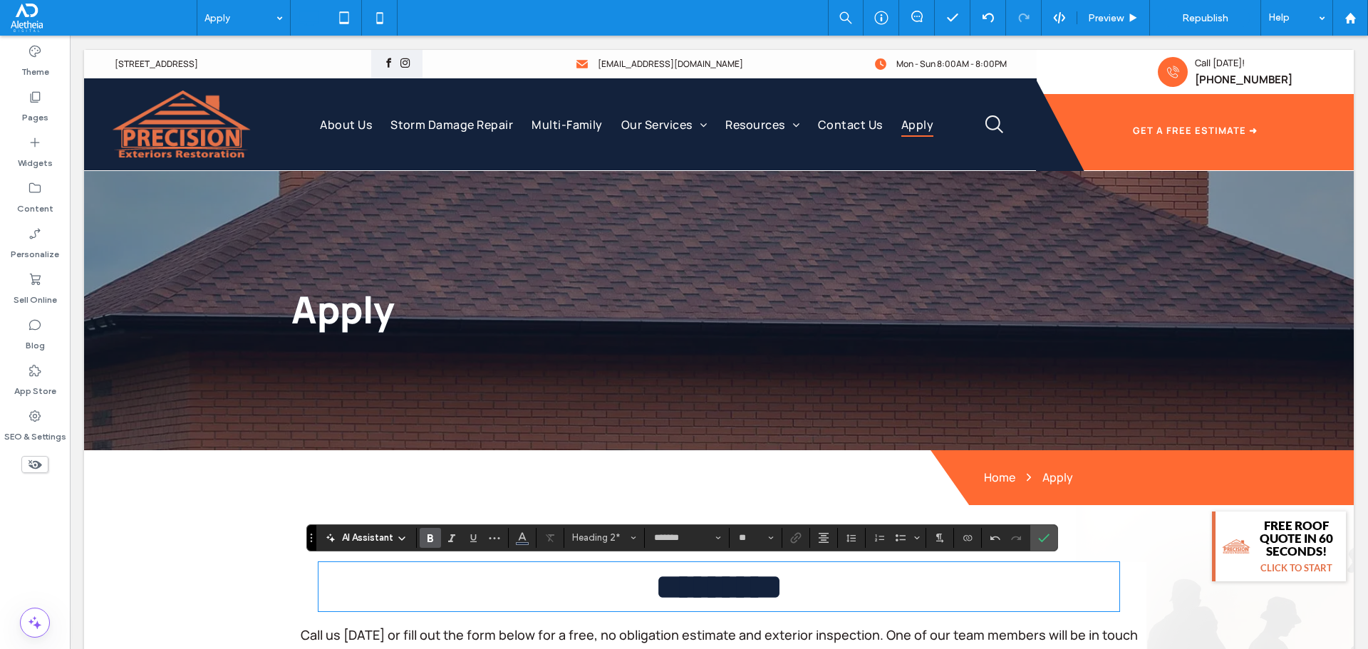
click at [342, 321] on strong "Apply" at bounding box center [342, 309] width 103 height 51
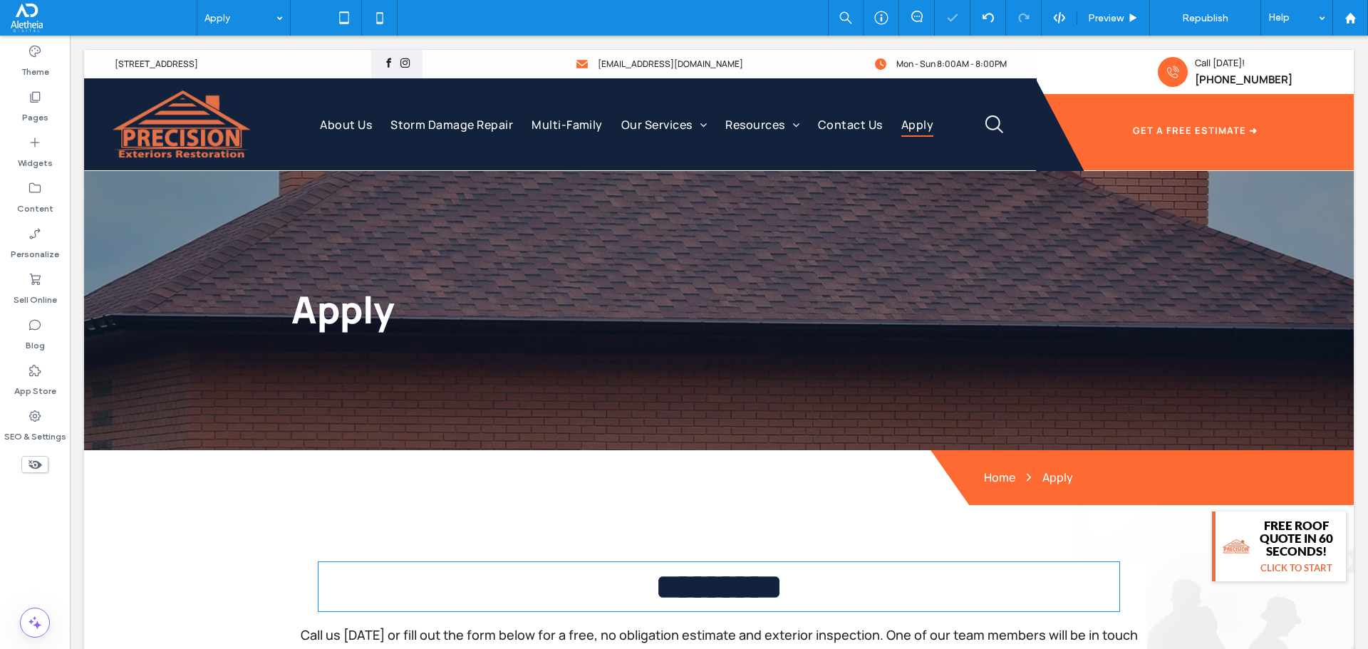
click at [342, 321] on strong "Apply" at bounding box center [342, 309] width 103 height 51
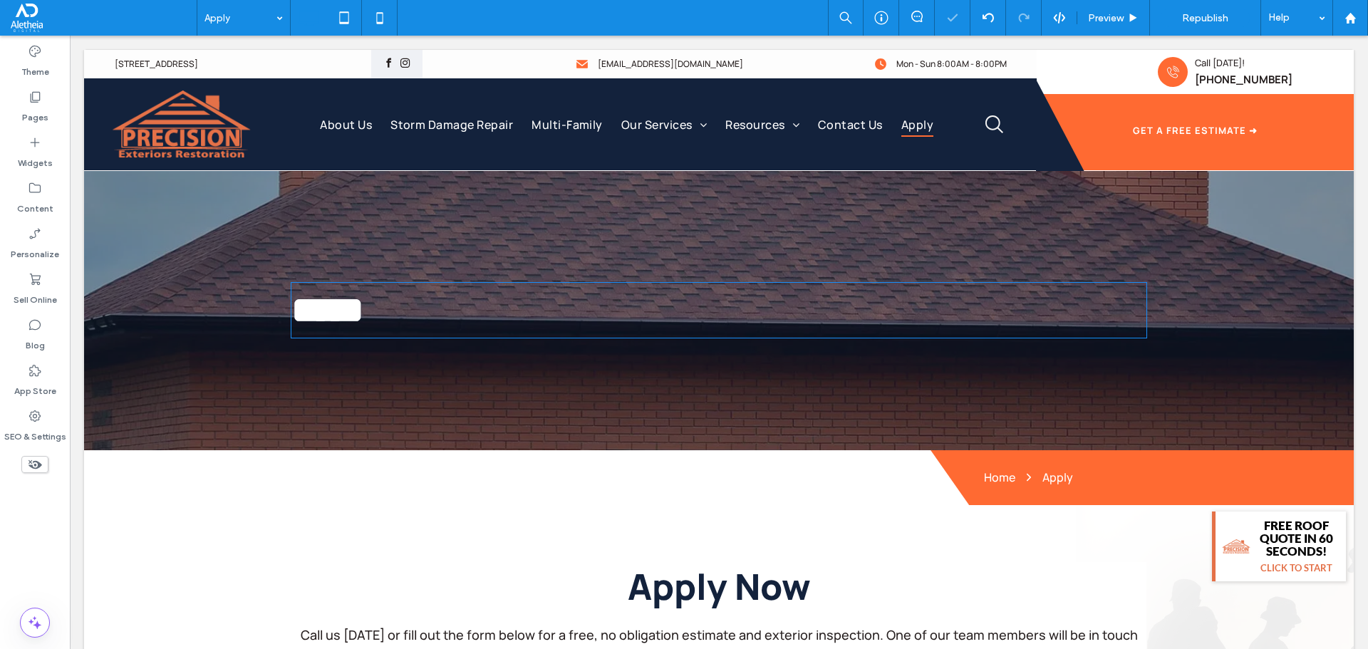
click at [342, 321] on strong "*****" at bounding box center [327, 309] width 73 height 37
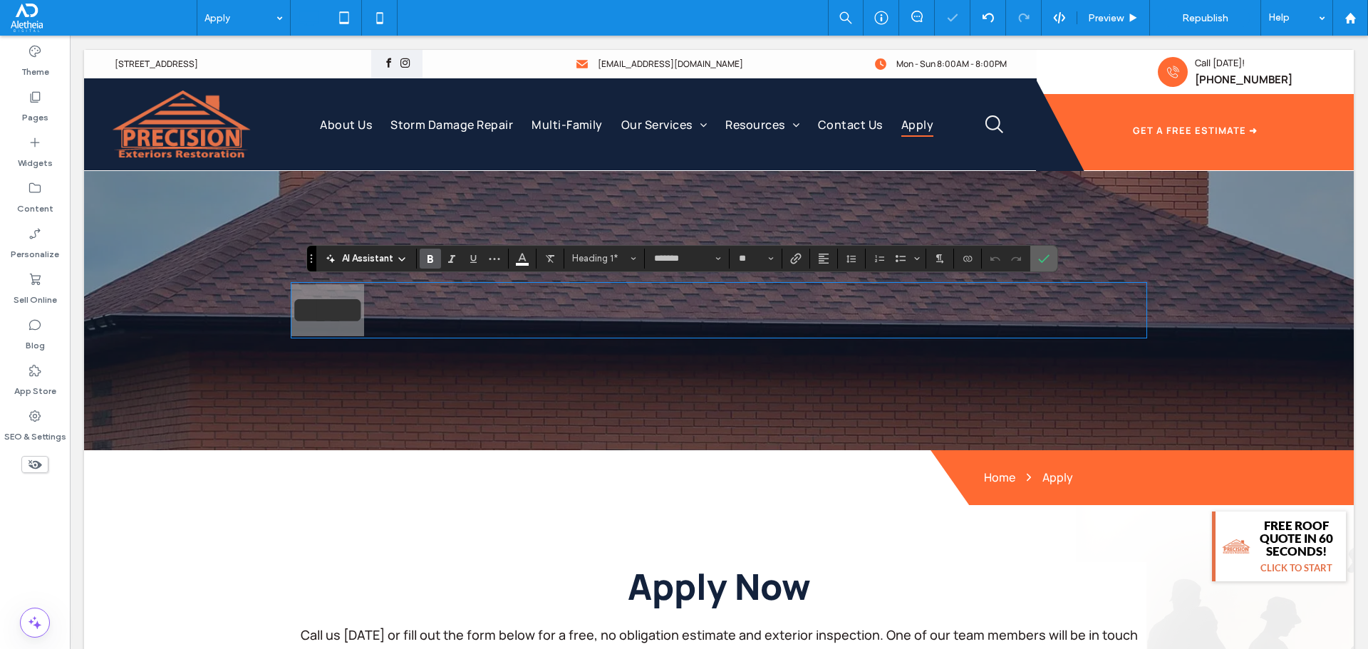
click at [1038, 254] on icon "Confirm" at bounding box center [1043, 258] width 11 height 11
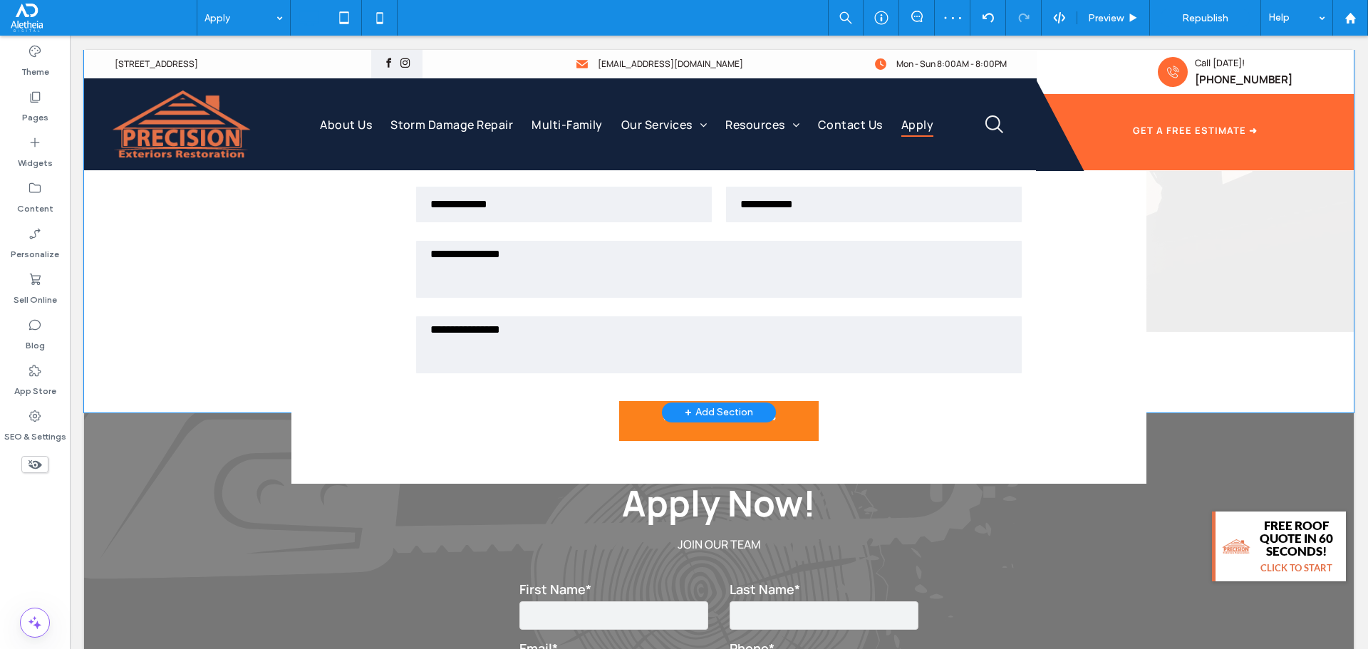
scroll to position [713, 0]
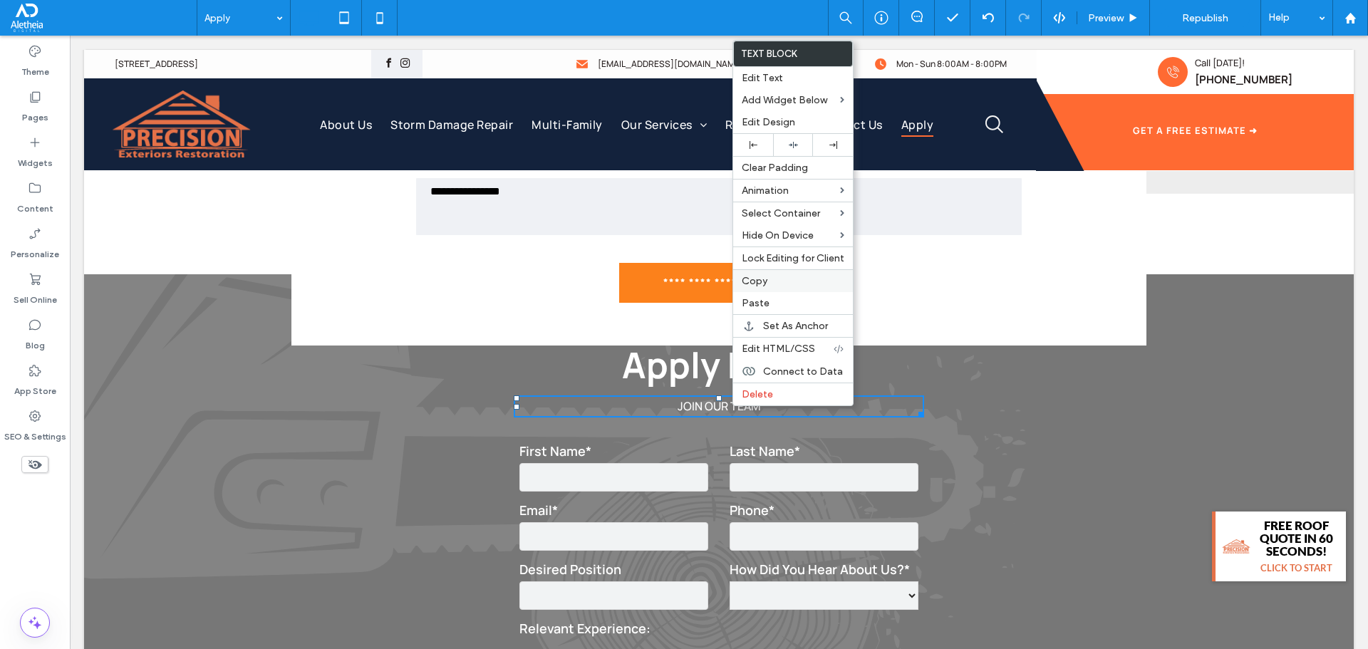
click at [780, 279] on label "Copy" at bounding box center [793, 281] width 103 height 12
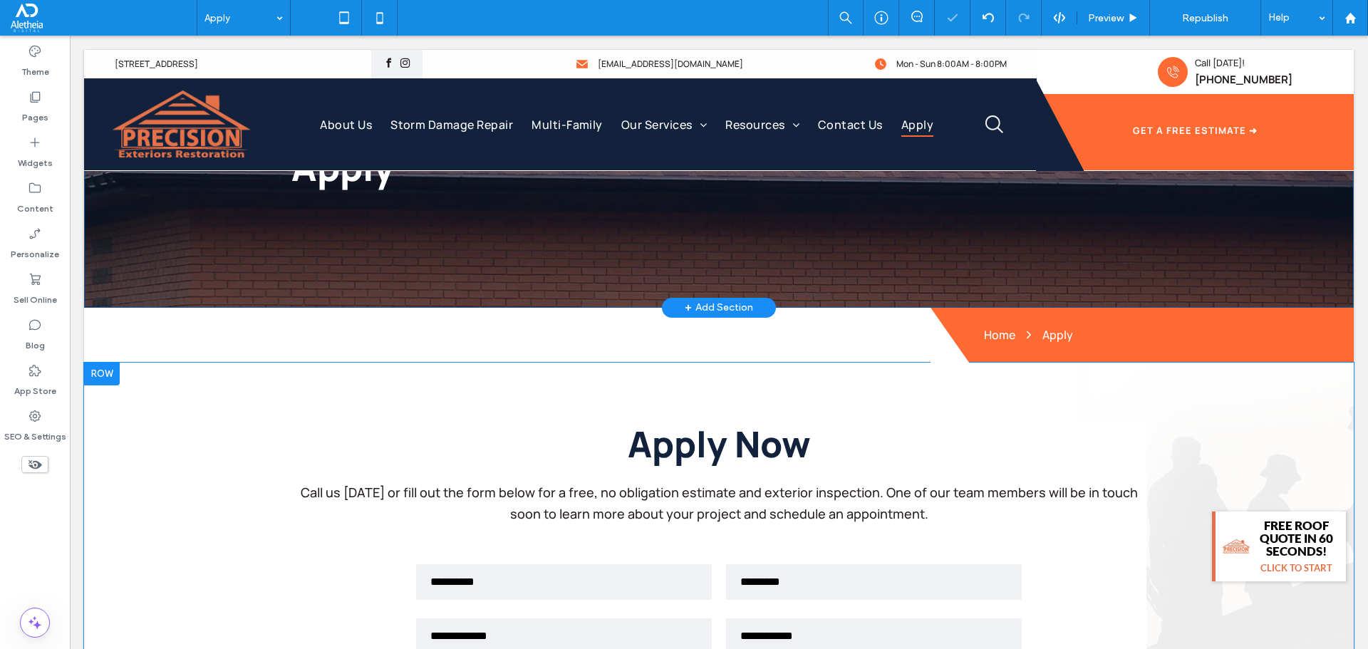
scroll to position [71, 0]
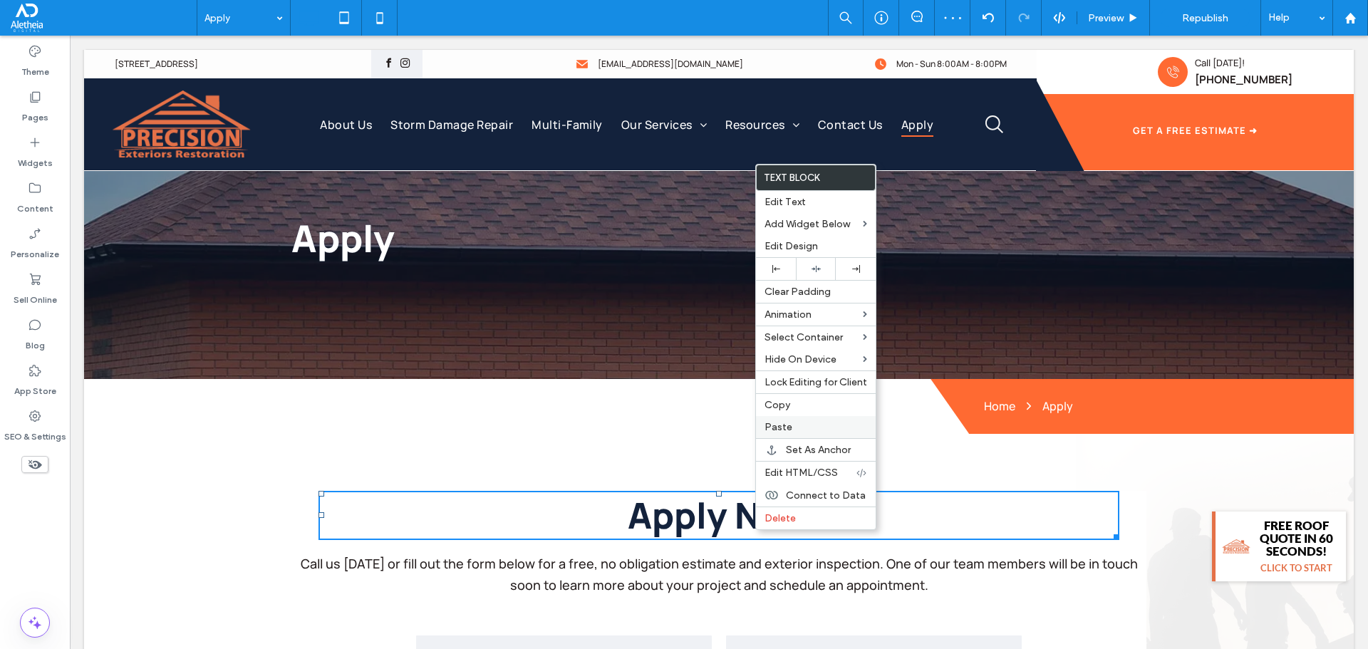
click at [795, 423] on label "Paste" at bounding box center [816, 427] width 103 height 12
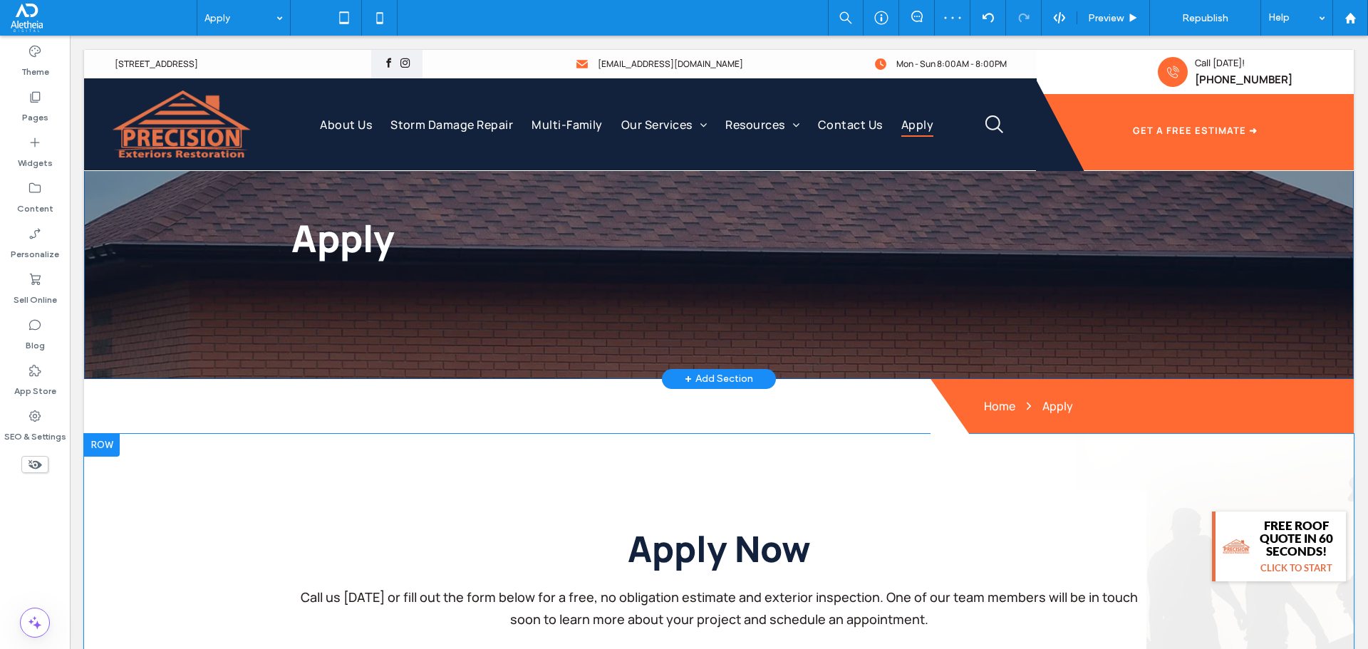
scroll to position [214, 0]
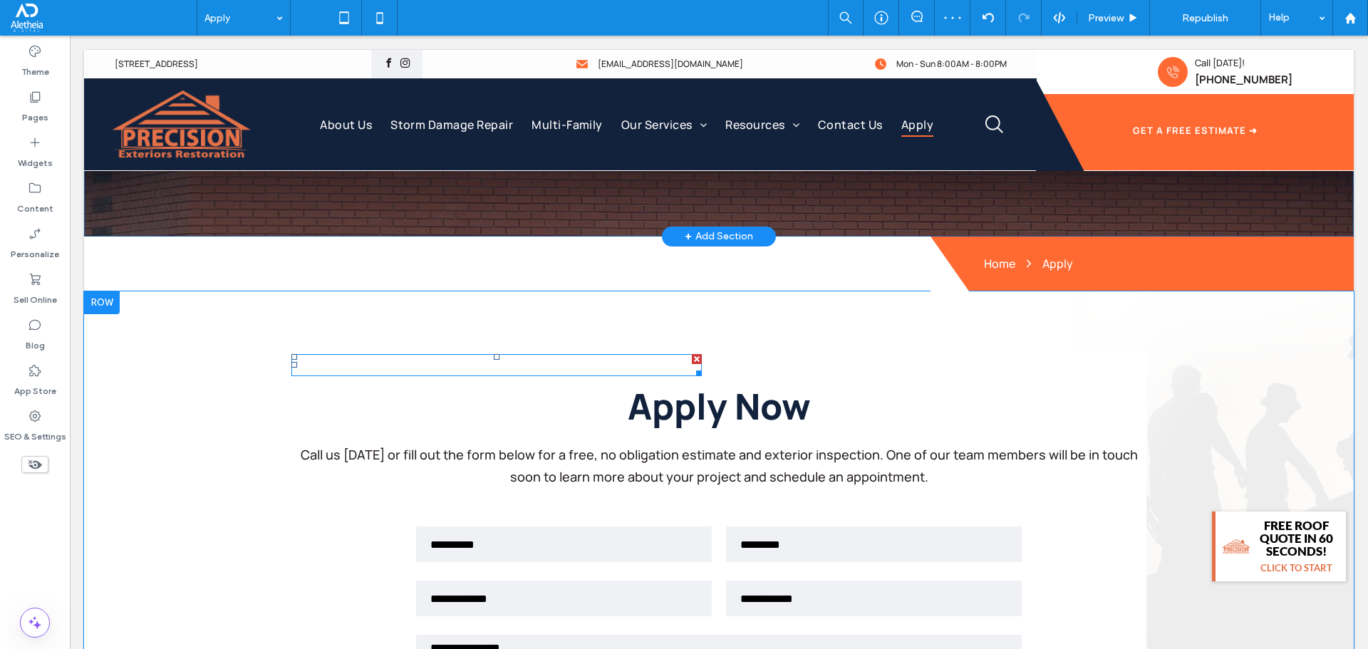
click at [614, 367] on p "JOIN OUR TEAM" at bounding box center [496, 365] width 411 height 19
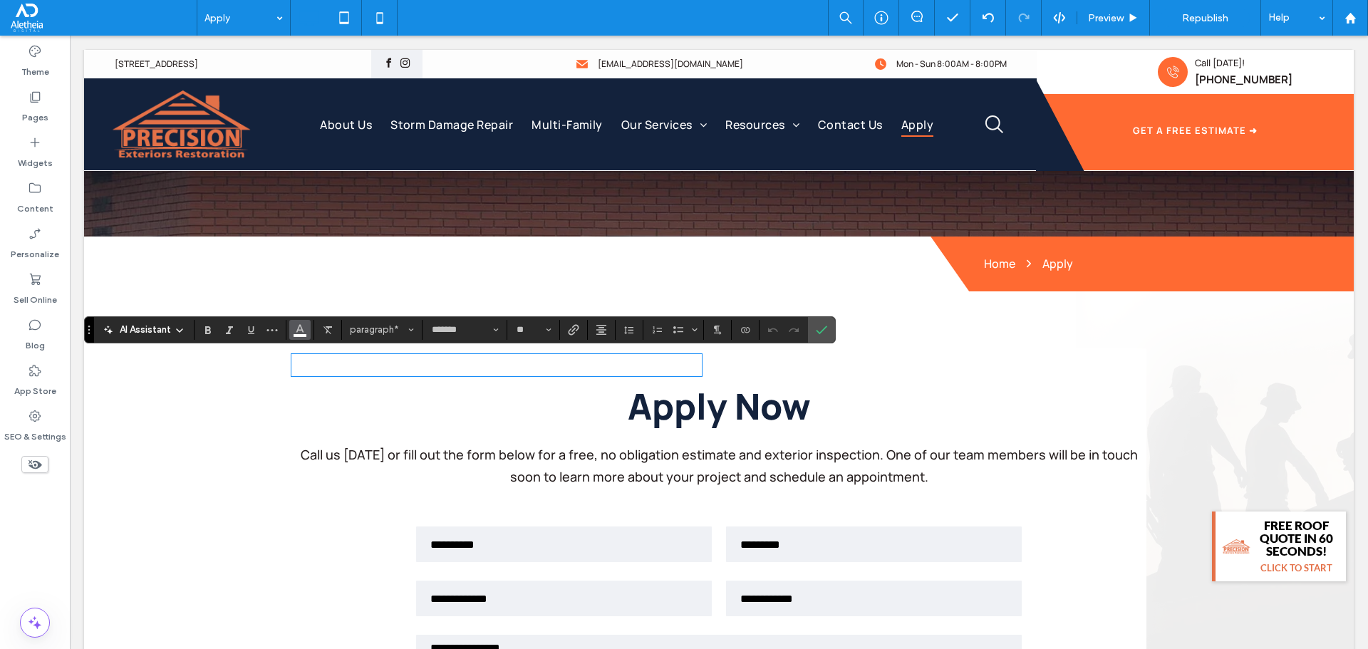
click at [303, 331] on use "Color" at bounding box center [300, 328] width 8 height 8
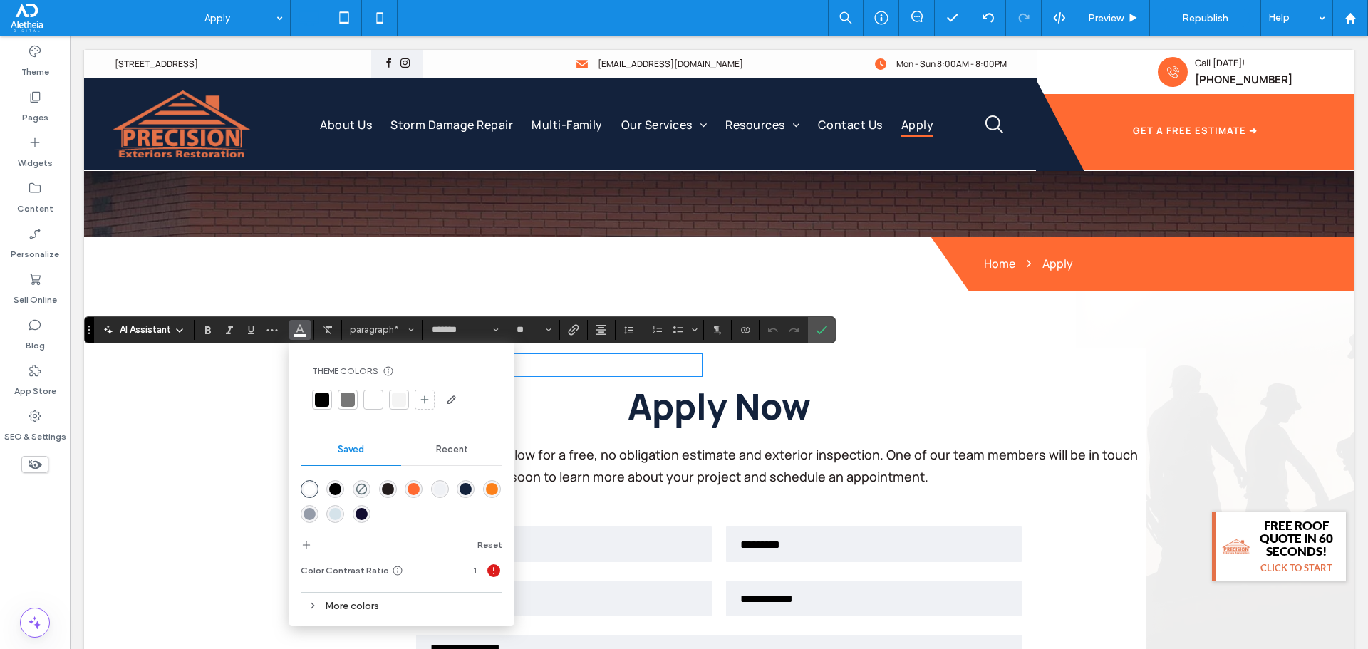
click at [327, 401] on div at bounding box center [322, 400] width 14 height 14
click at [820, 325] on icon "Confirm" at bounding box center [821, 329] width 11 height 11
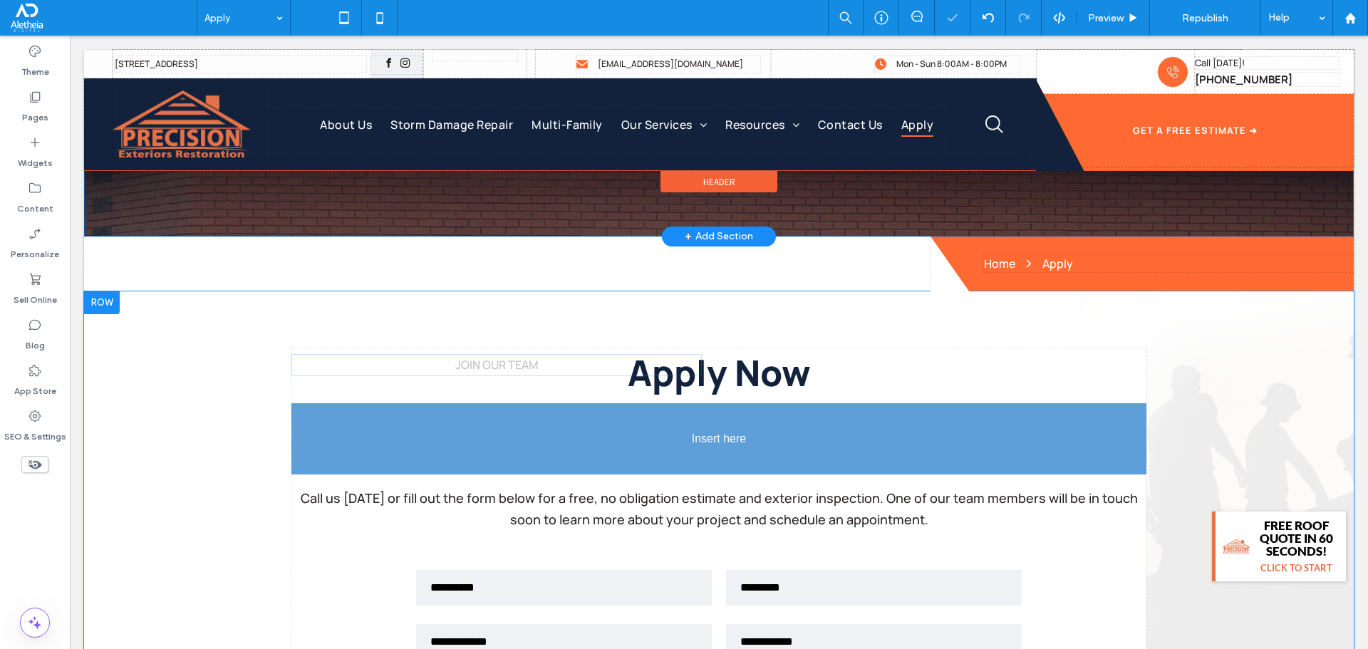
drag, startPoint x: 510, startPoint y: 360, endPoint x: 801, endPoint y: 463, distance: 308.6
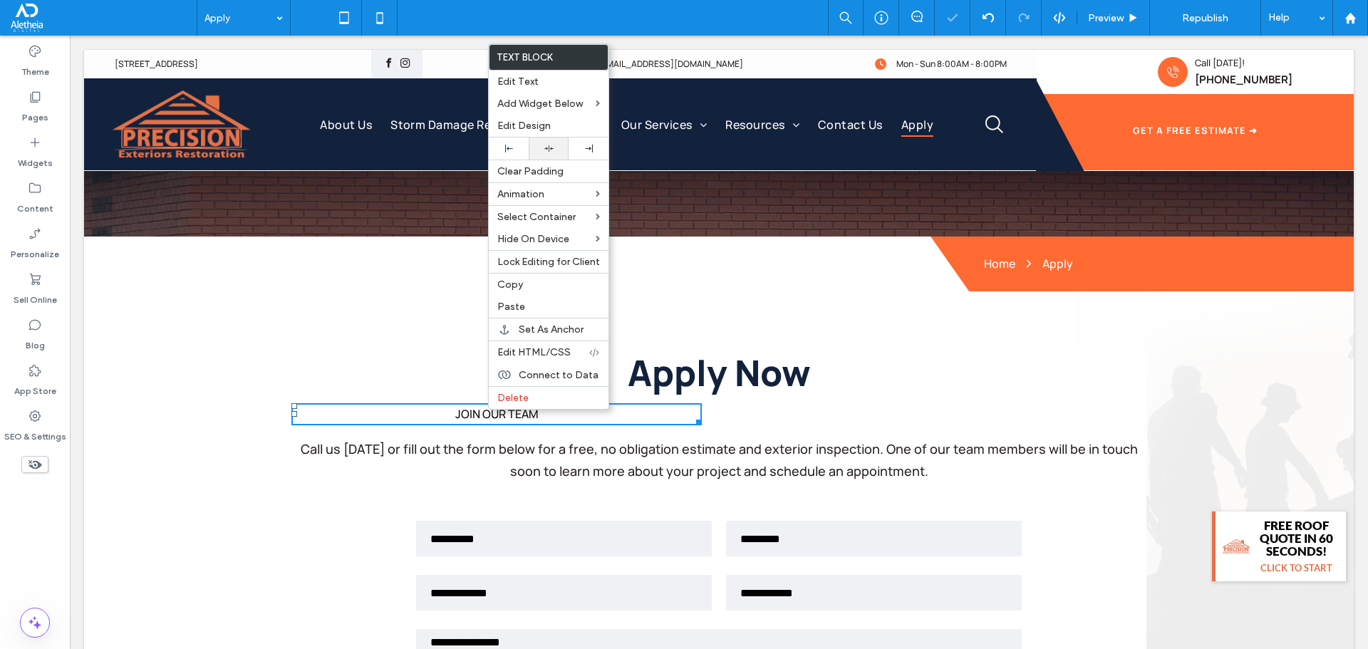
click at [552, 148] on icon at bounding box center [548, 148] width 9 height 9
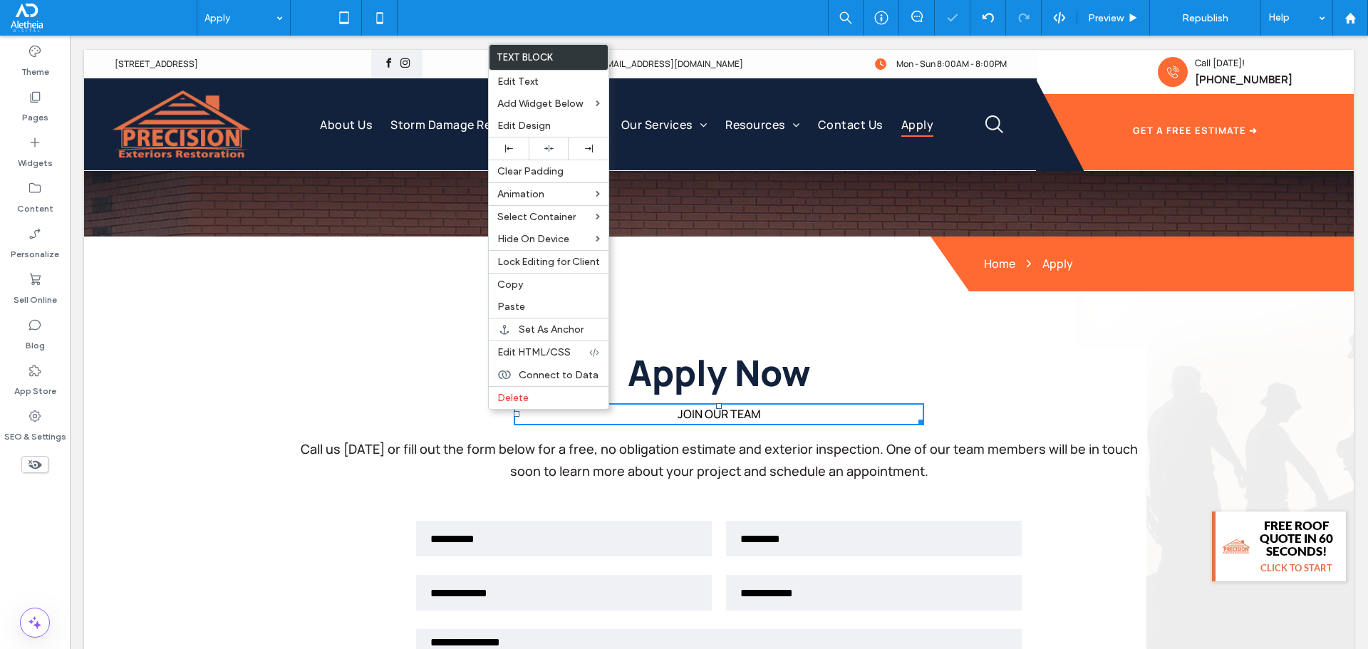
click at [378, 311] on div "**********" at bounding box center [719, 546] width 1270 height 510
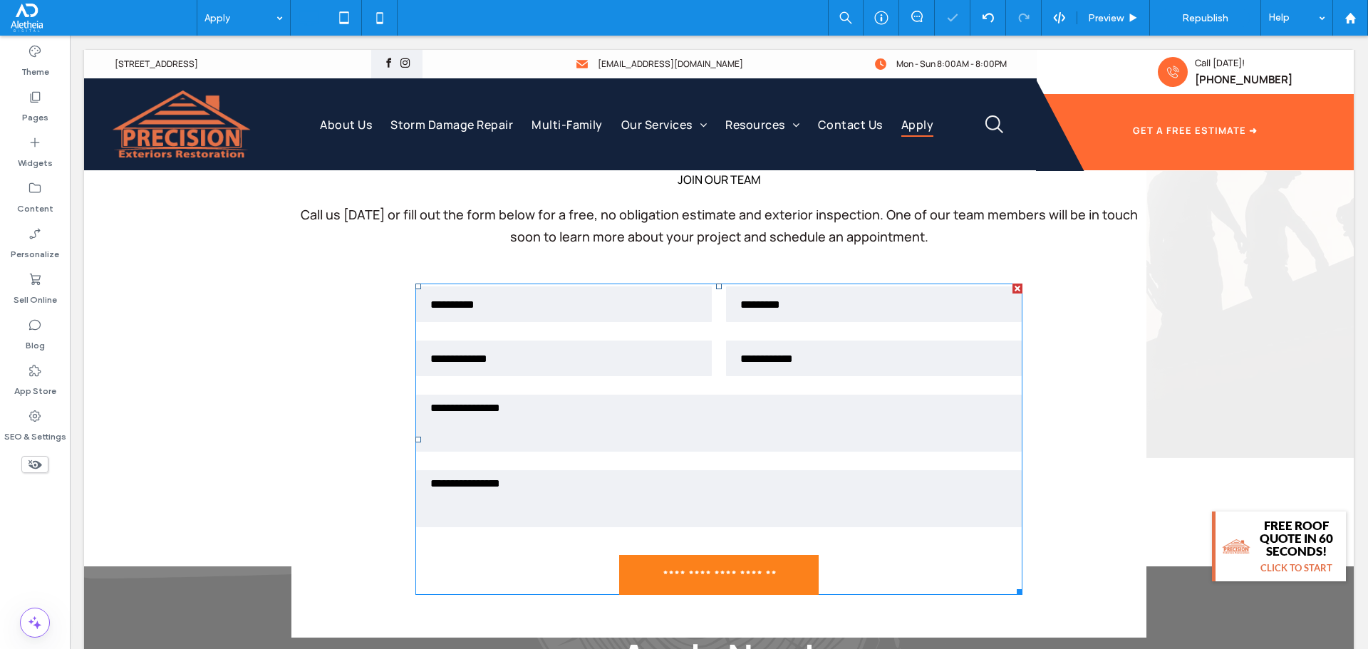
scroll to position [285, 0]
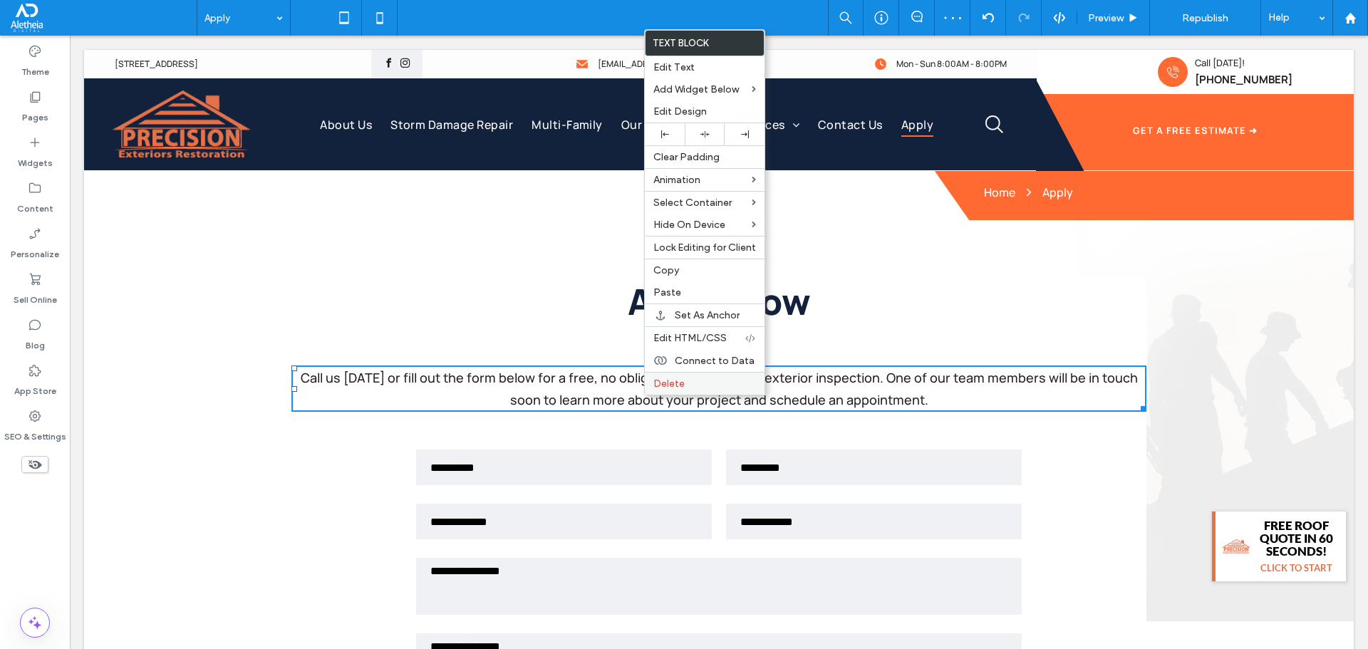
click at [694, 374] on div "Delete" at bounding box center [705, 383] width 120 height 23
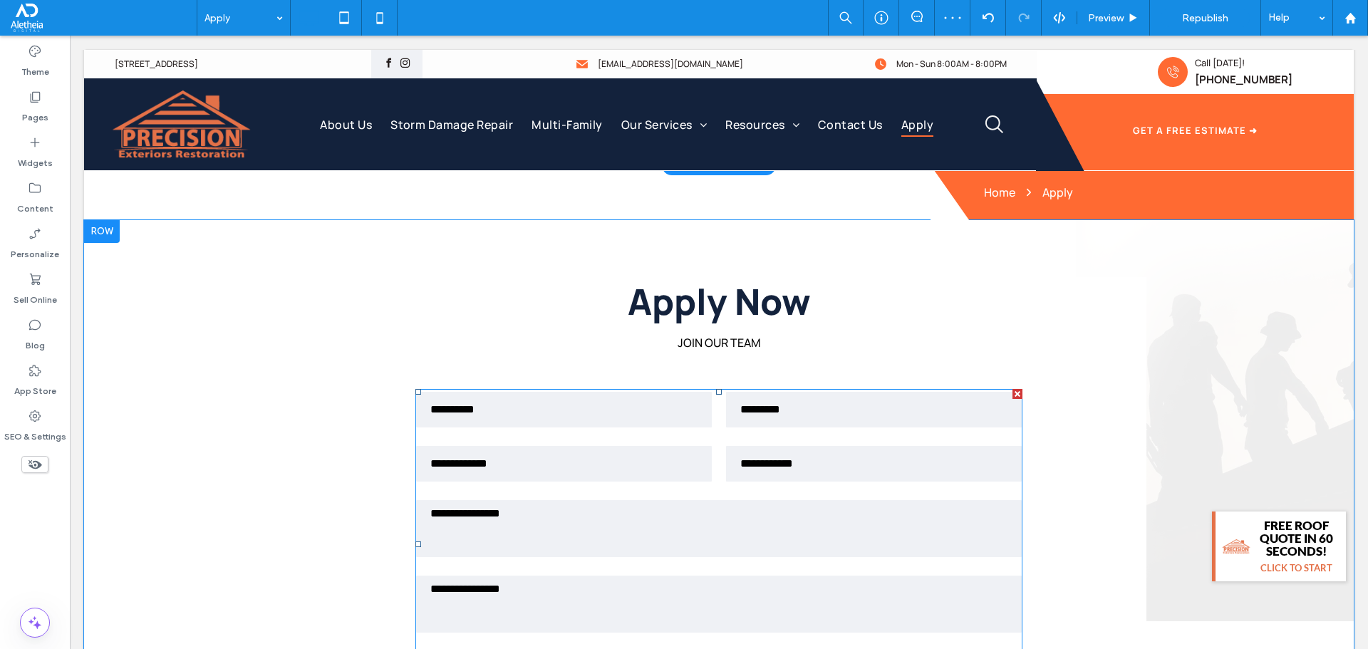
click at [719, 440] on div "Phone Number" at bounding box center [874, 464] width 310 height 54
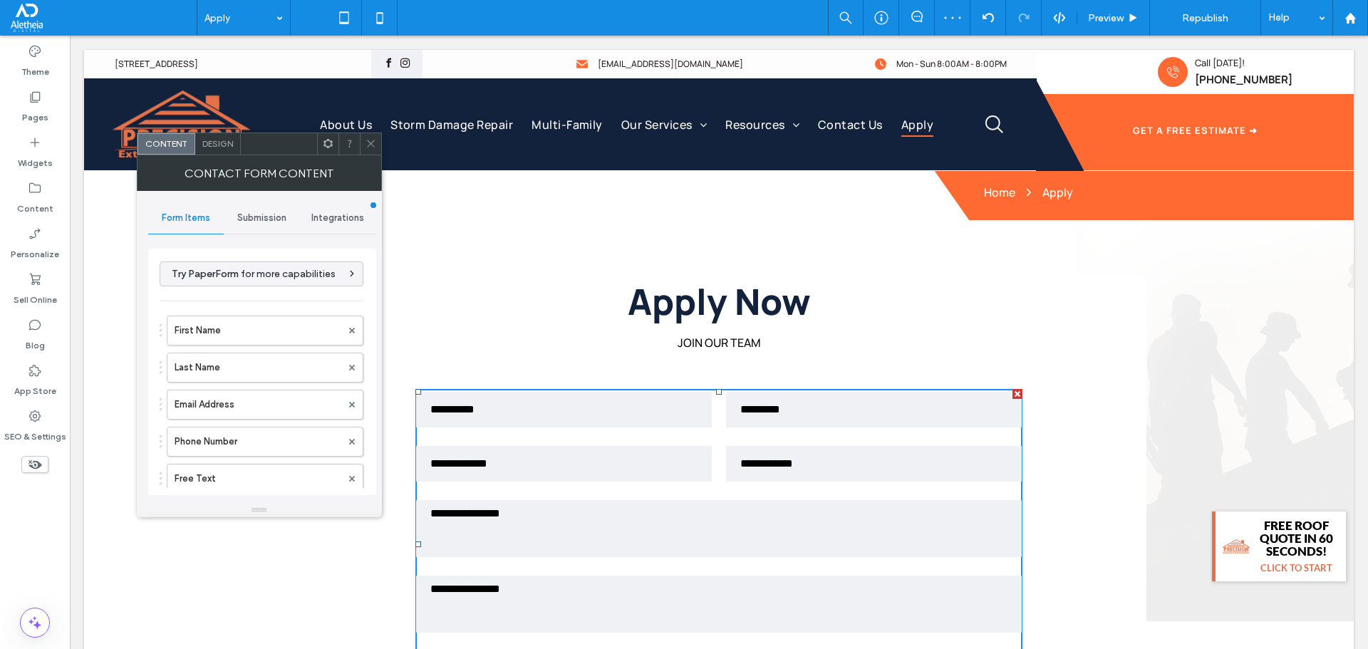
click at [273, 208] on div "Submission" at bounding box center [262, 217] width 76 height 31
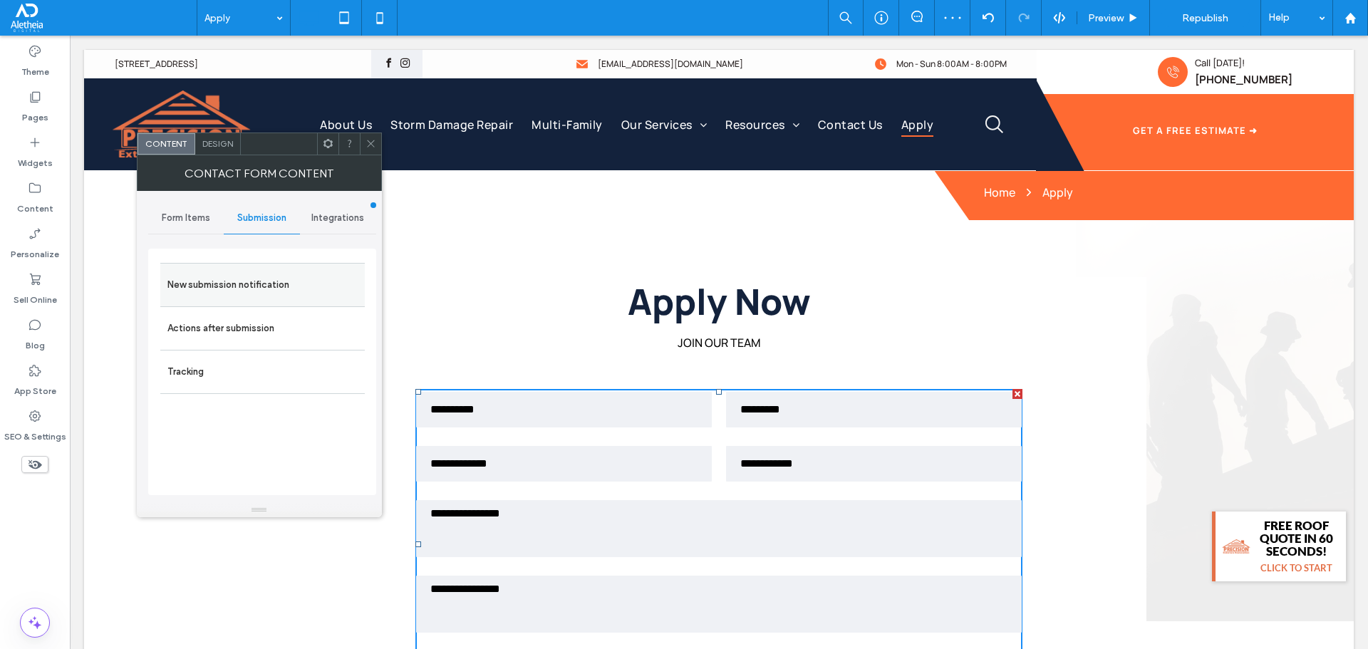
click at [262, 278] on label "New submission notification" at bounding box center [262, 285] width 190 height 29
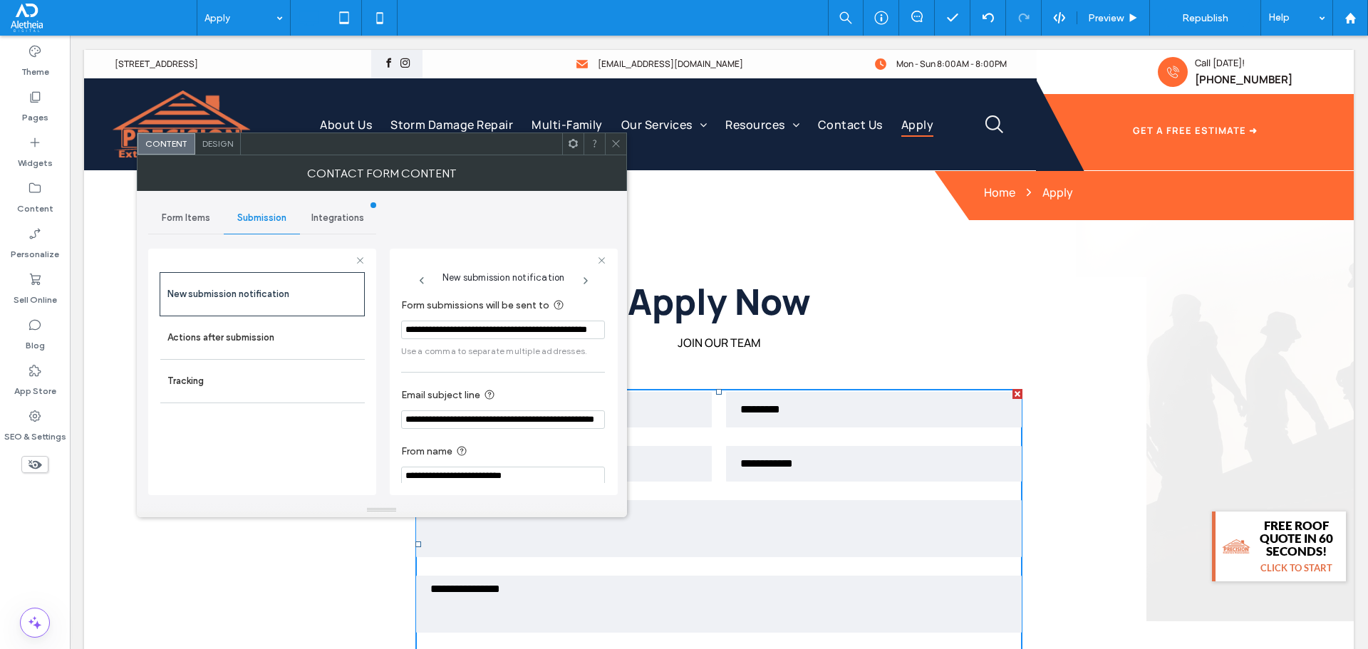
click at [614, 145] on use at bounding box center [615, 143] width 7 height 7
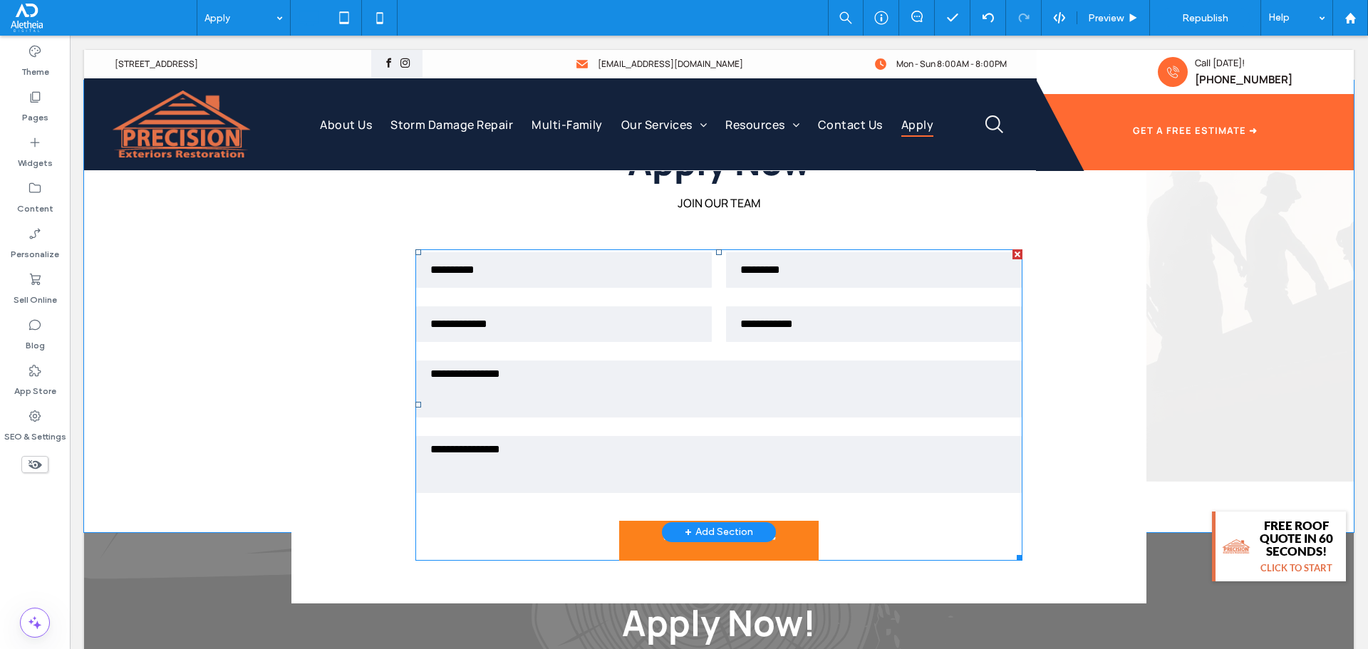
scroll to position [428, 0]
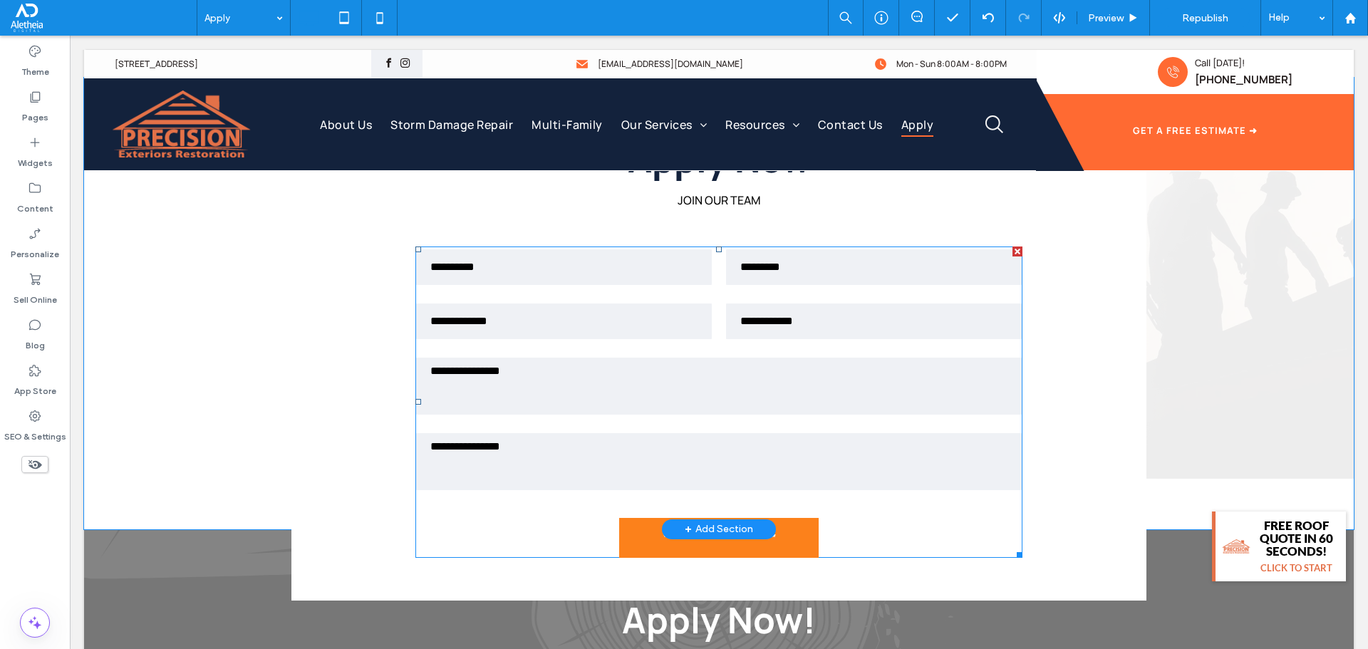
click at [659, 389] on textarea at bounding box center [719, 386] width 606 height 57
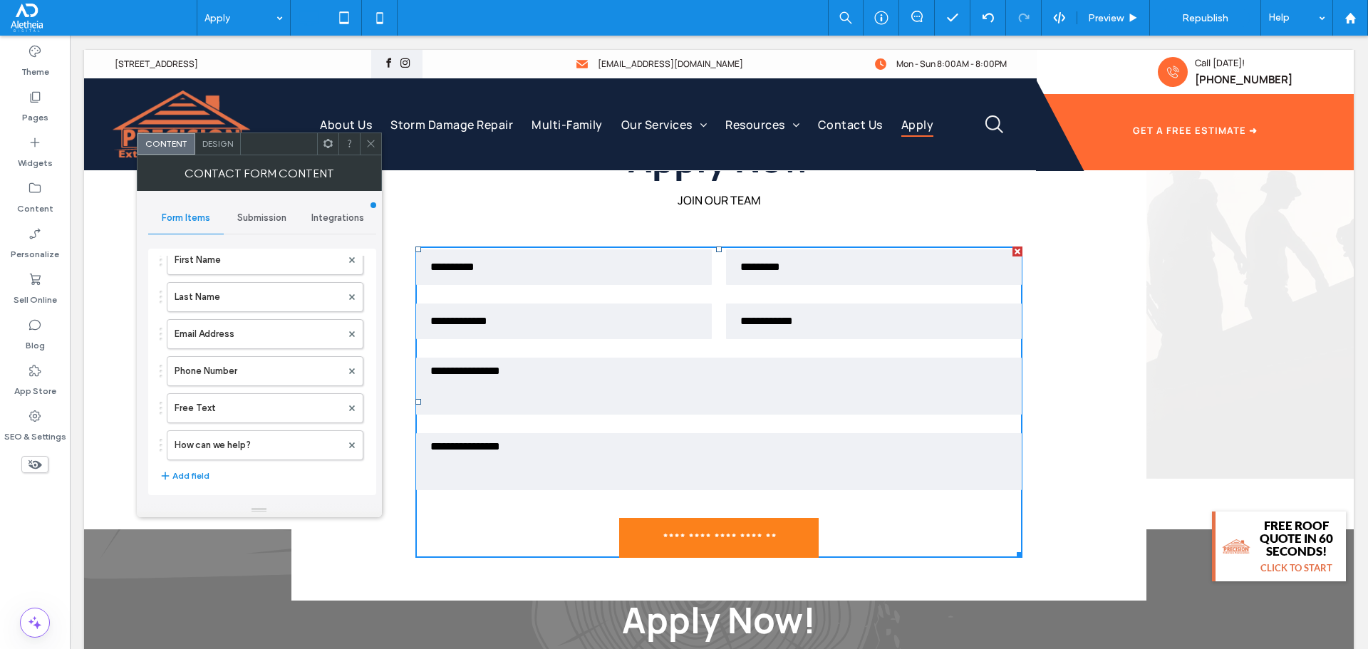
scroll to position [71, 0]
click at [267, 396] on label "Free Text" at bounding box center [258, 407] width 167 height 29
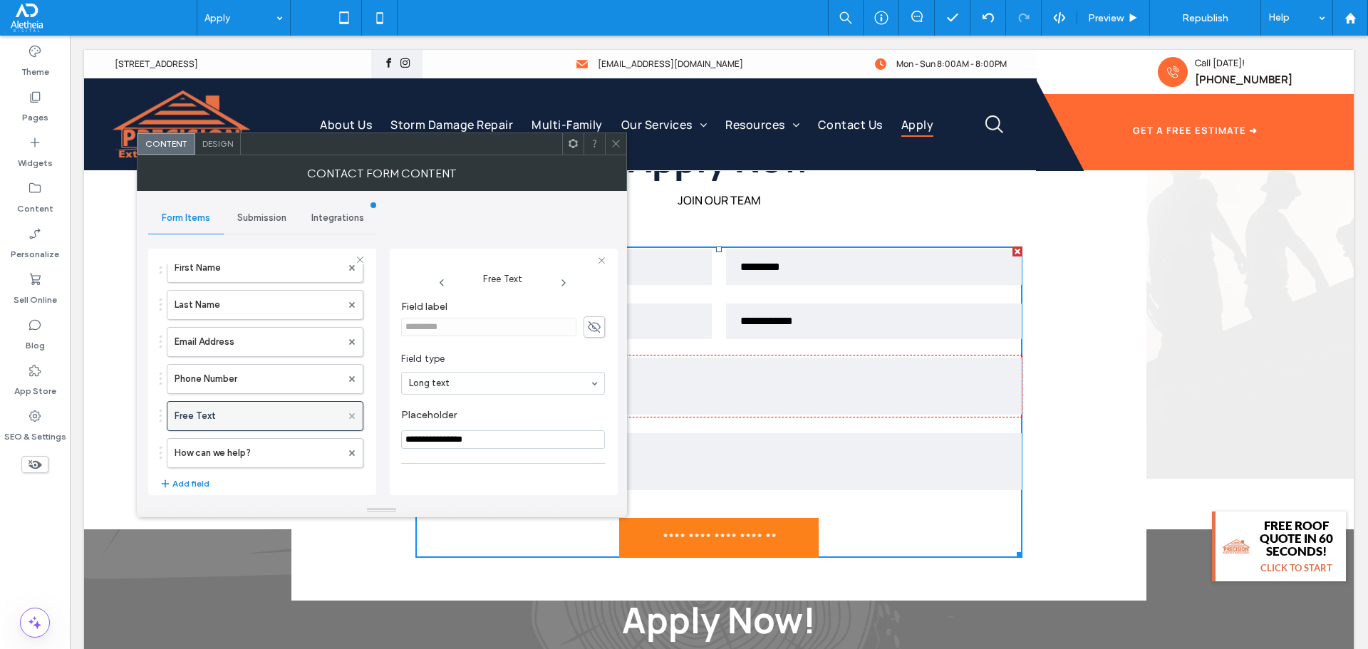
click at [349, 415] on use at bounding box center [352, 416] width 6 height 6
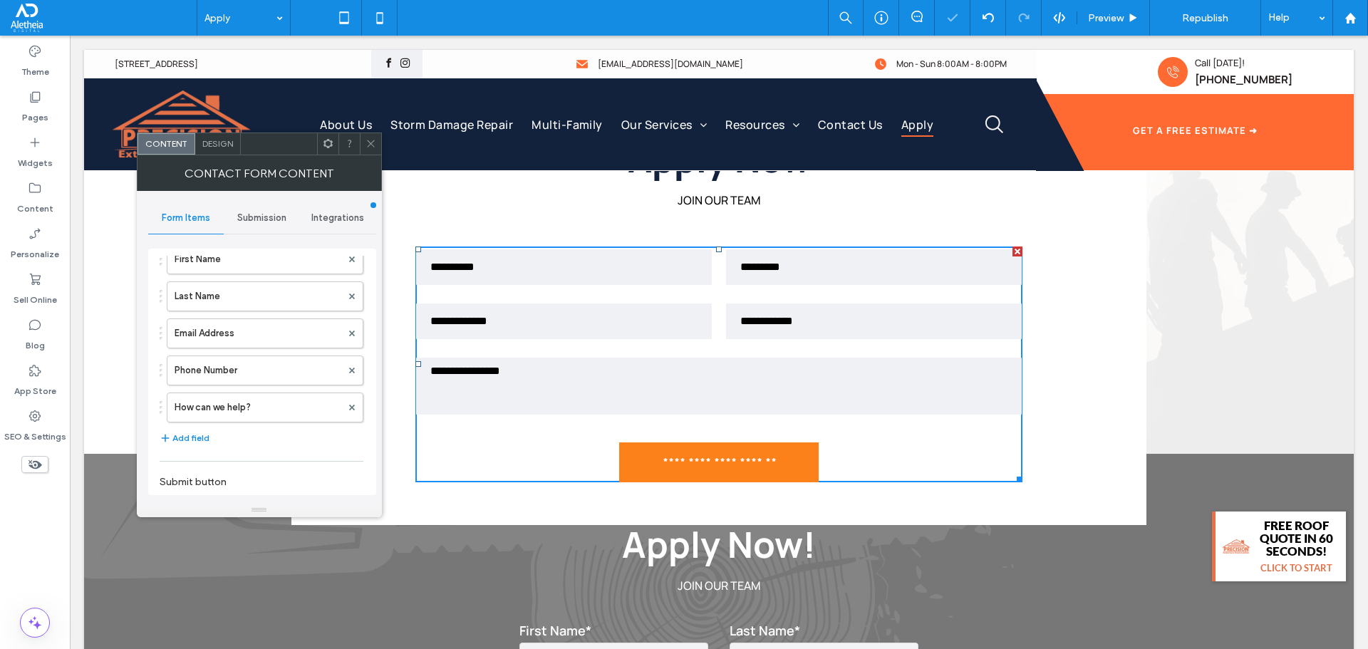
click at [309, 454] on div "**********" at bounding box center [262, 463] width 204 height 556
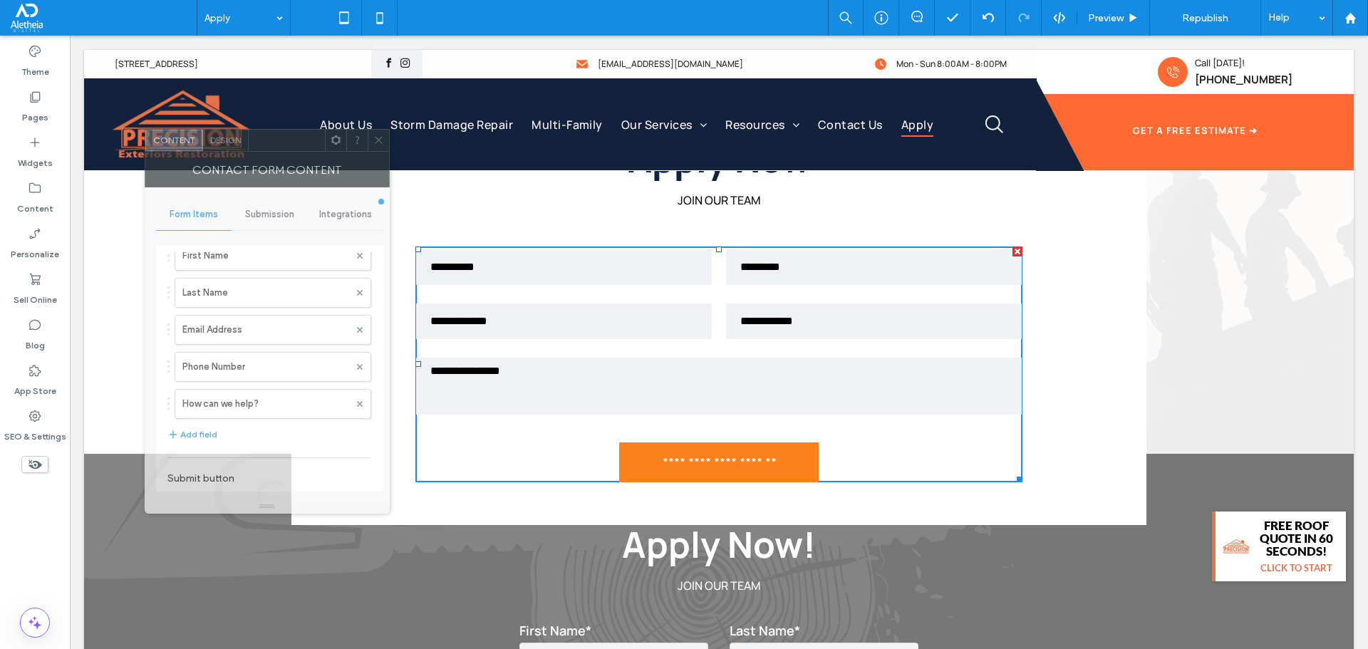
drag, startPoint x: 268, startPoint y: 147, endPoint x: 276, endPoint y: 143, distance: 8.6
click at [276, 143] on div at bounding box center [287, 140] width 76 height 21
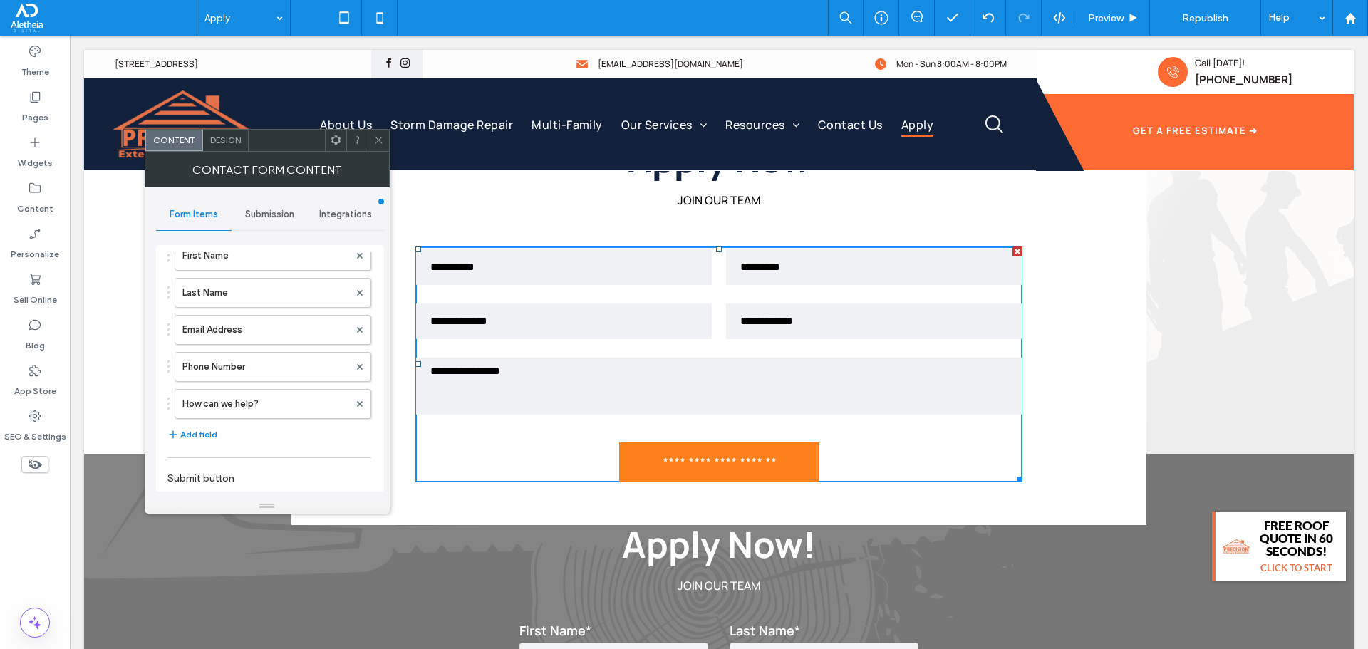
drag, startPoint x: 276, startPoint y: 143, endPoint x: 260, endPoint y: 141, distance: 15.8
click at [260, 141] on div at bounding box center [287, 140] width 76 height 21
click at [227, 144] on span "Design" at bounding box center [225, 140] width 31 height 11
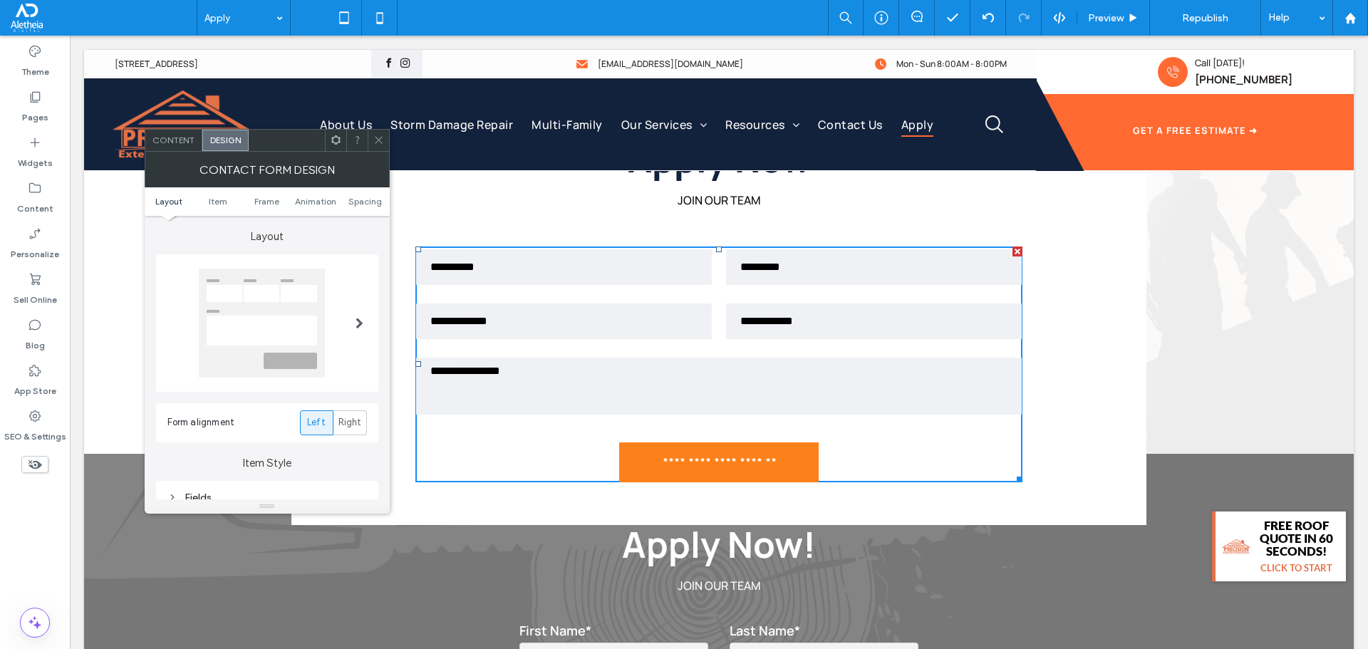
click at [175, 135] on span "Content" at bounding box center [174, 140] width 42 height 11
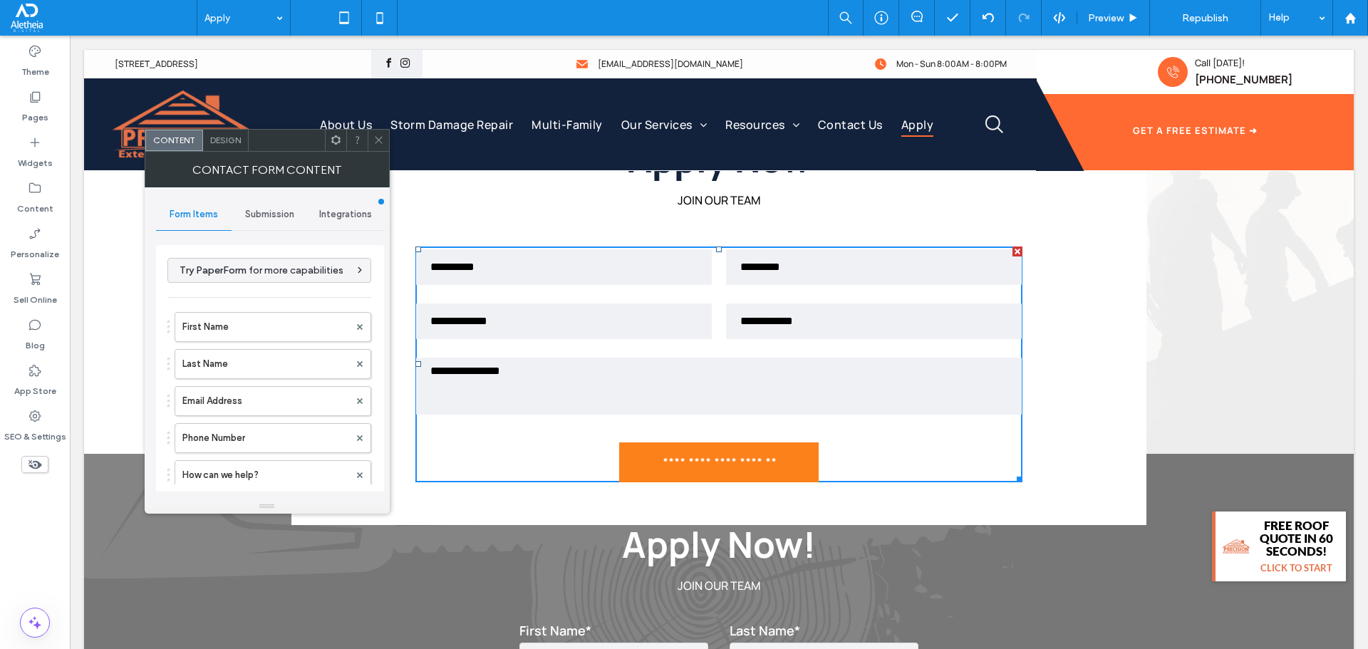
click at [260, 284] on div "**********" at bounding box center [269, 530] width 204 height 556
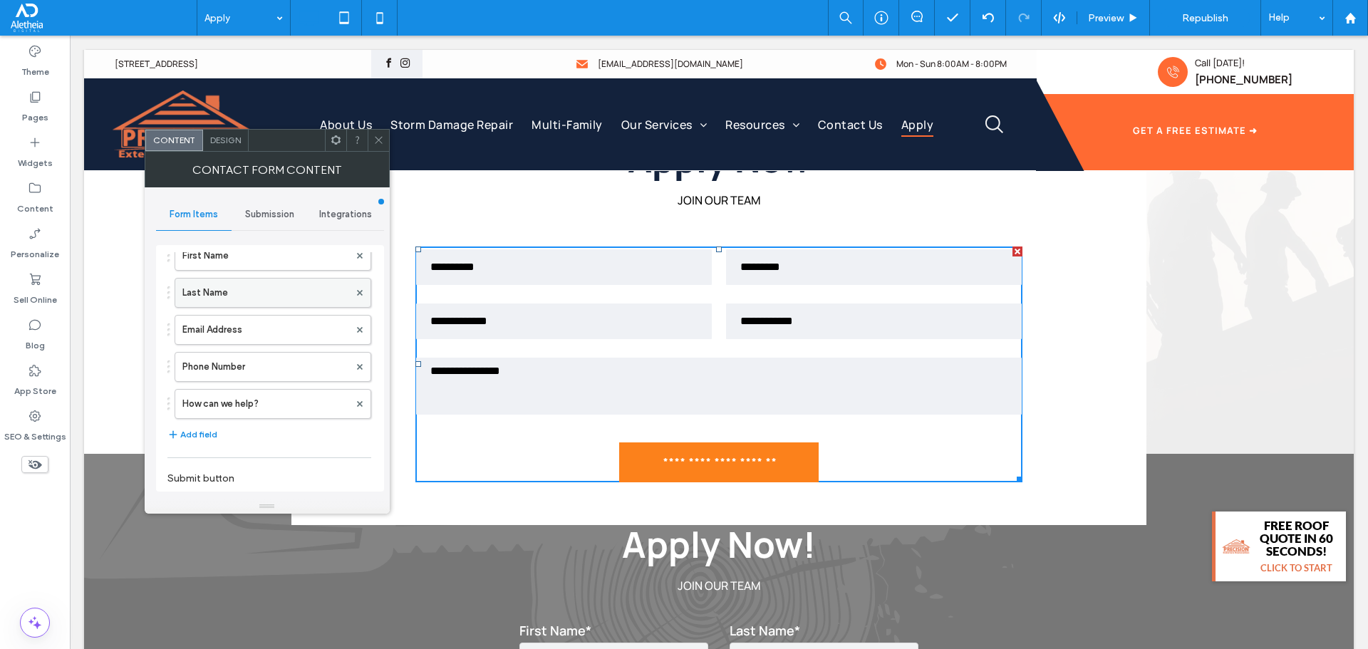
scroll to position [0, 0]
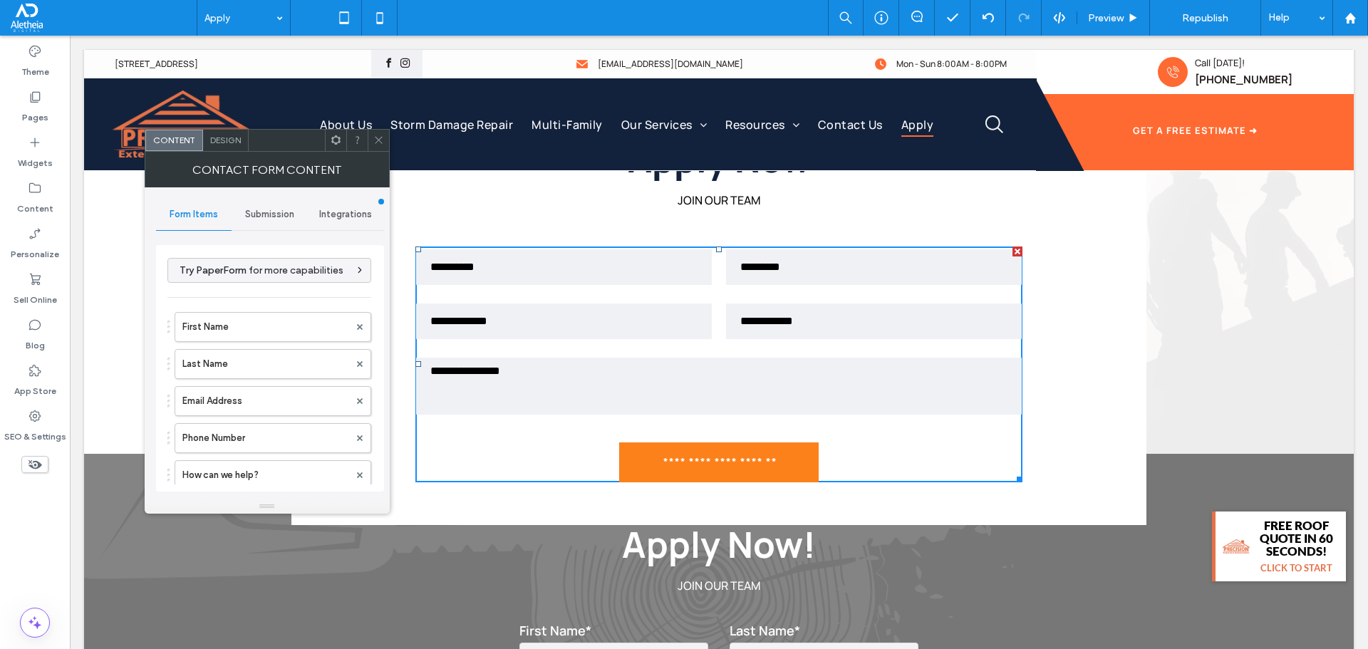
click at [254, 294] on div "**********" at bounding box center [269, 530] width 204 height 556
click at [254, 290] on div "**********" at bounding box center [269, 530] width 204 height 556
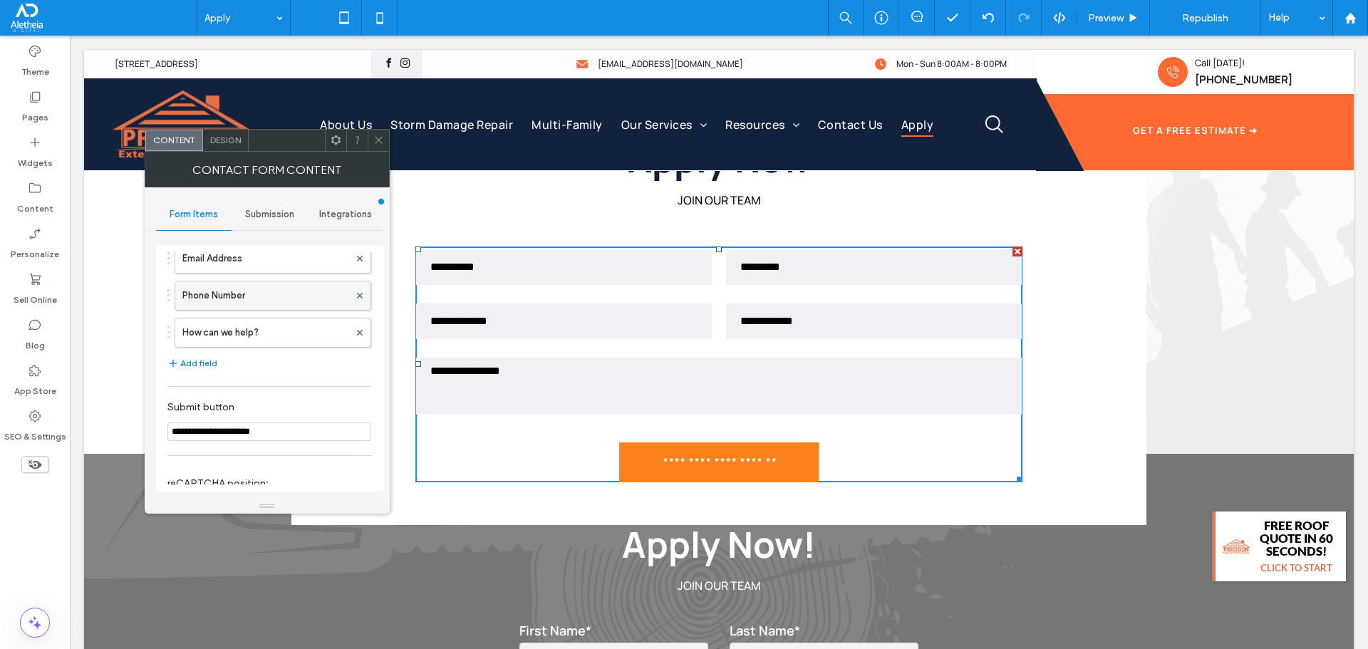
click at [247, 306] on label "Phone Number" at bounding box center [265, 296] width 167 height 29
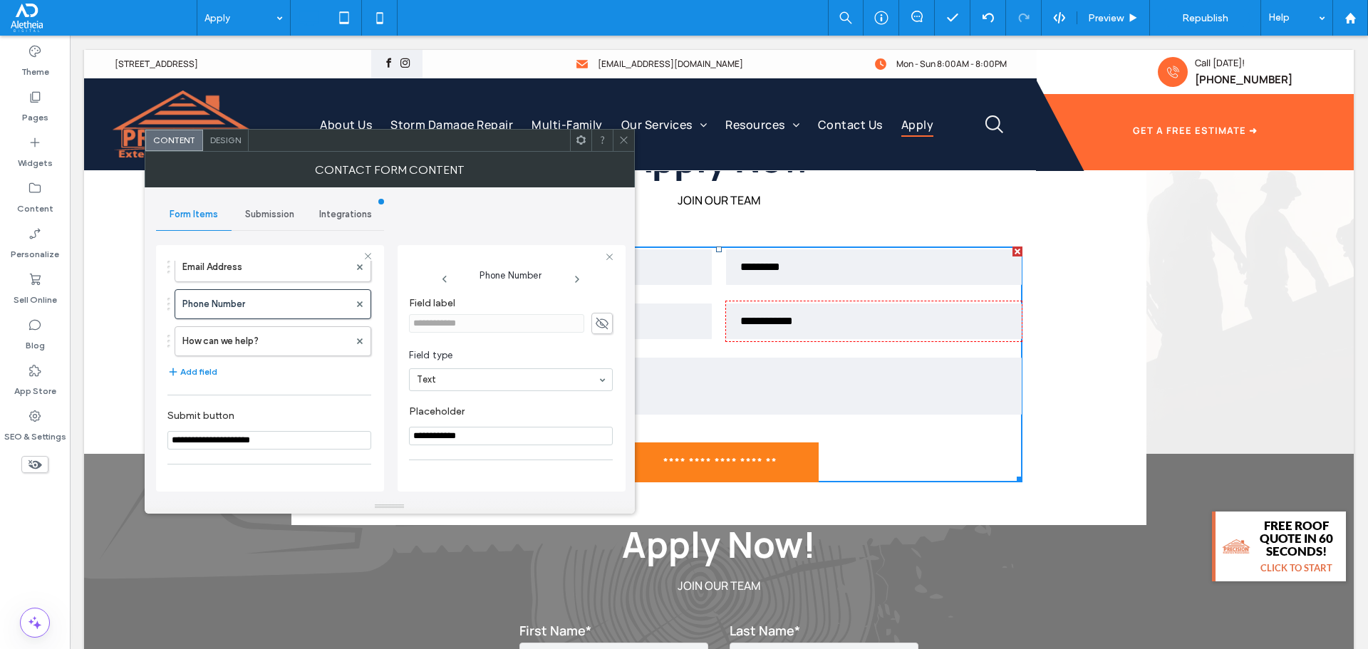
click at [291, 383] on div "First Name Last Name Email Address Phone Number How can we help? Add field" at bounding box center [269, 279] width 204 height 217
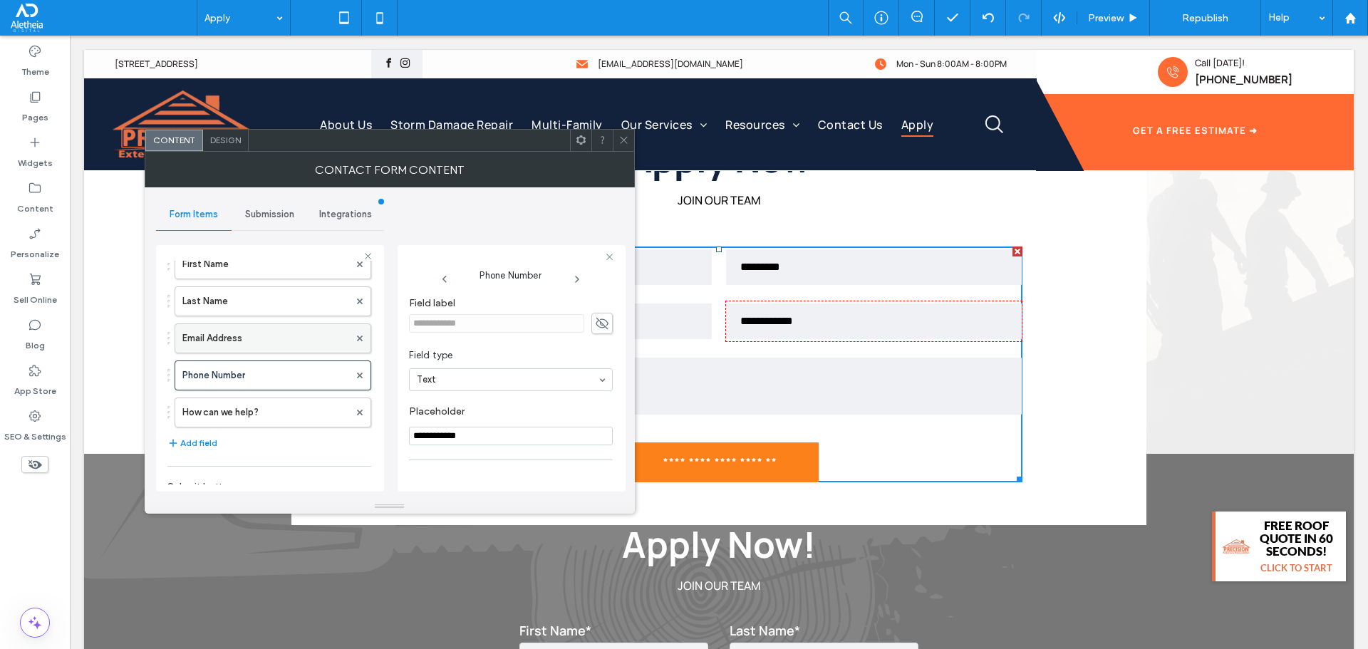
click at [243, 344] on label "Email Address" at bounding box center [265, 338] width 167 height 29
type input "**********"
click at [257, 314] on label "Last Name" at bounding box center [265, 301] width 167 height 29
click at [278, 256] on div at bounding box center [269, 256] width 205 height 9
click at [269, 271] on label "First Name" at bounding box center [265, 264] width 167 height 29
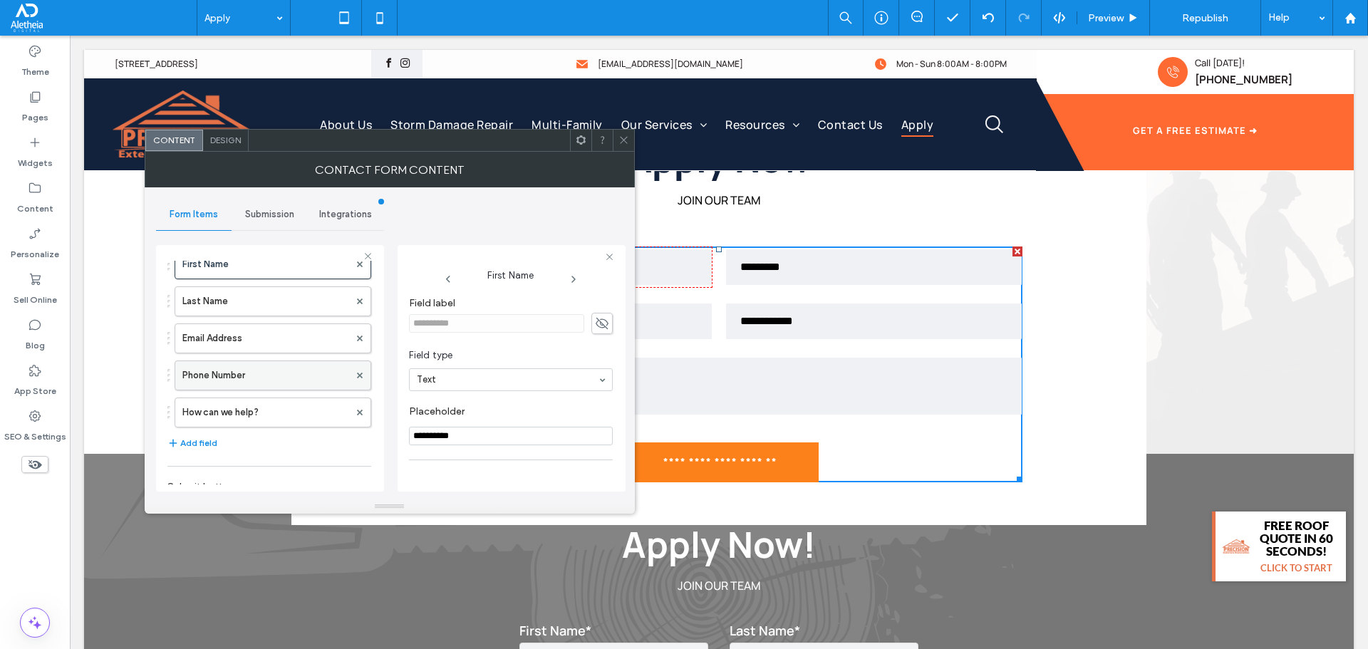
click at [234, 373] on label "Phone Number" at bounding box center [265, 375] width 167 height 29
type input "**********"
click at [262, 415] on label "How can we help?" at bounding box center [265, 412] width 167 height 29
type input "**"
type input "**********"
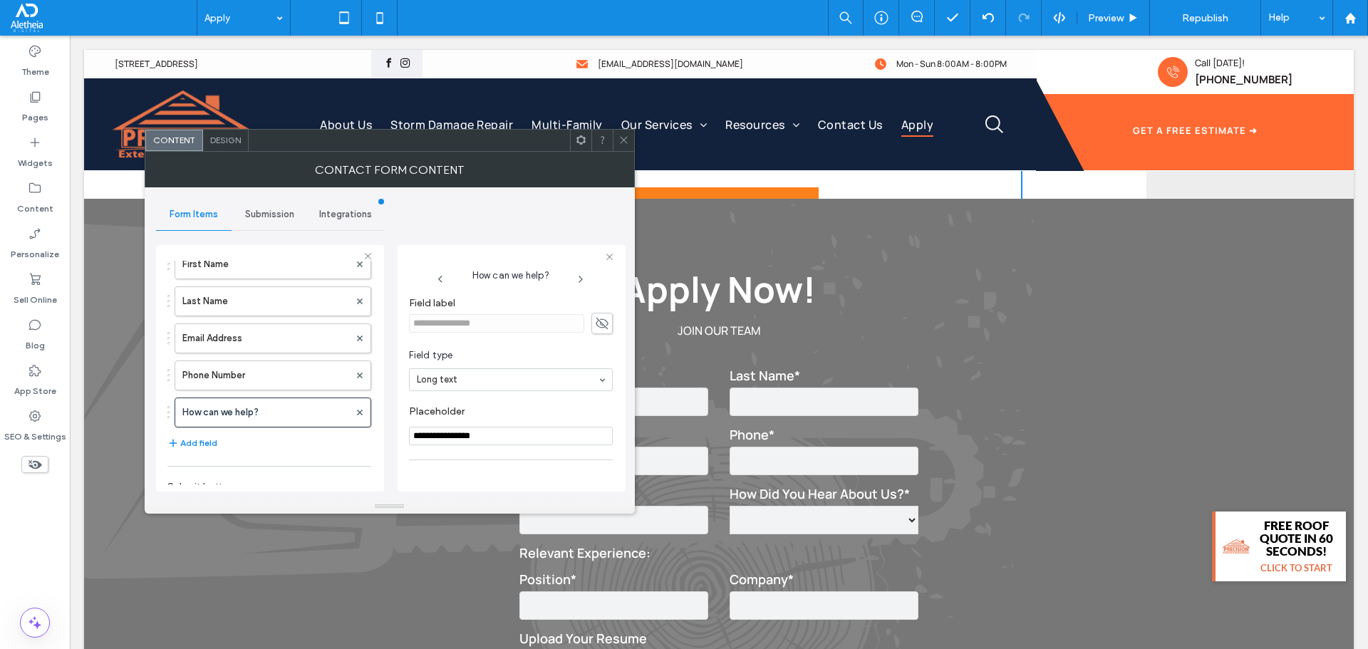
scroll to position [713, 0]
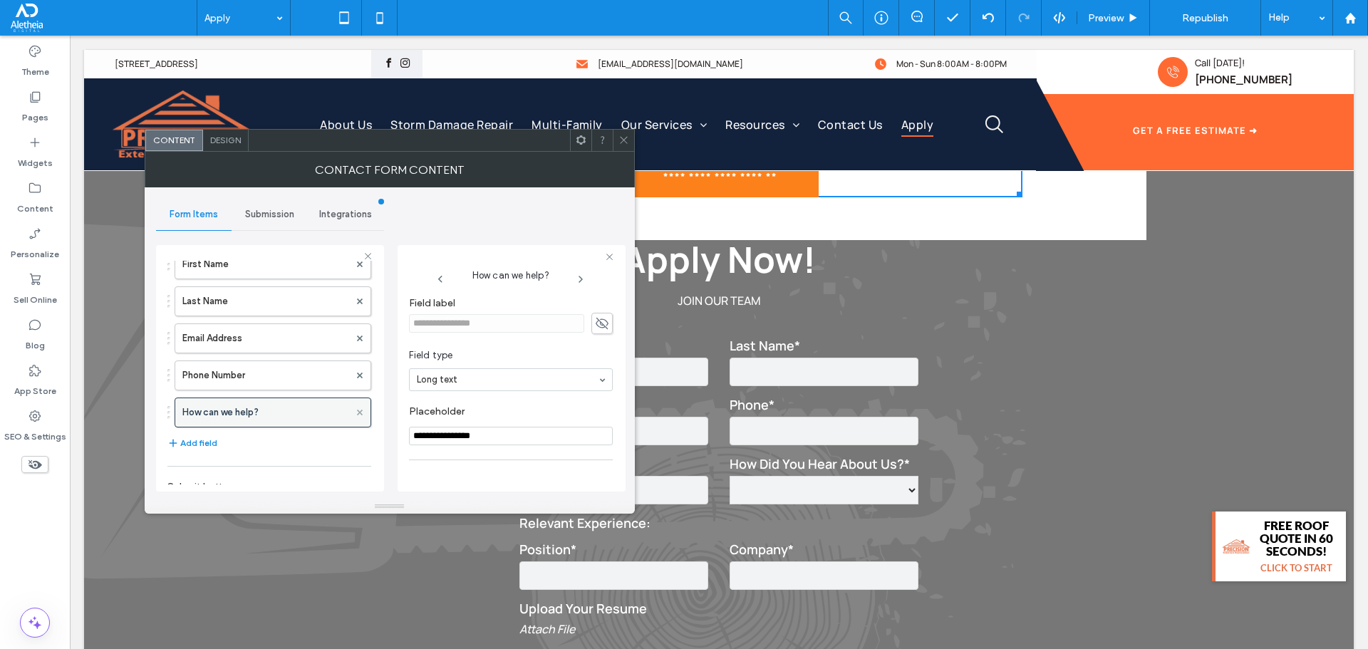
click at [356, 411] on use at bounding box center [359, 413] width 6 height 6
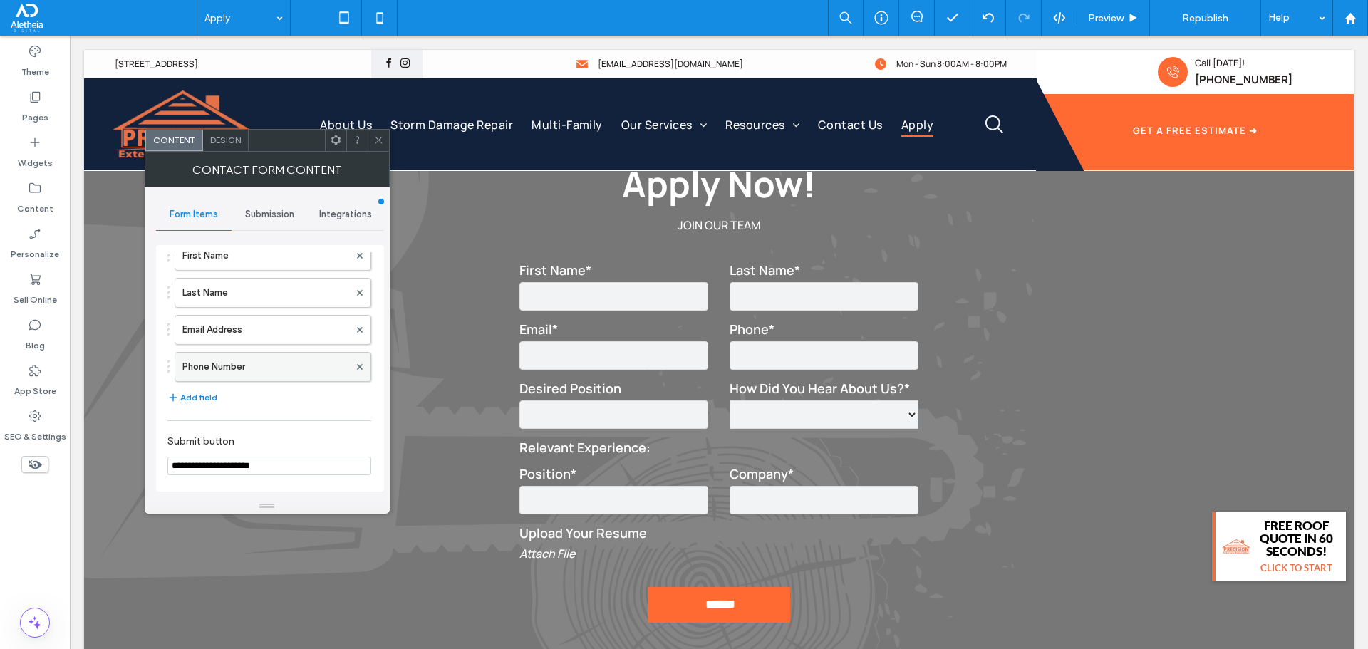
scroll to position [0, 0]
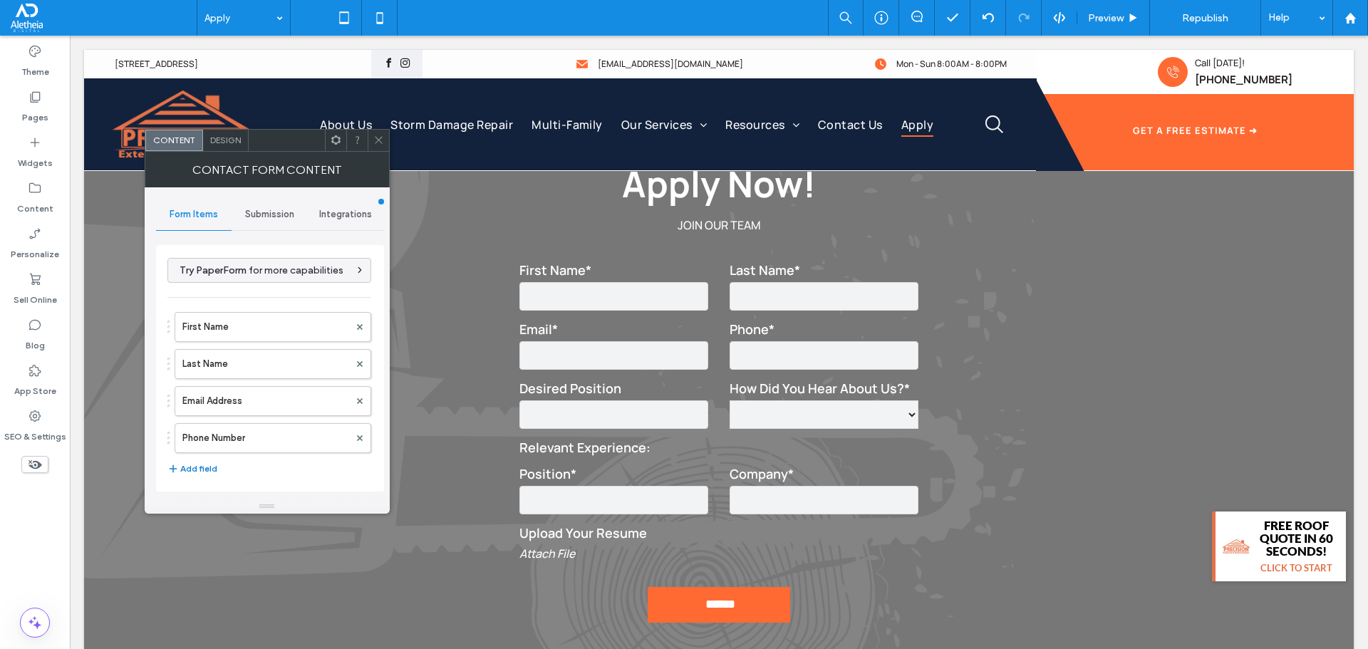
click at [192, 465] on button "Add field" at bounding box center [192, 468] width 50 height 17
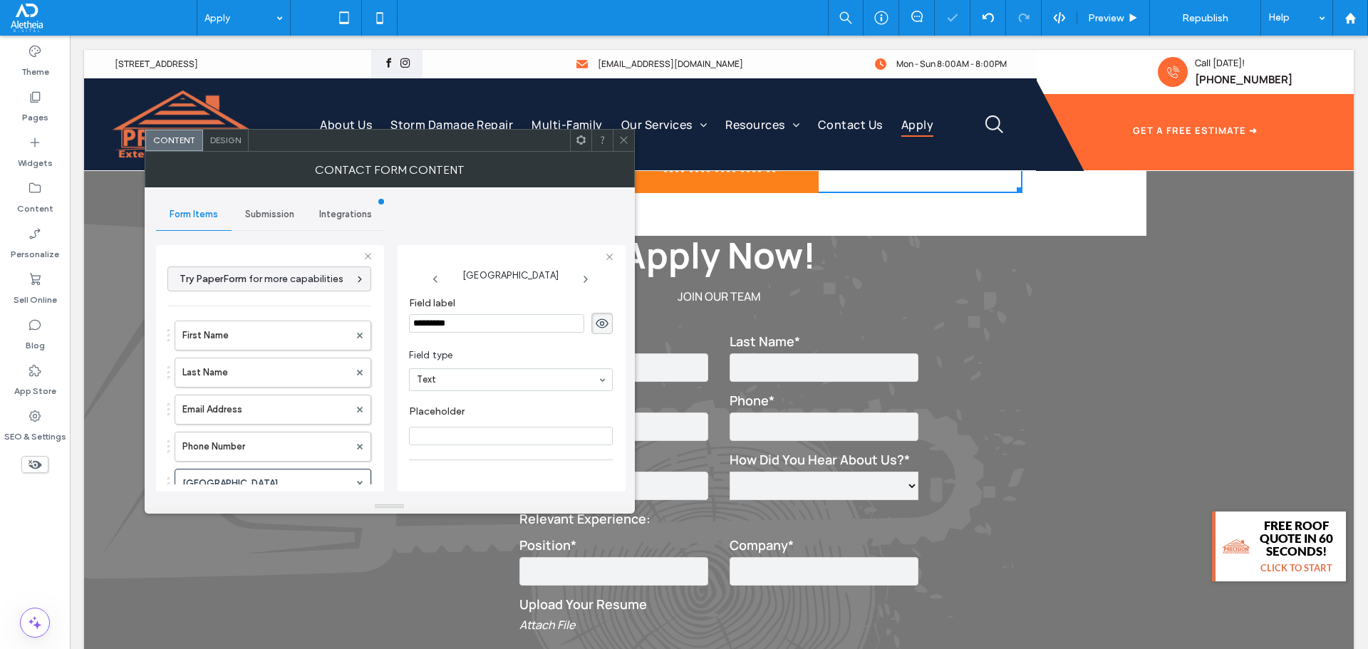
click at [460, 319] on input "*********" at bounding box center [496, 323] width 175 height 19
type input "**********"
click at [498, 351] on span "Field type" at bounding box center [508, 356] width 198 height 14
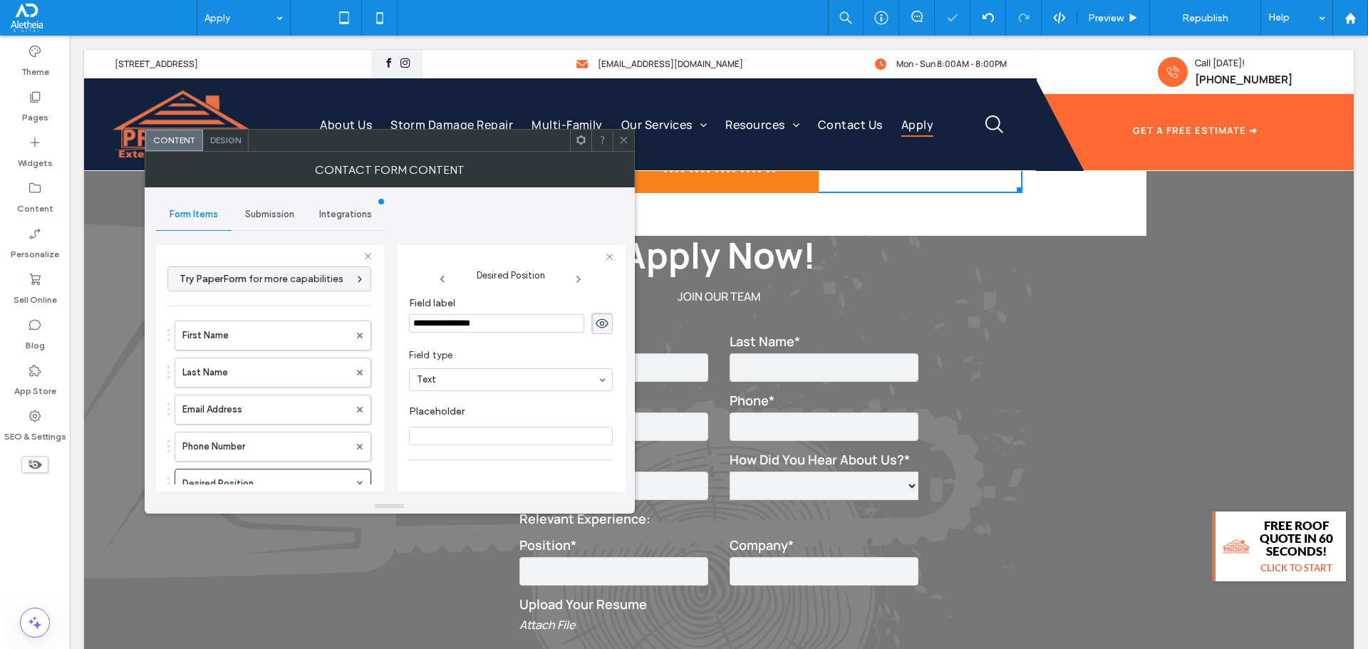
click at [473, 433] on input "Placeholder" at bounding box center [511, 436] width 204 height 19
type input "**********"
click at [550, 473] on section "Required field" at bounding box center [511, 486] width 204 height 36
click at [598, 318] on icon at bounding box center [602, 324] width 14 height 16
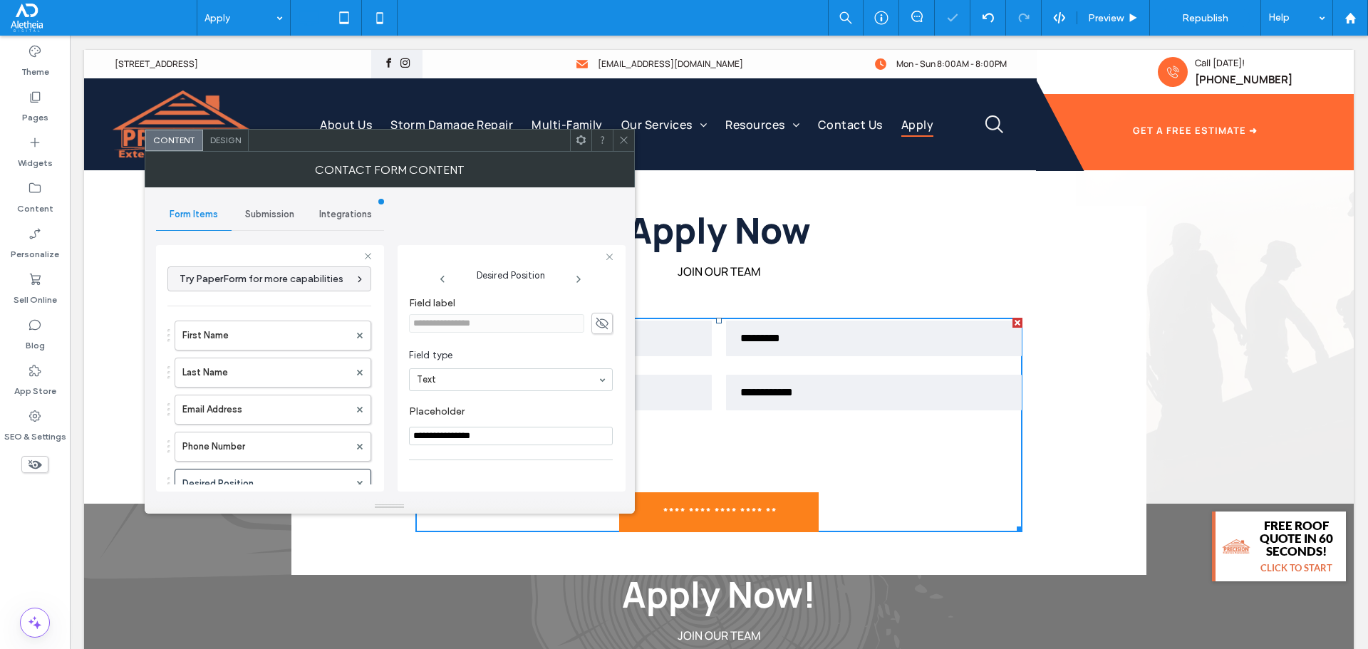
scroll to position [285, 0]
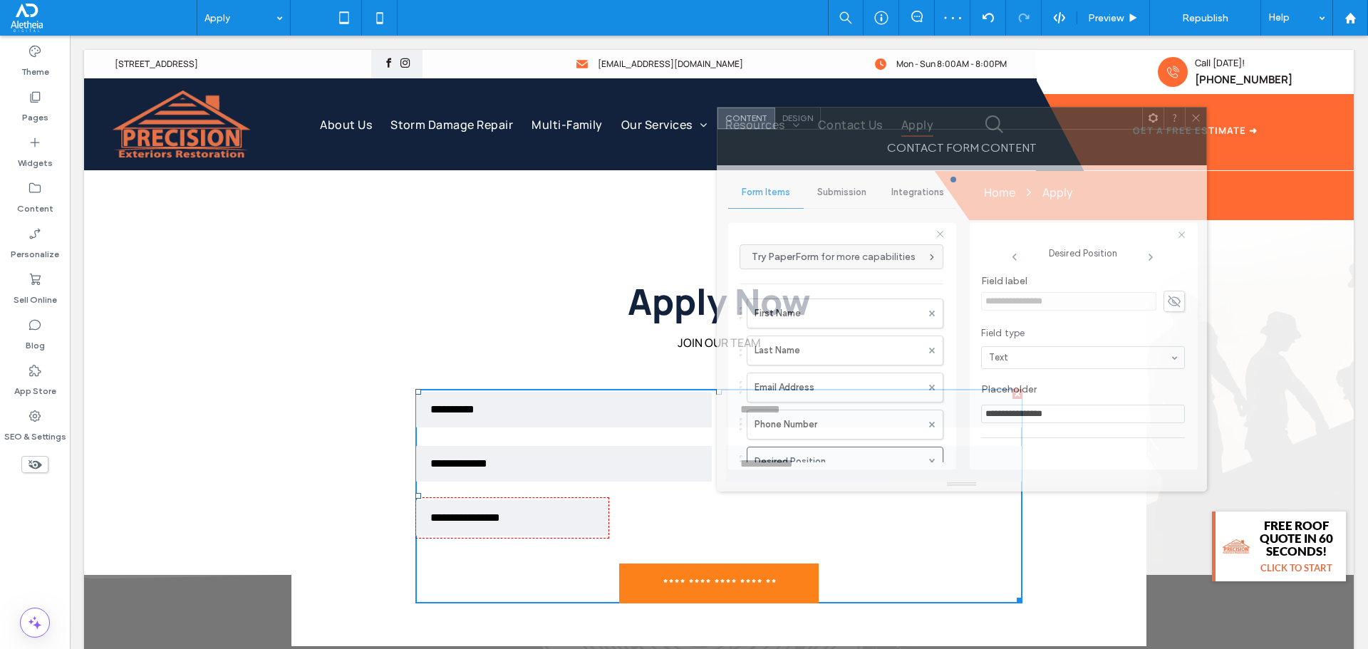
drag, startPoint x: 442, startPoint y: 144, endPoint x: 1014, endPoint y: 122, distance: 572.7
click at [1014, 122] on div at bounding box center [981, 118] width 321 height 21
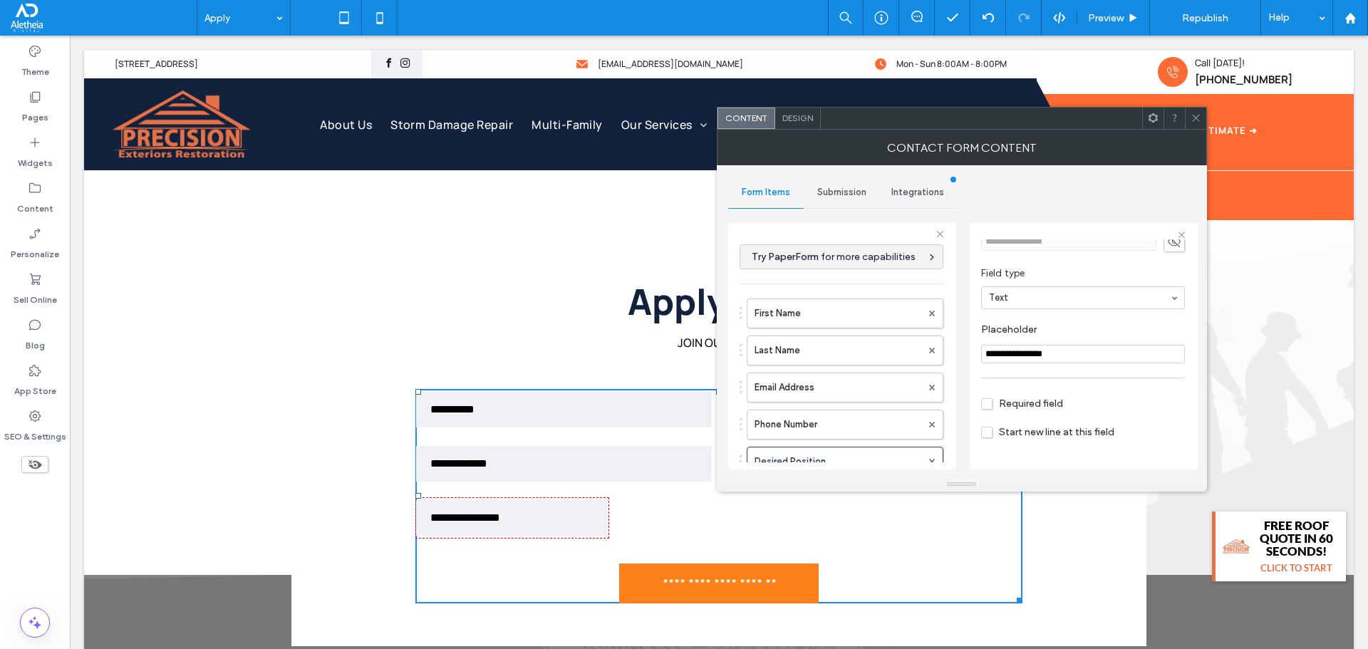
scroll to position [100, 0]
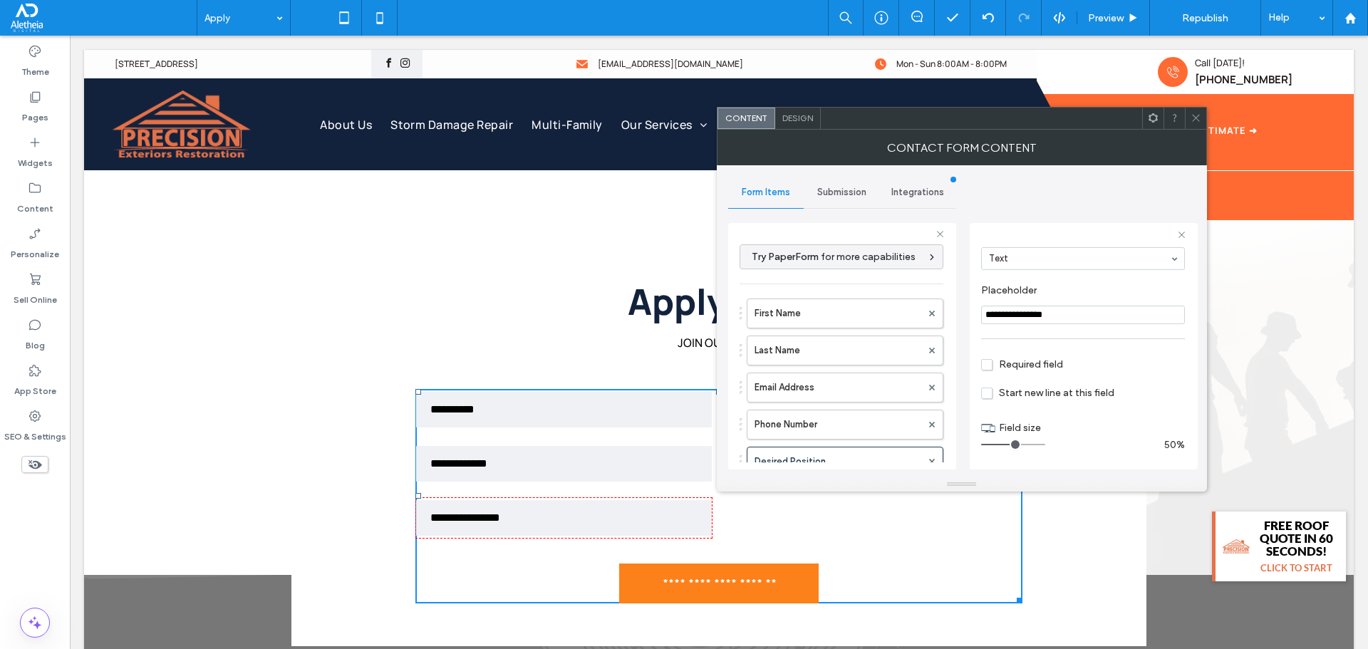
drag, startPoint x: 1017, startPoint y: 444, endPoint x: 1009, endPoint y: 445, distance: 7.9
click at [1009, 445] on input "range" at bounding box center [1013, 444] width 64 height 1
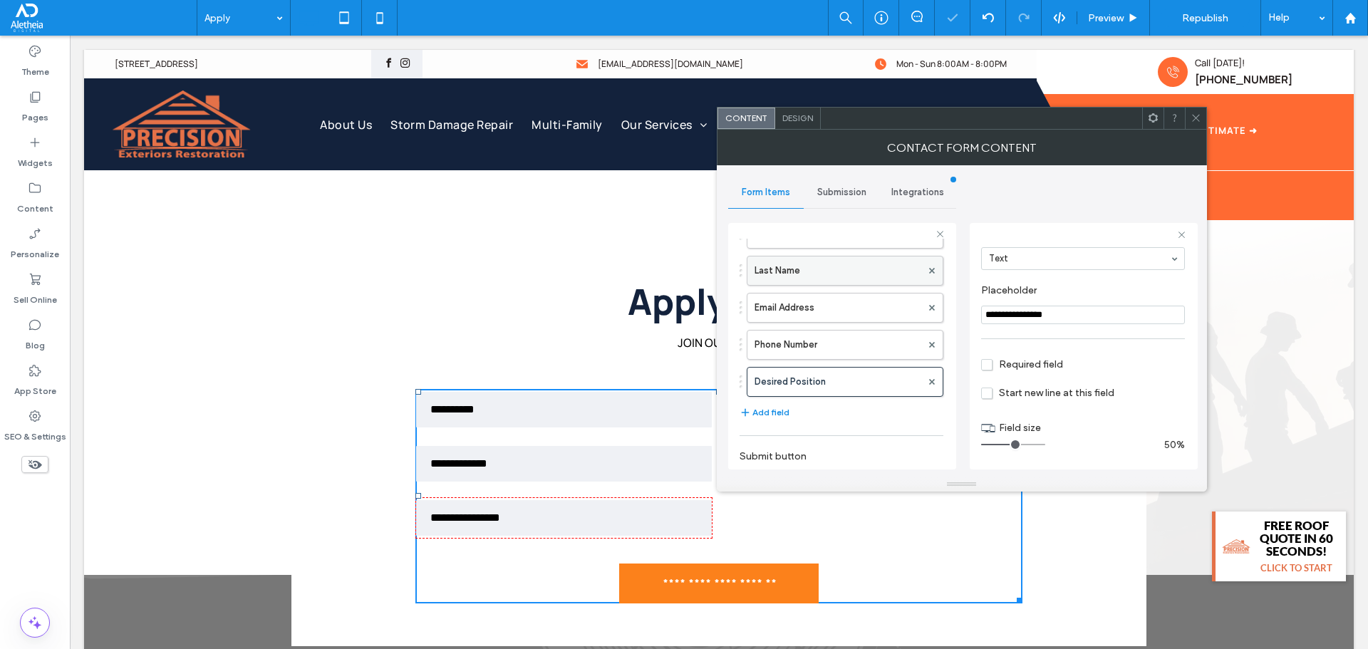
scroll to position [143, 0]
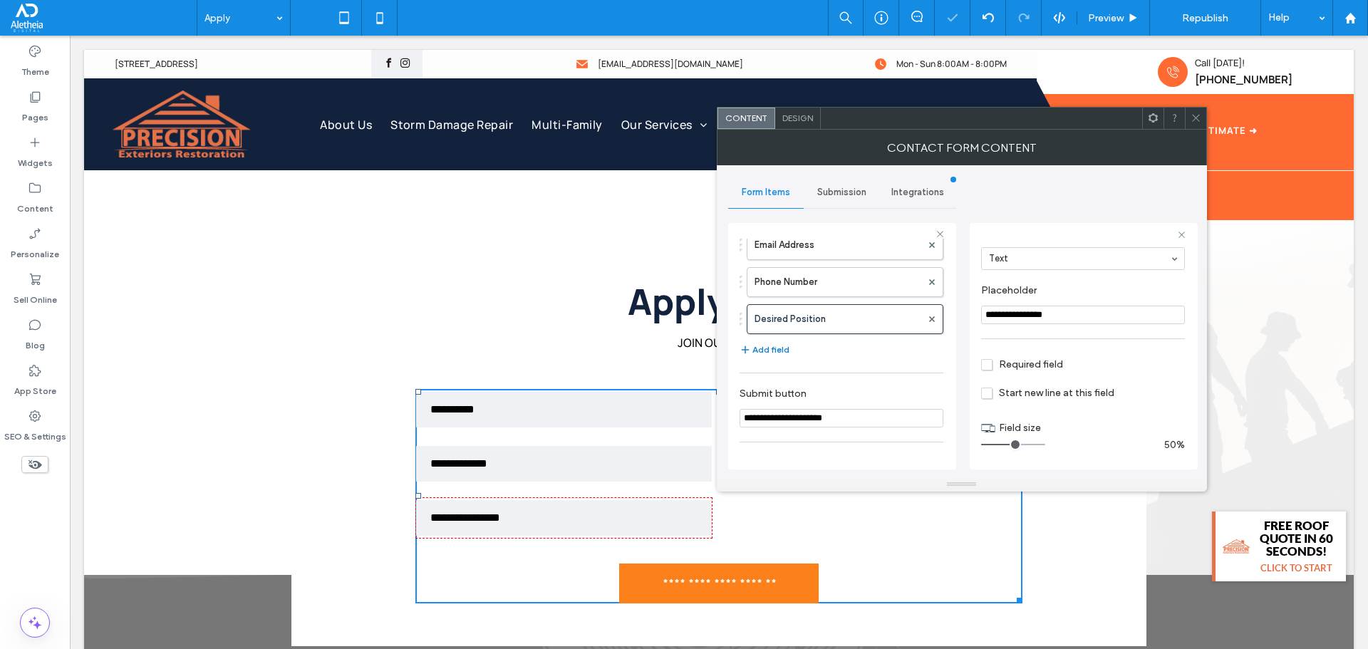
click at [774, 355] on button "Add field" at bounding box center [765, 349] width 50 height 17
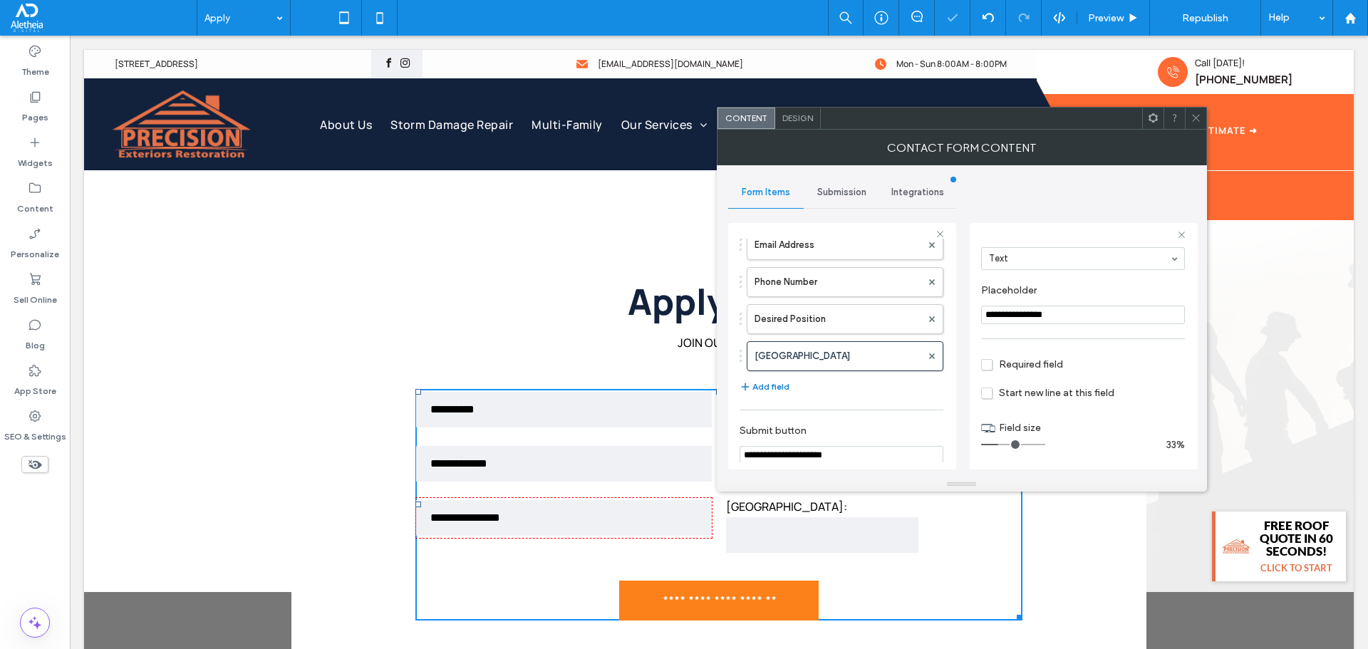
type input "*"
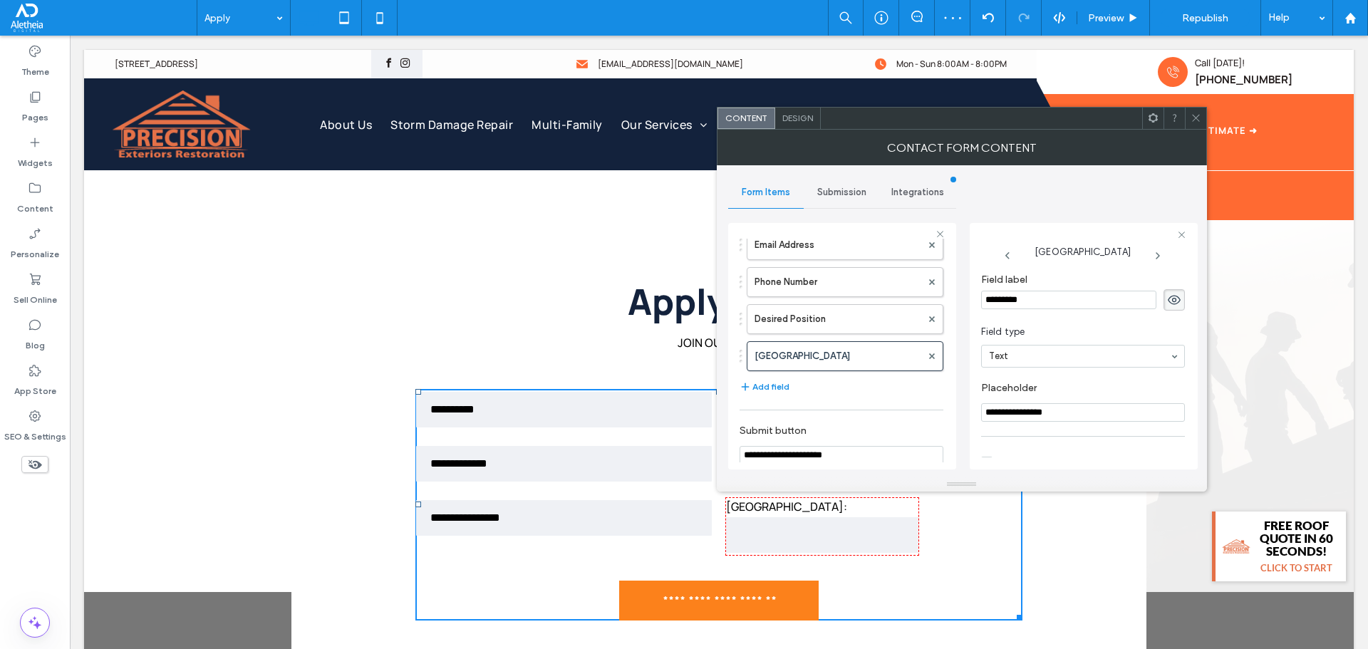
scroll to position [0, 0]
click at [1041, 296] on input "*********" at bounding box center [1068, 301] width 175 height 19
type input "**********"
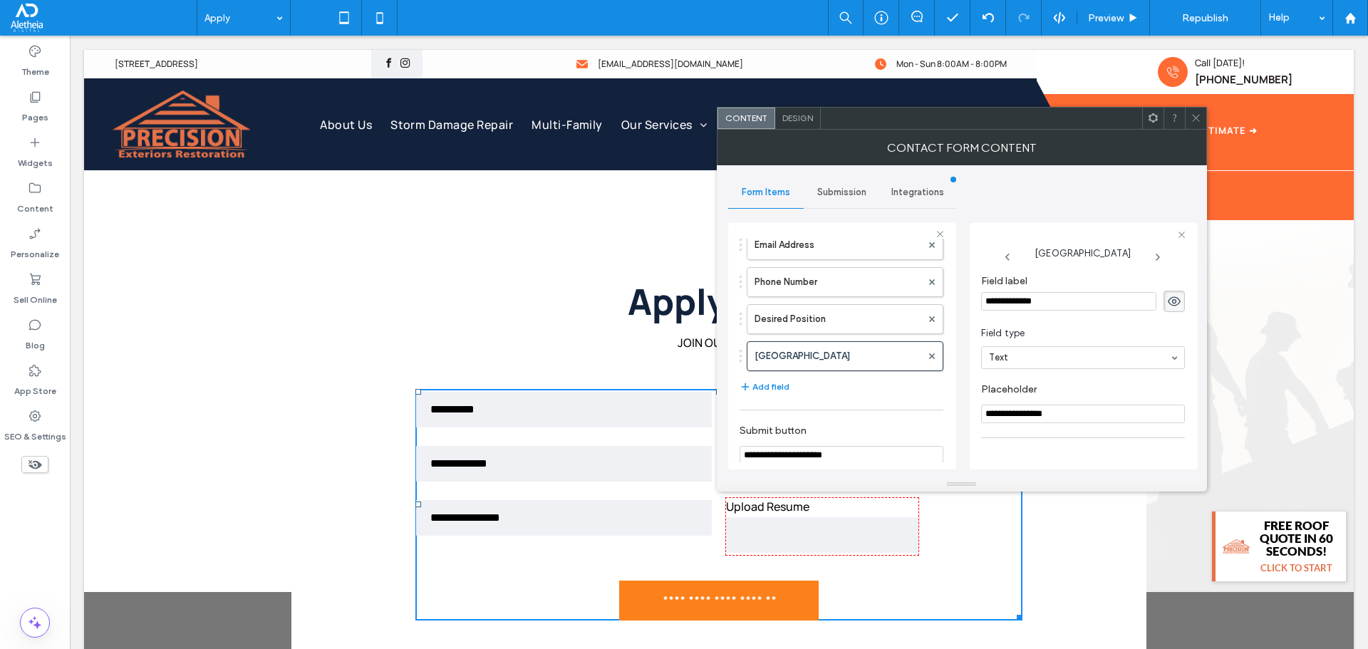
click at [1065, 409] on input "**********" at bounding box center [1083, 414] width 204 height 19
click at [1064, 409] on input "**********" at bounding box center [1083, 414] width 204 height 19
type input "**"
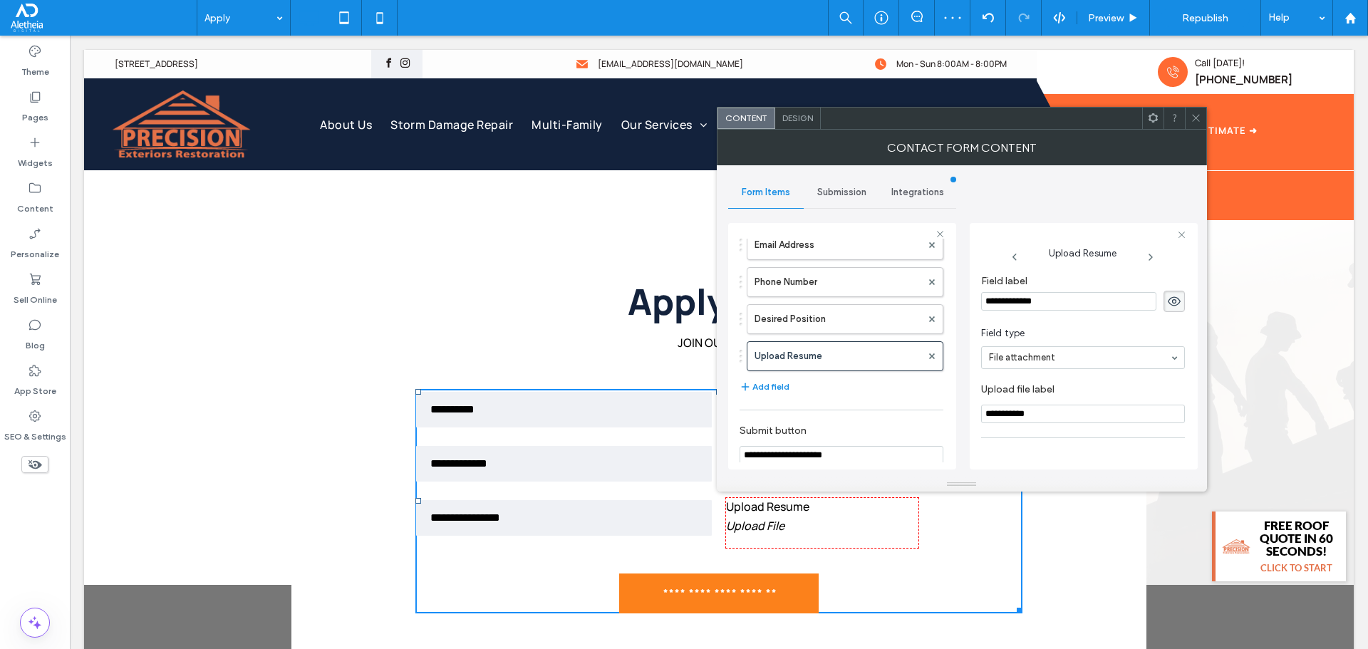
click at [1054, 410] on input "**********" at bounding box center [1083, 414] width 204 height 19
click at [1053, 410] on input "**********" at bounding box center [1083, 414] width 204 height 19
type input "**********"
click at [1198, 123] on icon at bounding box center [1196, 118] width 11 height 11
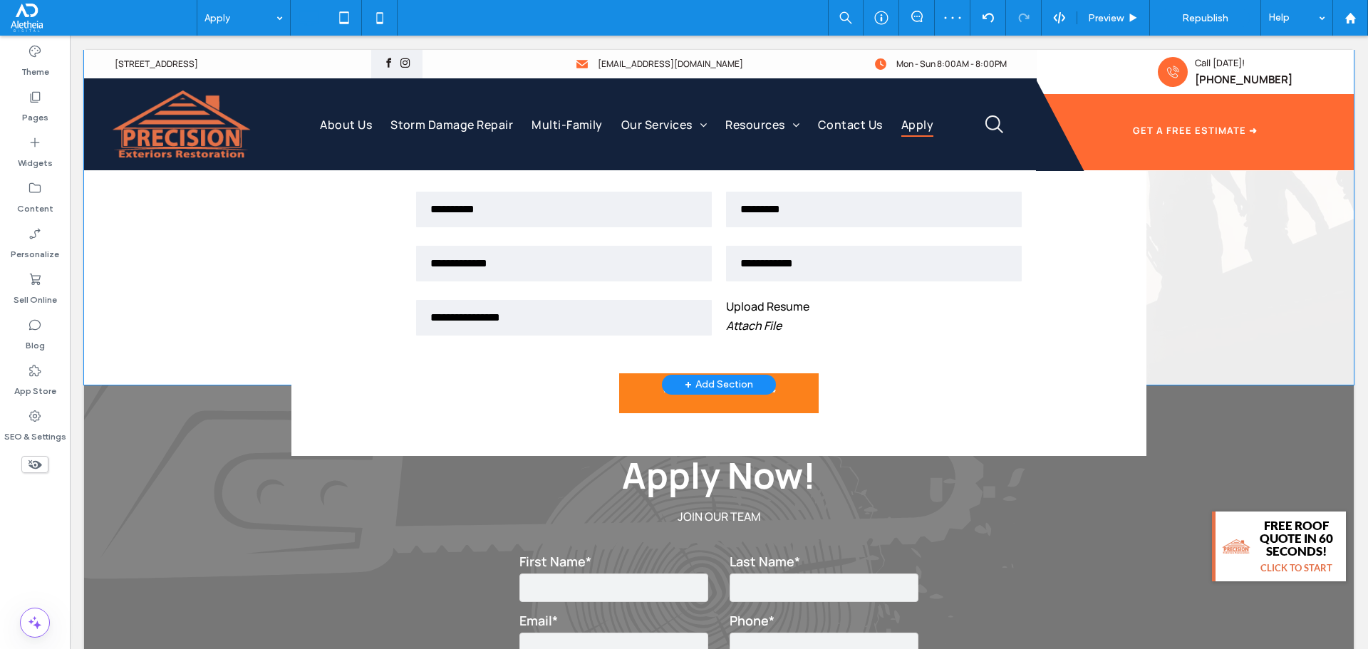
scroll to position [570, 0]
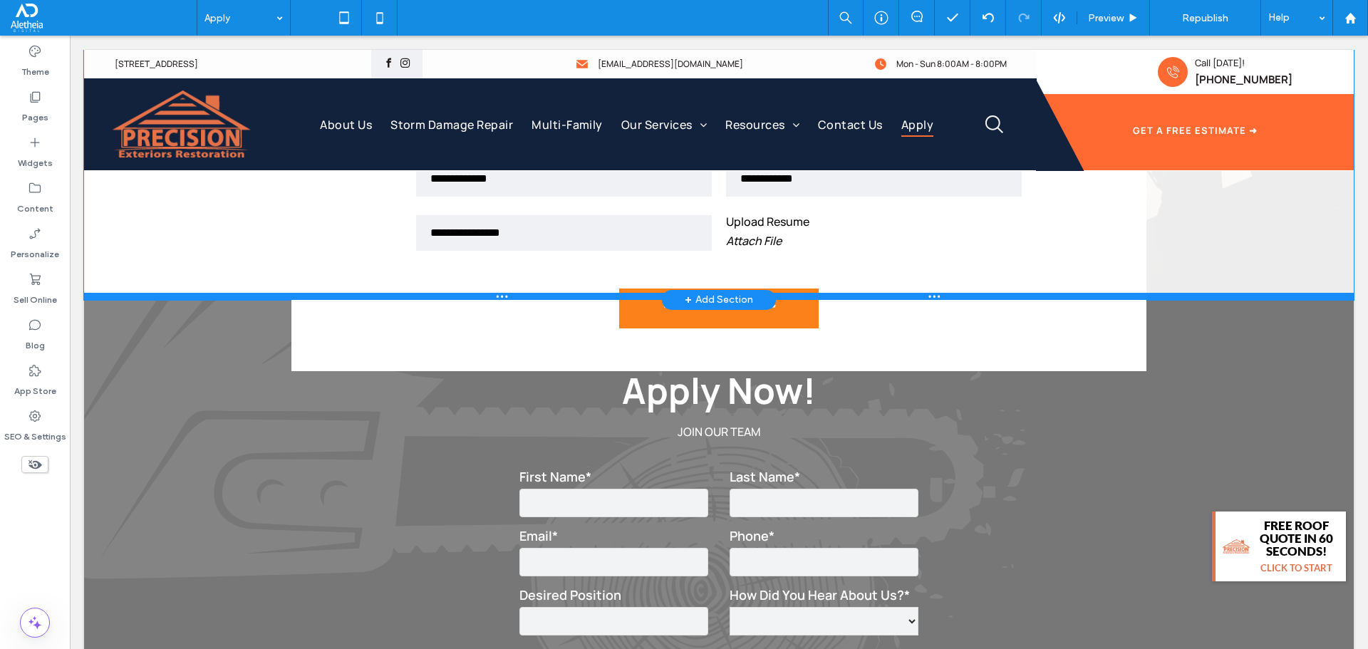
click at [845, 297] on div at bounding box center [719, 296] width 1270 height 7
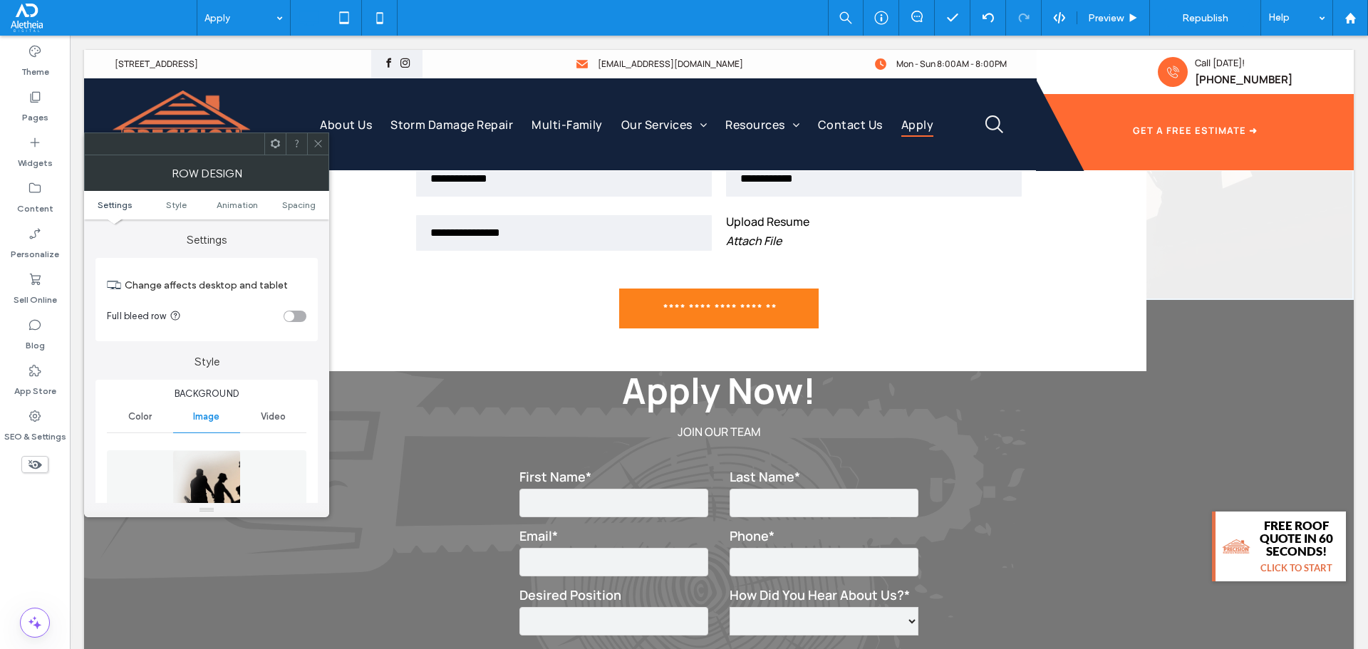
click at [315, 142] on icon at bounding box center [318, 143] width 11 height 11
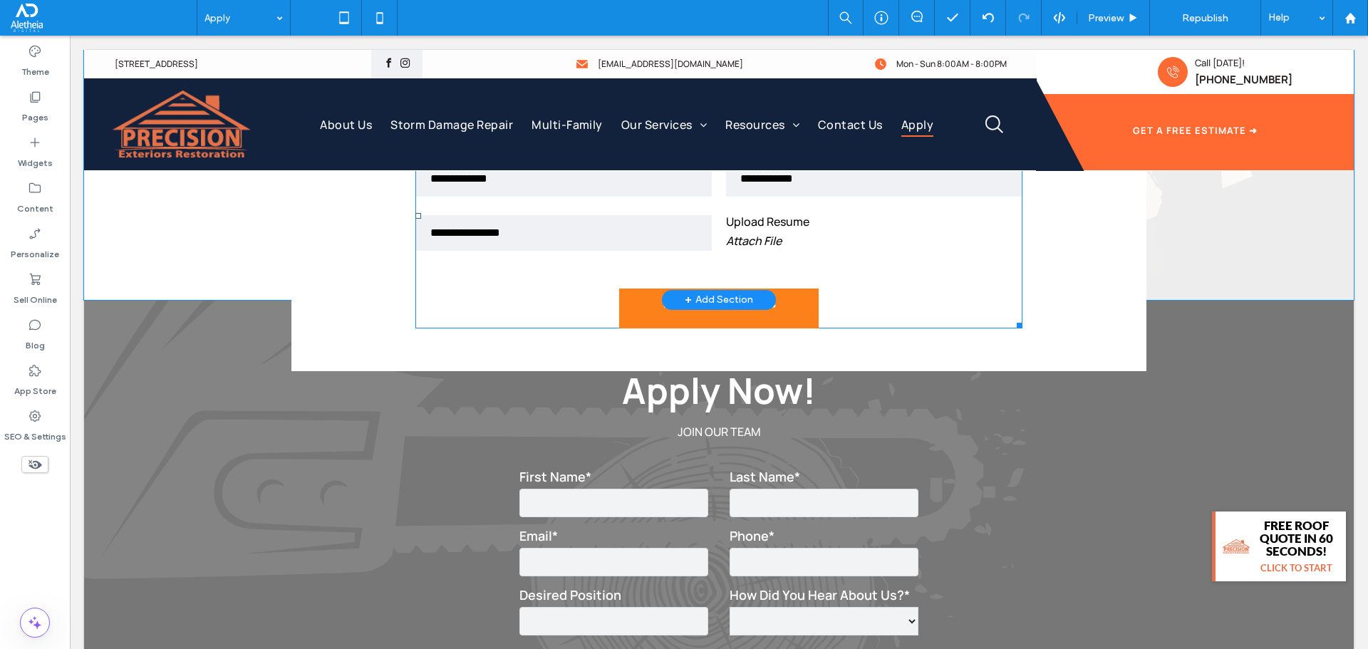
click at [584, 272] on form "**********" at bounding box center [718, 216] width 607 height 224
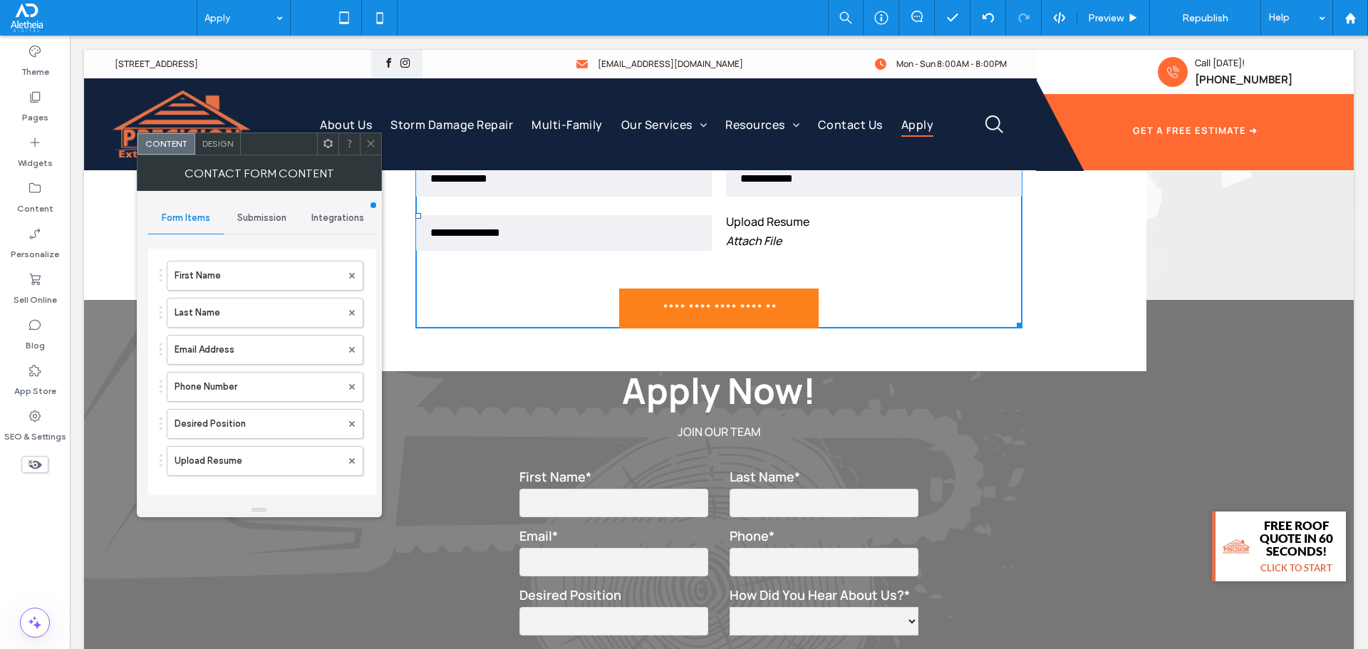
scroll to position [71, 0]
click at [262, 214] on span "Submission" at bounding box center [261, 217] width 49 height 11
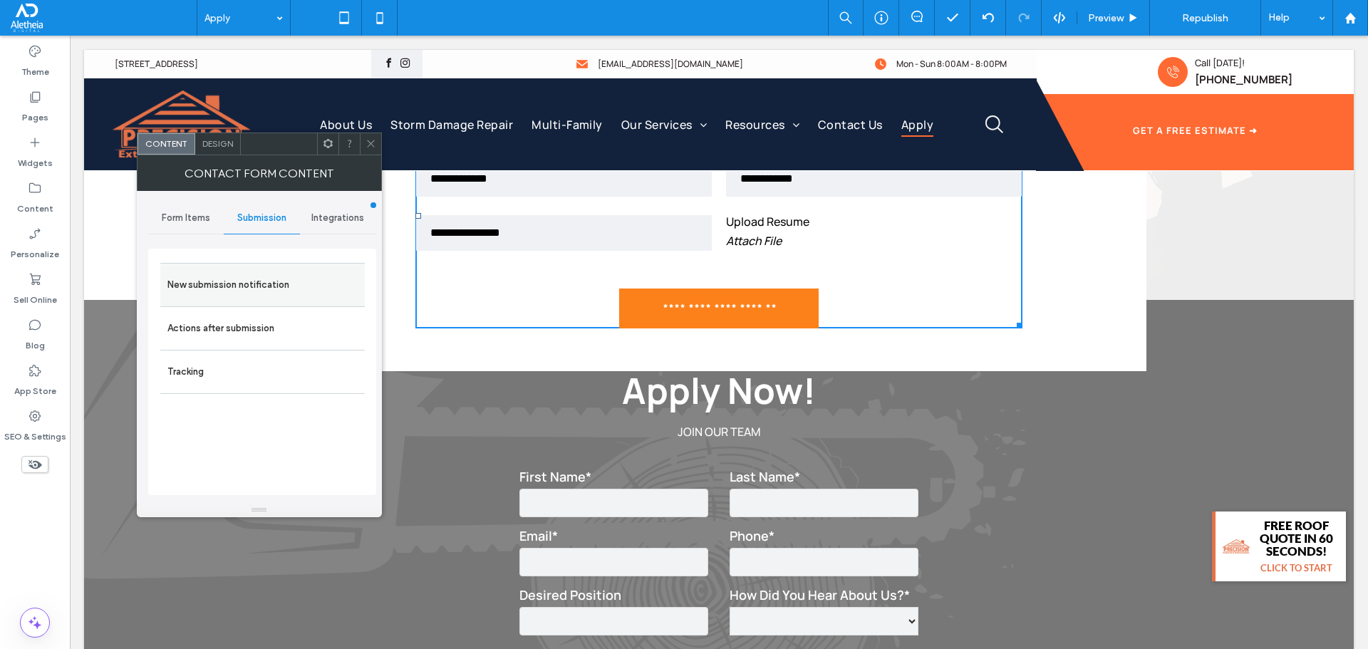
click at [280, 288] on label "New submission notification" at bounding box center [262, 285] width 190 height 29
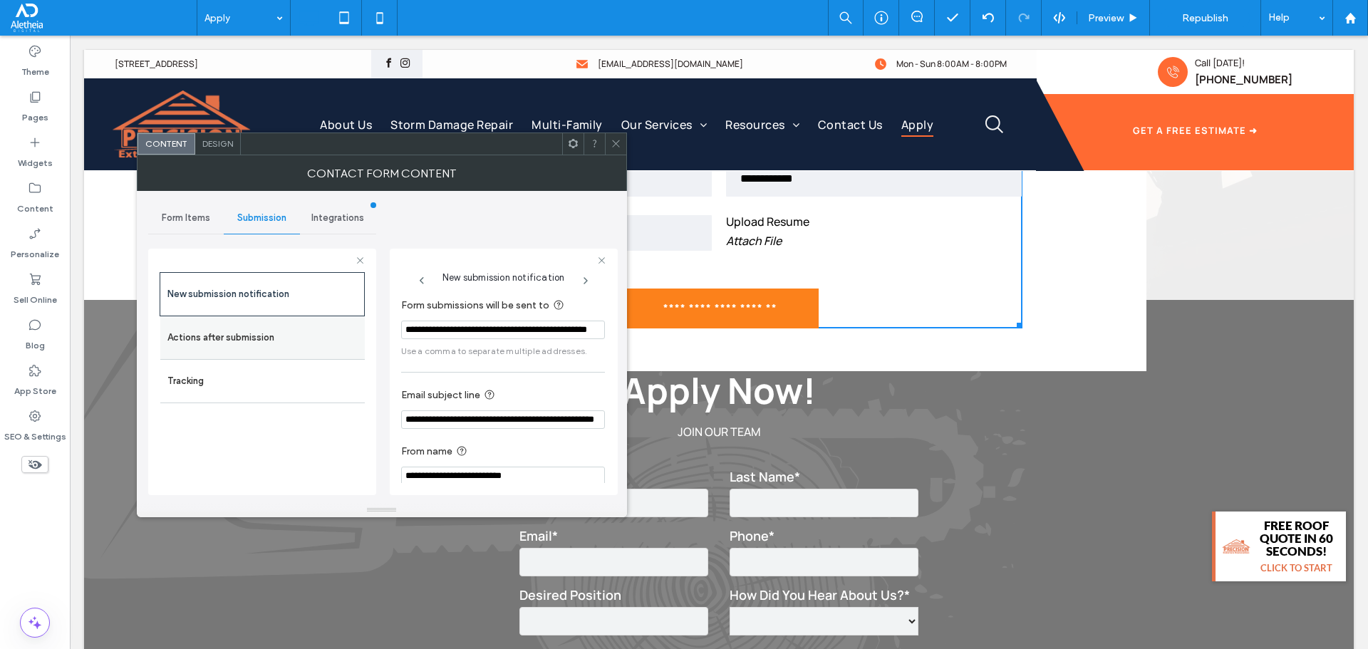
click at [261, 332] on label "Actions after submission" at bounding box center [262, 338] width 190 height 29
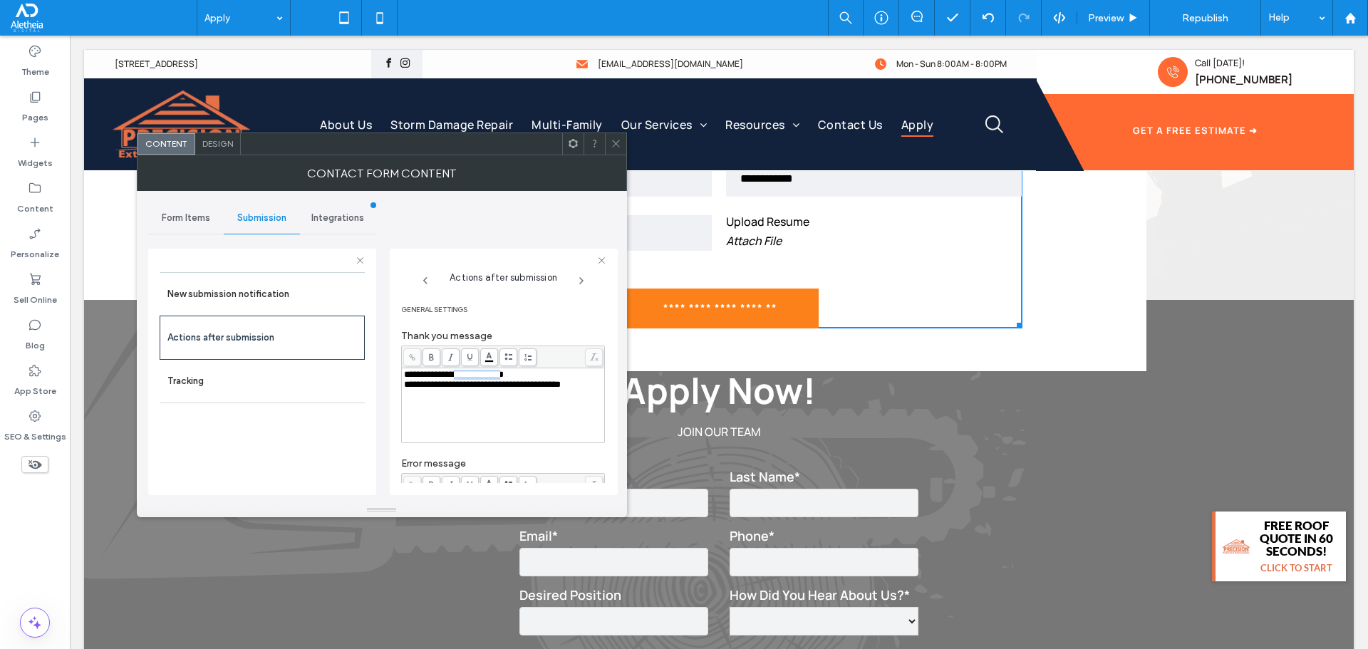
drag, startPoint x: 522, startPoint y: 376, endPoint x: 463, endPoint y: 374, distance: 58.5
click at [463, 374] on span "**********" at bounding box center [454, 374] width 100 height 9
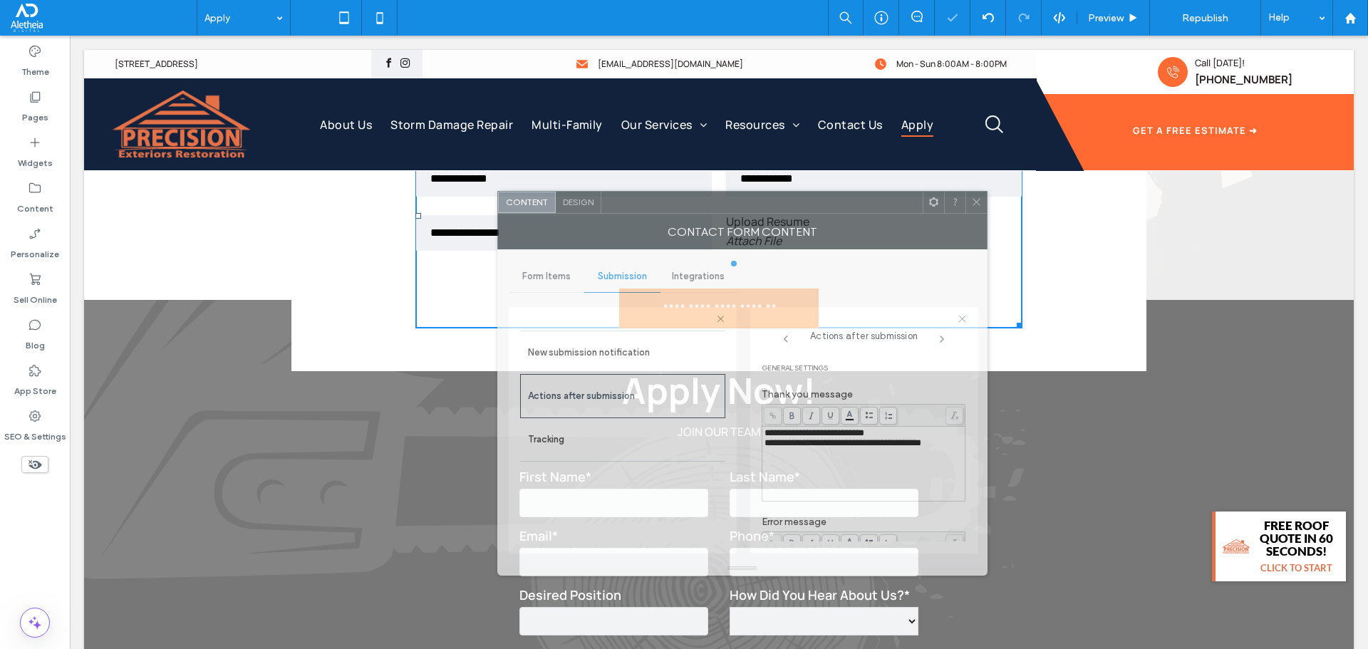
drag, startPoint x: 349, startPoint y: 158, endPoint x: 692, endPoint y: 210, distance: 347.4
click at [692, 210] on div at bounding box center [762, 202] width 321 height 21
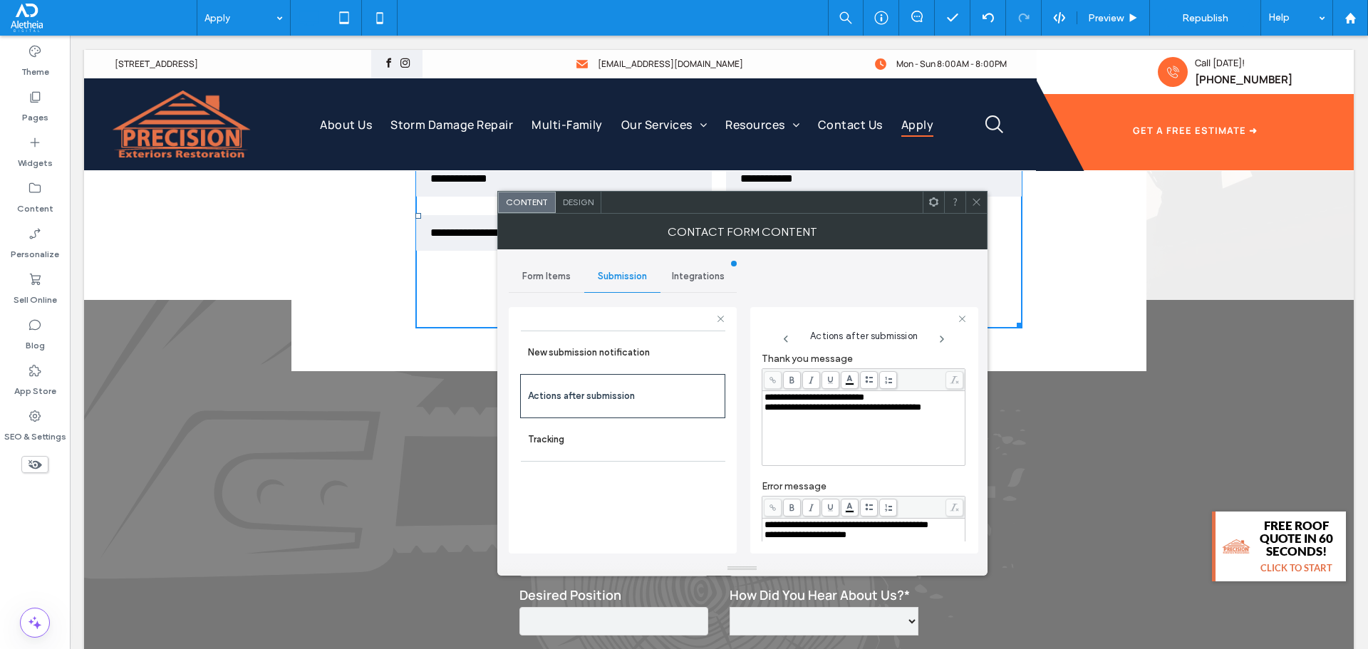
scroll to position [0, 0]
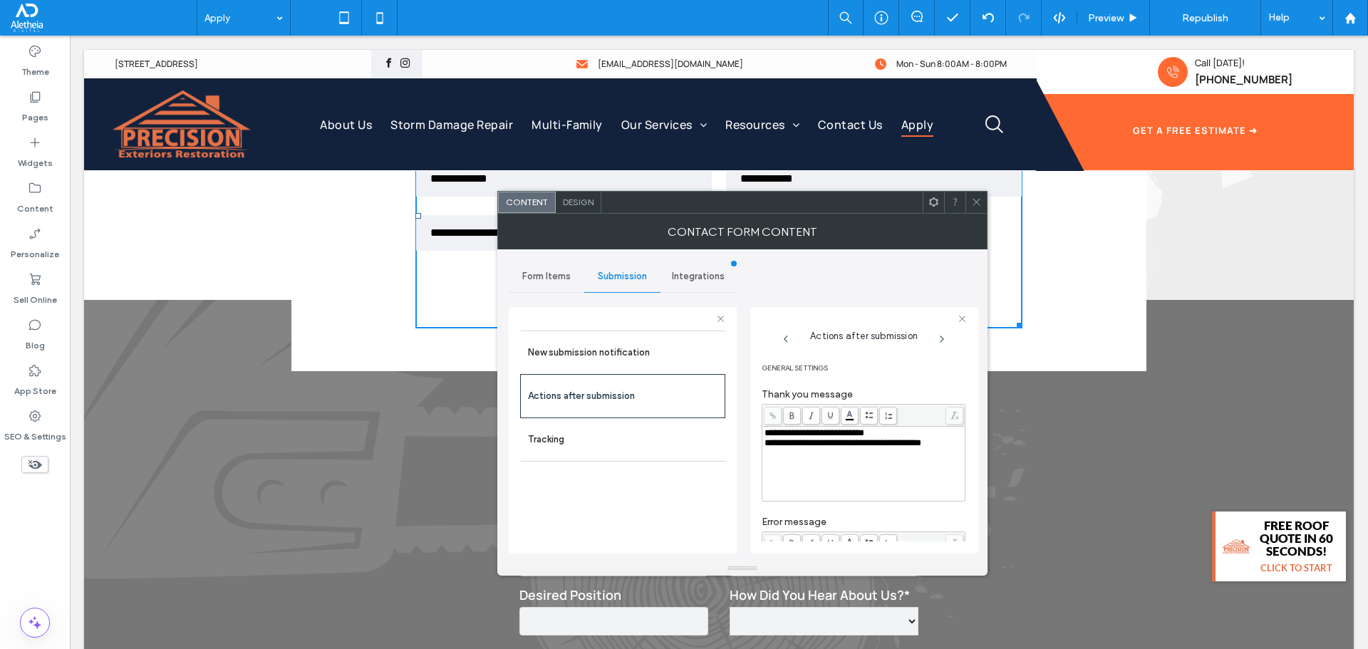
click at [864, 435] on span "**********" at bounding box center [815, 432] width 100 height 9
click at [945, 512] on div "**********" at bounding box center [864, 573] width 204 height 128
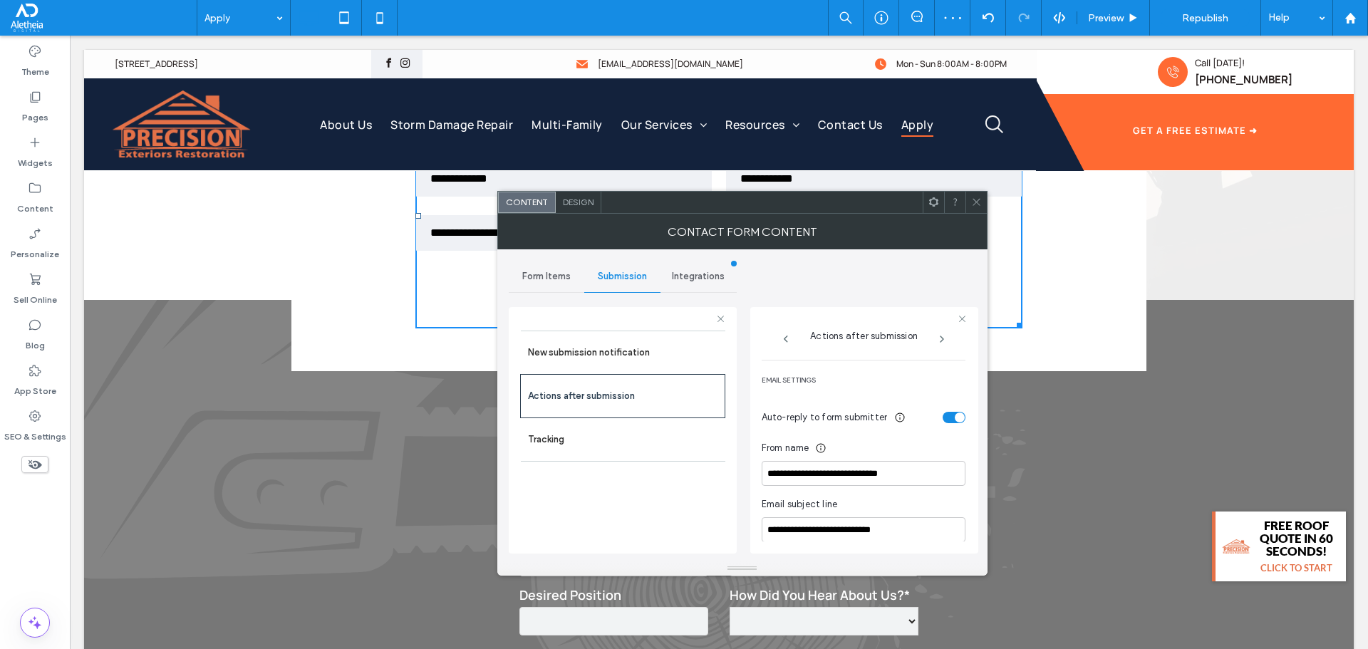
scroll to position [499, 0]
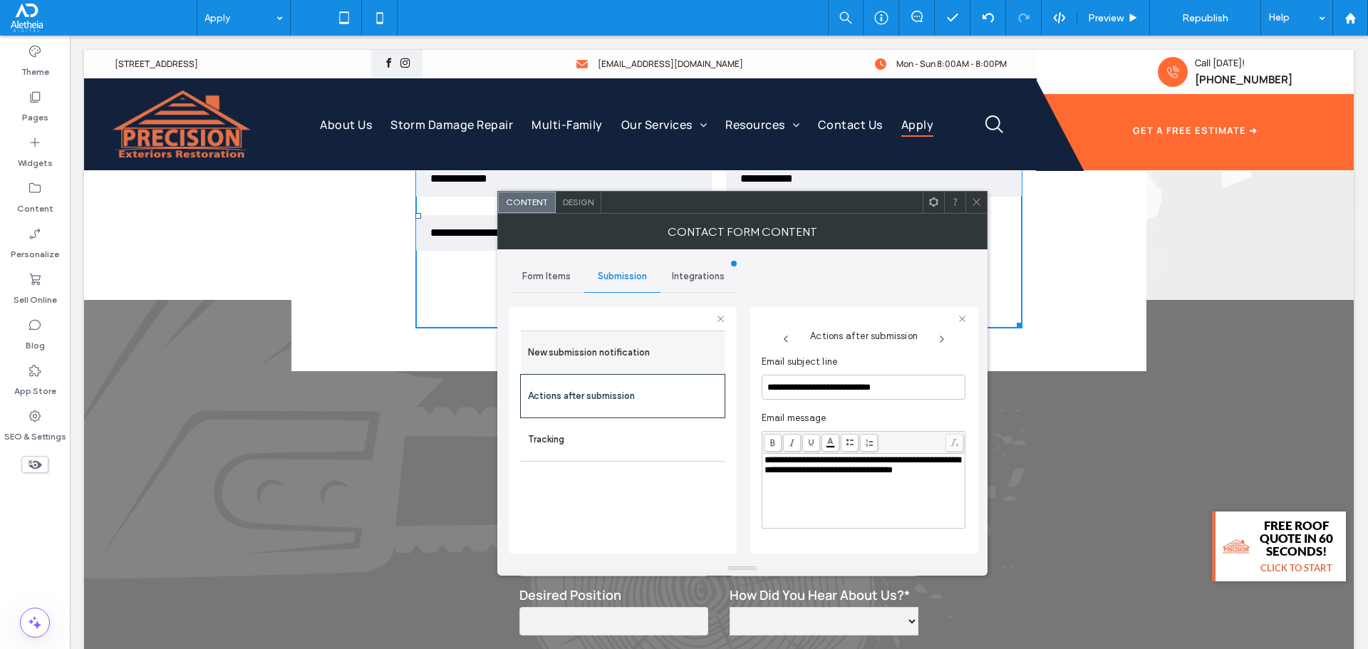
click at [594, 340] on label "New submission notification" at bounding box center [623, 353] width 190 height 29
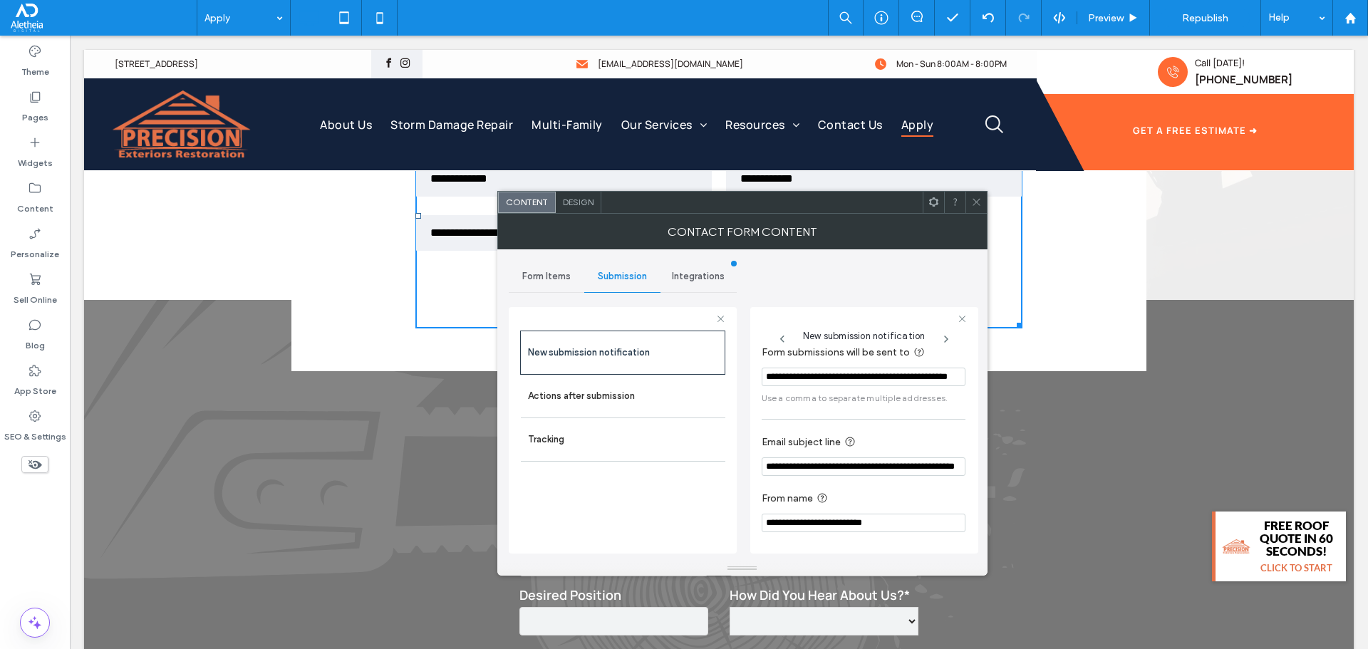
drag, startPoint x: 899, startPoint y: 522, endPoint x: 775, endPoint y: 528, distance: 124.9
click at [775, 528] on input "**********" at bounding box center [864, 523] width 204 height 19
type input "*"
drag, startPoint x: 845, startPoint y: 468, endPoint x: 699, endPoint y: 468, distance: 146.1
click at [699, 468] on div "**********" at bounding box center [623, 428] width 228 height 265
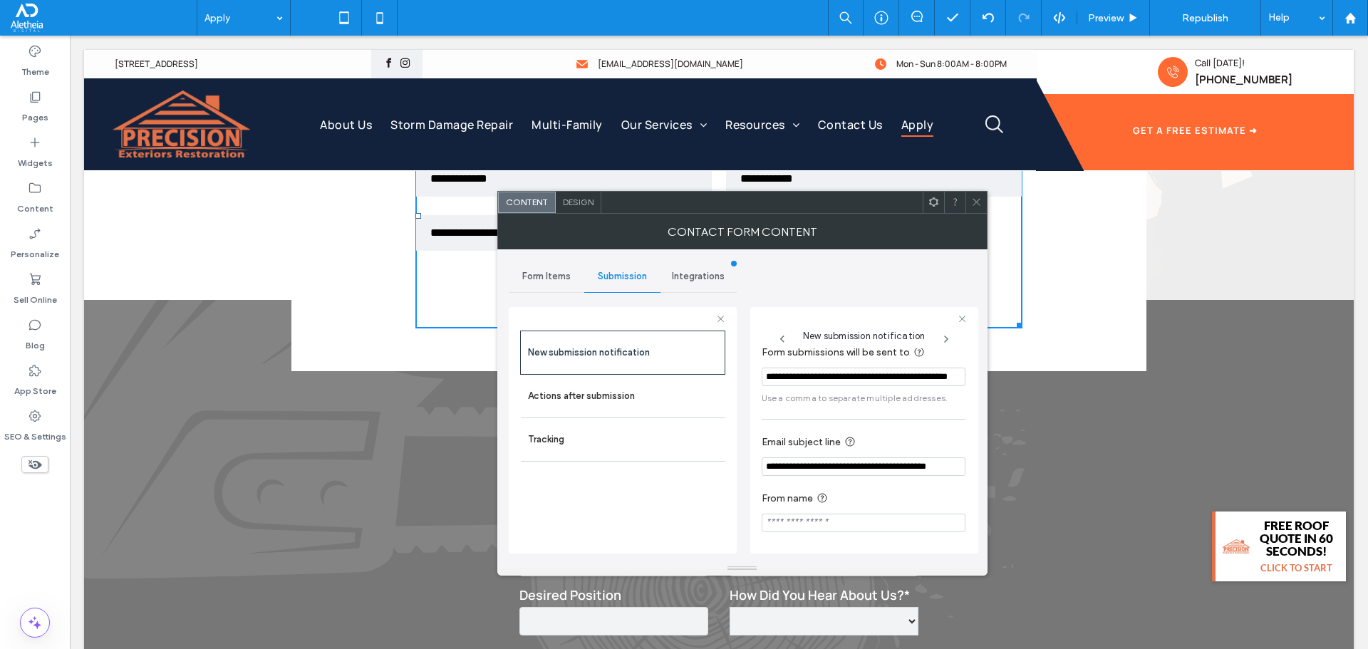
click at [768, 467] on input "**********" at bounding box center [864, 467] width 204 height 19
type input "**********"
click at [902, 492] on label "From name" at bounding box center [861, 499] width 198 height 18
click at [820, 466] on input "**********" at bounding box center [864, 467] width 204 height 19
click at [895, 496] on label "From name" at bounding box center [861, 499] width 198 height 18
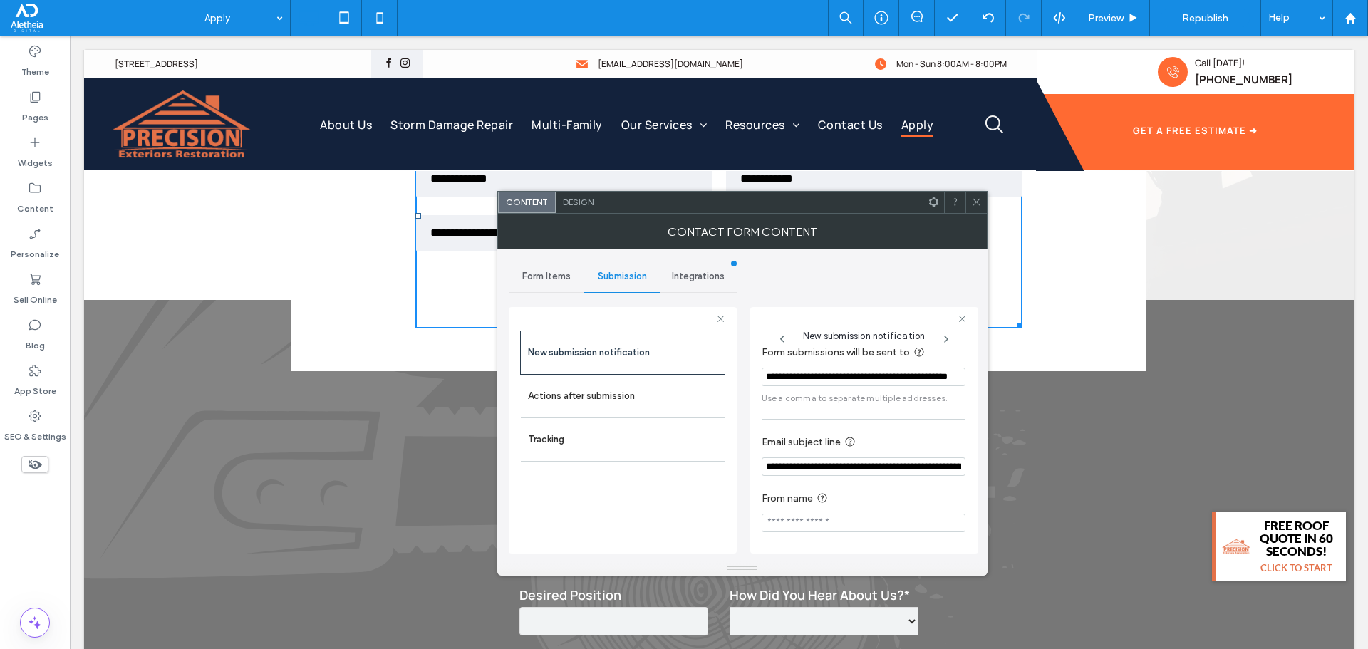
click at [977, 204] on icon at bounding box center [976, 202] width 11 height 11
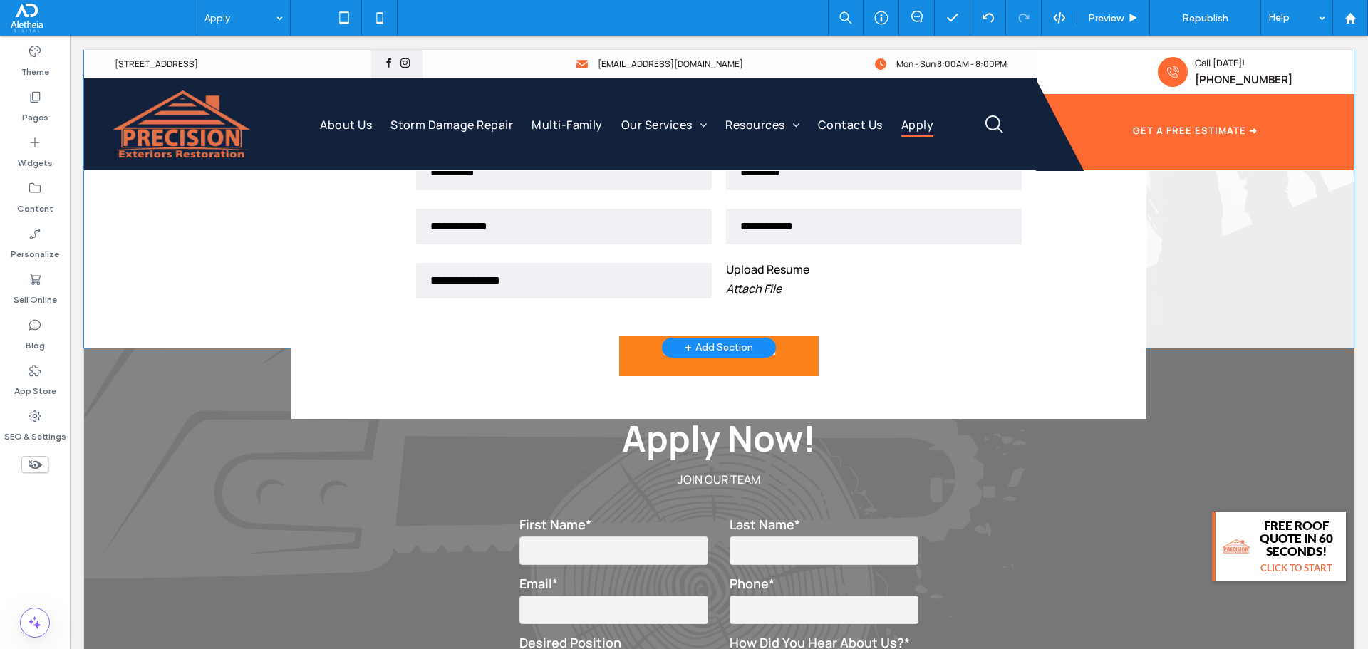
scroll to position [285, 0]
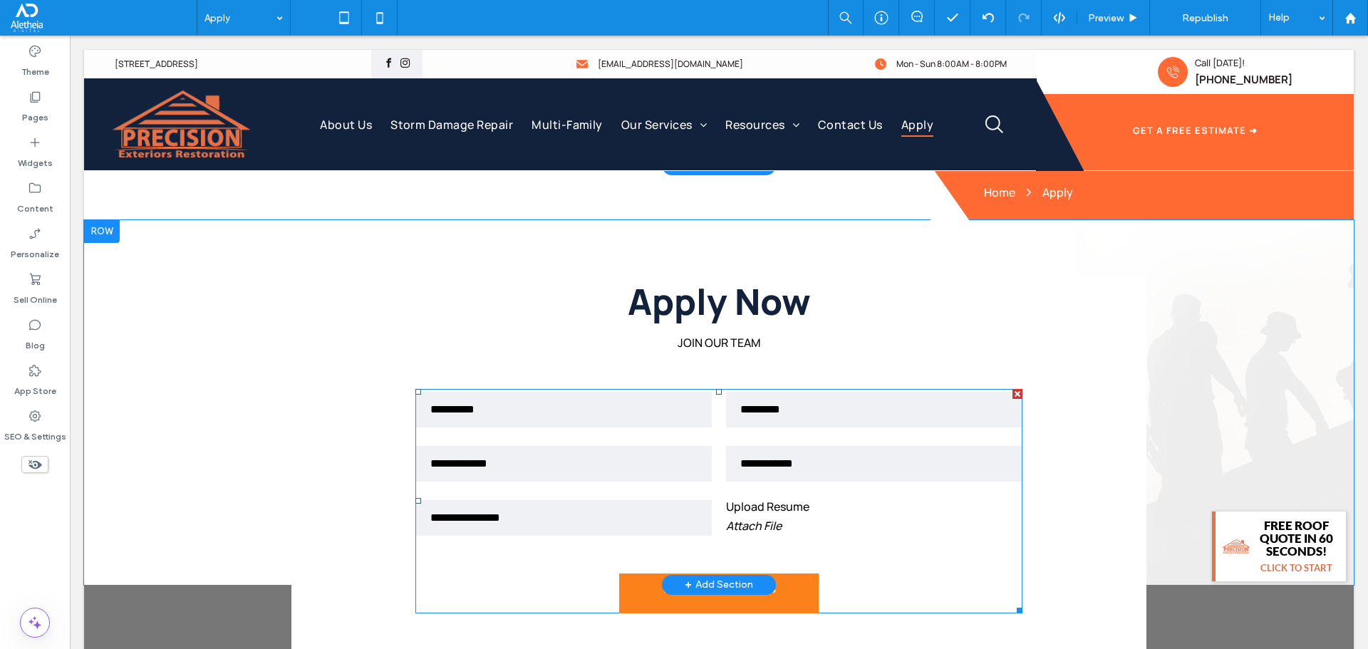
click at [750, 452] on input "text" at bounding box center [874, 464] width 296 height 36
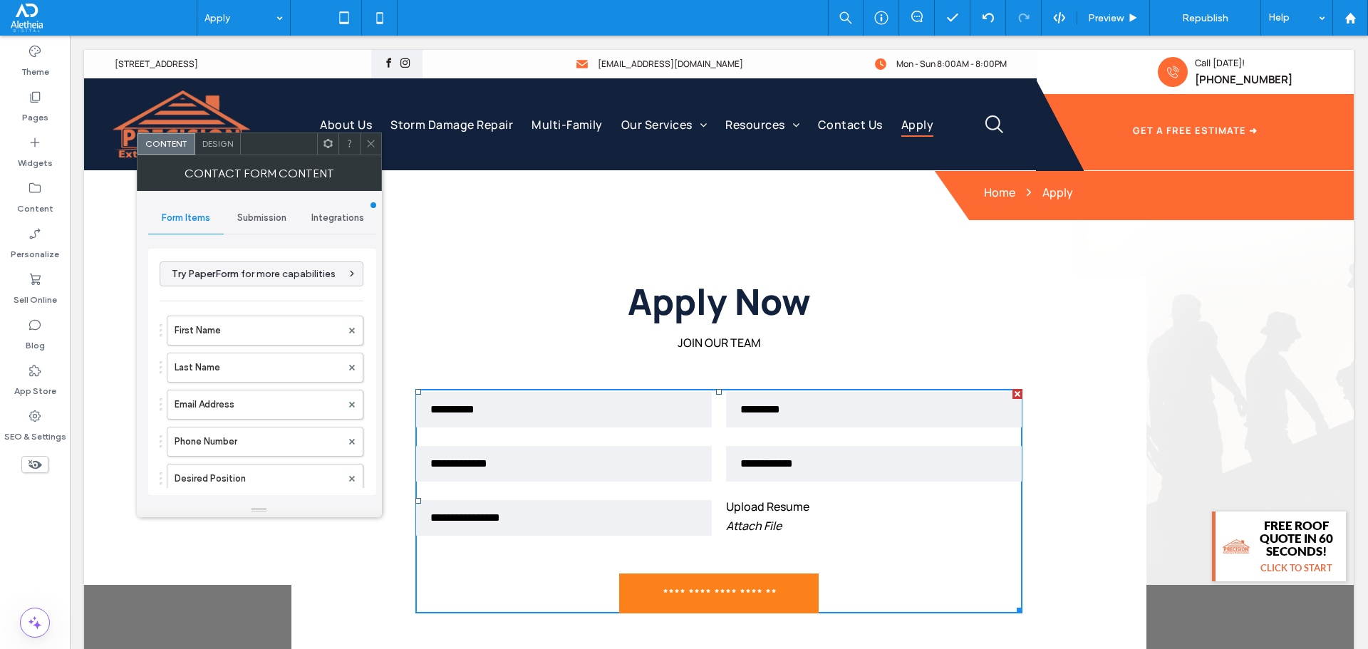
click at [263, 213] on span "Submission" at bounding box center [261, 217] width 49 height 11
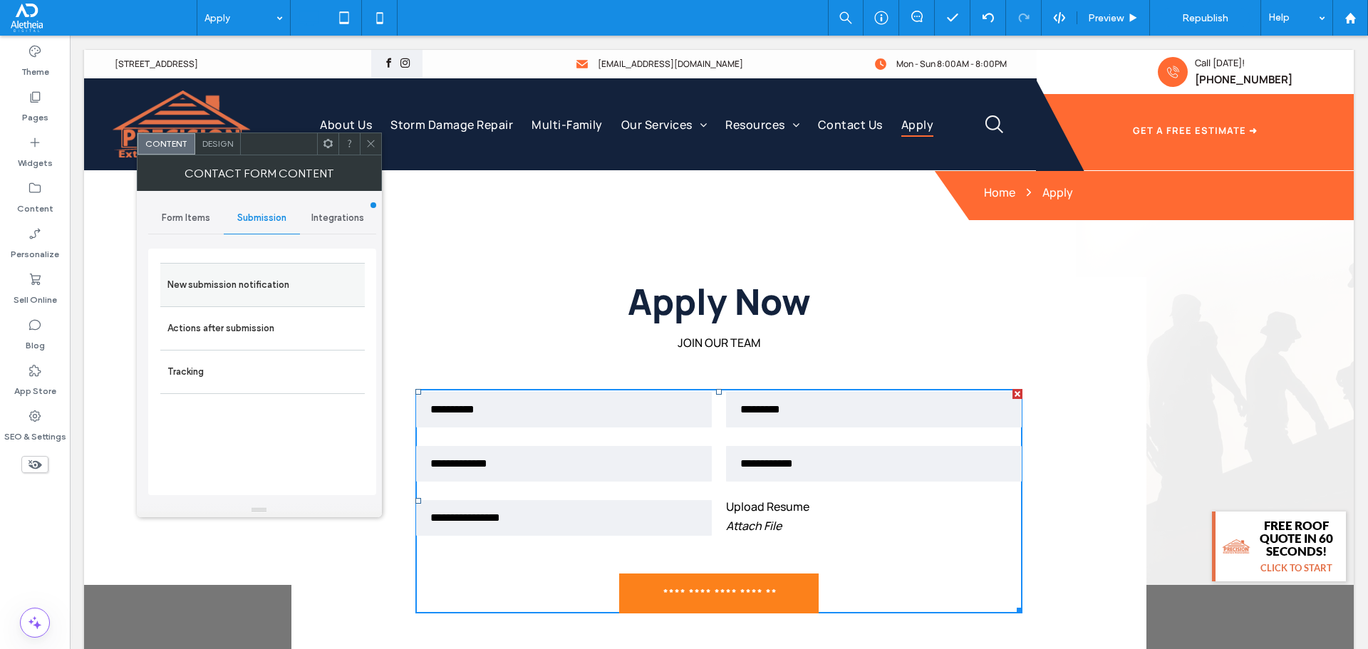
click at [282, 275] on label "New submission notification" at bounding box center [262, 285] width 190 height 29
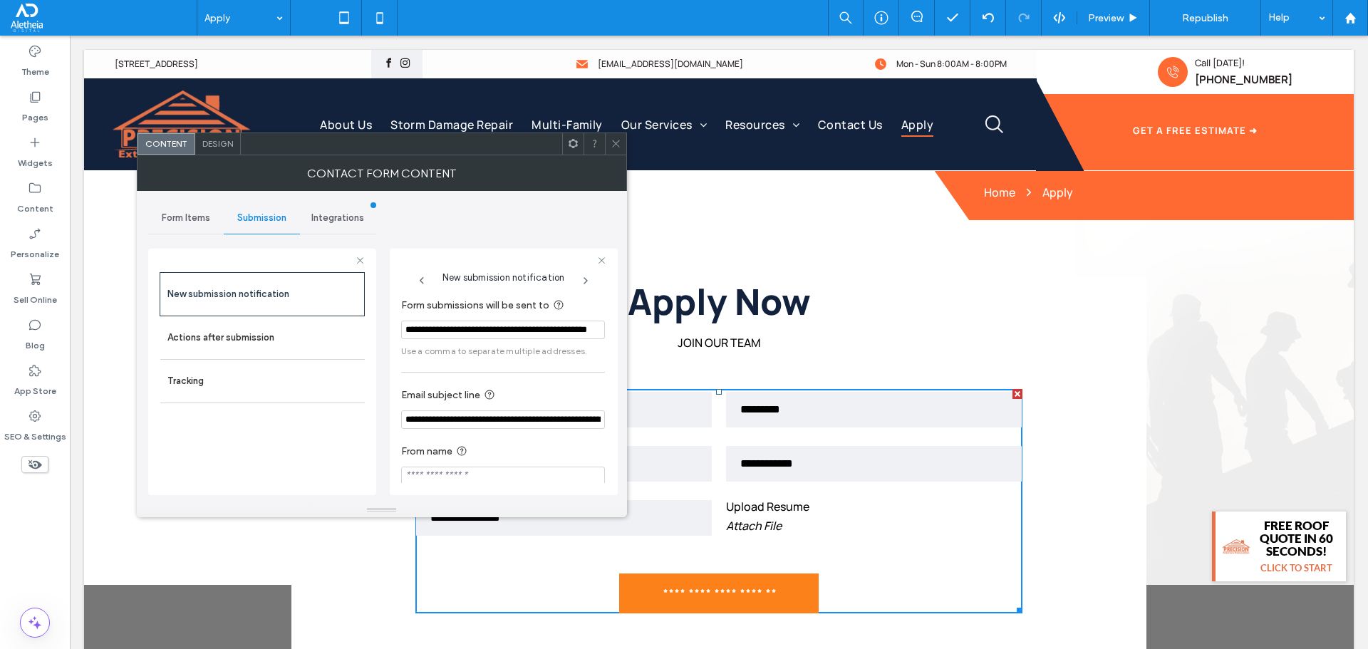
scroll to position [0, 52]
drag, startPoint x: 594, startPoint y: 364, endPoint x: 718, endPoint y: 342, distance: 125.3
paste input "Form submissions will be sent to"
type input "**********"
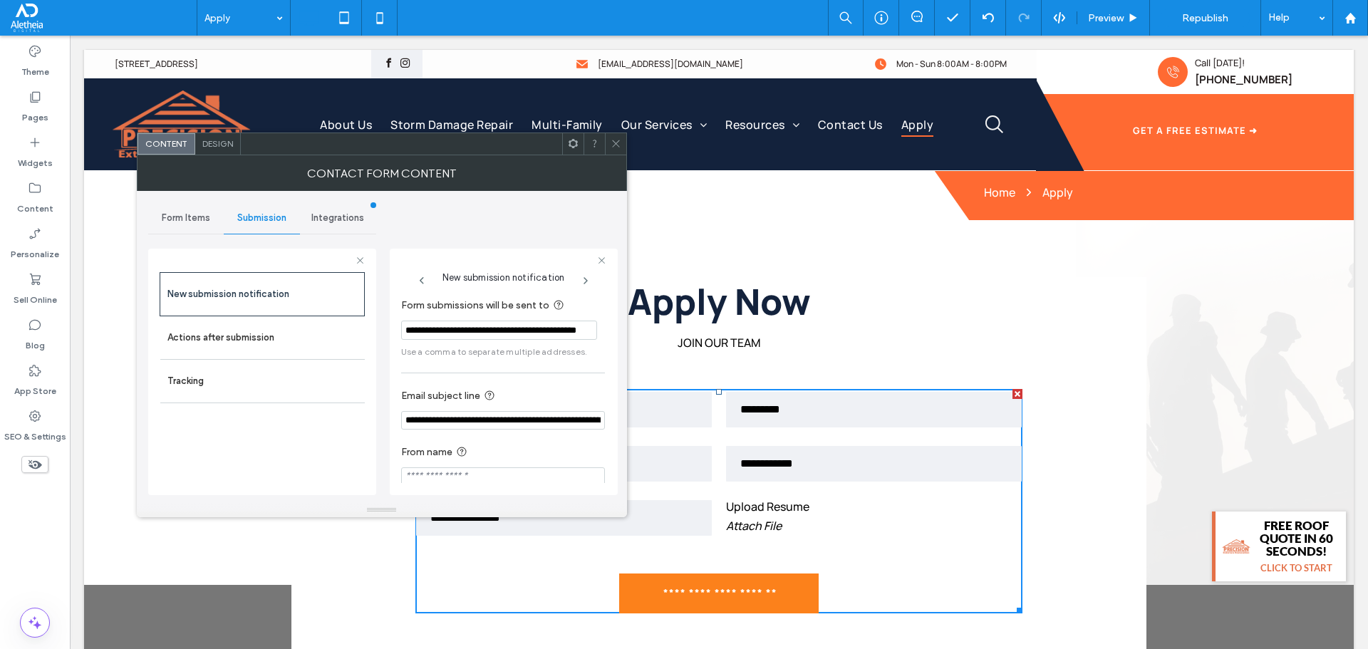
click at [520, 349] on span "Use a comma to separate multiple addresses." at bounding box center [503, 352] width 204 height 13
click at [223, 335] on label "Actions after submission" at bounding box center [262, 338] width 190 height 29
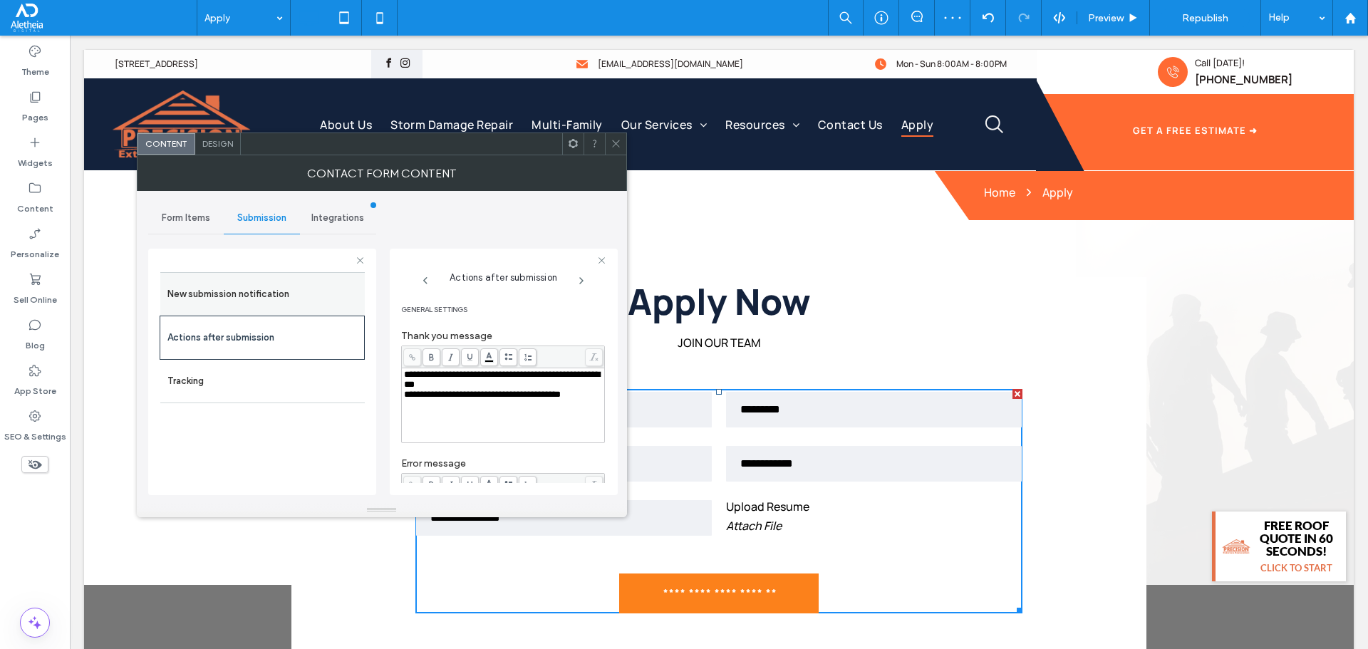
click at [245, 306] on label "New submission notification" at bounding box center [262, 294] width 190 height 29
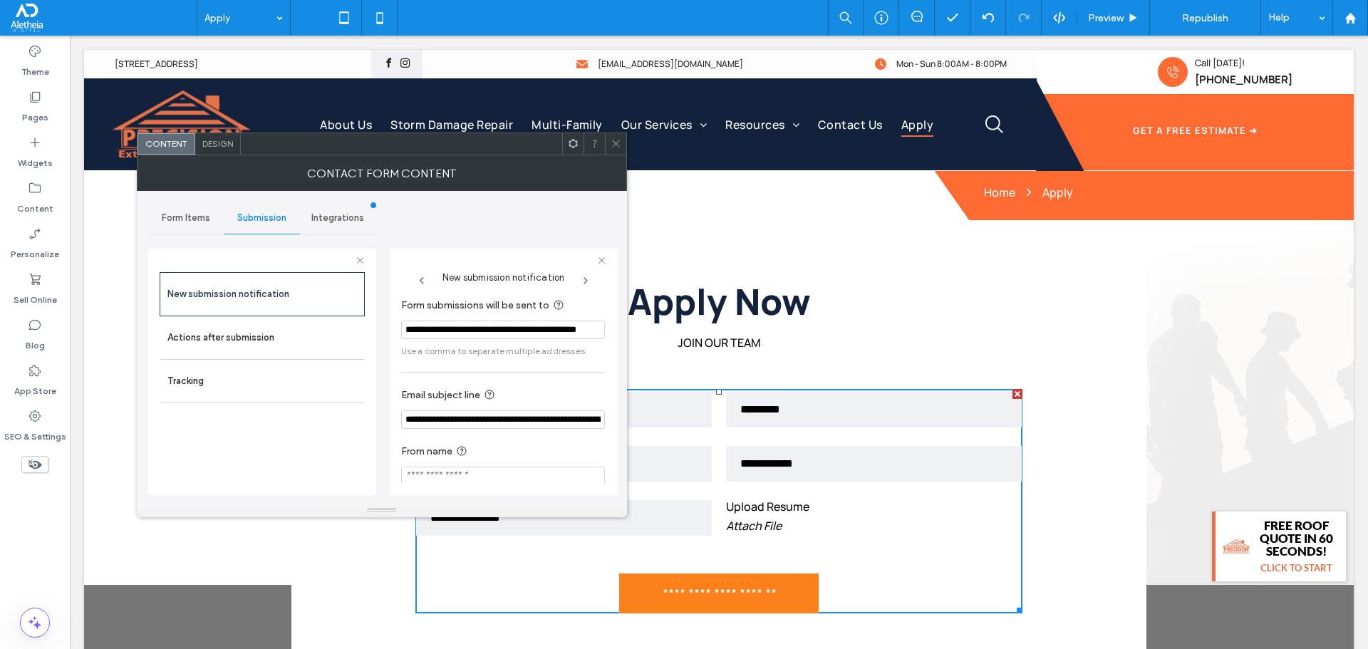
click at [507, 379] on div "**********" at bounding box center [503, 391] width 204 height 202
drag, startPoint x: 592, startPoint y: 366, endPoint x: 658, endPoint y: 344, distance: 69.4
type input "**********"
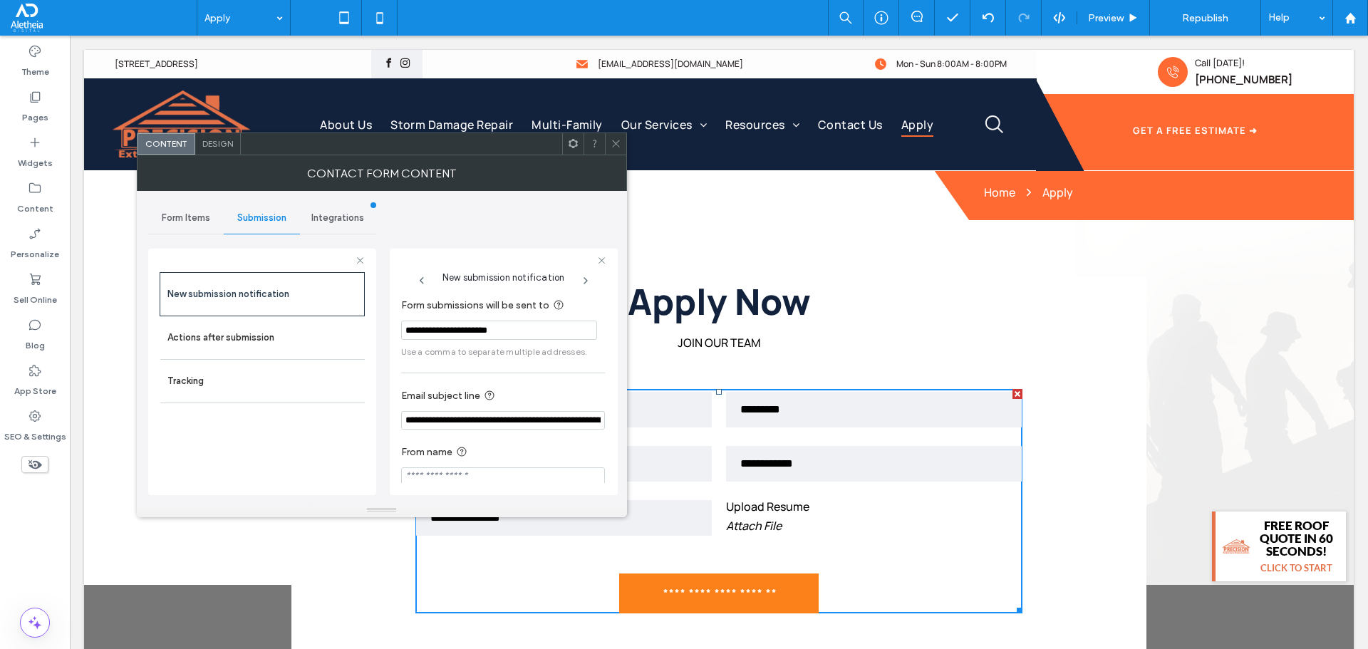
click at [559, 370] on div "**********" at bounding box center [503, 391] width 204 height 203
click at [185, 334] on label "Actions after submission" at bounding box center [262, 338] width 190 height 29
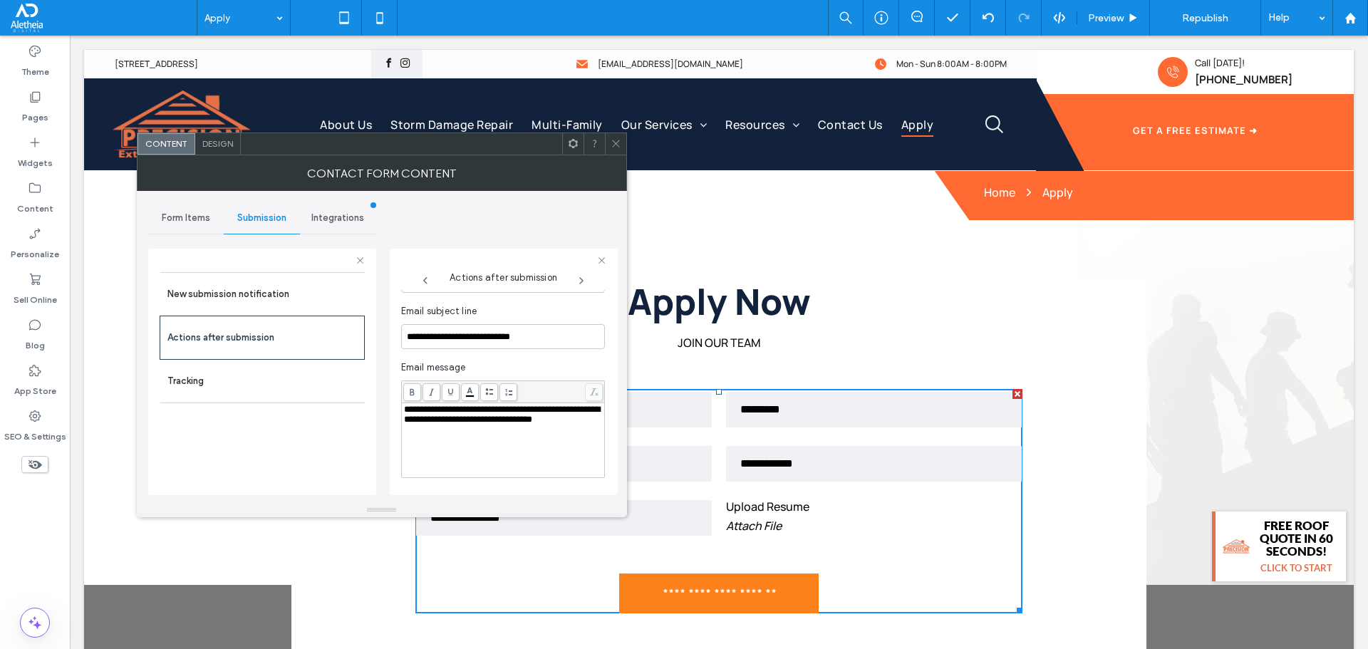
scroll to position [499, 0]
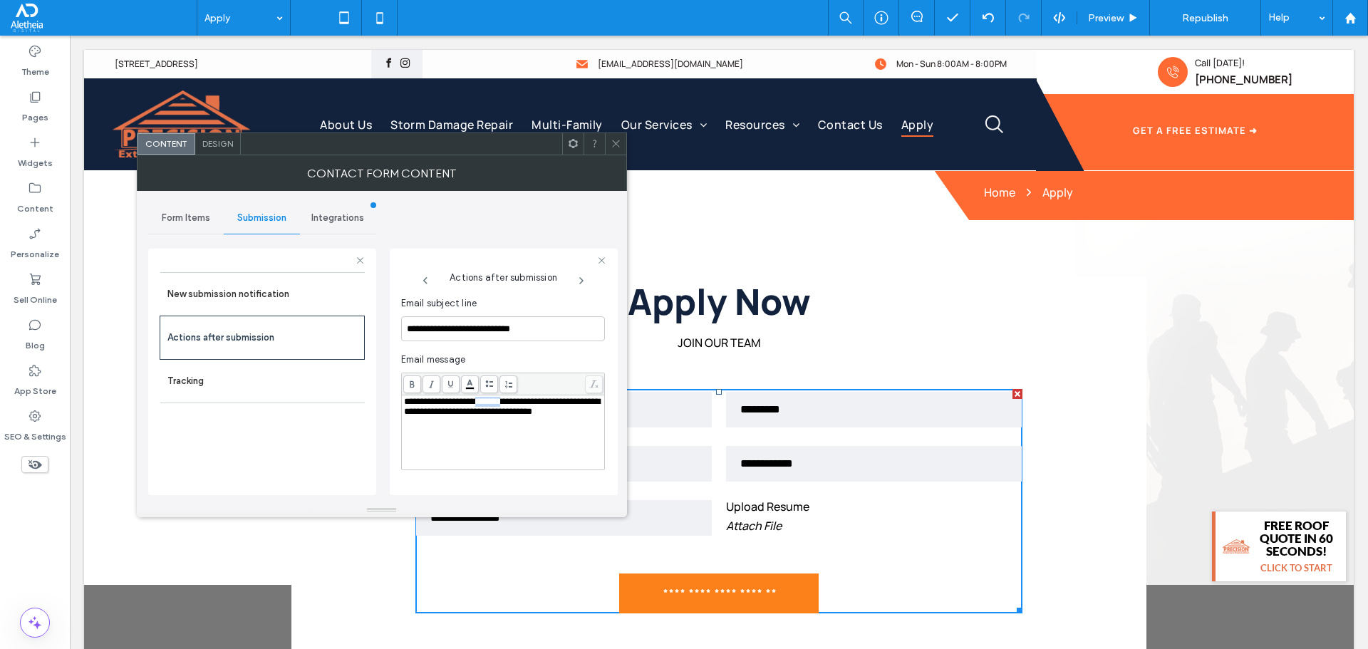
drag, startPoint x: 528, startPoint y: 403, endPoint x: 492, endPoint y: 405, distance: 36.4
click at [492, 405] on span "**********" at bounding box center [502, 406] width 196 height 19
click at [535, 362] on div "Email message" at bounding box center [503, 360] width 204 height 14
click at [621, 148] on icon at bounding box center [616, 143] width 11 height 11
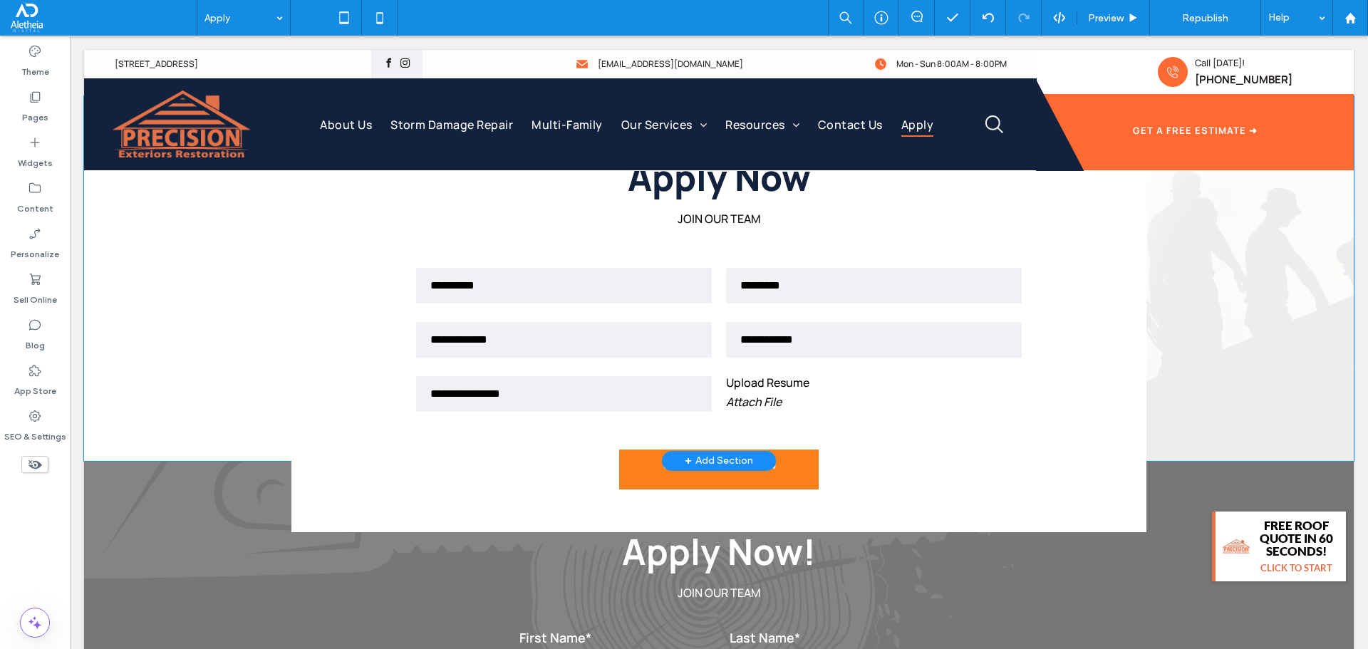
scroll to position [428, 0]
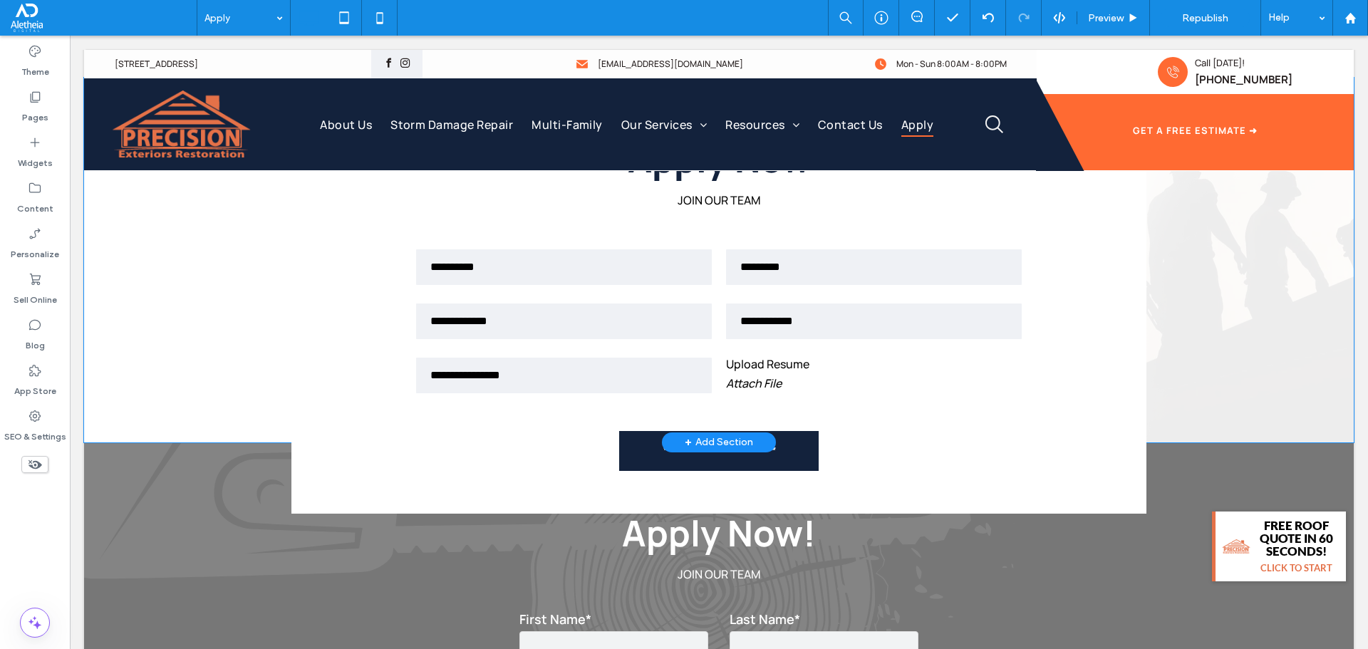
click at [736, 463] on input "**********" at bounding box center [720, 450] width 195 height 28
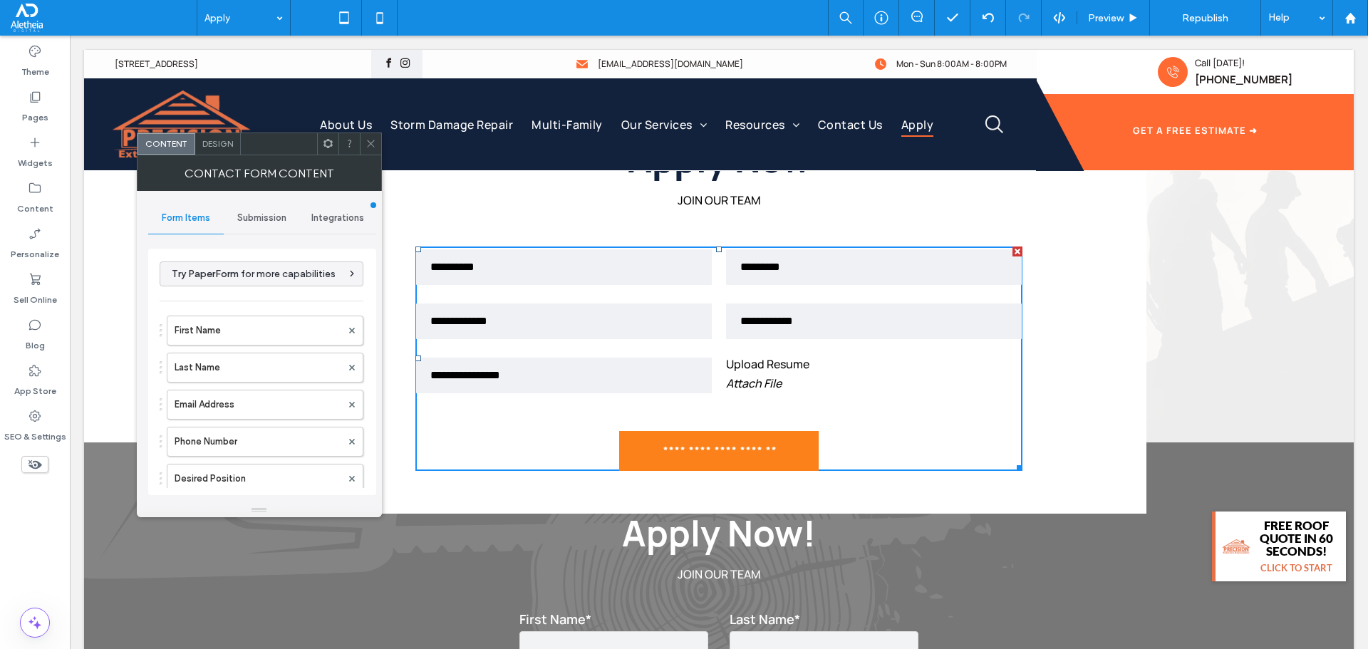
click at [257, 218] on span "Submission" at bounding box center [261, 217] width 49 height 11
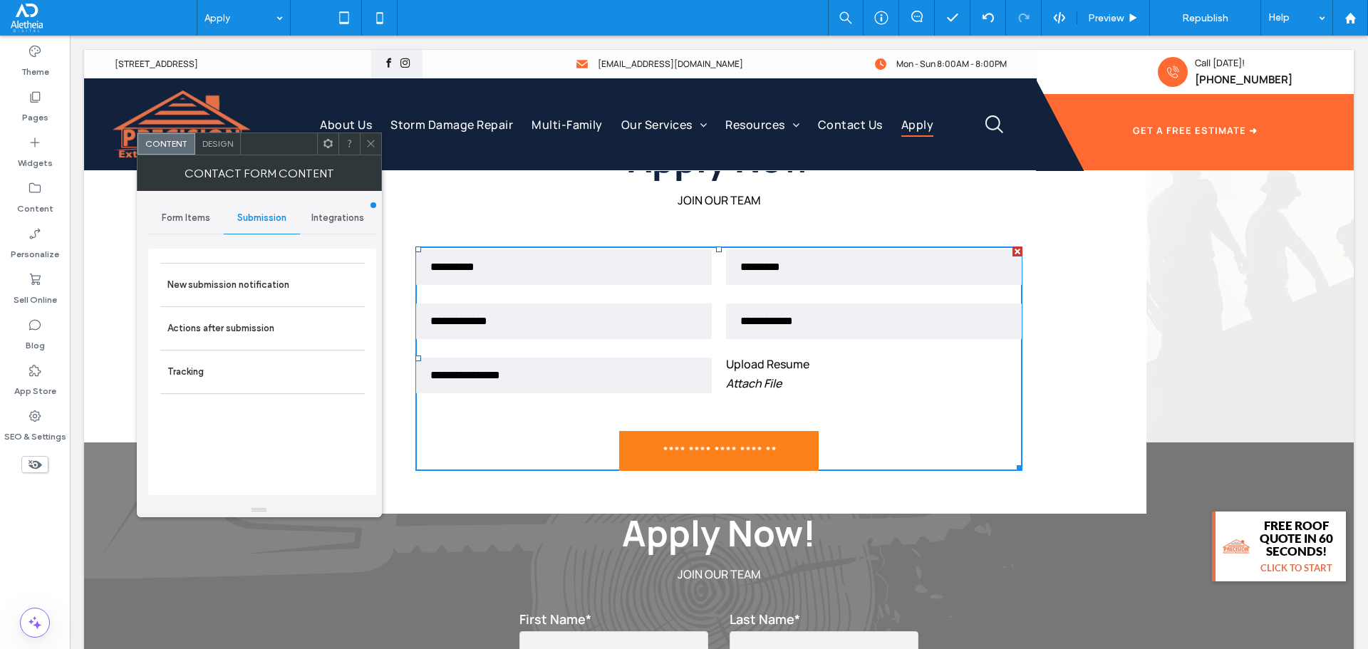
click at [215, 148] on span "Design" at bounding box center [217, 143] width 31 height 11
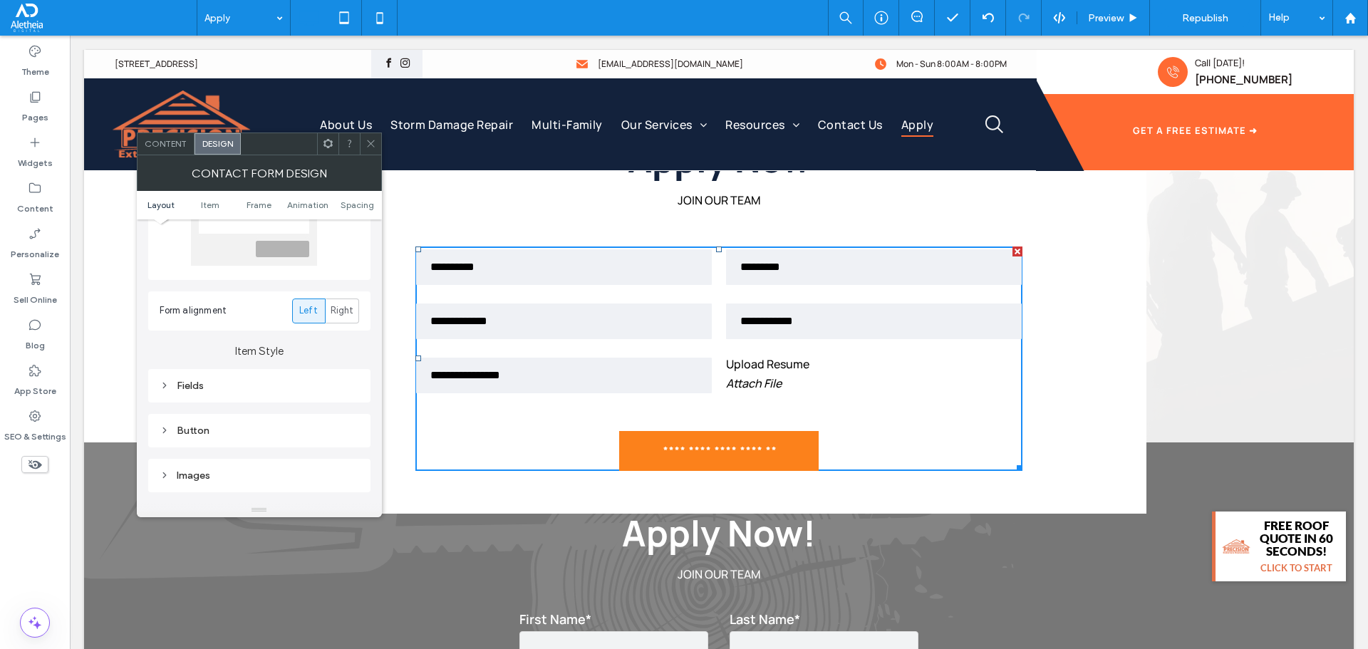
scroll to position [143, 0]
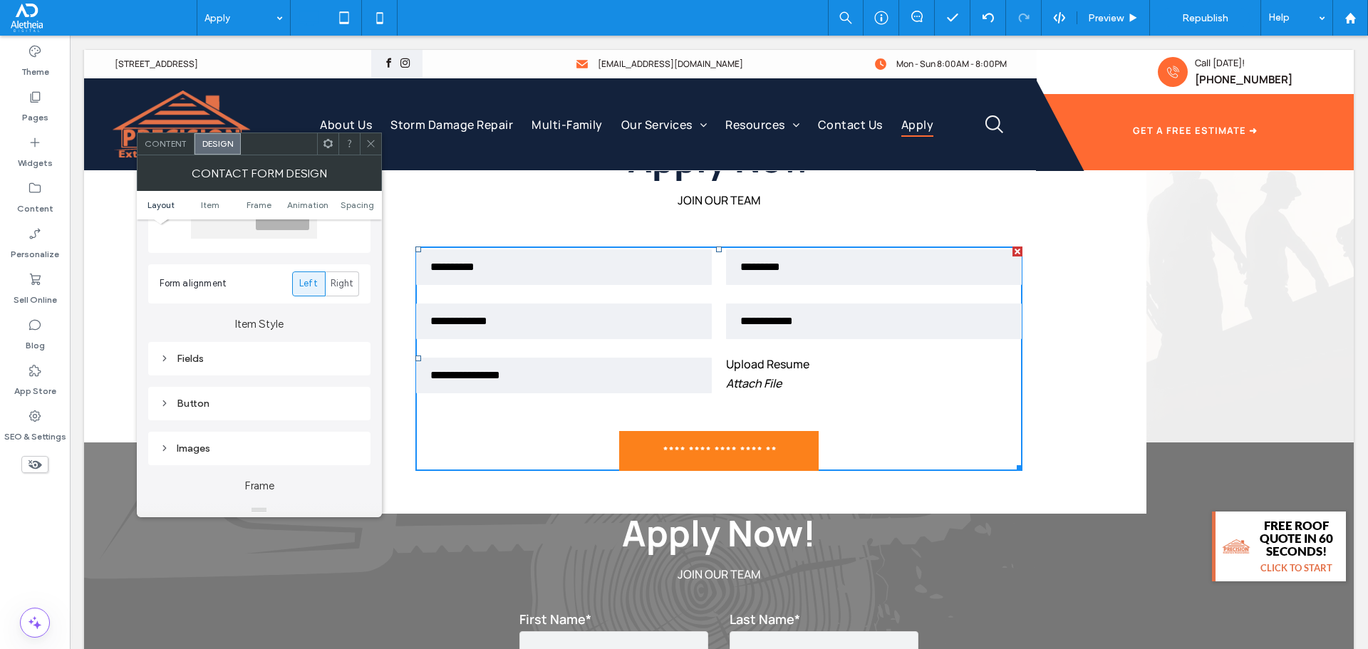
click at [164, 145] on span "Content" at bounding box center [166, 143] width 42 height 11
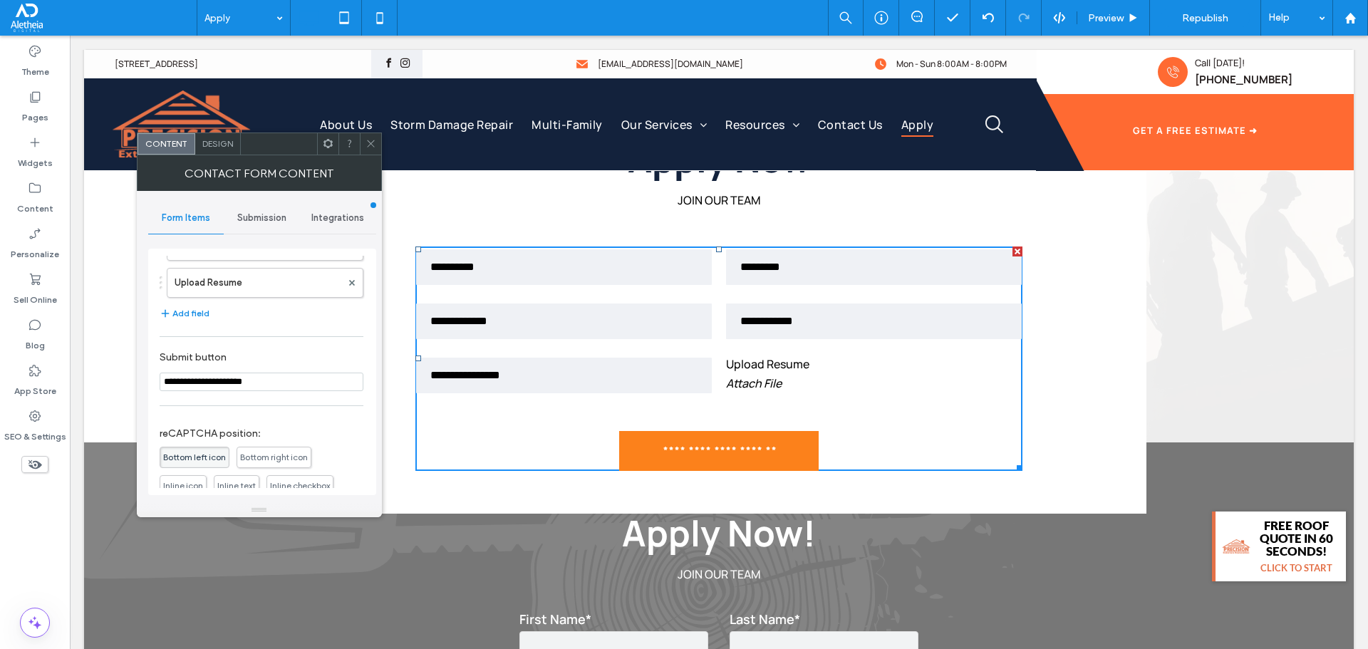
scroll to position [220, 0]
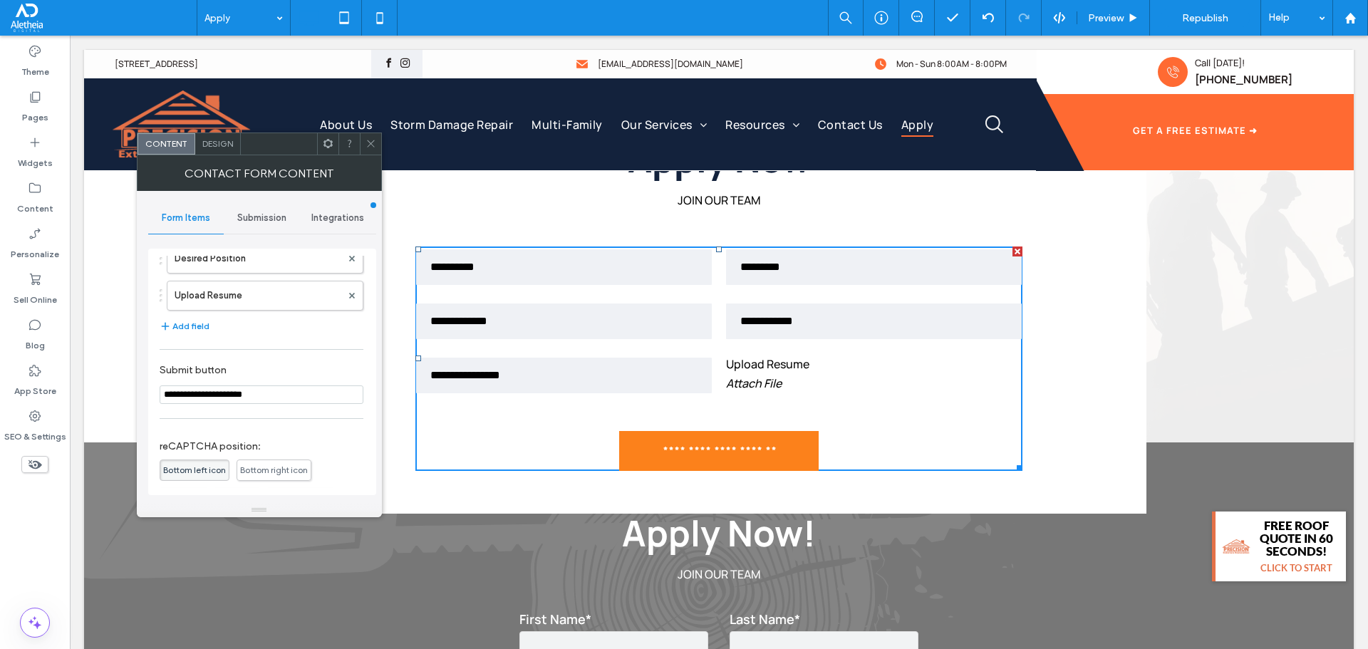
drag, startPoint x: 258, startPoint y: 393, endPoint x: 150, endPoint y: 396, distance: 108.3
click at [150, 396] on div "**********" at bounding box center [262, 372] width 228 height 247
type input "*"
type input "**"
type input "***"
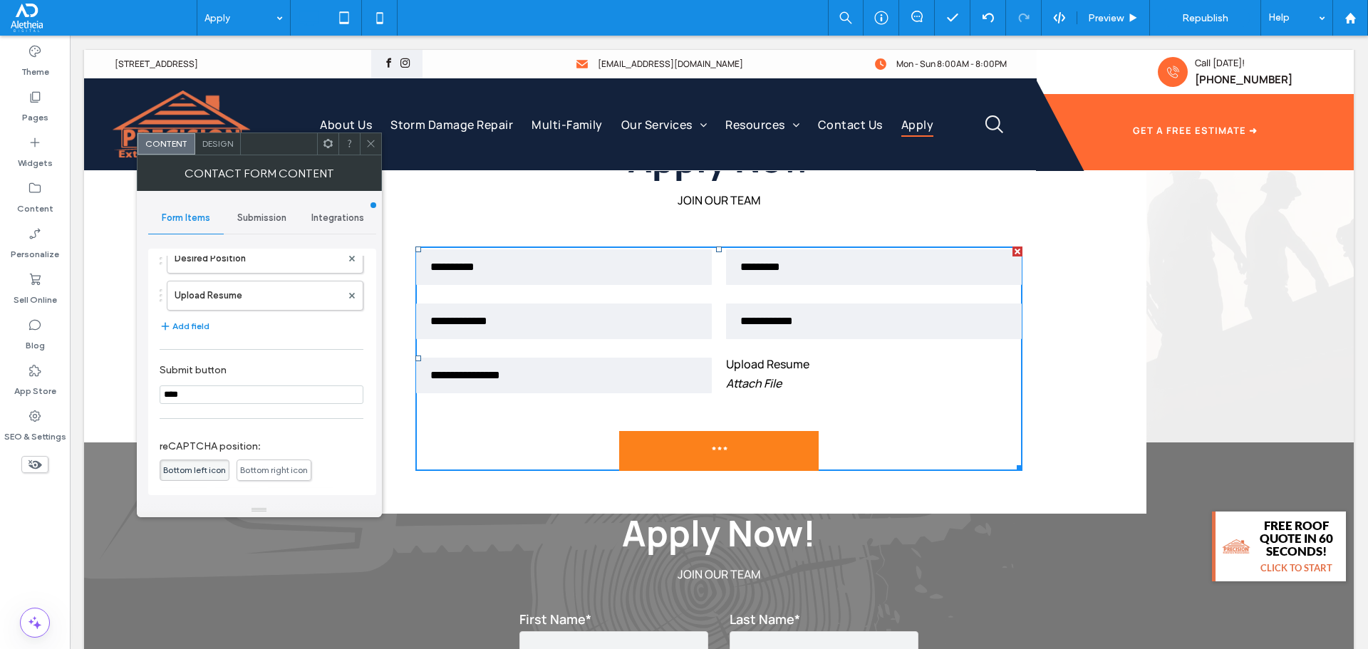
type input "****"
type input "*****"
type input "******"
type input "**********"
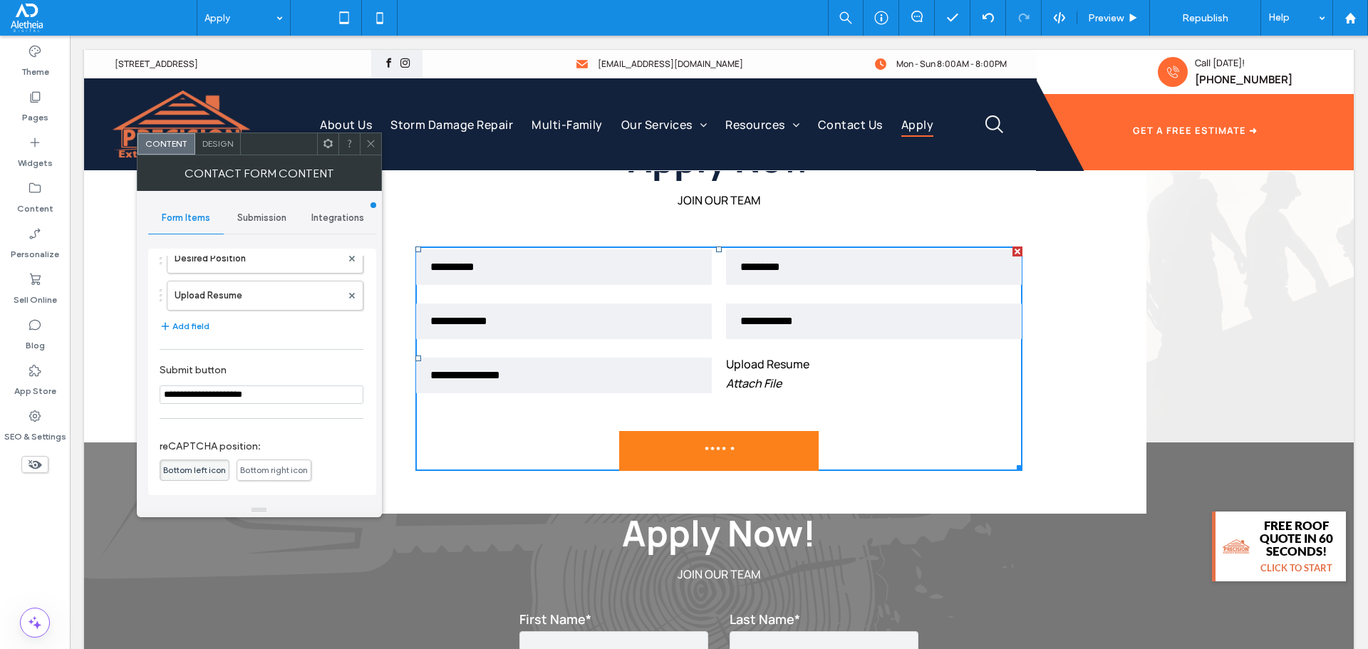
type input "**********"
type input "*"
type input "**"
type input "***"
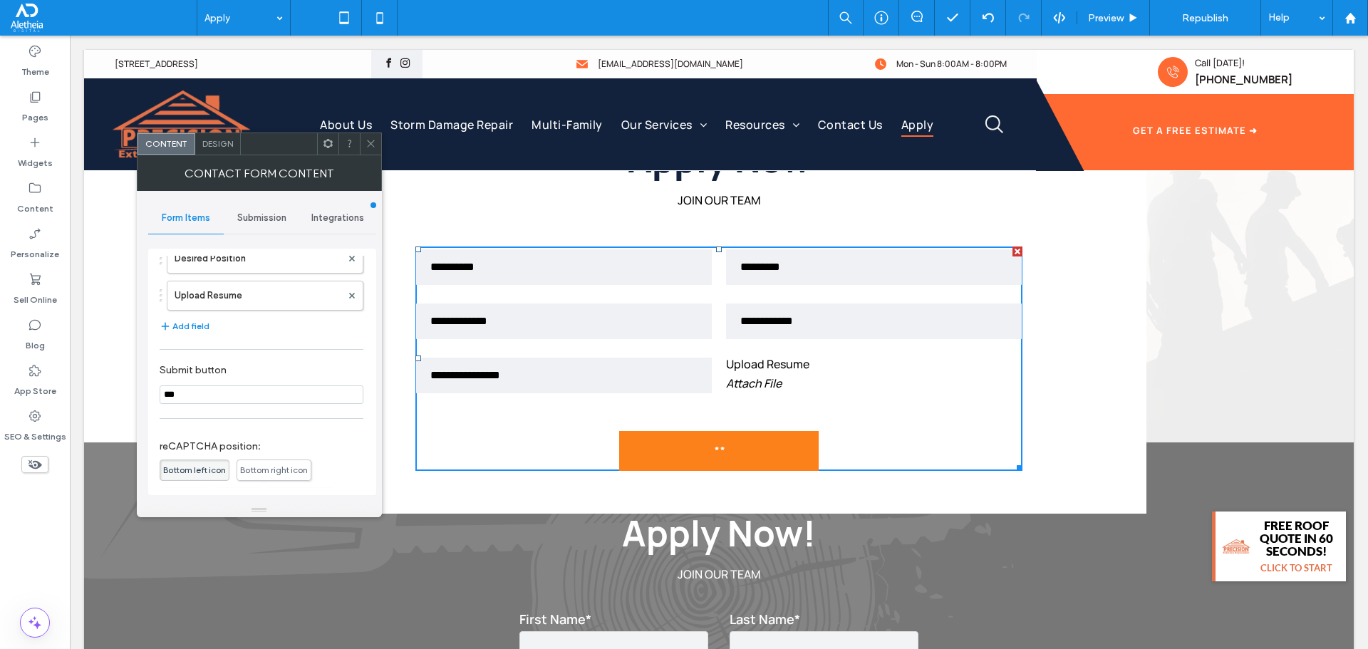
type input "***"
type input "****"
type input "*****"
type input "******"
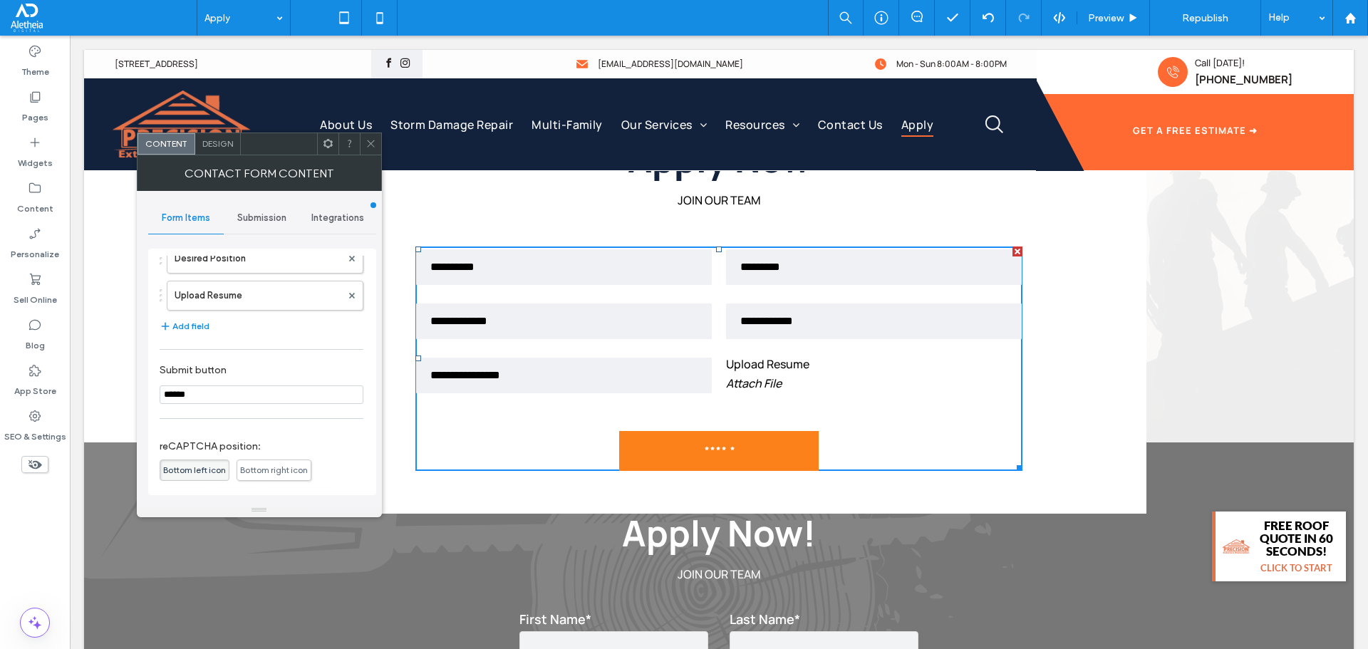
type input "******"
click at [364, 140] on div at bounding box center [370, 143] width 21 height 21
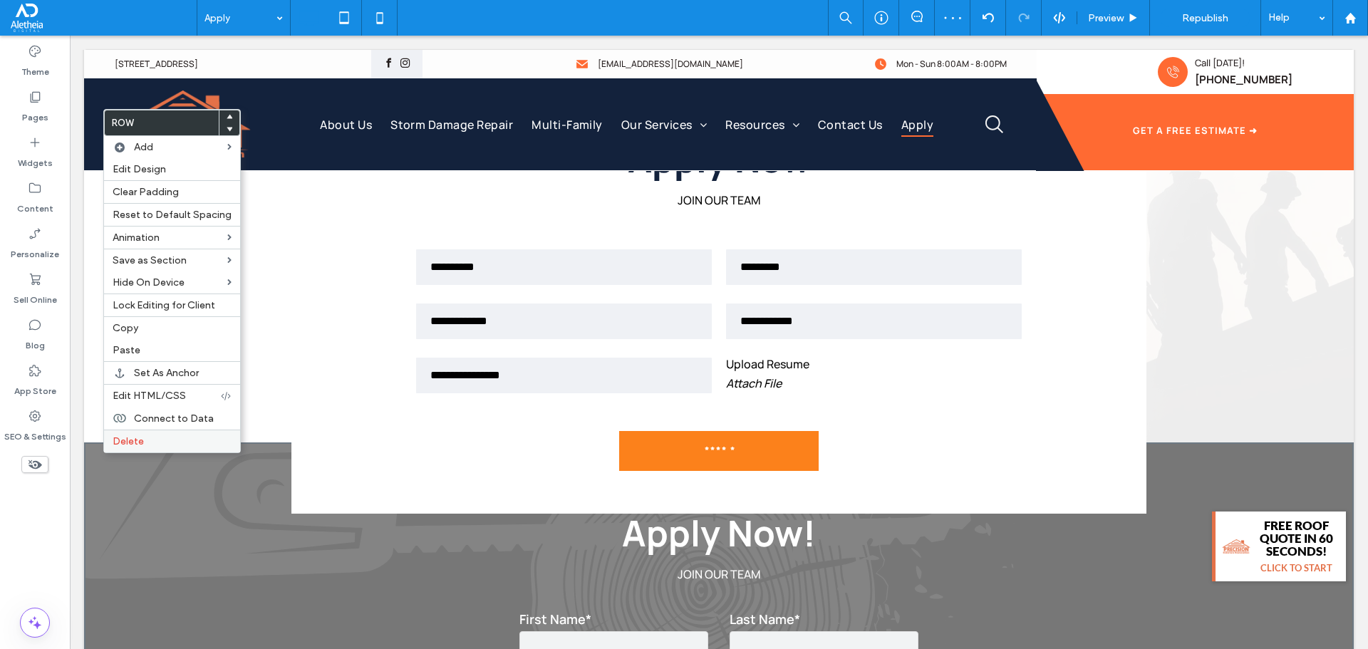
click at [125, 445] on span "Delete" at bounding box center [128, 441] width 31 height 12
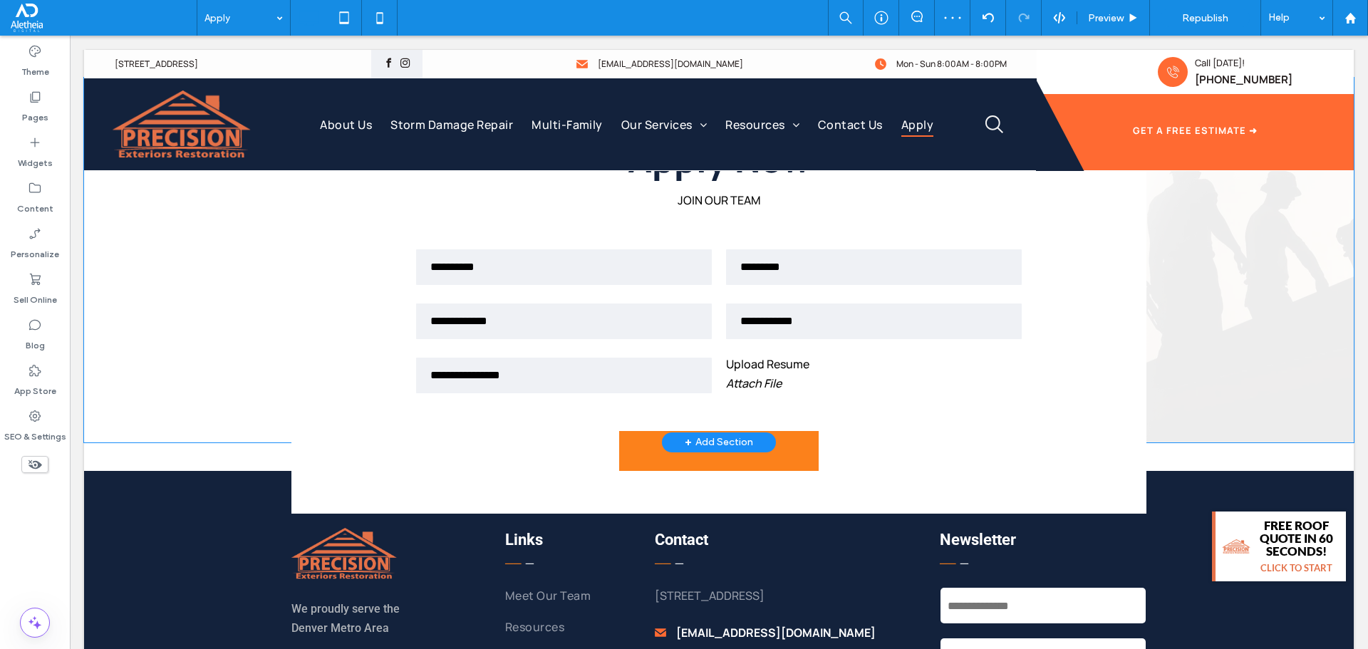
click at [327, 410] on div "Apply Now JOIN OUR TEAM Contact Us First Name Last Name Email Address Phone Num…" at bounding box center [718, 324] width 855 height 379
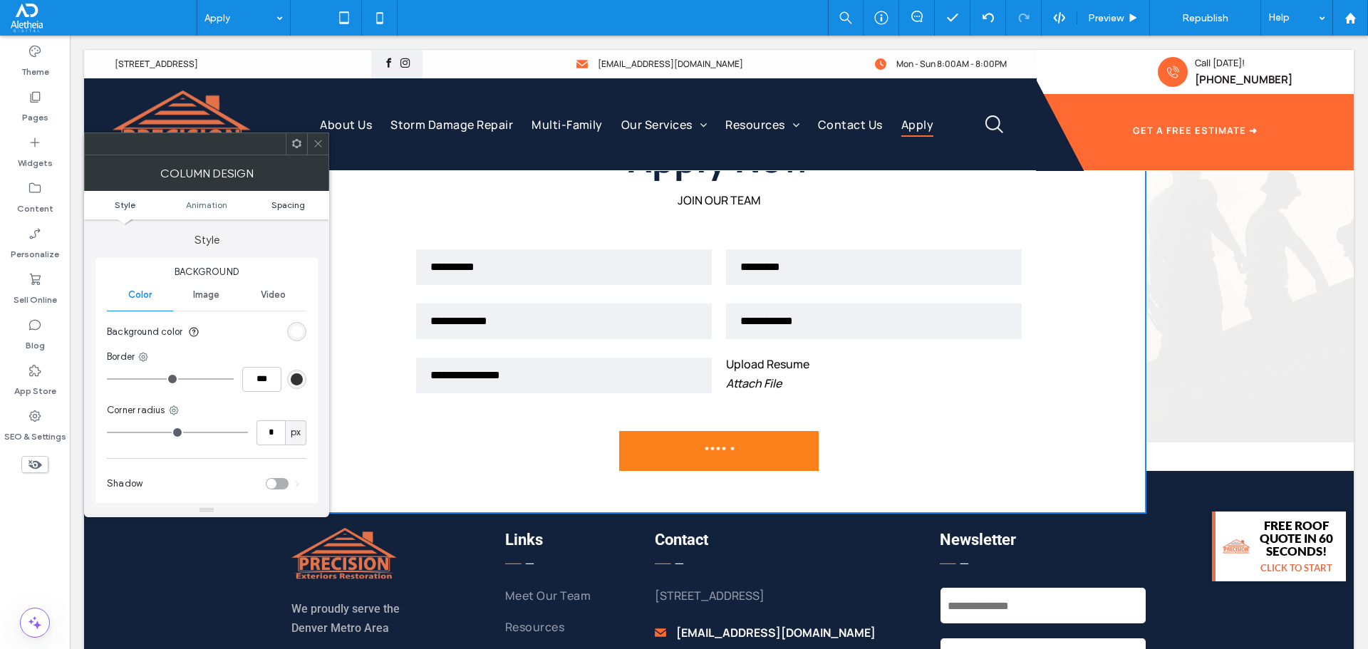
click at [295, 202] on span "Spacing" at bounding box center [288, 205] width 33 height 11
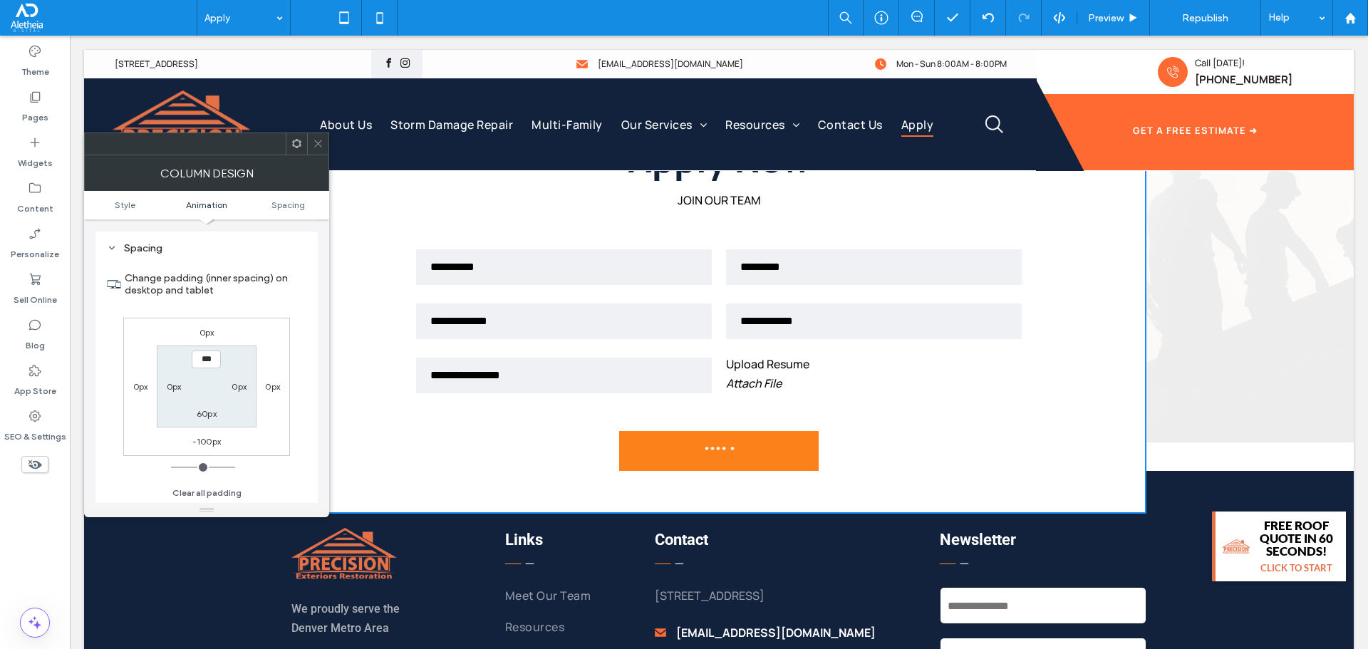
scroll to position [334, 0]
click at [212, 425] on section "*** 0px 60px 0px" at bounding box center [206, 386] width 99 height 82
click at [212, 431] on div "0px 0px -100px 0px *** 0px 60px 0px" at bounding box center [206, 386] width 167 height 138
click at [212, 440] on label "-100px" at bounding box center [206, 440] width 29 height 11
type input "*"
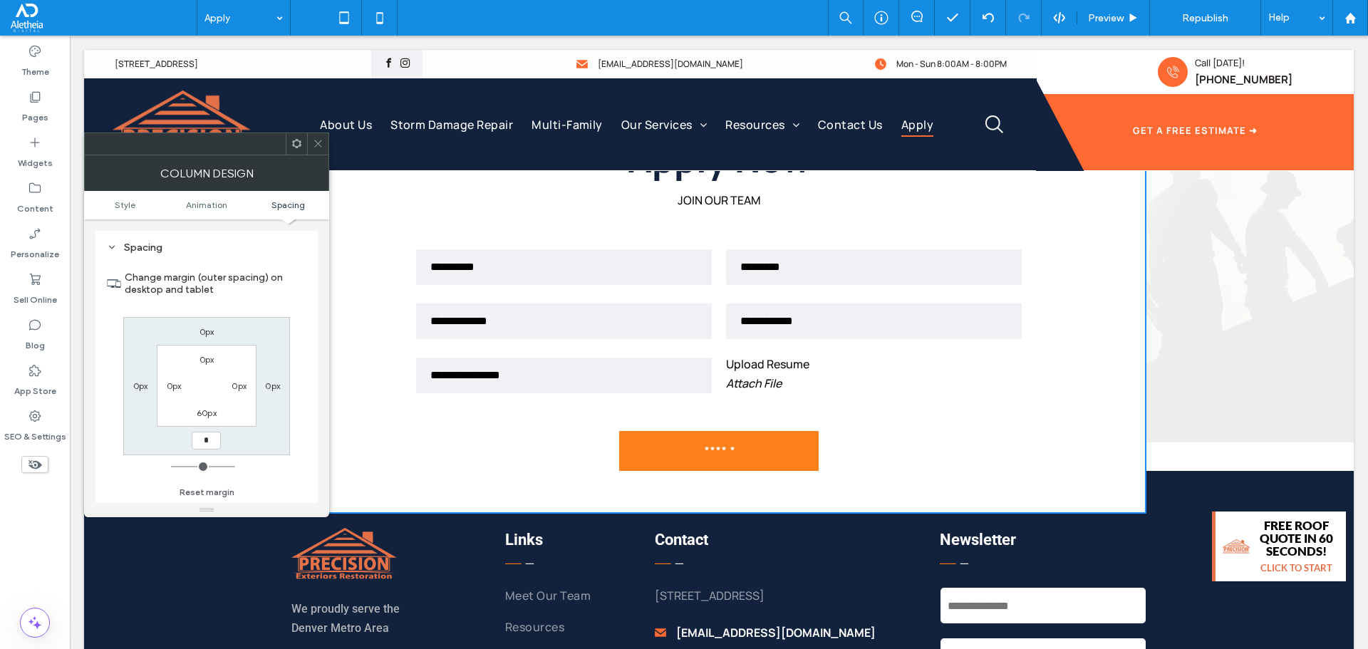
type input "*"
type input "***"
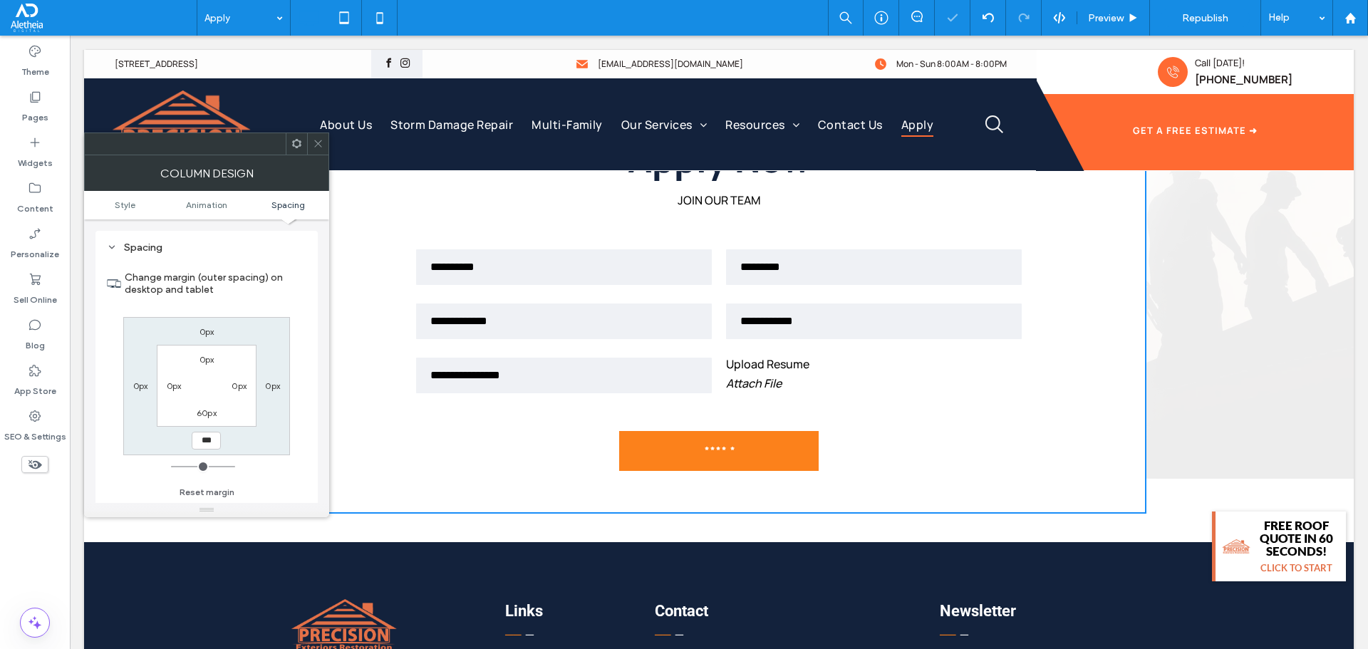
click at [320, 146] on icon at bounding box center [318, 143] width 11 height 11
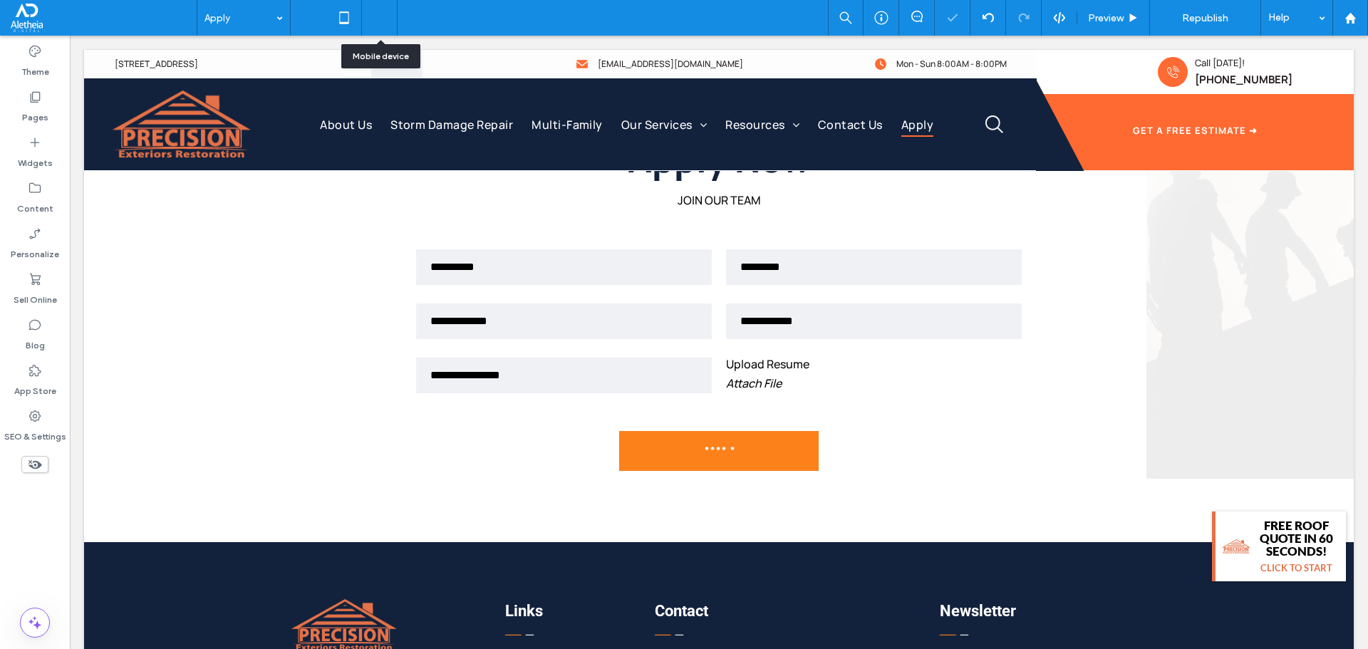
click at [379, 16] on icon at bounding box center [380, 18] width 29 height 29
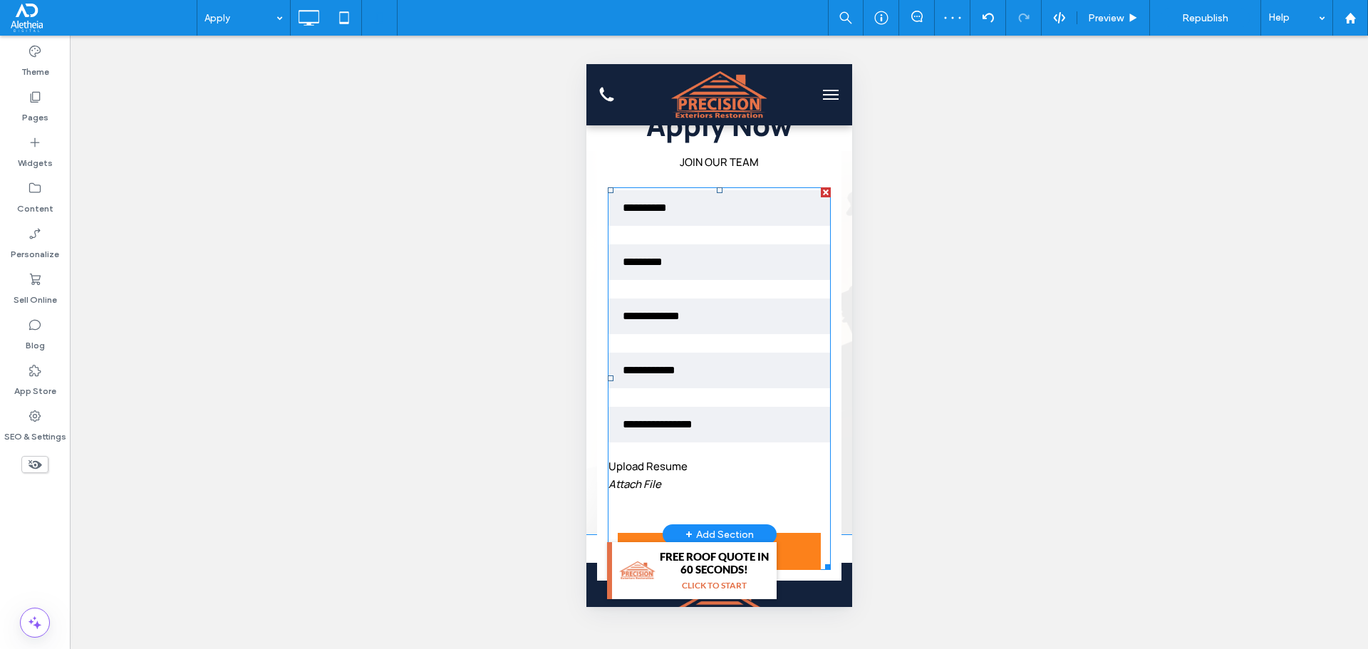
scroll to position [356, 0]
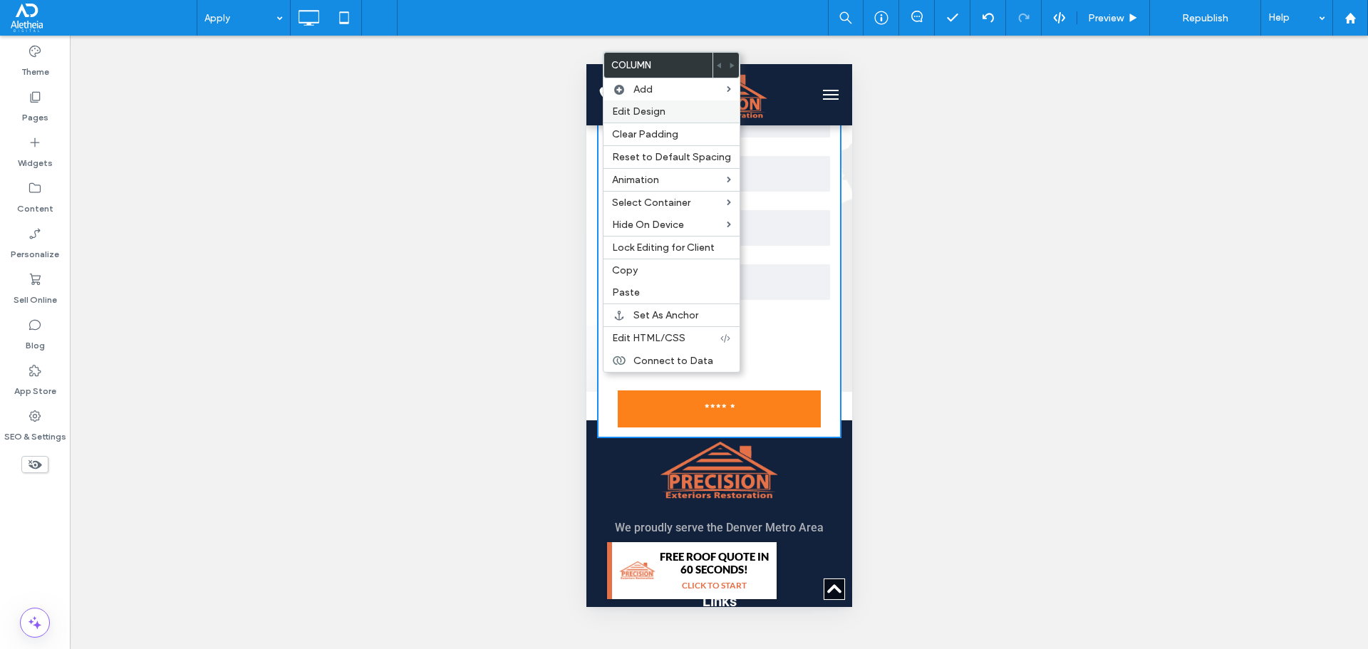
click at [657, 113] on span "Edit Design" at bounding box center [638, 111] width 53 height 12
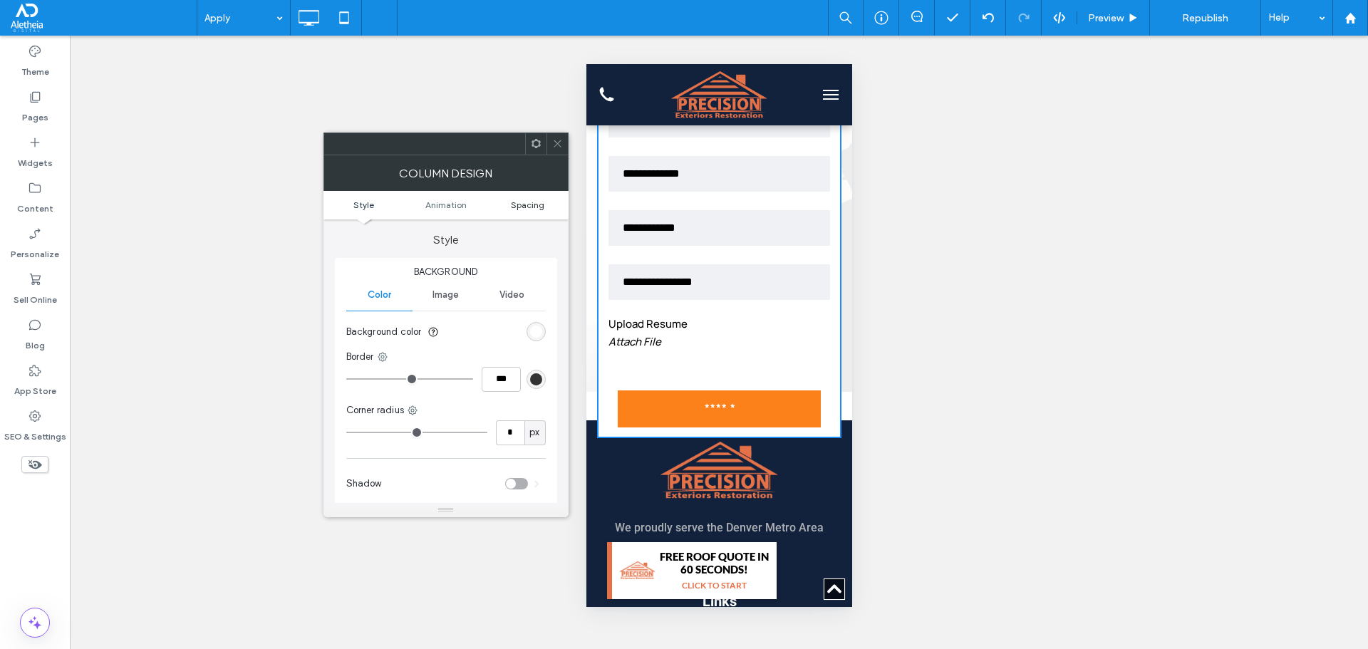
click at [531, 205] on span "Spacing" at bounding box center [527, 205] width 33 height 11
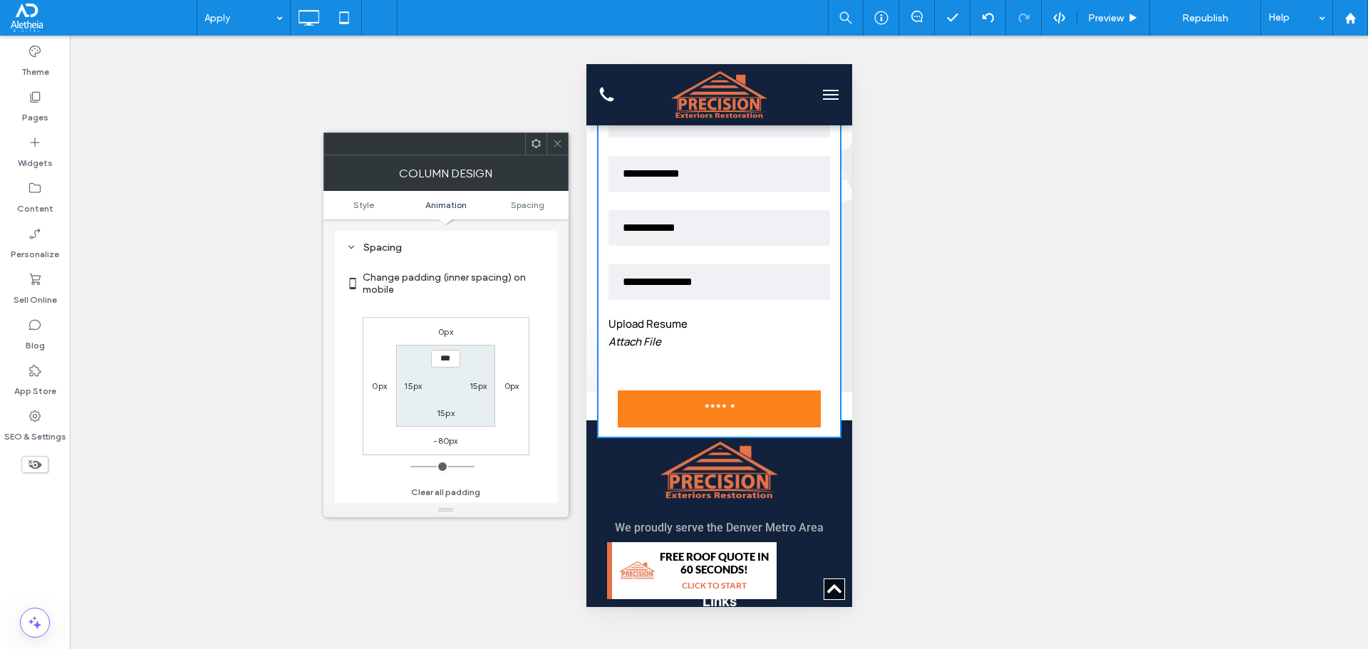
scroll to position [334, 0]
click at [443, 438] on label "-80px" at bounding box center [445, 440] width 24 height 11
type input "*"
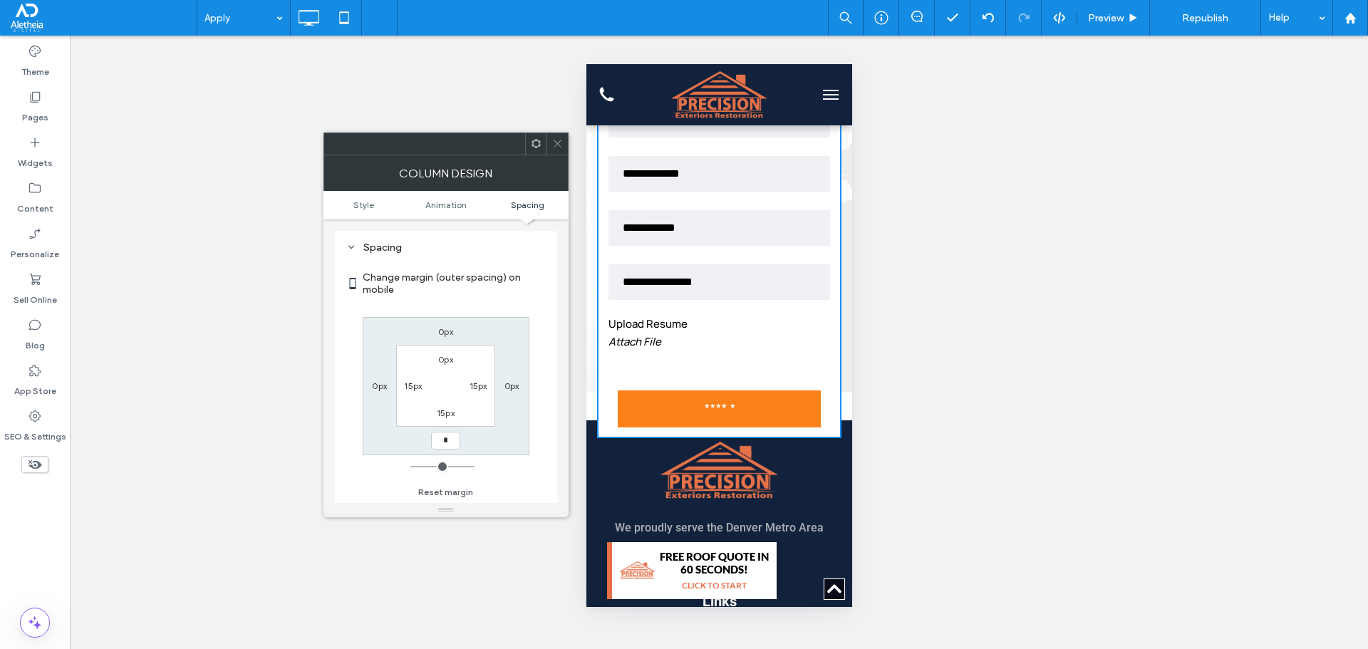
type input "*"
type input "***"
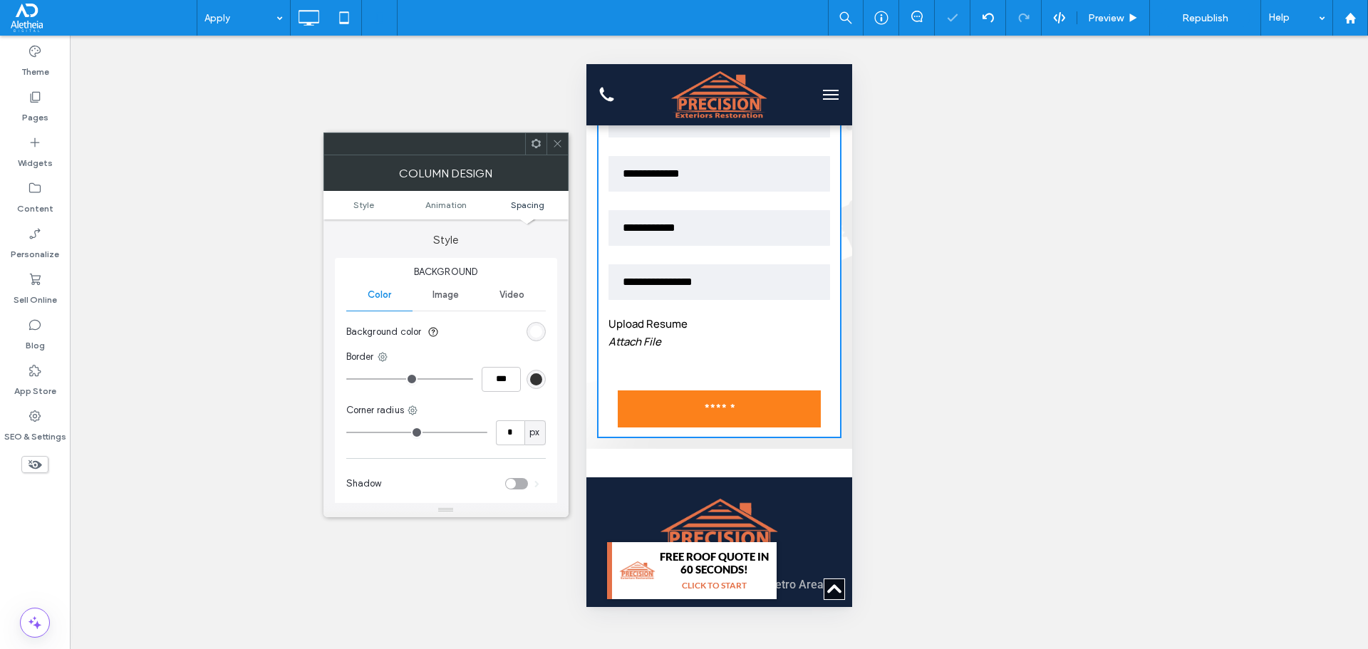
scroll to position [334, 0]
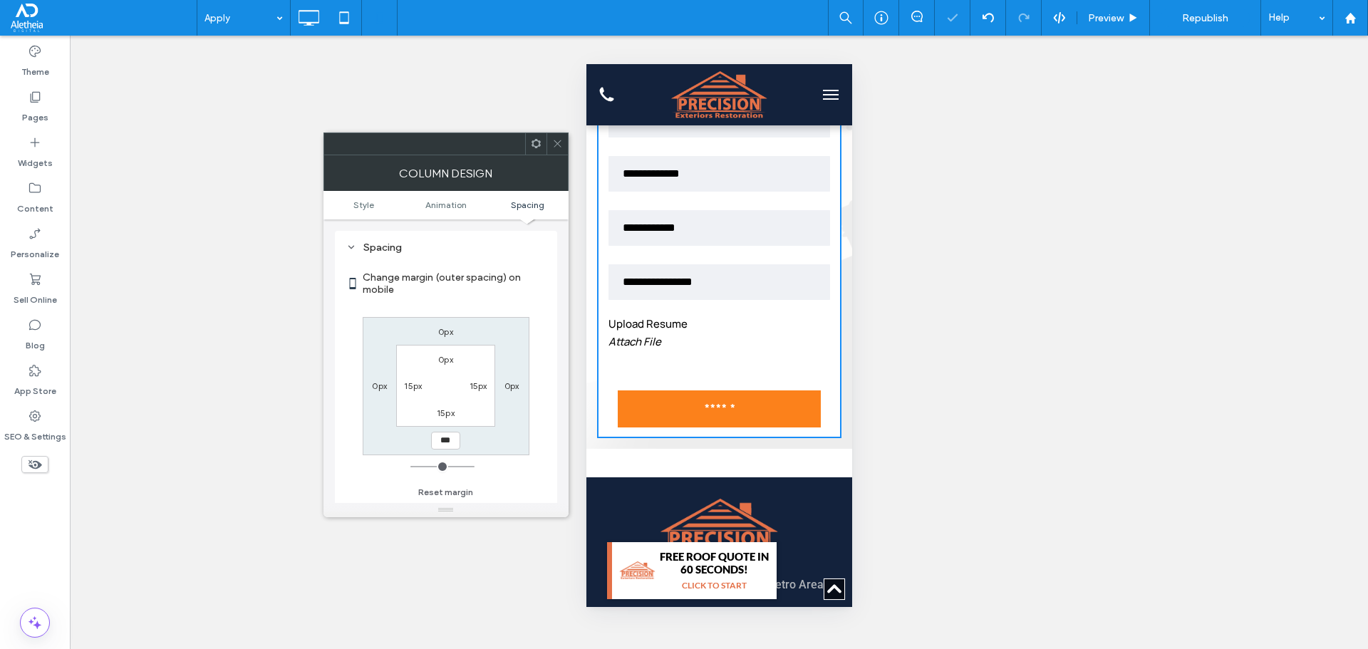
click at [563, 135] on div at bounding box center [557, 143] width 21 height 21
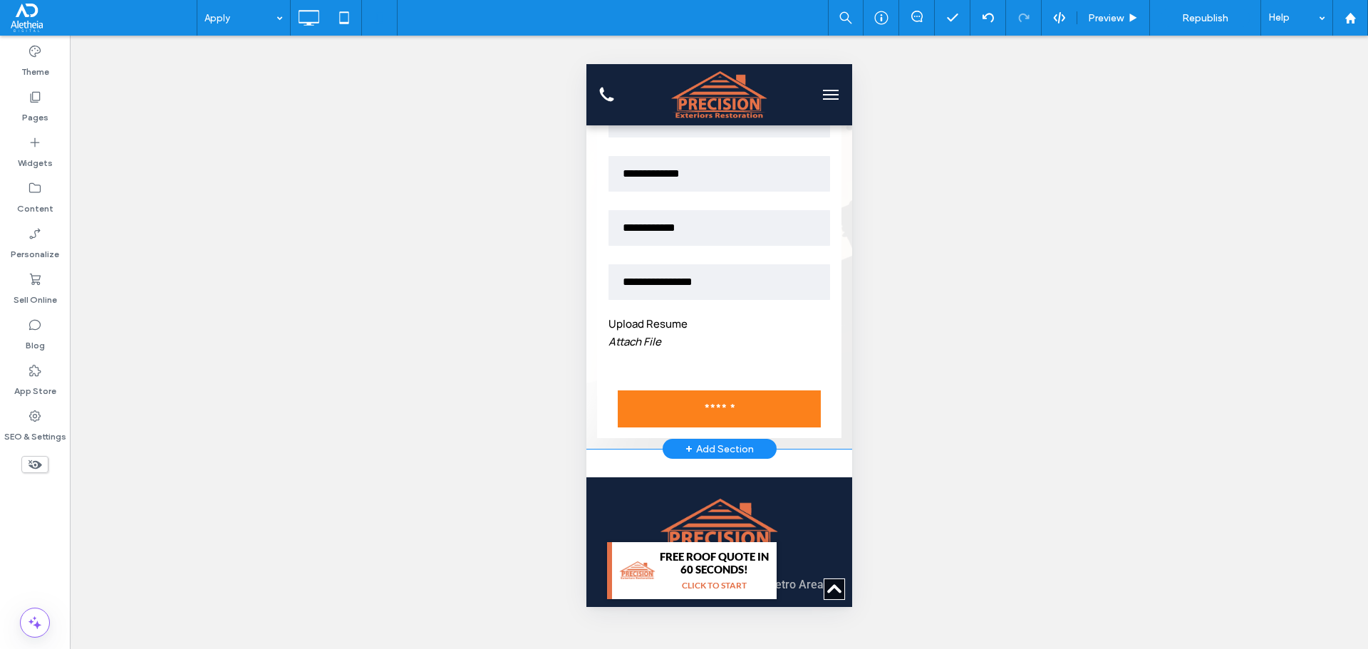
click at [596, 443] on div "Apply Now JOIN OUR TEAM Contact Us First Name Last Name Email Address Phone Num…" at bounding box center [719, 200] width 266 height 498
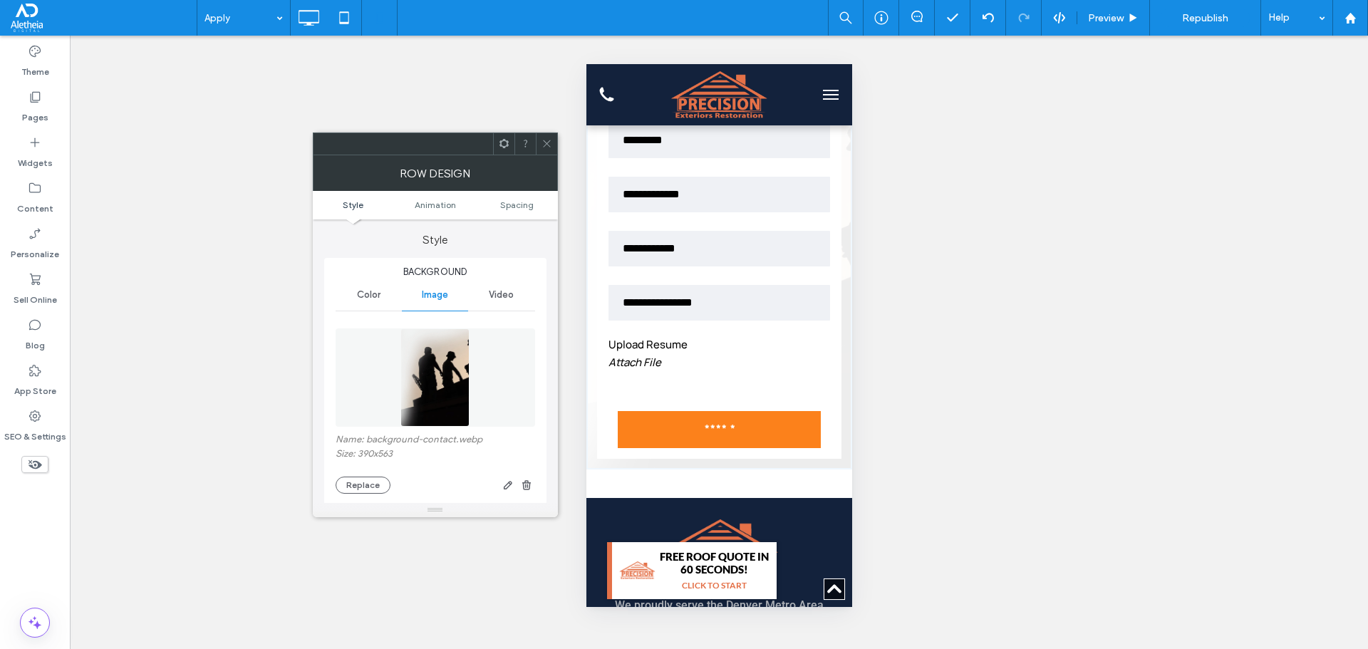
scroll to position [356, 0]
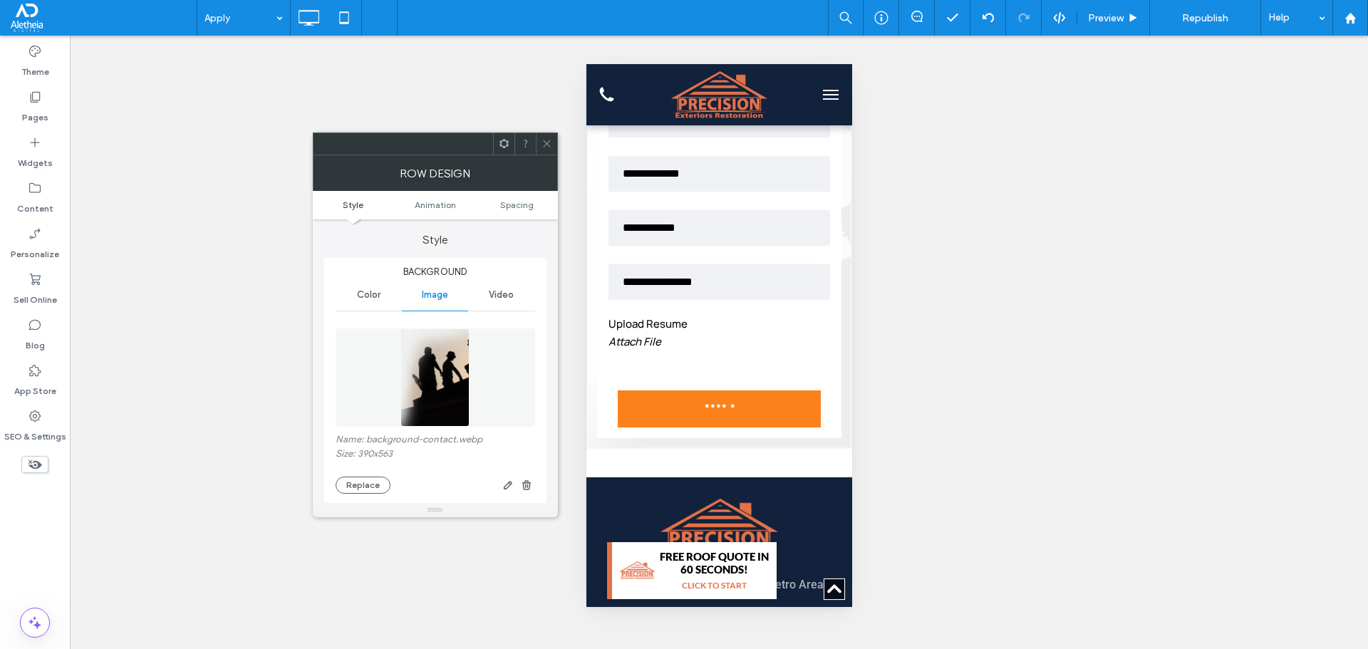
click at [546, 143] on icon at bounding box center [547, 143] width 11 height 11
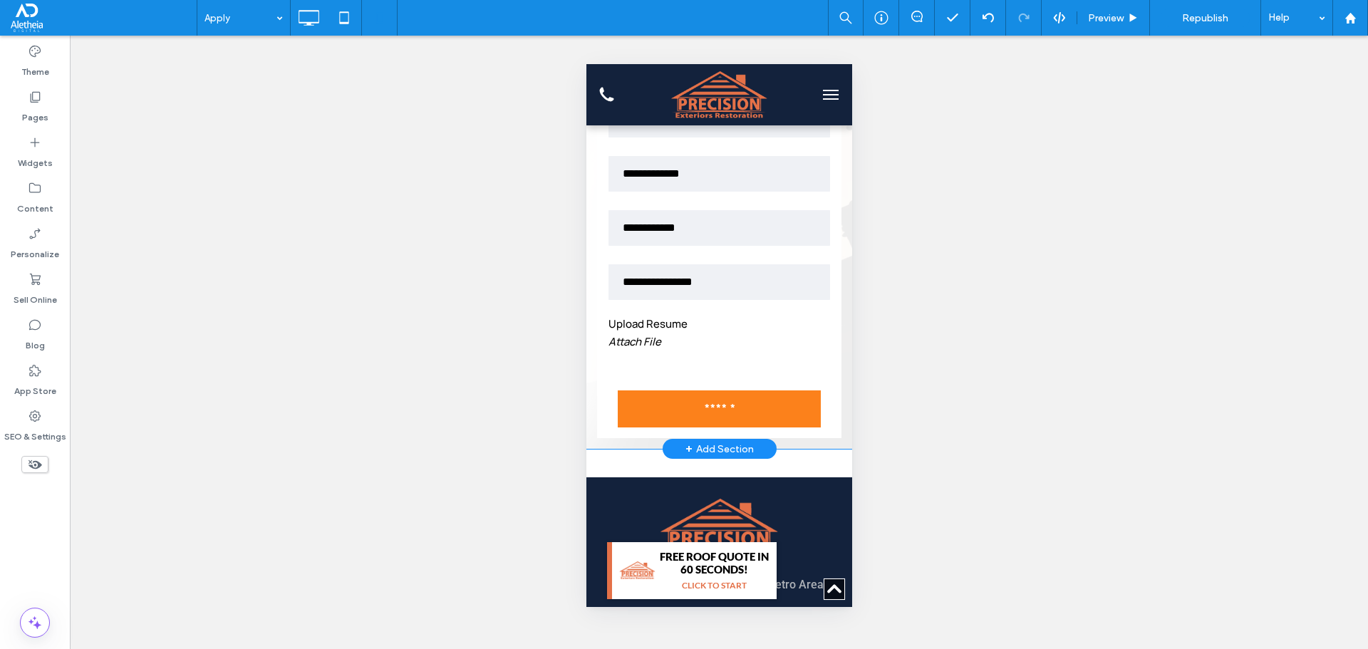
click at [589, 349] on div "Apply Now JOIN OUR TEAM Contact Us First Name Last Name Email Address Phone Num…" at bounding box center [719, 200] width 266 height 498
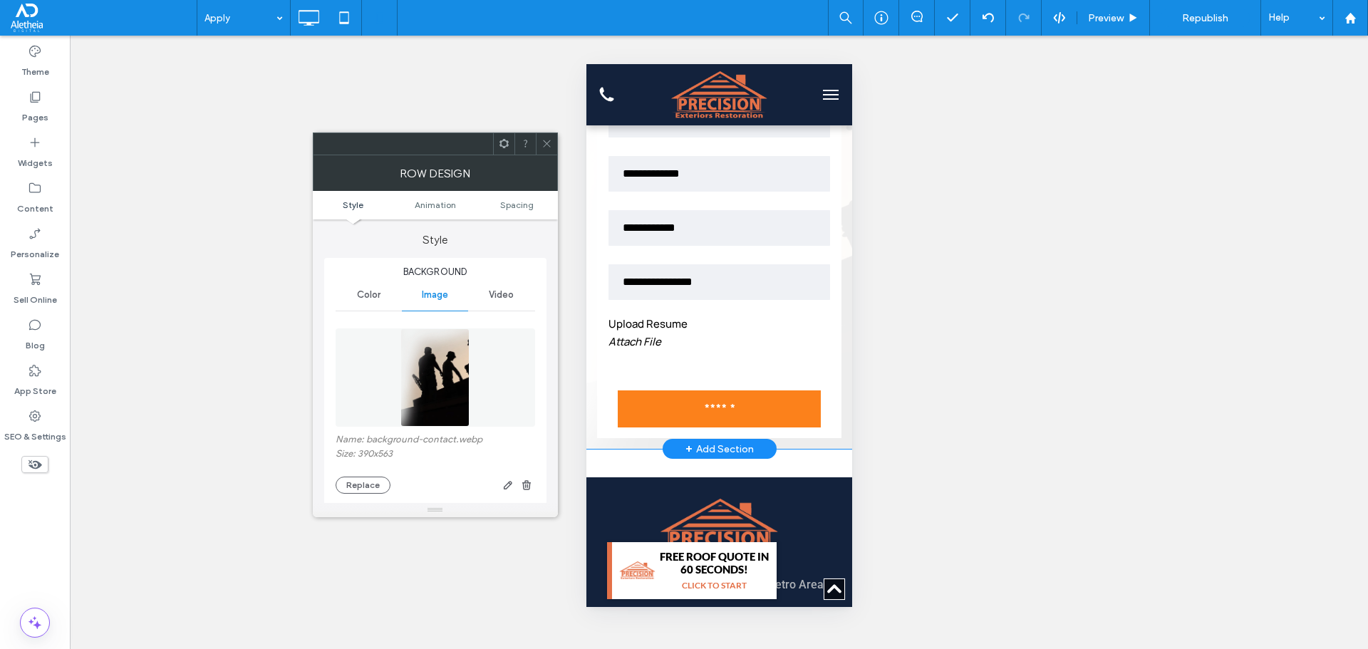
scroll to position [0, 0]
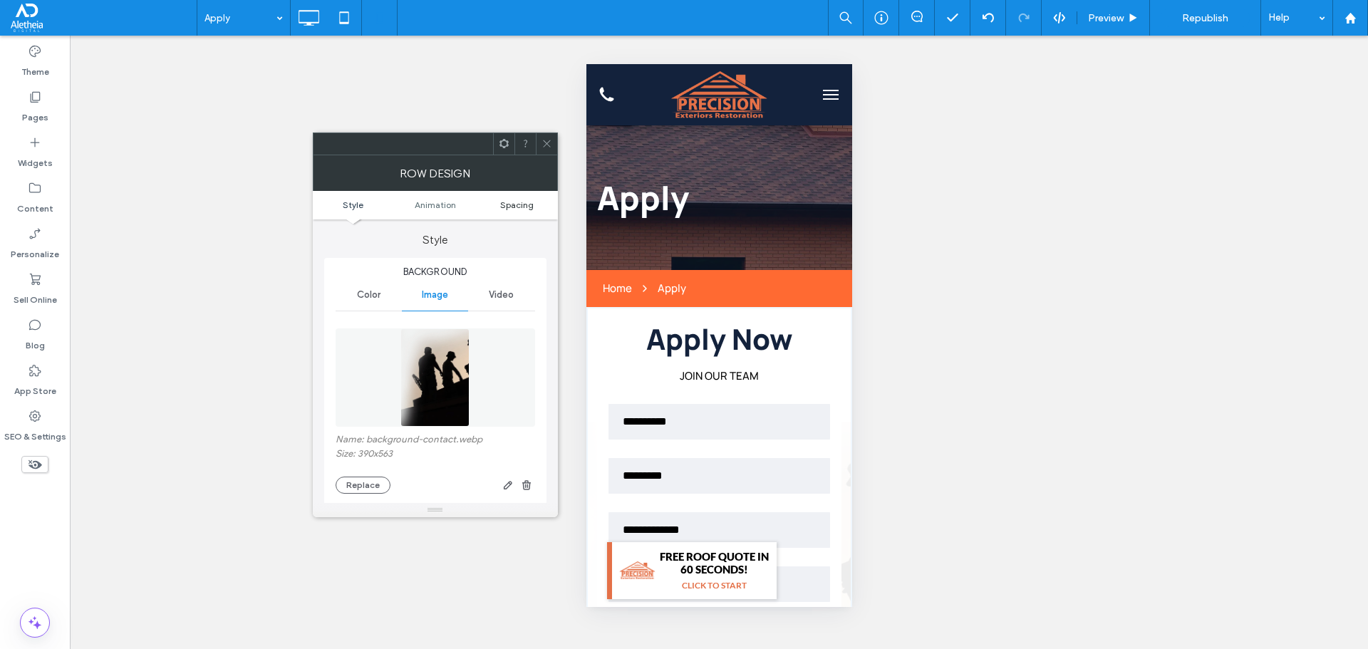
click at [530, 200] on span "Spacing" at bounding box center [516, 205] width 33 height 11
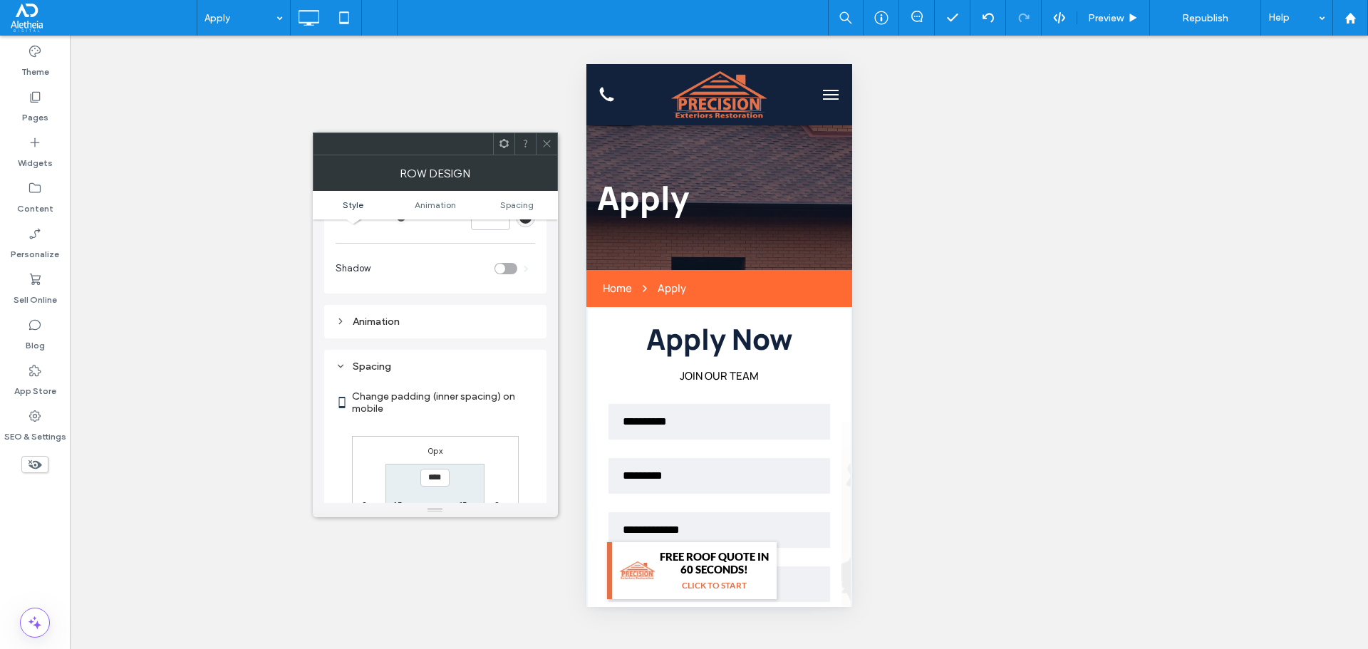
scroll to position [750, 0]
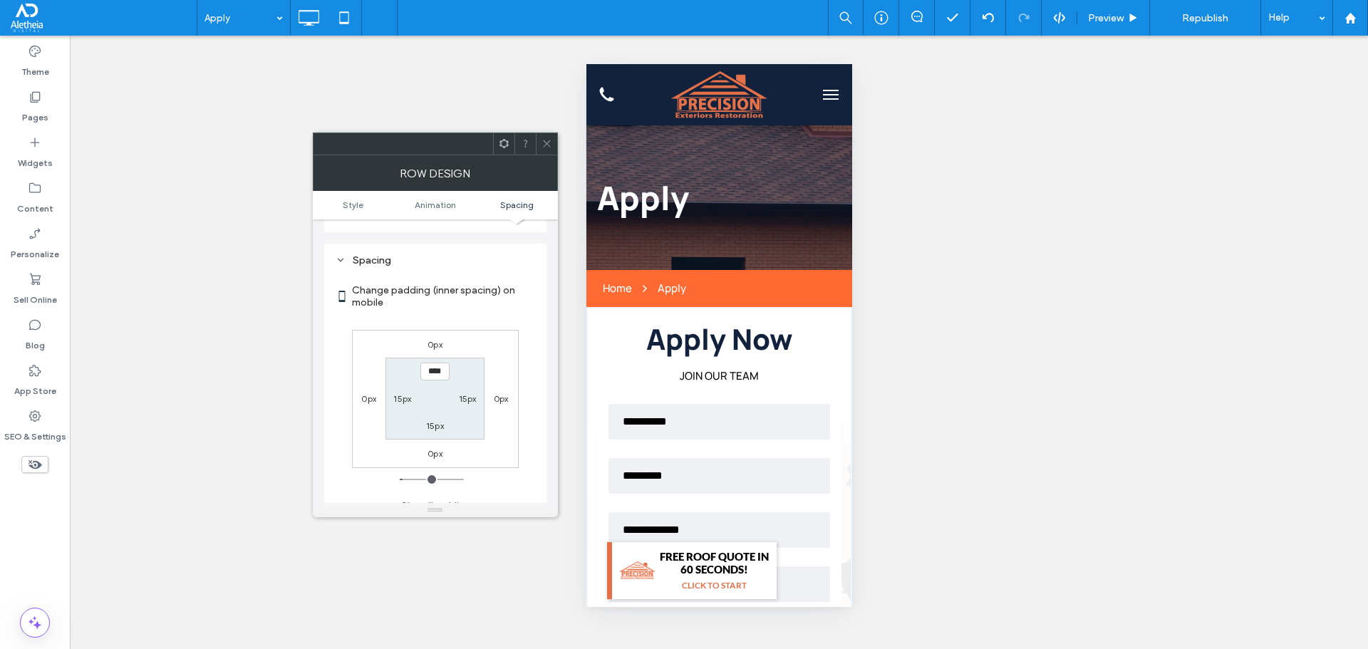
click at [445, 418] on div "15px" at bounding box center [435, 425] width 33 height 14
click at [436, 420] on label "15px" at bounding box center [435, 425] width 18 height 11
type input "**"
type input "****"
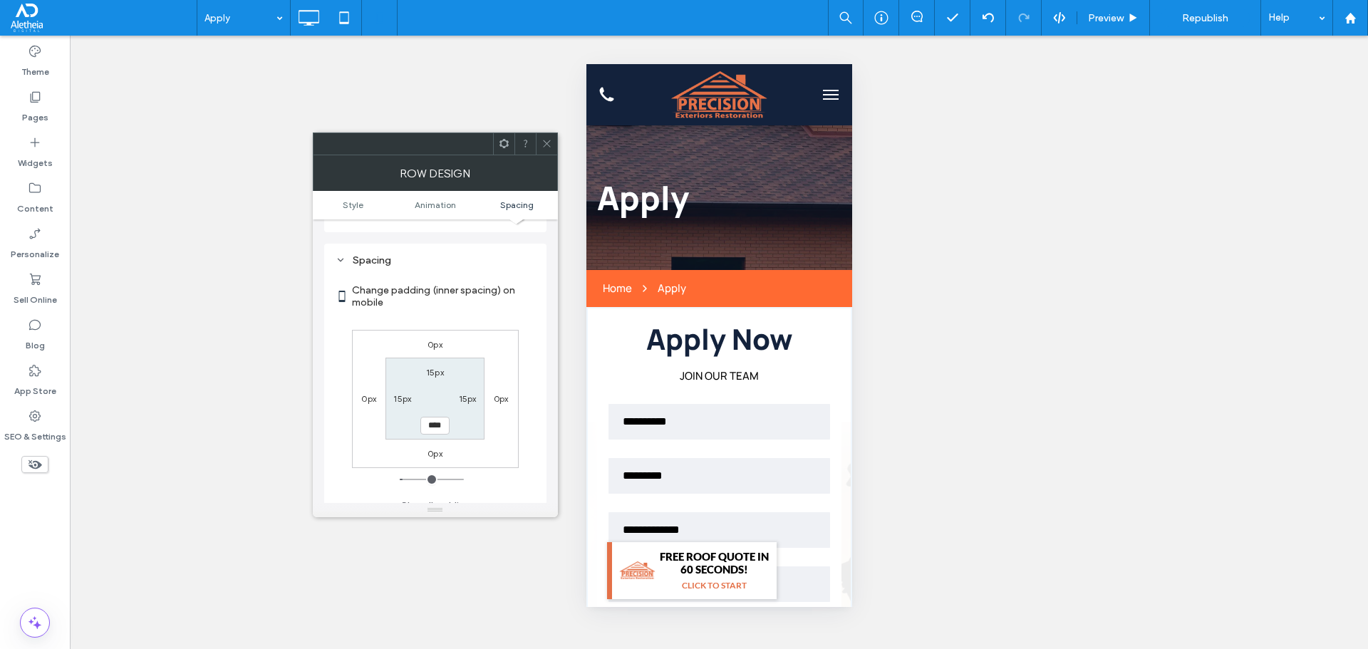
click at [524, 477] on div "Change padding (inner spacing) on mobile 0px 0px 0px 0px 15px 15px **** 15px Cl…" at bounding box center [436, 393] width 200 height 246
click at [547, 138] on icon at bounding box center [547, 143] width 11 height 11
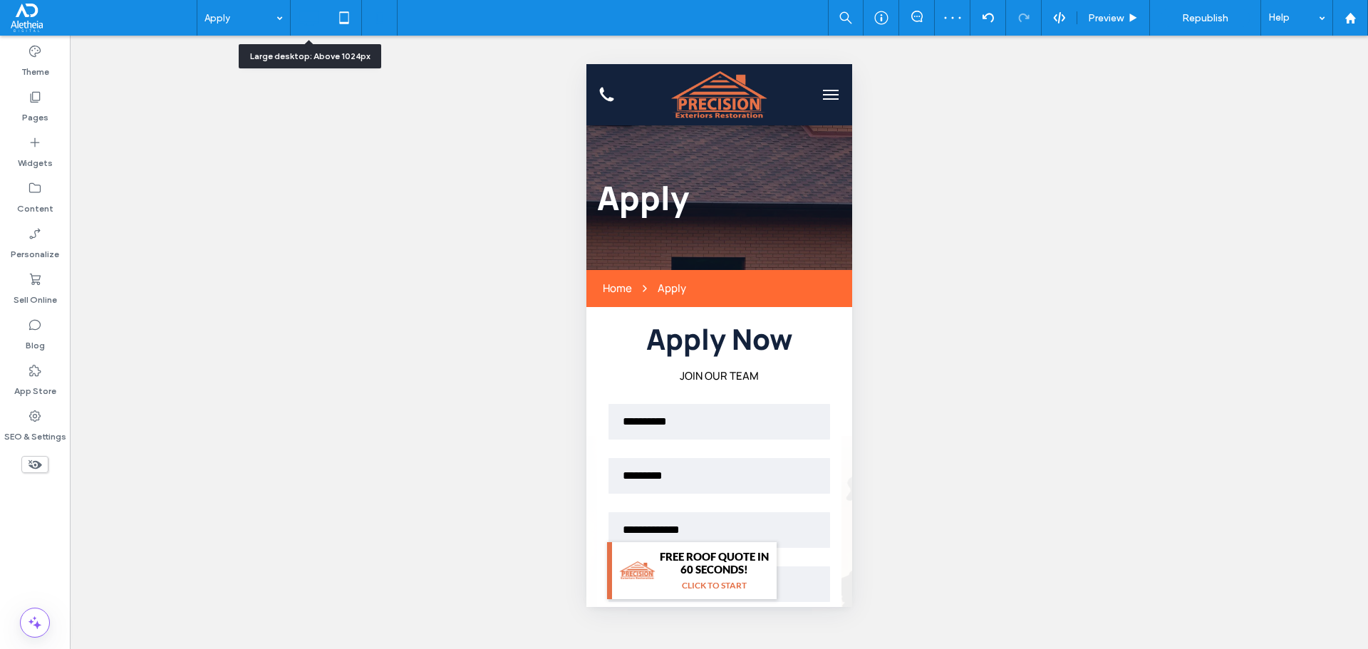
click at [308, 16] on icon at bounding box center [308, 18] width 29 height 29
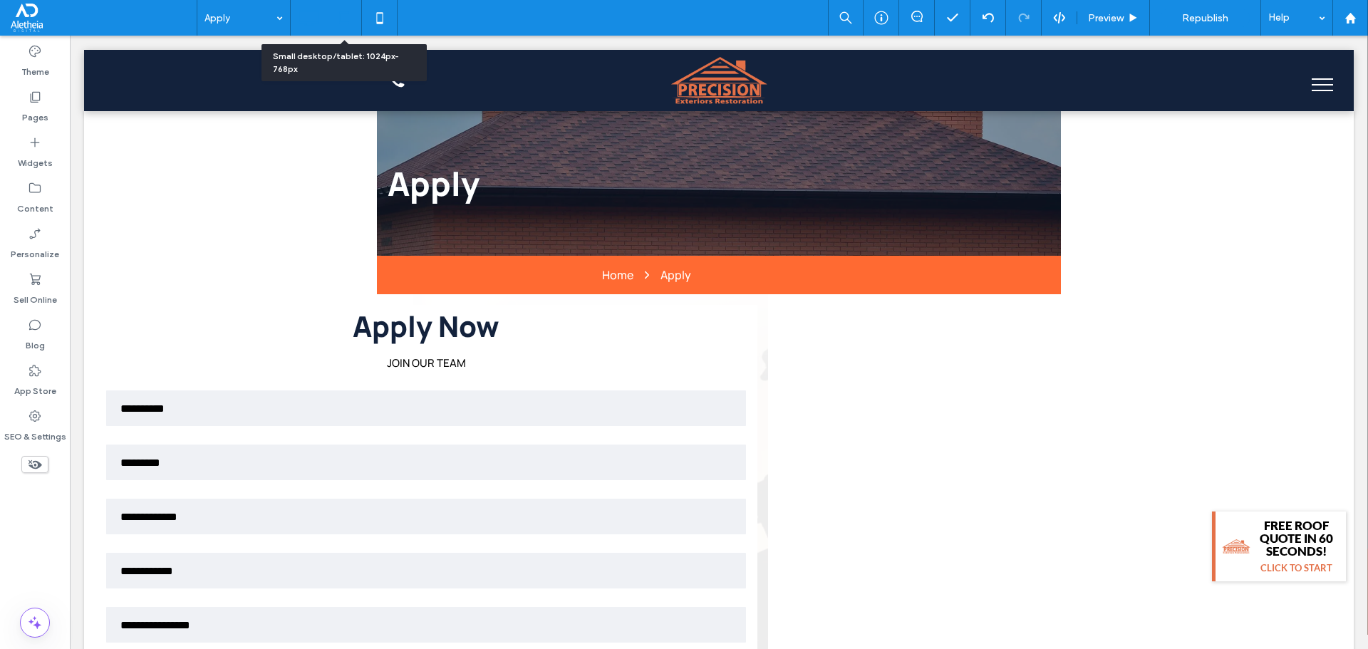
click at [344, 16] on icon at bounding box center [344, 18] width 29 height 29
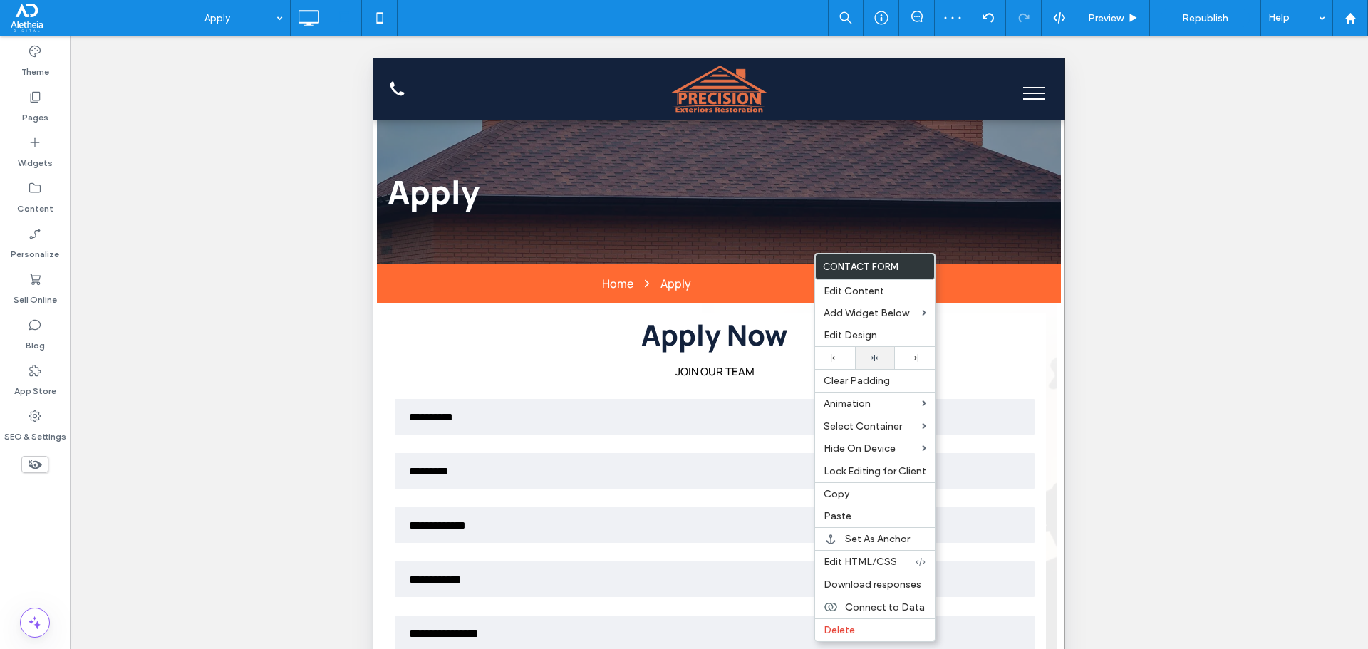
click at [874, 356] on use at bounding box center [874, 358] width 9 height 6
click at [372, 16] on icon at bounding box center [380, 18] width 29 height 29
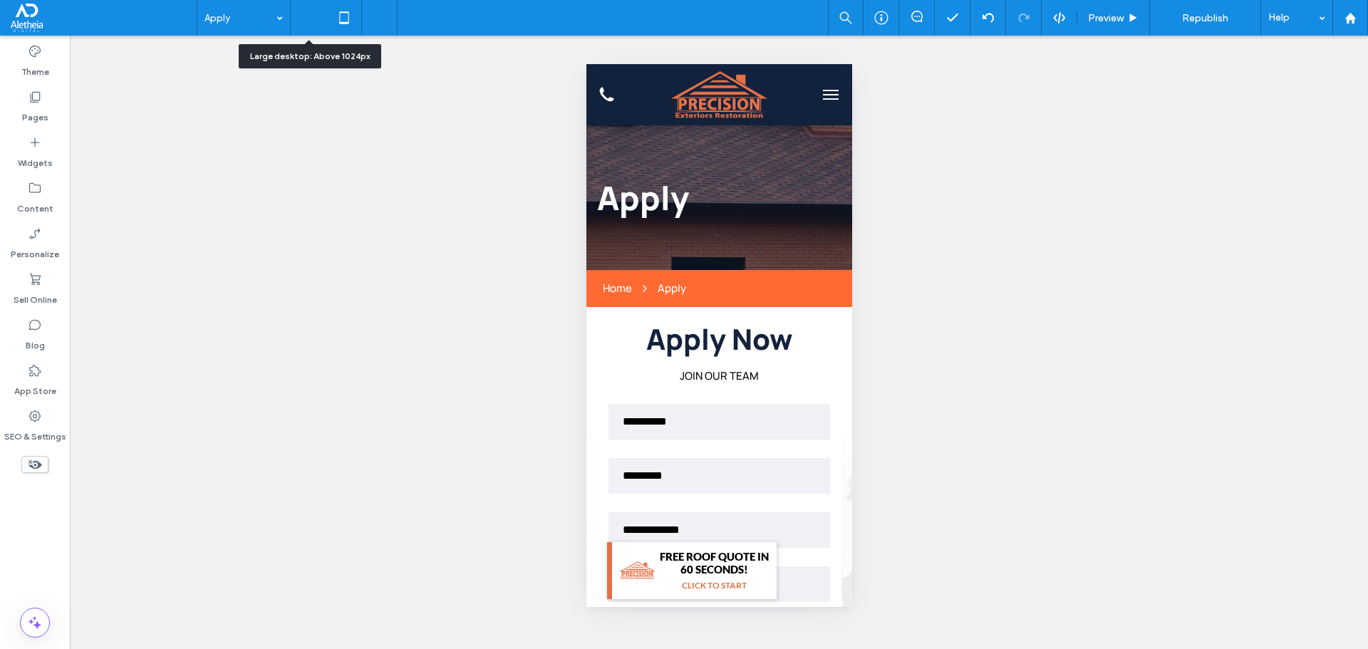
click at [314, 20] on icon at bounding box center [308, 18] width 29 height 29
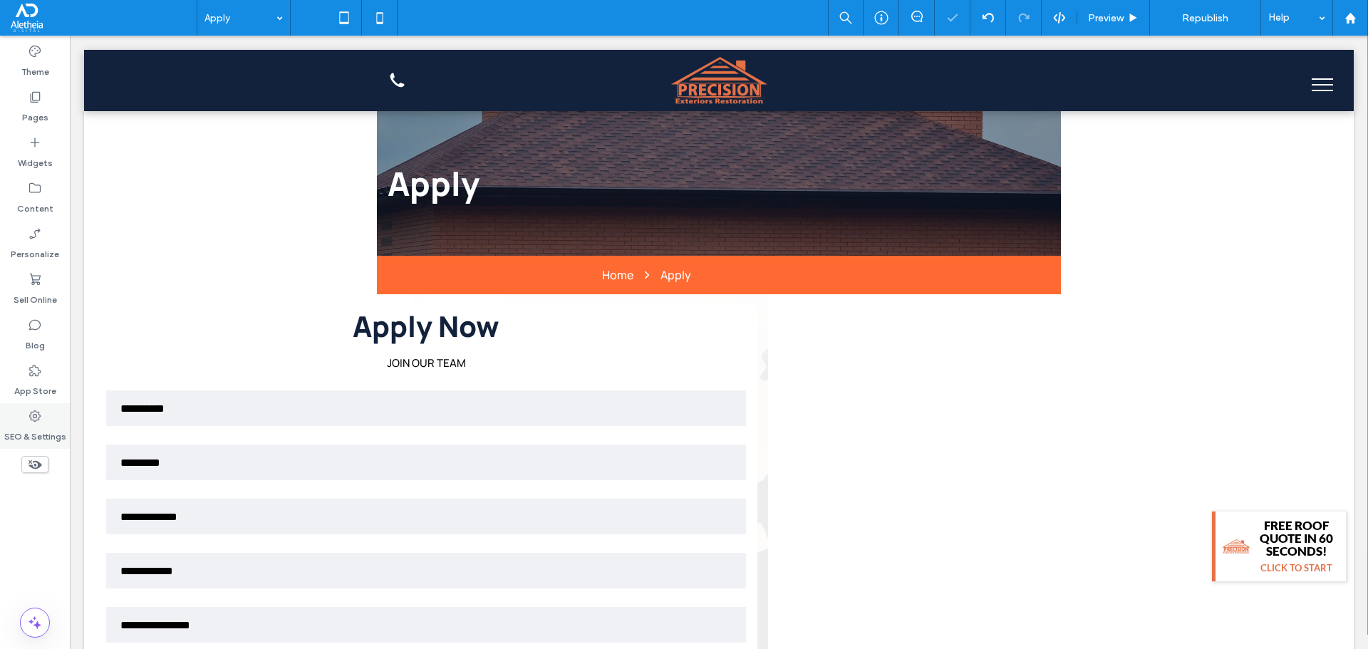
click at [37, 415] on icon at bounding box center [35, 416] width 14 height 14
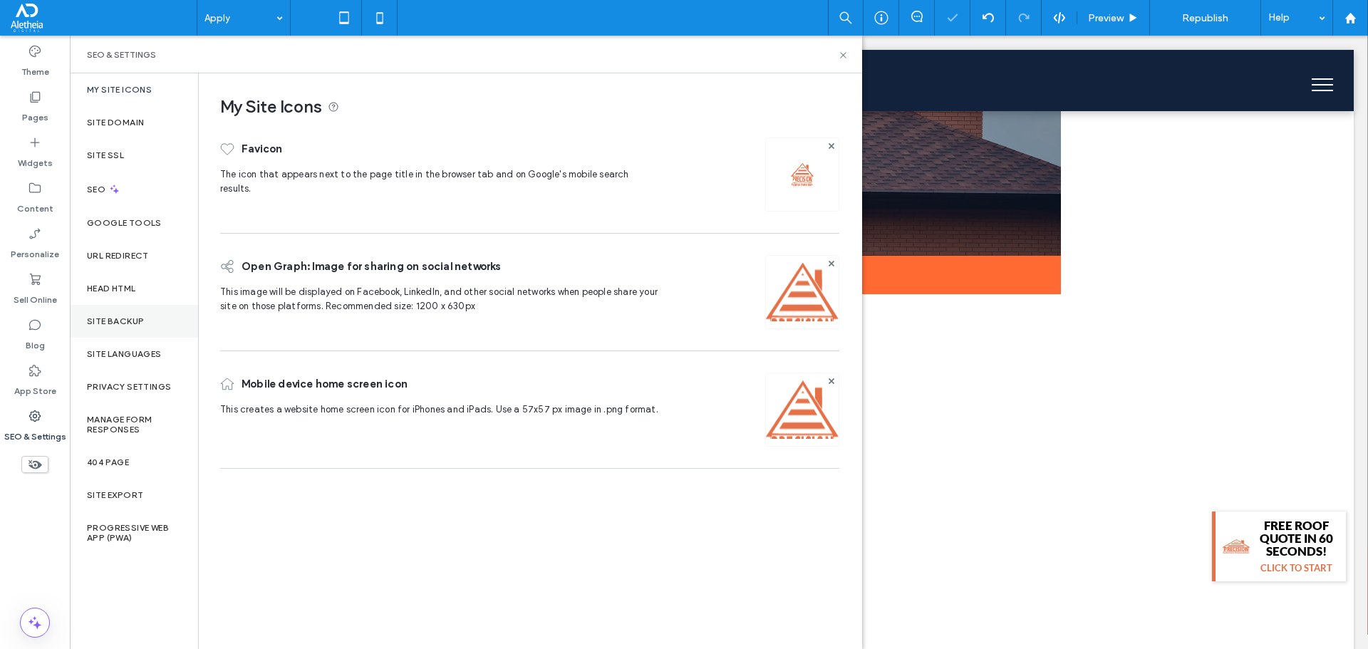
click at [111, 324] on label "Site Backup" at bounding box center [115, 321] width 57 height 10
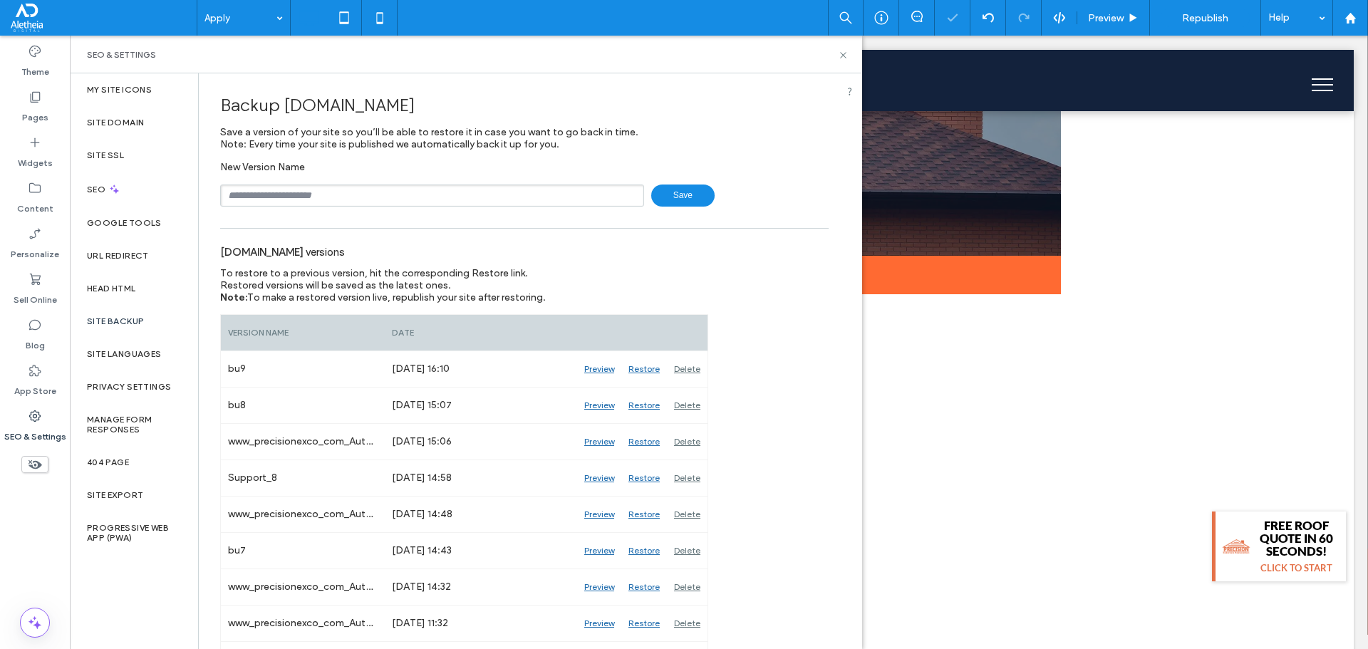
click at [284, 193] on input "text" at bounding box center [432, 196] width 424 height 22
type input "*"
type input "****"
click at [845, 54] on icon at bounding box center [843, 55] width 11 height 11
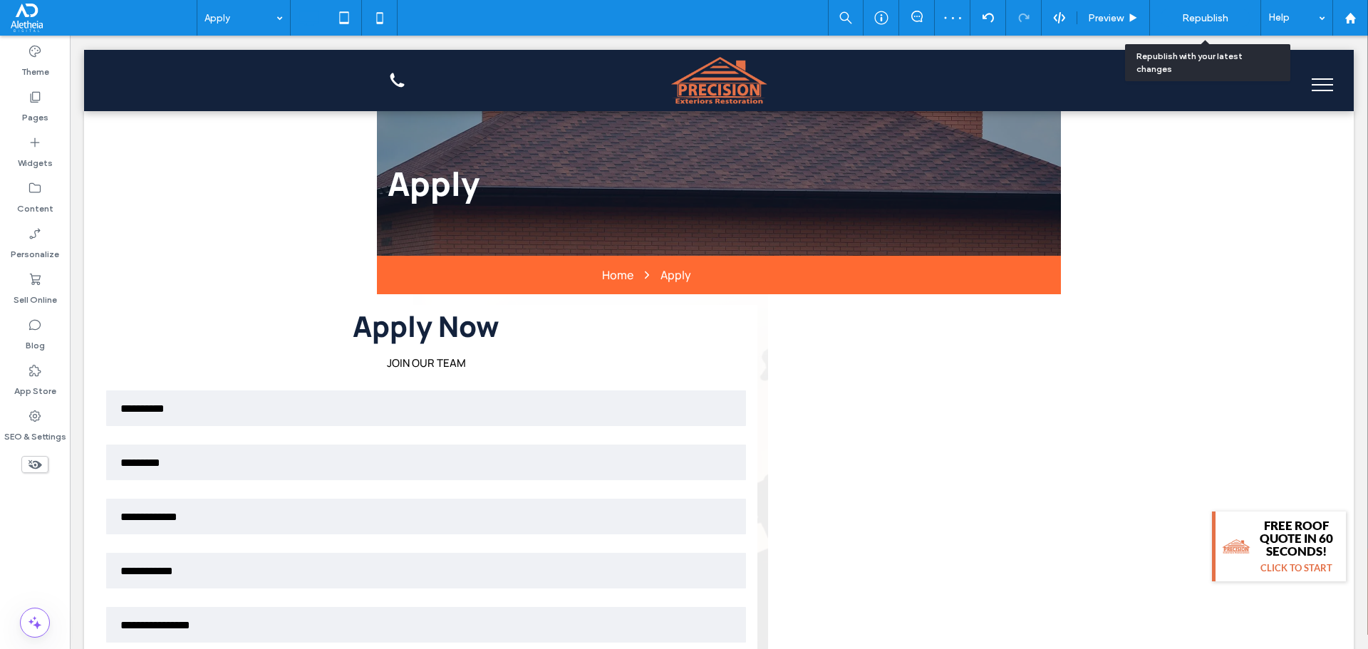
click at [1196, 21] on span "Republish" at bounding box center [1205, 18] width 46 height 12
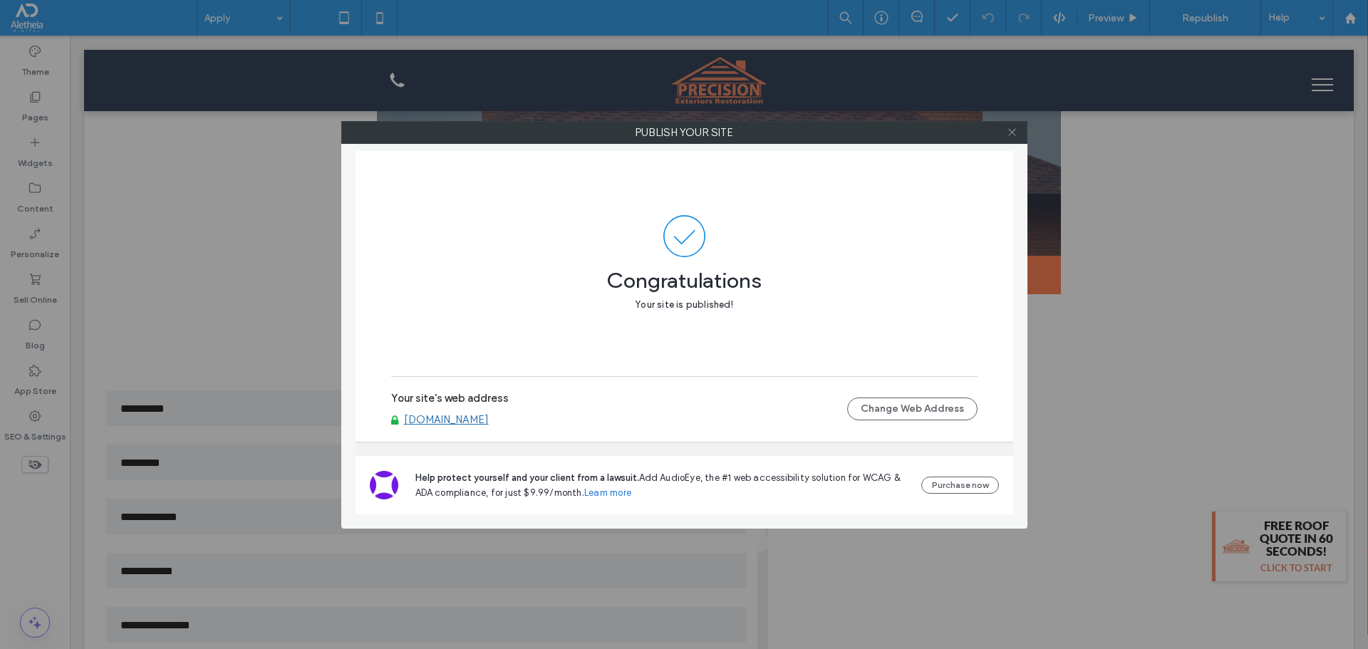
click at [1016, 132] on icon at bounding box center [1012, 132] width 11 height 11
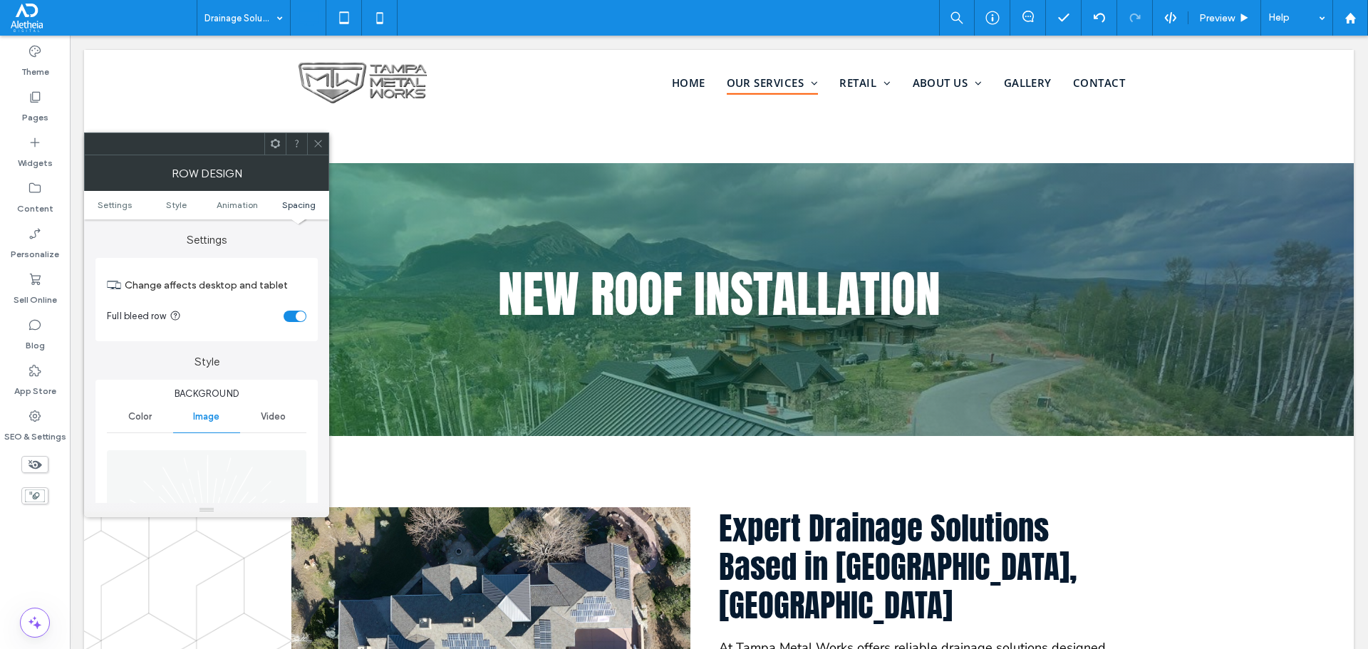
scroll to position [1614, 0]
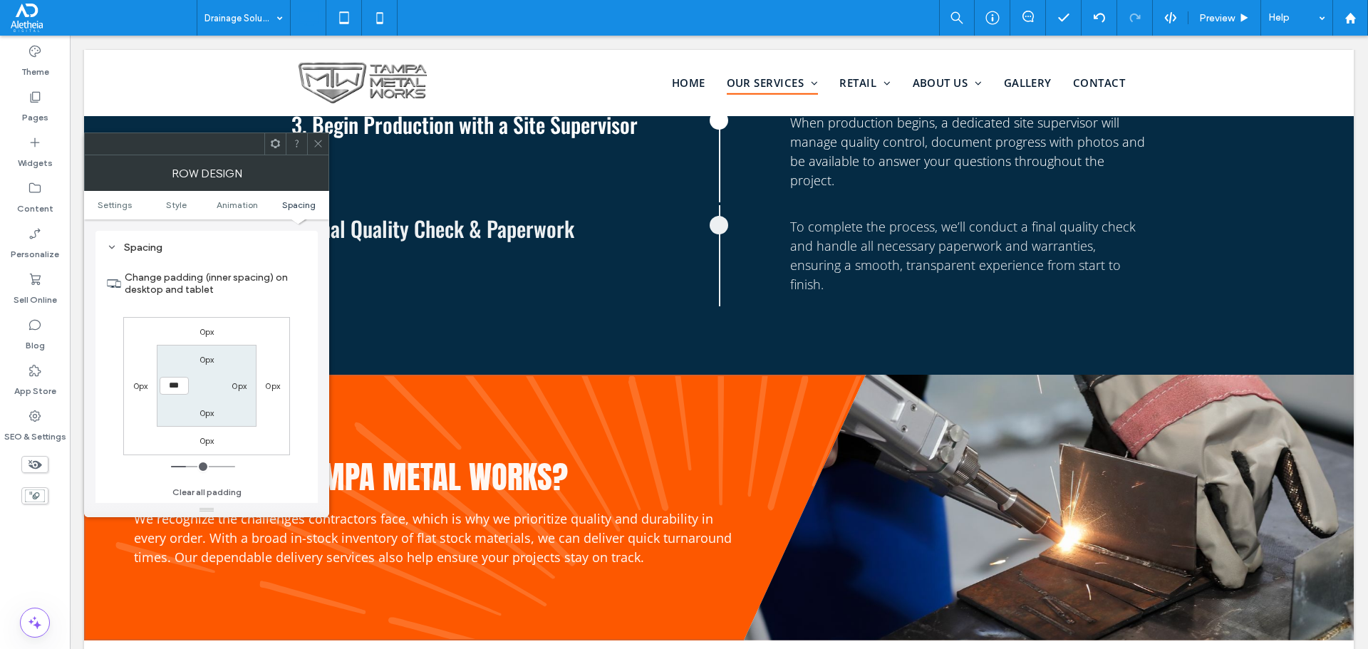
type input "*****"
type input "***"
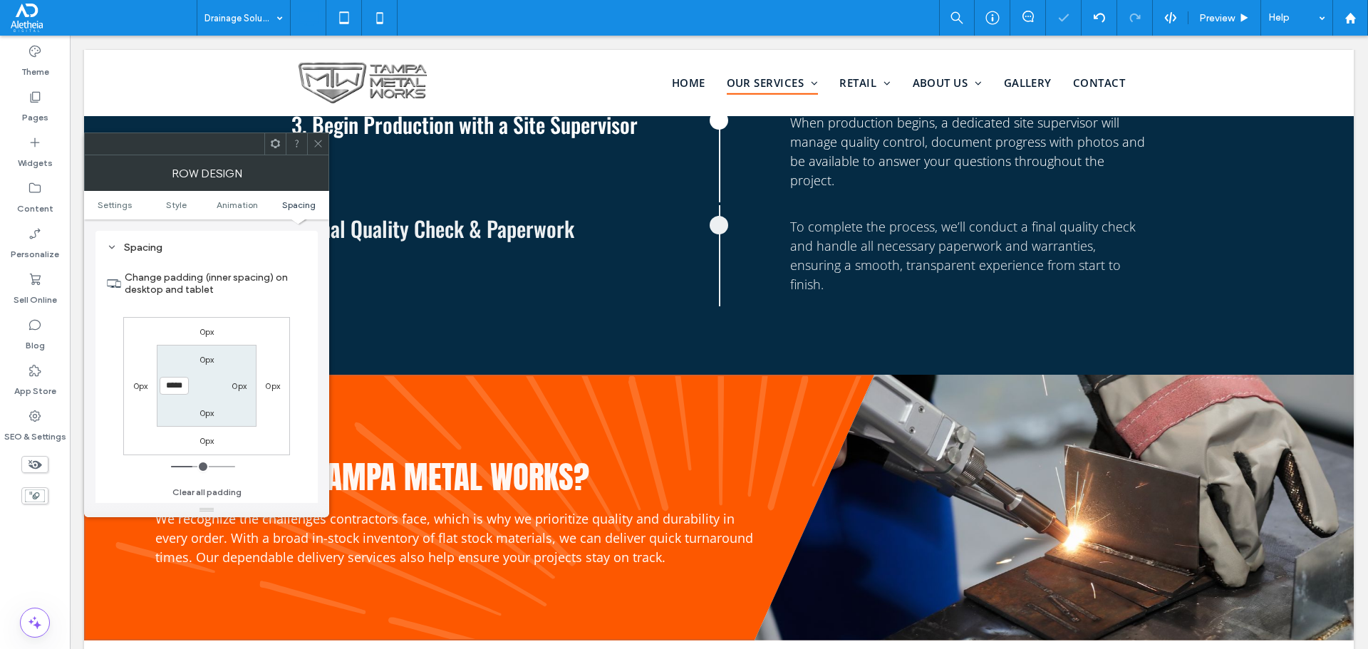
click at [321, 136] on span at bounding box center [318, 143] width 11 height 21
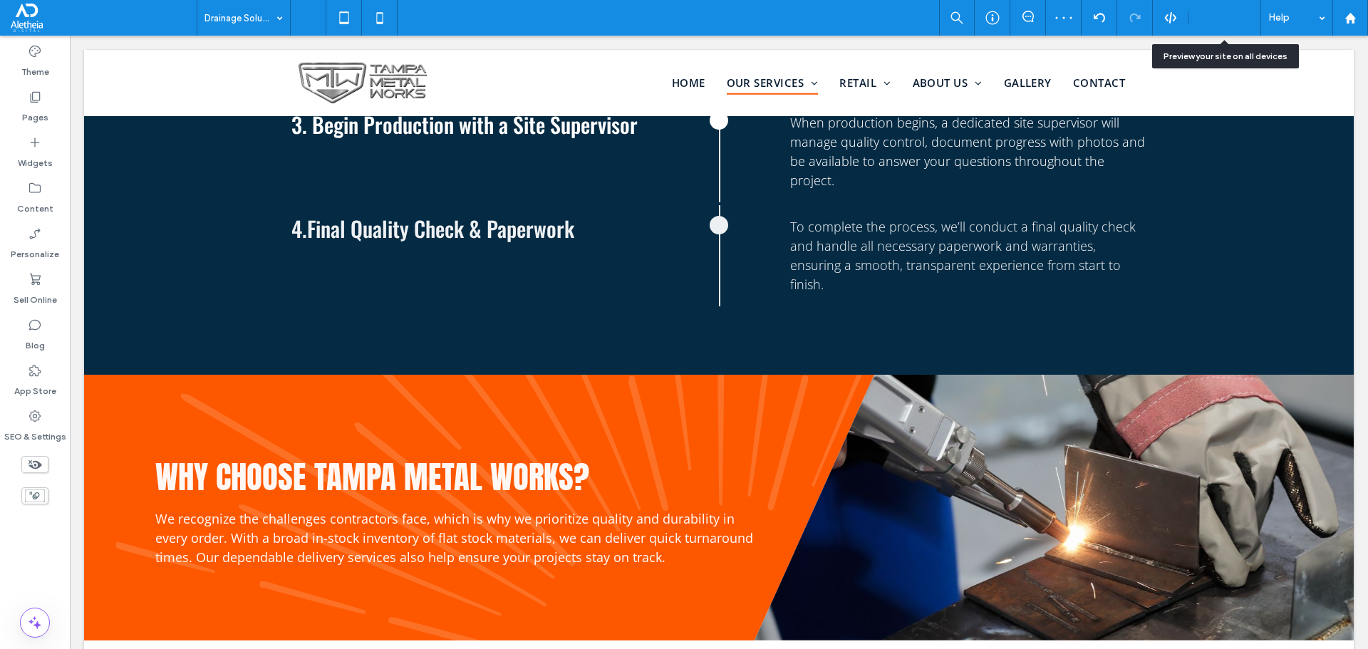
click at [1209, 21] on span "Preview" at bounding box center [1217, 18] width 36 height 12
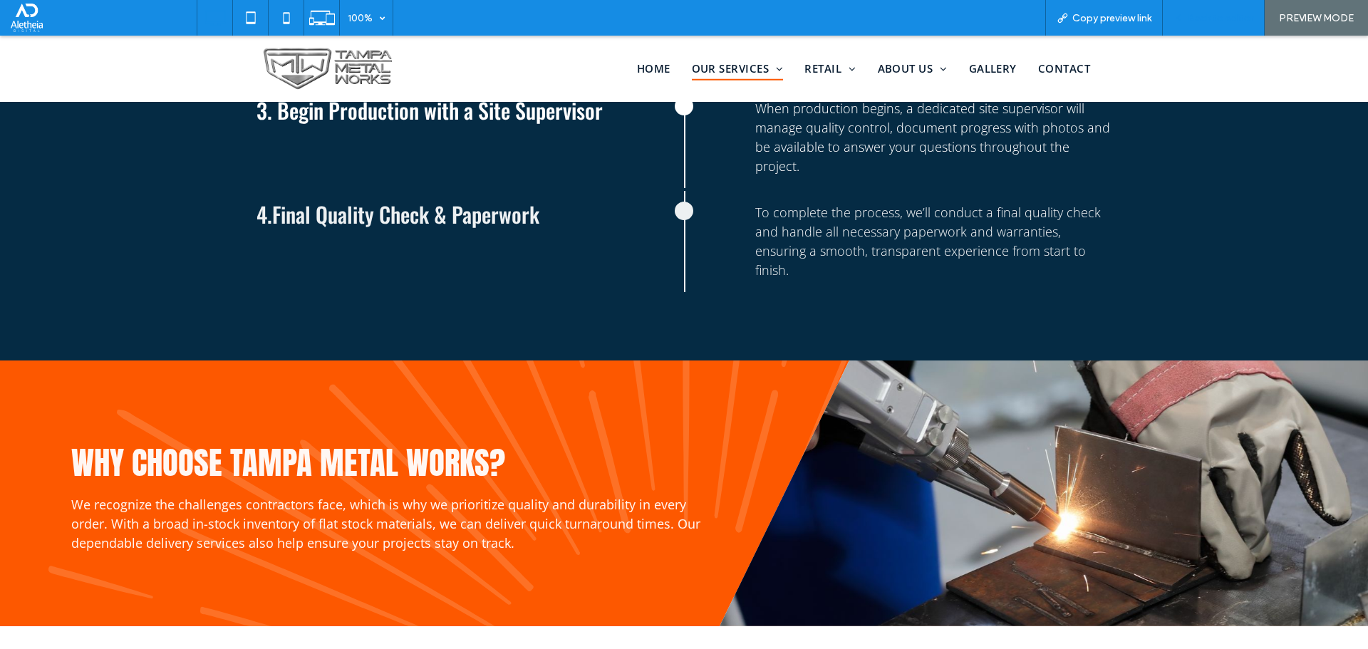
click at [1234, 20] on span "Back to editor" at bounding box center [1221, 18] width 66 height 12
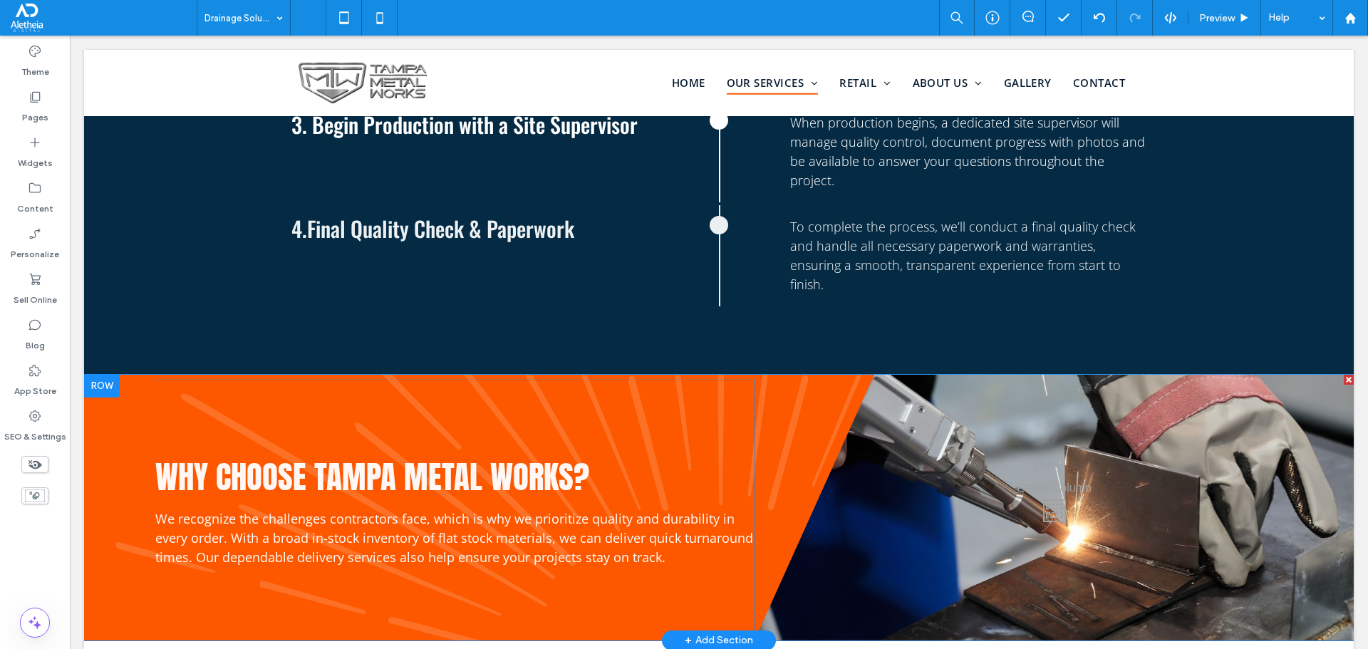
click at [675, 562] on div "Why choose Tampa Metal Works? We recognize the challenges contractors face, whi…" at bounding box center [454, 513] width 599 height 266
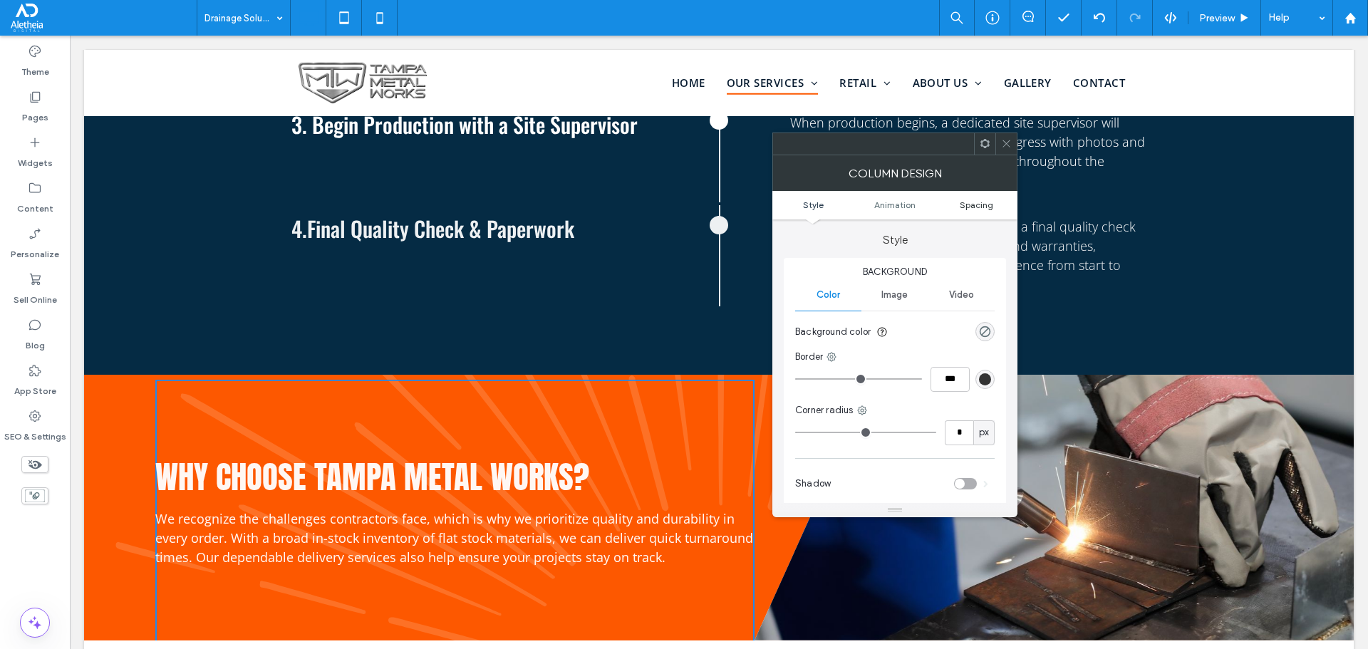
click at [981, 200] on span "Spacing" at bounding box center [976, 205] width 33 height 11
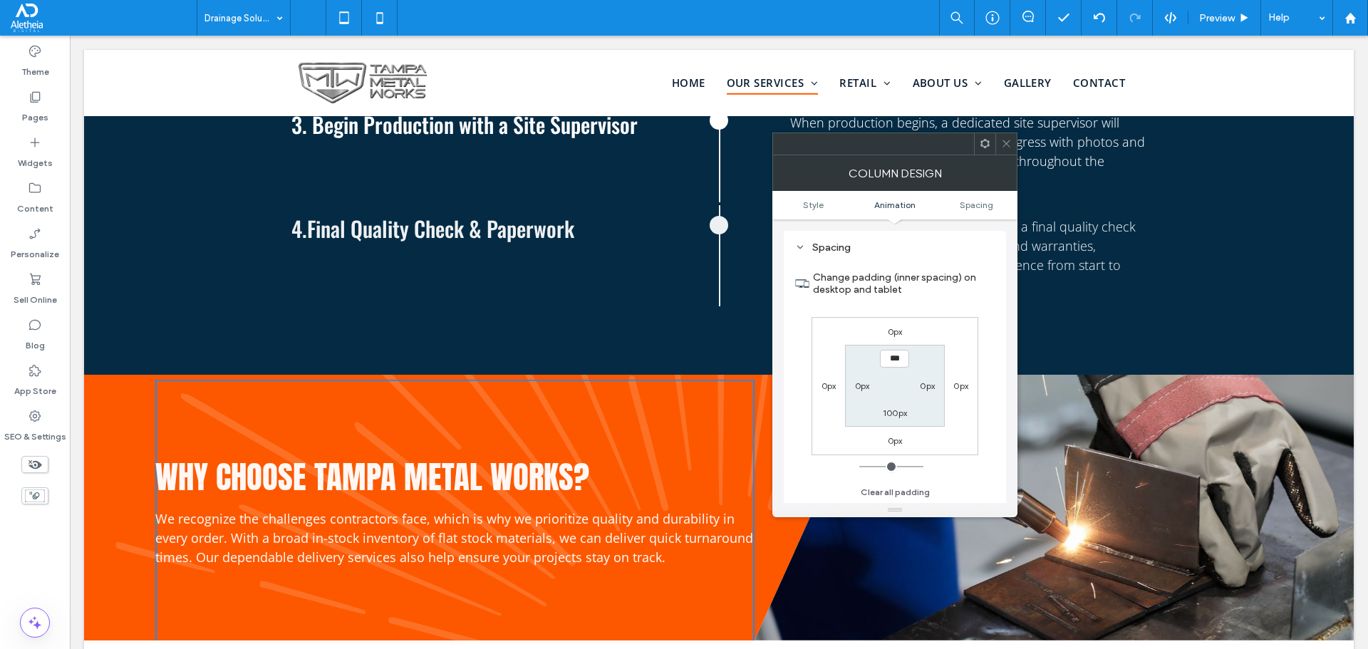
scroll to position [334, 0]
click at [1017, 143] on div at bounding box center [895, 144] width 245 height 23
click at [1011, 147] on icon at bounding box center [1006, 143] width 11 height 11
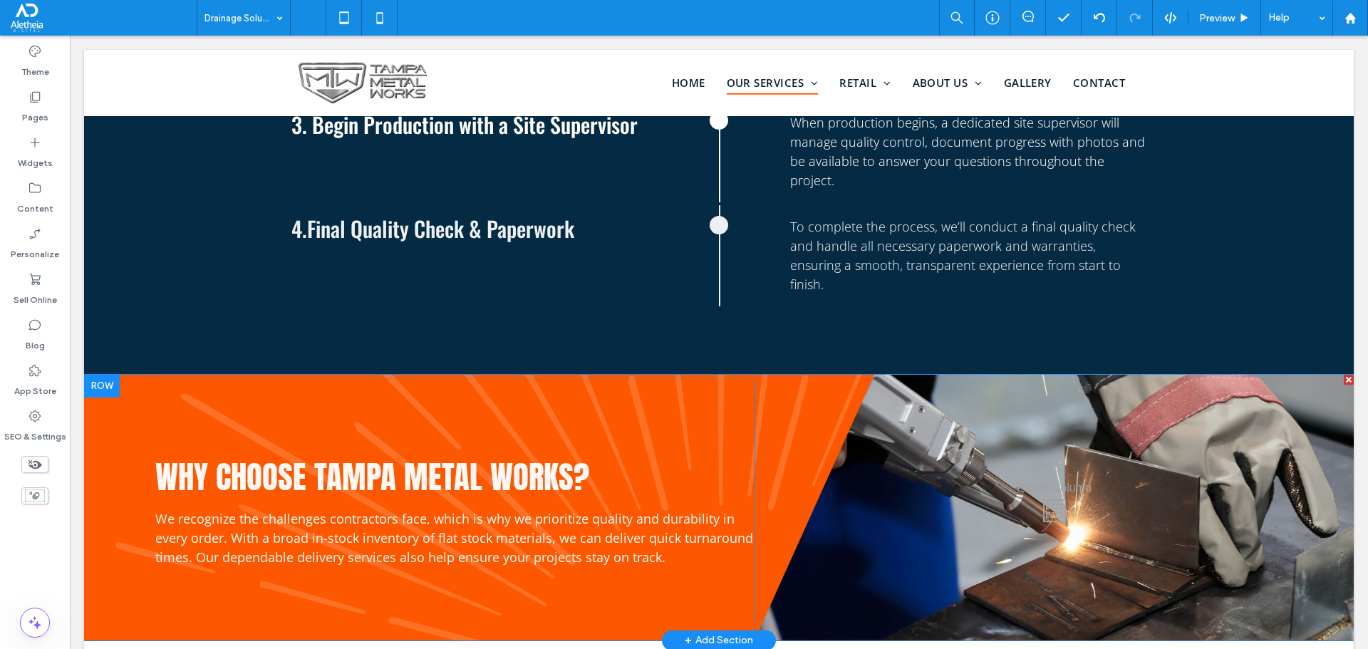
click at [113, 501] on div "Why choose Tampa Metal Works? We recognize the challenges contractors face, whi…" at bounding box center [719, 508] width 1270 height 266
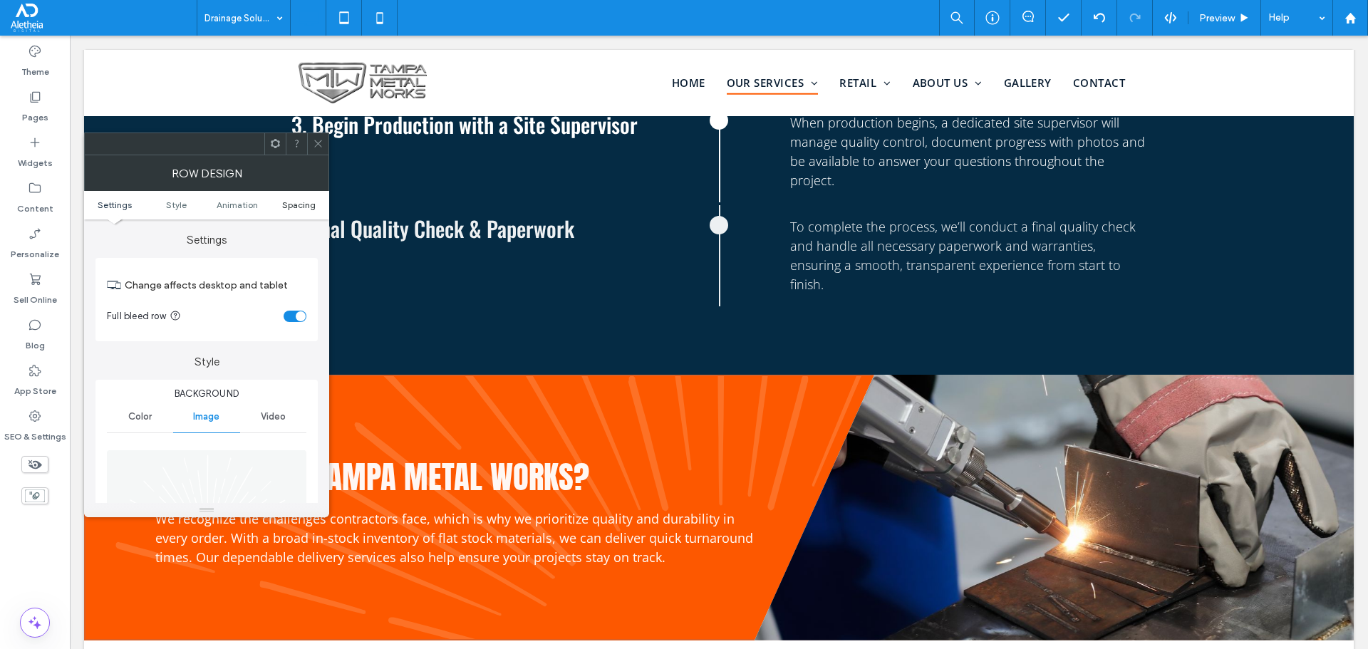
click at [306, 209] on span "Spacing" at bounding box center [298, 205] width 33 height 11
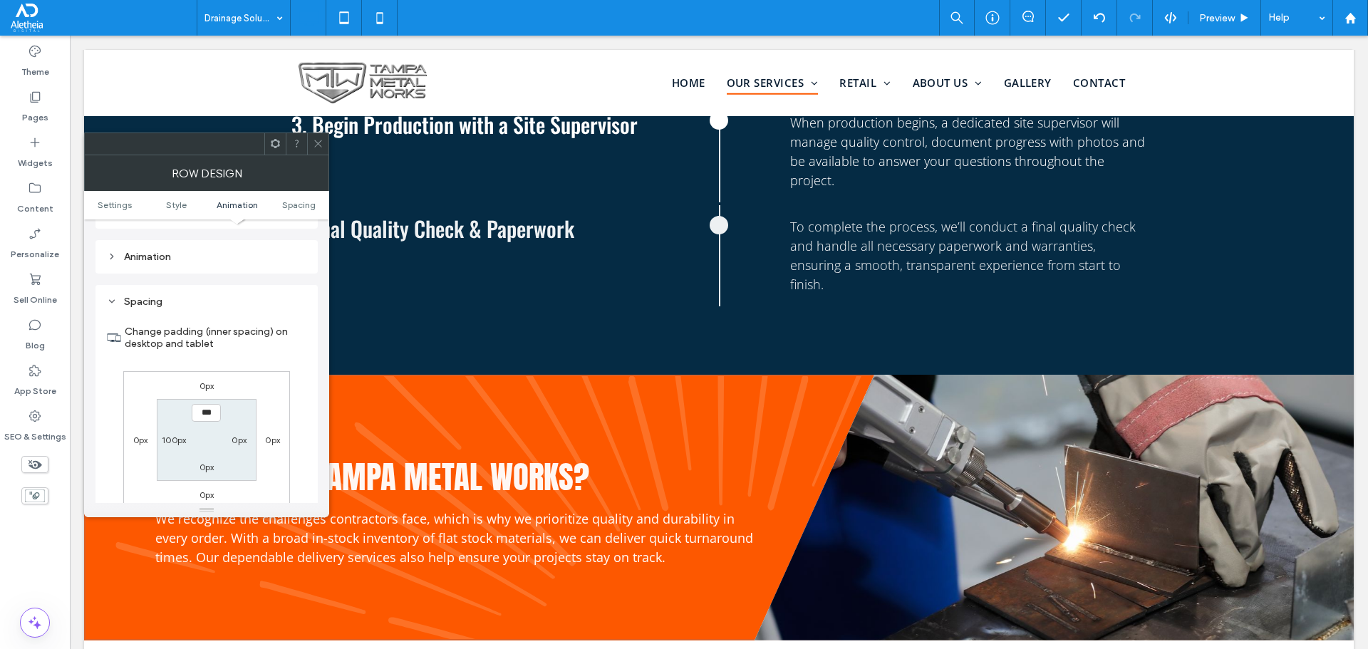
scroll to position [806, 0]
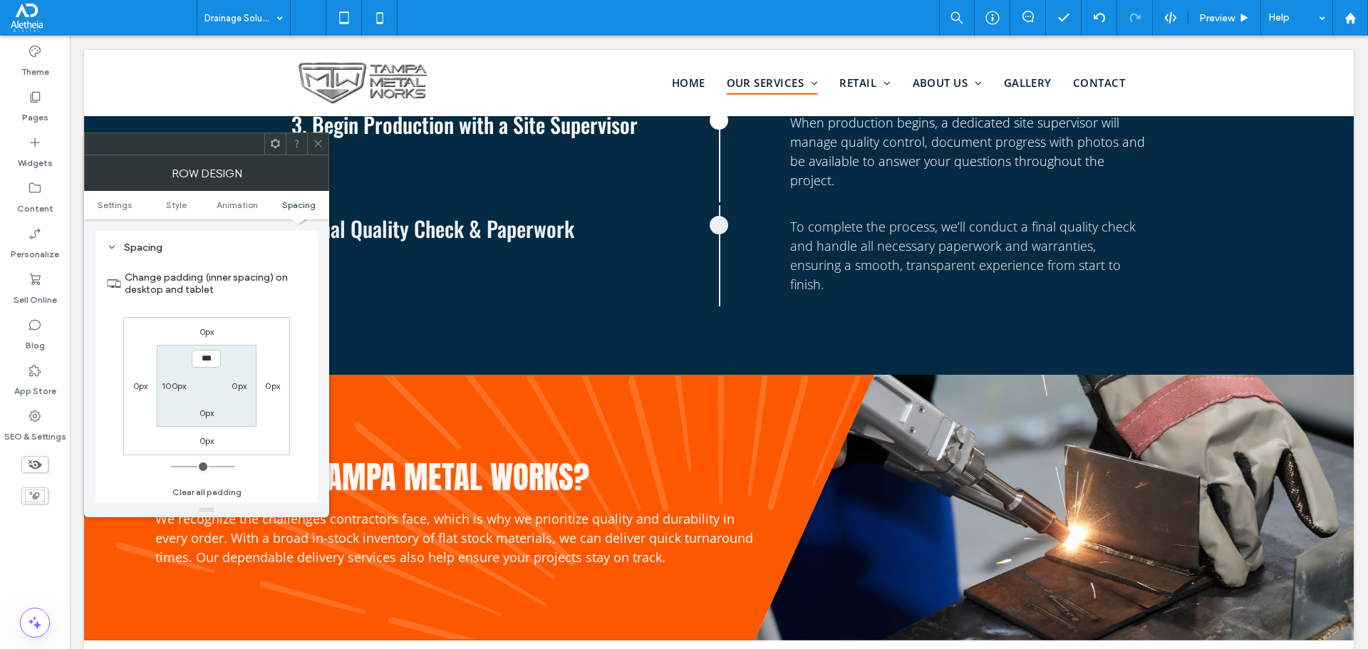
click at [234, 386] on label "0px" at bounding box center [239, 386] width 15 height 11
type input "**"
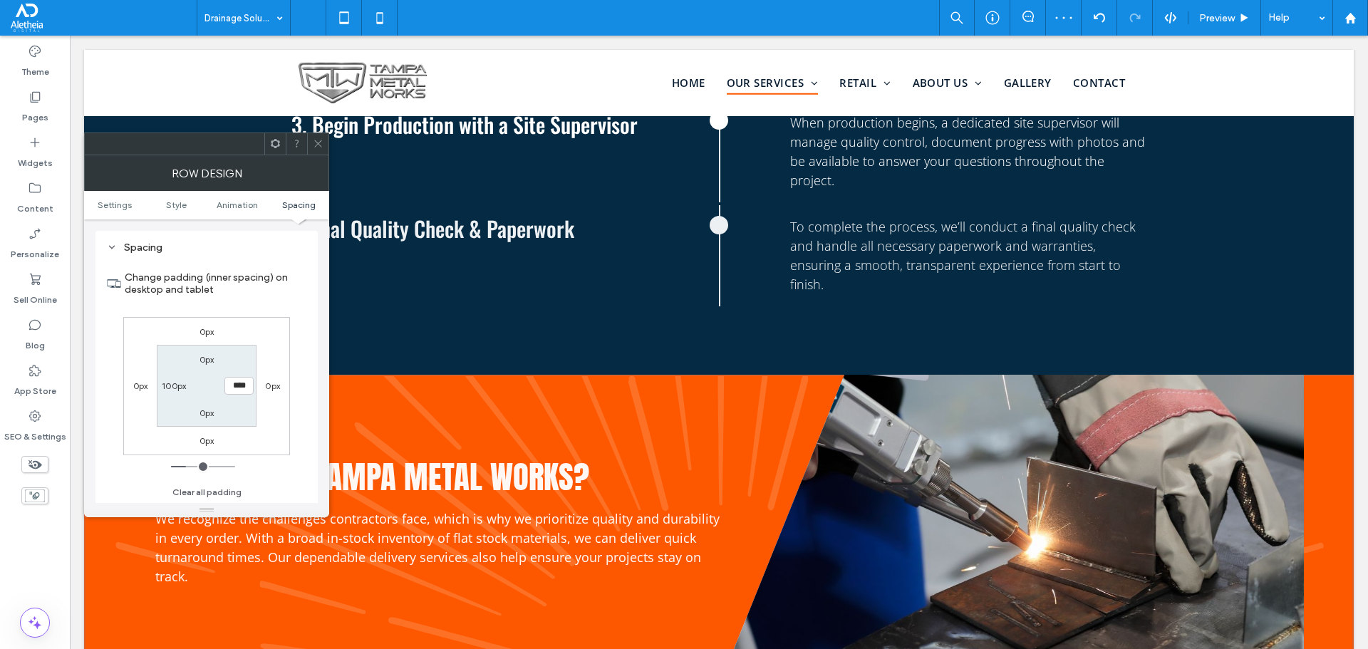
click at [229, 381] on input "****" at bounding box center [238, 386] width 29 height 18
type input "***"
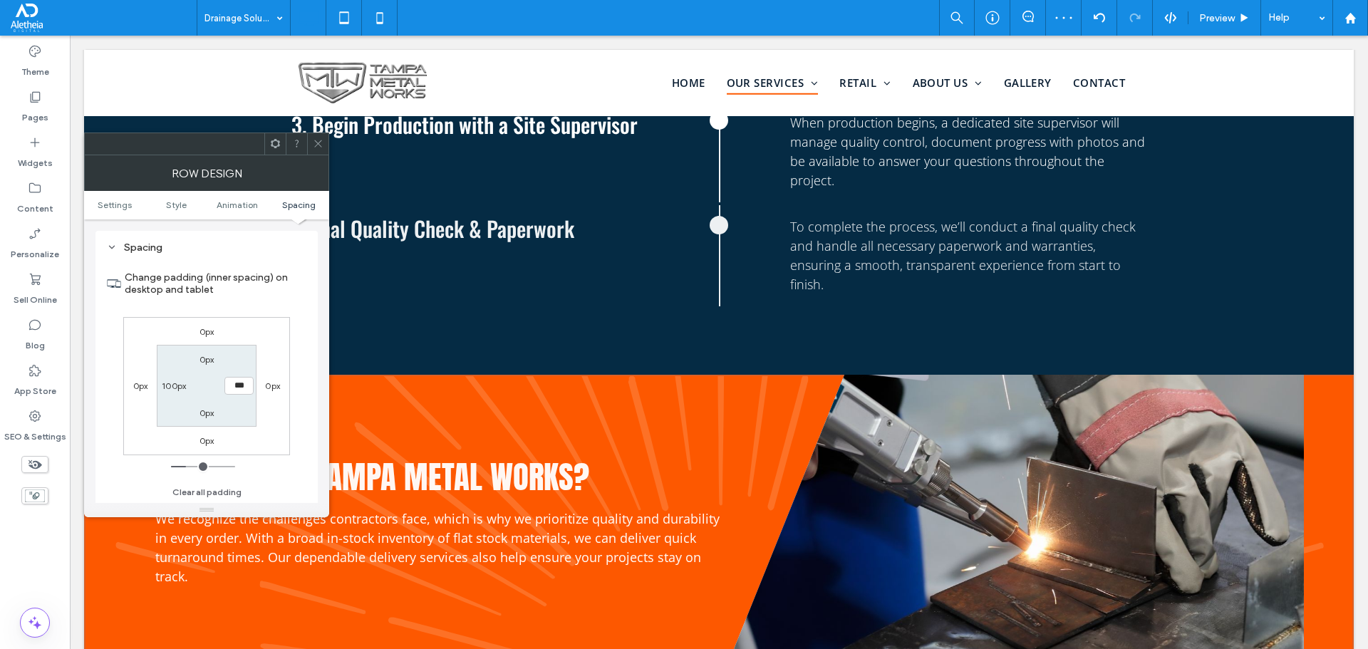
type input "*****"
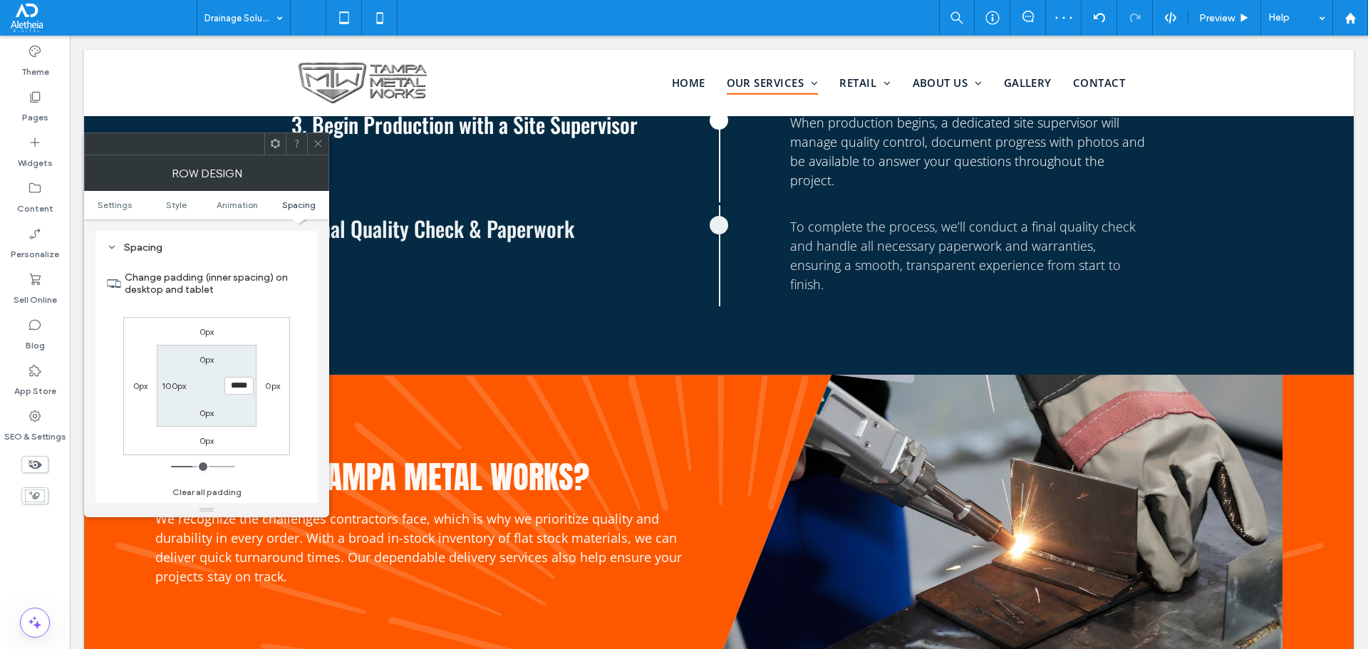
click at [321, 135] on span at bounding box center [318, 143] width 11 height 21
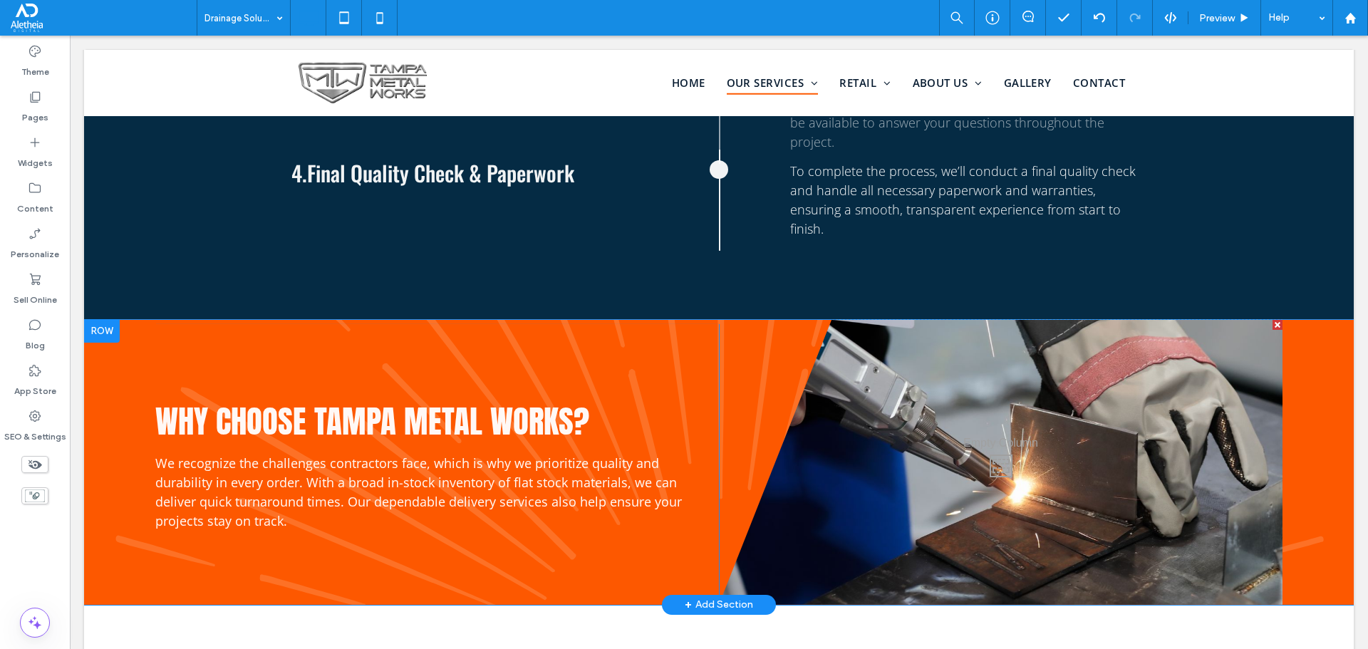
scroll to position [1685, 0]
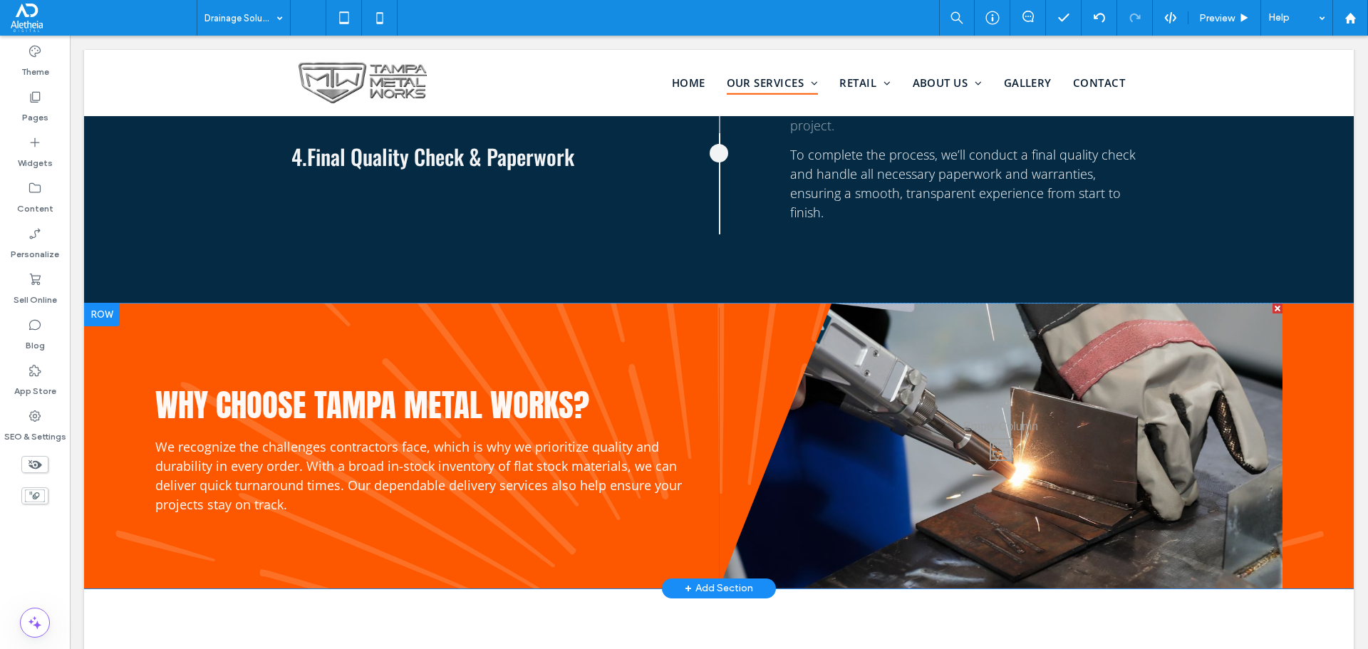
click at [1288, 350] on div "Why choose Tampa Metal Works? We recognize the challenges contractors face, whi…" at bounding box center [719, 446] width 1270 height 285
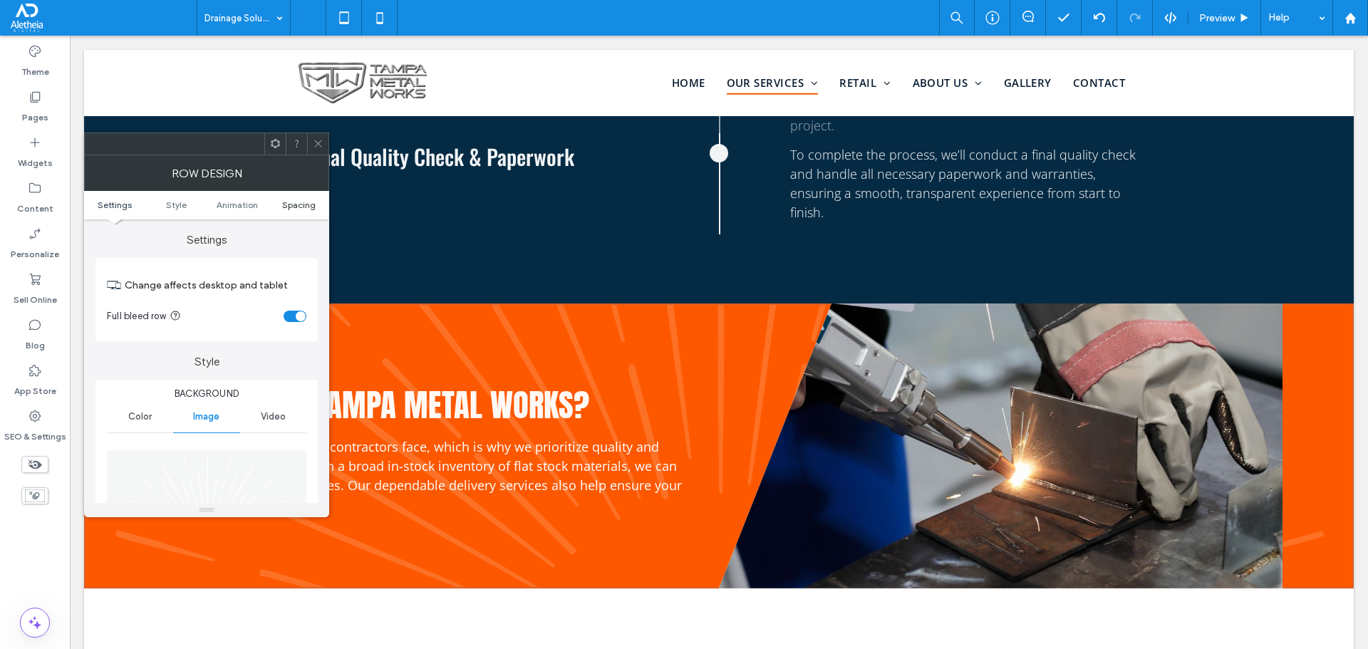
click at [293, 201] on span "Spacing" at bounding box center [298, 205] width 33 height 11
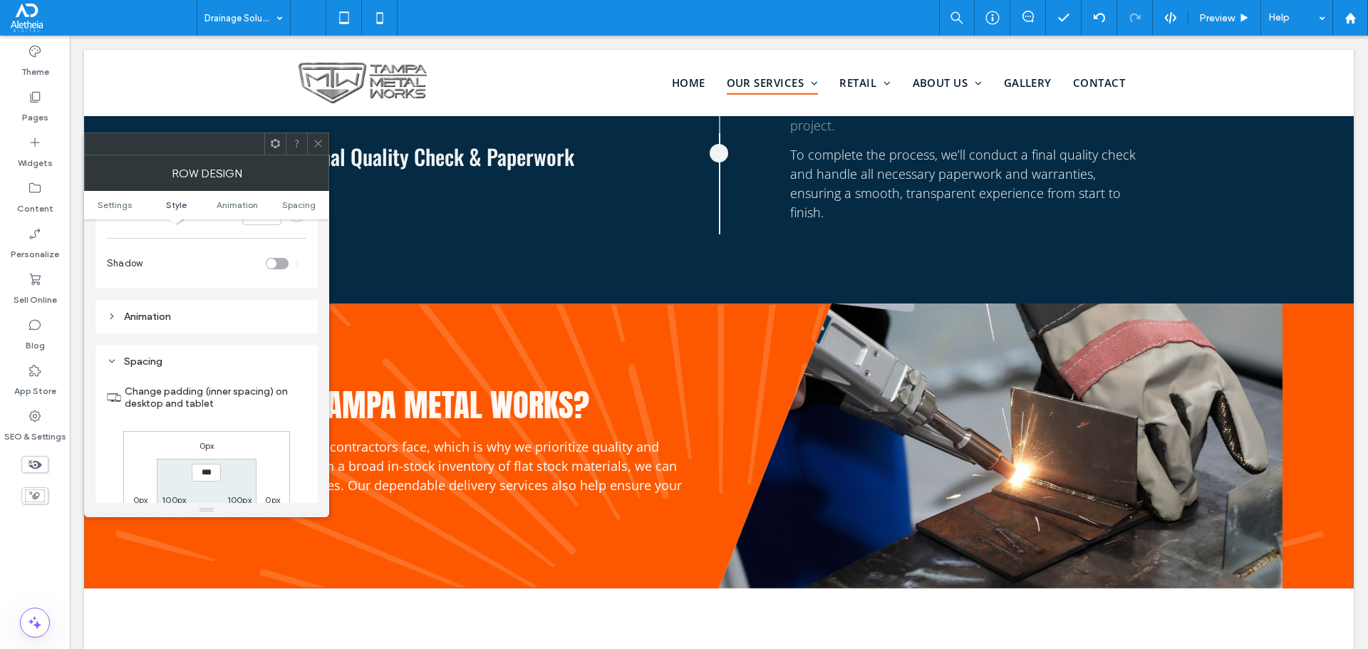
scroll to position [806, 0]
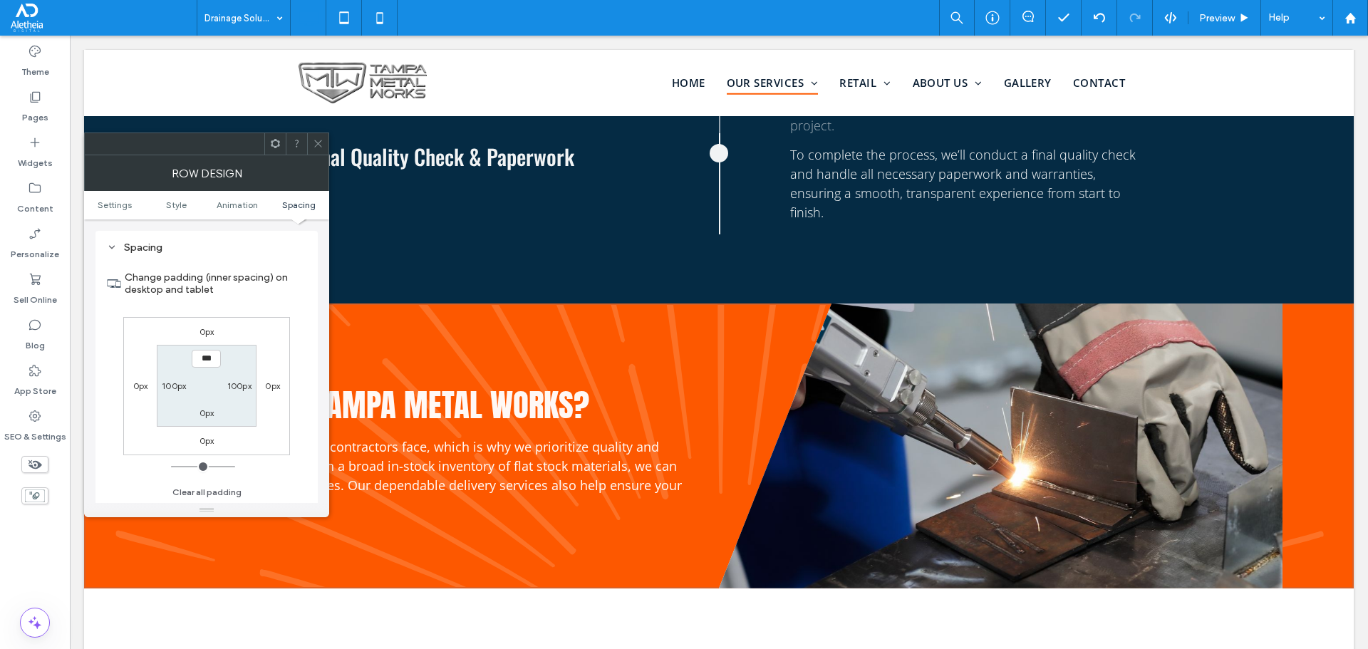
click at [240, 386] on label "100px" at bounding box center [239, 386] width 24 height 11
type input "***"
type input "*"
type input "***"
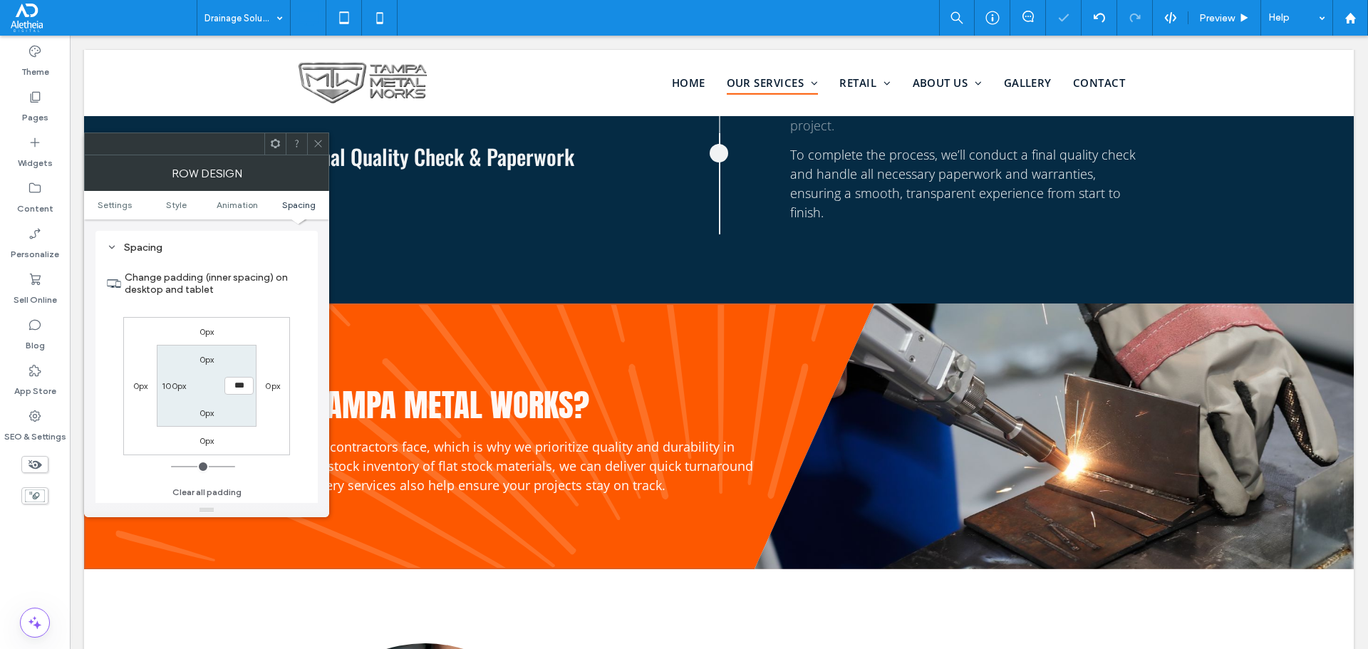
click at [315, 135] on span at bounding box center [318, 143] width 11 height 21
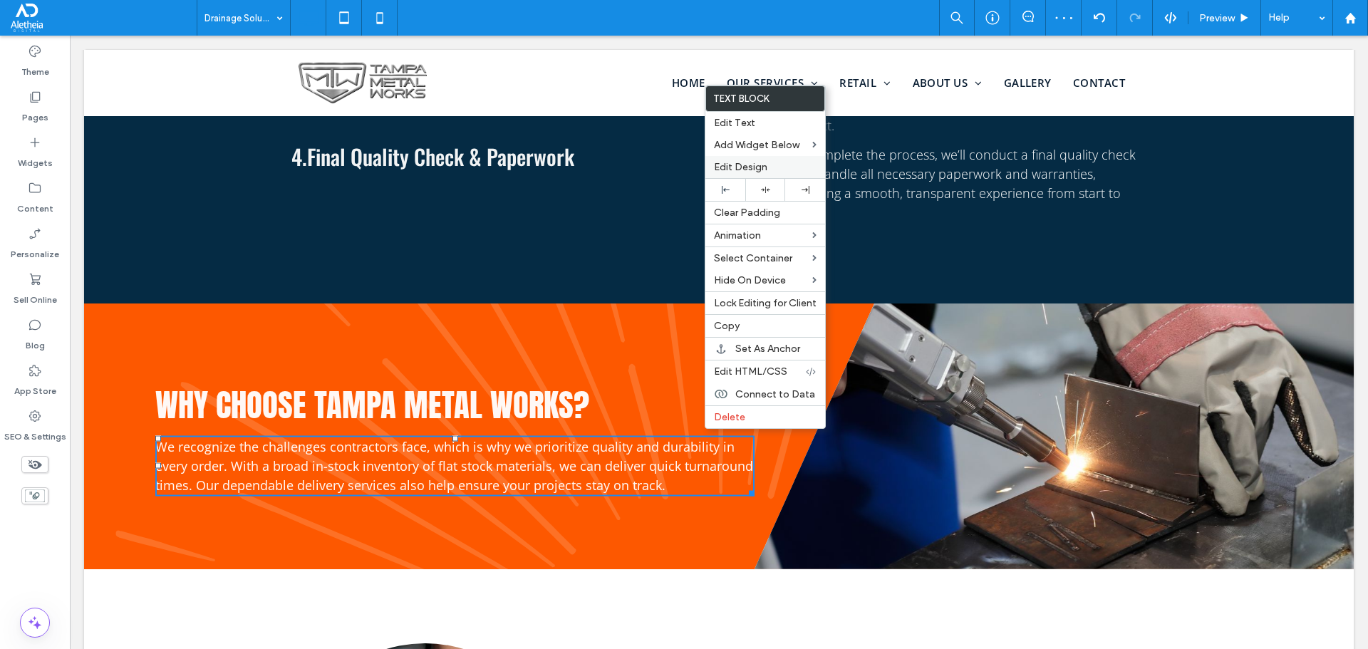
click at [785, 164] on label "Edit Design" at bounding box center [765, 167] width 103 height 12
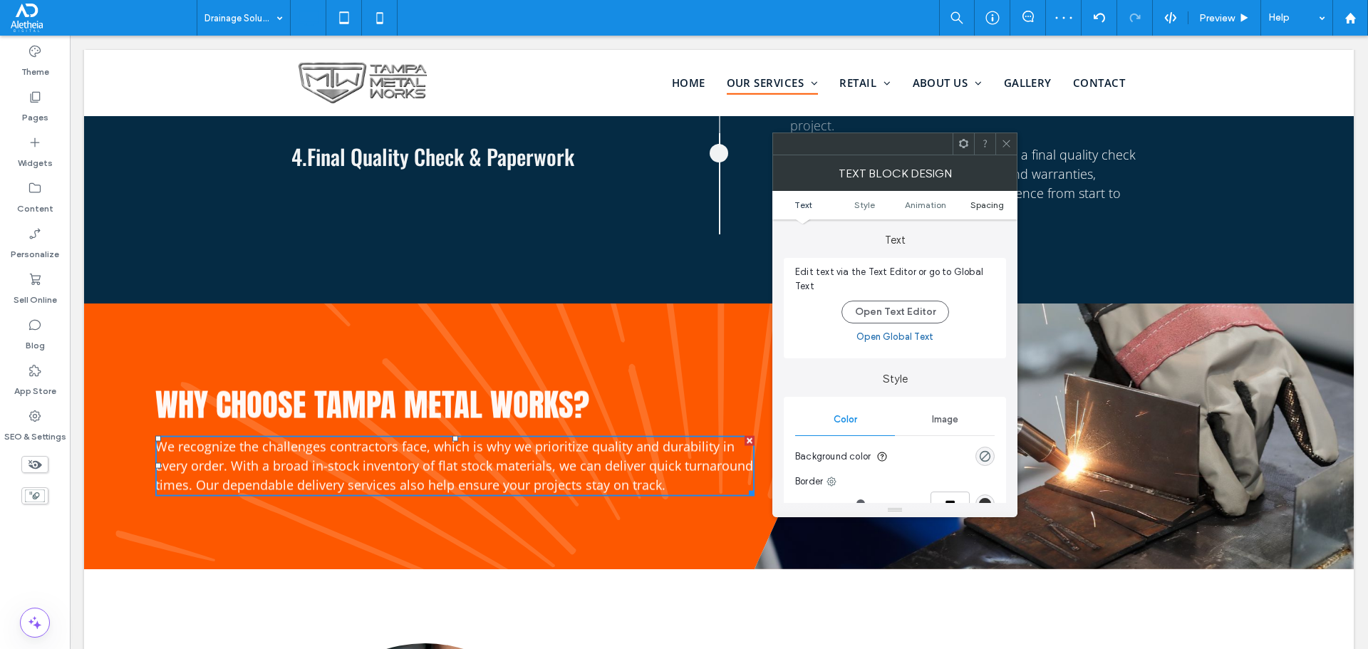
click at [991, 209] on span "Spacing" at bounding box center [987, 205] width 33 height 11
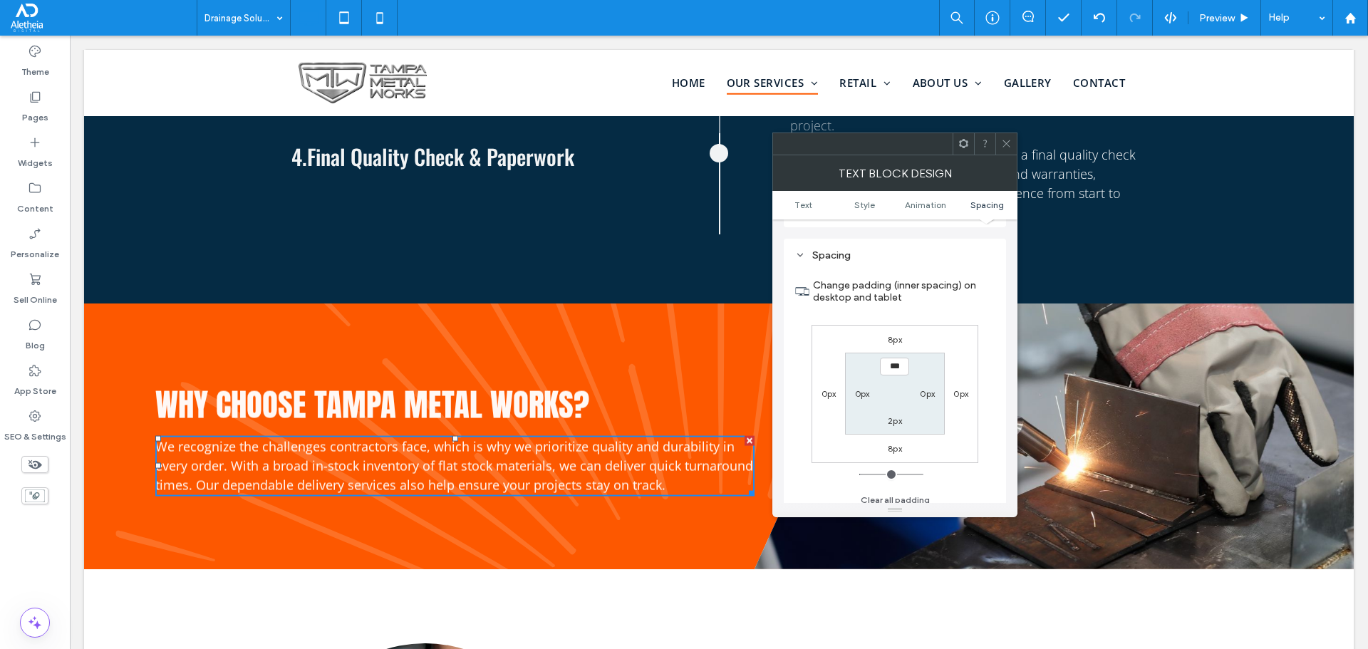
scroll to position [408, 0]
click at [930, 381] on label "0px" at bounding box center [927, 386] width 15 height 11
type input "*"
type input "***"
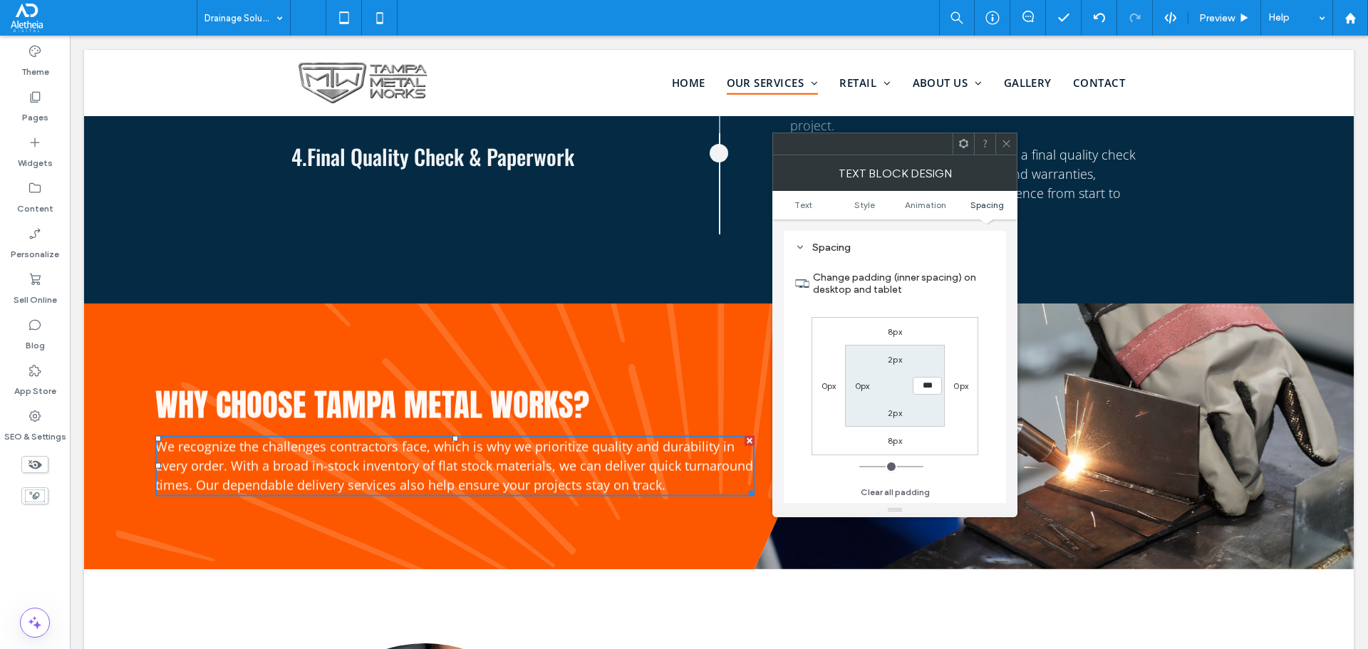
type input "*****"
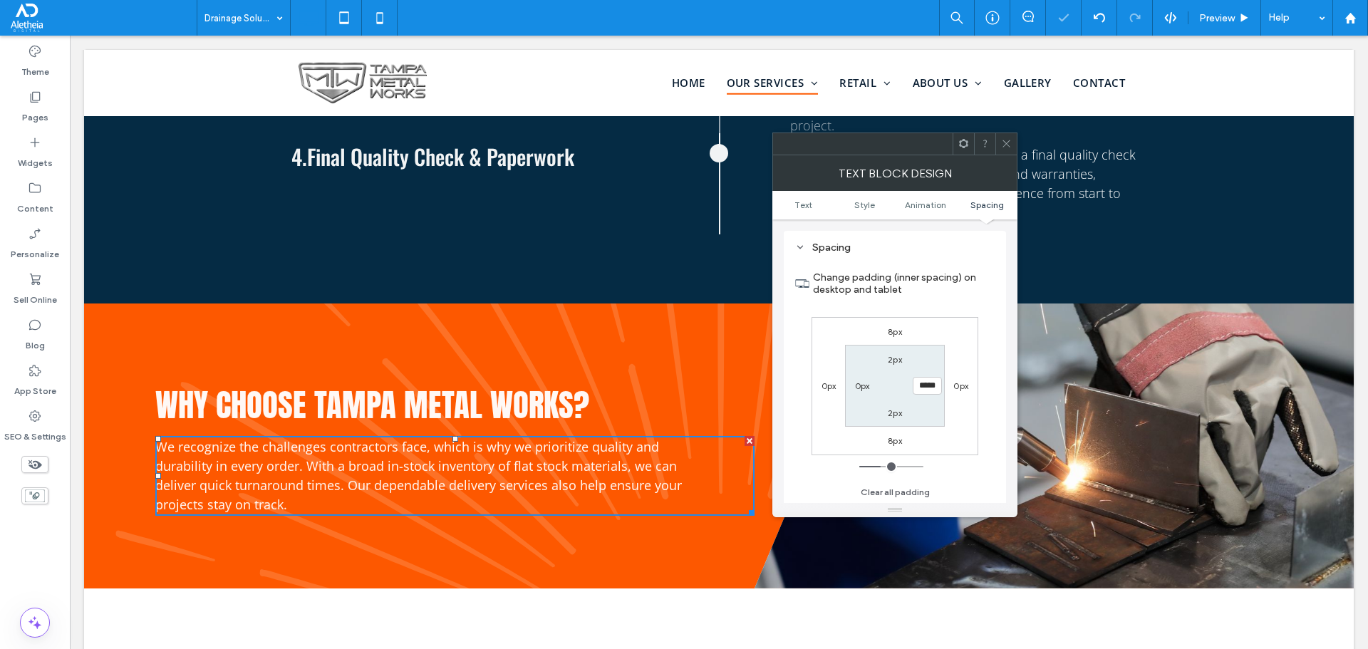
click at [1012, 143] on div at bounding box center [1006, 143] width 21 height 21
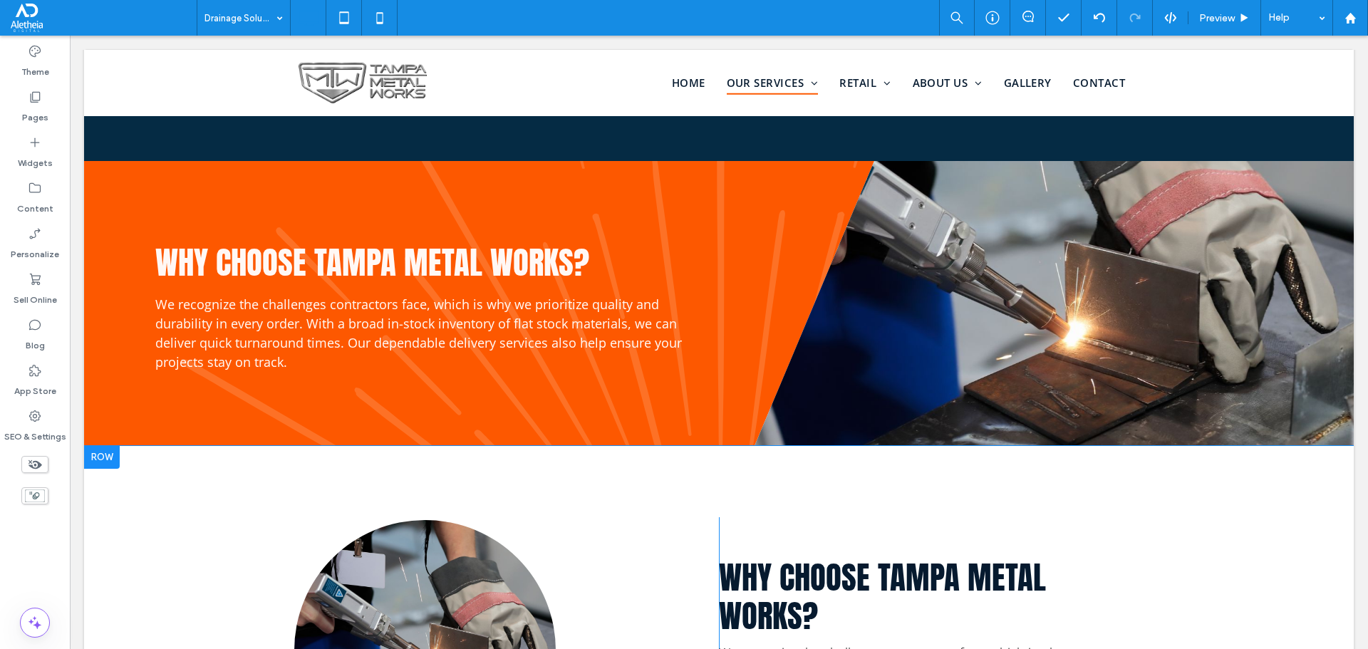
scroll to position [0, 0]
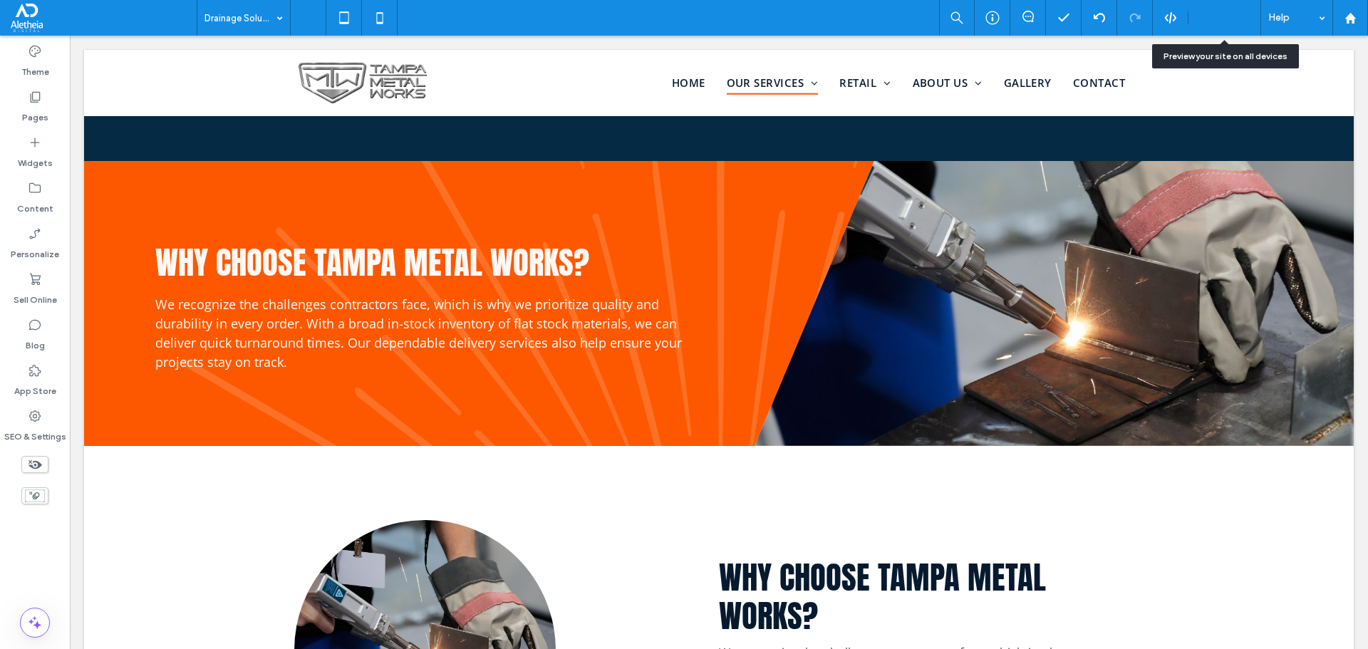
click at [1219, 14] on span "Preview" at bounding box center [1217, 18] width 36 height 12
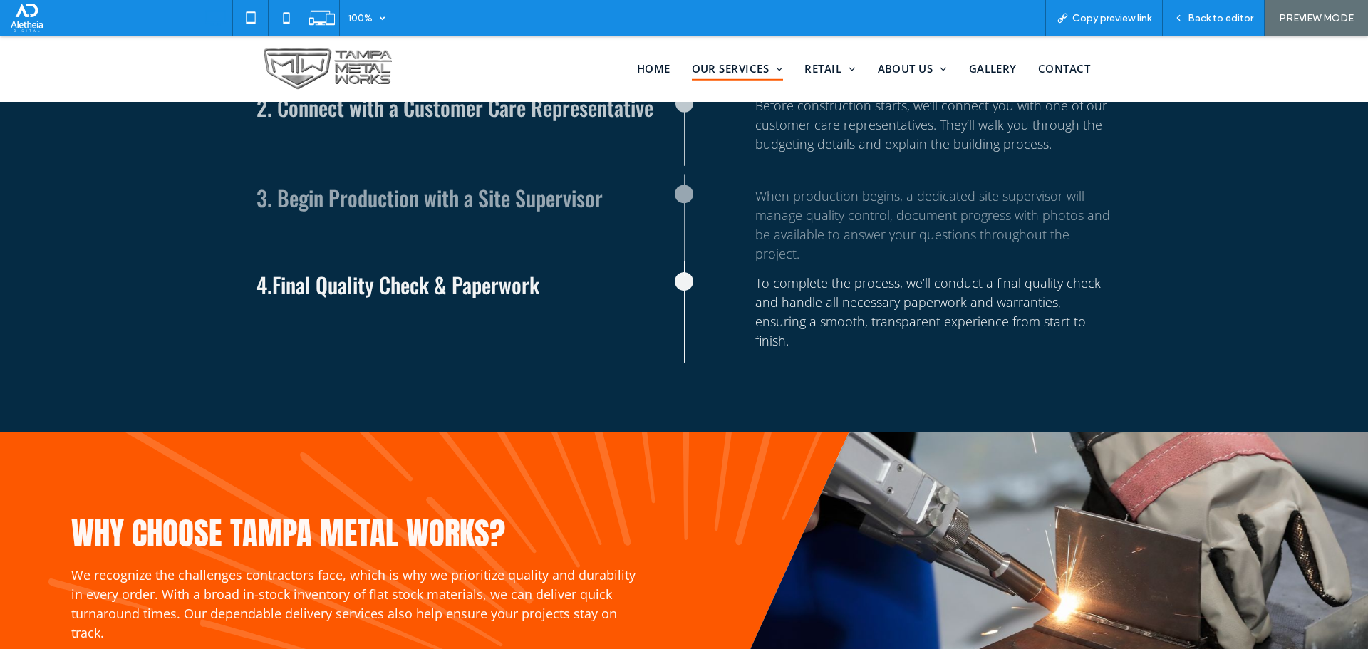
scroll to position [1, 0]
click at [1215, 32] on div "Back to editor" at bounding box center [1214, 18] width 102 height 36
click at [1215, 24] on div "Back to editor" at bounding box center [1214, 18] width 102 height 36
click at [1227, 19] on span "Back to editor" at bounding box center [1221, 18] width 66 height 12
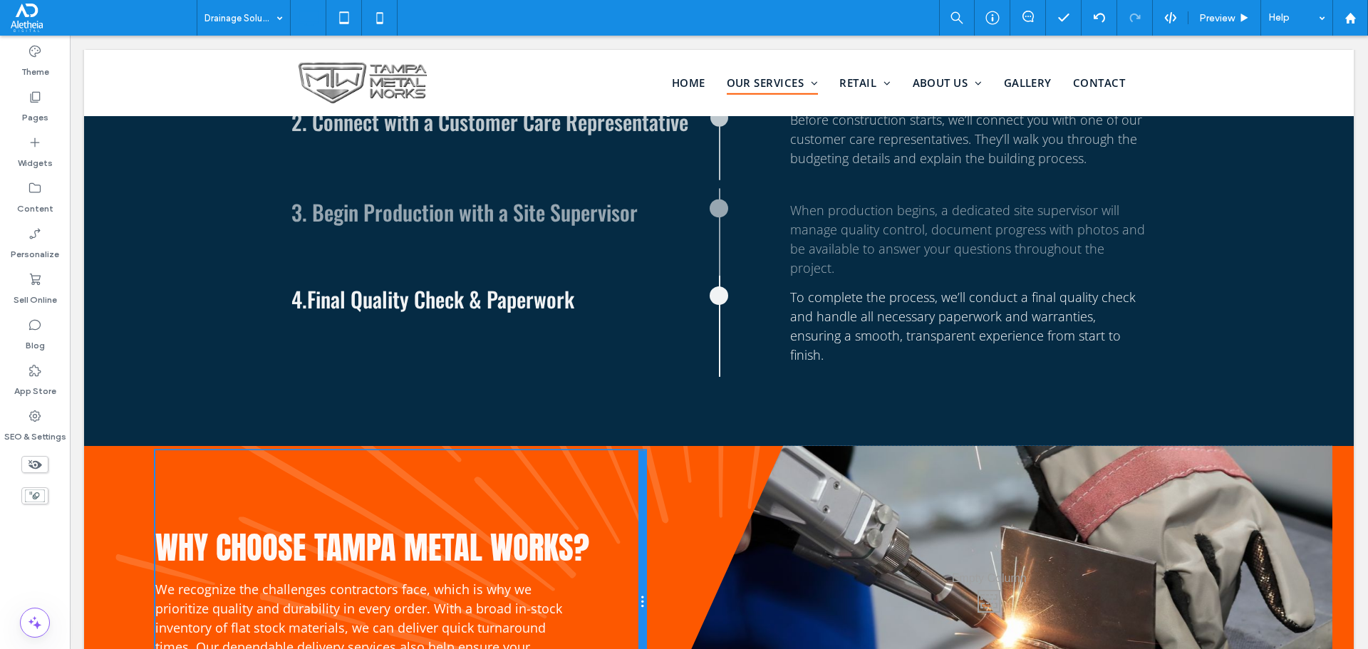
drag, startPoint x: 742, startPoint y: 503, endPoint x: 746, endPoint y: 537, distance: 34.5
click at [676, 502] on div "Why choose Tampa Metal Works? We recognize the challenges contractors face, whi…" at bounding box center [754, 598] width 1199 height 304
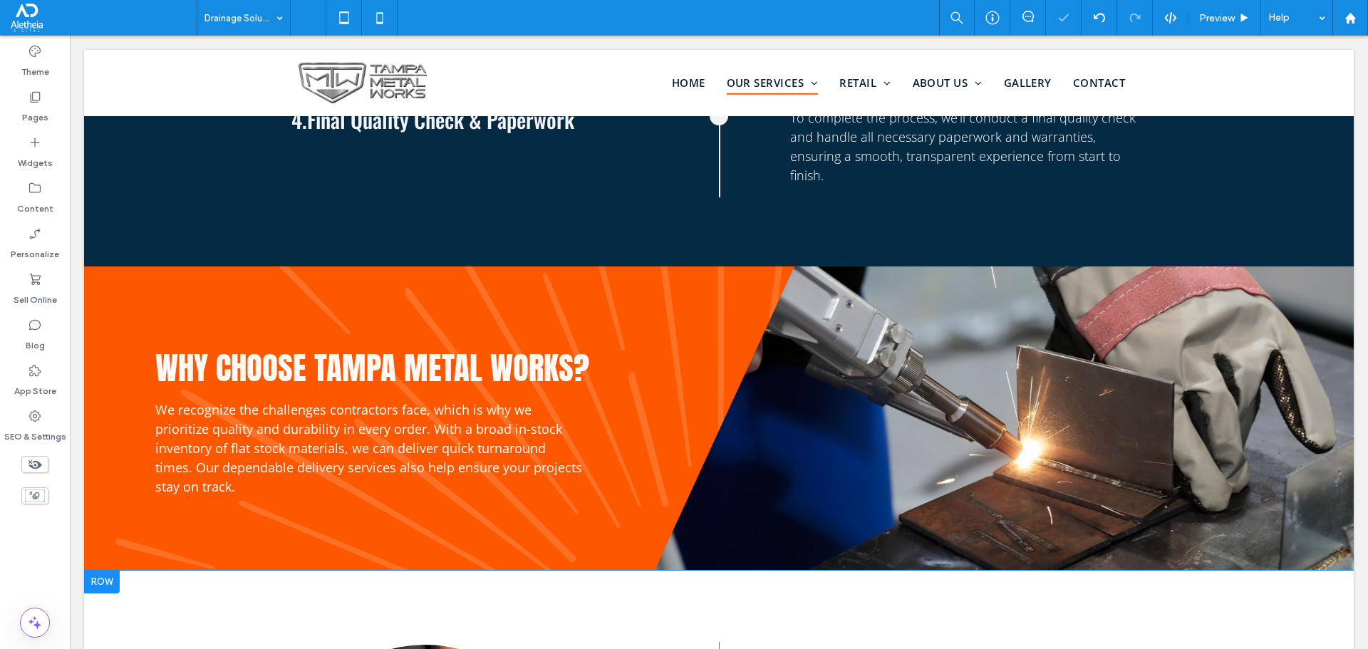
scroll to position [1828, 0]
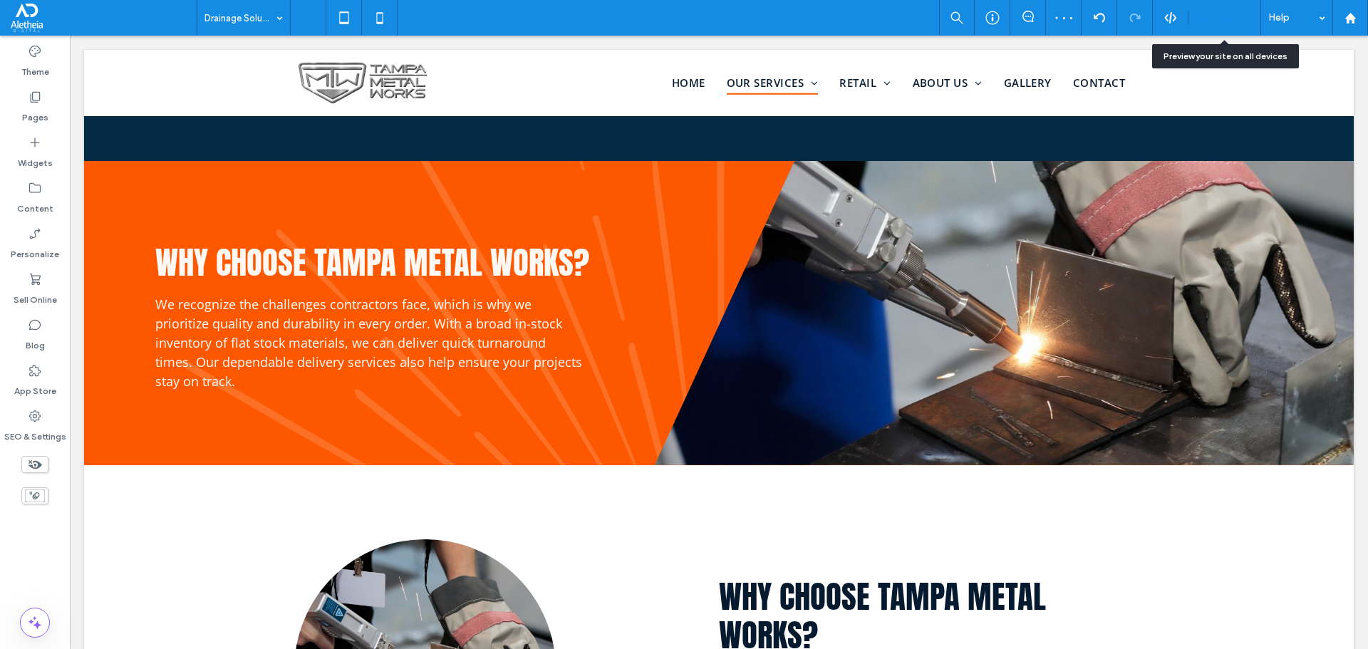
click at [1212, 7] on div "Preview" at bounding box center [1225, 18] width 73 height 36
click at [1222, 16] on span "Preview" at bounding box center [1217, 18] width 36 height 12
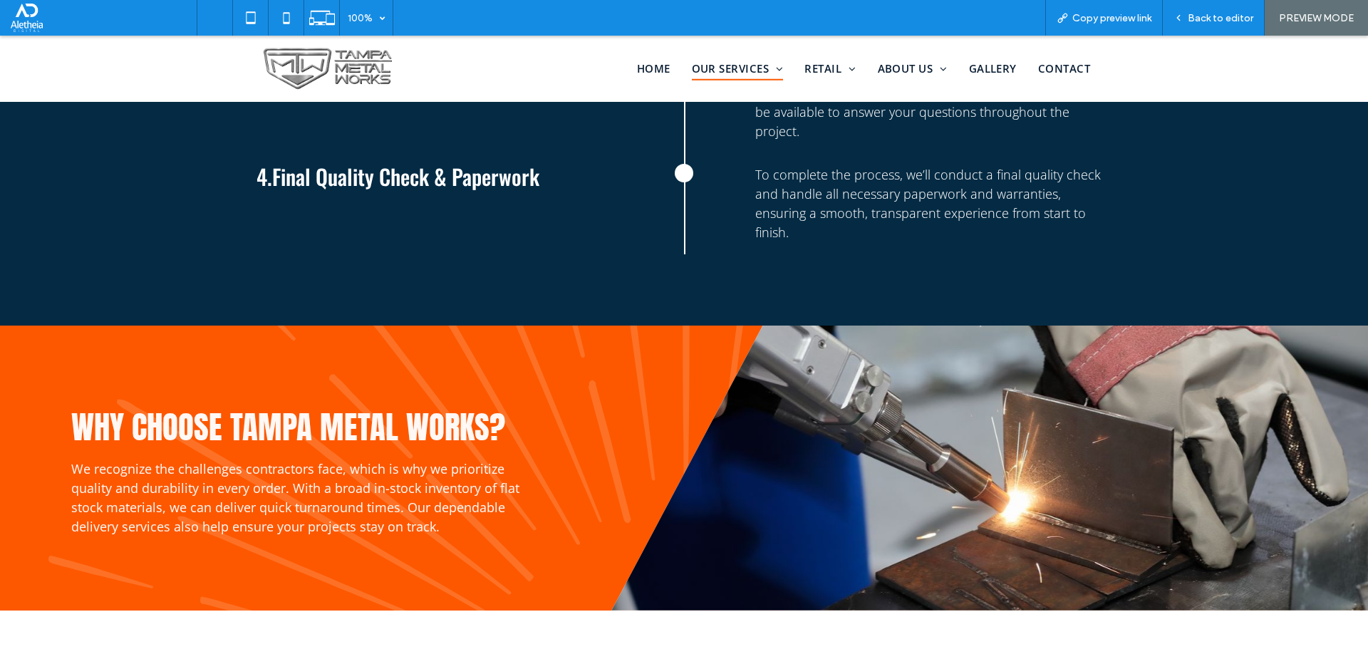
scroll to position [1614, 0]
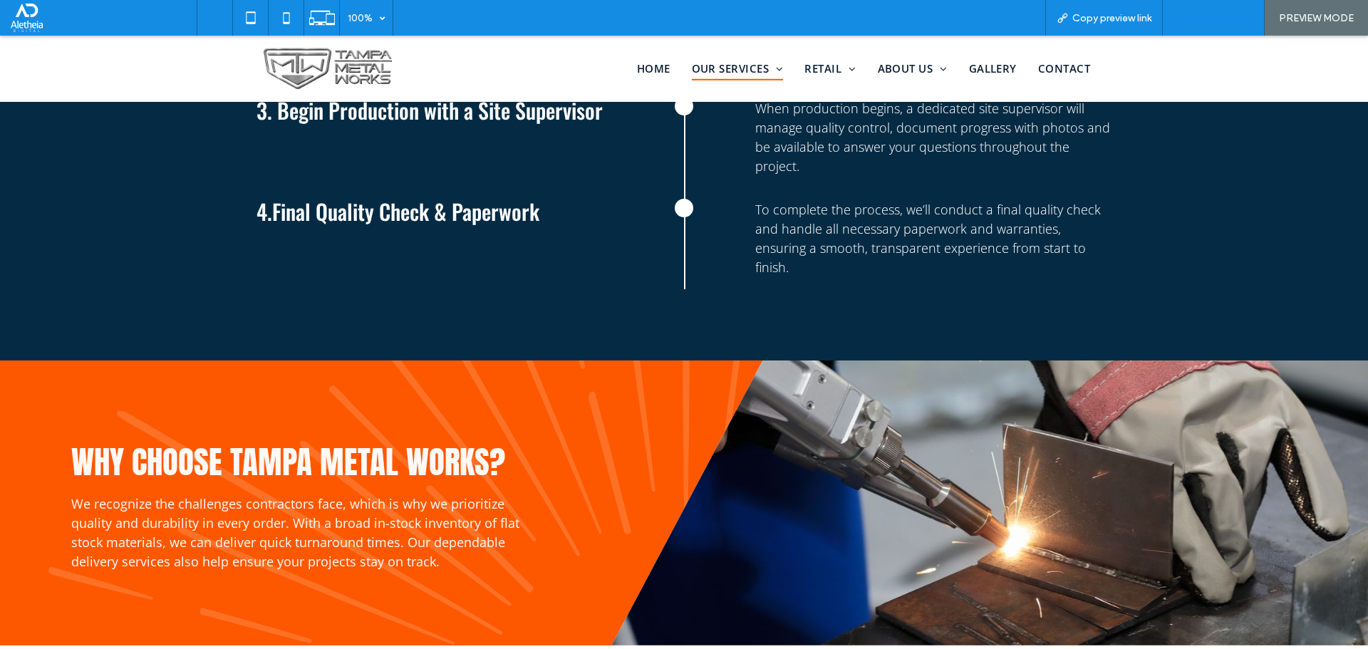
click at [1229, 15] on span "Back to editor" at bounding box center [1221, 18] width 66 height 12
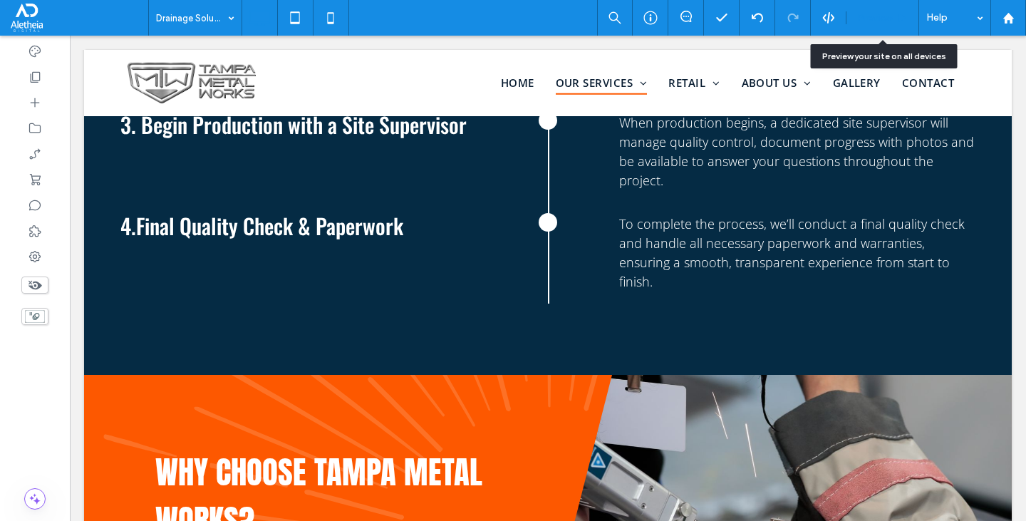
click at [874, 9] on div "Preview" at bounding box center [883, 18] width 73 height 36
click at [892, 19] on span "Preview" at bounding box center [875, 18] width 36 height 12
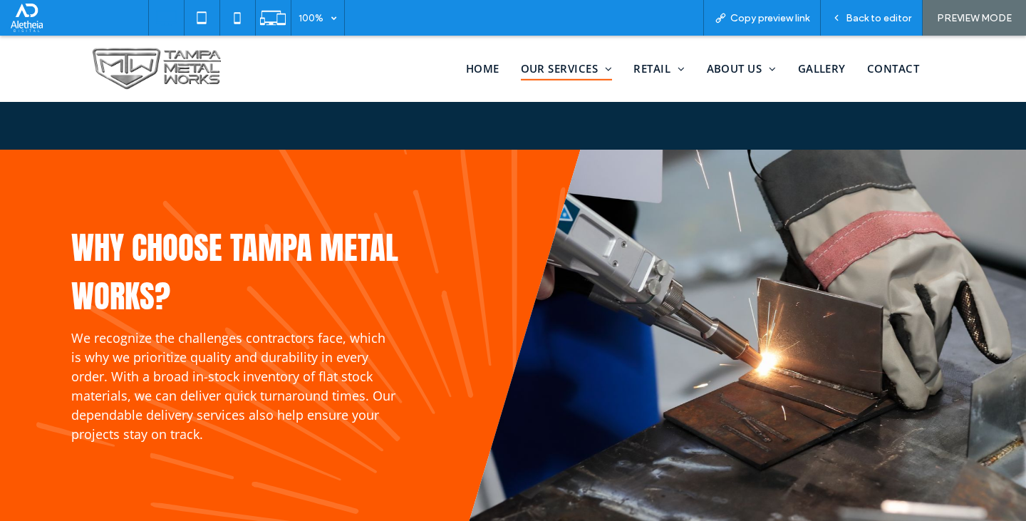
scroll to position [1757, 0]
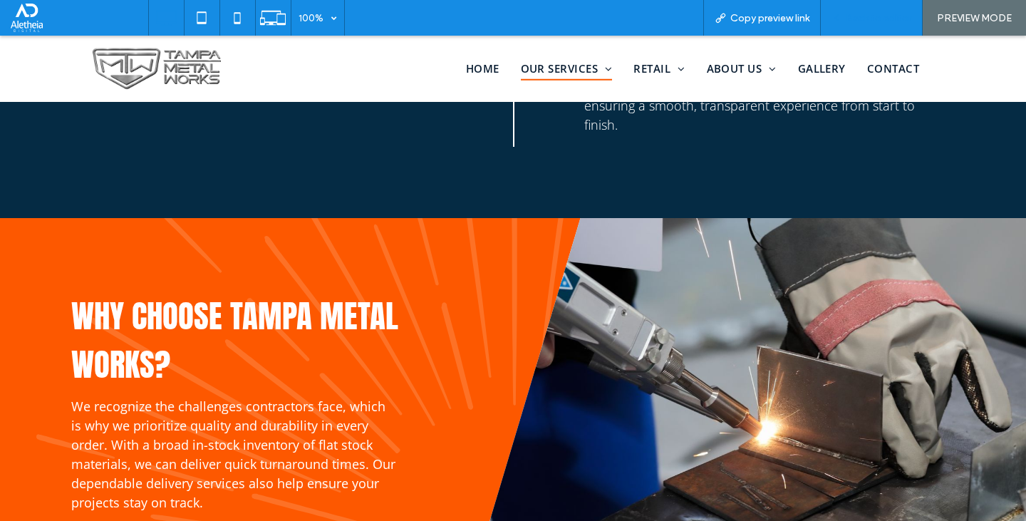
click at [856, 11] on div "Back to editor" at bounding box center [872, 18] width 102 height 36
click at [855, 11] on div "Back to editor" at bounding box center [872, 18] width 102 height 36
click at [864, 21] on span "Back to editor" at bounding box center [879, 18] width 66 height 12
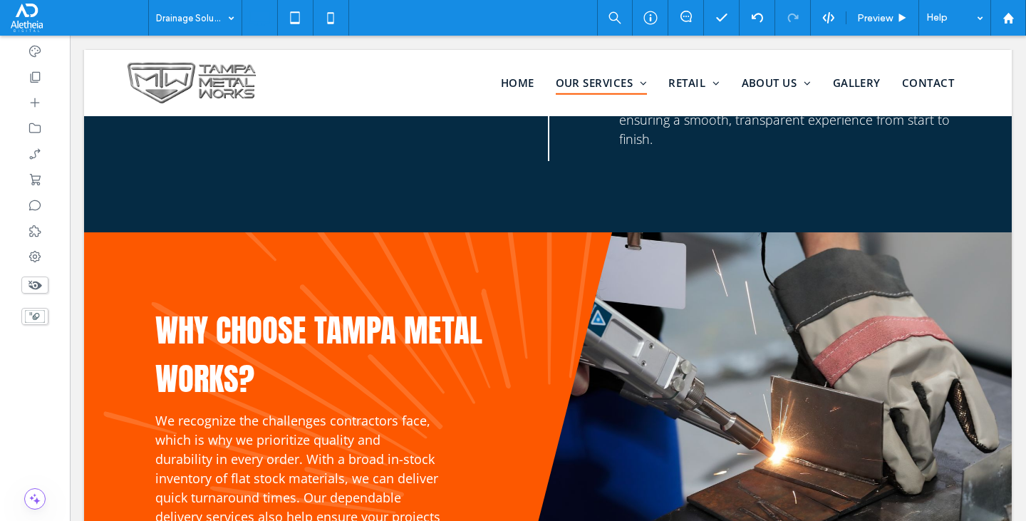
scroll to position [1755, 0]
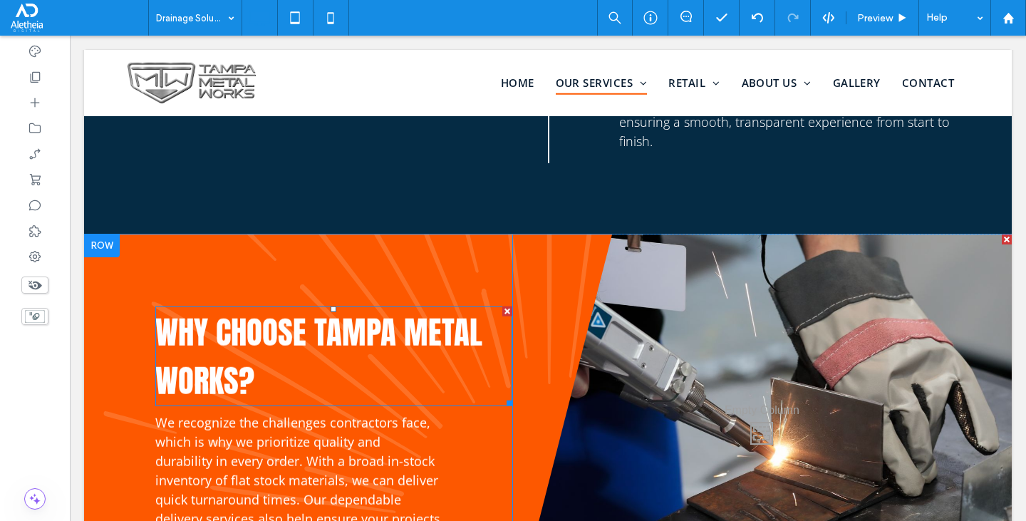
click at [291, 308] on span "Why choose Tampa Metal Works?" at bounding box center [318, 356] width 327 height 97
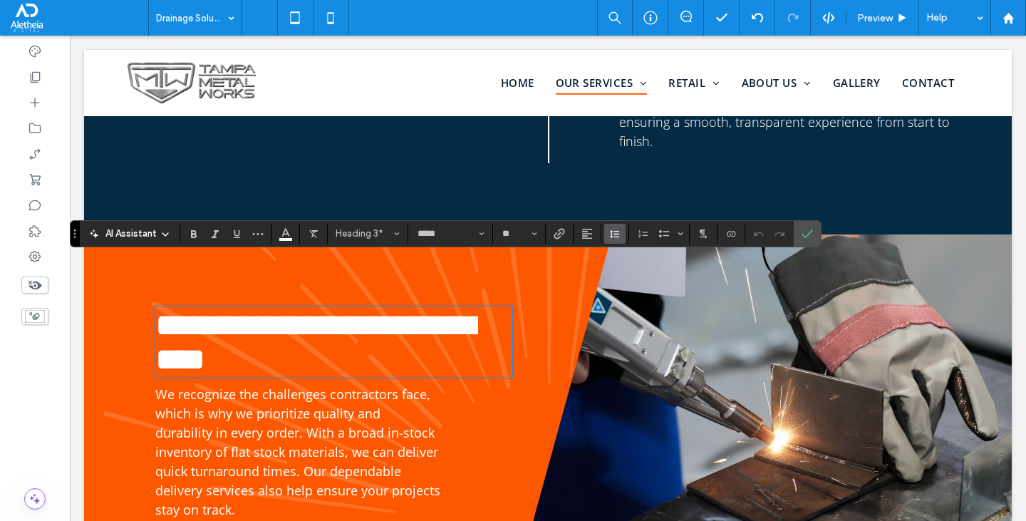
click at [624, 231] on button "Line Height" at bounding box center [614, 234] width 21 height 20
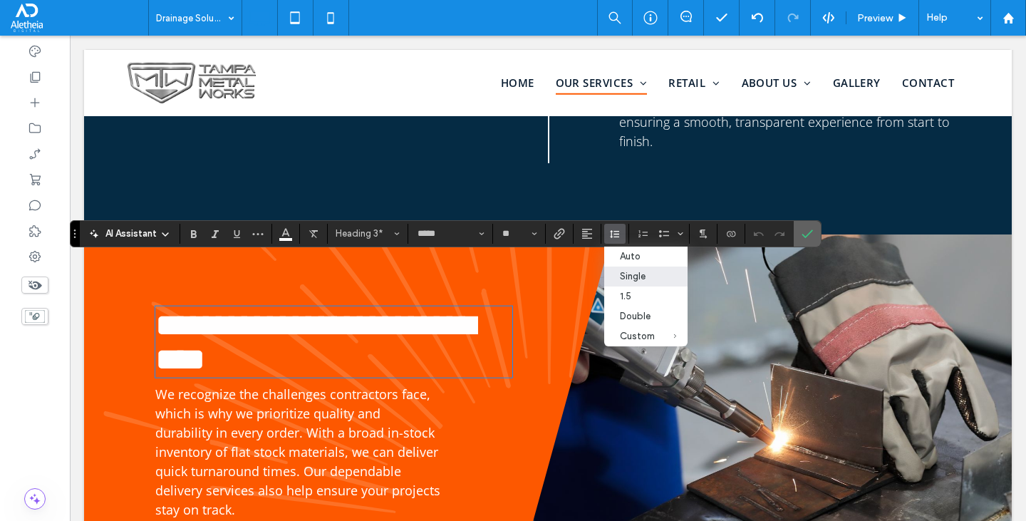
click at [806, 228] on icon "Confirm" at bounding box center [807, 233] width 11 height 11
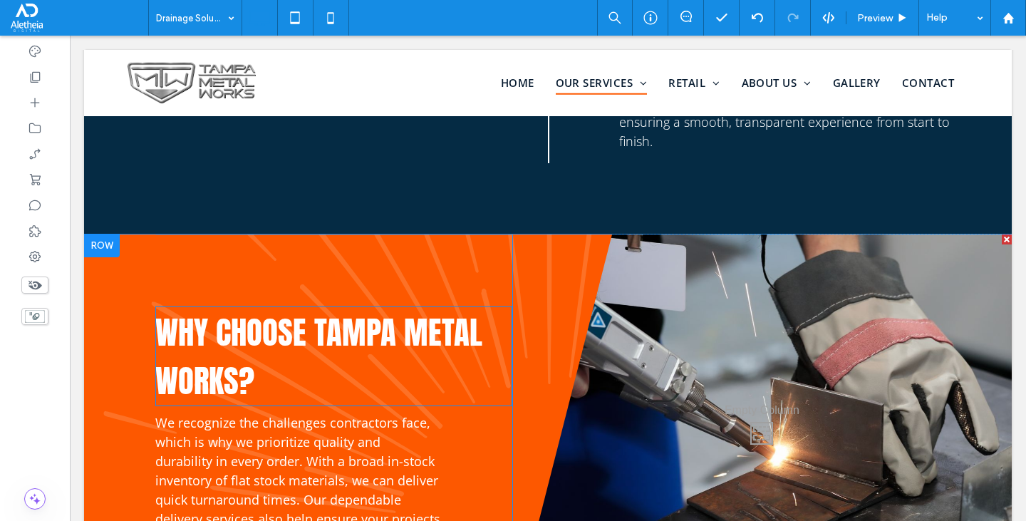
click at [371, 314] on h3 "Why choose Tampa Metal Works?" at bounding box center [333, 356] width 357 height 97
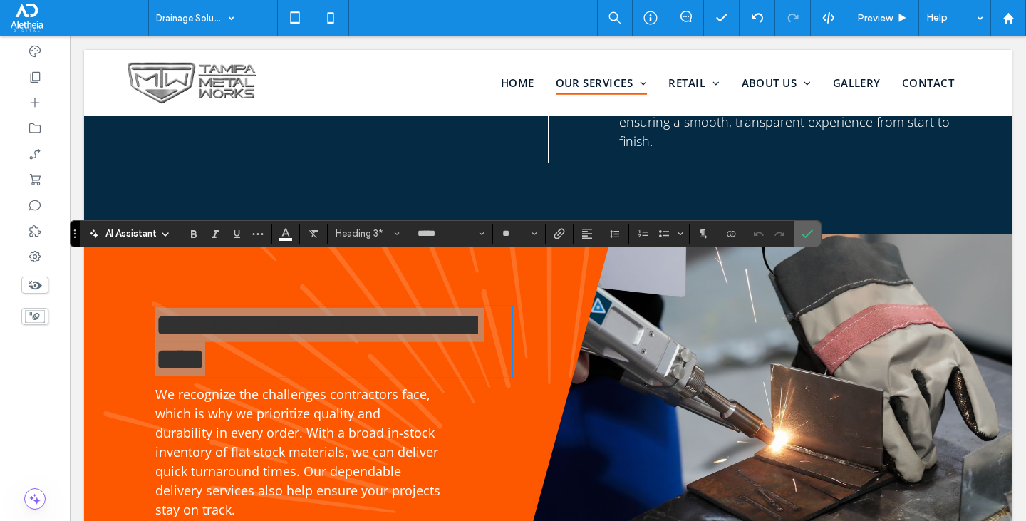
click at [807, 231] on icon "Confirm" at bounding box center [807, 233] width 11 height 11
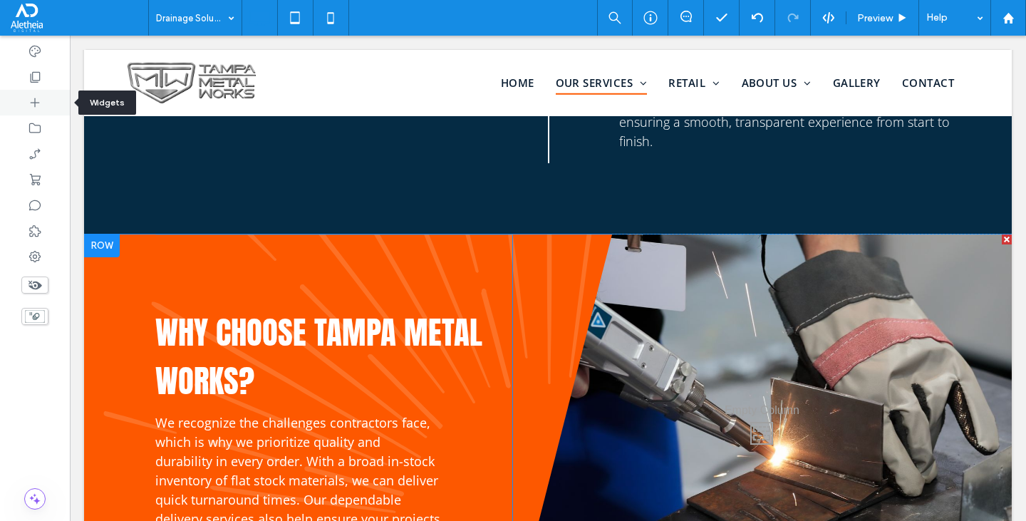
click at [21, 91] on div at bounding box center [35, 103] width 70 height 26
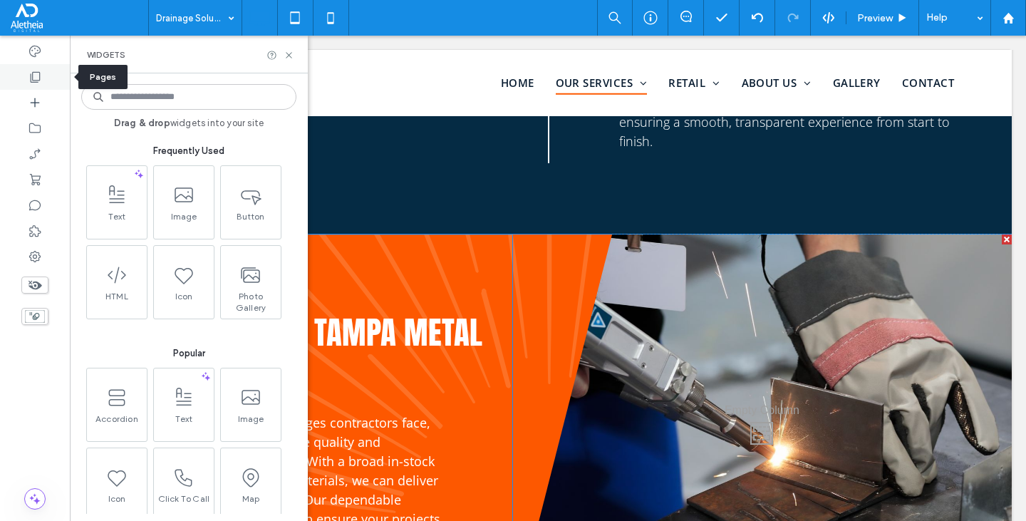
click at [38, 71] on icon at bounding box center [35, 77] width 14 height 14
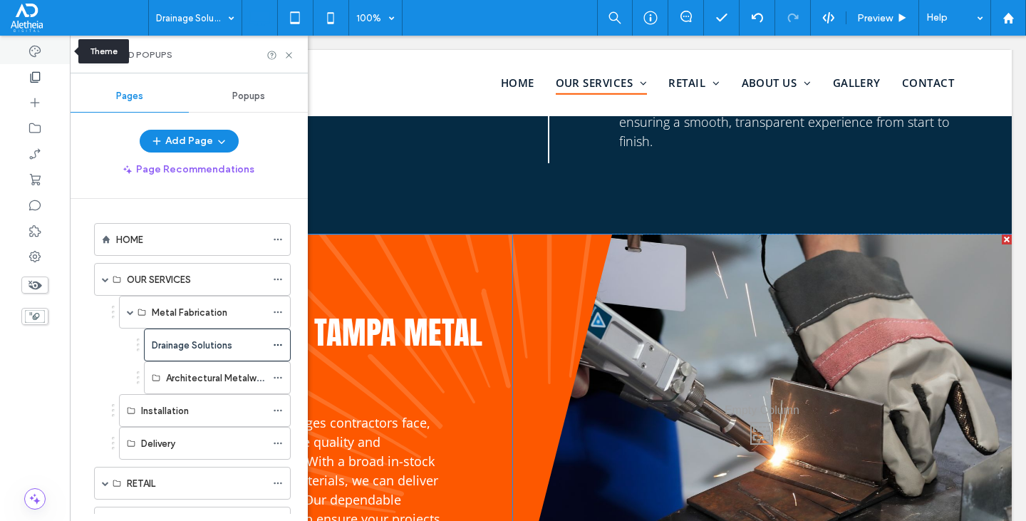
click at [42, 56] on div at bounding box center [35, 51] width 70 height 26
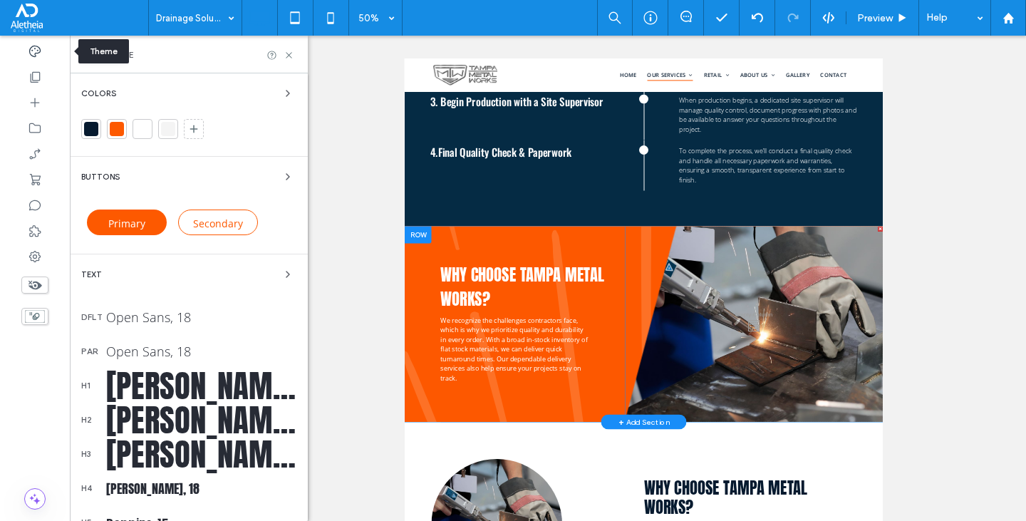
scroll to position [1538, 0]
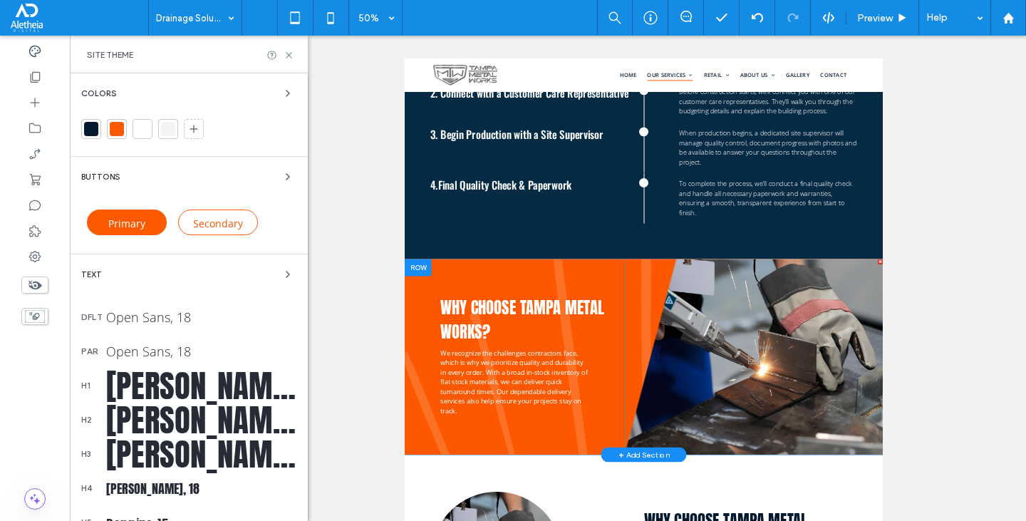
click at [111, 275] on div "Text" at bounding box center [188, 274] width 215 height 17
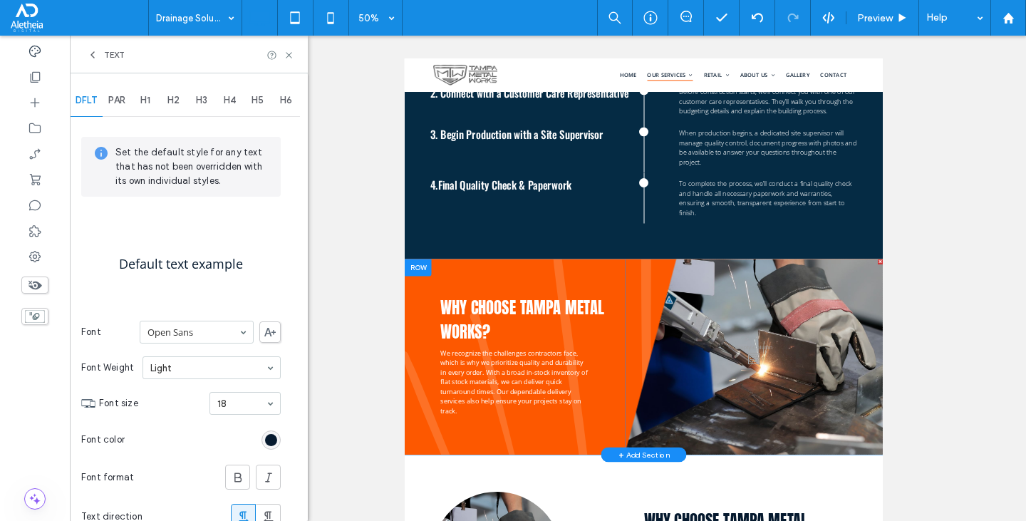
click at [200, 103] on span "H3" at bounding box center [201, 100] width 11 height 11
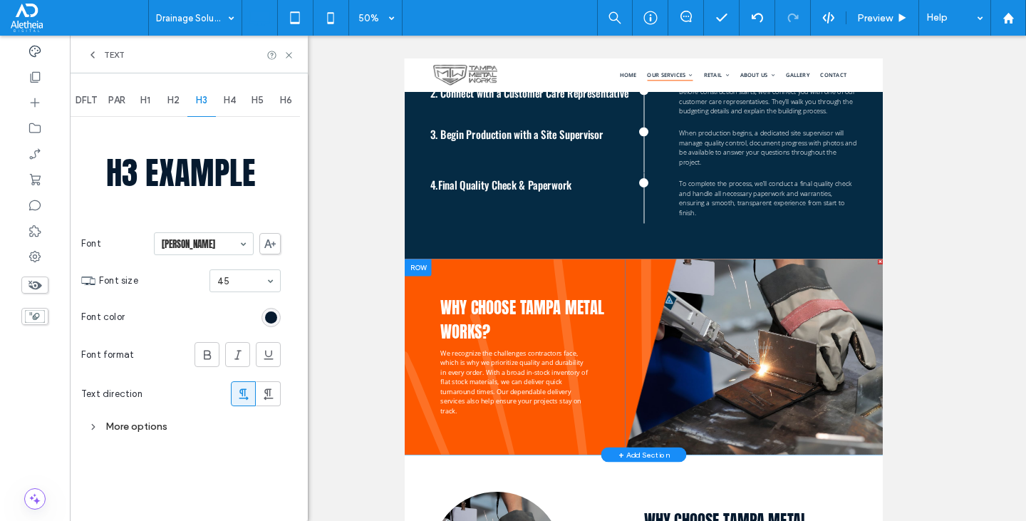
click at [108, 420] on div "More options" at bounding box center [181, 426] width 200 height 19
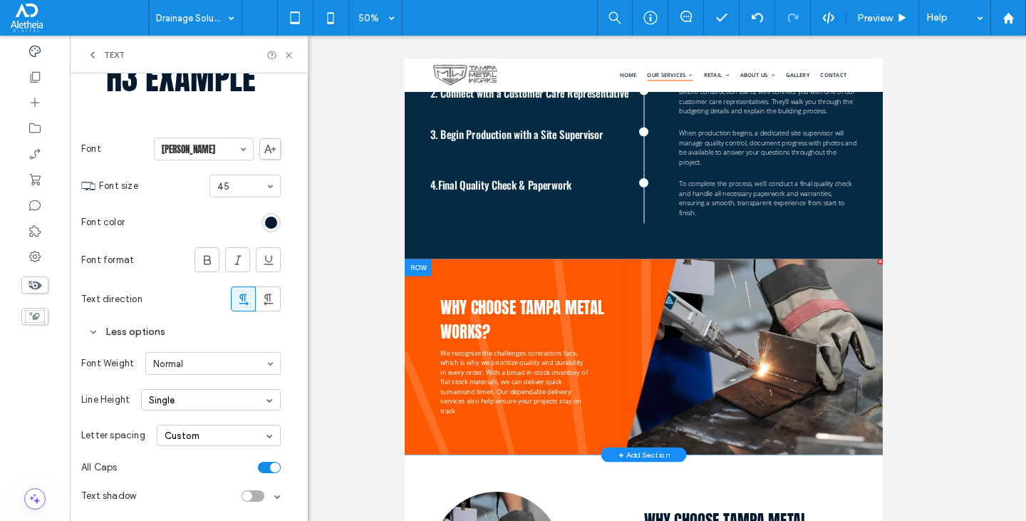
scroll to position [95, 0]
click at [170, 400] on div "Single" at bounding box center [211, 398] width 140 height 21
click at [166, 488] on div "Custom" at bounding box center [166, 490] width 35 height 11
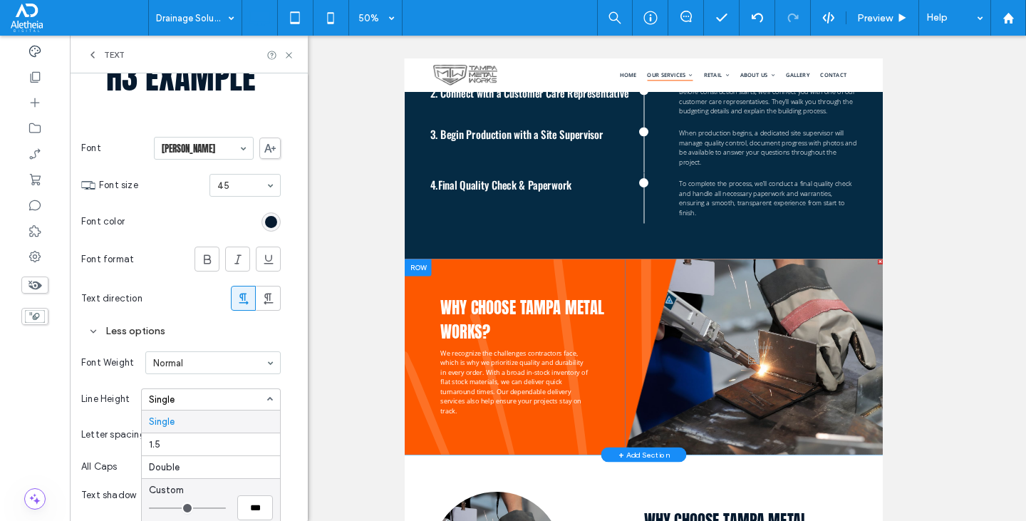
type input "***"
type input "*"
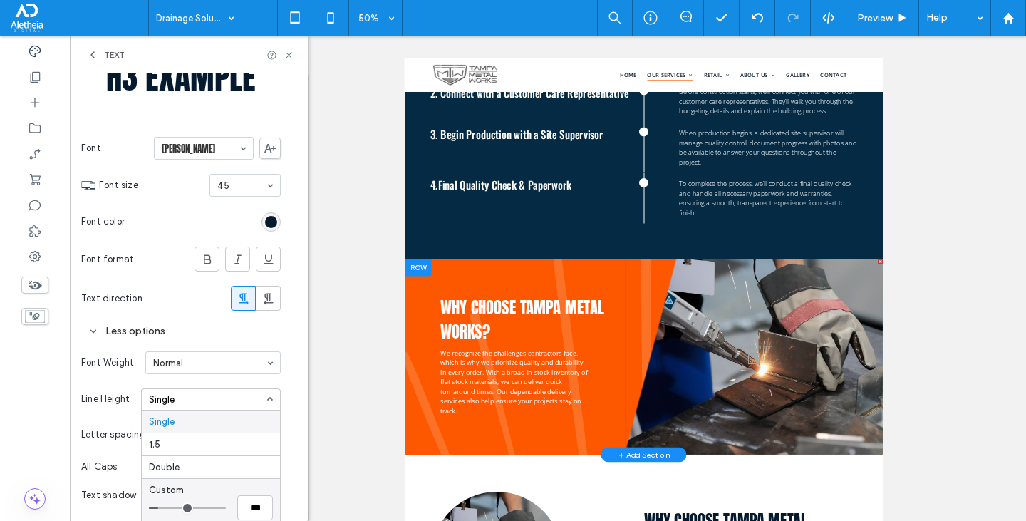
type input "*"
type input "***"
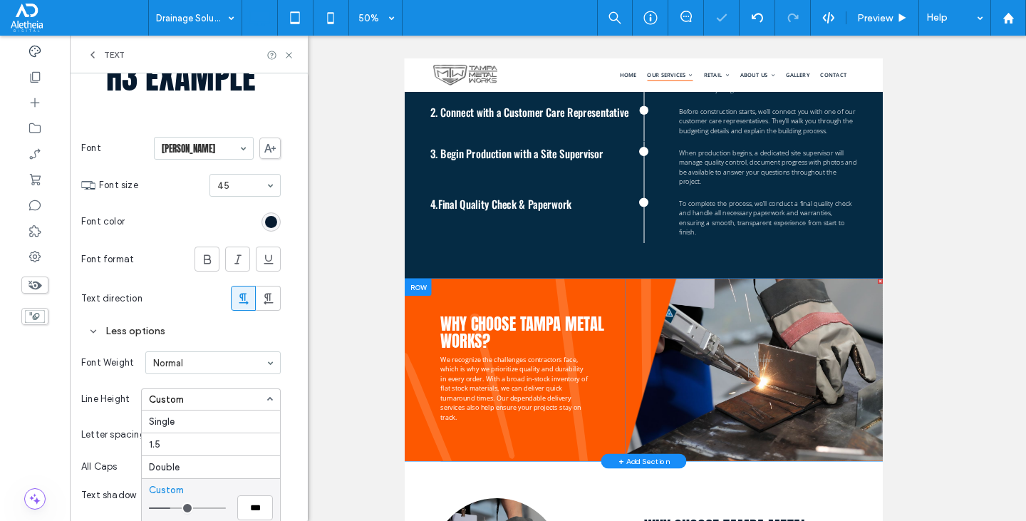
type input "***"
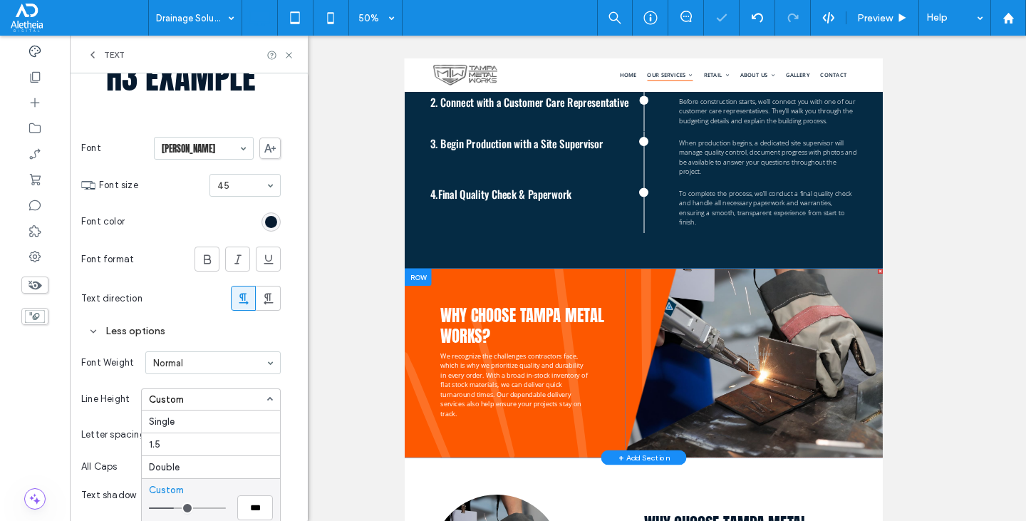
type input "***"
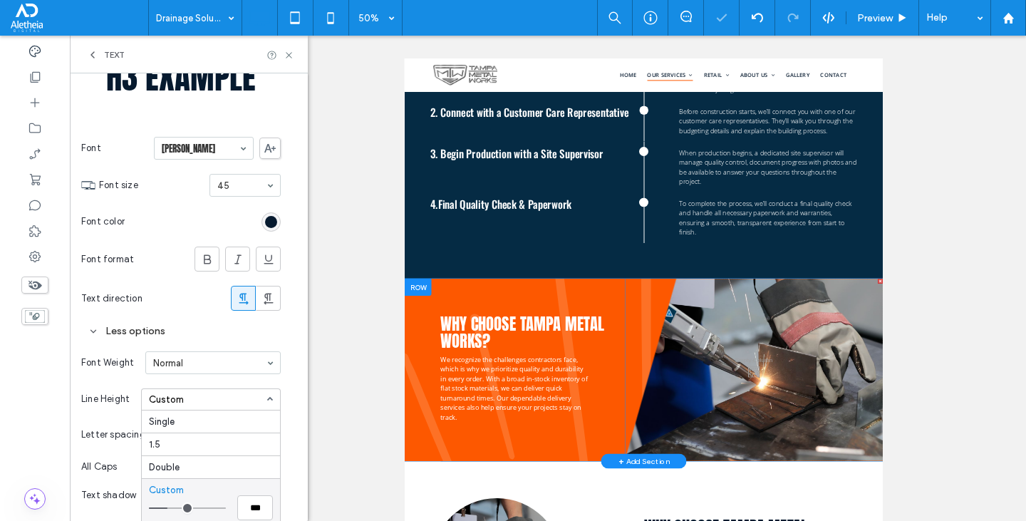
type input "***"
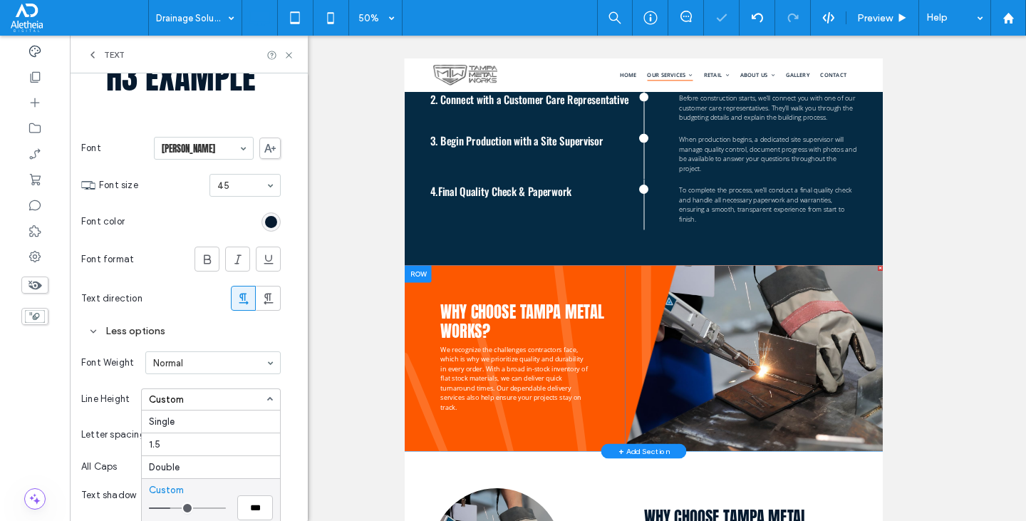
scroll to position [1488, 0]
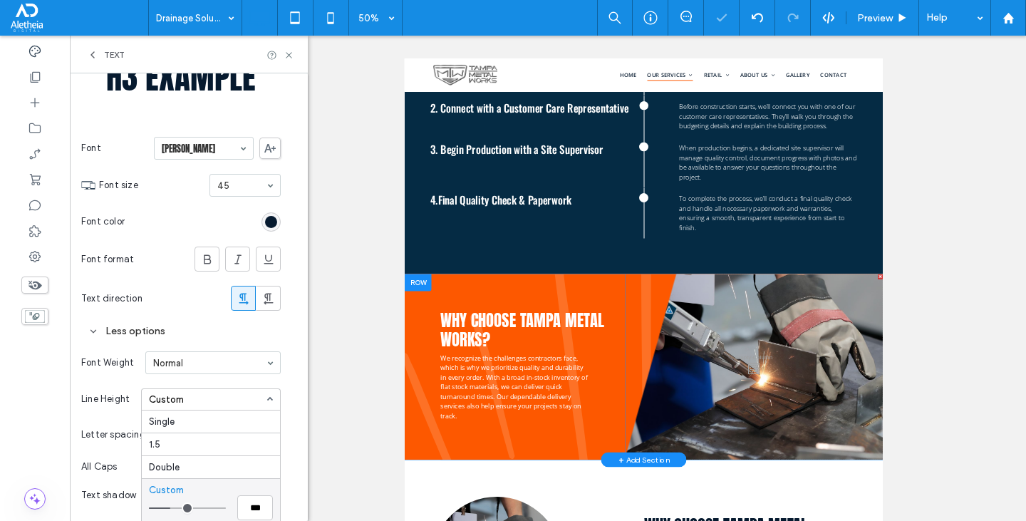
drag, startPoint x: 162, startPoint y: 509, endPoint x: 174, endPoint y: 508, distance: 11.4
type input "***"
click at [174, 508] on input "range" at bounding box center [187, 507] width 77 height 1
click at [291, 53] on use at bounding box center [289, 55] width 6 height 6
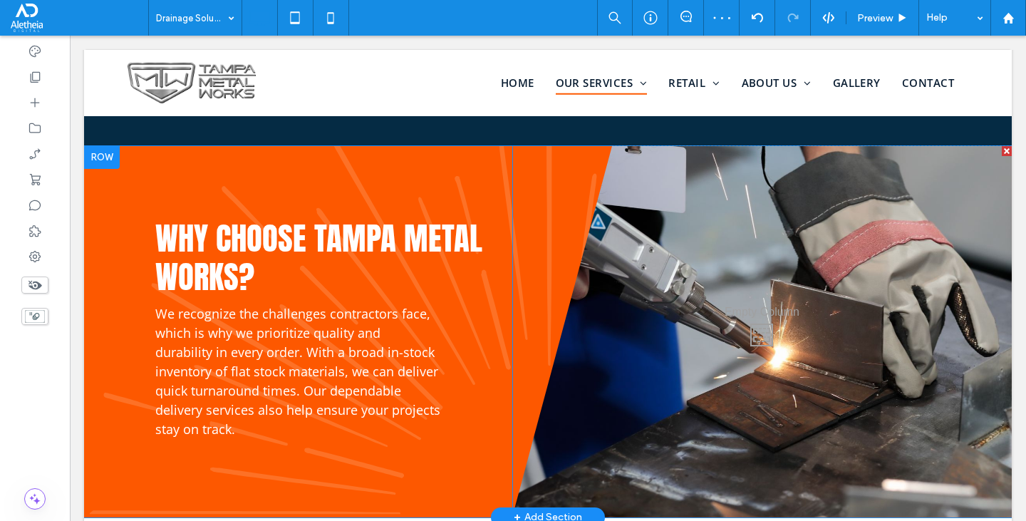
scroll to position [1773, 0]
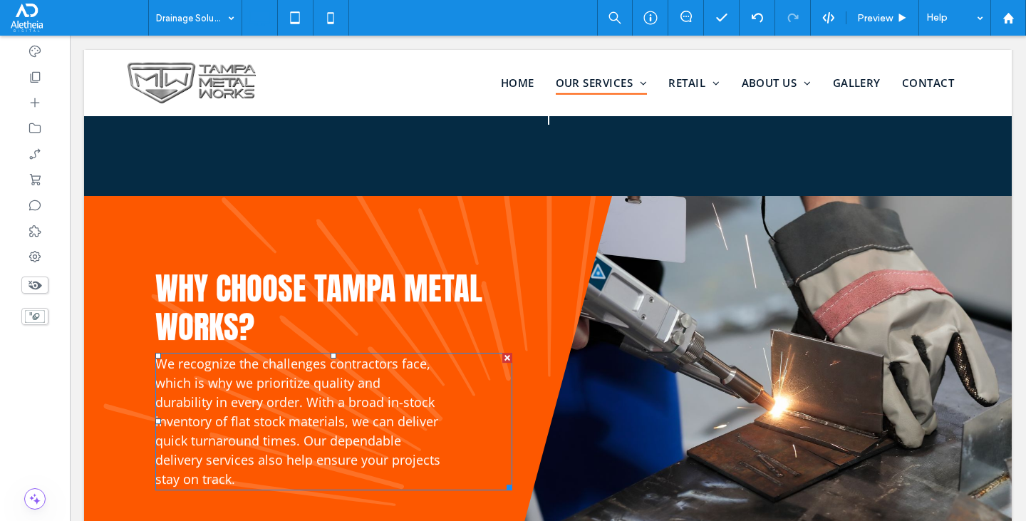
click at [339, 363] on span "We recognize the challenges contractors face, which is why we prioritize qualit…" at bounding box center [297, 421] width 285 height 133
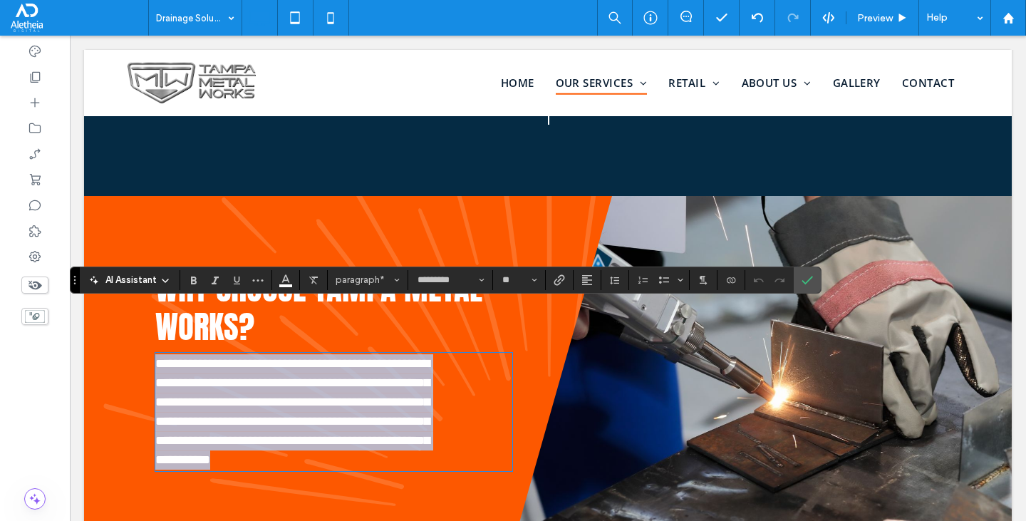
click at [212, 411] on span "**********" at bounding box center [292, 411] width 274 height 109
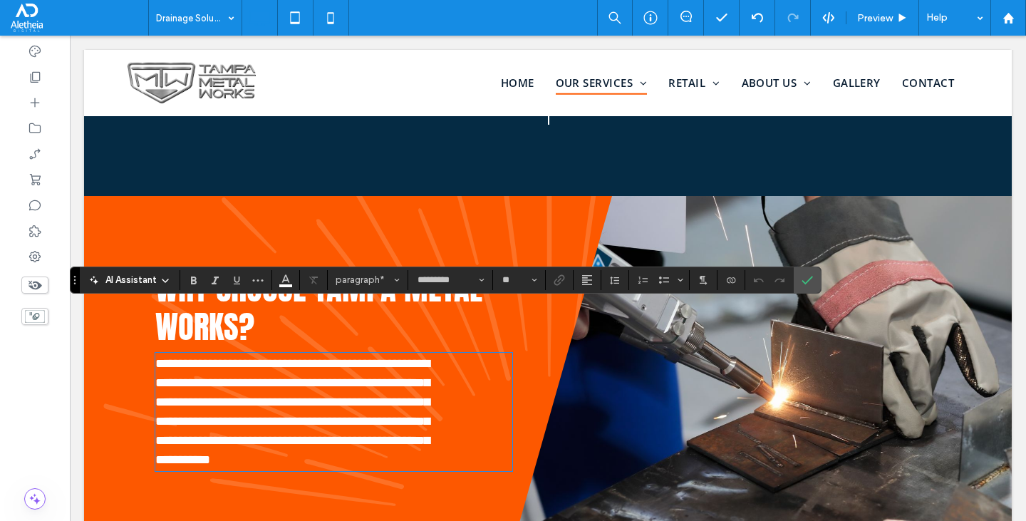
click at [324, 393] on span "**********" at bounding box center [292, 411] width 274 height 109
drag, startPoint x: 423, startPoint y: 393, endPoint x: 527, endPoint y: 392, distance: 104.8
click at [425, 393] on p "**********" at bounding box center [298, 411] width 286 height 115
click at [530, 391] on div "**********" at bounding box center [583, 372] width 857 height 352
click at [457, 393] on div "**********" at bounding box center [333, 412] width 357 height 118
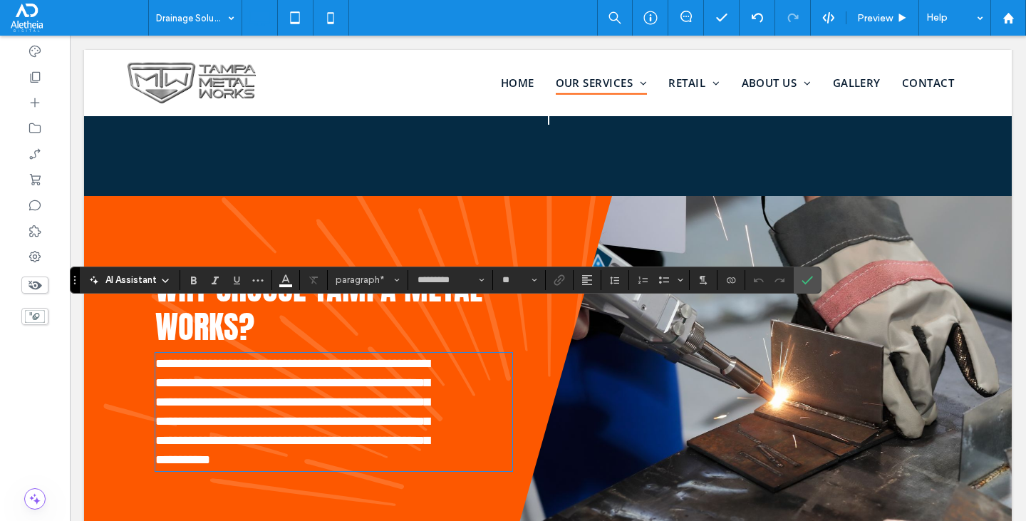
drag, startPoint x: 457, startPoint y: 393, endPoint x: 480, endPoint y: 388, distance: 23.9
click at [465, 392] on div "**********" at bounding box center [333, 412] width 357 height 118
click at [480, 388] on div "**********" at bounding box center [333, 412] width 357 height 118
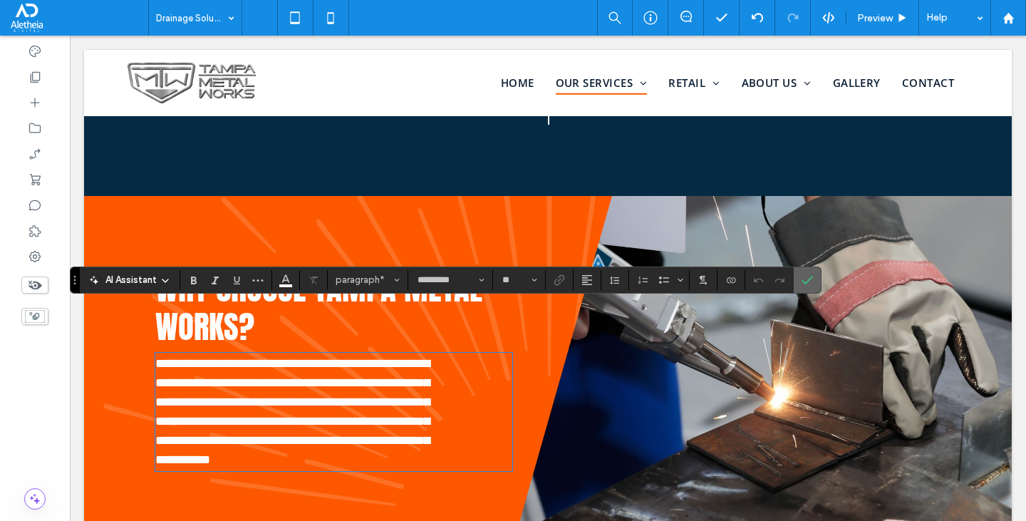
click at [812, 279] on icon "Confirm" at bounding box center [807, 279] width 11 height 11
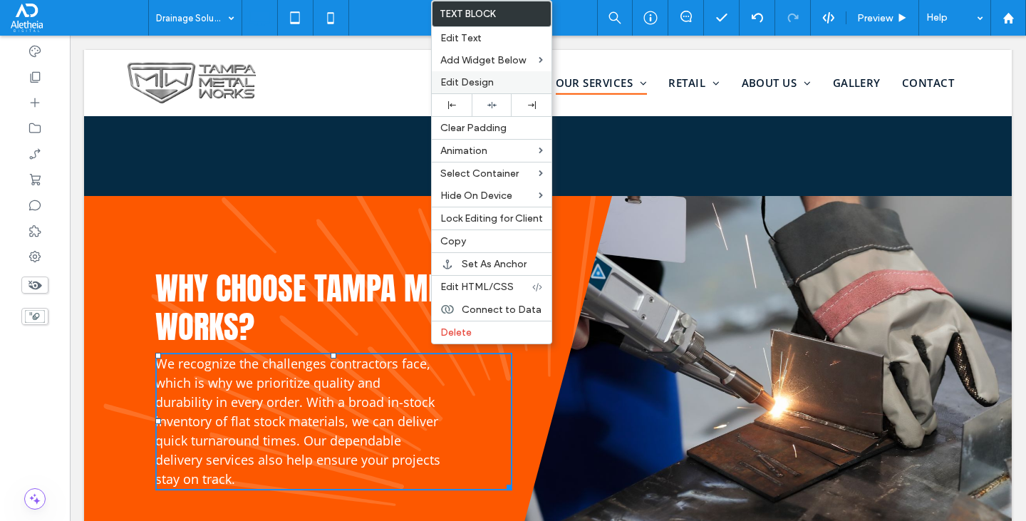
click at [502, 83] on label "Edit Design" at bounding box center [491, 82] width 103 height 12
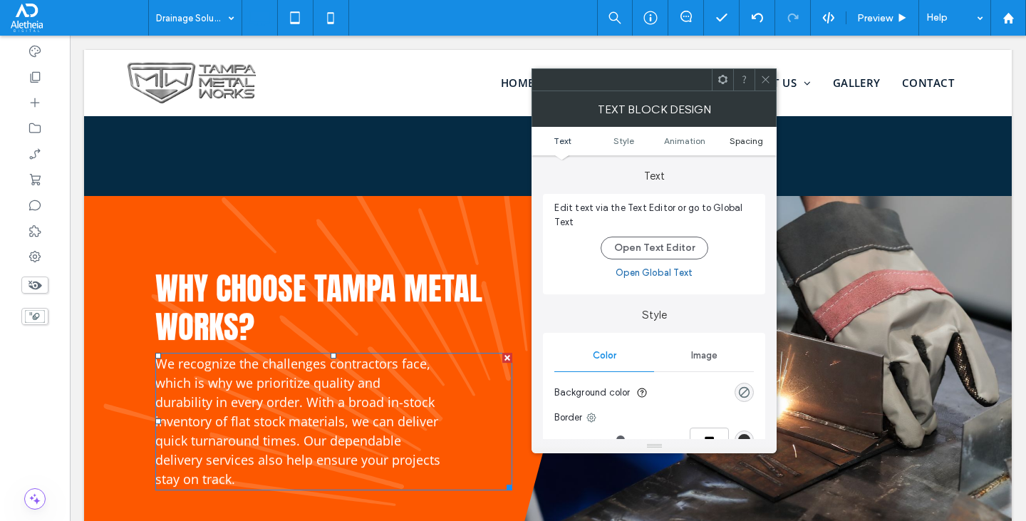
click at [743, 136] on span "Spacing" at bounding box center [746, 140] width 33 height 11
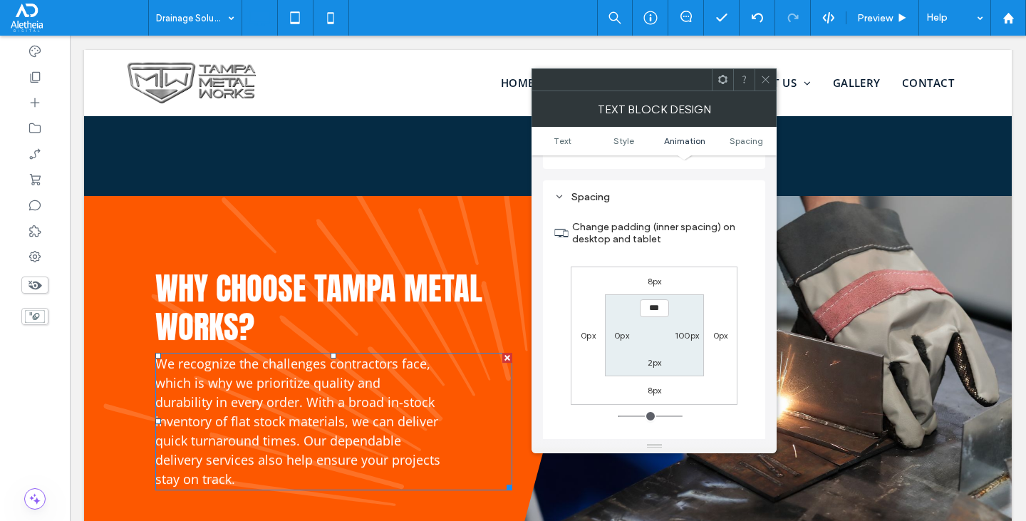
scroll to position [409, 0]
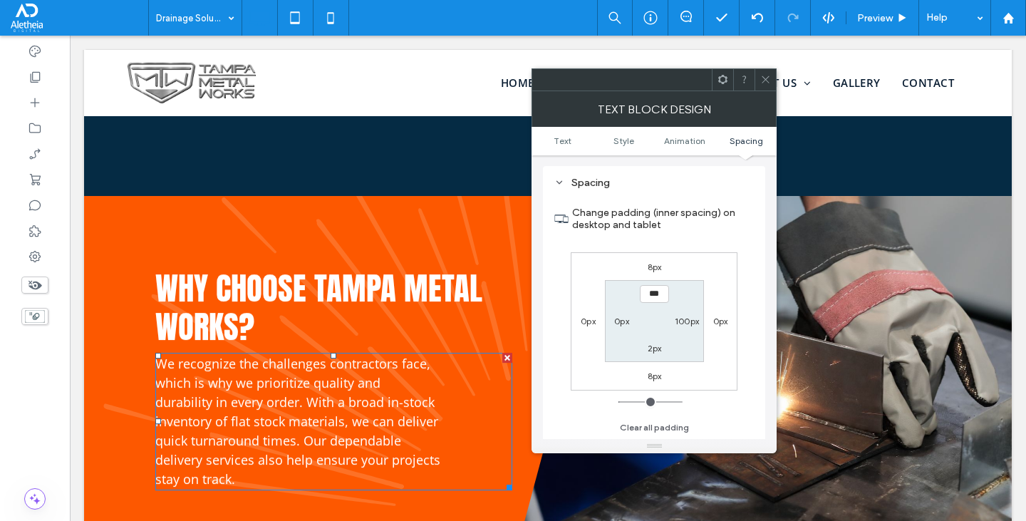
click at [689, 320] on label "100px" at bounding box center [687, 321] width 24 height 11
type input "***"
type input "*"
type input "***"
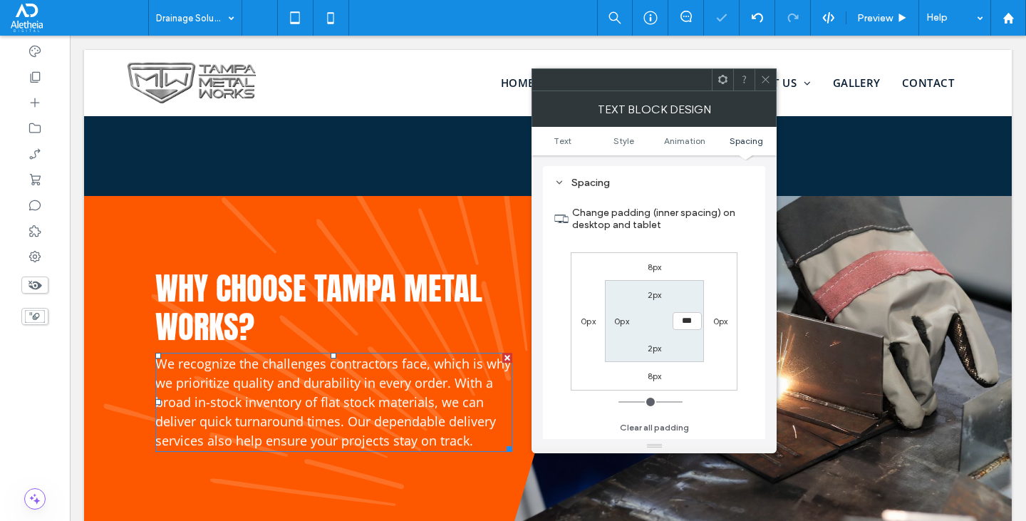
click at [722, 321] on label "0px" at bounding box center [720, 321] width 15 height 11
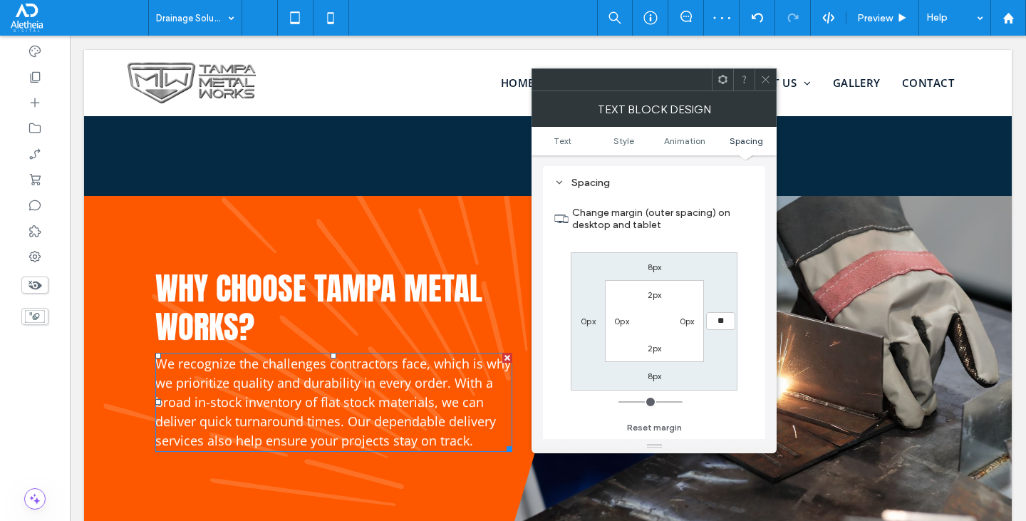
type input "**"
type input "****"
click at [766, 79] on use at bounding box center [766, 79] width 7 height 7
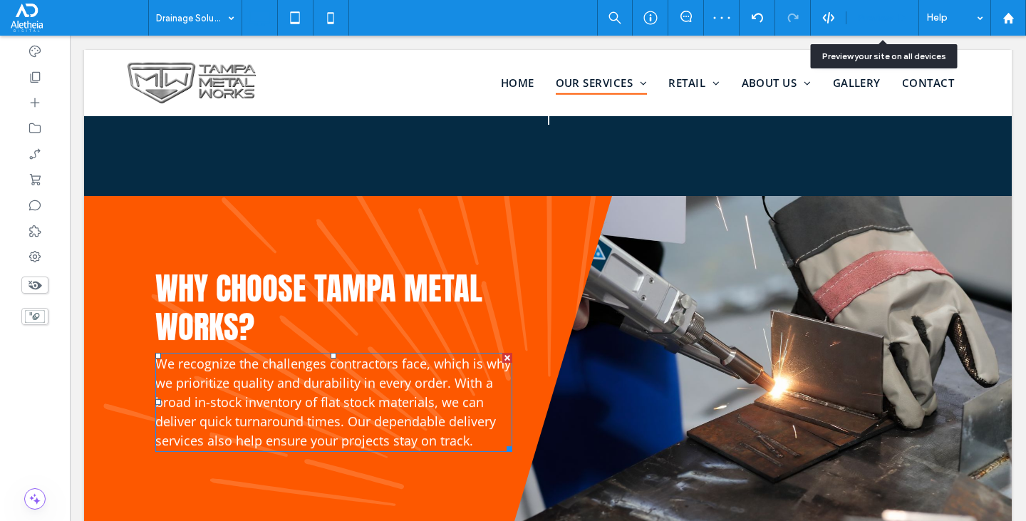
click at [882, 27] on div "Preview" at bounding box center [883, 18] width 73 height 36
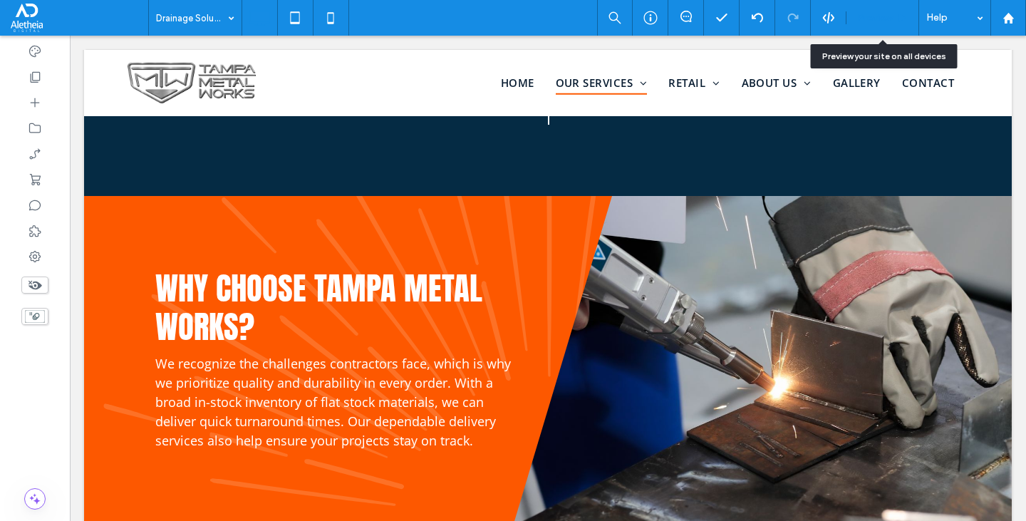
click at [882, 21] on span "Preview" at bounding box center [875, 18] width 36 height 12
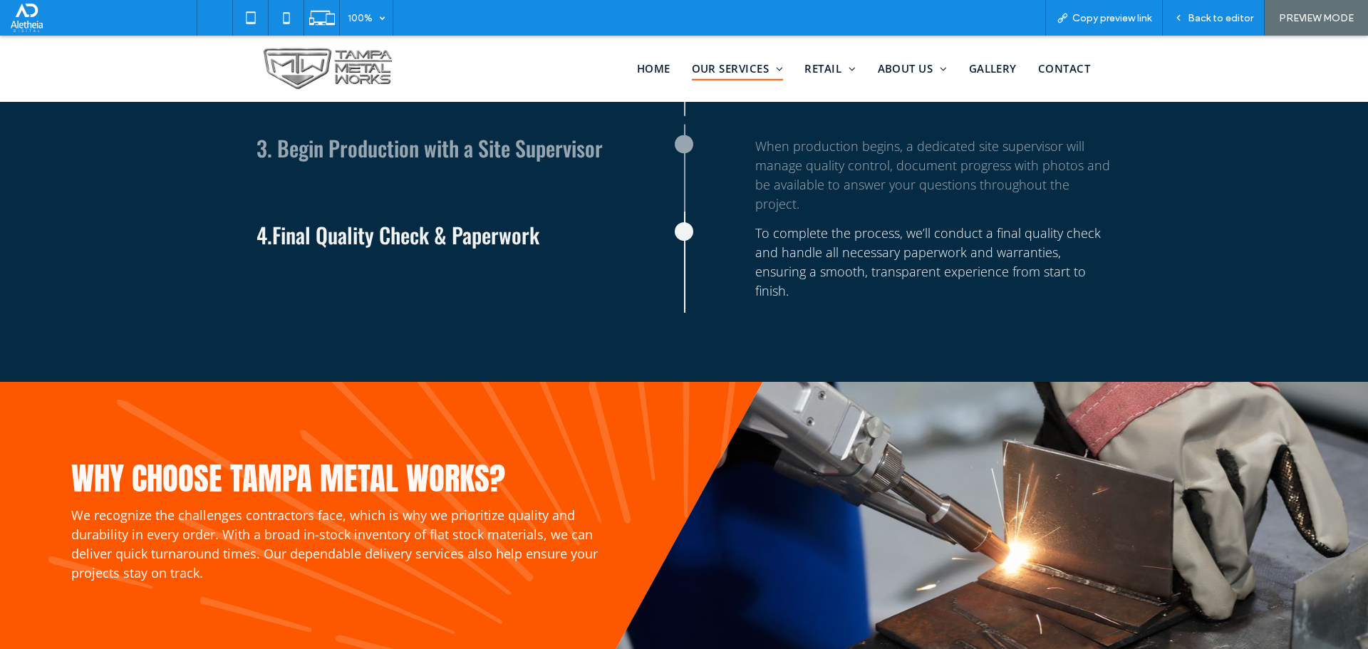
scroll to position [1703, 0]
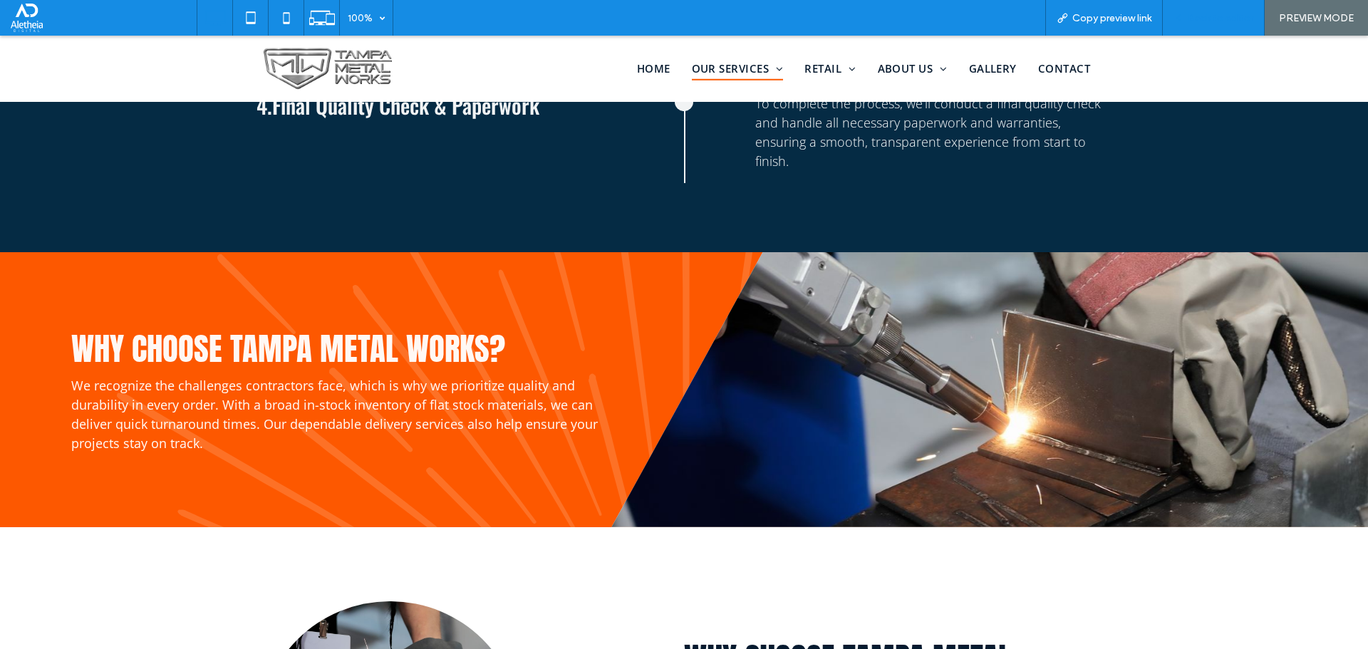
click at [1229, 12] on span "Back to editor" at bounding box center [1221, 18] width 66 height 12
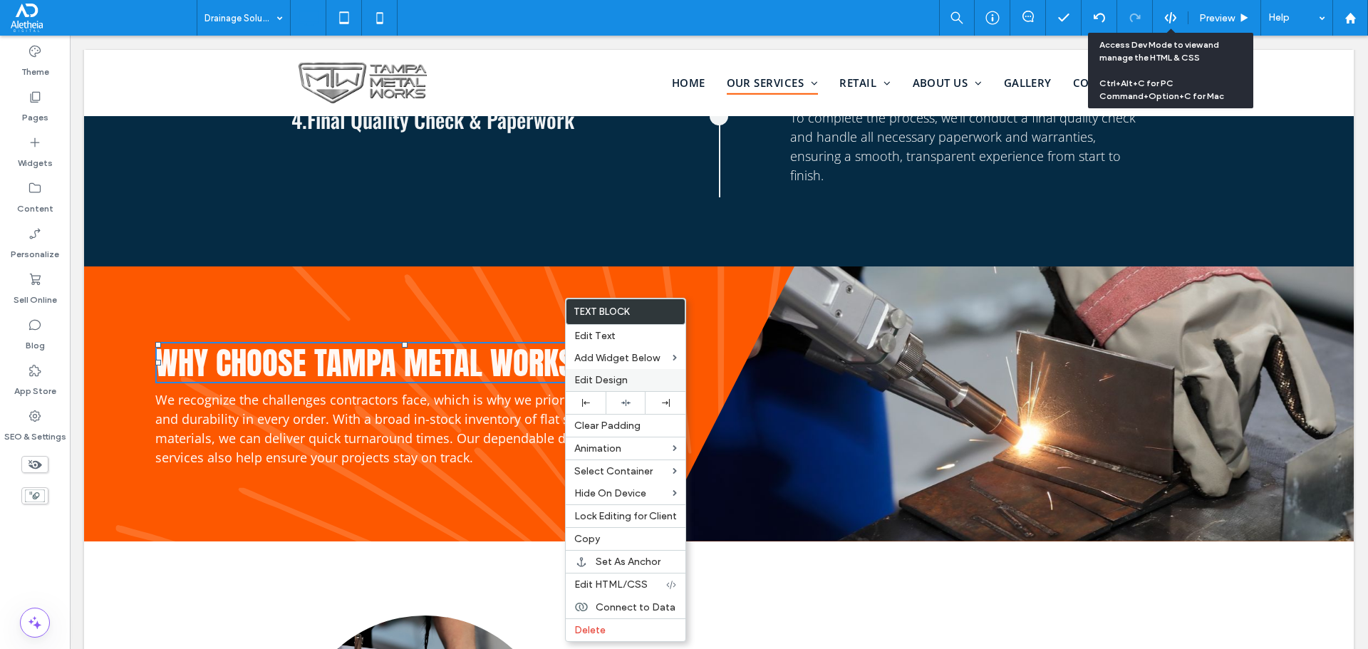
click at [628, 378] on label "Edit Design" at bounding box center [625, 380] width 103 height 12
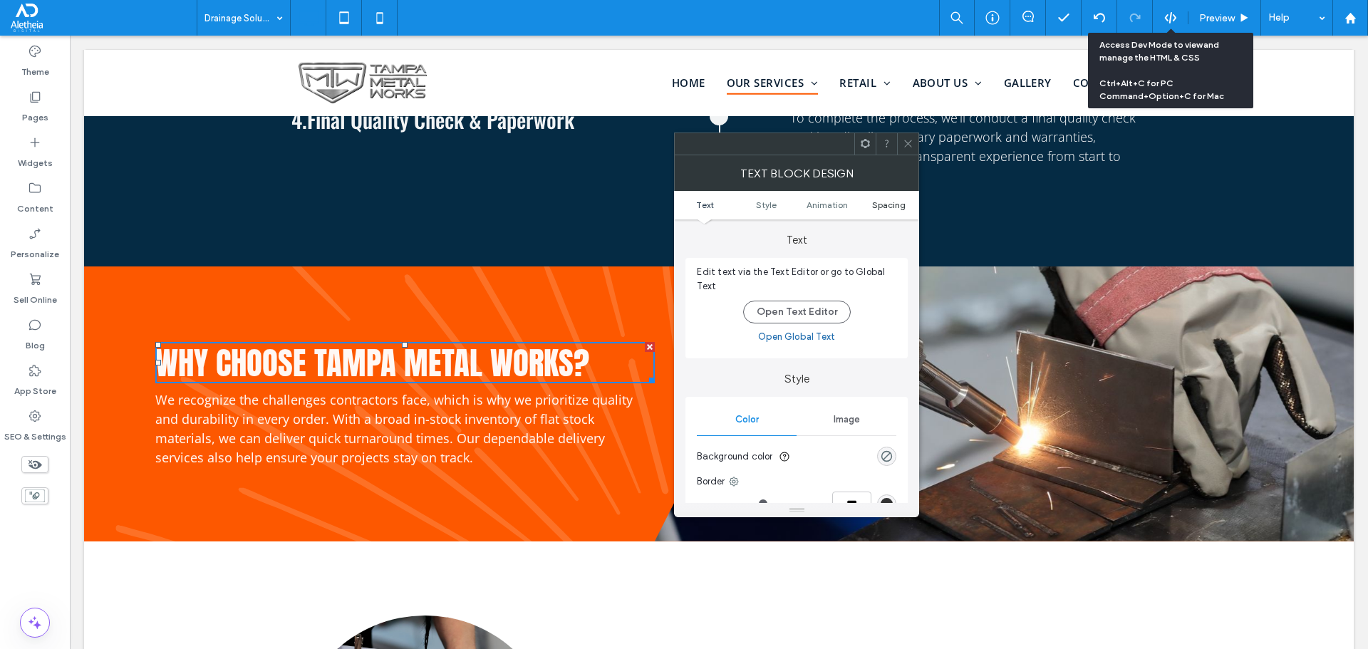
click at [895, 205] on span "Spacing" at bounding box center [888, 205] width 33 height 11
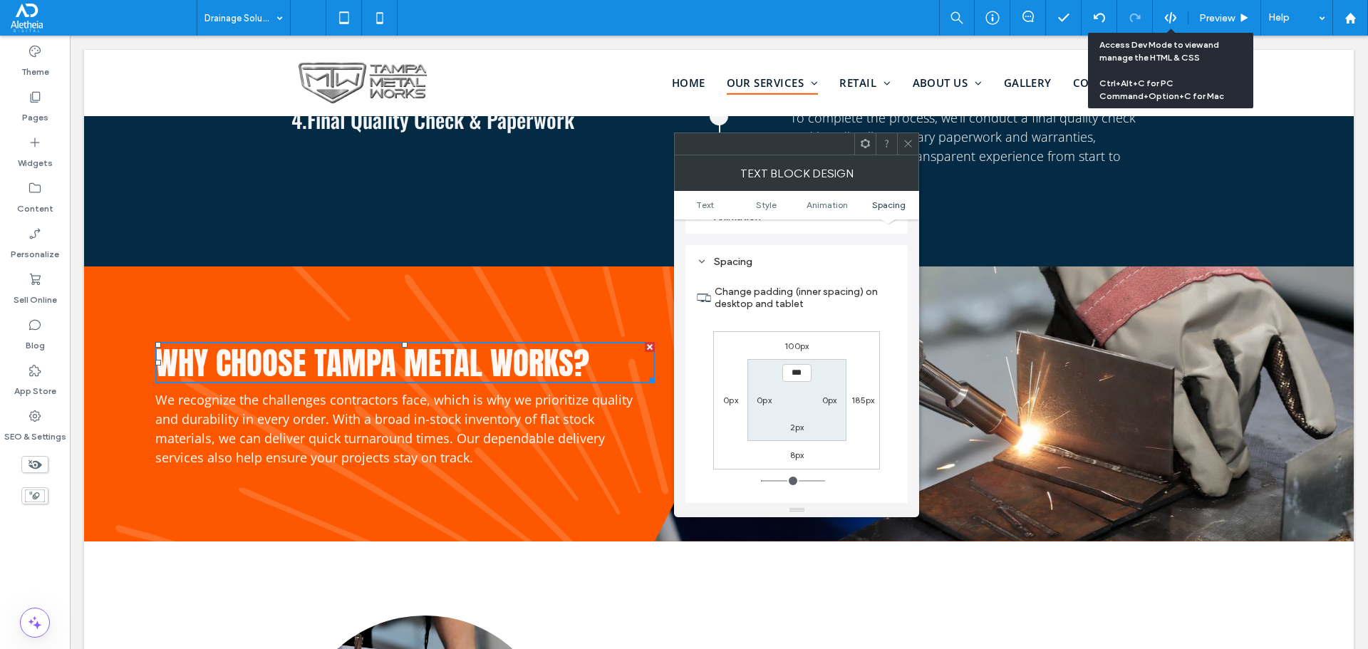
scroll to position [408, 0]
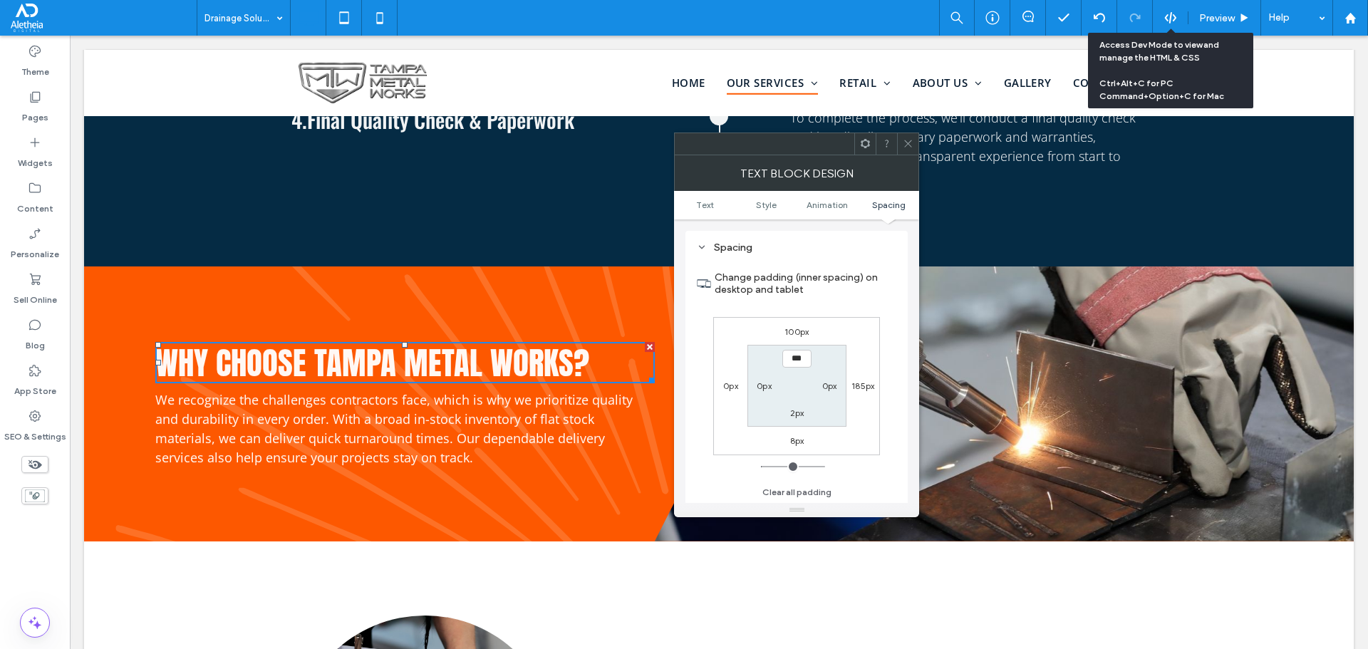
click at [831, 382] on label "0px" at bounding box center [829, 386] width 15 height 11
type input "*"
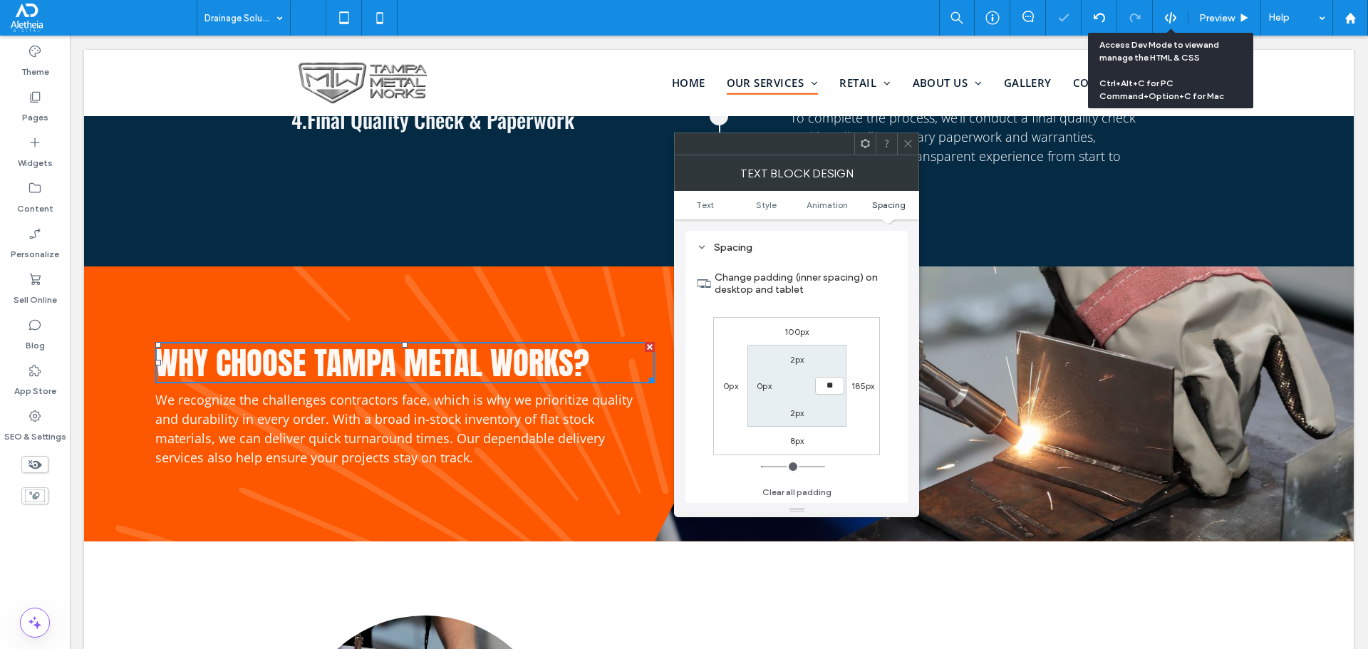
type input "**"
click at [832, 382] on input "****" at bounding box center [829, 386] width 29 height 18
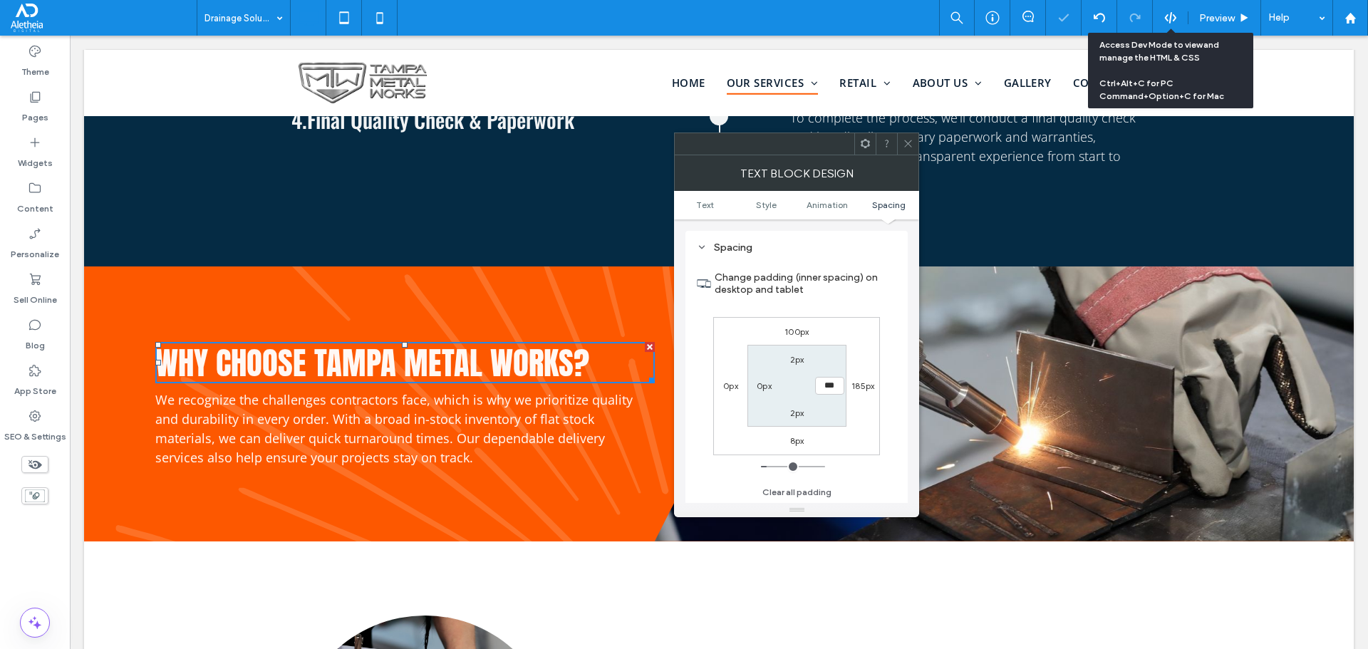
type input "***"
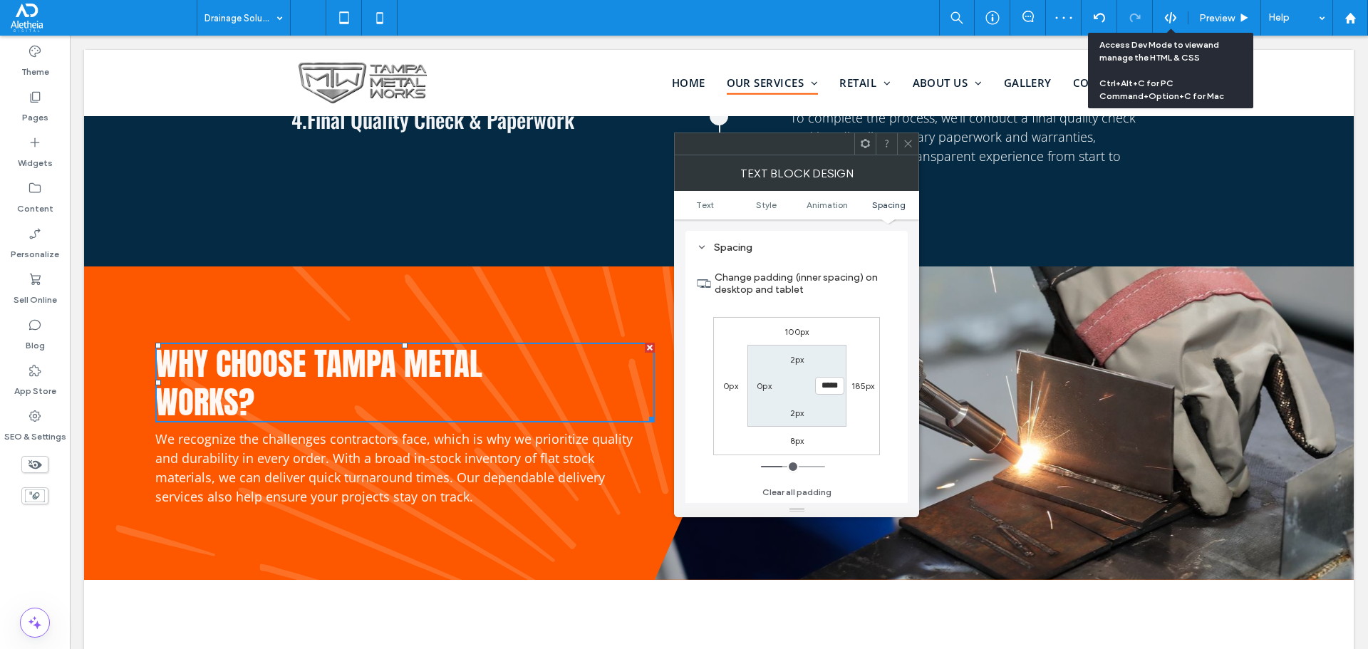
click at [832, 382] on input "*****" at bounding box center [829, 386] width 29 height 18
type input "**"
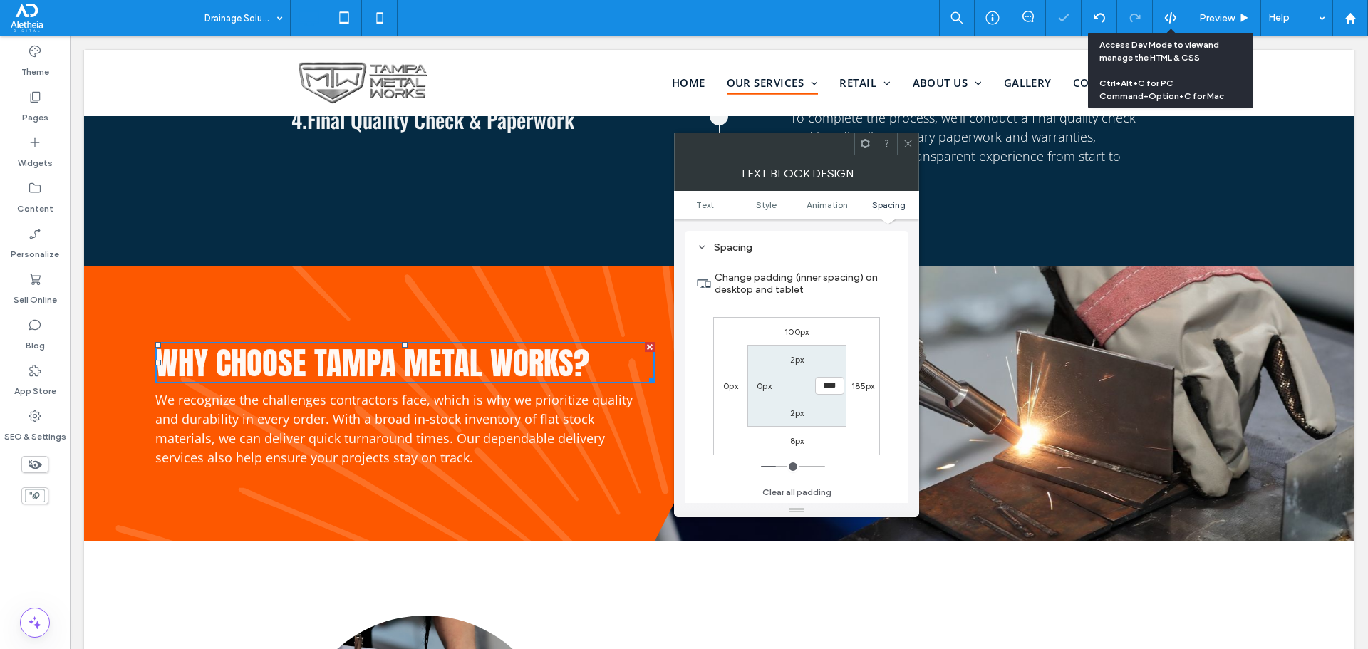
click at [832, 382] on input "****" at bounding box center [829, 386] width 29 height 18
type input "****"
type input "**"
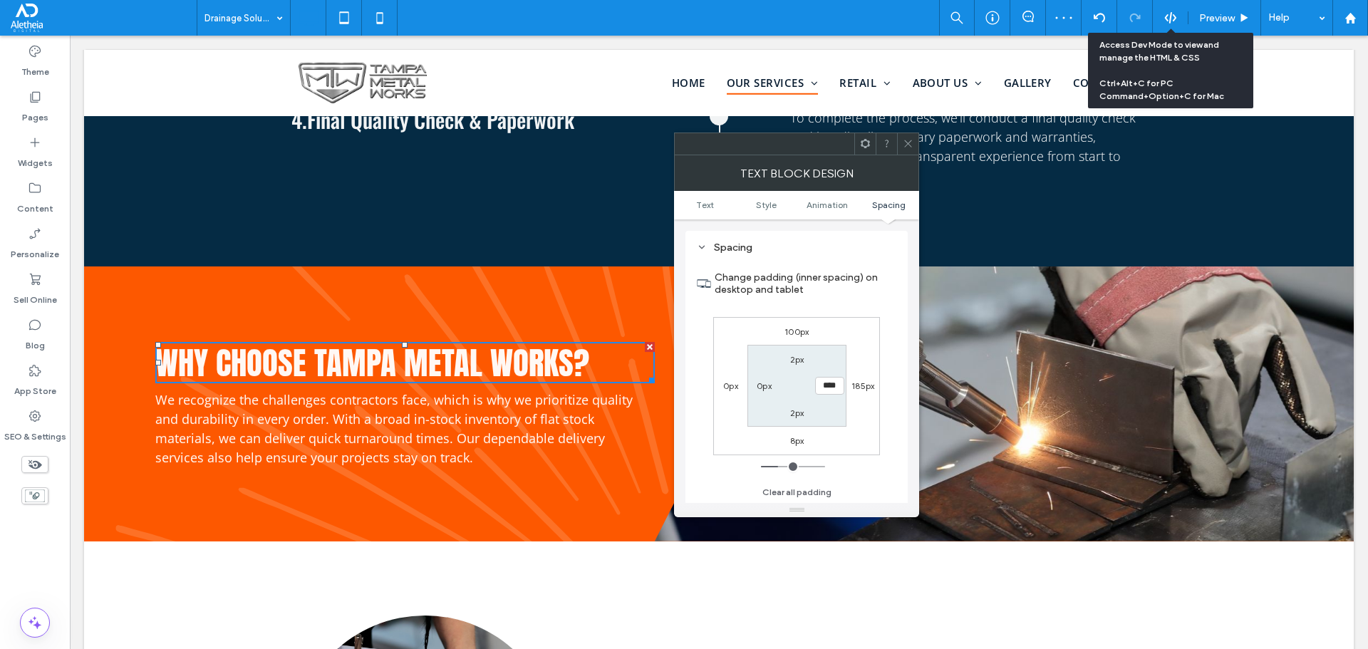
click at [832, 382] on input "****" at bounding box center [829, 386] width 29 height 18
type input "**"
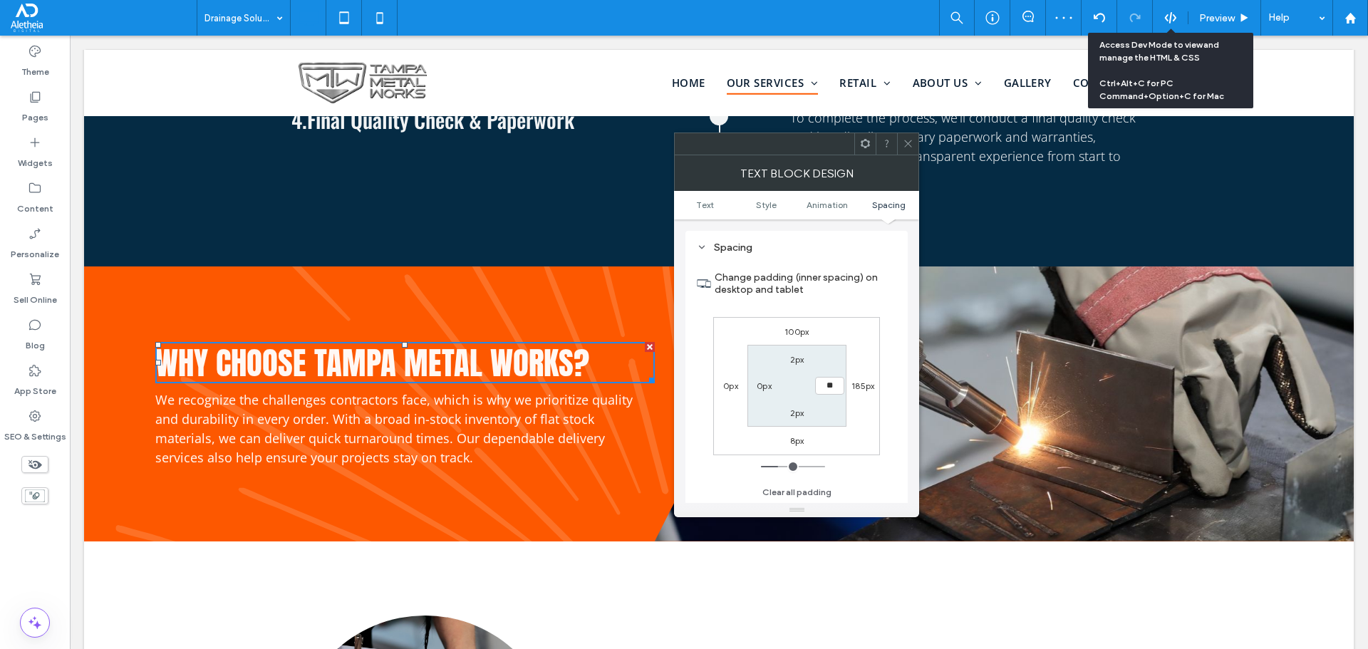
type input "****"
click at [907, 143] on icon at bounding box center [908, 143] width 11 height 11
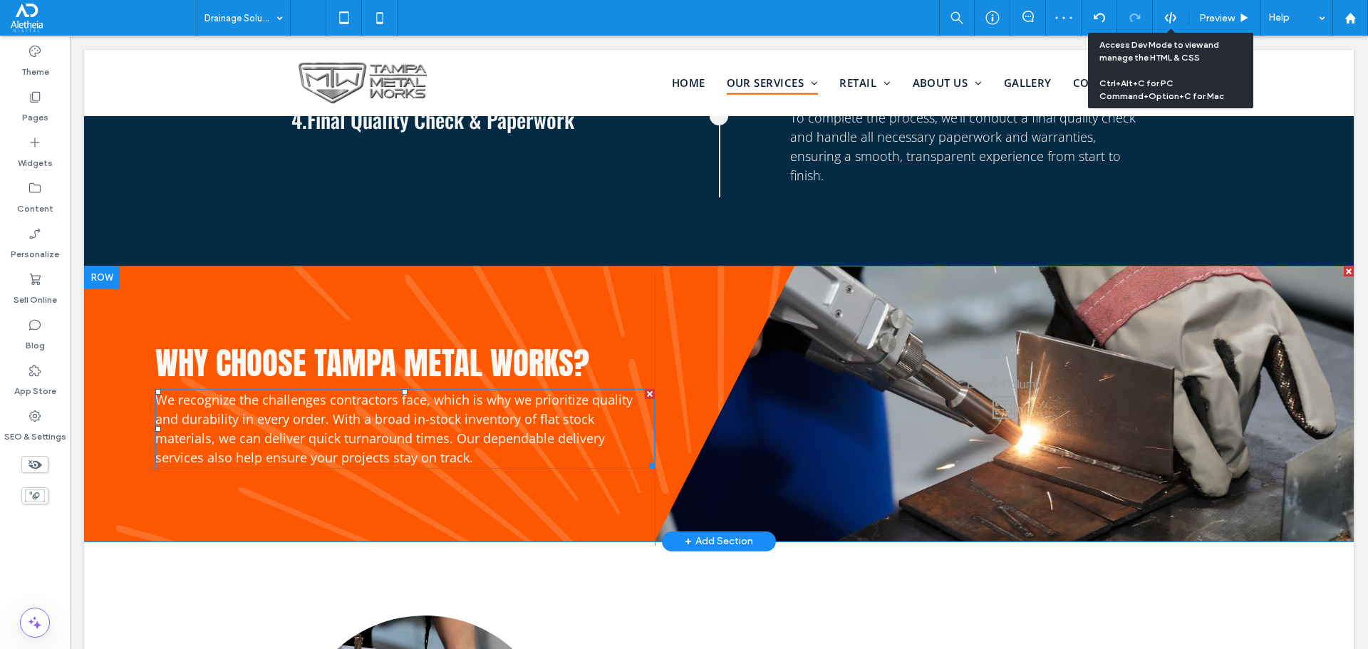
click at [435, 392] on span "We recognize the challenges contractors face, which is why we prioritize qualit…" at bounding box center [393, 428] width 477 height 75
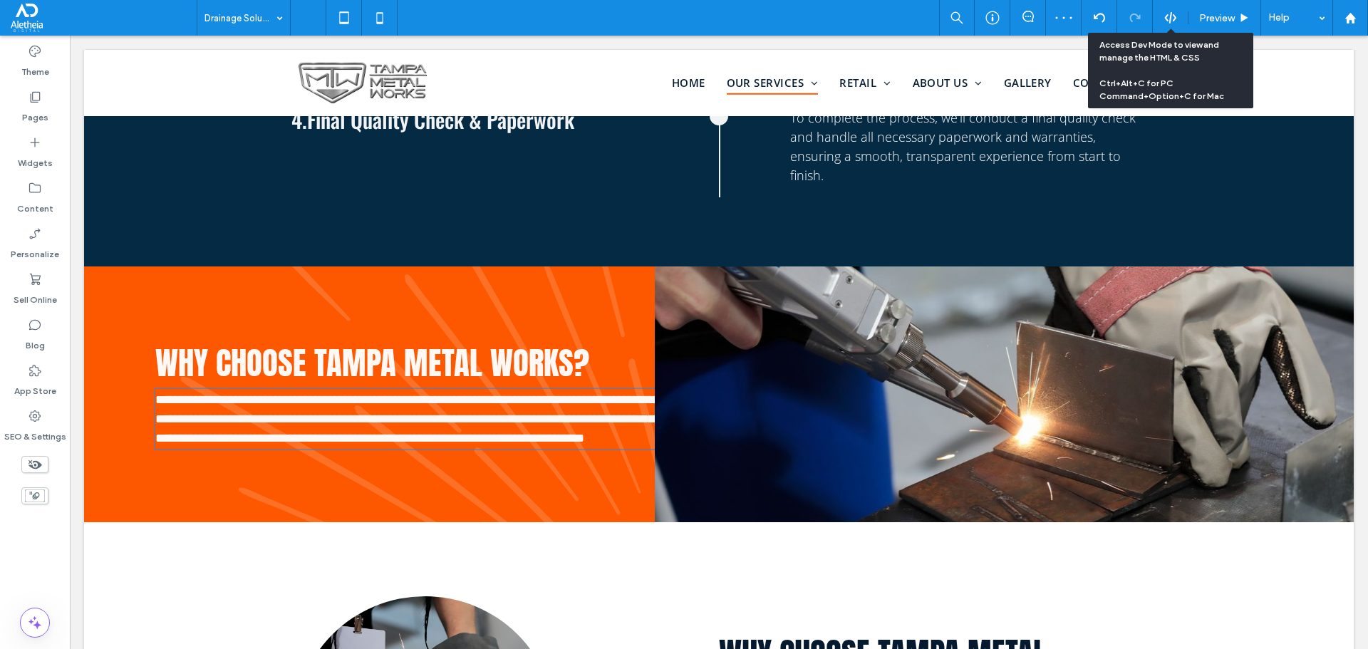
type input "*********"
type input "**"
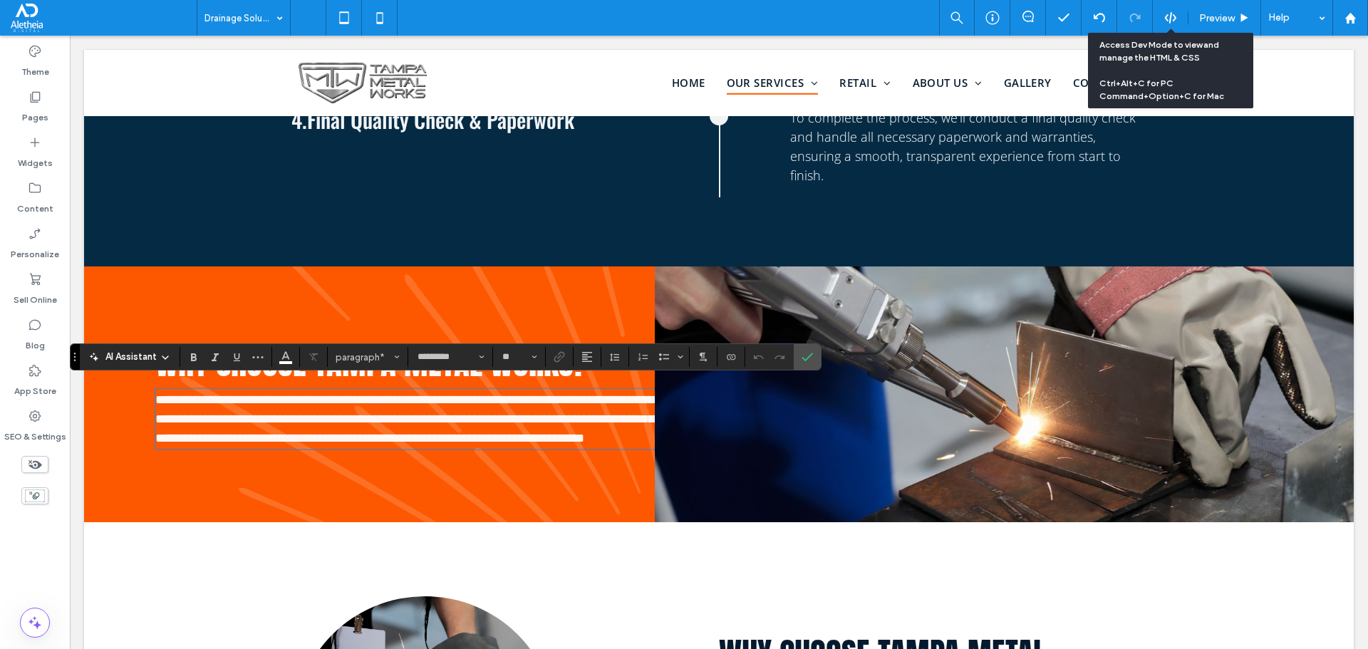
click at [435, 393] on span "**********" at bounding box center [404, 418] width 499 height 51
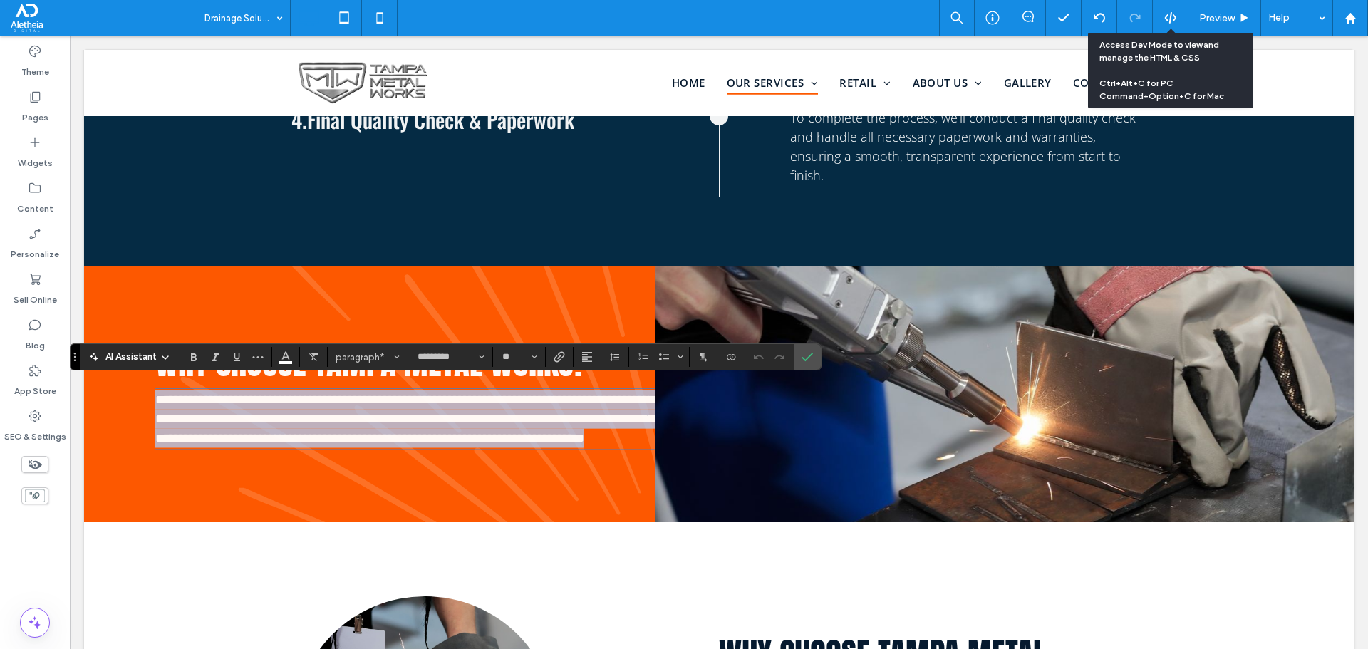
click at [435, 393] on span "**********" at bounding box center [404, 418] width 499 height 51
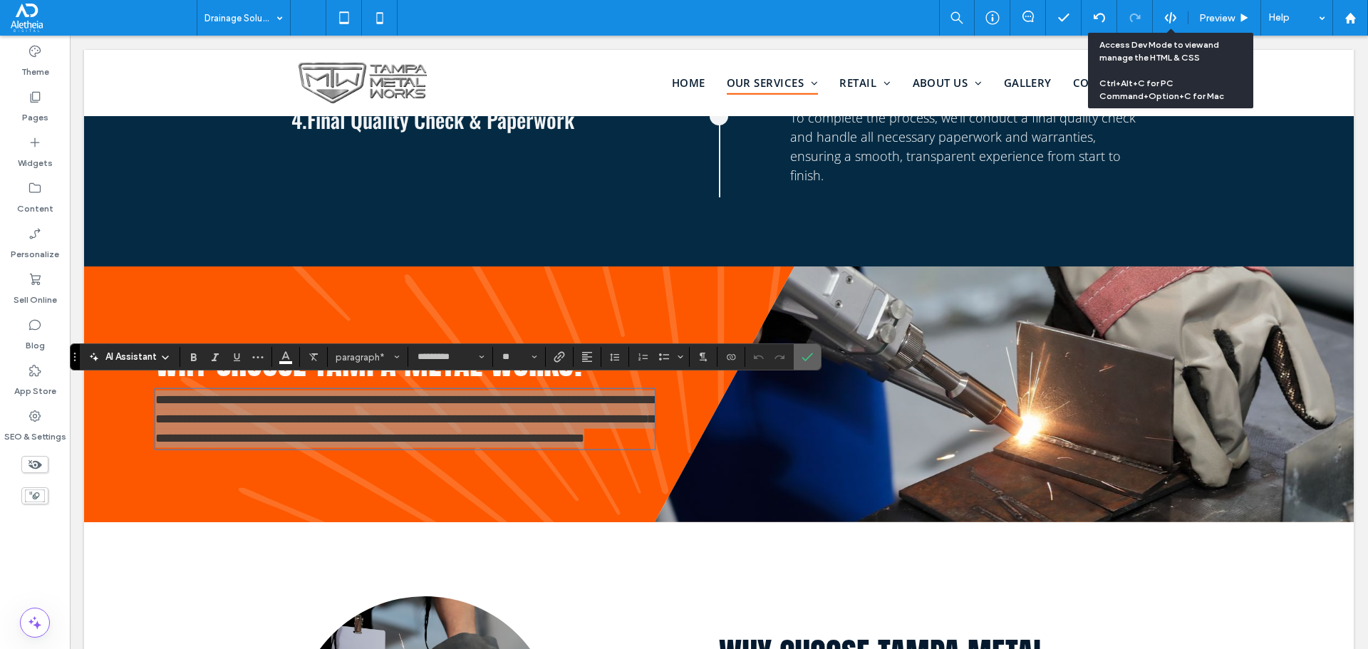
click at [808, 349] on span "Confirm" at bounding box center [807, 357] width 11 height 24
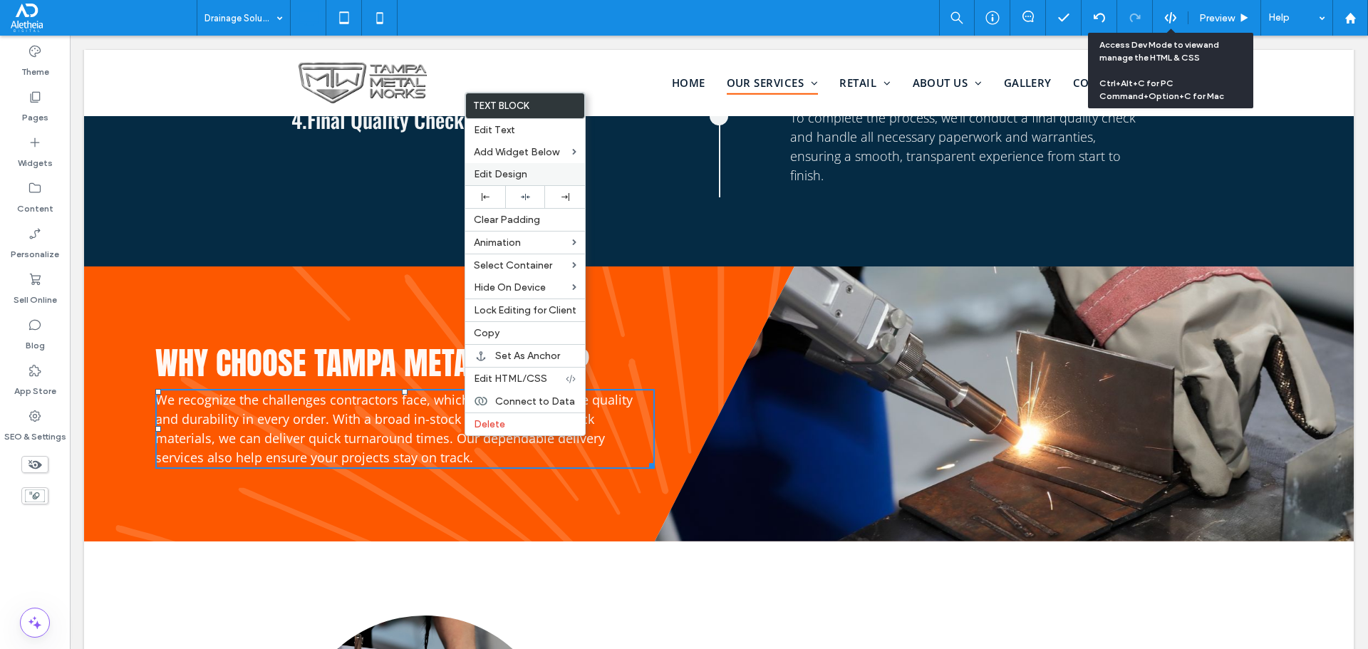
click at [501, 172] on span "Edit Design" at bounding box center [500, 174] width 53 height 12
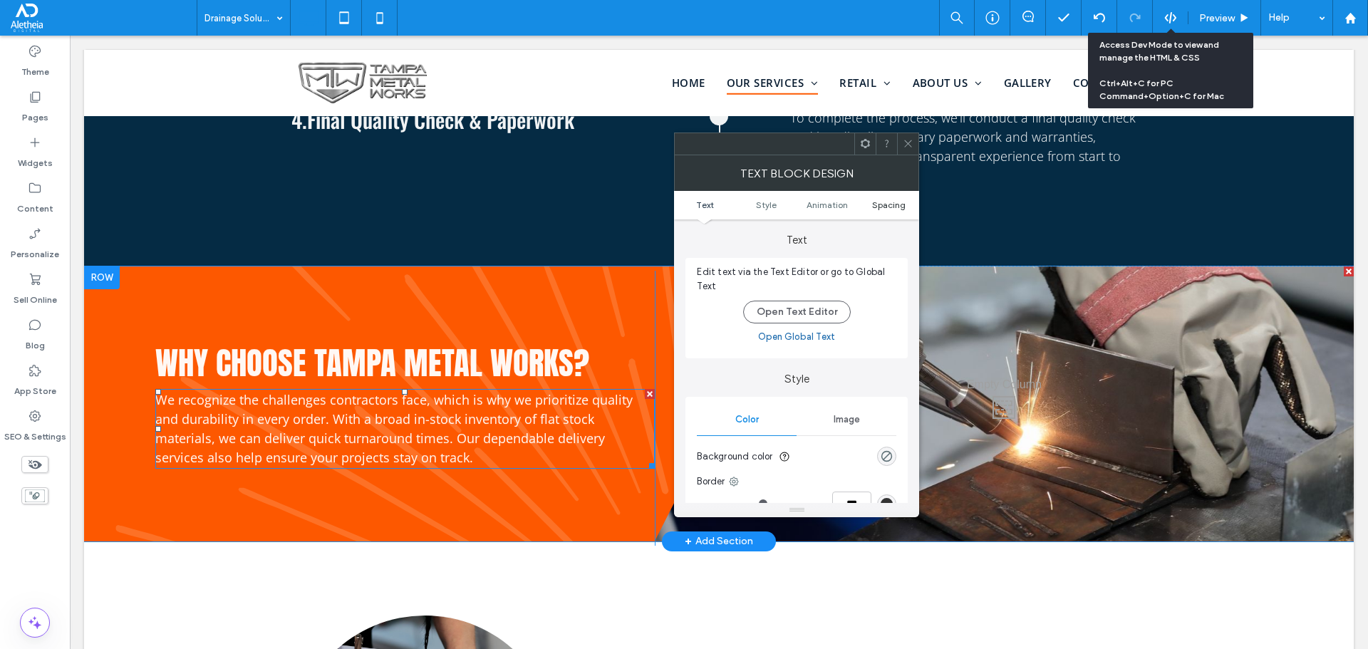
click at [884, 207] on span "Spacing" at bounding box center [888, 205] width 33 height 11
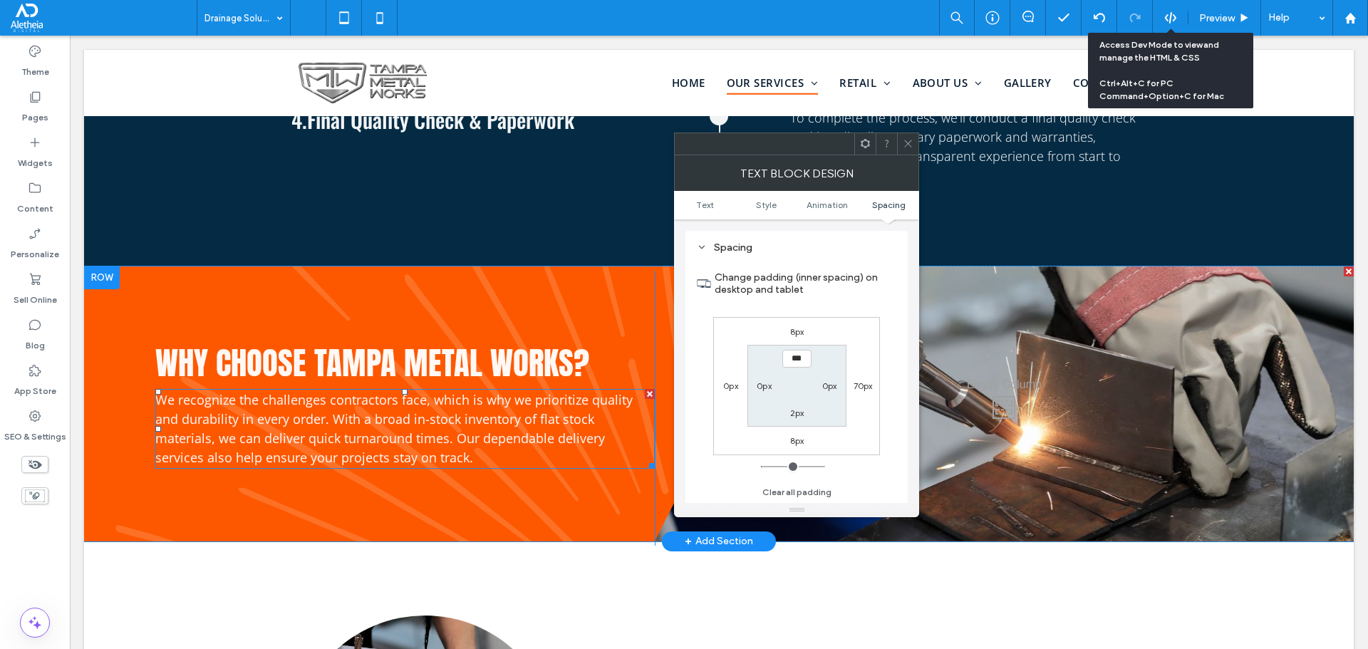
click at [907, 143] on icon at bounding box center [908, 143] width 11 height 11
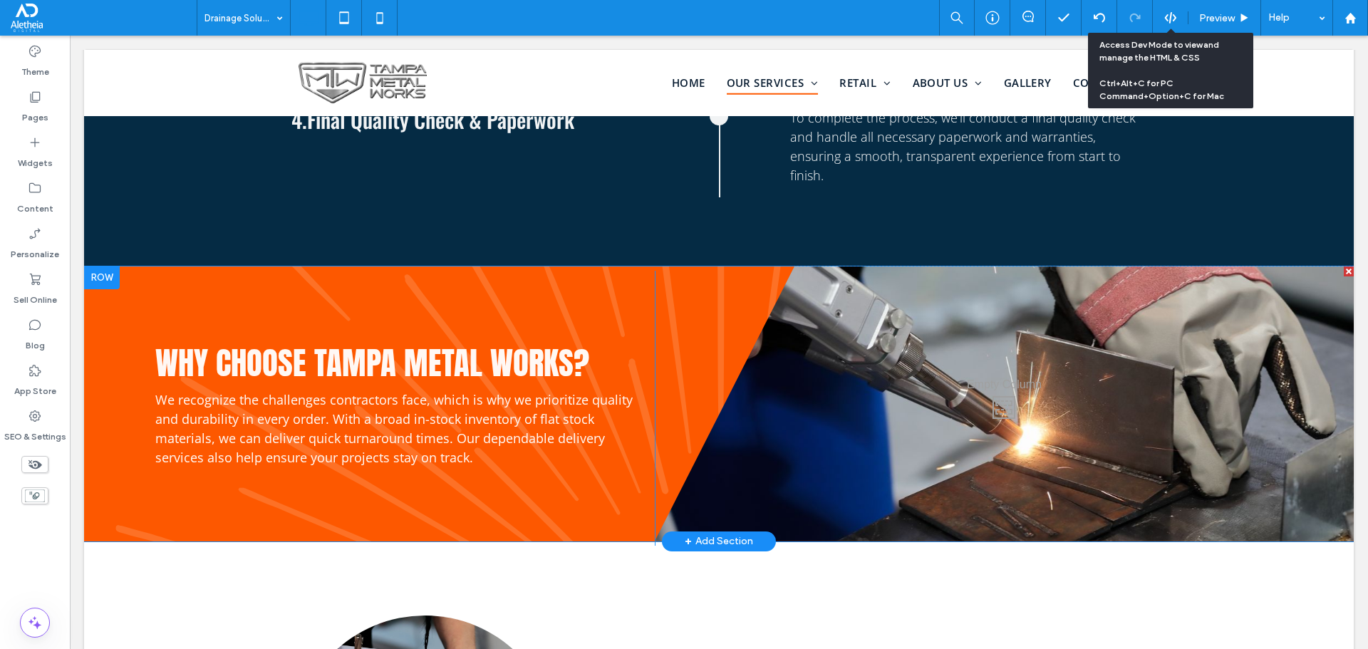
click at [482, 466] on div "Why choose Tampa Metal Works? We recognize the challenges contractors face, whi…" at bounding box center [405, 408] width 500 height 275
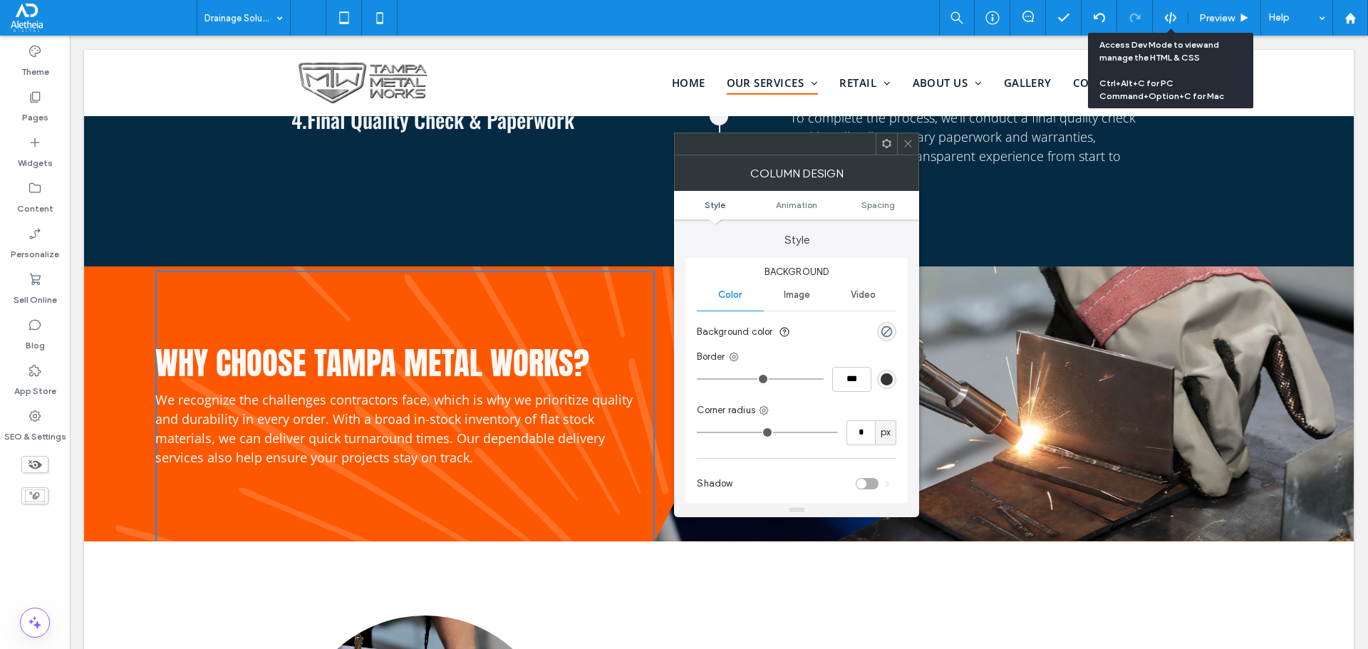
click at [913, 140] on icon at bounding box center [908, 143] width 11 height 11
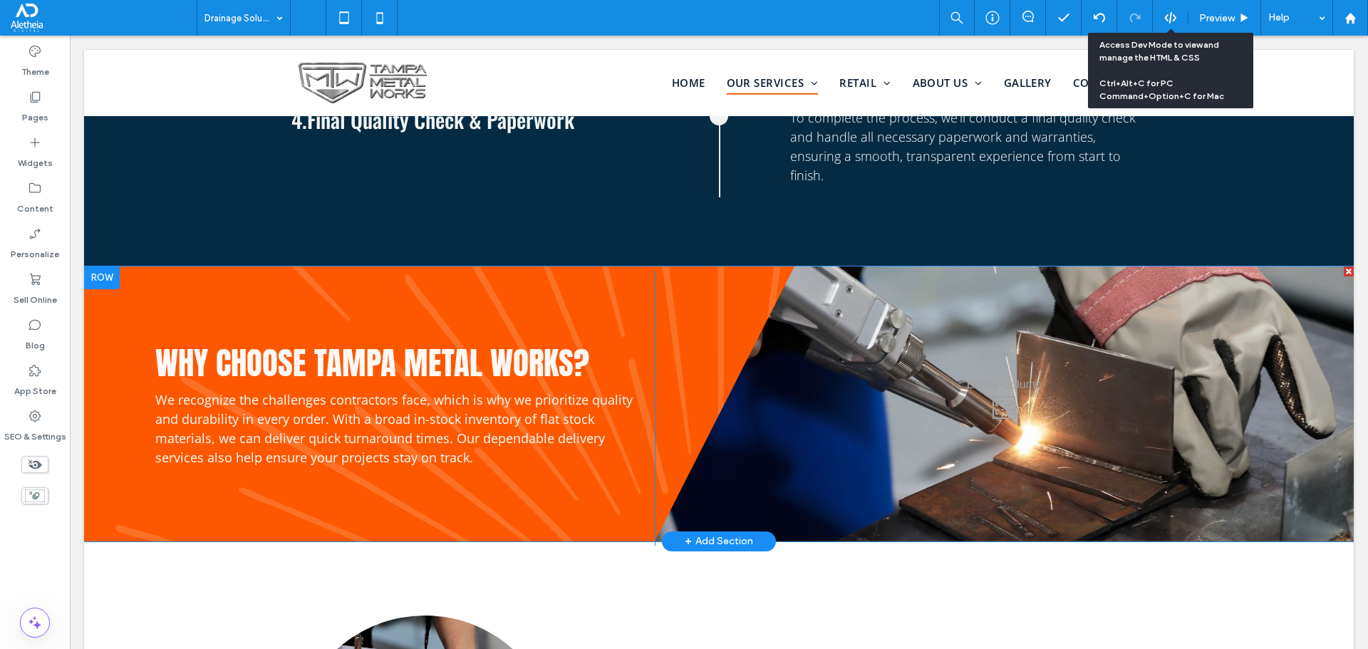
click at [269, 470] on div "Why choose Tampa Metal Works? We recognize the challenges contractors face, whi…" at bounding box center [405, 408] width 500 height 275
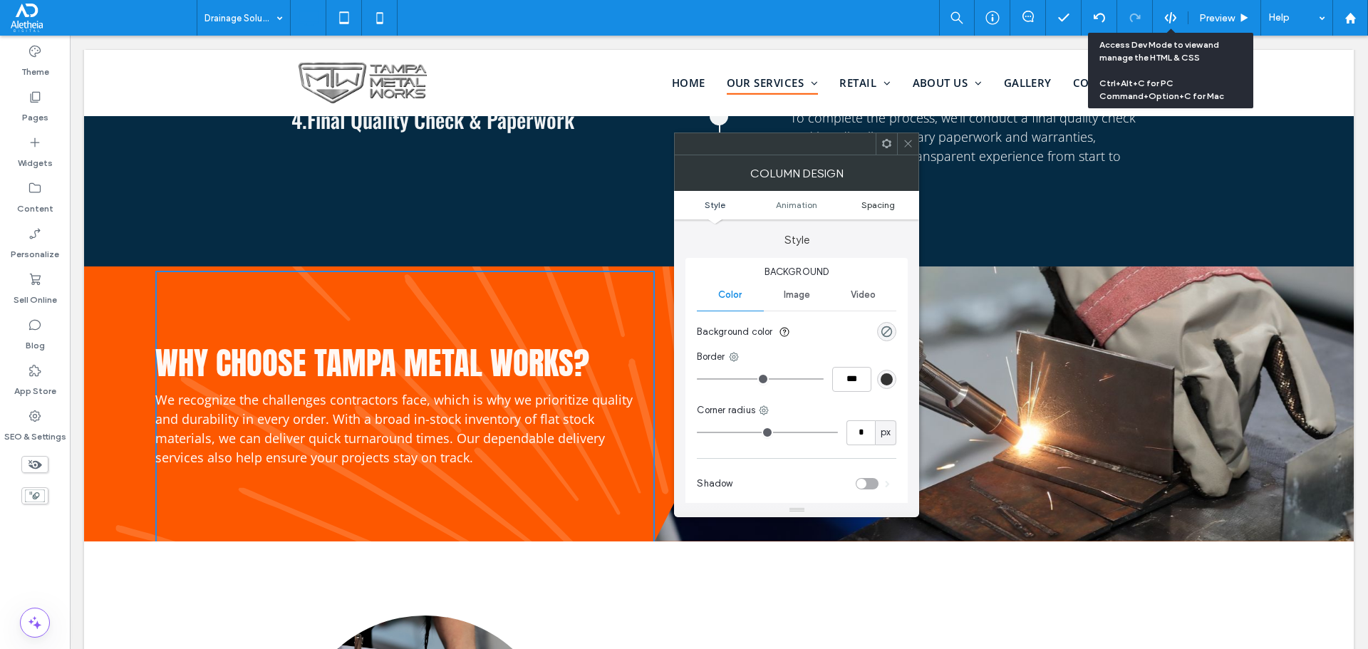
click at [872, 202] on span "Spacing" at bounding box center [878, 205] width 33 height 11
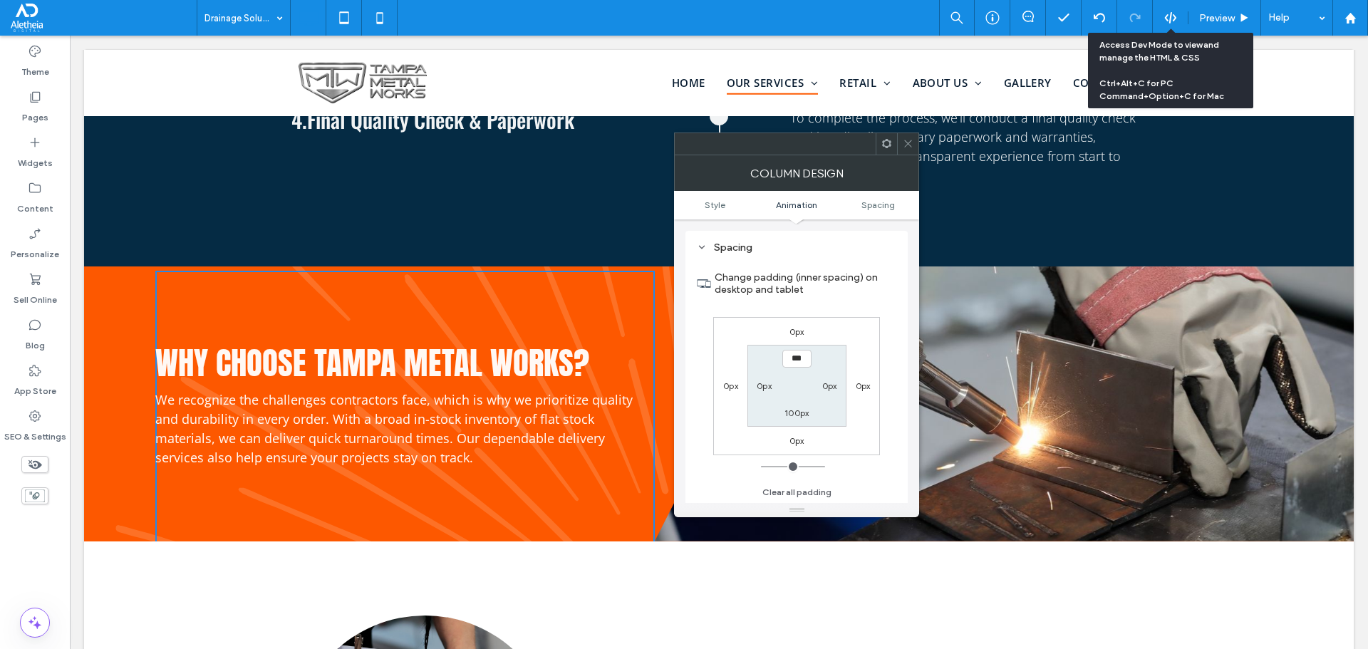
scroll to position [334, 0]
click at [831, 381] on label "0px" at bounding box center [829, 386] width 15 height 11
type input "**"
type input "****"
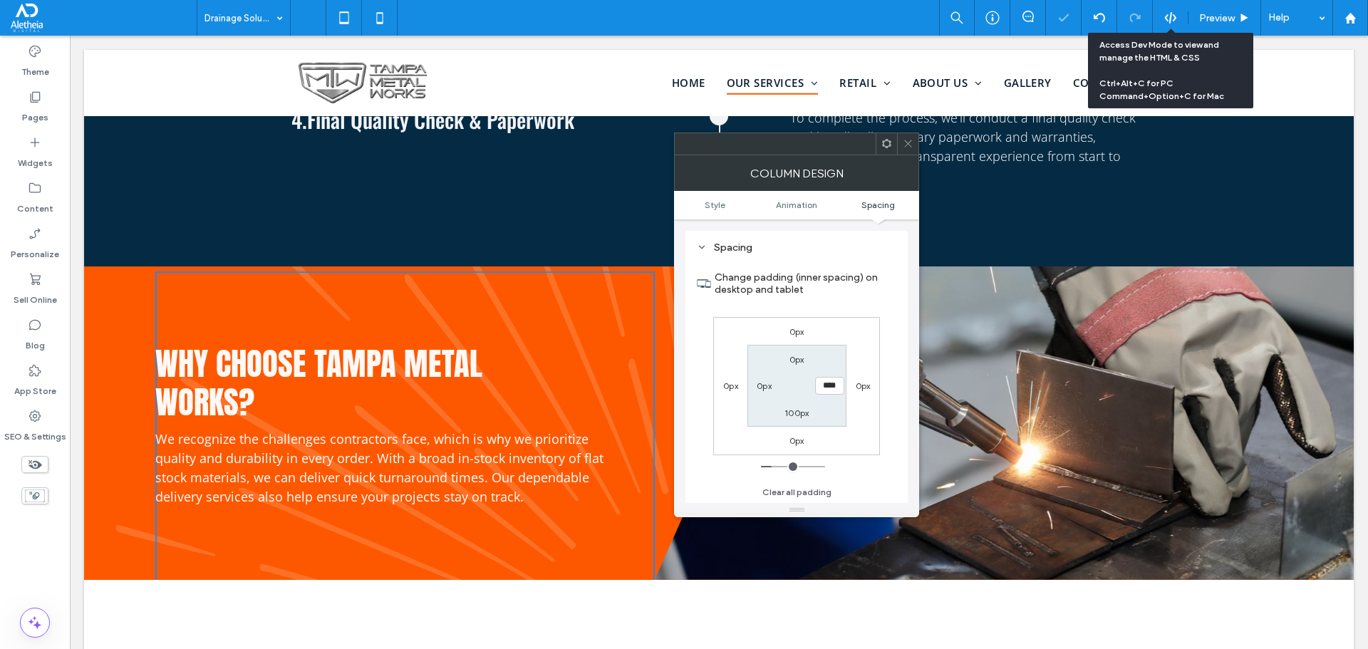
click at [907, 136] on span at bounding box center [908, 143] width 11 height 21
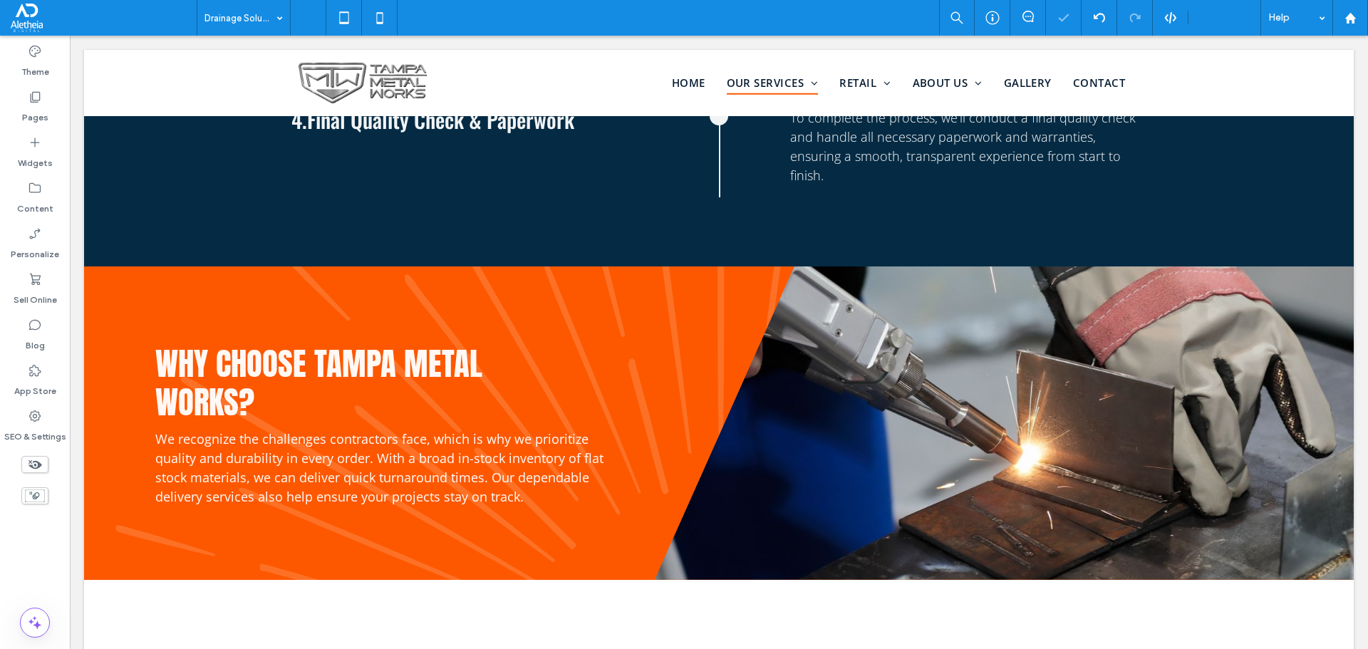
click at [1232, 12] on span "Preview" at bounding box center [1217, 18] width 36 height 12
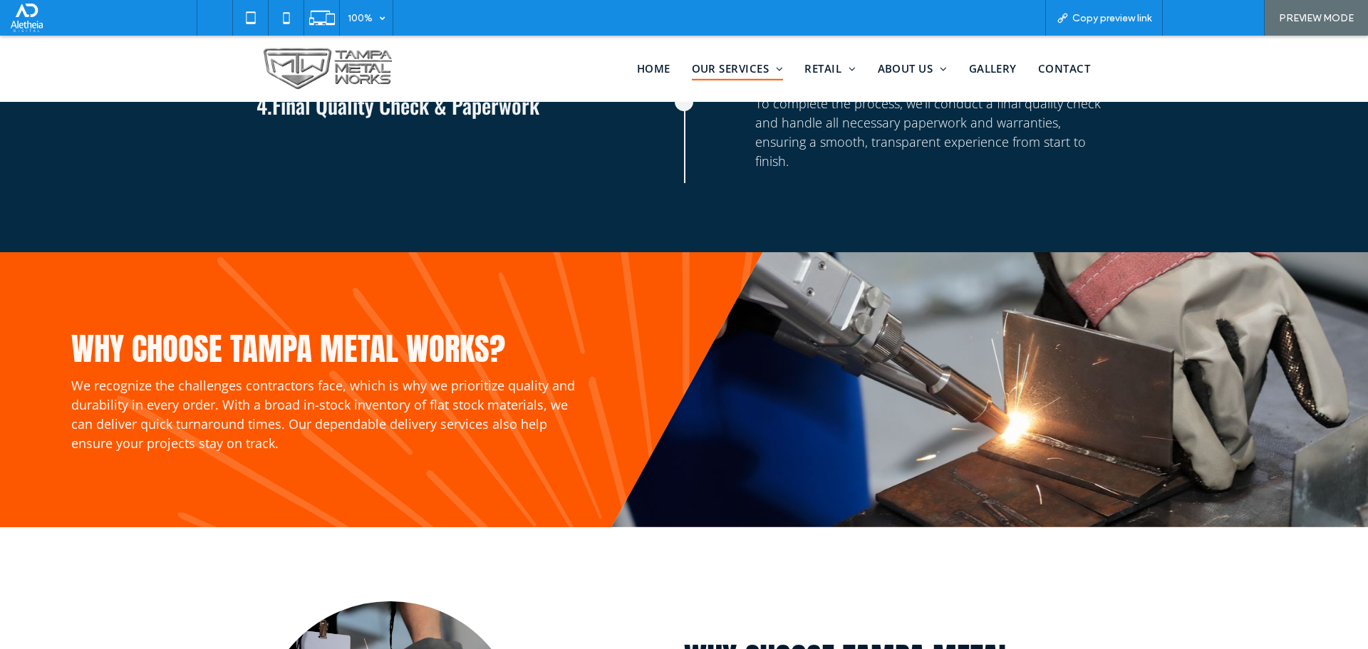
click at [1237, 23] on span "Back to editor" at bounding box center [1221, 18] width 66 height 12
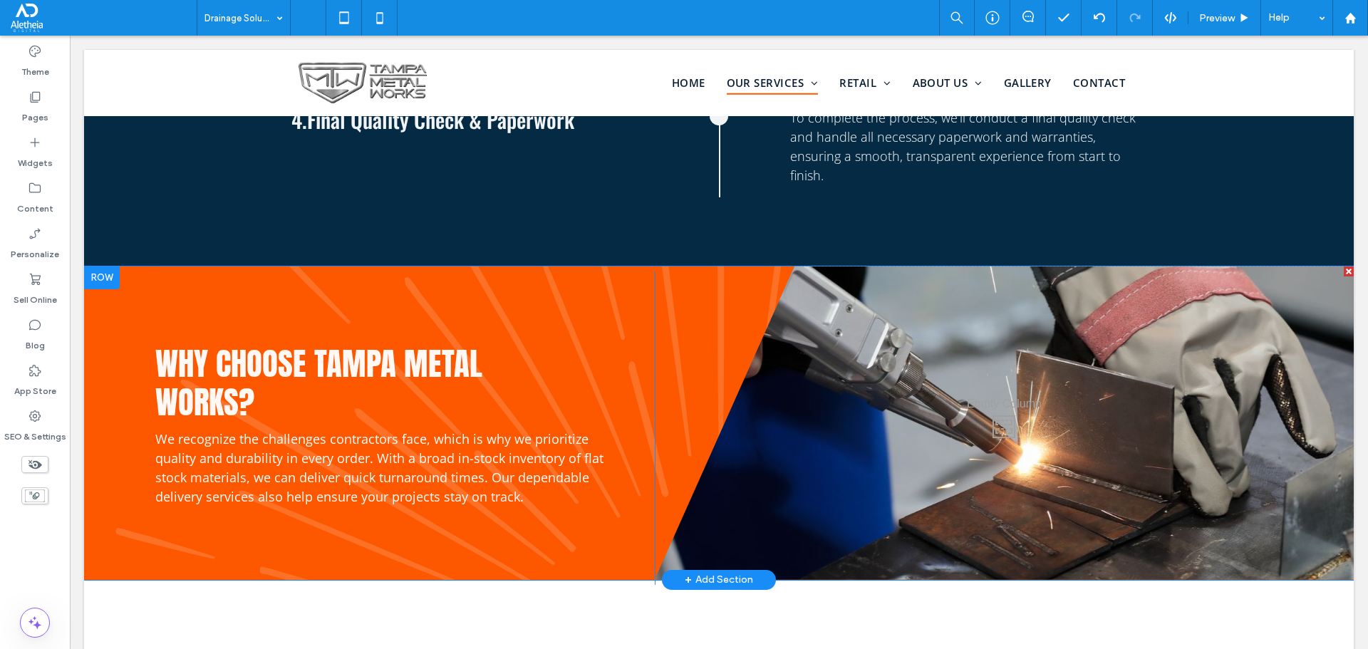
click at [530, 487] on div "Why choose Tampa Metal Works? We recognize the challenges contractors face, whi…" at bounding box center [405, 429] width 500 height 314
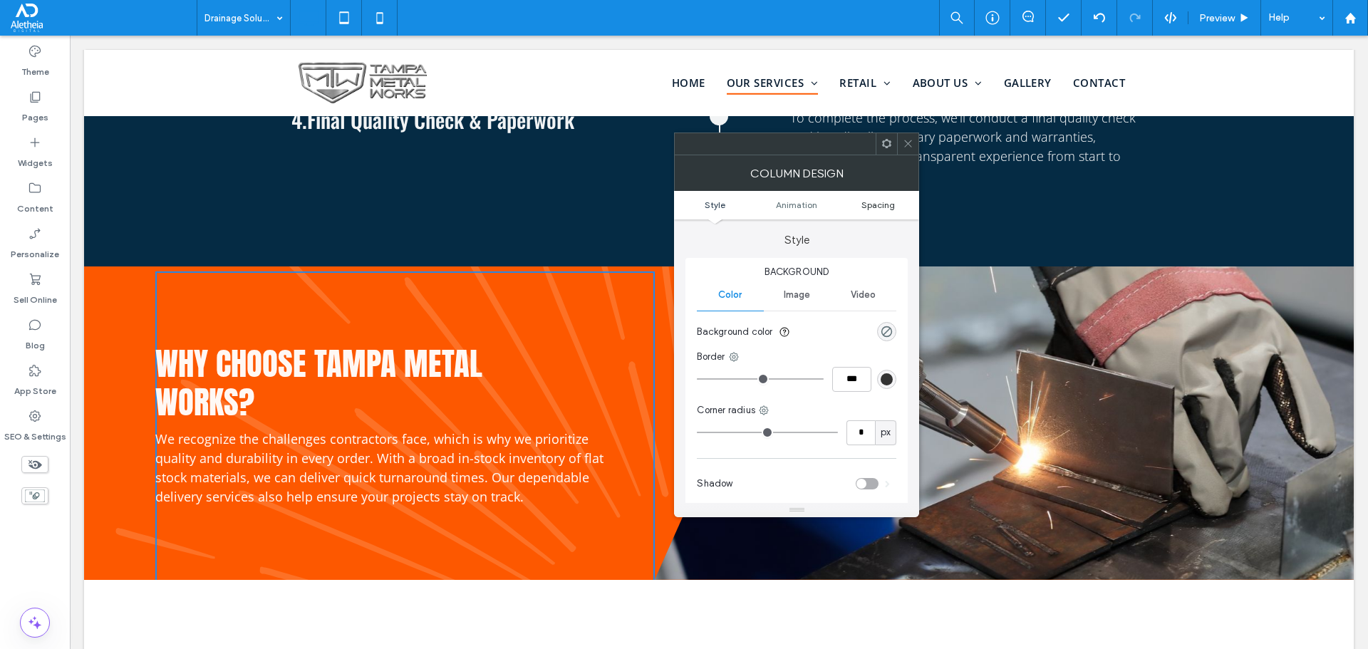
click at [880, 209] on span "Spacing" at bounding box center [878, 205] width 33 height 11
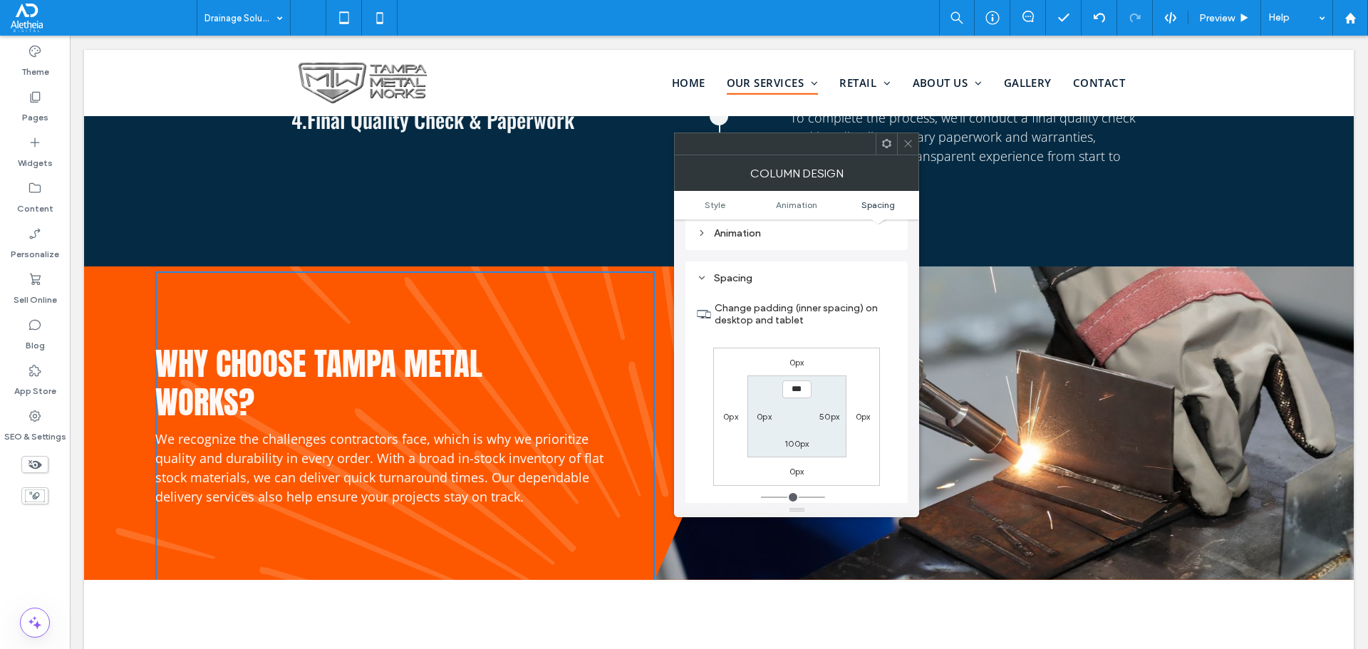
scroll to position [334, 0]
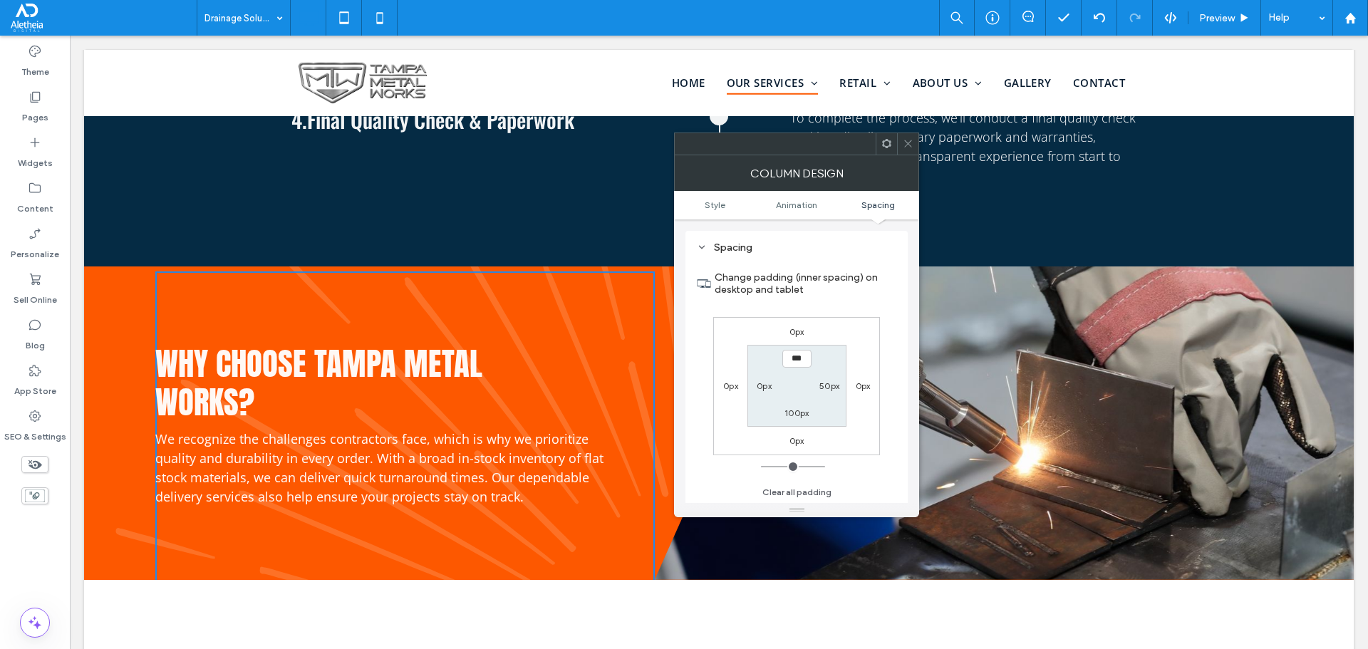
click at [828, 390] on label "50px" at bounding box center [830, 386] width 20 height 11
type input "**"
type input "*"
type input "***"
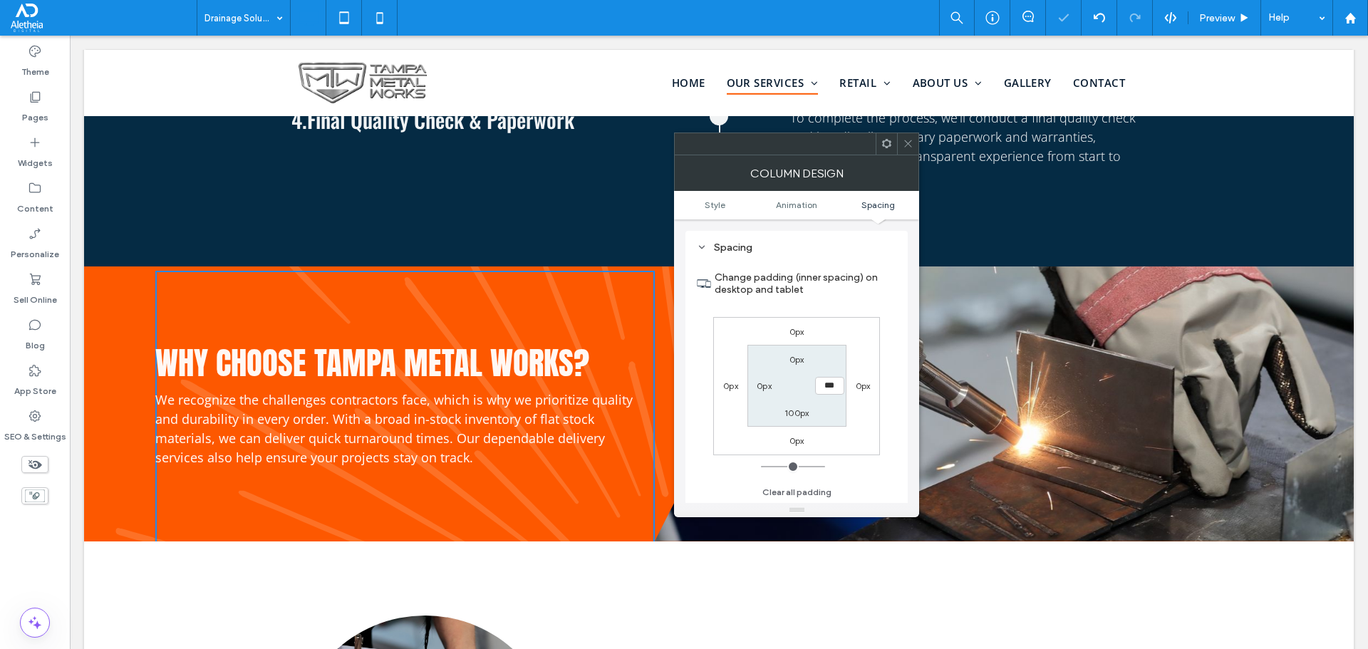
click at [911, 144] on icon at bounding box center [908, 143] width 11 height 11
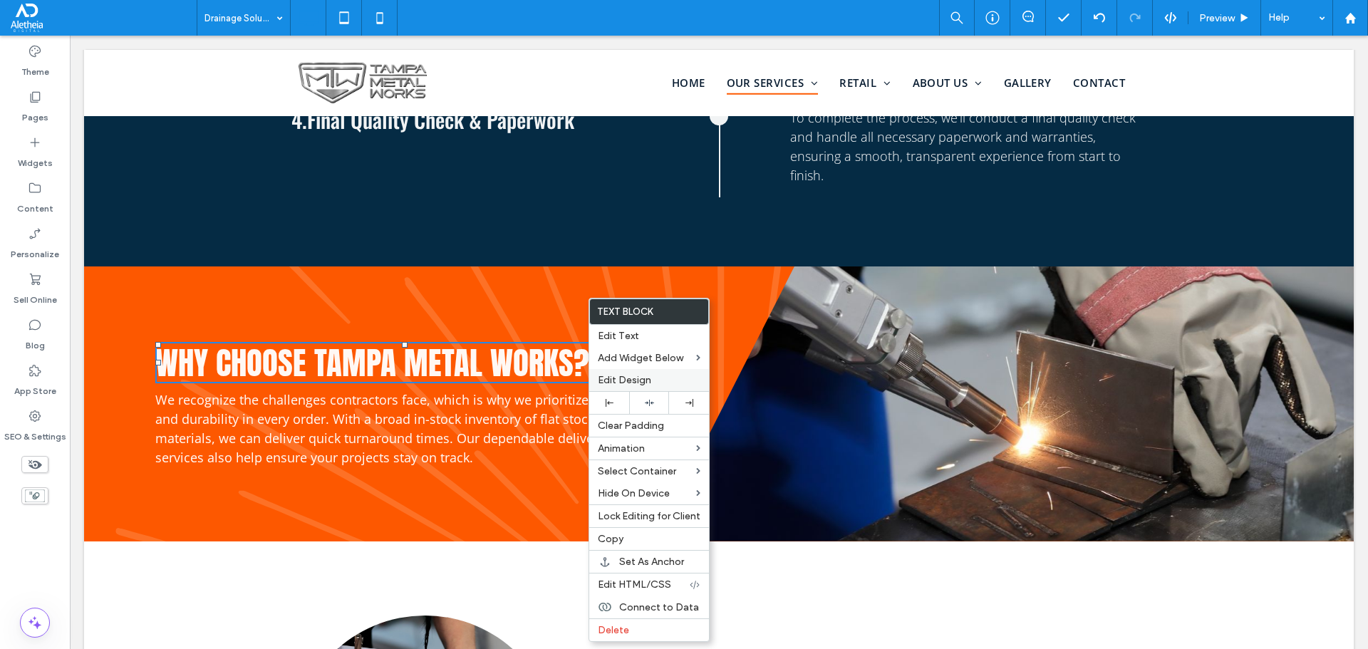
click at [644, 380] on span "Edit Design" at bounding box center [624, 380] width 53 height 12
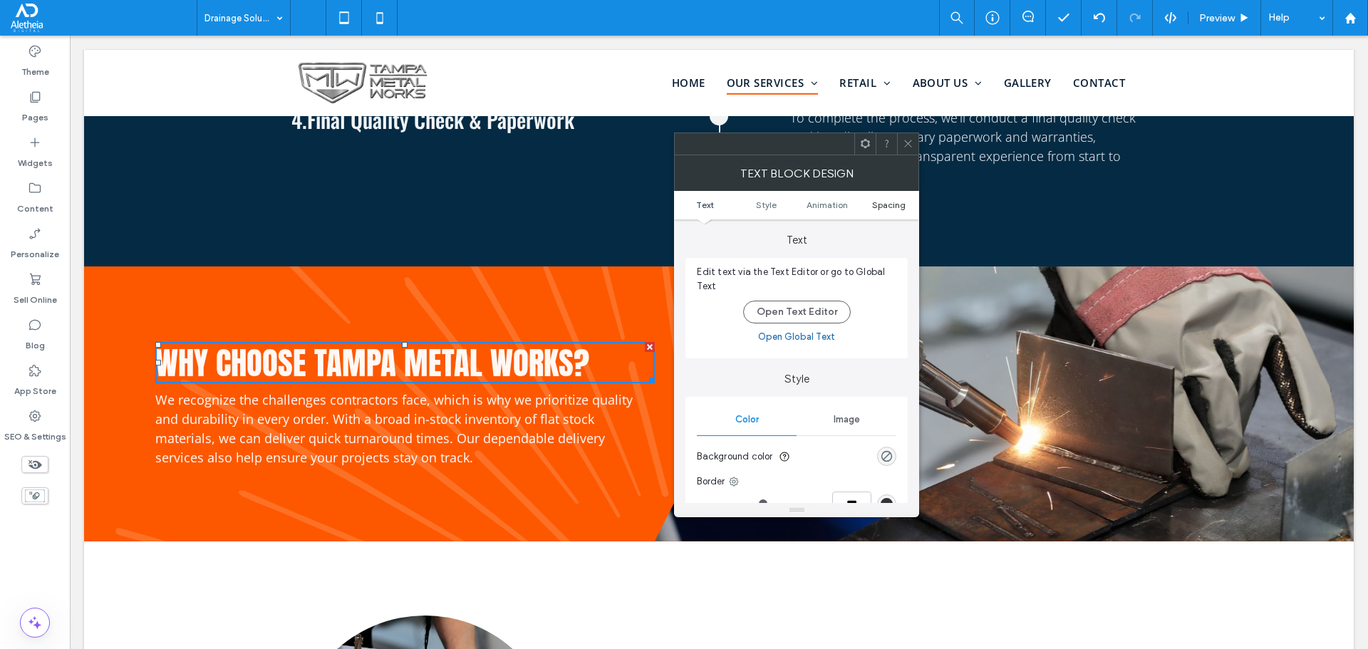
click at [896, 206] on span "Spacing" at bounding box center [888, 205] width 33 height 11
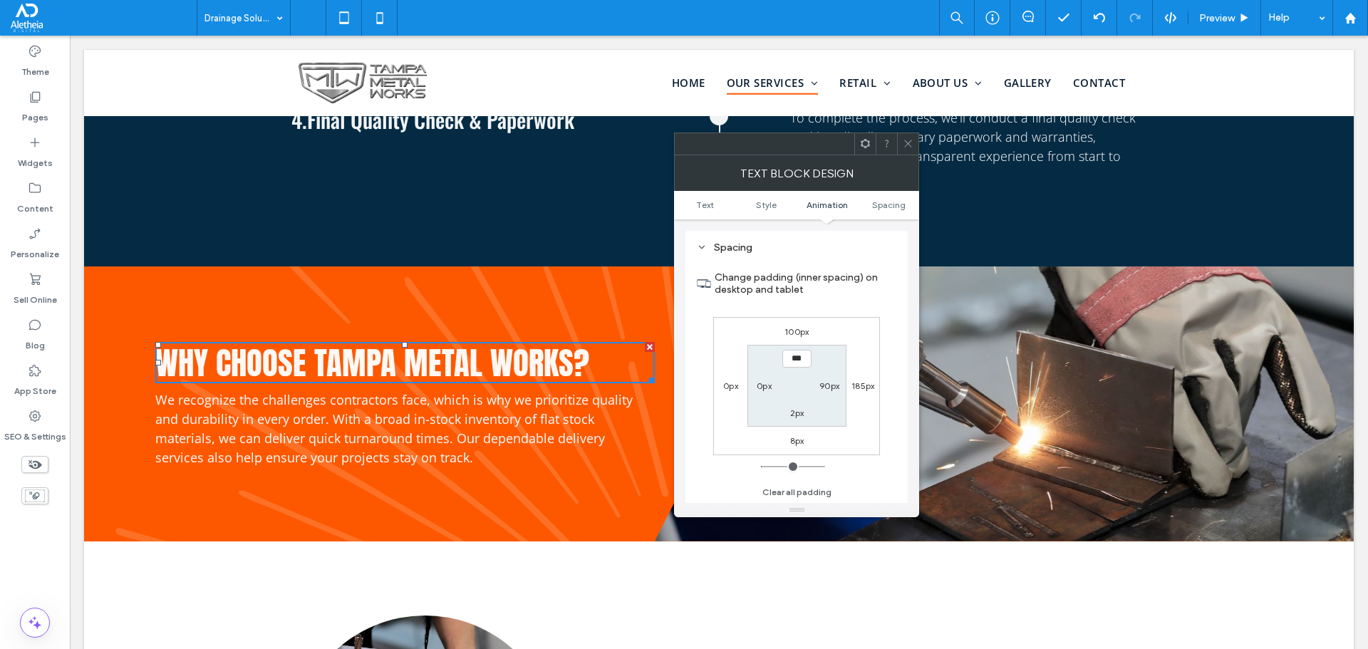
scroll to position [408, 0]
click at [828, 386] on label "90px" at bounding box center [830, 386] width 20 height 11
type input "**"
type input "*"
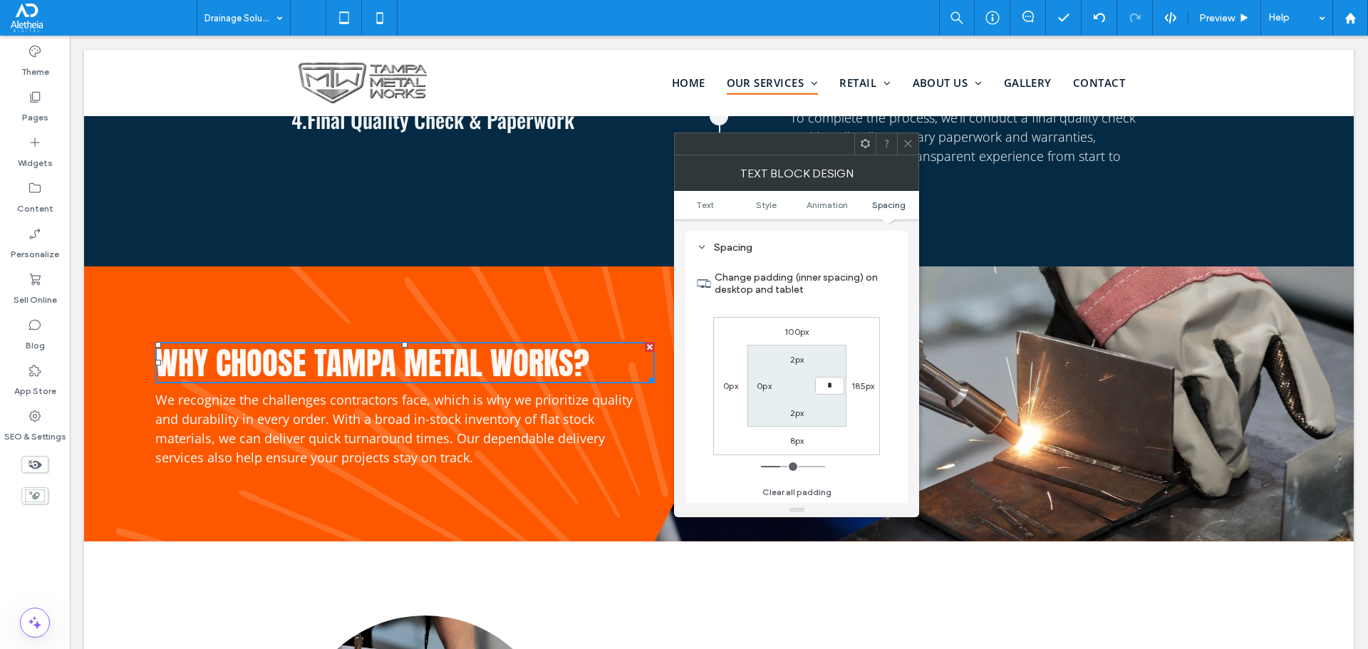
type input "***"
click at [917, 159] on div "Text block Design" at bounding box center [796, 173] width 245 height 36
click at [914, 158] on div "Text block Design" at bounding box center [796, 176] width 245 height 36
click at [912, 145] on icon at bounding box center [908, 145] width 11 height 11
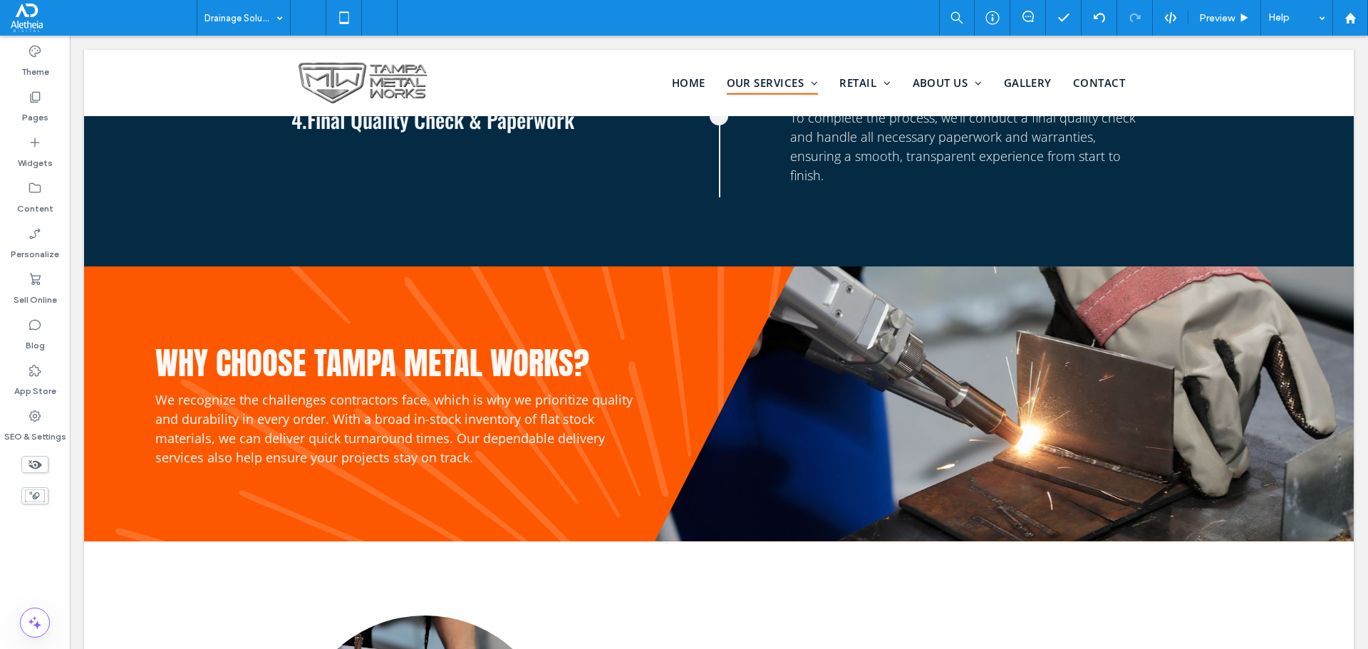
click at [378, 14] on use at bounding box center [379, 17] width 6 height 11
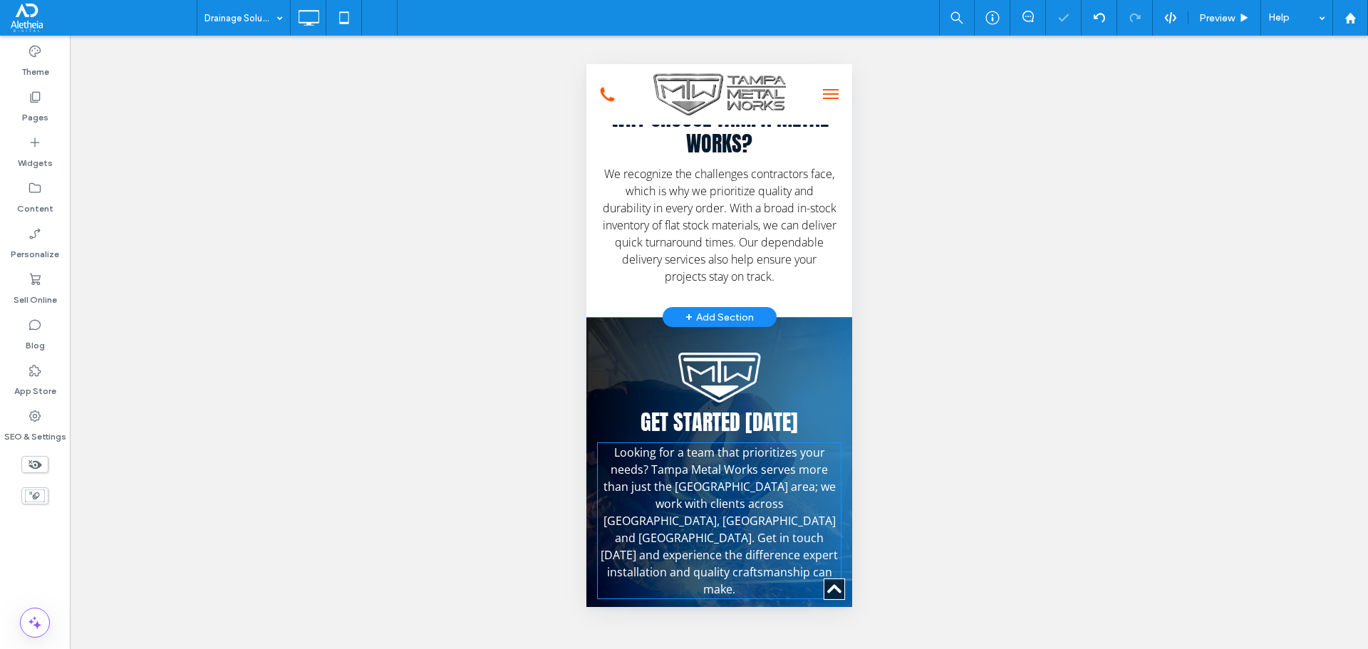
scroll to position [3563, 0]
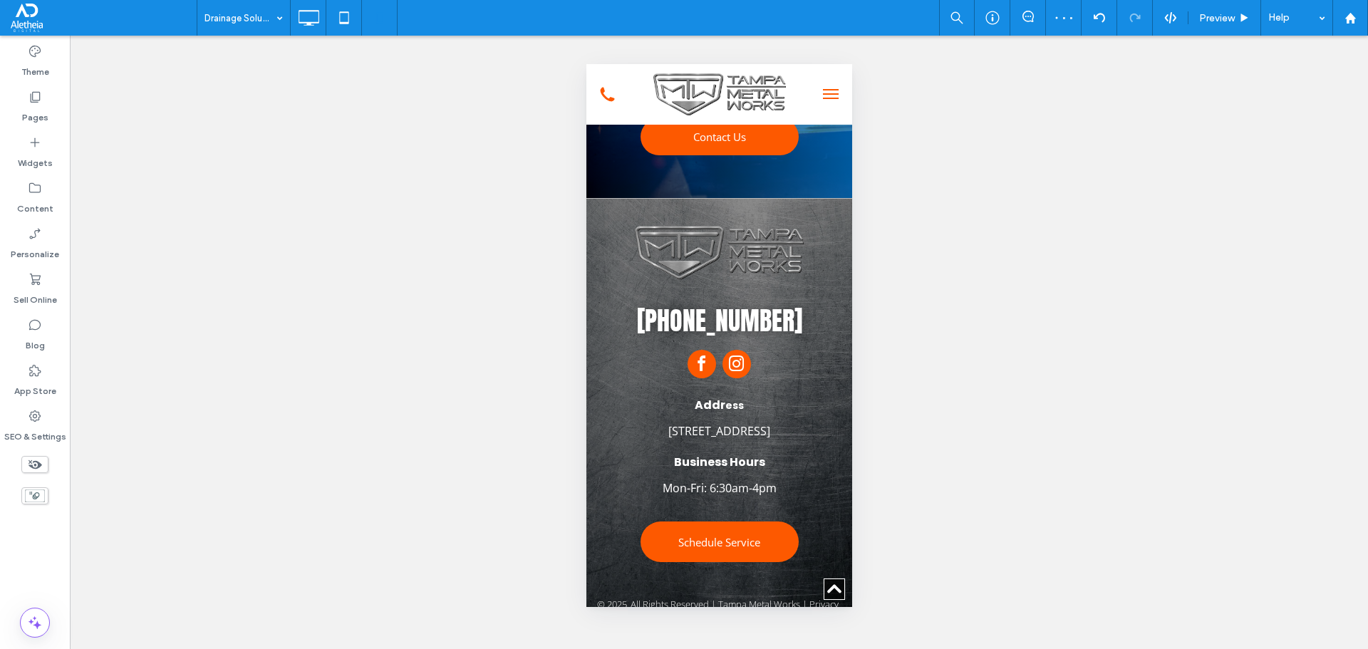
click at [38, 463] on use at bounding box center [36, 464] width 14 height 9
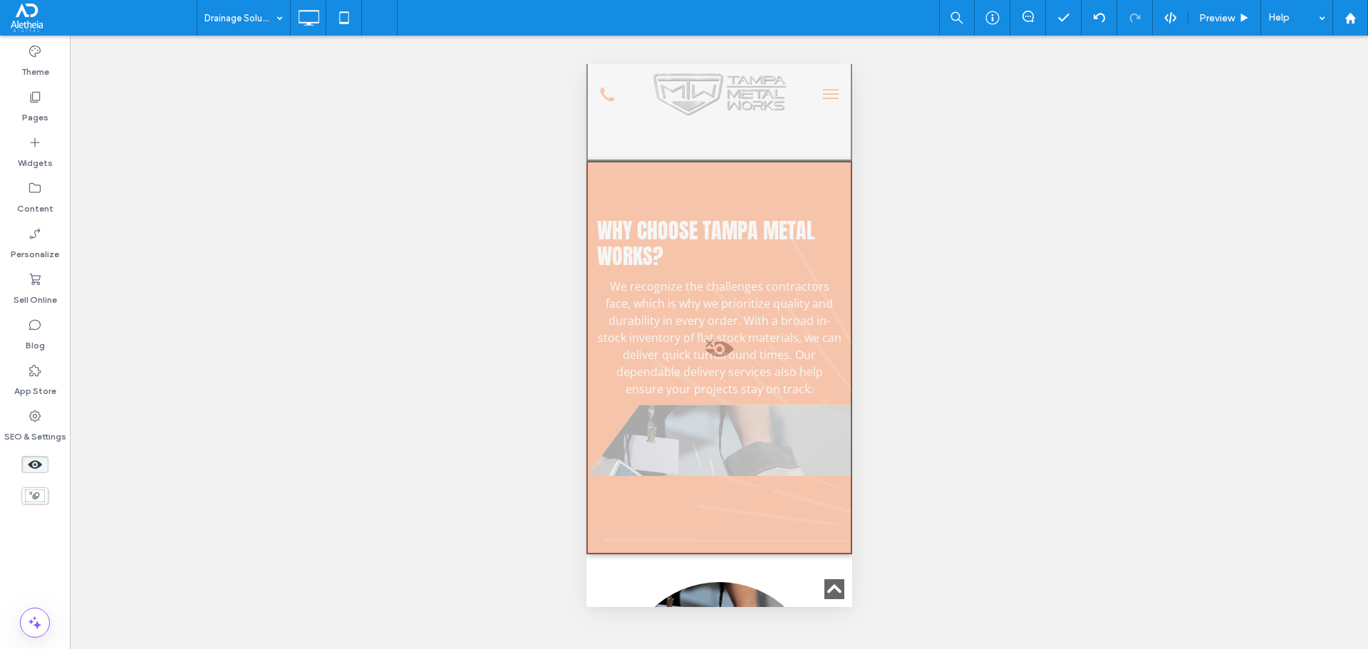
scroll to position [4359, 0]
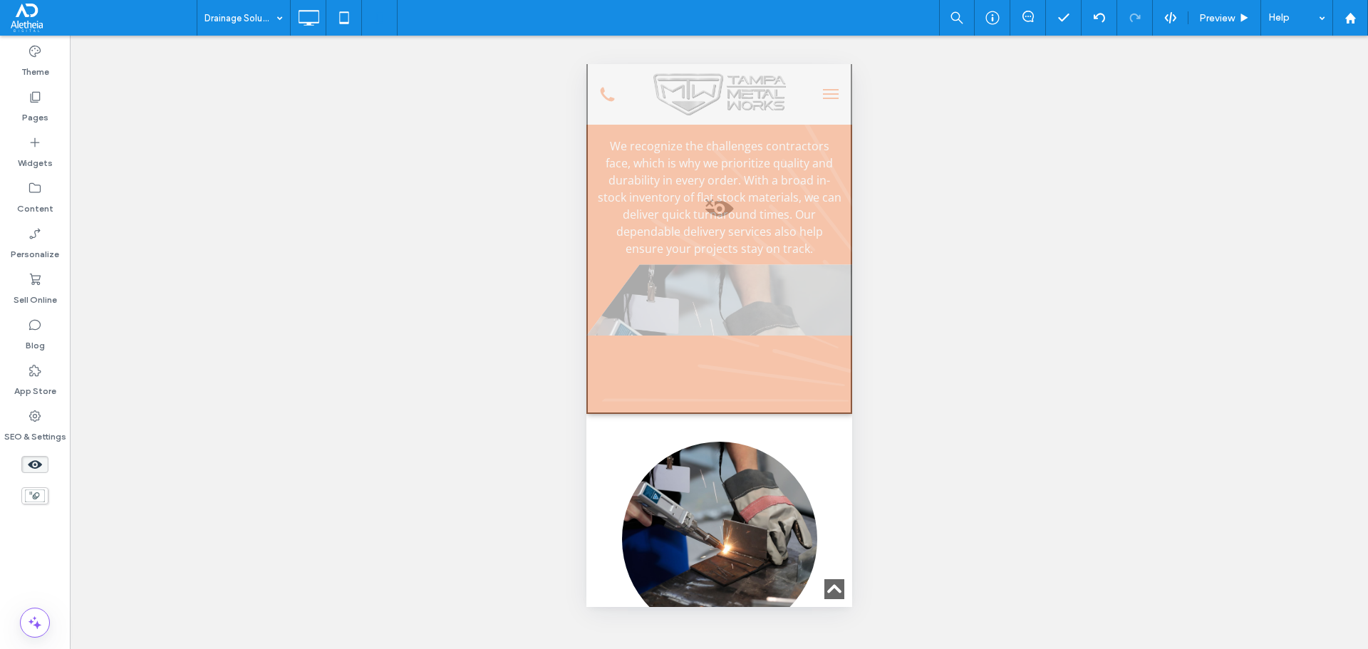
click at [781, 288] on div at bounding box center [719, 217] width 266 height 393
click at [793, 311] on button "Yes" at bounding box center [801, 306] width 44 height 18
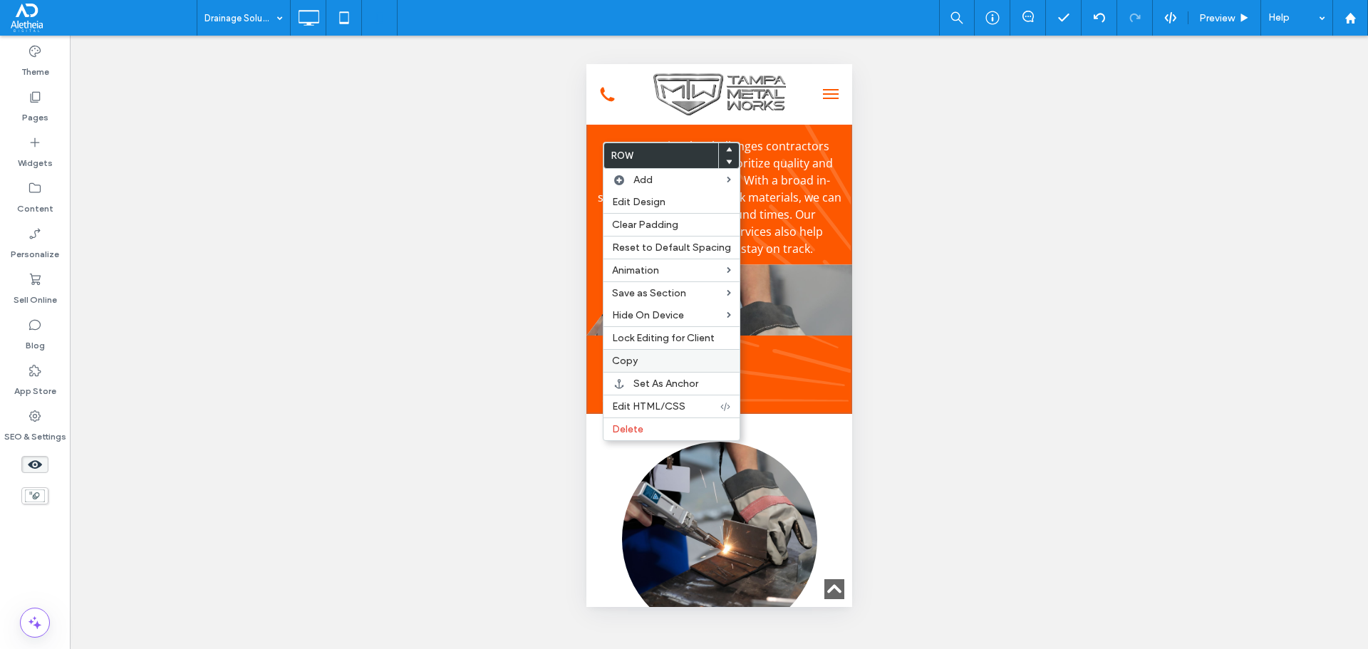
click at [640, 361] on label "Copy" at bounding box center [671, 361] width 119 height 12
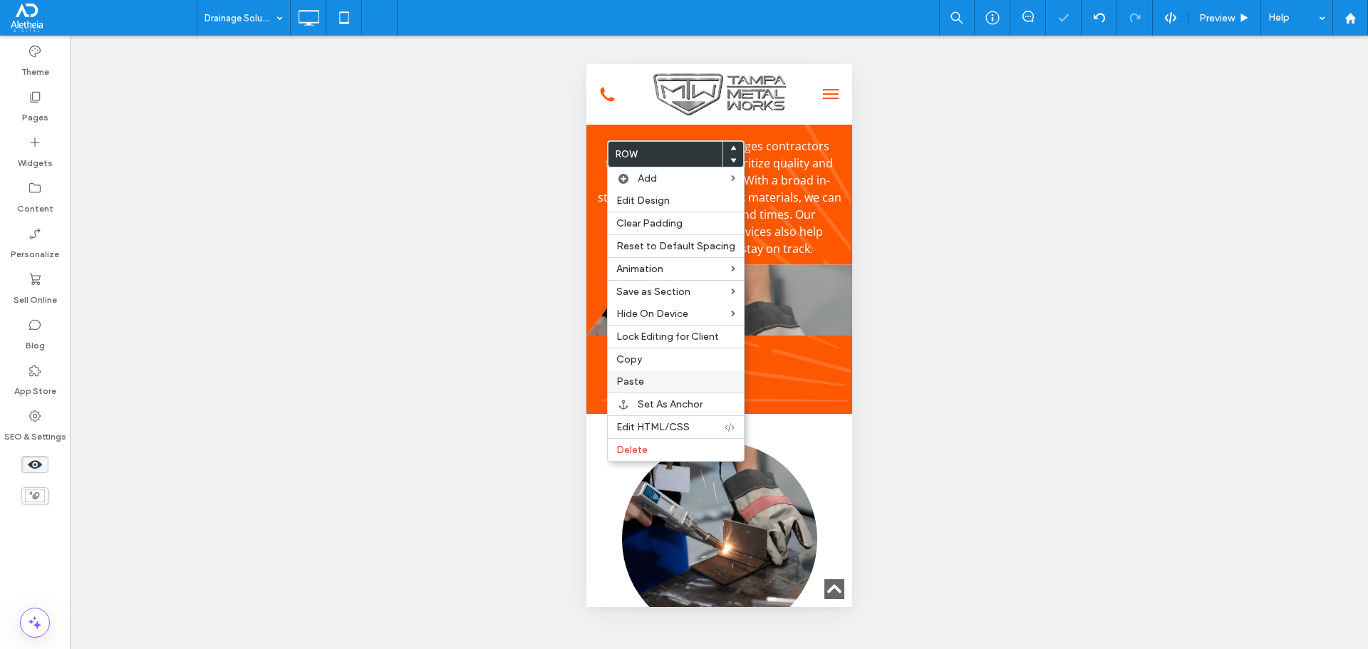
click at [668, 382] on label "Paste" at bounding box center [675, 382] width 119 height 12
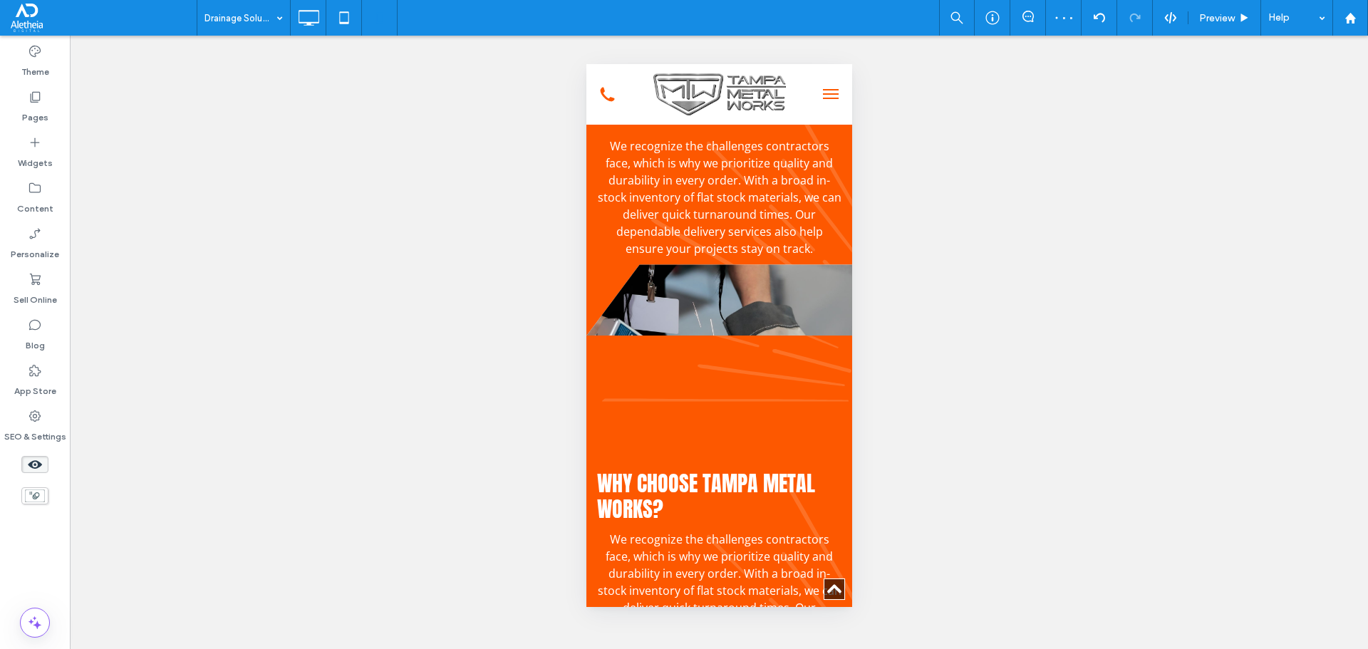
click at [36, 468] on use at bounding box center [35, 464] width 14 height 9
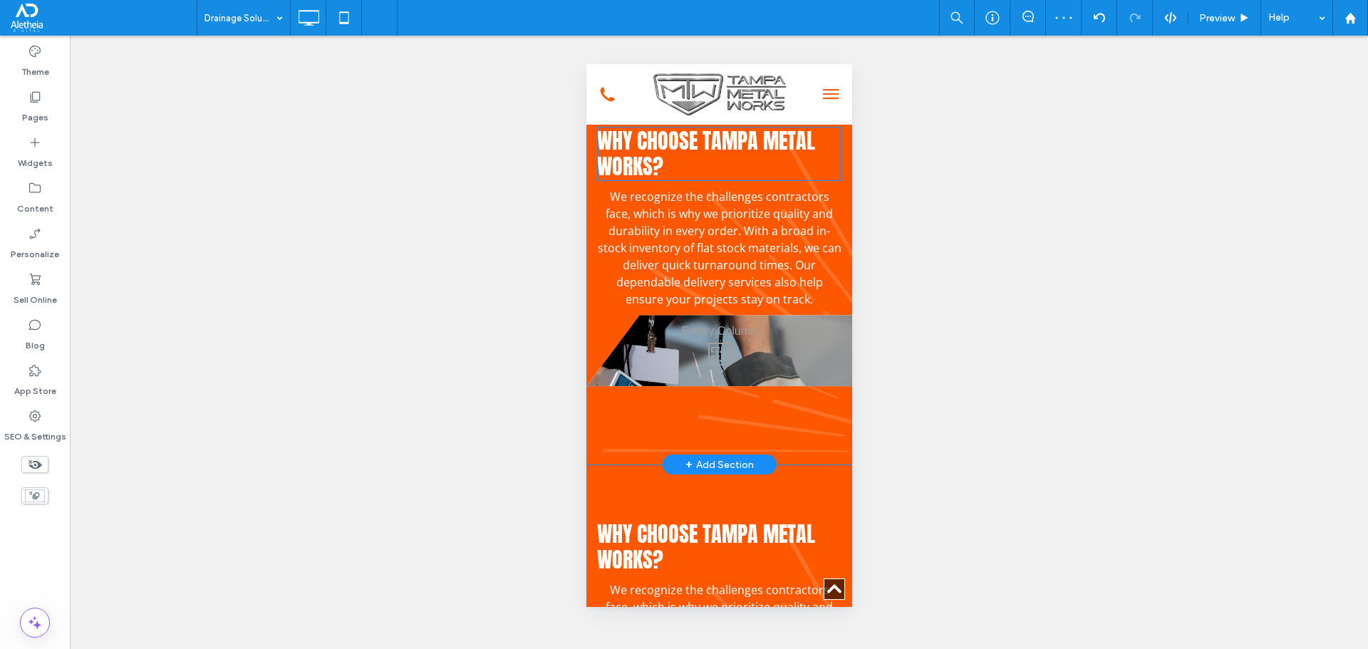
scroll to position [2817, 0]
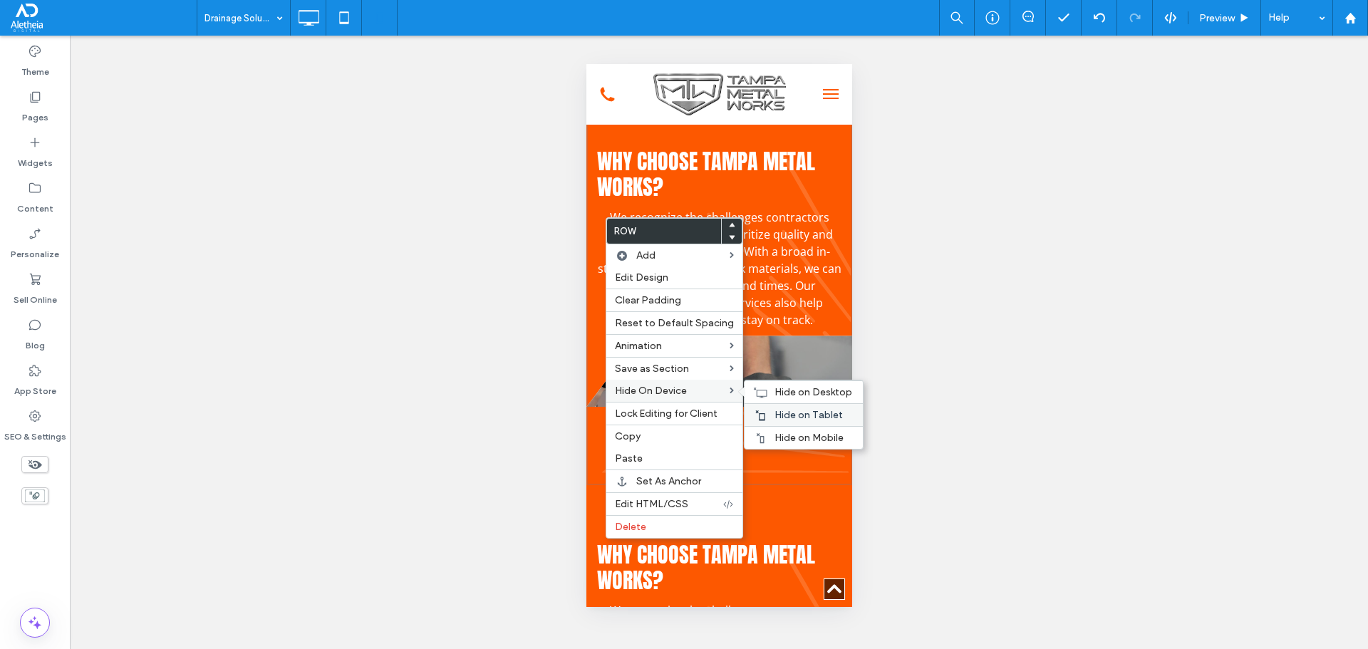
click at [794, 420] on span "Hide on Tablet" at bounding box center [809, 415] width 68 height 12
click at [800, 389] on span "Hide on Desktop" at bounding box center [814, 392] width 78 height 12
click at [797, 417] on span "Hide on Tablet" at bounding box center [809, 415] width 68 height 12
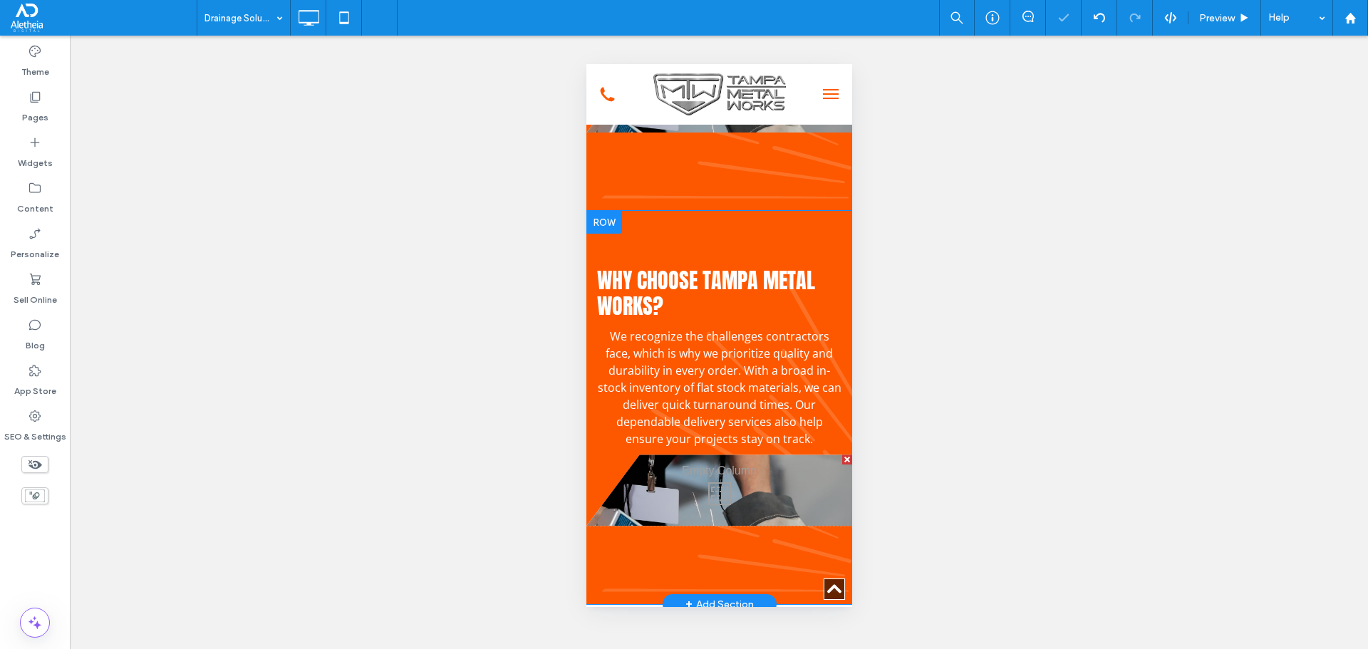
scroll to position [3102, 0]
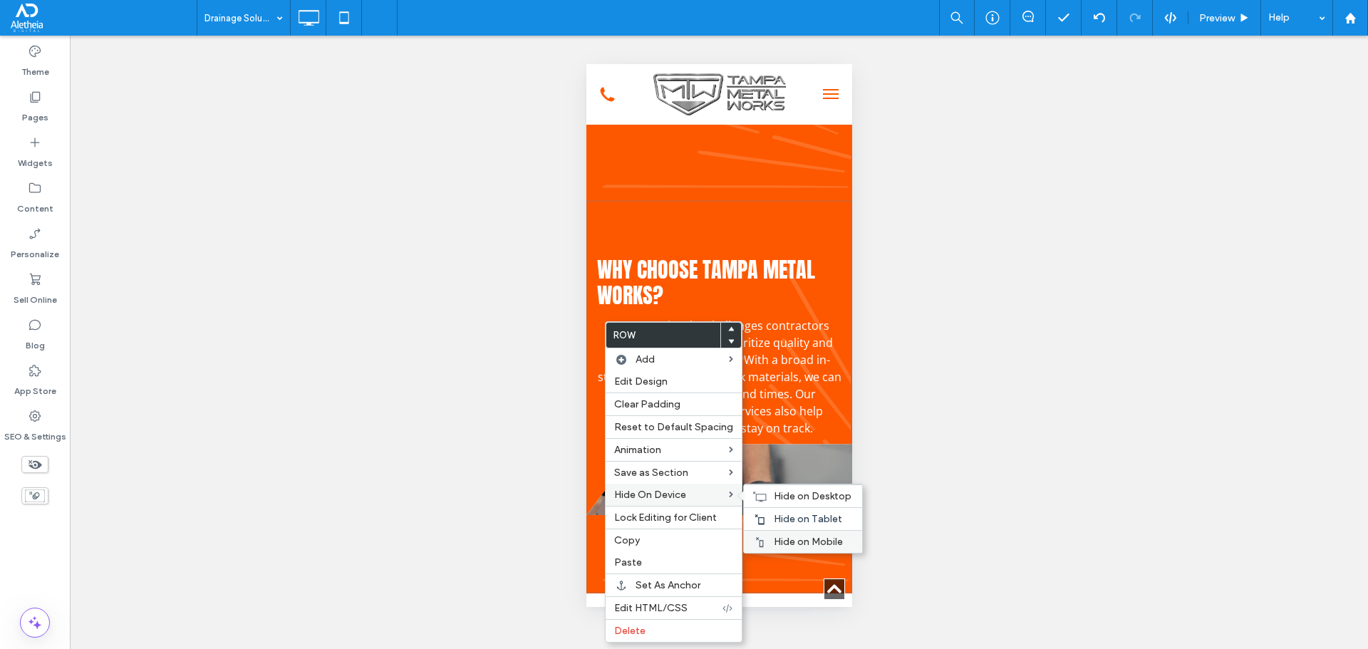
click at [774, 539] on span "Hide on Mobile" at bounding box center [808, 542] width 69 height 12
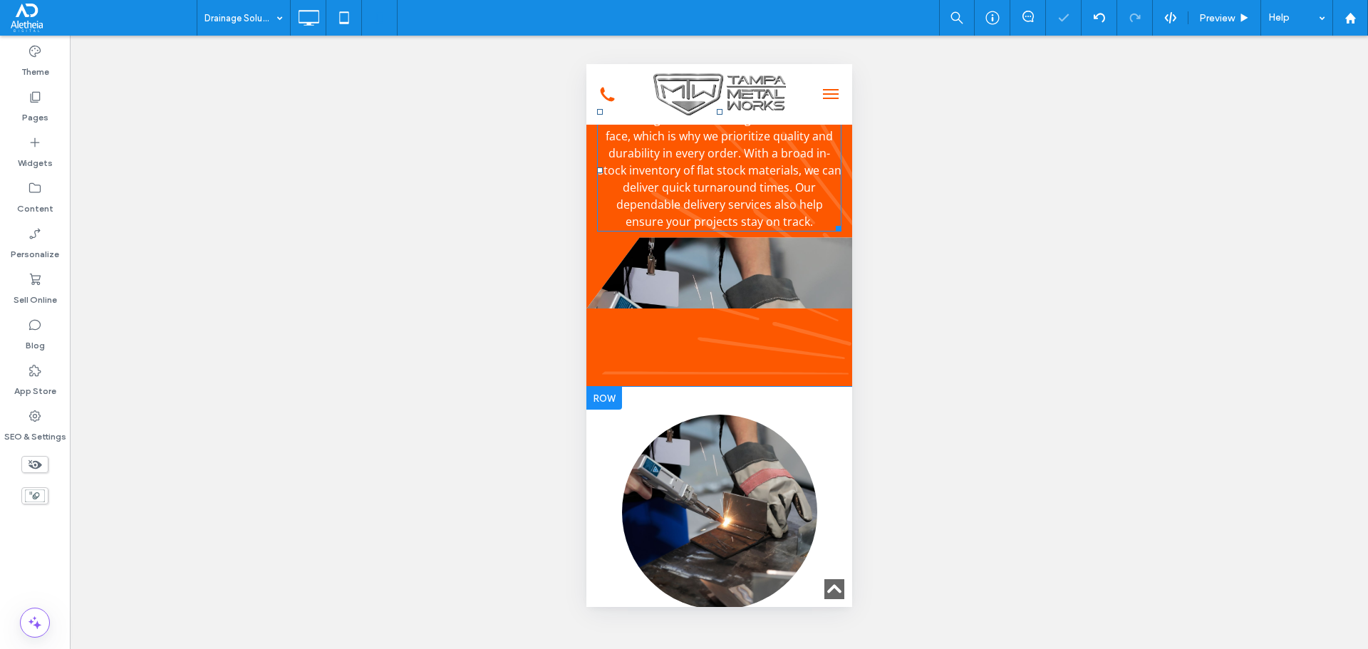
scroll to position [2888, 0]
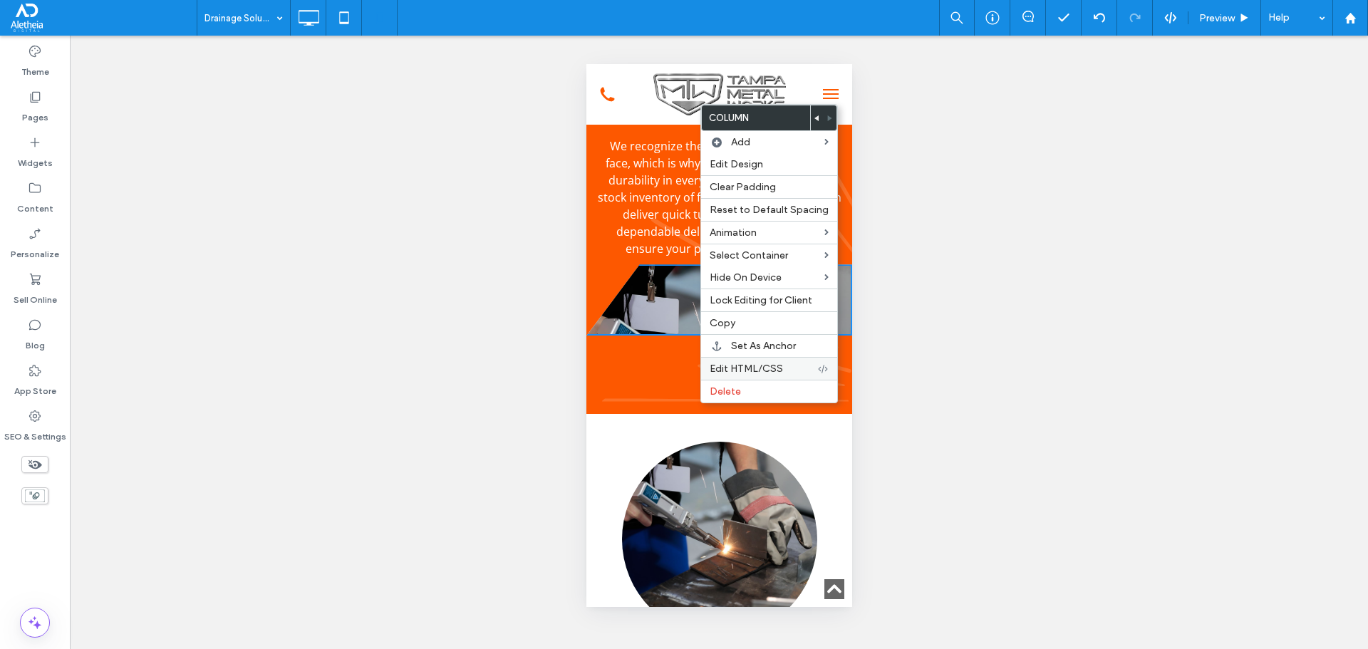
click at [745, 363] on span "Edit HTML/CSS" at bounding box center [746, 369] width 73 height 12
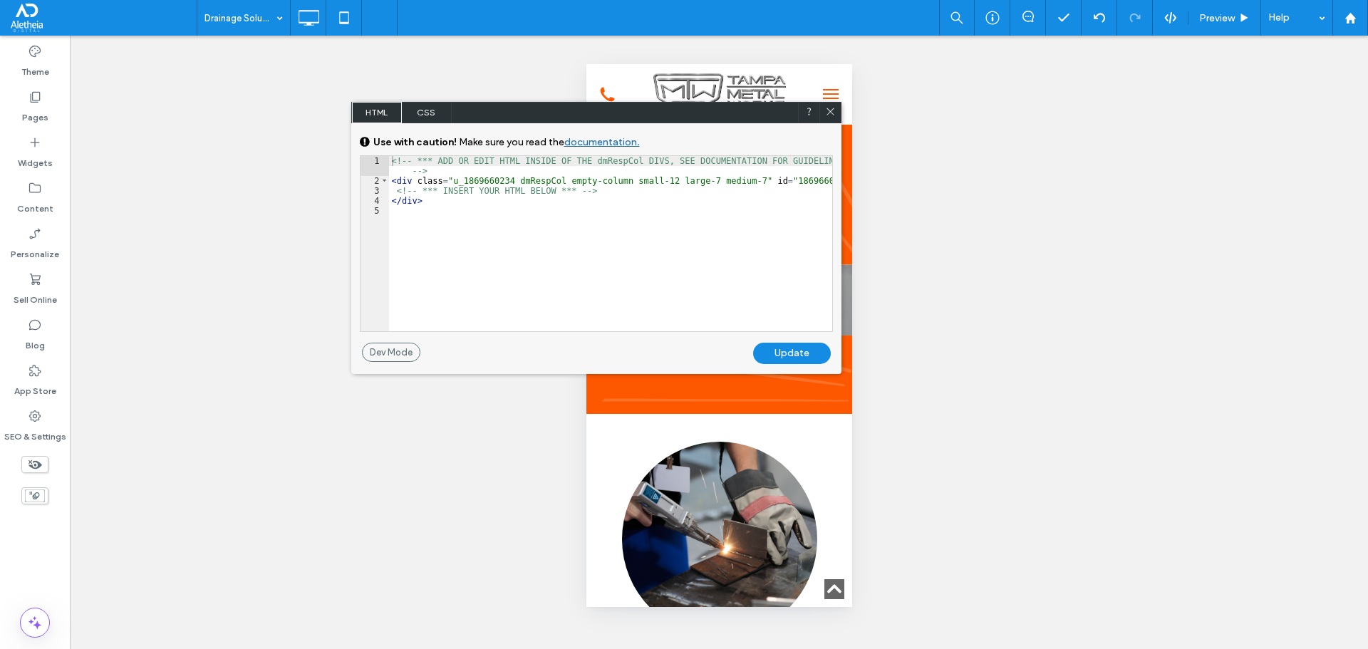
click at [427, 108] on span "CSS" at bounding box center [427, 112] width 50 height 21
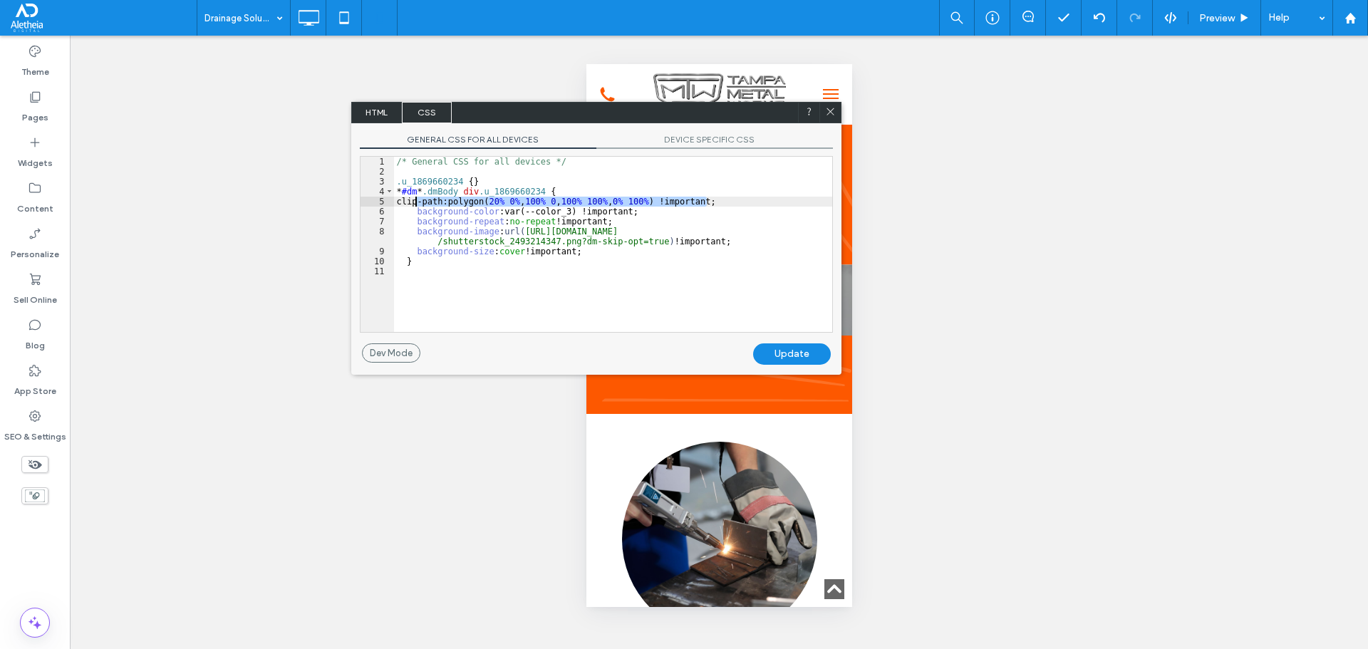
drag, startPoint x: 708, startPoint y: 200, endPoint x: 416, endPoint y: 198, distance: 292.2
click at [416, 198] on div "/* General CSS for all devices */ .u_1869660234 { } * #dm * .dmBody div .u_1869…" at bounding box center [613, 254] width 438 height 195
click at [818, 356] on div "Update" at bounding box center [792, 354] width 78 height 21
click at [368, 107] on span "HTML" at bounding box center [377, 112] width 50 height 21
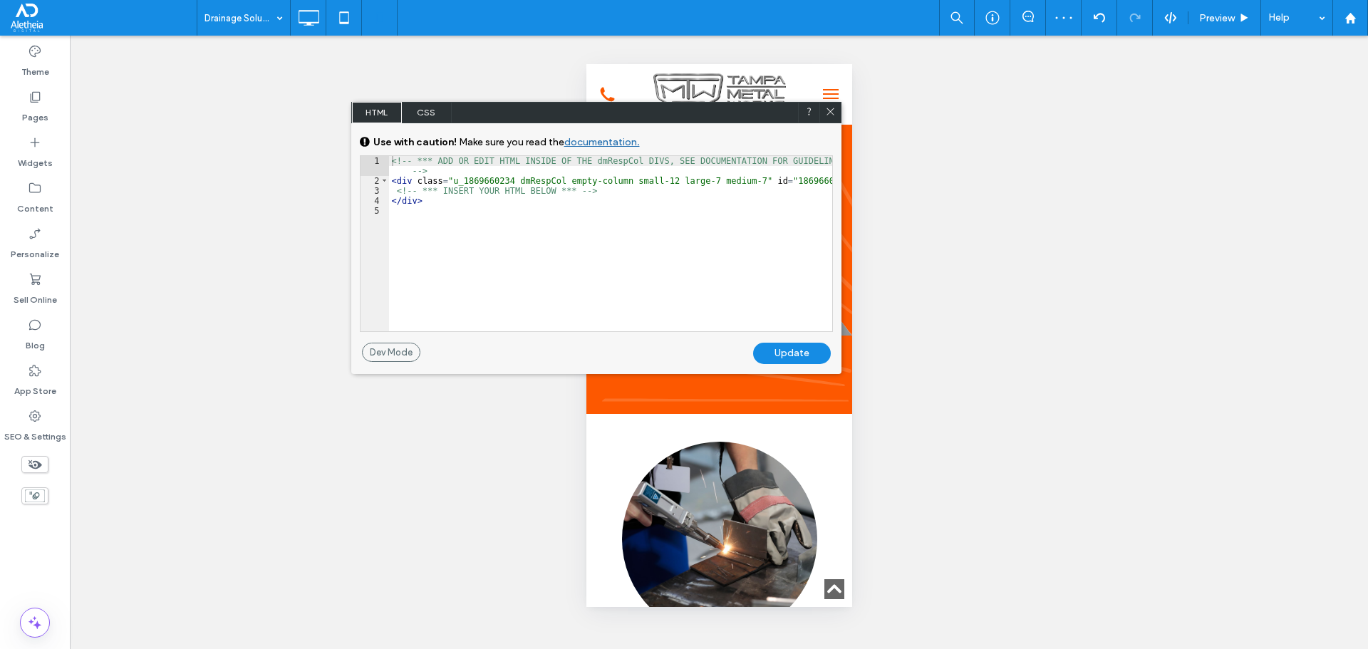
click at [833, 103] on div at bounding box center [830, 112] width 21 height 21
click at [832, 107] on icon at bounding box center [830, 111] width 11 height 11
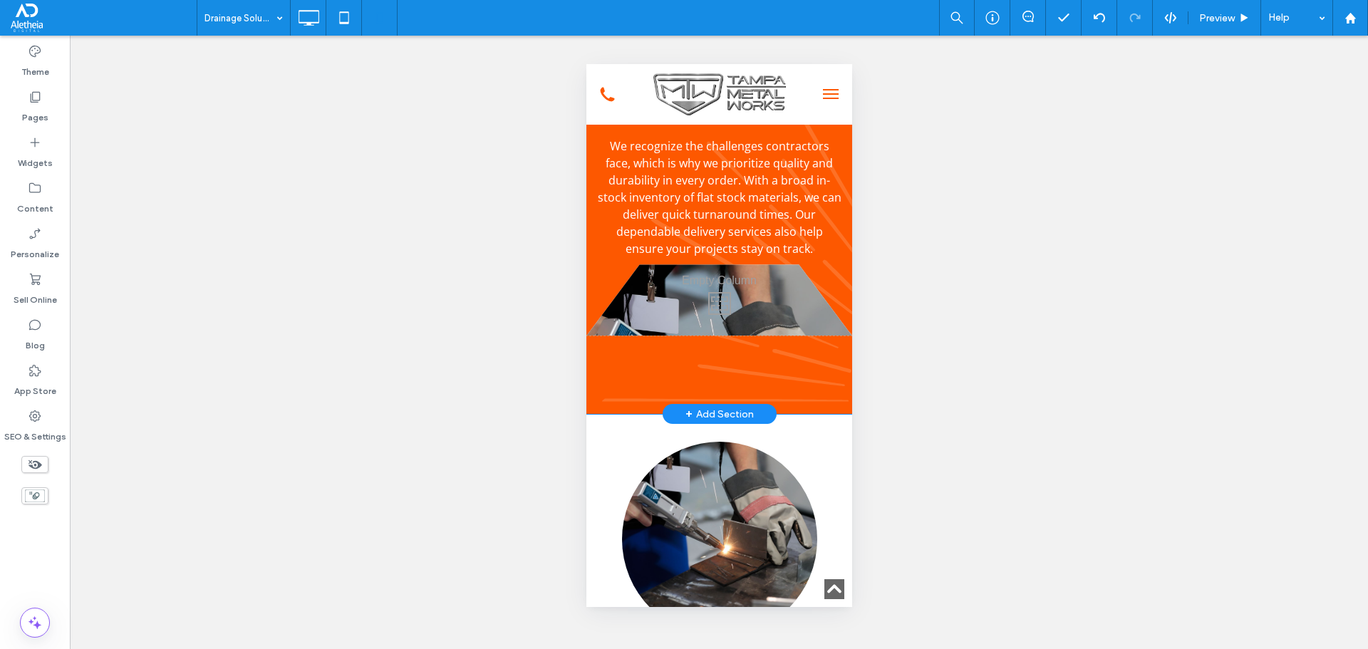
click at [677, 336] on div "Click To Paste Click To Paste" at bounding box center [719, 299] width 266 height 71
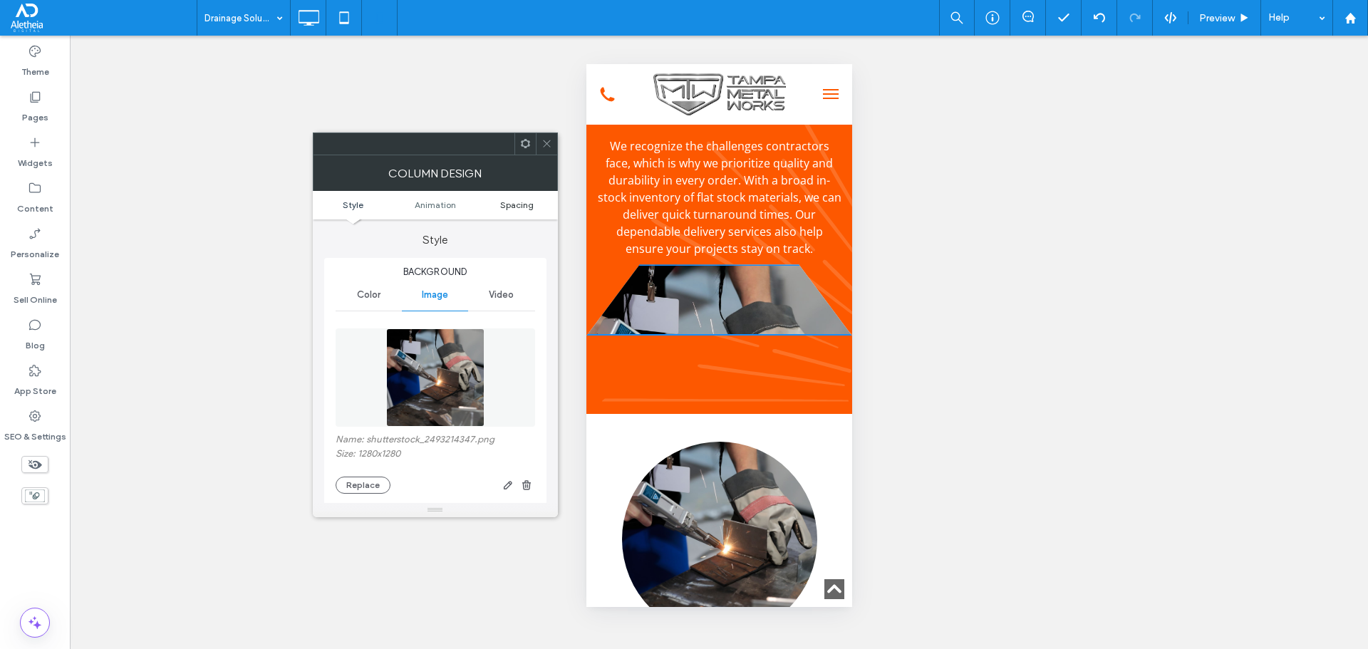
click at [516, 206] on span "Spacing" at bounding box center [516, 205] width 33 height 11
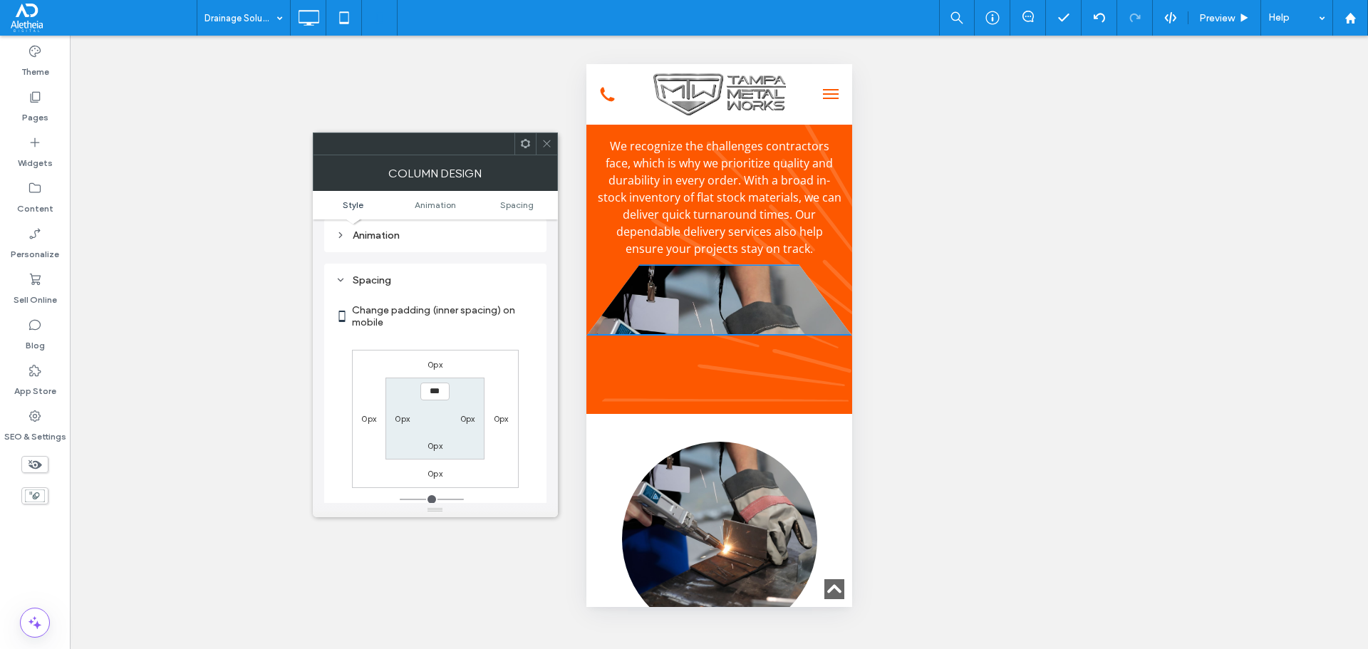
scroll to position [732, 0]
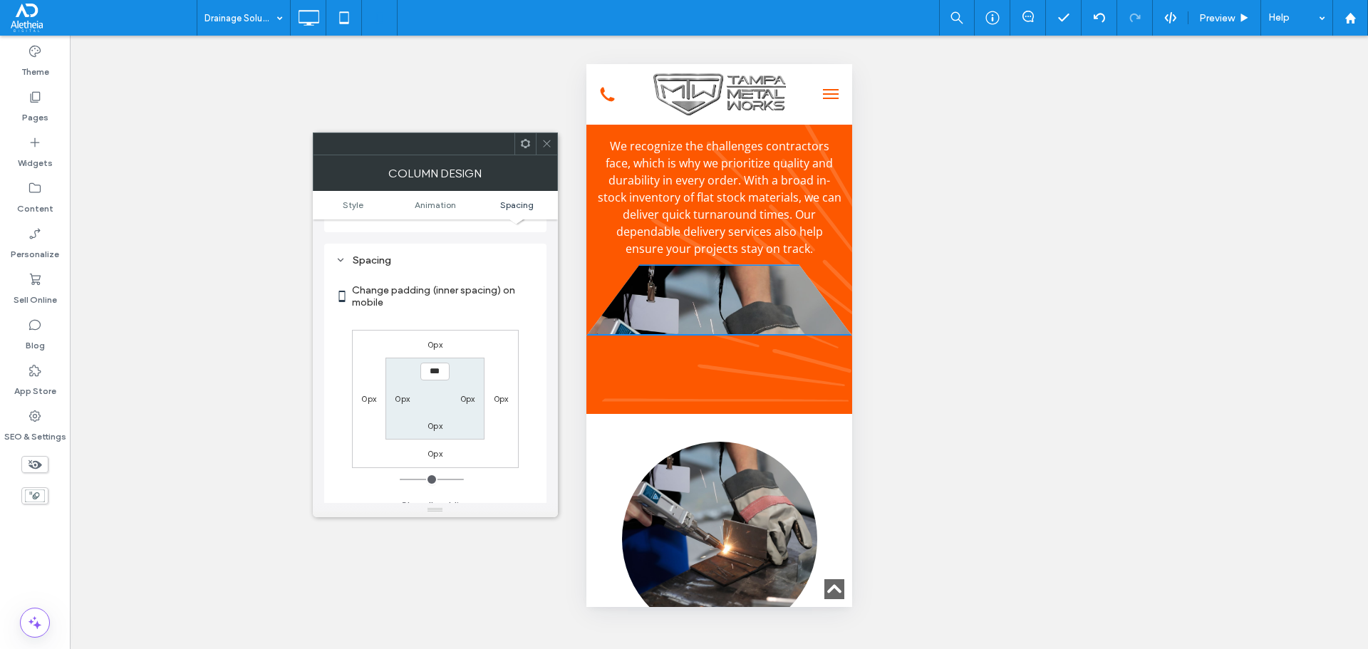
type input "*****"
click at [431, 420] on label "0px" at bounding box center [435, 425] width 15 height 11
type input "*"
type input "***"
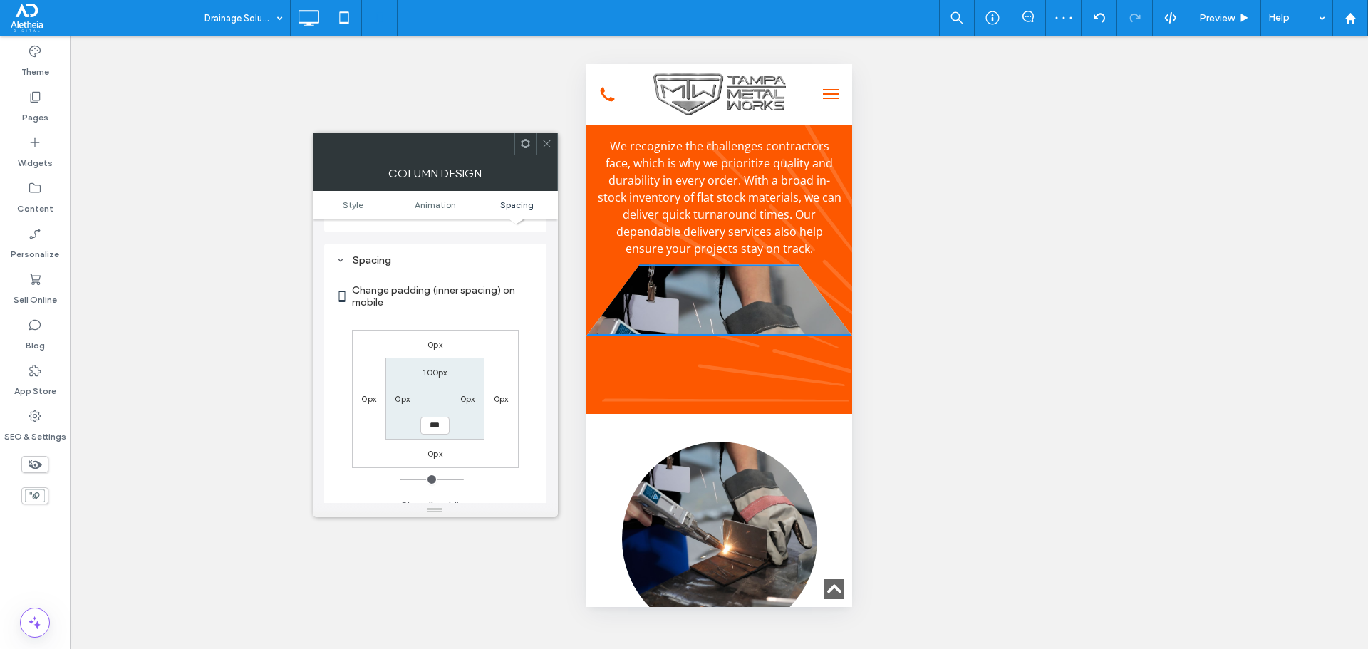
type input "*****"
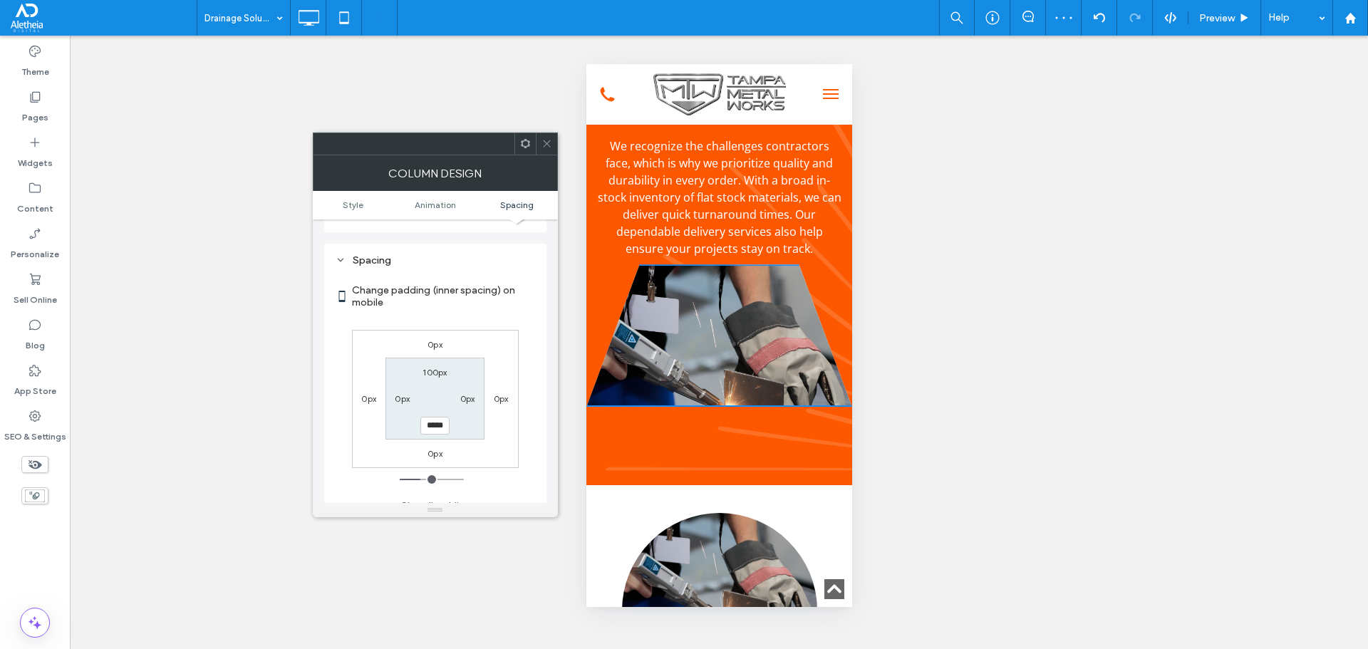
click at [527, 205] on span "Spacing" at bounding box center [516, 205] width 33 height 11
click at [510, 202] on span "Spacing" at bounding box center [516, 205] width 33 height 11
click at [431, 339] on label "0px" at bounding box center [435, 344] width 15 height 11
type input "*"
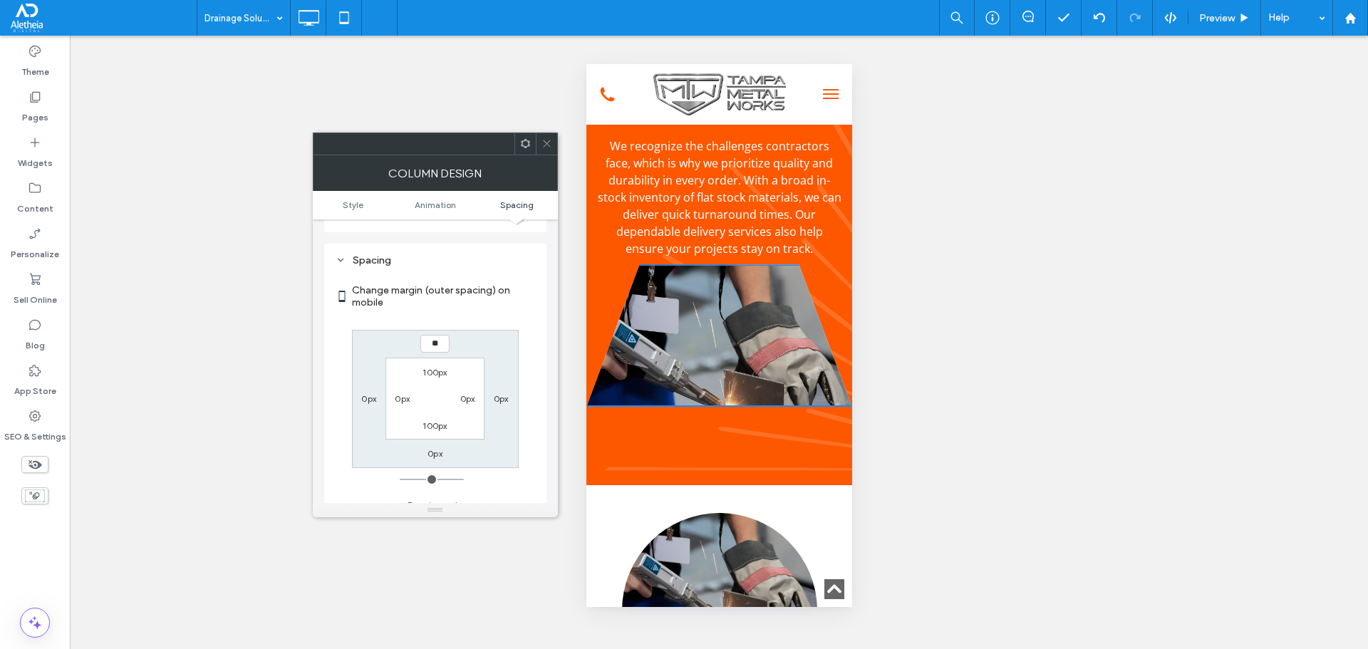
type input "**"
type input "****"
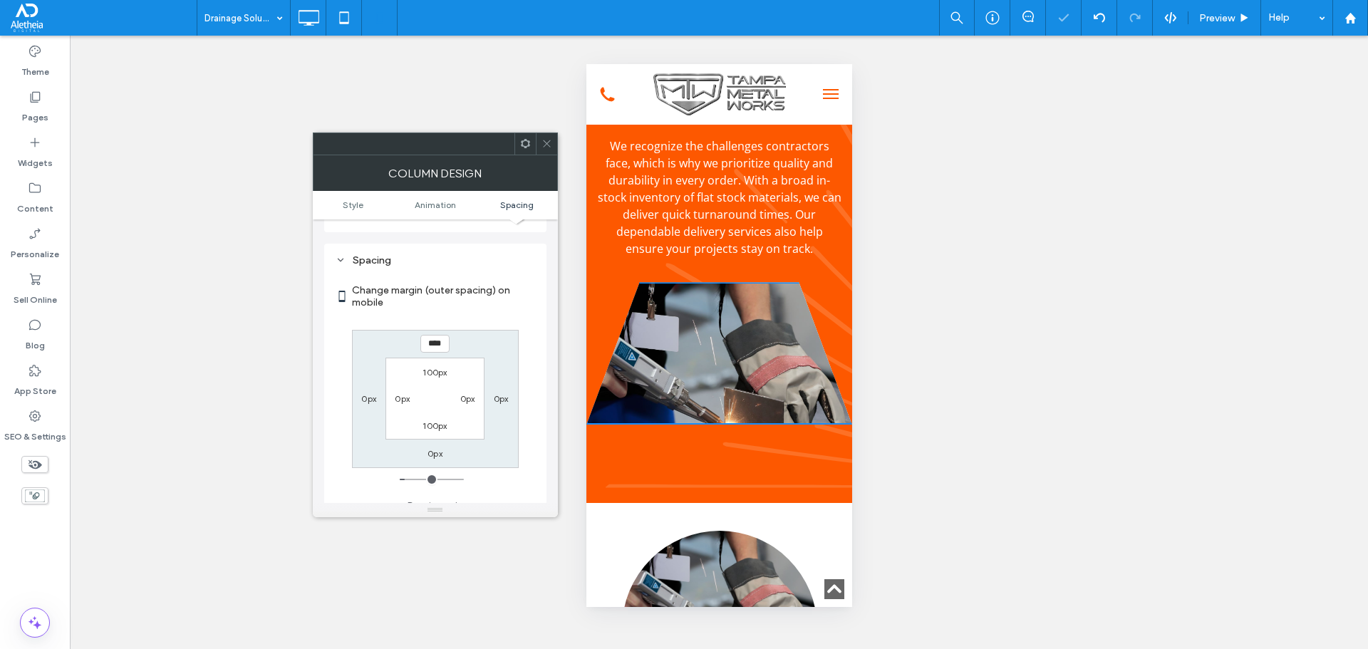
click at [549, 140] on icon at bounding box center [547, 143] width 11 height 11
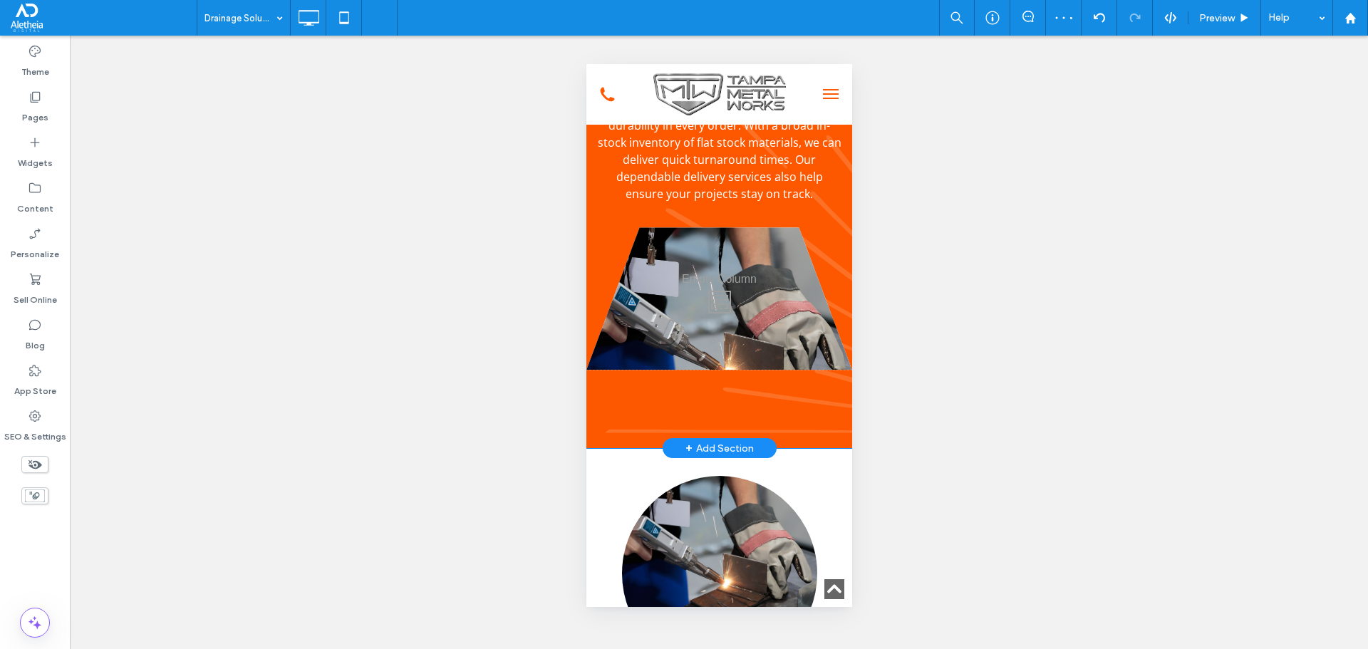
scroll to position [3030, 0]
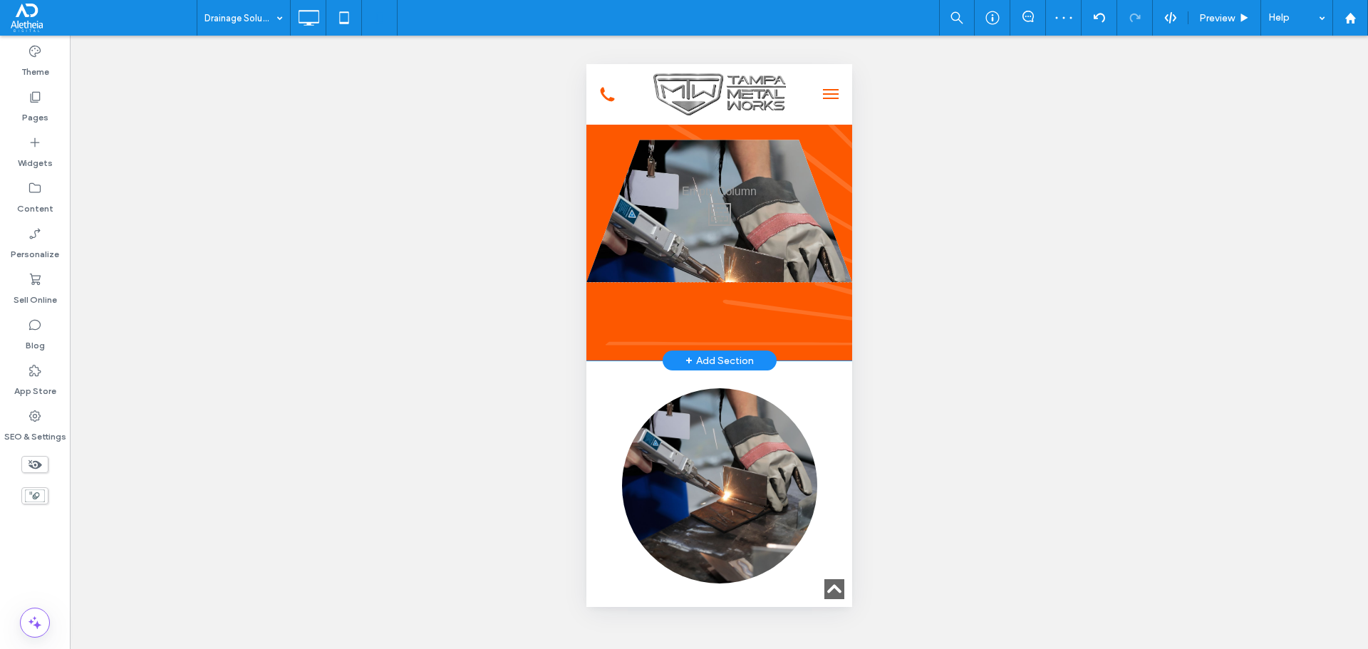
click at [654, 361] on div "Why choose Tampa Metal Works? We recognize the challenges contractors face, whi…" at bounding box center [719, 119] width 266 height 482
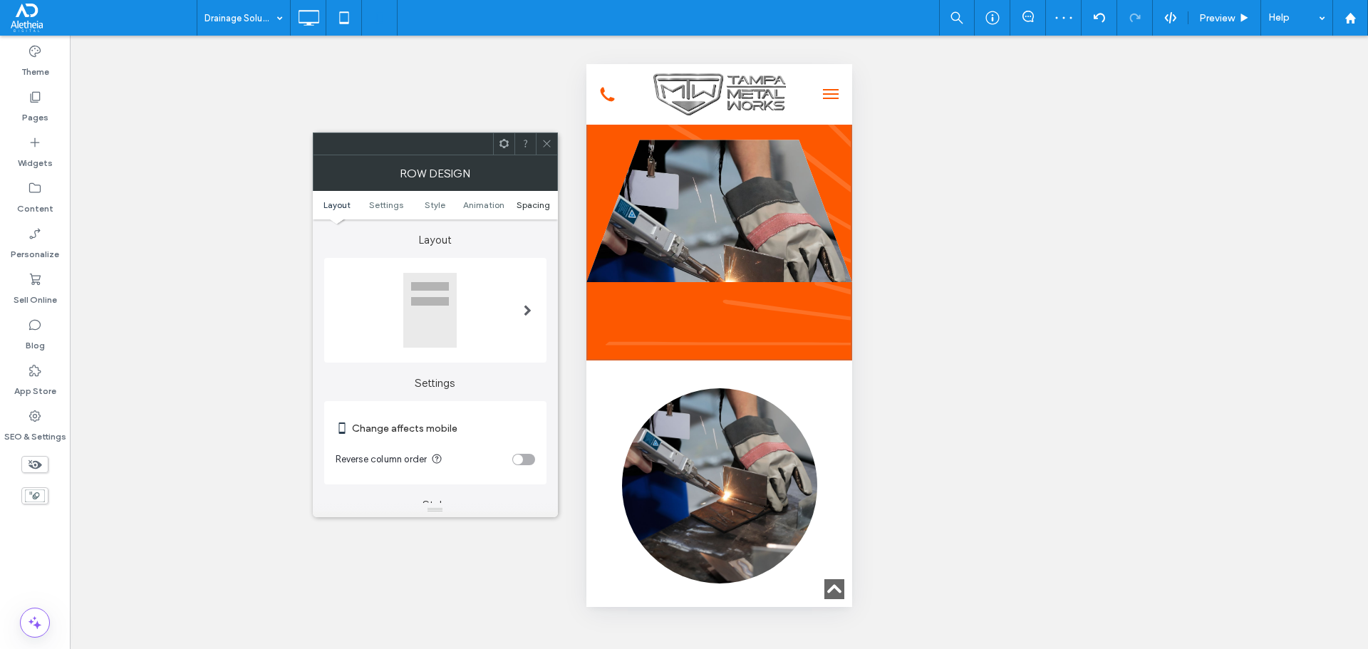
click at [533, 208] on span "Spacing" at bounding box center [533, 205] width 33 height 11
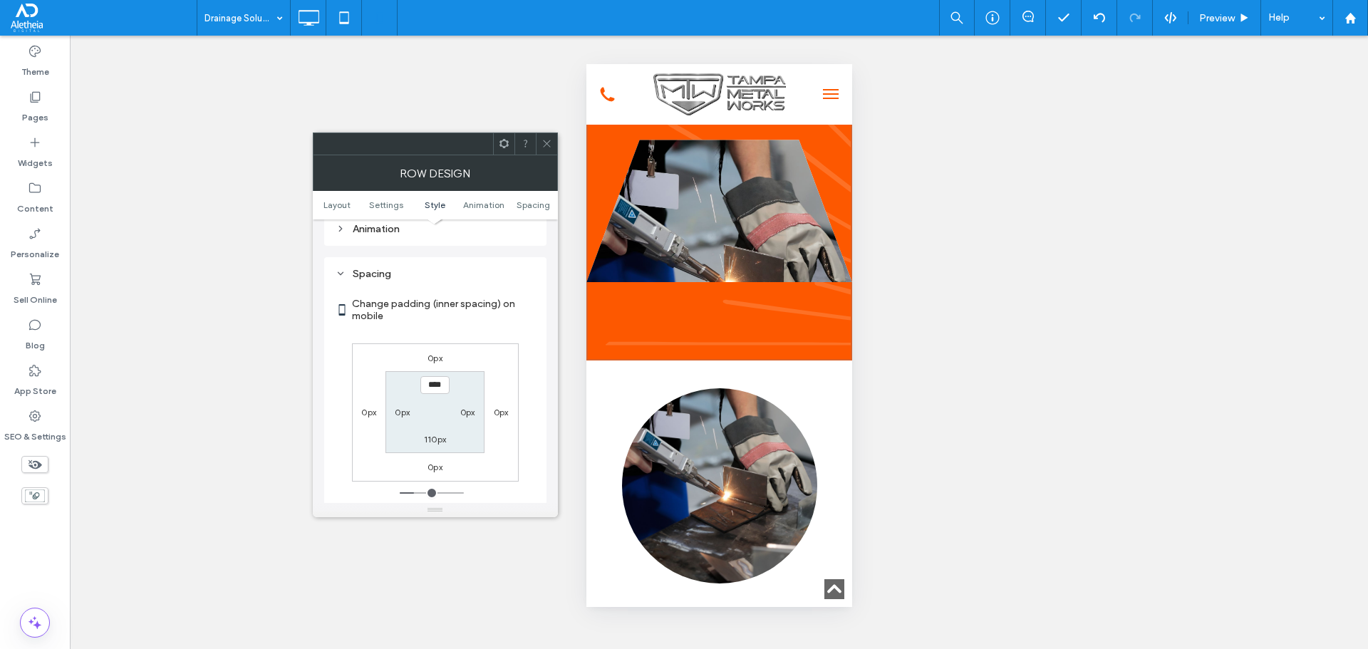
scroll to position [1015, 0]
click at [435, 420] on label "110px" at bounding box center [435, 425] width 22 height 11
type input "***"
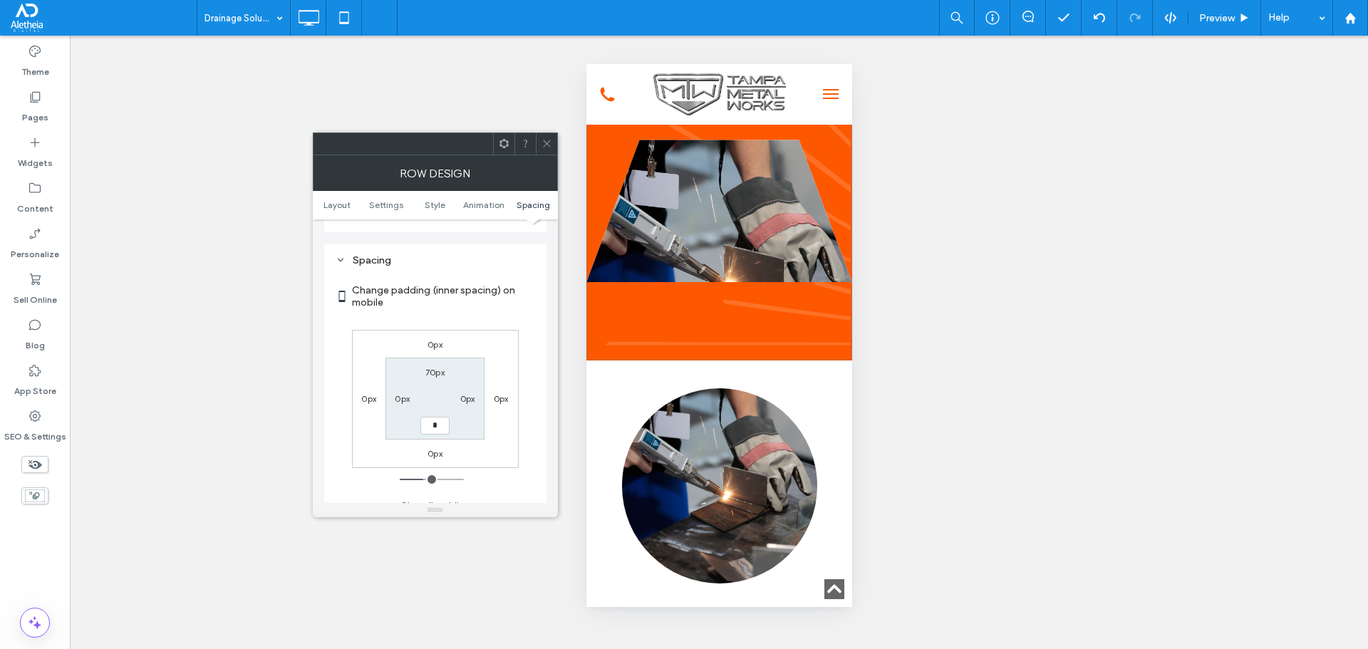
type input "*"
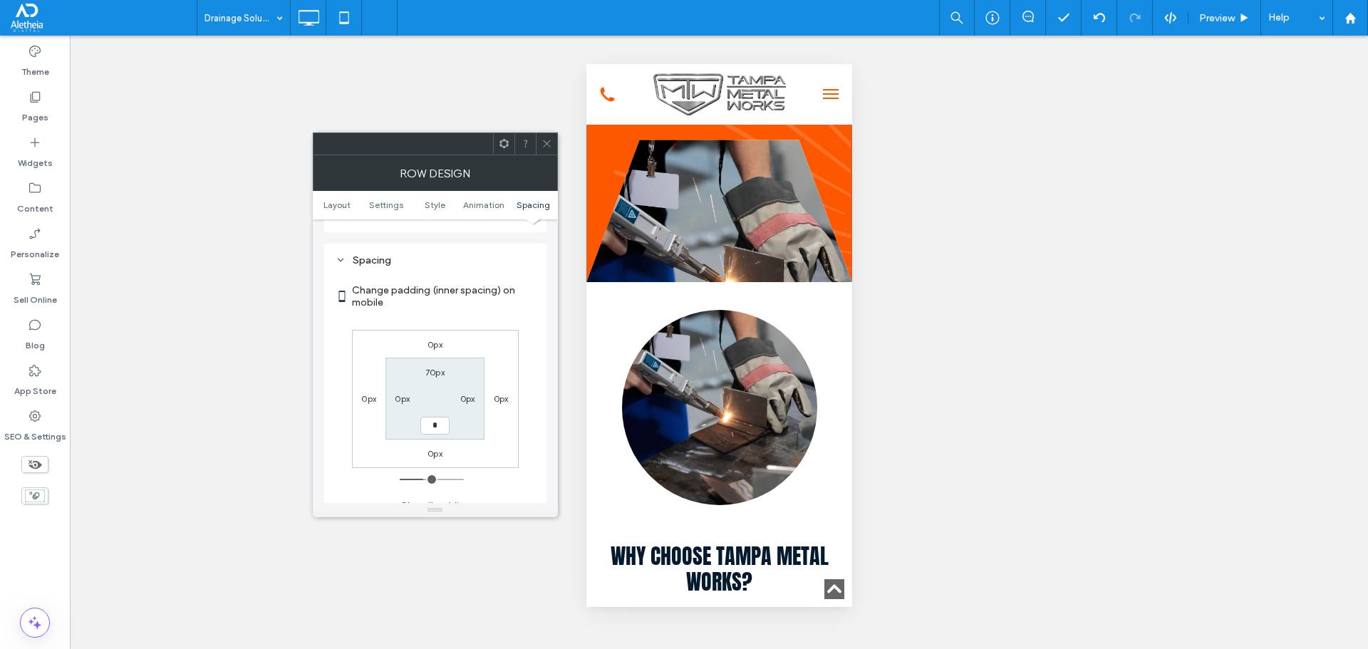
type input "*"
type input "***"
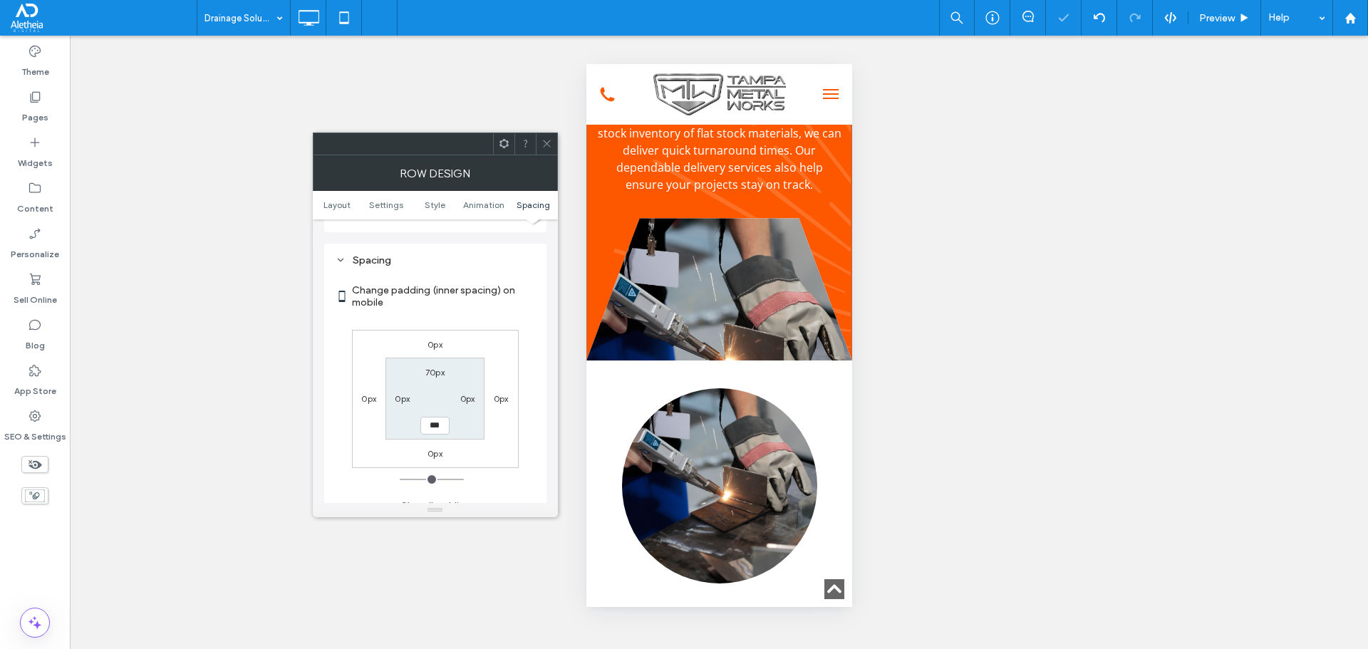
click at [552, 145] on div at bounding box center [546, 143] width 21 height 21
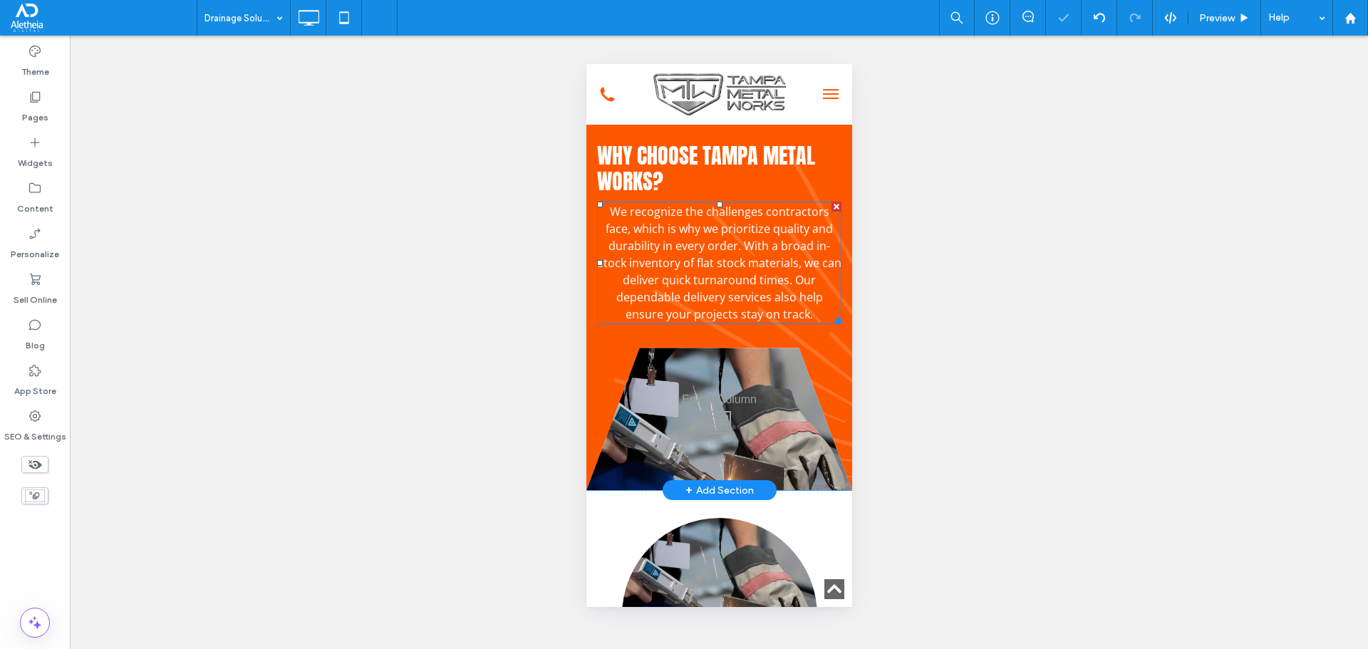
scroll to position [2809, 0]
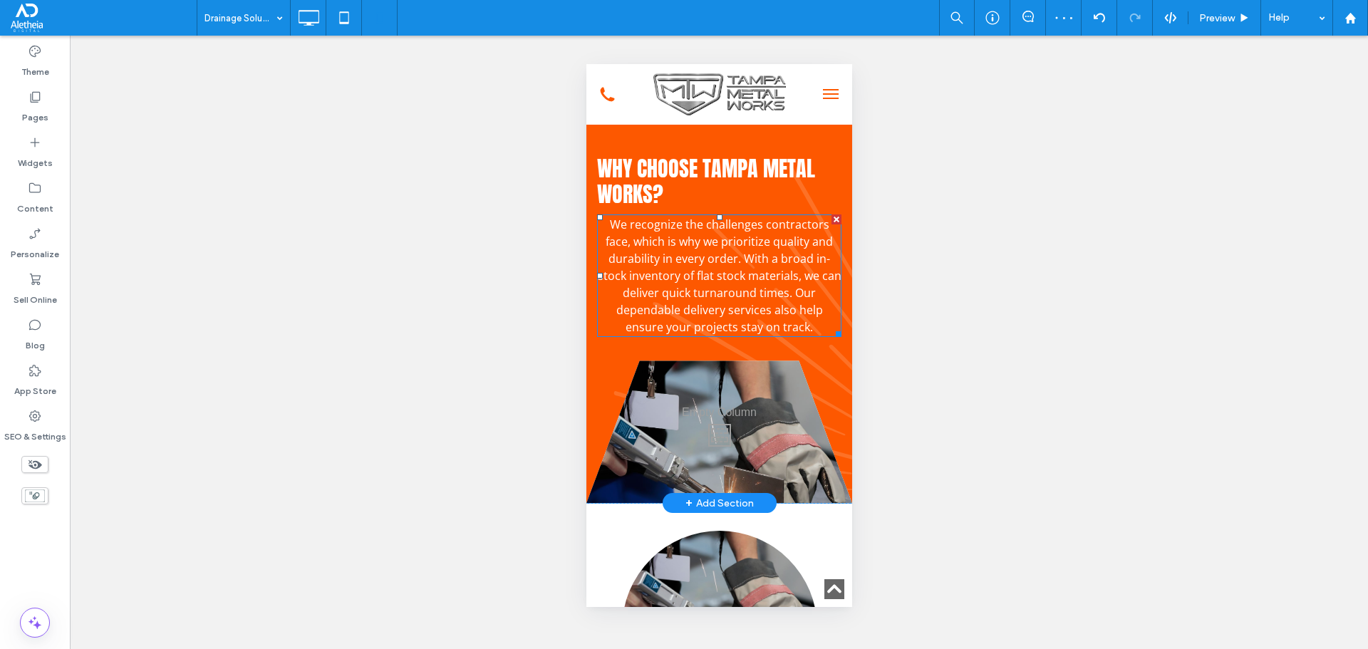
click at [762, 335] on span "We recognize the challenges contractors face, which is why we prioritize qualit…" at bounding box center [719, 276] width 244 height 118
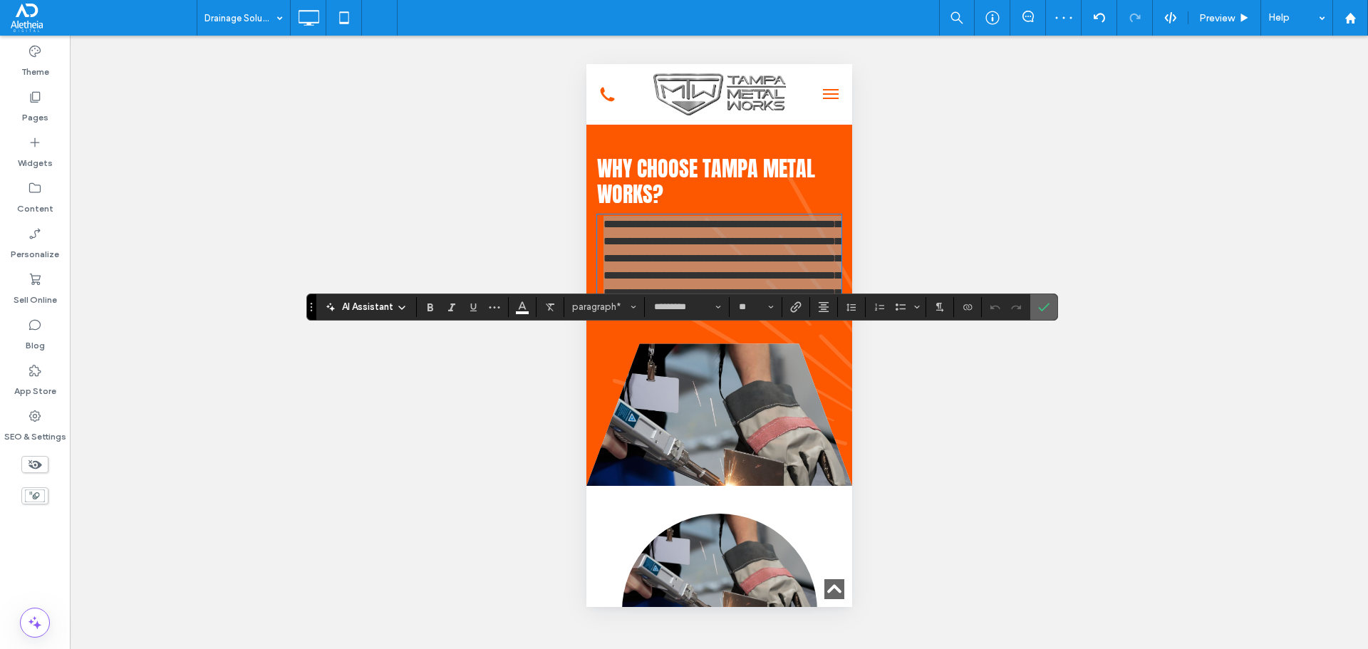
click at [1051, 307] on label "Confirm" at bounding box center [1043, 307] width 21 height 26
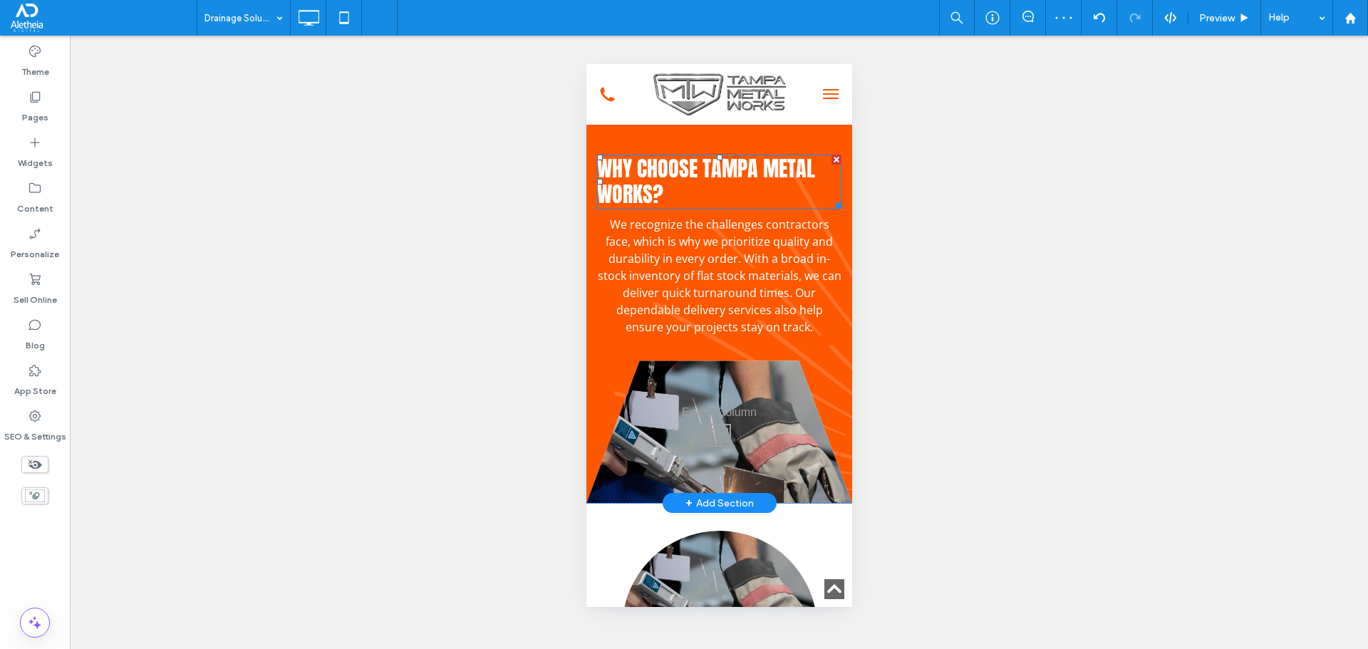
click at [723, 207] on h3 "Why choose Tampa Metal Works?" at bounding box center [719, 181] width 244 height 51
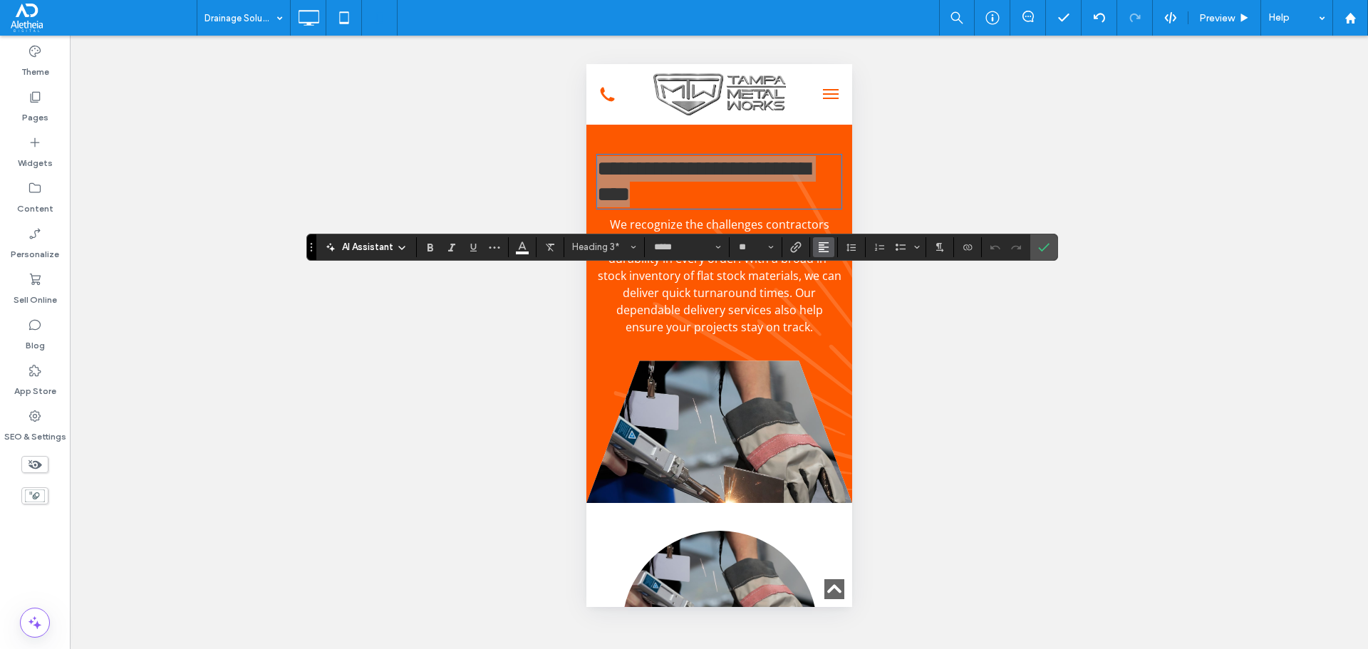
click at [822, 244] on icon "Alignment" at bounding box center [823, 247] width 11 height 11
click at [831, 291] on use "ui.textEditor.alignment.center" at bounding box center [835, 291] width 10 height 10
click at [1057, 245] on section at bounding box center [1044, 247] width 27 height 26
click at [1052, 244] on label "Confirm" at bounding box center [1043, 247] width 21 height 26
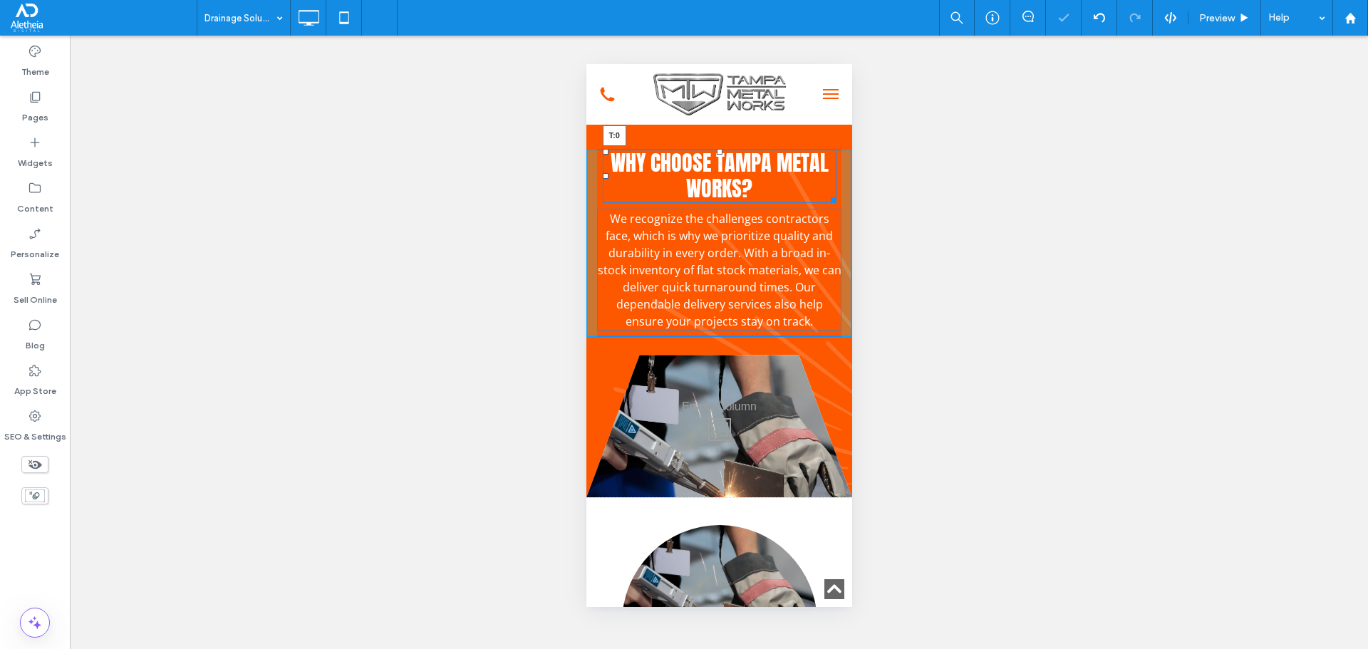
drag, startPoint x: 711, startPoint y: 274, endPoint x: 1311, endPoint y: 332, distance: 602.9
click at [724, 203] on div "Why choose Tampa Metal Works? T:0" at bounding box center [719, 176] width 234 height 54
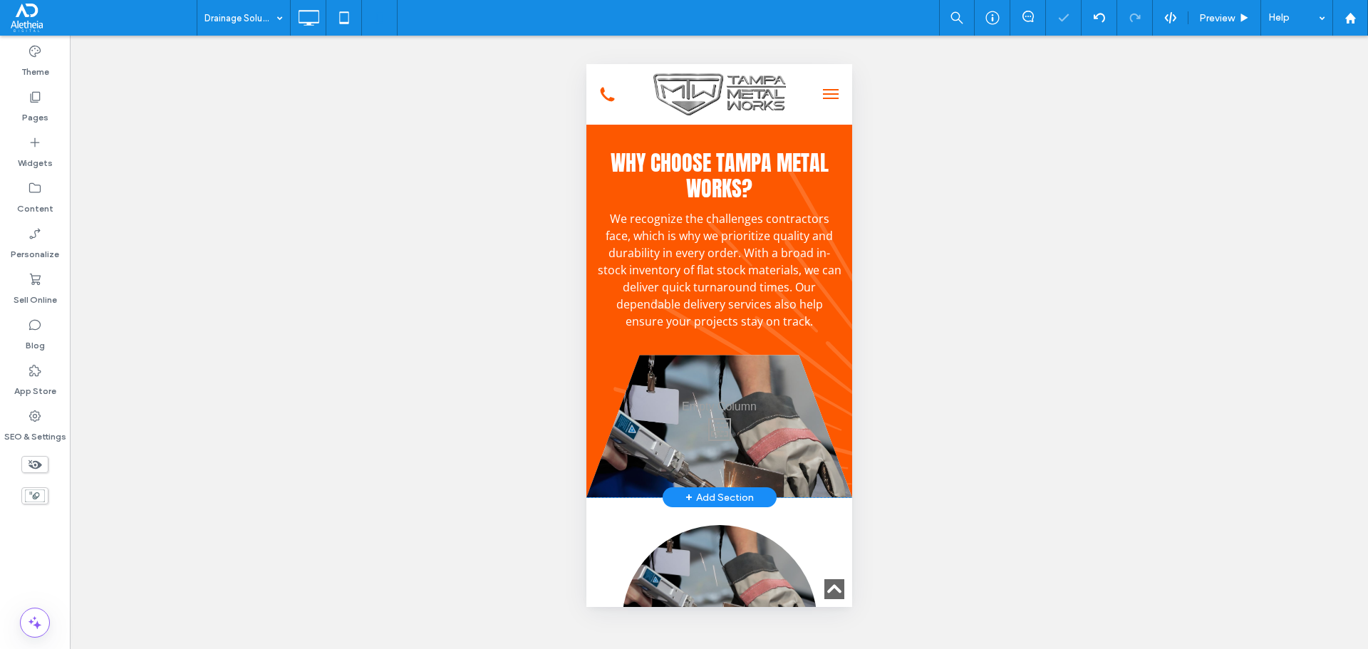
click at [745, 239] on div "Why choose Tampa Metal Works? We recognize the challenges contractors face, whi…" at bounding box center [719, 298] width 266 height 398
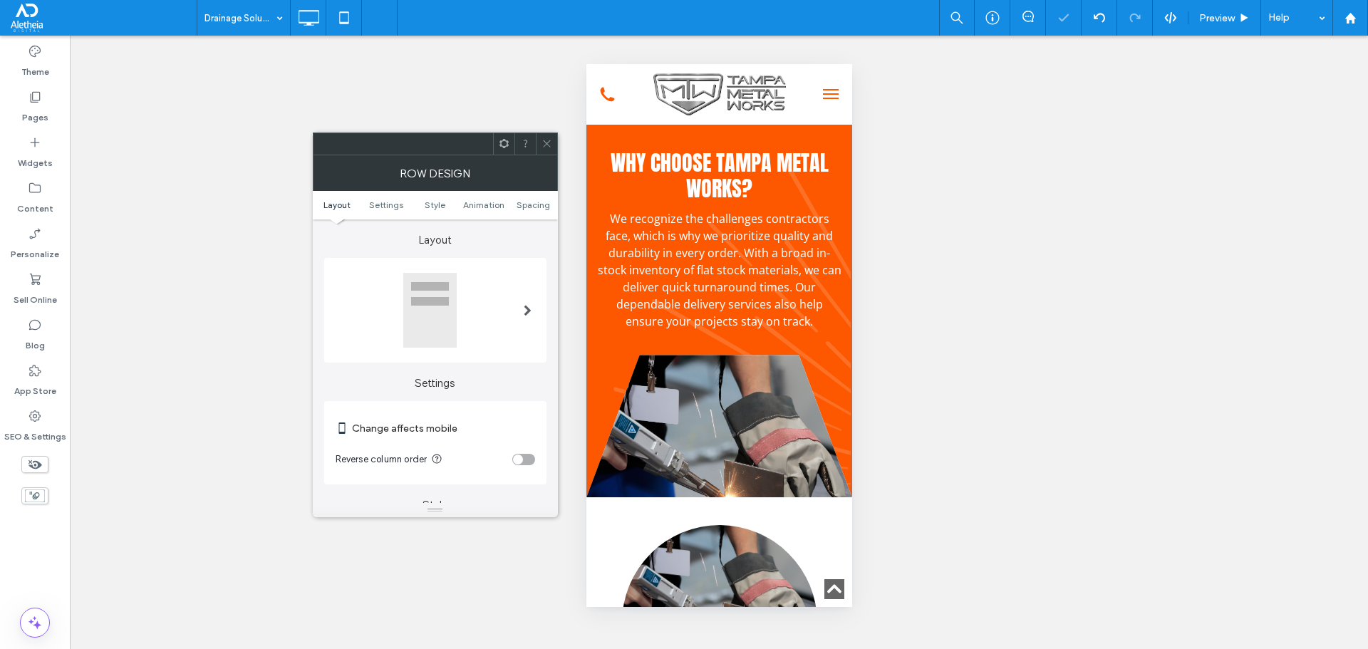
click at [525, 210] on ul "Layout Settings Style Animation Spacing" at bounding box center [435, 205] width 245 height 29
click at [534, 203] on span "Spacing" at bounding box center [533, 205] width 33 height 11
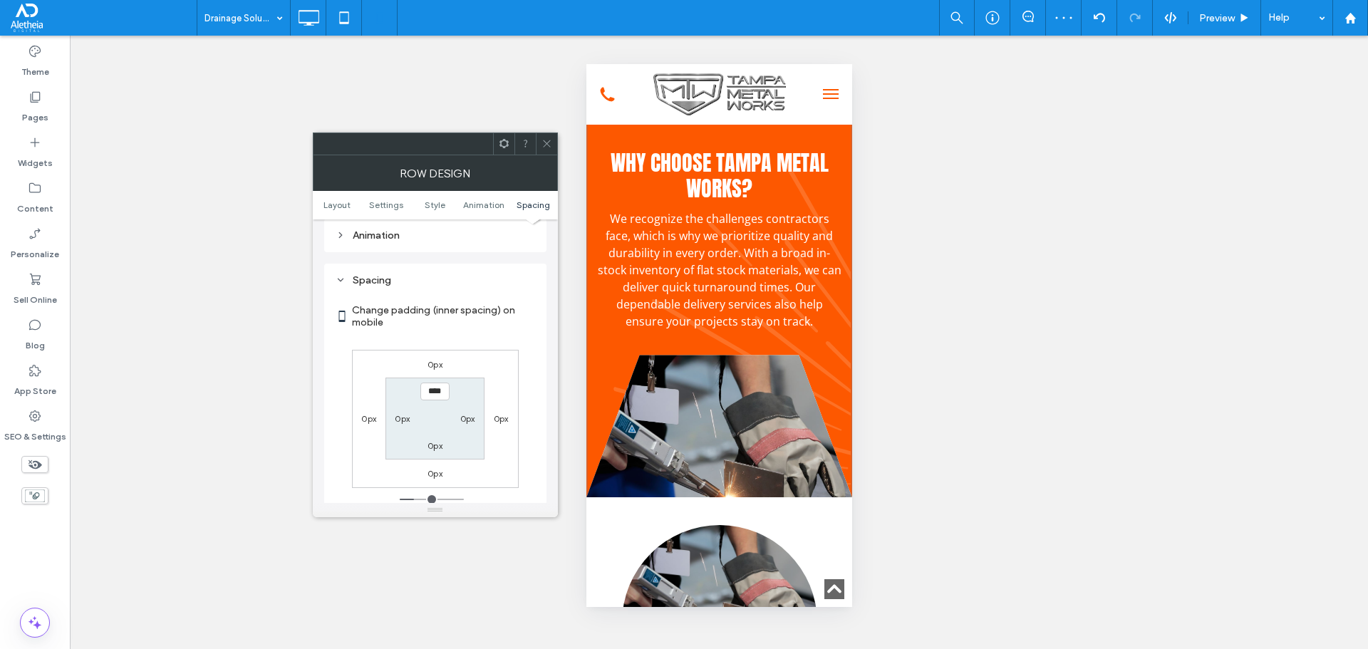
scroll to position [1015, 0]
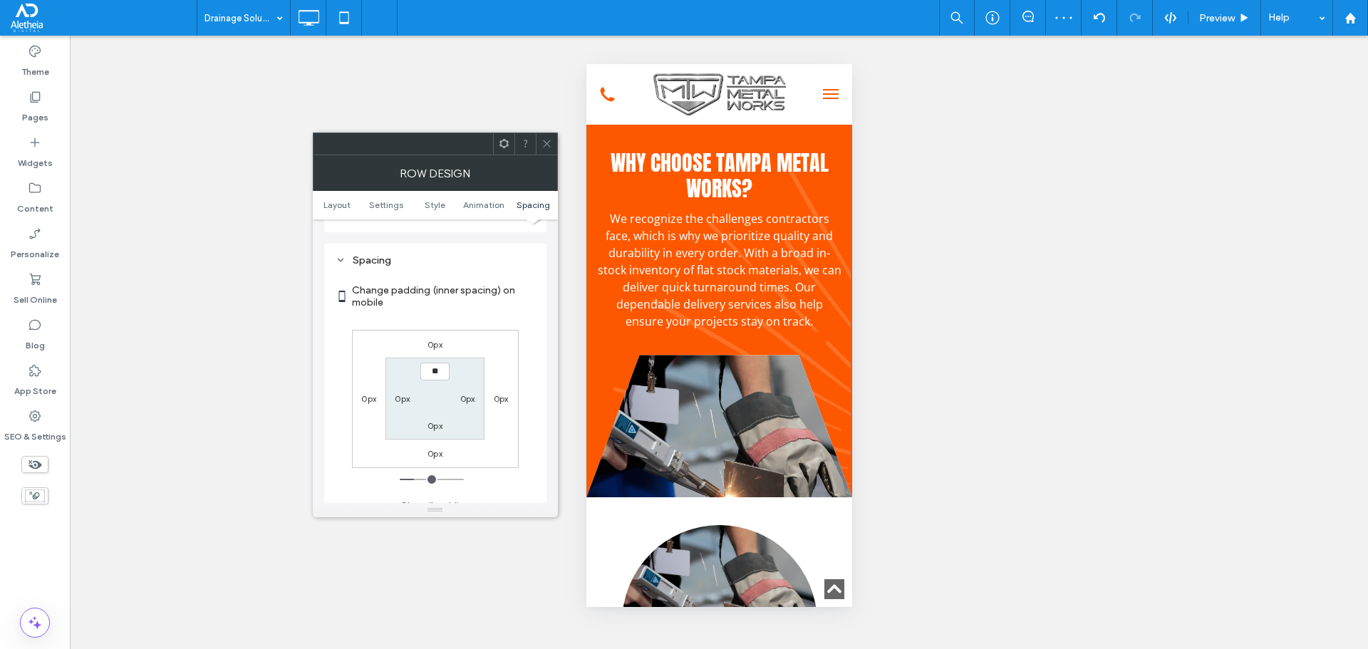
type input "****"
type input "**"
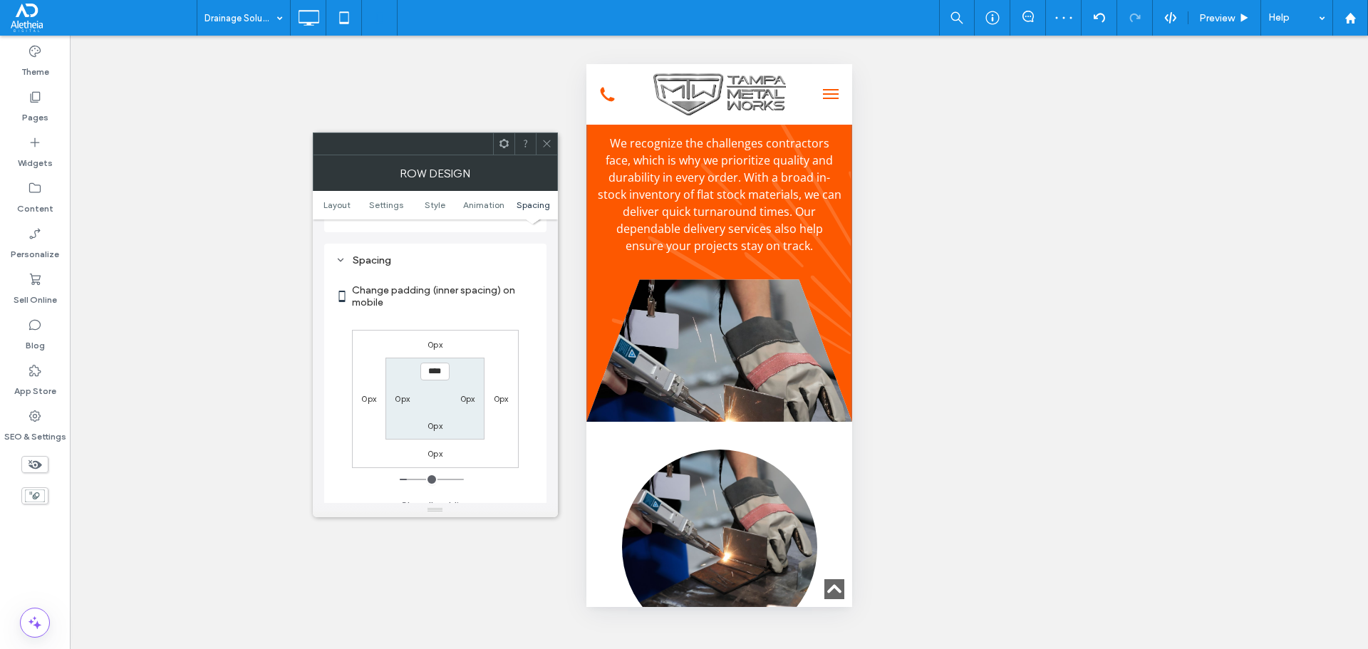
scroll to position [2881, 0]
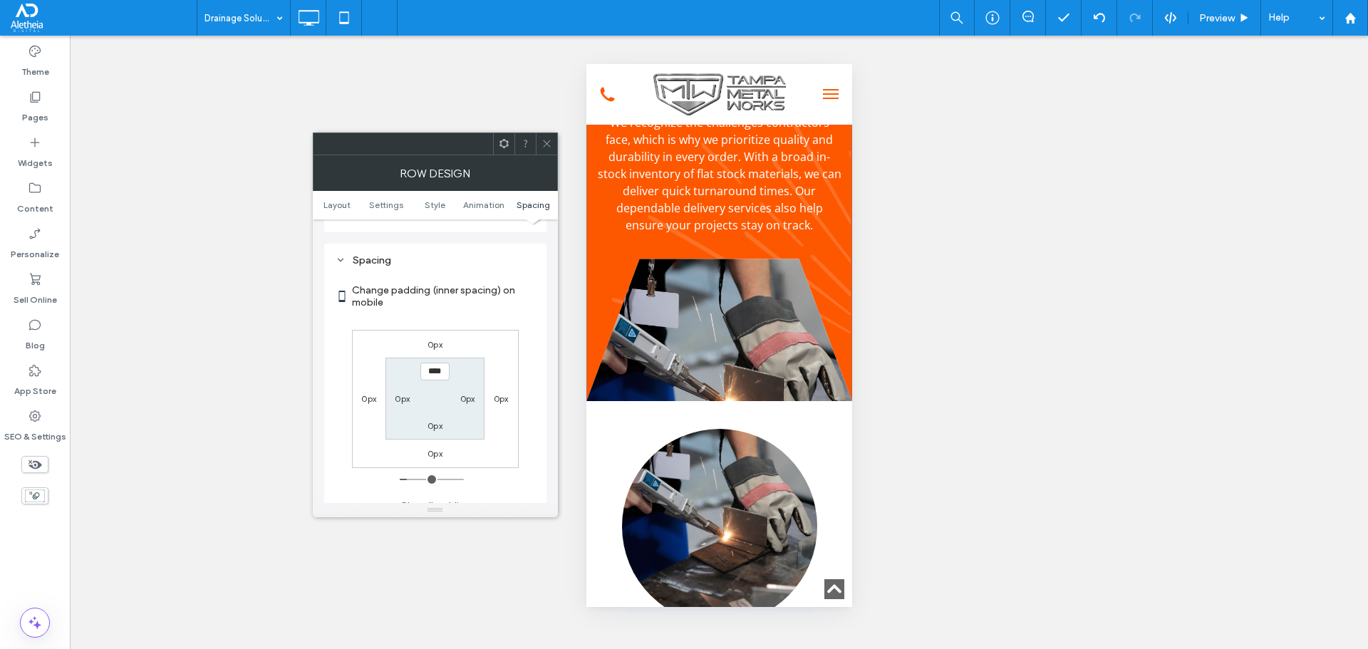
click at [733, 401] on div "Click To Paste Click To Paste" at bounding box center [719, 330] width 266 height 143
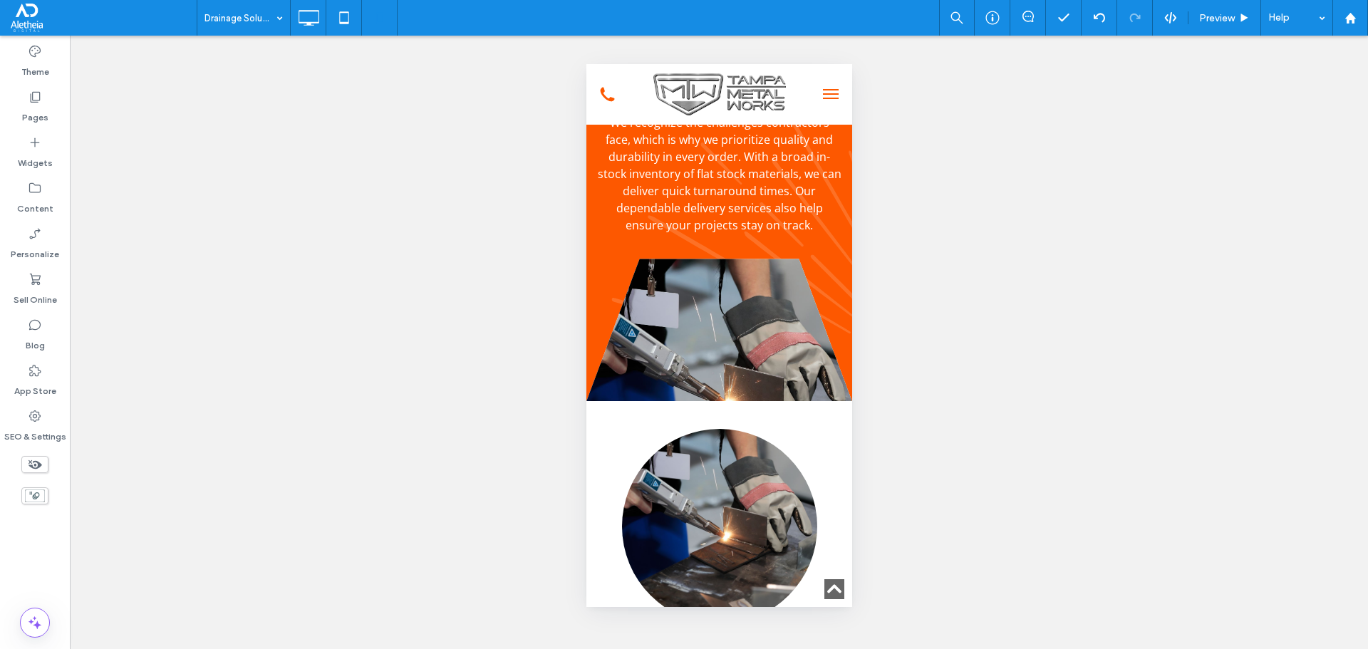
click at [698, 401] on div "Click To Paste Click To Paste" at bounding box center [719, 330] width 266 height 143
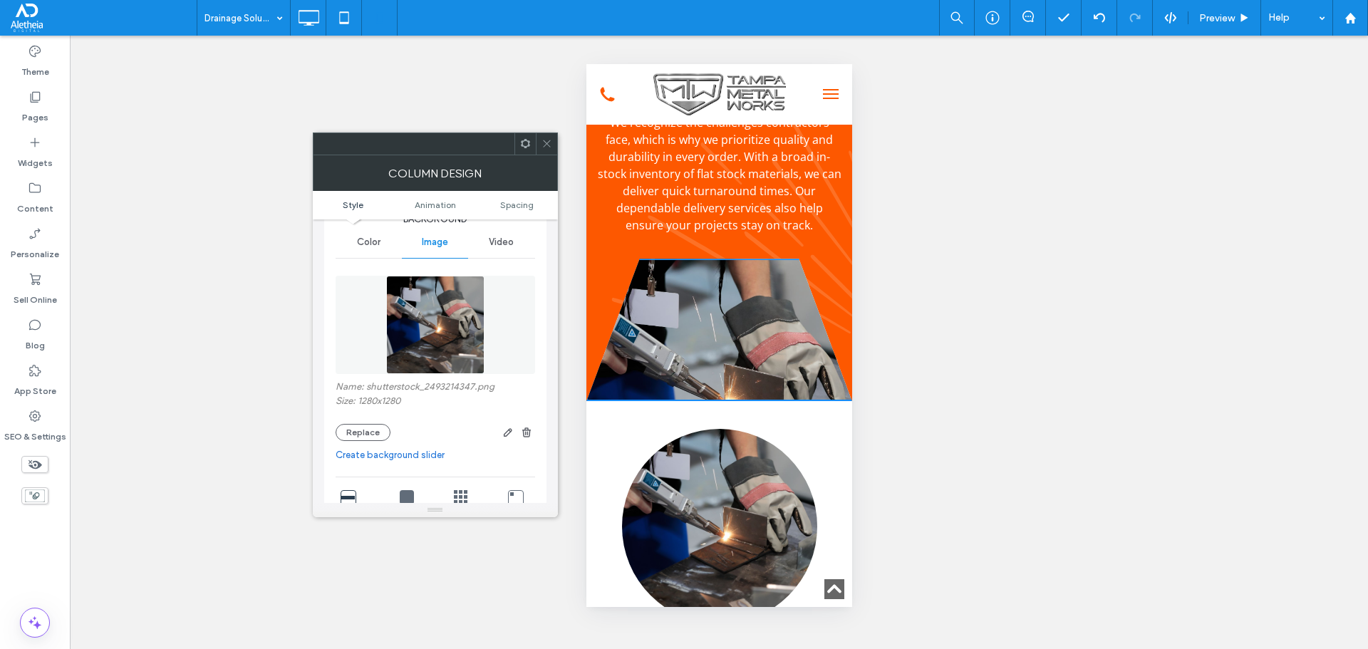
scroll to position [285, 0]
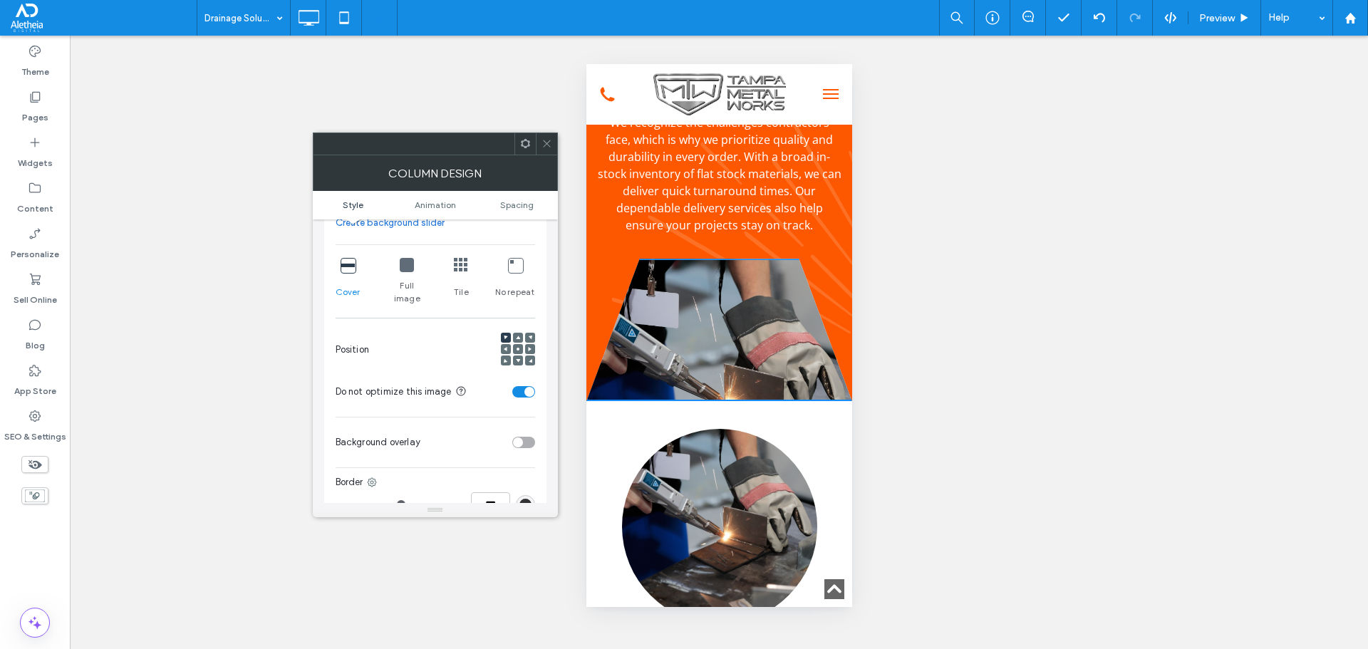
click at [517, 348] on use at bounding box center [518, 349] width 3 height 3
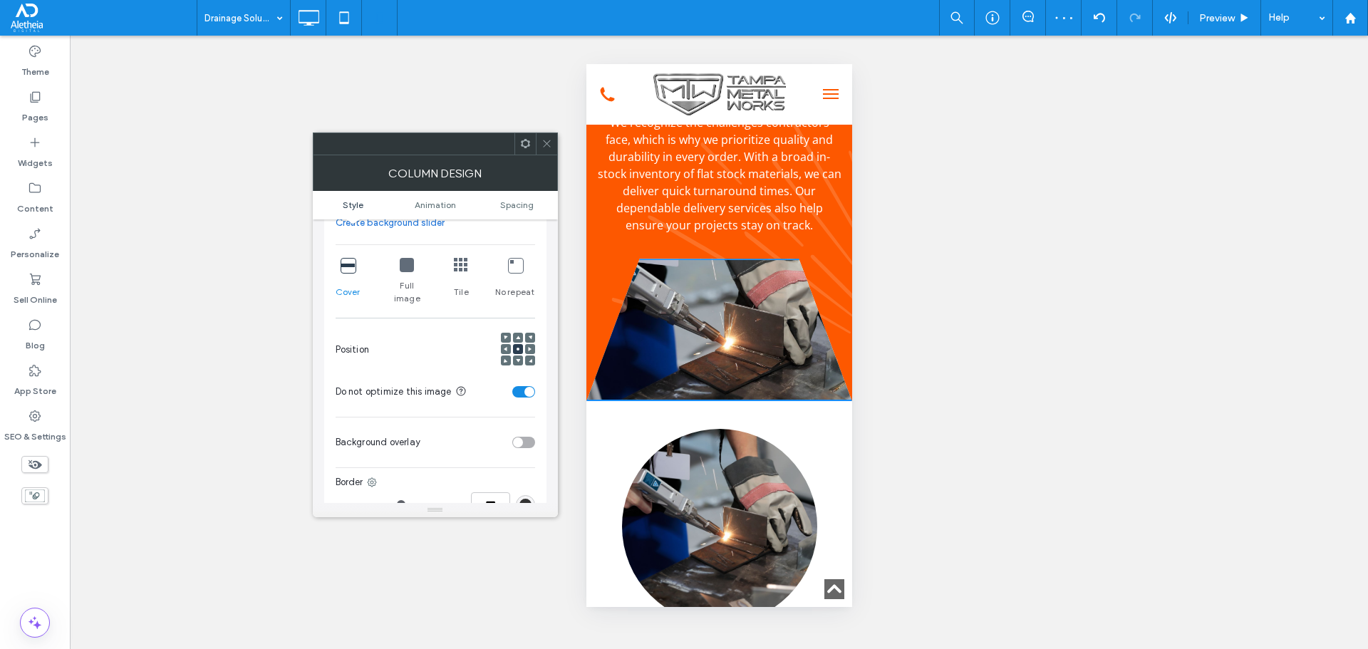
drag, startPoint x: 540, startPoint y: 150, endPoint x: 547, endPoint y: 148, distance: 7.7
click at [543, 150] on div at bounding box center [546, 143] width 21 height 21
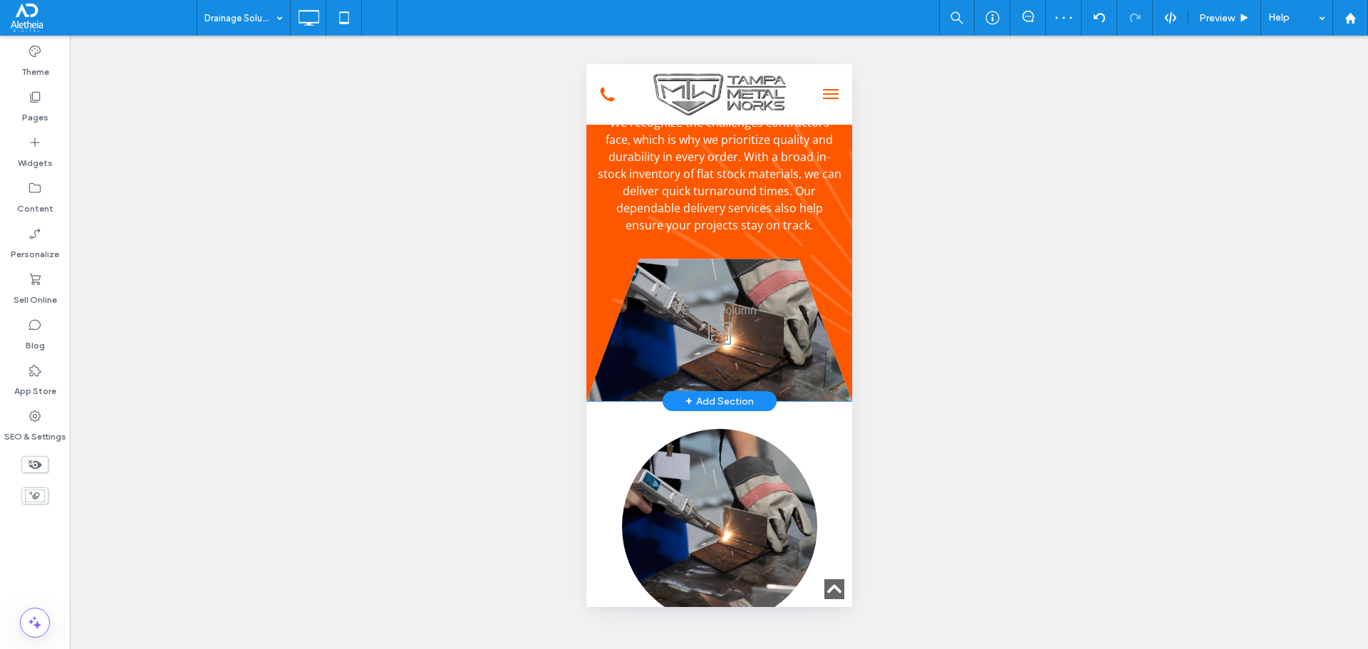
click at [733, 233] on span "We recognize the challenges contractors face, which is why we prioritize qualit…" at bounding box center [719, 174] width 244 height 118
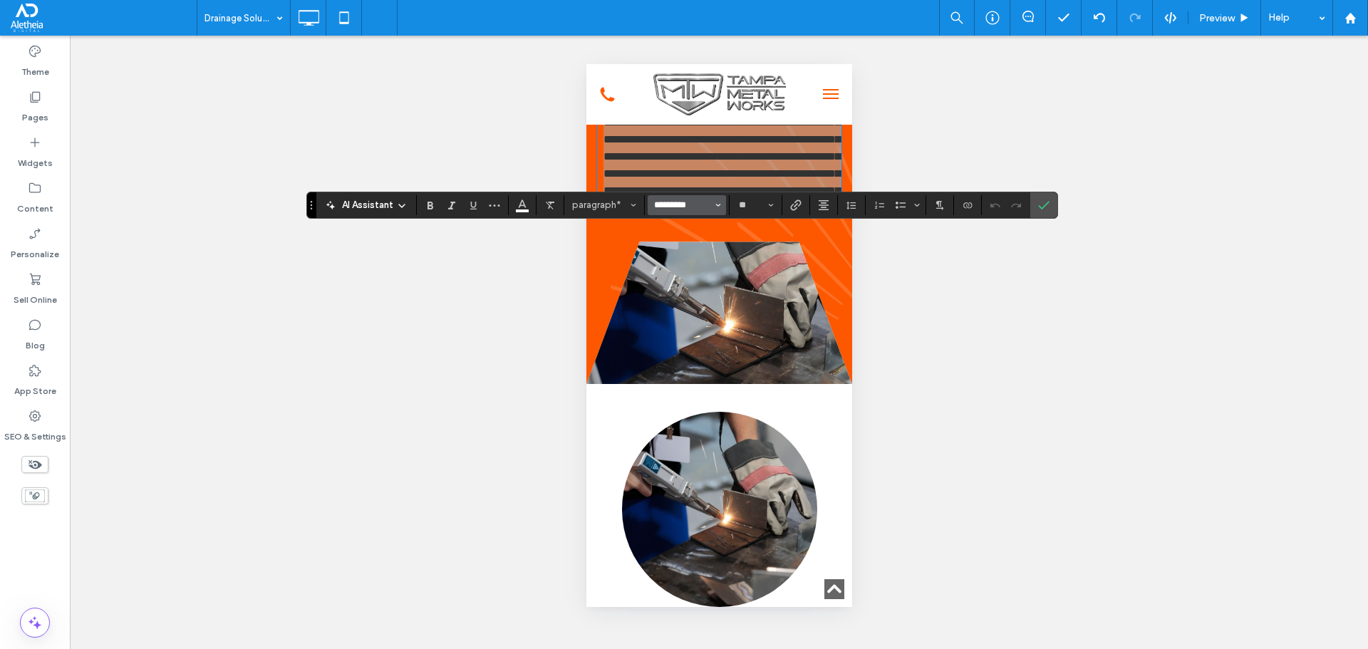
click at [656, 208] on input "*********" at bounding box center [683, 205] width 61 height 11
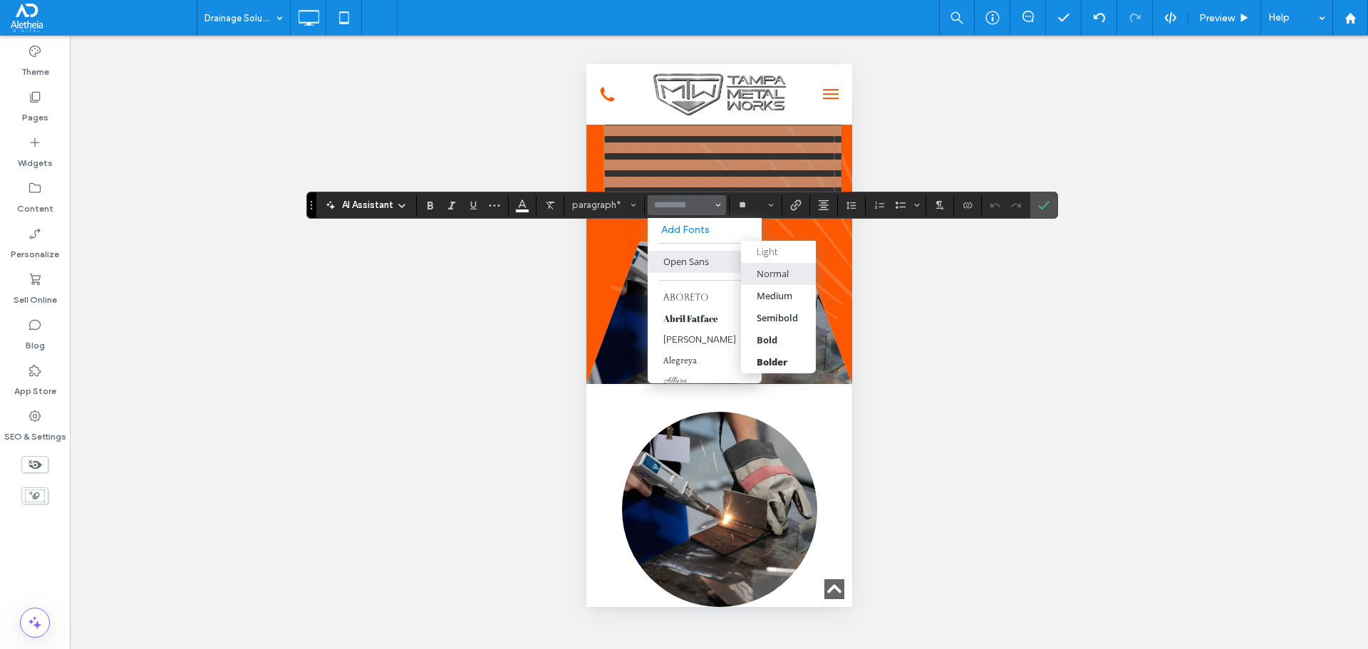
click at [786, 276] on div "Normal" at bounding box center [773, 273] width 32 height 13
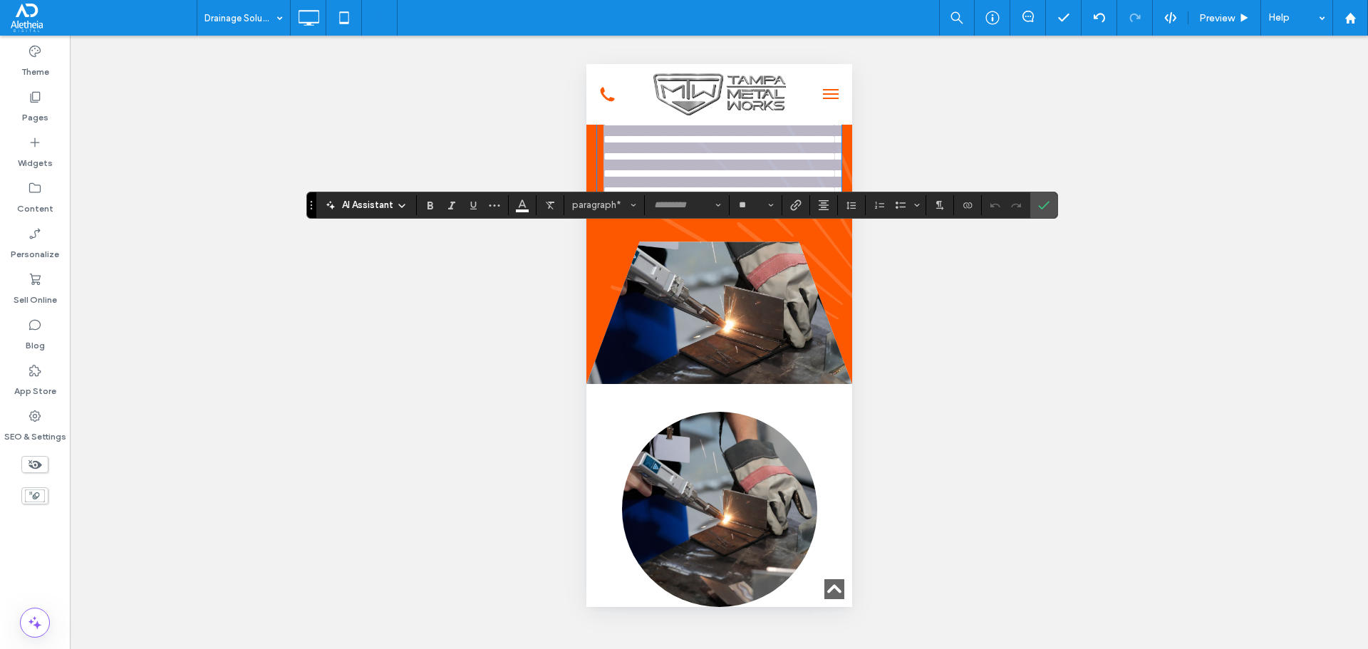
type input "*********"
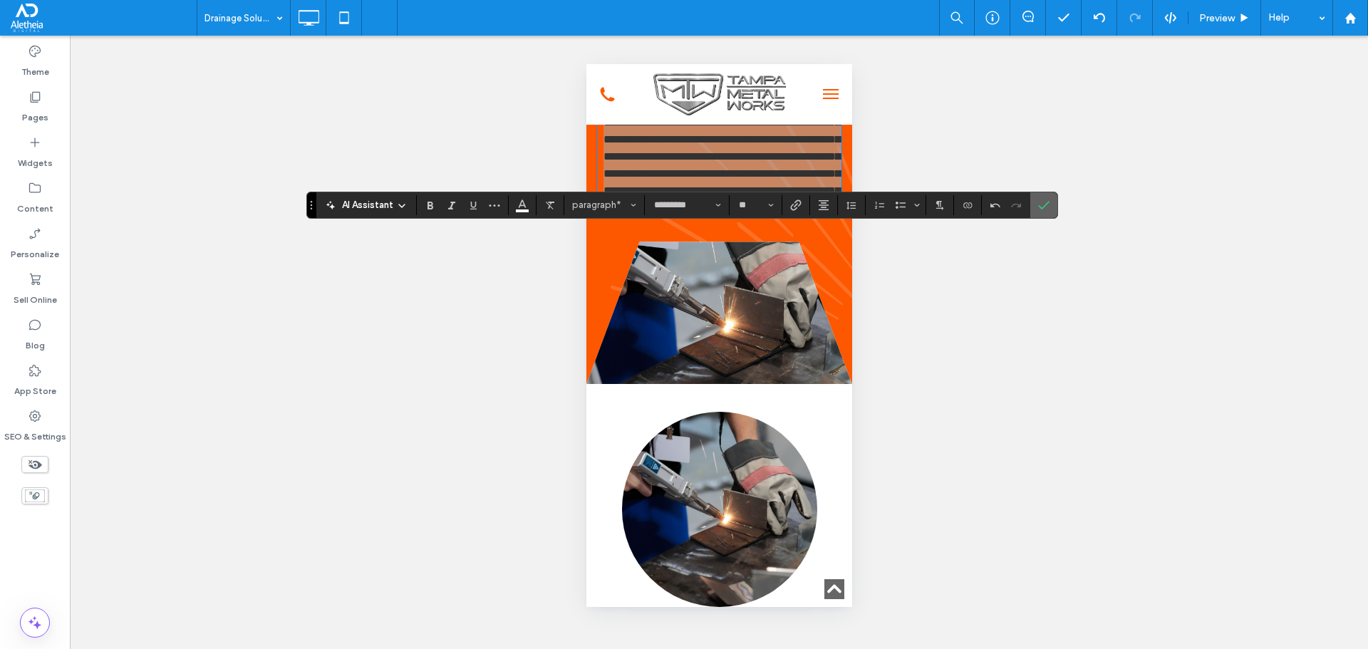
click at [1055, 202] on section at bounding box center [1044, 205] width 27 height 26
click at [1040, 202] on icon "Confirm" at bounding box center [1043, 205] width 11 height 11
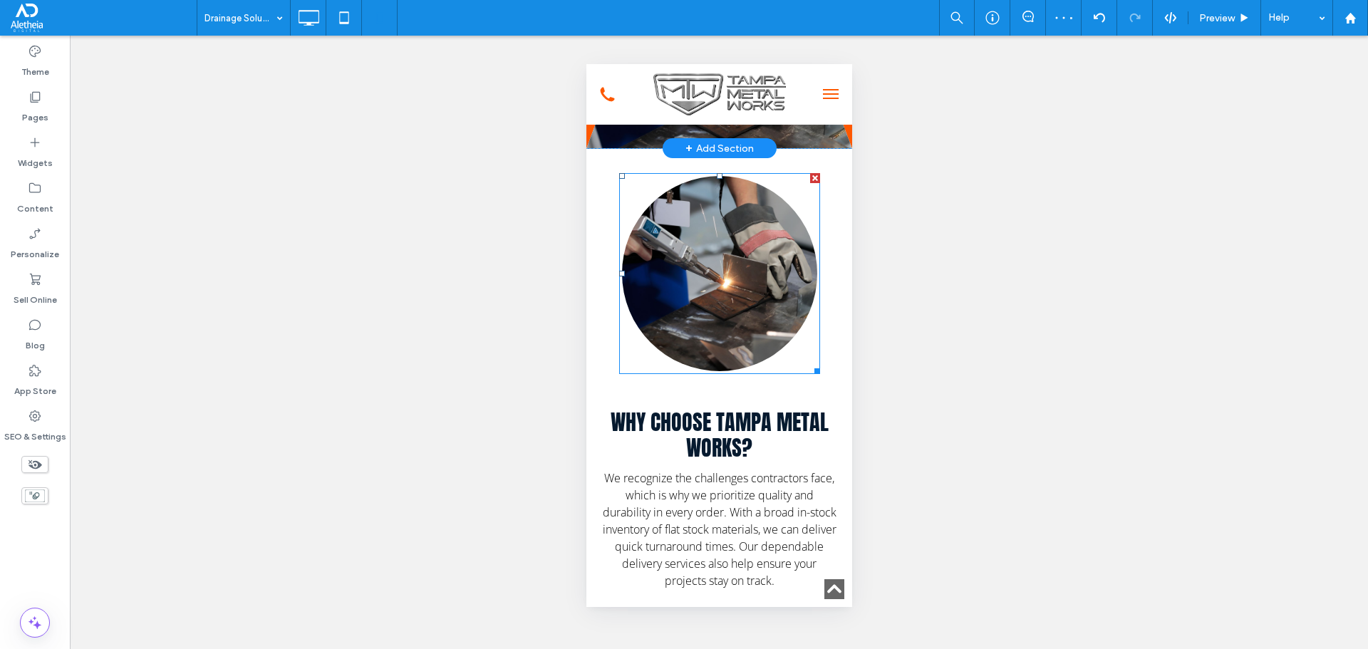
scroll to position [3237, 0]
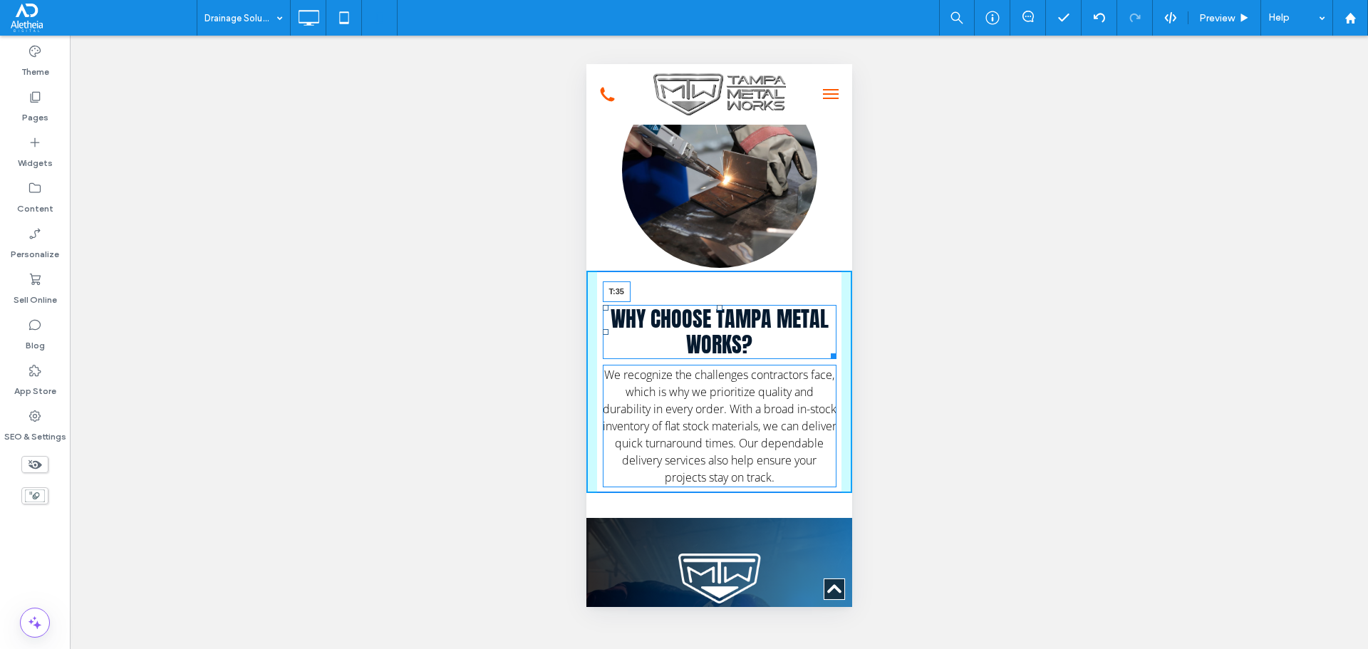
drag, startPoint x: 710, startPoint y: 423, endPoint x: 1317, endPoint y: 477, distance: 609.7
click at [730, 359] on div "Why choose Tampa Metal Works? T:35" at bounding box center [719, 332] width 234 height 54
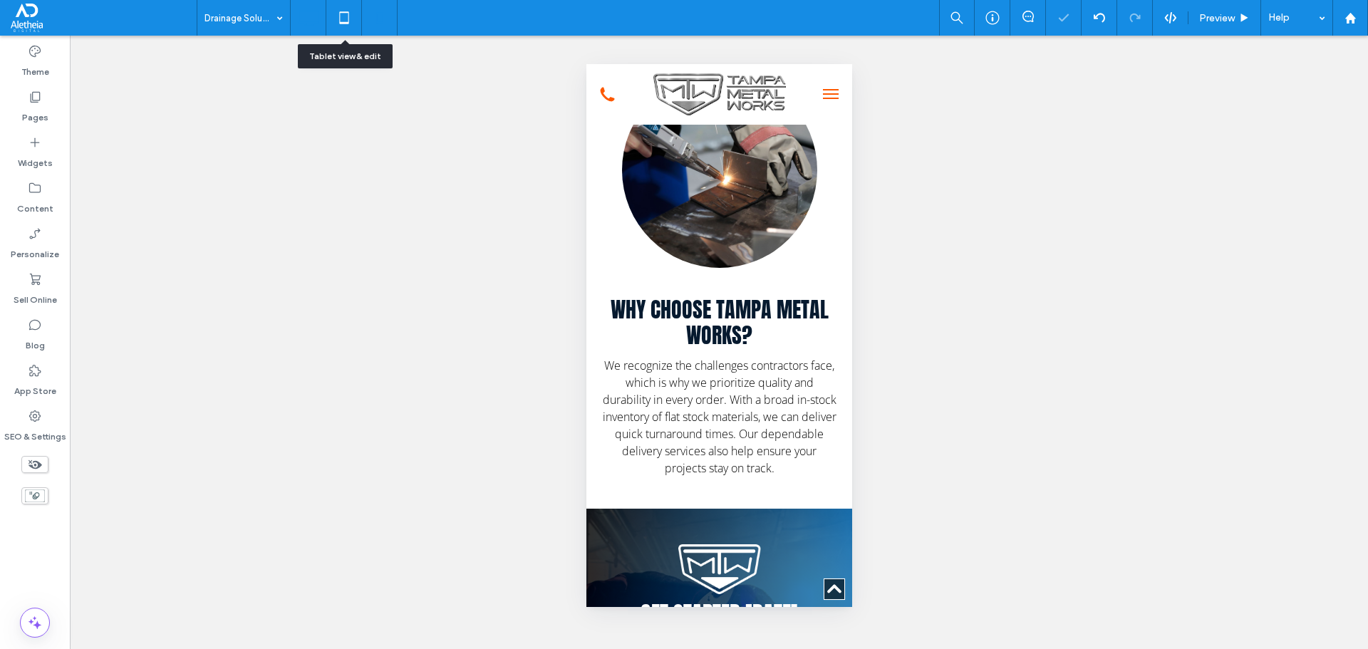
click at [313, 9] on icon at bounding box center [308, 18] width 29 height 29
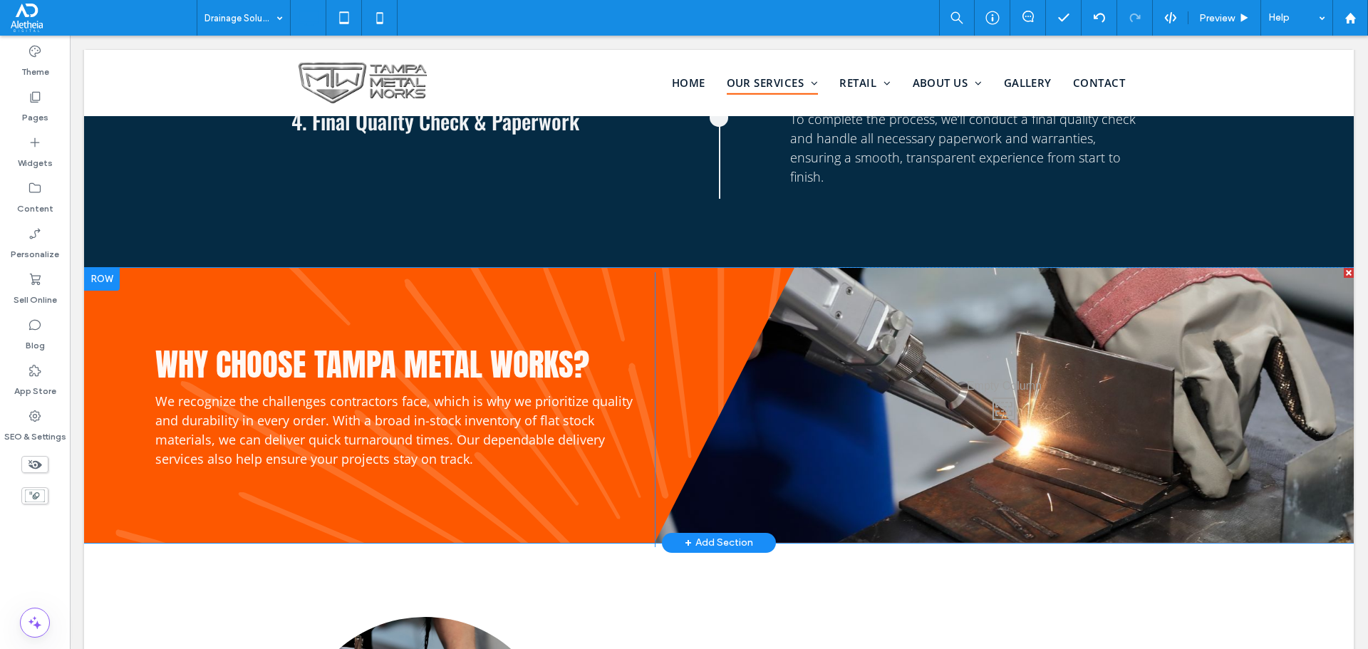
scroll to position [1710, 0]
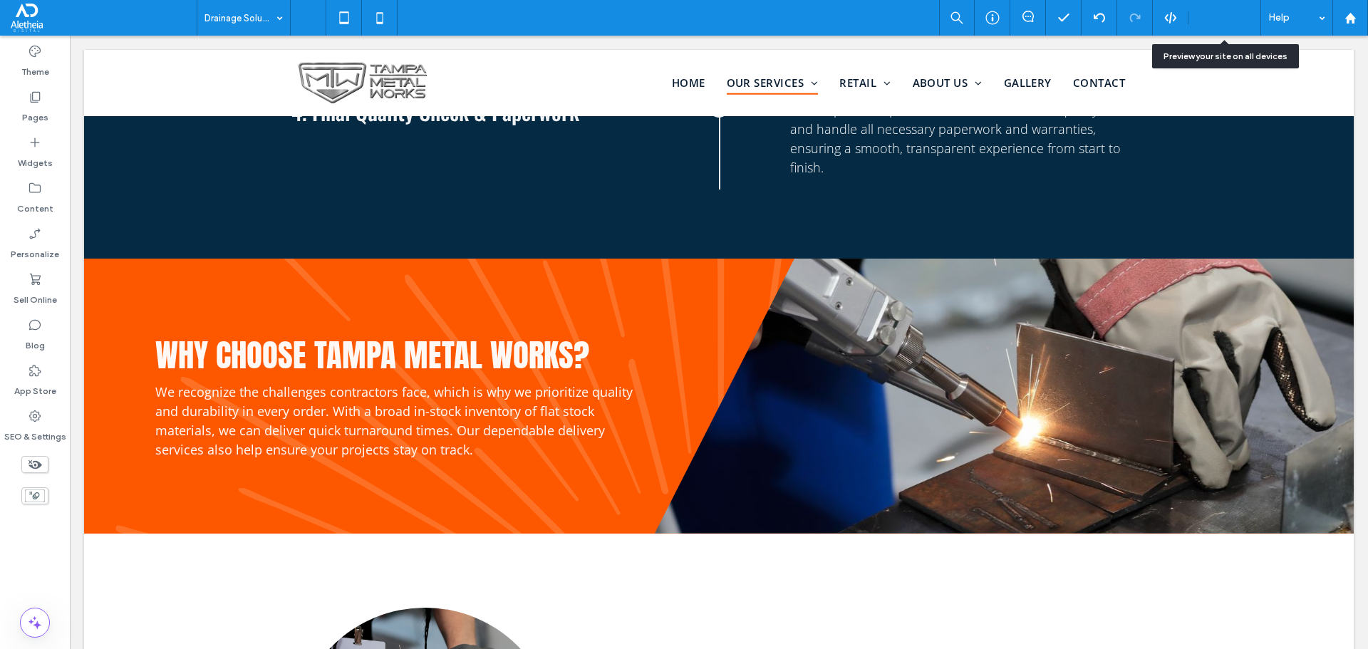
click at [1225, 6] on div "Preview" at bounding box center [1225, 18] width 73 height 36
click at [1224, 14] on span "Preview" at bounding box center [1217, 18] width 36 height 12
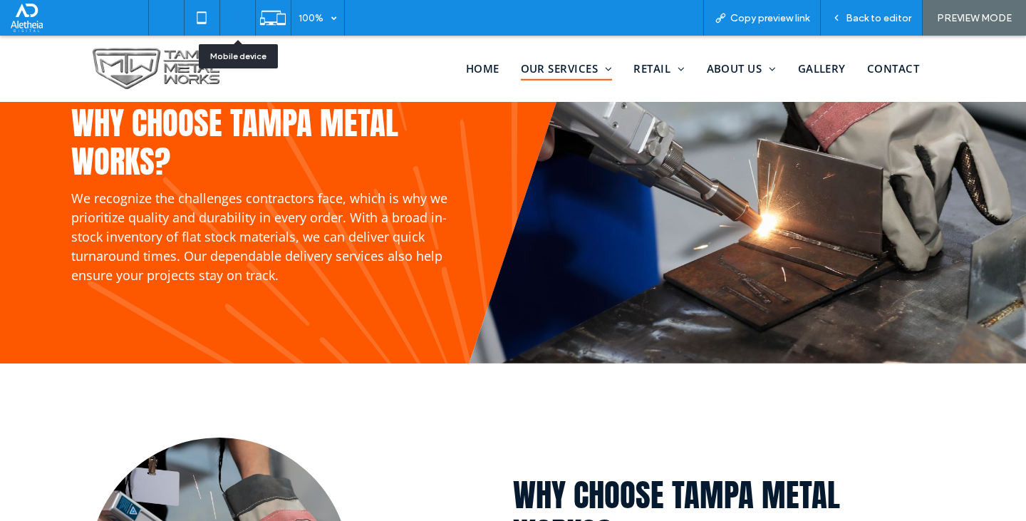
click at [240, 30] on icon at bounding box center [237, 18] width 29 height 29
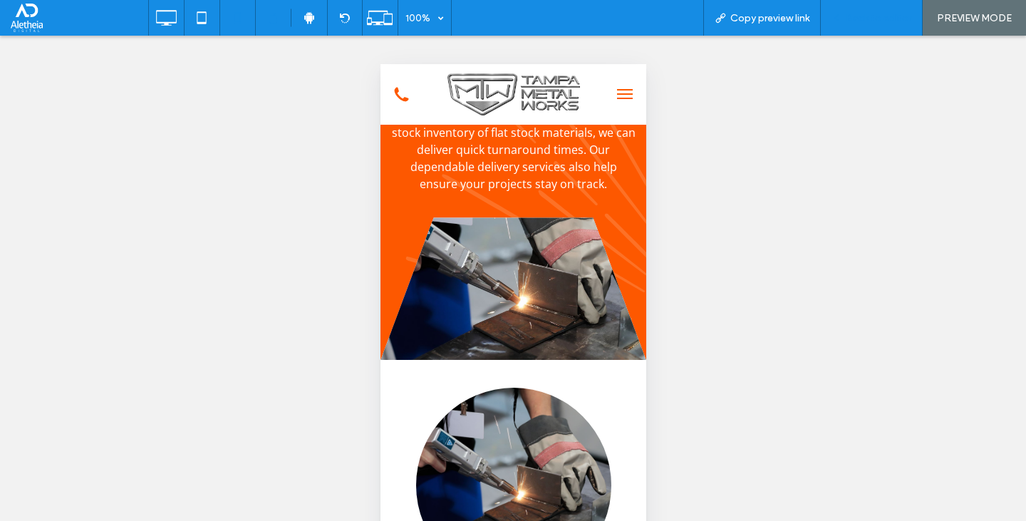
click at [872, 14] on span "Back to editor" at bounding box center [879, 18] width 66 height 12
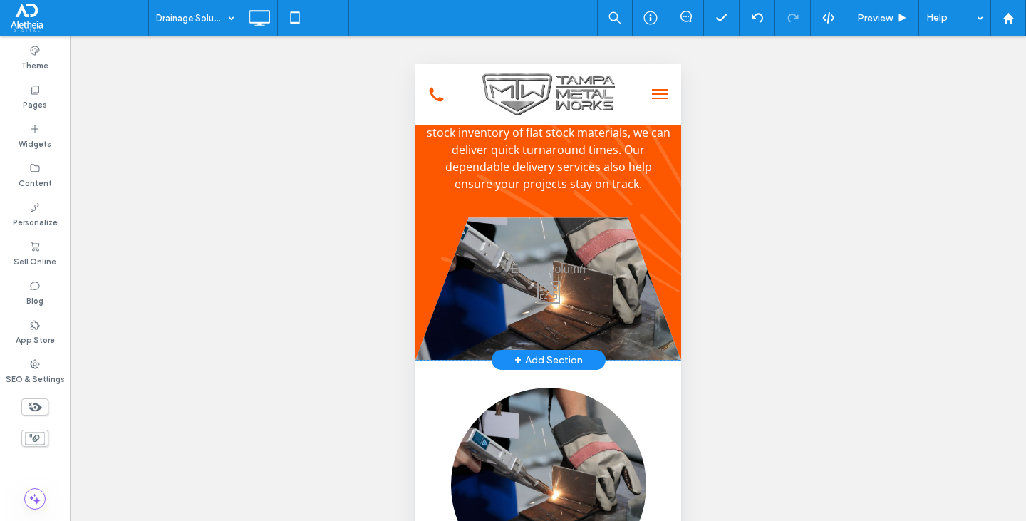
click at [423, 358] on div "Why choose Tampa Metal Works? We recognize the challenges contractors face, whi…" at bounding box center [548, 185] width 266 height 349
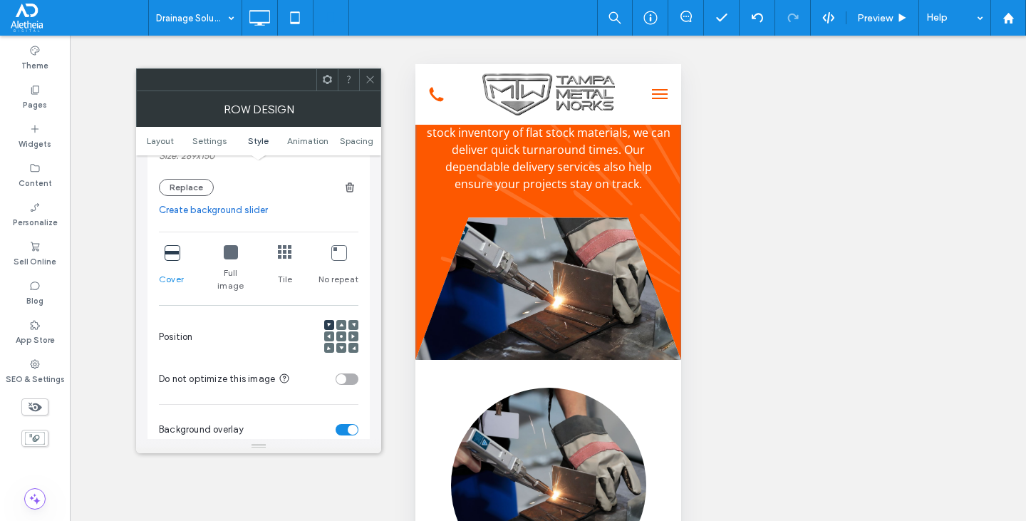
click at [341, 335] on use at bounding box center [341, 336] width 3 height 3
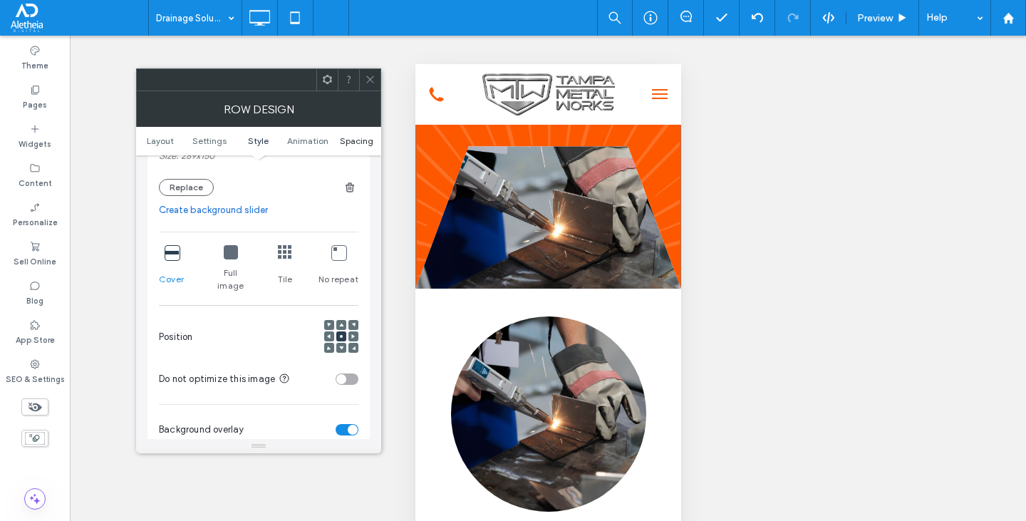
click at [355, 142] on span "Spacing" at bounding box center [356, 140] width 33 height 11
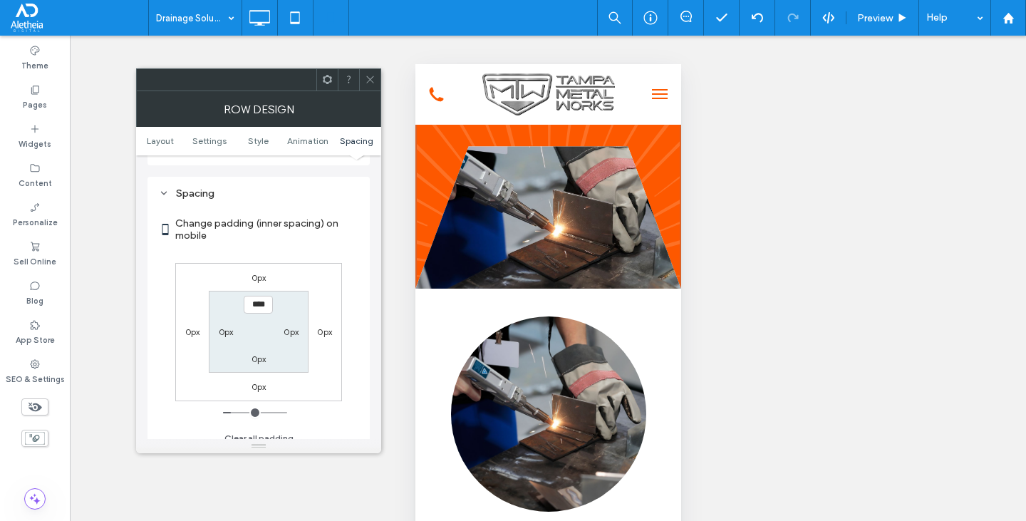
click at [373, 77] on icon at bounding box center [370, 79] width 11 height 11
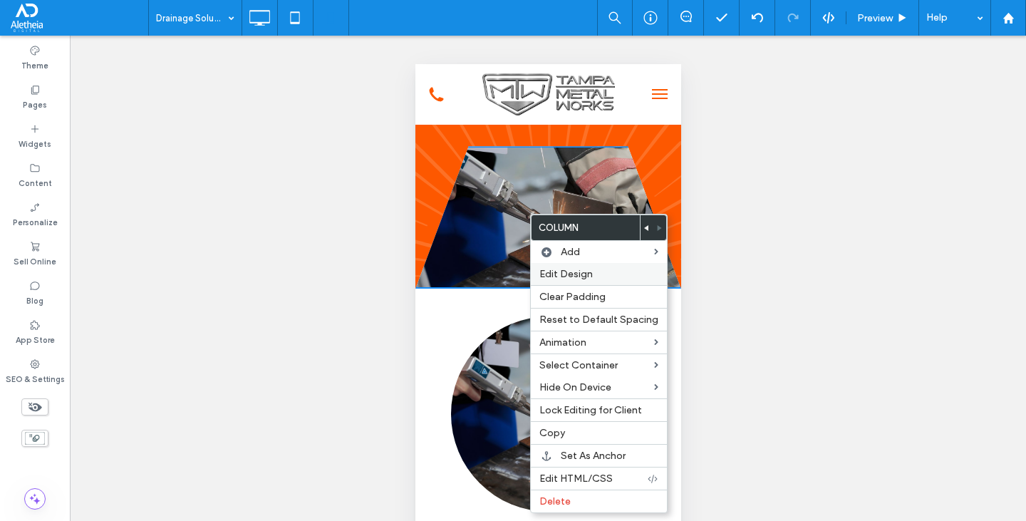
click at [615, 265] on div "Edit Design" at bounding box center [599, 274] width 136 height 22
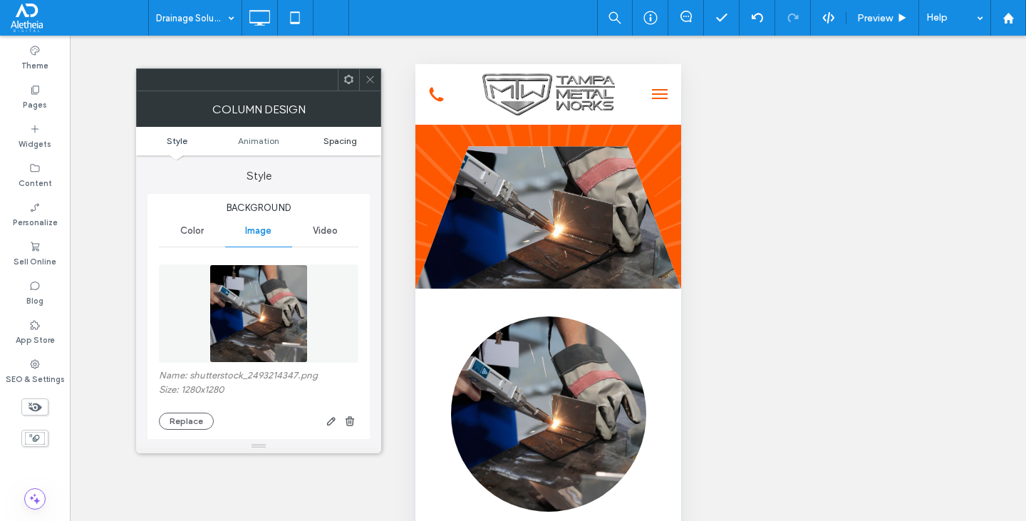
click at [349, 143] on span "Spacing" at bounding box center [340, 140] width 33 height 11
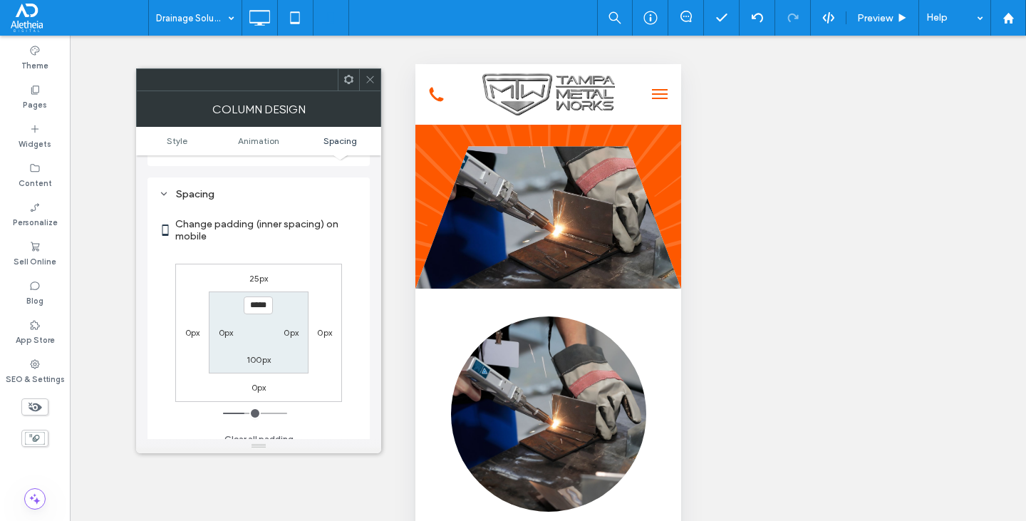
click at [259, 273] on label "25px" at bounding box center [258, 278] width 19 height 11
type input "**"
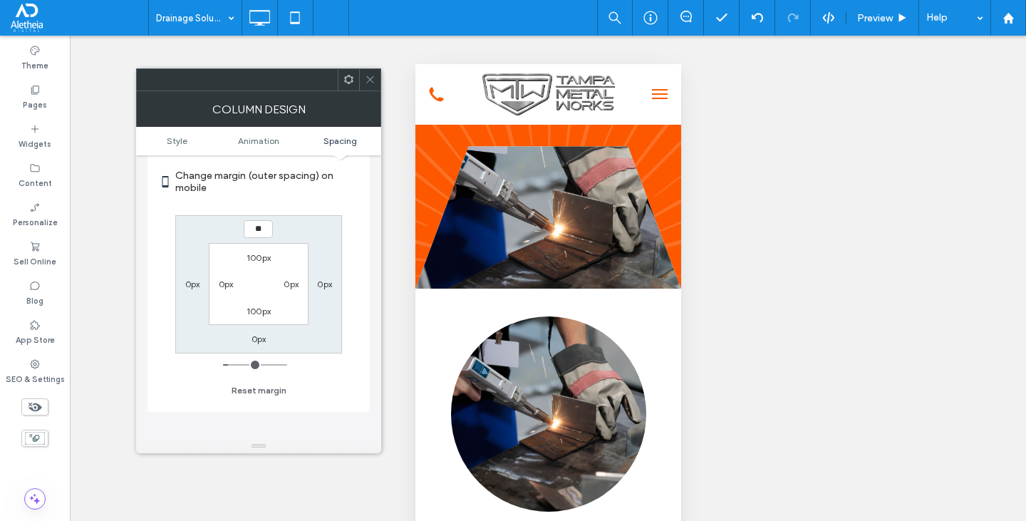
type input "**"
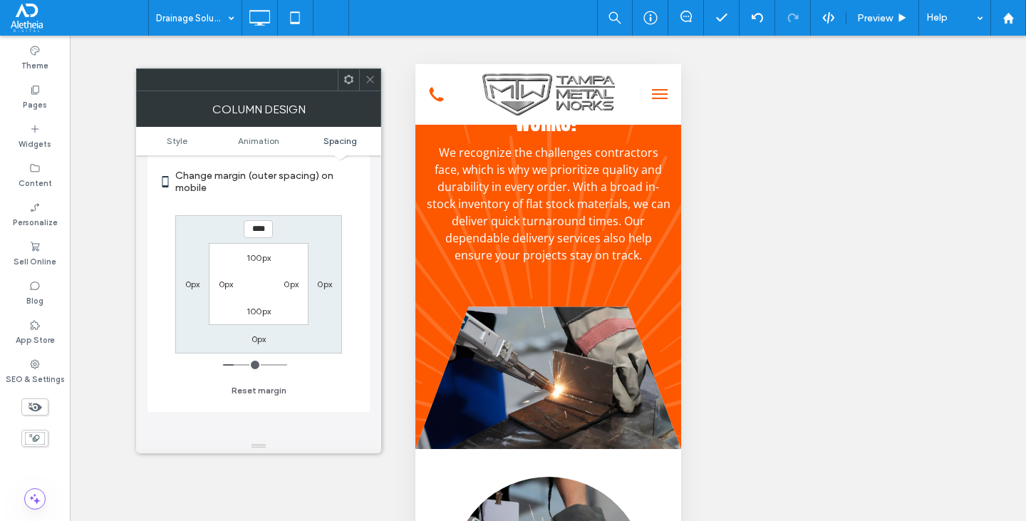
click at [258, 220] on input "****" at bounding box center [258, 229] width 29 height 18
type input "**"
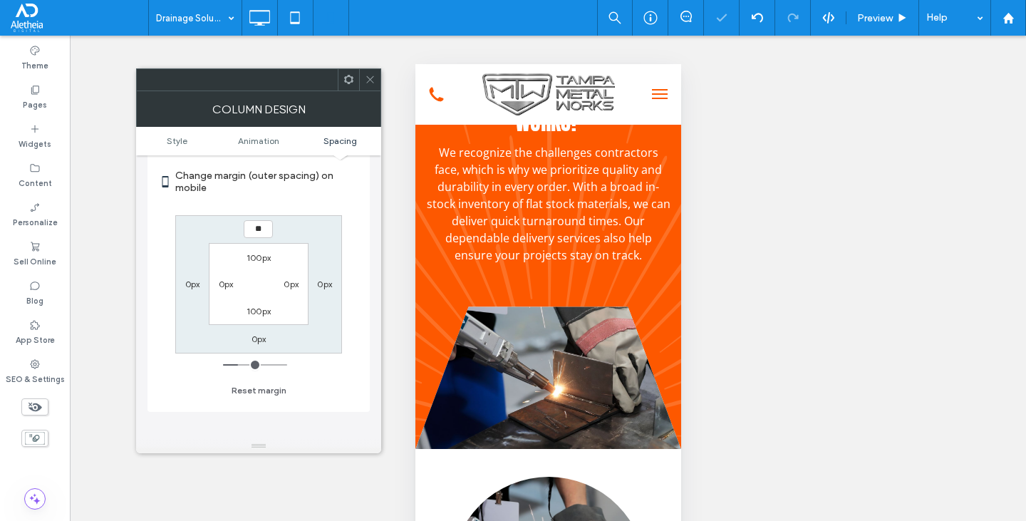
type input "****"
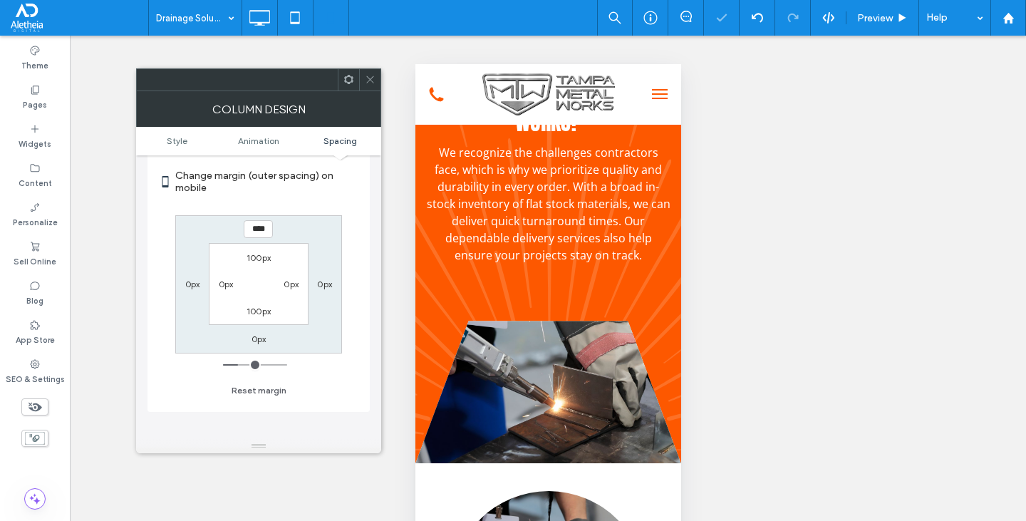
click at [366, 78] on icon at bounding box center [370, 79] width 11 height 11
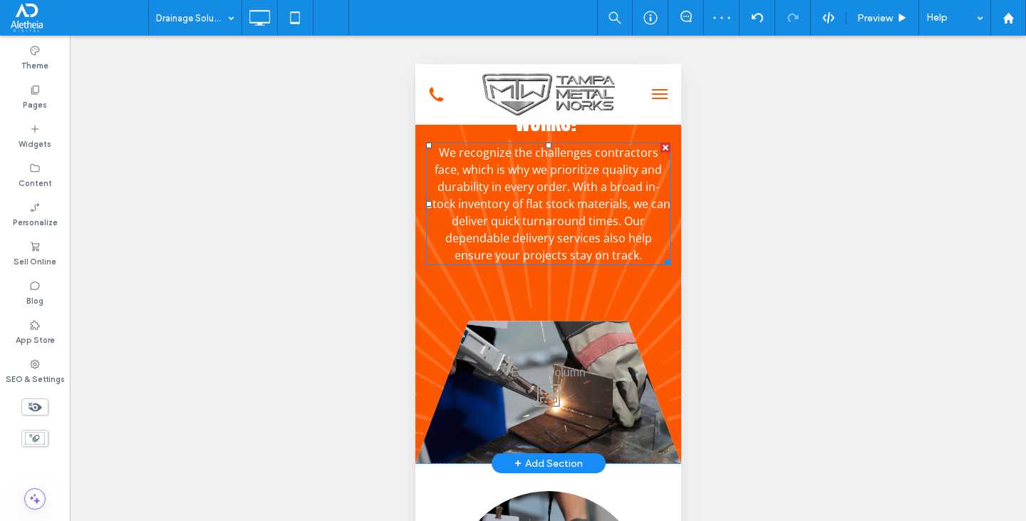
click at [564, 263] on span "We recognize the challenges contractors face, which is why we prioritize qualit…" at bounding box center [548, 204] width 244 height 118
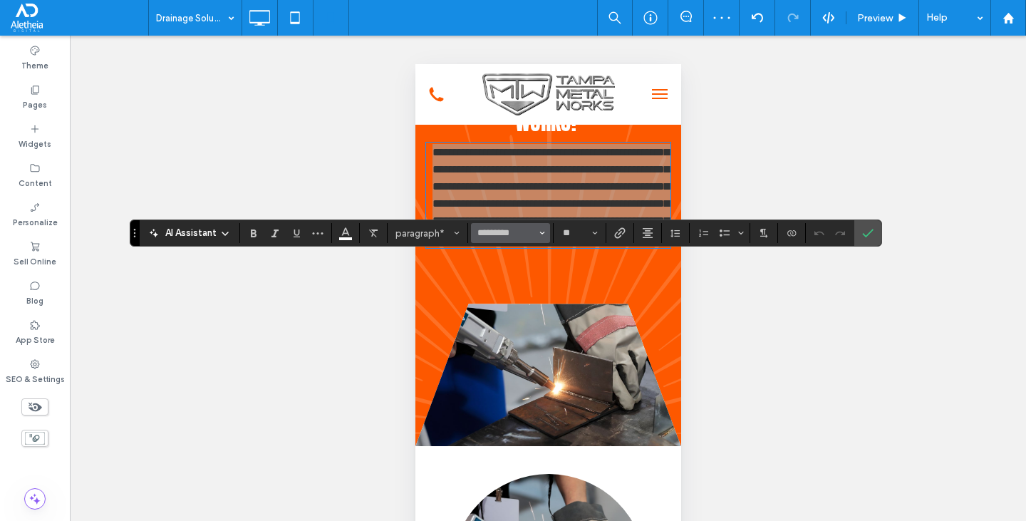
click at [520, 241] on button "*********" at bounding box center [510, 233] width 78 height 20
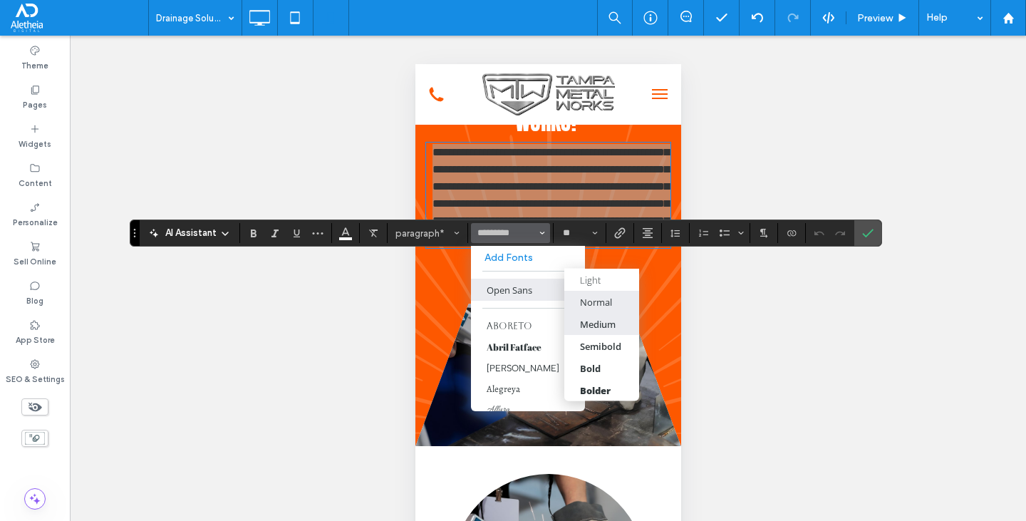
click at [602, 323] on div "Medium" at bounding box center [598, 323] width 36 height 13
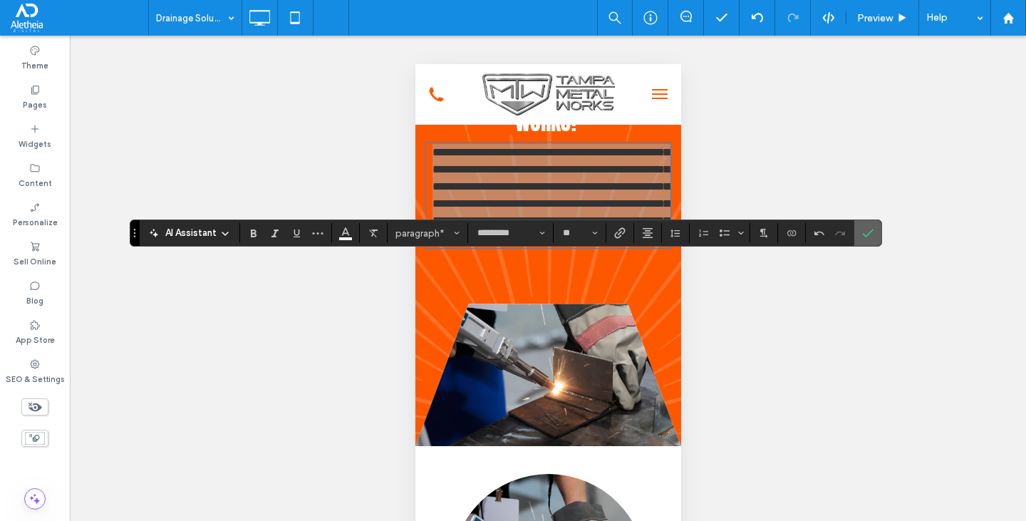
click at [869, 229] on icon "Confirm" at bounding box center [867, 232] width 11 height 11
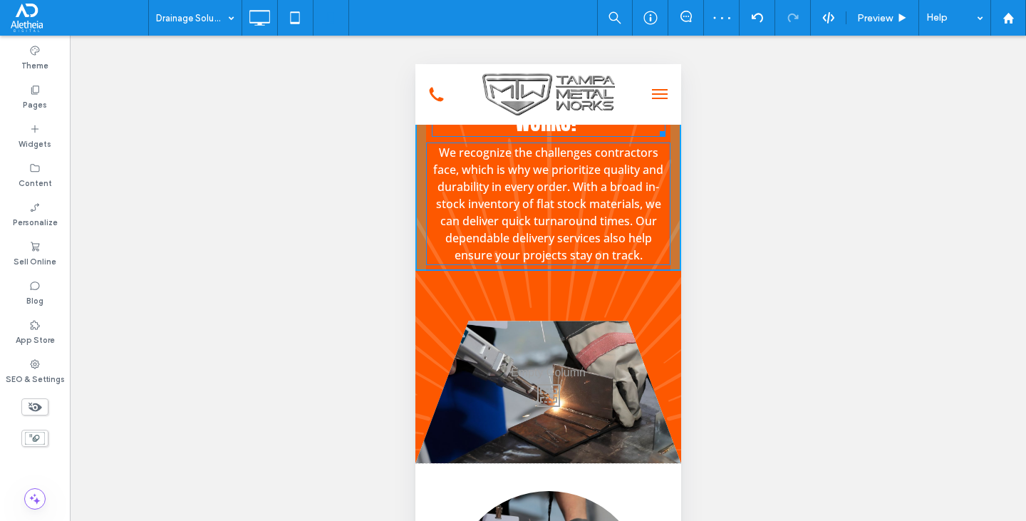
drag, startPoint x: 542, startPoint y: 200, endPoint x: 551, endPoint y: 229, distance: 30.4
click at [551, 137] on div "Why choose Tampa Metal Works? T:54" at bounding box center [548, 110] width 234 height 54
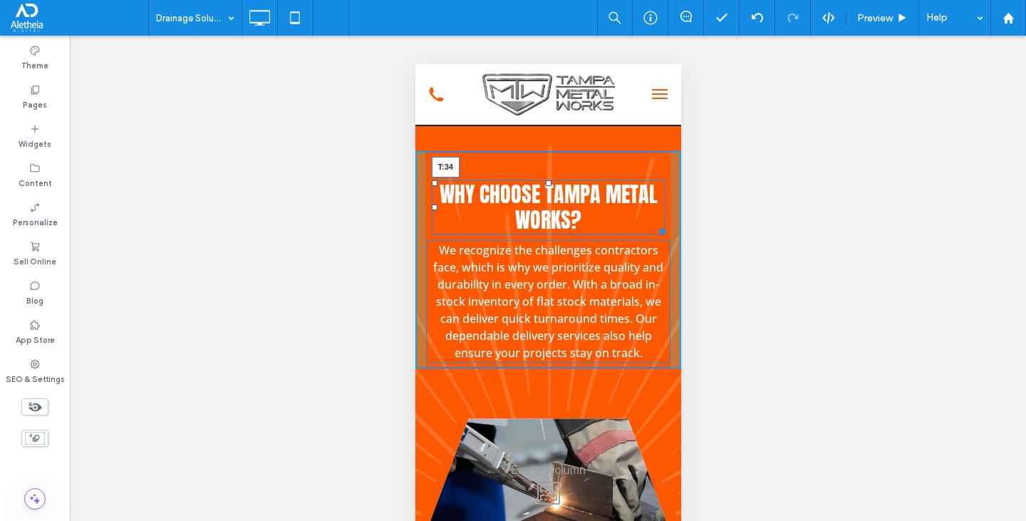
scroll to position [2779, 0]
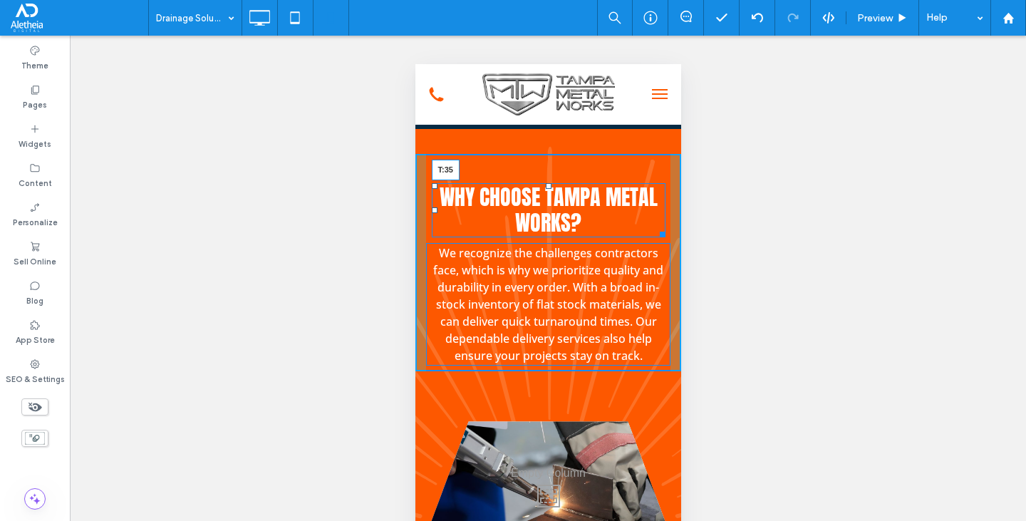
drag, startPoint x: 543, startPoint y: 228, endPoint x: 956, endPoint y: 359, distance: 433.7
click at [547, 237] on div "Why choose Tampa Metal Works? T:35" at bounding box center [548, 210] width 234 height 54
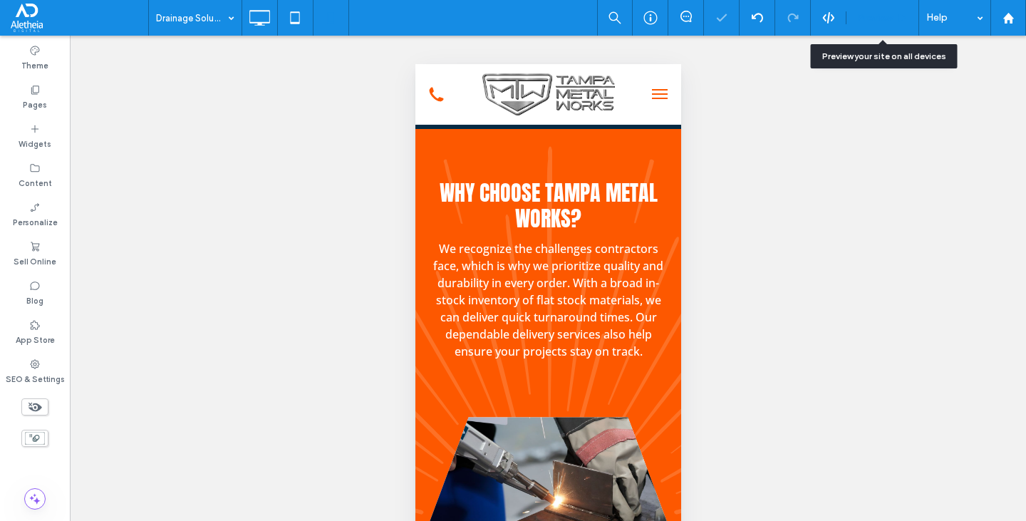
click at [883, 11] on div "Preview" at bounding box center [883, 18] width 73 height 36
click at [883, 14] on span "Preview" at bounding box center [875, 18] width 36 height 12
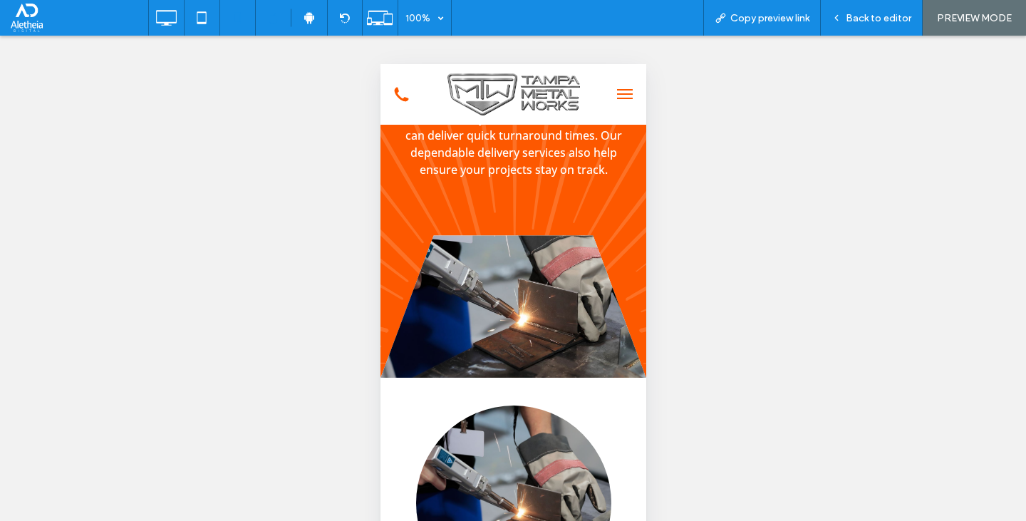
scroll to position [2993, 0]
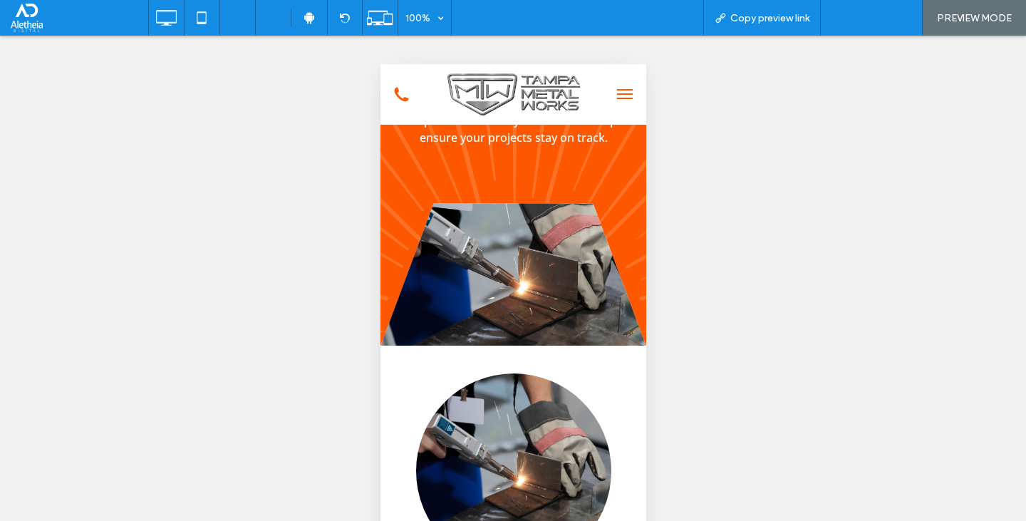
click at [869, 19] on span "Back to editor" at bounding box center [879, 18] width 66 height 12
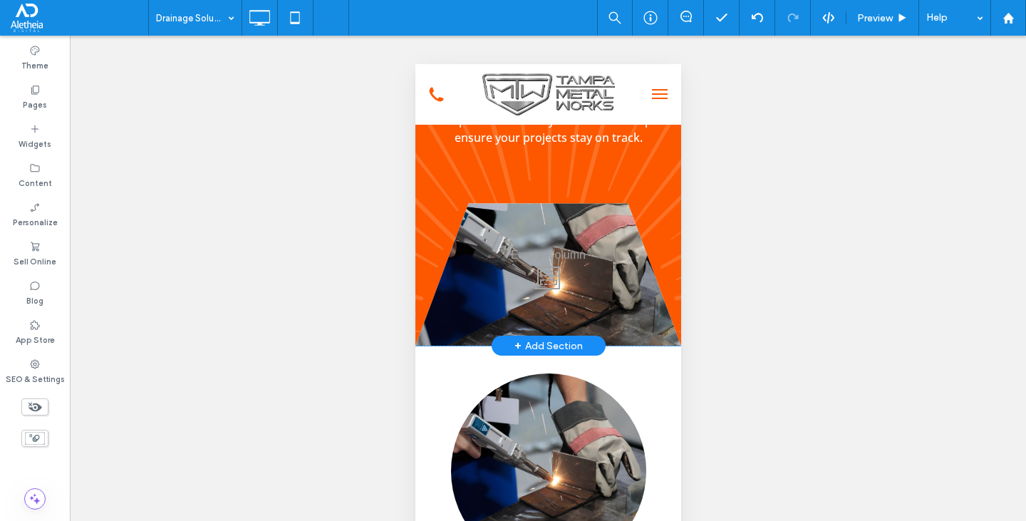
click at [420, 306] on div "Why choose Tampa Metal Works? We recognize the challenges contractors face, whi…" at bounding box center [548, 143] width 266 height 406
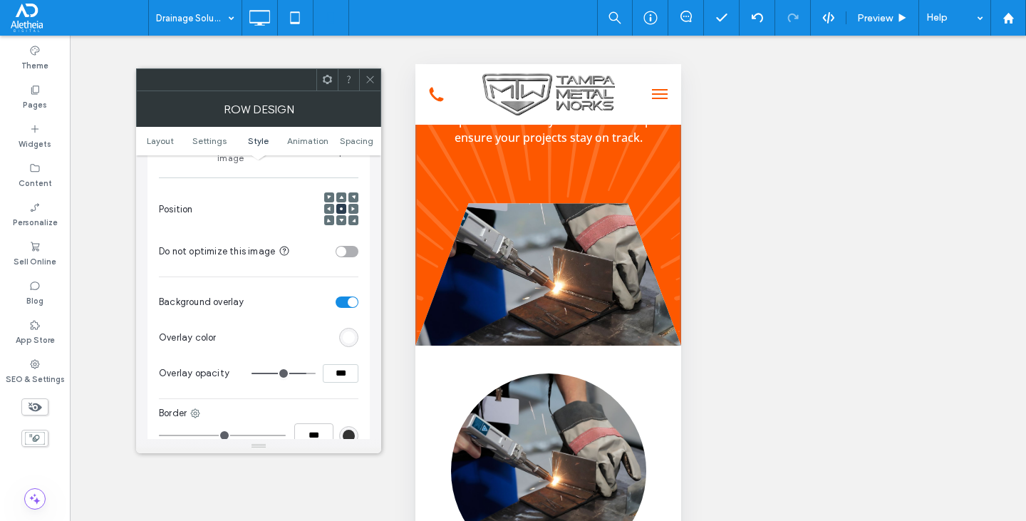
scroll to position [713, 0]
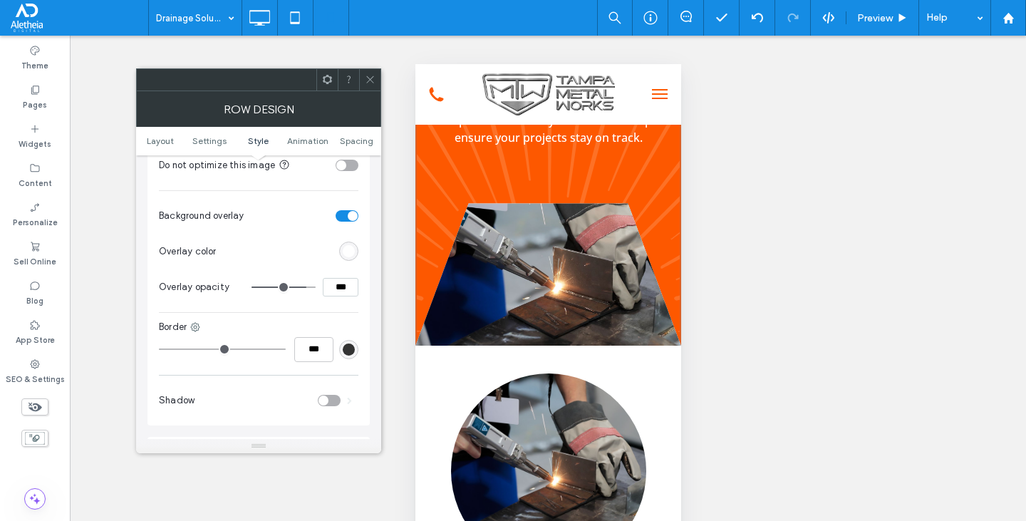
click at [338, 278] on input "***" at bounding box center [341, 287] width 36 height 19
type input "***"
type input "**"
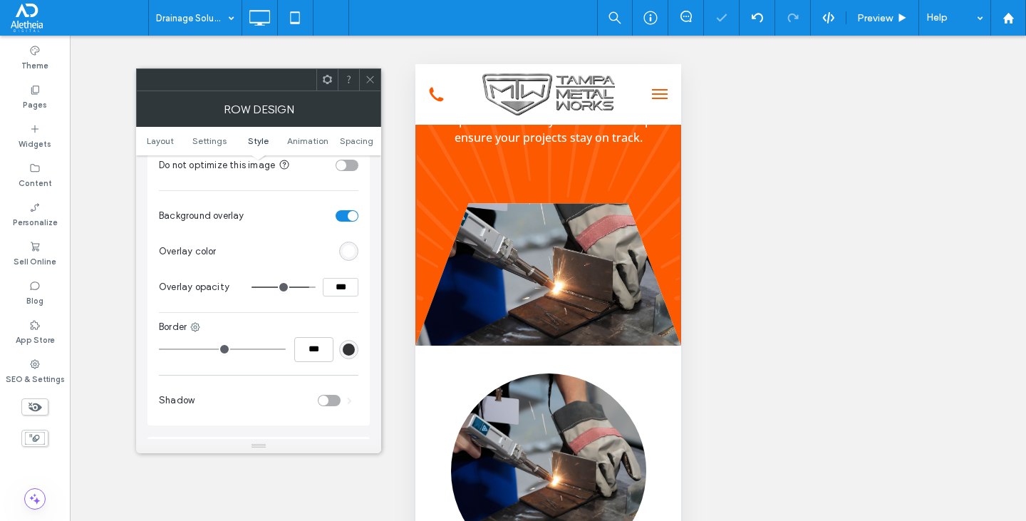
scroll to position [2851, 0]
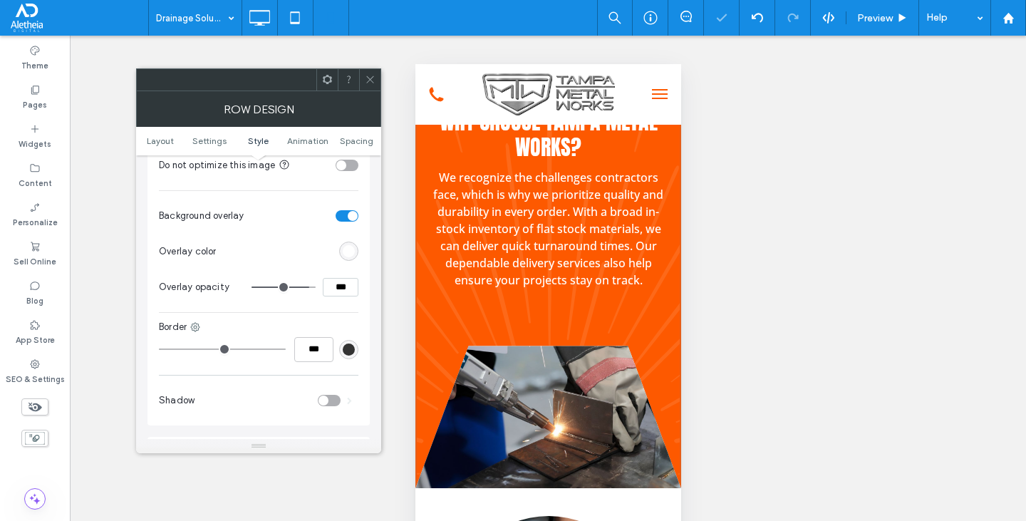
click at [339, 278] on input "***" at bounding box center [341, 287] width 36 height 19
click at [338, 278] on input "***" at bounding box center [341, 287] width 36 height 19
click at [345, 302] on div "Background Color Image Video Name: sparks+bg.svg Size: 289x150 Replace Create b…" at bounding box center [259, 60] width 200 height 614
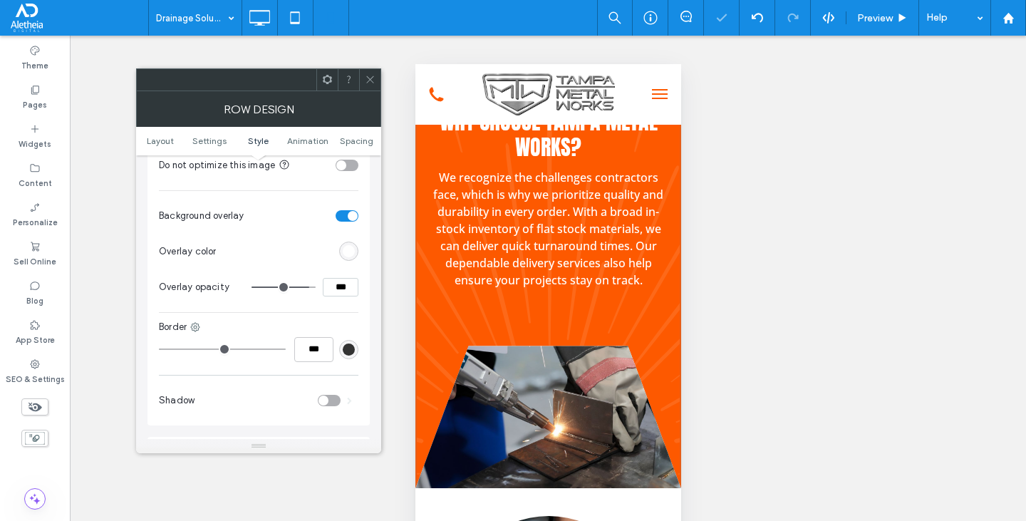
click at [371, 81] on icon at bounding box center [370, 79] width 11 height 11
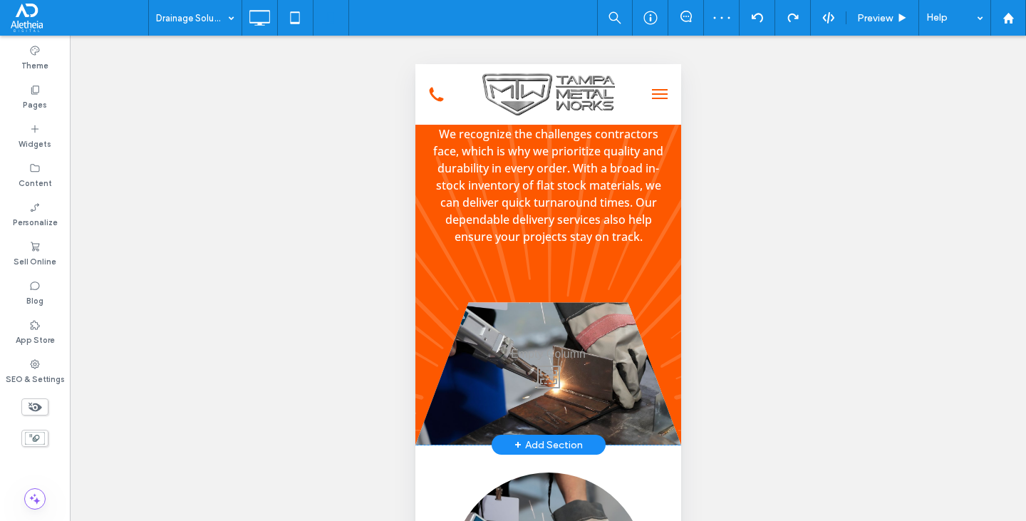
scroll to position [2922, 0]
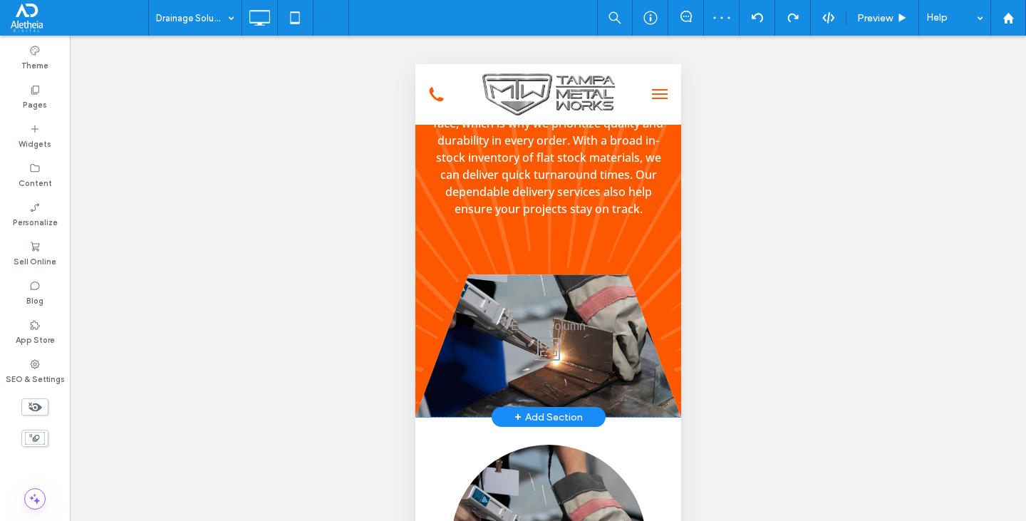
click at [423, 389] on div "Why choose Tampa Metal Works? We recognize the challenges contractors face, whi…" at bounding box center [548, 214] width 266 height 406
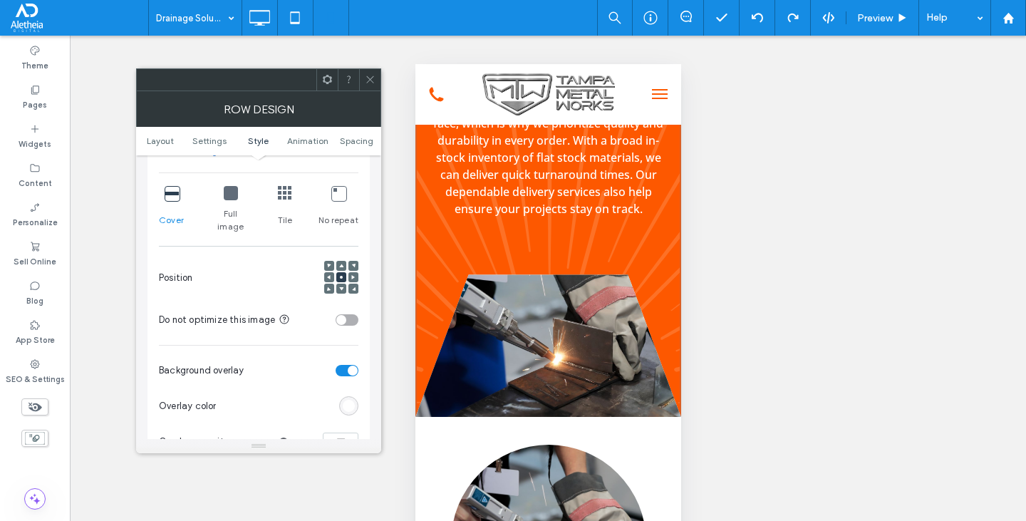
scroll to position [570, 0]
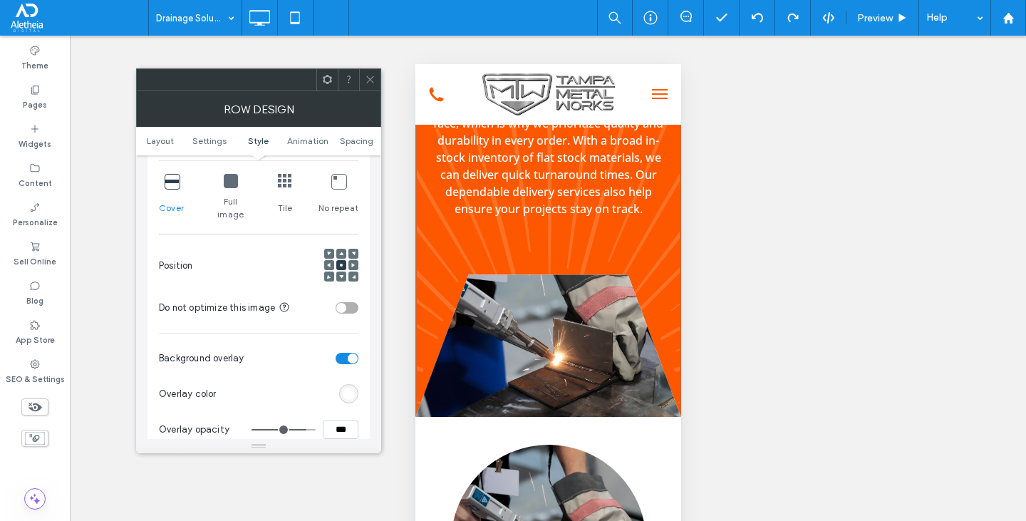
click at [368, 77] on icon at bounding box center [370, 79] width 11 height 11
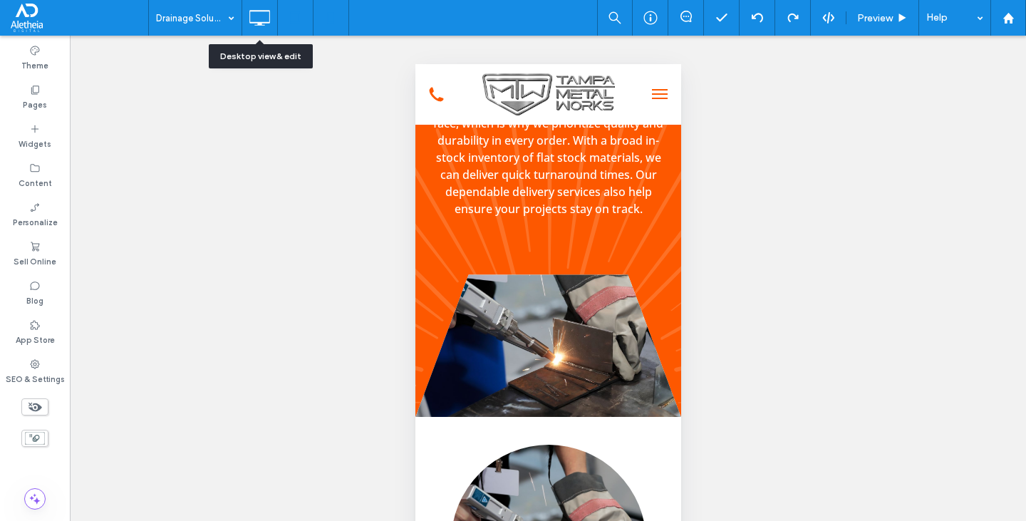
click at [286, 19] on icon at bounding box center [295, 18] width 29 height 29
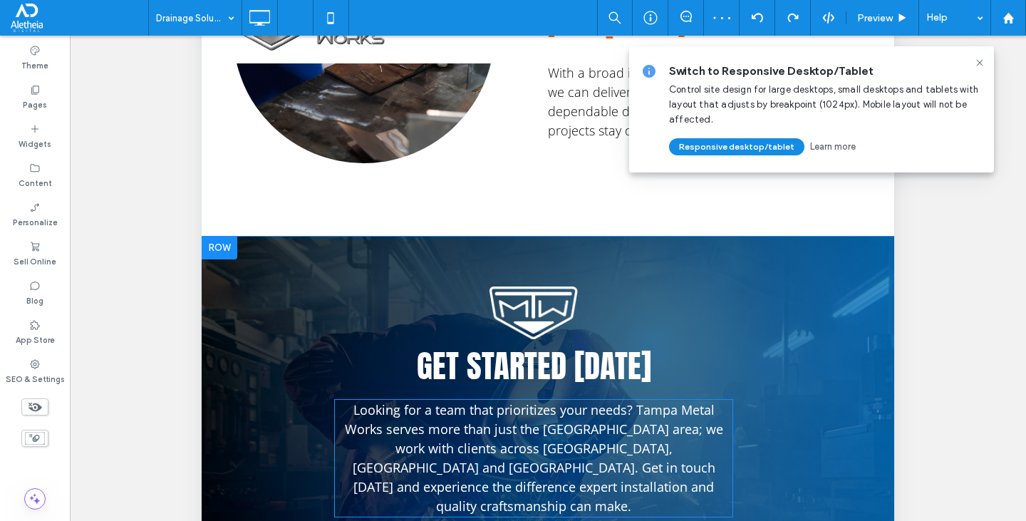
scroll to position [71, 0]
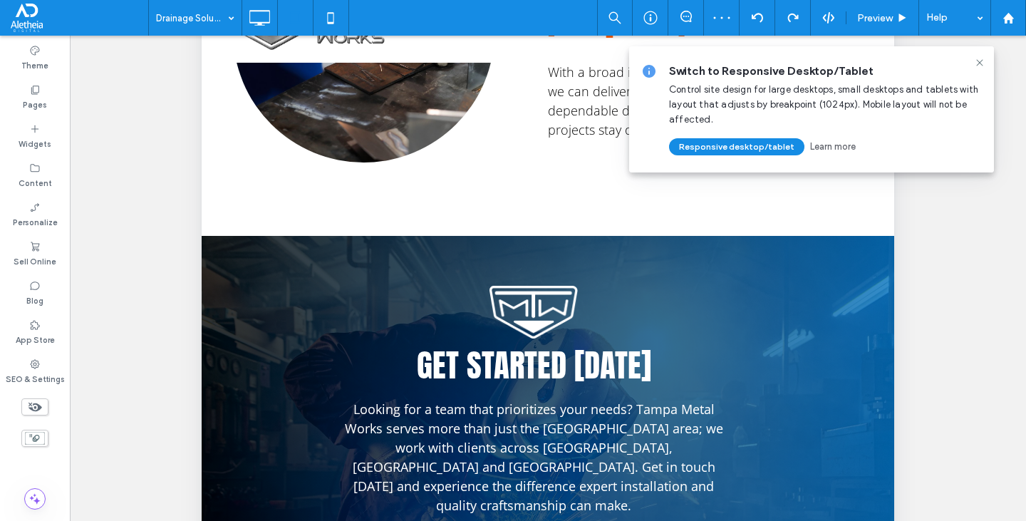
click at [31, 401] on icon at bounding box center [35, 407] width 16 height 16
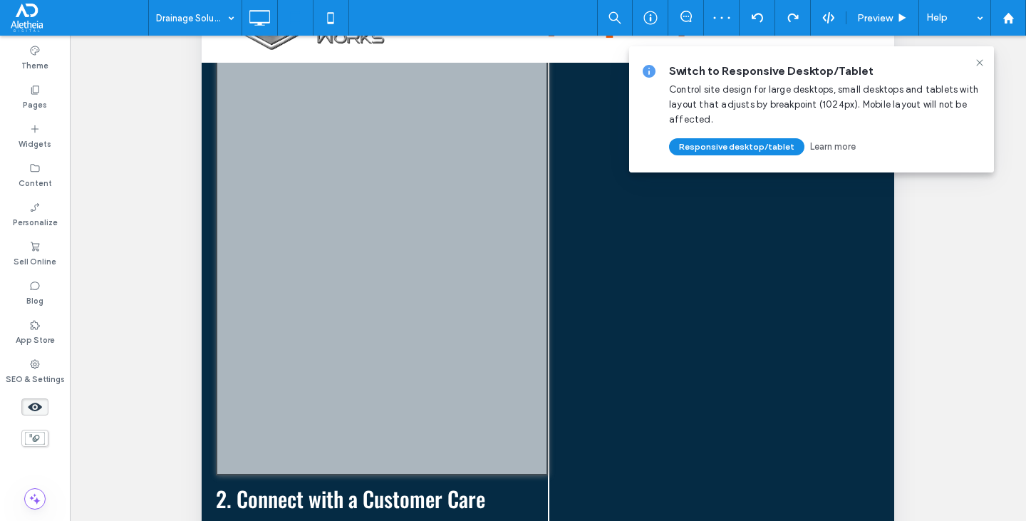
scroll to position [6655, 0]
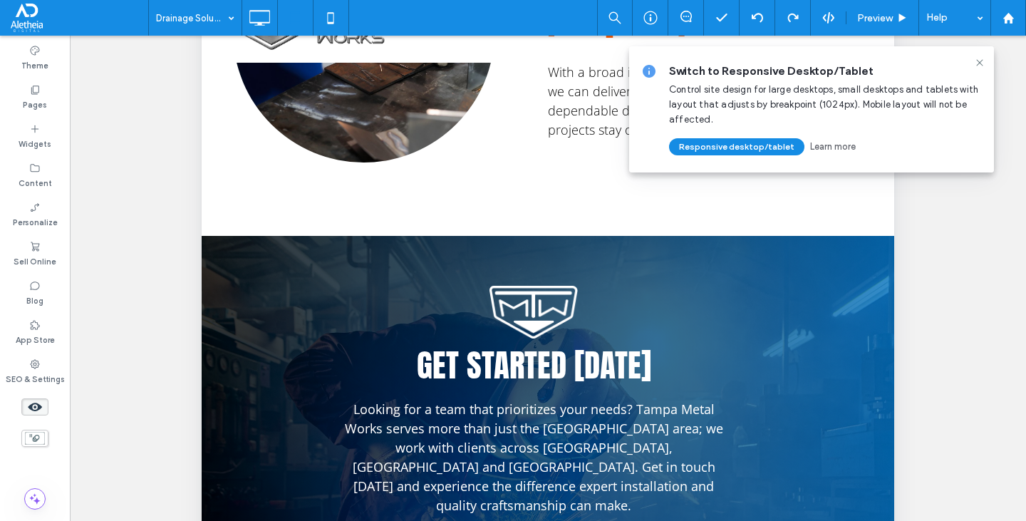
click at [41, 409] on icon at bounding box center [35, 407] width 16 height 16
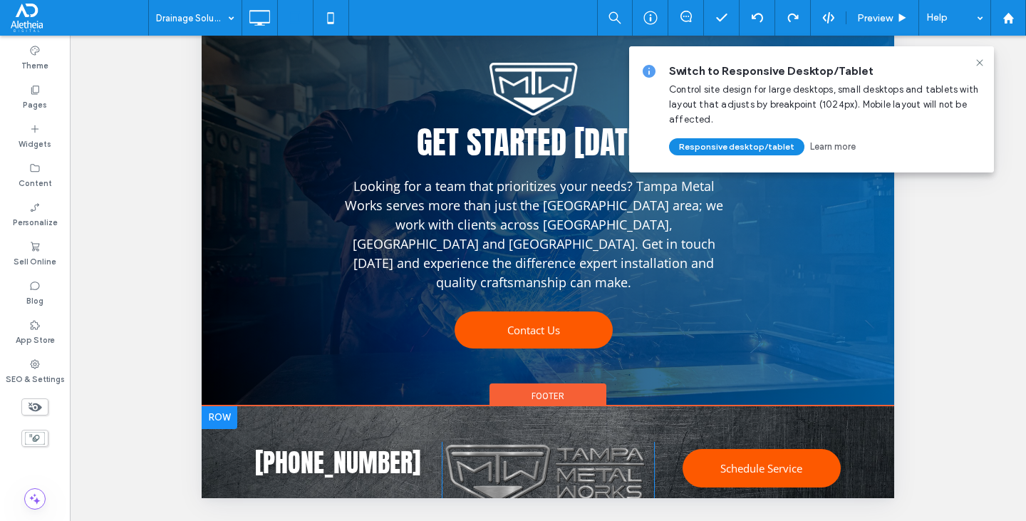
scroll to position [1664, 0]
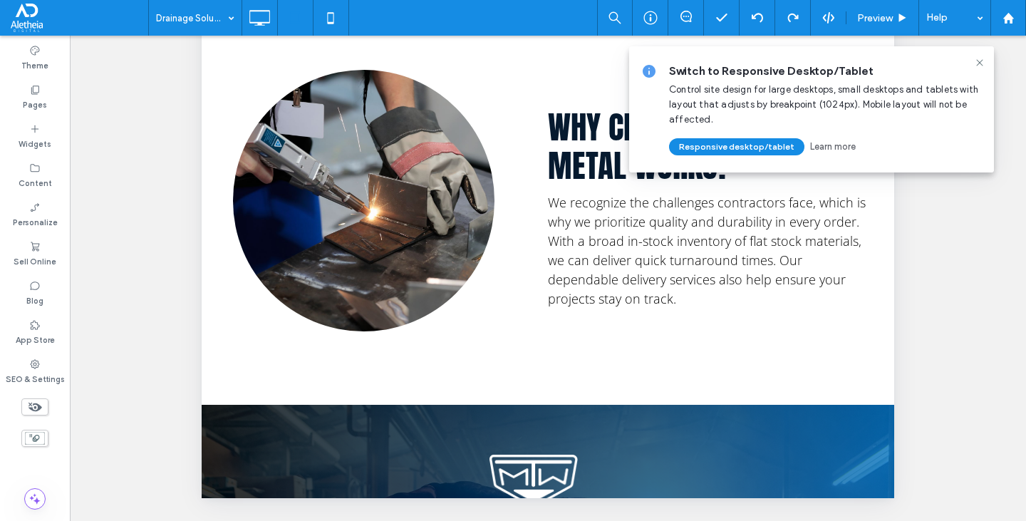
click at [31, 402] on icon at bounding box center [35, 407] width 16 height 16
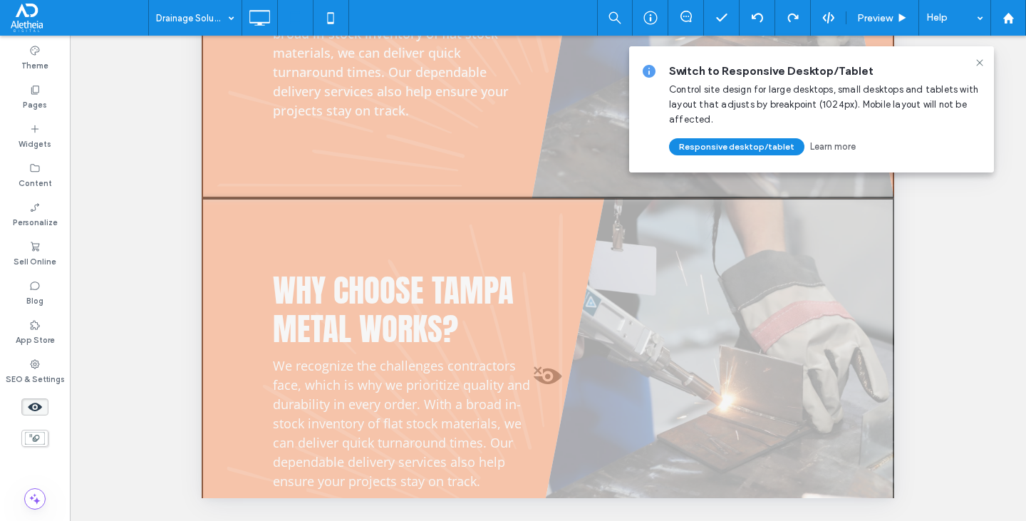
scroll to position [5630, 0]
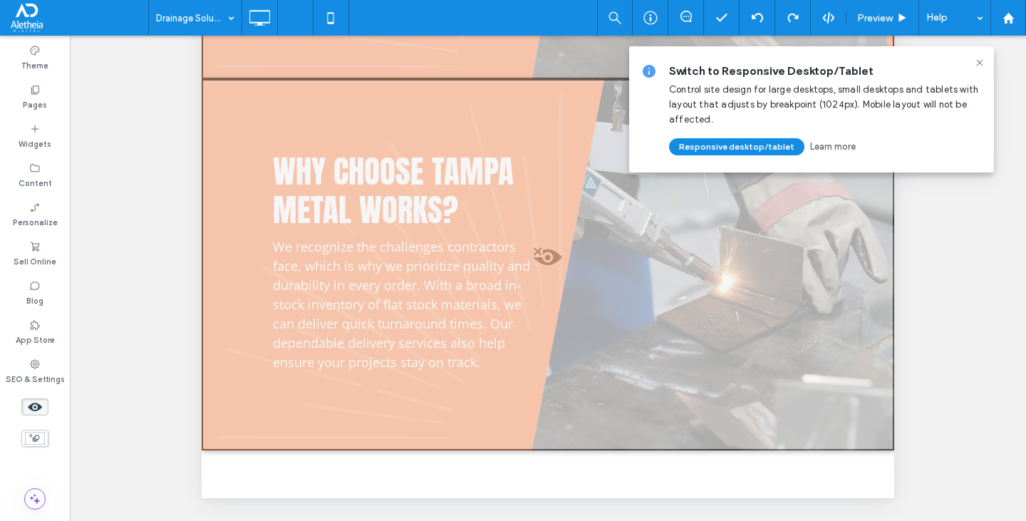
click at [719, 287] on div at bounding box center [548, 264] width 693 height 371
click at [734, 304] on button "Yes" at bounding box center [739, 305] width 44 height 18
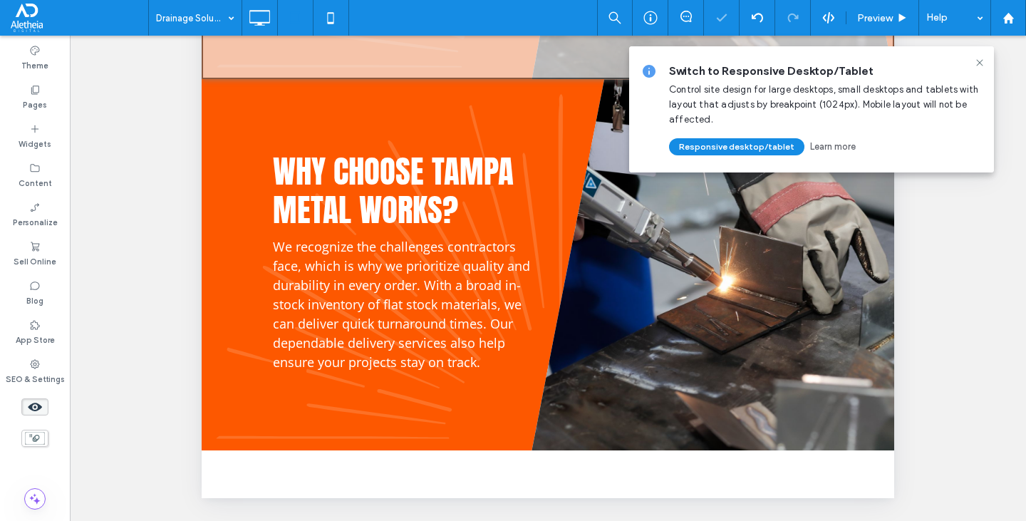
drag, startPoint x: 979, startPoint y: 62, endPoint x: 924, endPoint y: 73, distance: 56.0
click at [979, 61] on icon at bounding box center [979, 62] width 11 height 11
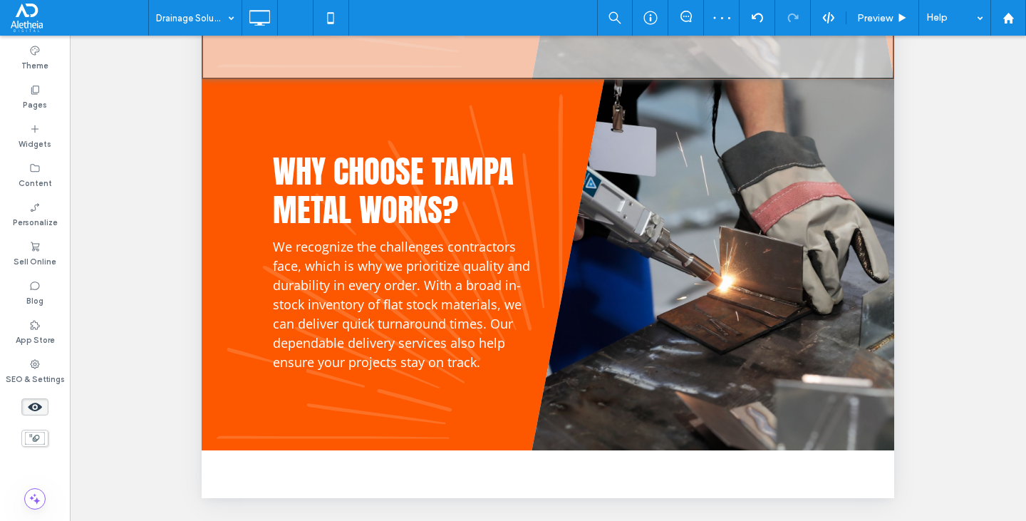
click at [29, 402] on icon at bounding box center [35, 407] width 16 height 16
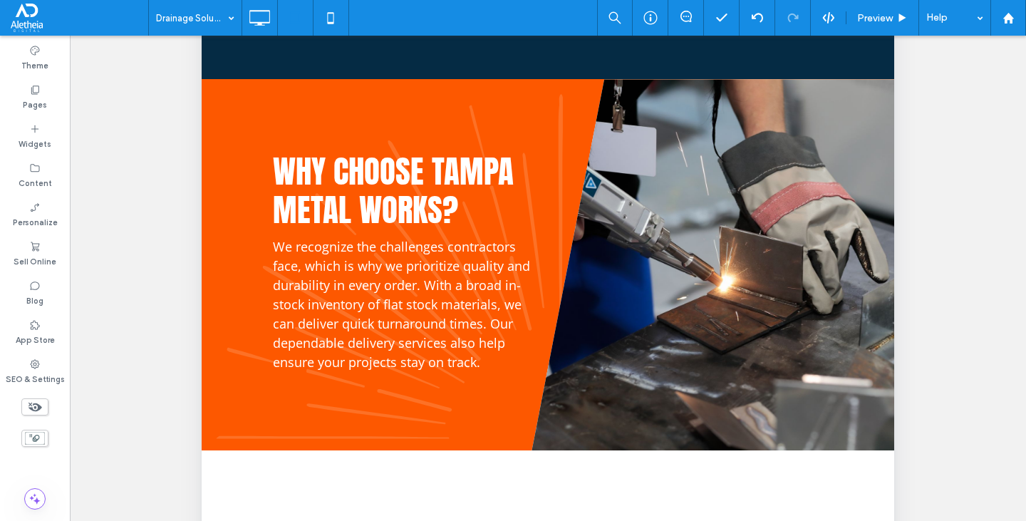
scroll to position [330, 0]
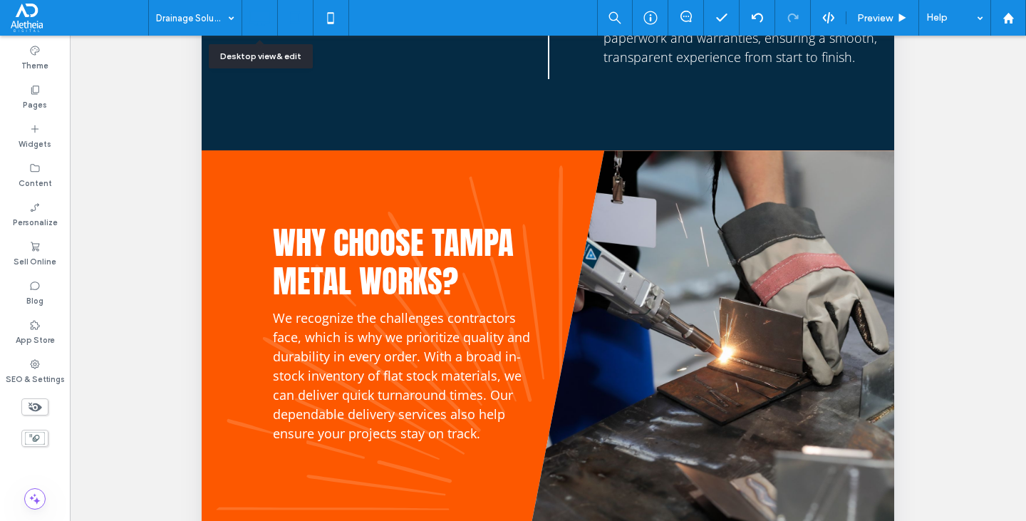
click at [269, 23] on use at bounding box center [260, 18] width 21 height 16
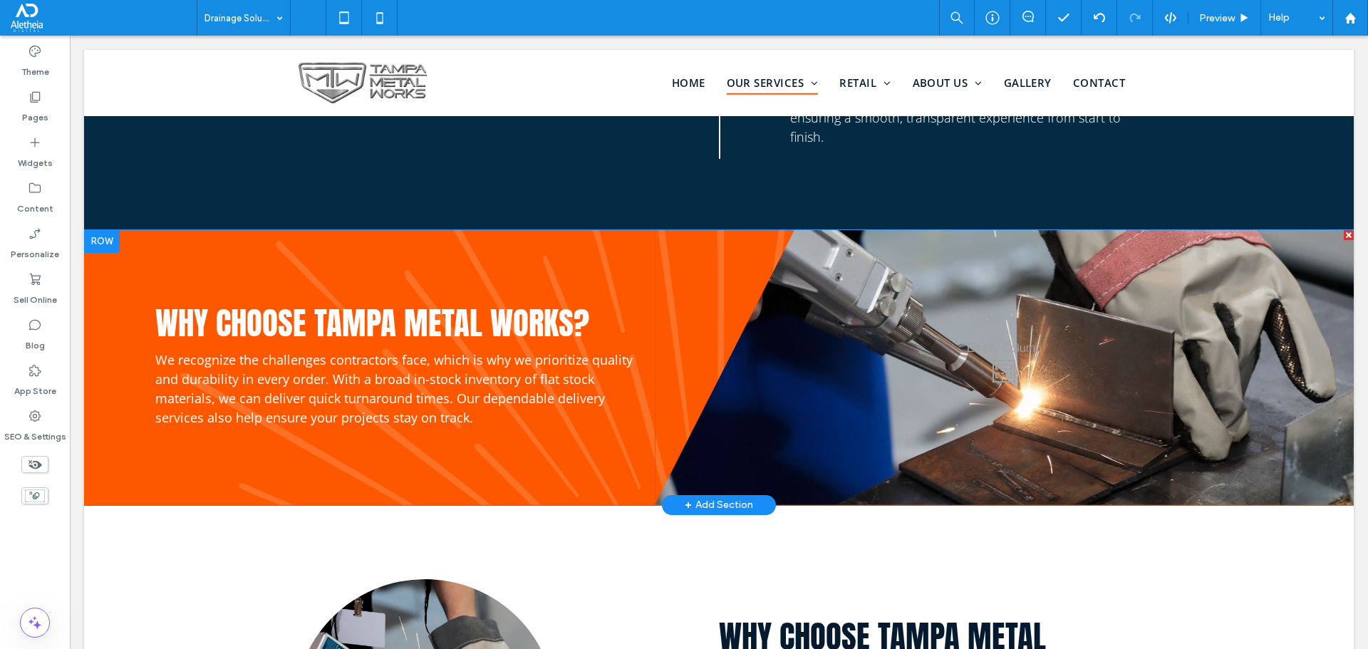
scroll to position [1639, 0]
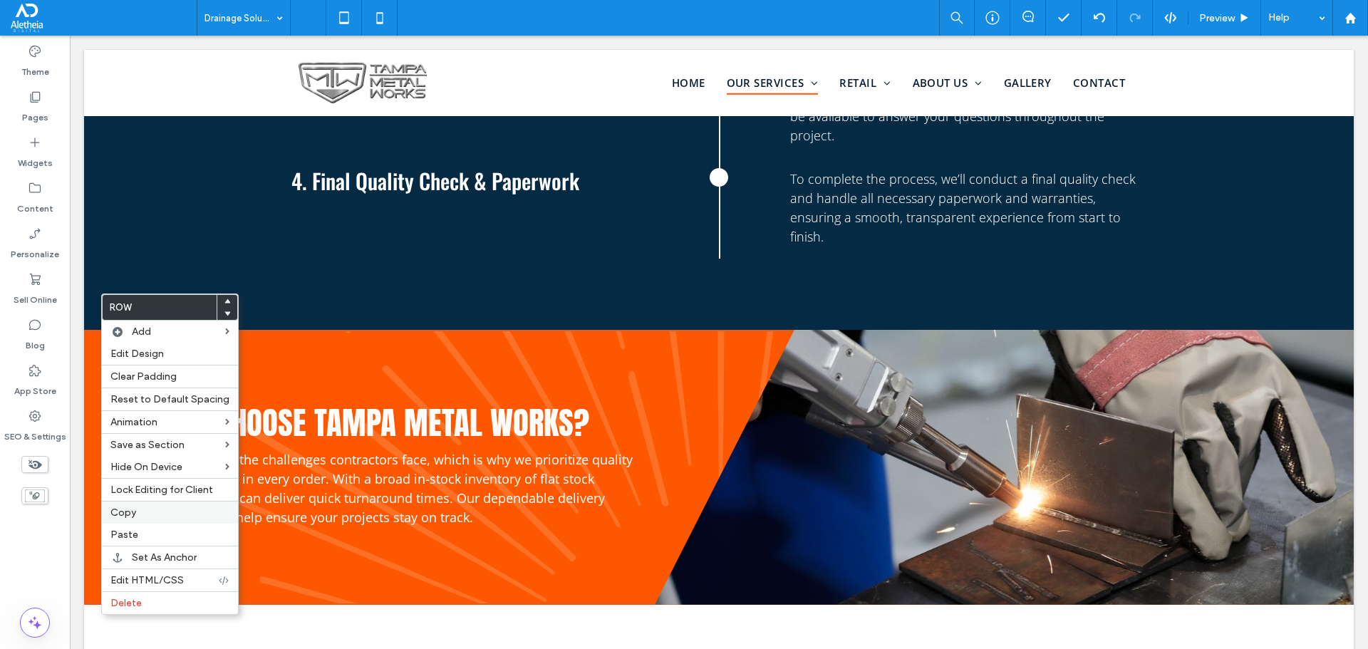
click at [131, 515] on span "Copy" at bounding box center [123, 513] width 26 height 12
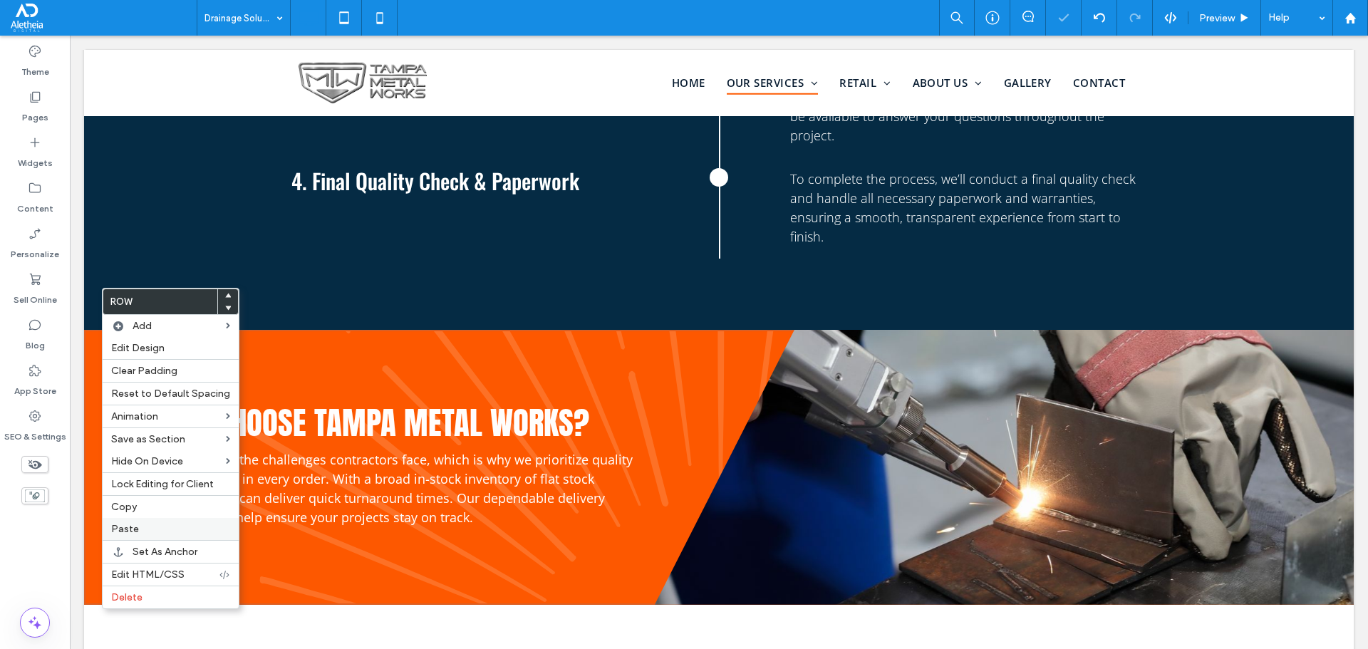
click at [128, 525] on span "Paste" at bounding box center [125, 529] width 28 height 12
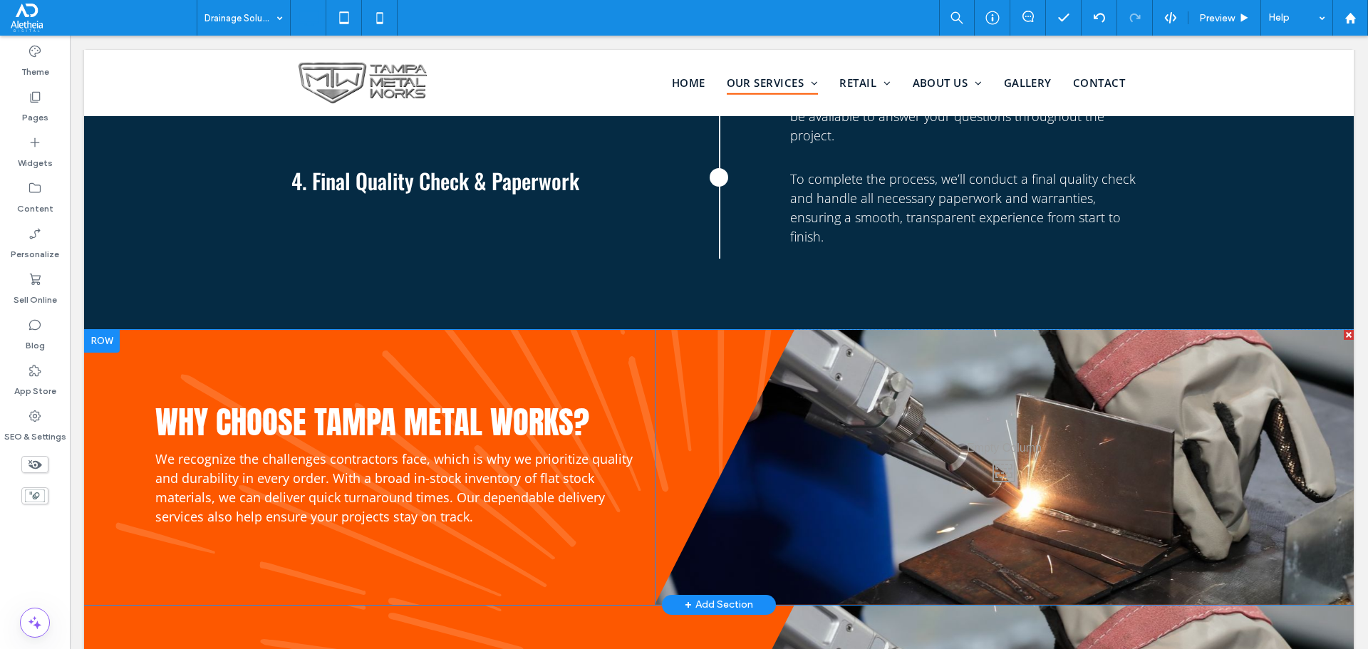
click at [105, 330] on div "Why choose Tampa Metal Works? We recognize the challenges contractors face, whi…" at bounding box center [719, 467] width 1270 height 275
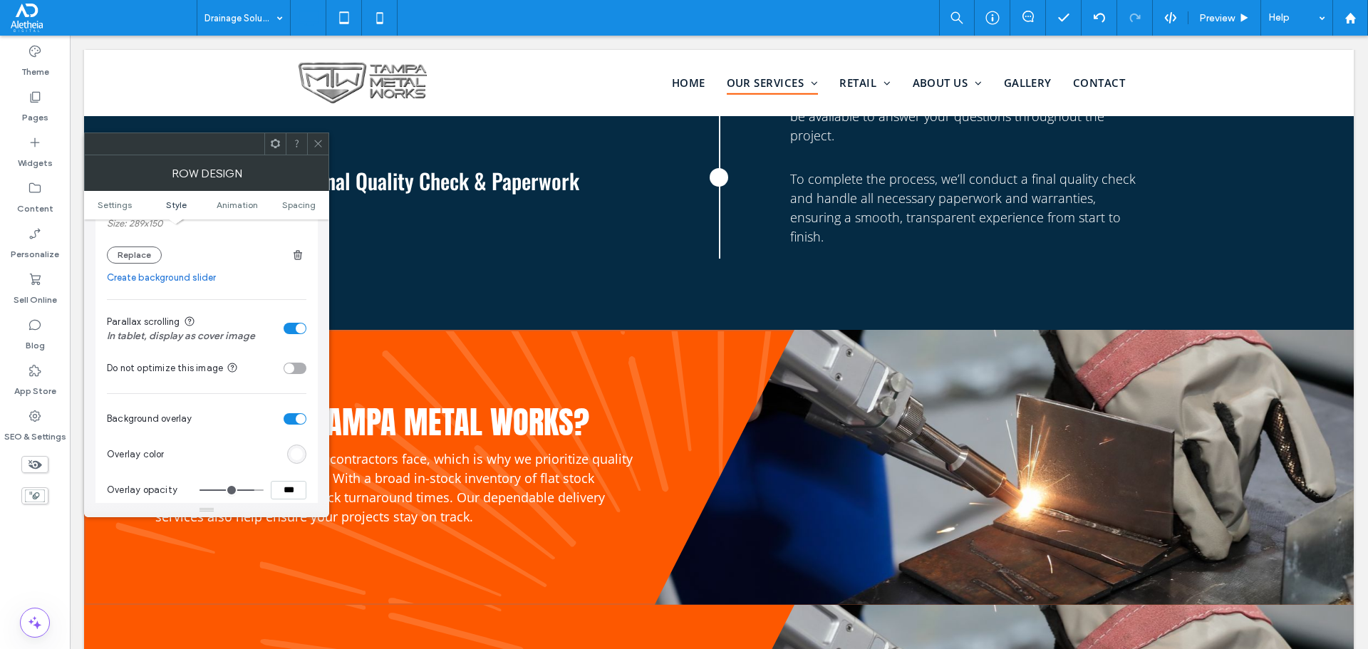
scroll to position [285, 0]
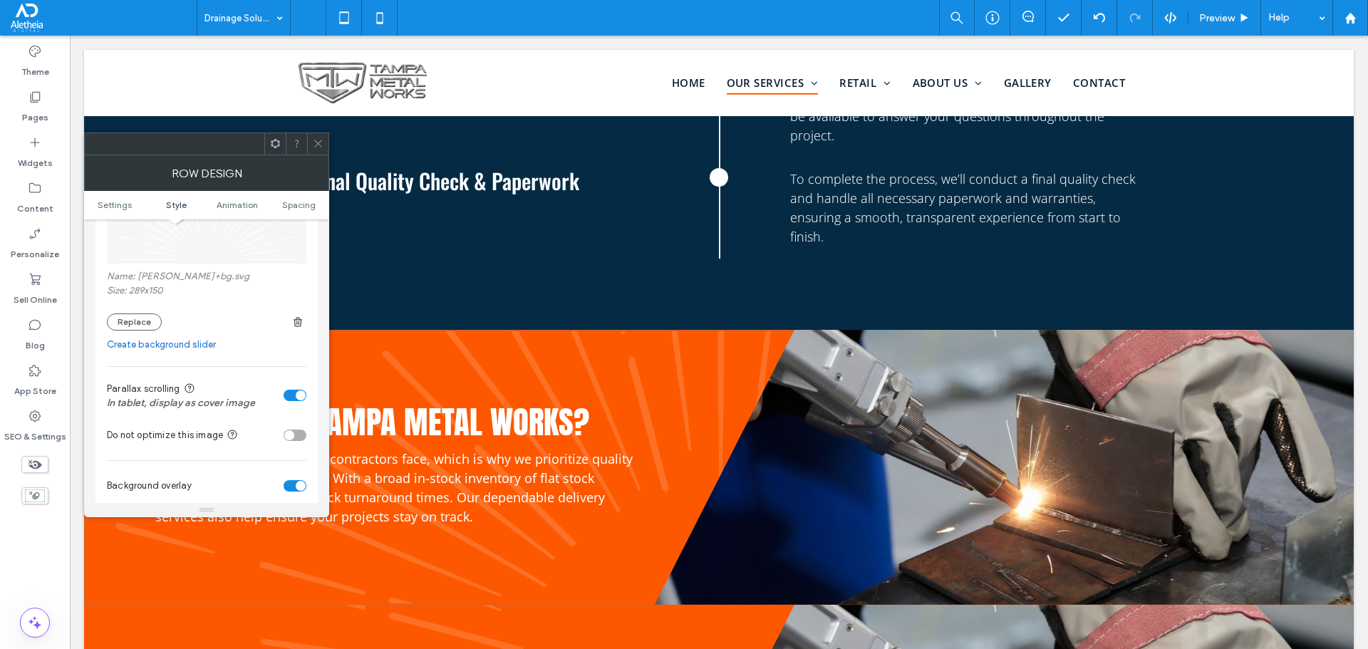
click at [286, 393] on div "toggle" at bounding box center [295, 395] width 23 height 11
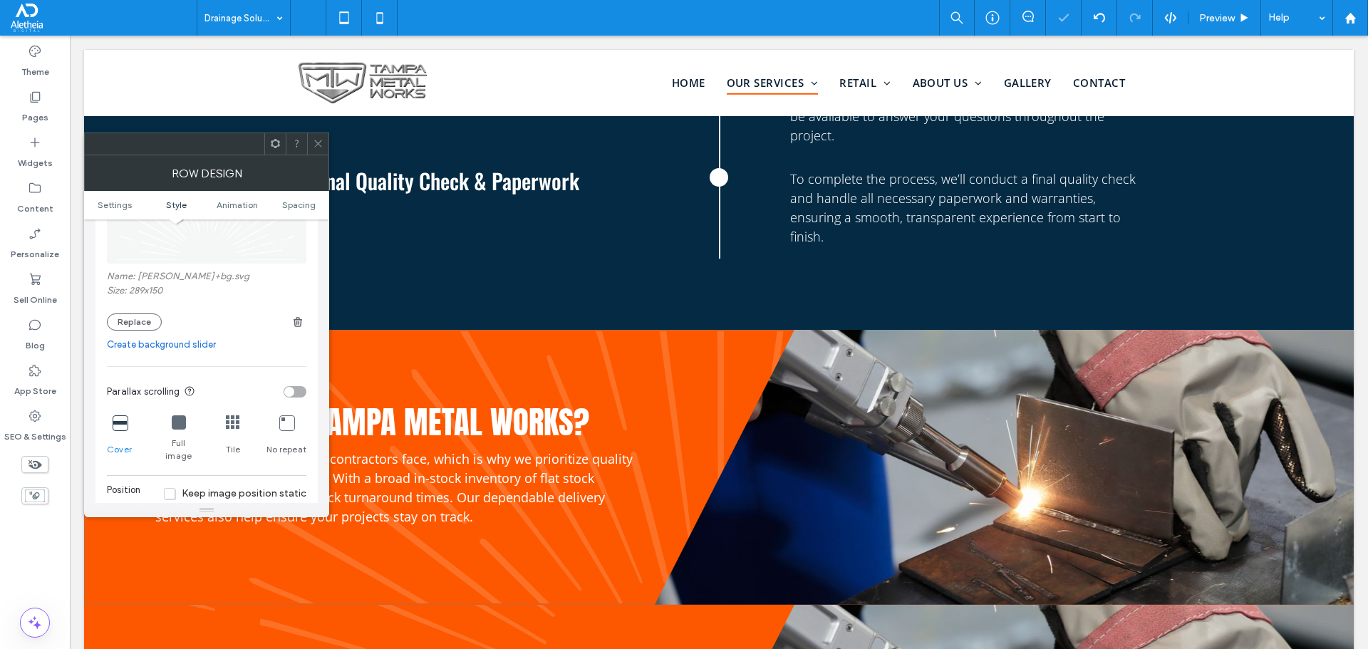
scroll to position [356, 0]
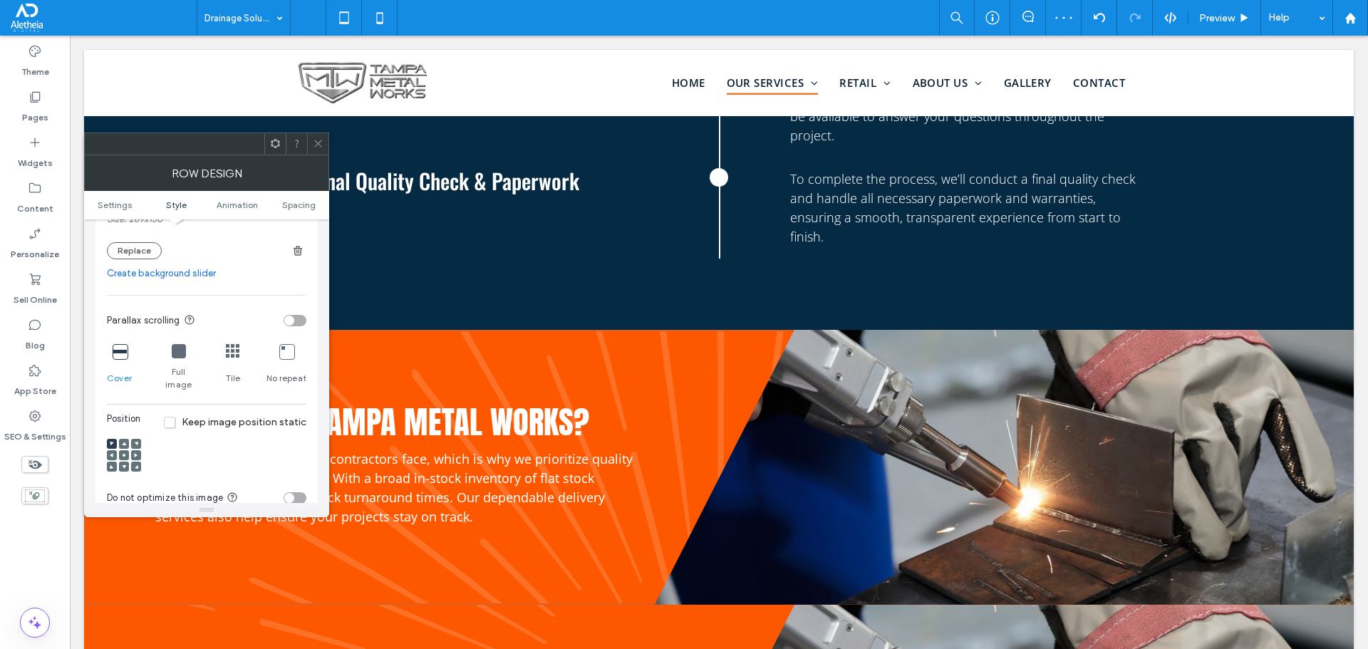
click at [121, 450] on div at bounding box center [124, 455] width 10 height 10
click at [123, 453] on icon at bounding box center [124, 455] width 4 height 4
click at [320, 146] on icon at bounding box center [318, 143] width 11 height 11
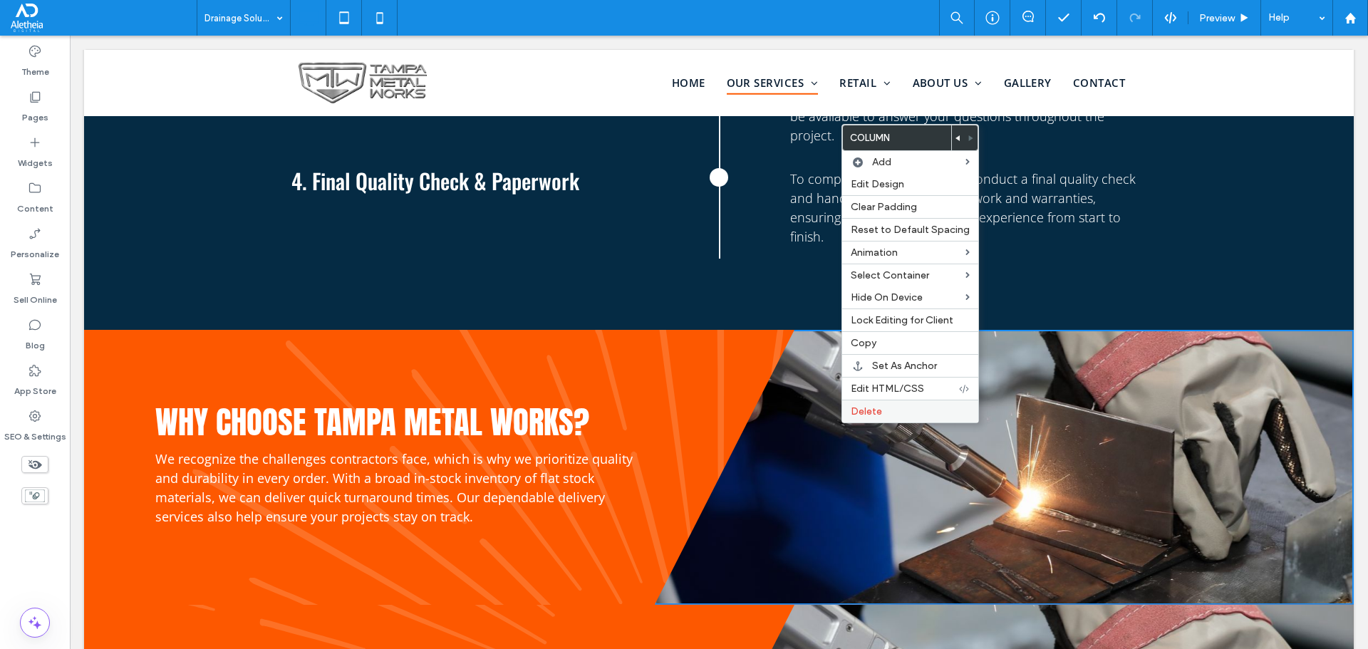
click at [869, 408] on span "Delete" at bounding box center [866, 412] width 31 height 12
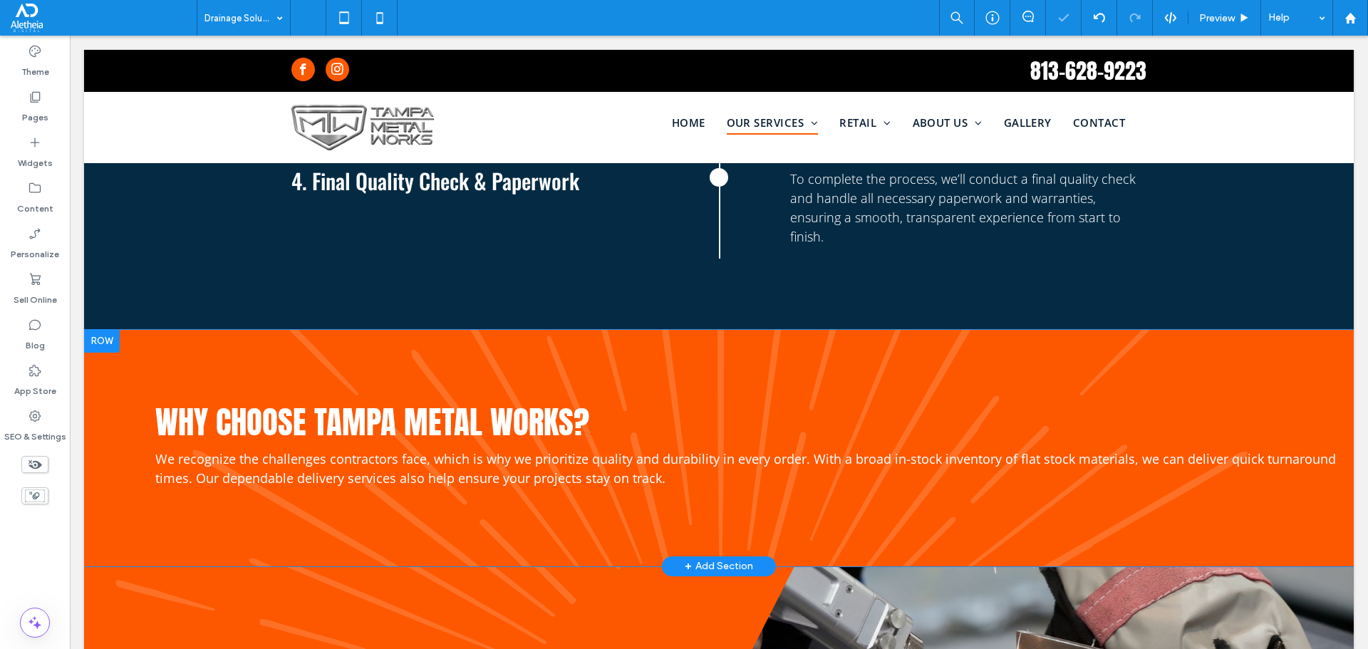
click at [94, 330] on div at bounding box center [102, 341] width 36 height 23
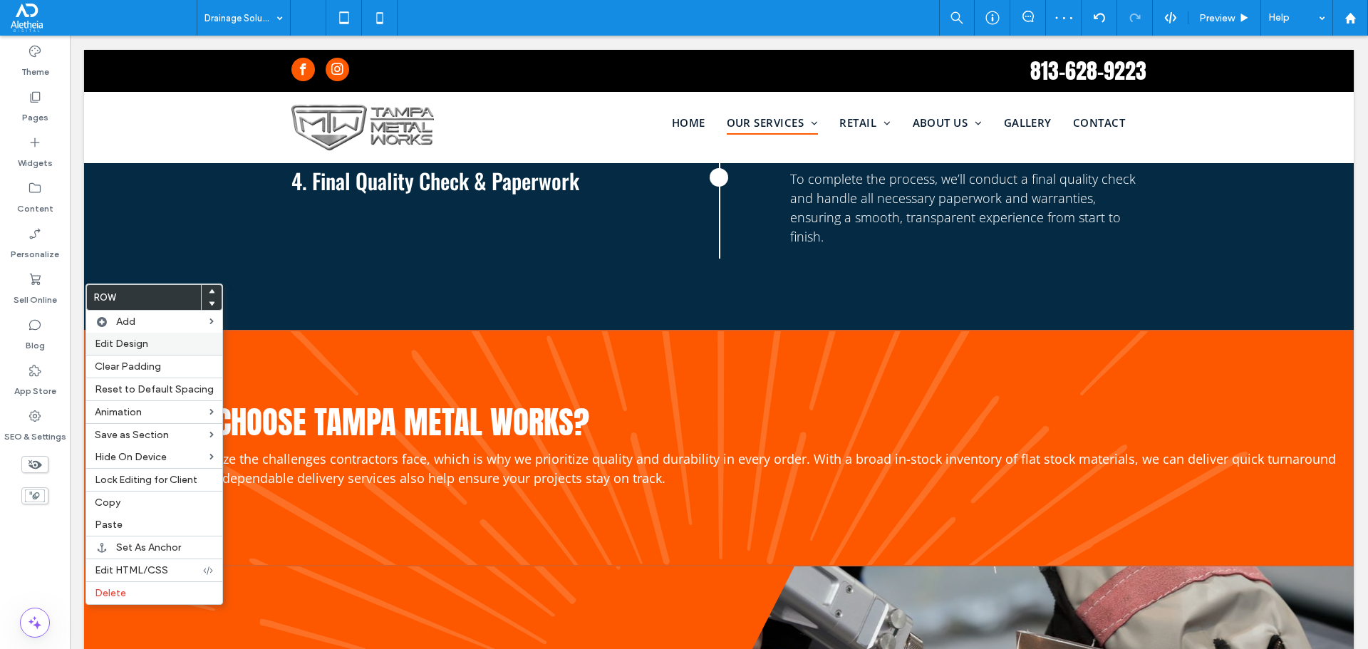
click at [113, 344] on span "Edit Design" at bounding box center [121, 344] width 53 height 12
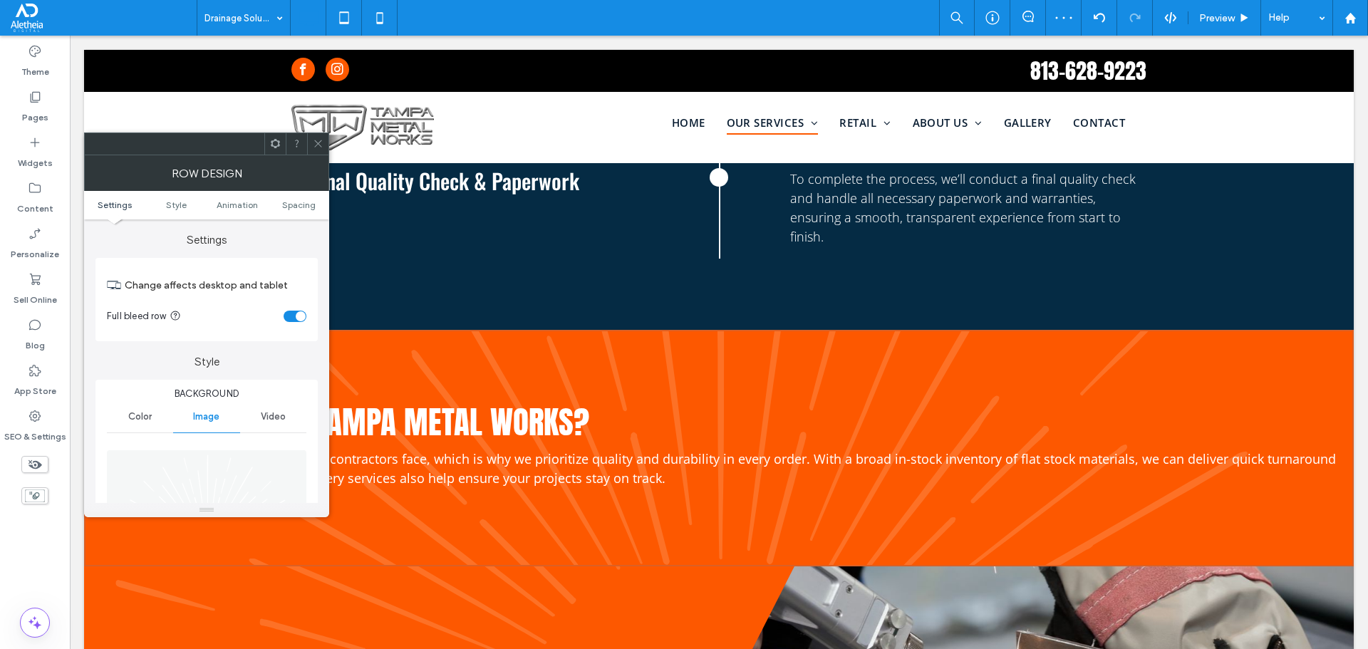
click at [291, 315] on div "toggle" at bounding box center [295, 316] width 23 height 11
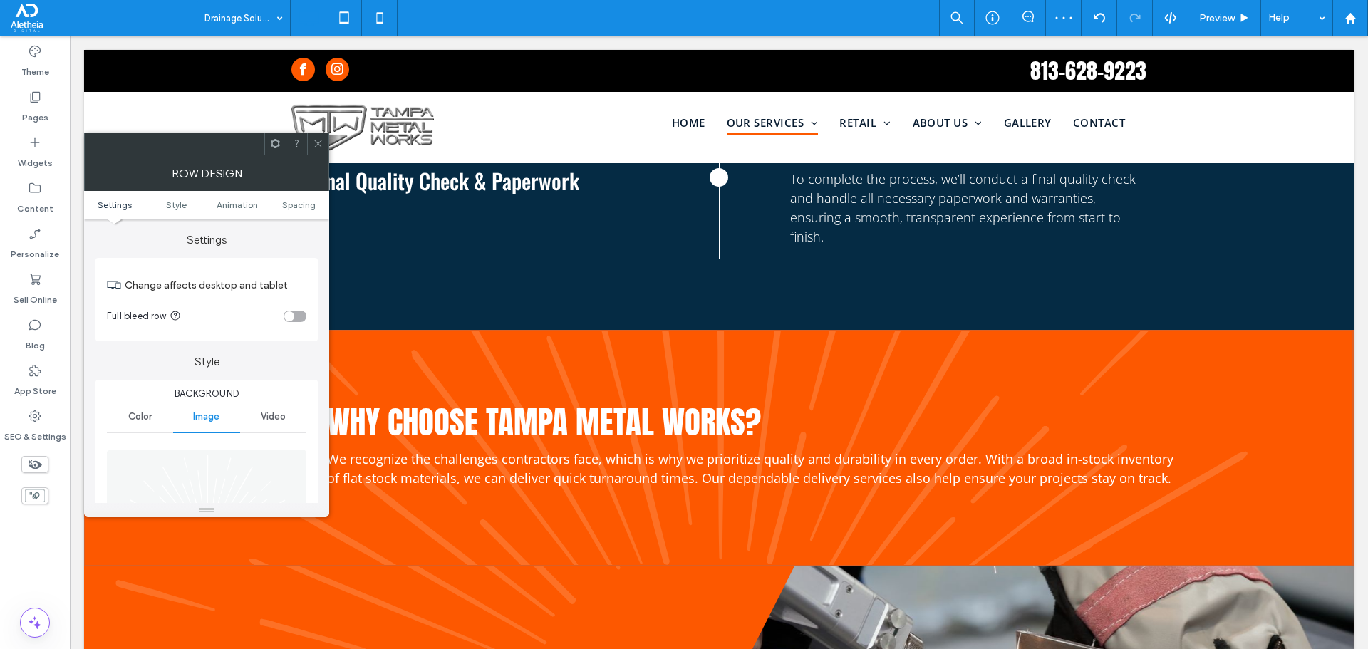
click at [316, 135] on span at bounding box center [318, 143] width 11 height 21
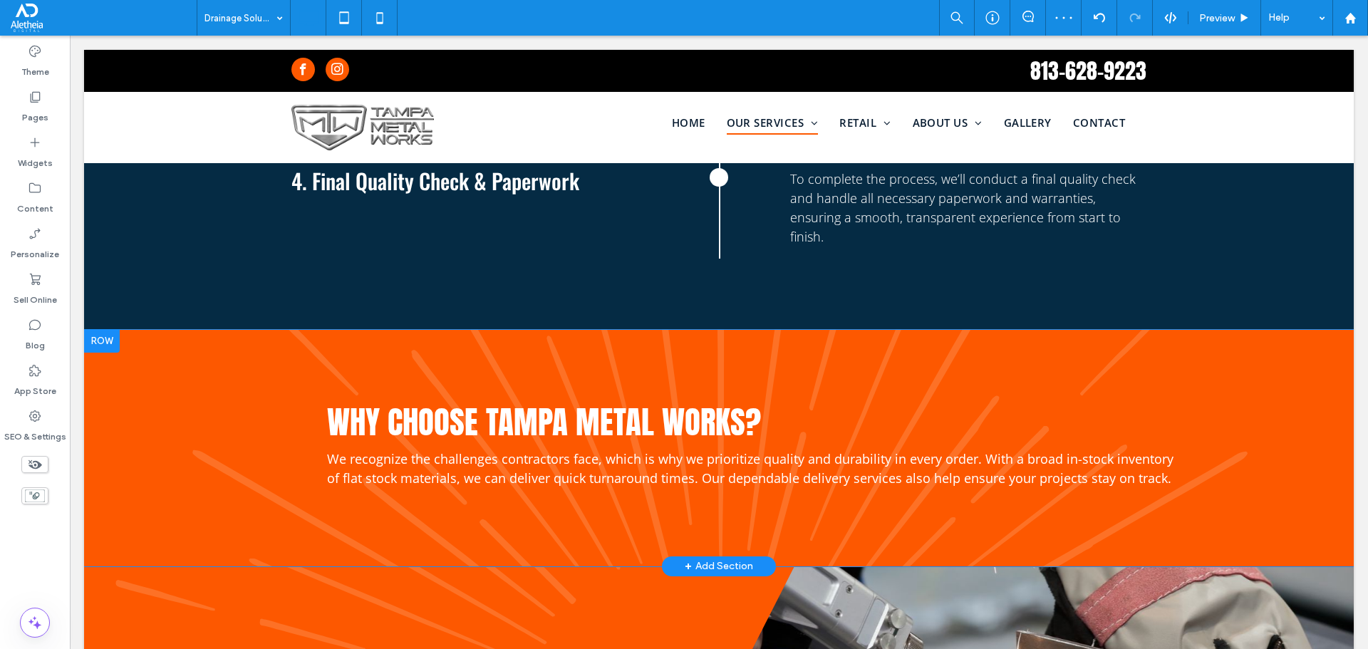
click at [727, 450] on span "We recognize the challenges contractors face, which is why we prioritize qualit…" at bounding box center [750, 468] width 847 height 36
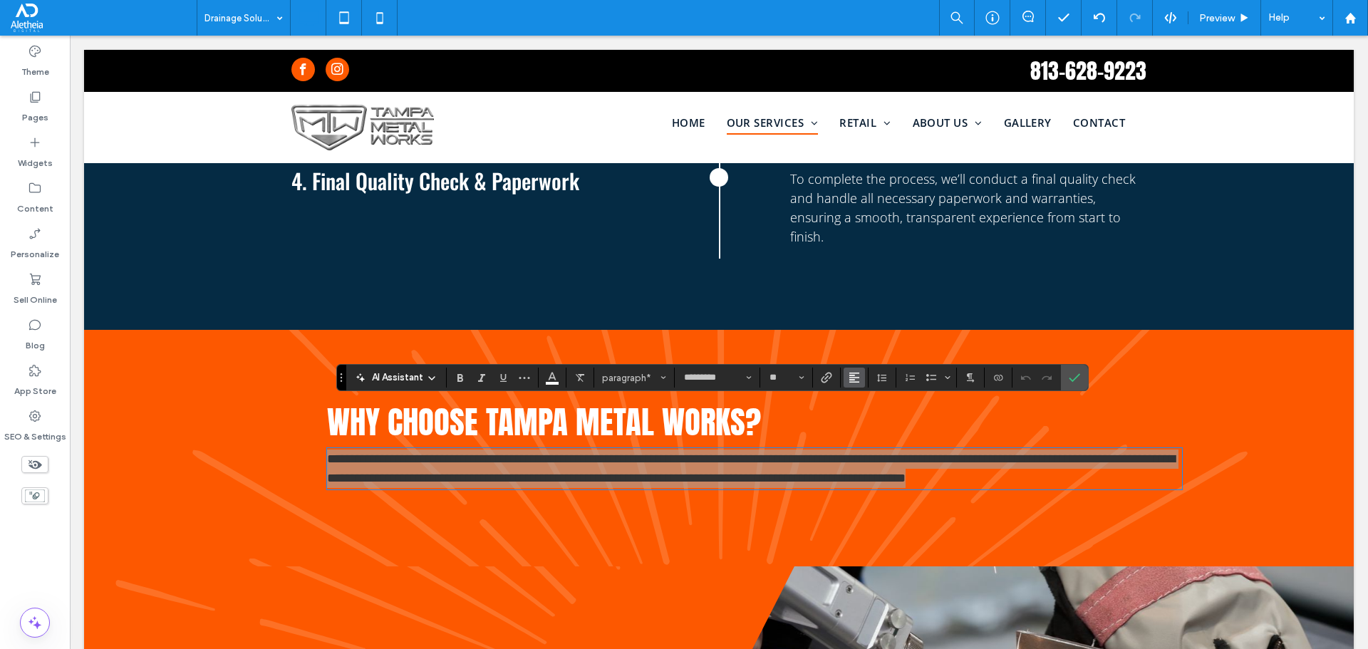
click at [858, 379] on icon "Alignment" at bounding box center [854, 377] width 11 height 11
click at [869, 418] on icon "ui.textEditor.alignment.center" at bounding box center [864, 421] width 11 height 11
click at [1070, 369] on span "Confirm" at bounding box center [1072, 378] width 6 height 26
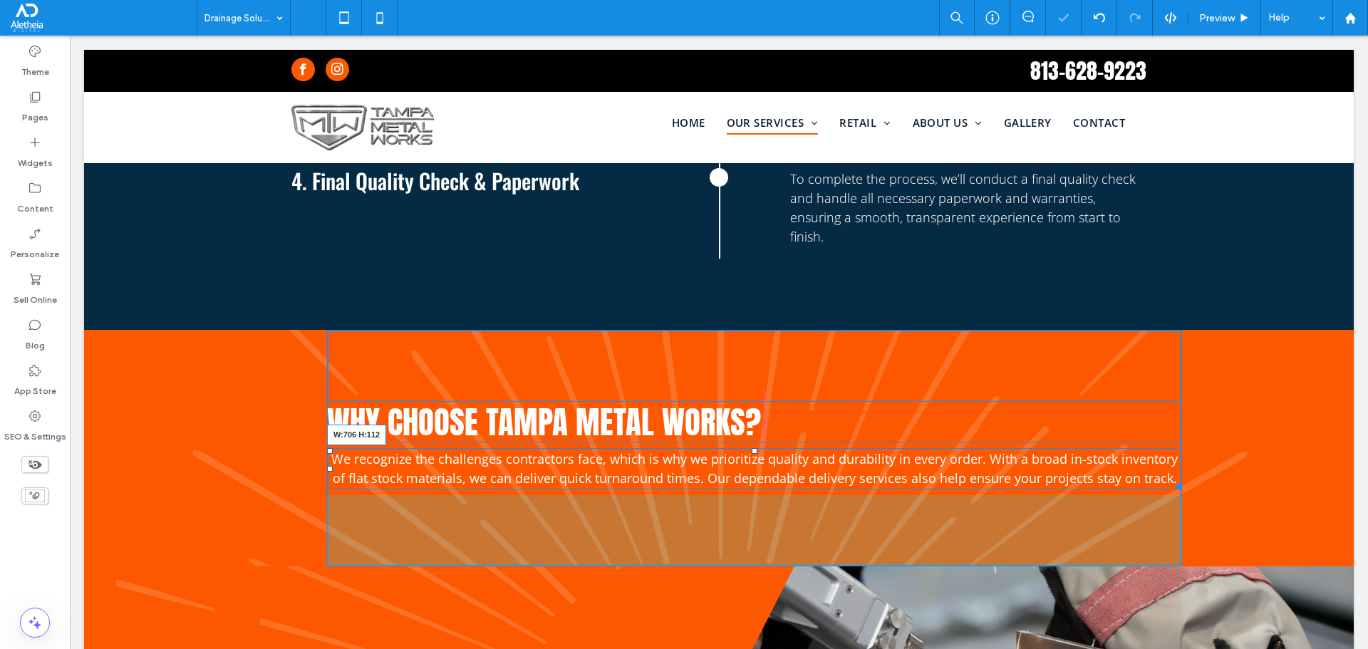
drag, startPoint x: 1167, startPoint y: 437, endPoint x: 991, endPoint y: 425, distance: 176.4
click at [991, 448] on div "We recognize the challenges contractors face, which is why we prioritize qualit…" at bounding box center [754, 468] width 855 height 41
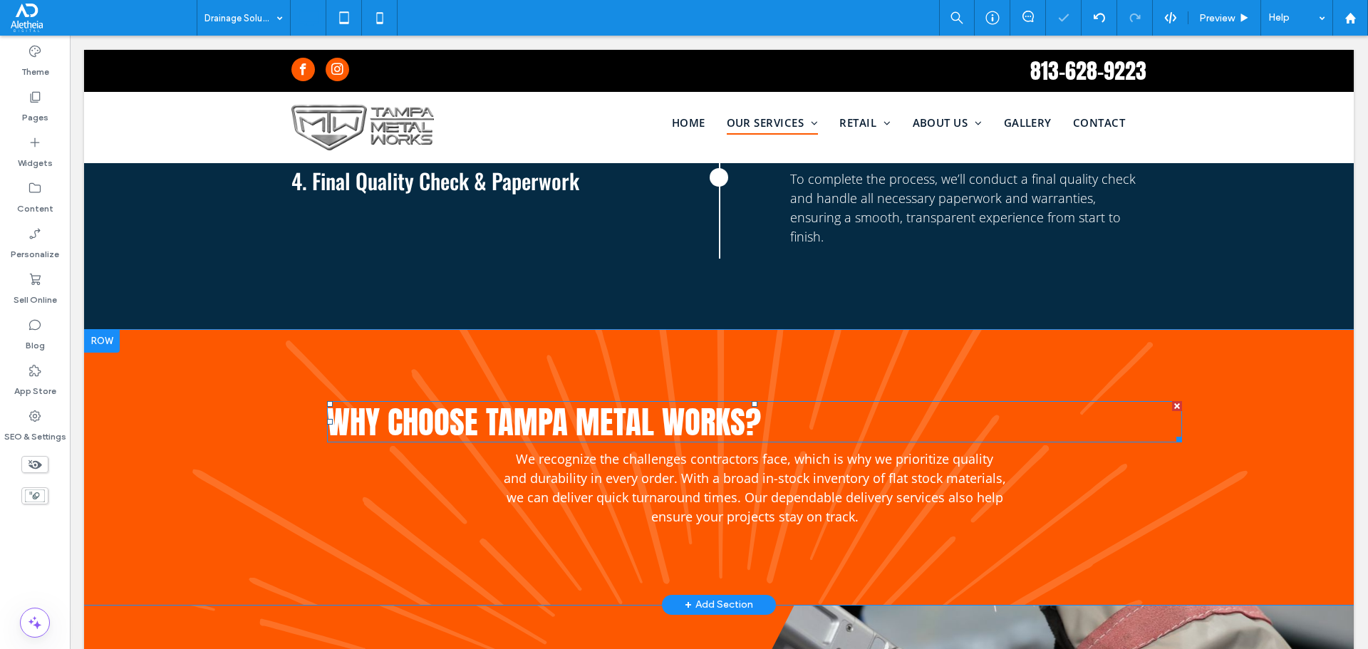
click at [617, 398] on span "Why choose Tampa Metal Works?" at bounding box center [544, 422] width 434 height 48
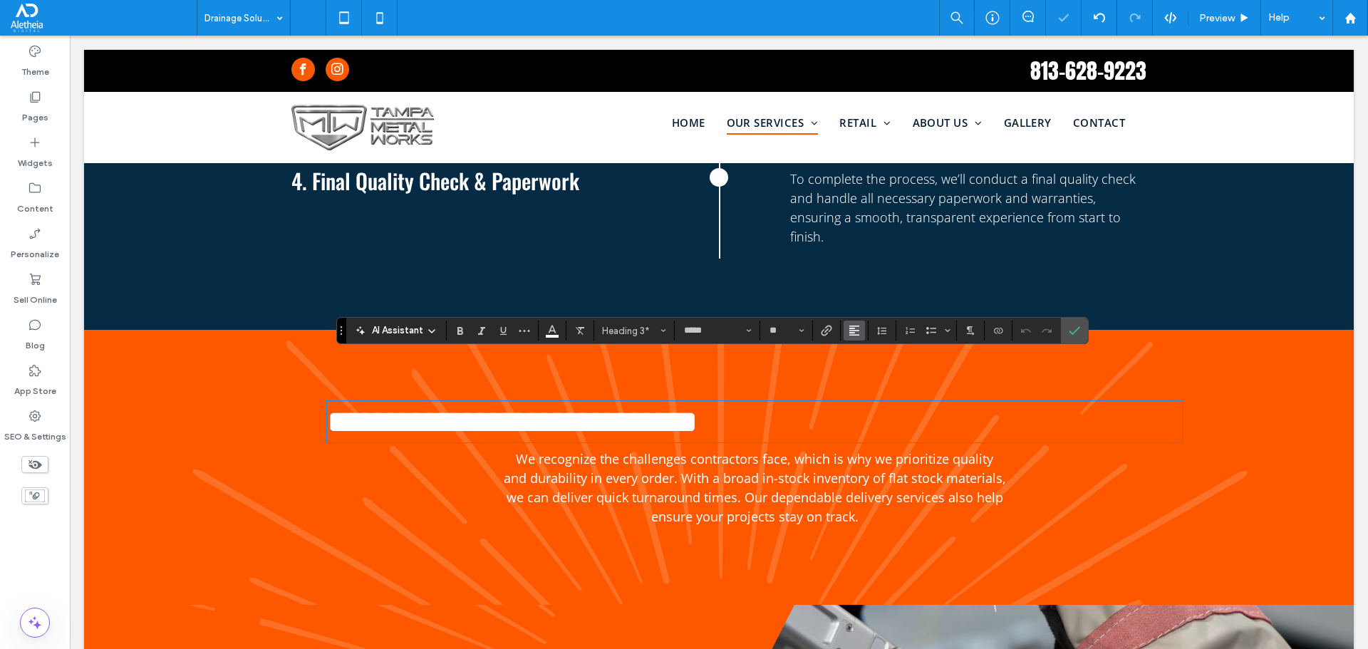
click at [860, 330] on button "Alignment" at bounding box center [854, 331] width 21 height 20
click at [870, 369] on icon "ui.textEditor.alignment.center" at bounding box center [864, 374] width 11 height 11
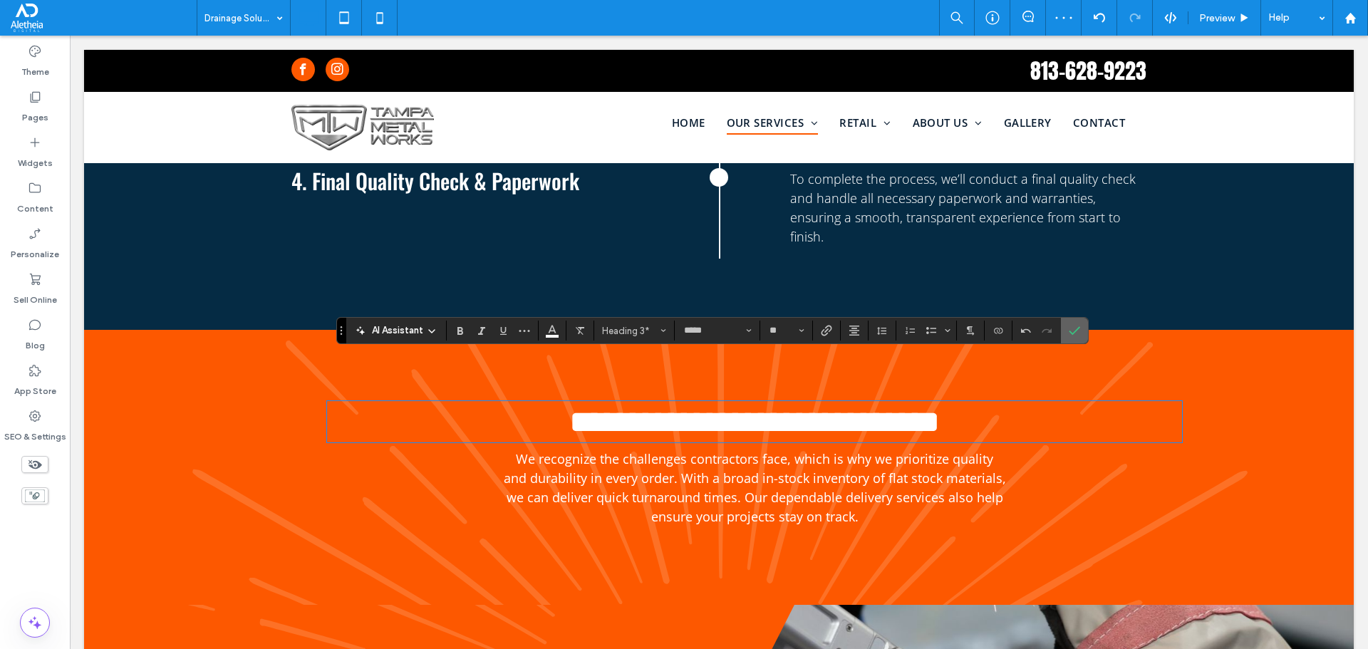
click at [1082, 319] on label "Confirm" at bounding box center [1074, 331] width 21 height 26
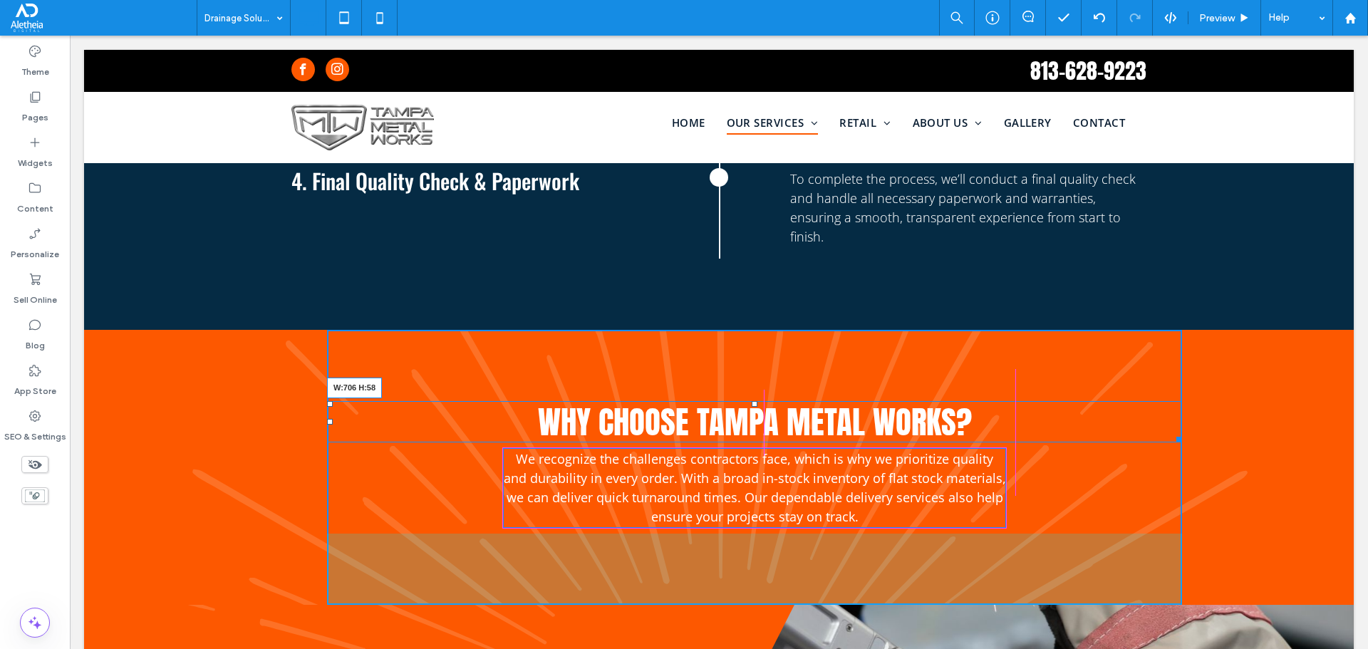
drag, startPoint x: 1165, startPoint y: 392, endPoint x: 1080, endPoint y: 422, distance: 89.9
click at [989, 401] on div "Why choose Tampa Metal Works? W:706 H:58" at bounding box center [754, 421] width 855 height 41
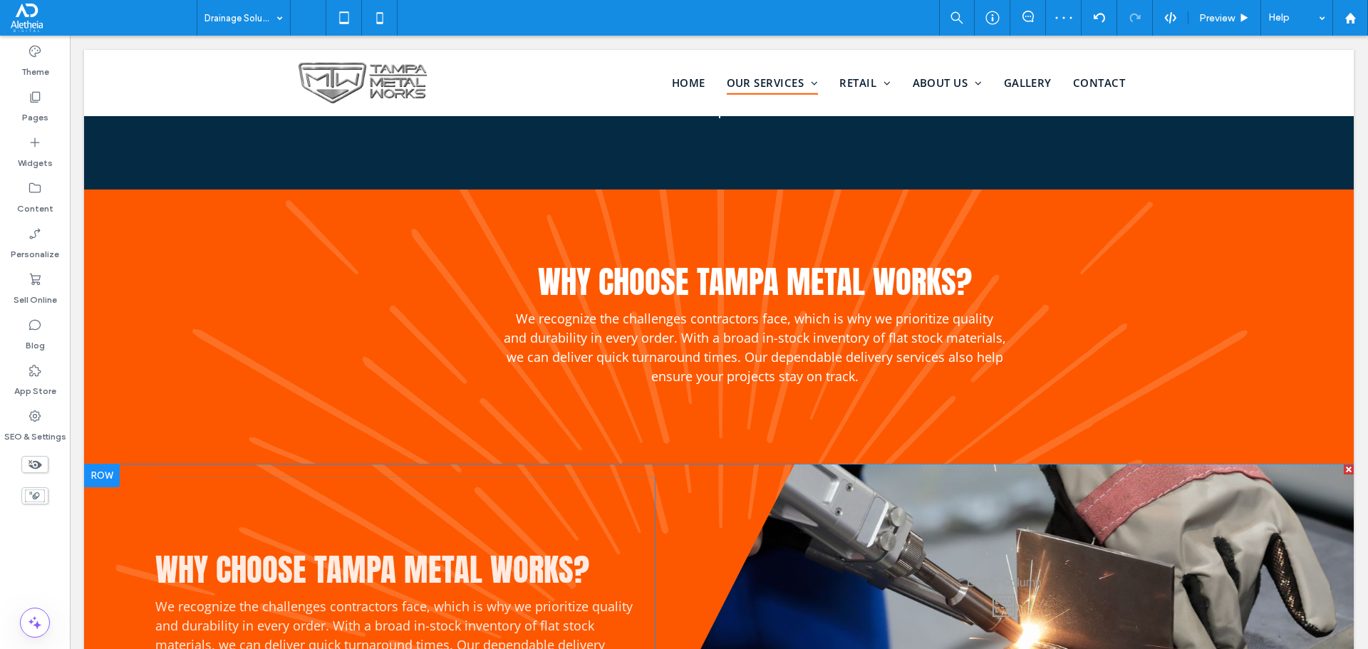
scroll to position [1782, 0]
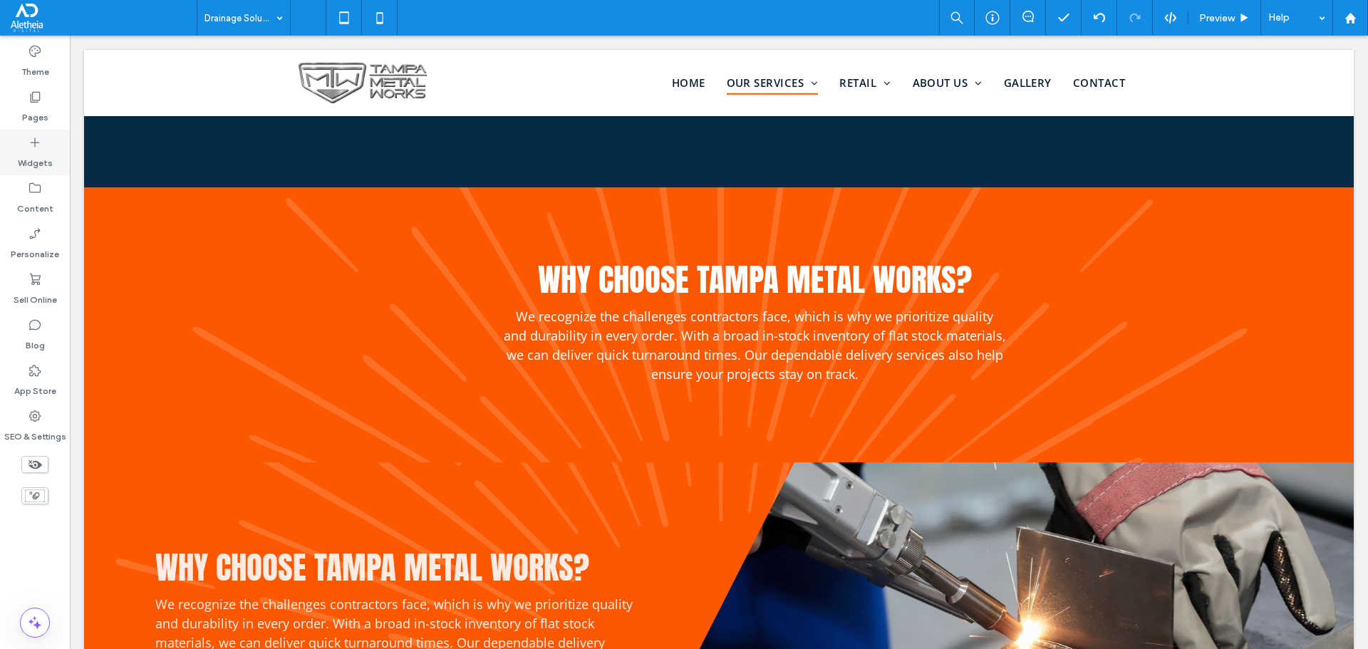
click at [30, 159] on label "Widgets" at bounding box center [35, 160] width 35 height 20
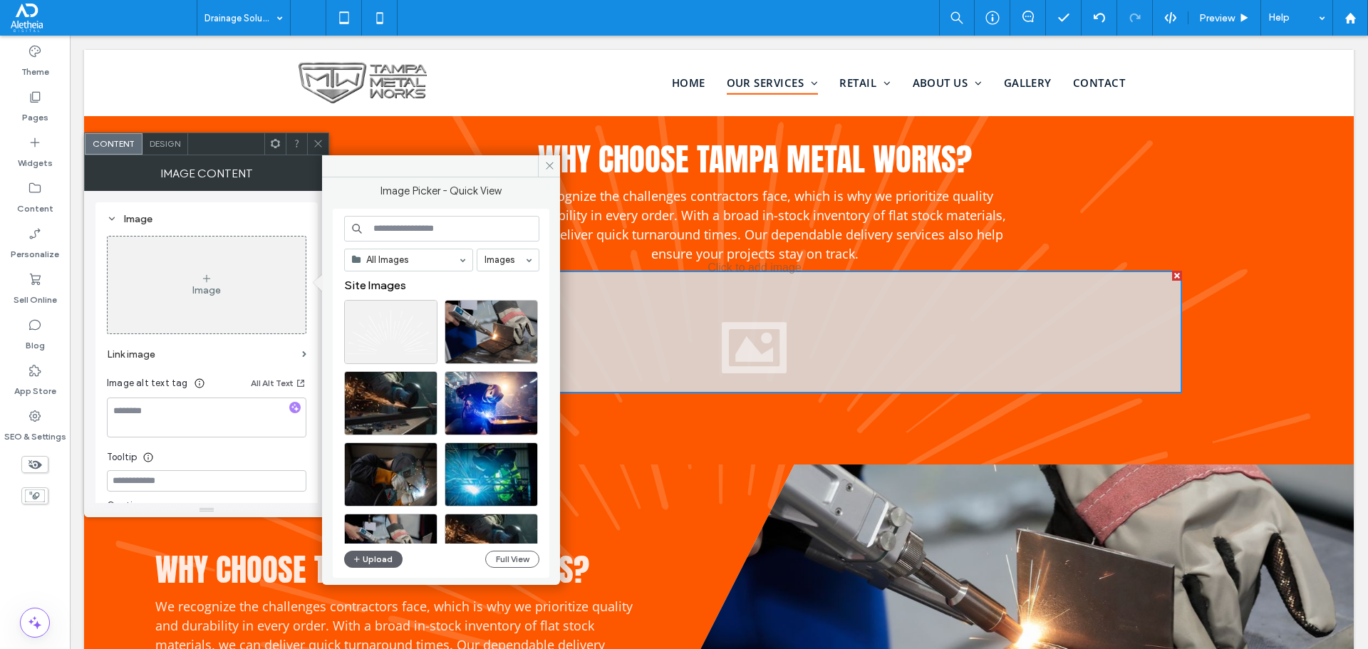
scroll to position [1924, 0]
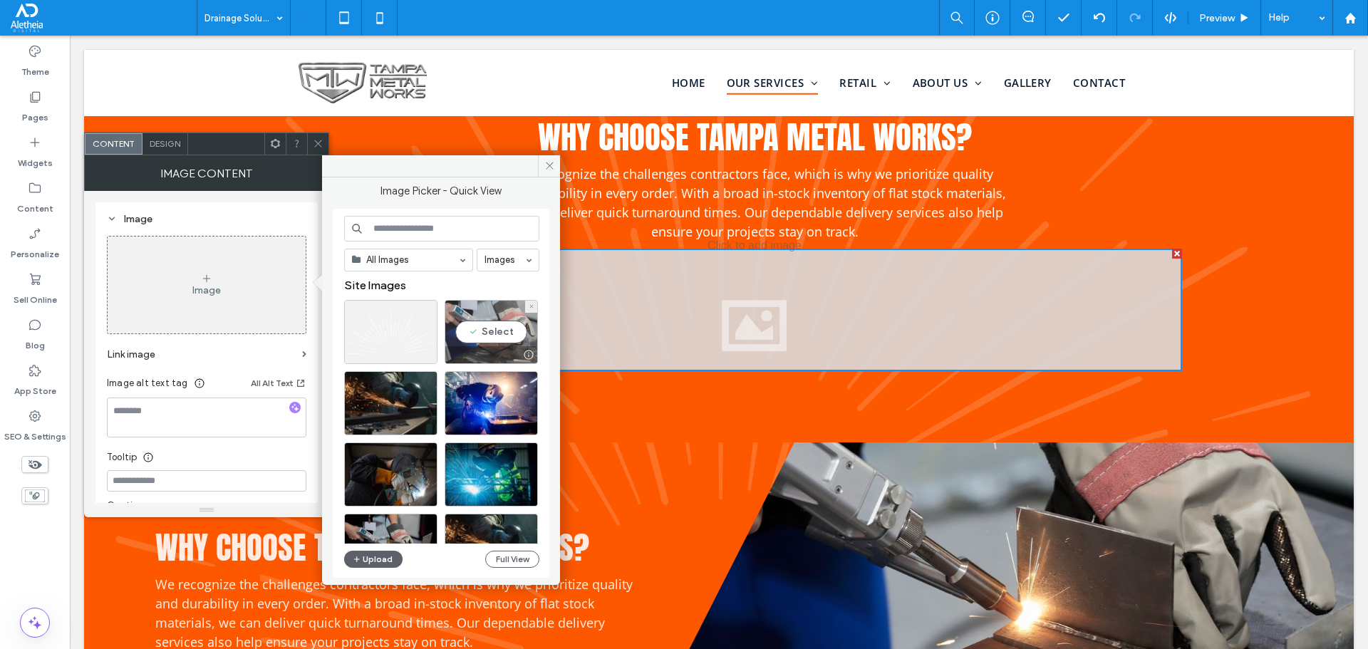
click at [491, 311] on div "Select" at bounding box center [491, 332] width 93 height 64
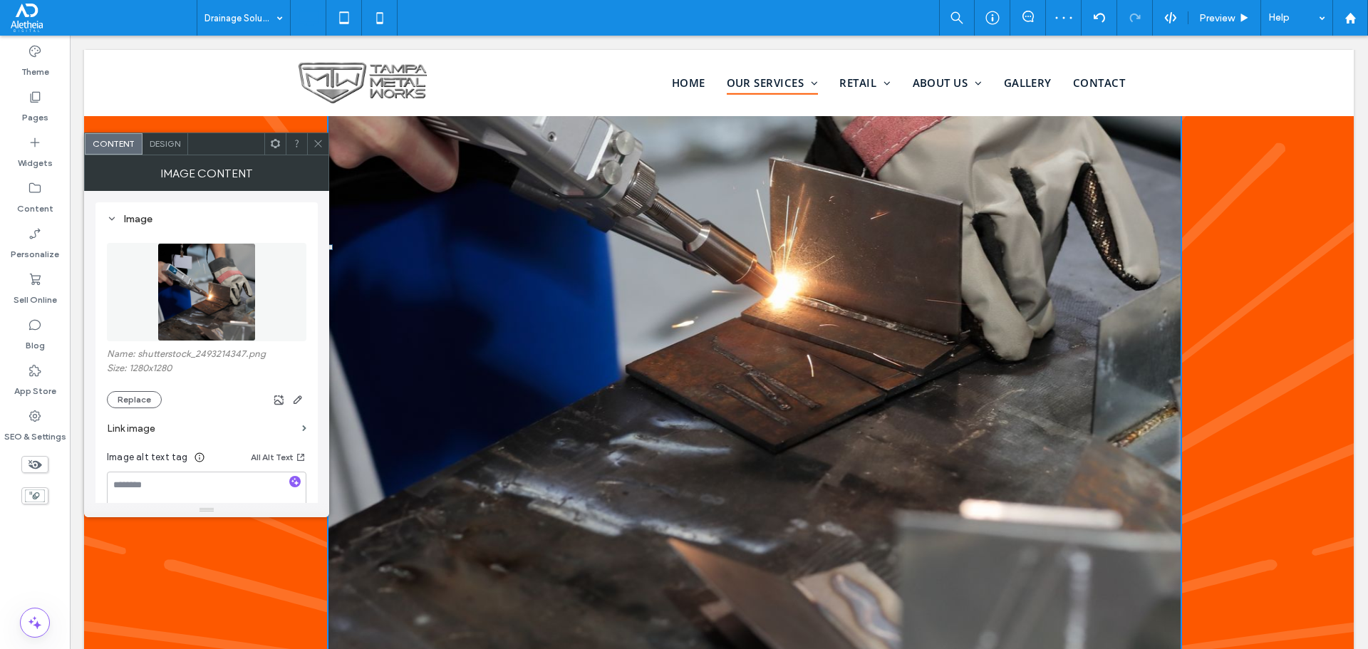
scroll to position [2352, 0]
click at [321, 135] on span at bounding box center [318, 143] width 11 height 21
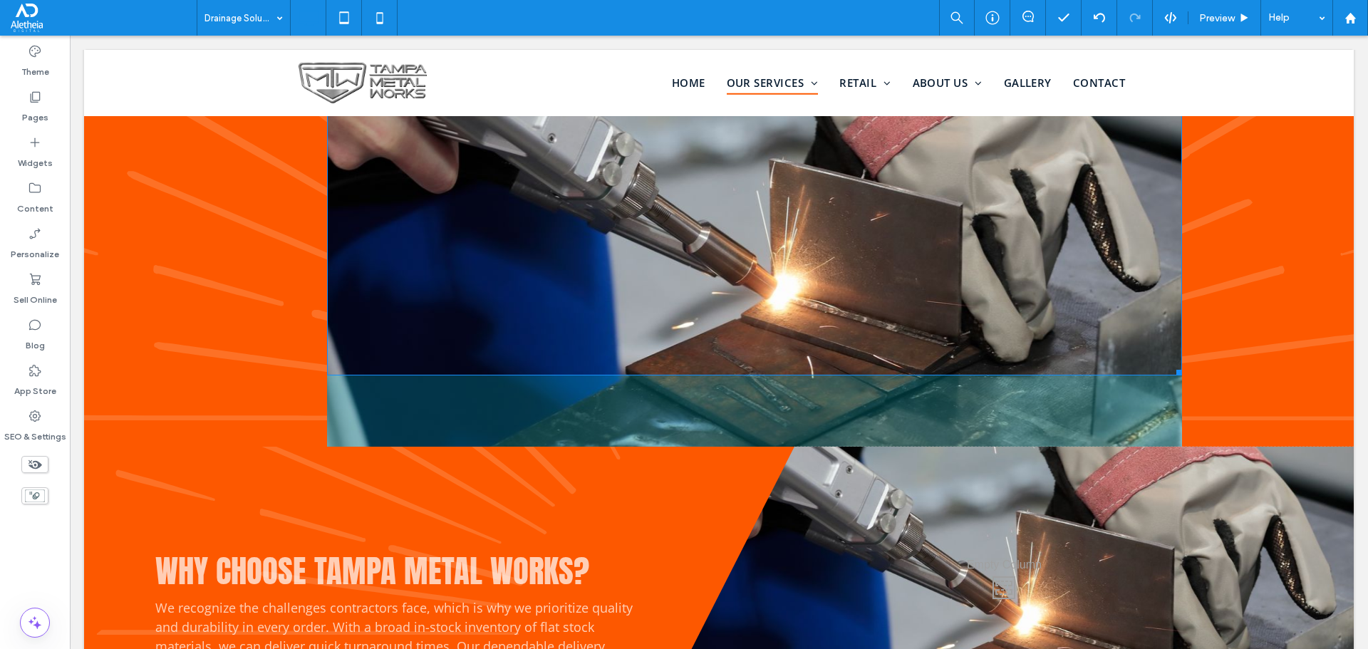
drag, startPoint x: 1167, startPoint y: 624, endPoint x: 1086, endPoint y: 508, distance: 140.8
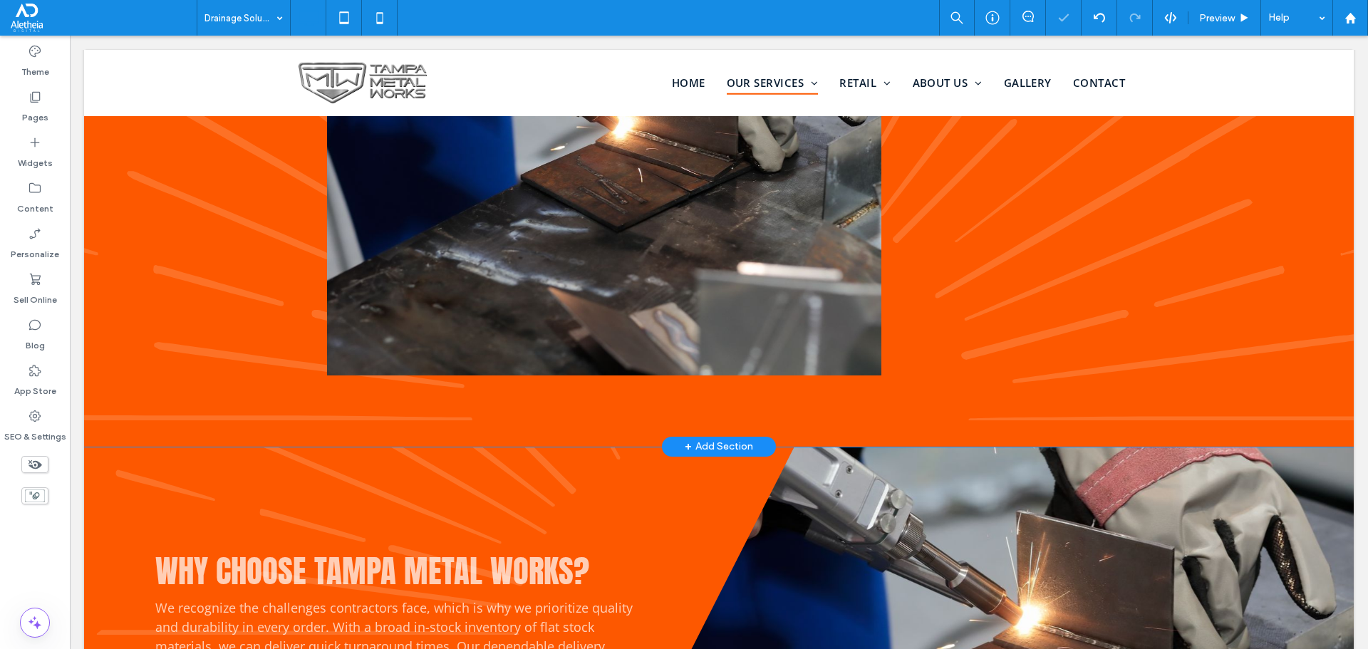
click at [371, 363] on div "Why choose Tampa Metal Works? We recognize the challenges contractors face, whi…" at bounding box center [754, 32] width 855 height 830
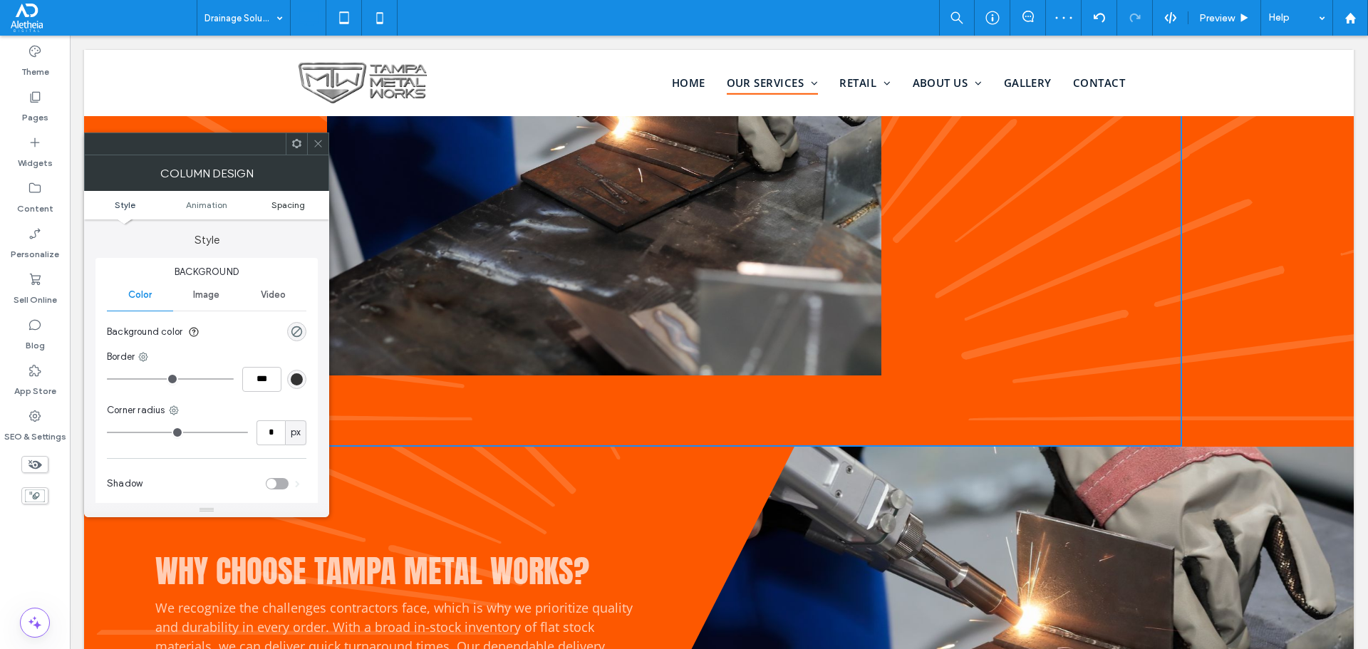
click at [300, 202] on span "Spacing" at bounding box center [288, 205] width 33 height 11
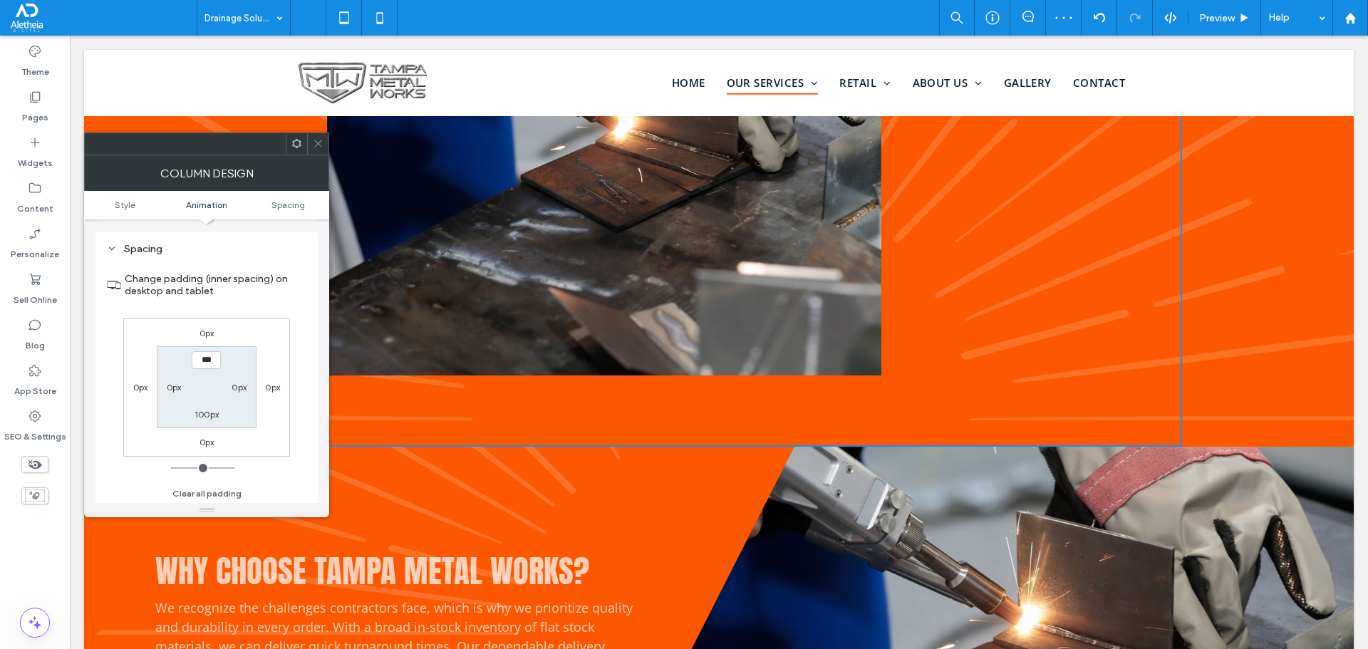
scroll to position [334, 0]
click at [210, 415] on label "100px" at bounding box center [207, 413] width 24 height 11
type input "***"
type input "*"
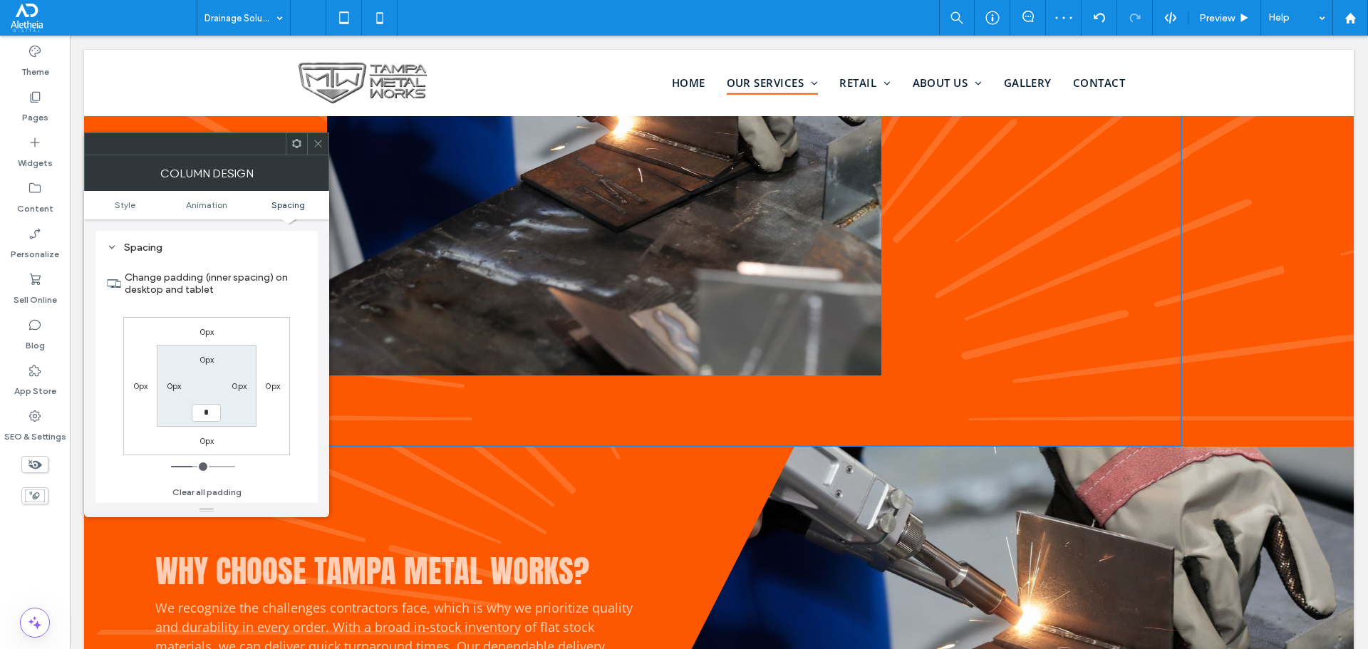
type input "***"
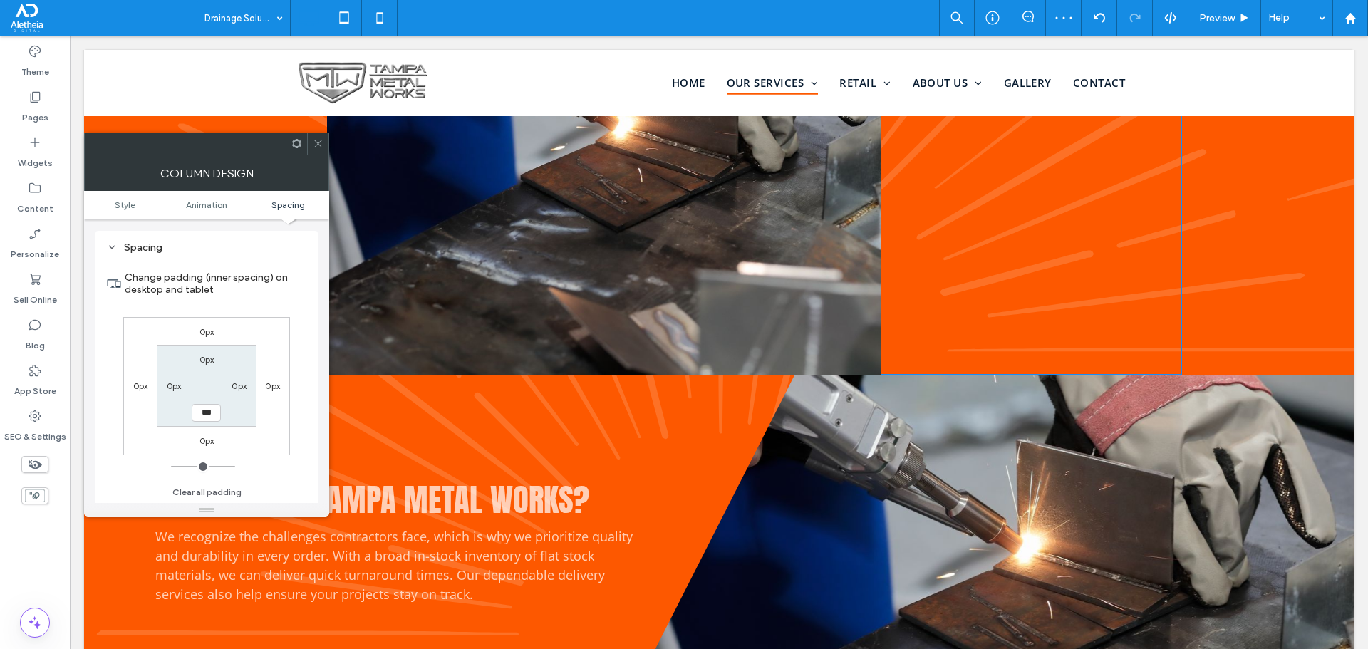
click at [316, 143] on icon at bounding box center [318, 143] width 11 height 11
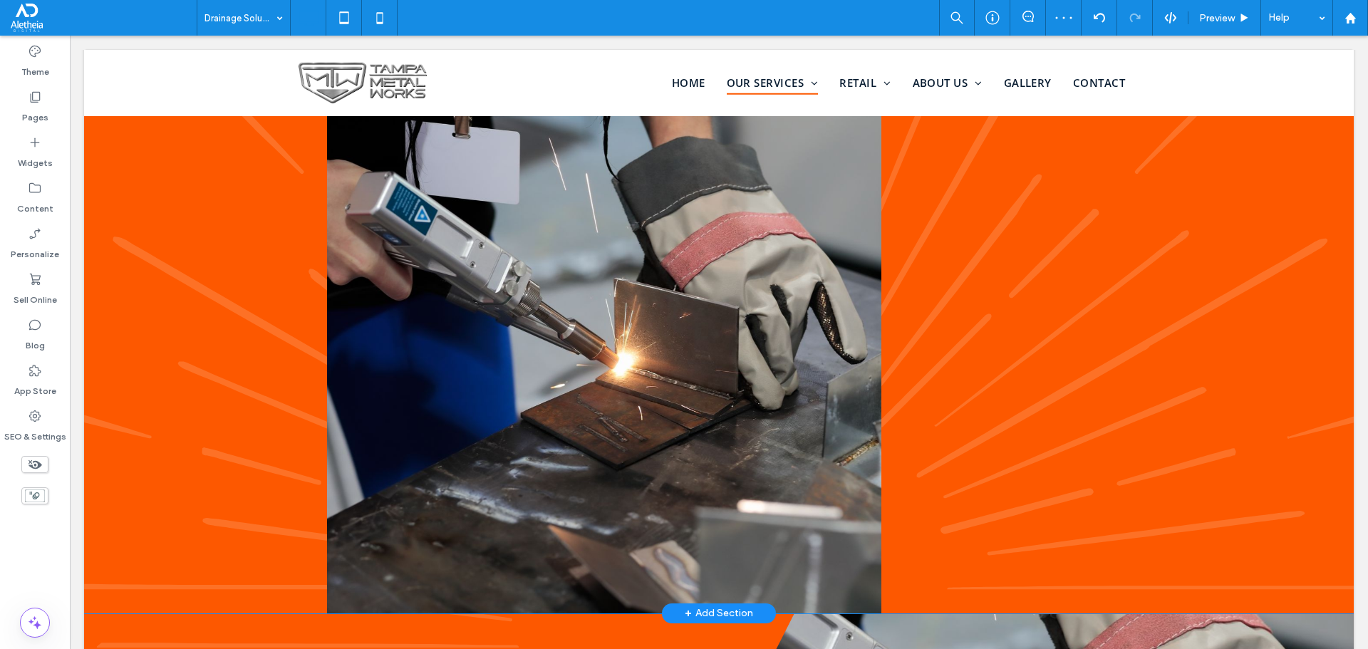
scroll to position [1924, 0]
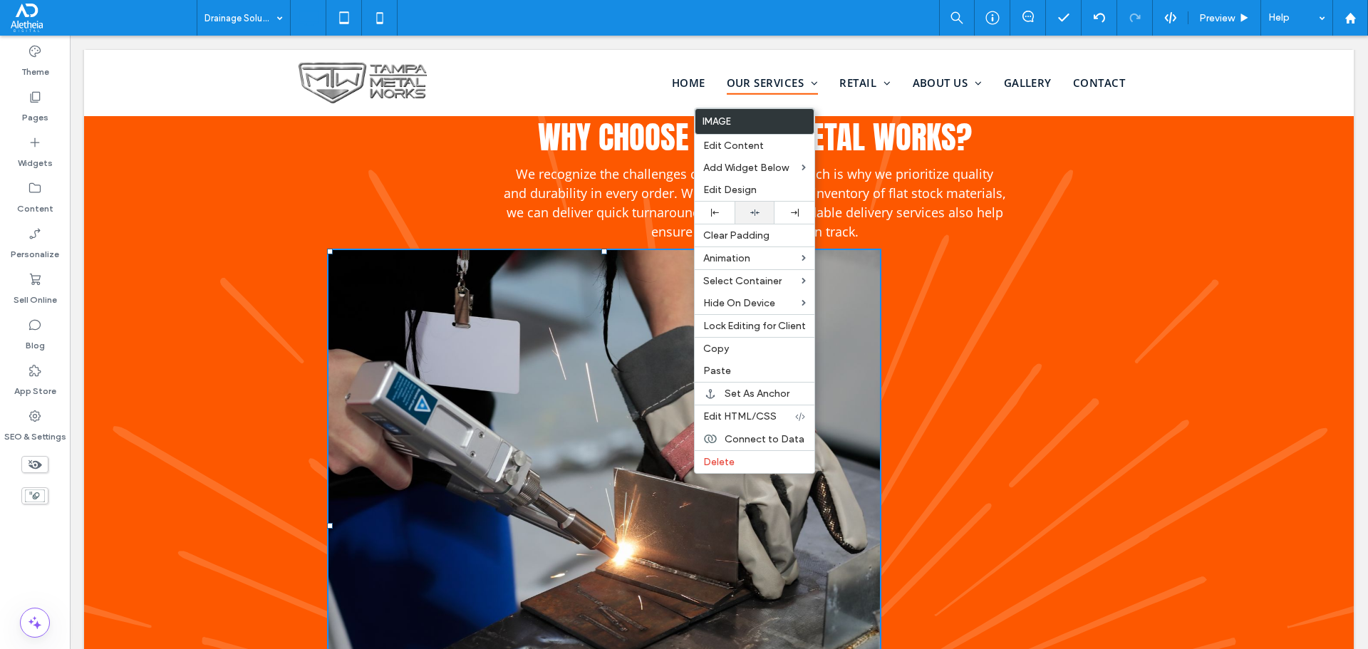
click at [762, 209] on div at bounding box center [755, 212] width 26 height 9
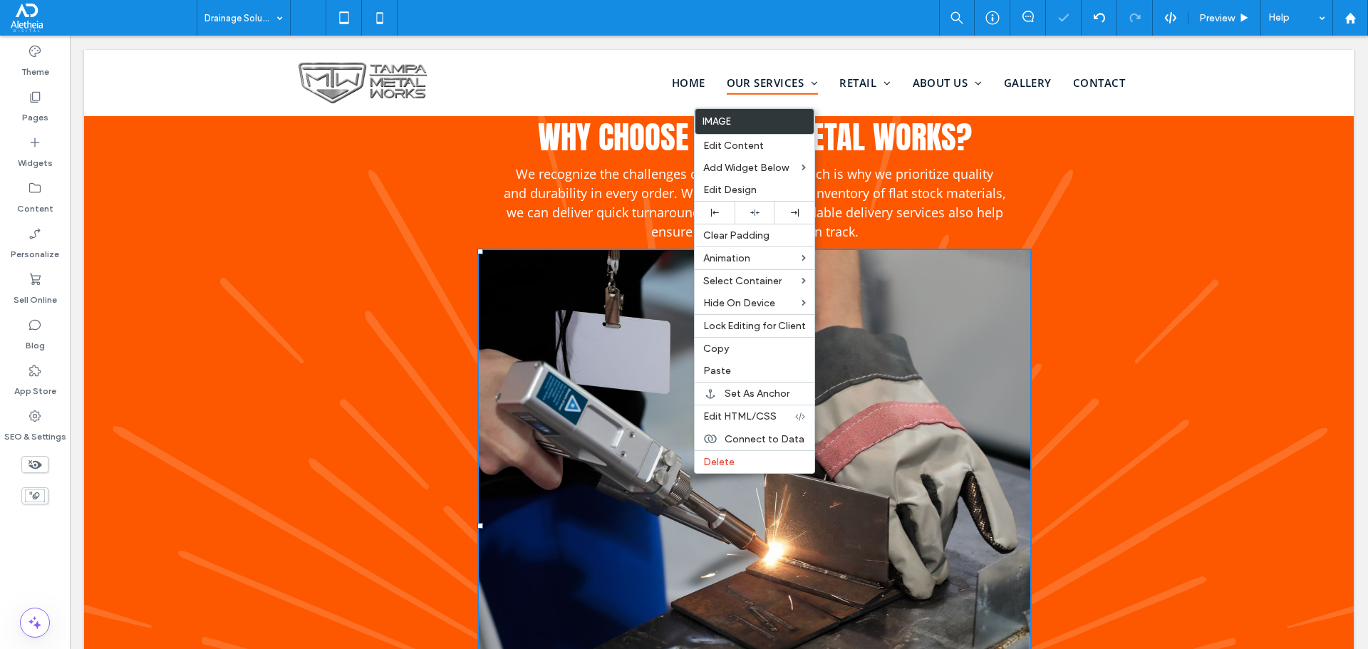
click at [554, 443] on img at bounding box center [754, 526] width 554 height 554
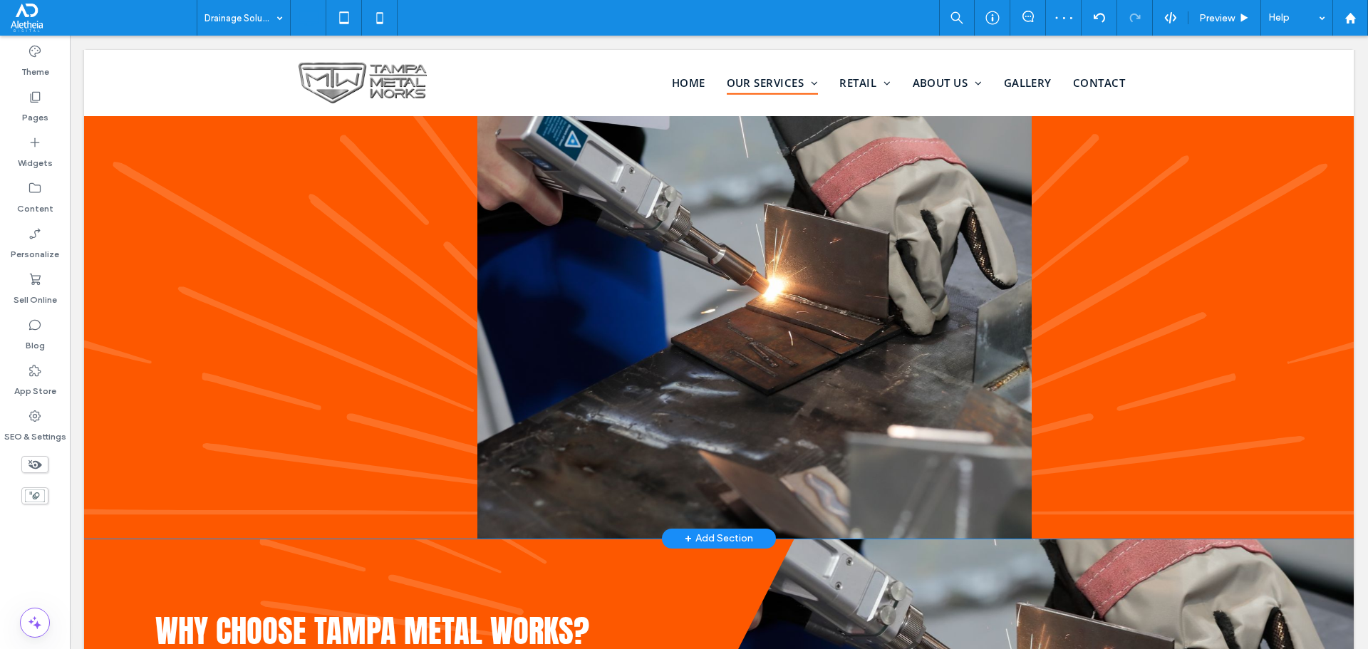
scroll to position [2209, 0]
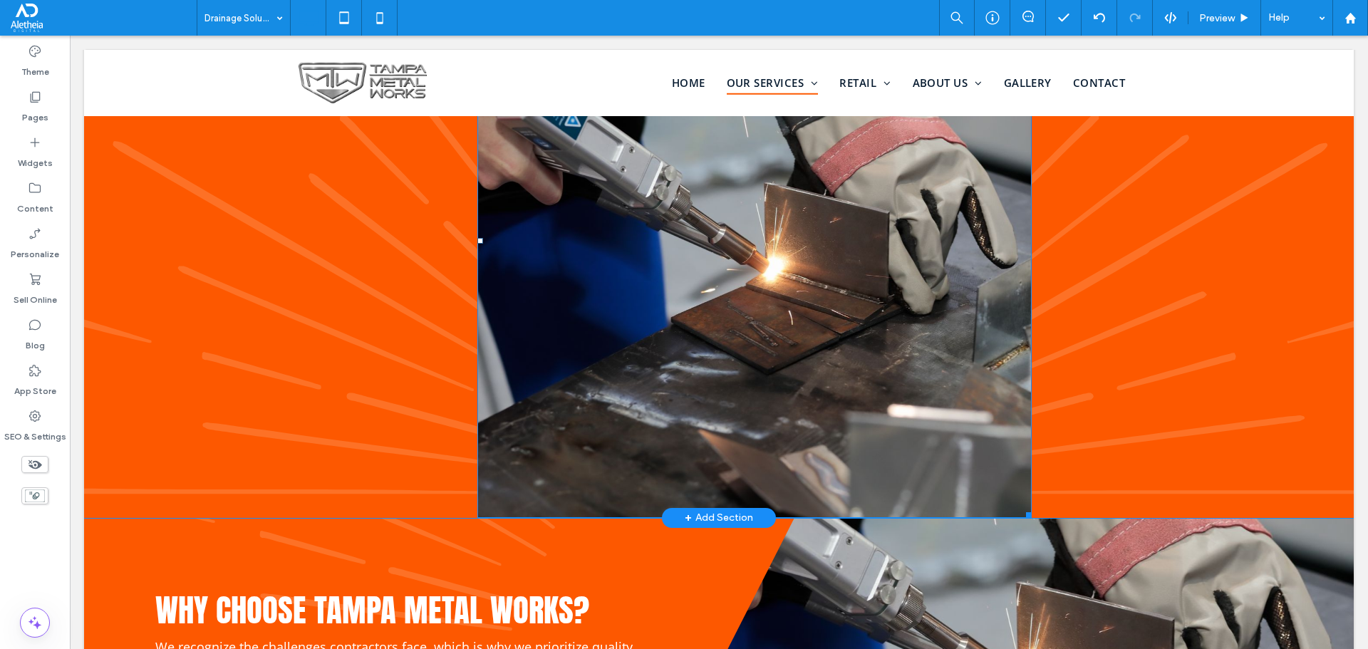
click at [958, 424] on img at bounding box center [754, 241] width 554 height 554
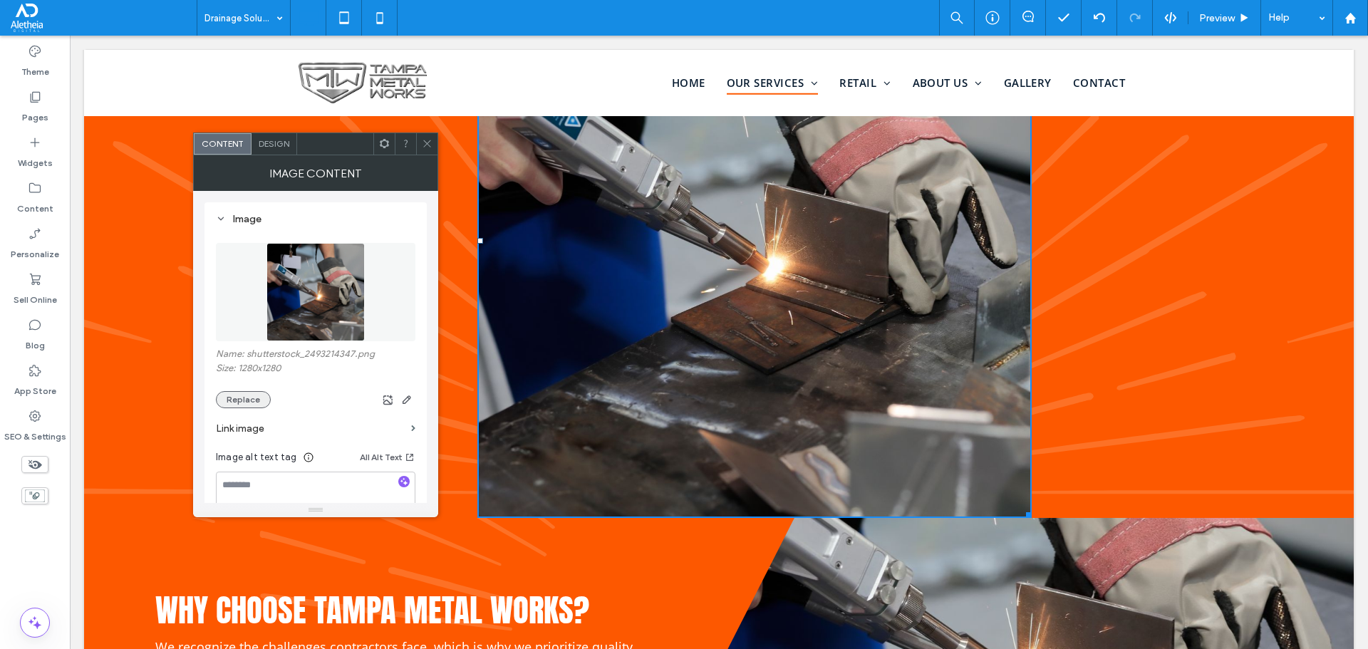
click at [232, 396] on button "Replace" at bounding box center [243, 399] width 55 height 17
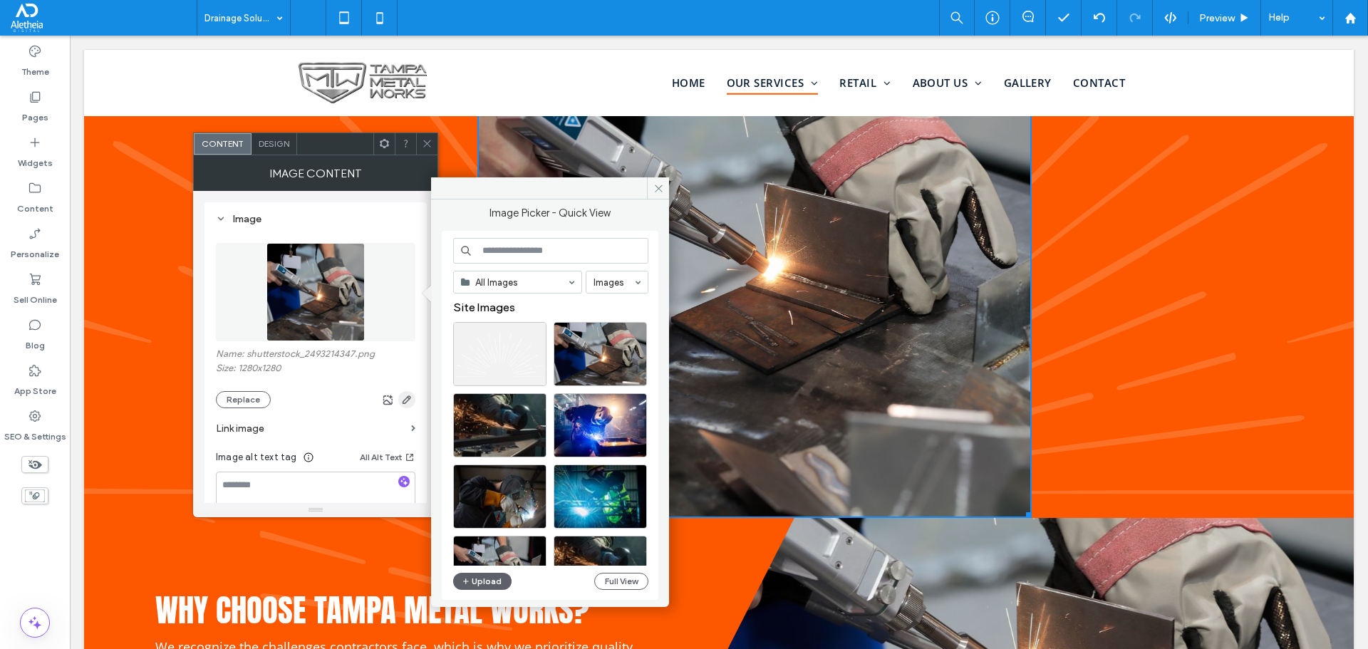
click at [412, 400] on icon "button" at bounding box center [406, 399] width 11 height 11
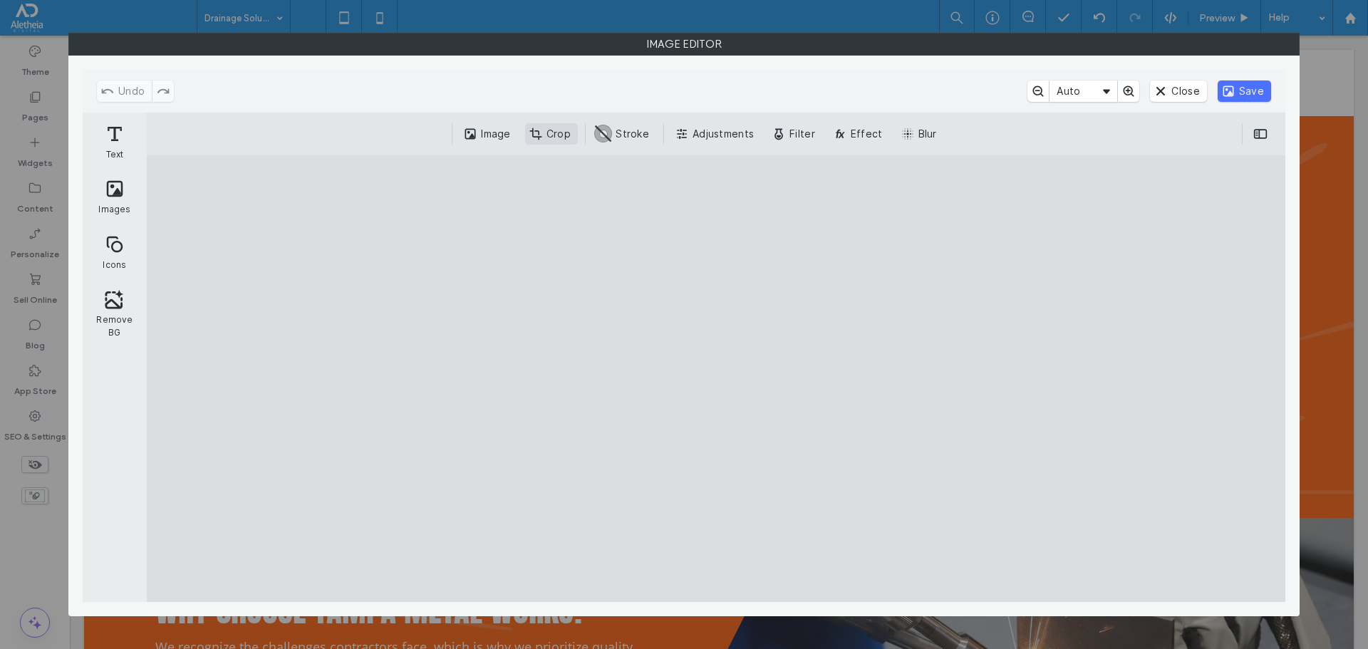
click at [549, 131] on button "Crop" at bounding box center [551, 133] width 53 height 21
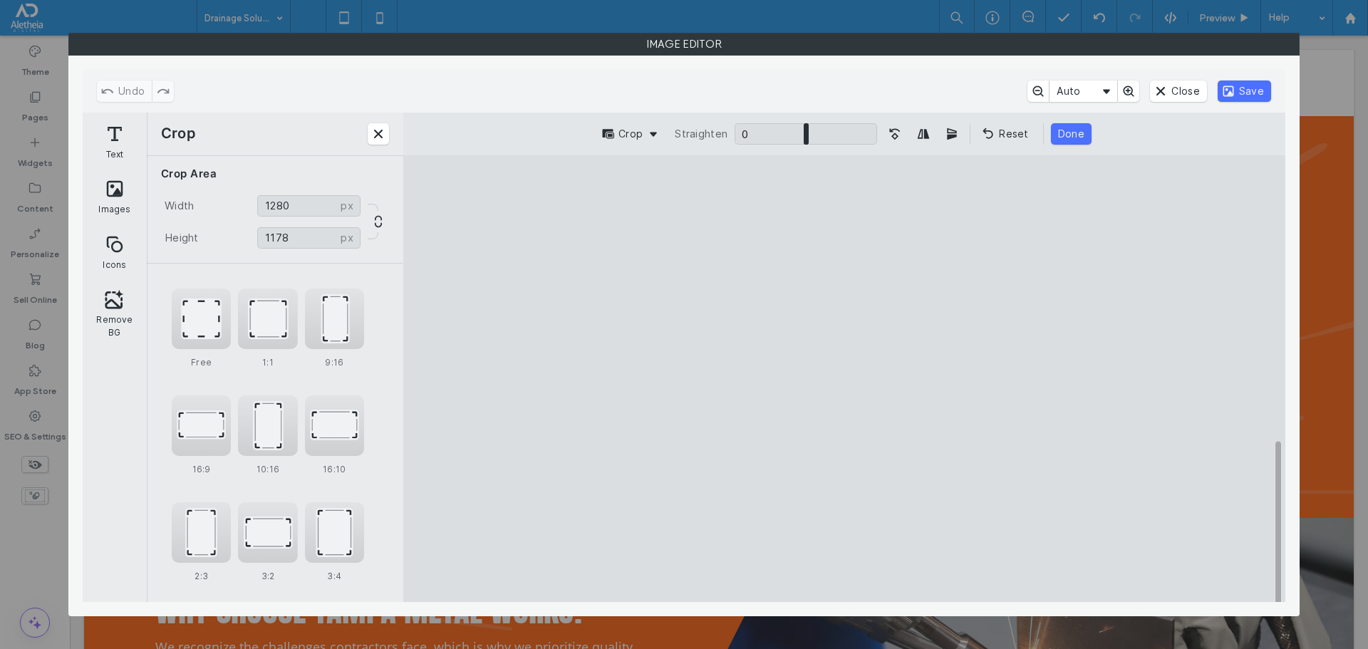
type input "****"
drag, startPoint x: 1023, startPoint y: 554, endPoint x: 1033, endPoint y: 510, distance: 45.8
click at [845, 378] on cesdk-canvas "Editor canvas" at bounding box center [845, 378] width 0 height 0
click at [1247, 91] on button "Save" at bounding box center [1244, 91] width 53 height 21
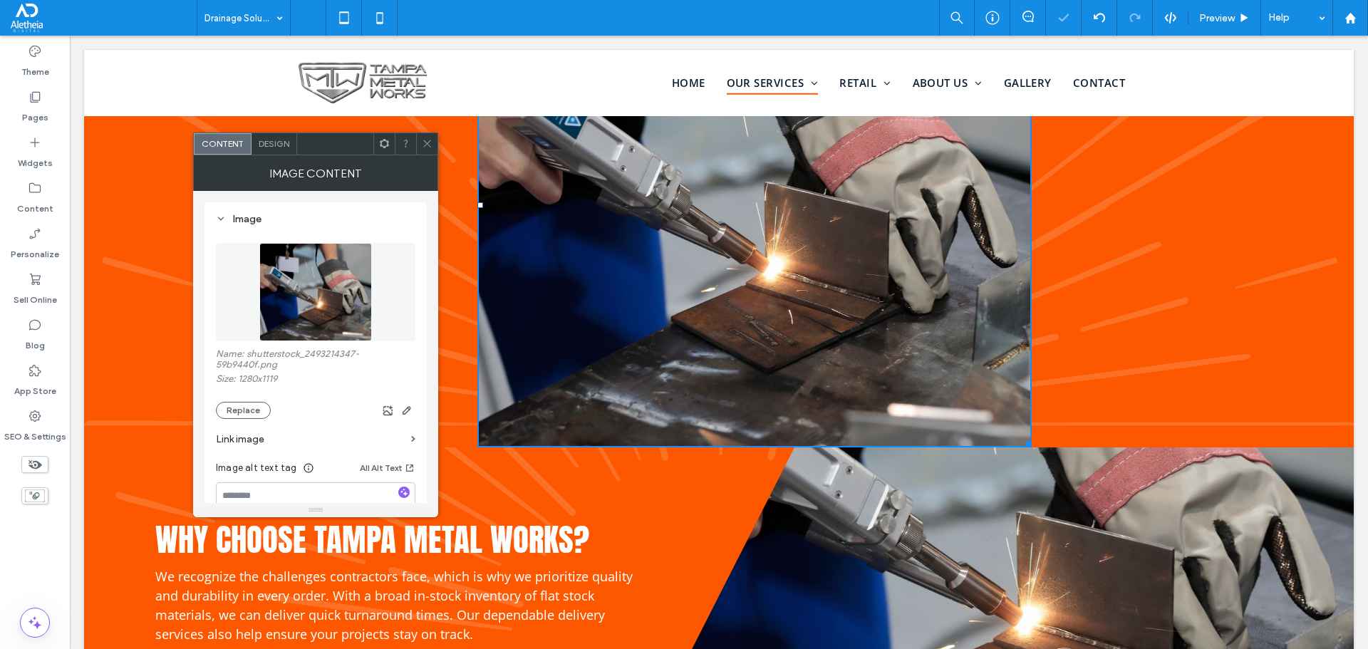
click at [426, 140] on icon at bounding box center [427, 143] width 11 height 11
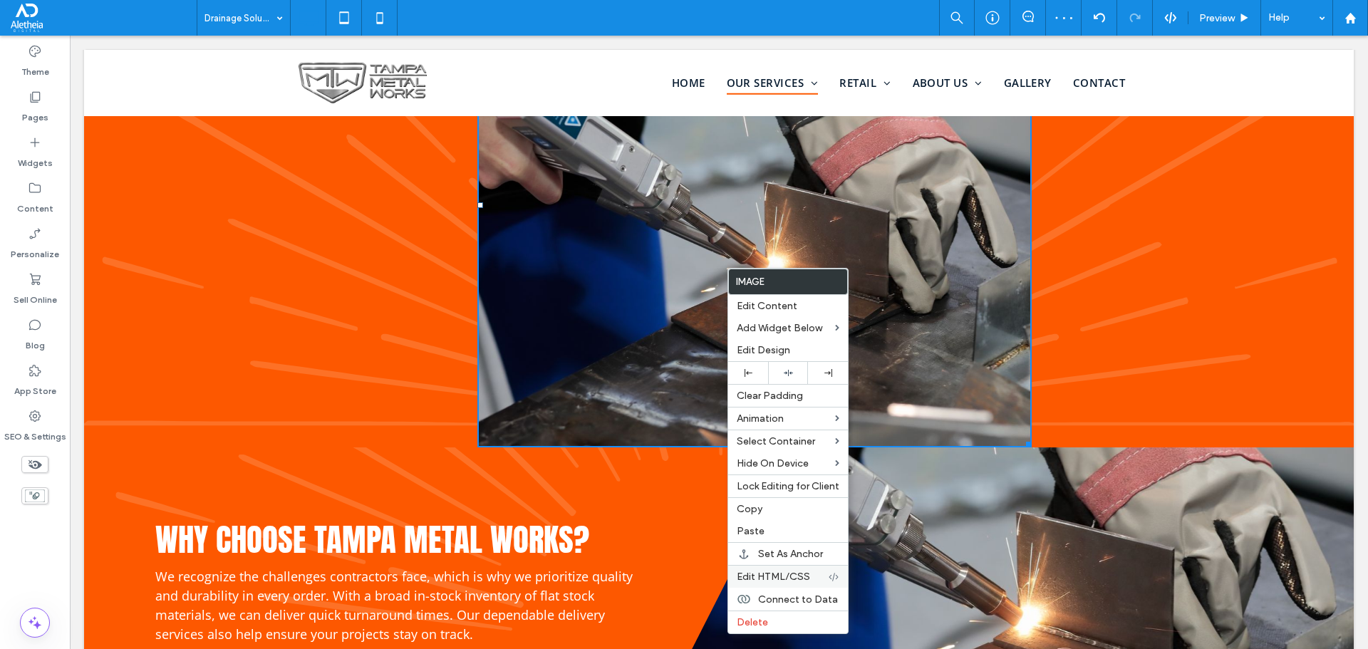
click at [801, 579] on span "Edit HTML/CSS" at bounding box center [773, 577] width 73 height 12
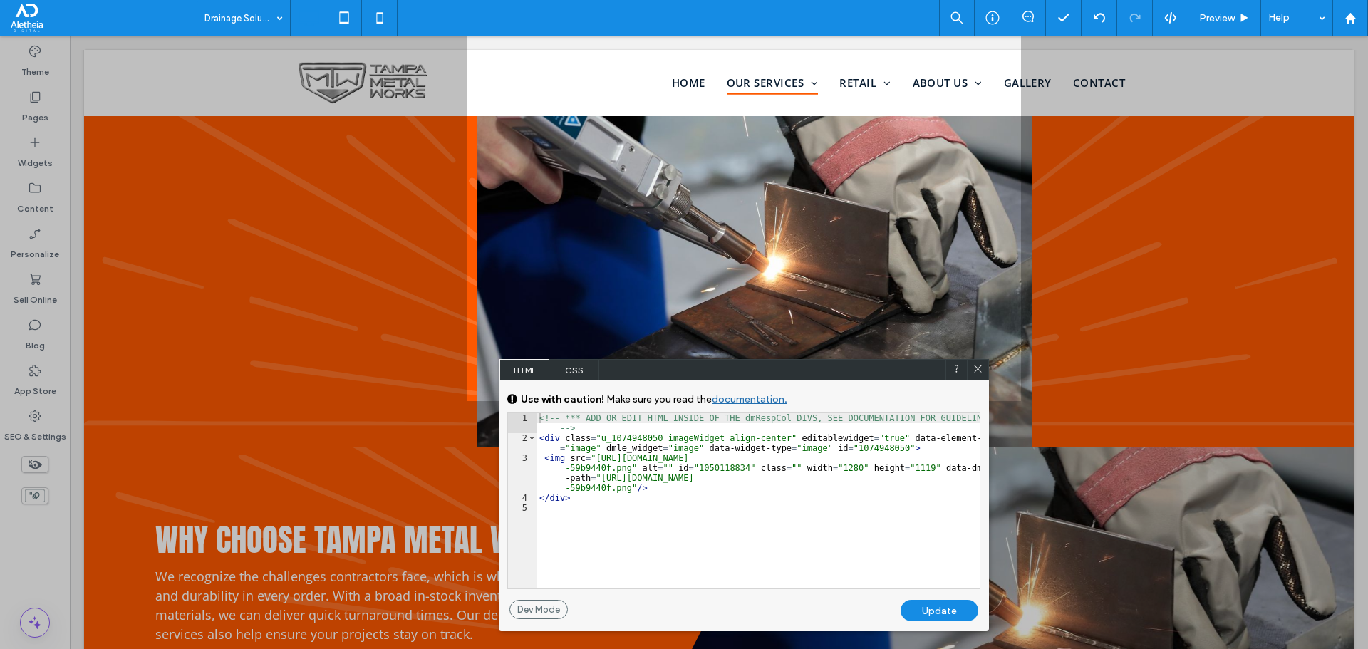
click at [574, 368] on span "CSS" at bounding box center [574, 369] width 50 height 21
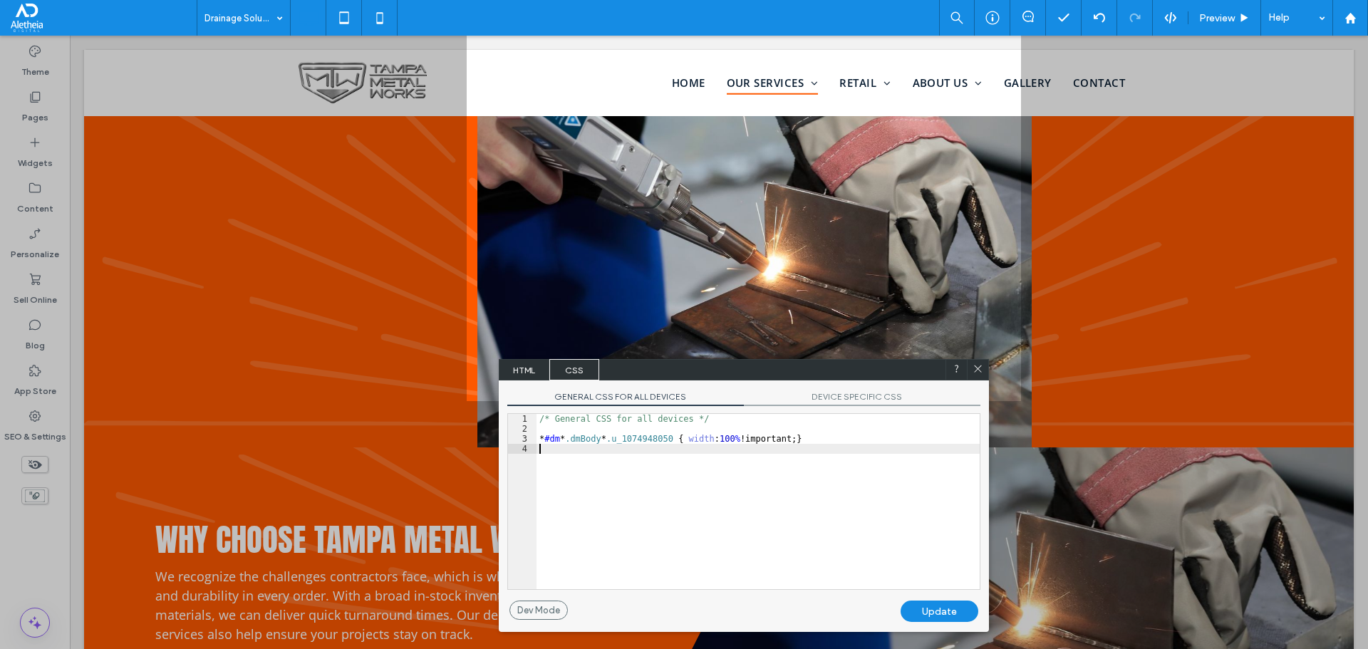
drag, startPoint x: 819, startPoint y: 459, endPoint x: 804, endPoint y: 462, distance: 15.2
click at [804, 462] on div "/* General CSS for all devices */ * #dm * .dmBody * .u_1074948050 { width : 100…" at bounding box center [758, 511] width 443 height 195
click at [766, 436] on div "/* General CSS for all devices */ * #dm * .dmBody * .u_1074948050 { width : 100…" at bounding box center [758, 511] width 443 height 195
click at [783, 438] on div "/* General CSS for all devices */ * #dm * .dmBody * .u_1074948050 { width : 100…" at bounding box center [758, 511] width 443 height 195
click at [793, 436] on div "/* General CSS for all devices */ * #dm * .dmBody * .u_1074948050 { width : 100…" at bounding box center [758, 511] width 443 height 195
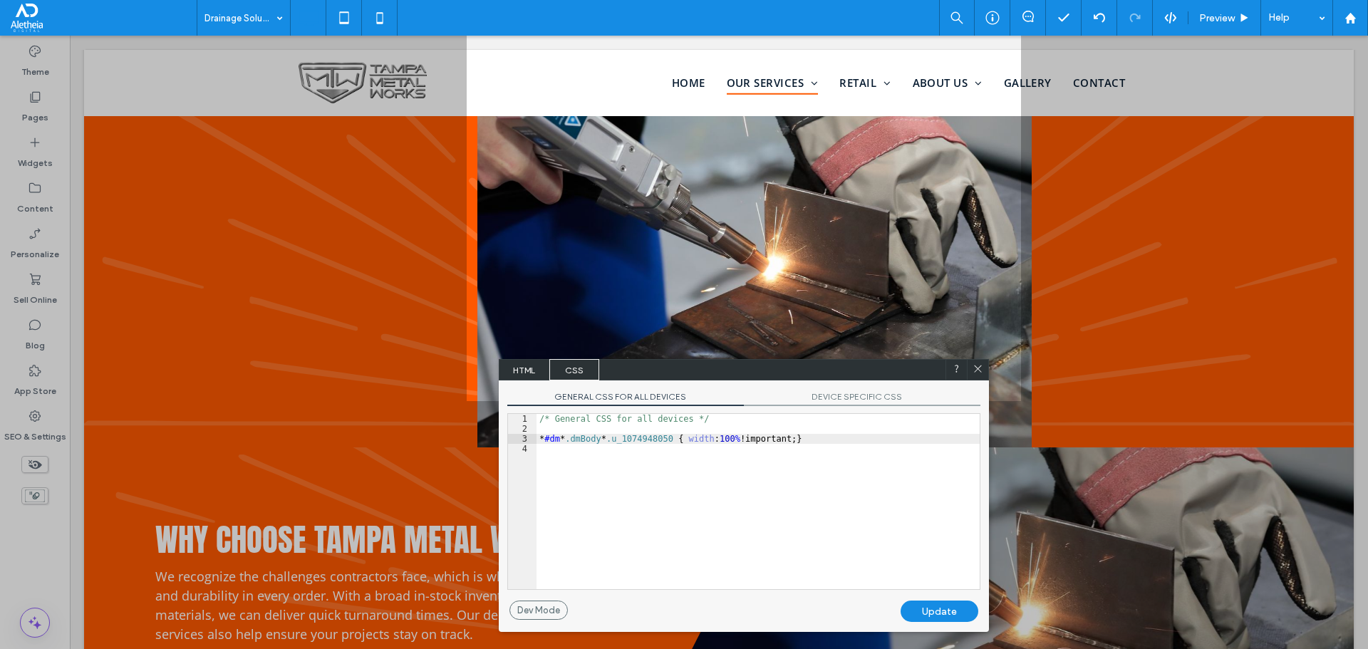
type textarea "**"
click at [952, 610] on div "Update" at bounding box center [940, 611] width 78 height 21
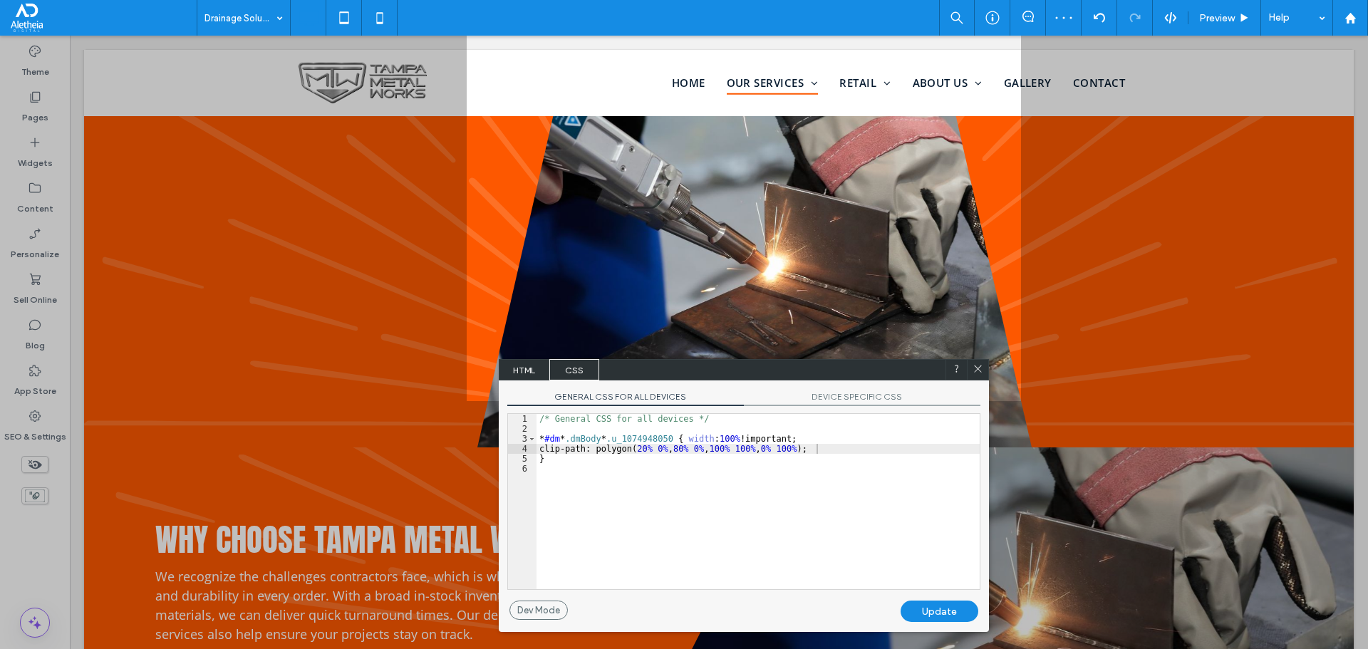
click at [978, 370] on icon at bounding box center [978, 368] width 11 height 11
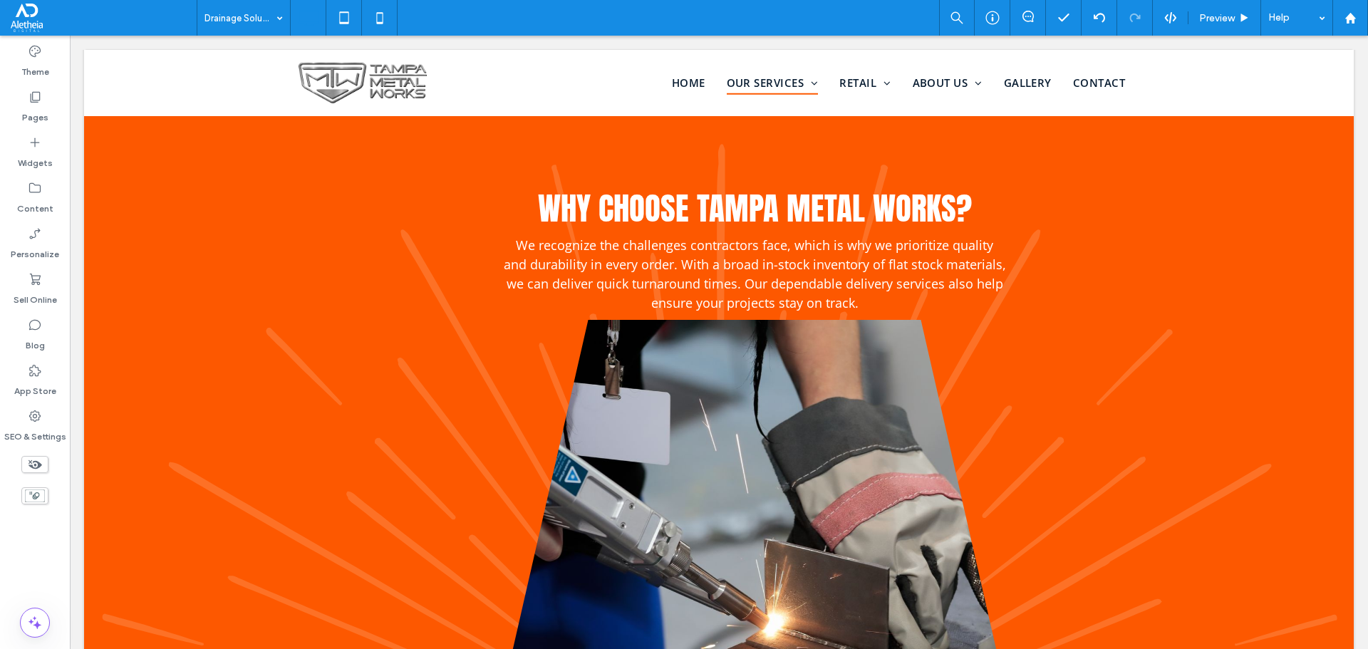
scroll to position [2138, 0]
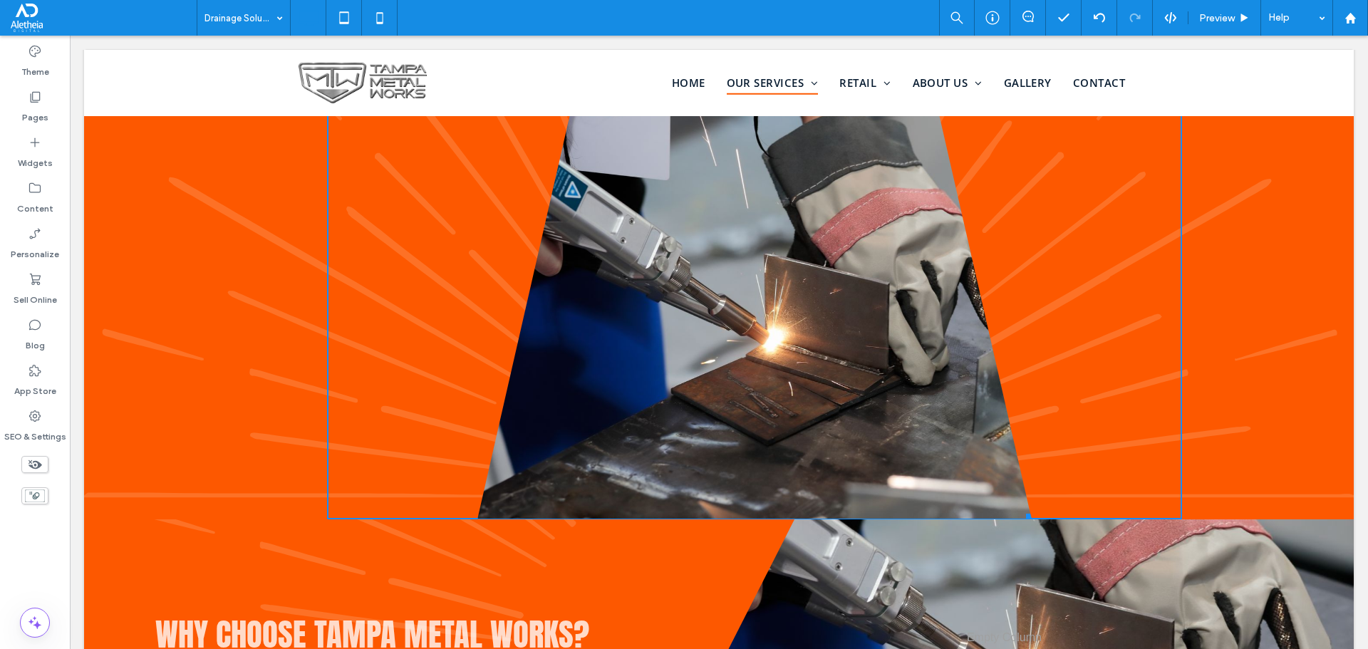
drag, startPoint x: 1015, startPoint y: 465, endPoint x: 986, endPoint y: 341, distance: 128.1
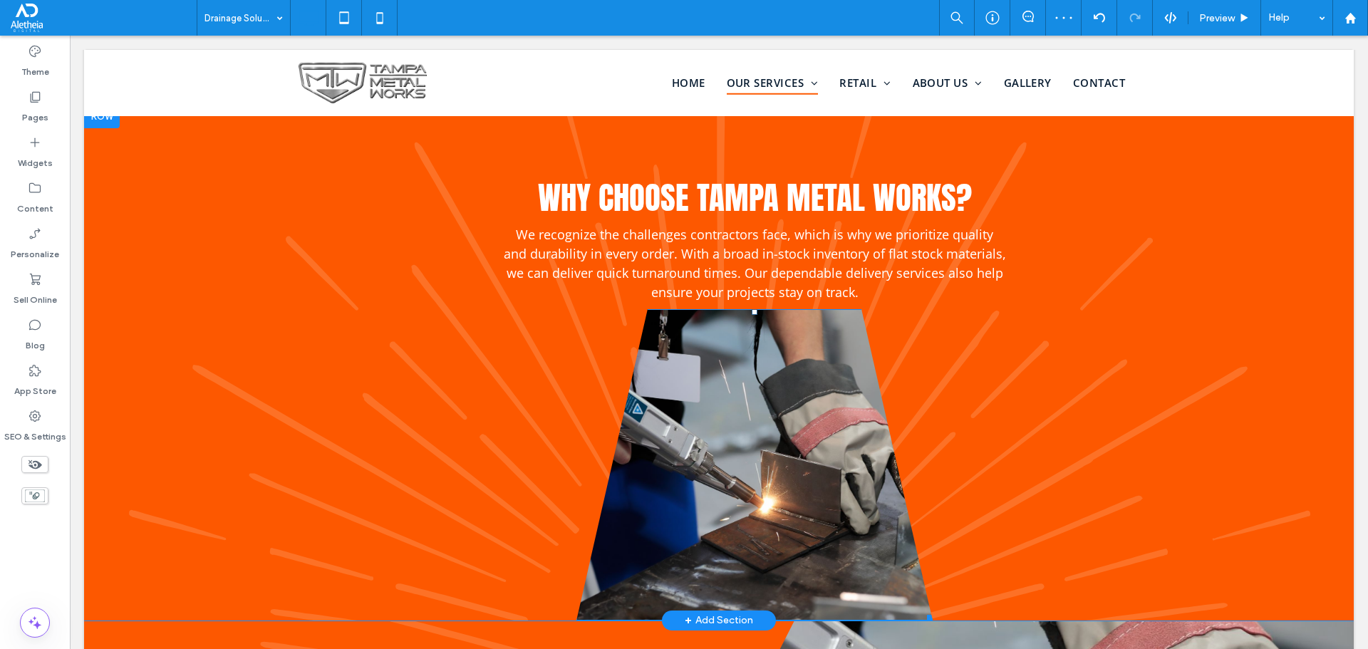
scroll to position [1924, 0]
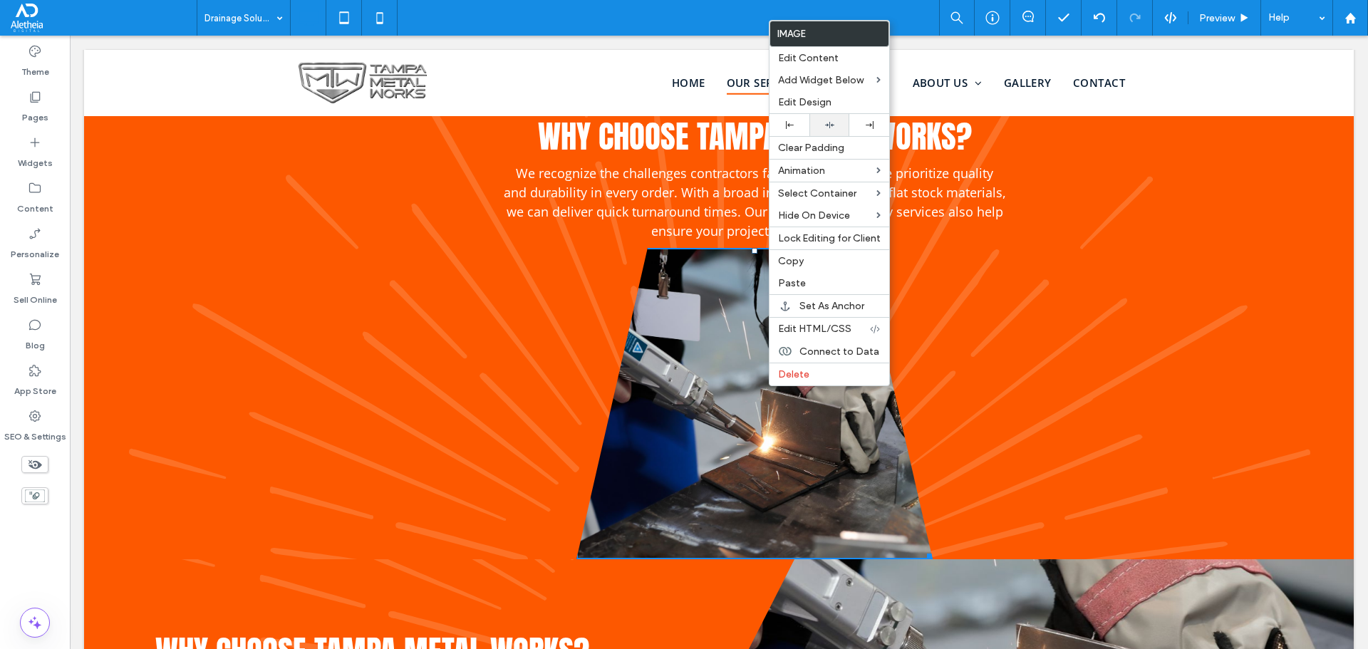
click at [818, 129] on div at bounding box center [830, 124] width 26 height 9
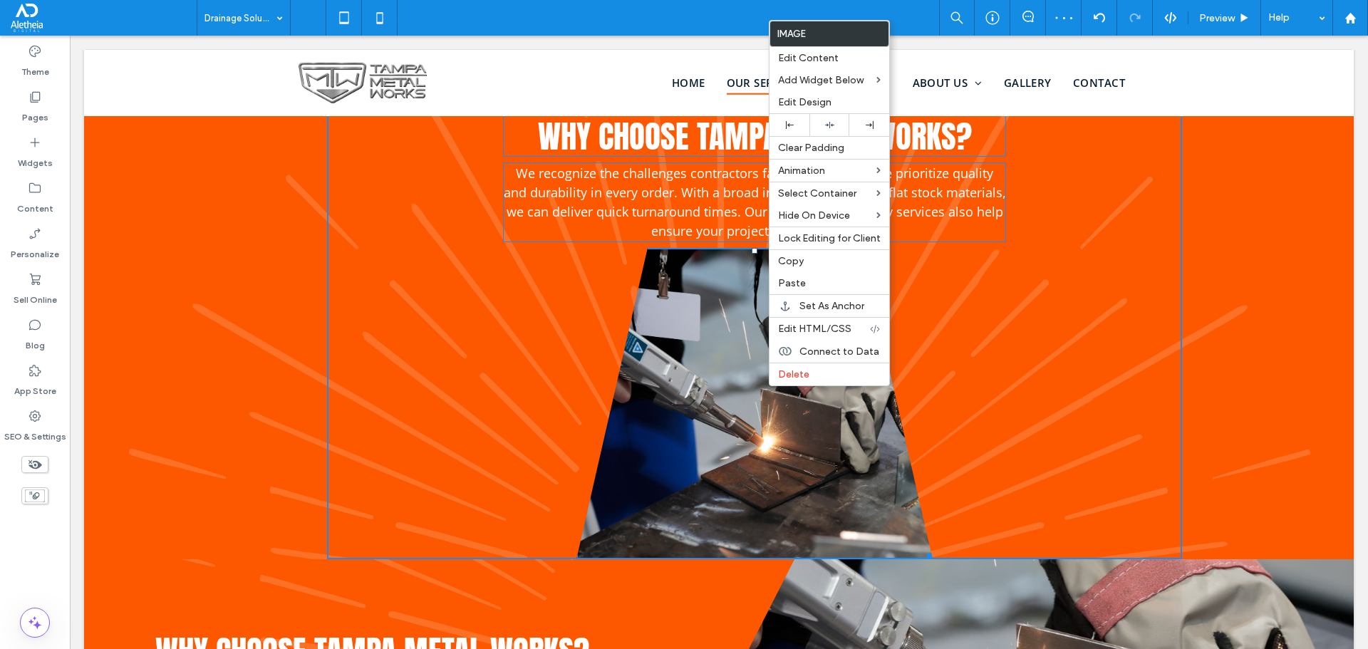
drag, startPoint x: 744, startPoint y: 204, endPoint x: 808, endPoint y: 274, distance: 94.8
click at [738, 248] on div "T:48" at bounding box center [755, 403] width 356 height 311
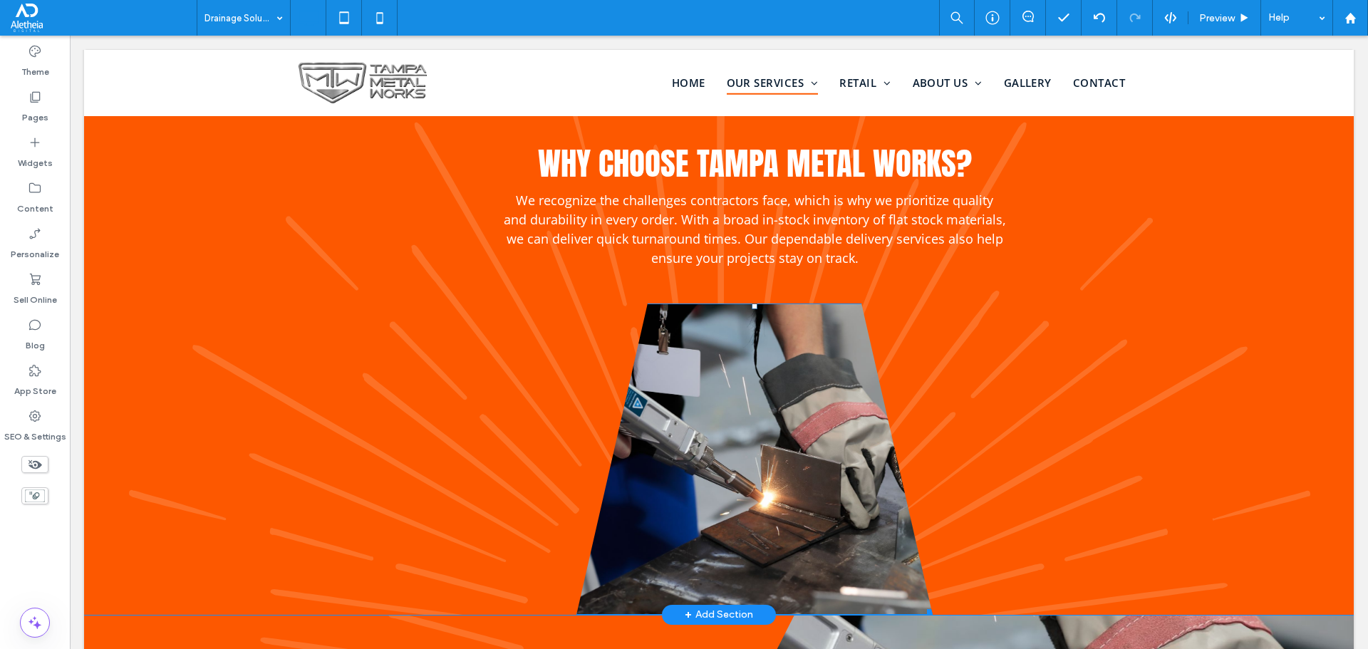
scroll to position [1853, 0]
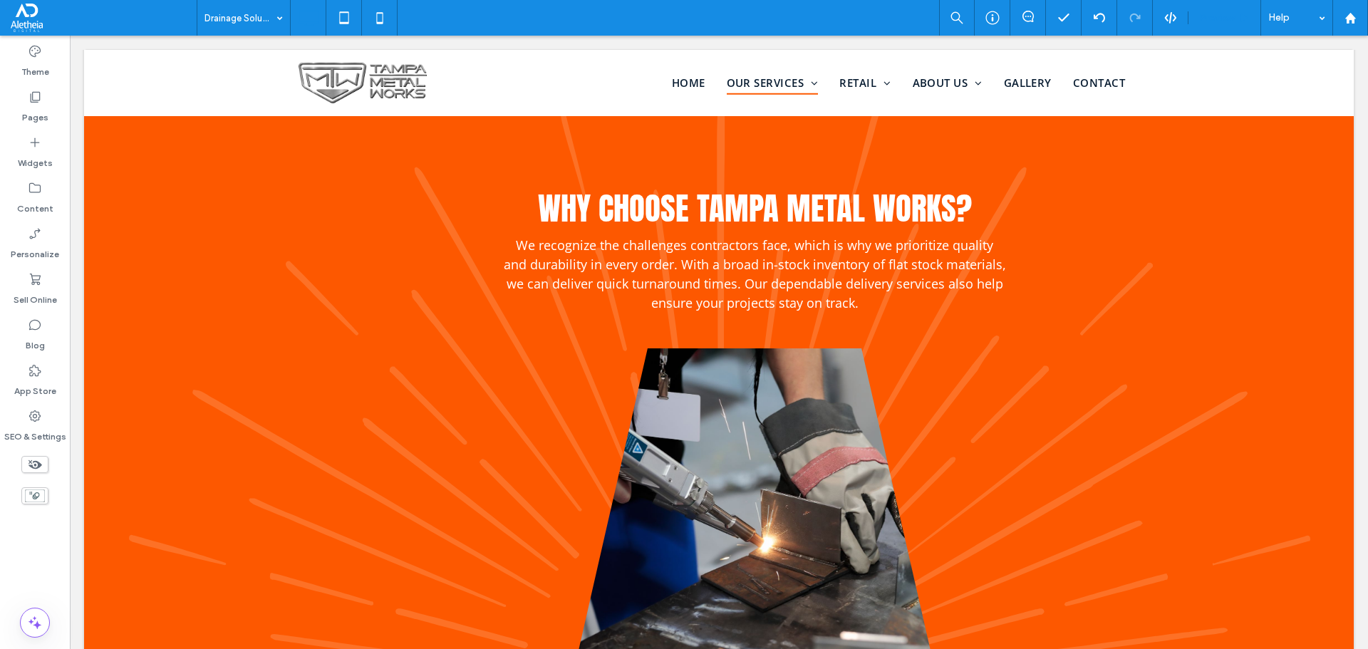
click at [1227, 23] on span "Preview" at bounding box center [1217, 18] width 36 height 12
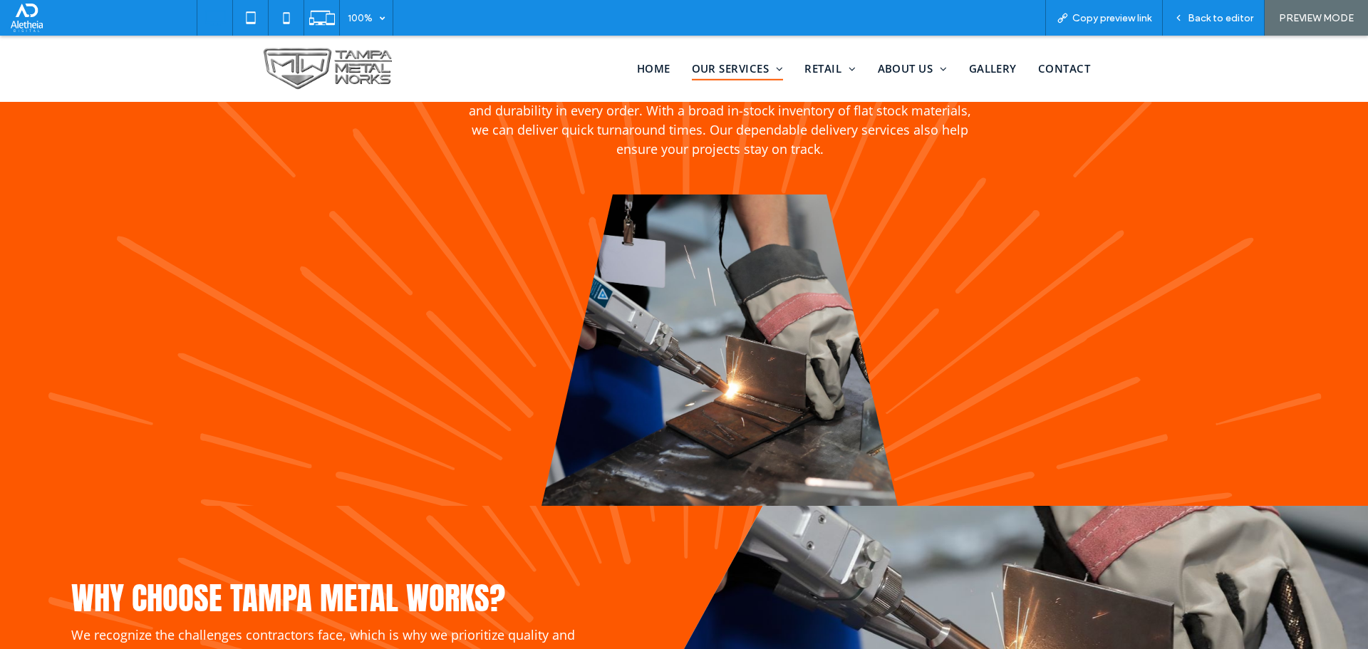
scroll to position [1996, 0]
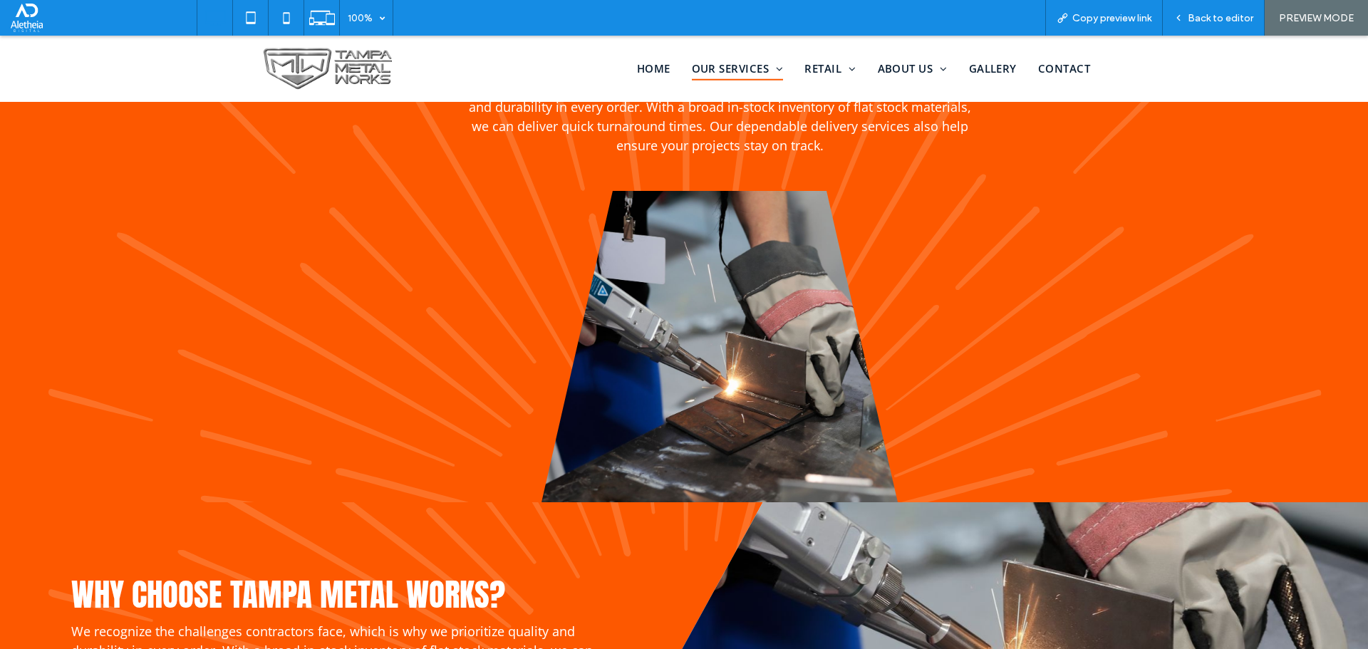
click at [751, 307] on img at bounding box center [720, 346] width 356 height 311
click at [1211, 17] on span "Back to editor" at bounding box center [1221, 18] width 66 height 12
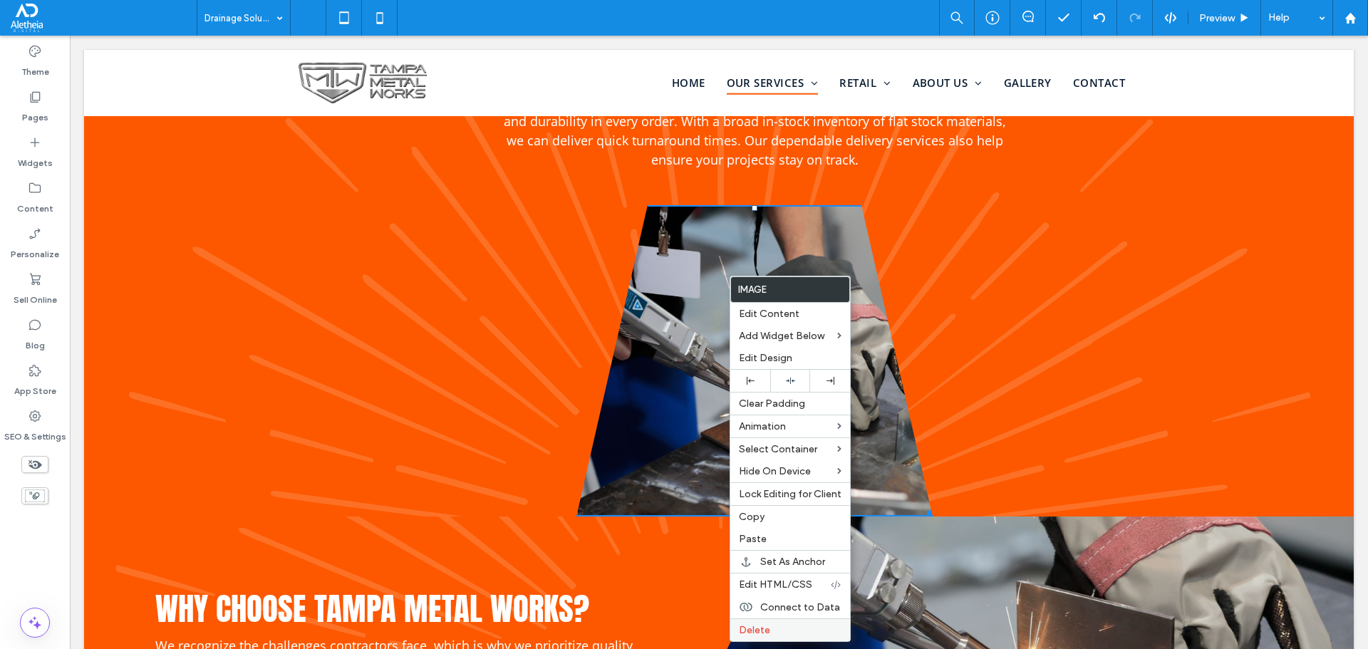
click at [776, 633] on label "Delete" at bounding box center [790, 630] width 103 height 12
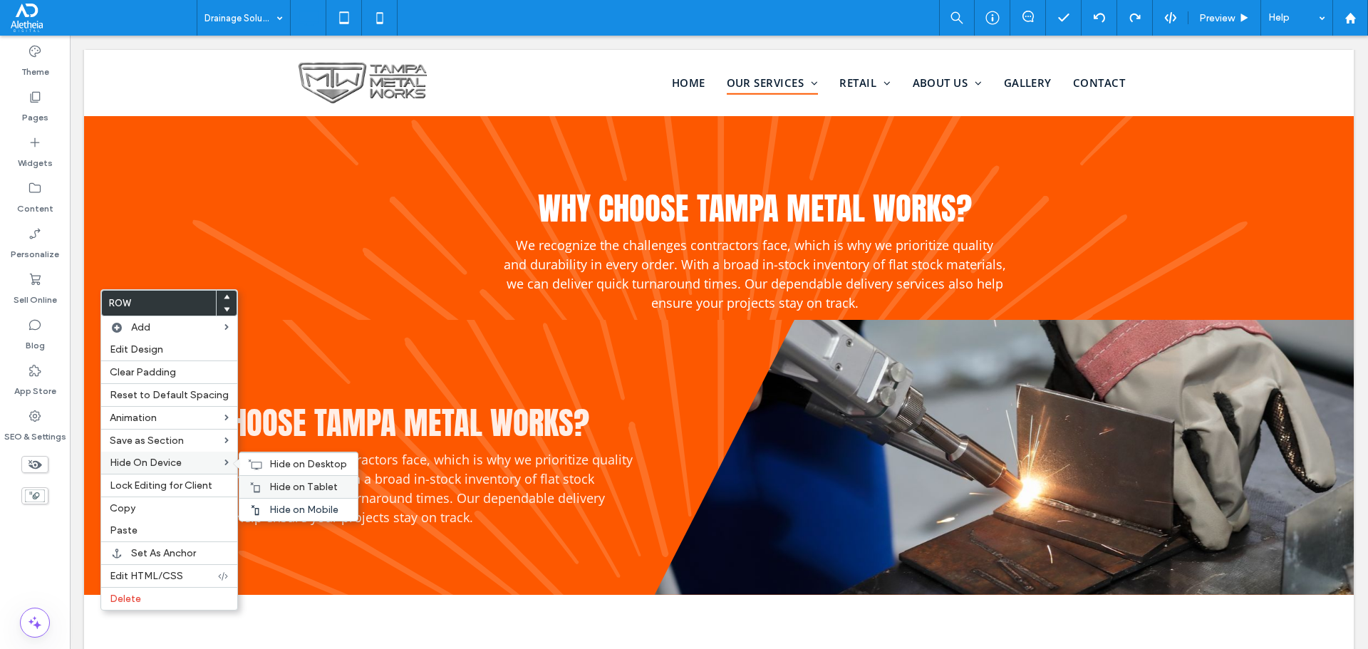
click at [271, 477] on div "Hide on Tablet" at bounding box center [298, 486] width 118 height 23
click at [278, 465] on span "Hide on Desktop" at bounding box center [308, 464] width 78 height 12
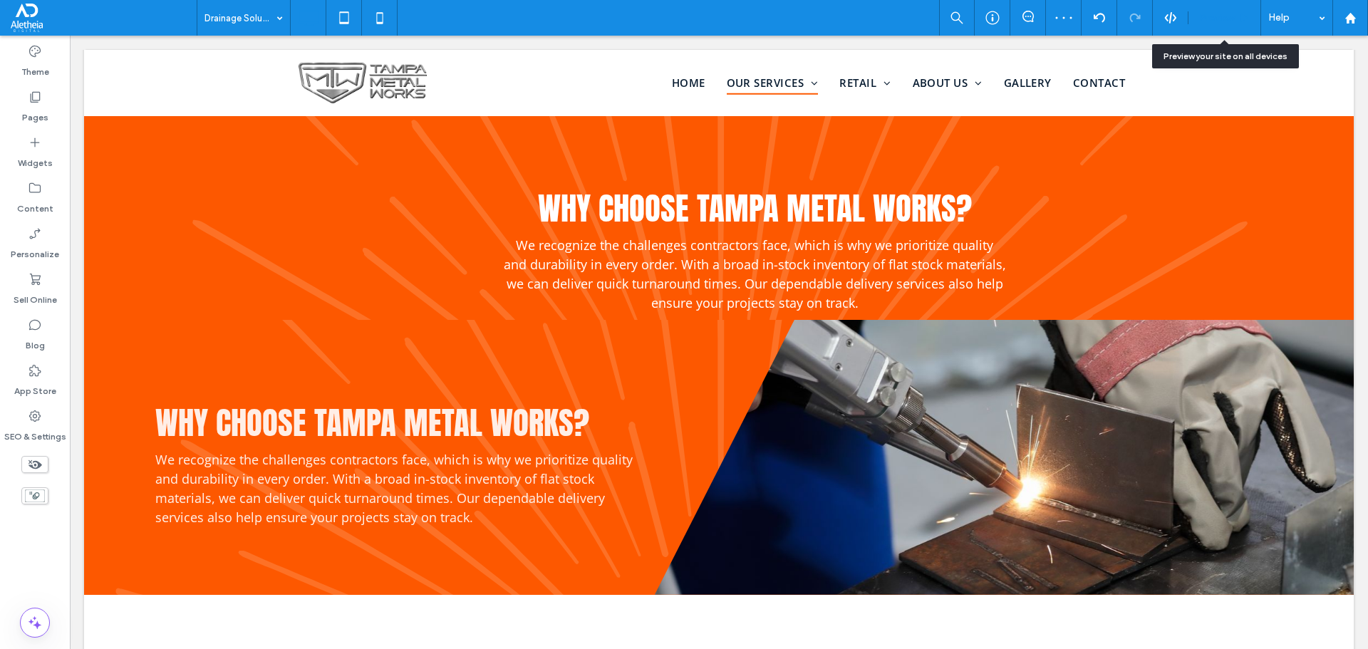
click at [1226, 12] on span "Preview" at bounding box center [1217, 18] width 36 height 12
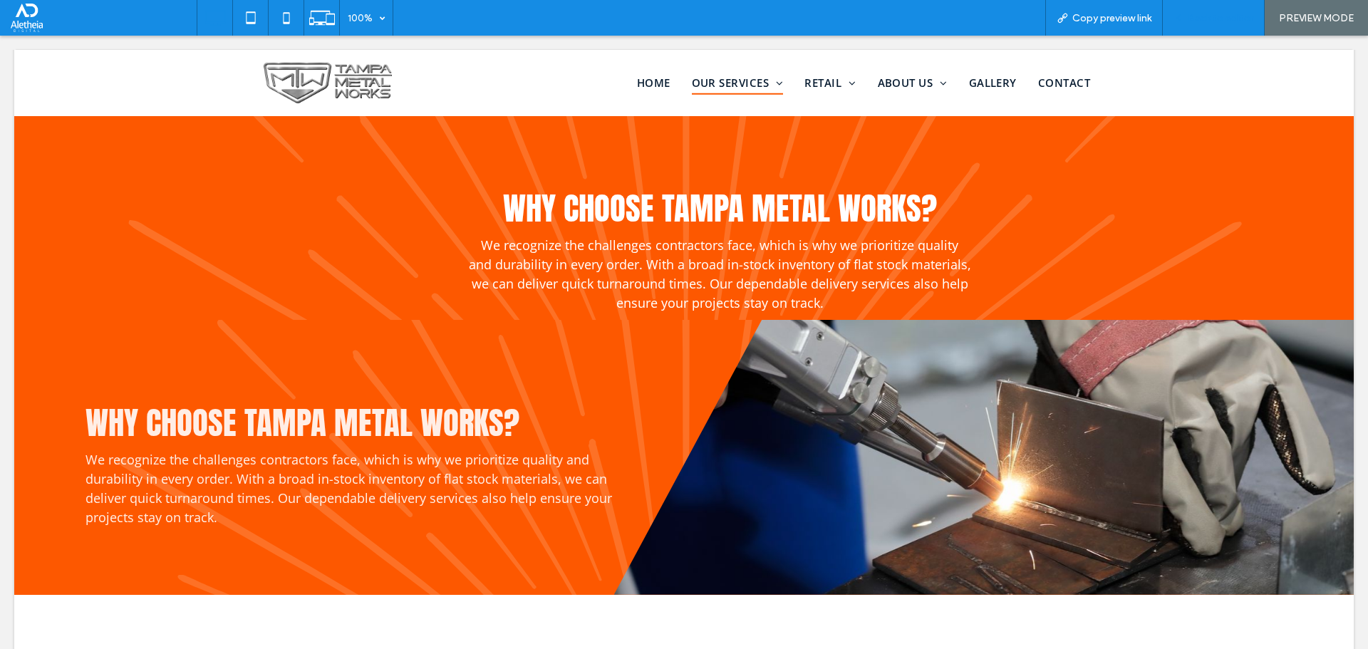
click at [1216, 16] on span "Back to editor" at bounding box center [1221, 18] width 66 height 12
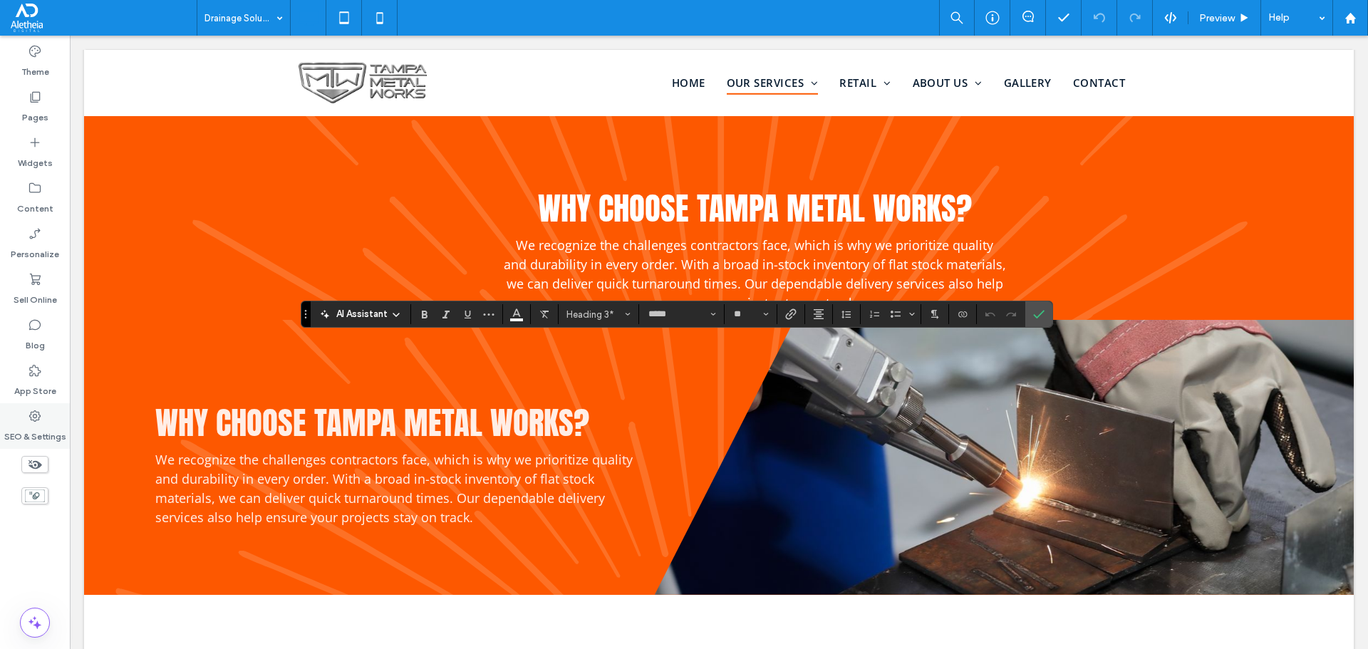
type input "*********"
type input "**"
click at [1038, 307] on span "Confirm" at bounding box center [1036, 314] width 6 height 26
click at [520, 314] on use "Color" at bounding box center [517, 313] width 8 height 8
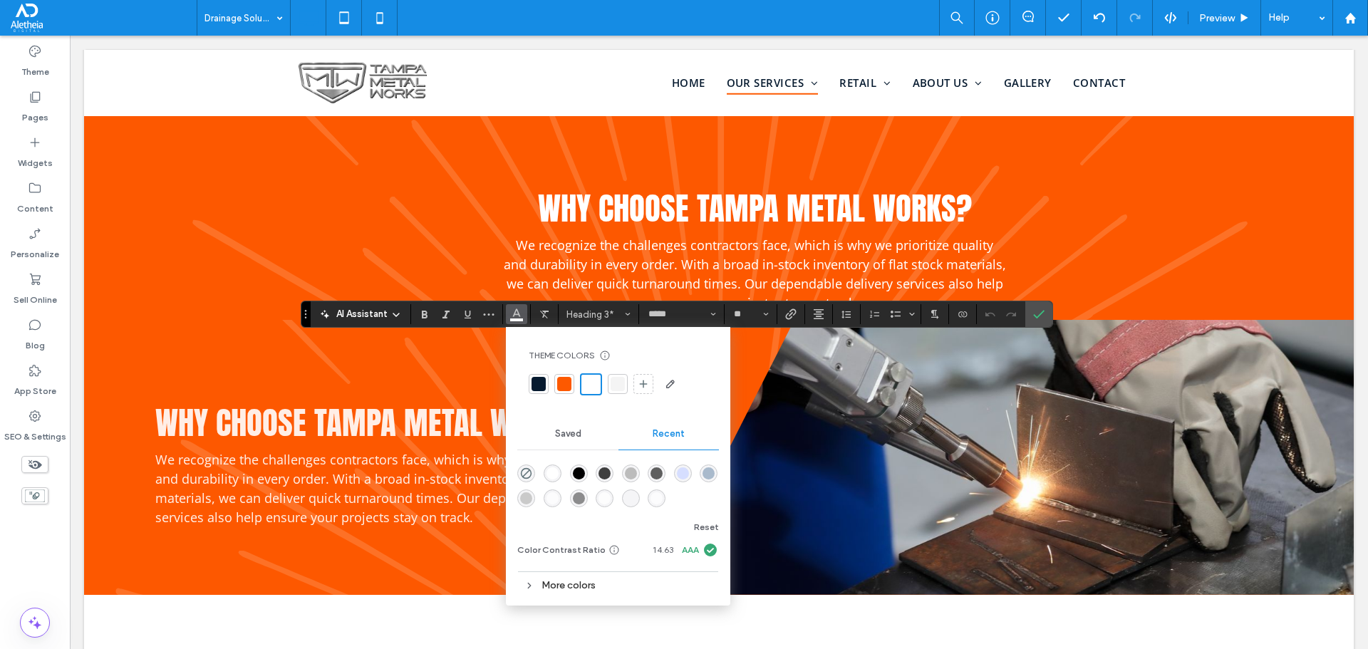
click at [561, 379] on div at bounding box center [564, 384] width 14 height 14
click at [1038, 309] on icon "Confirm" at bounding box center [1038, 314] width 11 height 11
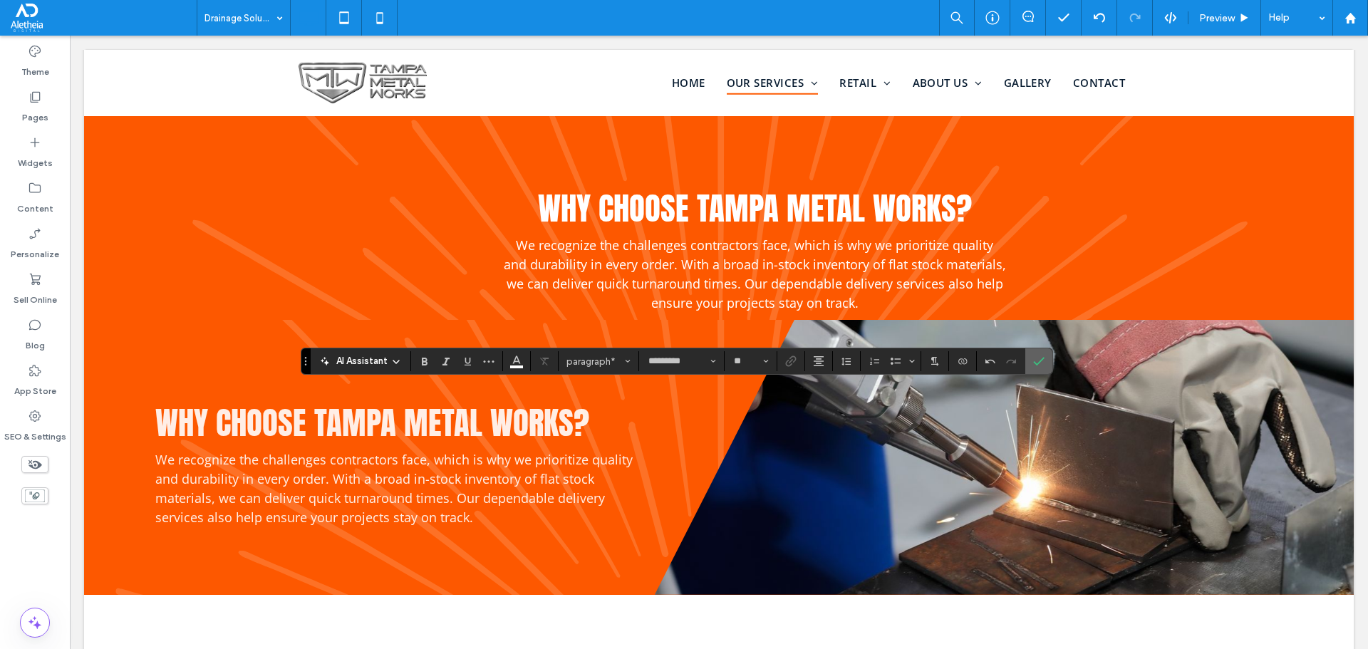
click at [1042, 360] on use "Confirm" at bounding box center [1038, 361] width 11 height 9
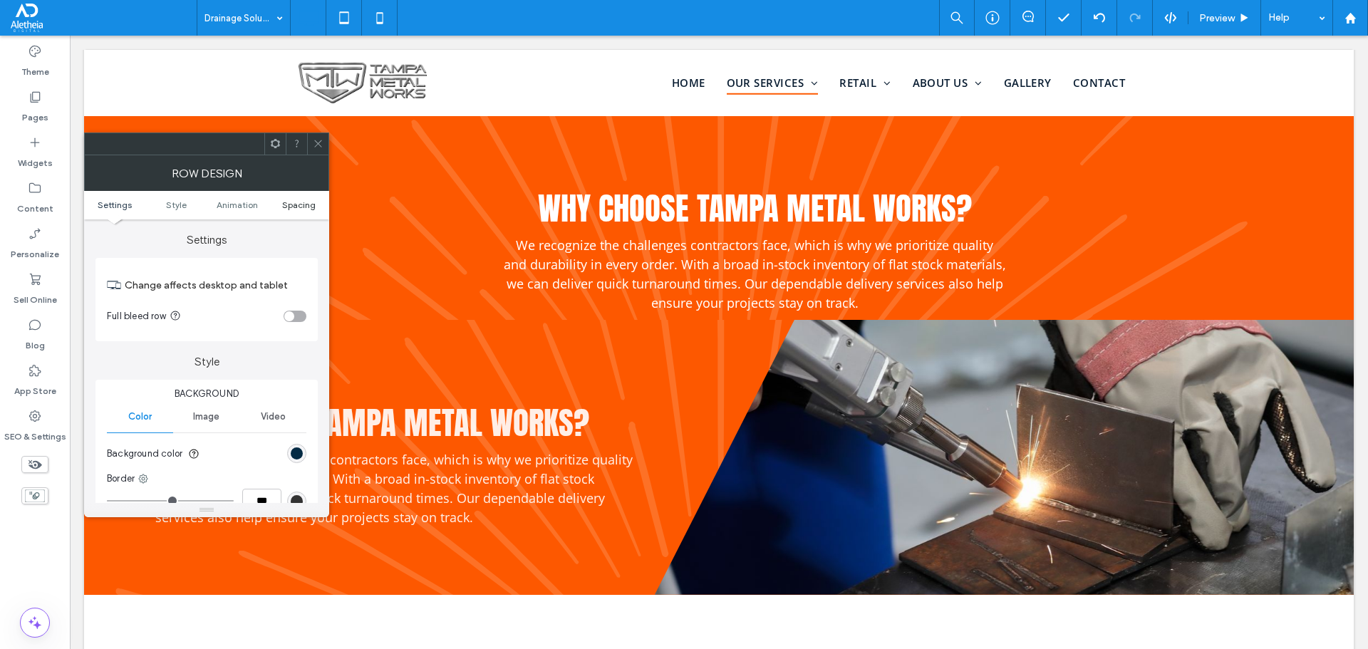
click at [295, 203] on span "Spacing" at bounding box center [298, 205] width 33 height 11
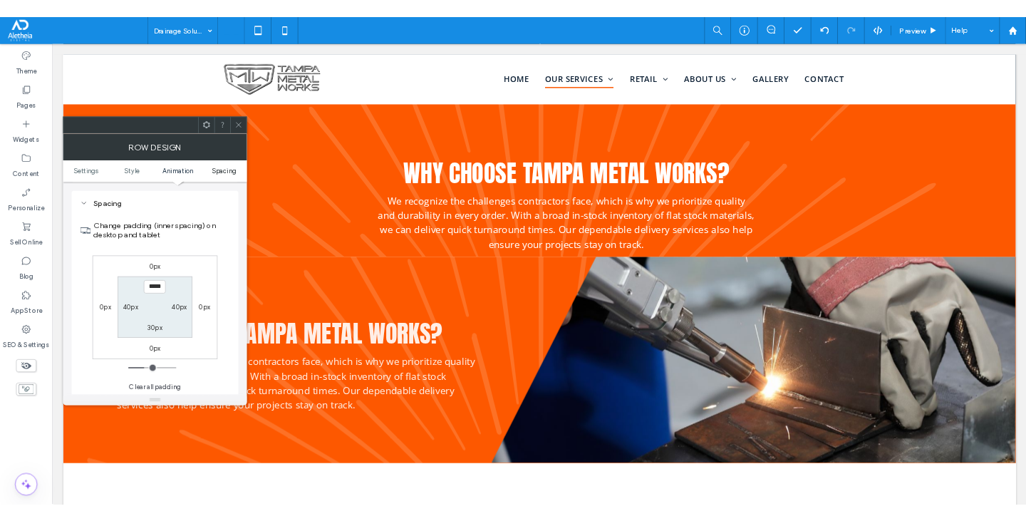
scroll to position [403, 0]
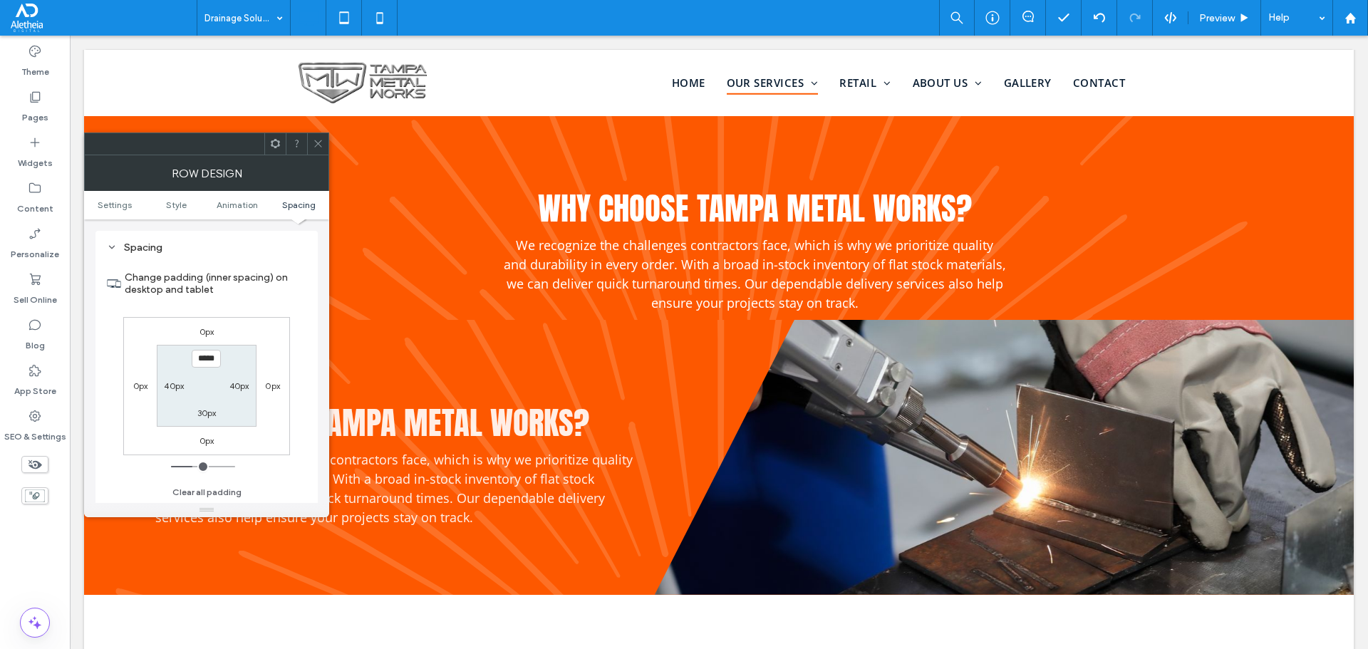
click at [198, 418] on label "30px" at bounding box center [206, 413] width 19 height 11
type input "**"
type input "***"
type input "*****"
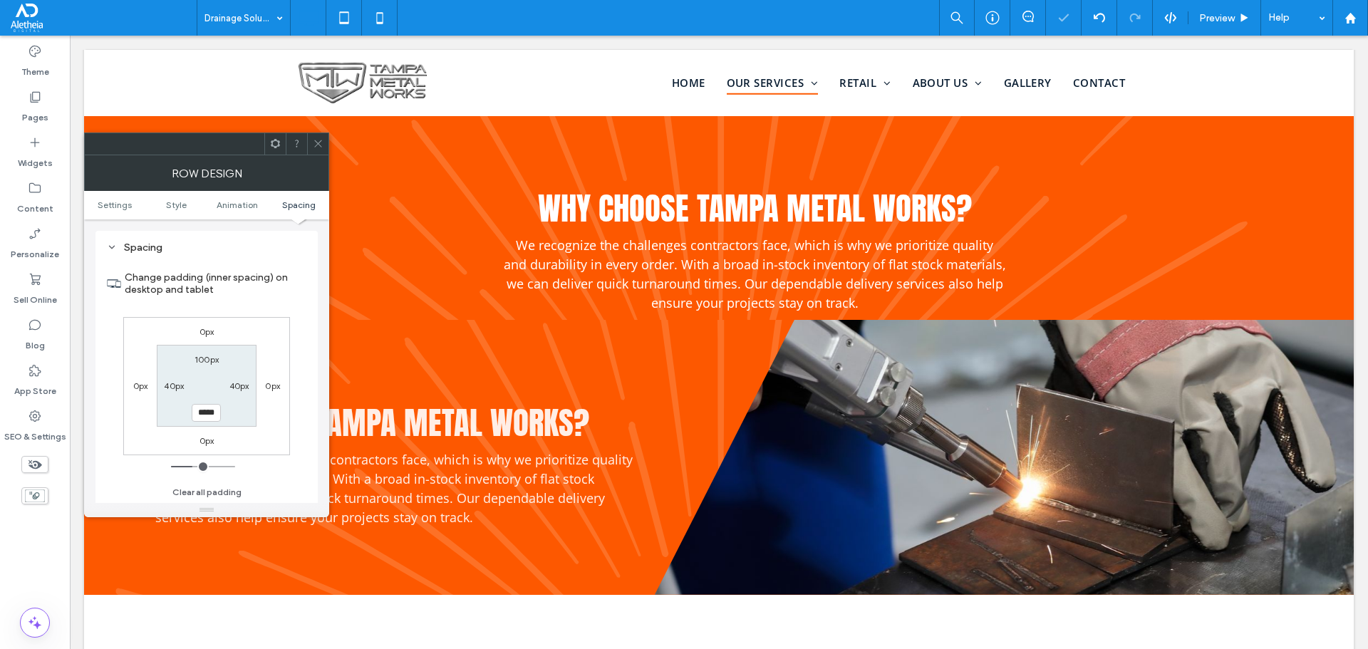
click at [318, 138] on span at bounding box center [318, 143] width 11 height 21
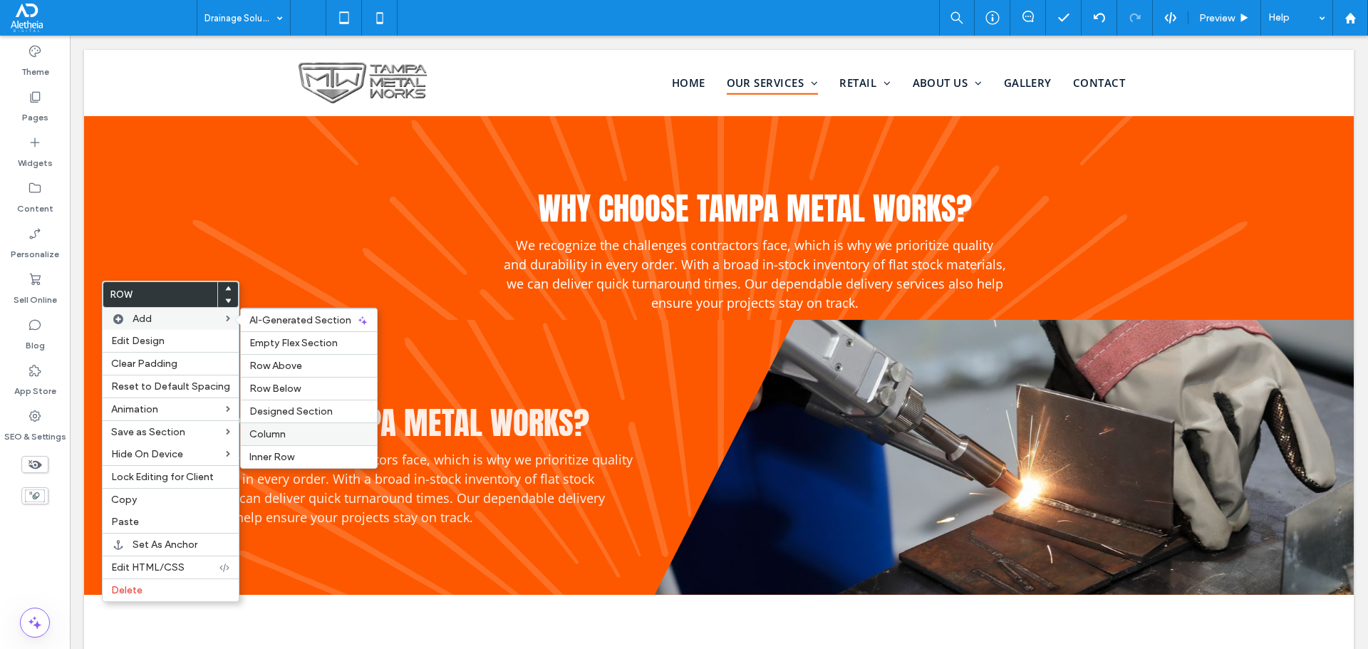
click at [307, 438] on label "Column" at bounding box center [308, 434] width 119 height 12
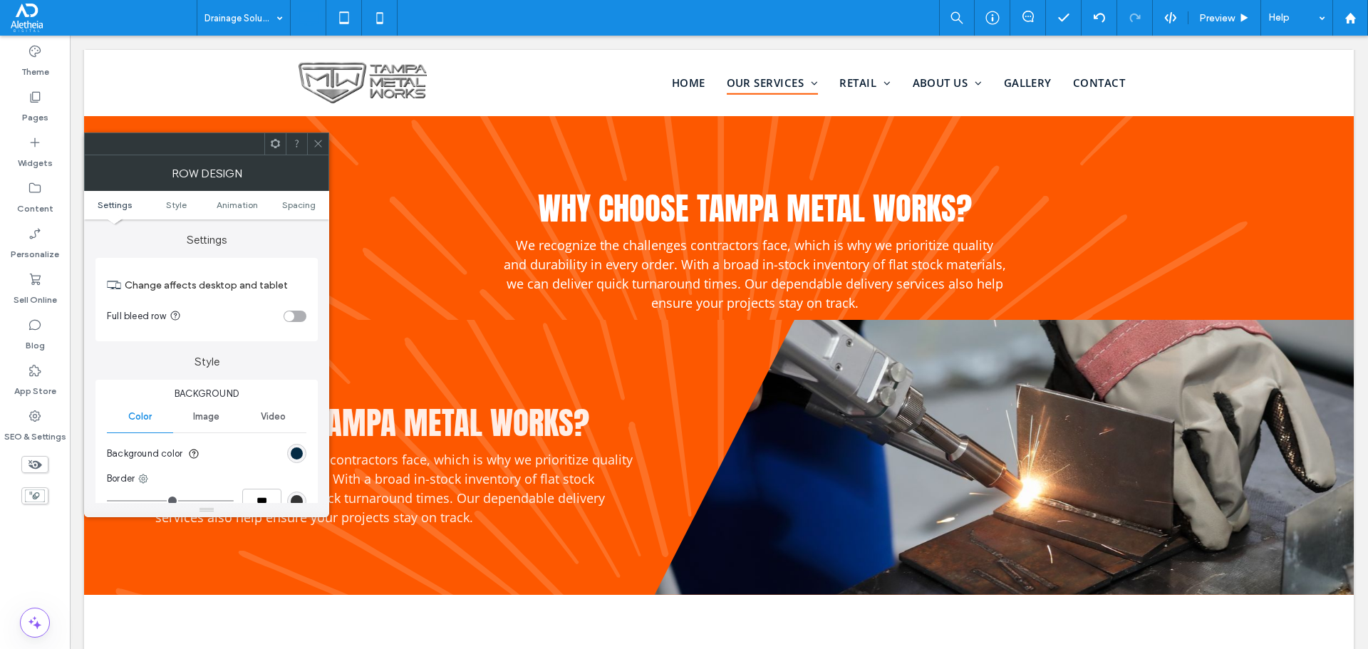
click at [311, 141] on div at bounding box center [317, 143] width 21 height 21
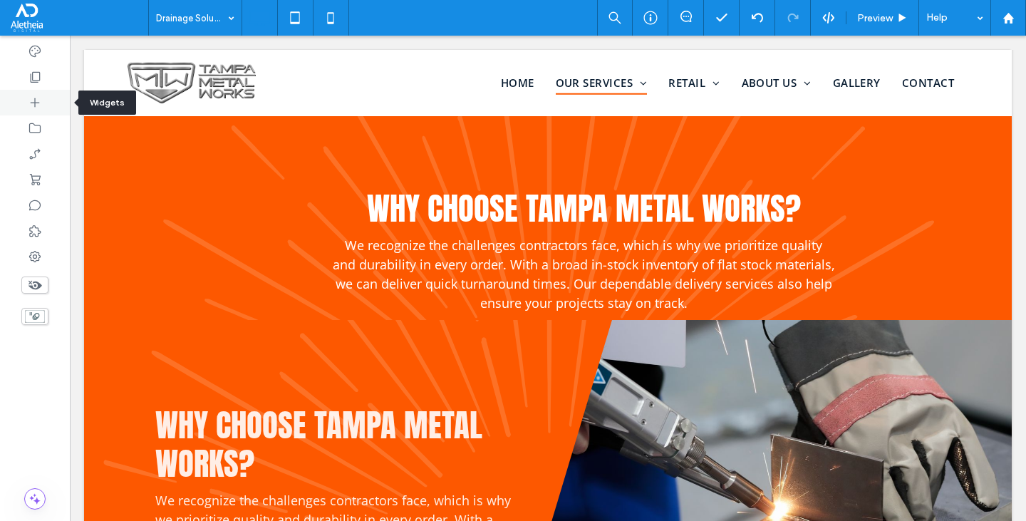
click at [28, 101] on icon at bounding box center [35, 102] width 14 height 14
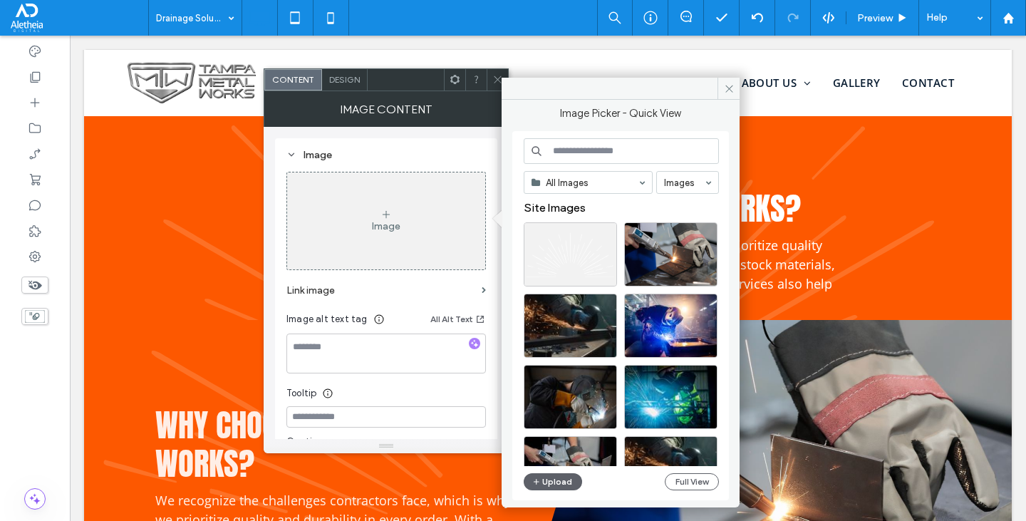
click at [493, 83] on icon at bounding box center [497, 79] width 11 height 11
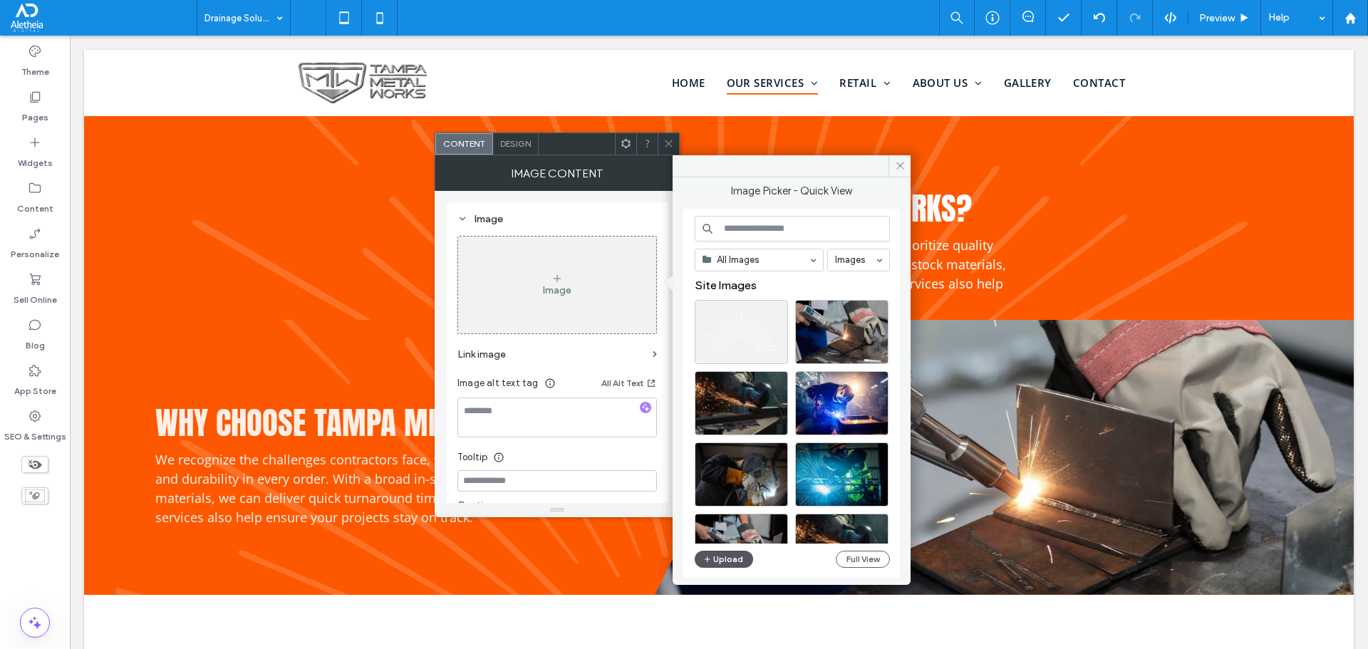
click at [723, 552] on button "Upload" at bounding box center [724, 559] width 58 height 17
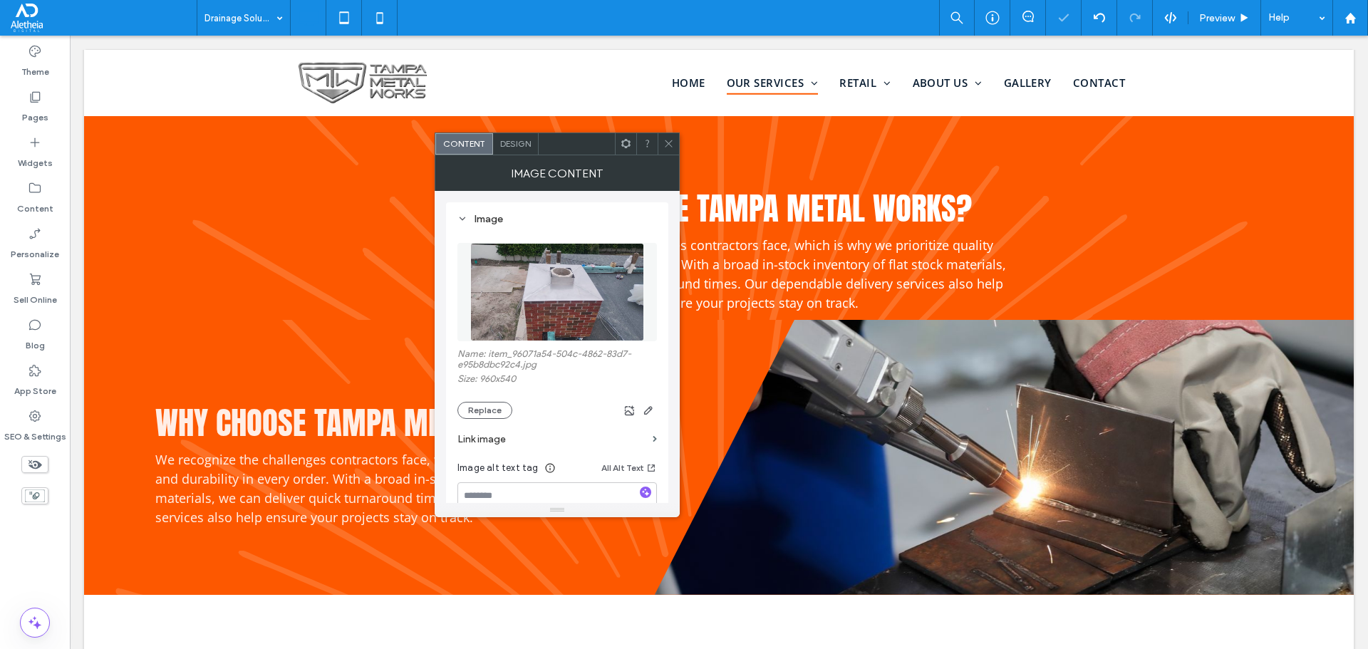
click at [666, 140] on icon at bounding box center [669, 143] width 11 height 11
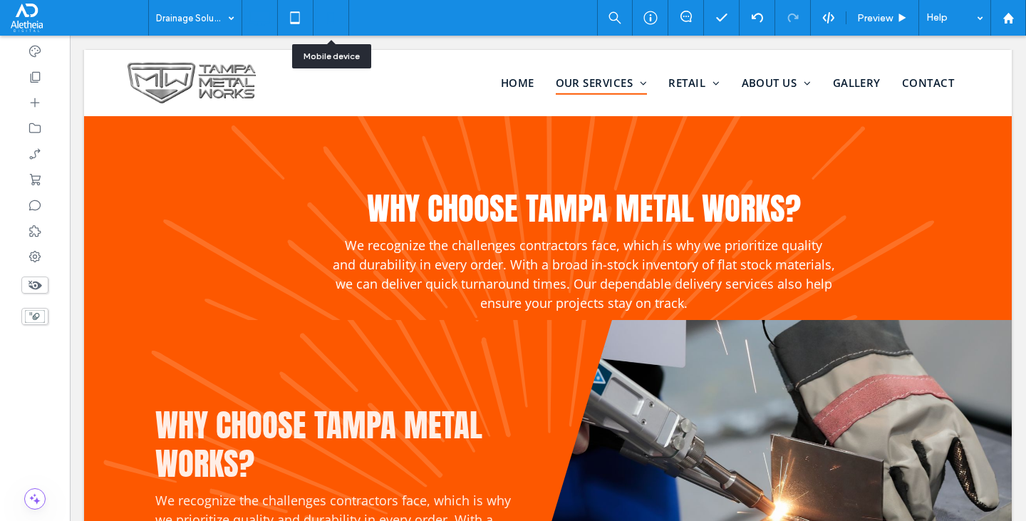
click at [322, 6] on icon at bounding box center [330, 18] width 29 height 29
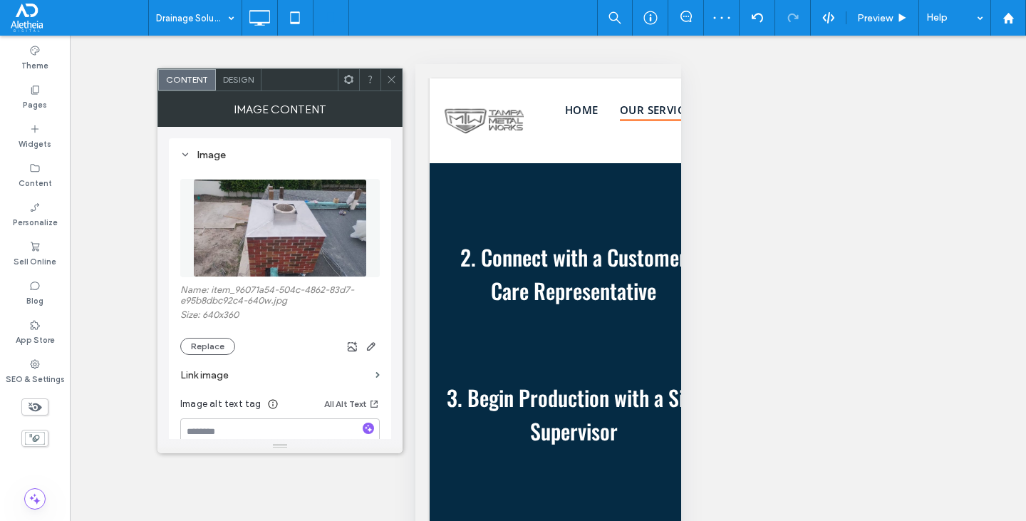
click at [234, 86] on div "Design" at bounding box center [239, 79] width 46 height 21
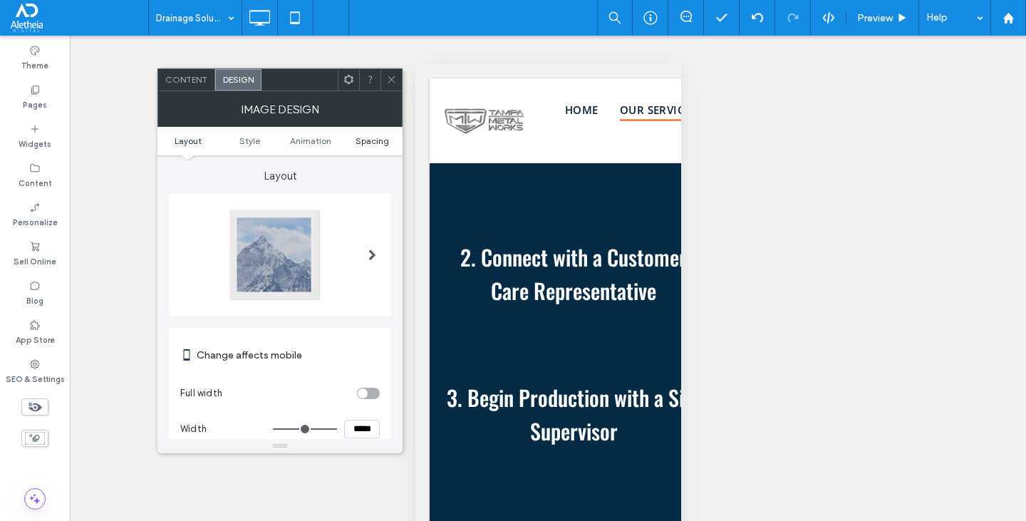
click at [371, 136] on span "Spacing" at bounding box center [372, 140] width 33 height 11
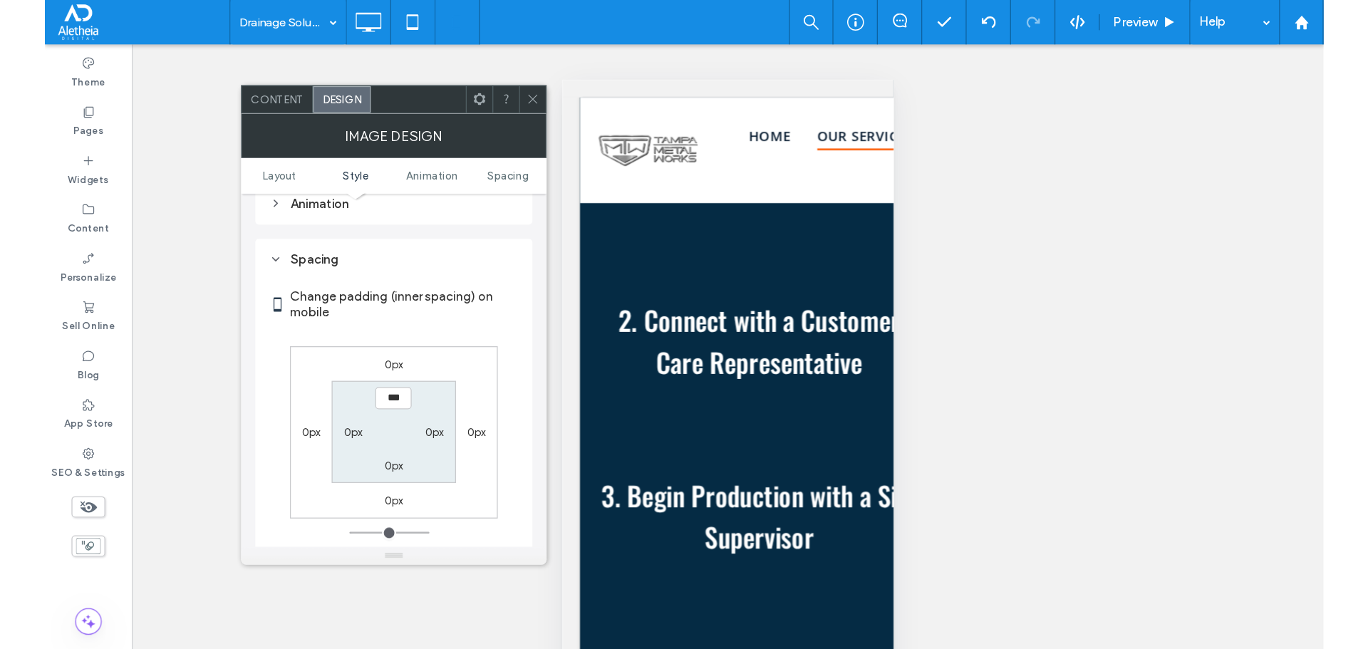
scroll to position [569, 0]
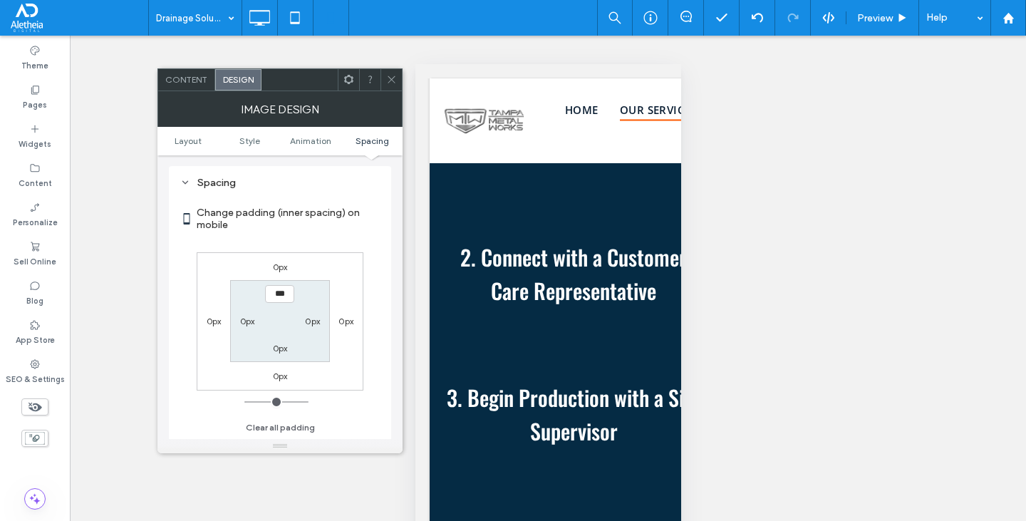
type input "*****"
type input "***"
click at [279, 301] on input "*****" at bounding box center [279, 294] width 29 height 18
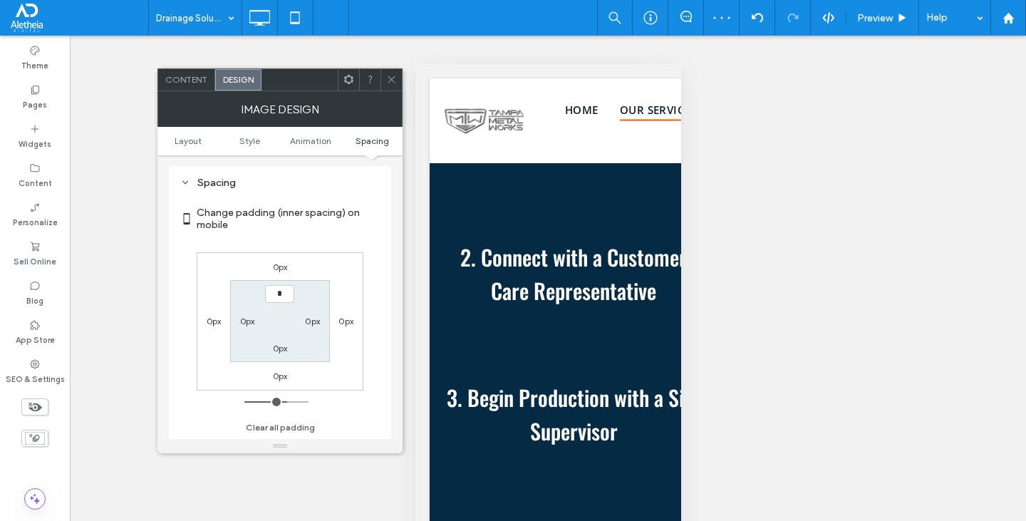
type input "***"
type input "*"
click at [388, 75] on icon at bounding box center [391, 79] width 11 height 11
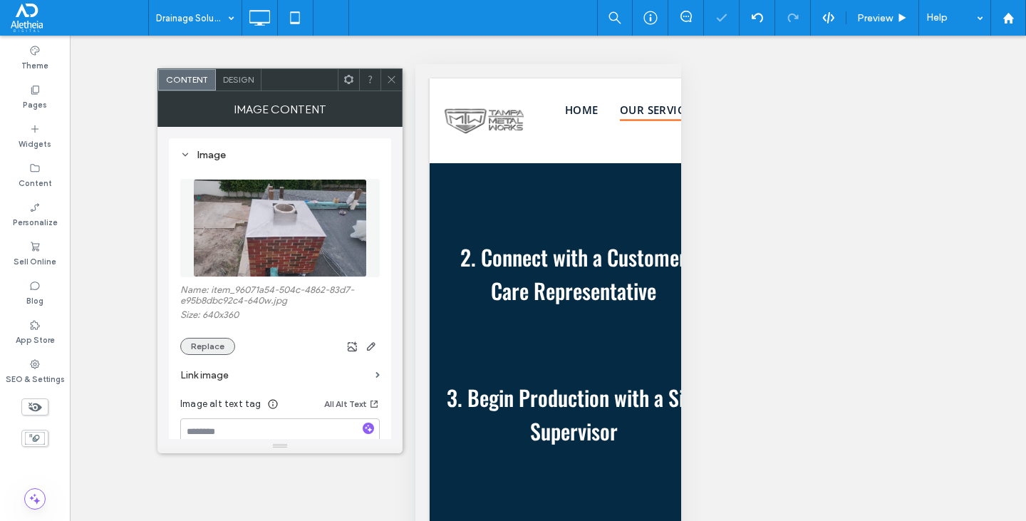
click at [219, 350] on button "Replace" at bounding box center [207, 346] width 55 height 17
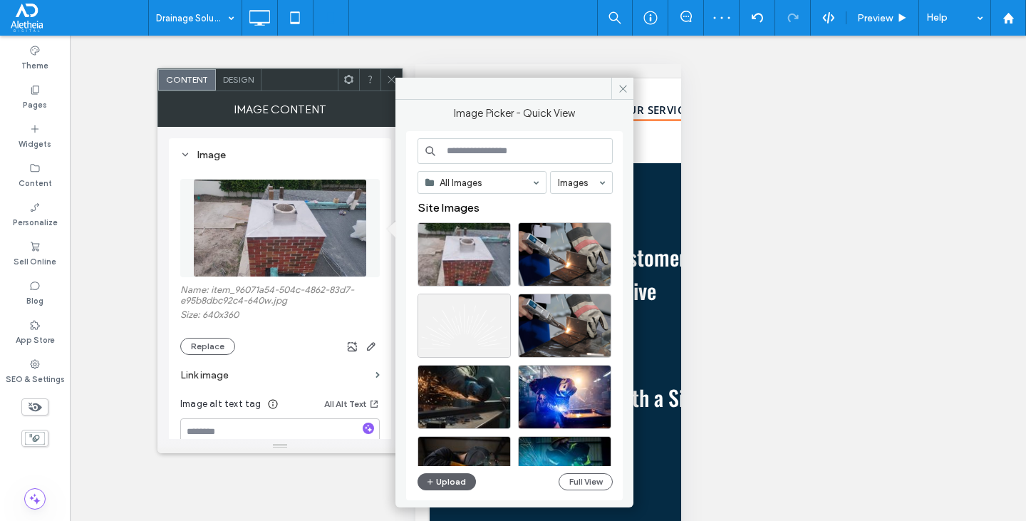
click at [318, 300] on label "Name: item_96071a54-504c-4862-83d7-e95b8dbc92c4-640w.jpg" at bounding box center [280, 296] width 200 height 25
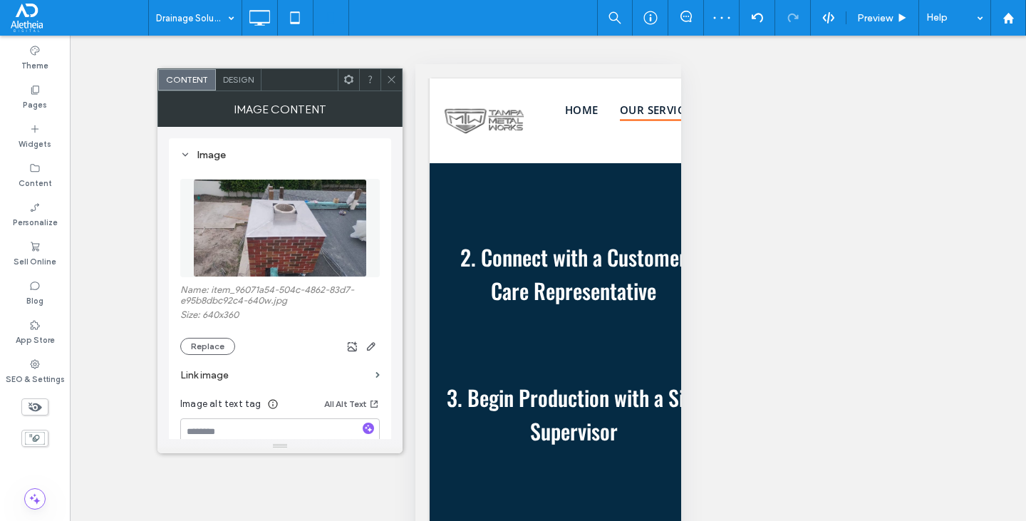
click at [361, 345] on div at bounding box center [307, 346] width 145 height 17
click at [372, 346] on use "button" at bounding box center [371, 346] width 9 height 9
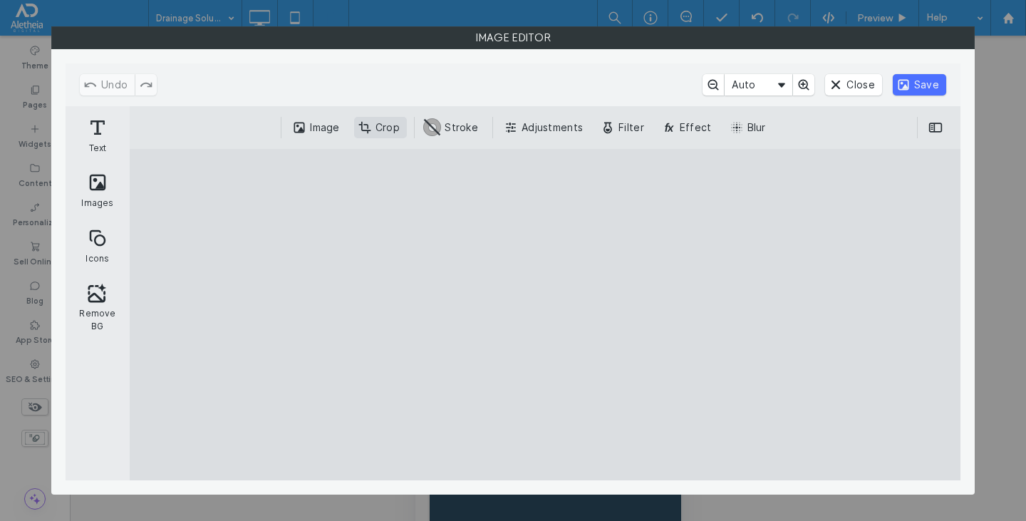
click at [377, 129] on button "Crop" at bounding box center [380, 127] width 53 height 21
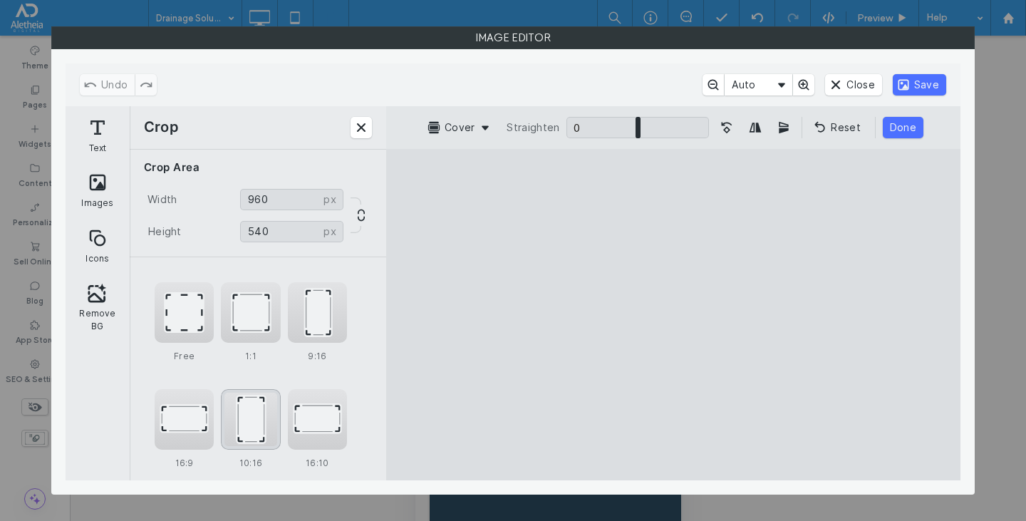
click at [250, 421] on div "10:16" at bounding box center [250, 419] width 59 height 61
drag, startPoint x: 590, startPoint y: 446, endPoint x: 529, endPoint y: 465, distance: 64.0
click at [673, 314] on cesdk-canvas "Editor canvas" at bounding box center [673, 314] width 0 height 0
drag, startPoint x: 589, startPoint y: 443, endPoint x: 594, endPoint y: 450, distance: 8.1
click at [673, 314] on cesdk-canvas "Editor canvas" at bounding box center [673, 314] width 0 height 0
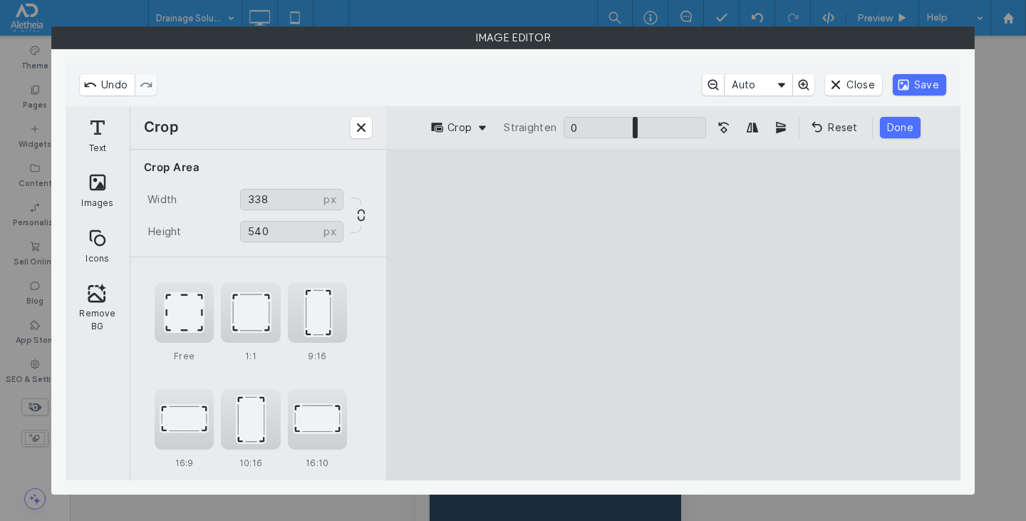
type input "***"
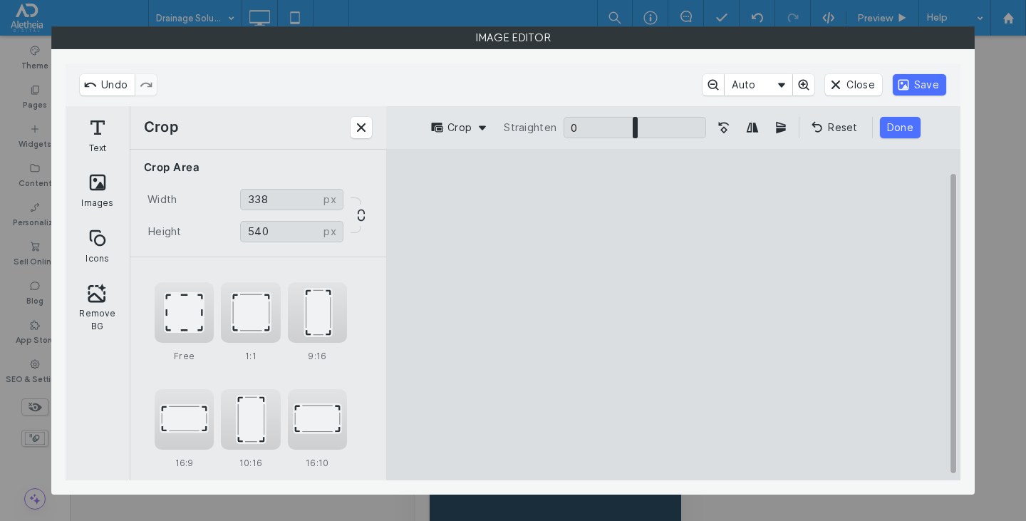
type input "***"
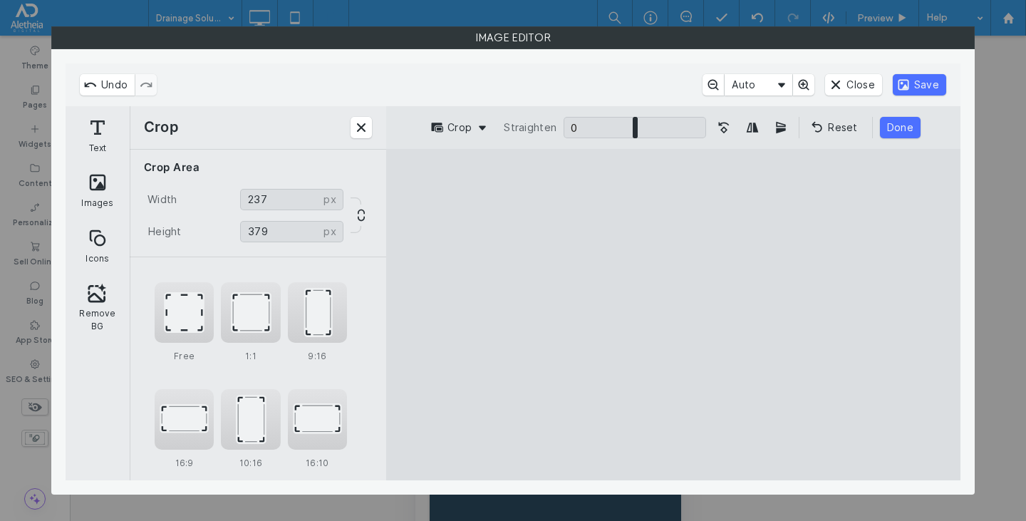
type input "***"
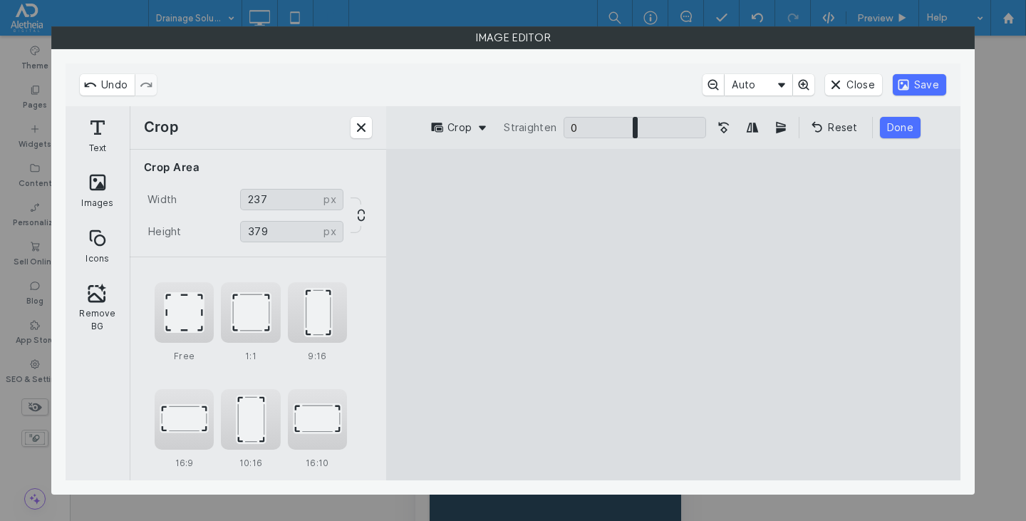
type input "***"
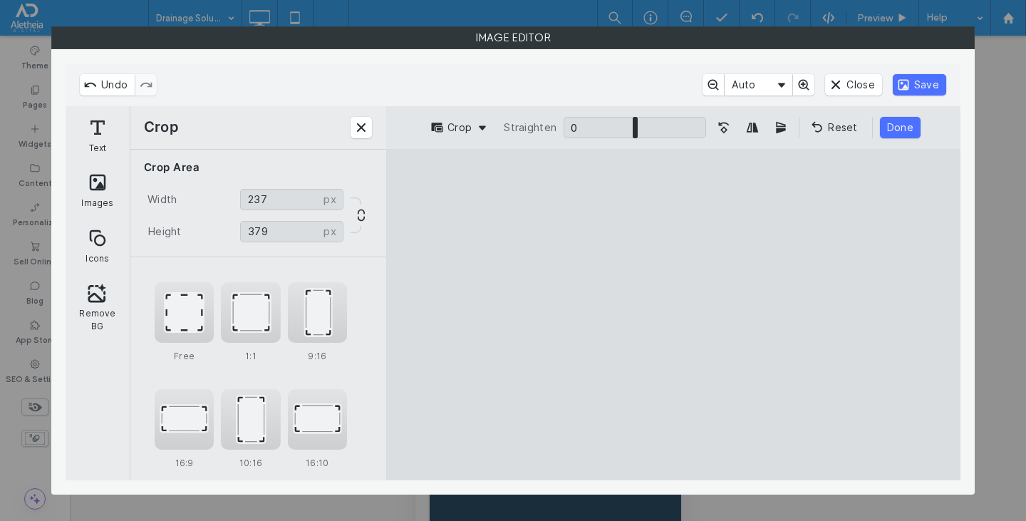
type input "***"
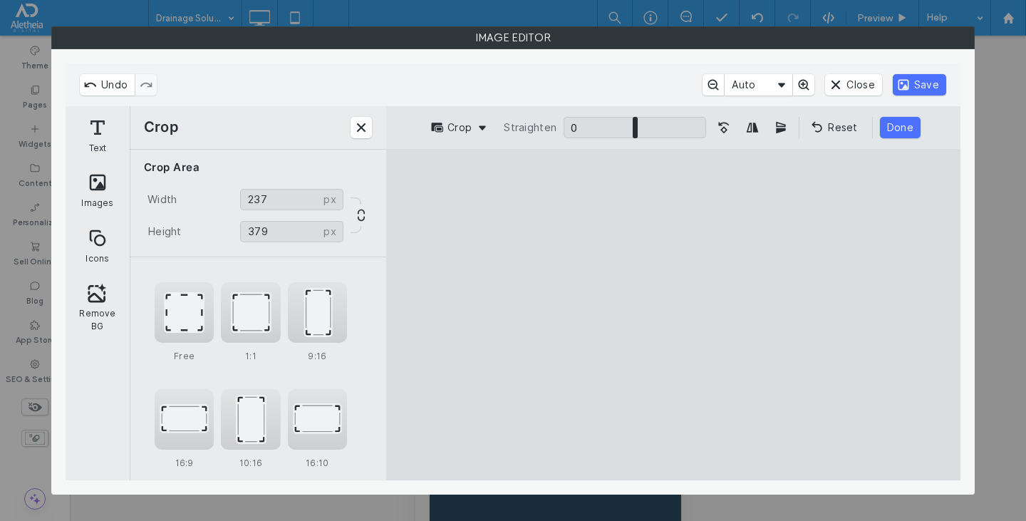
type input "***"
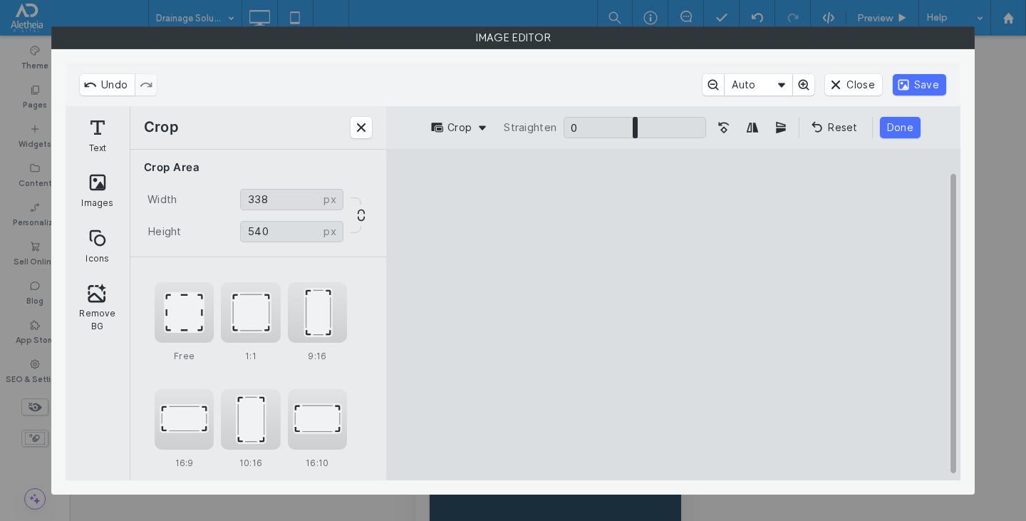
drag, startPoint x: 593, startPoint y: 448, endPoint x: 380, endPoint y: 432, distance: 213.7
click at [673, 314] on cesdk-canvas "Editor canvas" at bounding box center [673, 314] width 0 height 0
click at [177, 332] on div "Free" at bounding box center [184, 312] width 59 height 61
drag, startPoint x: 591, startPoint y: 443, endPoint x: 541, endPoint y: 456, distance: 51.5
click at [673, 314] on cesdk-canvas "Editor canvas" at bounding box center [673, 314] width 0 height 0
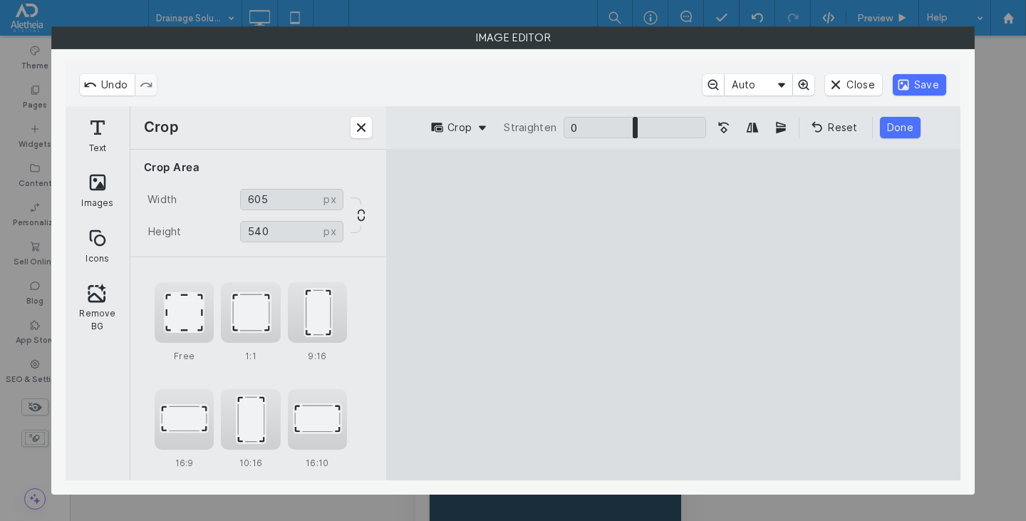
type input "***"
drag, startPoint x: 781, startPoint y: 445, endPoint x: 863, endPoint y: 458, distance: 83.1
click at [673, 314] on cesdk-canvas "Editor canvas" at bounding box center [673, 314] width 0 height 0
click at [907, 123] on button "Done" at bounding box center [900, 127] width 41 height 21
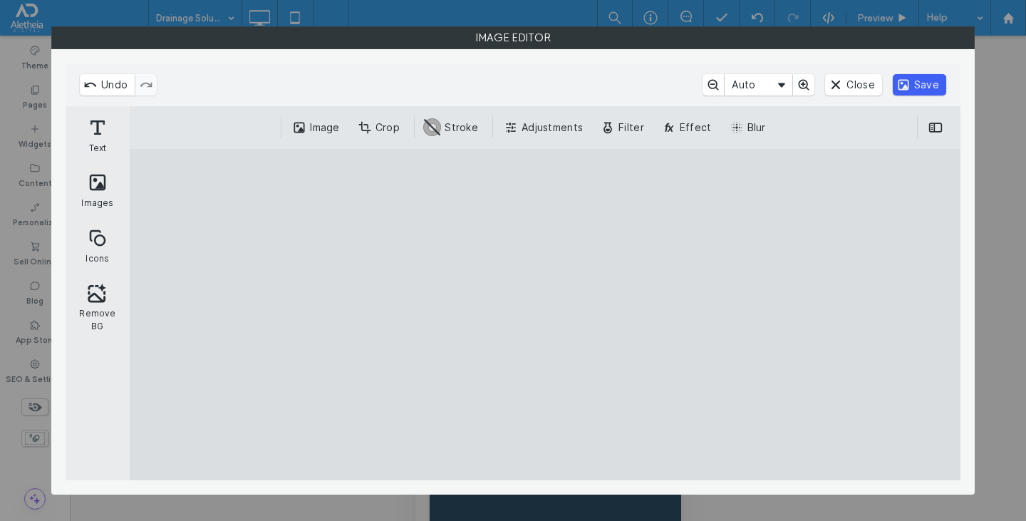
click at [923, 86] on button "Save" at bounding box center [919, 84] width 53 height 21
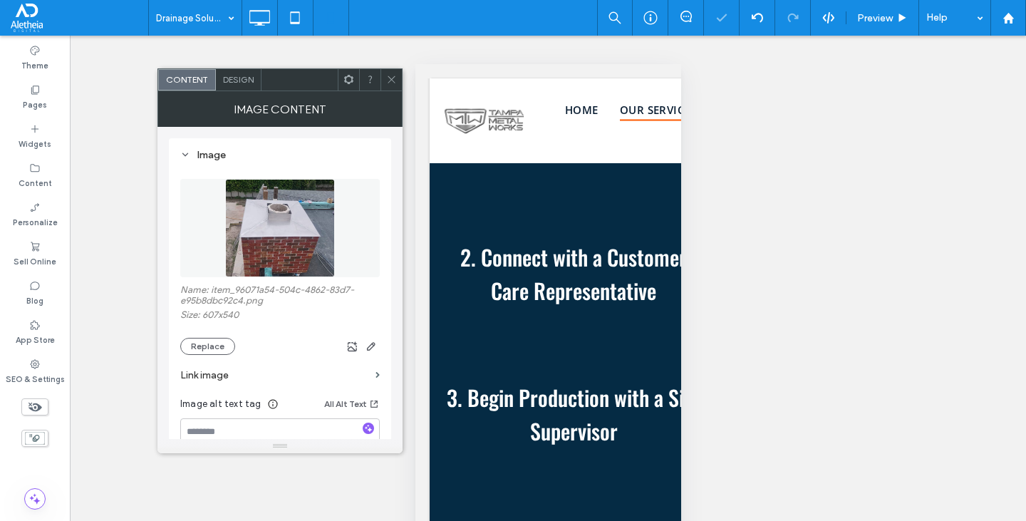
click at [388, 79] on icon at bounding box center [391, 79] width 11 height 11
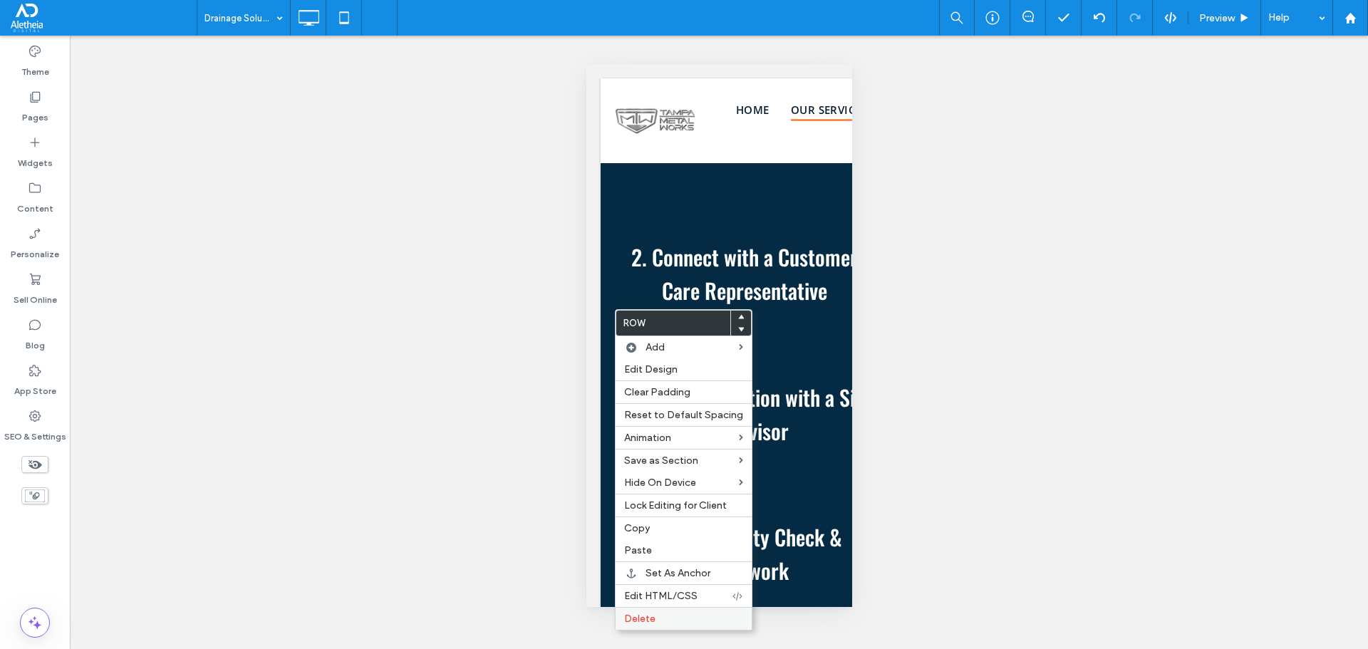
click at [673, 615] on label "Delete" at bounding box center [683, 619] width 119 height 12
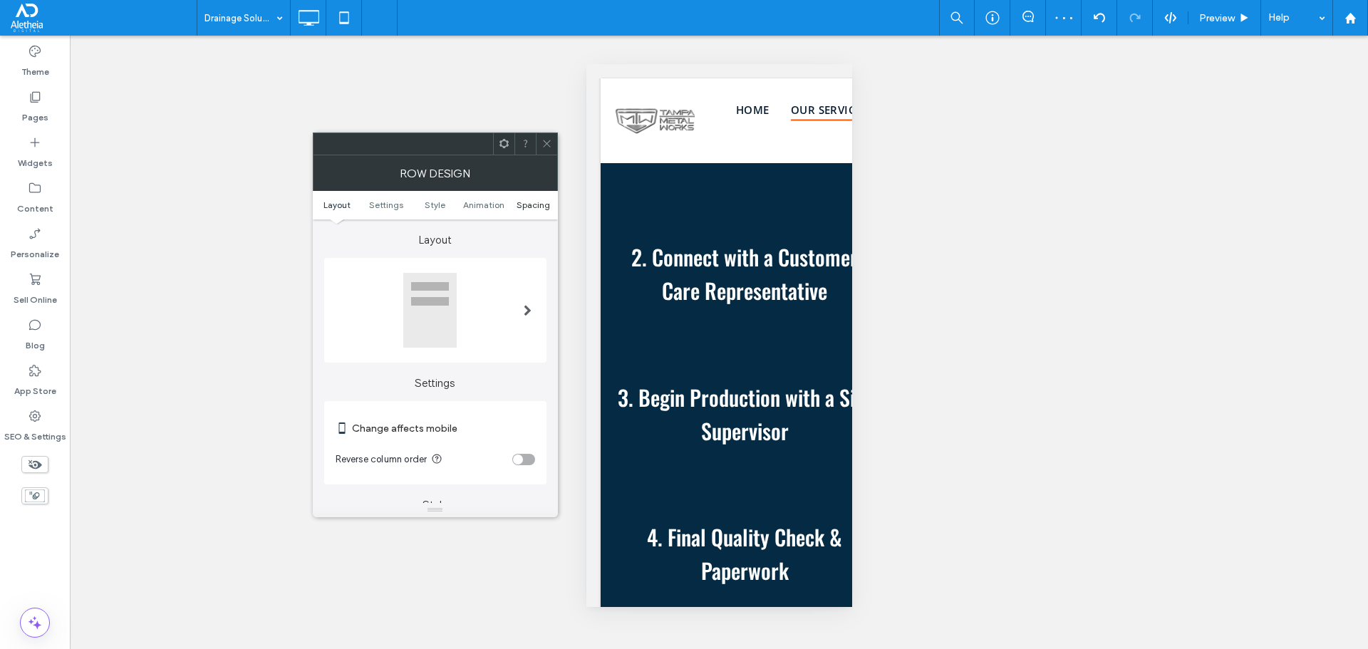
click at [532, 201] on span "Spacing" at bounding box center [533, 205] width 33 height 11
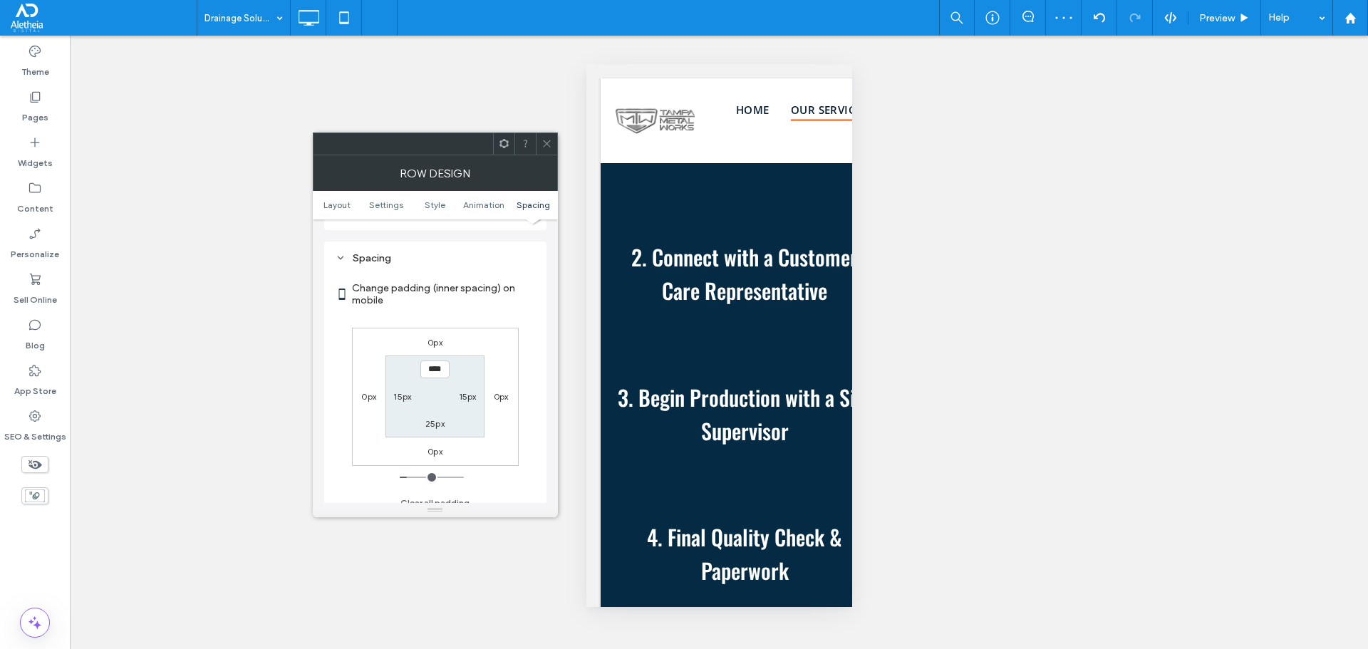
scroll to position [546, 0]
click at [435, 418] on label "25px" at bounding box center [434, 413] width 19 height 11
type input "**"
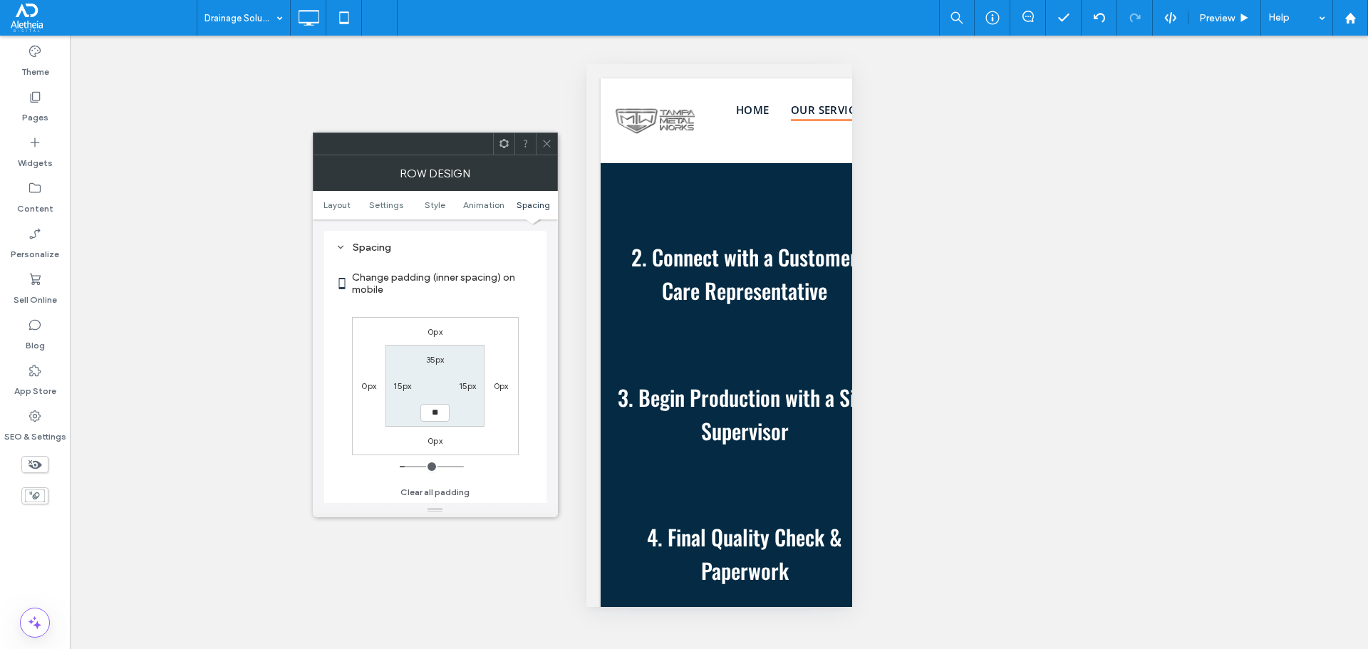
type input "****"
click at [540, 139] on div at bounding box center [546, 143] width 21 height 21
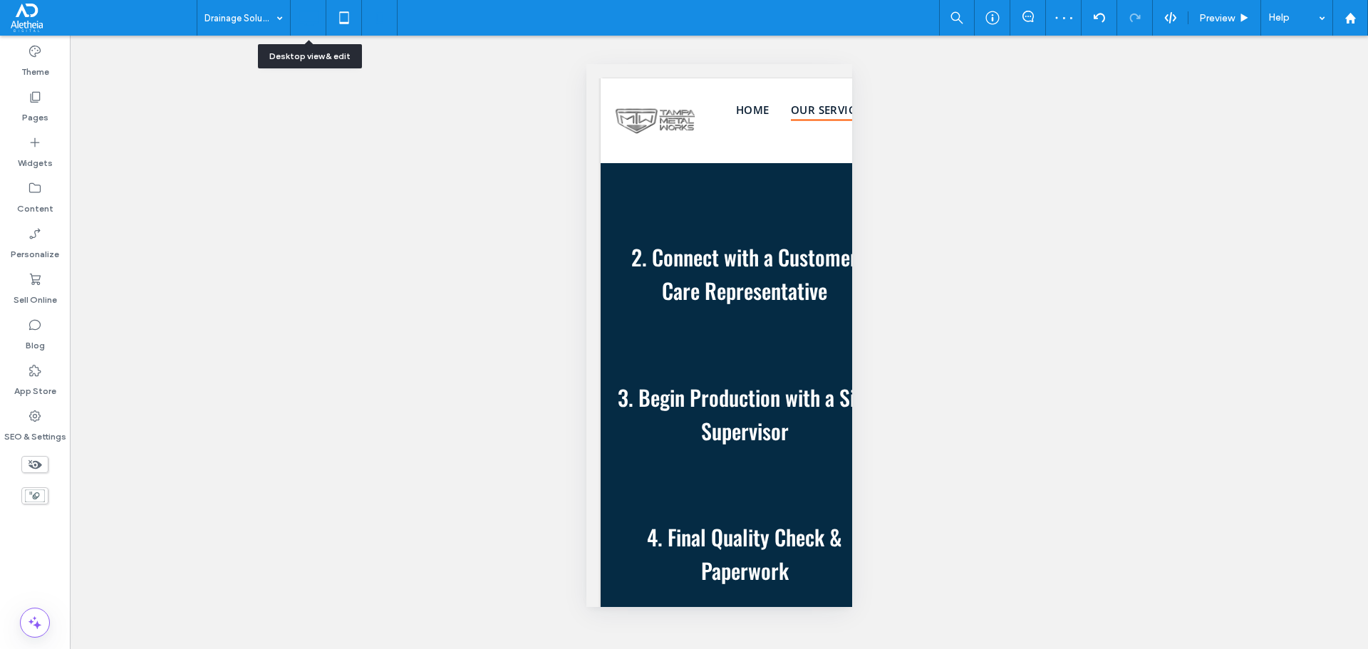
click at [314, 24] on icon at bounding box center [308, 18] width 29 height 29
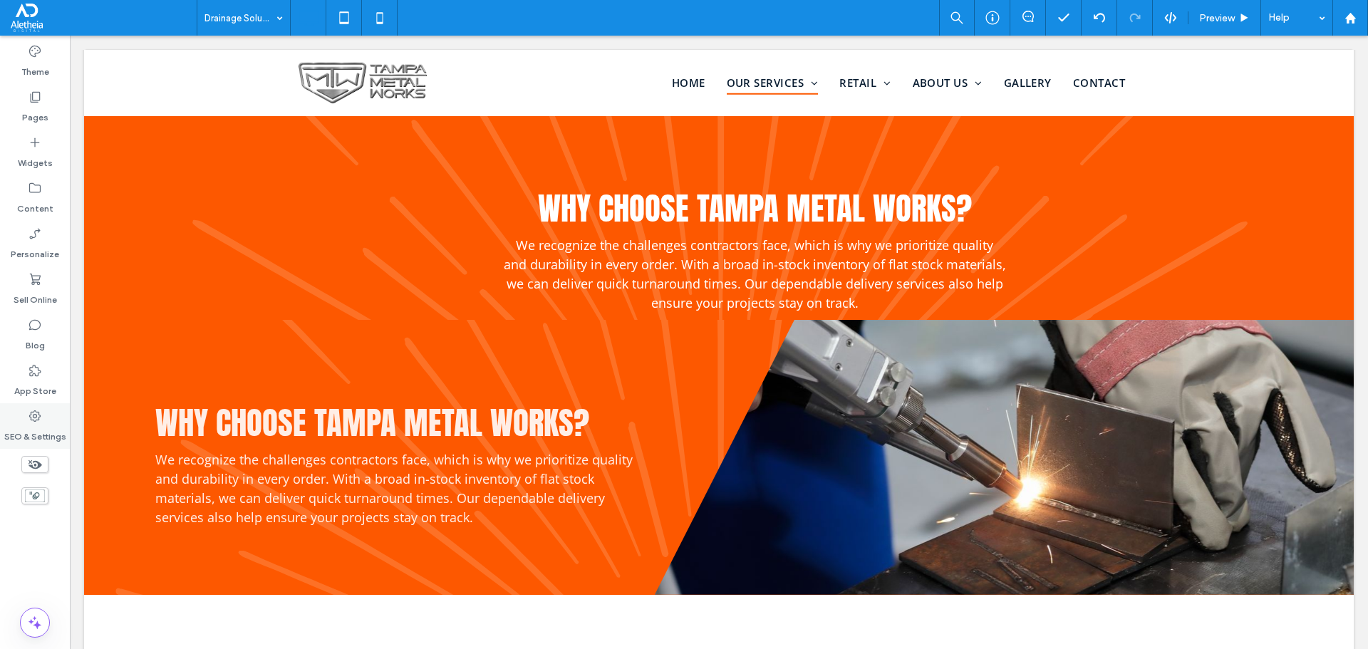
click at [26, 421] on div "SEO & Settings" at bounding box center [35, 426] width 70 height 46
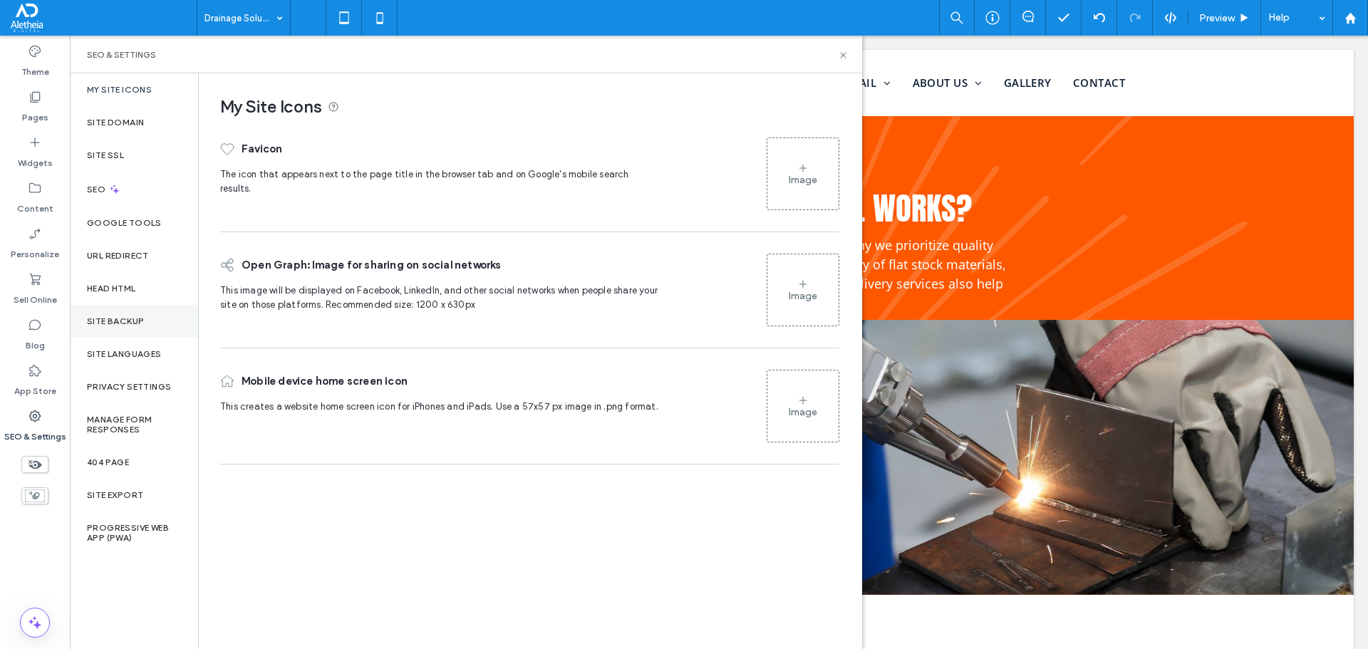
click at [138, 317] on label "Site Backup" at bounding box center [115, 321] width 57 height 10
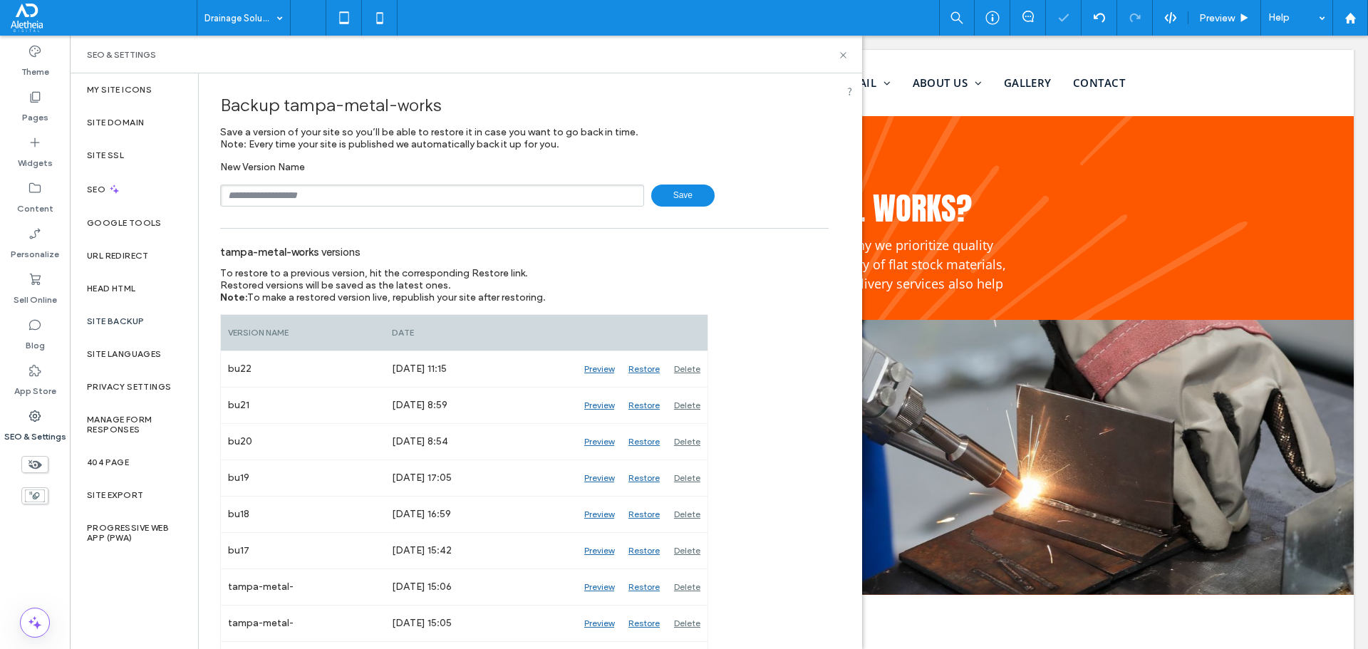
click at [313, 192] on input "text" at bounding box center [432, 196] width 424 height 22
type input "****"
